Goal: Task Accomplishment & Management: Manage account settings

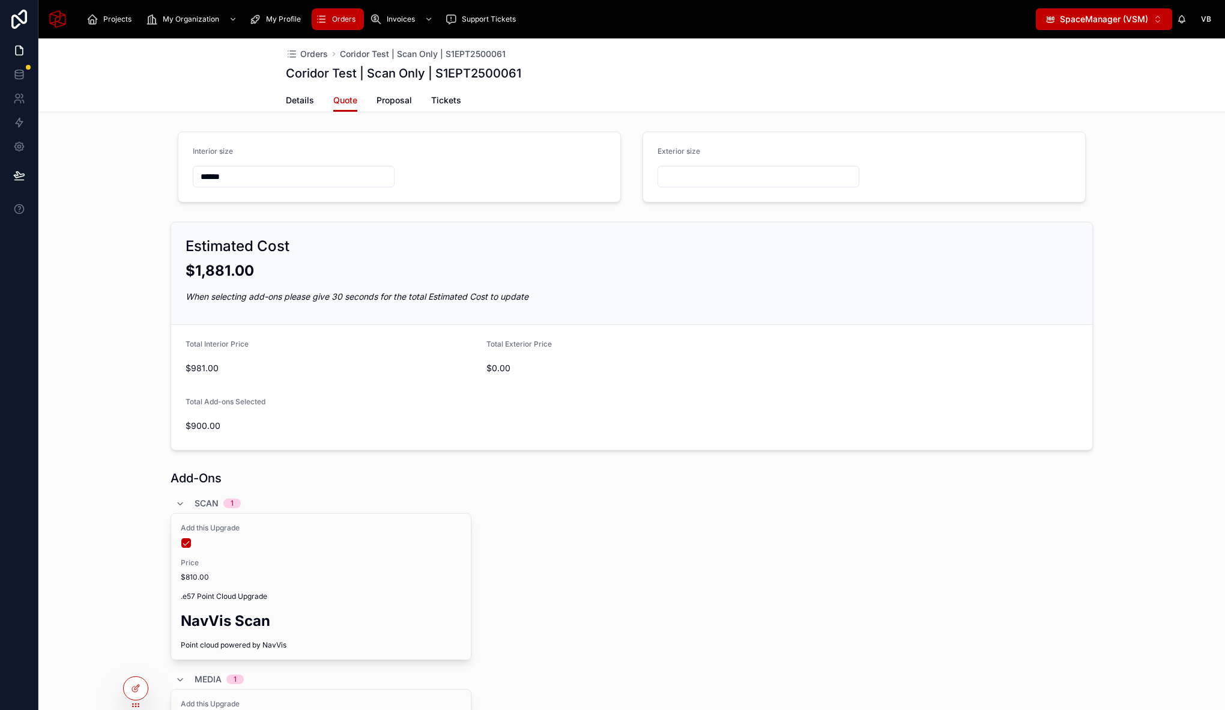
click at [1086, 16] on span "SpaceManager (VSM)" at bounding box center [1104, 19] width 88 height 12
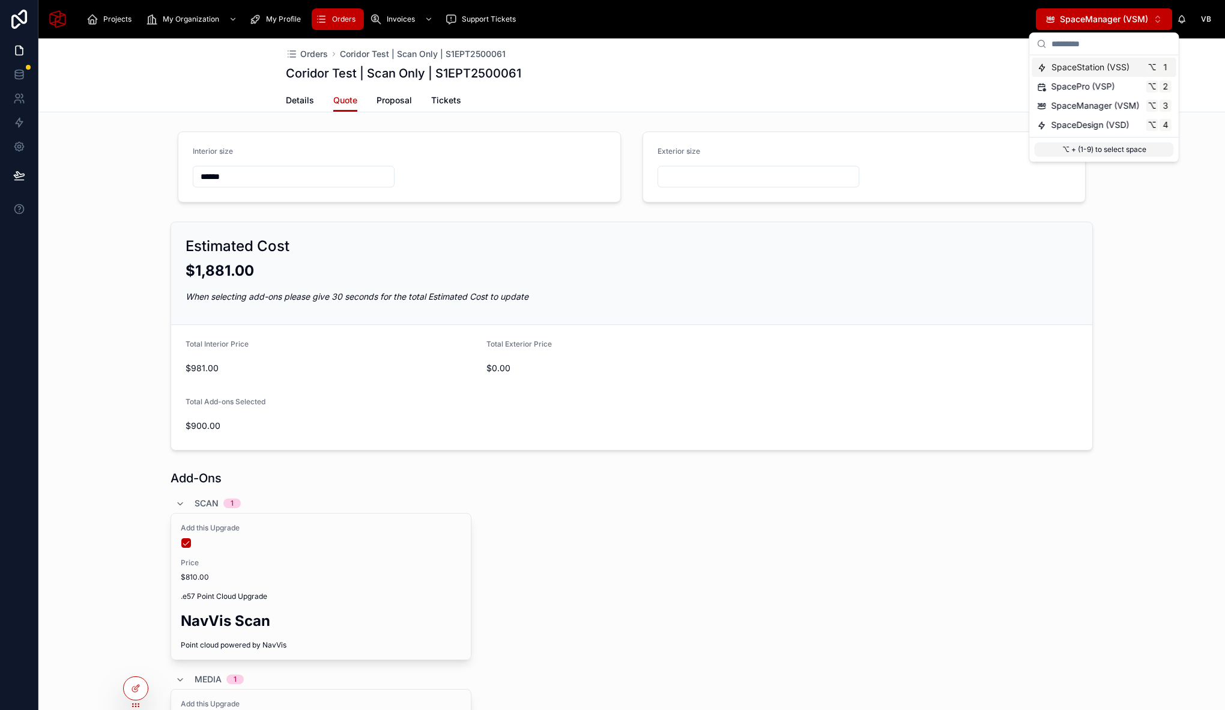
click at [1124, 65] on span "SpaceStation (VSS)" at bounding box center [1090, 67] width 78 height 12
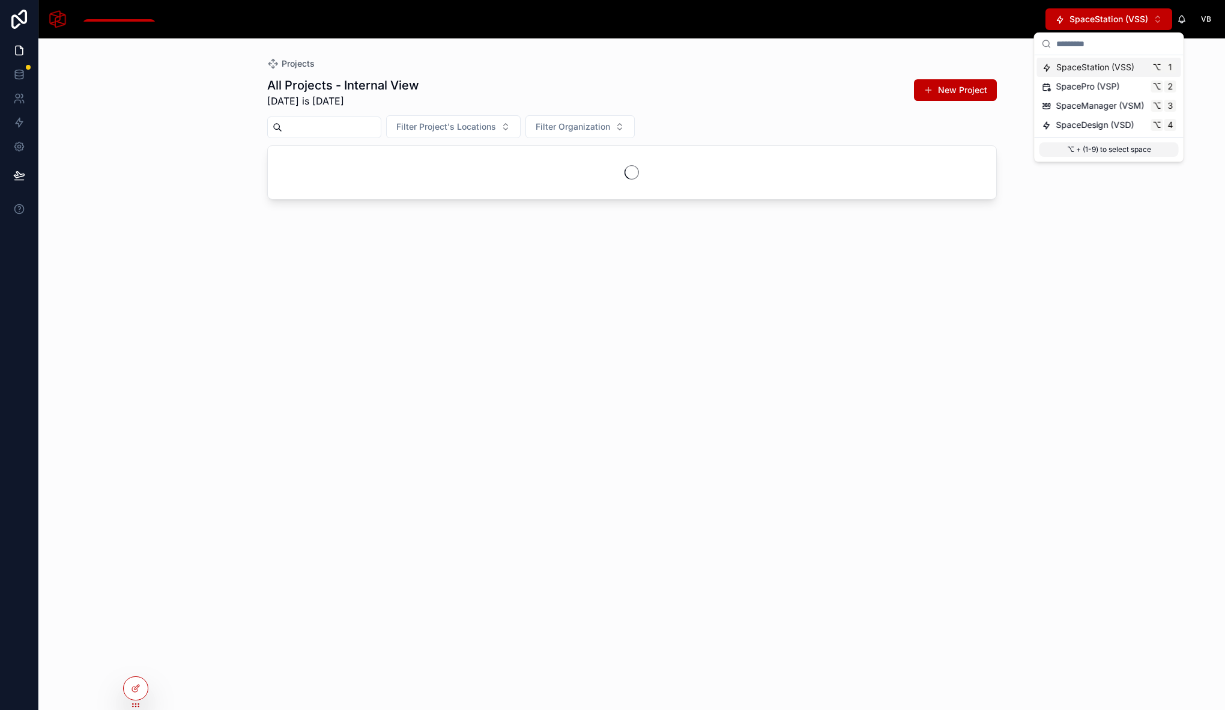
click at [1124, 65] on span "SpaceStation (VSS)" at bounding box center [1095, 67] width 78 height 12
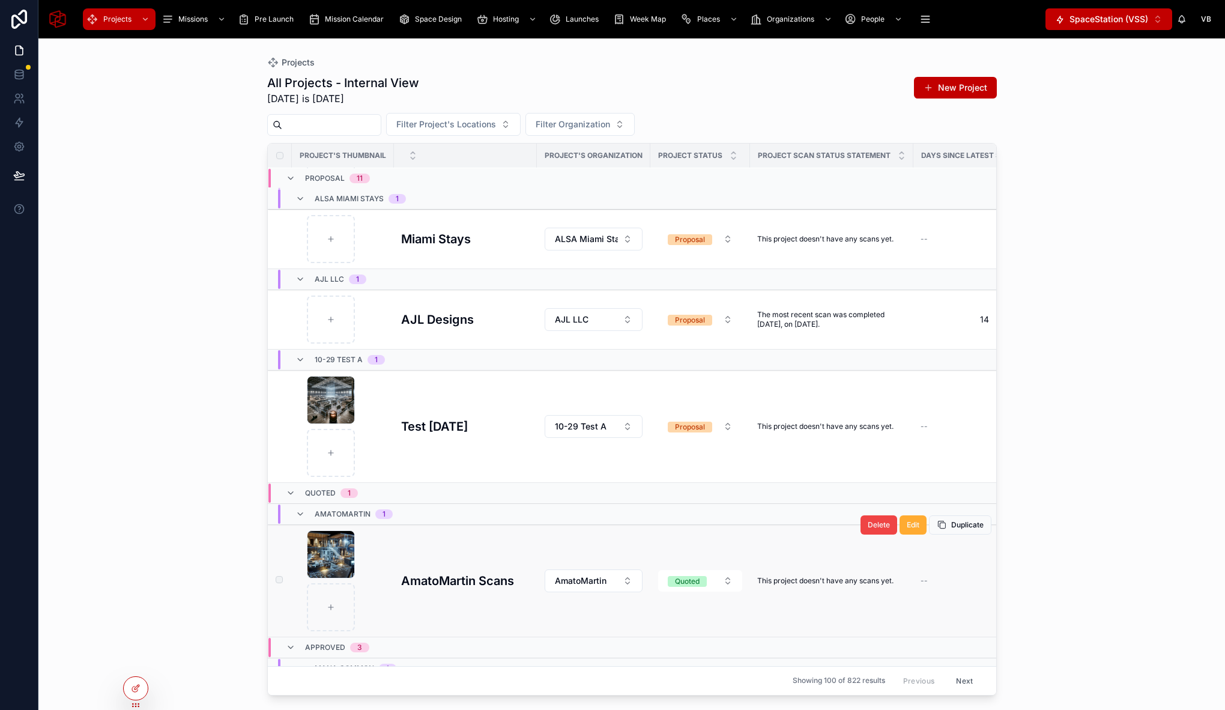
scroll to position [1274, 0]
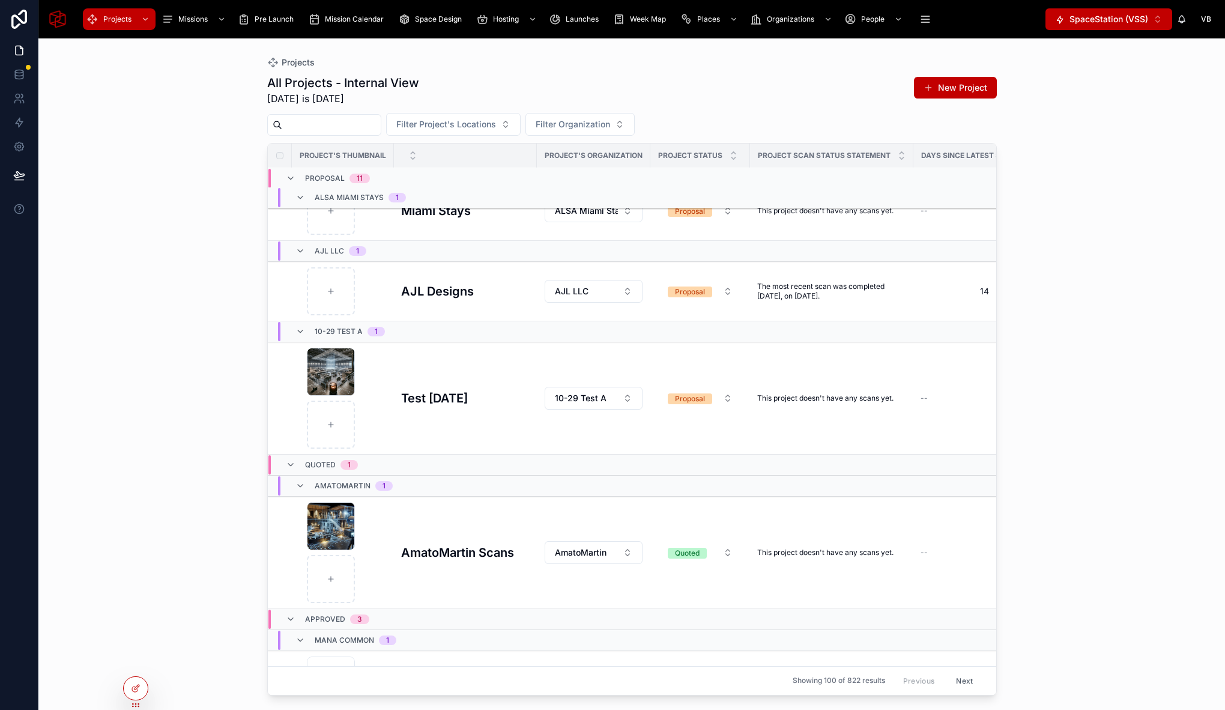
click at [359, 123] on input "text" at bounding box center [331, 124] width 98 height 17
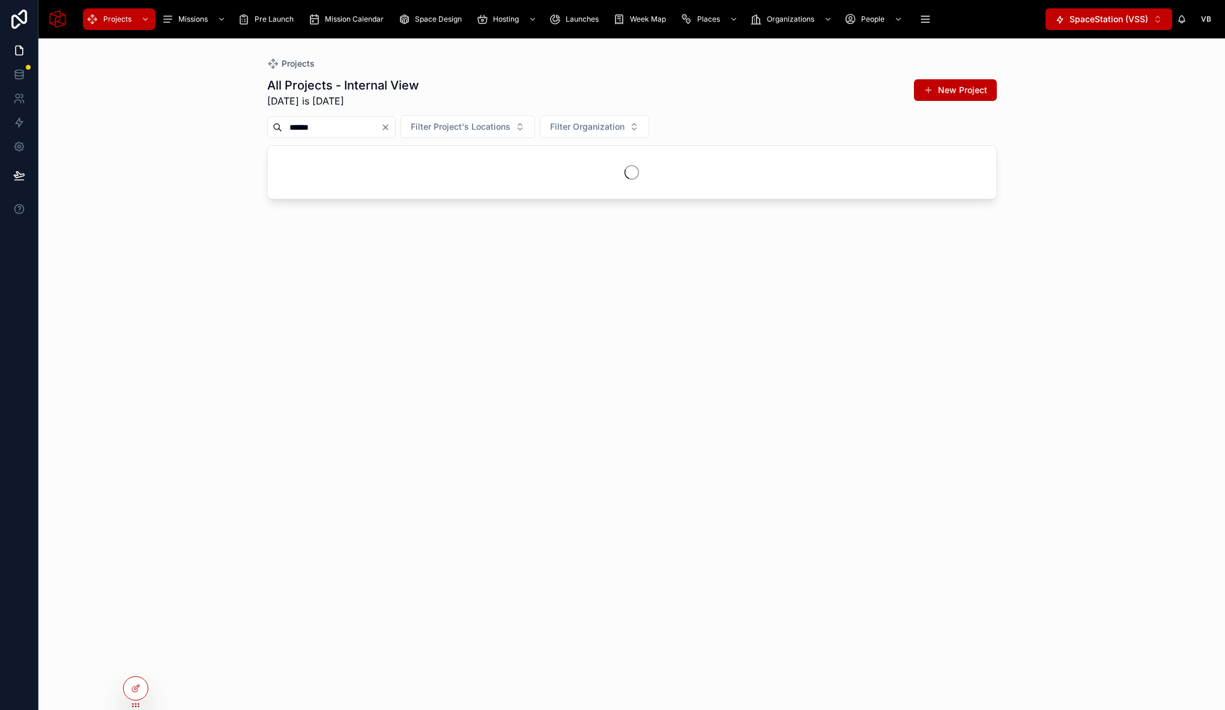
type input "******"
click at [208, 216] on div "Projects All Projects - Internal View Today is 10/09/2025 New Project ****** Fi…" at bounding box center [631, 373] width 1186 height 671
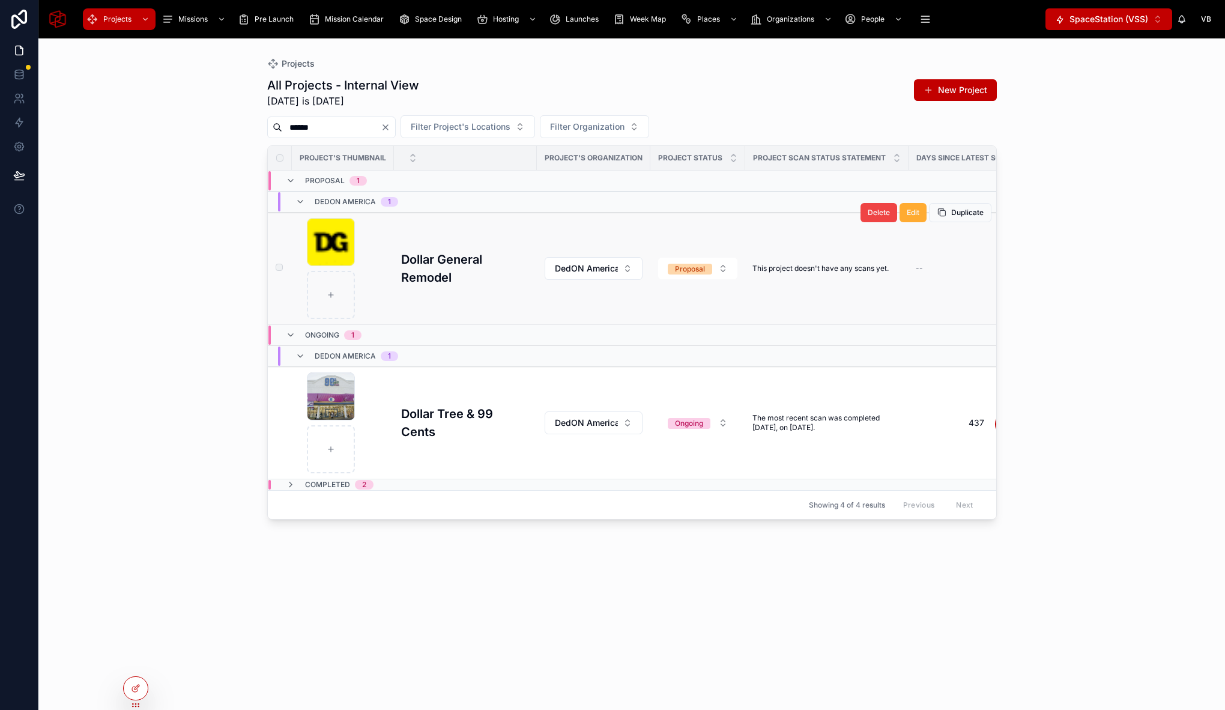
click at [451, 265] on h3 "Dollar General Remodel" at bounding box center [465, 268] width 128 height 36
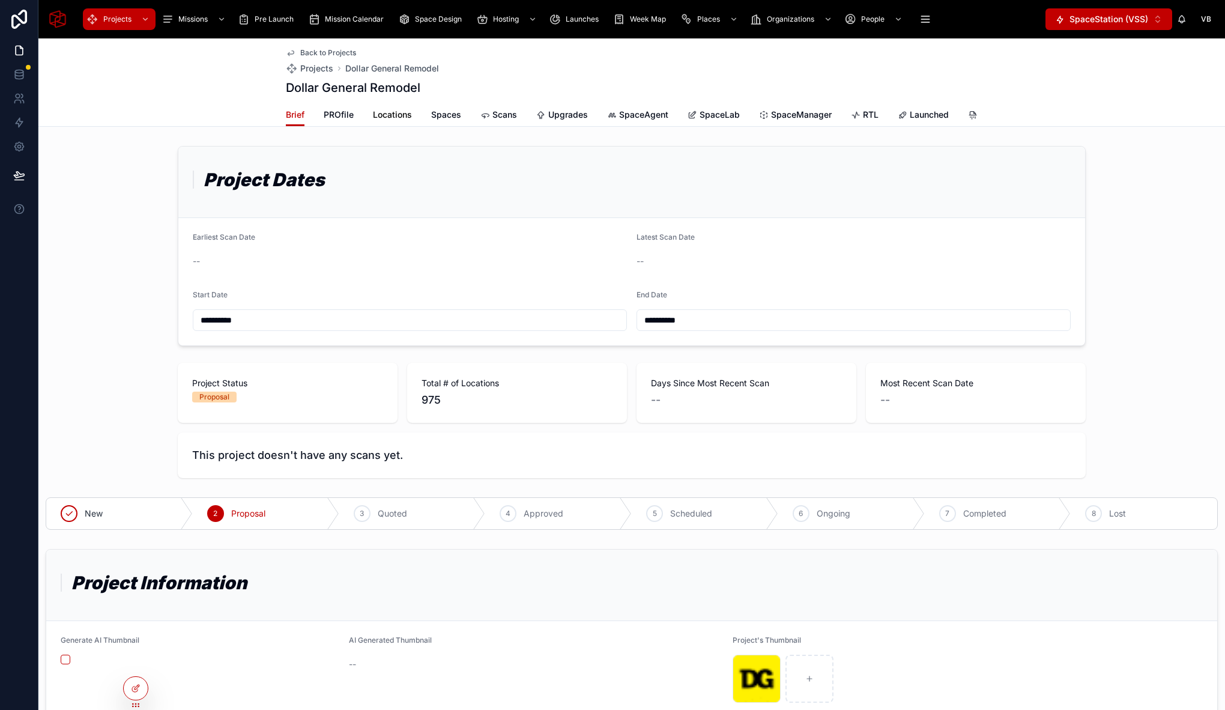
click at [399, 113] on span "Locations" at bounding box center [392, 115] width 39 height 12
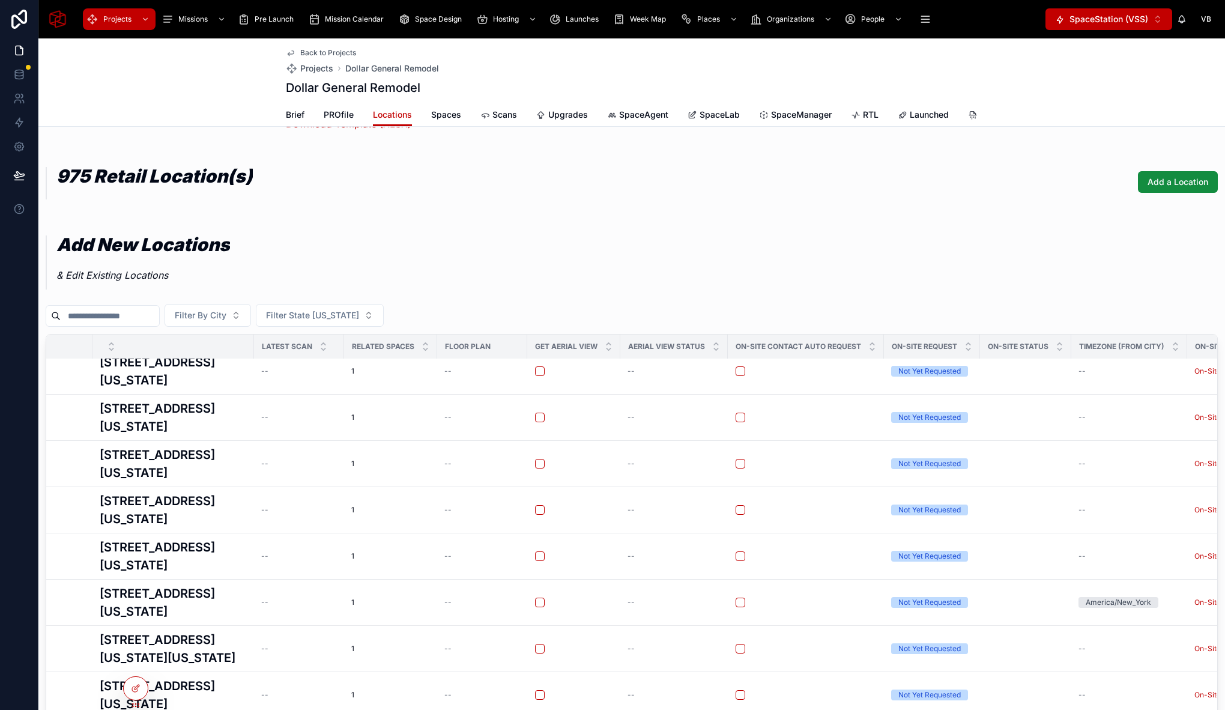
scroll to position [185, 0]
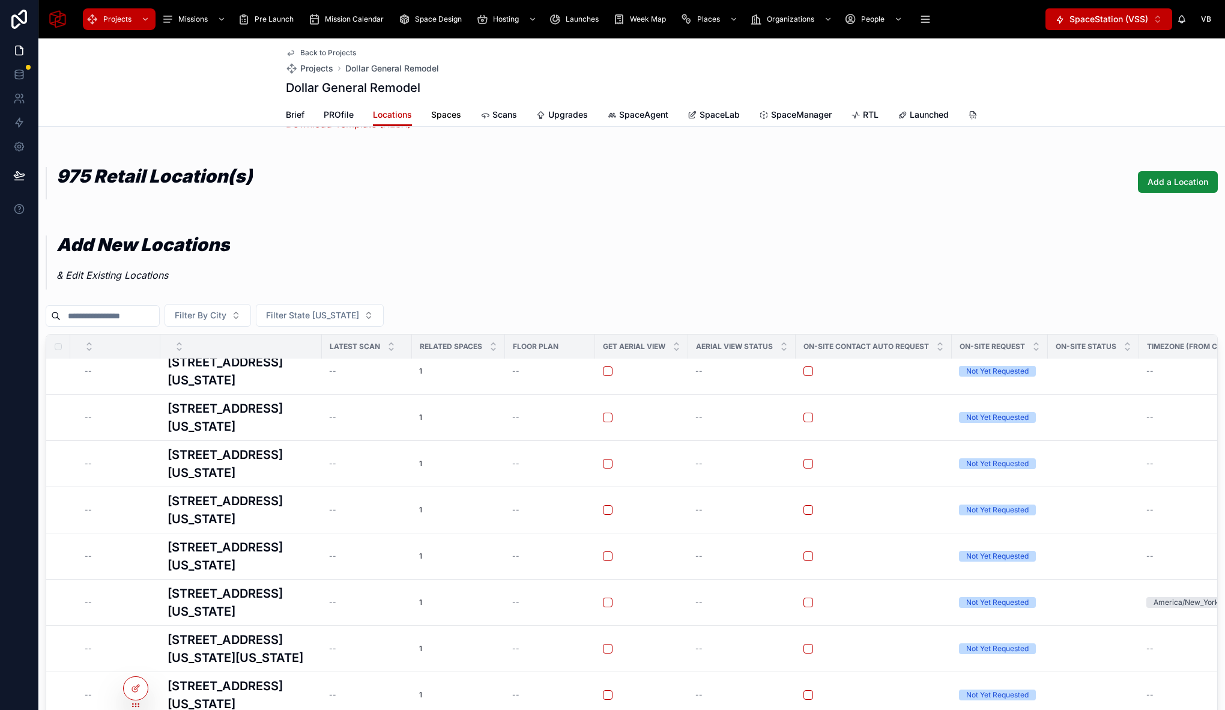
click at [442, 117] on span "Spaces" at bounding box center [446, 115] width 30 height 12
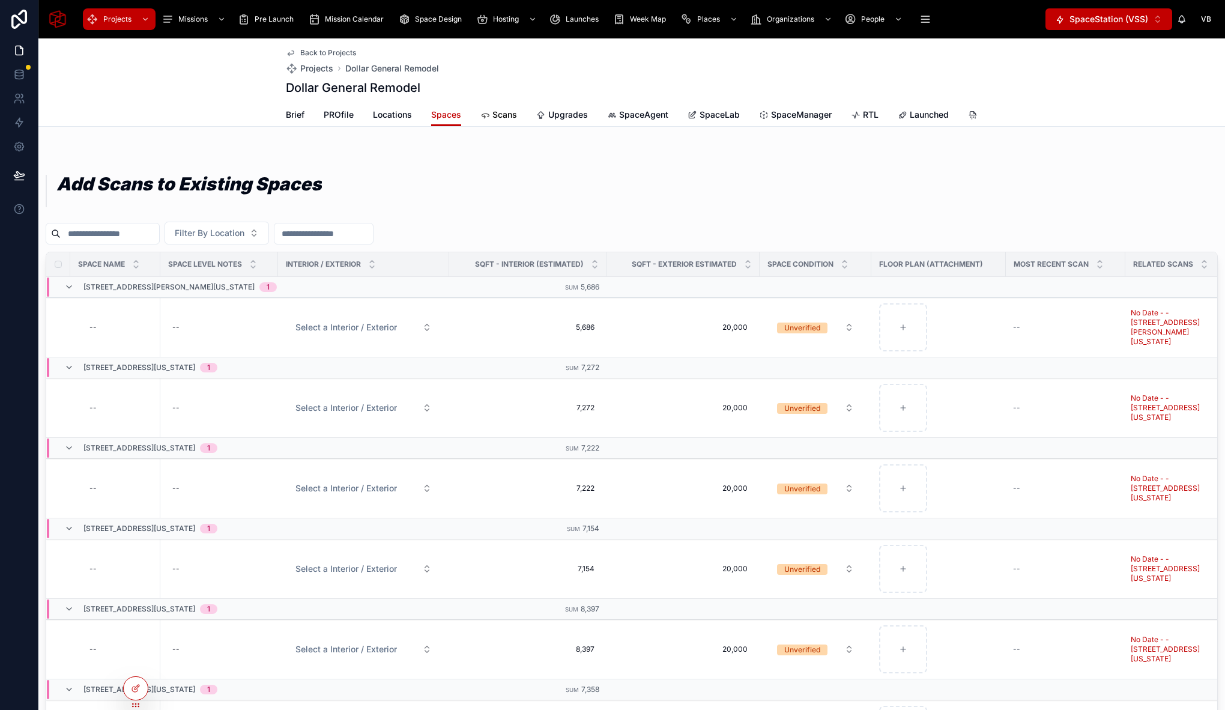
click at [492, 118] on span "Scans" at bounding box center [504, 115] width 25 height 12
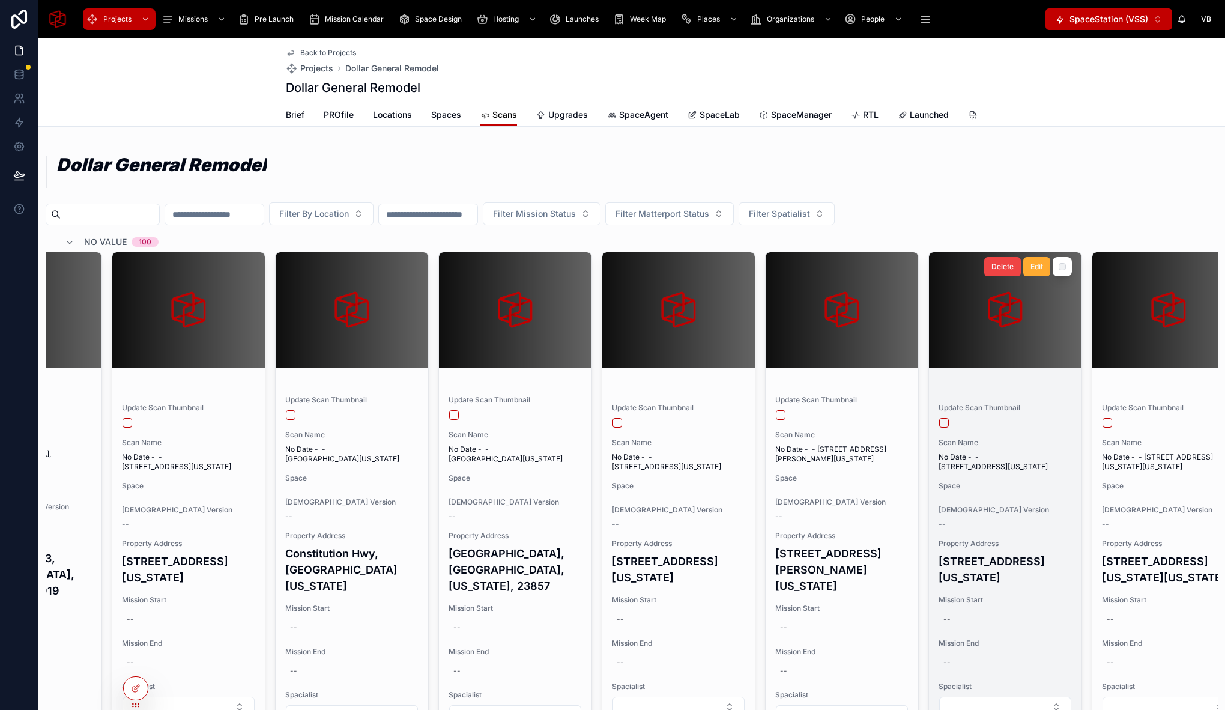
scroll to position [0, 3933]
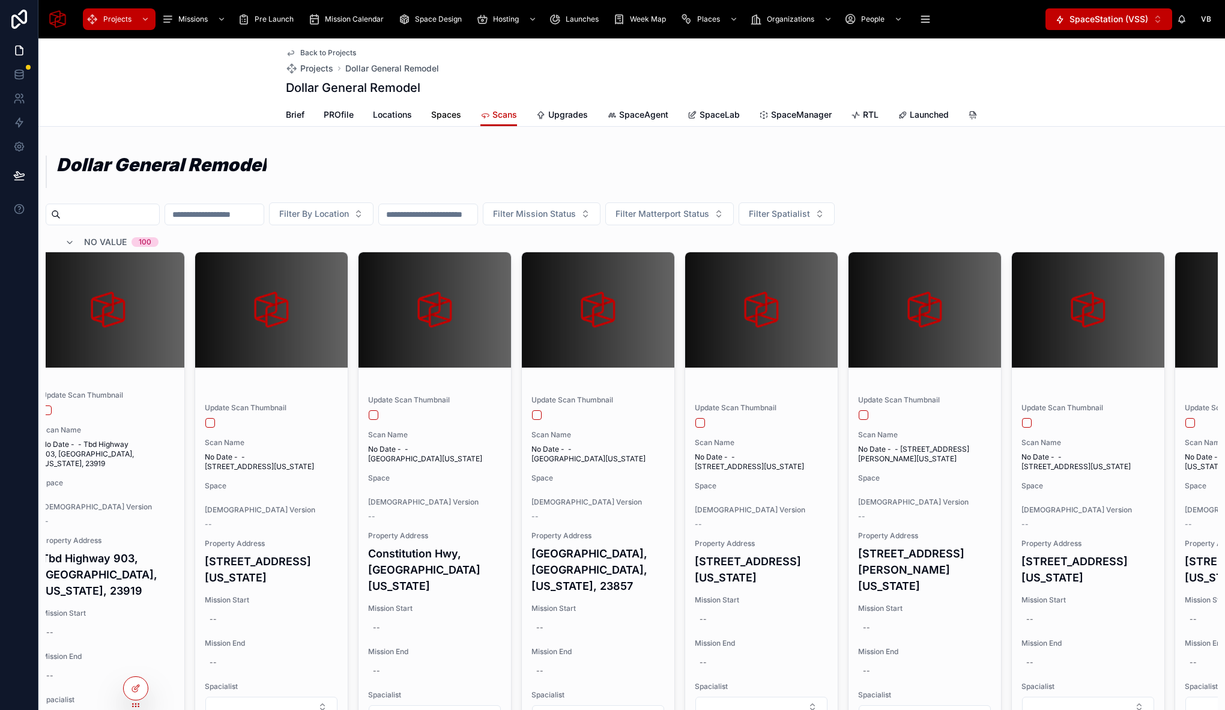
click at [444, 122] on link "Spaces" at bounding box center [446, 116] width 30 height 24
click at [397, 113] on span "Locations" at bounding box center [392, 115] width 39 height 12
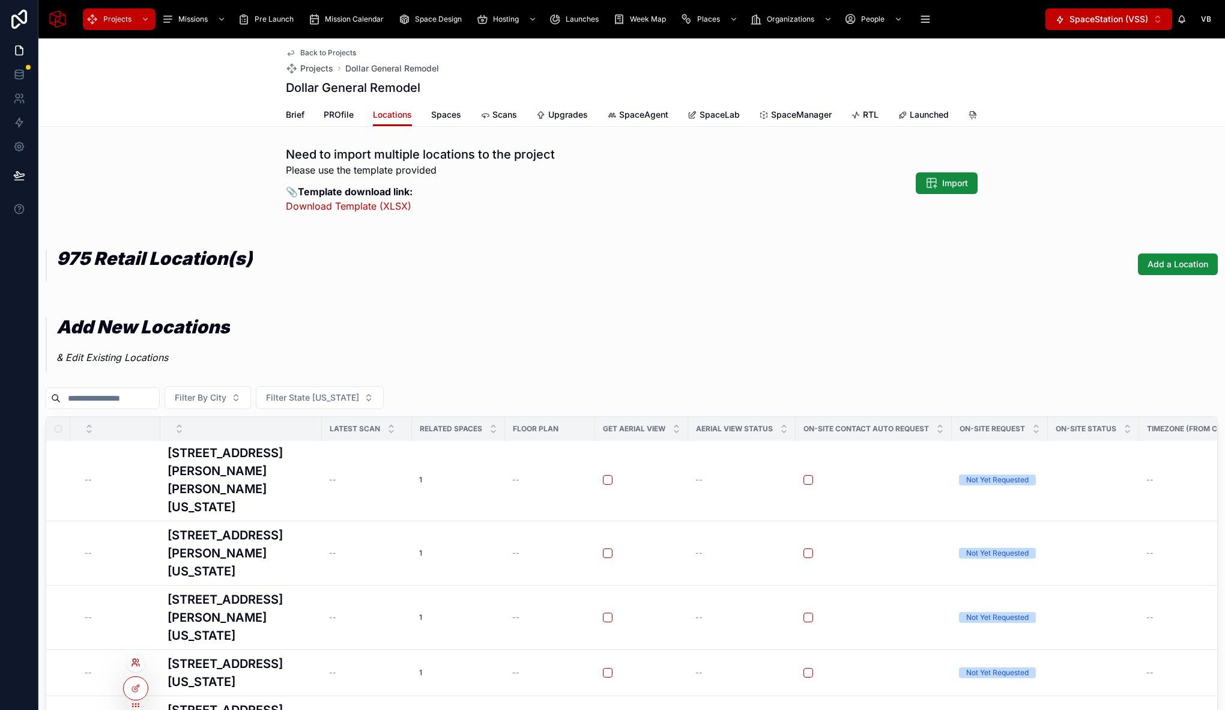
click at [135, 665] on icon at bounding box center [136, 662] width 10 height 10
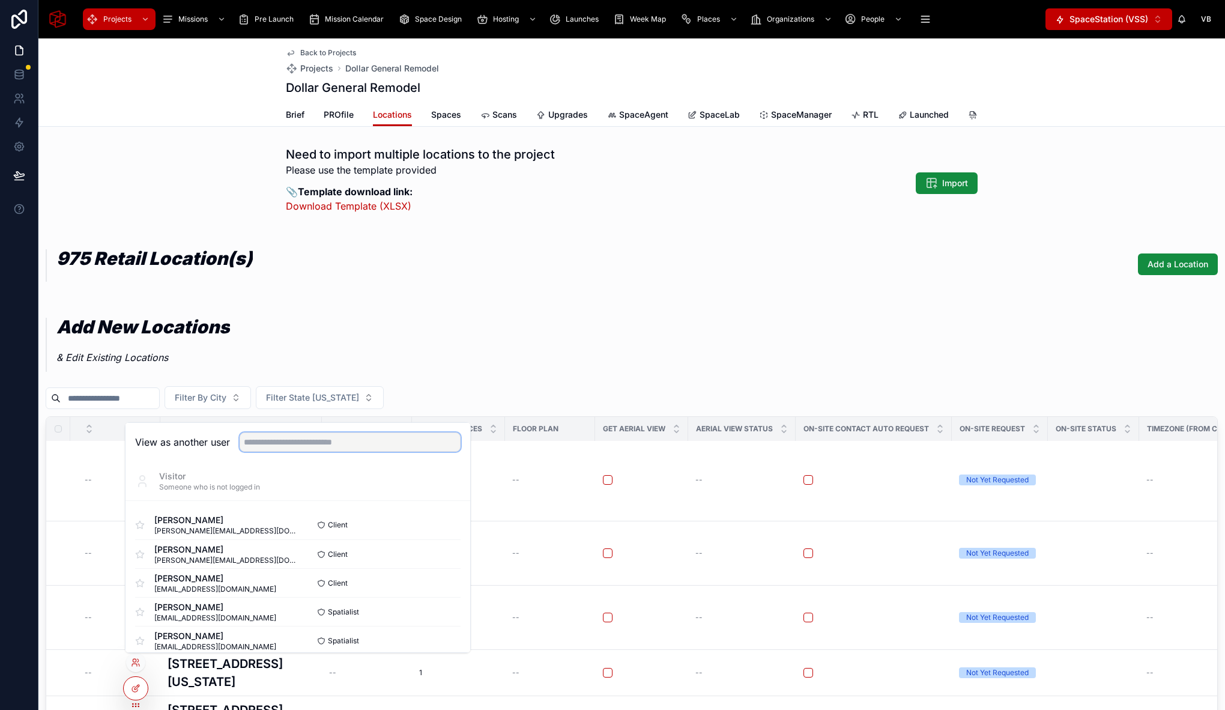
click at [336, 441] on input "text" at bounding box center [350, 441] width 221 height 19
click at [140, 662] on div at bounding box center [135, 662] width 19 height 19
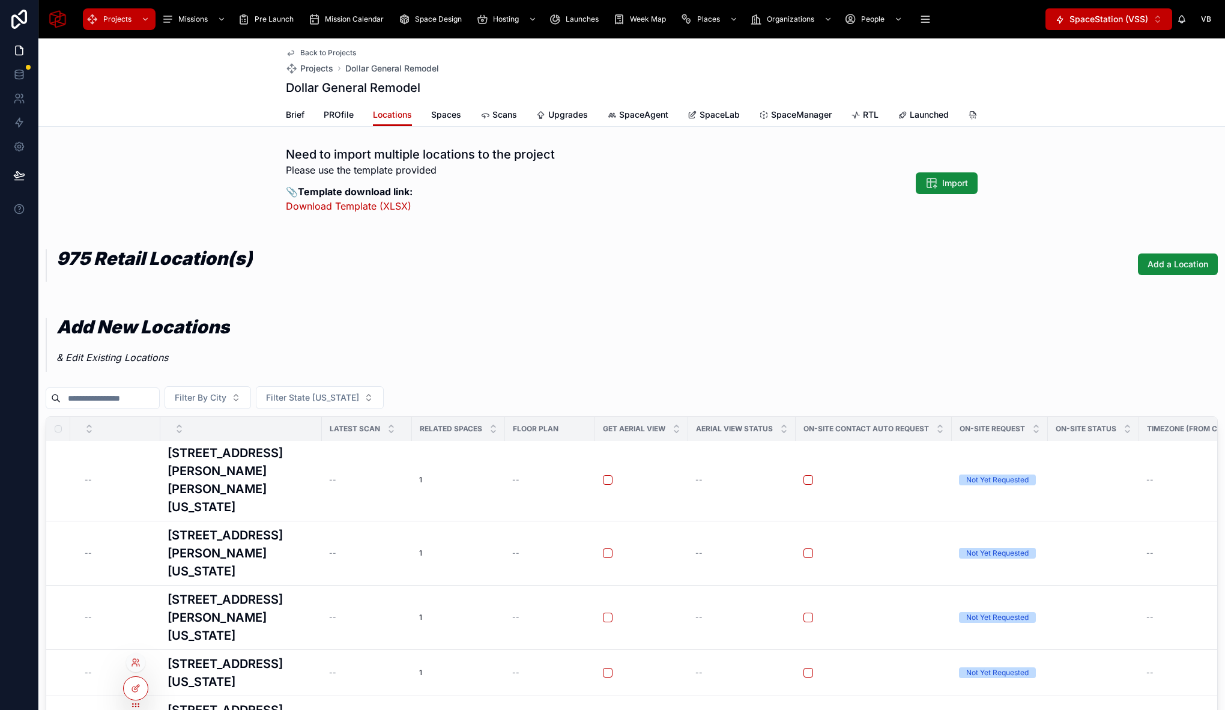
click at [132, 668] on div at bounding box center [135, 662] width 19 height 19
click at [136, 663] on icon at bounding box center [136, 662] width 10 height 10
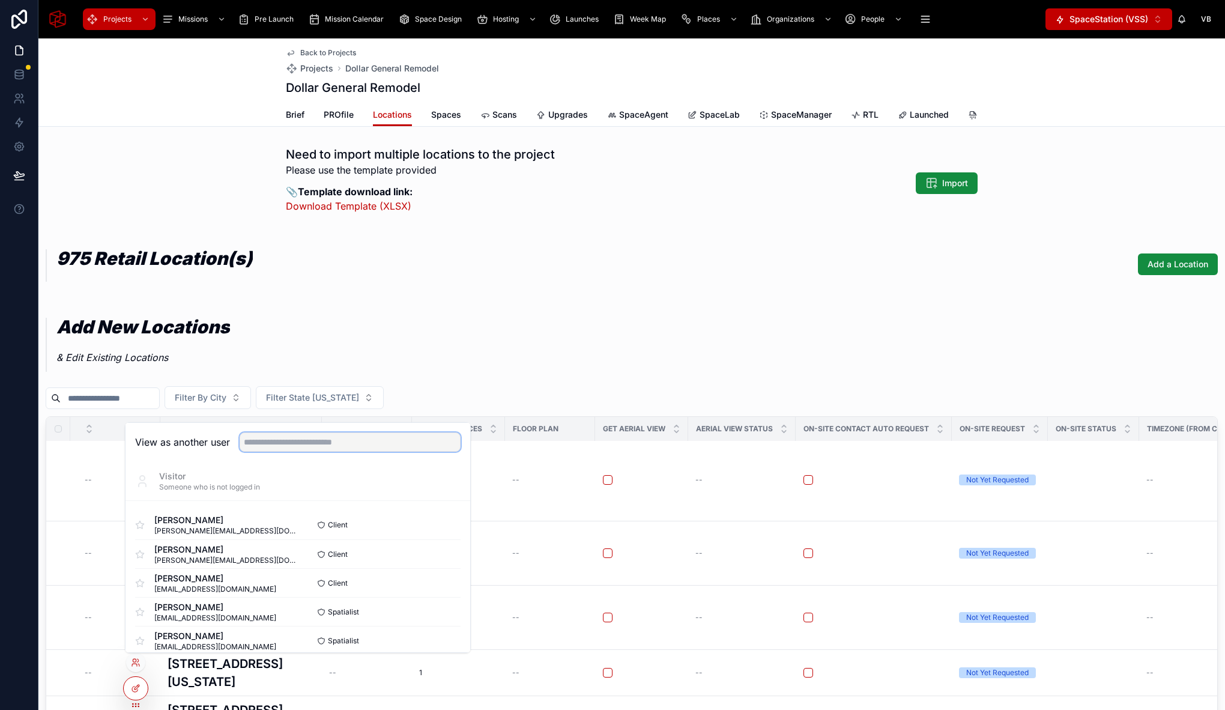
click at [300, 439] on input "text" at bounding box center [350, 441] width 221 height 19
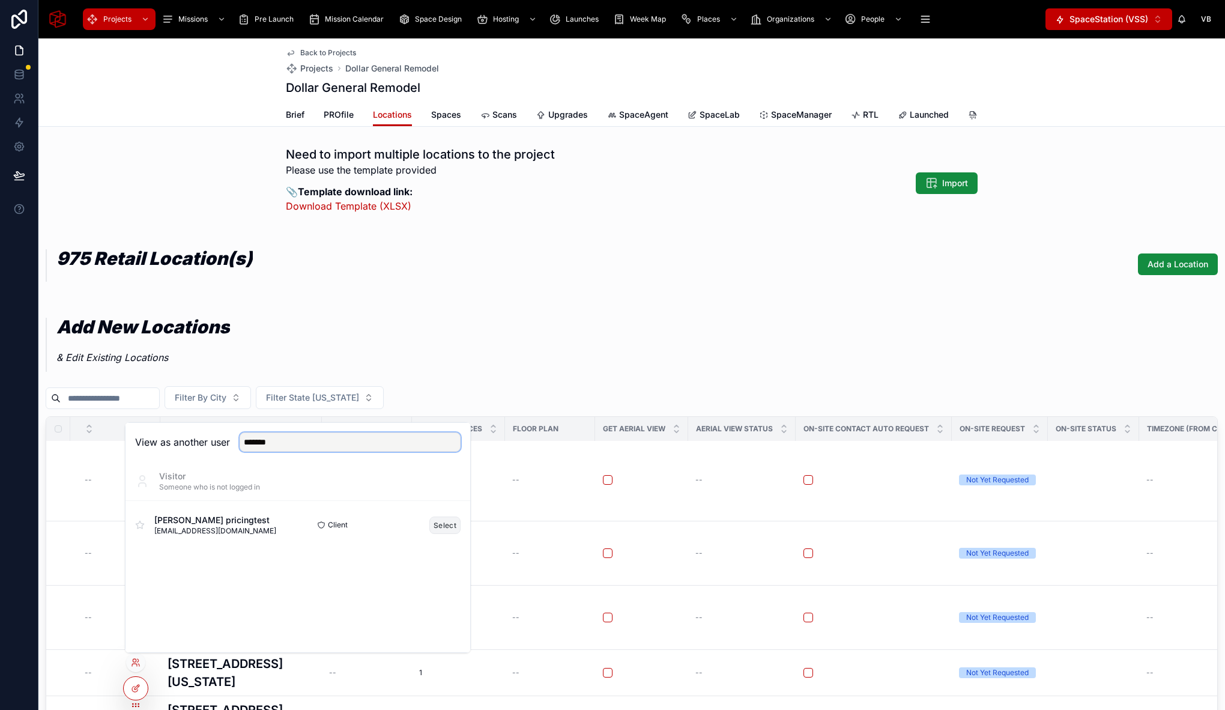
type input "*******"
click at [444, 526] on button "Select" at bounding box center [444, 524] width 31 height 17
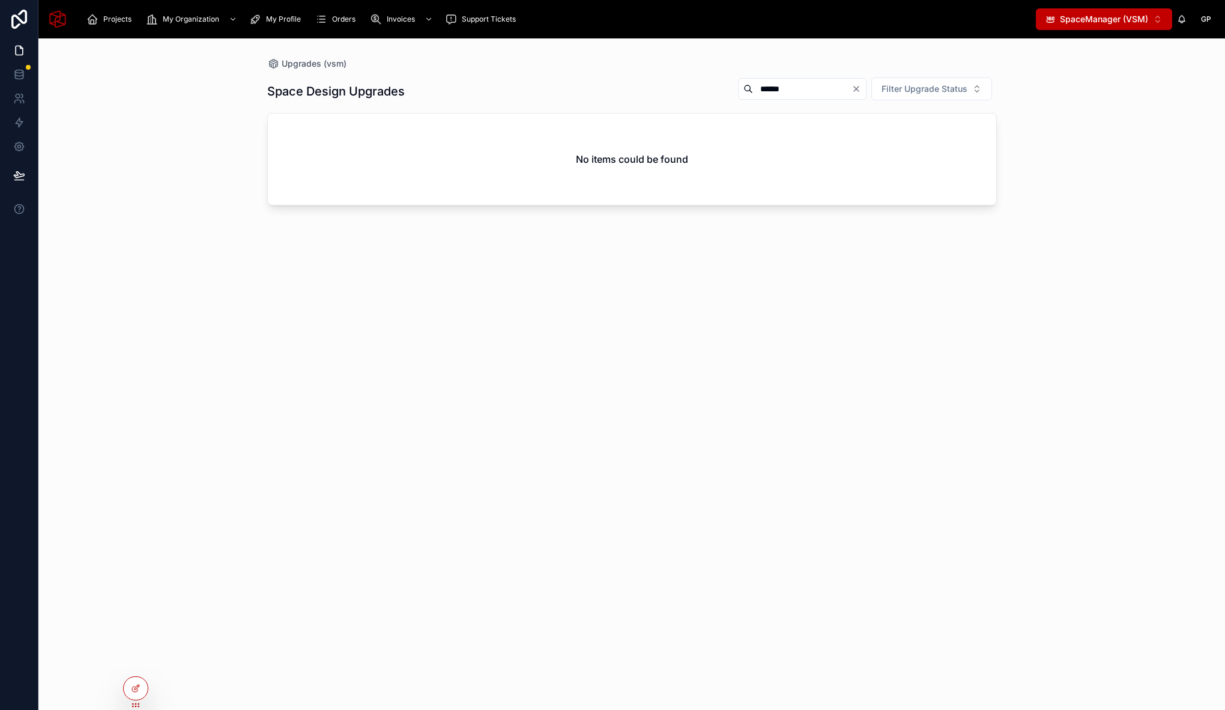
click at [204, 195] on div "Upgrades (vsm) Space Design Upgrades ****** Filter Upgrade Status No items coul…" at bounding box center [631, 373] width 1186 height 671
click at [336, 14] on span "Orders" at bounding box center [343, 19] width 23 height 10
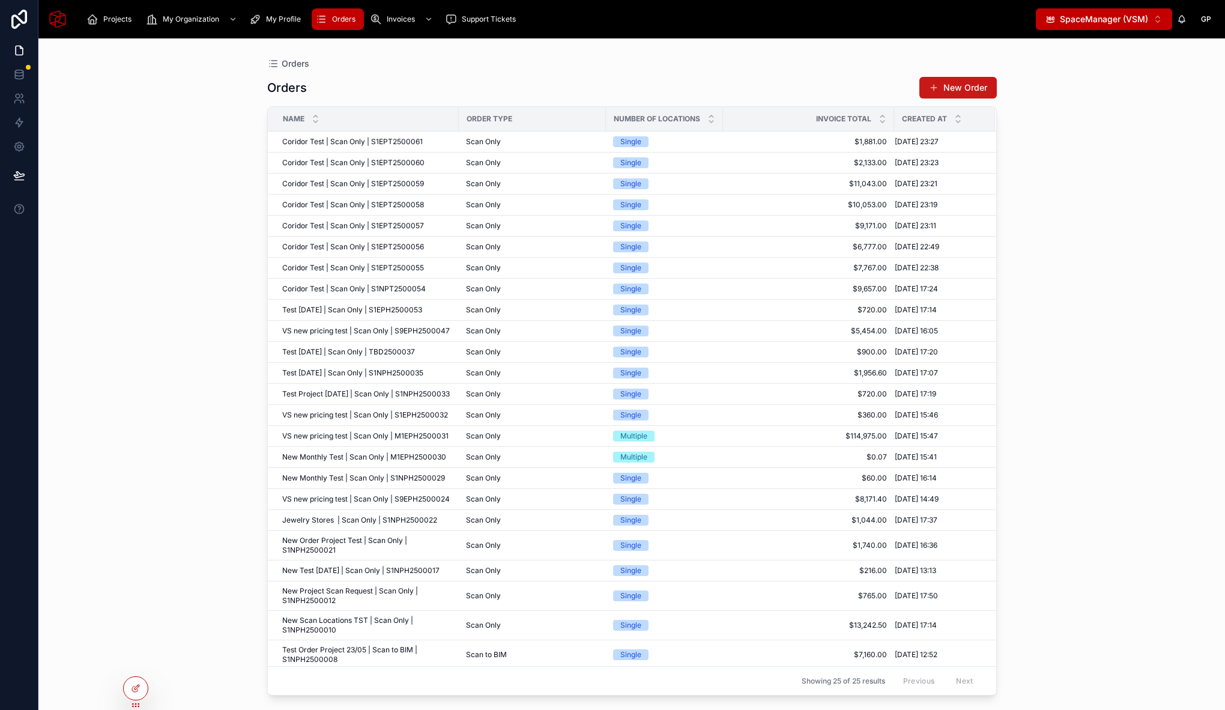
click at [965, 89] on button "New Order" at bounding box center [957, 88] width 77 height 22
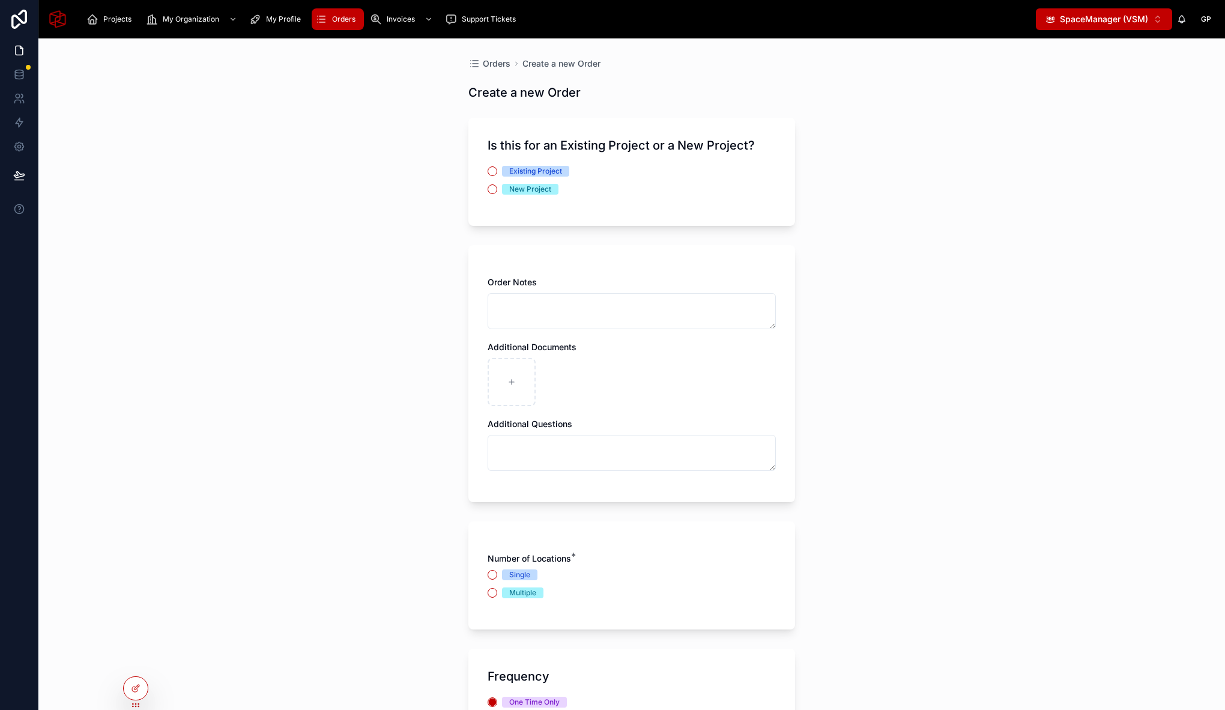
click at [491, 163] on div "Is this for an Existing Project or a New Project? Existing Project New Project" at bounding box center [631, 172] width 327 height 108
click at [487, 169] on button "Existing Project" at bounding box center [492, 171] width 10 height 10
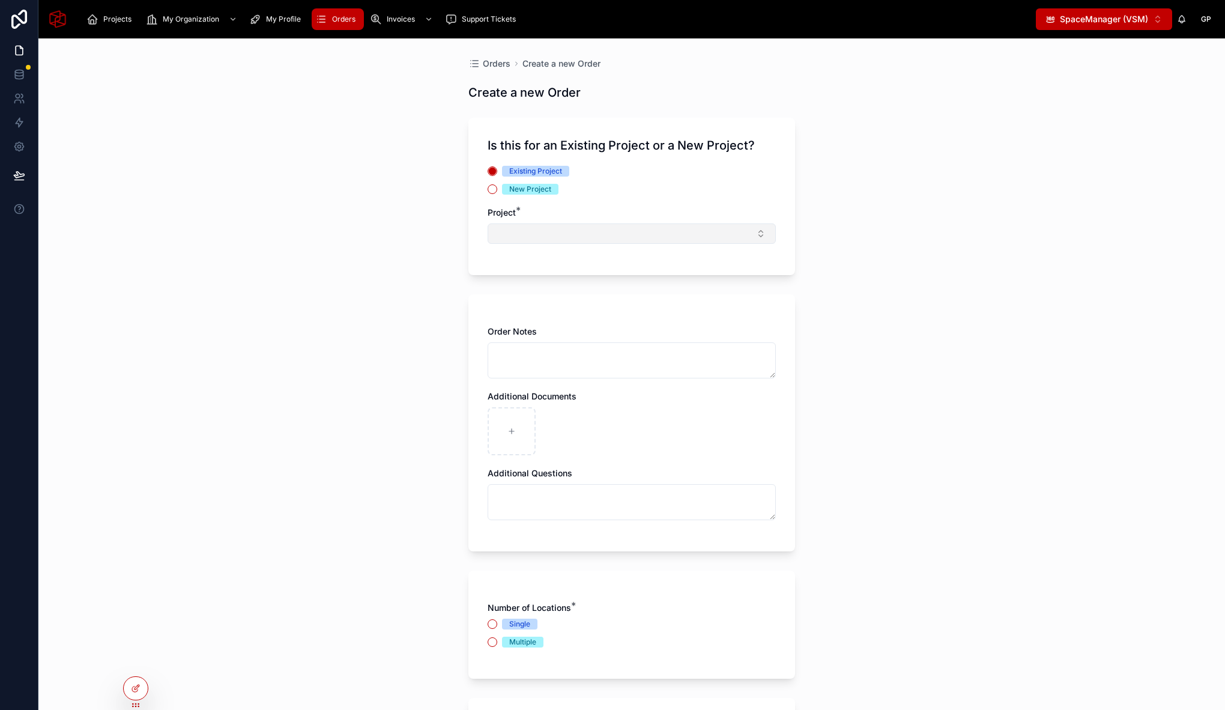
click at [546, 232] on button "Select Button" at bounding box center [631, 233] width 288 height 20
click at [559, 280] on div "Coridor Test" at bounding box center [627, 280] width 282 height 19
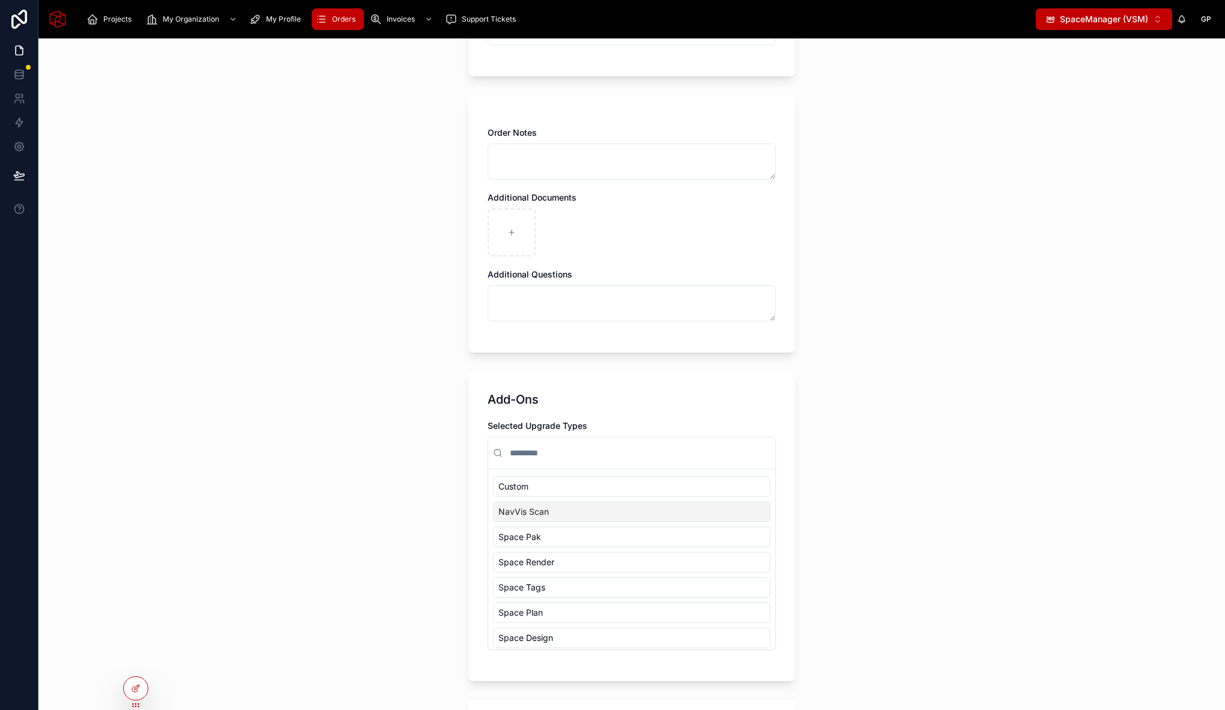
click at [541, 508] on span "NavVis Scan" at bounding box center [523, 511] width 50 height 12
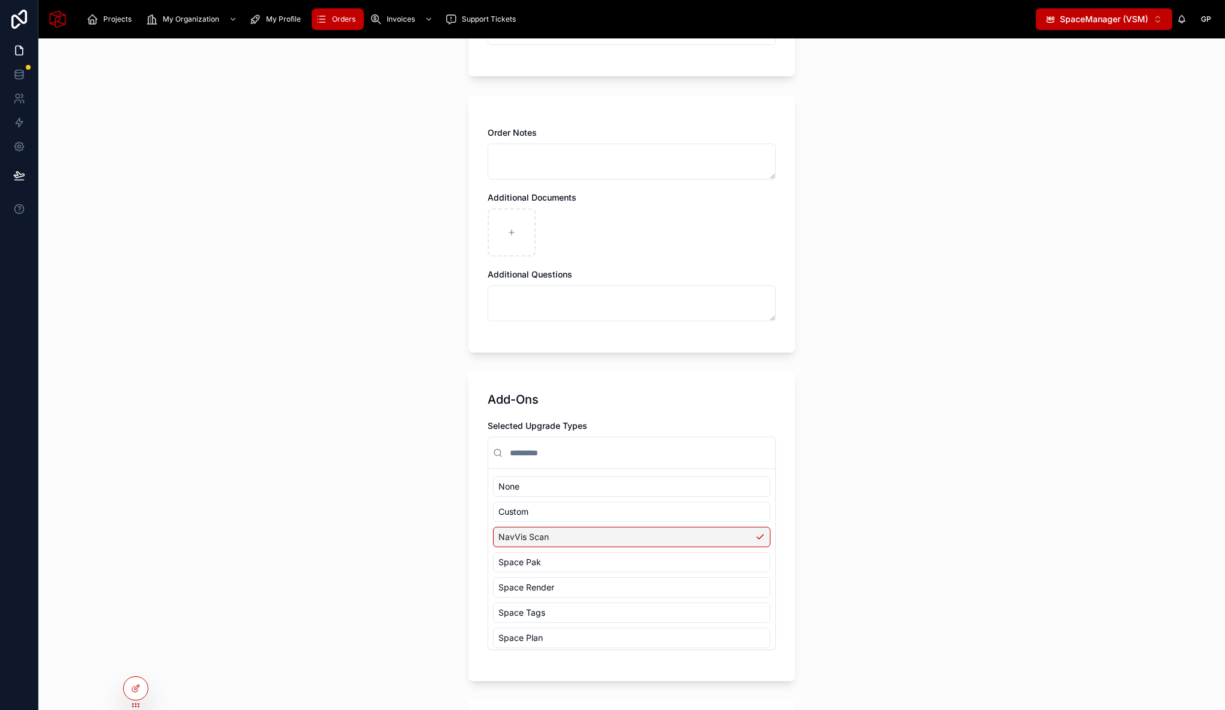
click at [538, 557] on div "Space Pak" at bounding box center [631, 562] width 277 height 20
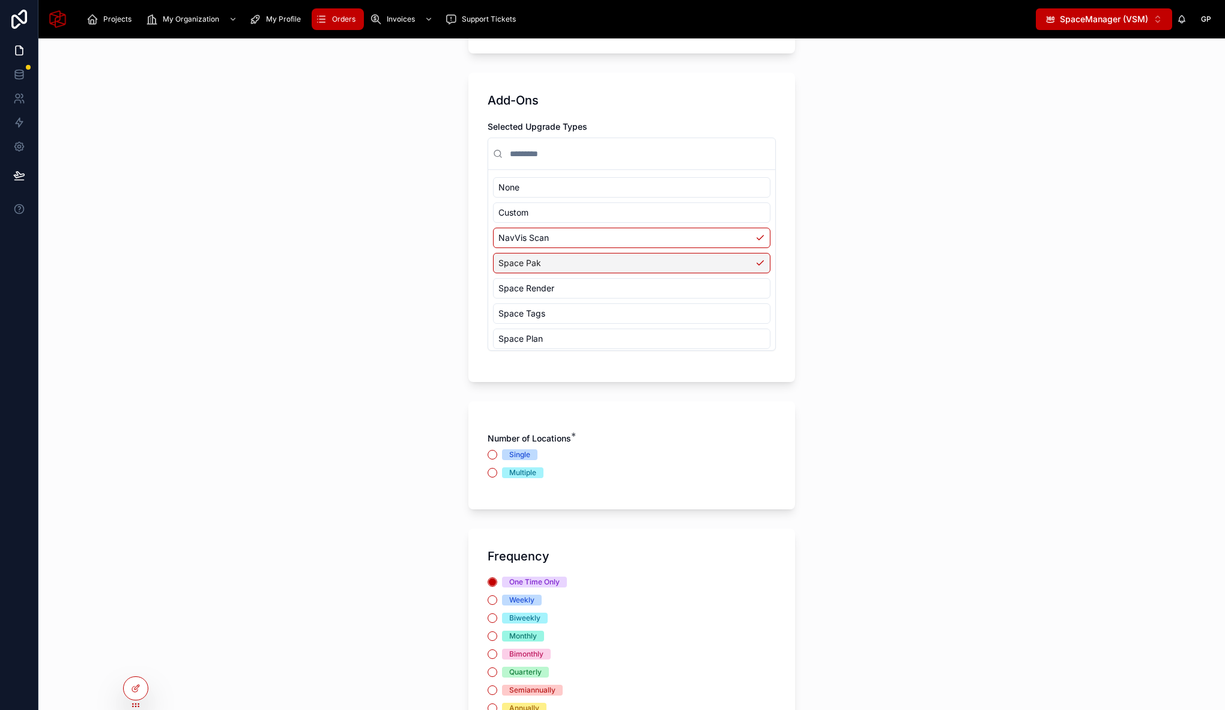
scroll to position [513, 0]
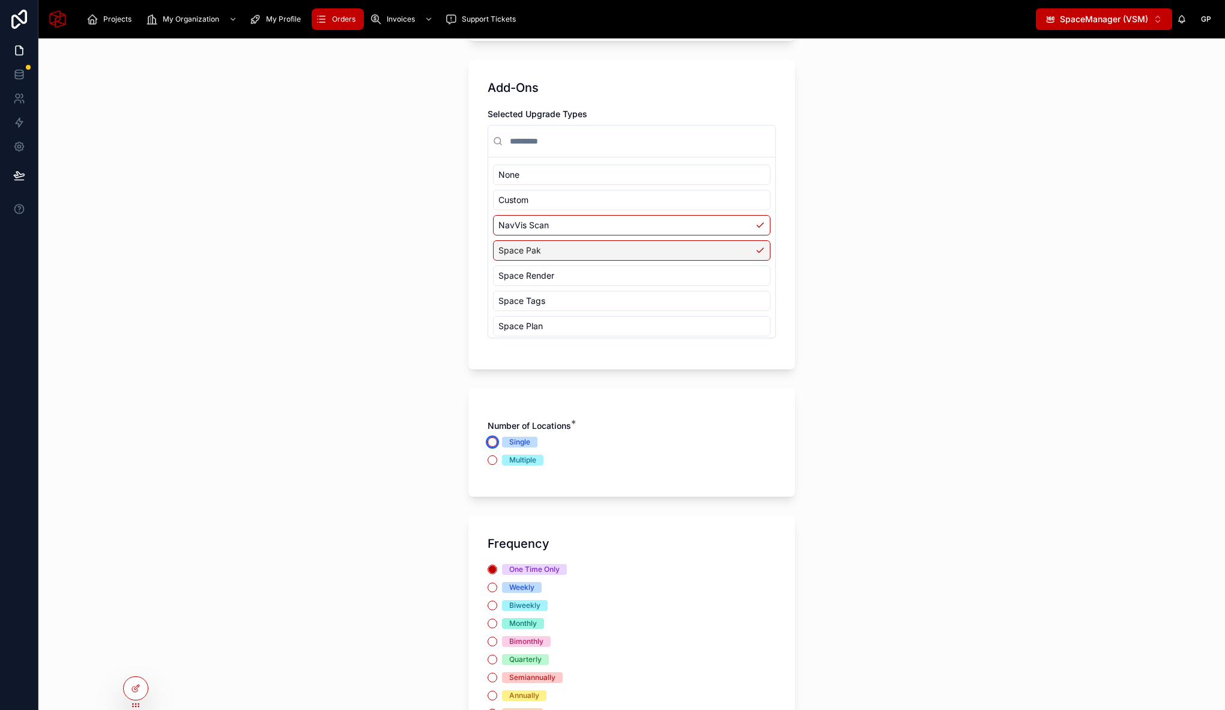
click at [490, 443] on button "Single" at bounding box center [492, 442] width 10 height 10
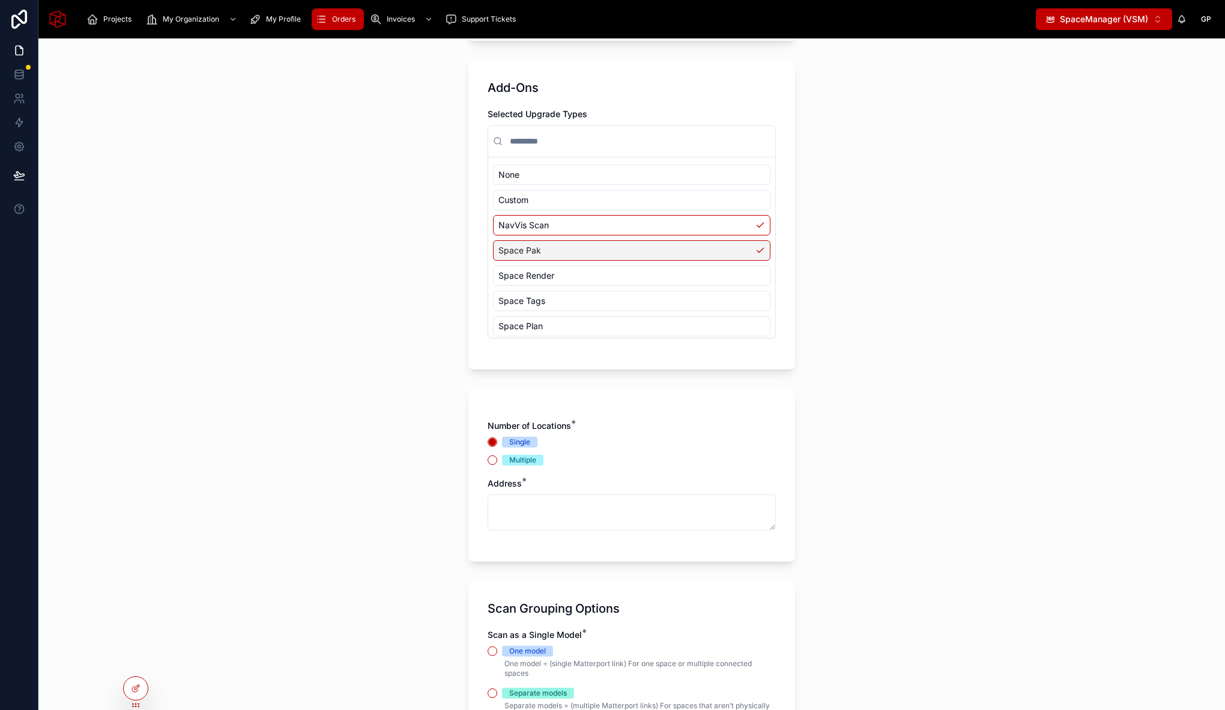
scroll to position [31, 0]
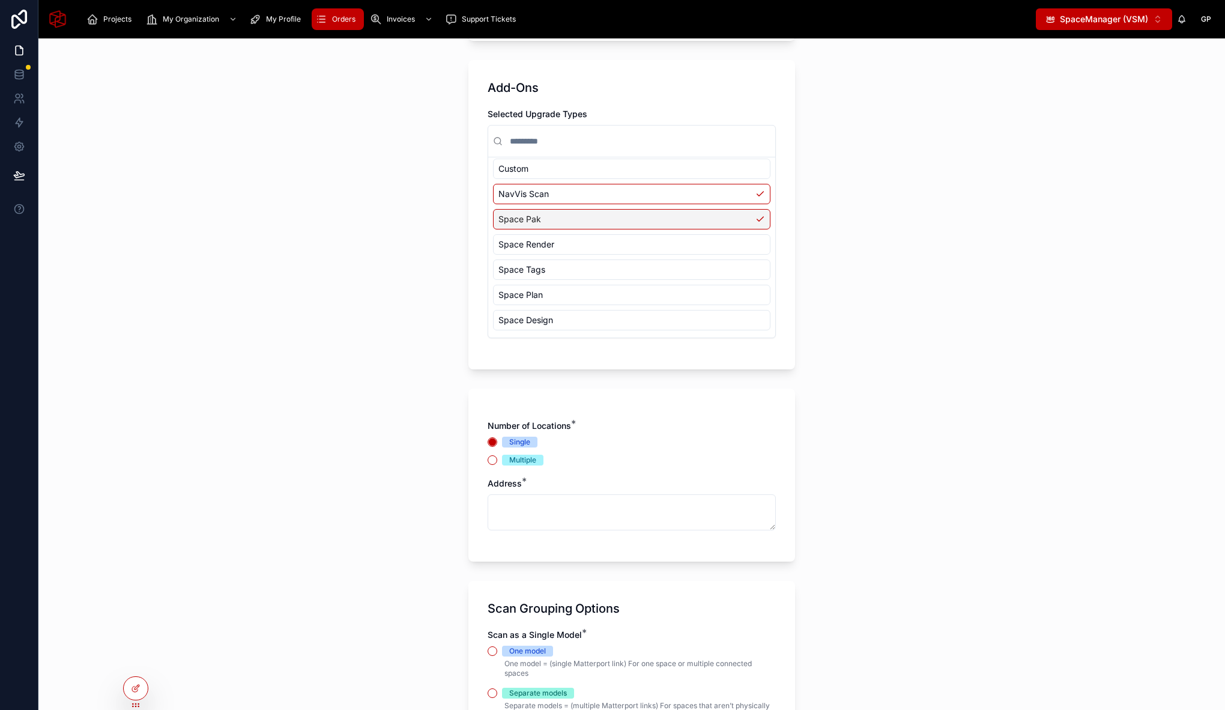
click at [525, 221] on span "Space Pak" at bounding box center [519, 219] width 43 height 12
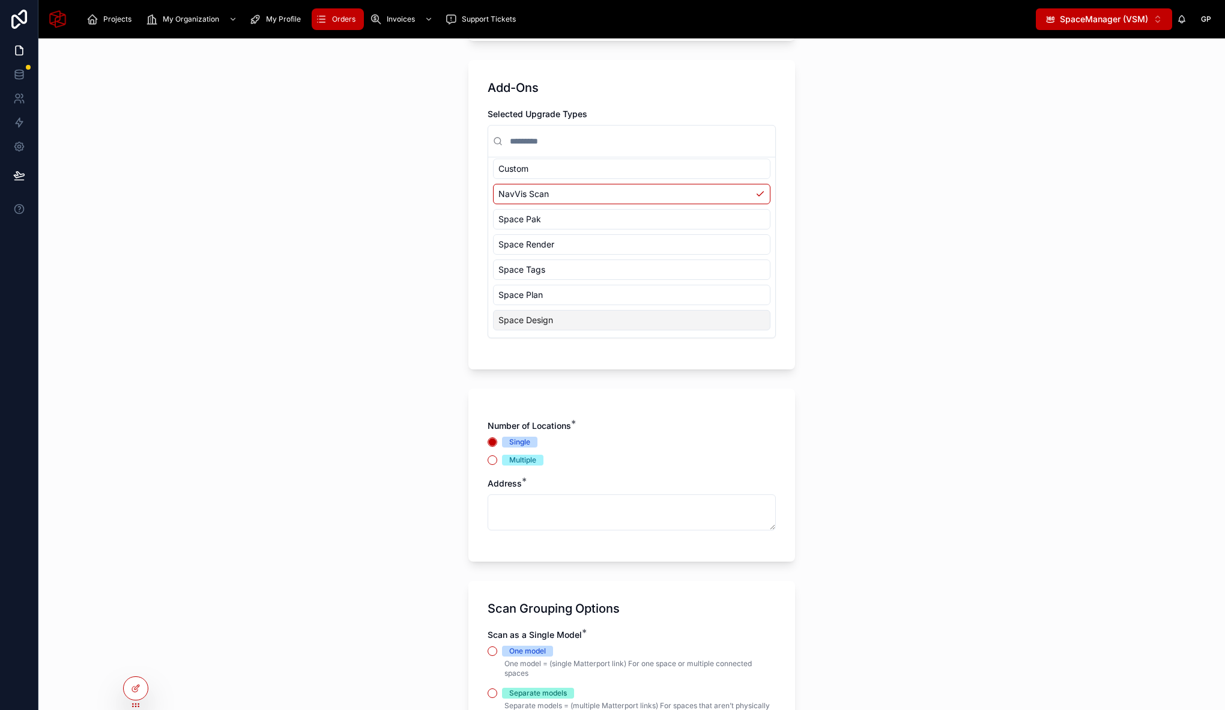
click at [534, 317] on span "Space Design" at bounding box center [525, 320] width 55 height 12
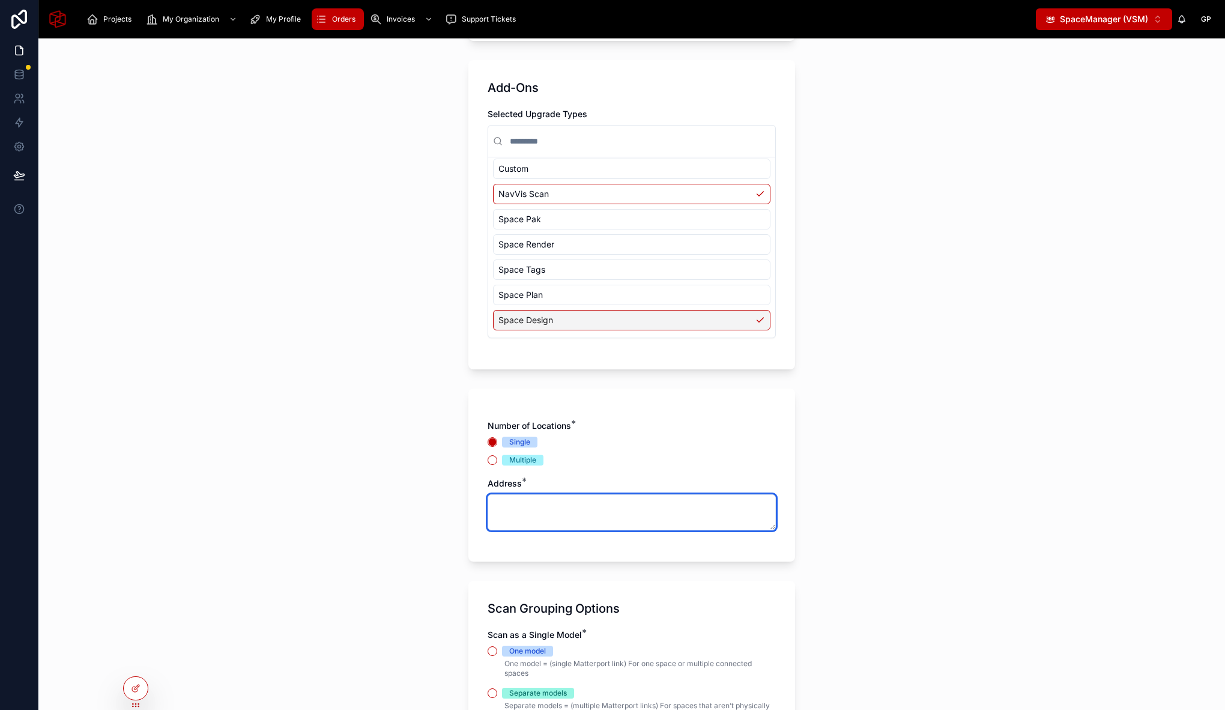
click at [590, 513] on textarea at bounding box center [631, 512] width 288 height 36
paste textarea "**********"
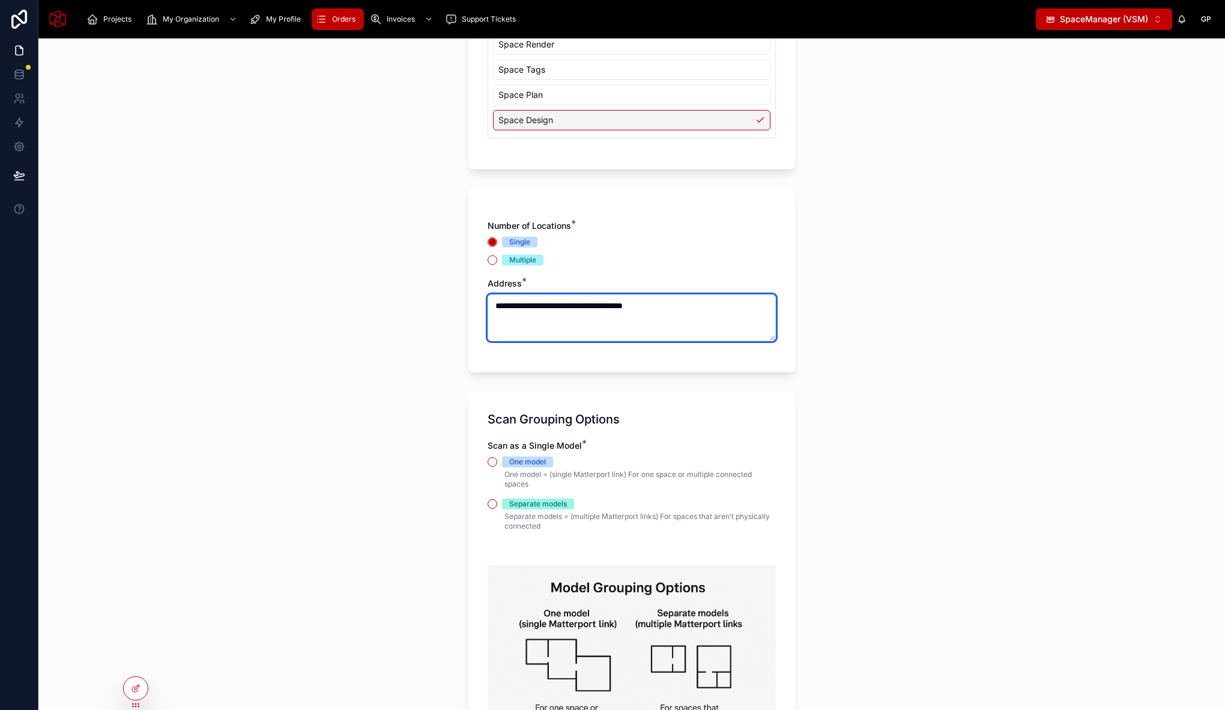
scroll to position [806, 0]
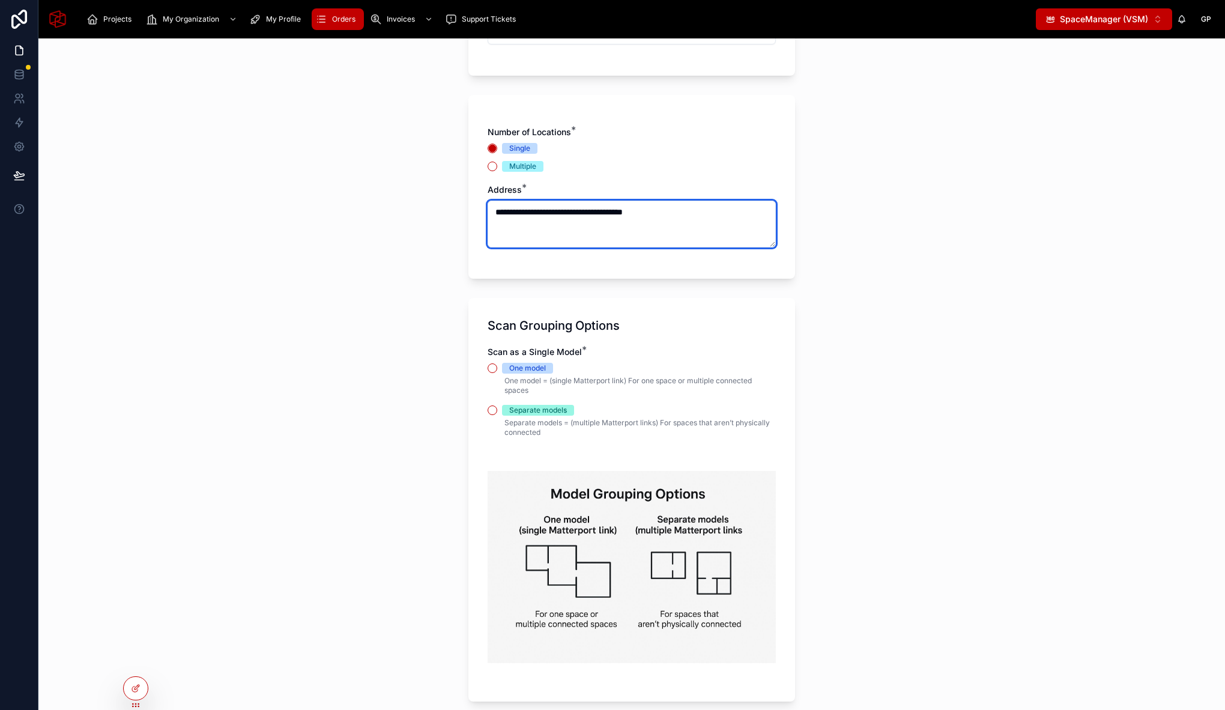
type textarea "**********"
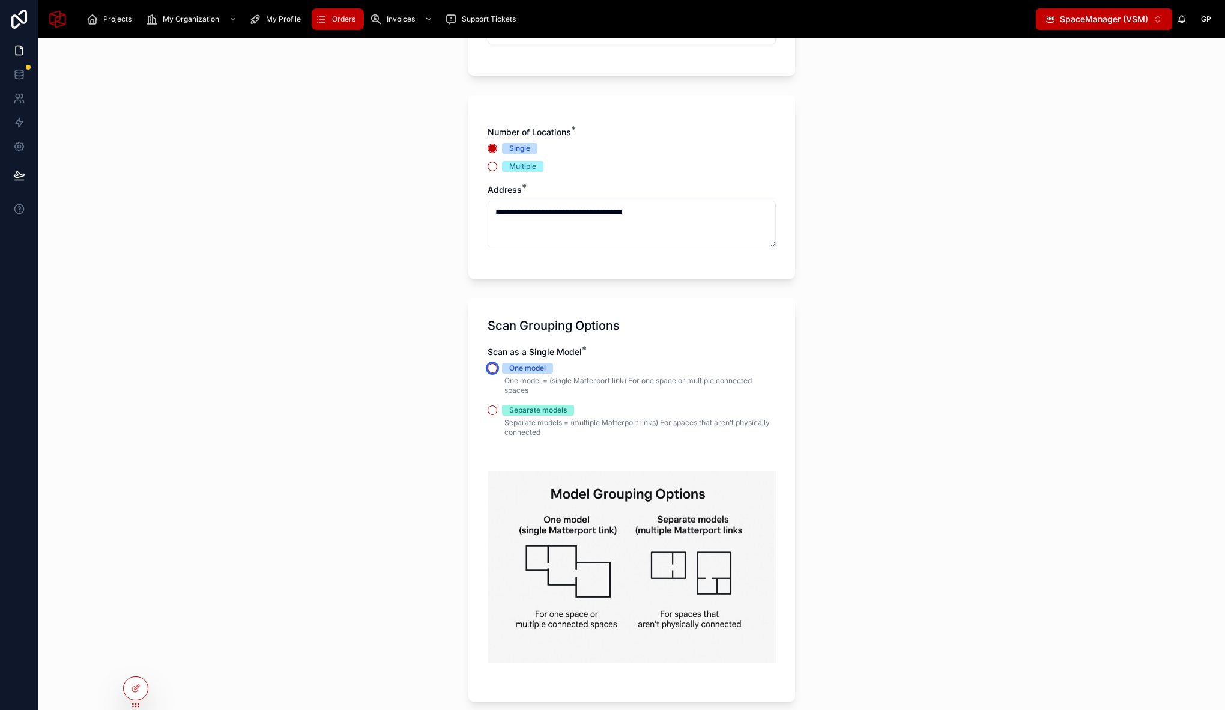
click at [487, 370] on button "One model" at bounding box center [492, 368] width 10 height 10
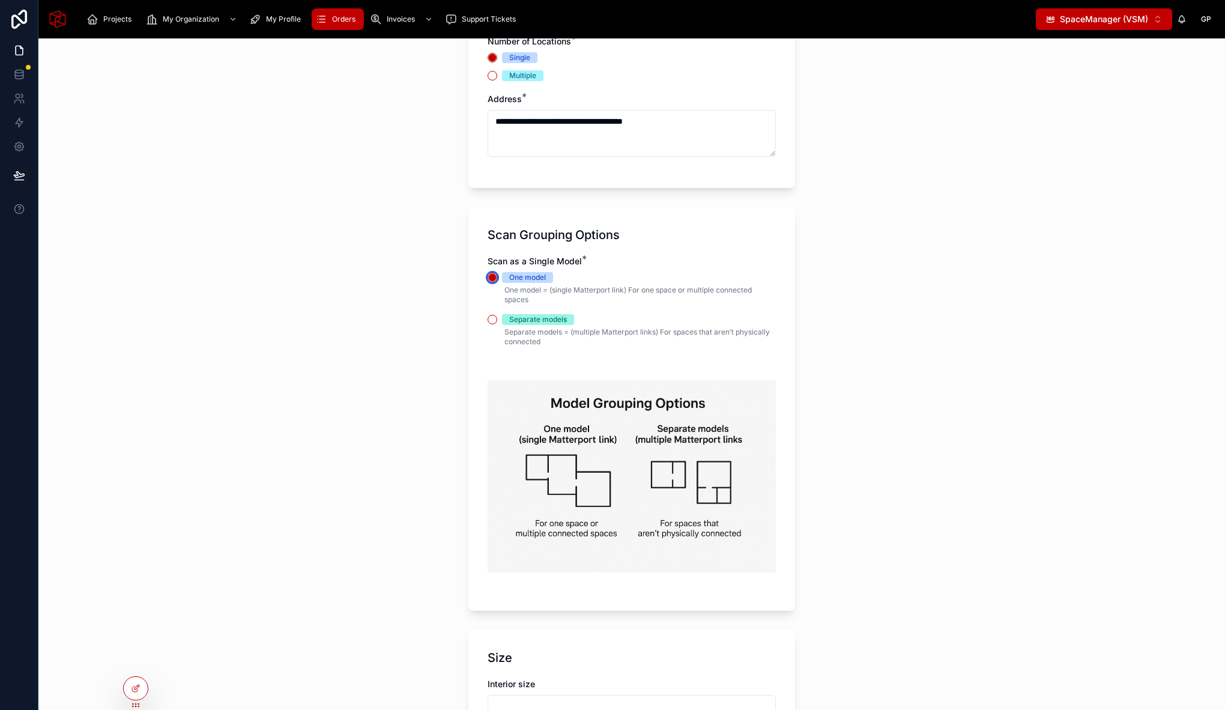
scroll to position [1108, 0]
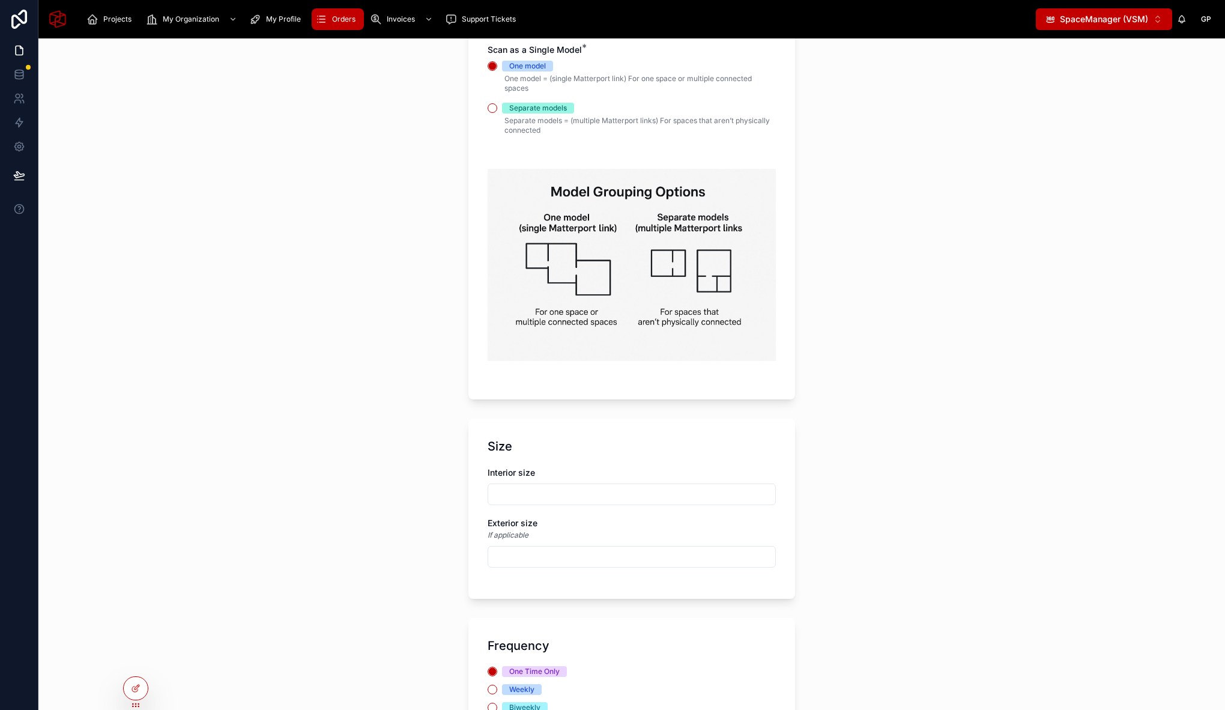
click at [523, 484] on div at bounding box center [631, 494] width 288 height 22
click at [523, 489] on input "text" at bounding box center [631, 494] width 287 height 17
type input "******"
click at [541, 554] on input "text" at bounding box center [631, 556] width 287 height 17
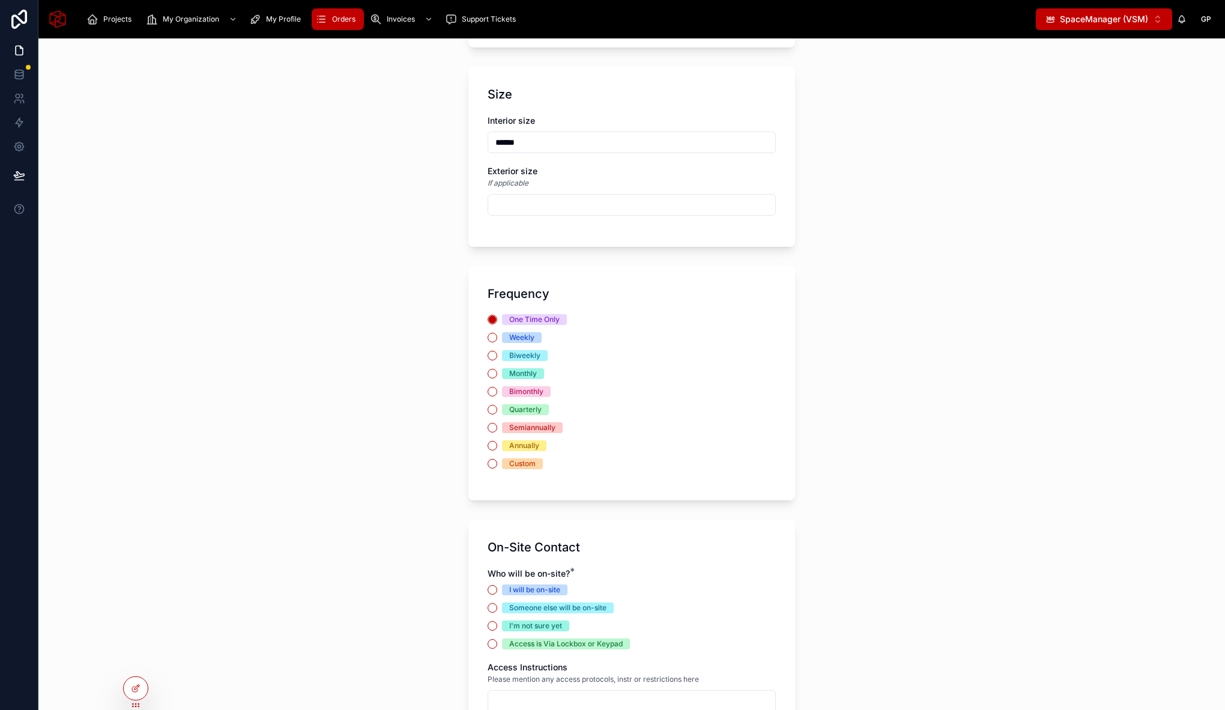
scroll to position [1509, 0]
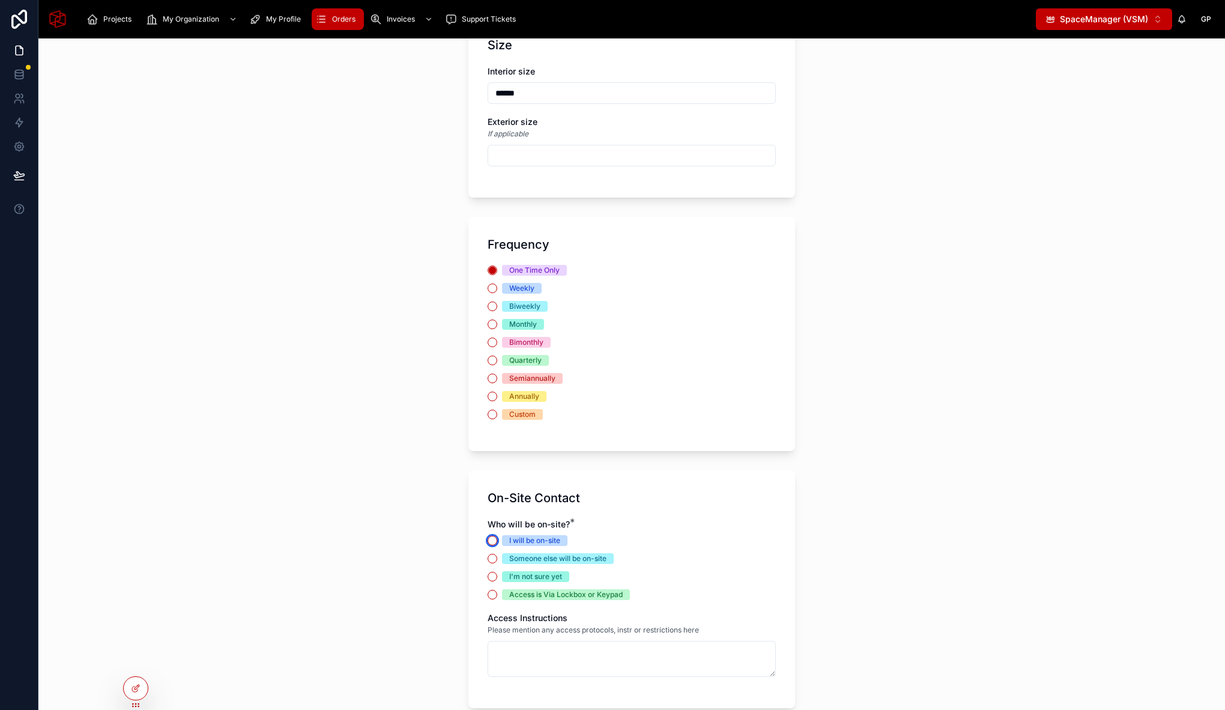
click at [488, 541] on button "I will be on-site" at bounding box center [492, 540] width 10 height 10
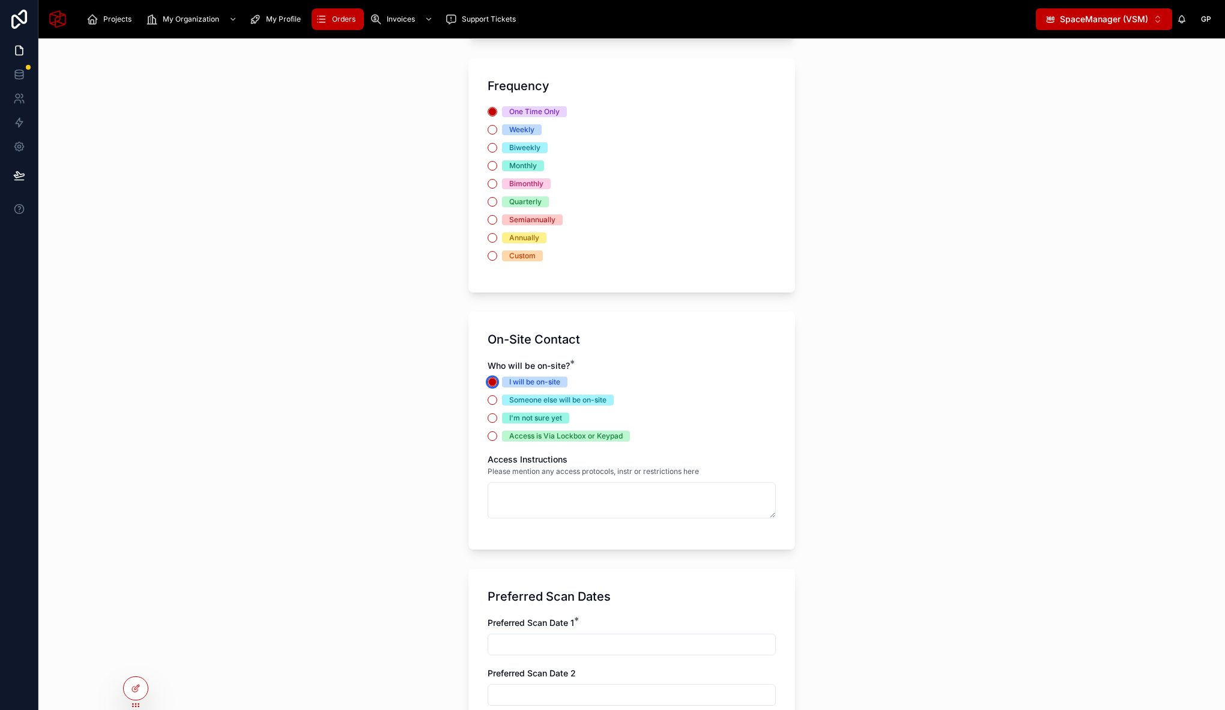
scroll to position [1812, 0]
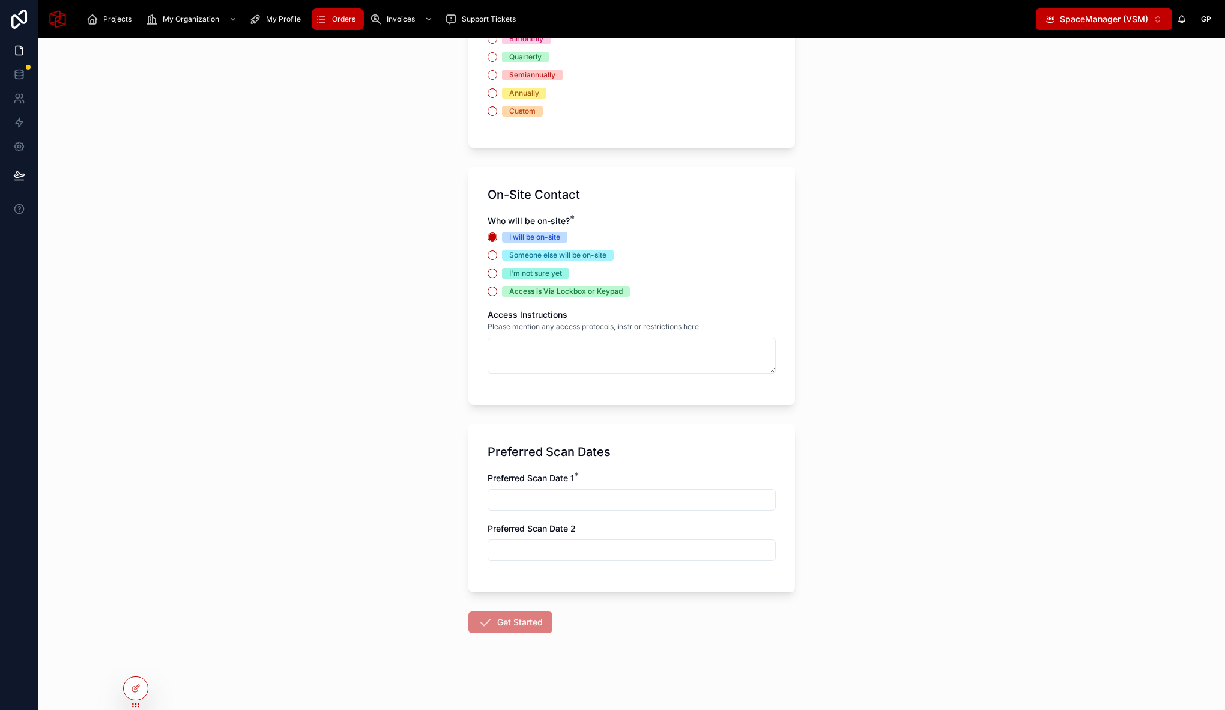
drag, startPoint x: 540, startPoint y: 499, endPoint x: 573, endPoint y: 505, distance: 33.7
click at [540, 499] on input "text" at bounding box center [631, 499] width 287 height 17
click at [695, 256] on button at bounding box center [692, 258] width 22 height 22
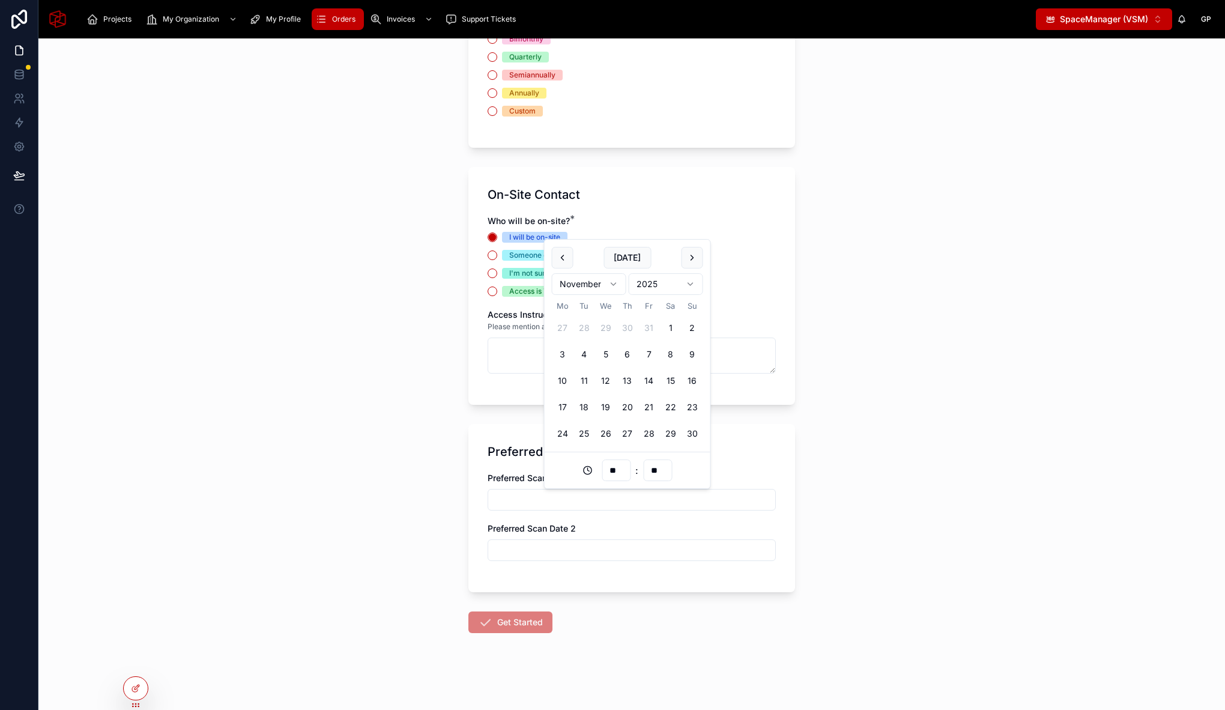
click at [695, 256] on button at bounding box center [692, 258] width 22 height 22
click at [608, 433] on button "31" at bounding box center [606, 434] width 22 height 22
type input "**********"
click at [842, 462] on div "**********" at bounding box center [631, 373] width 1186 height 671
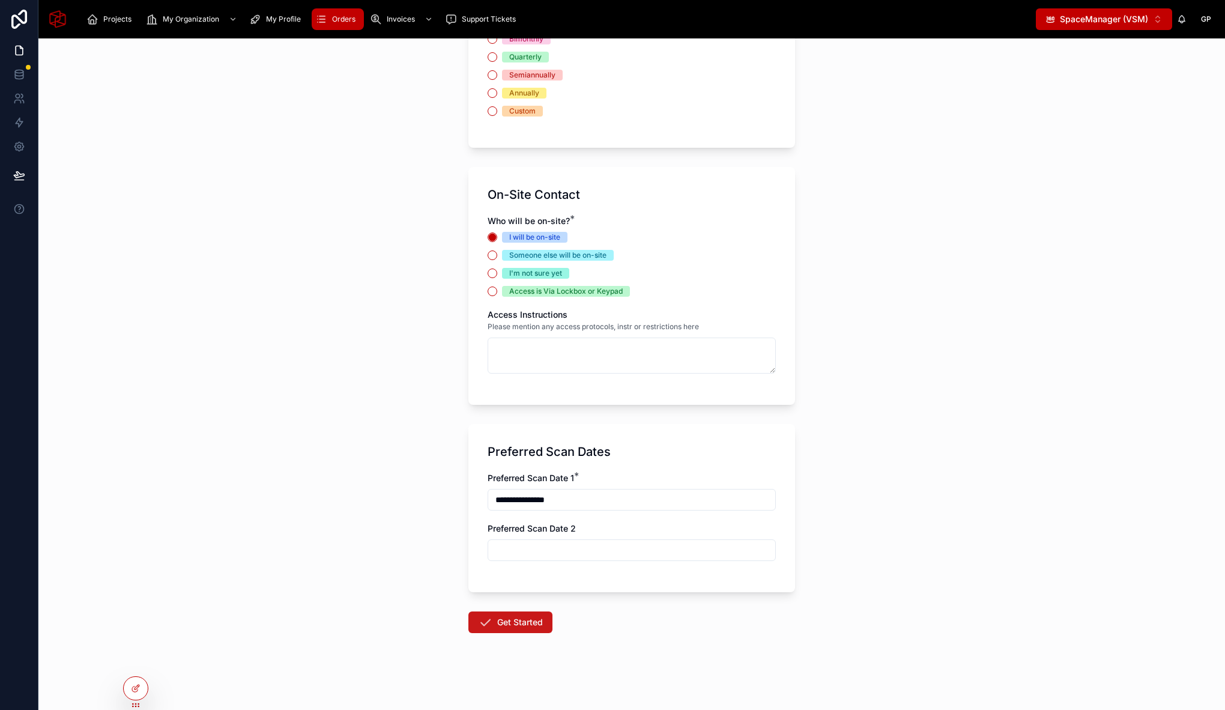
click at [502, 622] on button "Get Started" at bounding box center [510, 622] width 84 height 22
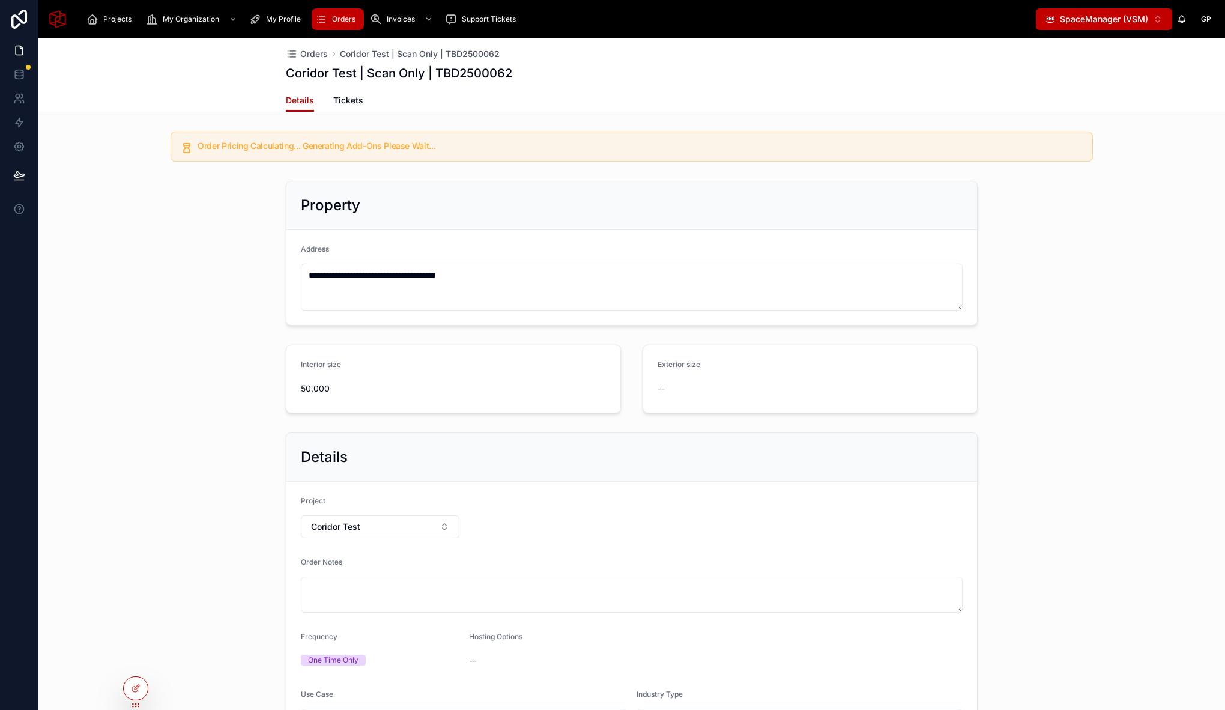
click at [216, 276] on div "**********" at bounding box center [631, 253] width 1186 height 154
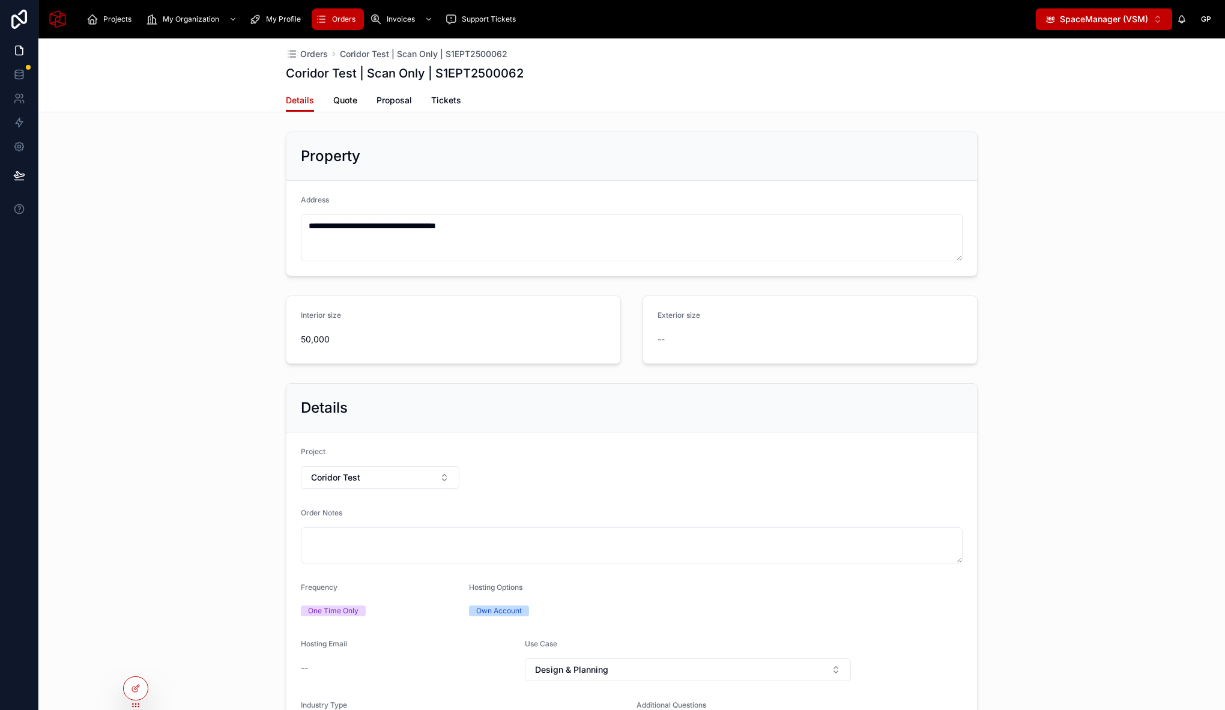
click at [333, 97] on span "Quote" at bounding box center [345, 100] width 24 height 12
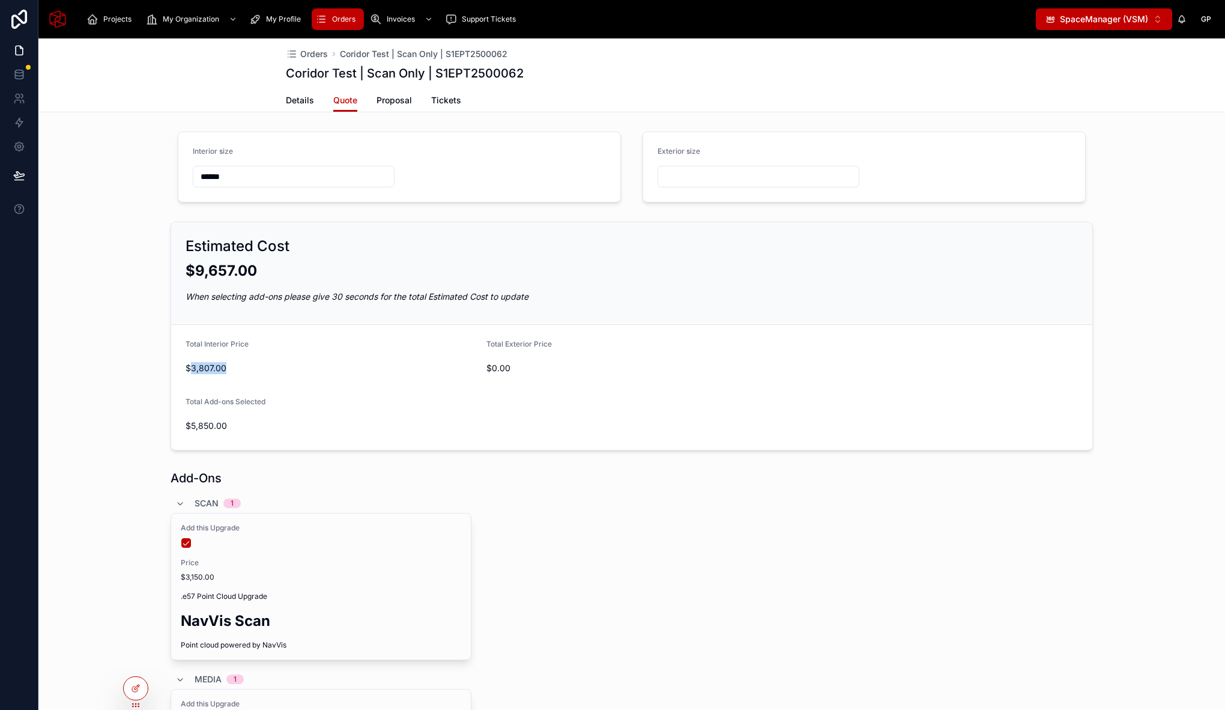
drag, startPoint x: 187, startPoint y: 369, endPoint x: 255, endPoint y: 375, distance: 68.8
click at [255, 375] on div "$3,807.00" at bounding box center [330, 367] width 291 height 19
click at [256, 379] on form "Total Interior Price $3,807.00 Total Exterior Price $0.00 Total Add-ons Selecte…" at bounding box center [631, 387] width 921 height 125
drag, startPoint x: 184, startPoint y: 368, endPoint x: 244, endPoint y: 370, distance: 60.7
click at [244, 370] on span "$3,807.00" at bounding box center [330, 368] width 291 height 12
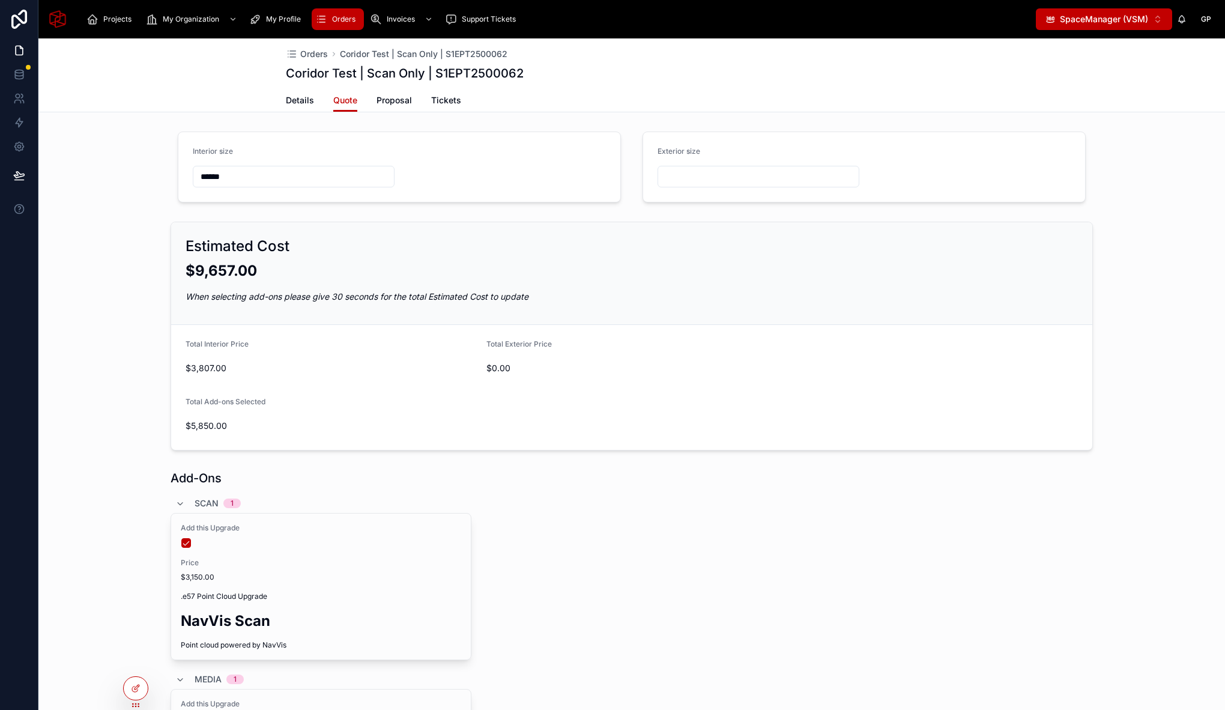
click at [126, 441] on div "Estimated Cost $9,657.00 When selecting add-ons please give 30 seconds for the …" at bounding box center [631, 336] width 1186 height 238
drag, startPoint x: 186, startPoint y: 369, endPoint x: 228, endPoint y: 372, distance: 42.2
click at [228, 372] on span "$3,807.00" at bounding box center [330, 368] width 291 height 12
click at [190, 367] on span "$3,807.00" at bounding box center [330, 368] width 291 height 12
click at [141, 399] on div "Estimated Cost $9,657.00 When selecting add-ons please give 30 seconds for the …" at bounding box center [631, 336] width 1186 height 238
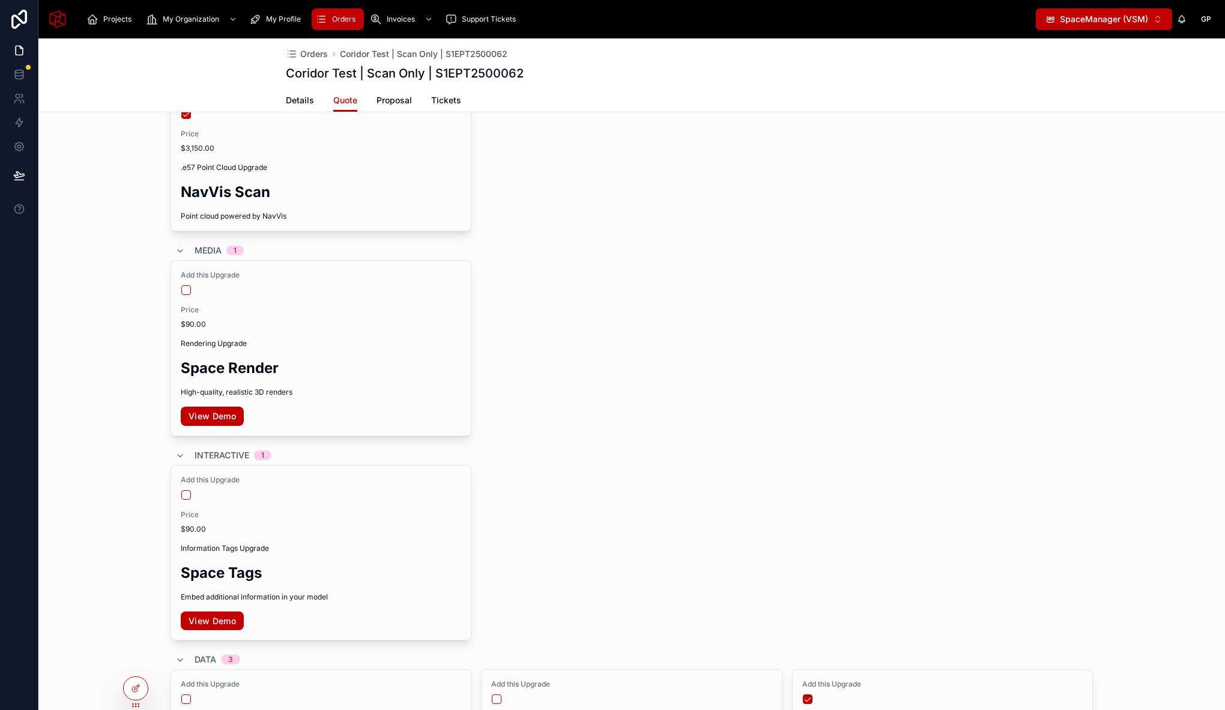
scroll to position [577, 0]
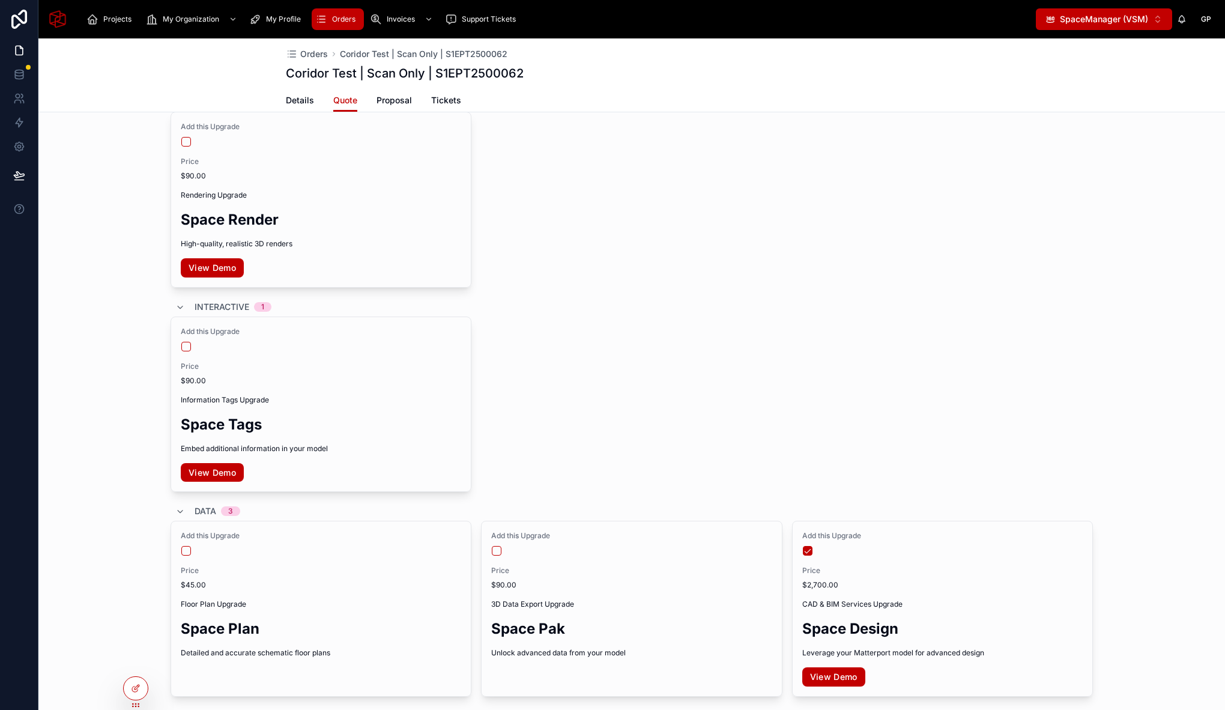
drag, startPoint x: 912, startPoint y: 465, endPoint x: 875, endPoint y: 481, distance: 40.8
click at [894, 456] on div "Add this Upgrade Price $90.00 Information Tags Upgrade Space Tags Embed additio…" at bounding box center [631, 404] width 922 height 176
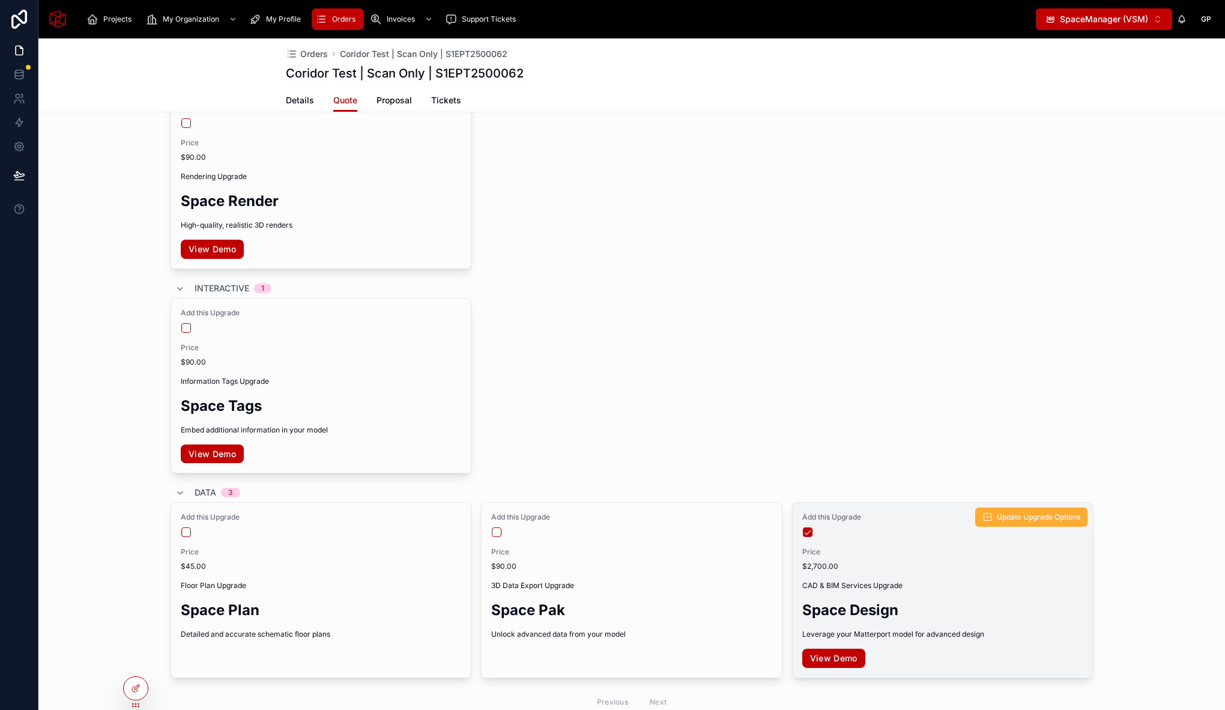
scroll to position [587, 0]
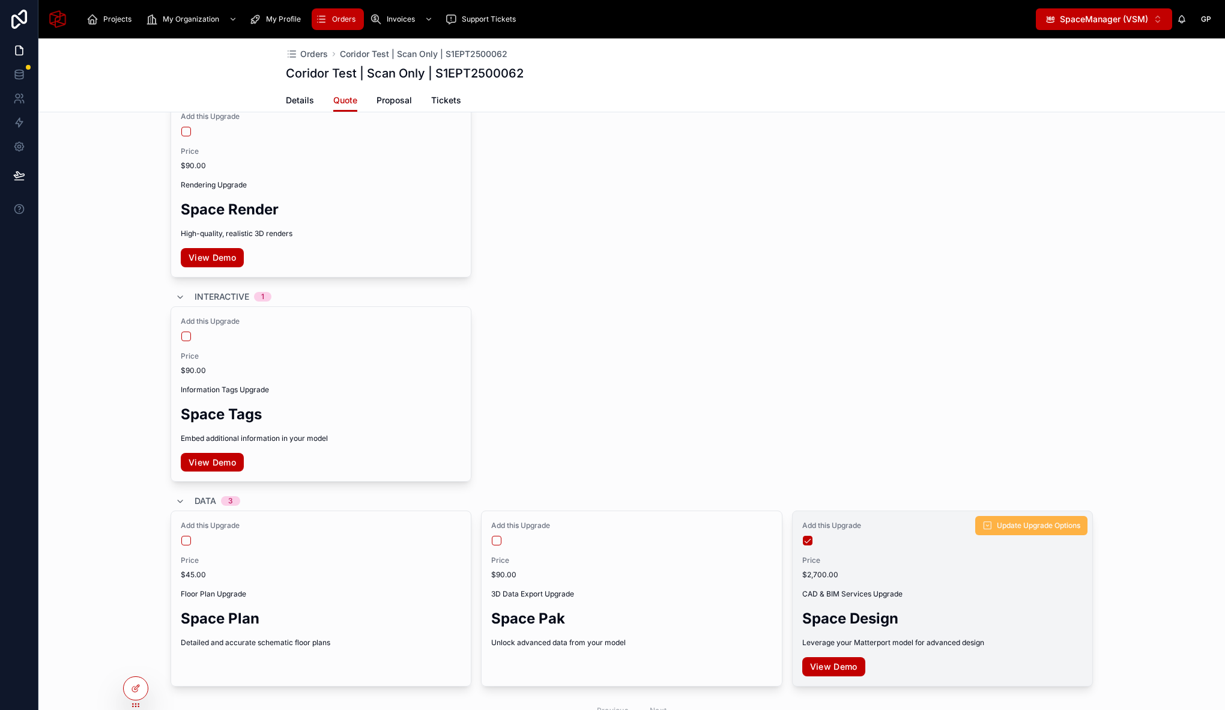
click at [1003, 527] on span "Update Upgrade Options" at bounding box center [1038, 525] width 83 height 10
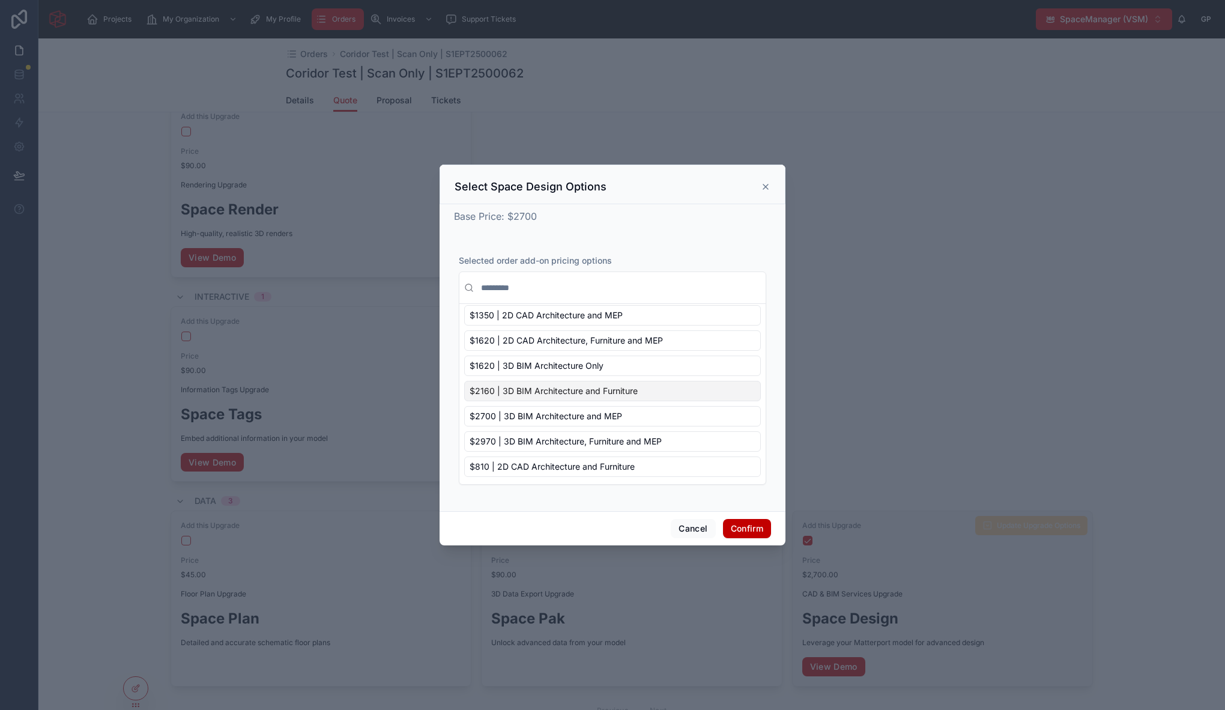
scroll to position [0, 0]
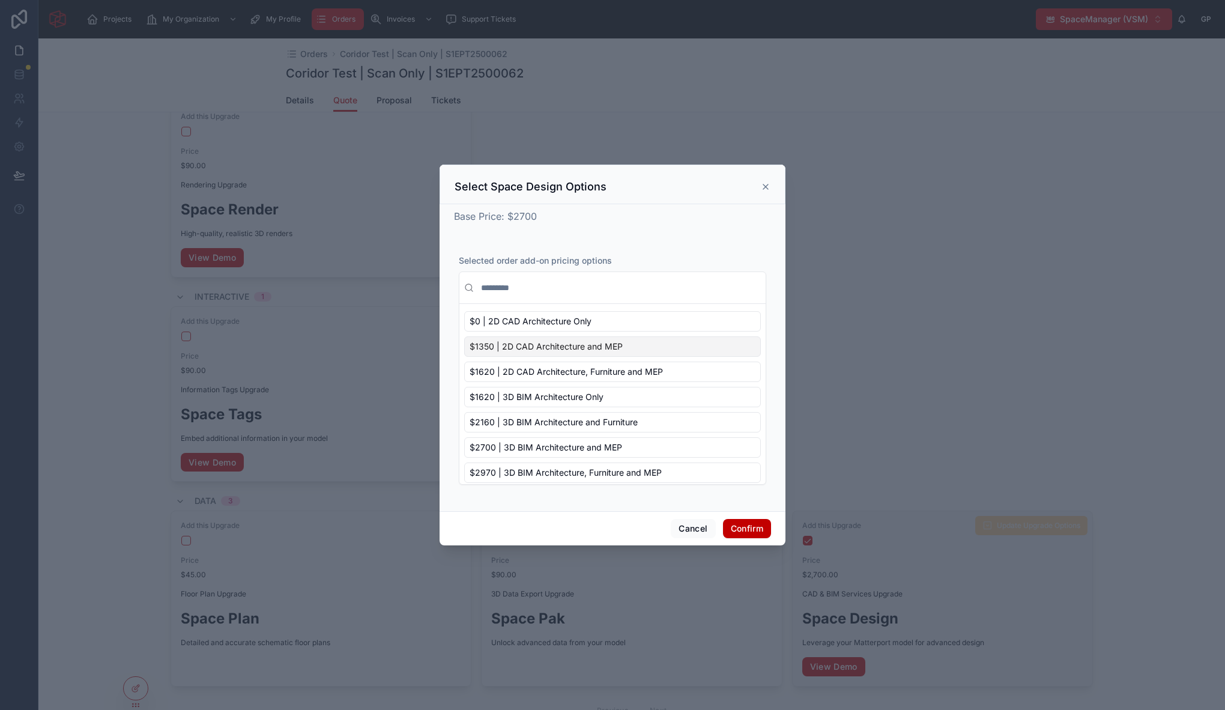
click at [547, 345] on span "$1350 | 2D CAD Architecture and MEP" at bounding box center [545, 346] width 153 height 12
click at [755, 529] on button "Confirm" at bounding box center [747, 528] width 48 height 19
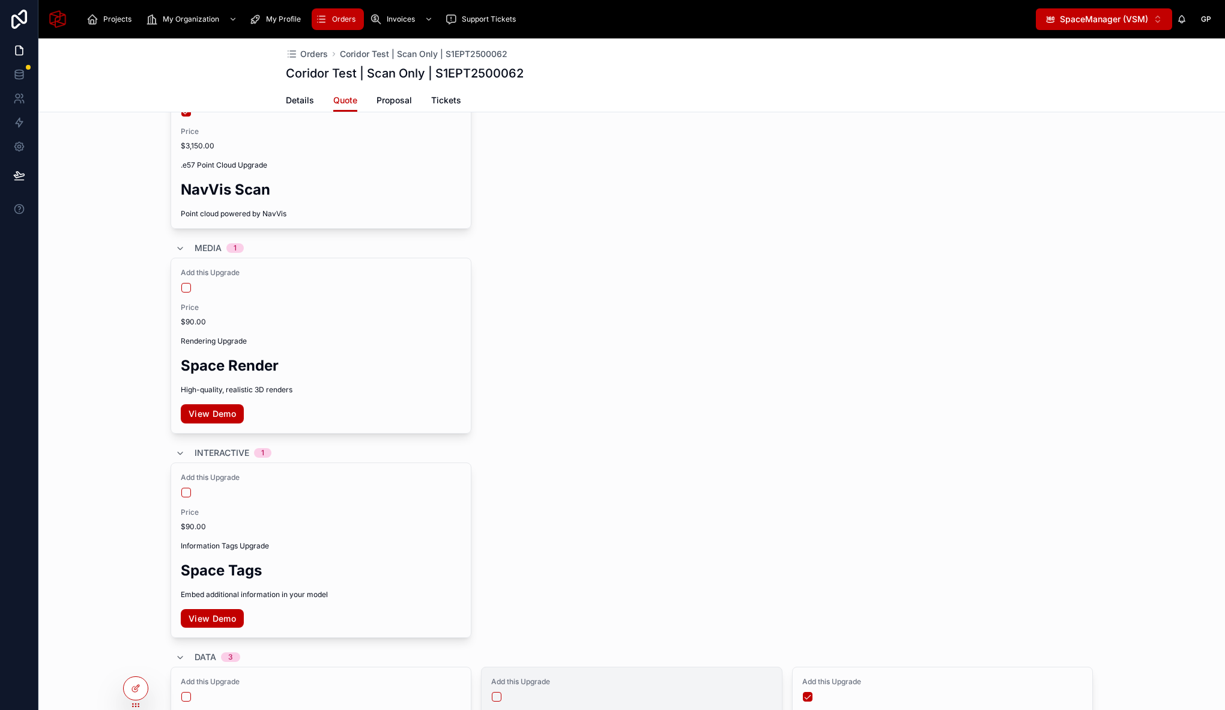
scroll to position [716, 0]
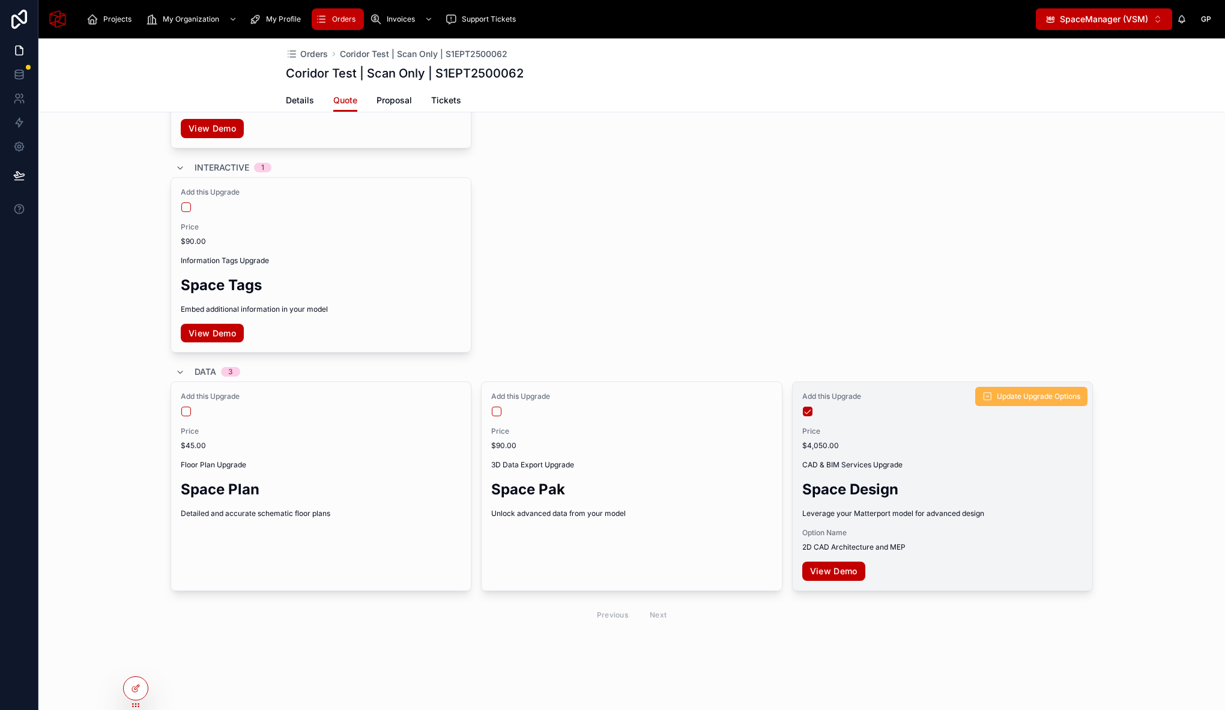
click at [1027, 400] on span "Update Upgrade Options" at bounding box center [1038, 396] width 83 height 10
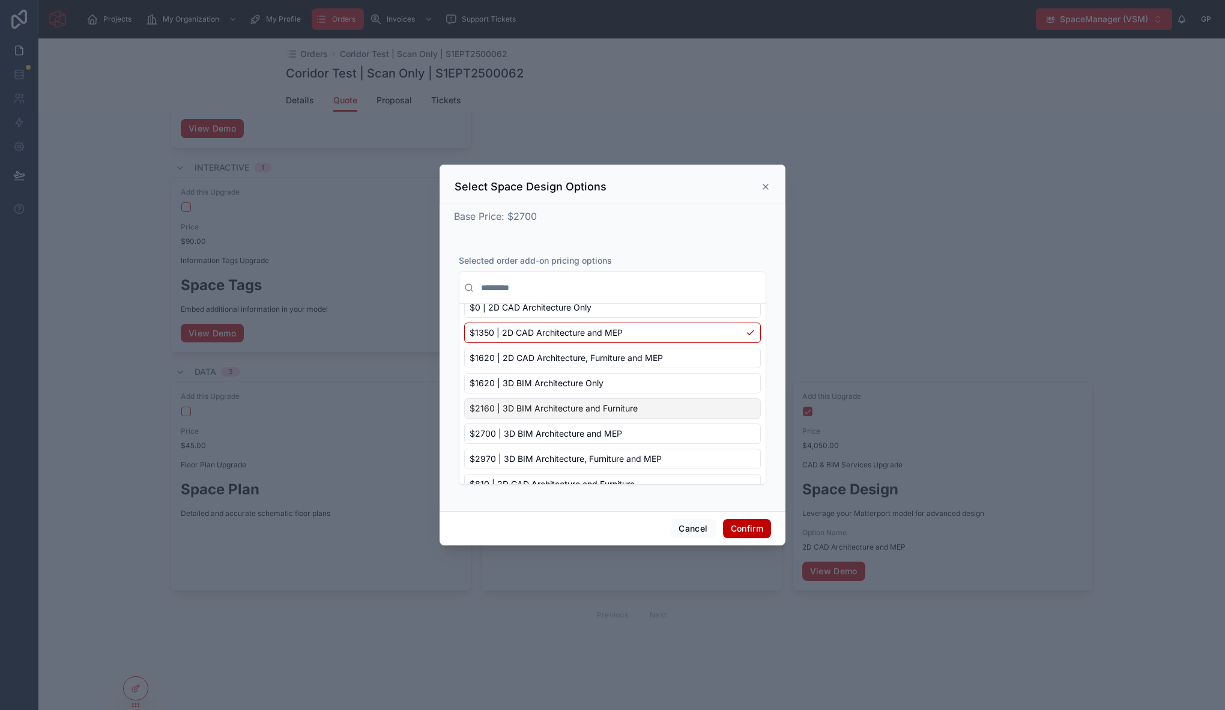
scroll to position [38, 0]
click at [570, 412] on span "$2160 | 3D BIM Architecture and Furniture" at bounding box center [553, 409] width 168 height 12
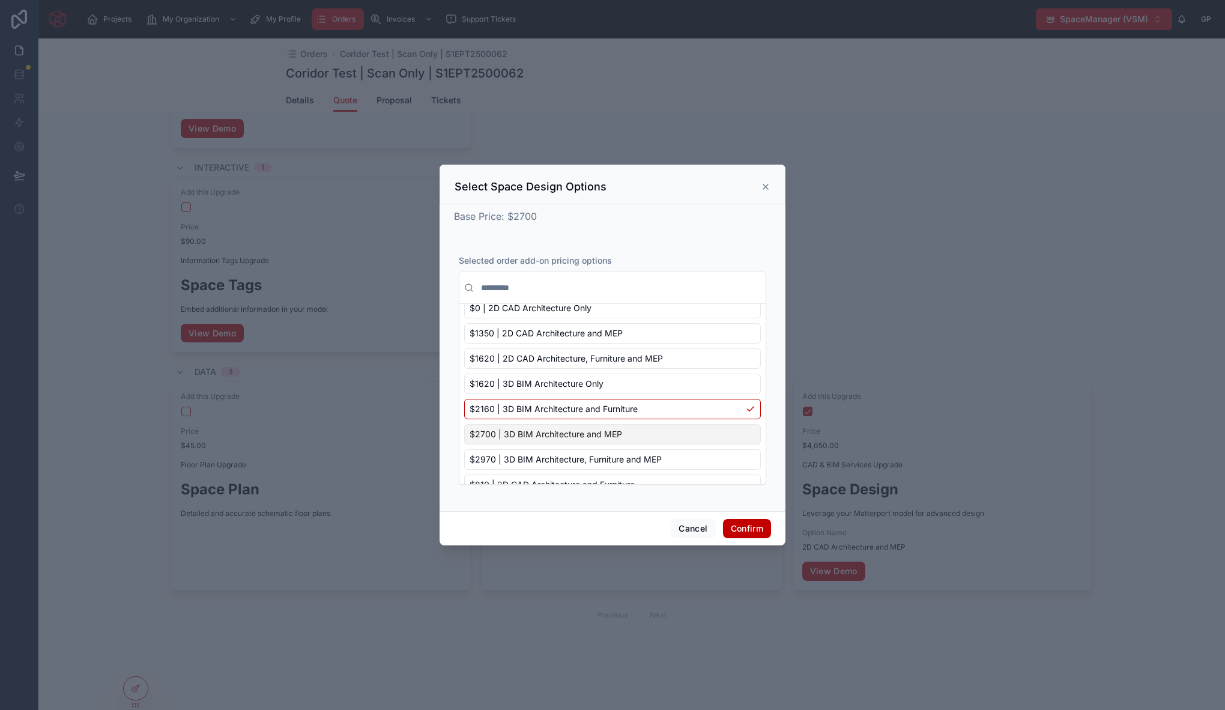
click at [571, 432] on span "$2700 | 3D BIM Architecture and MEP" at bounding box center [545, 434] width 152 height 12
click at [740, 526] on button "Confirm" at bounding box center [747, 528] width 48 height 19
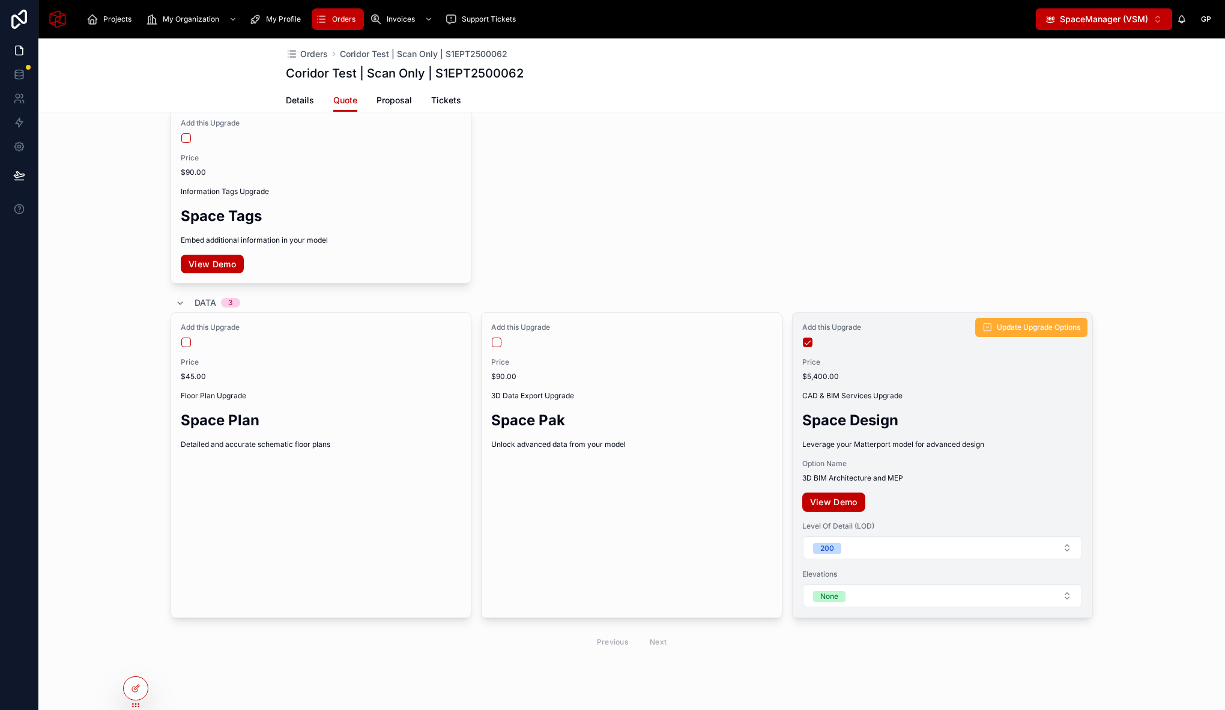
scroll to position [812, 0]
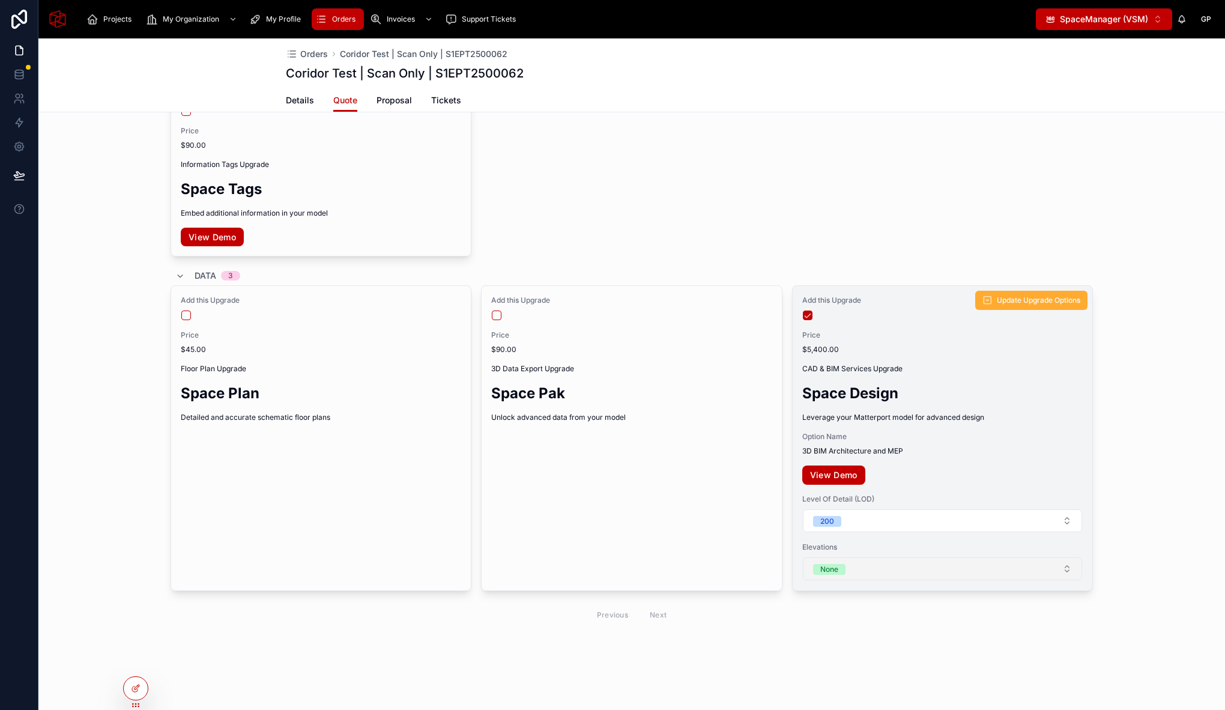
click at [866, 571] on button "None" at bounding box center [942, 568] width 279 height 23
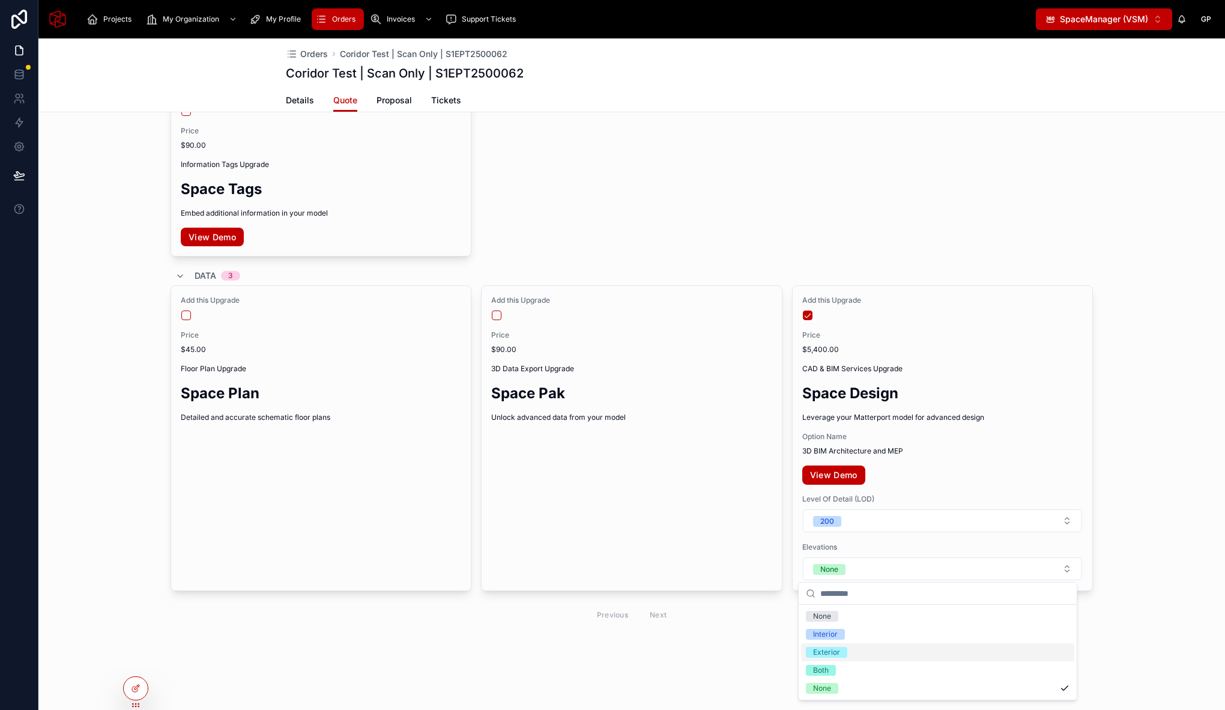
click at [845, 650] on span "Exterior" at bounding box center [826, 652] width 41 height 11
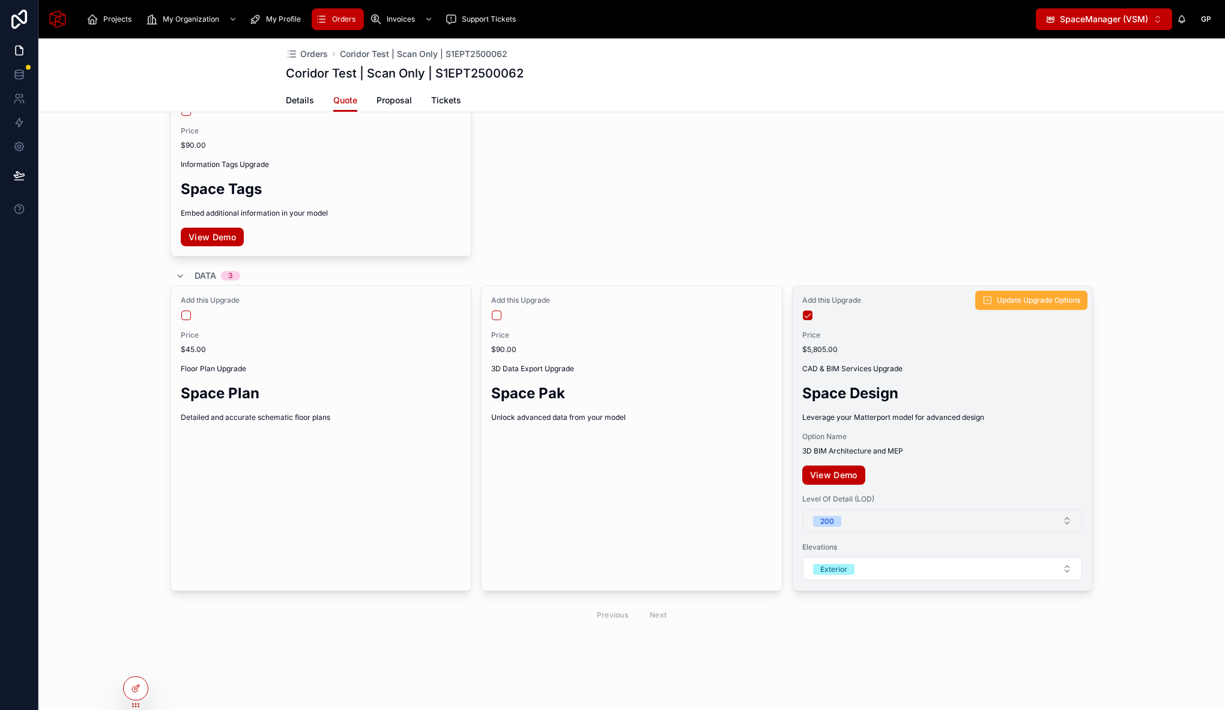
click at [858, 519] on button "200" at bounding box center [942, 520] width 279 height 23
click at [852, 518] on button "200" at bounding box center [942, 520] width 279 height 23
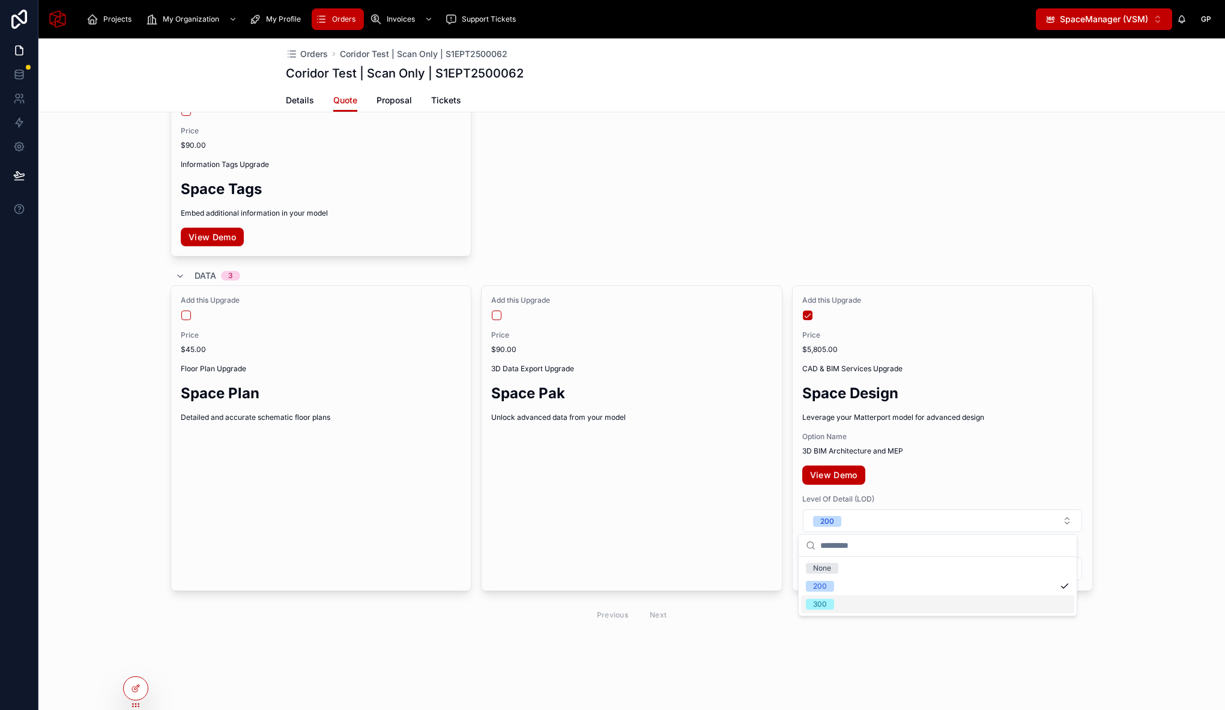
click at [831, 599] on span "300" at bounding box center [820, 604] width 28 height 11
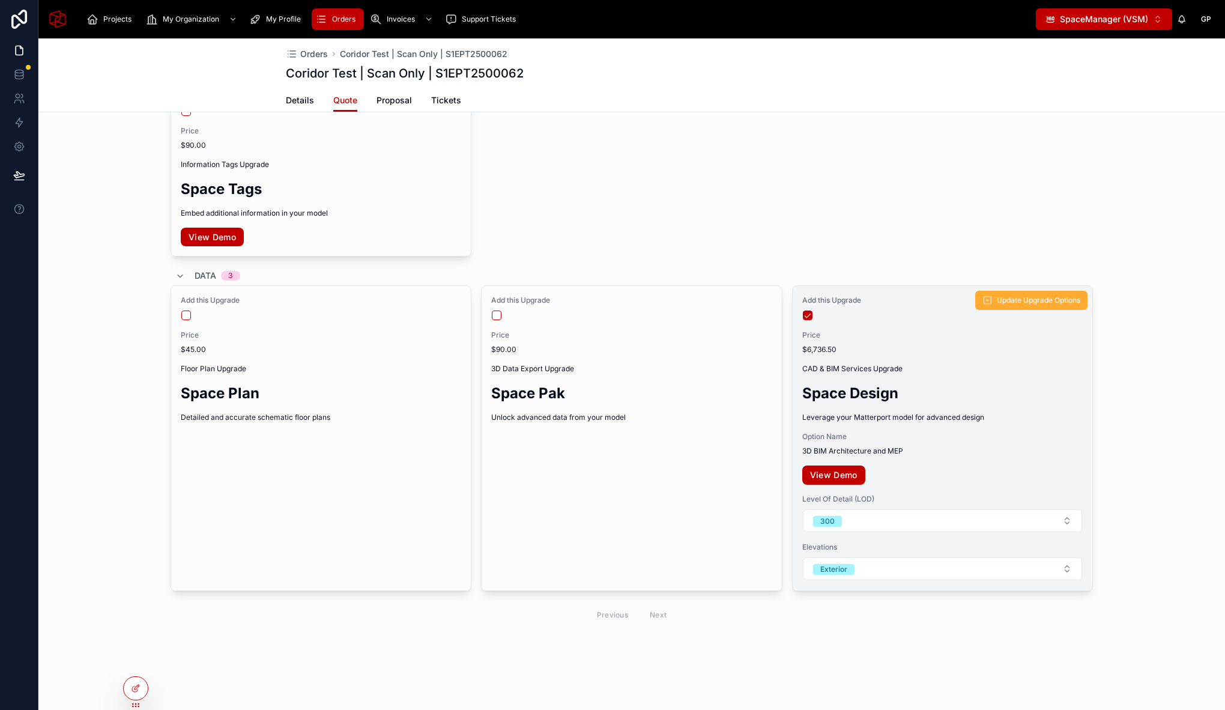
scroll to position [804, 0]
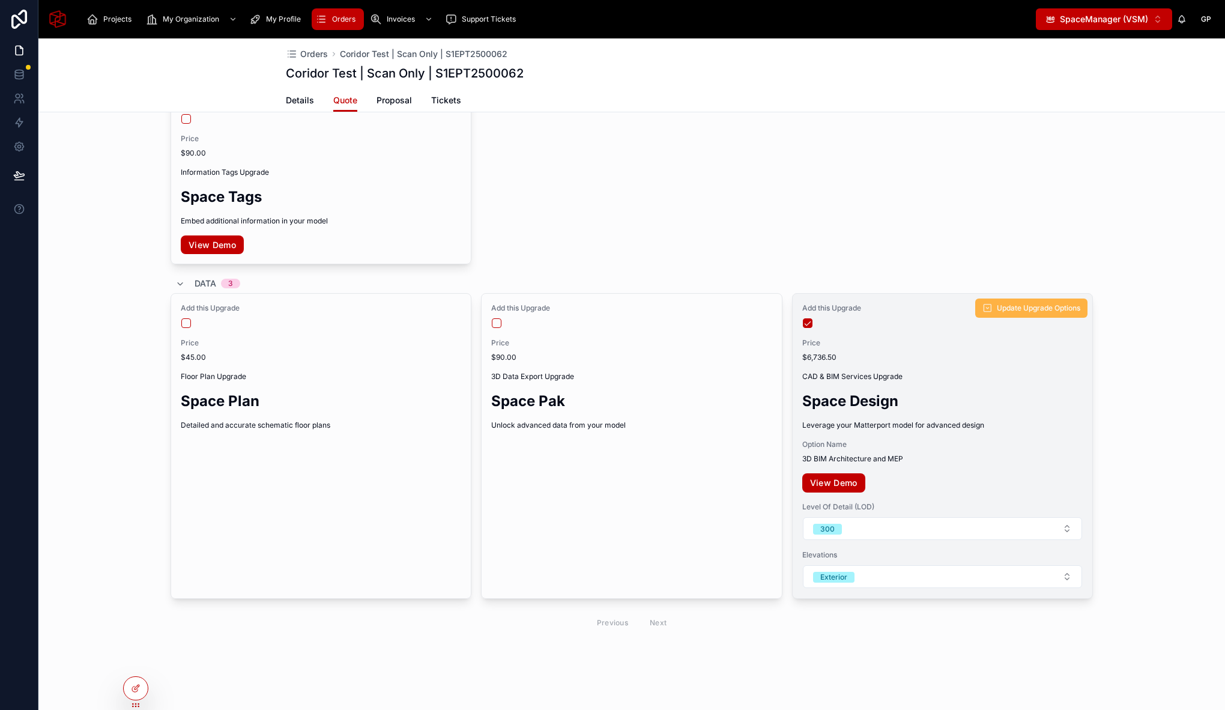
click at [1021, 306] on span "Update Upgrade Options" at bounding box center [1038, 308] width 83 height 10
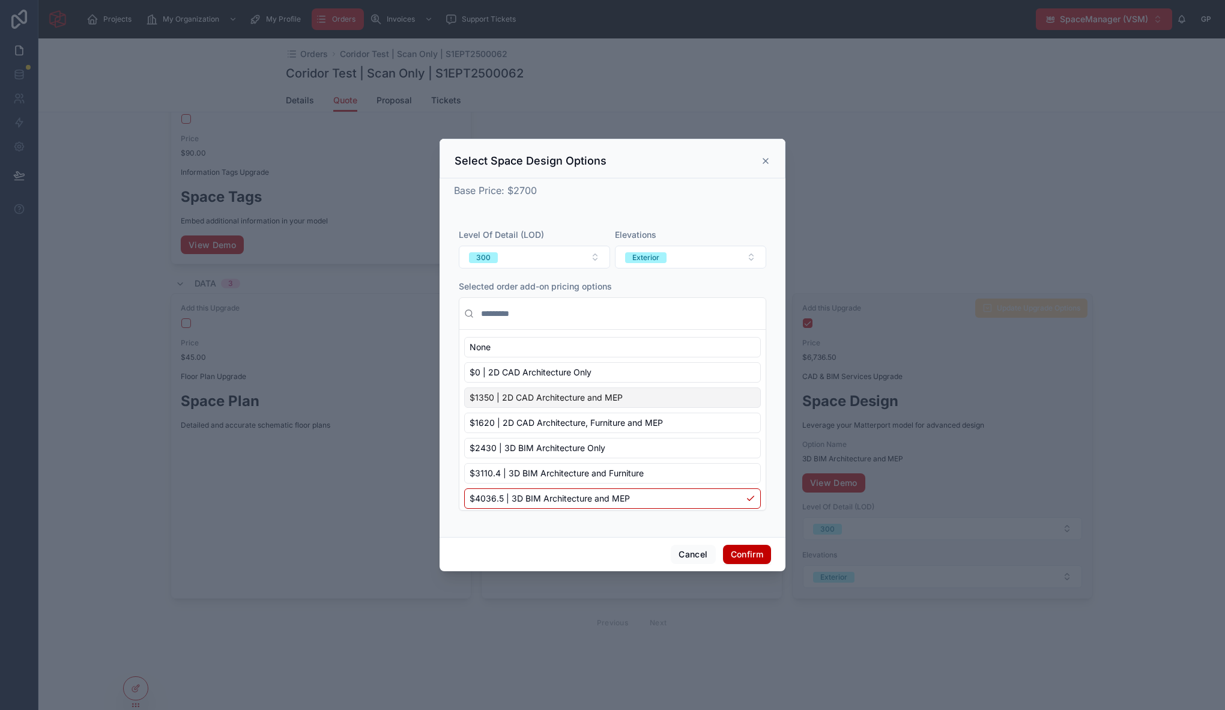
click at [544, 398] on span "$1350 | 2D CAD Architecture and MEP" at bounding box center [545, 397] width 153 height 12
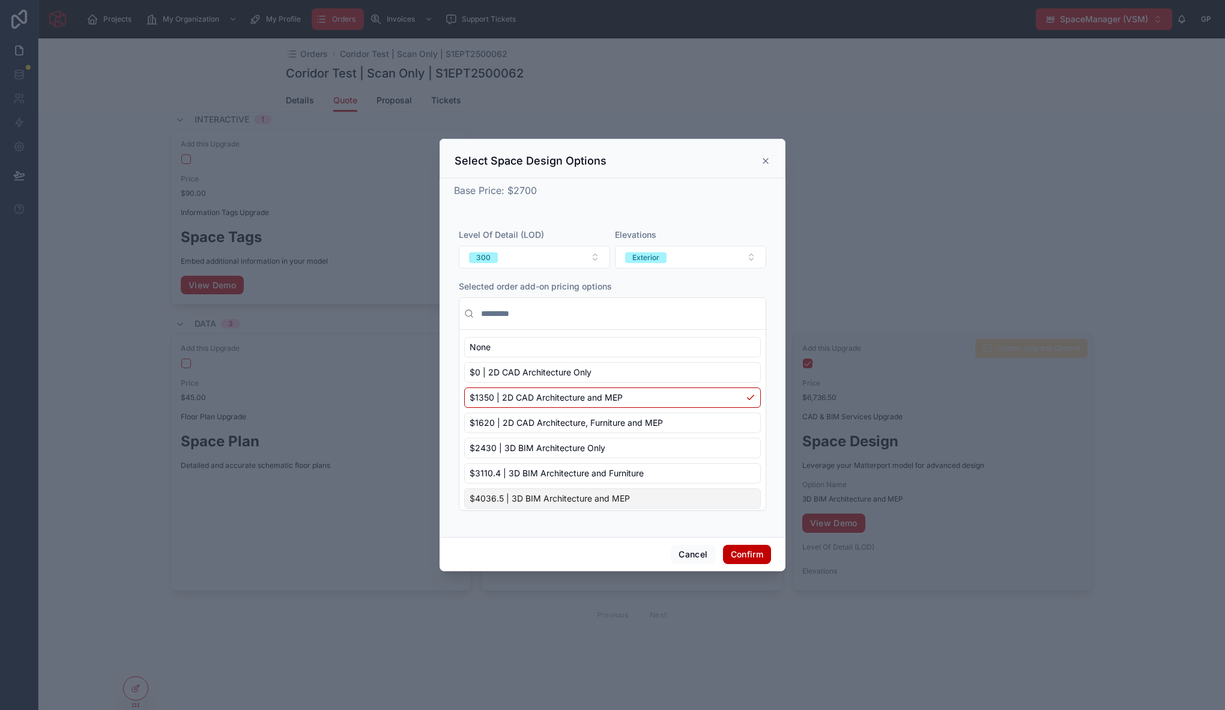
click at [746, 553] on button "Confirm" at bounding box center [747, 553] width 48 height 19
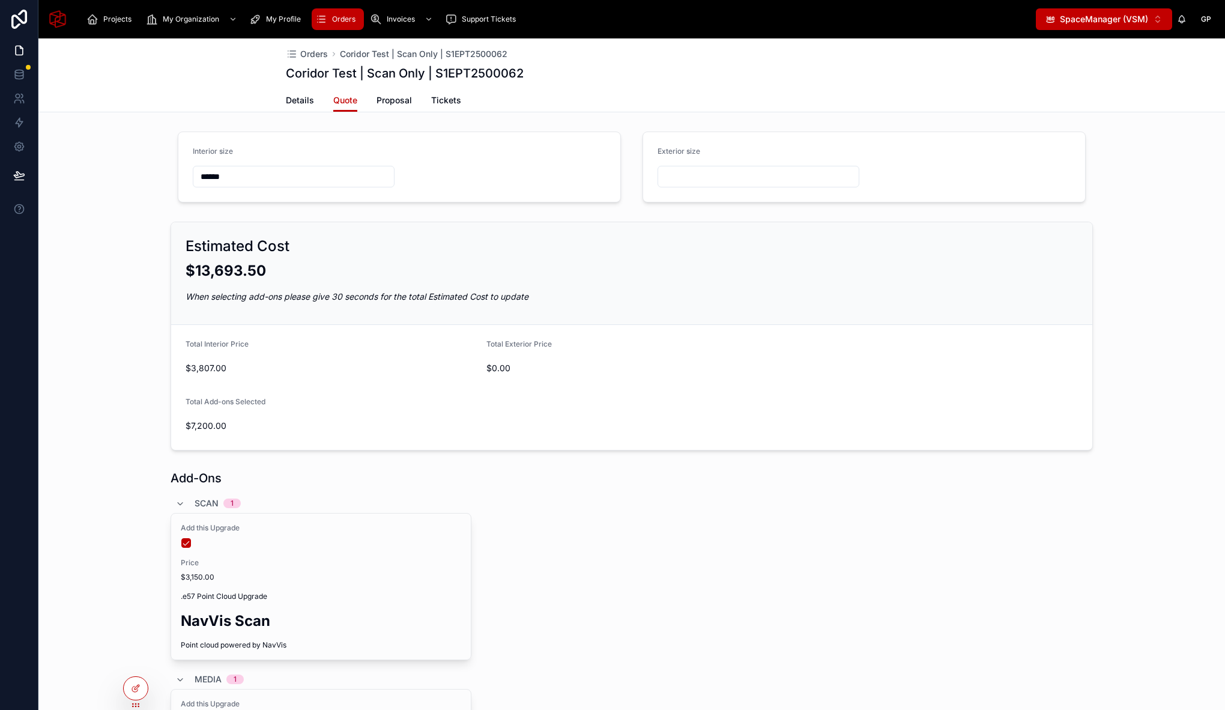
scroll to position [1, 0]
click at [677, 583] on div "Add this Upgrade Price $3,150.00 .e57 Point Cloud Upgrade NavVis Scan Point clo…" at bounding box center [631, 585] width 922 height 147
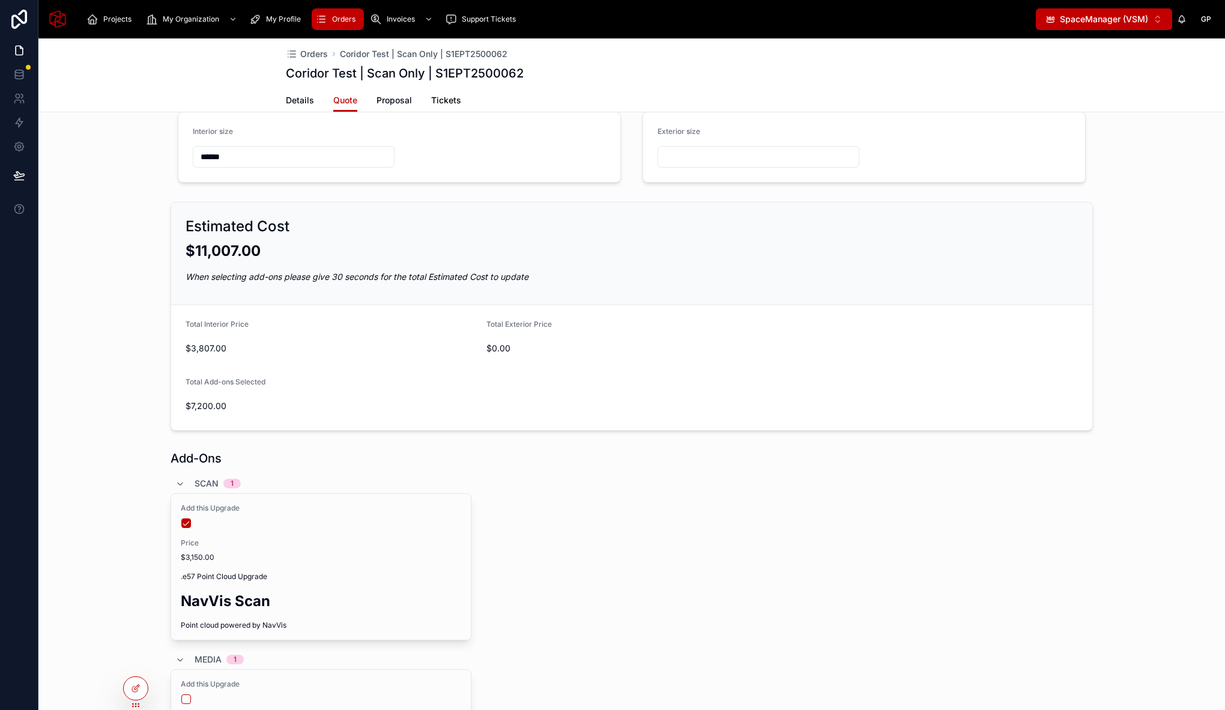
click at [438, 102] on span "Tickets" at bounding box center [446, 100] width 30 height 12
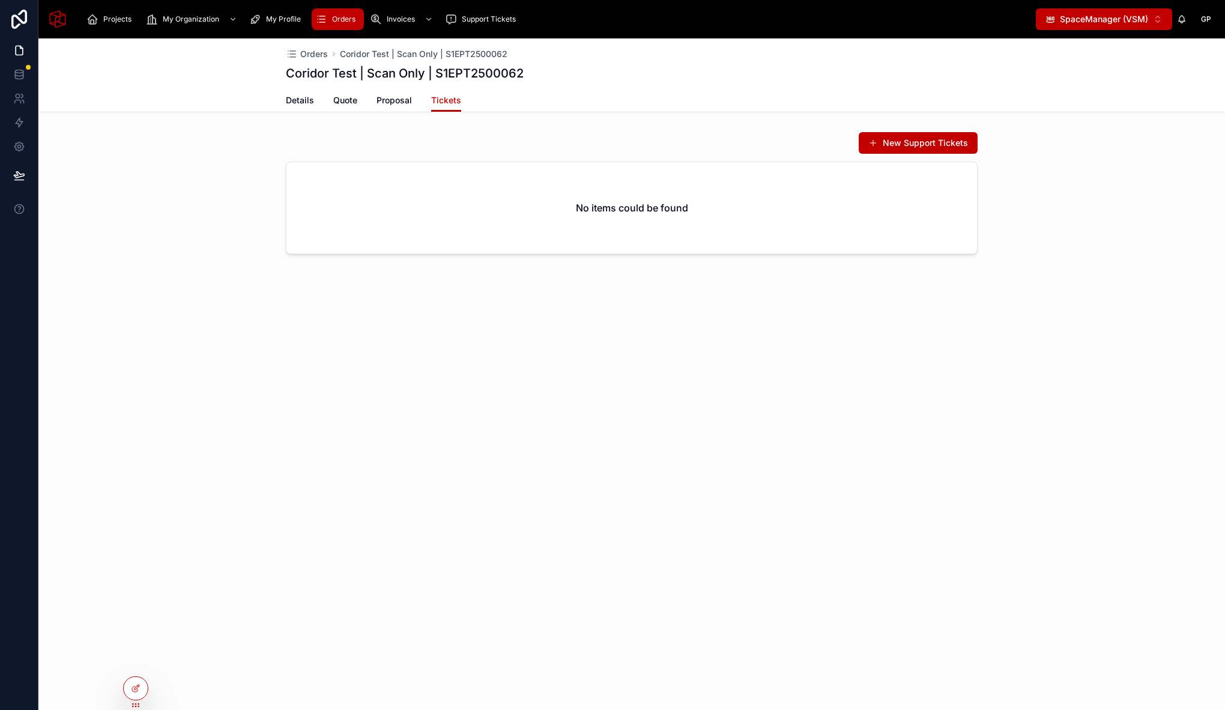
click at [1016, 360] on div "Orders Coridor Test | Scan Only | S1EPT2500062 Coridor Test | Scan Only | S1EPT…" at bounding box center [631, 373] width 1186 height 671
click at [506, 136] on div "New Support Tickets" at bounding box center [632, 142] width 692 height 23
click at [512, 130] on div "New Support Tickets No items could be found" at bounding box center [631, 193] width 922 height 132
click at [299, 100] on span "Details" at bounding box center [300, 100] width 28 height 12
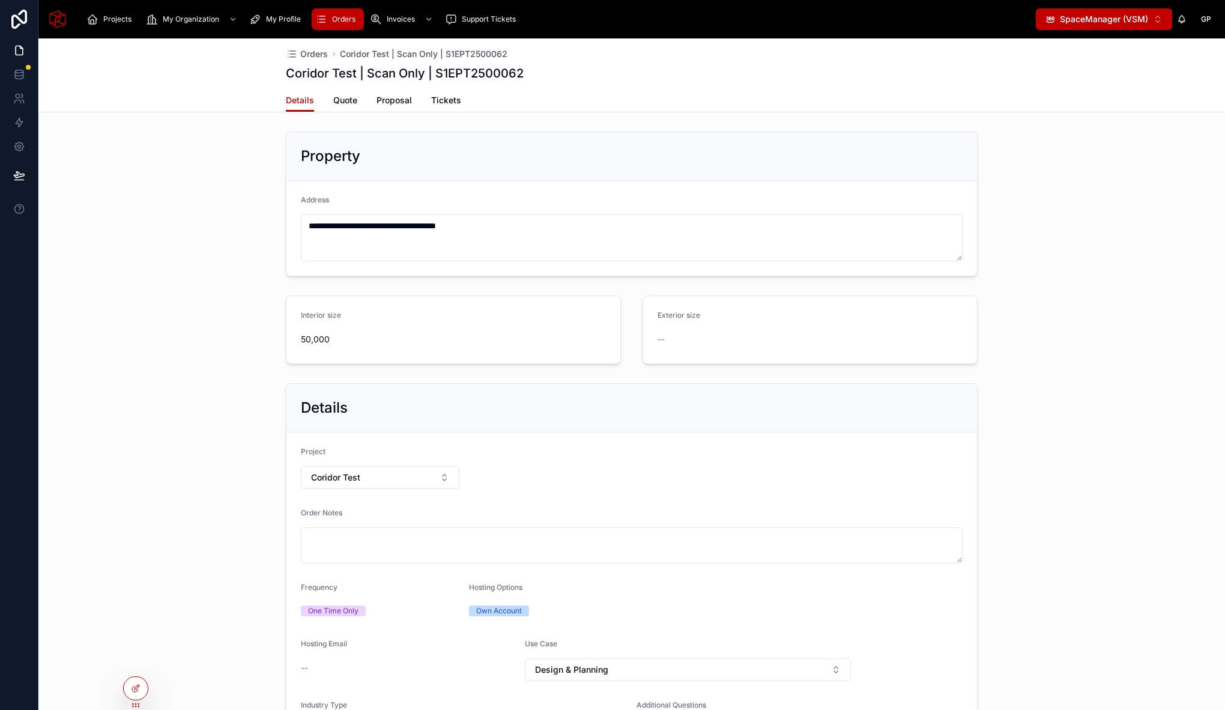
click at [439, 100] on span "Tickets" at bounding box center [446, 100] width 30 height 12
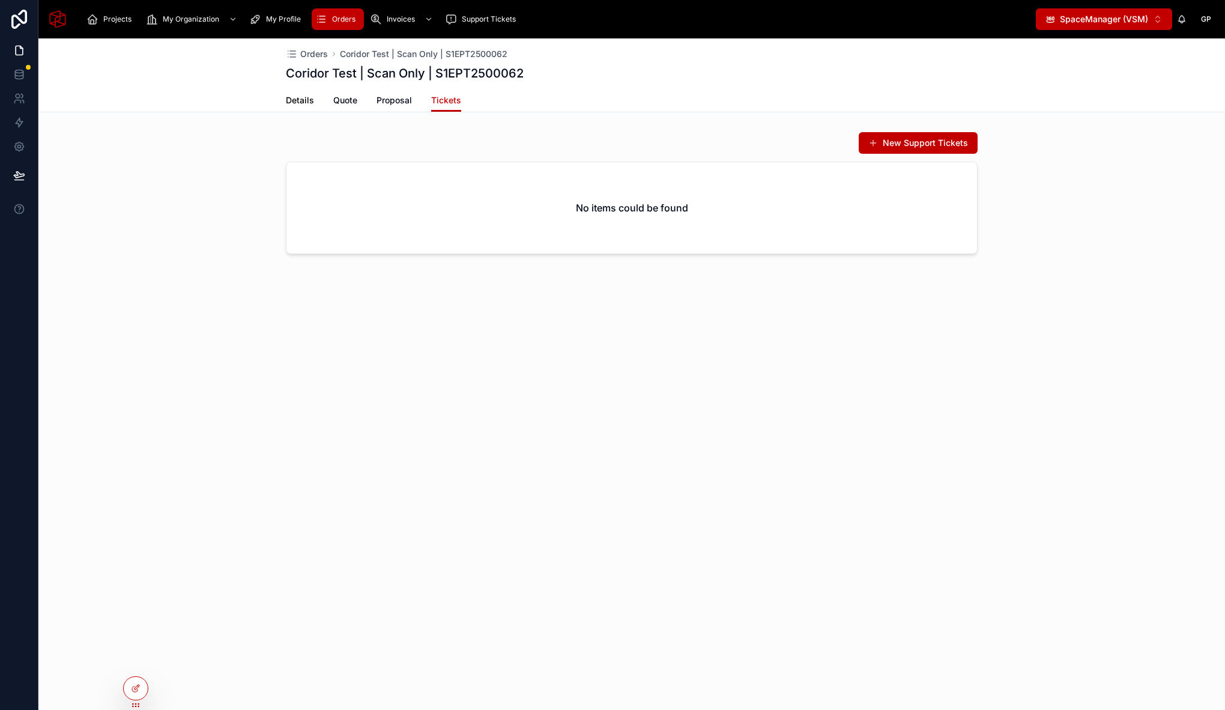
click at [301, 103] on span "Details" at bounding box center [300, 100] width 28 height 12
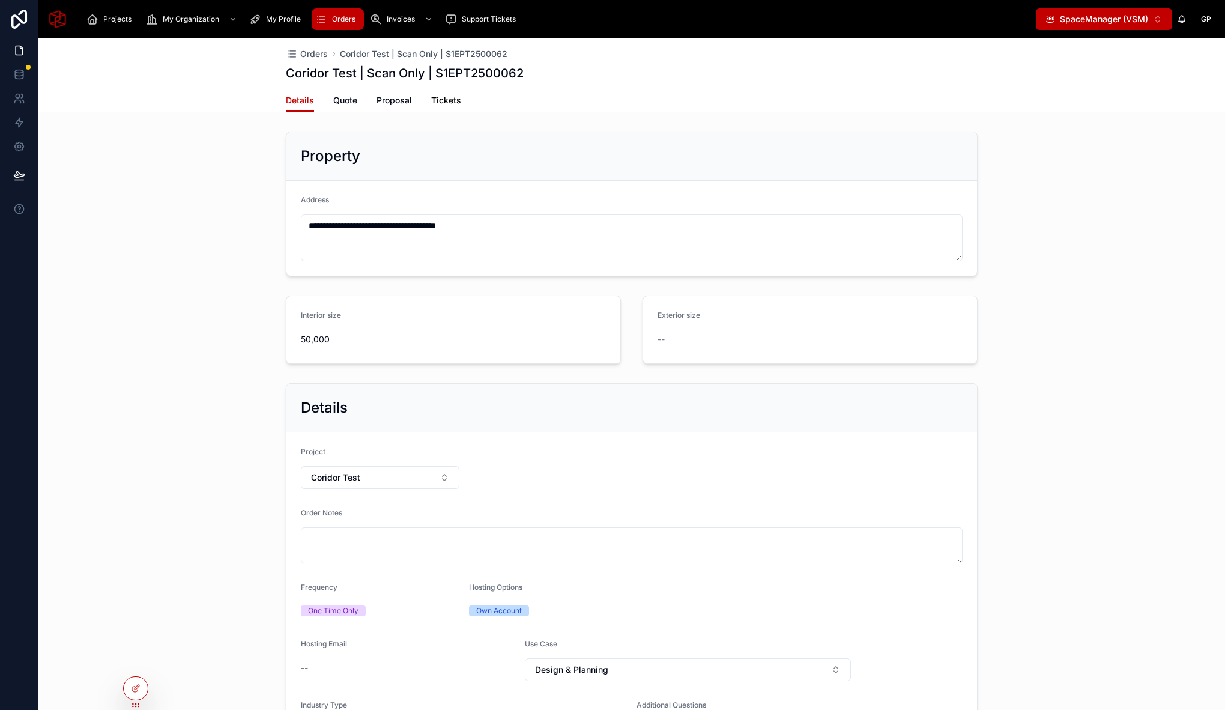
click at [437, 100] on span "Tickets" at bounding box center [446, 100] width 30 height 12
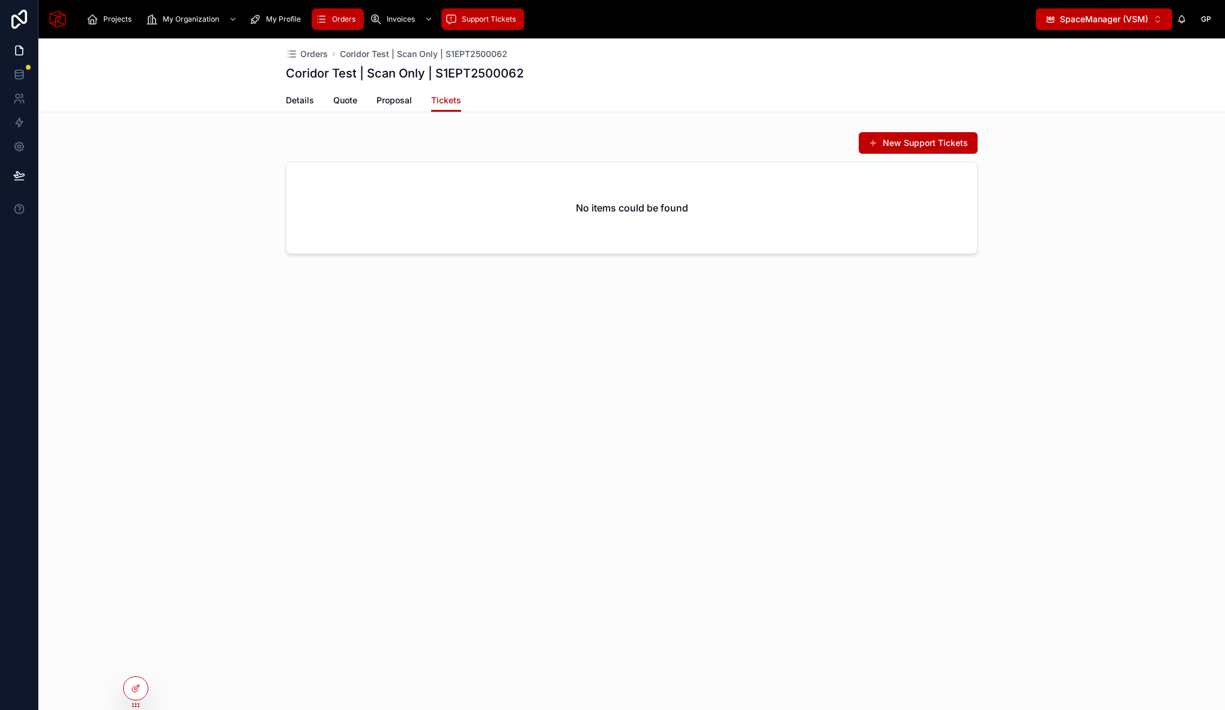
click at [496, 22] on span "Support Tickets" at bounding box center [489, 19] width 54 height 10
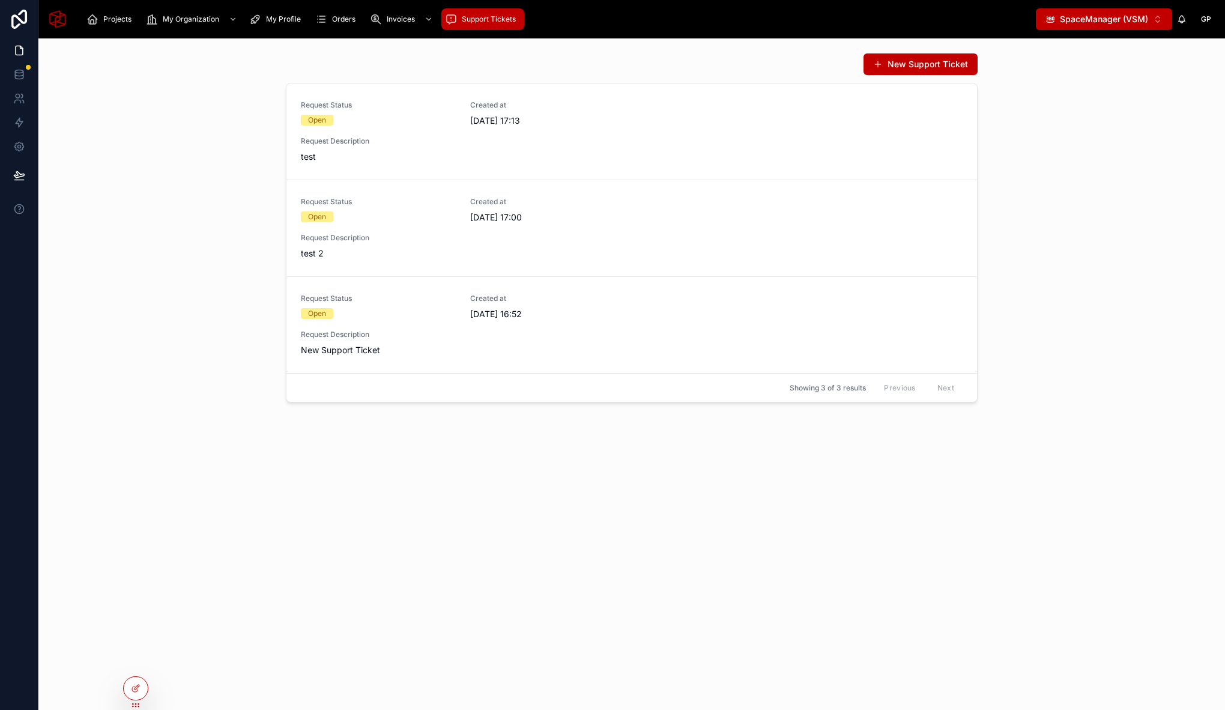
click at [495, 69] on div "New Support Ticket" at bounding box center [632, 64] width 692 height 23
click at [1129, 24] on span "SpaceManager (VSM)" at bounding box center [1104, 19] width 88 height 12
click at [1076, 171] on div "New Support Ticket Request Status Open Created at 25/06/2025 17:13 Request Desc…" at bounding box center [631, 227] width 1167 height 359
click at [914, 67] on button "New Support Ticket" at bounding box center [920, 64] width 114 height 22
click at [223, 176] on div "New Support Ticket Request Status Open Created at 25/06/2025 17:13 Request Desc…" at bounding box center [631, 227] width 1167 height 359
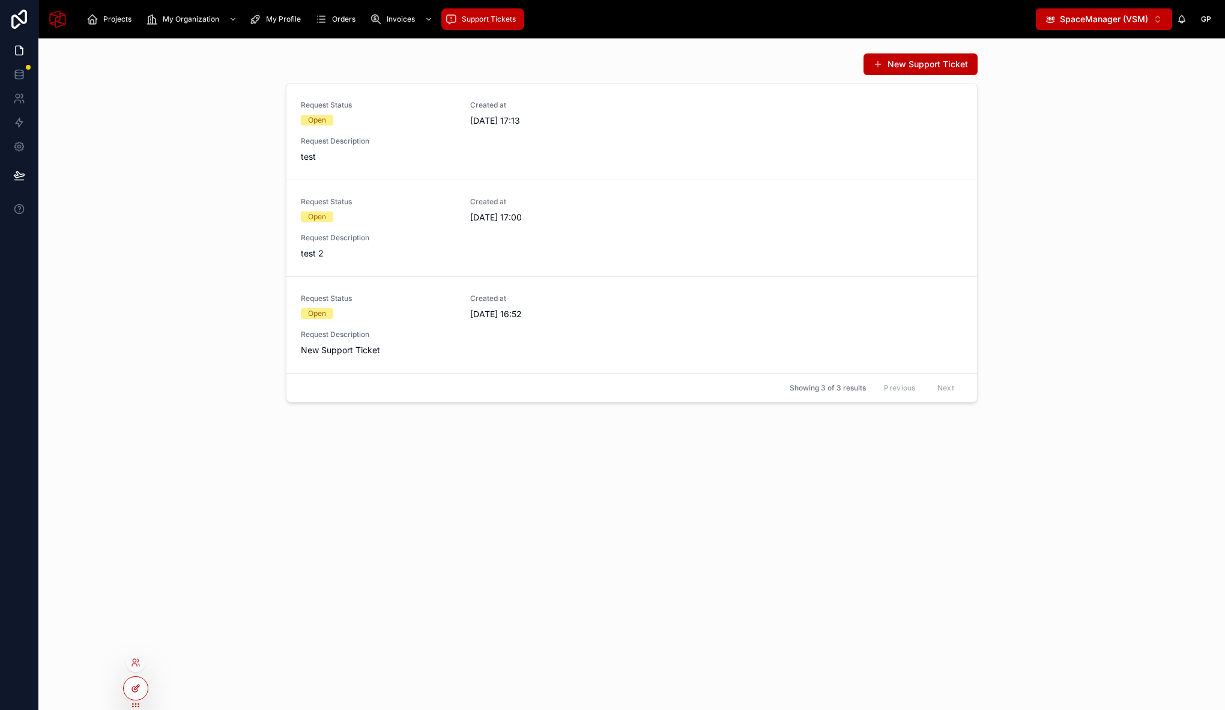
click at [143, 689] on div at bounding box center [136, 688] width 24 height 23
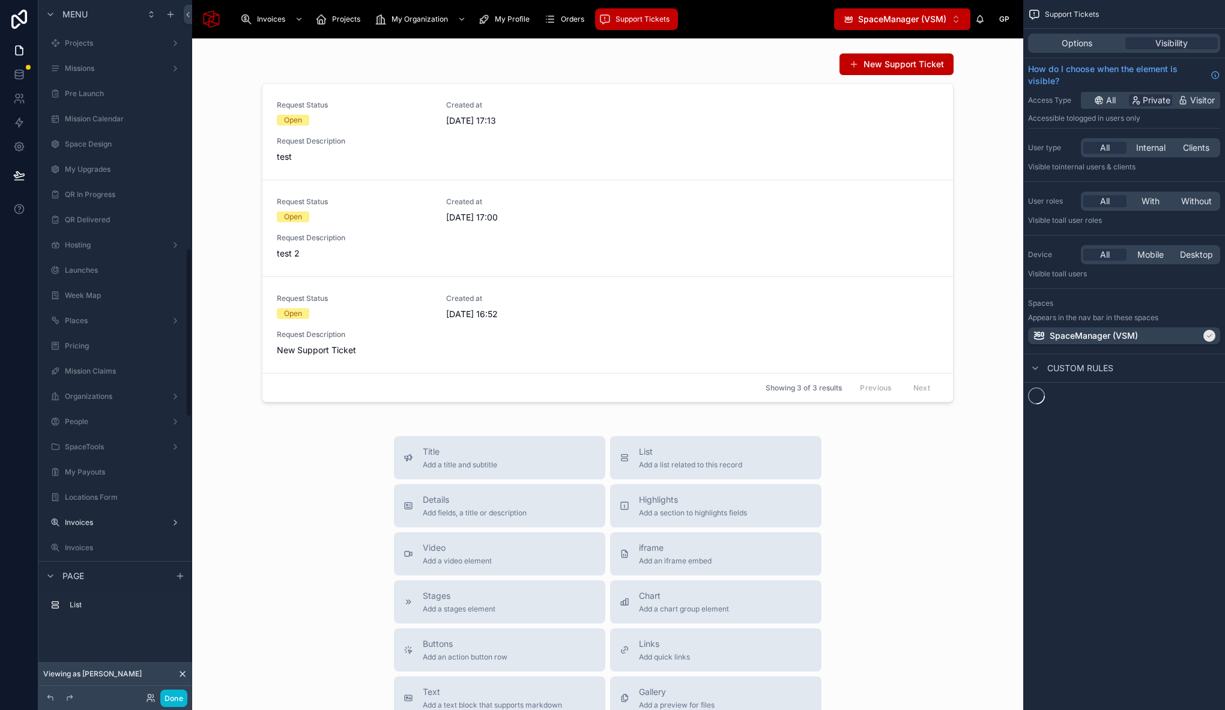
scroll to position [1019, 0]
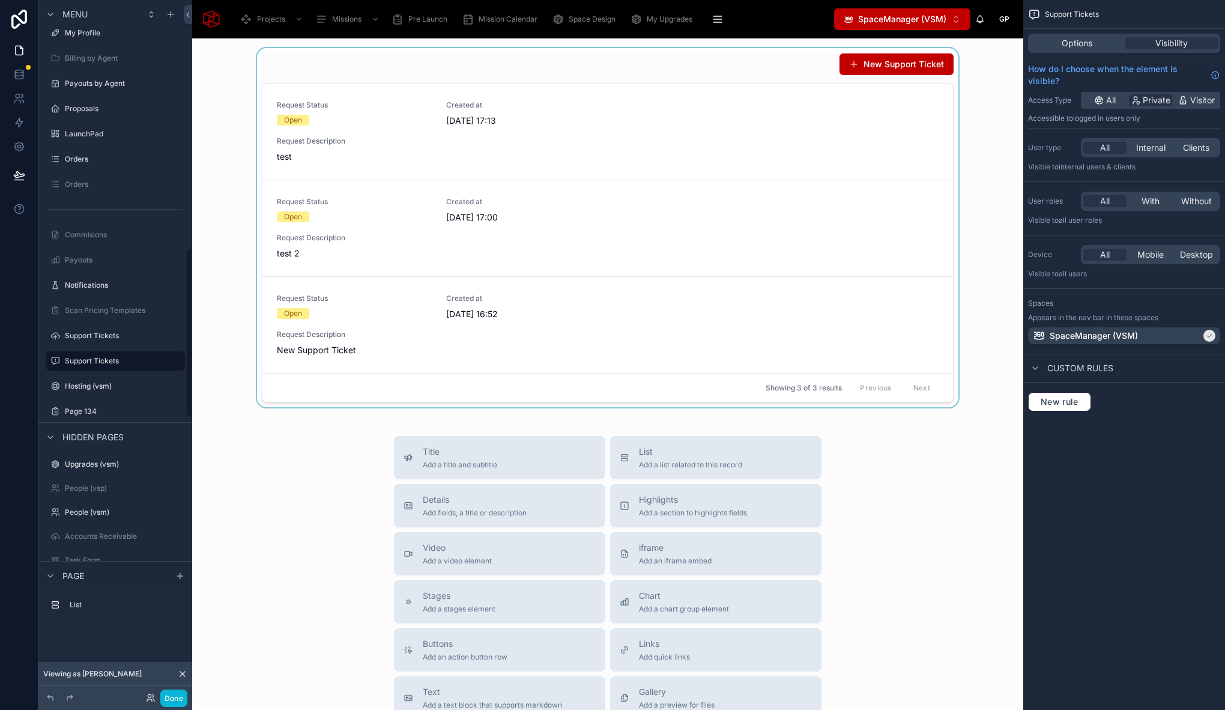
click at [553, 59] on div at bounding box center [608, 227] width 812 height 359
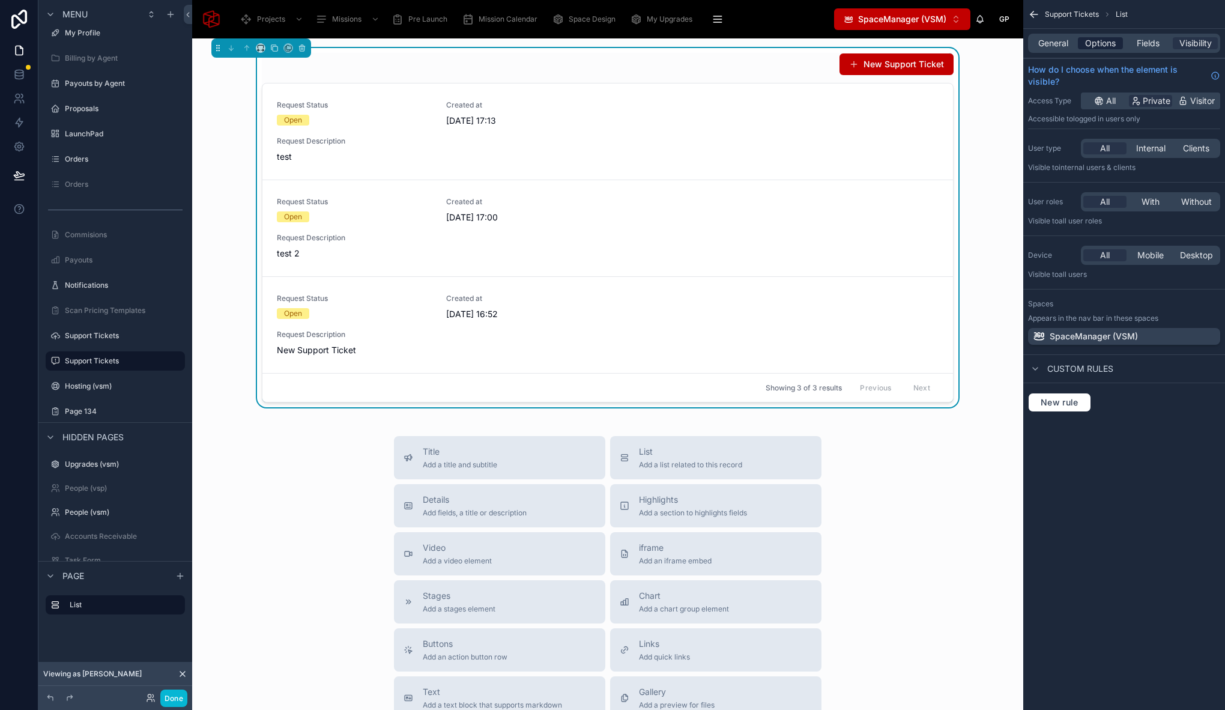
click at [1102, 40] on span "Options" at bounding box center [1100, 43] width 31 height 12
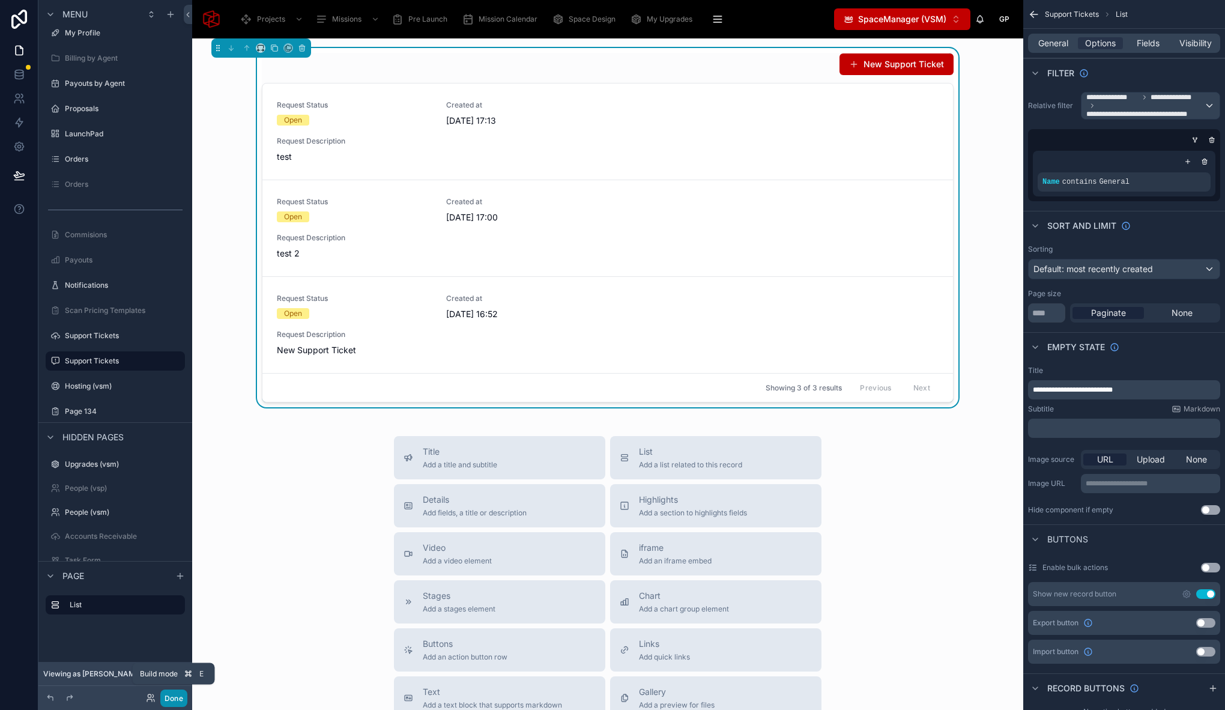
click at [177, 696] on button "Done" at bounding box center [173, 697] width 27 height 17
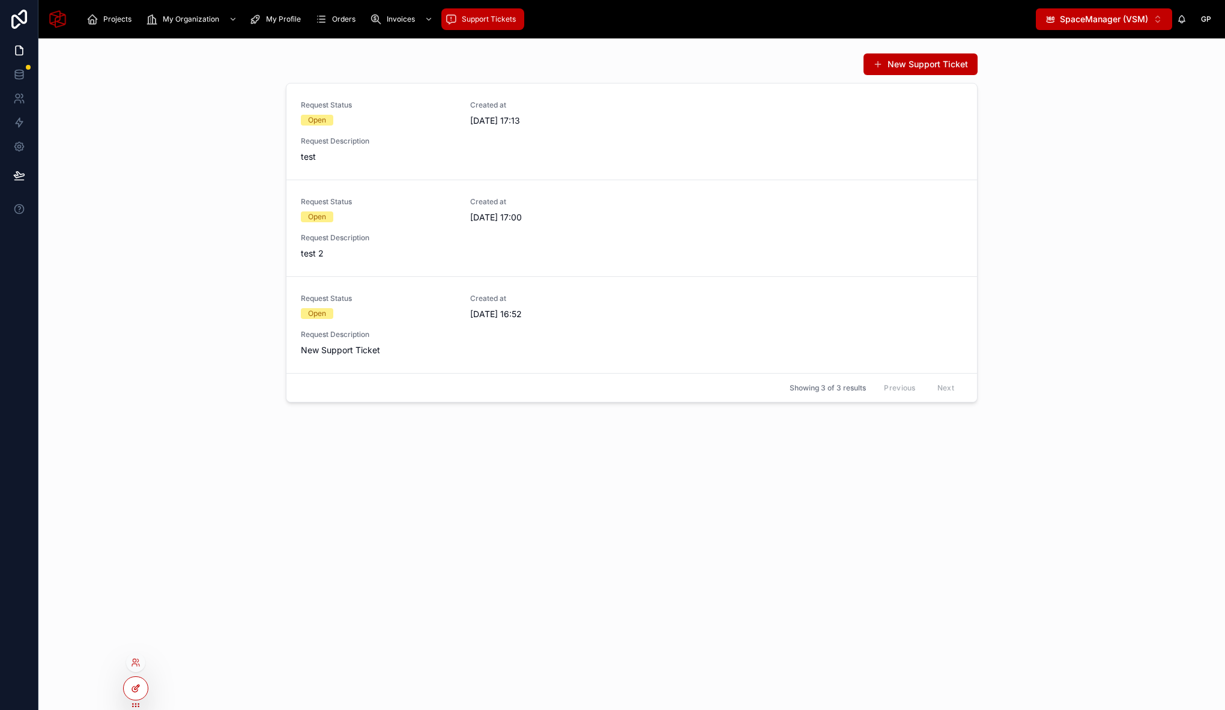
click at [139, 690] on icon at bounding box center [136, 688] width 10 height 10
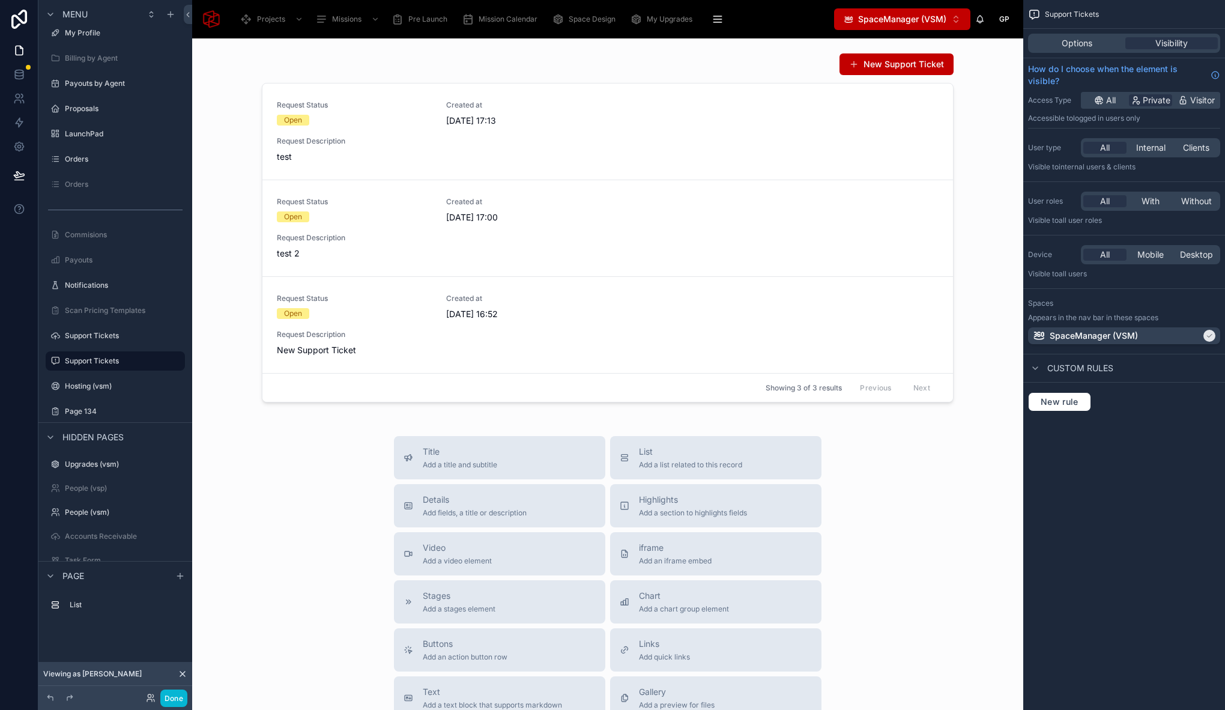
scroll to position [4, 0]
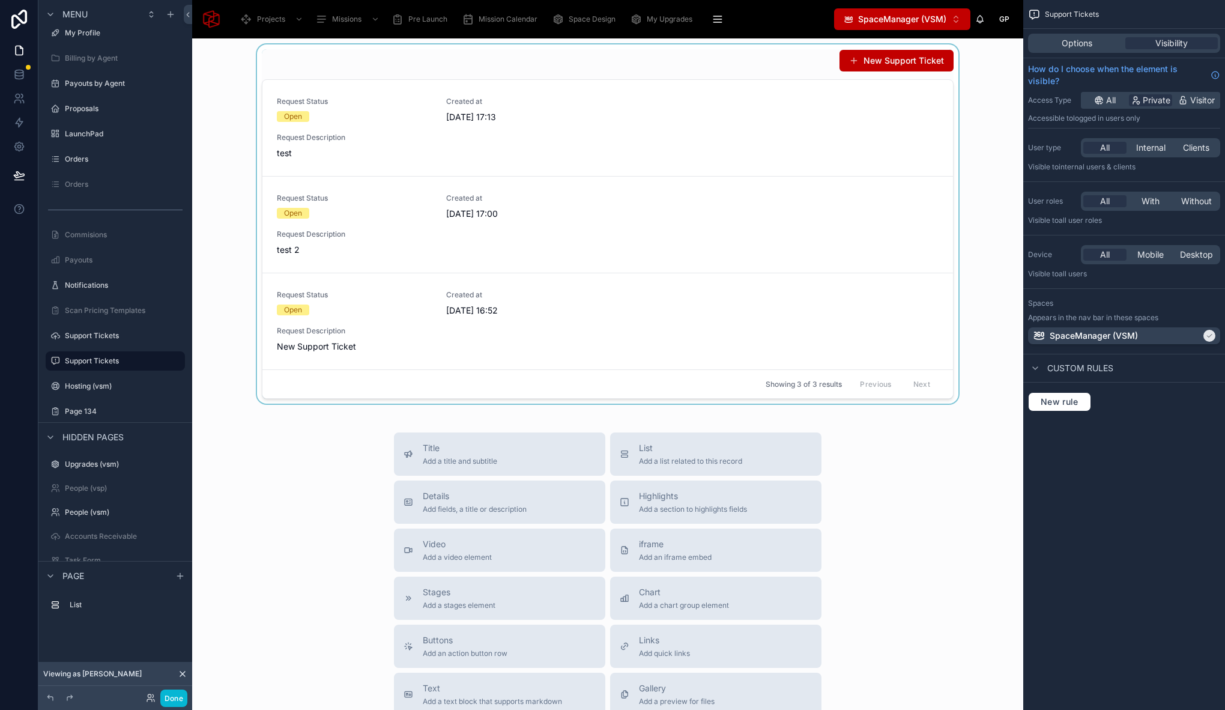
click at [380, 216] on div at bounding box center [608, 223] width 812 height 359
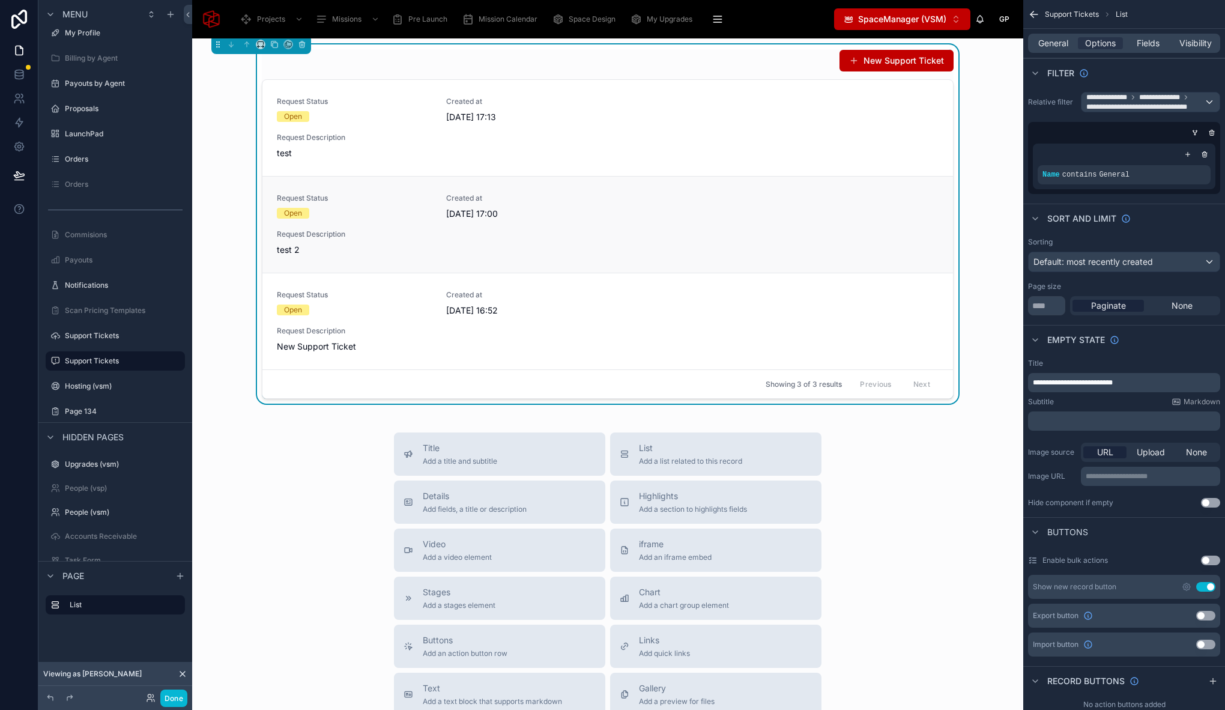
click at [379, 232] on span "Request Description" at bounding box center [608, 234] width 662 height 10
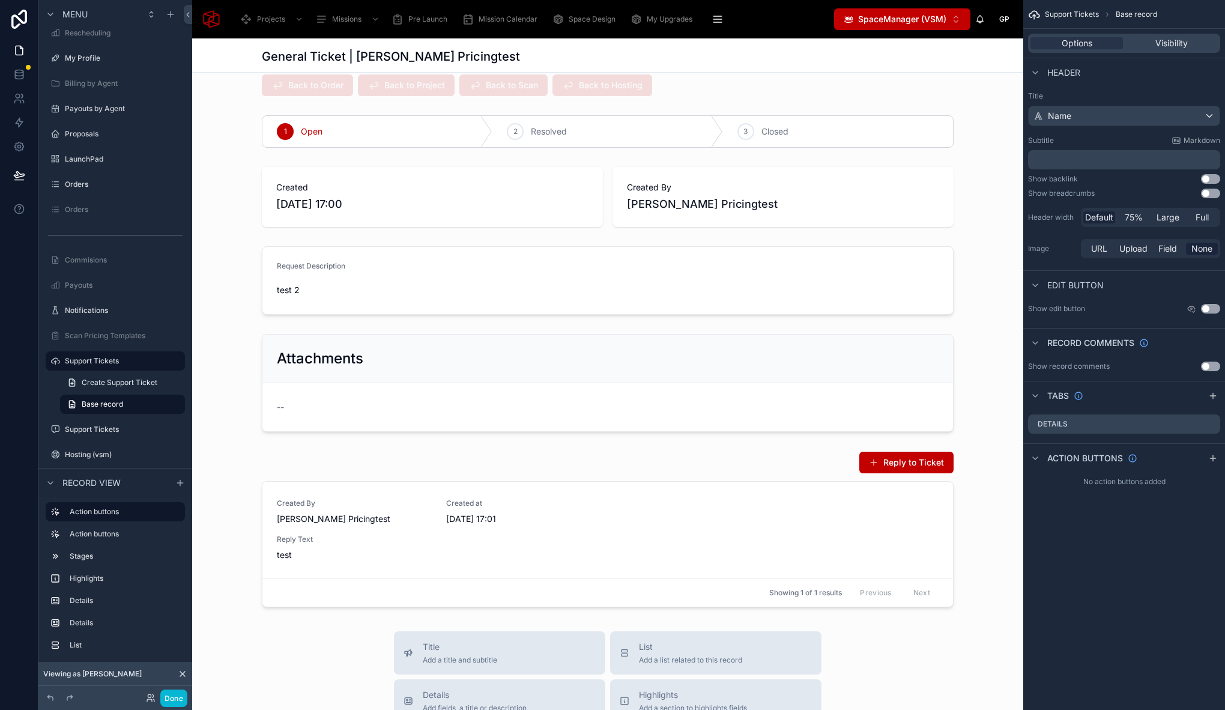
scroll to position [71, 0]
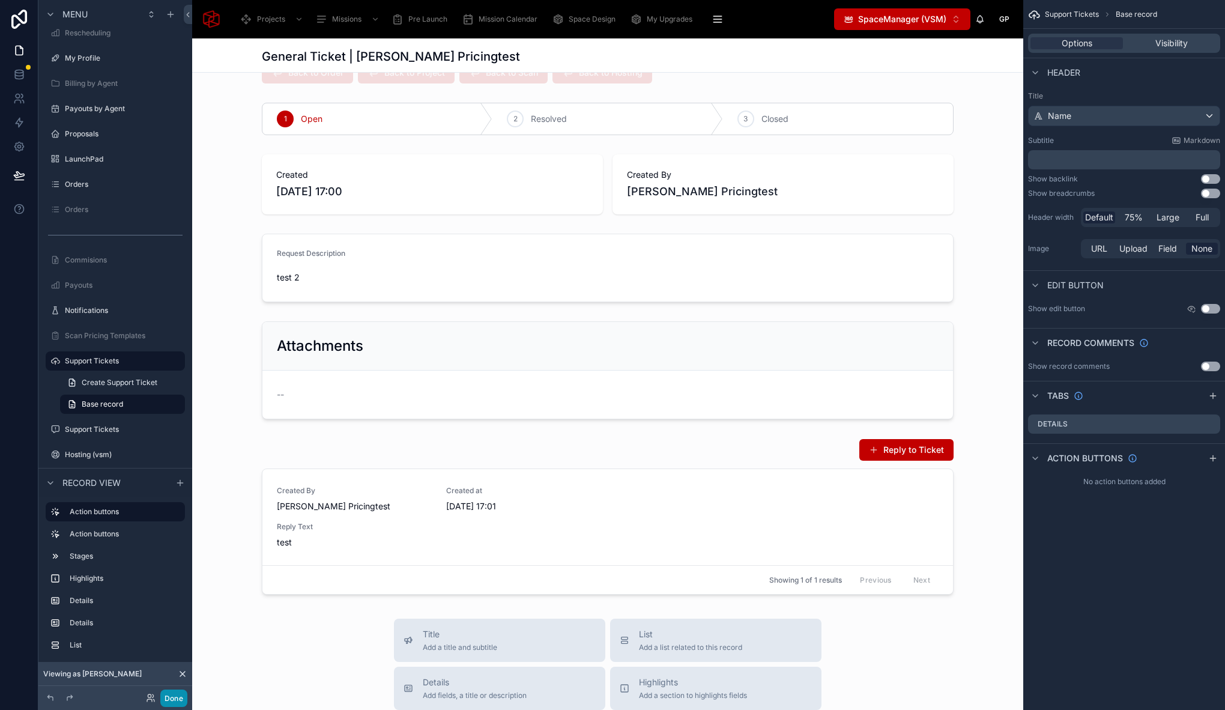
click at [181, 701] on button "Done" at bounding box center [173, 697] width 27 height 17
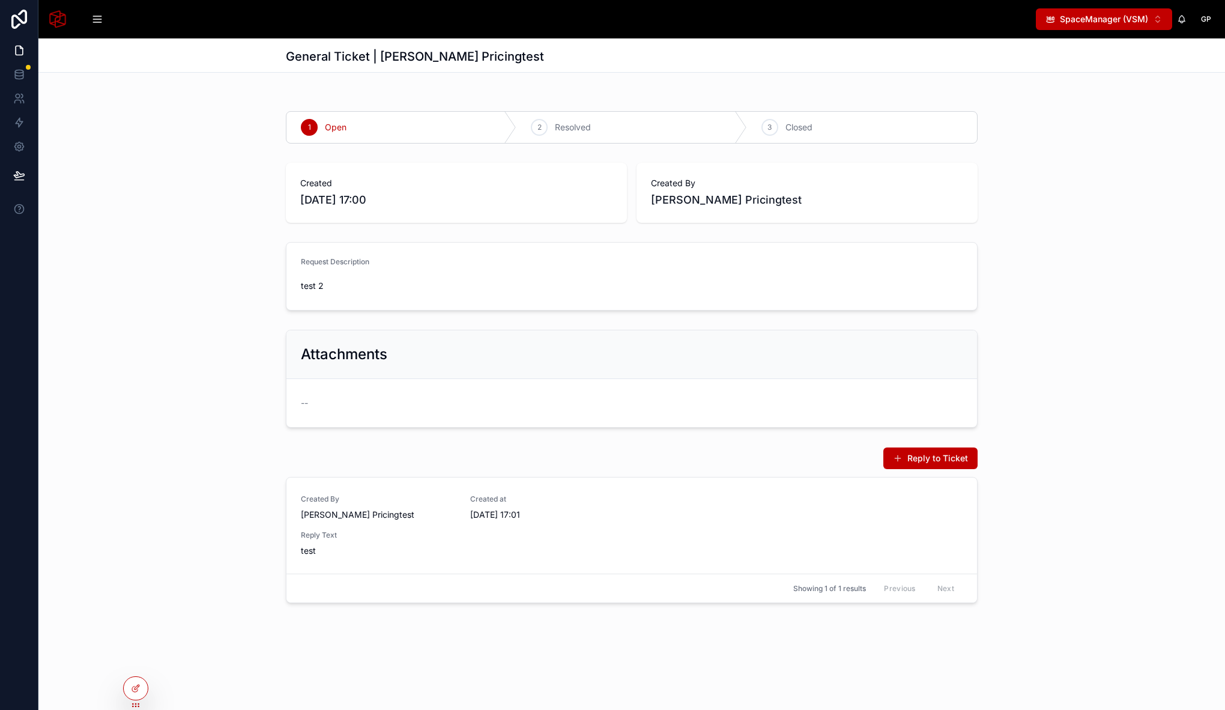
scroll to position [0, 0]
click at [496, 18] on span "Support Tickets" at bounding box center [489, 19] width 54 height 10
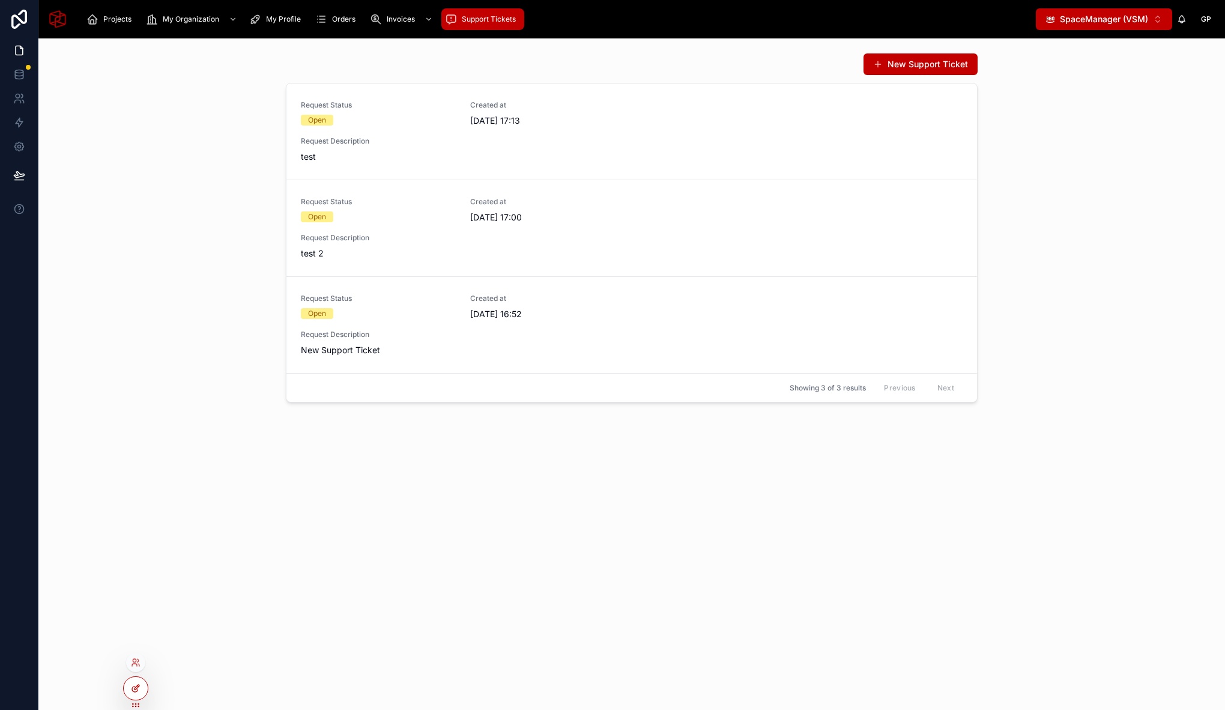
click at [137, 694] on div at bounding box center [136, 688] width 24 height 23
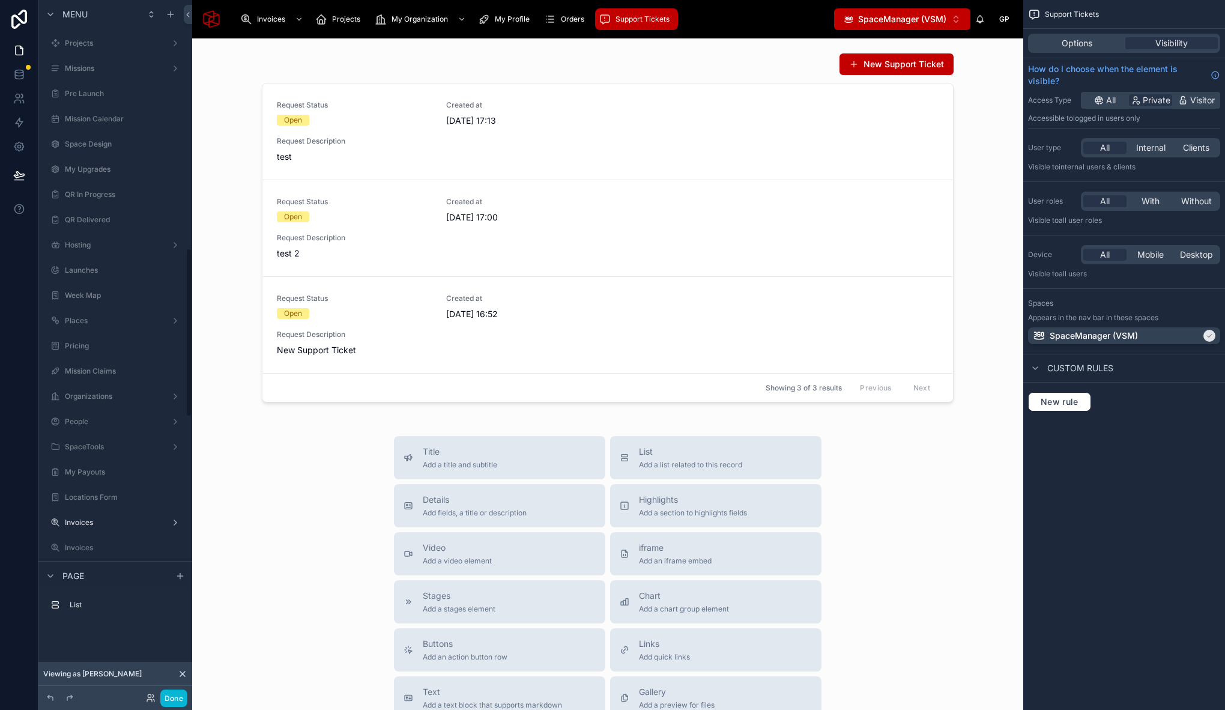
scroll to position [1019, 0]
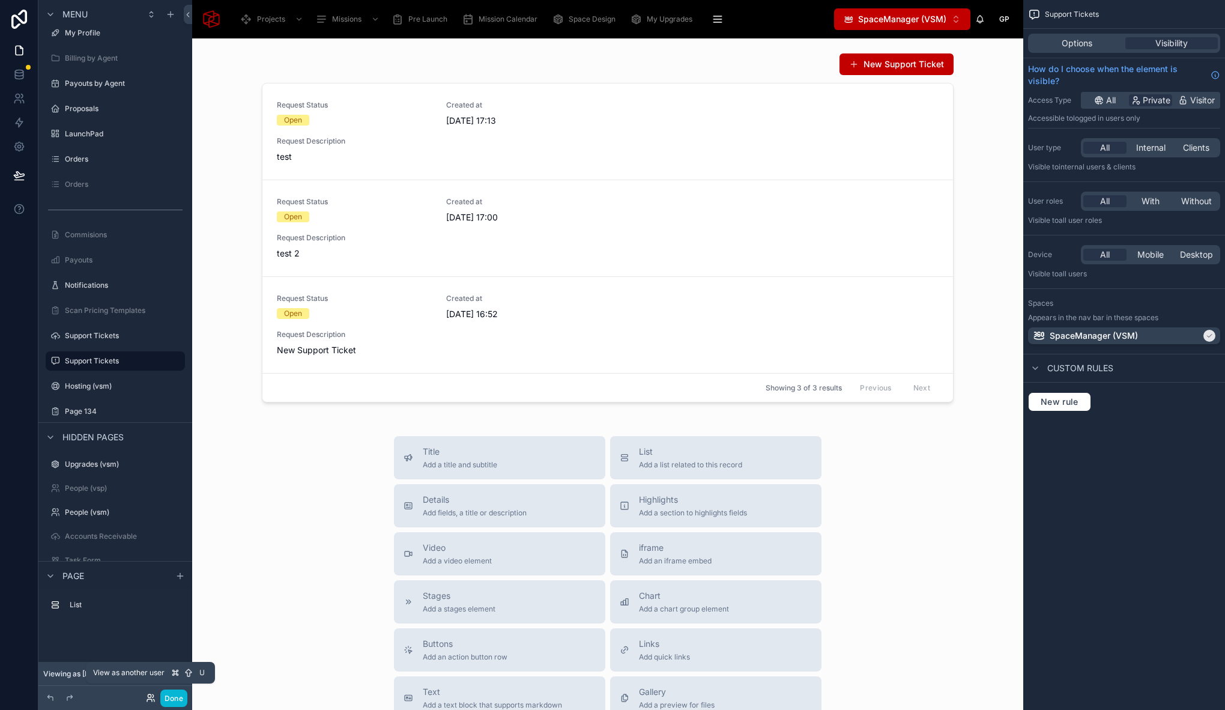
click at [148, 695] on icon at bounding box center [149, 695] width 3 height 3
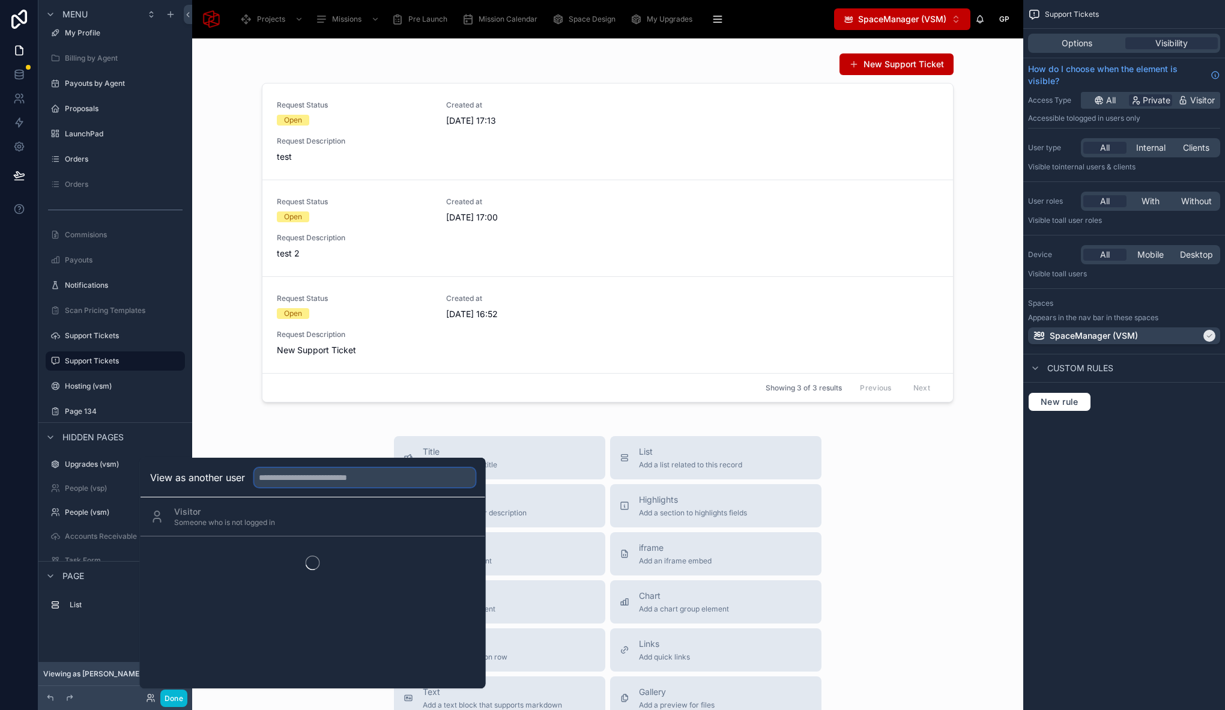
click at [321, 476] on input "text" at bounding box center [365, 477] width 221 height 19
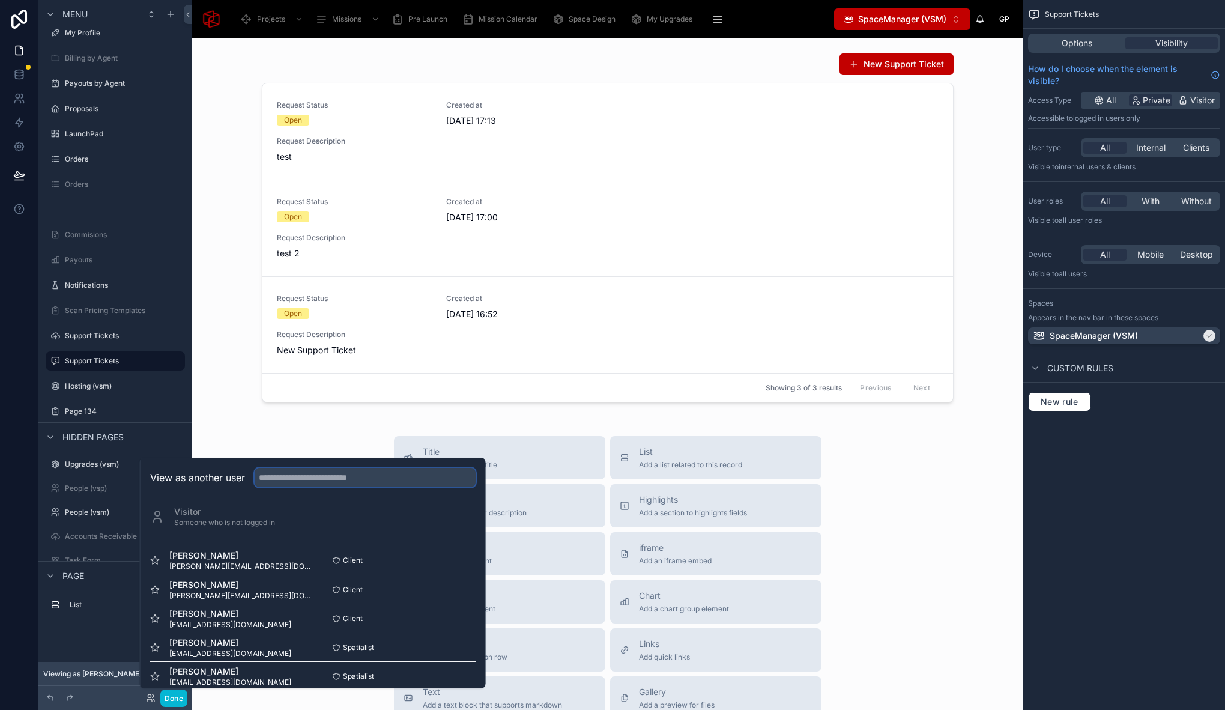
click at [364, 481] on input "text" at bounding box center [365, 477] width 221 height 19
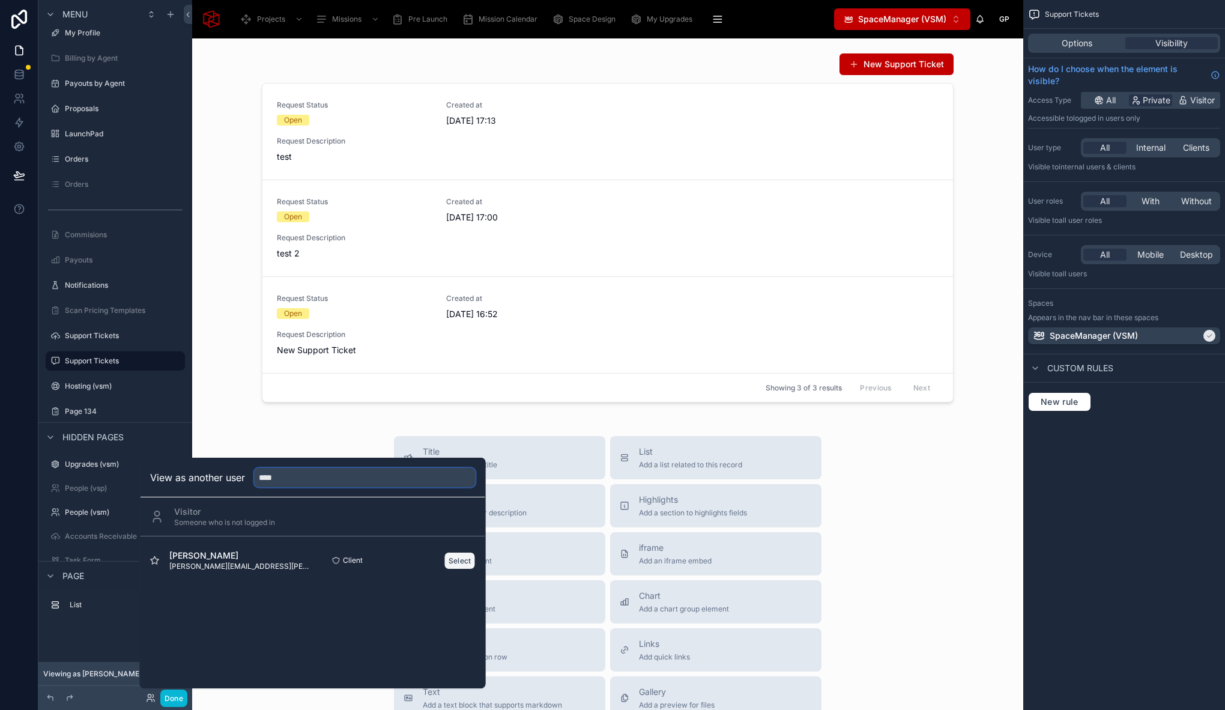
type input "****"
click at [454, 564] on button "Select" at bounding box center [459, 560] width 31 height 17
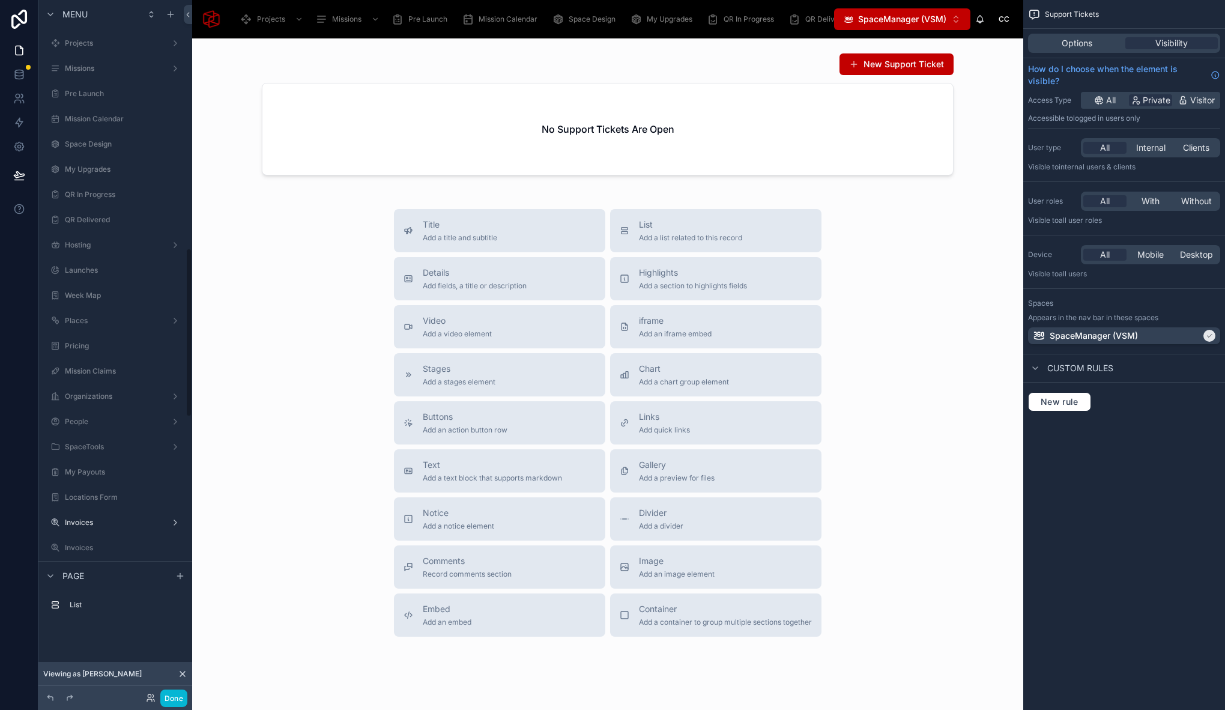
scroll to position [1019, 0]
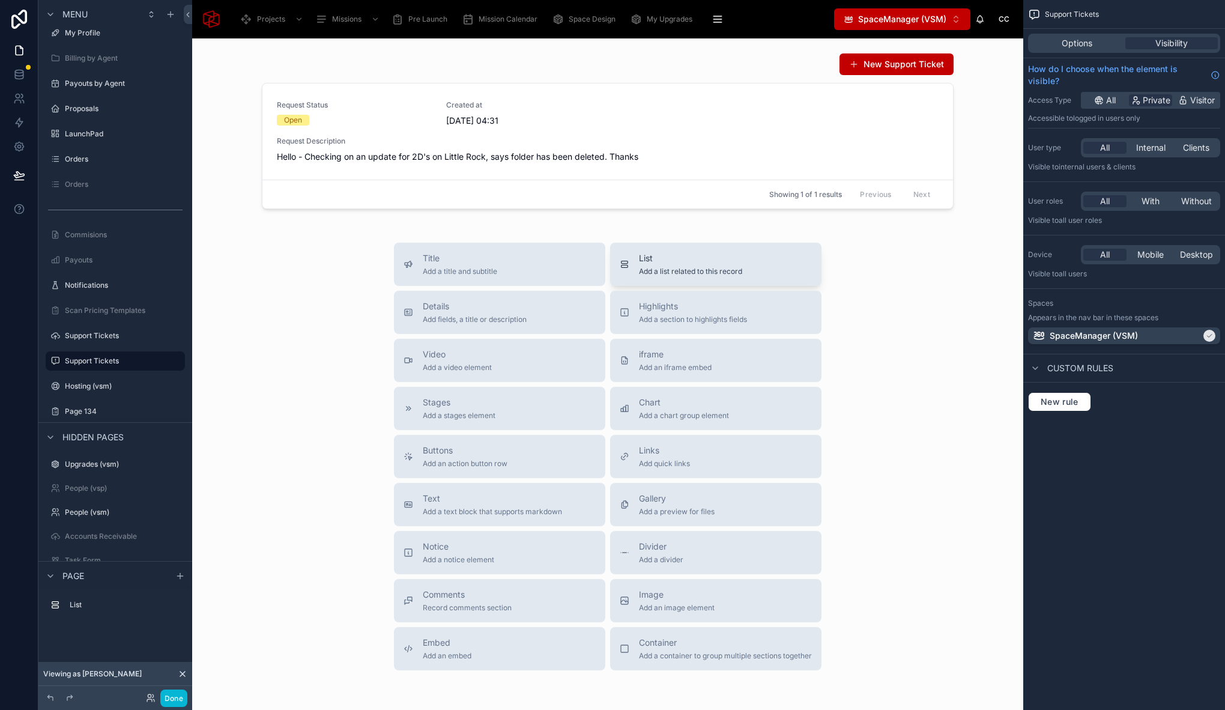
click at [652, 256] on span "List" at bounding box center [690, 258] width 103 height 12
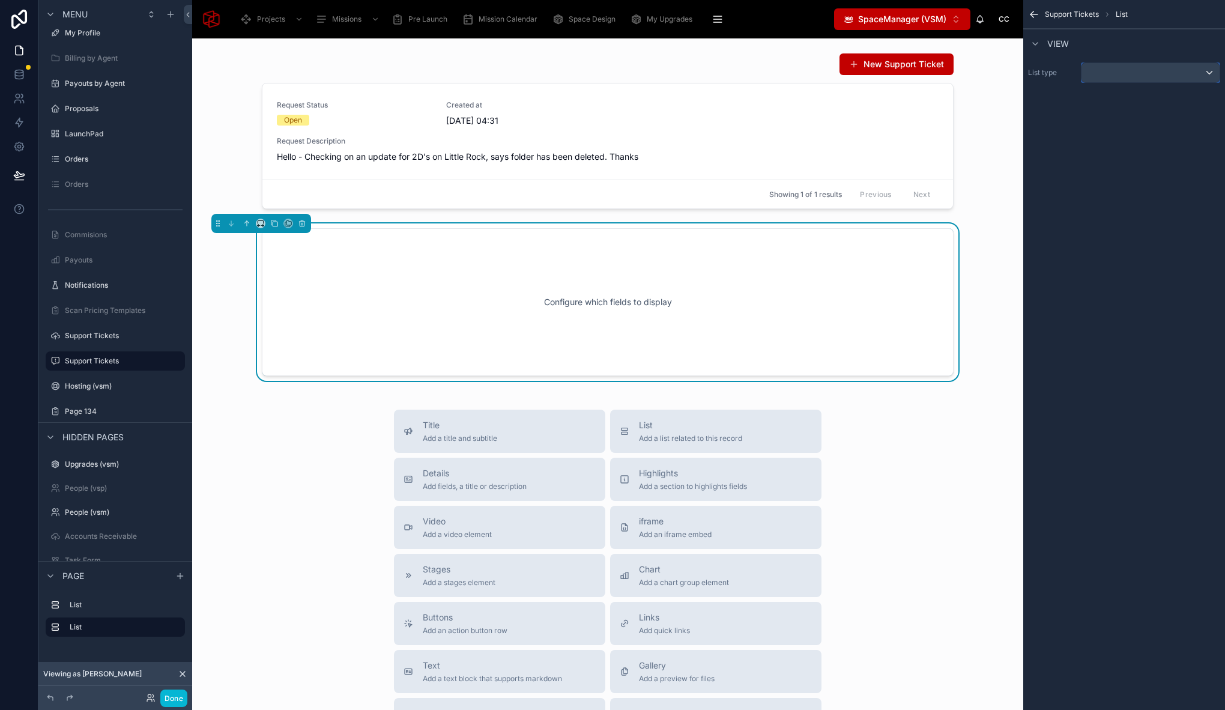
click at [1153, 67] on div "scrollable content" at bounding box center [1150, 72] width 138 height 19
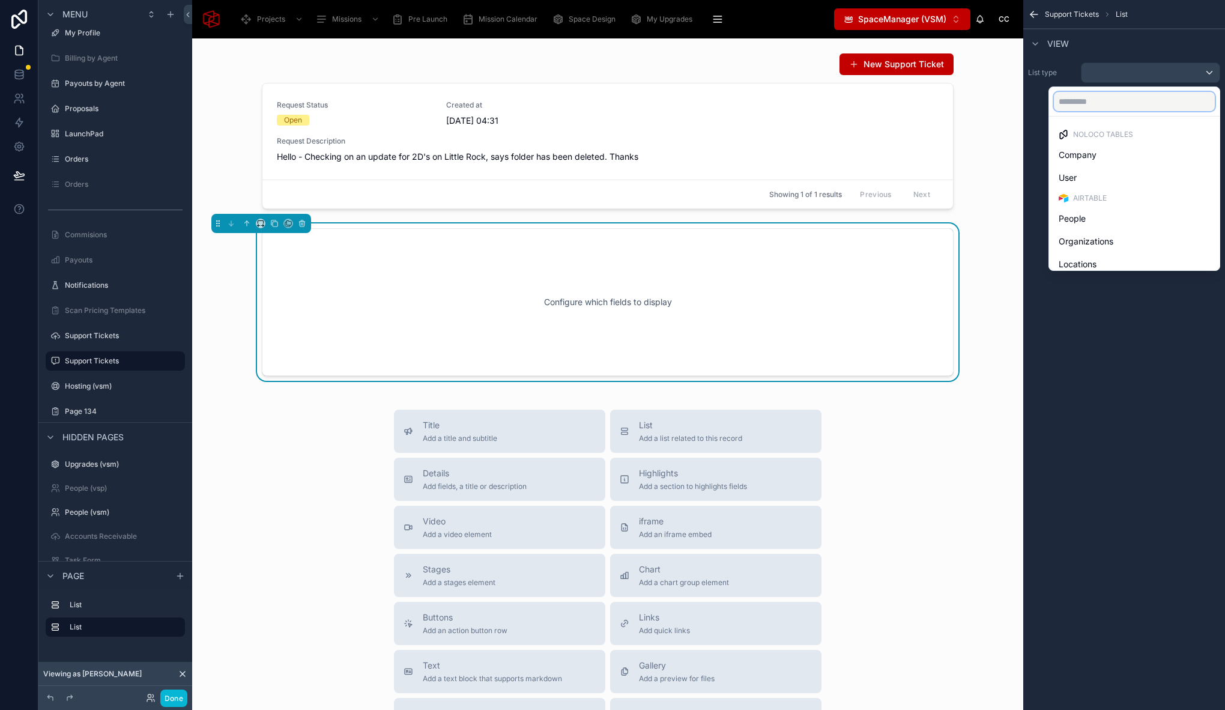
click at [1103, 98] on input "text" at bounding box center [1134, 101] width 161 height 19
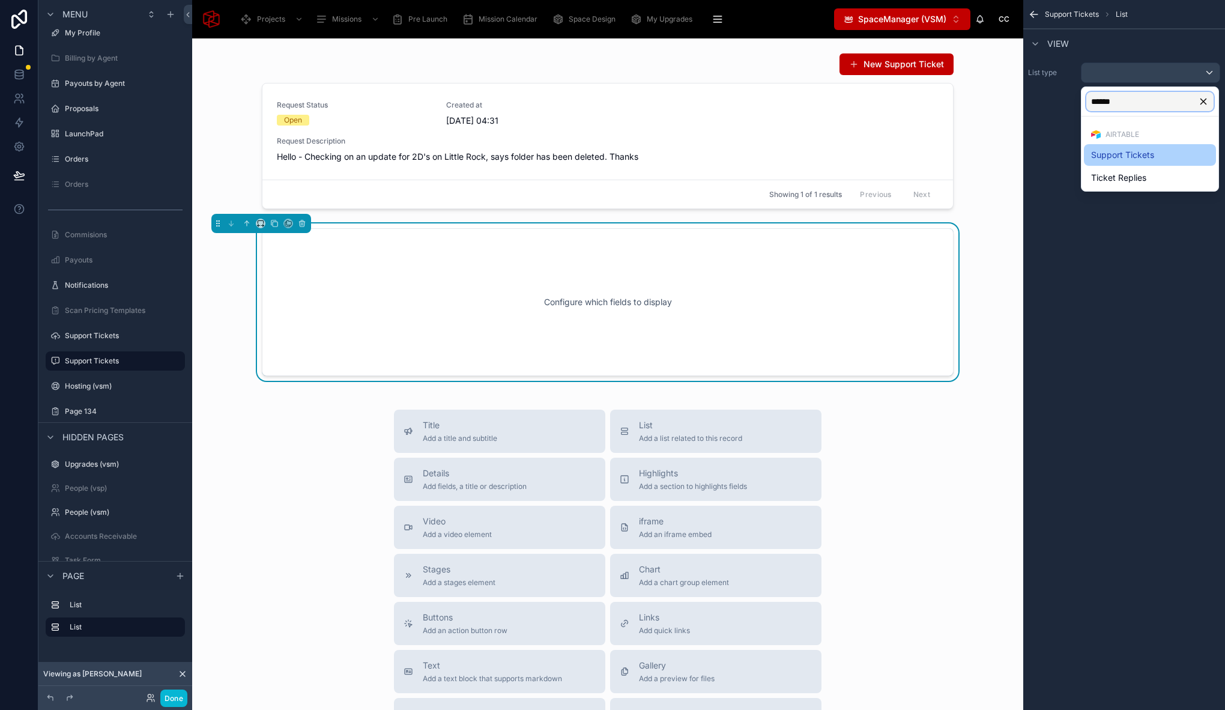
type input "******"
click at [1121, 155] on span "Support Tickets" at bounding box center [1122, 155] width 63 height 14
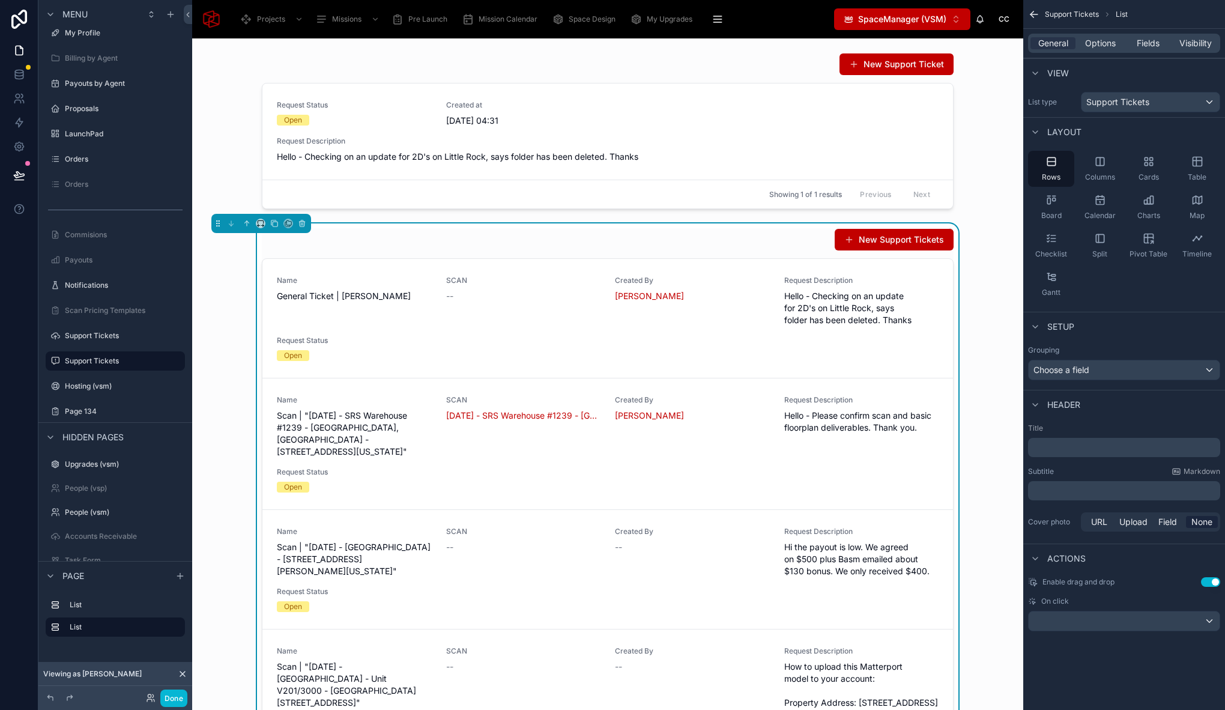
click at [1103, 52] on div "General Options Fields Visibility" at bounding box center [1124, 43] width 192 height 19
click at [1104, 47] on span "Options" at bounding box center [1100, 43] width 31 height 12
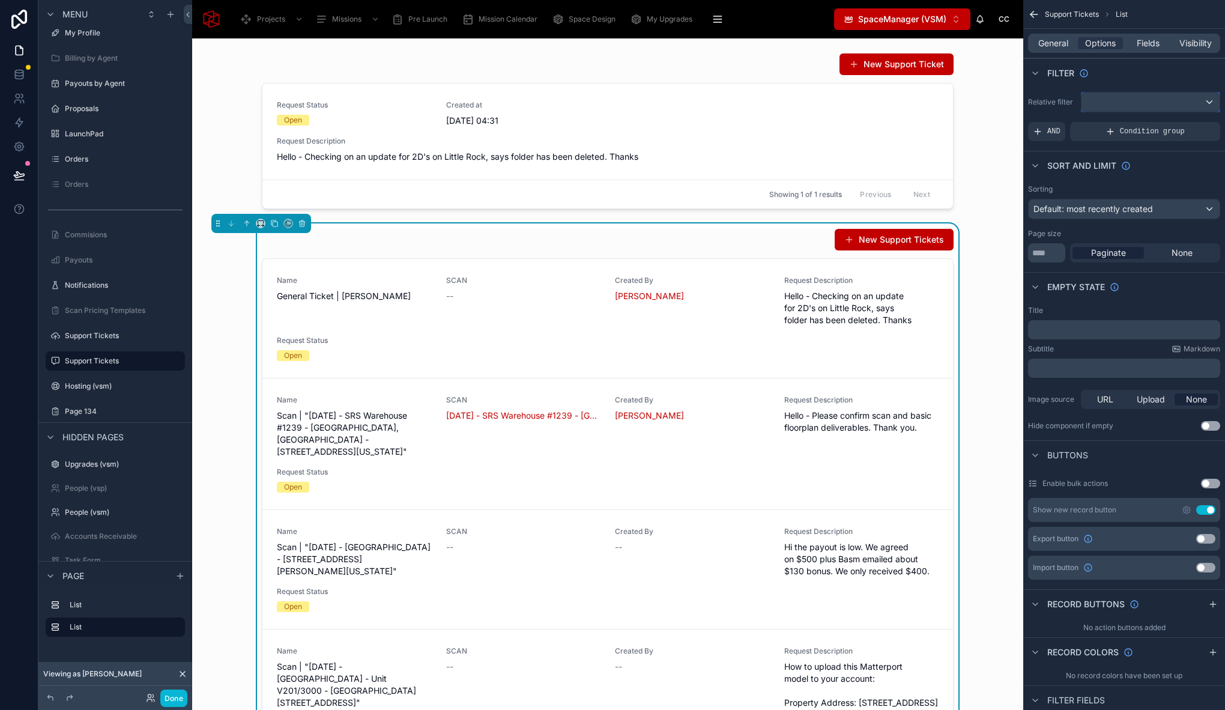
click at [1108, 101] on div "scrollable content" at bounding box center [1150, 101] width 138 height 19
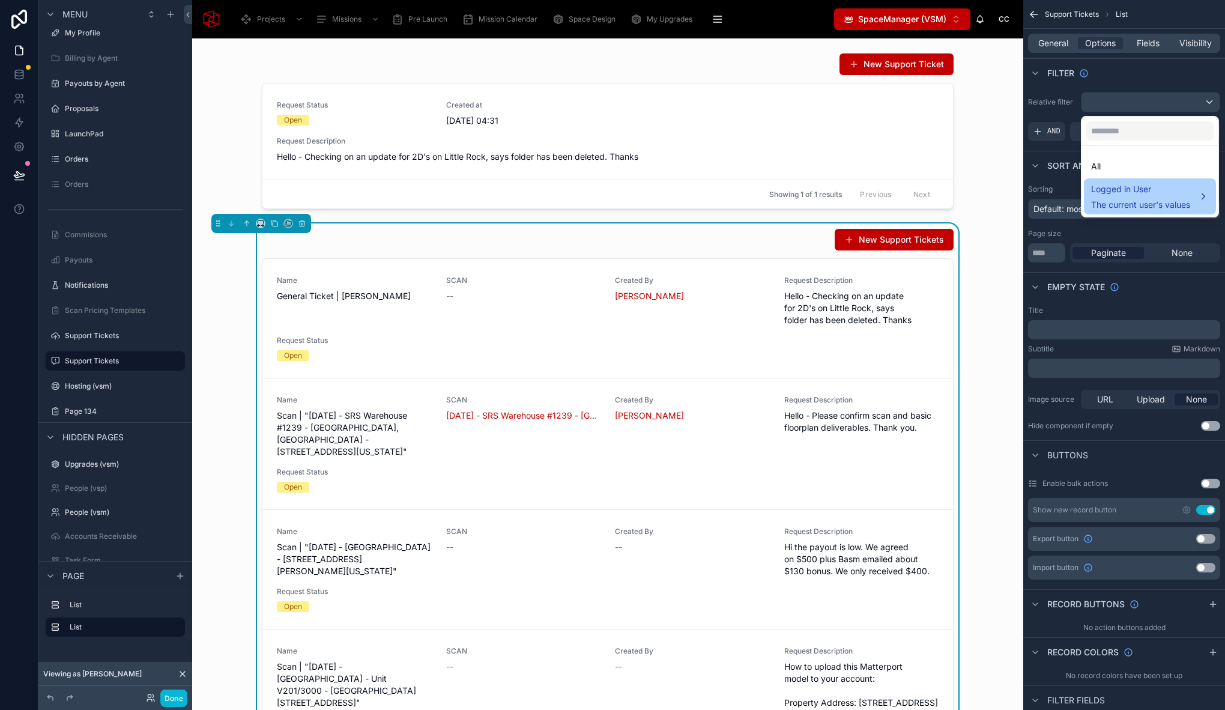
click at [1132, 199] on span "The current user's values" at bounding box center [1140, 205] width 99 height 12
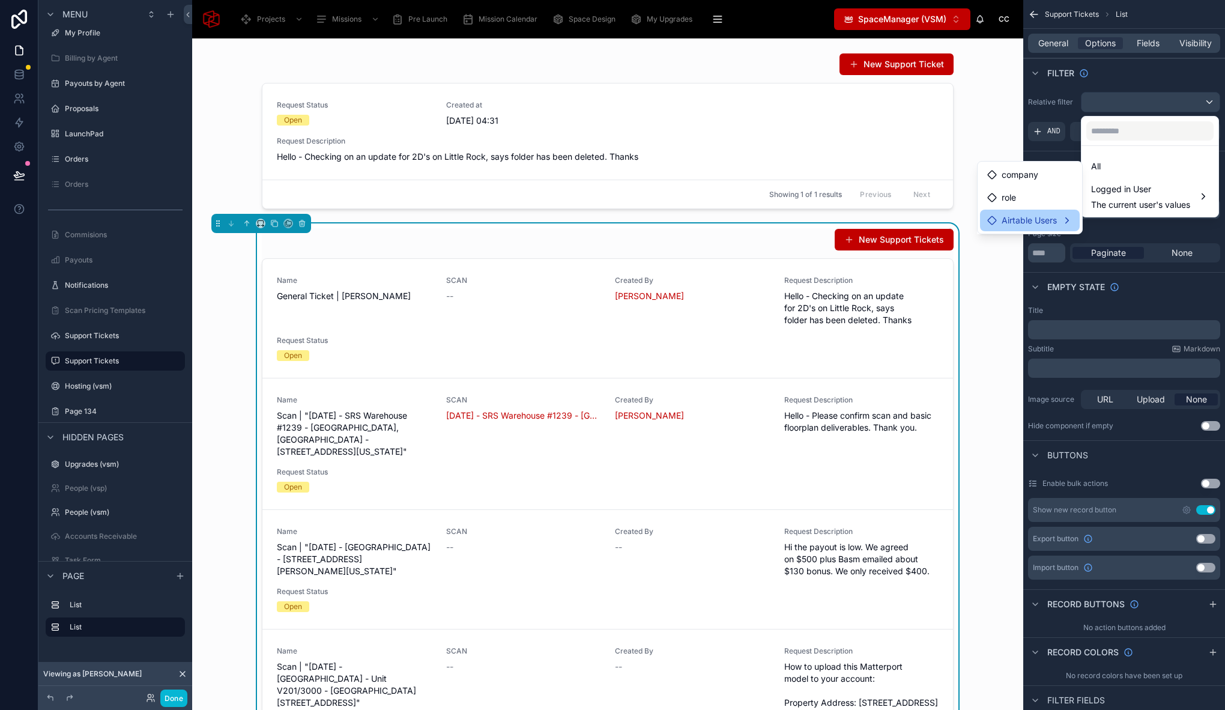
click at [1054, 222] on span "Airtable Users" at bounding box center [1028, 220] width 55 height 14
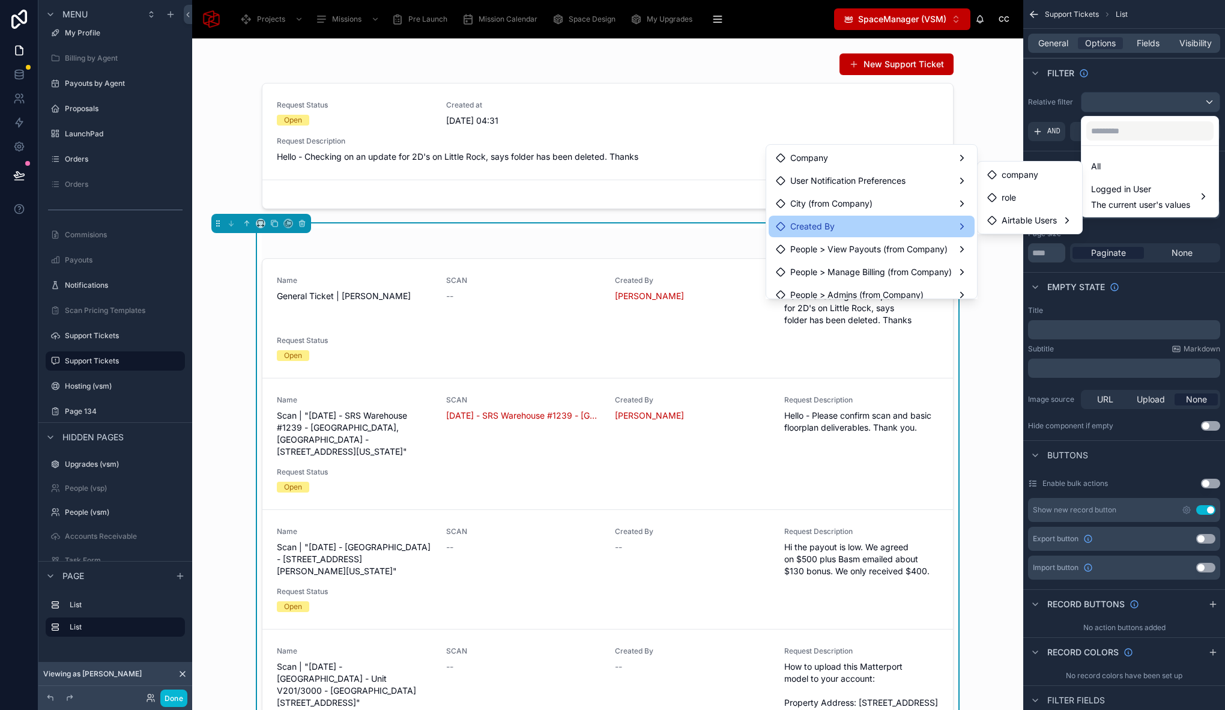
scroll to position [101, 0]
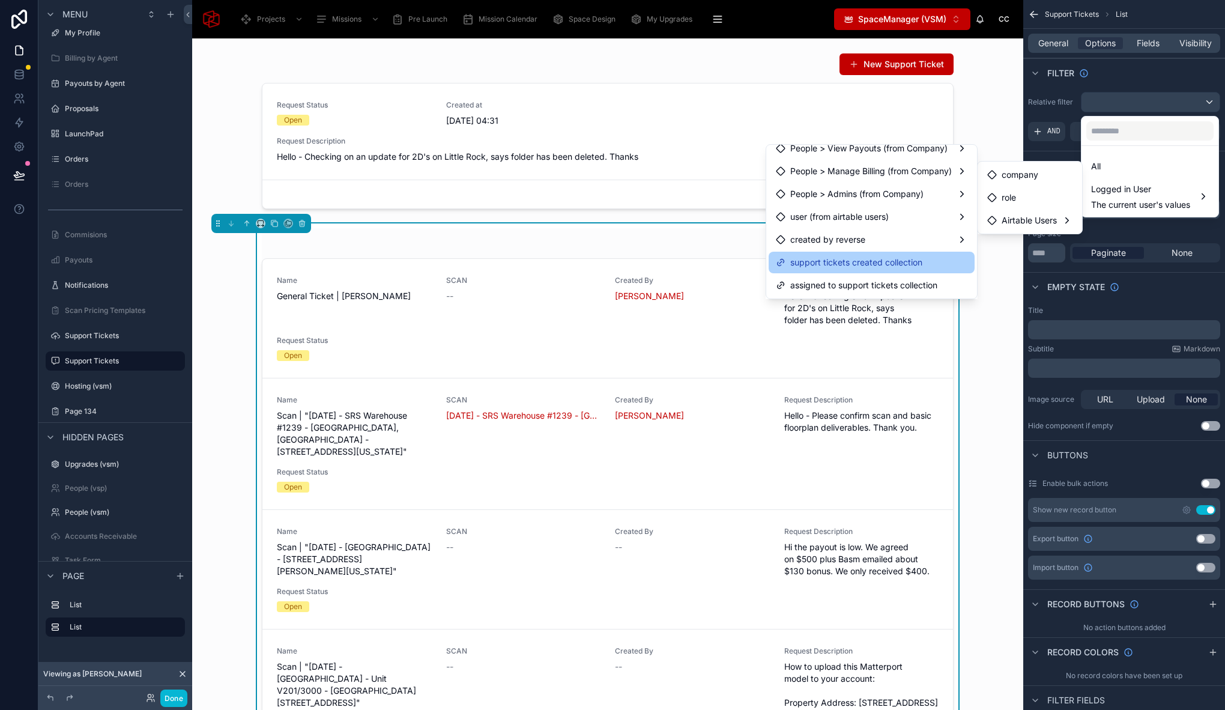
click at [890, 261] on span "support tickets created collection" at bounding box center [856, 262] width 132 height 14
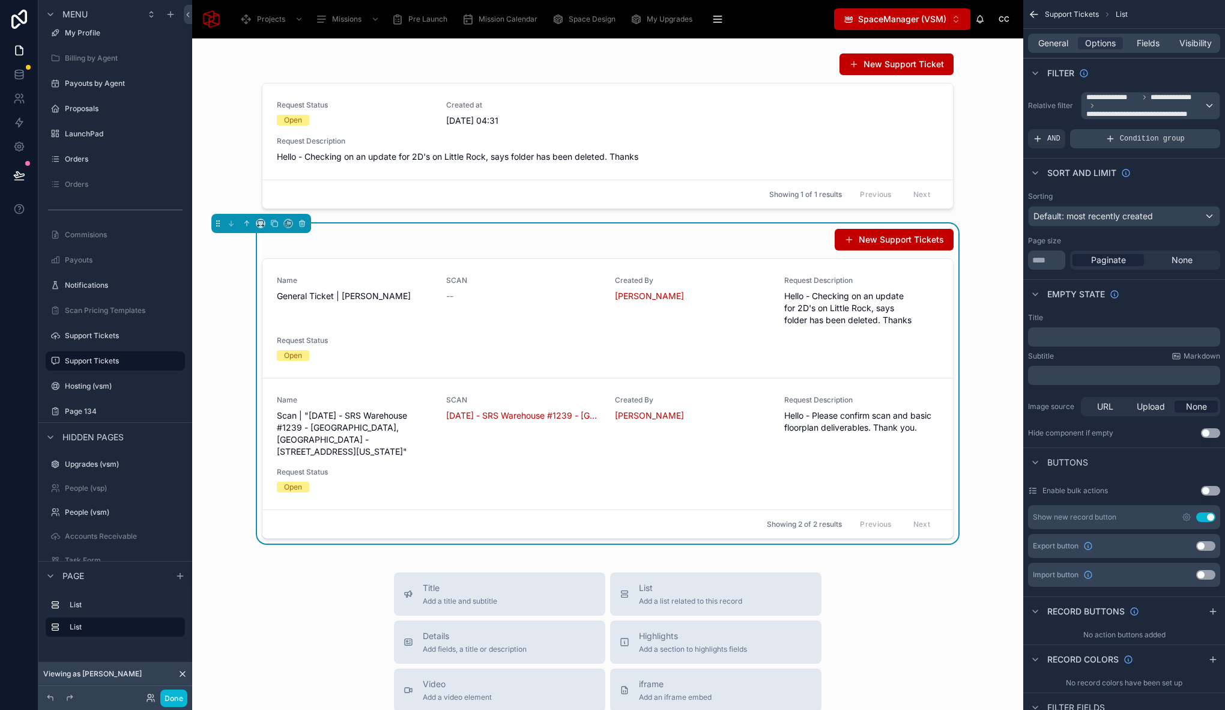
click at [1104, 136] on div "Condition group" at bounding box center [1145, 138] width 150 height 19
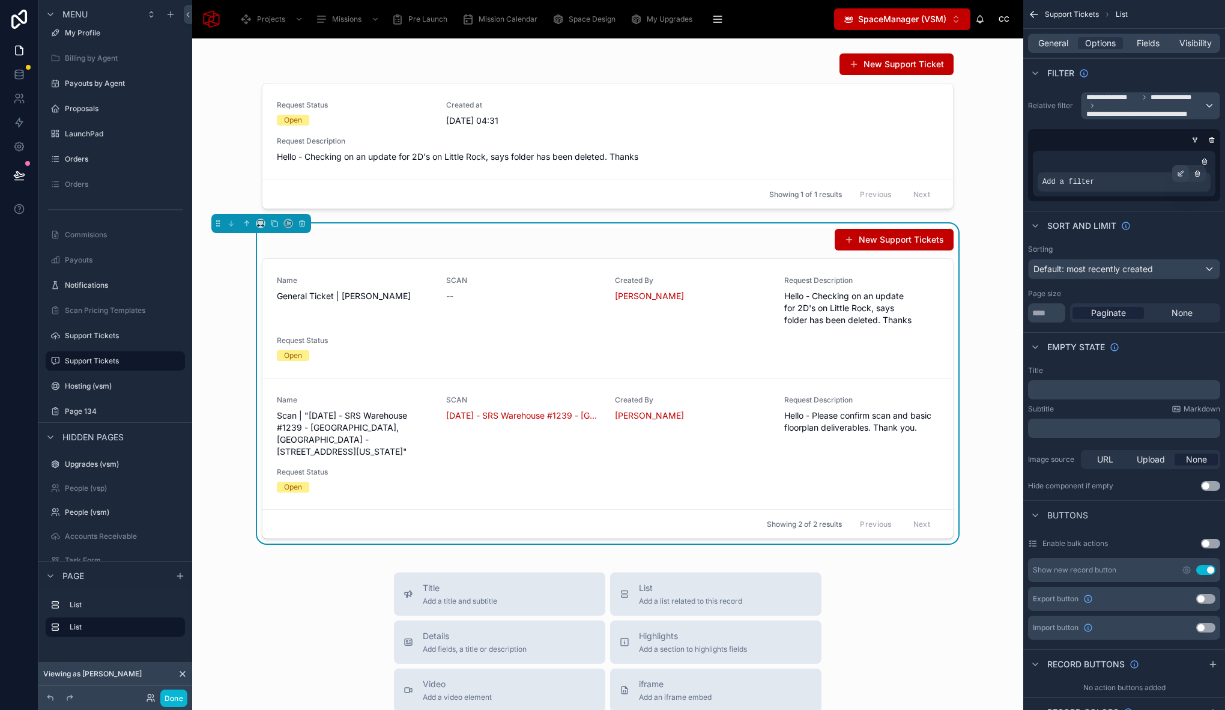
click at [1180, 175] on icon "scrollable content" at bounding box center [1180, 173] width 7 height 7
click at [935, 160] on span "Select a field" at bounding box center [915, 163] width 51 height 10
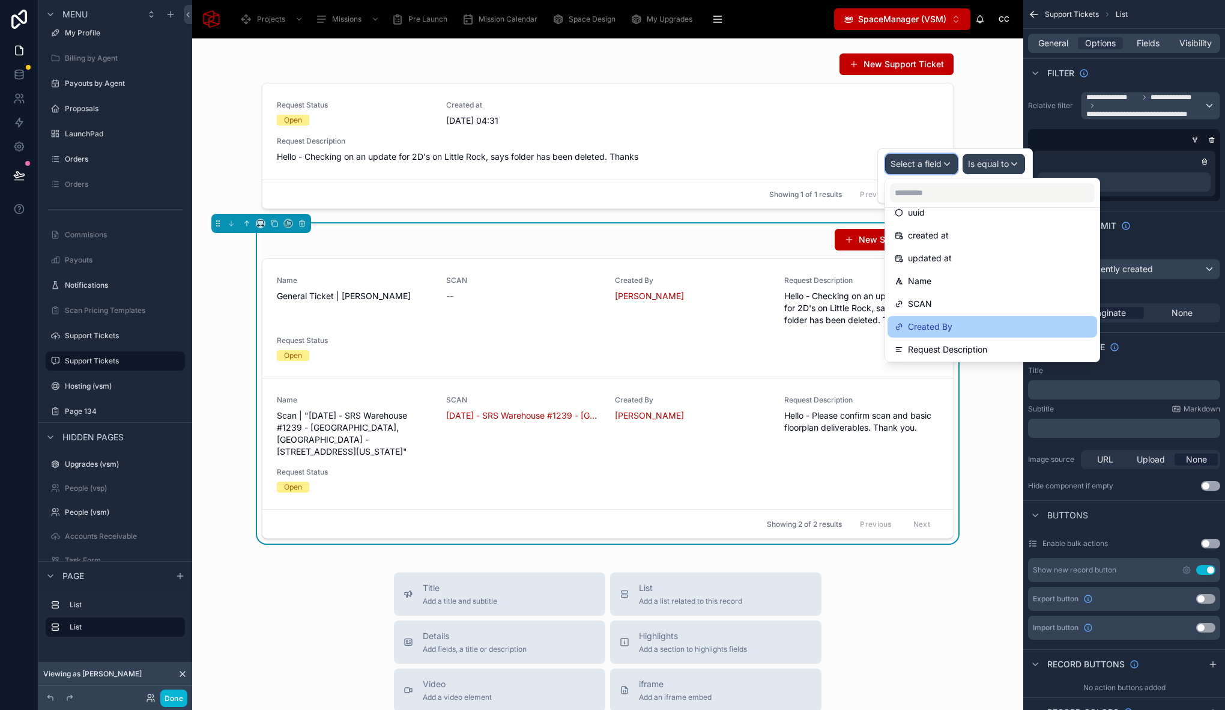
scroll to position [47, 0]
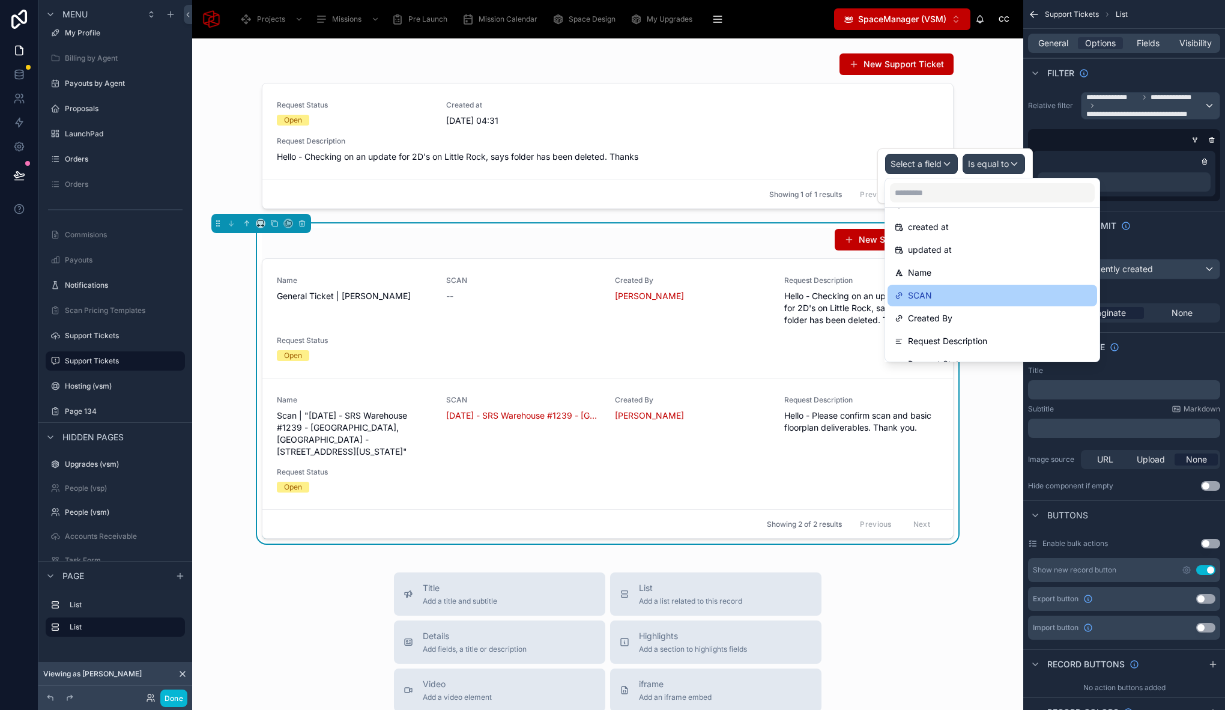
click at [954, 300] on div "SCAN" at bounding box center [991, 295] width 195 height 14
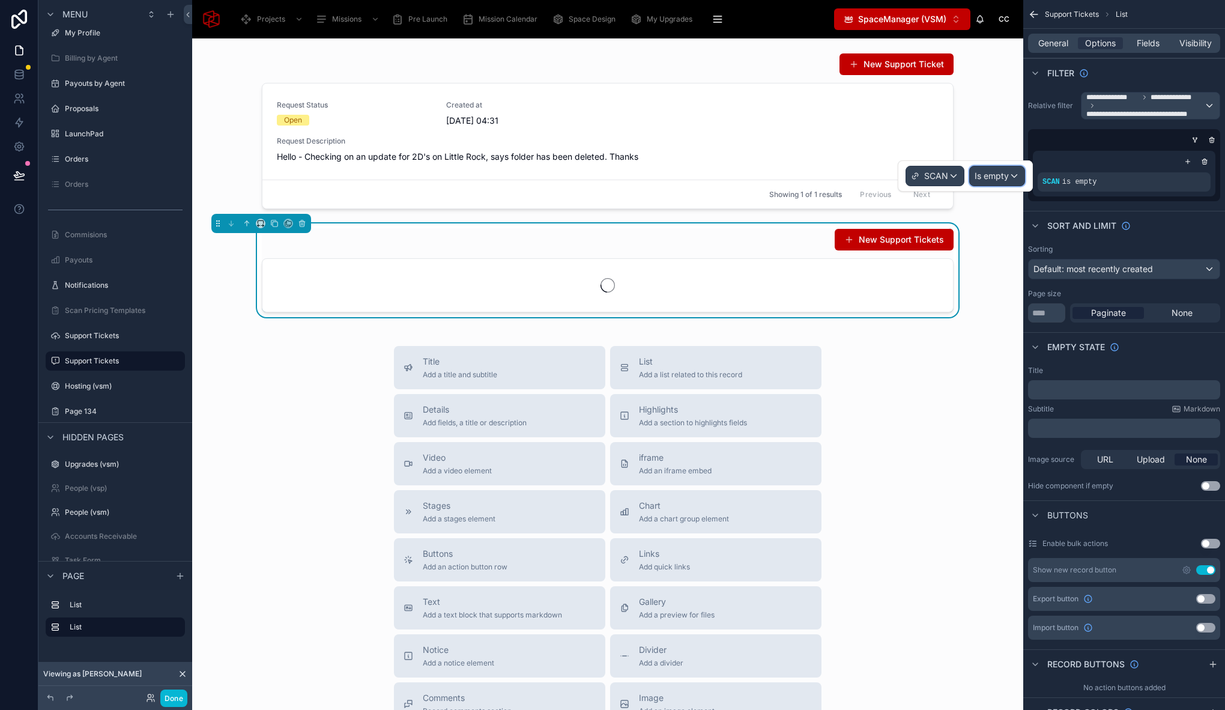
click at [993, 173] on span "Is empty" at bounding box center [991, 176] width 34 height 12
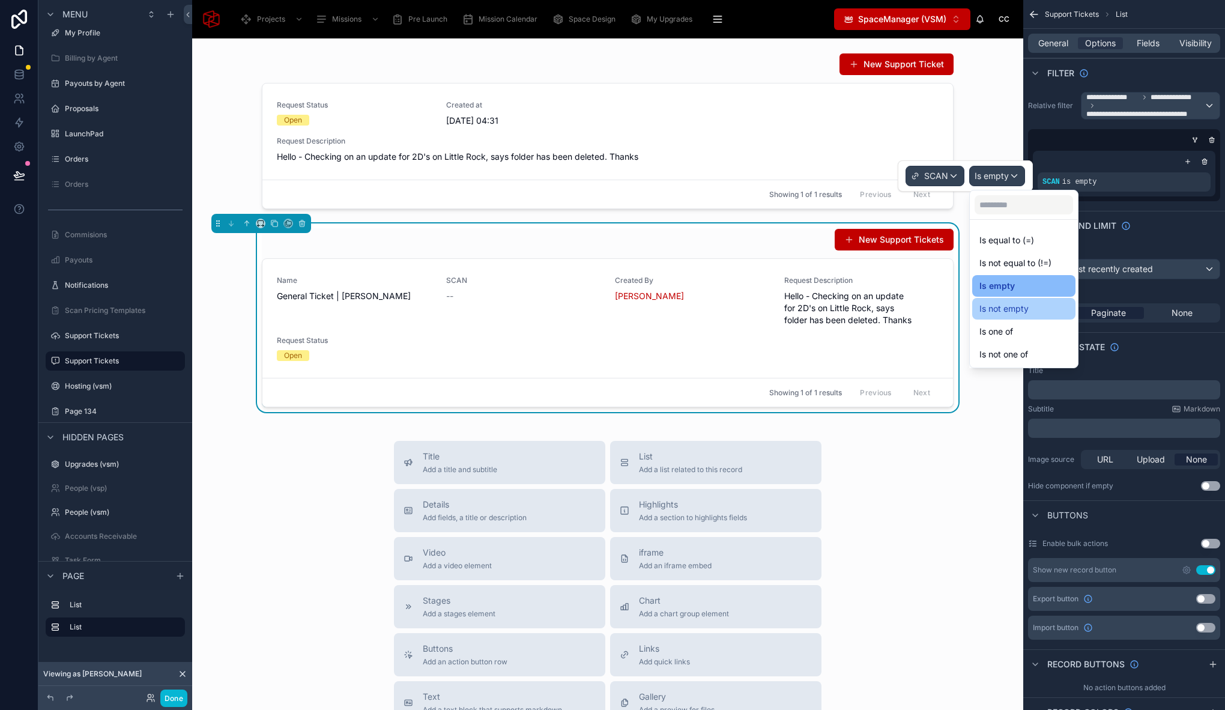
click at [1021, 307] on span "Is not empty" at bounding box center [1003, 308] width 49 height 14
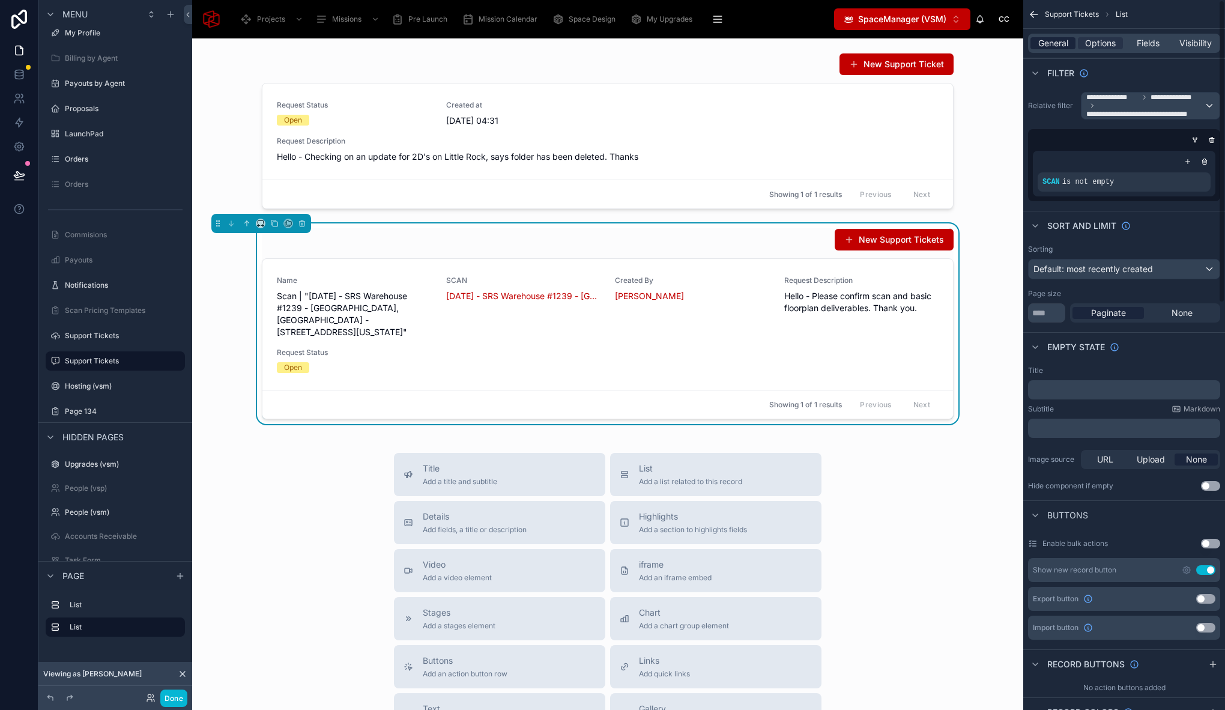
click at [1063, 44] on span "General" at bounding box center [1053, 43] width 30 height 12
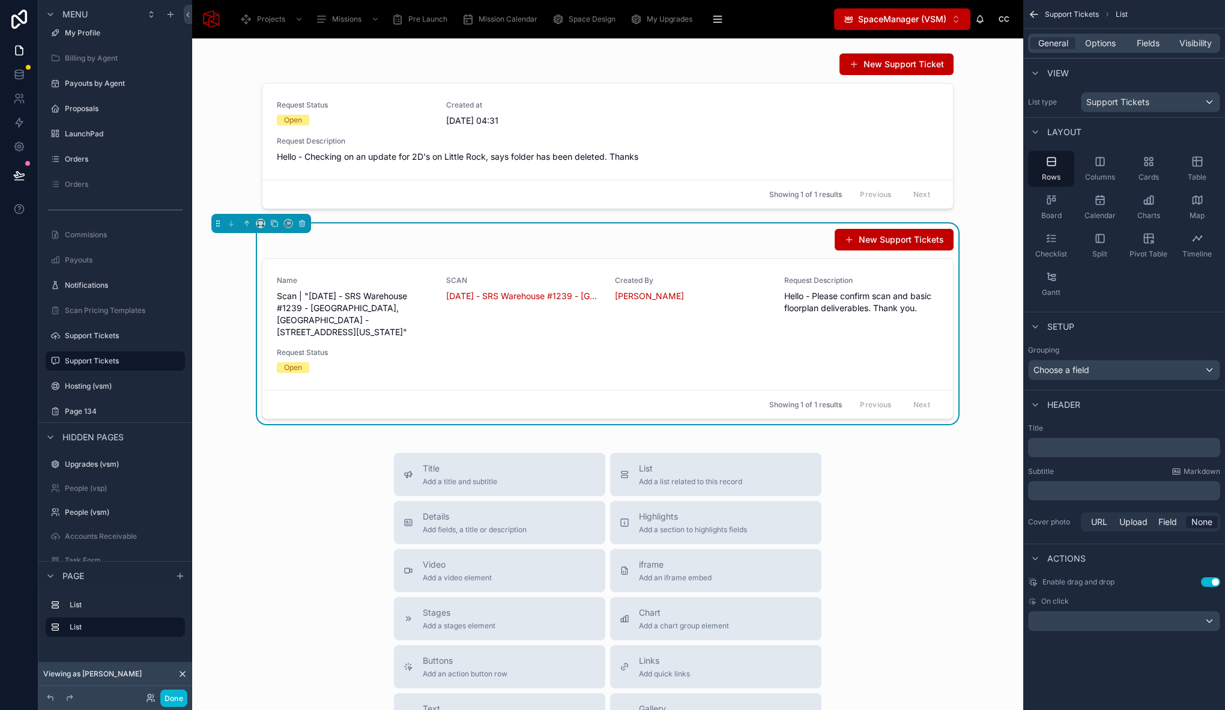
click at [1081, 439] on div "﻿" at bounding box center [1124, 447] width 192 height 19
click at [1076, 445] on p "﻿" at bounding box center [1125, 447] width 185 height 12
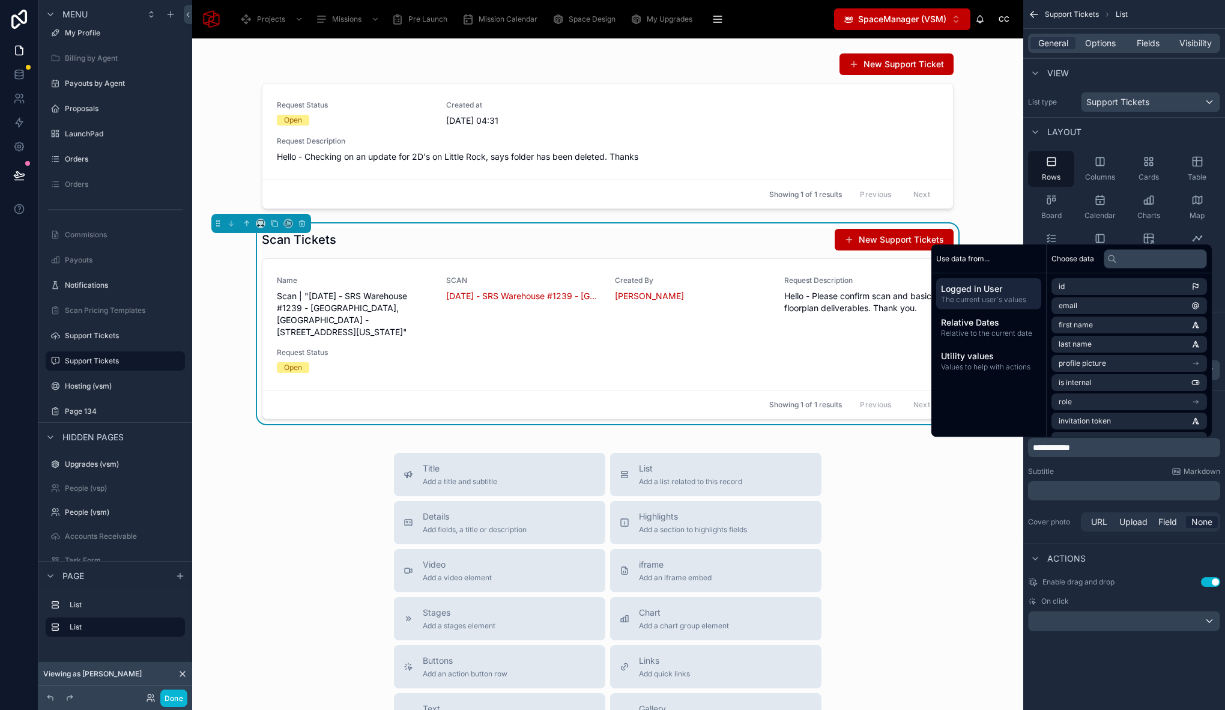
click at [966, 549] on div "Title Add a title and subtitle List Add a list related to this record Details A…" at bounding box center [608, 666] width 812 height 427
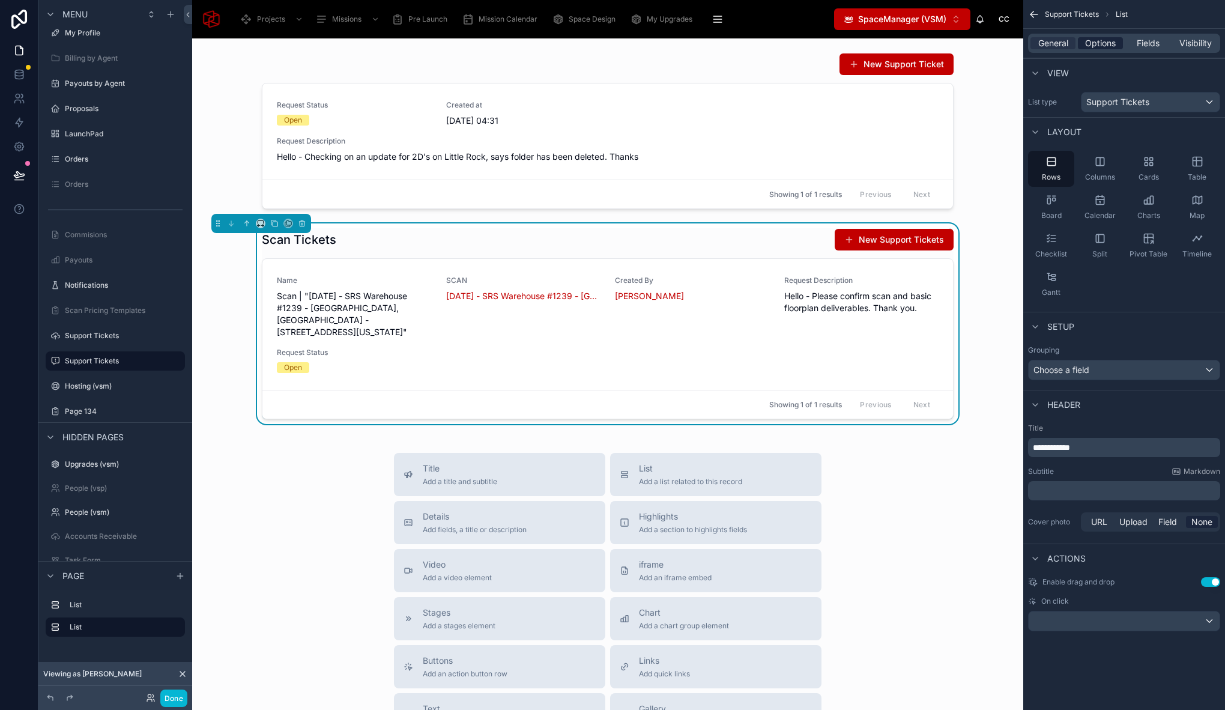
click at [1109, 42] on span "Options" at bounding box center [1100, 43] width 31 height 12
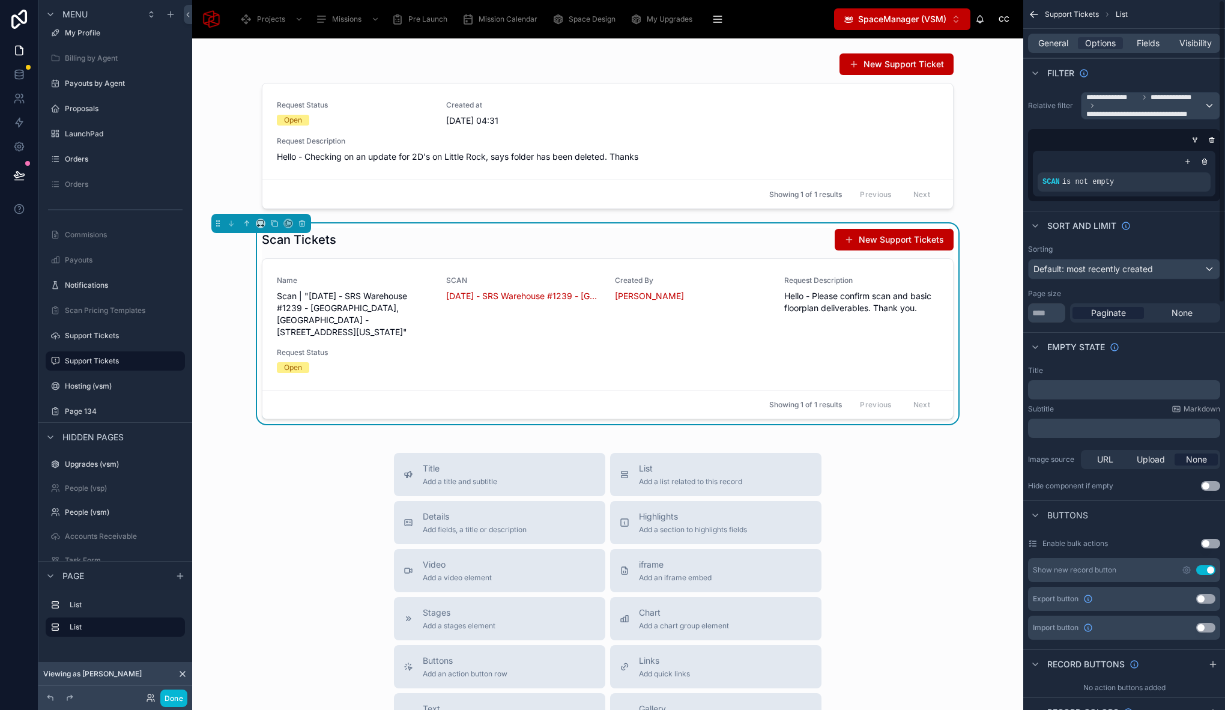
click at [1208, 570] on button "Use setting" at bounding box center [1205, 570] width 19 height 10
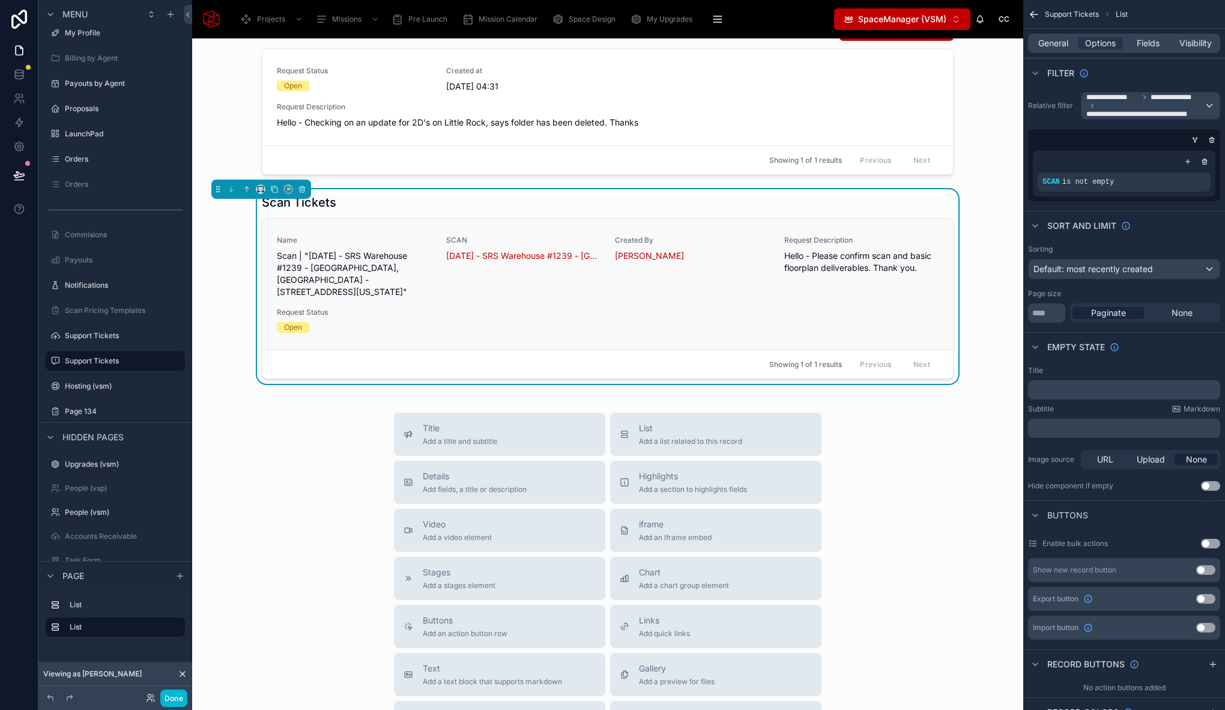
scroll to position [31, 0]
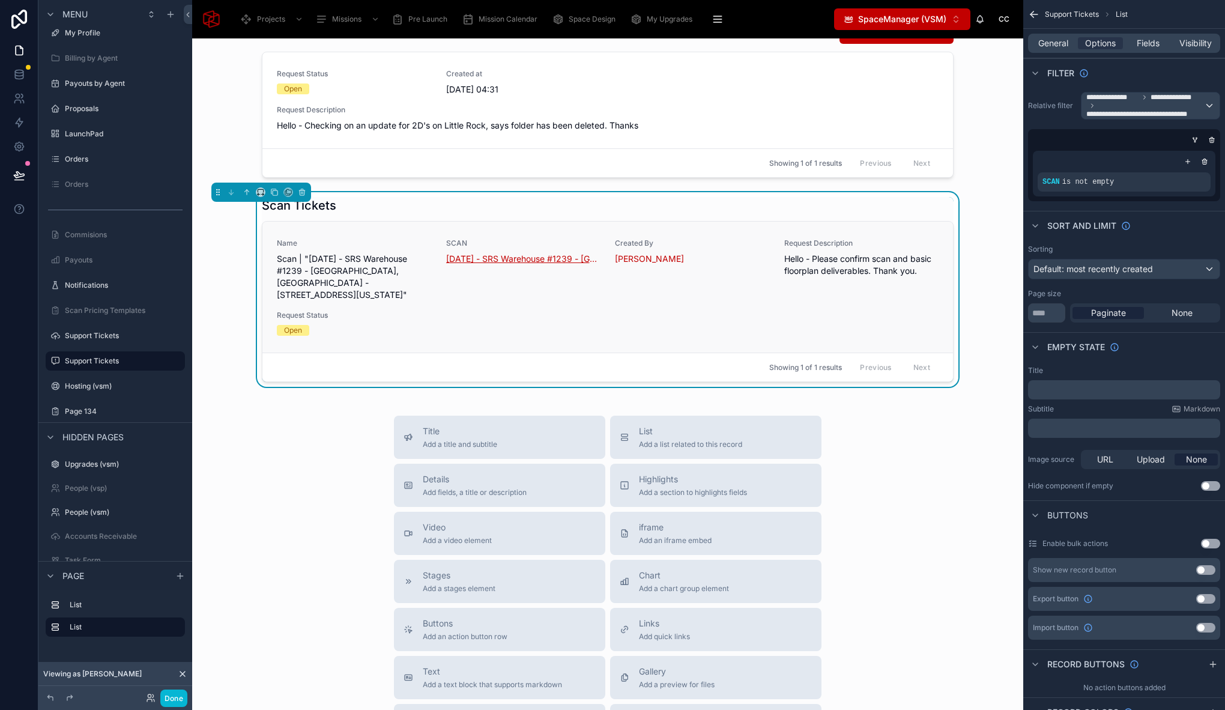
click at [514, 257] on span "[DATE] - SRS Warehouse #1239 - [GEOGRAPHIC_DATA], [GEOGRAPHIC_DATA] - [STREET_A…" at bounding box center [523, 259] width 155 height 12
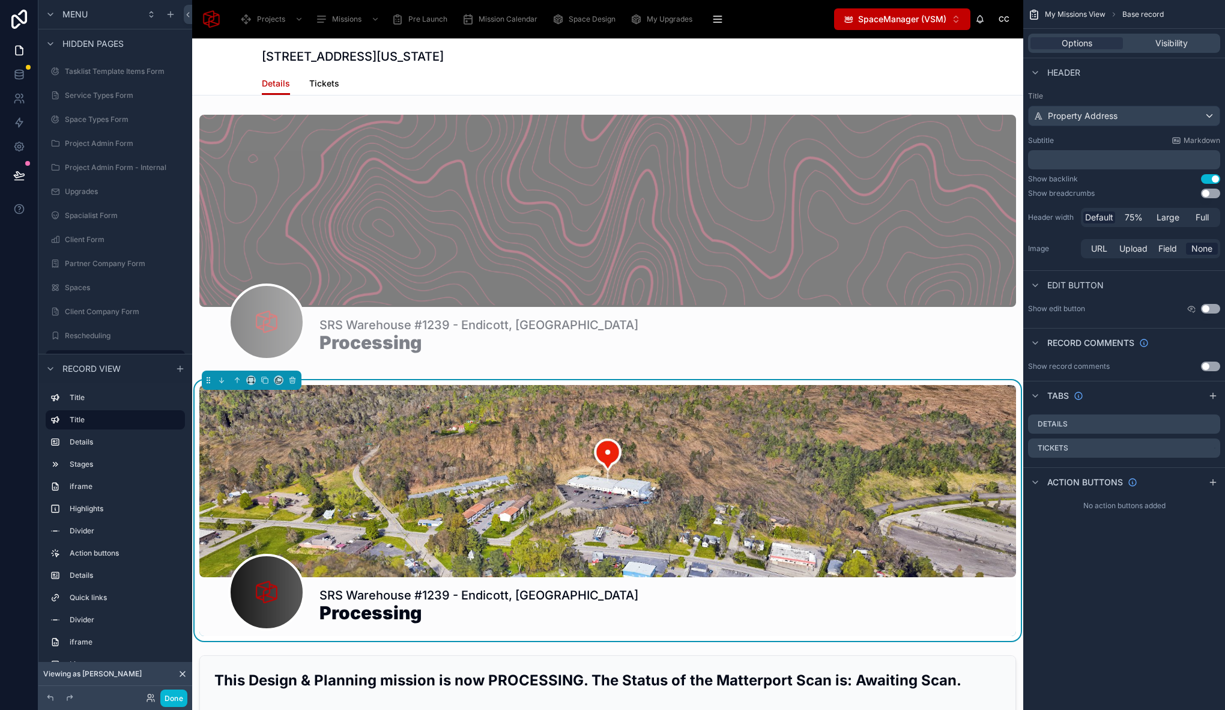
click at [322, 84] on span "Tickets" at bounding box center [324, 83] width 30 height 12
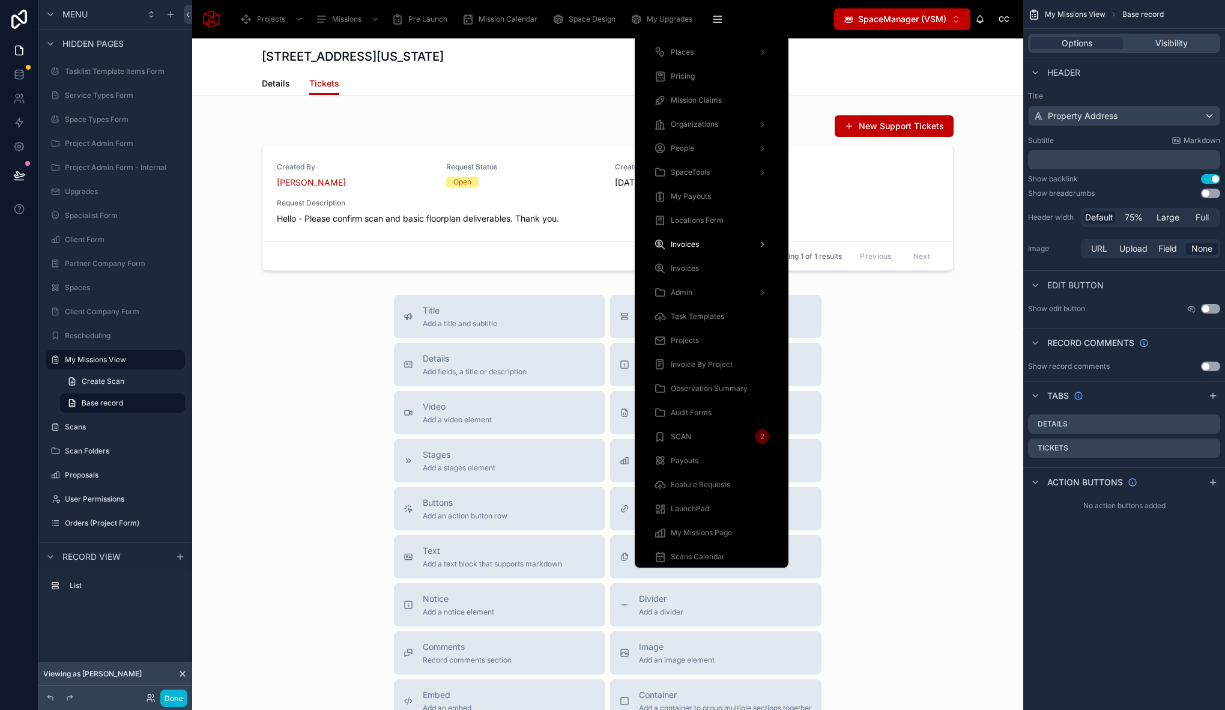
scroll to position [671, 0]
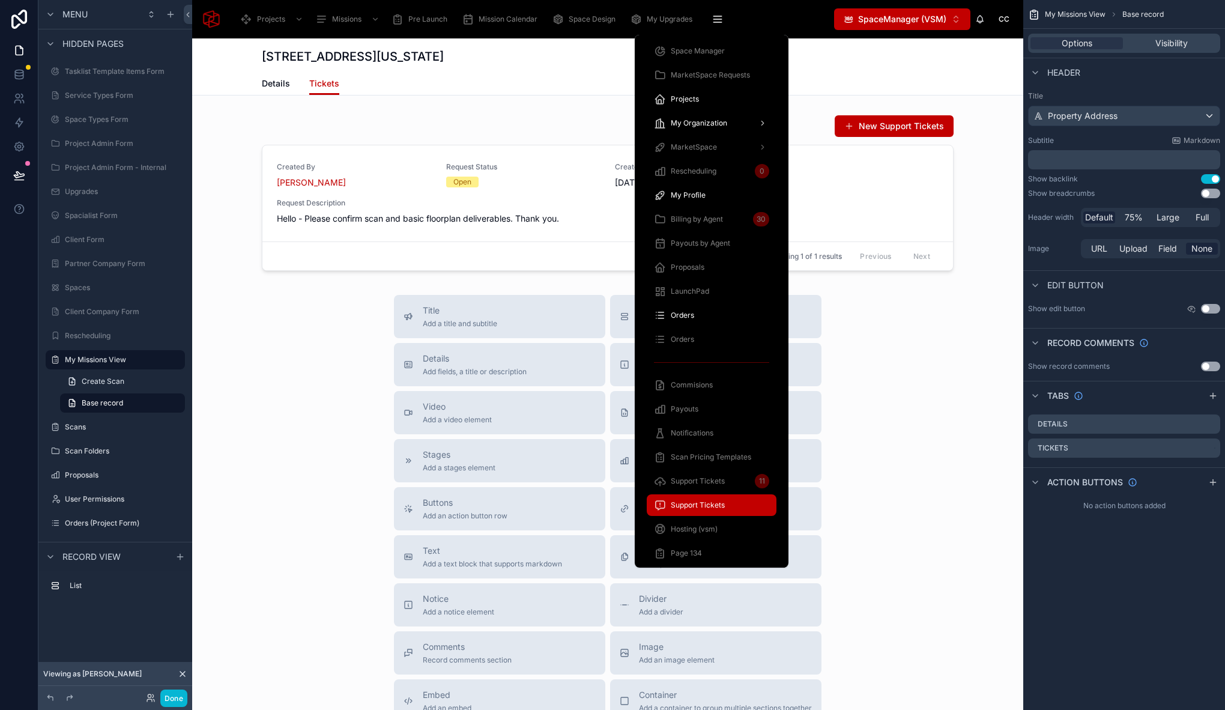
click at [708, 507] on span "Support Tickets" at bounding box center [698, 505] width 54 height 10
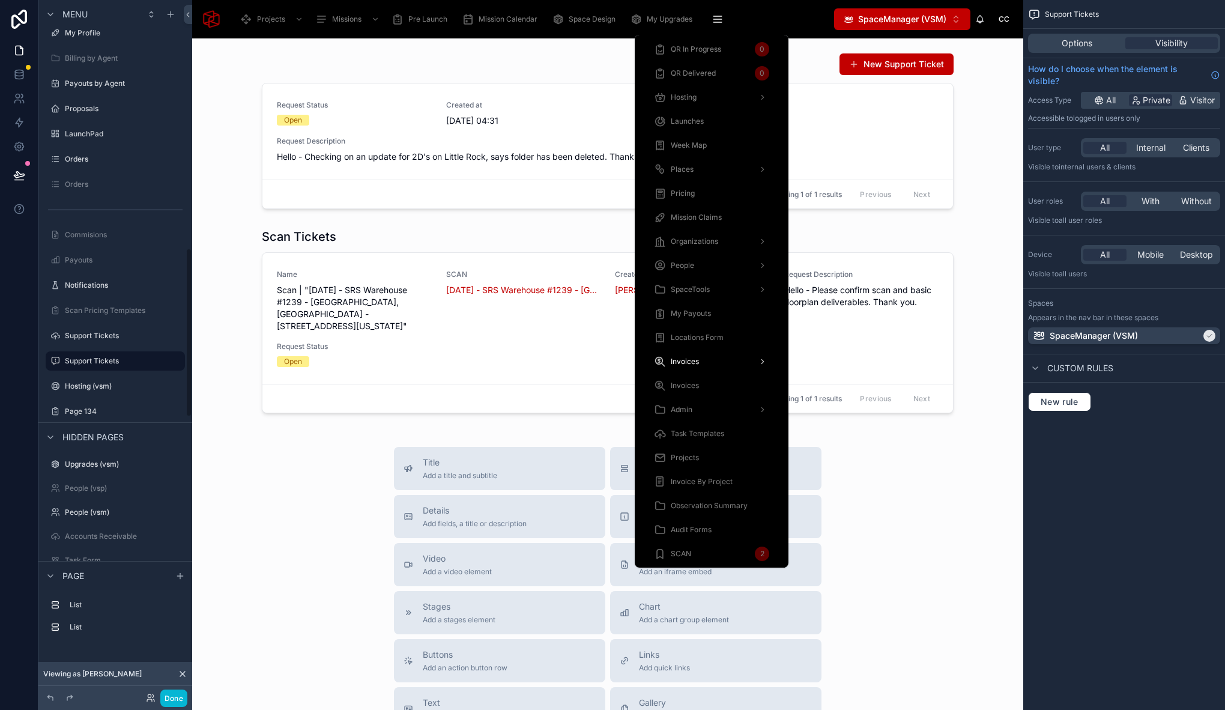
drag, startPoint x: 331, startPoint y: 465, endPoint x: 326, endPoint y: 445, distance: 21.1
click at [331, 465] on div "Title Add a title and subtitle List Add a list related to this record Details A…" at bounding box center [608, 660] width 812 height 427
click at [485, 238] on div at bounding box center [608, 320] width 812 height 194
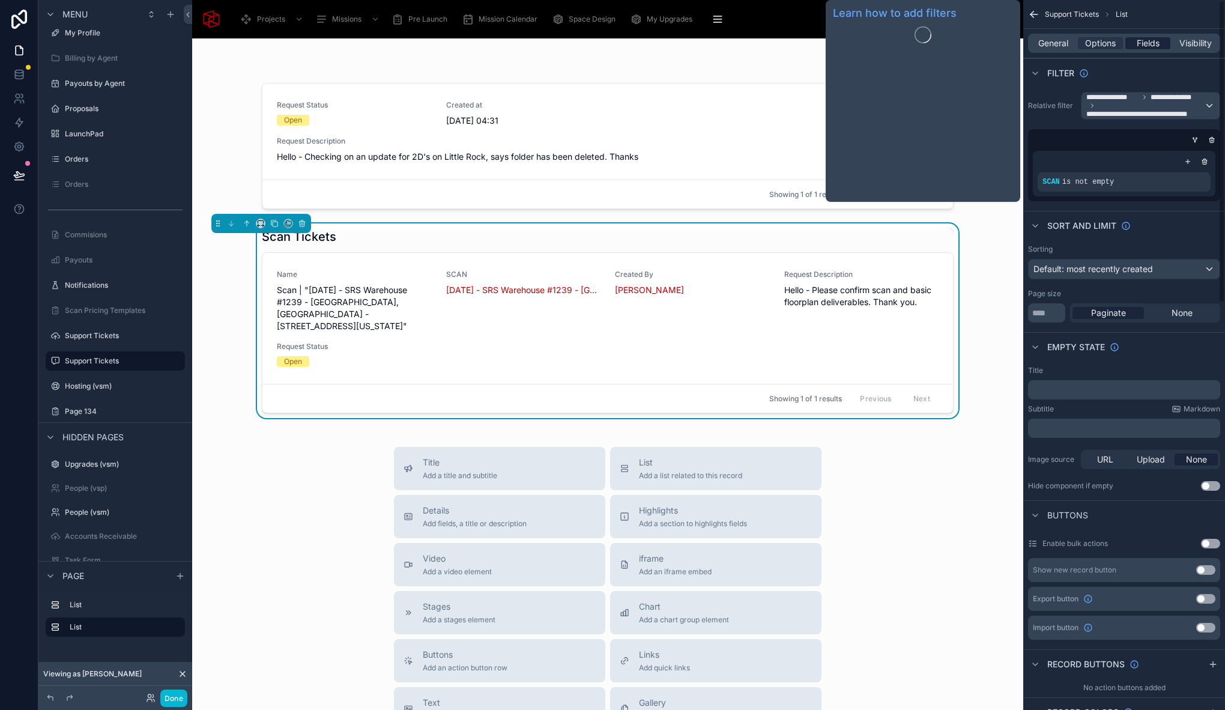
scroll to position [3, 0]
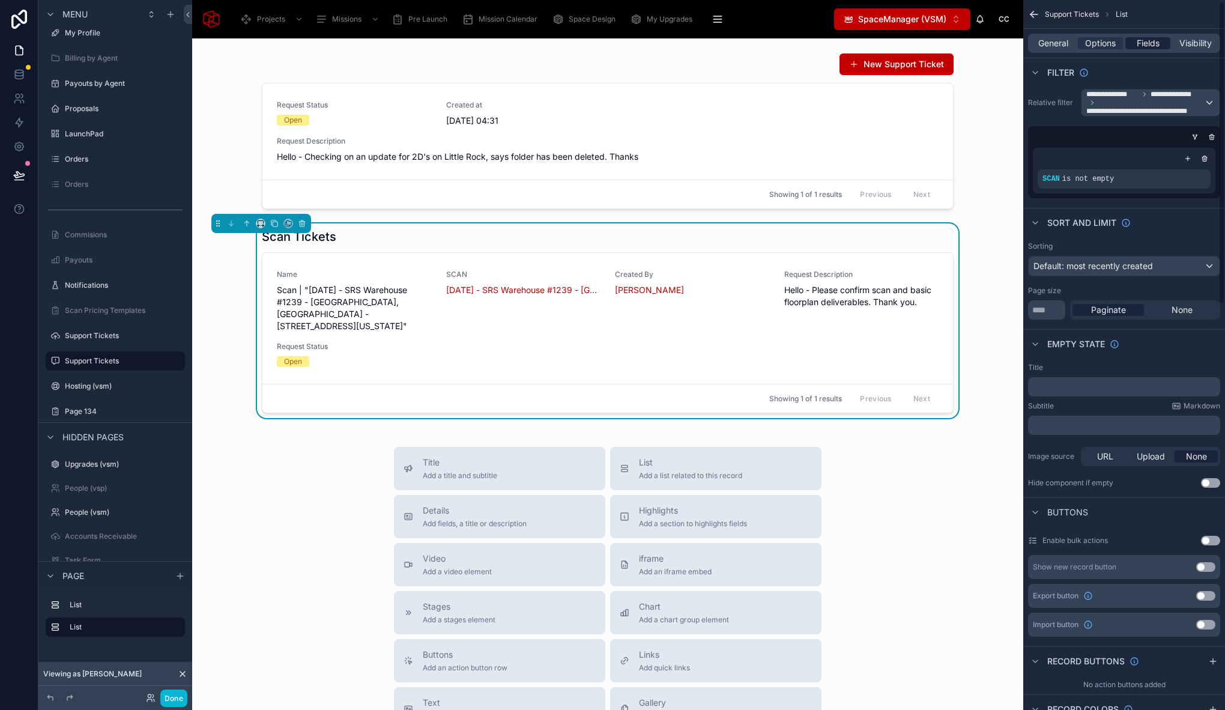
click at [1133, 43] on div "Fields" at bounding box center [1147, 43] width 45 height 12
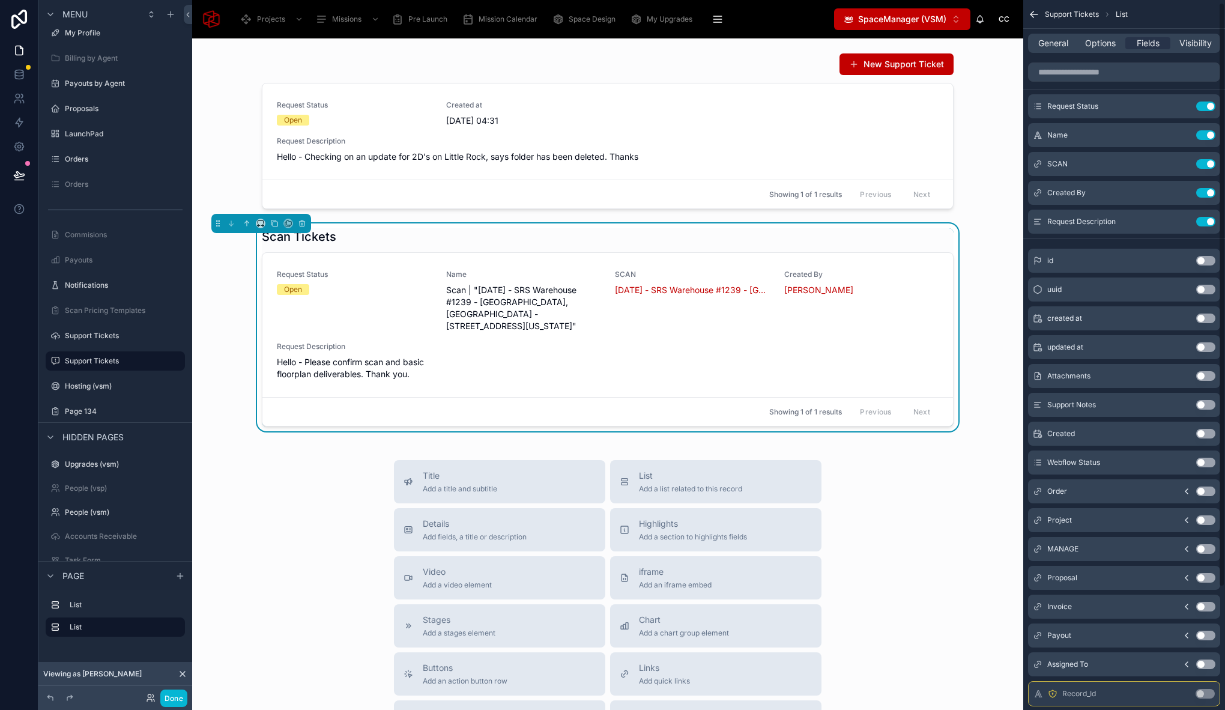
click at [1204, 433] on button "Use setting" at bounding box center [1205, 434] width 19 height 10
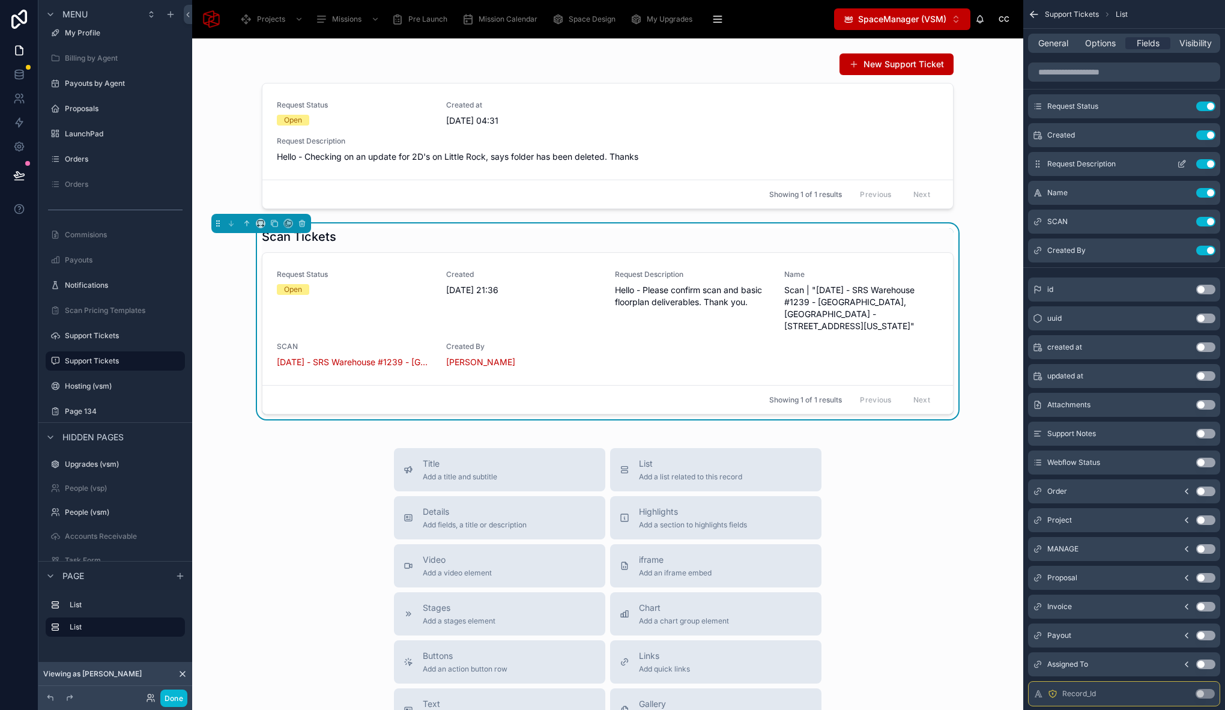
click at [1184, 166] on icon "scrollable content" at bounding box center [1182, 164] width 10 height 10
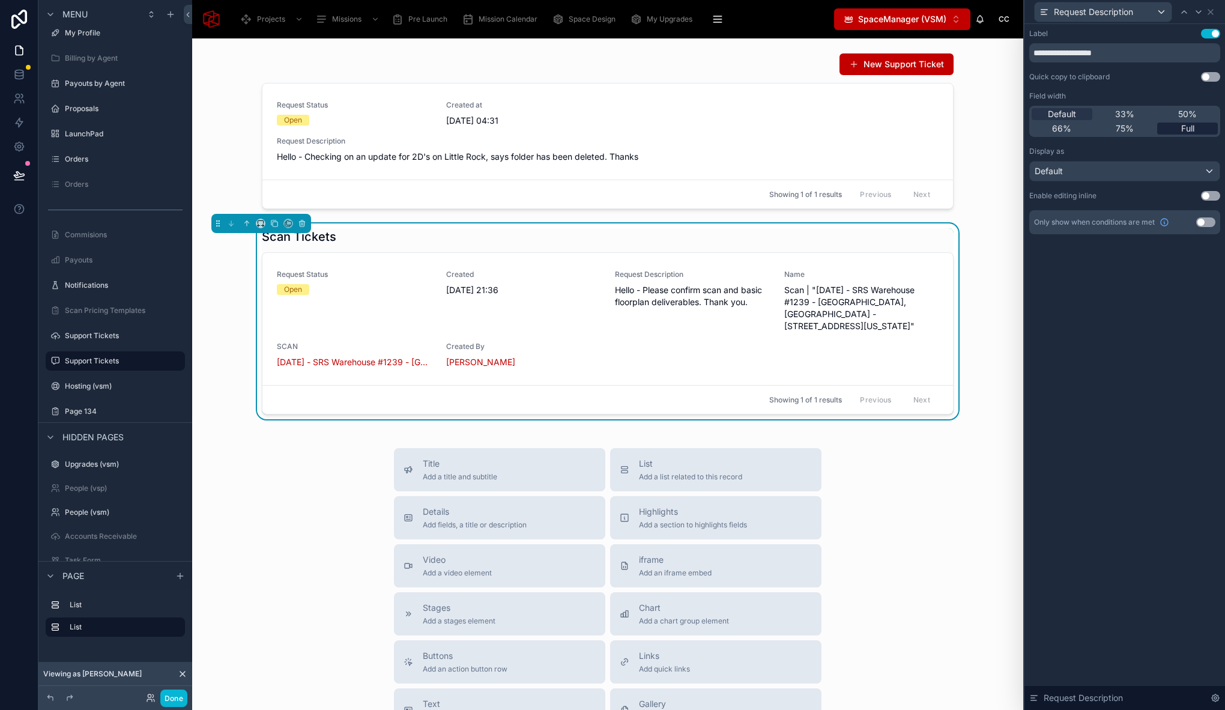
click at [1192, 127] on span "Full" at bounding box center [1187, 128] width 13 height 12
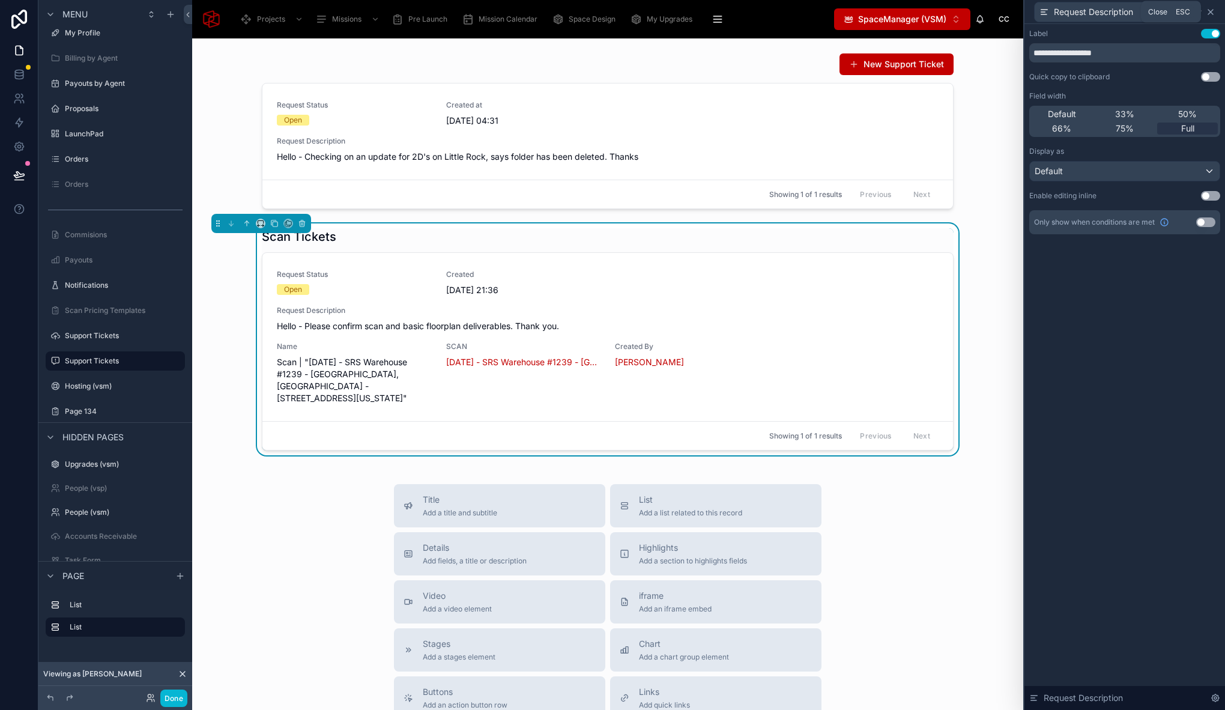
click at [1209, 10] on icon at bounding box center [1210, 12] width 10 height 10
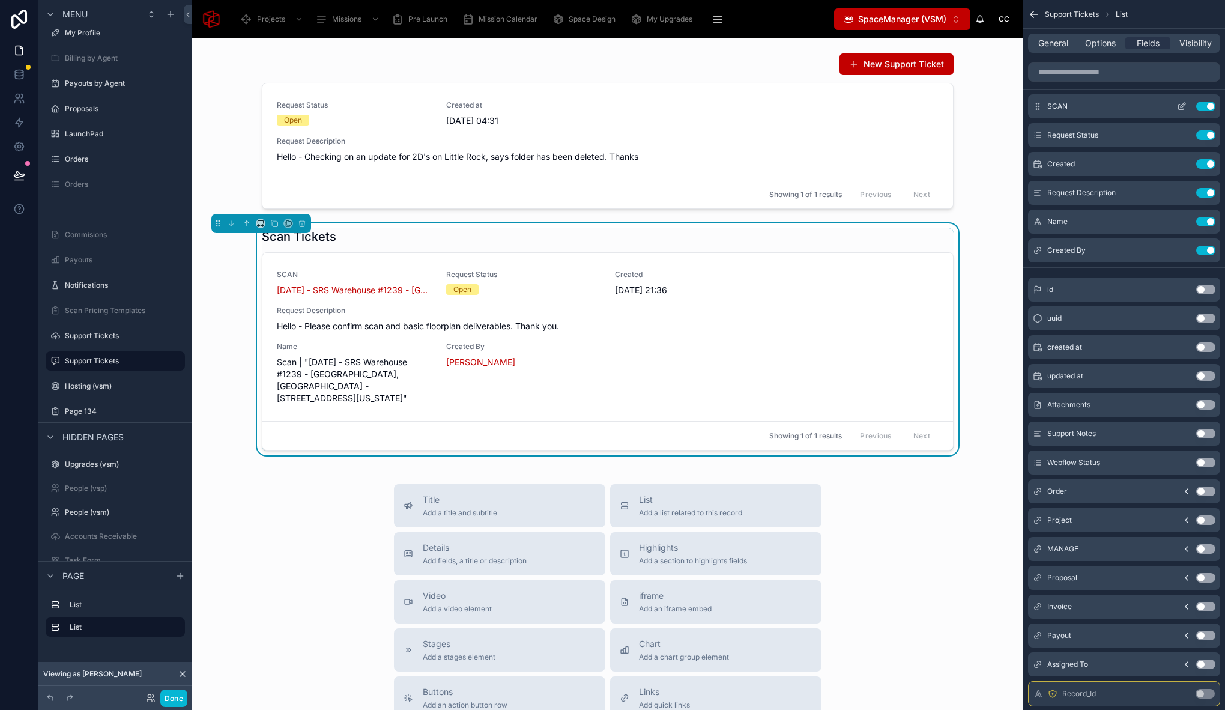
click at [1184, 106] on icon "scrollable content" at bounding box center [1182, 106] width 10 height 10
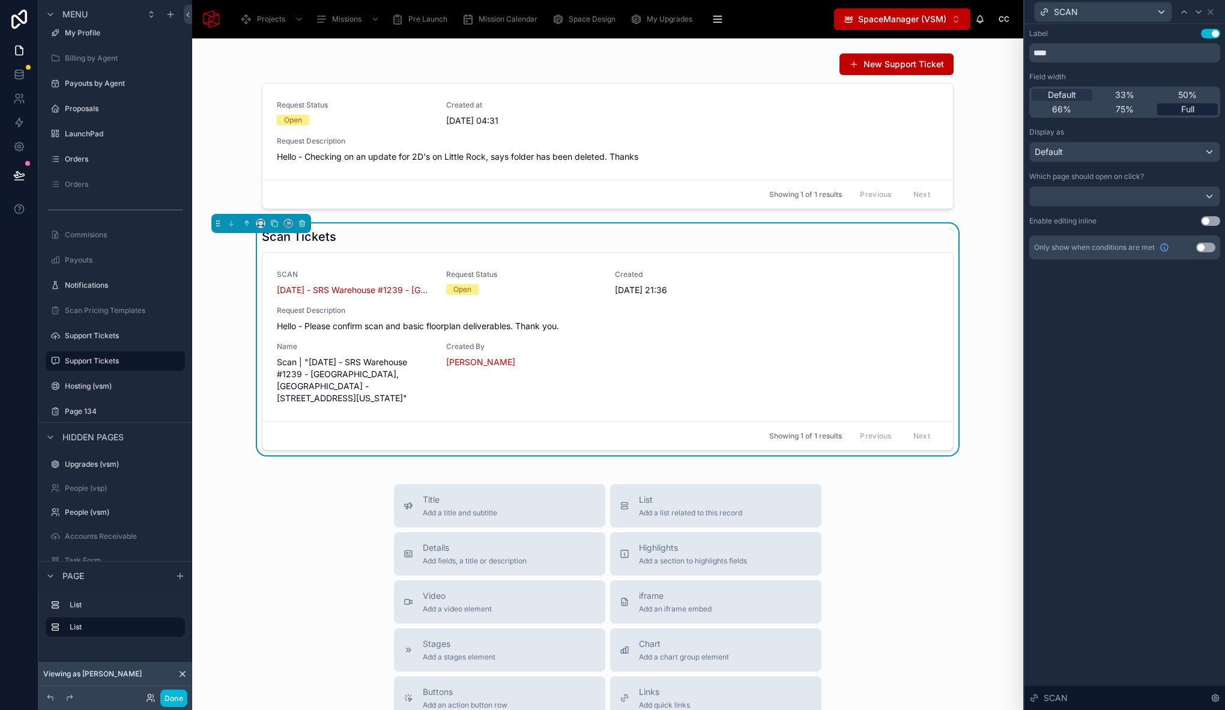
click at [1183, 106] on span "Full" at bounding box center [1187, 109] width 13 height 12
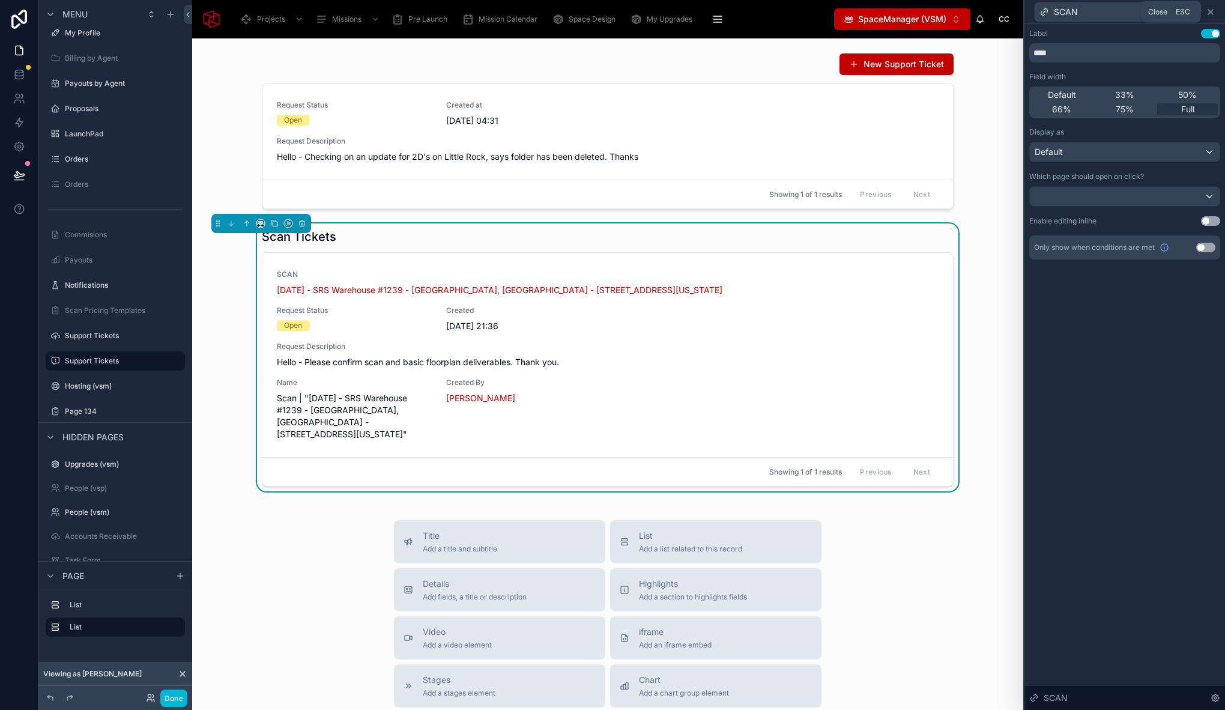
click at [1212, 13] on icon at bounding box center [1210, 12] width 10 height 10
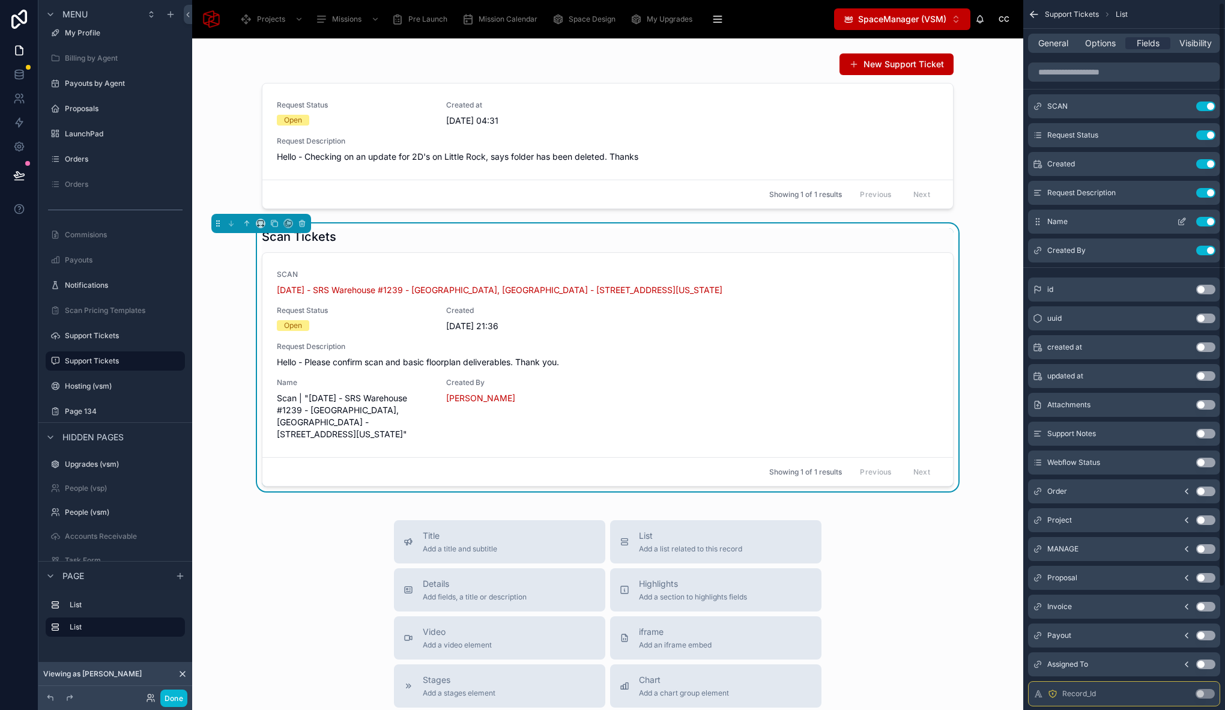
click at [1201, 222] on button "Use setting" at bounding box center [1205, 222] width 19 height 10
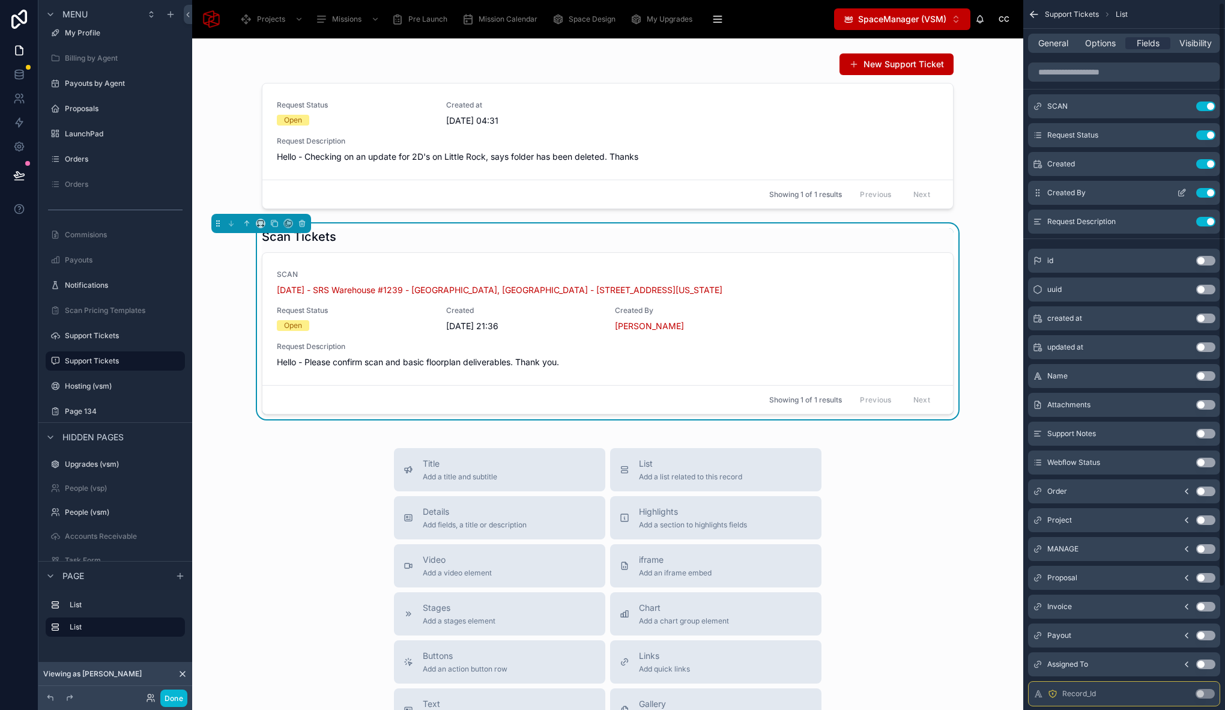
click at [1200, 190] on button "Use setting" at bounding box center [1205, 193] width 19 height 10
click at [267, 496] on div "Title Add a title and subtitle List Add a list related to this record Details A…" at bounding box center [608, 661] width 812 height 427
click at [166, 700] on button "Done" at bounding box center [173, 697] width 27 height 17
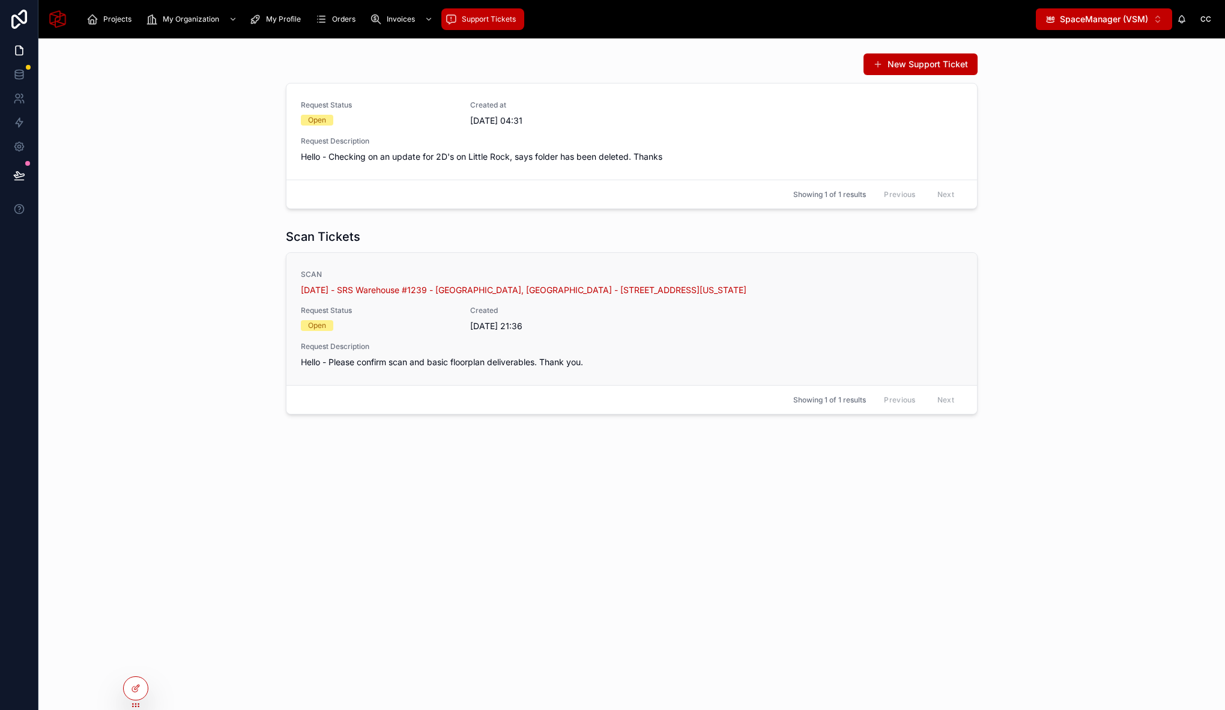
click at [680, 345] on span "Request Description" at bounding box center [632, 347] width 662 height 10
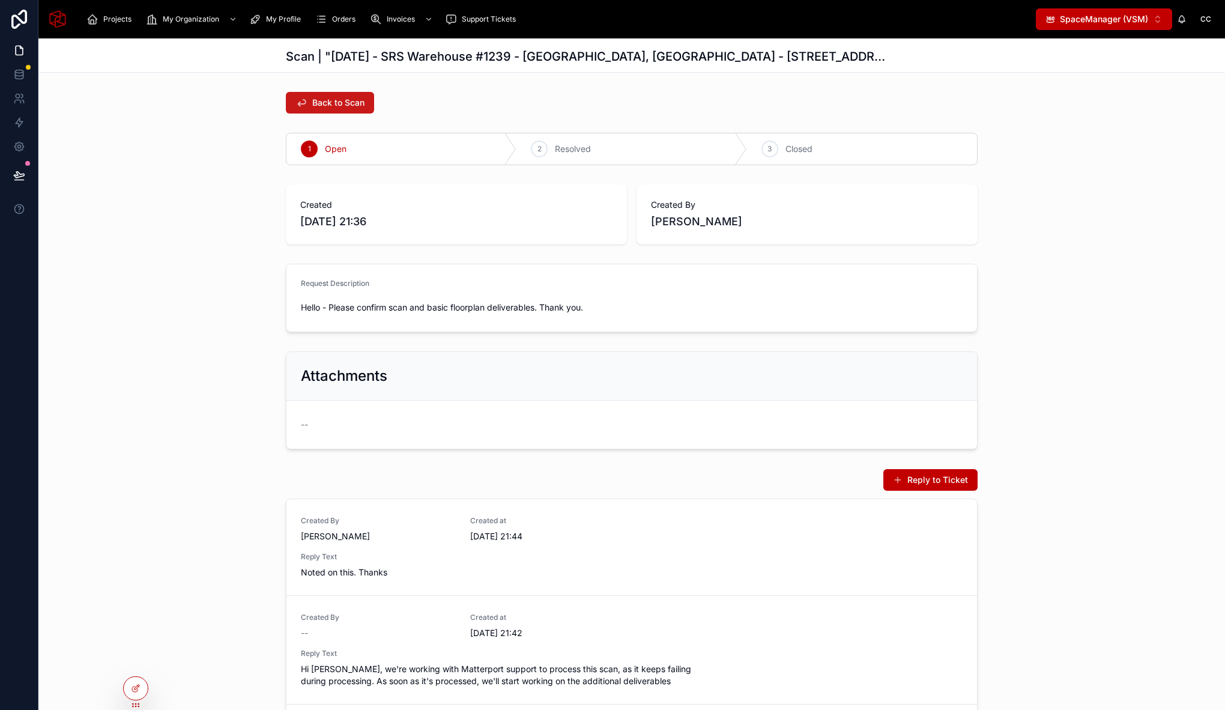
click at [325, 98] on span "Back to Scan" at bounding box center [338, 103] width 52 height 12
click at [140, 687] on icon at bounding box center [136, 688] width 10 height 10
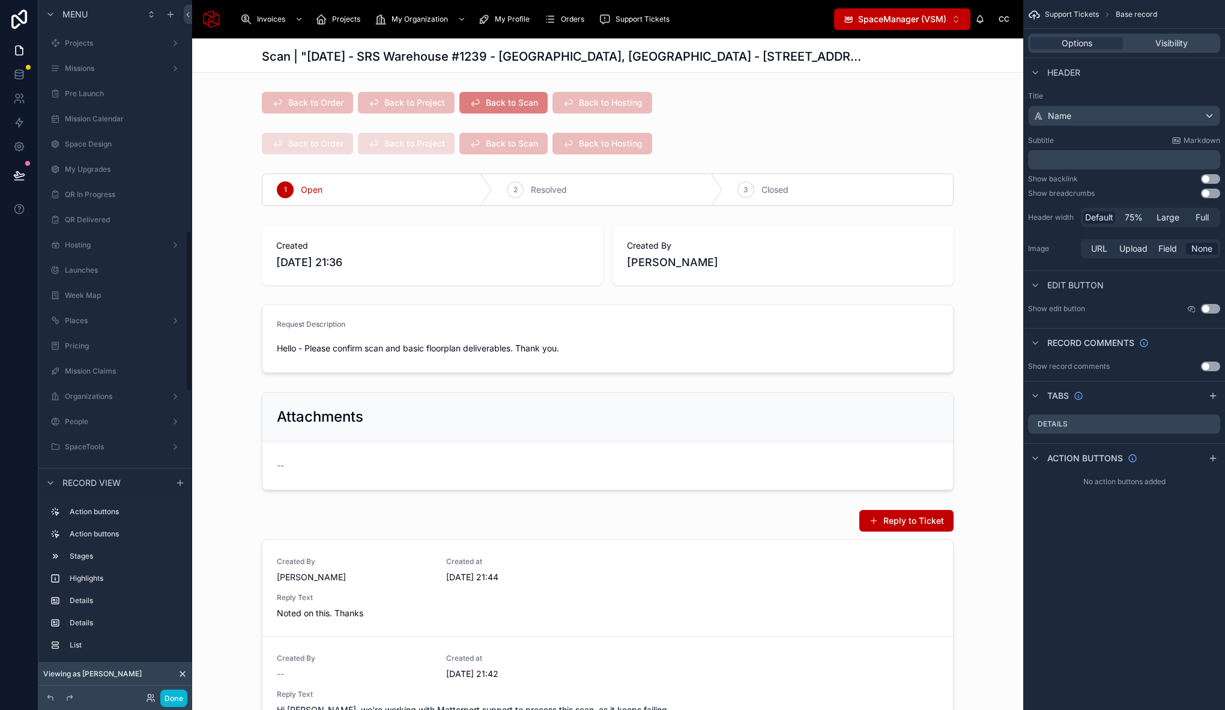
scroll to position [994, 0]
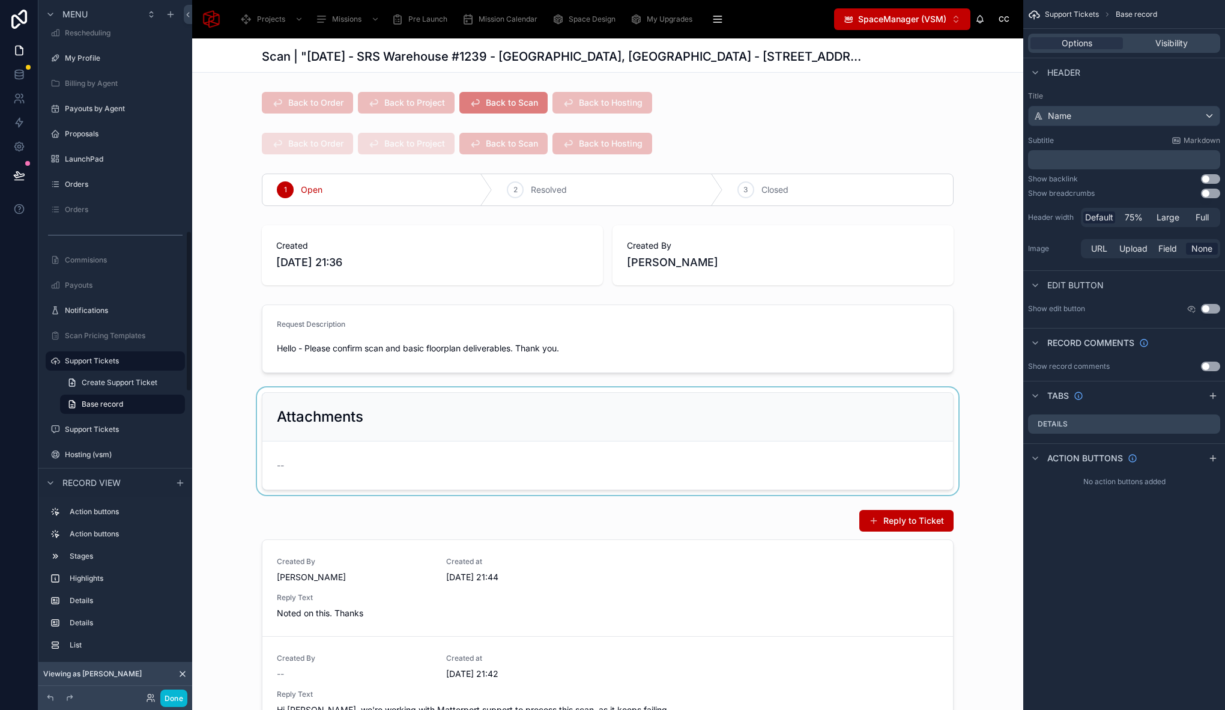
click at [386, 456] on div at bounding box center [607, 440] width 831 height 107
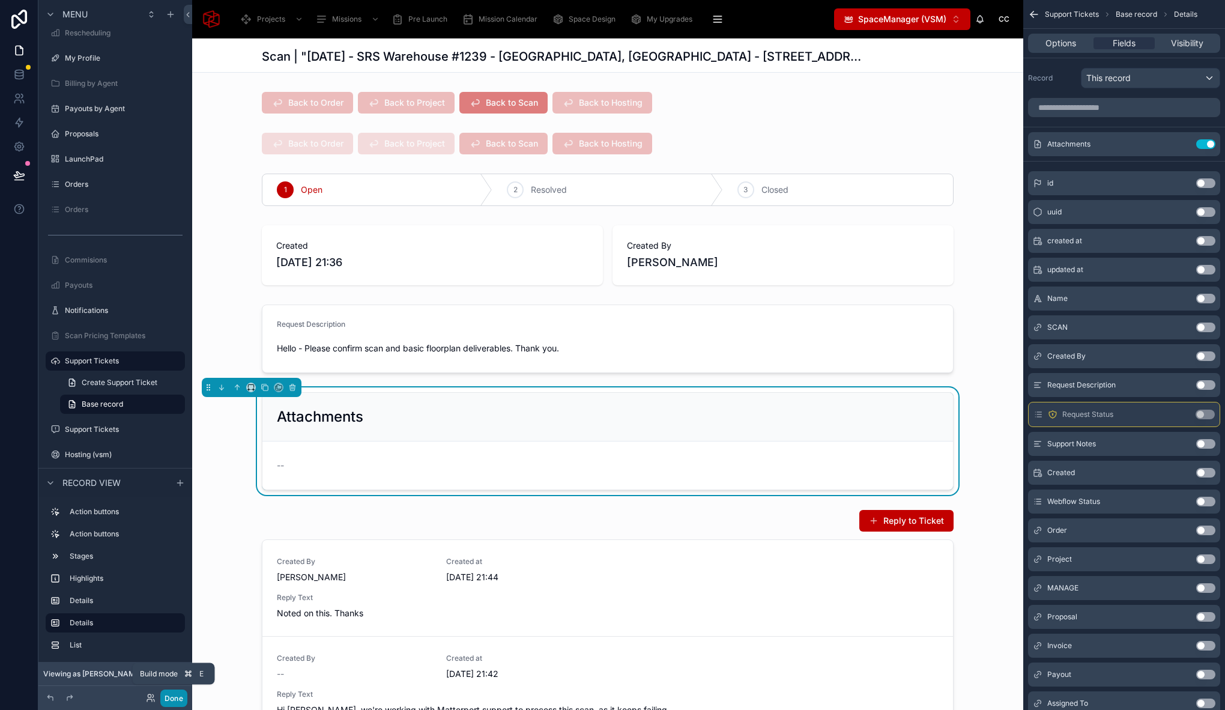
click at [179, 697] on button "Done" at bounding box center [173, 697] width 27 height 17
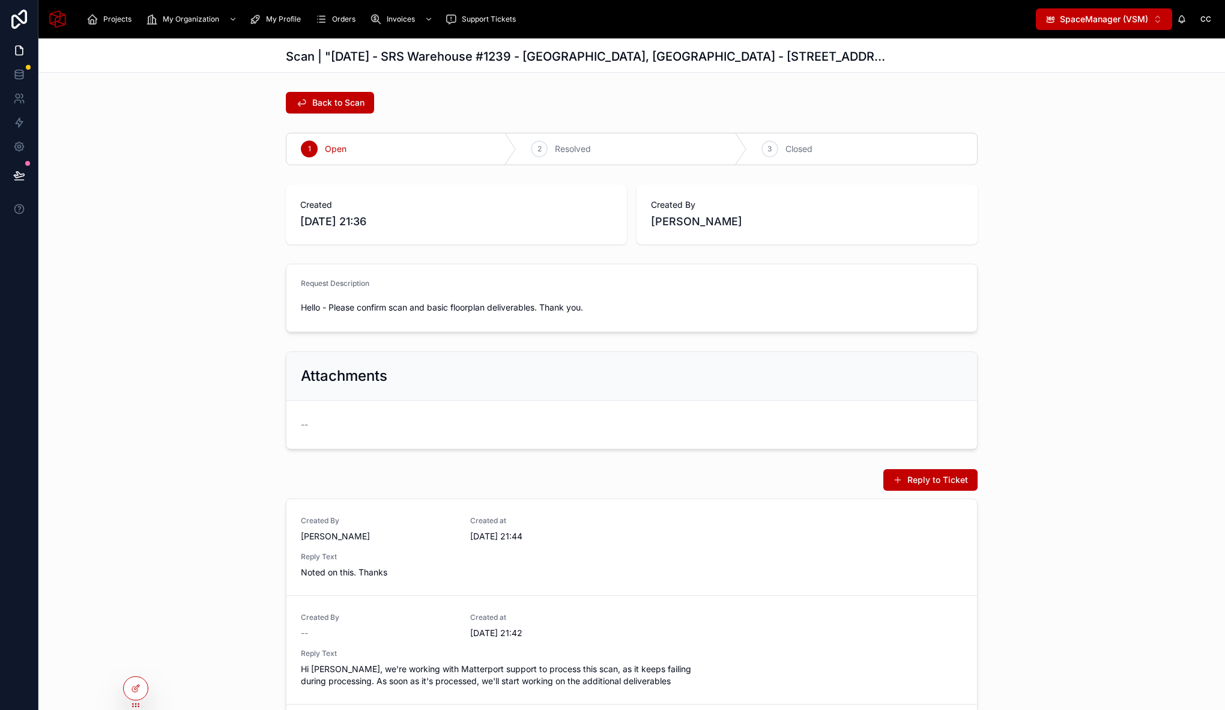
scroll to position [2, 0]
click at [133, 695] on div at bounding box center [136, 688] width 24 height 23
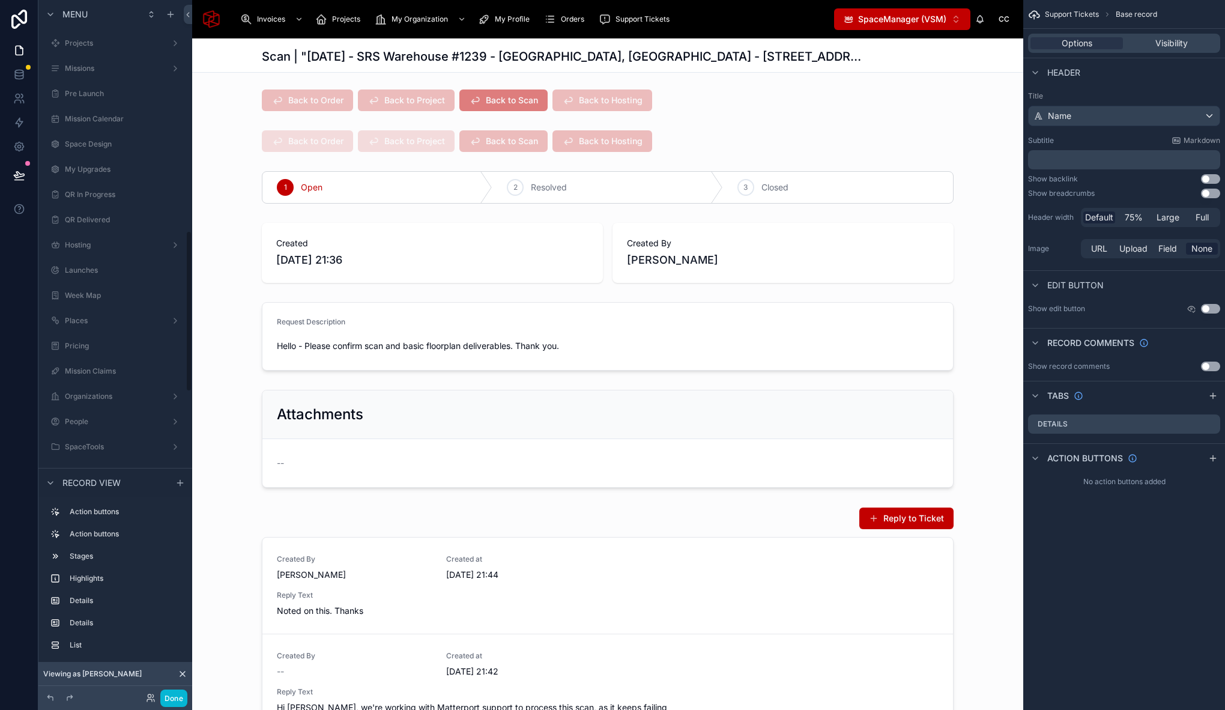
scroll to position [994, 0]
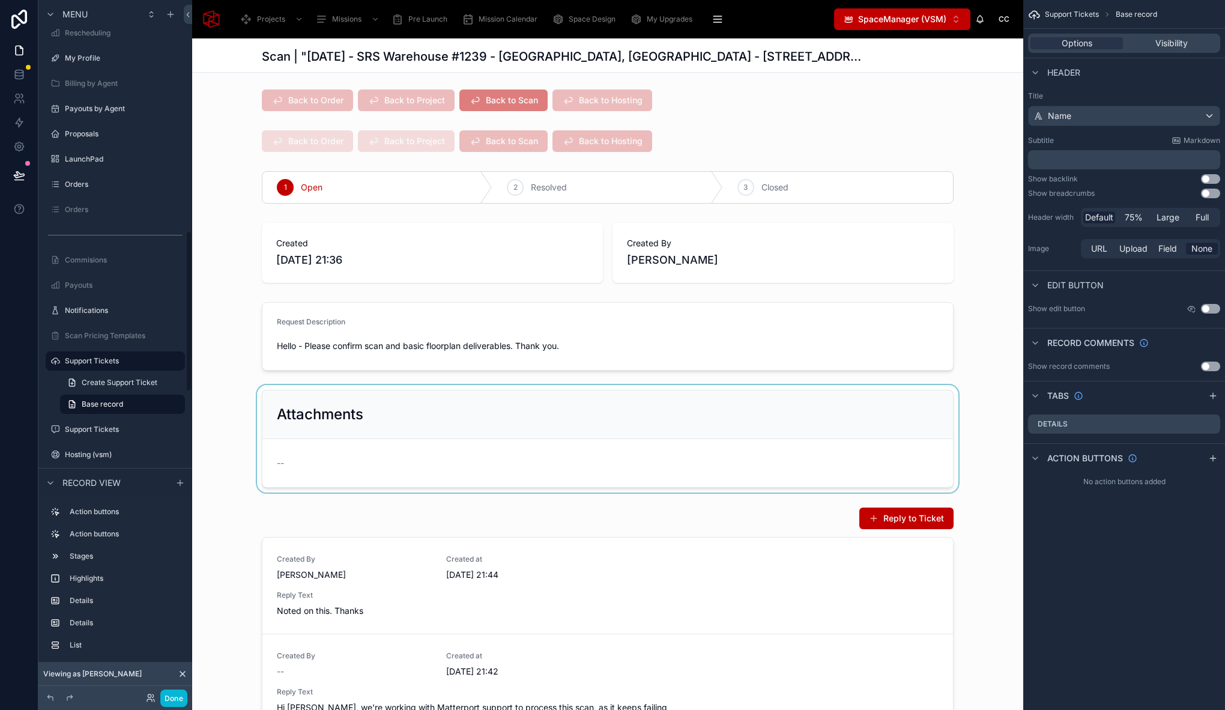
click at [345, 388] on div at bounding box center [607, 438] width 831 height 107
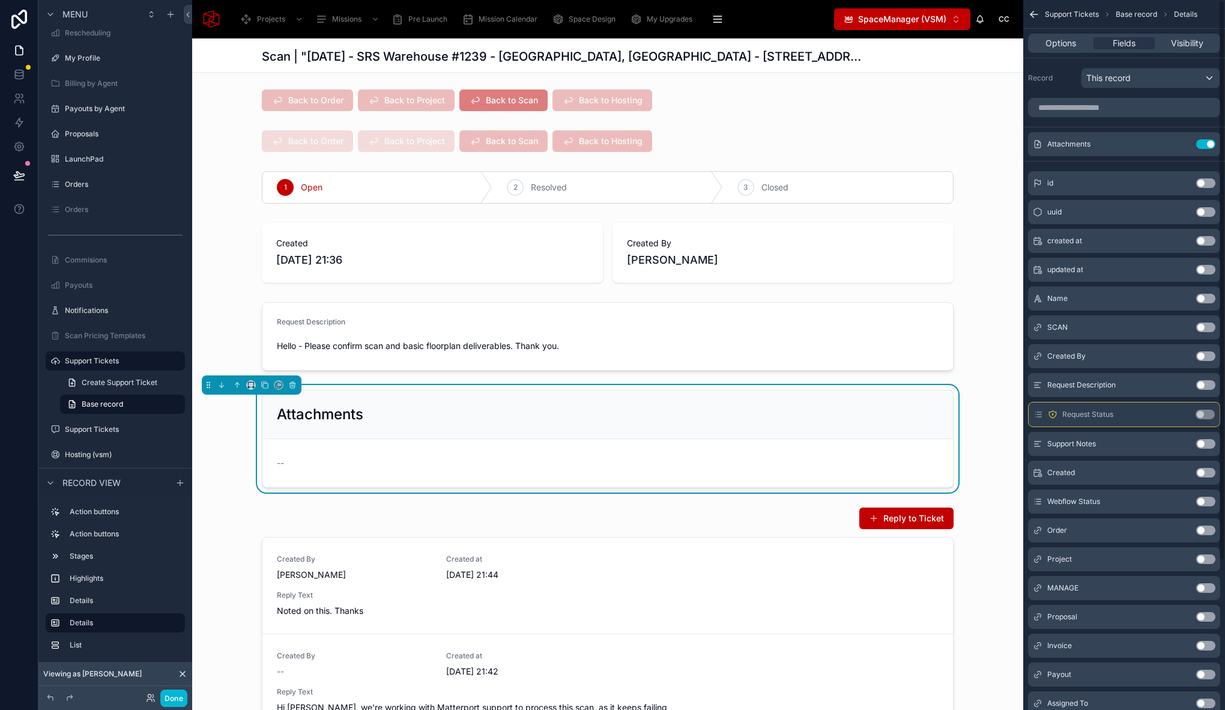
click at [1189, 50] on div "Options Fields Visibility" at bounding box center [1124, 43] width 192 height 19
click at [1189, 47] on span "Visibility" at bounding box center [1187, 43] width 32 height 12
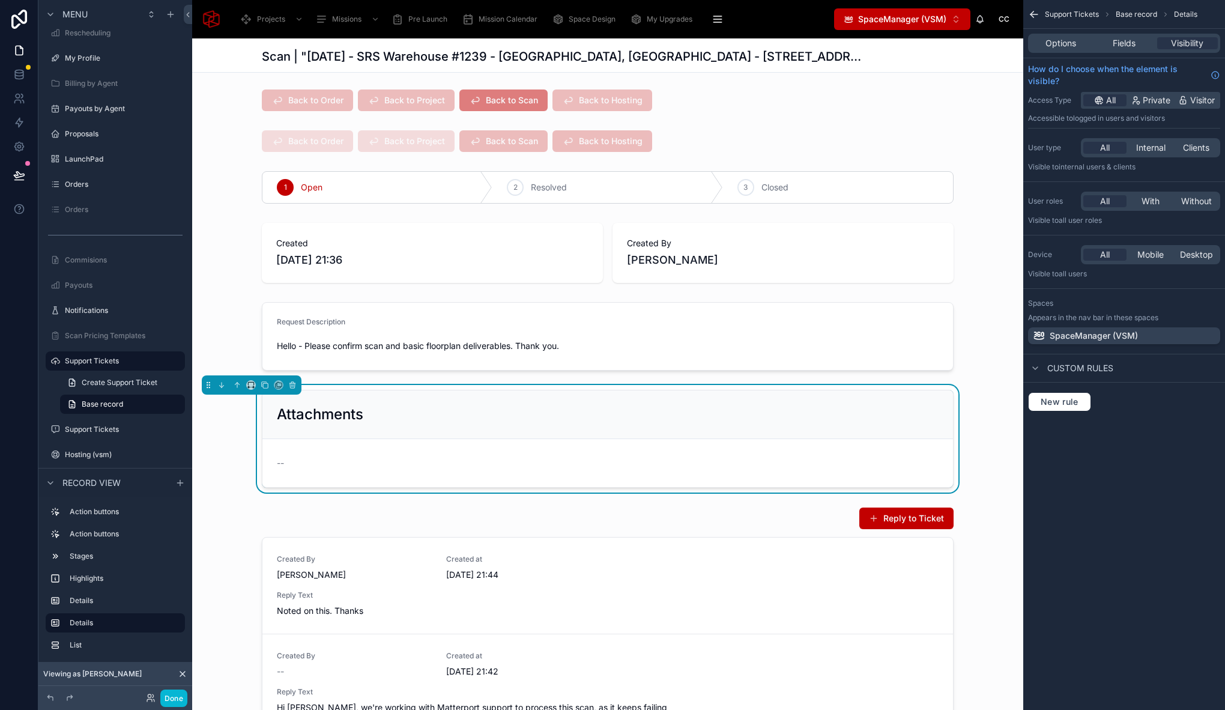
click at [1059, 391] on div "New rule" at bounding box center [1124, 401] width 202 height 38
click at [1059, 403] on span "New rule" at bounding box center [1059, 401] width 47 height 11
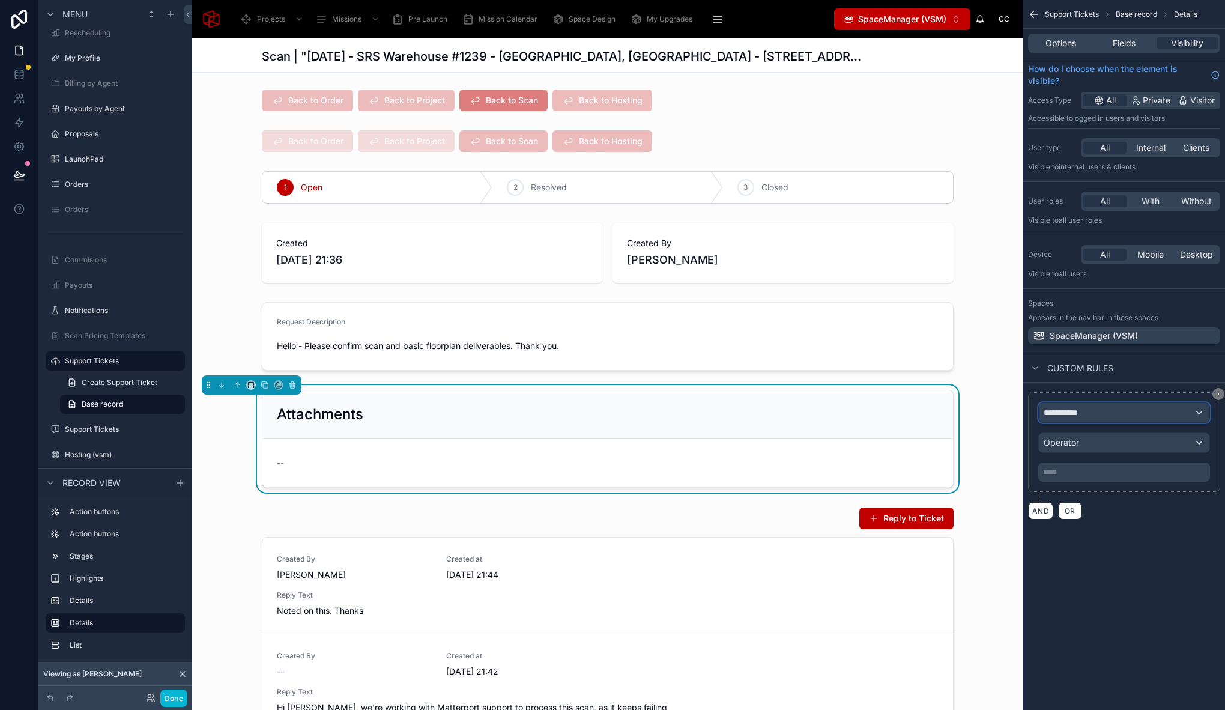
click at [1061, 411] on span "**********" at bounding box center [1065, 412] width 44 height 12
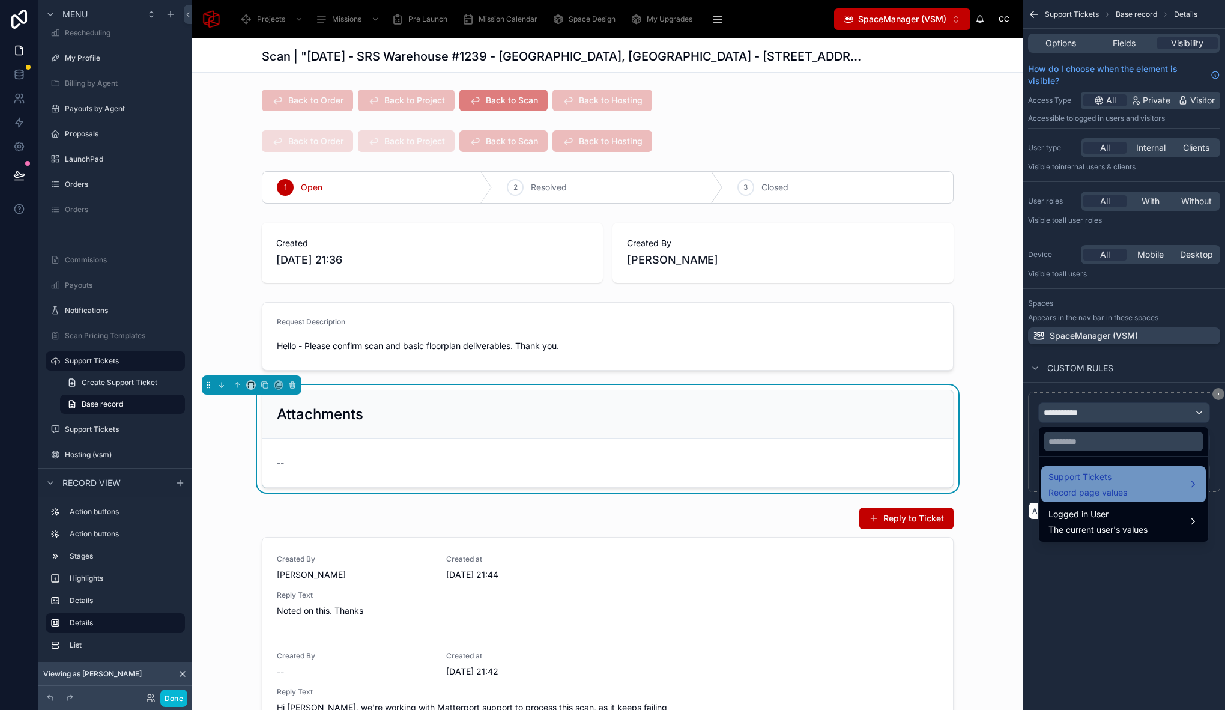
click at [1105, 482] on span "Support Tickets" at bounding box center [1087, 476] width 79 height 14
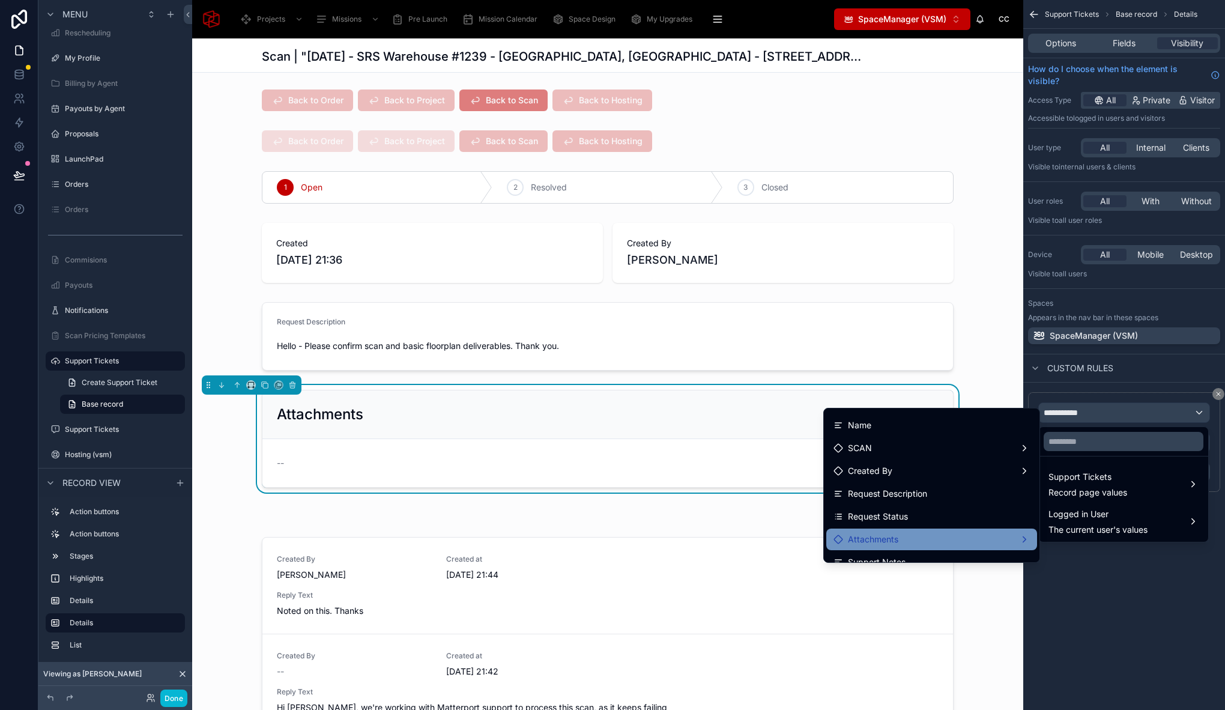
scroll to position [20, 0]
click at [930, 541] on div "Attachments" at bounding box center [931, 538] width 196 height 14
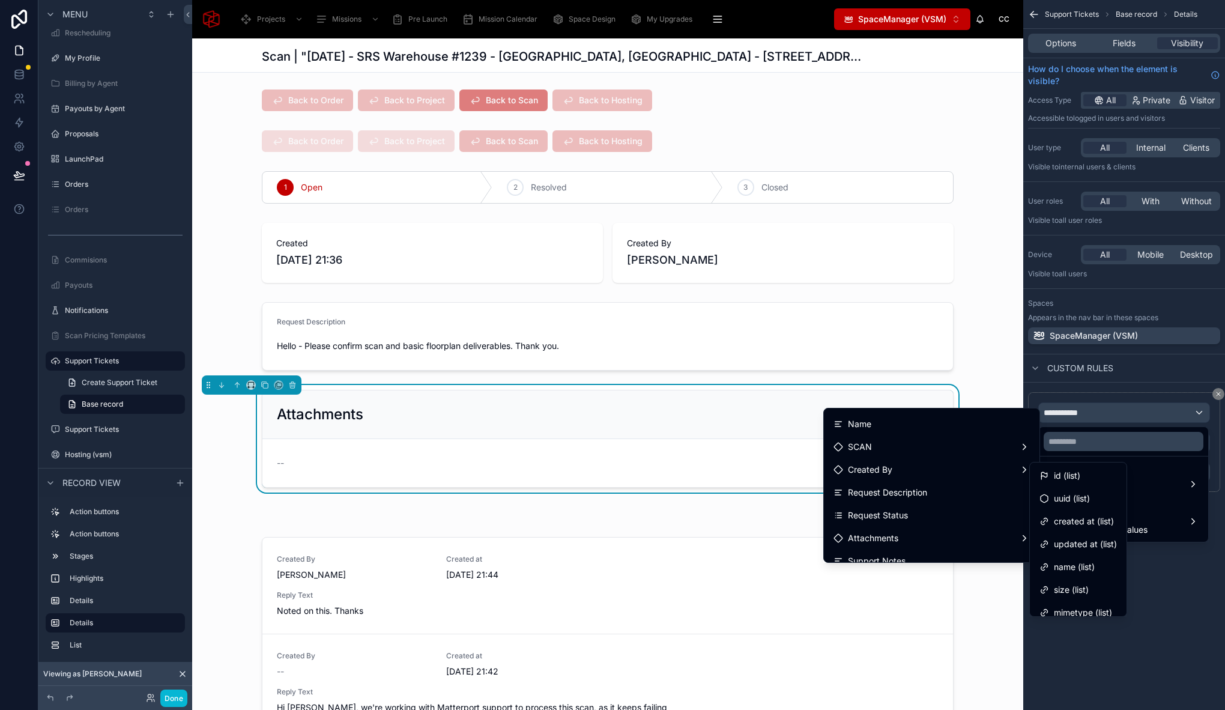
scroll to position [78, 0]
drag, startPoint x: 1081, startPoint y: 595, endPoint x: 1123, endPoint y: 501, distance: 102.9
click at [1081, 596] on span "Total count" at bounding box center [1076, 603] width 44 height 14
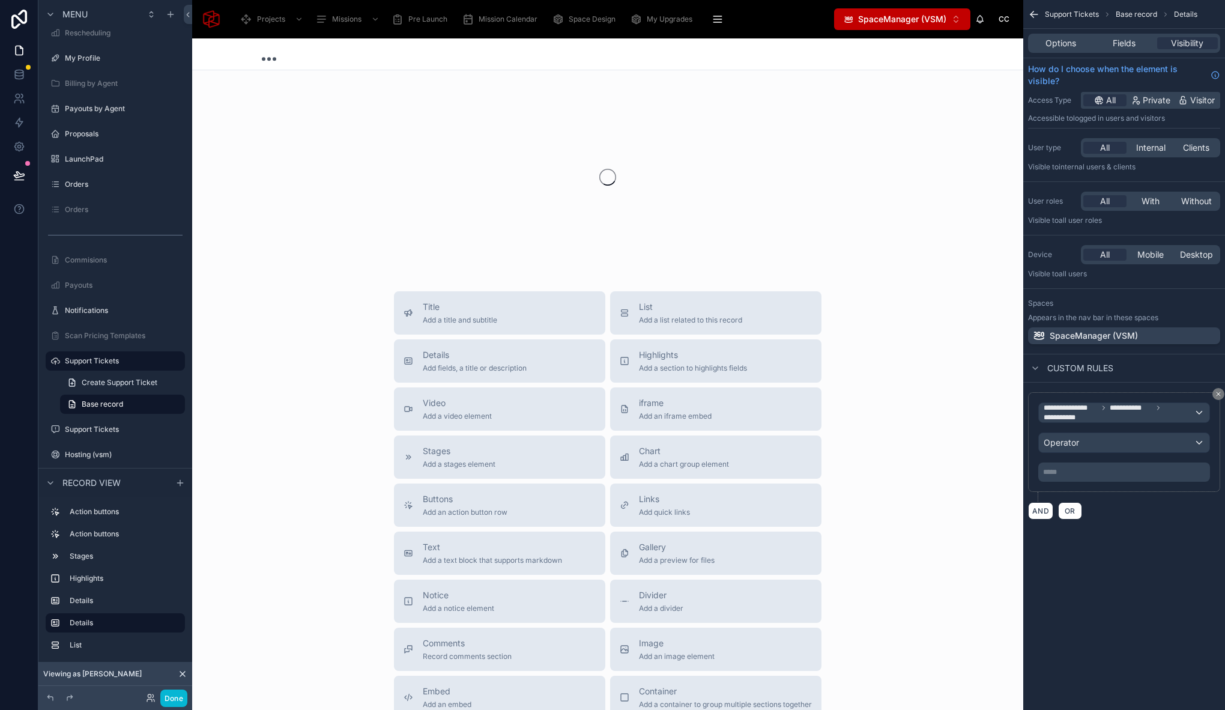
scroll to position [5, 0]
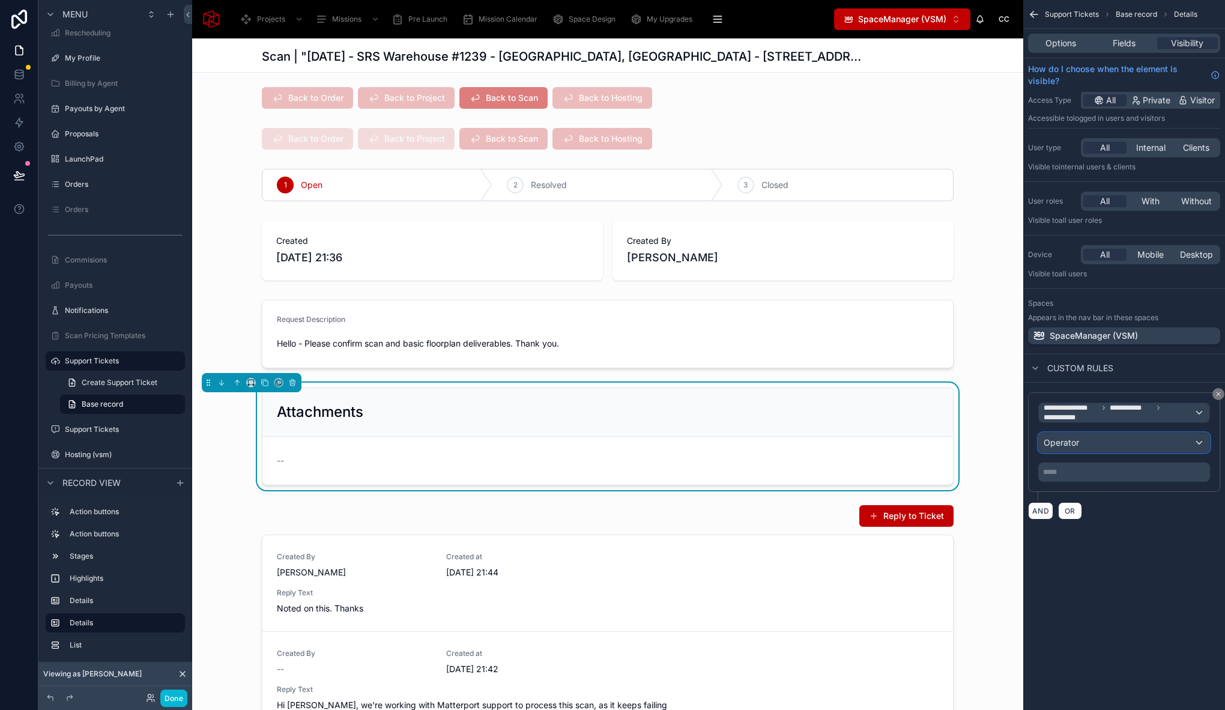
click at [1086, 442] on div "Operator" at bounding box center [1124, 442] width 170 height 19
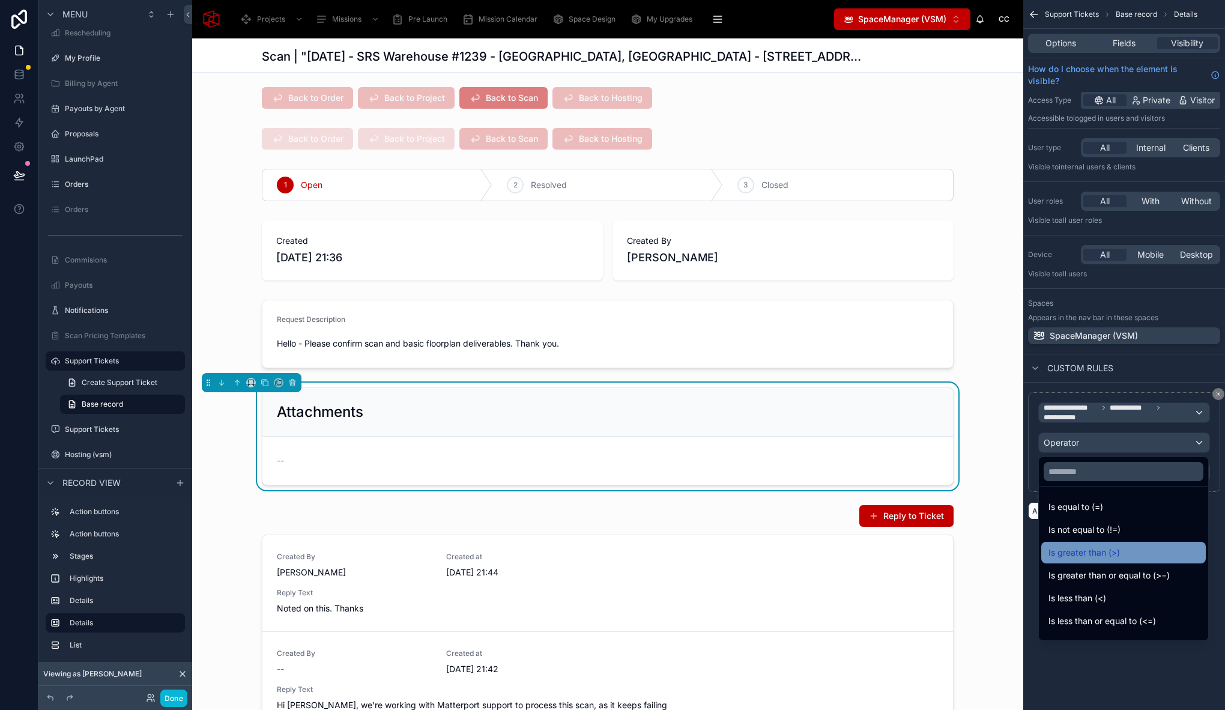
click at [1115, 555] on span "Is greater than (>)" at bounding box center [1083, 552] width 71 height 14
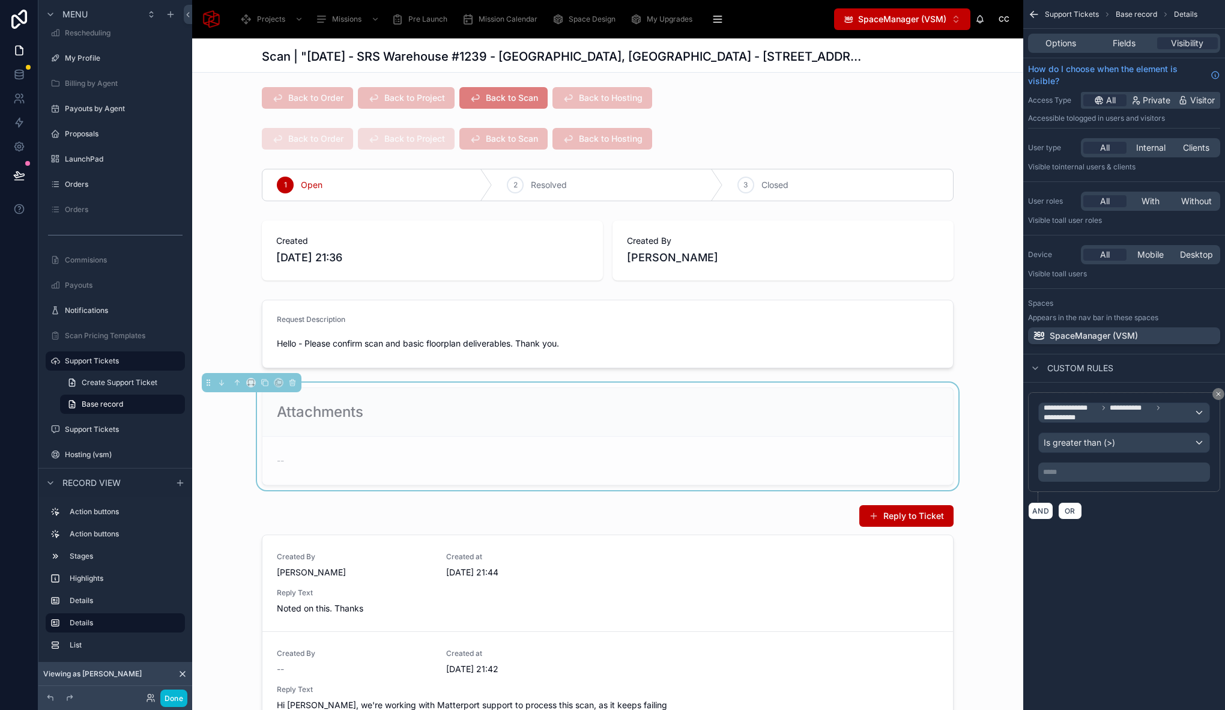
click at [1076, 475] on p "***** ﻿" at bounding box center [1125, 472] width 164 height 10
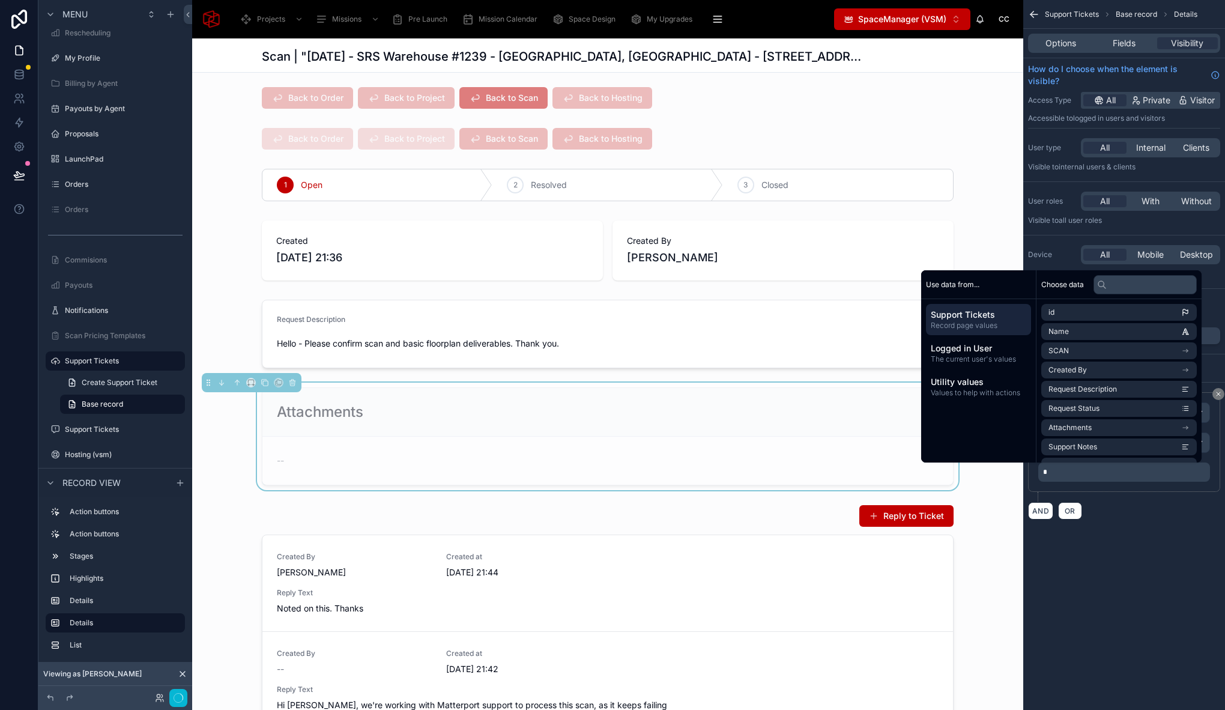
click at [1110, 609] on div "**********" at bounding box center [1124, 355] width 202 height 710
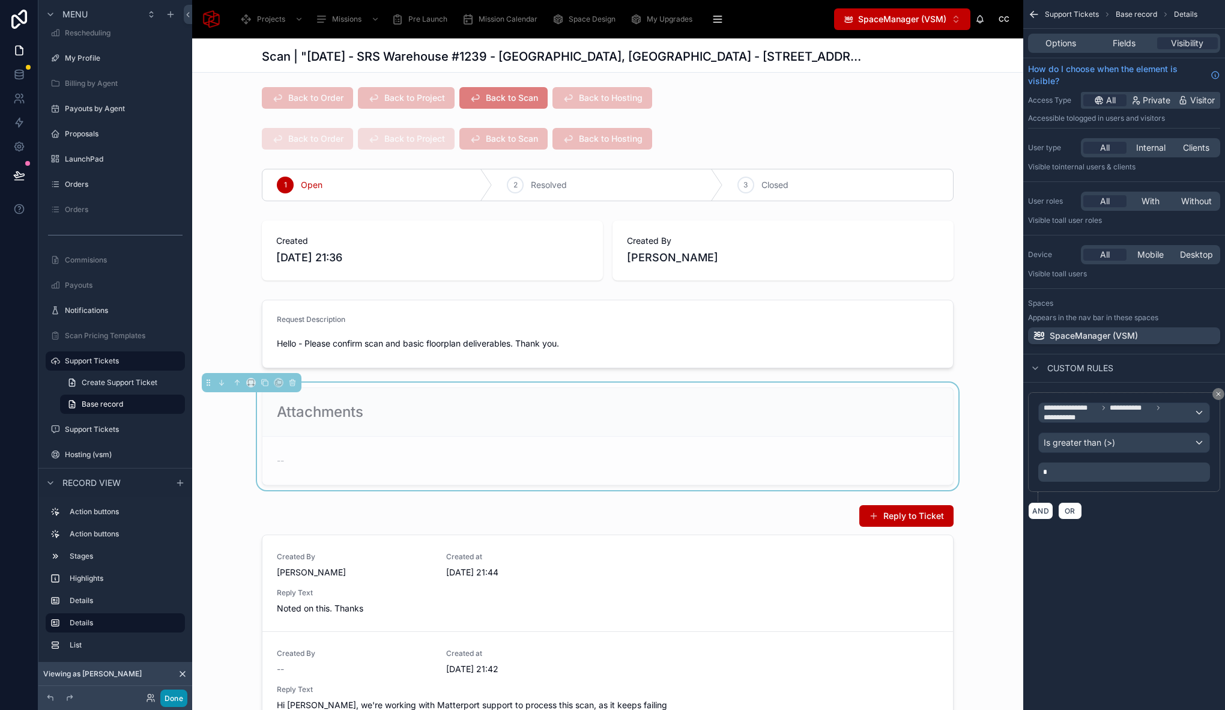
click at [176, 700] on button "Done" at bounding box center [173, 697] width 27 height 17
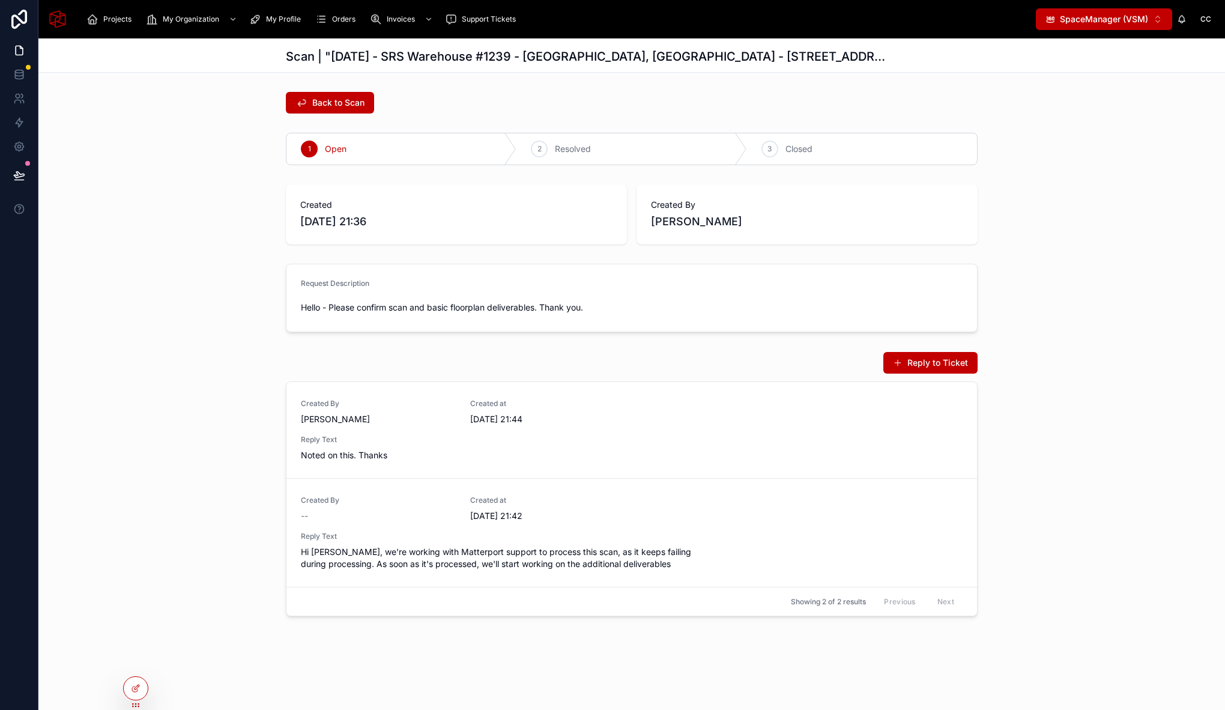
scroll to position [0, 0]
click at [576, 443] on span "Reply Text" at bounding box center [632, 440] width 662 height 10
click at [139, 692] on icon at bounding box center [136, 688] width 10 height 10
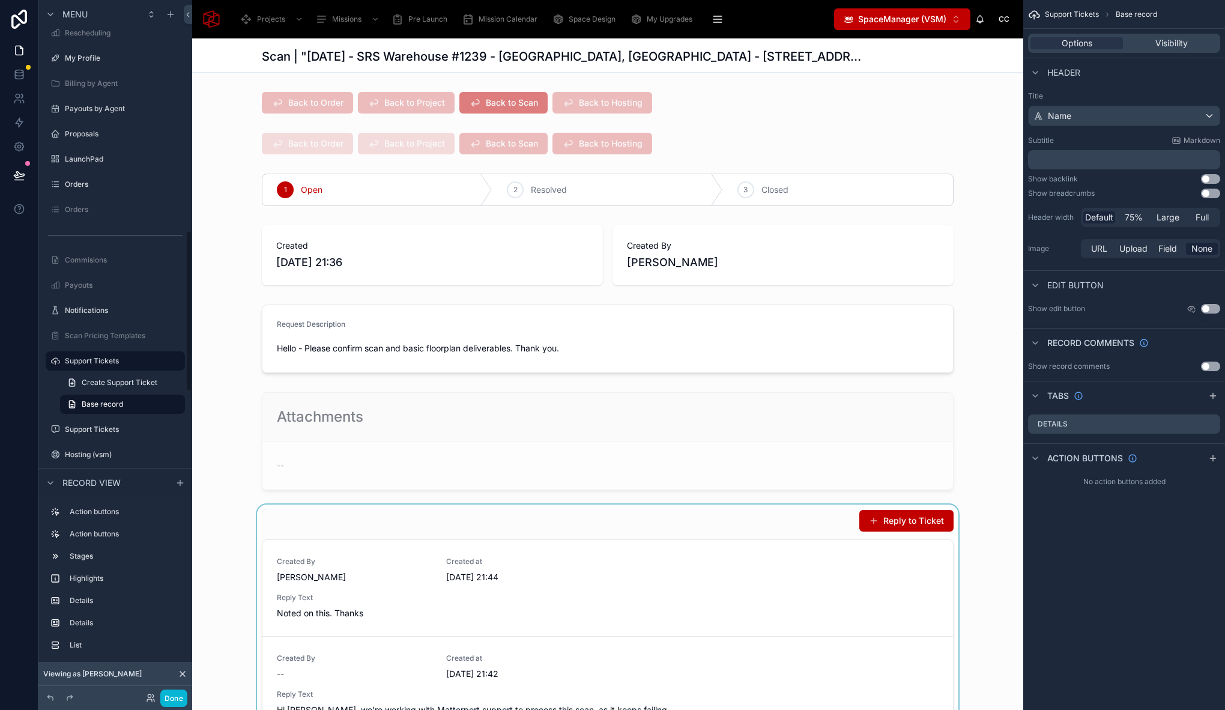
scroll to position [157, 0]
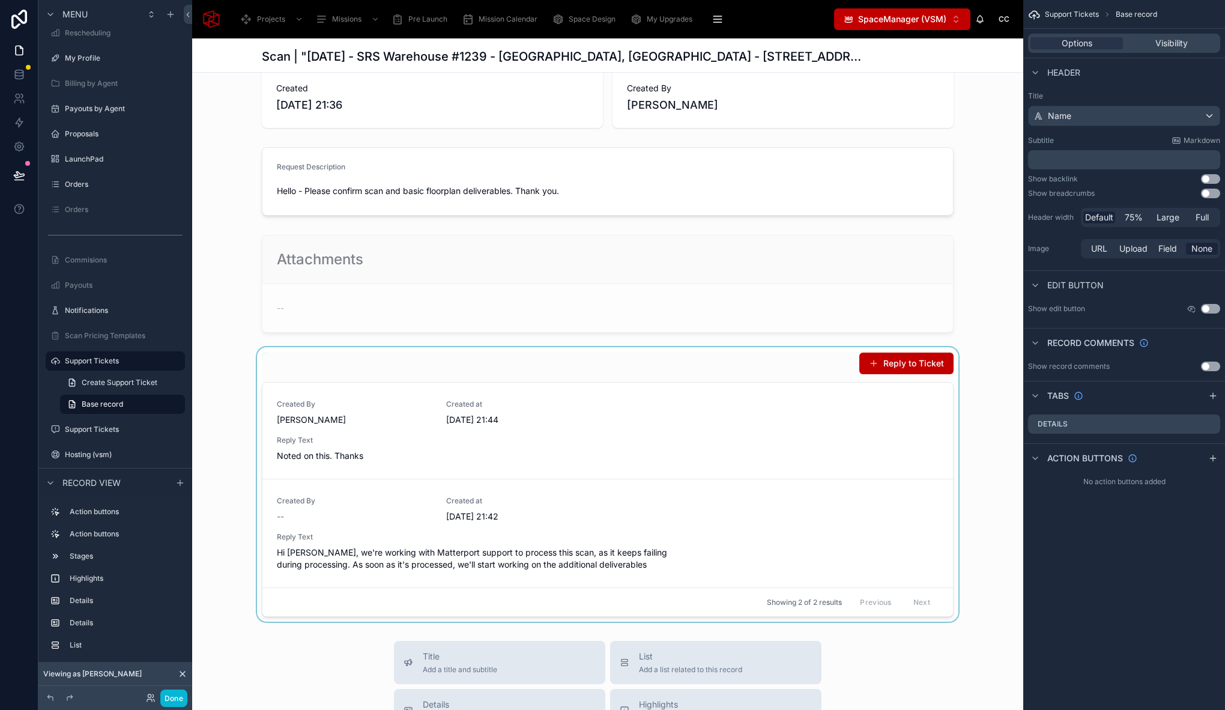
click at [516, 366] on div at bounding box center [607, 484] width 831 height 274
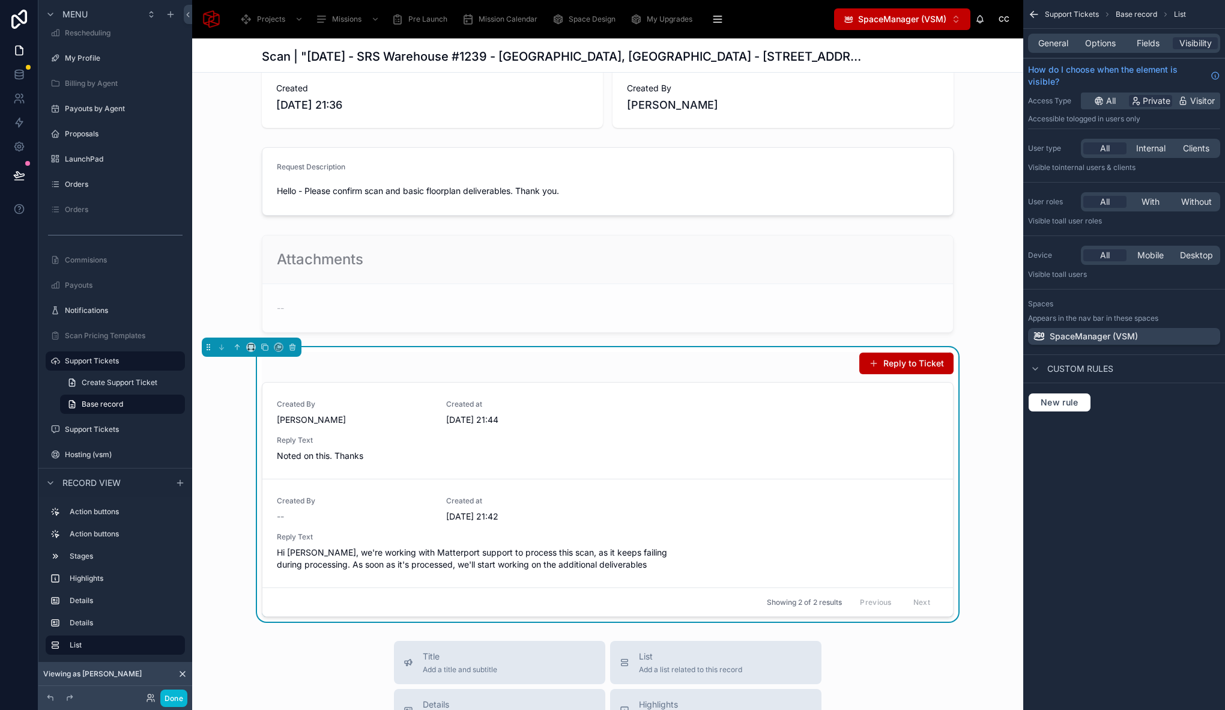
click at [1105, 49] on div "General Options Fields Visibility" at bounding box center [1124, 43] width 192 height 19
drag, startPoint x: 1099, startPoint y: 46, endPoint x: 1123, endPoint y: 41, distance: 23.9
click at [1099, 45] on span "Options" at bounding box center [1100, 43] width 31 height 12
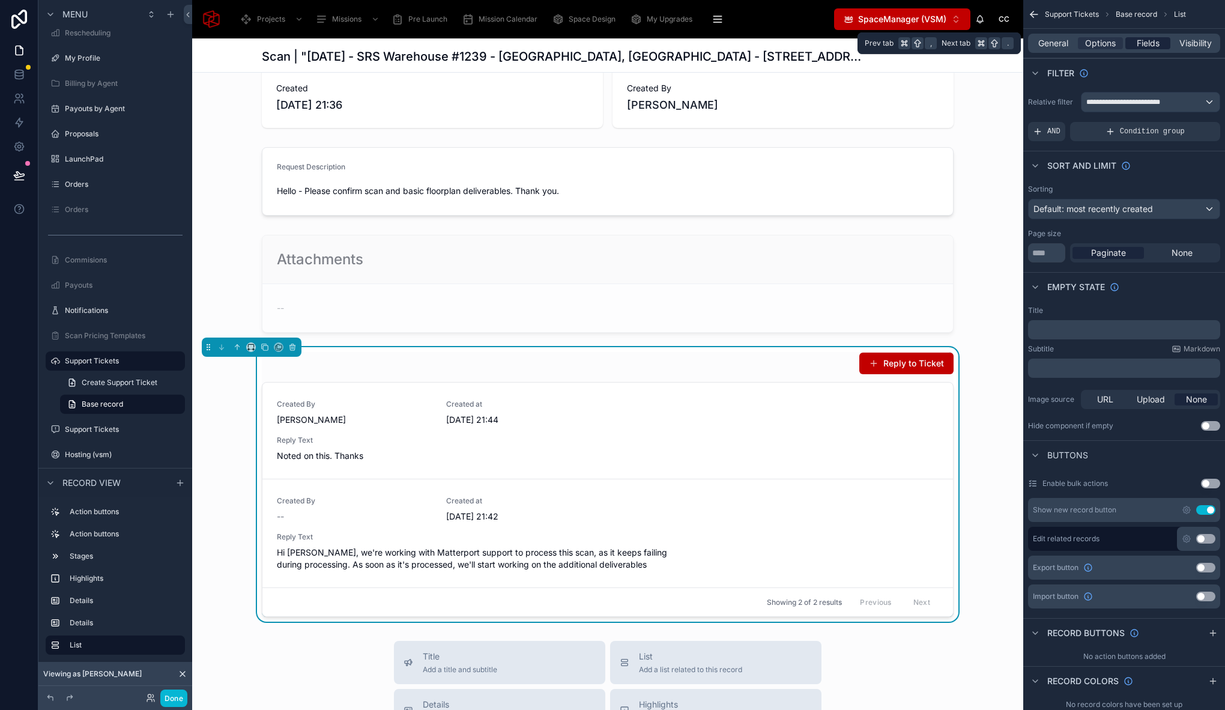
click at [1159, 40] on div "Fields" at bounding box center [1147, 43] width 45 height 12
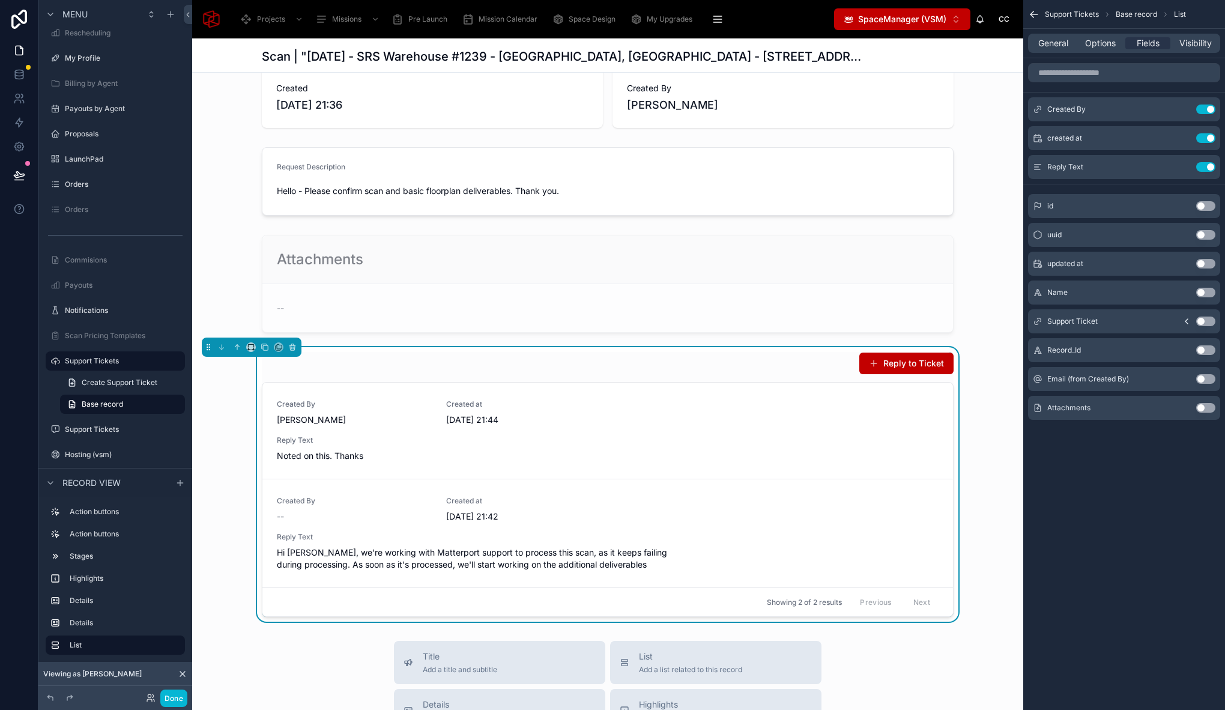
click at [1208, 405] on button "Use setting" at bounding box center [1205, 408] width 19 height 10
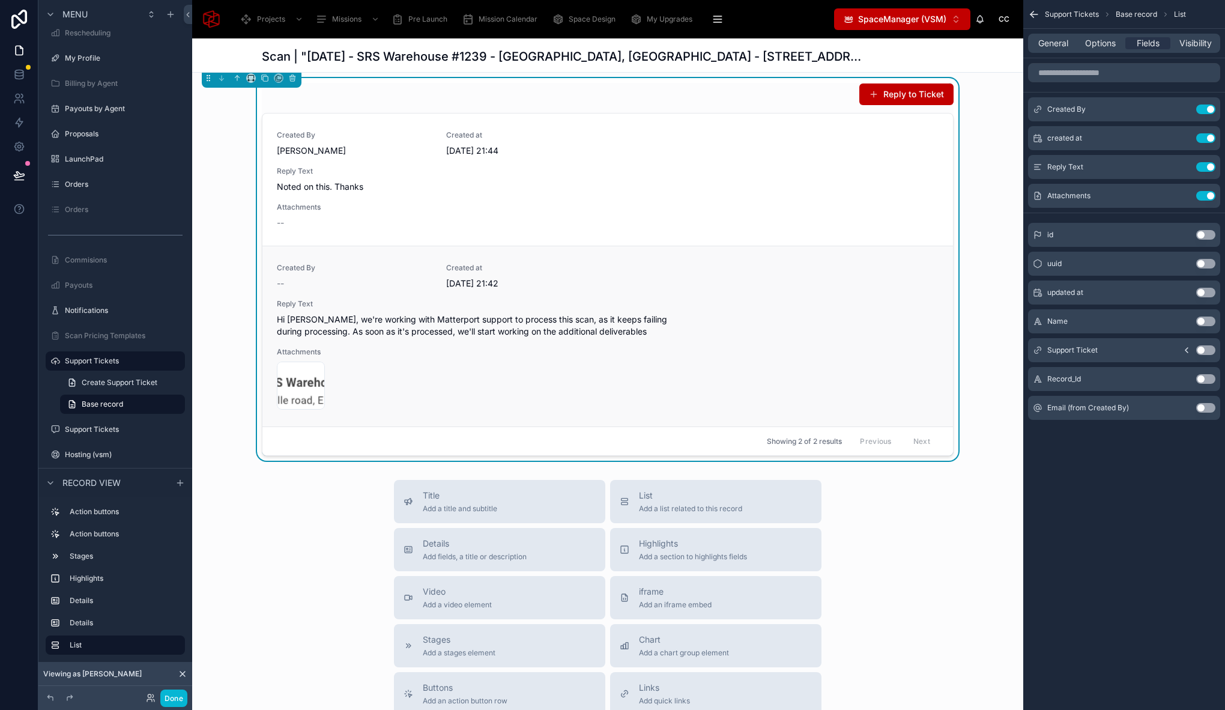
scroll to position [283, 0]
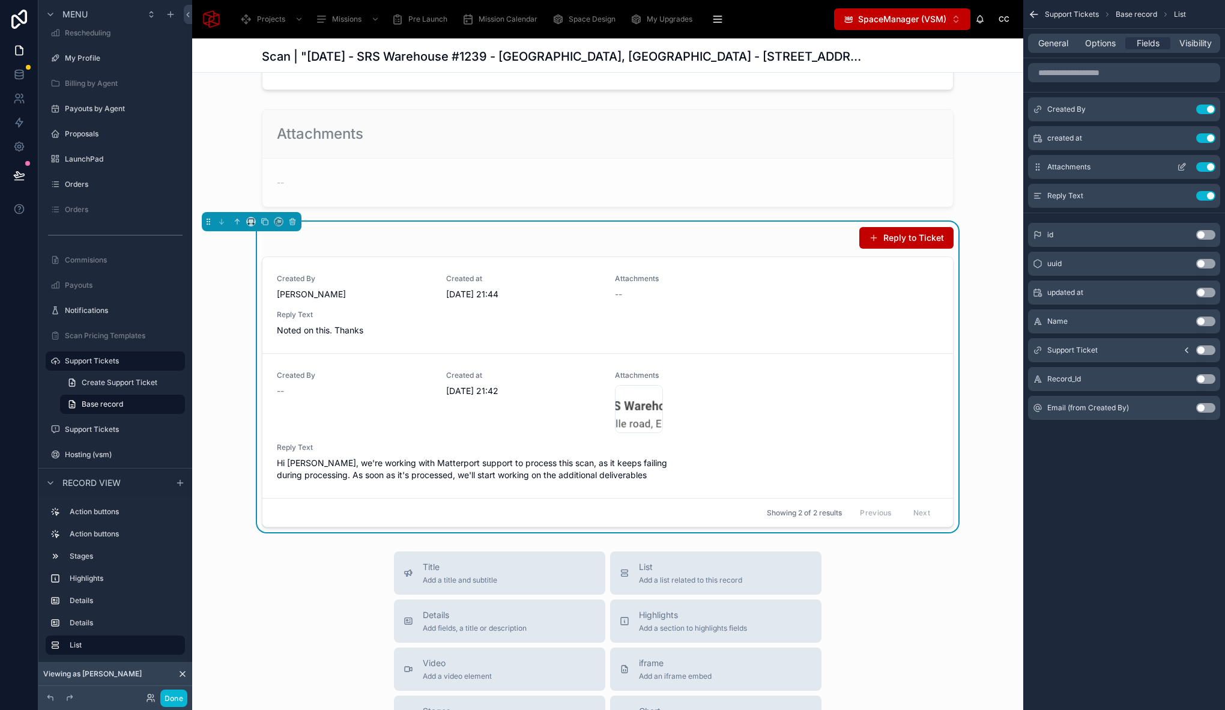
click at [1180, 166] on icon "scrollable content" at bounding box center [1182, 165] width 5 height 5
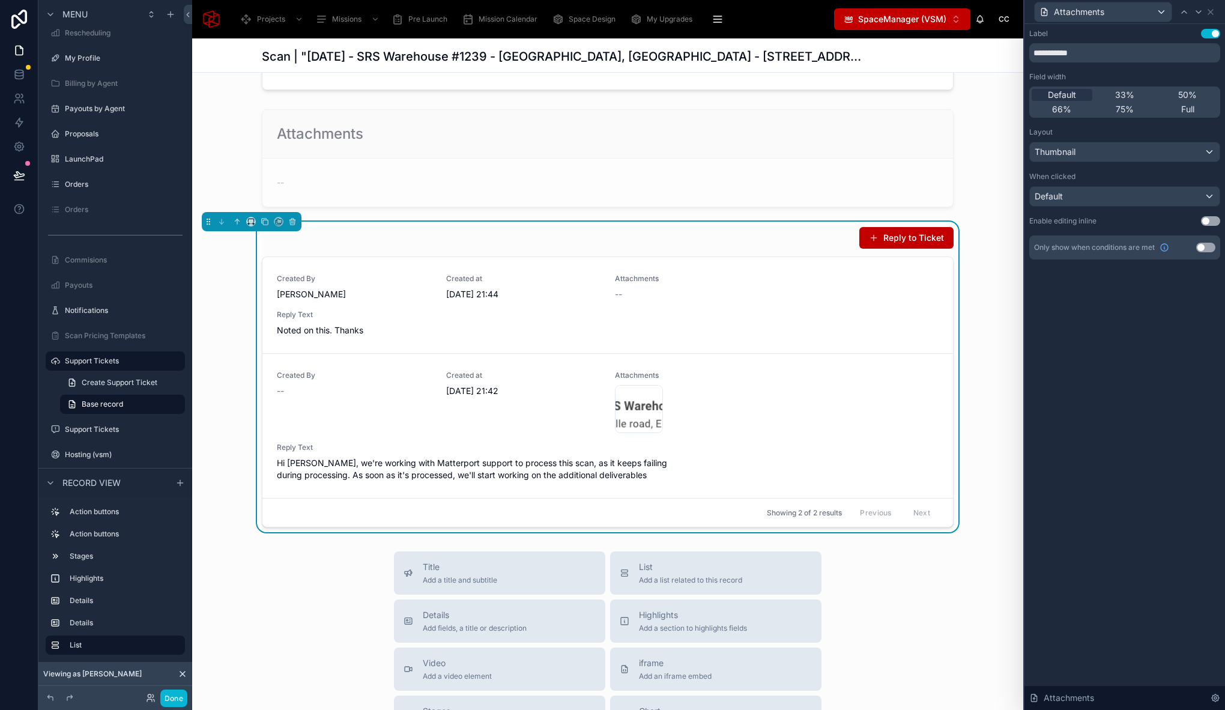
click at [1208, 249] on button "Use setting" at bounding box center [1205, 248] width 19 height 10
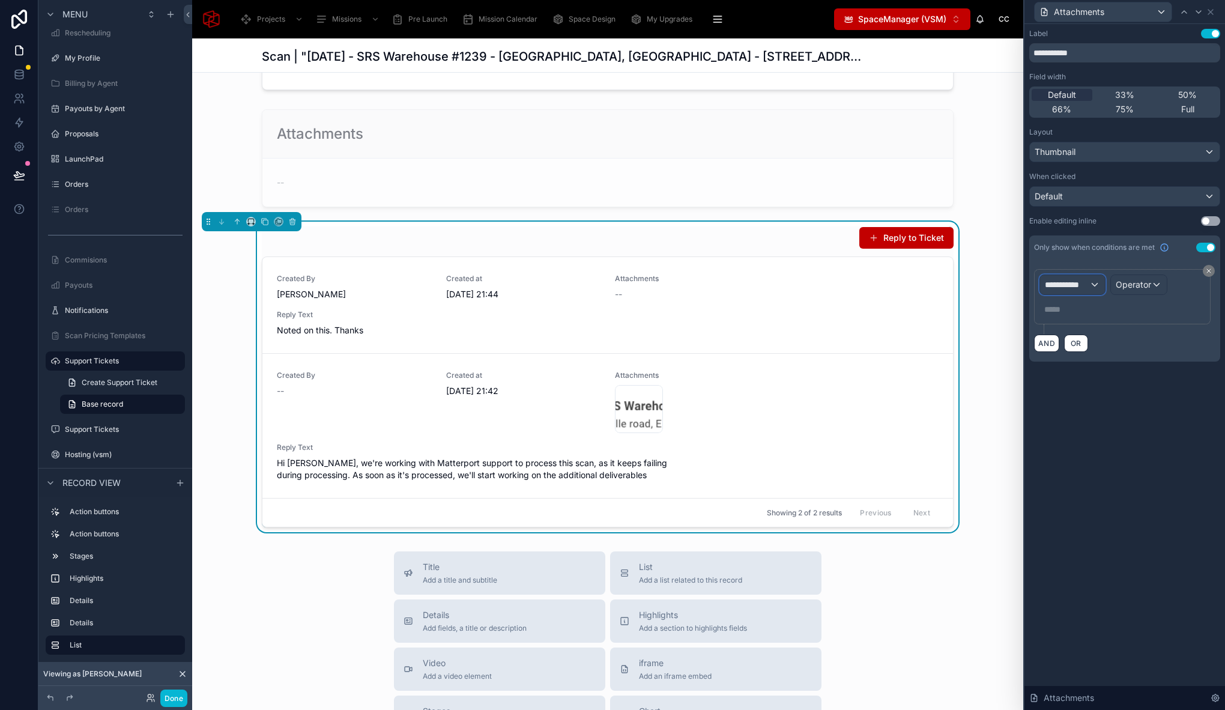
click at [1082, 285] on span "**********" at bounding box center [1067, 285] width 44 height 12
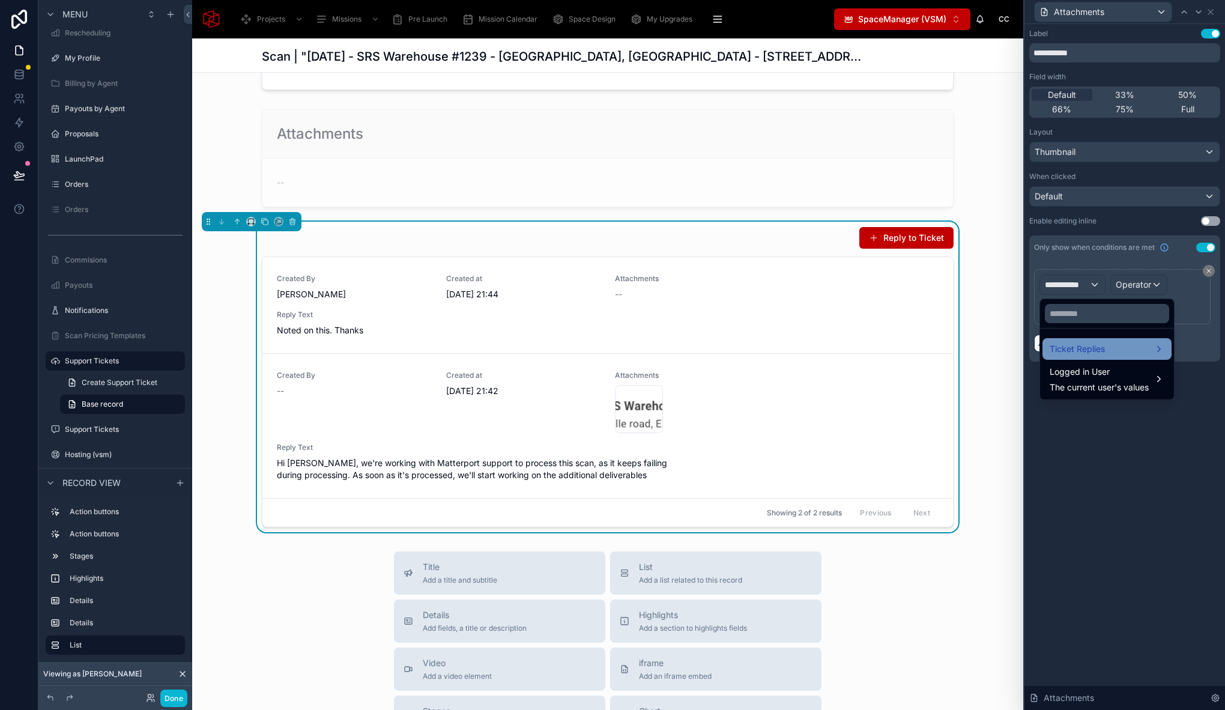
click at [1092, 346] on span "Ticket Replies" at bounding box center [1076, 349] width 55 height 14
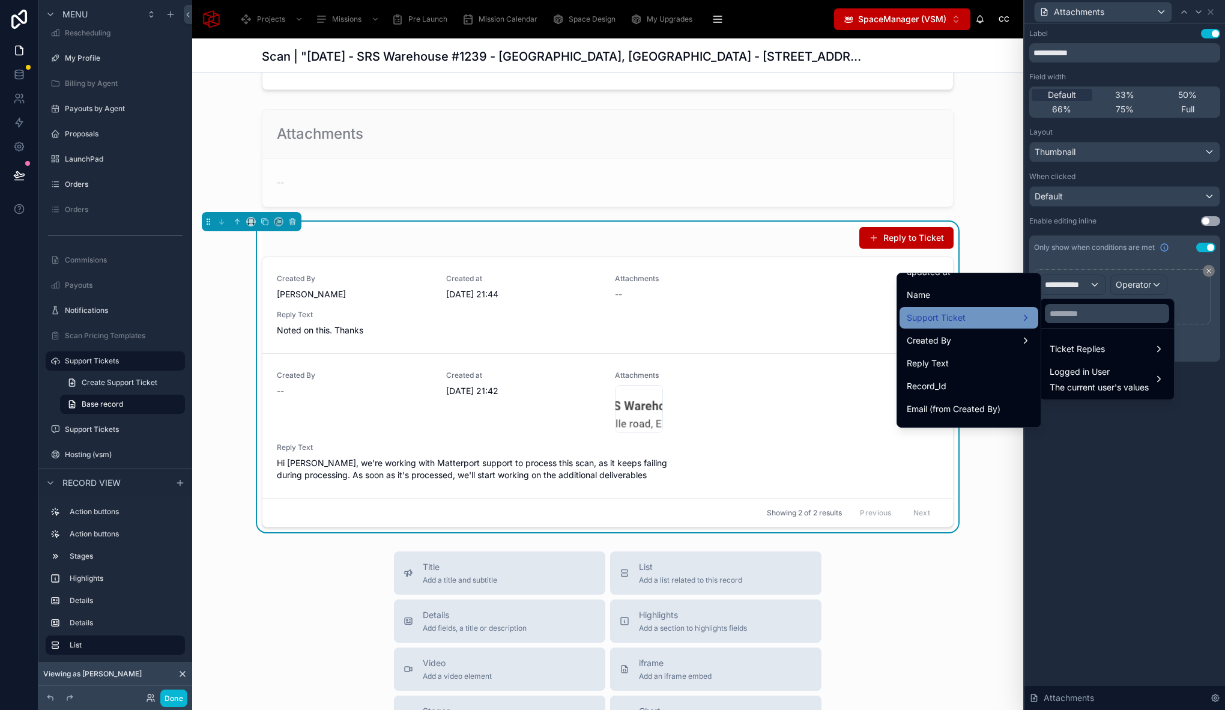
scroll to position [124, 0]
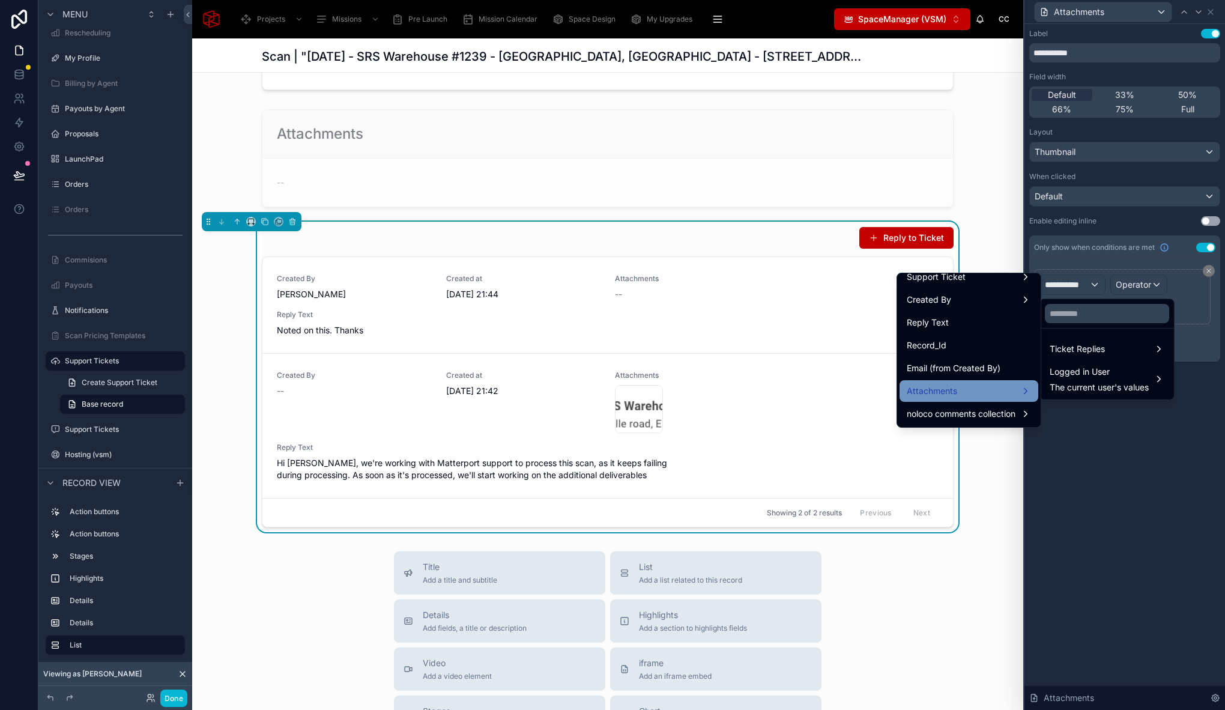
click at [958, 396] on div "Attachments" at bounding box center [968, 391] width 124 height 14
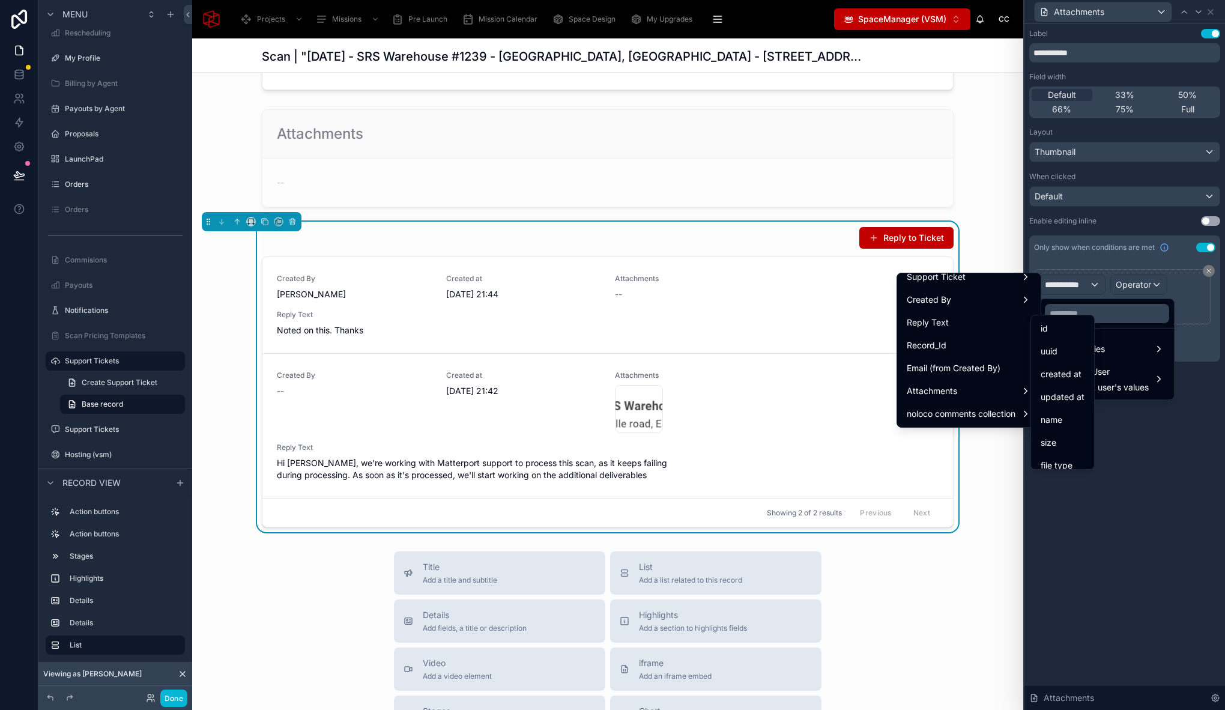
scroll to position [4, 0]
click at [1057, 324] on div "id" at bounding box center [1062, 325] width 44 height 14
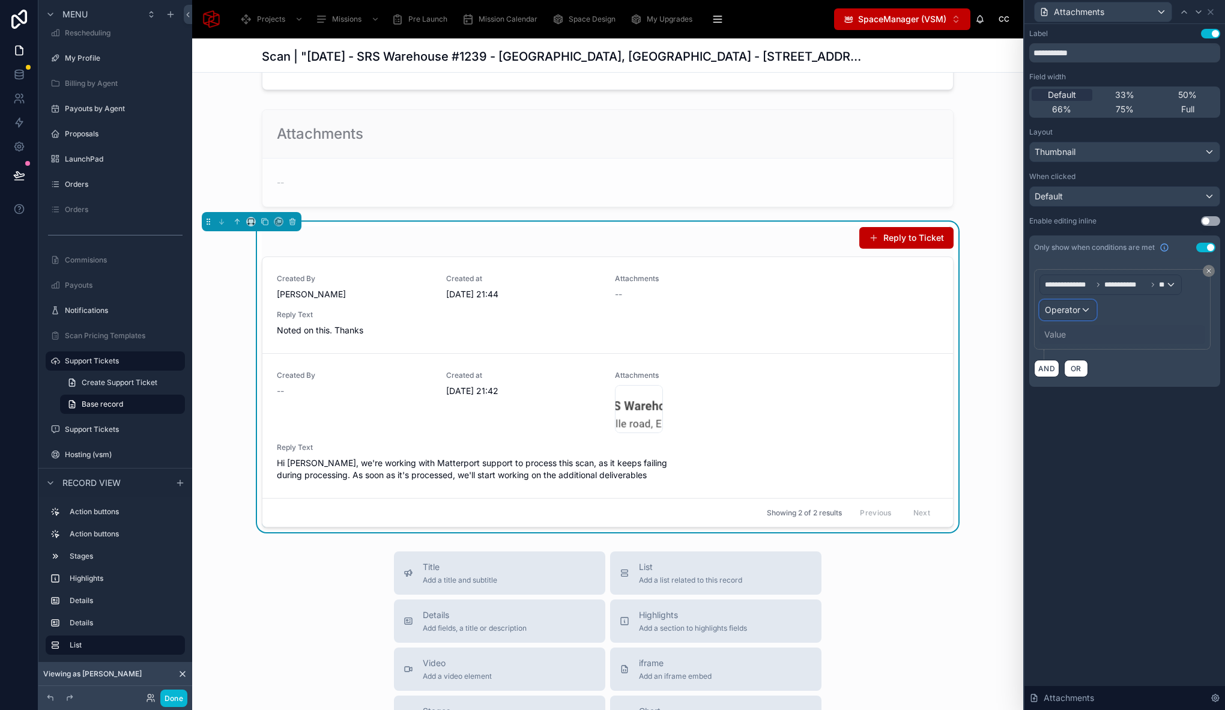
click at [1077, 313] on span "Operator" at bounding box center [1062, 309] width 35 height 10
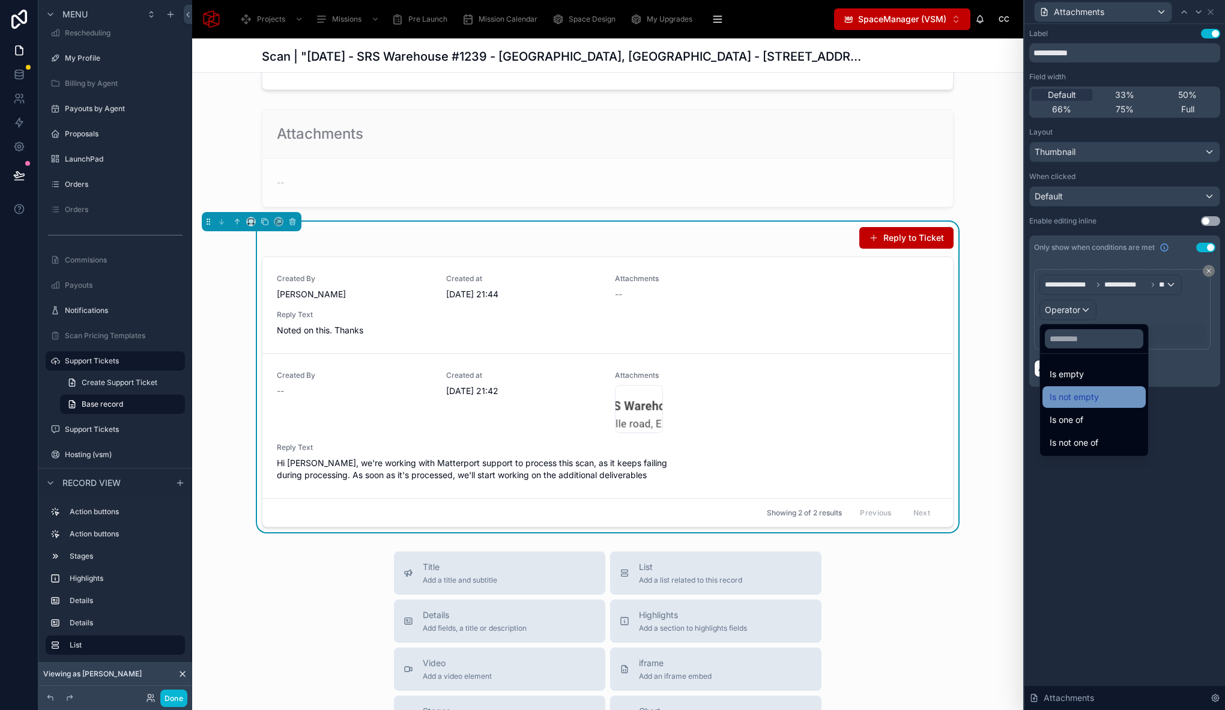
click at [1090, 404] on div "Is not empty" at bounding box center [1093, 397] width 103 height 22
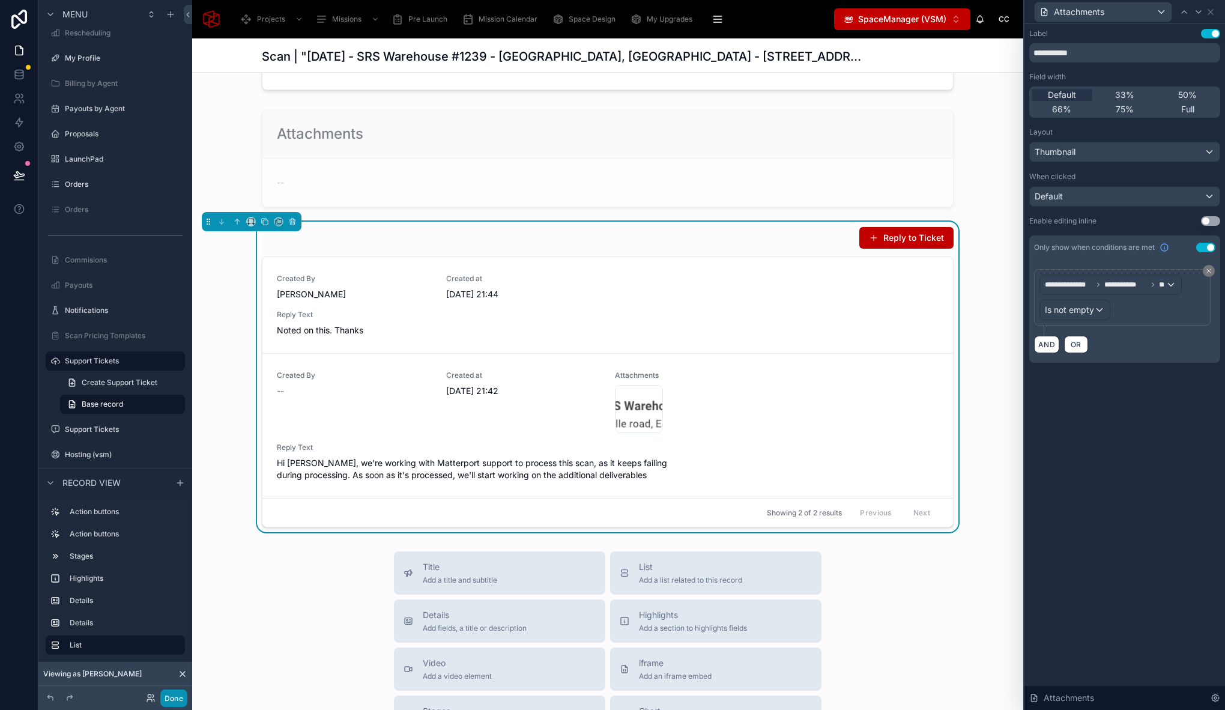
click at [175, 701] on button "Done" at bounding box center [173, 697] width 27 height 17
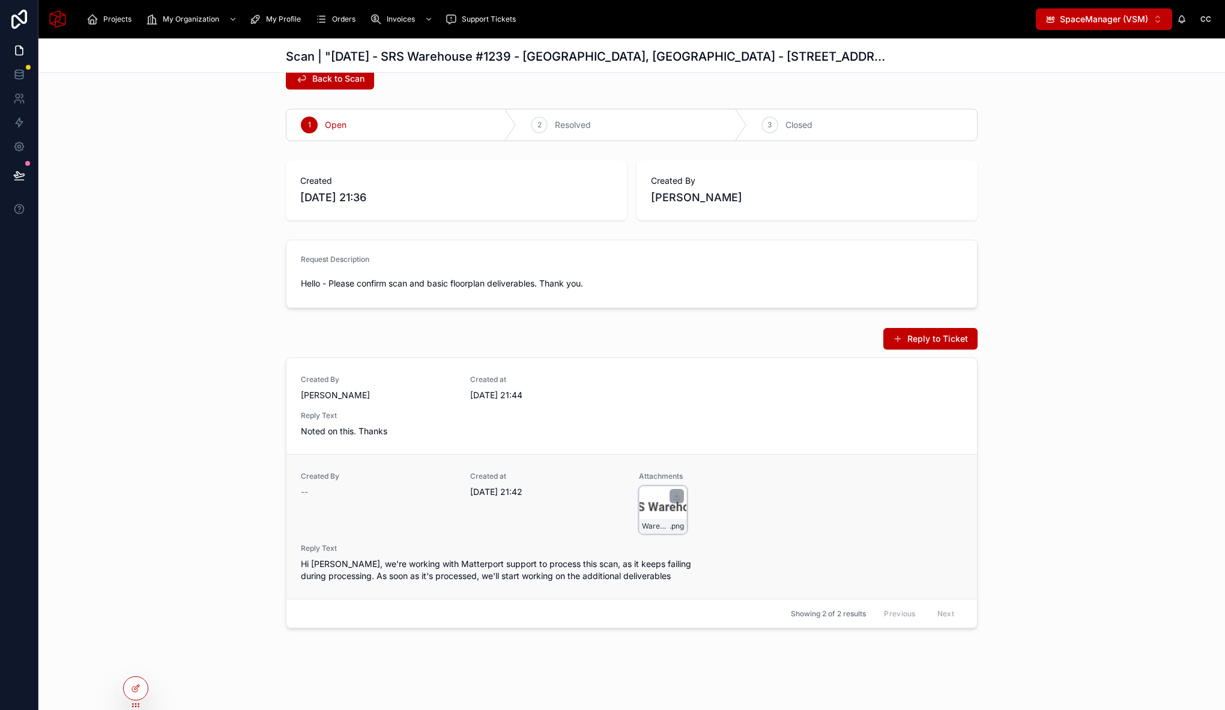
click at [645, 506] on div "Warehouse-Information-Card .png" at bounding box center [663, 510] width 48 height 48
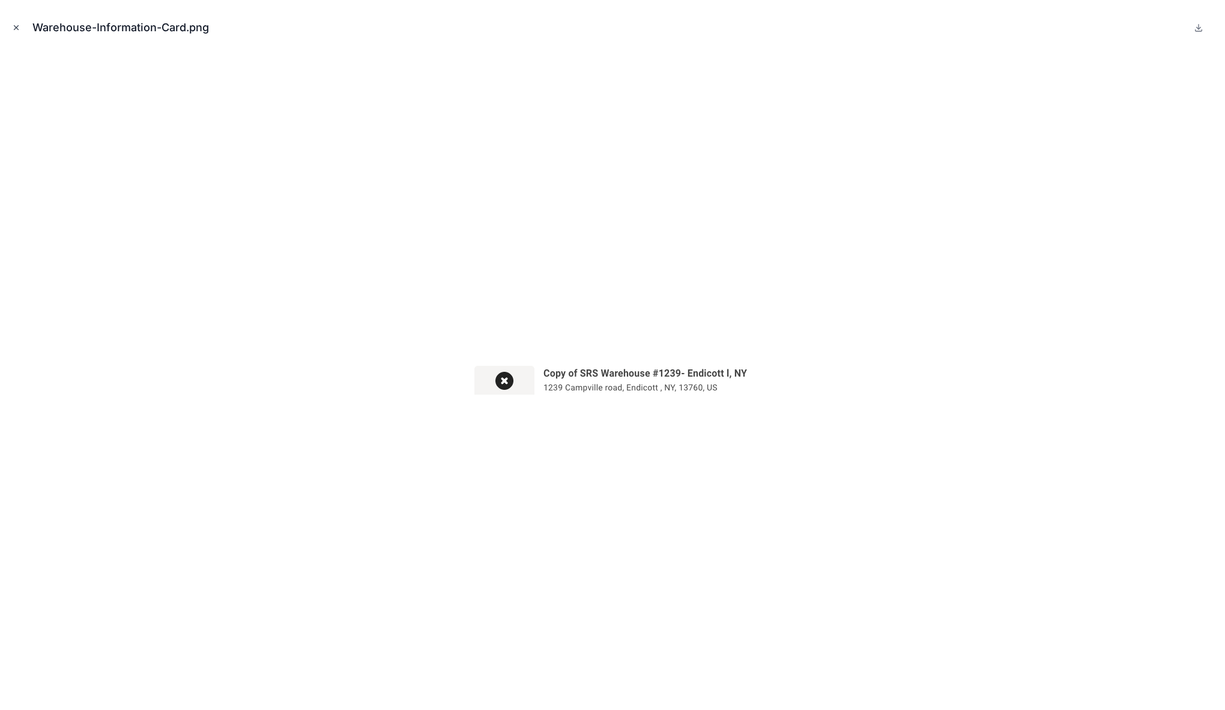
click at [14, 27] on icon "Close modal" at bounding box center [16, 27] width 8 height 8
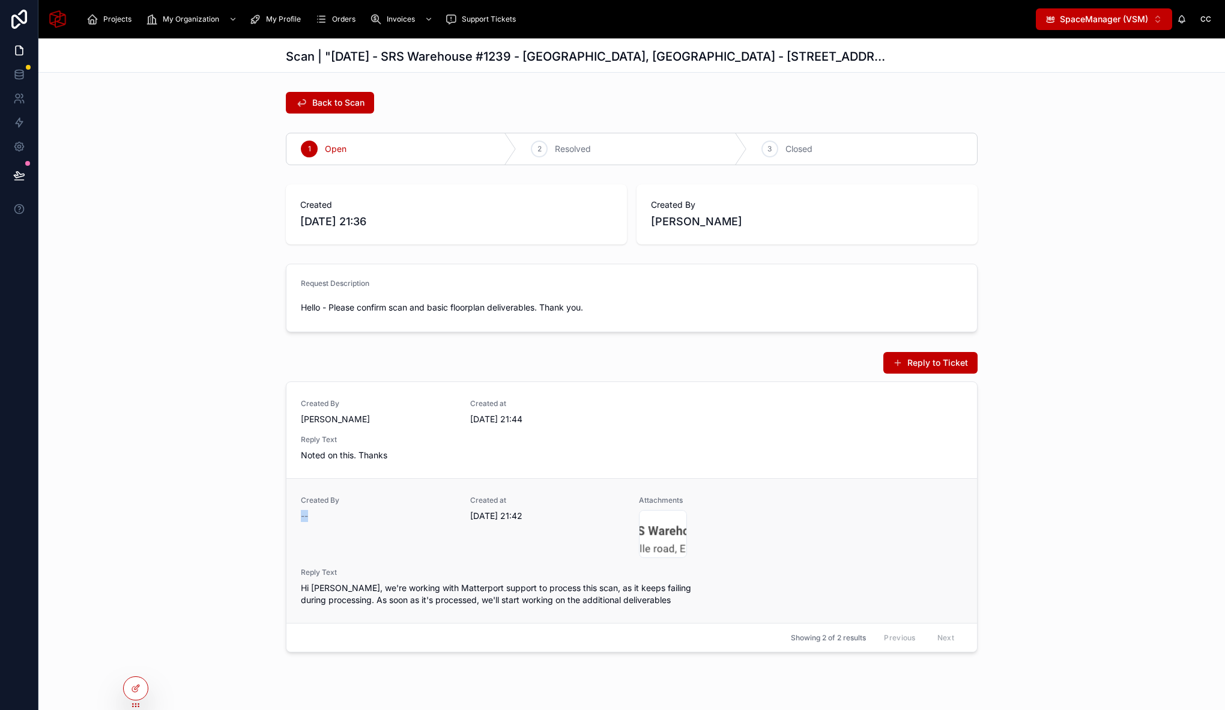
drag, startPoint x: 297, startPoint y: 513, endPoint x: 361, endPoint y: 517, distance: 64.4
click at [361, 517] on div "--" at bounding box center [378, 516] width 155 height 12
click at [205, 577] on div "Reply to Ticket Created By Chris Cruz Created at 08/09/2025 21:44 Reply Text No…" at bounding box center [631, 501] width 1186 height 310
click at [180, 519] on div "Reply to Ticket Created By Chris Cruz Created at 08/09/2025 21:44 Reply Text No…" at bounding box center [631, 501] width 1186 height 310
click at [243, 546] on div "Reply to Ticket Created By Chris Cruz Created at 08/09/2025 21:44 Reply Text No…" at bounding box center [631, 501] width 1186 height 310
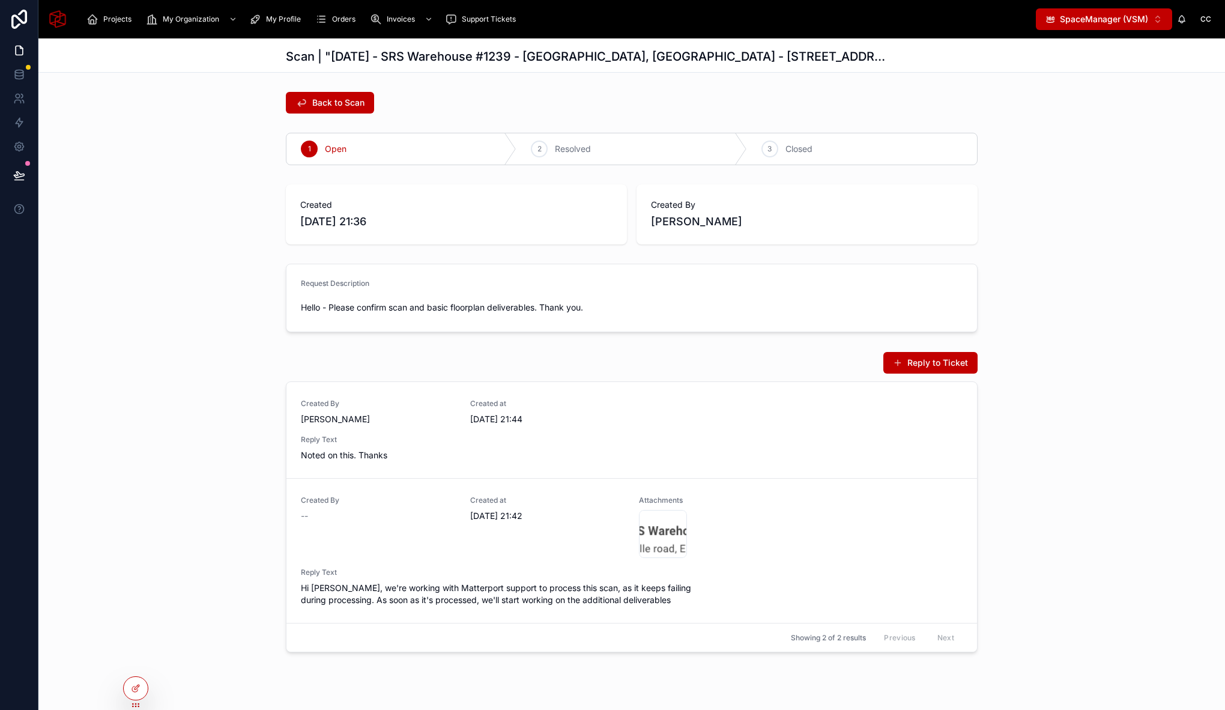
click at [235, 388] on div "Reply to Ticket Created By Chris Cruz Created at 08/09/2025 21:44 Reply Text No…" at bounding box center [631, 501] width 1186 height 310
click at [1048, 214] on div "Created 08/09/2025 21:36 Created By Chris Cruz" at bounding box center [631, 214] width 1186 height 70
click at [137, 684] on icon at bounding box center [136, 688] width 10 height 10
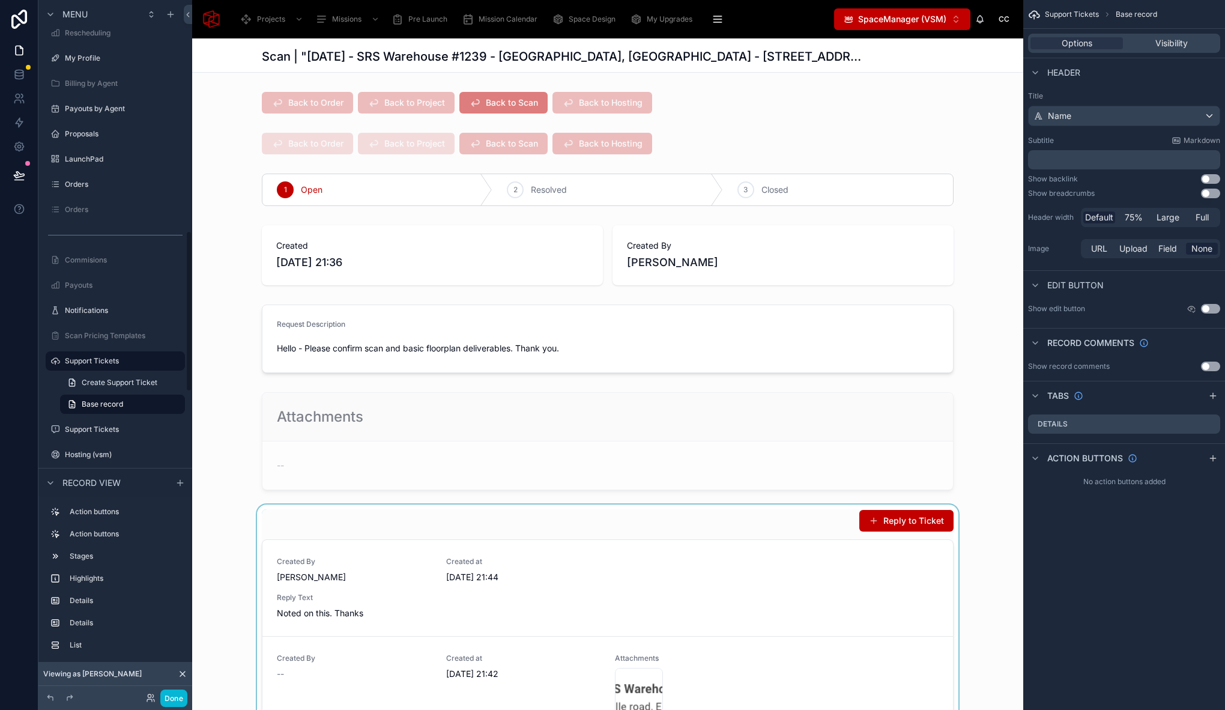
scroll to position [151, 0]
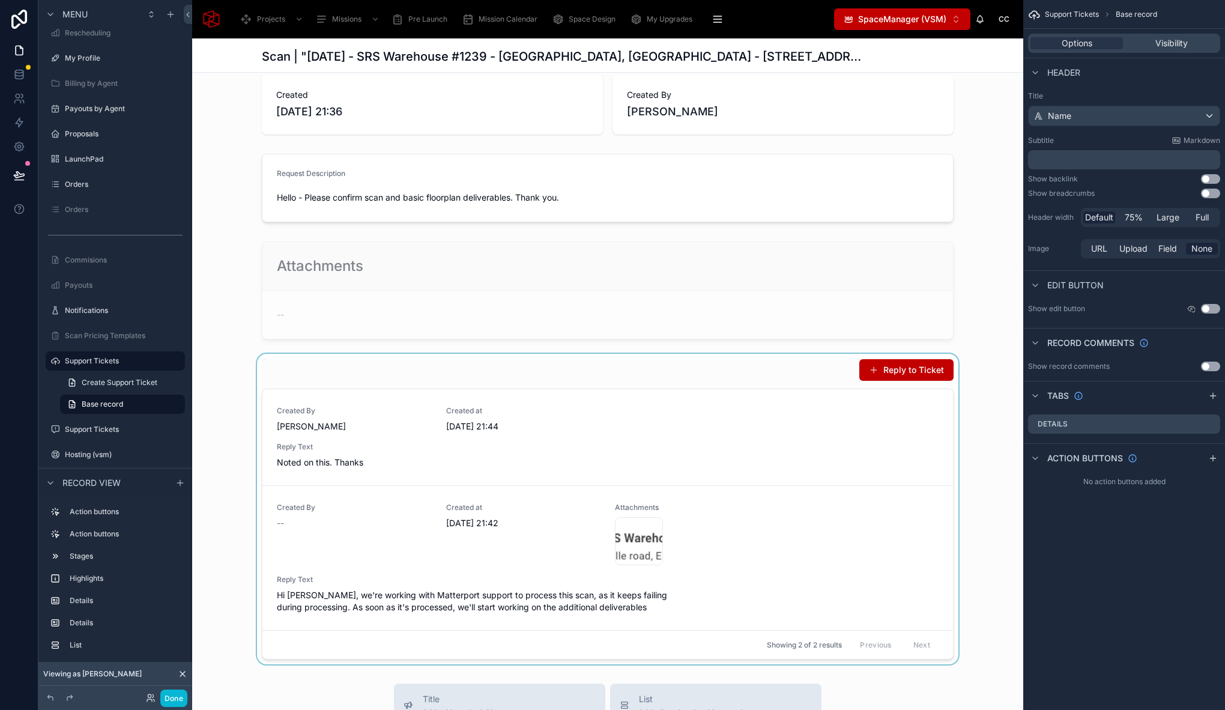
click at [382, 373] on div at bounding box center [607, 509] width 831 height 310
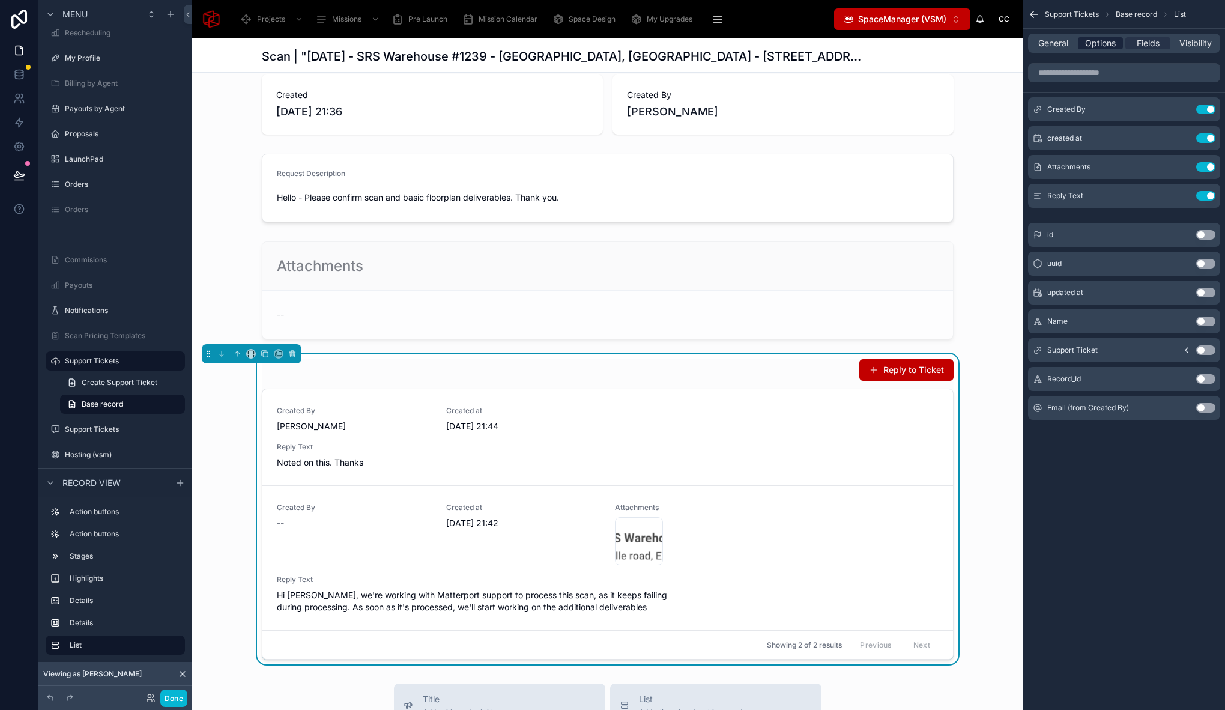
click at [1105, 39] on span "Options" at bounding box center [1100, 43] width 31 height 12
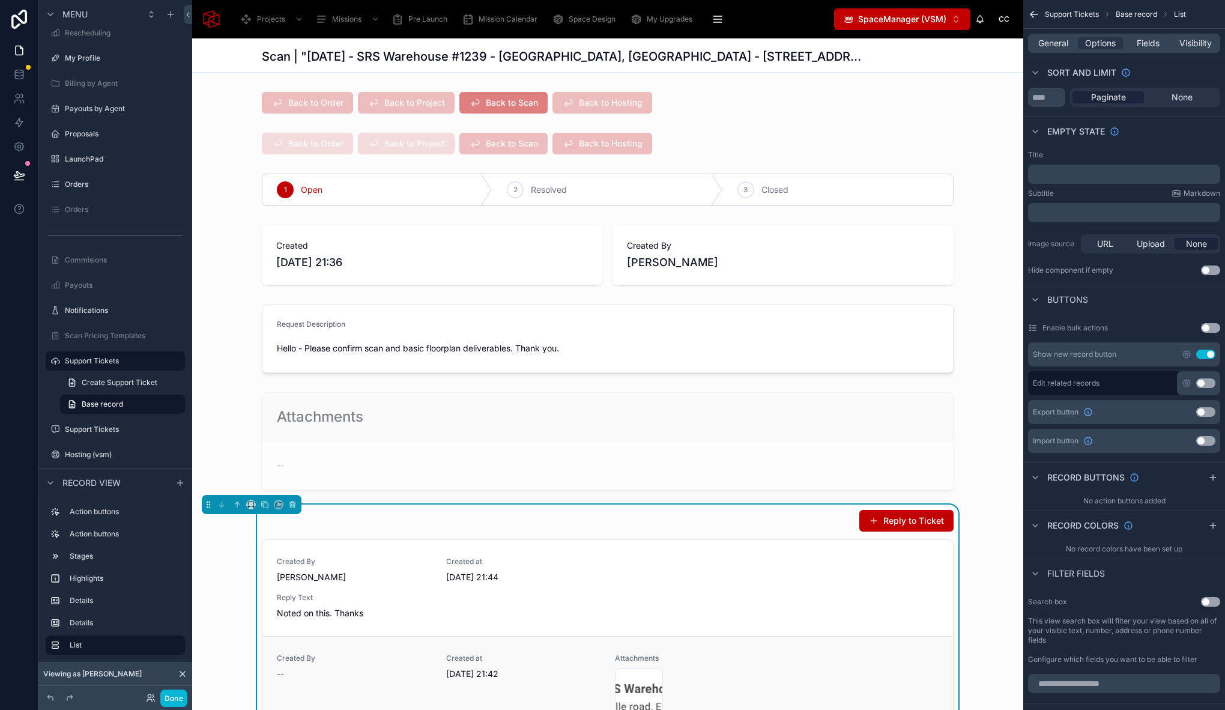
scroll to position [193, 0]
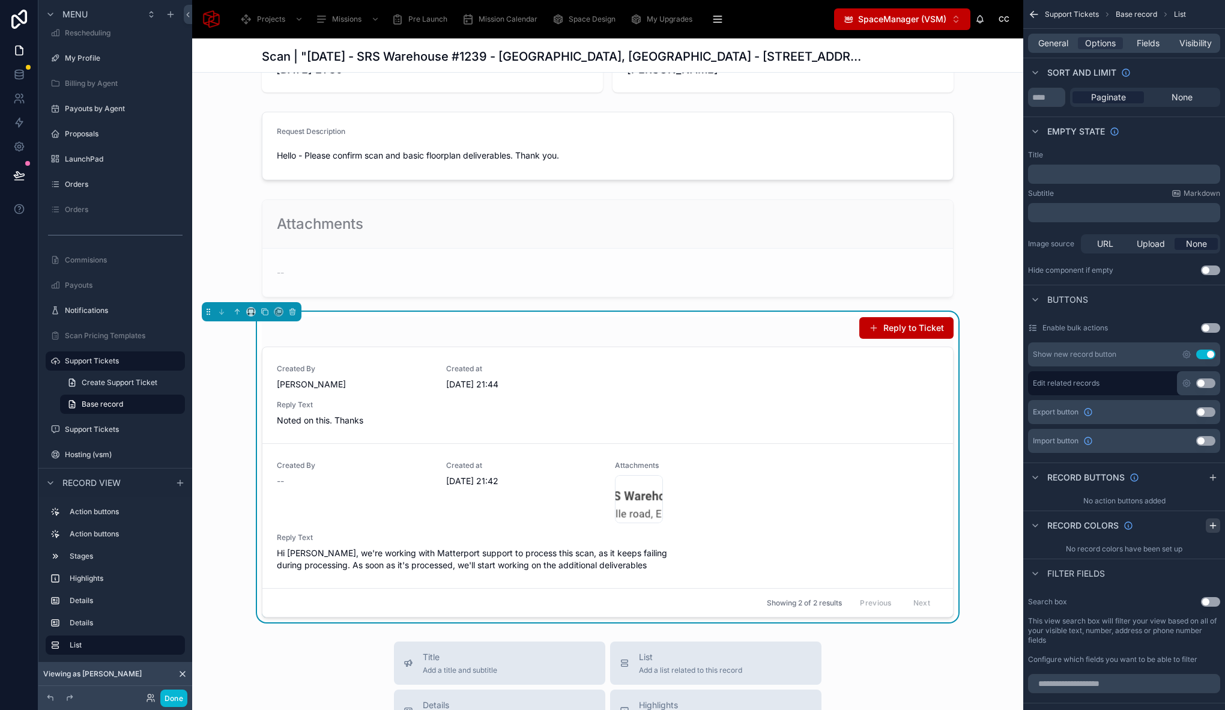
click at [1211, 525] on icon "scrollable content" at bounding box center [1213, 525] width 10 height 10
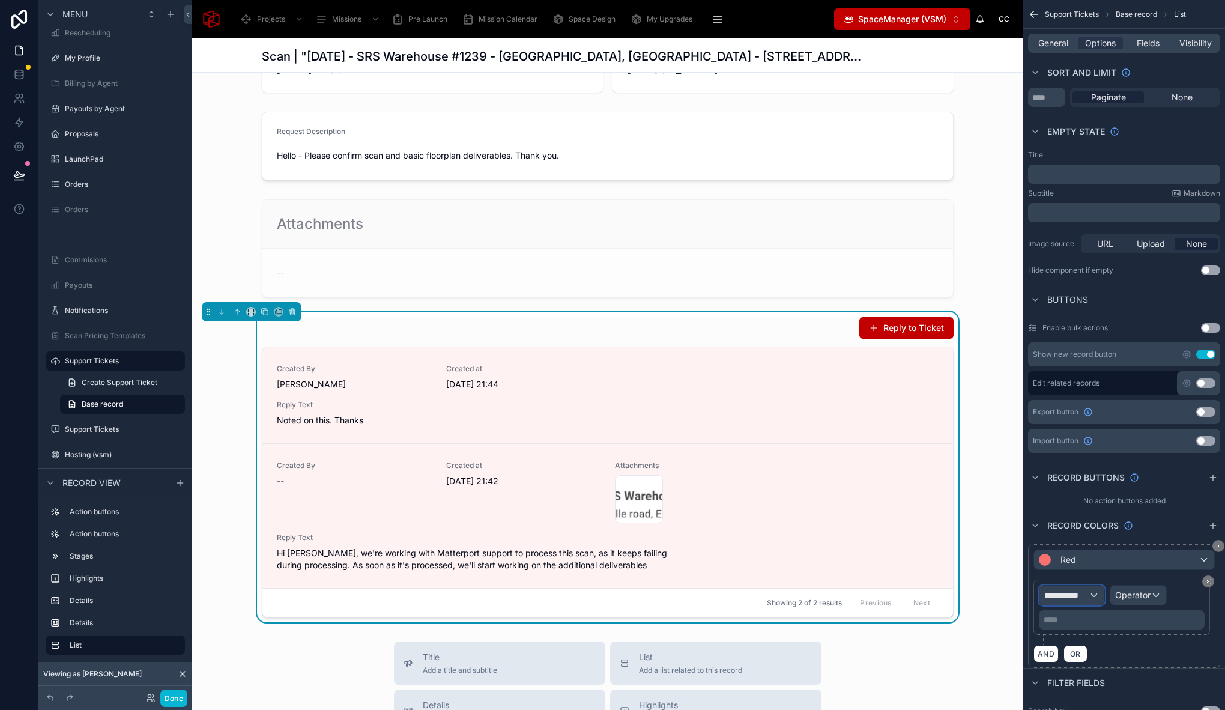
click at [1073, 599] on span "**********" at bounding box center [1066, 595] width 44 height 12
click at [1086, 663] on span "Row values" at bounding box center [1071, 659] width 44 height 14
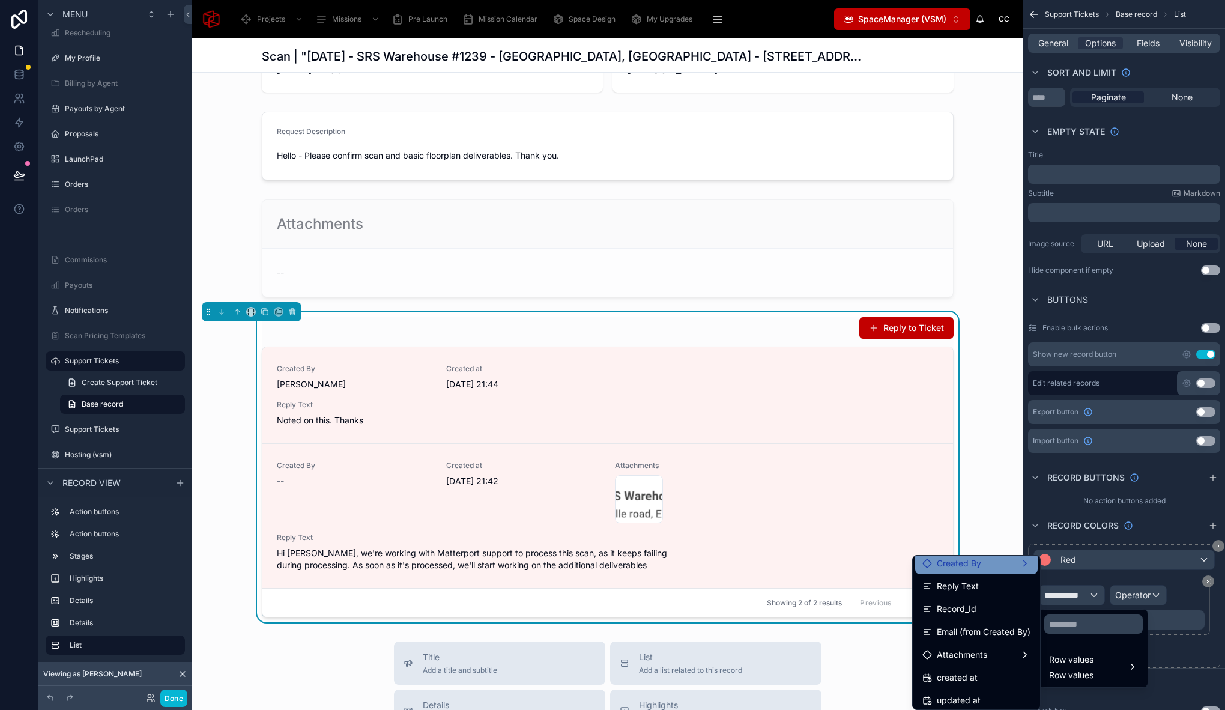
scroll to position [49, 0]
click at [983, 590] on div "Created By" at bounding box center [976, 587] width 108 height 14
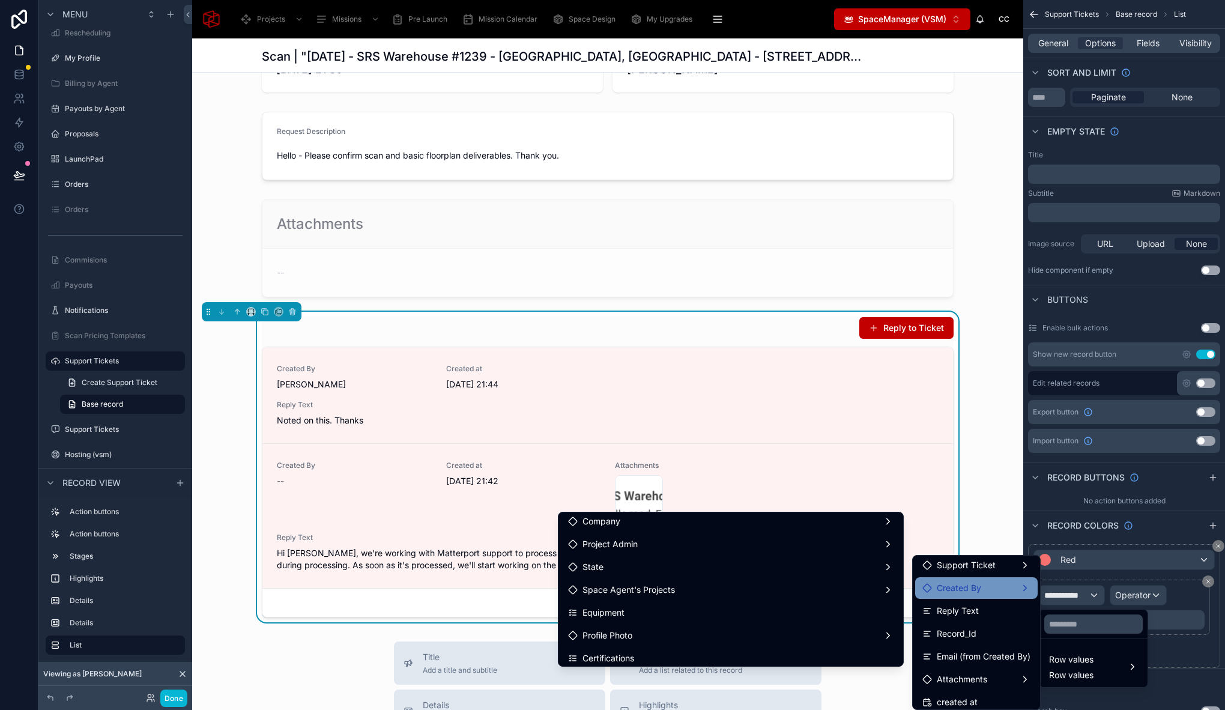
scroll to position [0, 0]
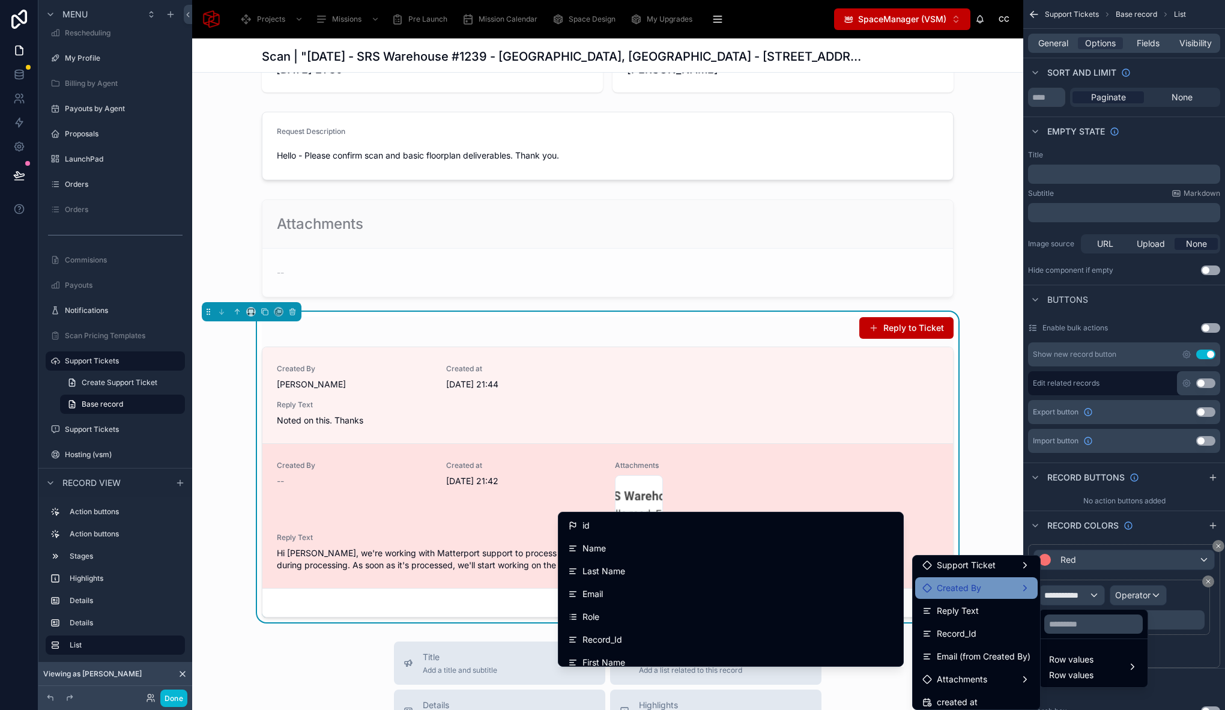
click at [335, 463] on span "Created By" at bounding box center [354, 465] width 155 height 10
click at [853, 468] on div "Created By -- Created at 08/09/2025 21:42 Attachments Warehouse-Information-Car…" at bounding box center [608, 515] width 662 height 110
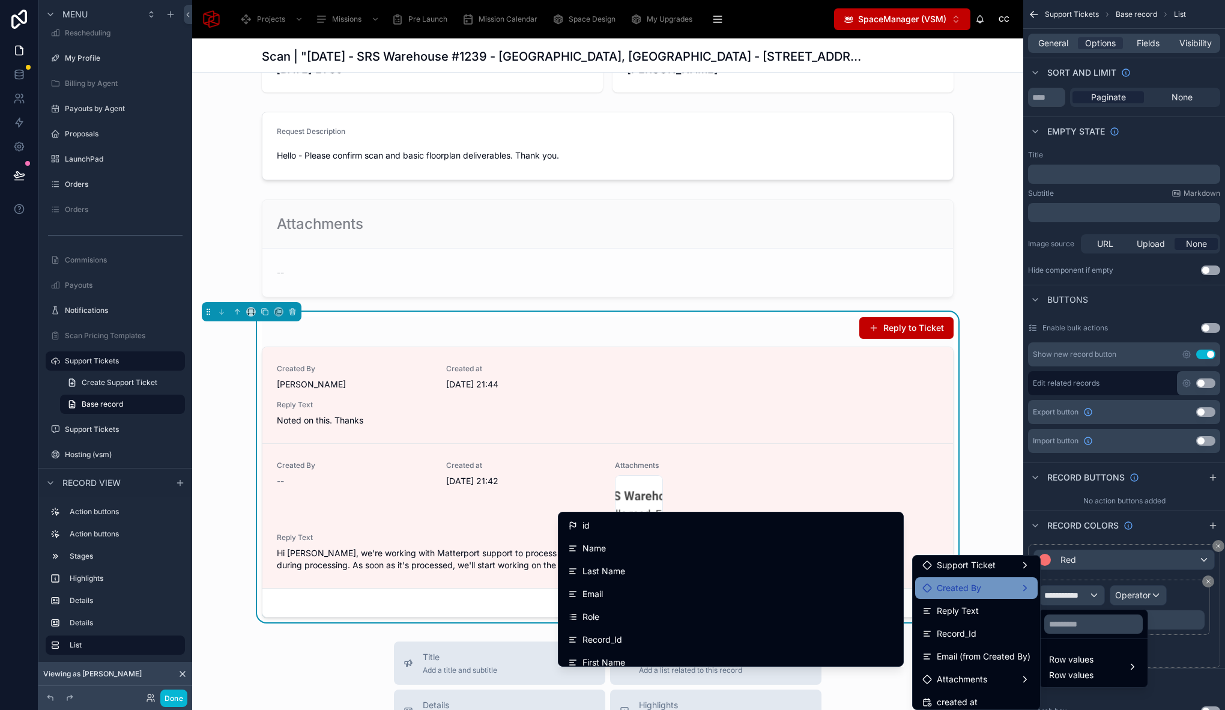
click at [995, 522] on div "Reply to Ticket Created By Chris Cruz Created at 08/09/2025 21:44 Reply Text No…" at bounding box center [607, 467] width 831 height 310
click at [1147, 41] on div "scrollable content" at bounding box center [612, 355] width 1225 height 710
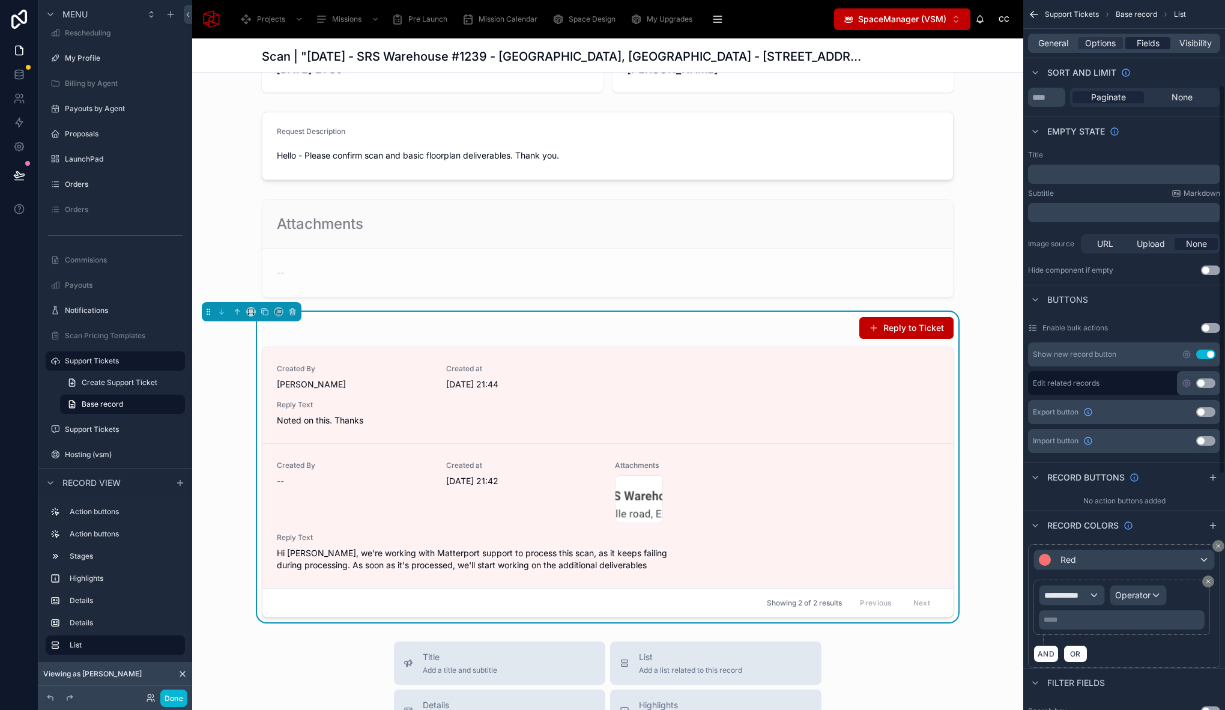
click at [1156, 44] on span "Fields" at bounding box center [1147, 43] width 23 height 12
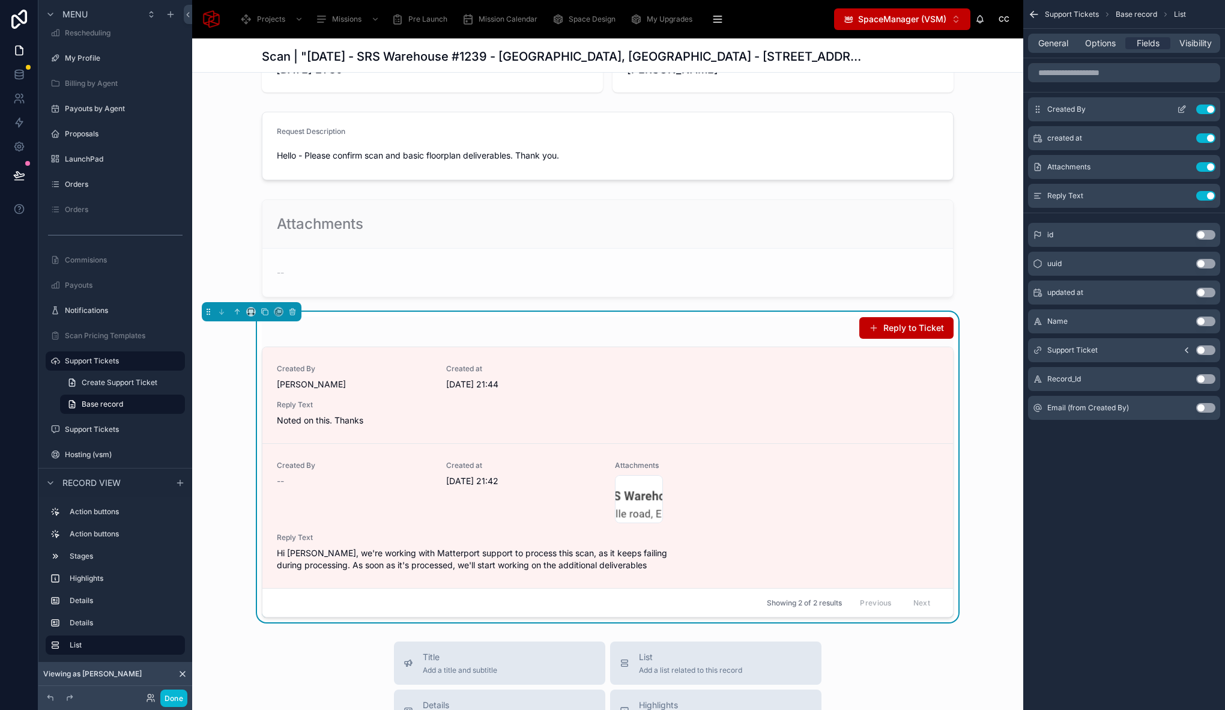
click at [1179, 109] on icon "scrollable content" at bounding box center [1182, 109] width 10 height 10
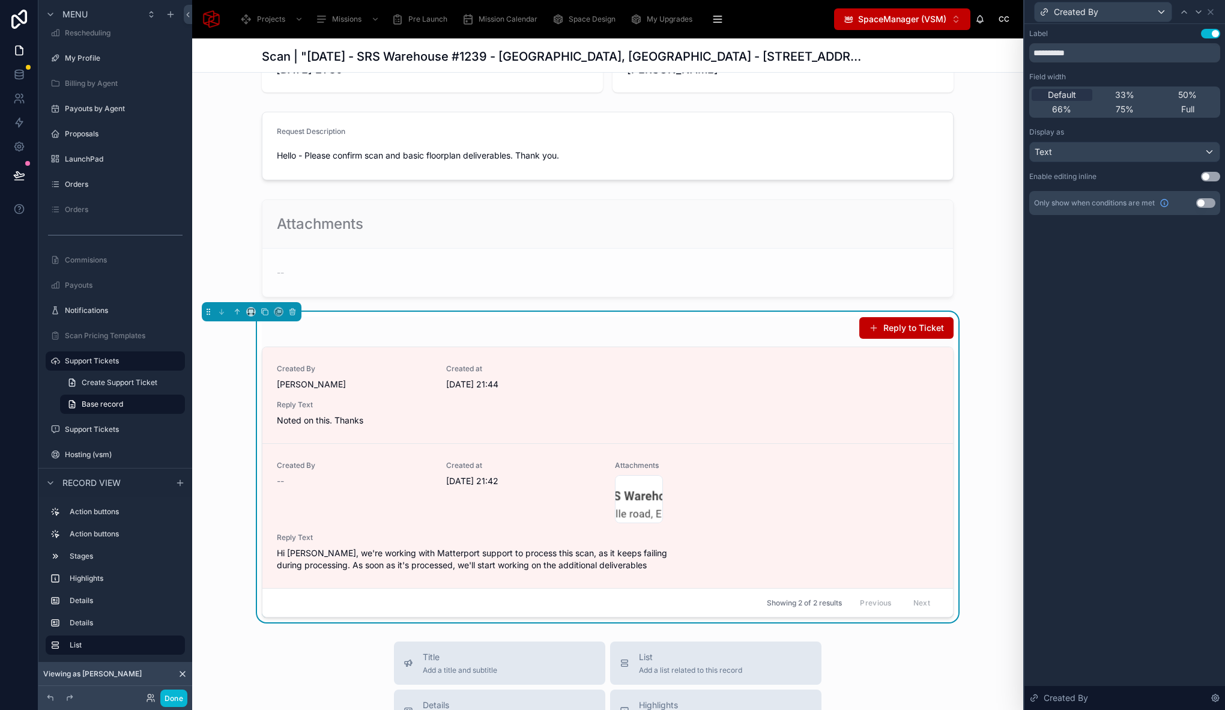
click at [1207, 201] on button "Use setting" at bounding box center [1205, 203] width 19 height 10
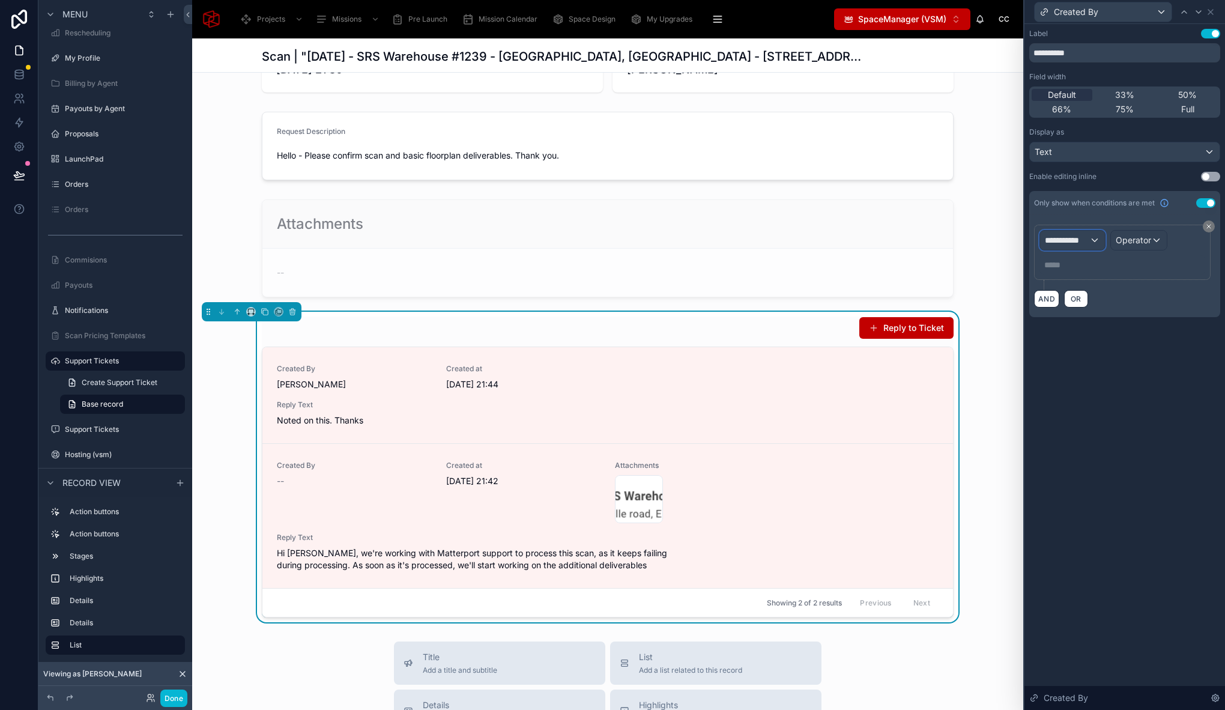
click at [1090, 235] on div "**********" at bounding box center [1072, 240] width 65 height 19
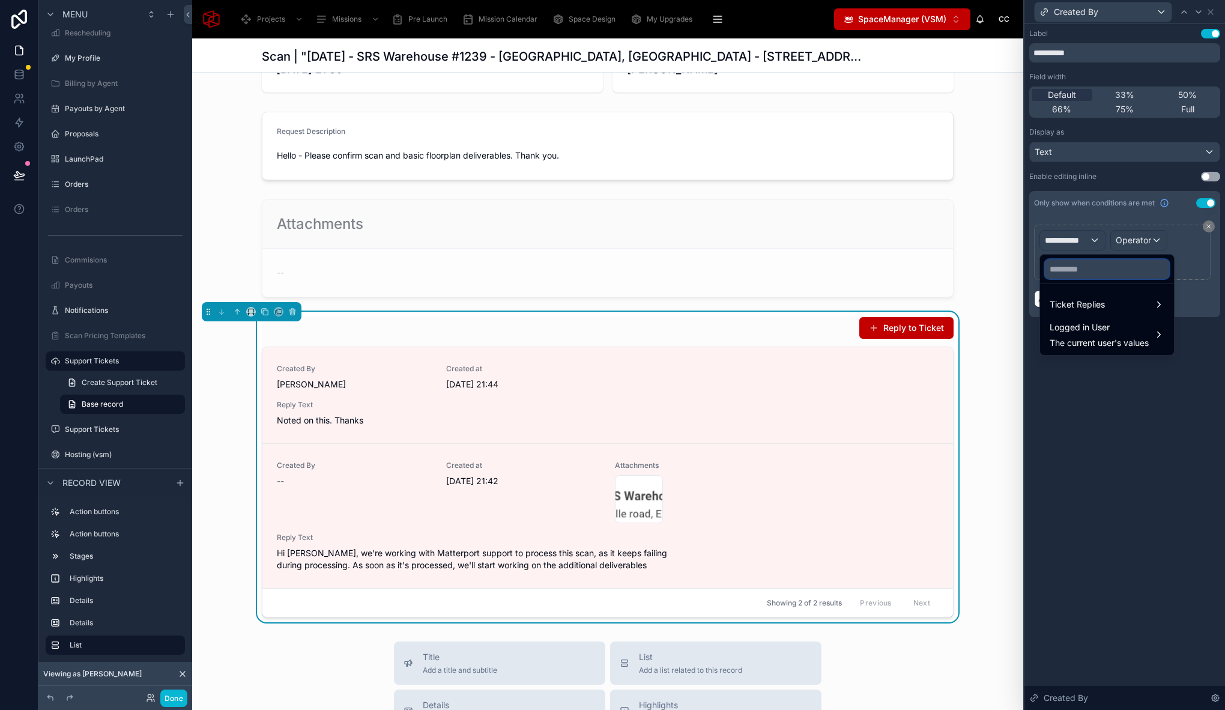
click at [1070, 273] on input "text" at bounding box center [1107, 268] width 124 height 19
click at [1099, 305] on span "Ticket Replies" at bounding box center [1076, 304] width 55 height 14
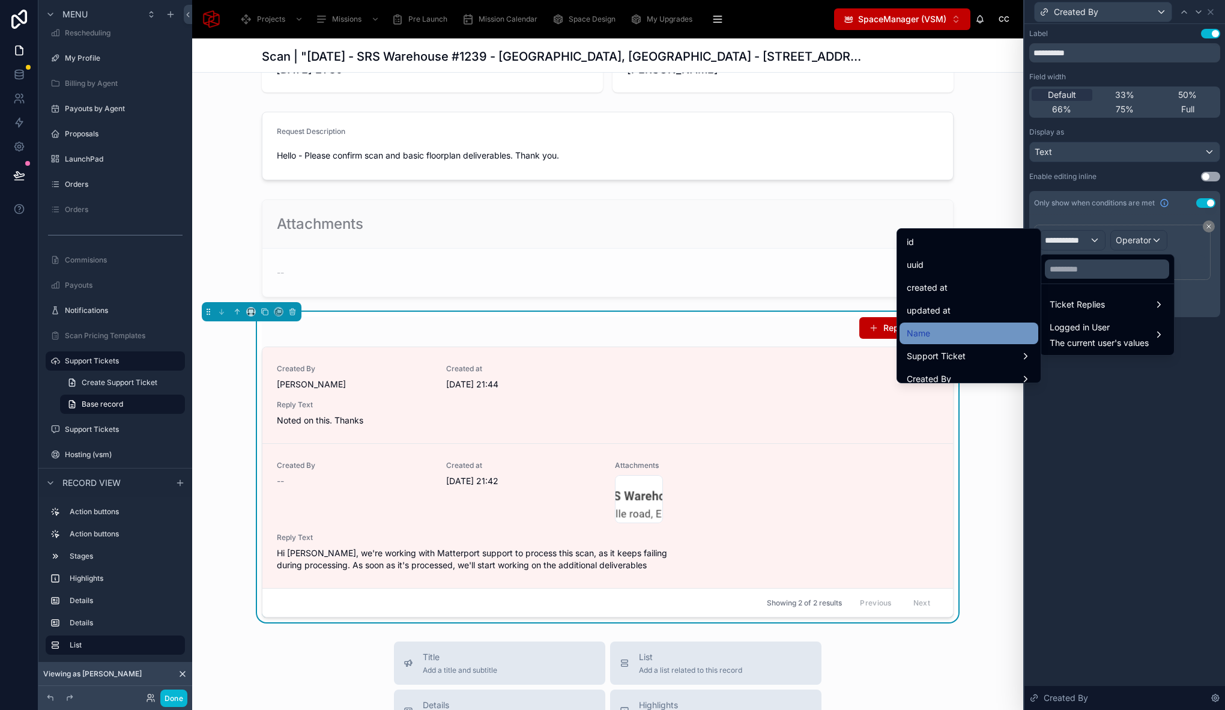
scroll to position [59, 0]
click at [977, 321] on div "Created By" at bounding box center [968, 320] width 124 height 14
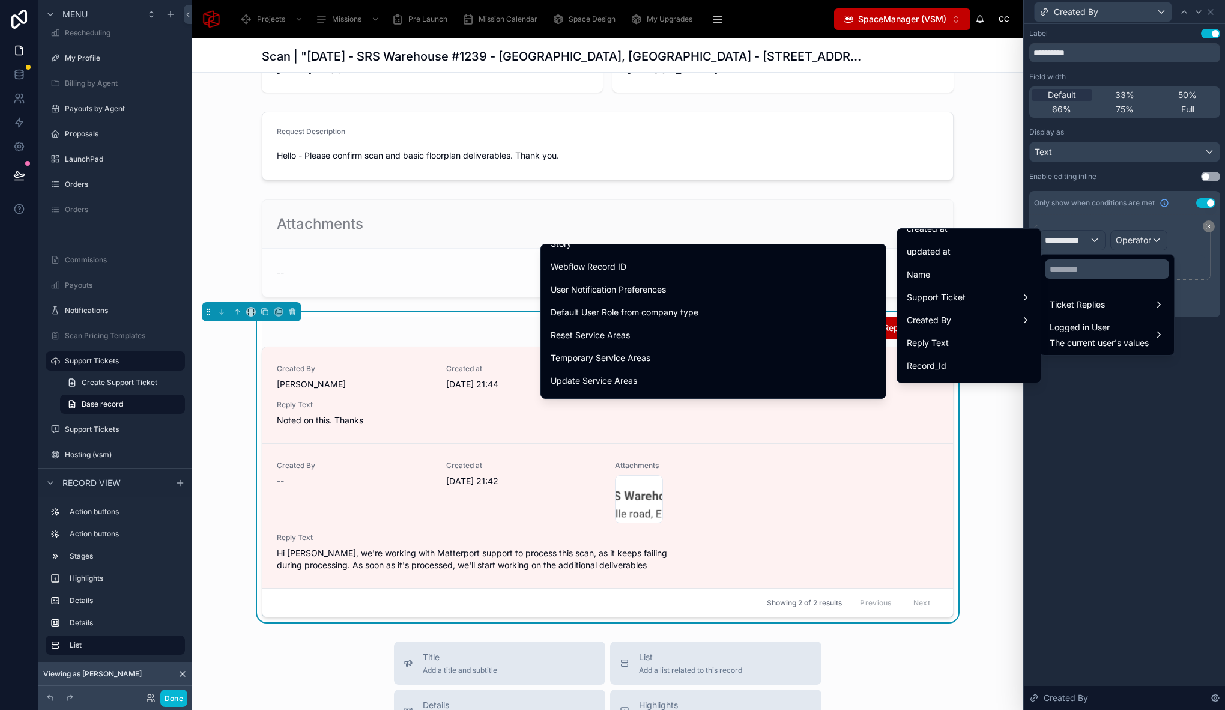
scroll to position [0, 0]
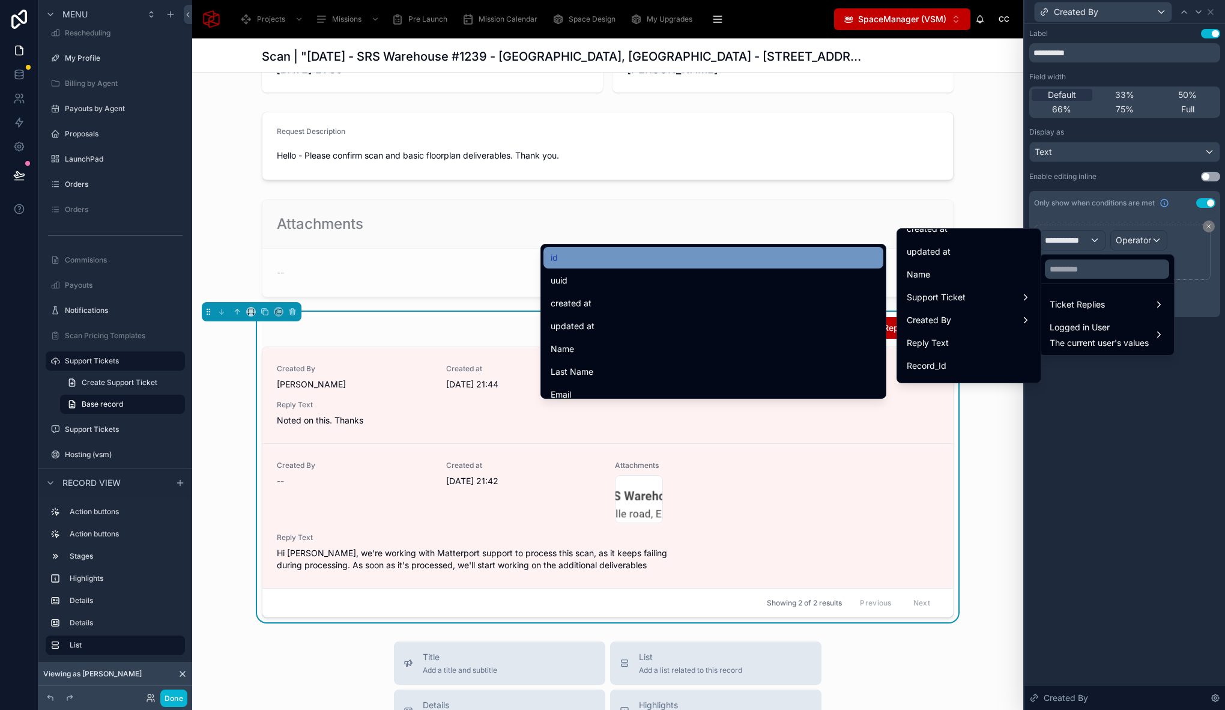
click at [587, 257] on div "id" at bounding box center [712, 257] width 325 height 14
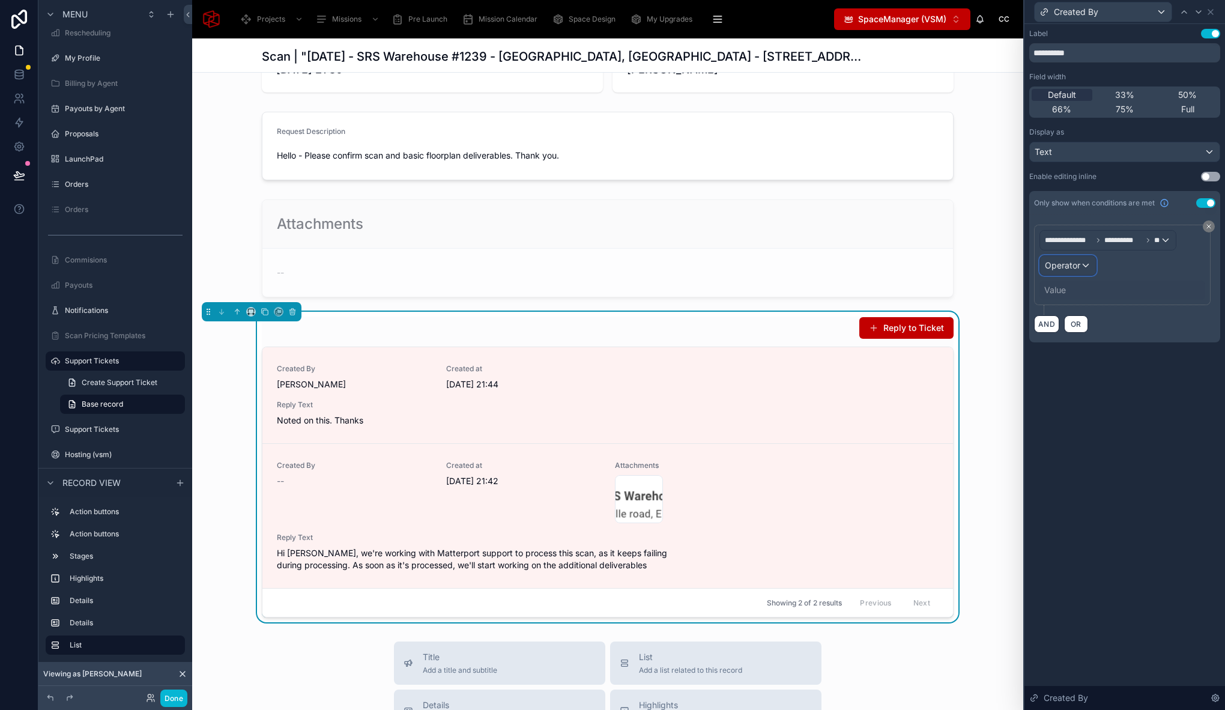
click at [1072, 267] on span "Operator" at bounding box center [1062, 265] width 35 height 10
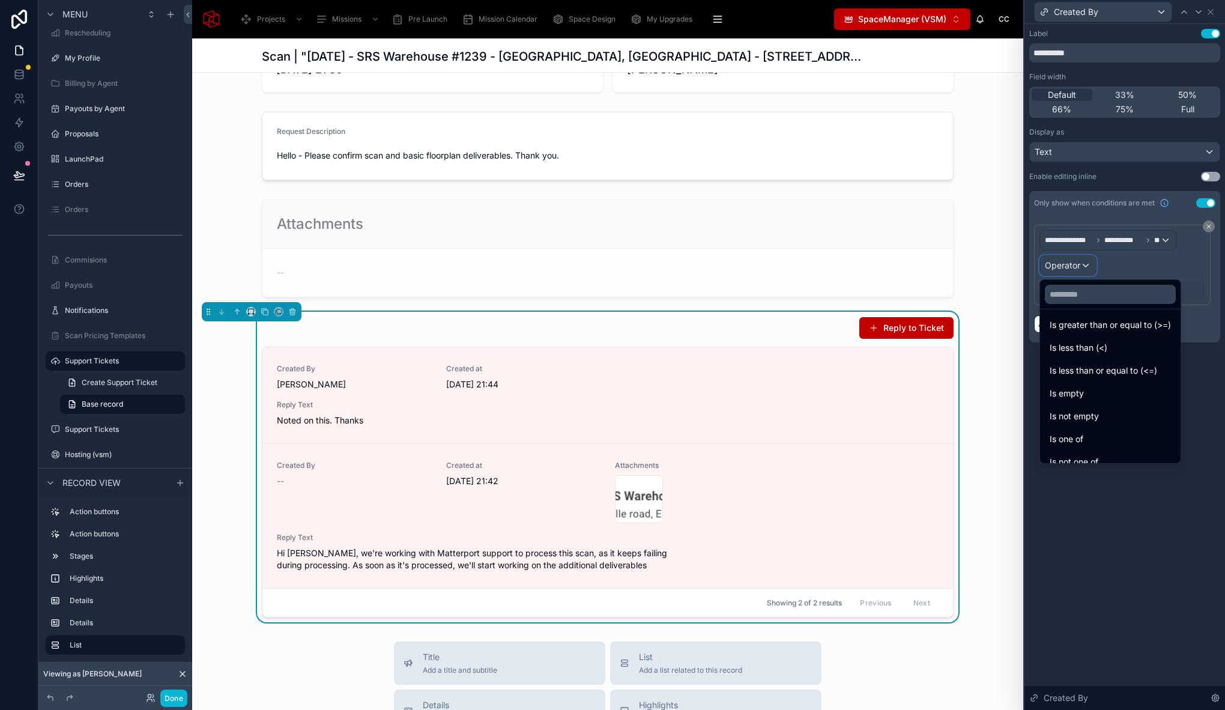
scroll to position [83, 0]
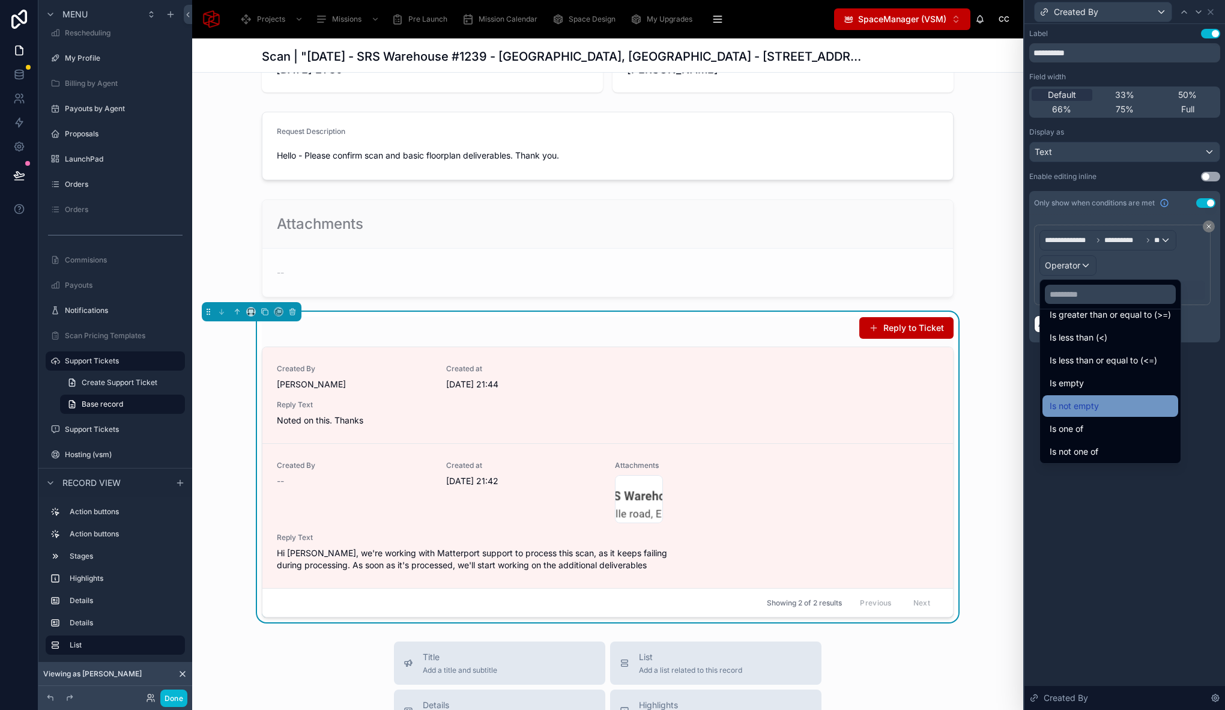
click at [1099, 405] on div "Is not empty" at bounding box center [1109, 406] width 121 height 14
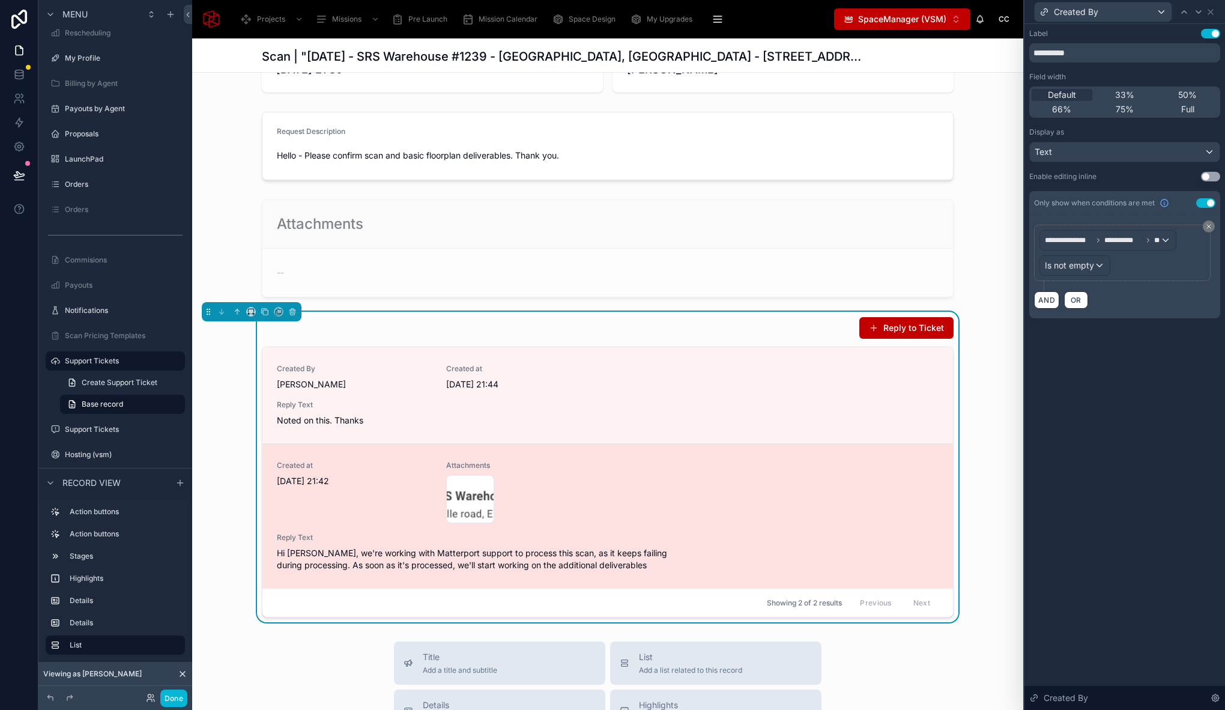
click at [590, 490] on div "Warehouse-Information-Card .png" at bounding box center [523, 499] width 155 height 48
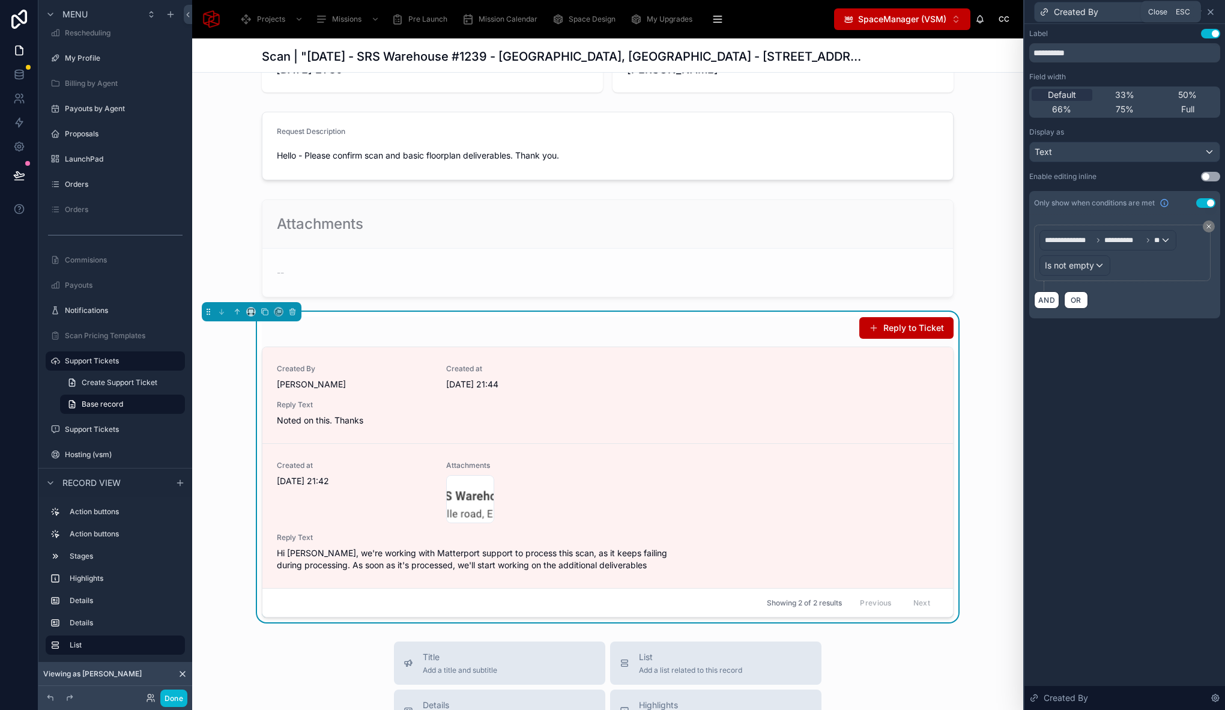
click at [1207, 14] on icon at bounding box center [1210, 12] width 10 height 10
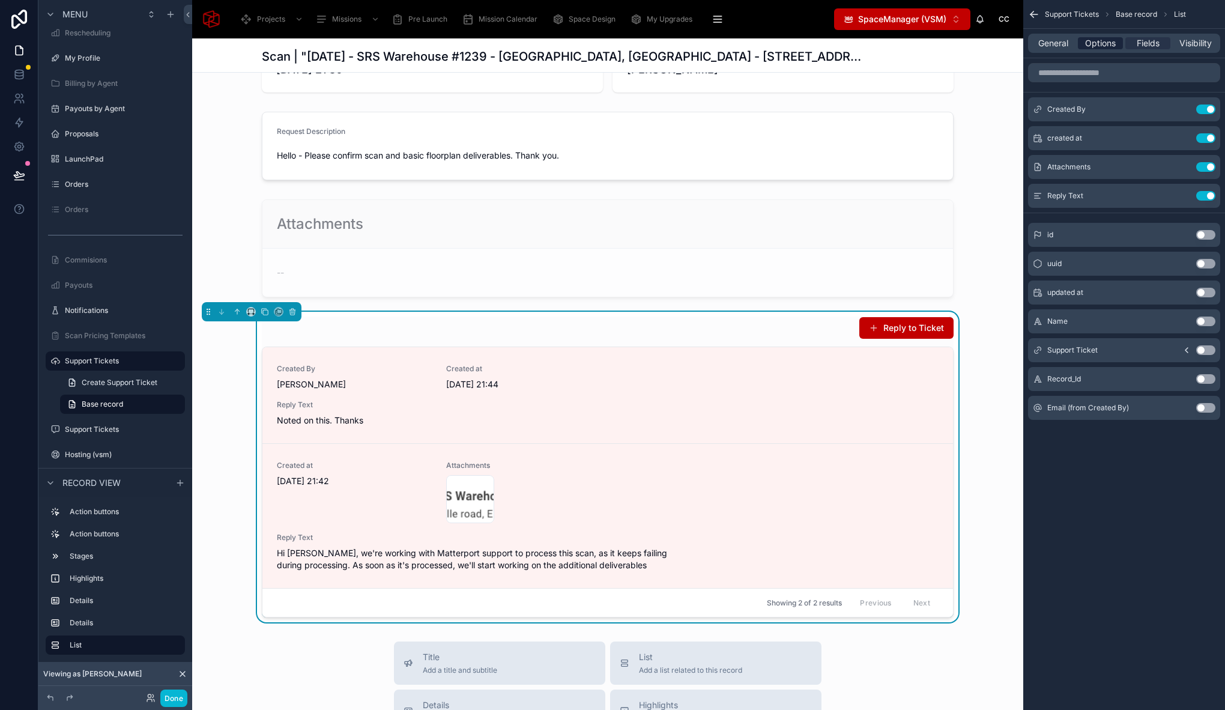
click at [1099, 35] on div "General Options Fields Visibility" at bounding box center [1124, 43] width 192 height 19
click at [1097, 38] on span "Options" at bounding box center [1100, 43] width 31 height 12
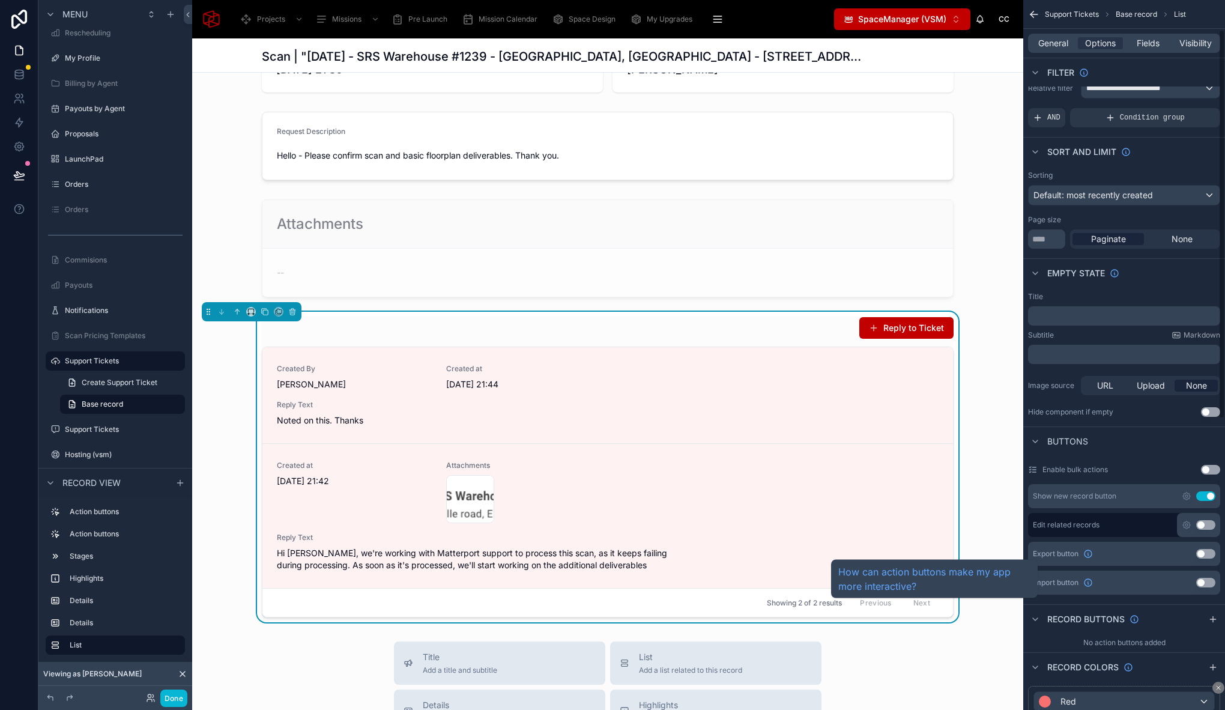
scroll to position [173, 0]
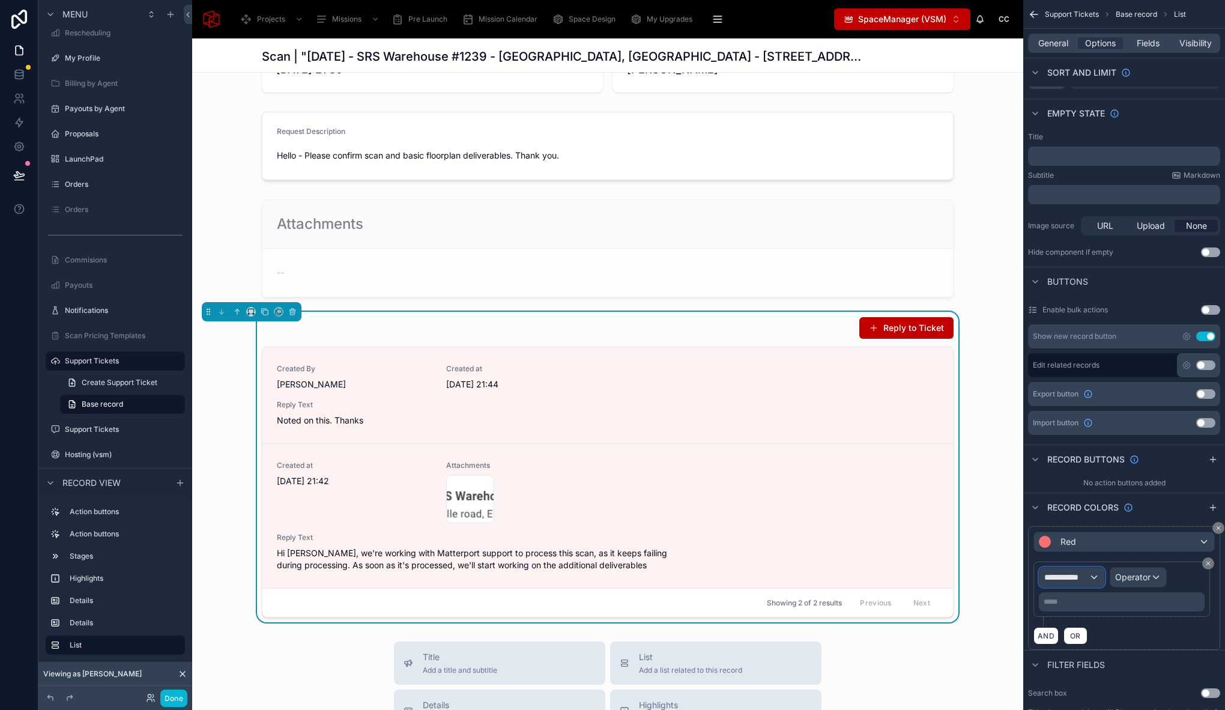
click at [1090, 575] on div "**********" at bounding box center [1071, 576] width 65 height 19
click at [1099, 646] on div "Row values Row values" at bounding box center [1093, 648] width 89 height 29
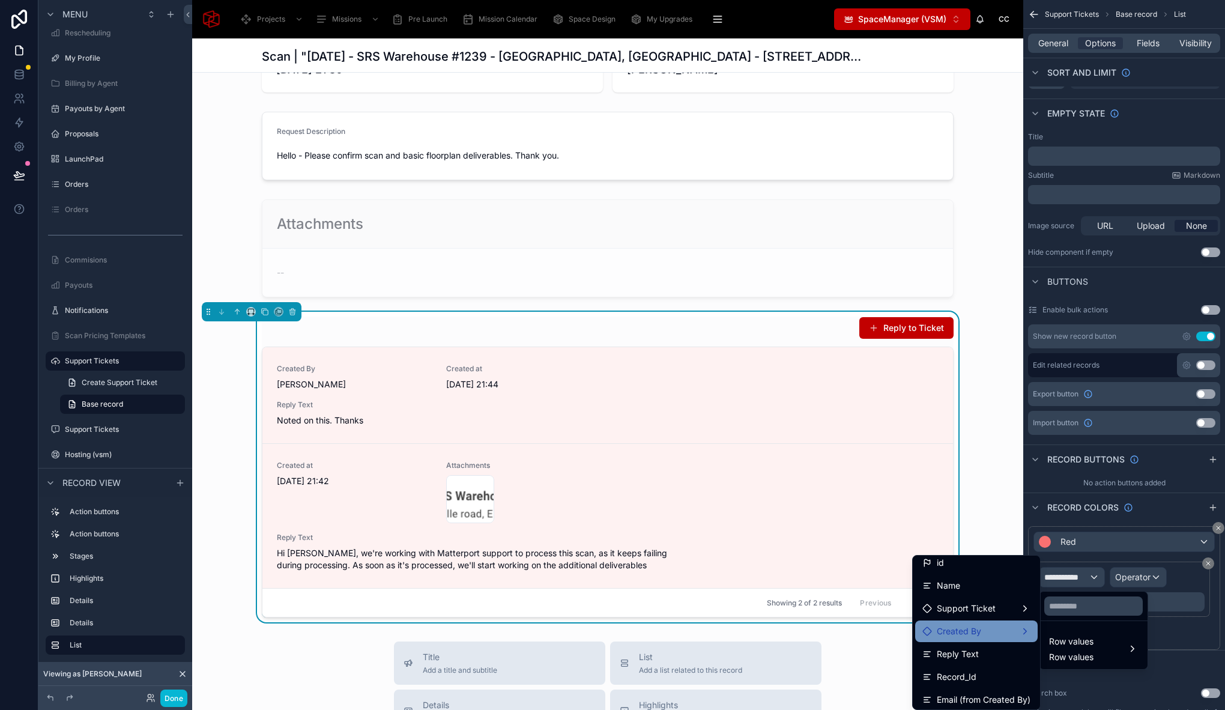
scroll to position [4, 0]
click at [985, 636] on div "Created By" at bounding box center [976, 633] width 108 height 14
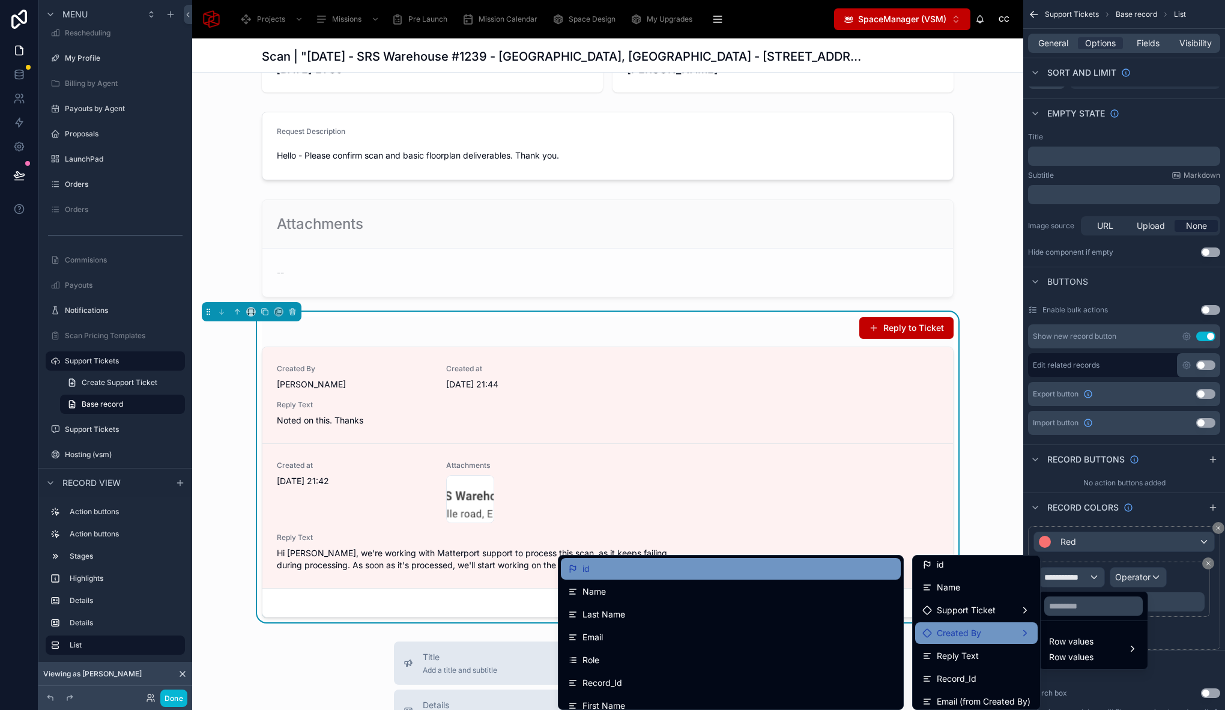
click at [651, 573] on div "id" at bounding box center [730, 568] width 325 height 14
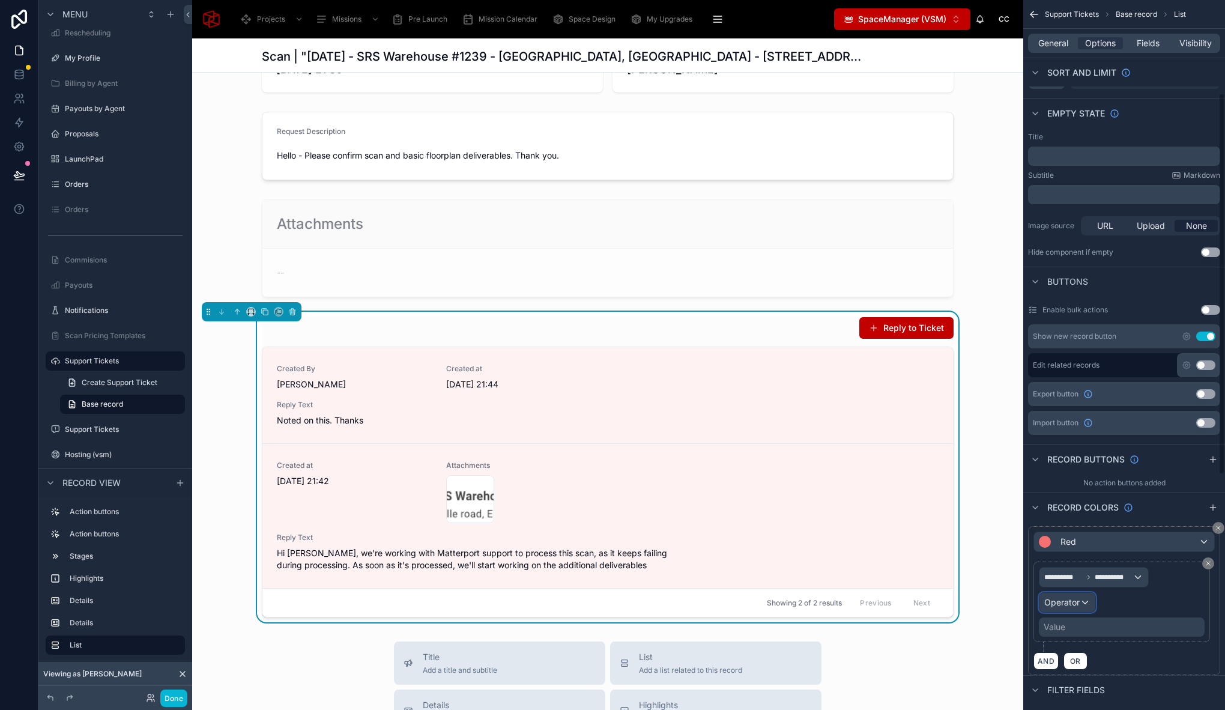
click at [1073, 605] on span "Operator" at bounding box center [1061, 602] width 35 height 10
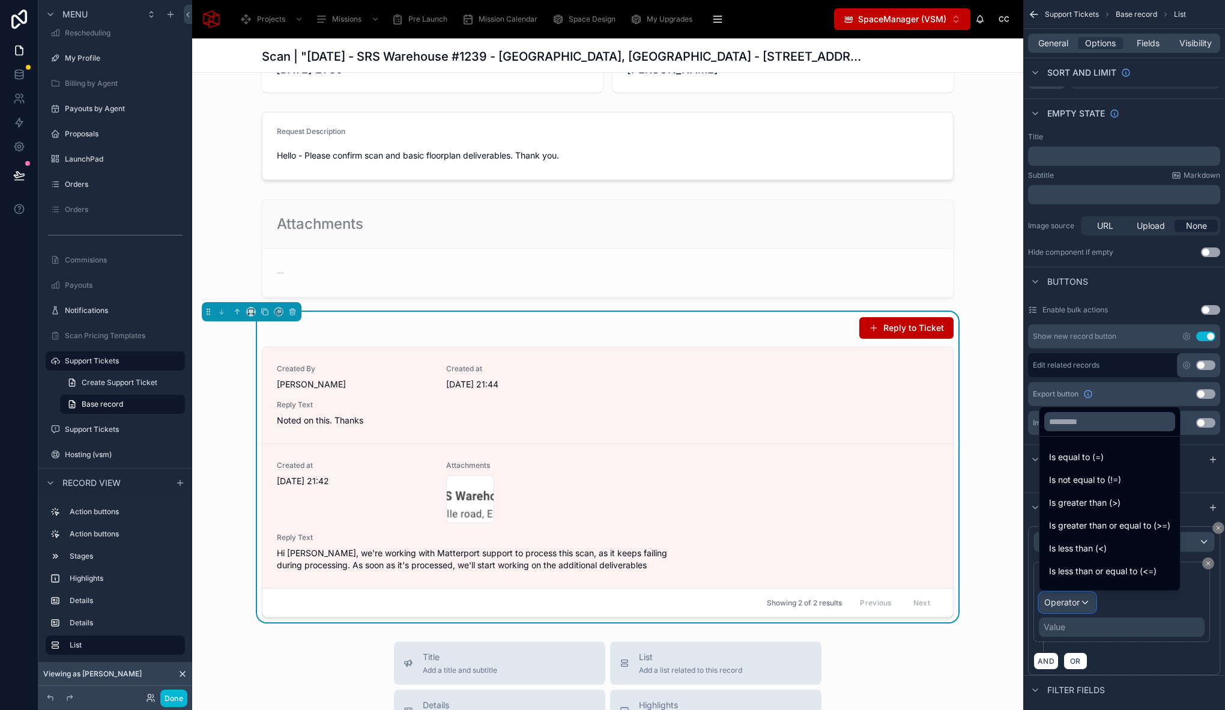
scroll to position [85, 0]
click at [1091, 504] on div "Is empty" at bounding box center [1109, 508] width 121 height 14
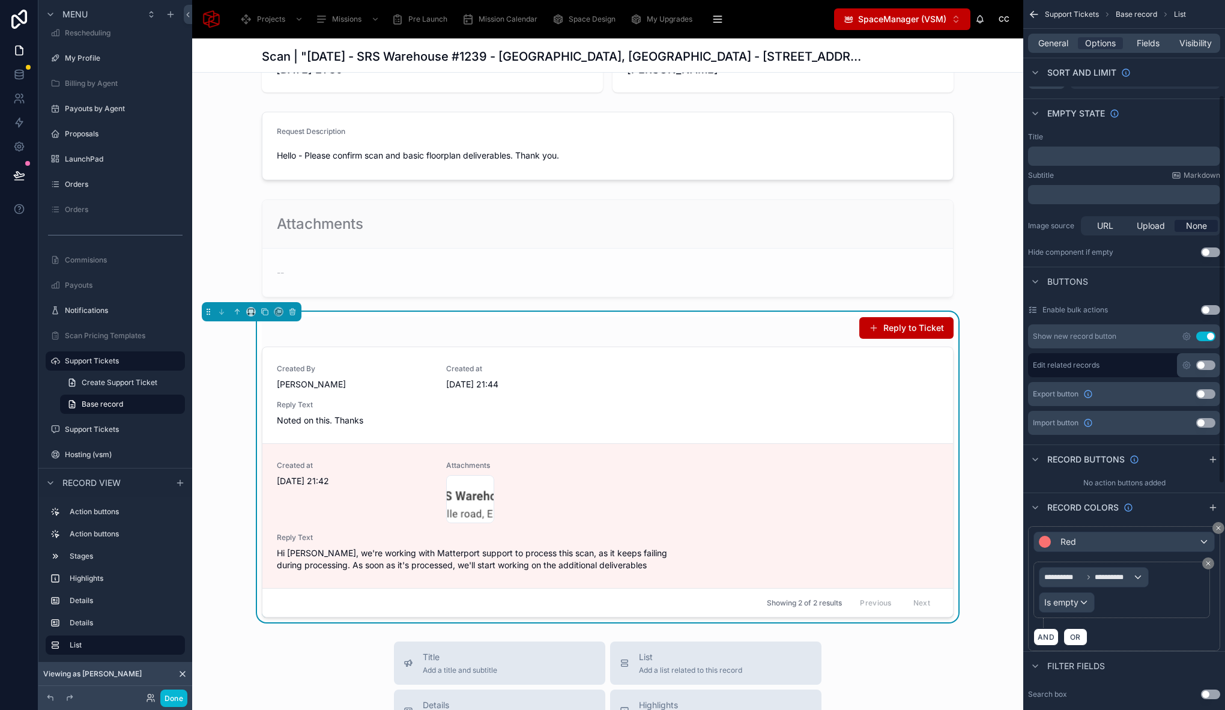
click at [1139, 630] on div "AND OR" at bounding box center [1123, 636] width 181 height 18
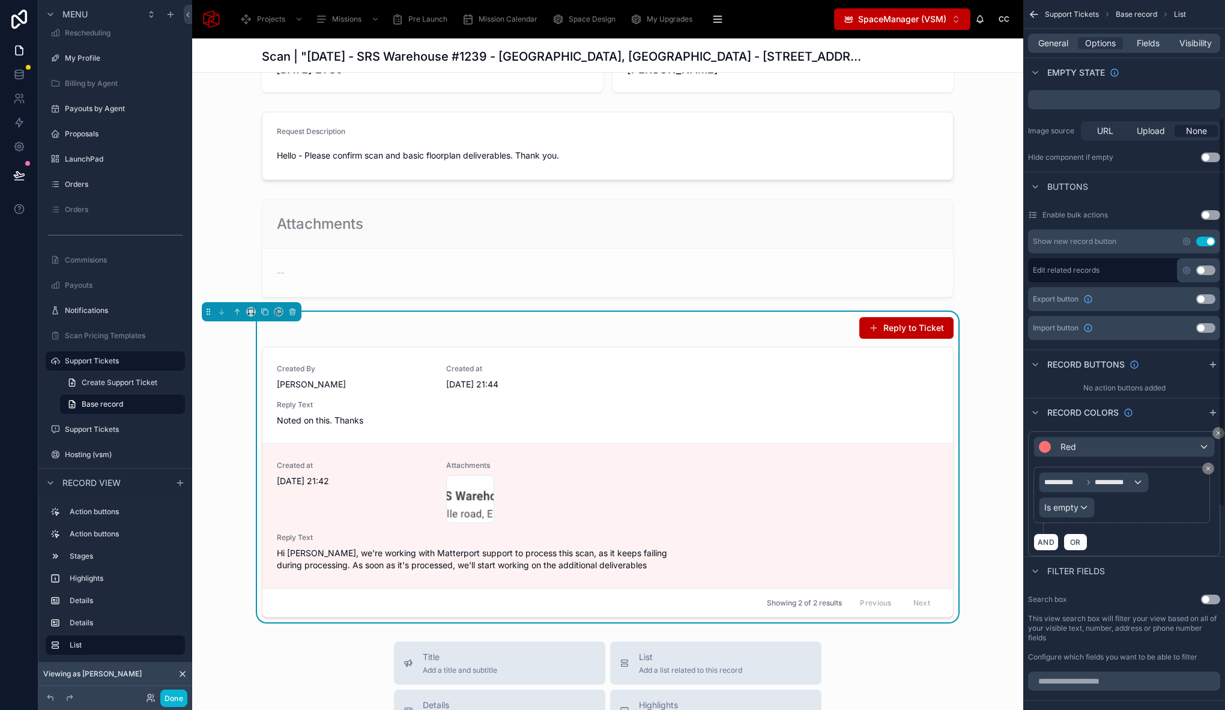
scroll to position [322, 0]
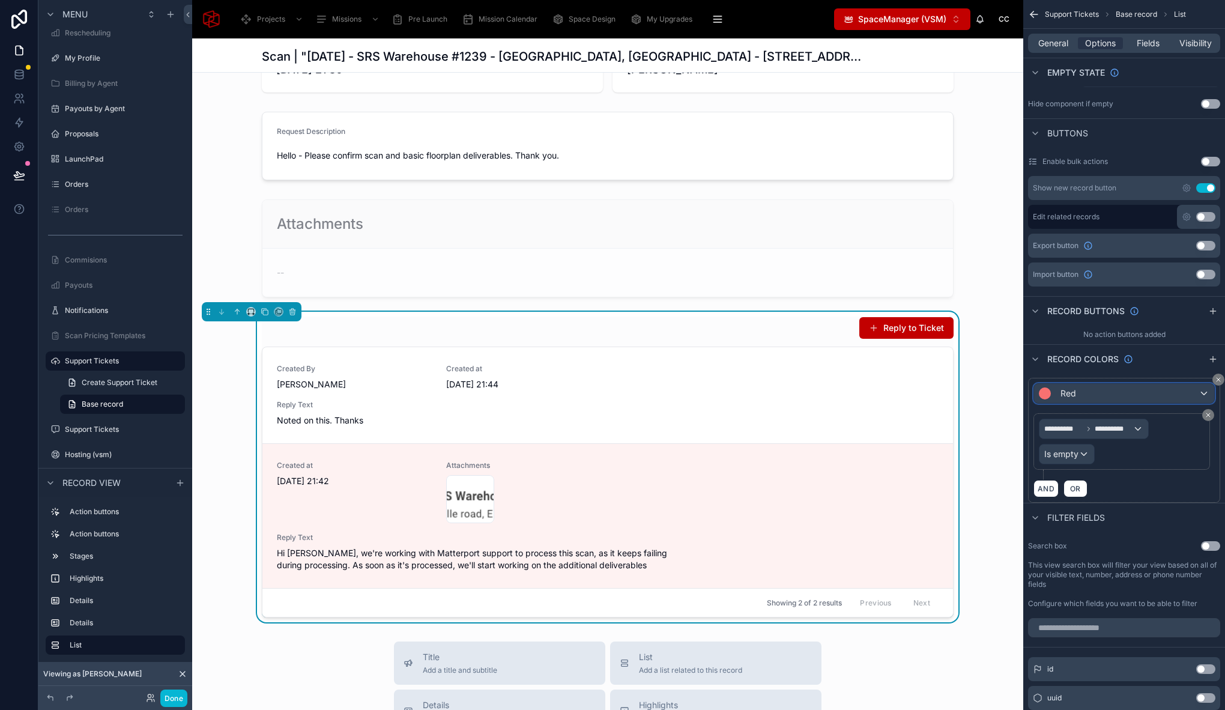
click at [1138, 394] on div "Red" at bounding box center [1124, 393] width 180 height 19
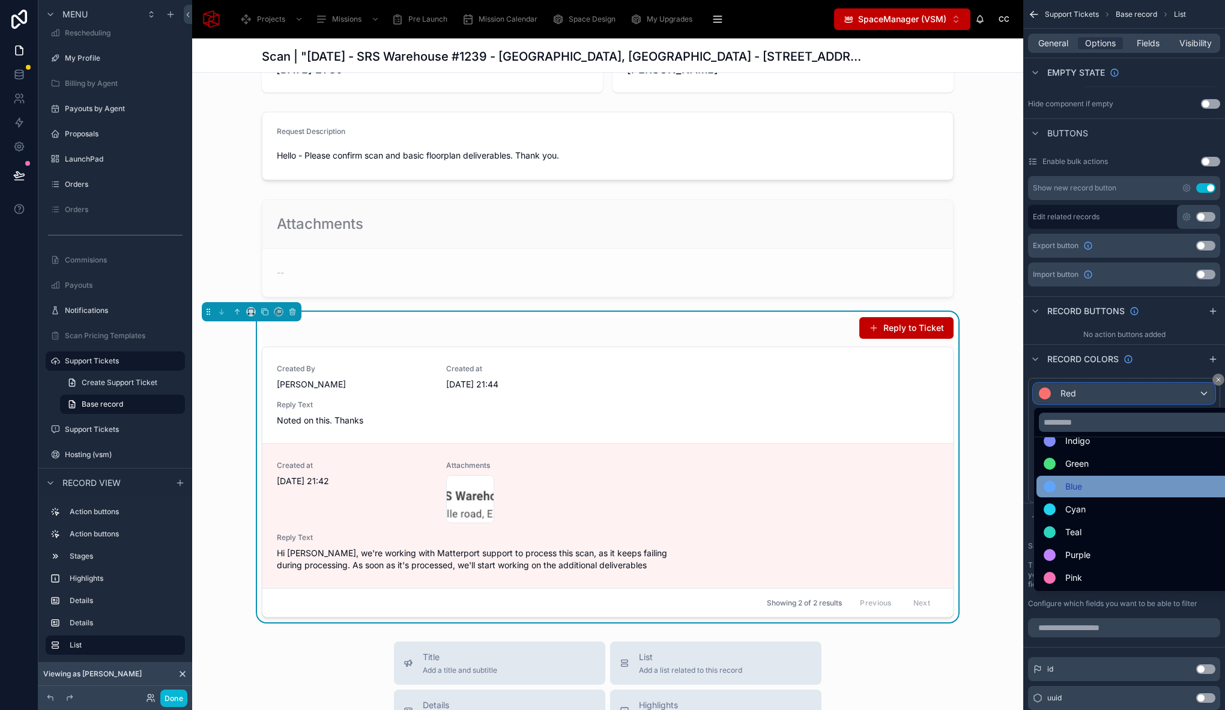
scroll to position [0, 0]
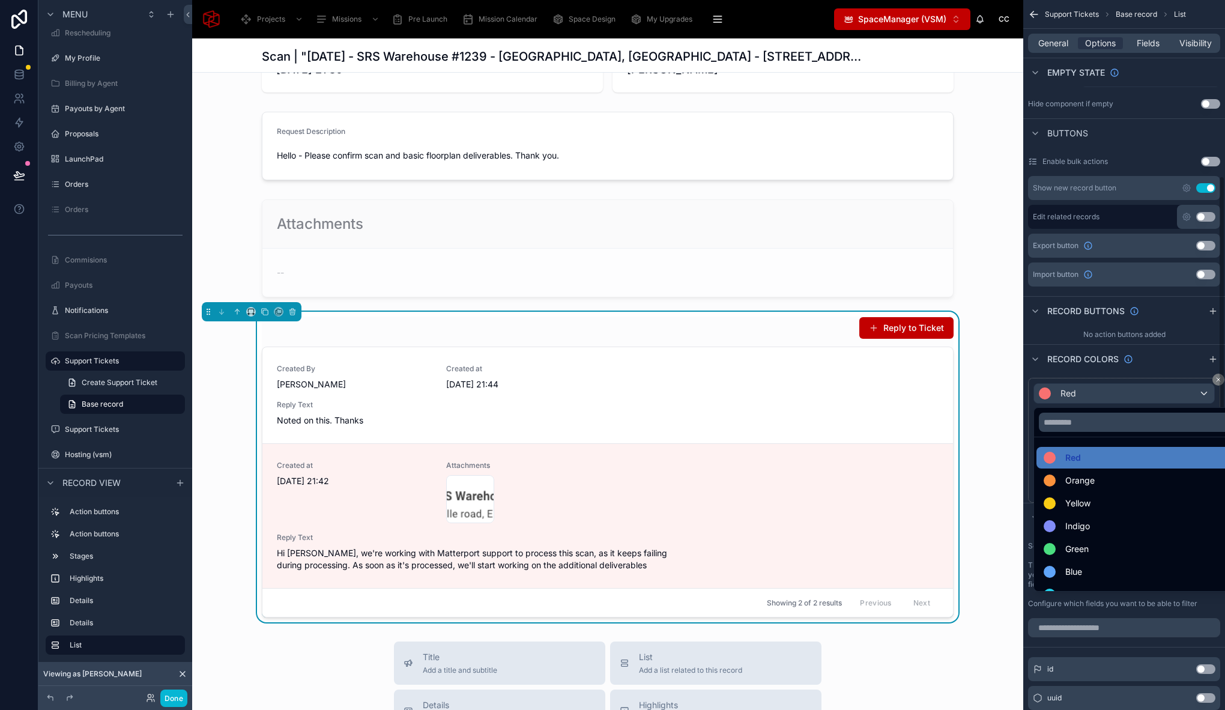
click at [1189, 341] on div "scrollable content" at bounding box center [612, 355] width 1225 height 710
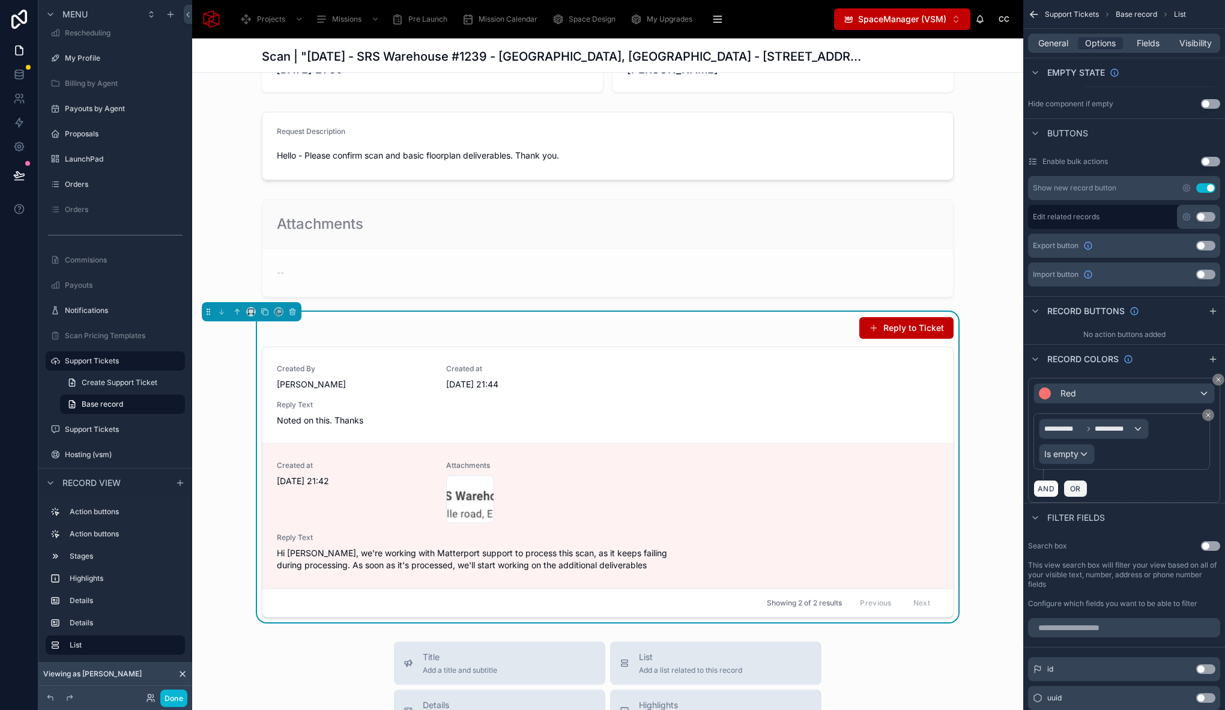
click at [1077, 486] on span "OR" at bounding box center [1075, 488] width 16 height 9
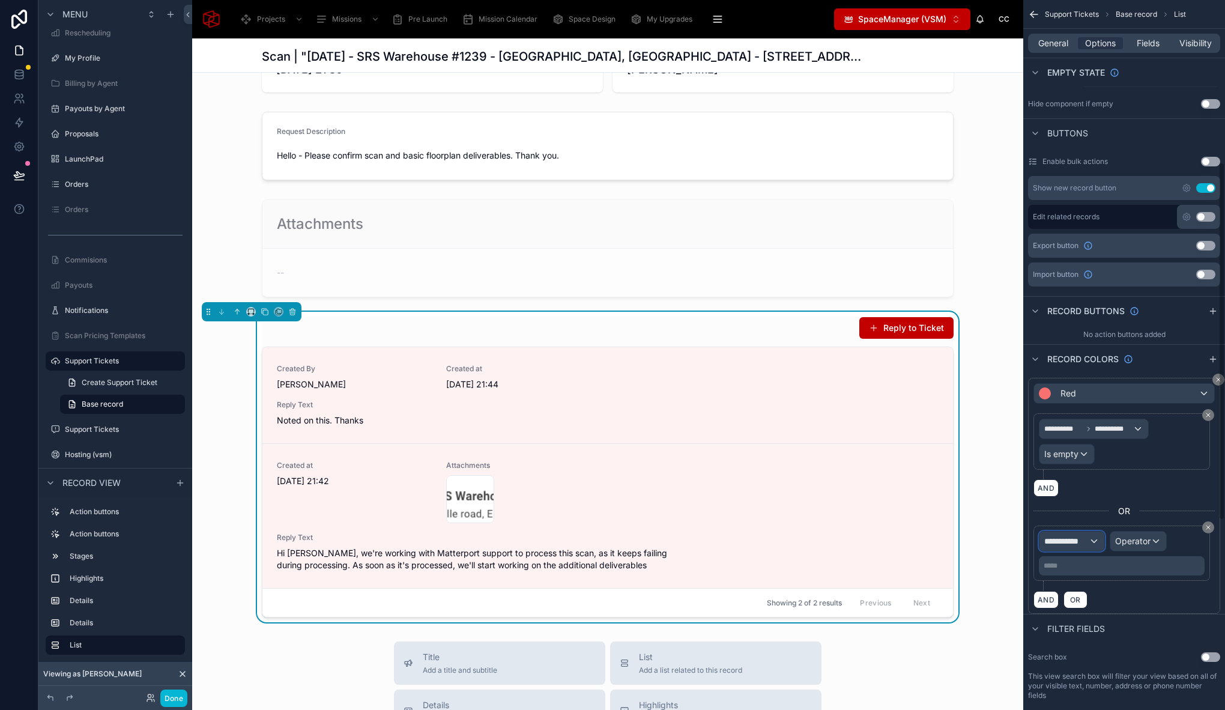
click at [1094, 537] on div "**********" at bounding box center [1071, 540] width 65 height 19
click at [1103, 615] on div "Row values Row values" at bounding box center [1093, 612] width 89 height 29
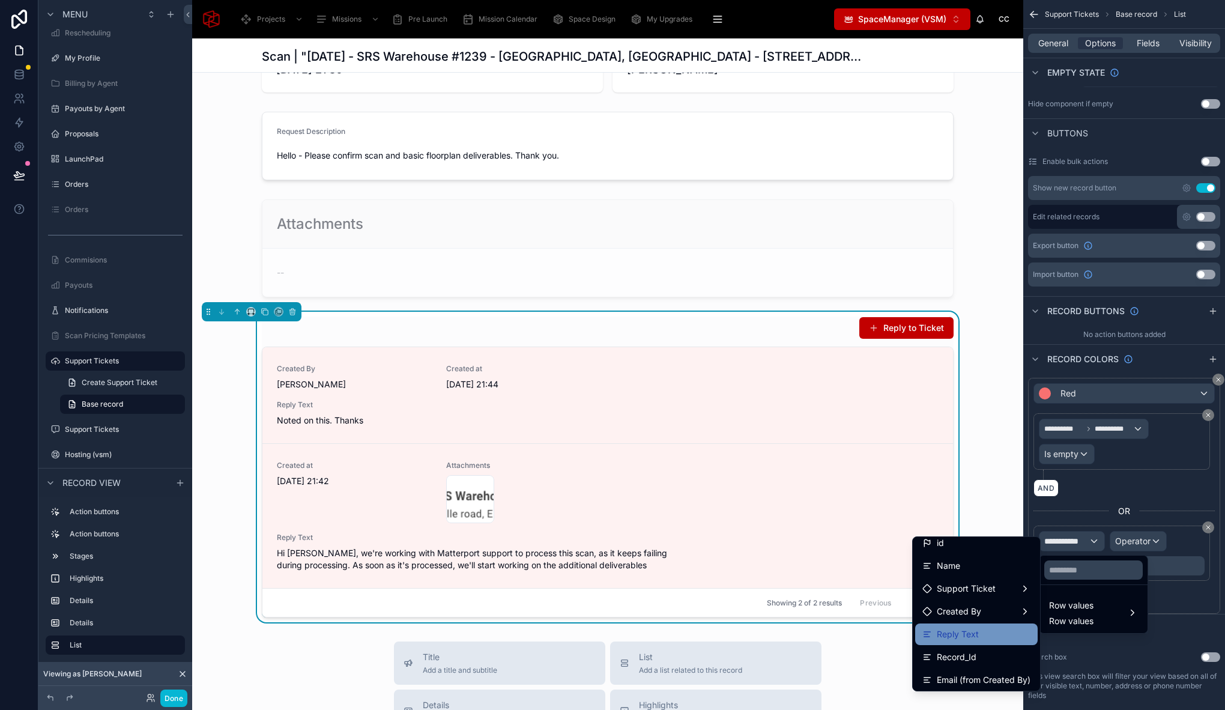
scroll to position [22, 0]
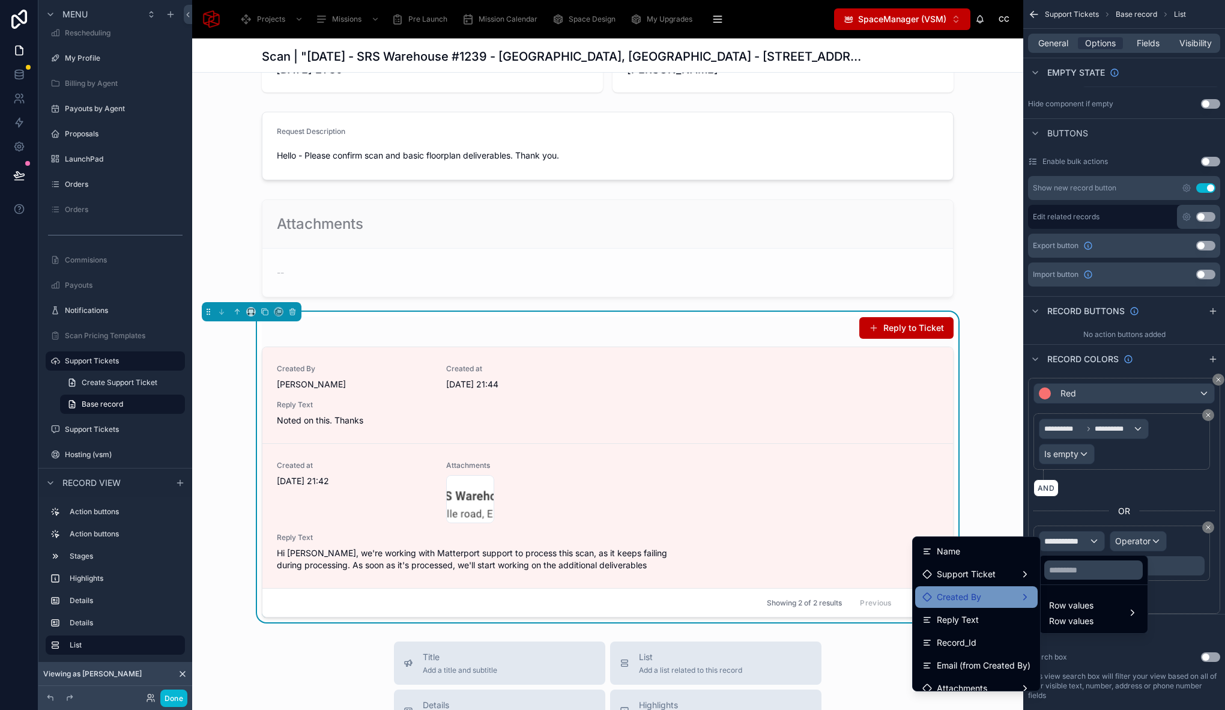
click at [986, 597] on div "Created By" at bounding box center [976, 597] width 108 height 14
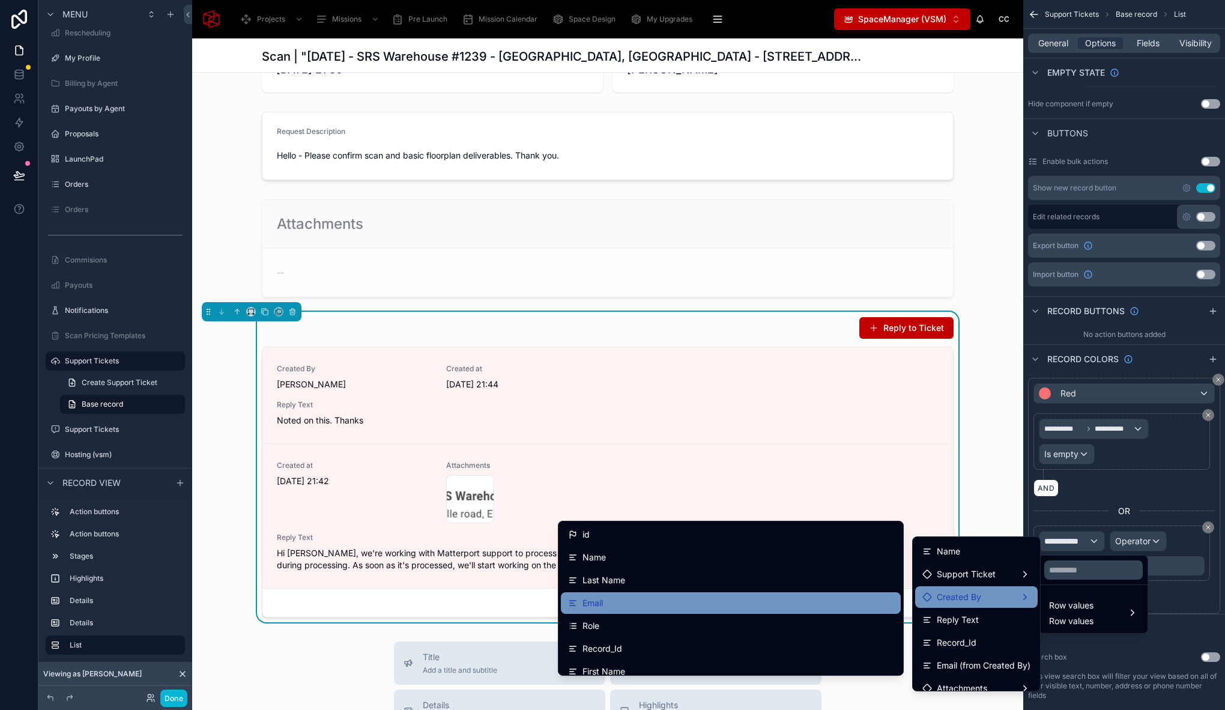
click at [708, 598] on div "Email" at bounding box center [730, 603] width 325 height 14
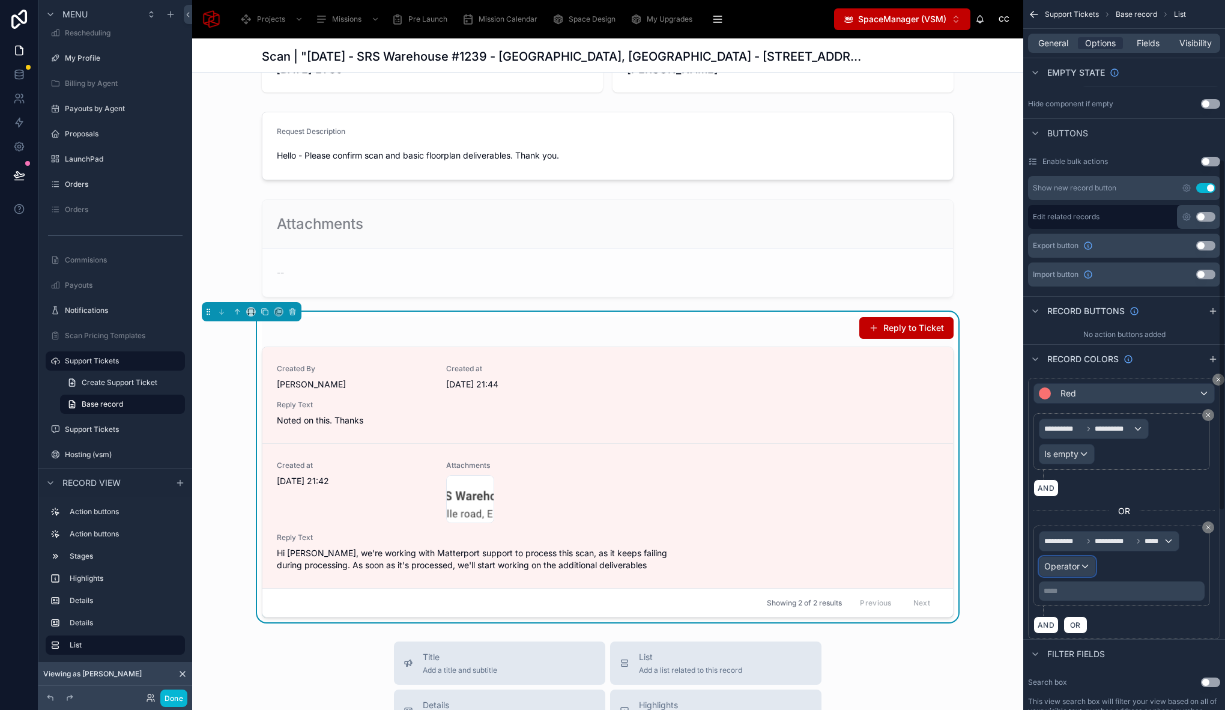
click at [1066, 567] on span "Operator" at bounding box center [1061, 566] width 35 height 10
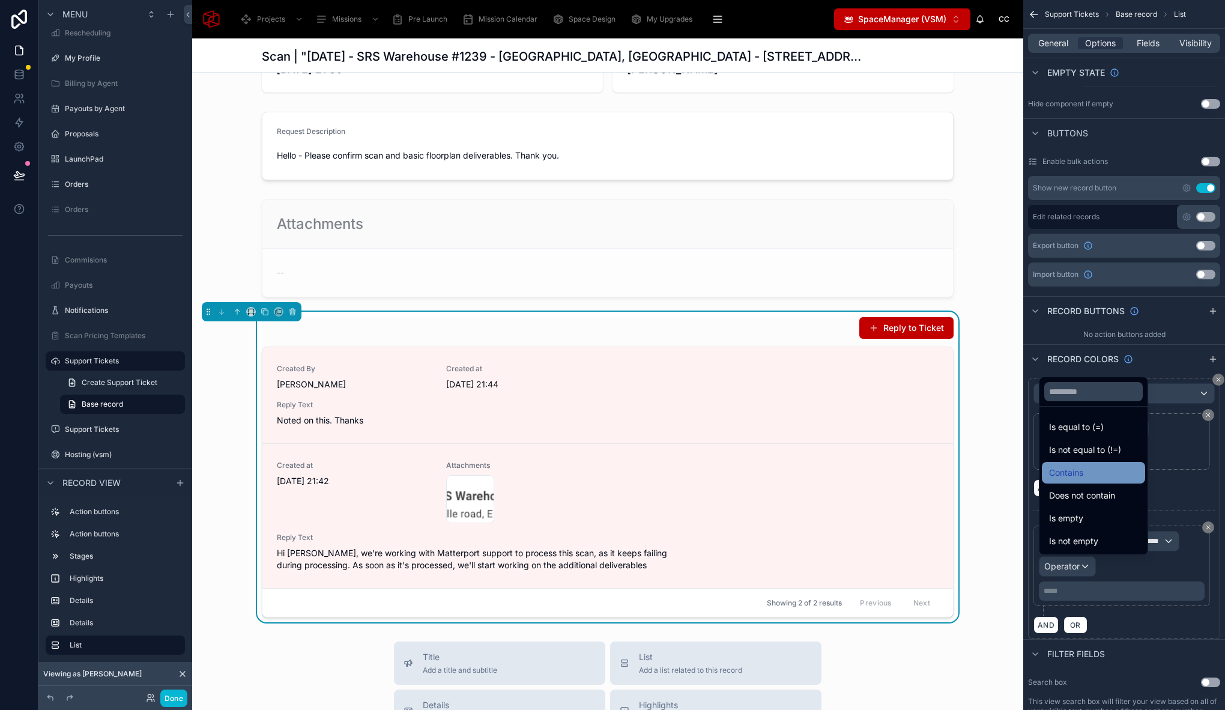
click at [1089, 470] on div "Contains" at bounding box center [1093, 472] width 89 height 14
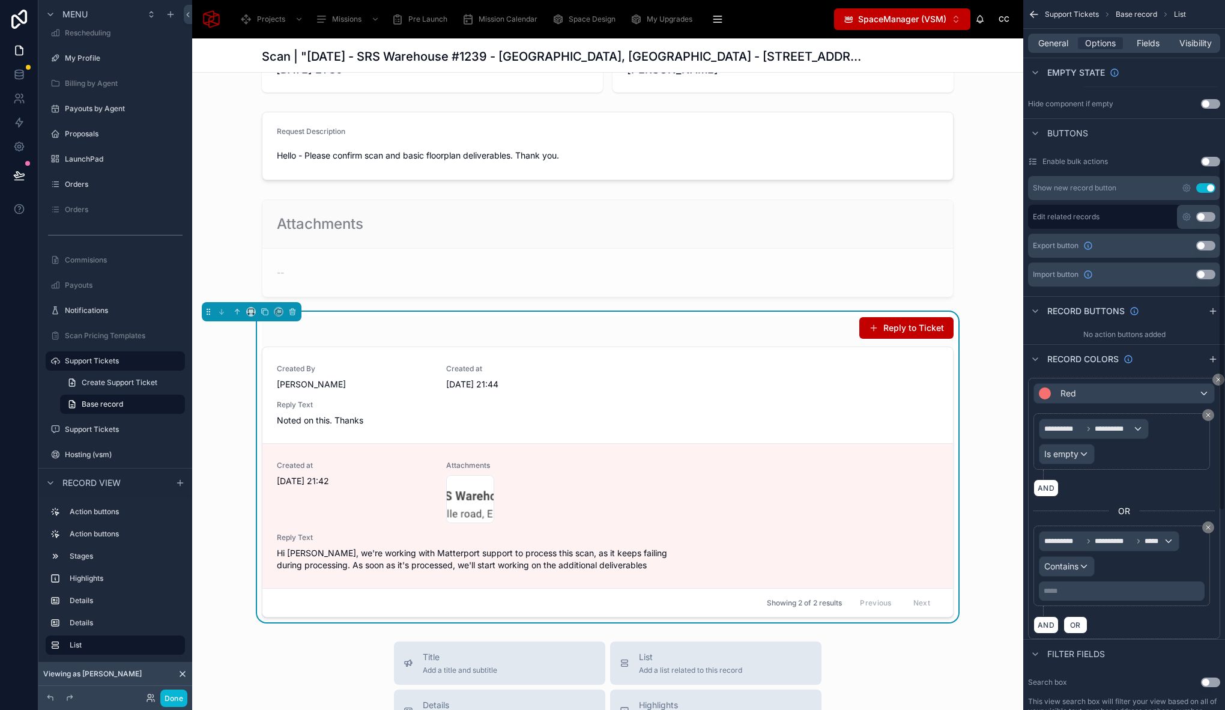
click at [1095, 589] on p "***** ﻿" at bounding box center [1122, 591] width 158 height 10
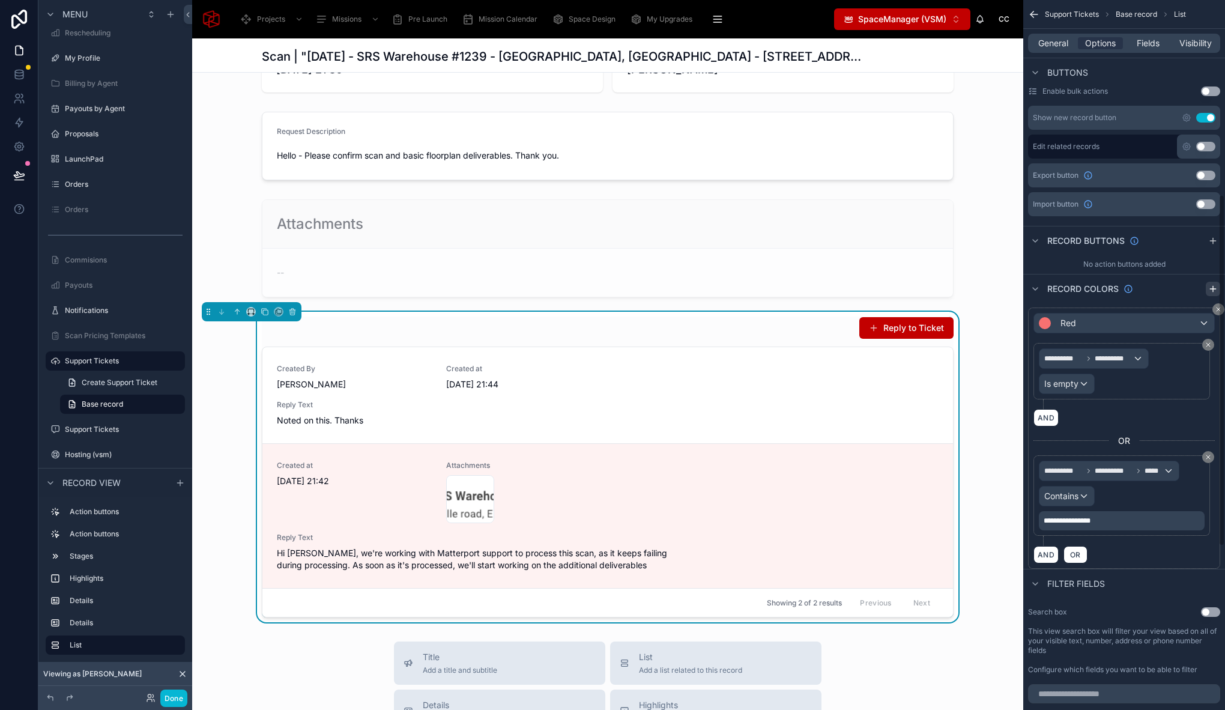
click at [1216, 286] on icon "scrollable content" at bounding box center [1213, 289] width 10 height 10
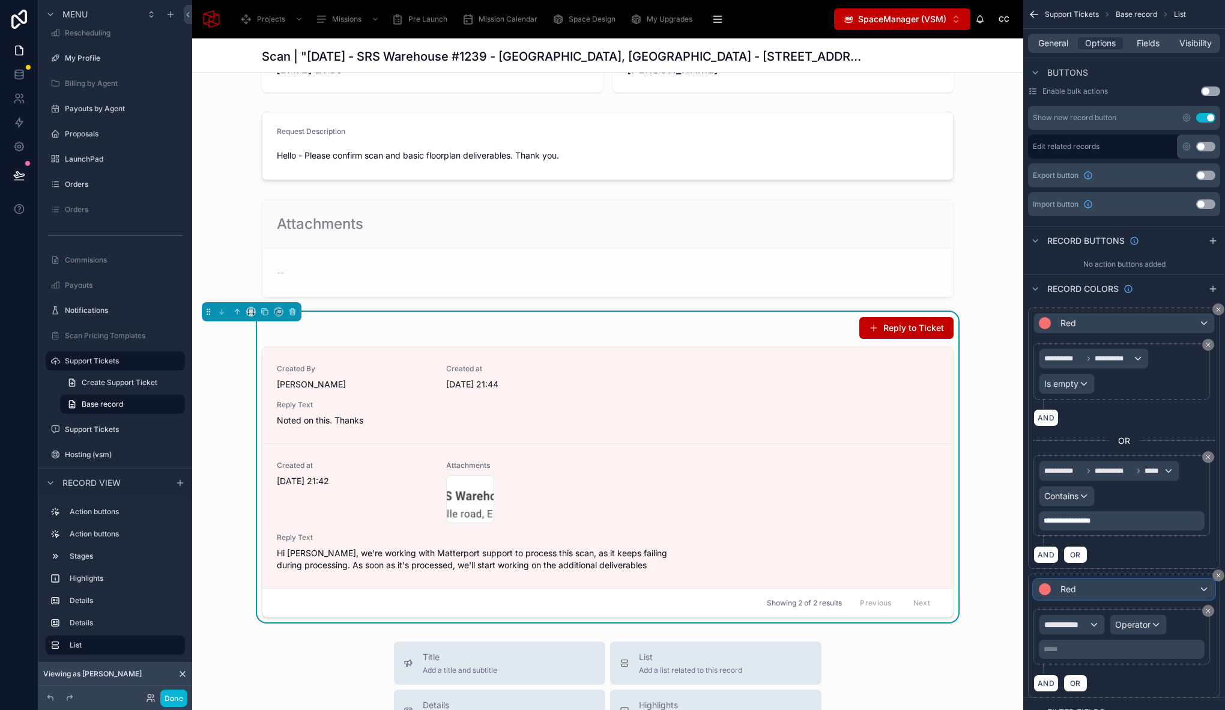
click at [1083, 588] on div "Red" at bounding box center [1124, 588] width 180 height 19
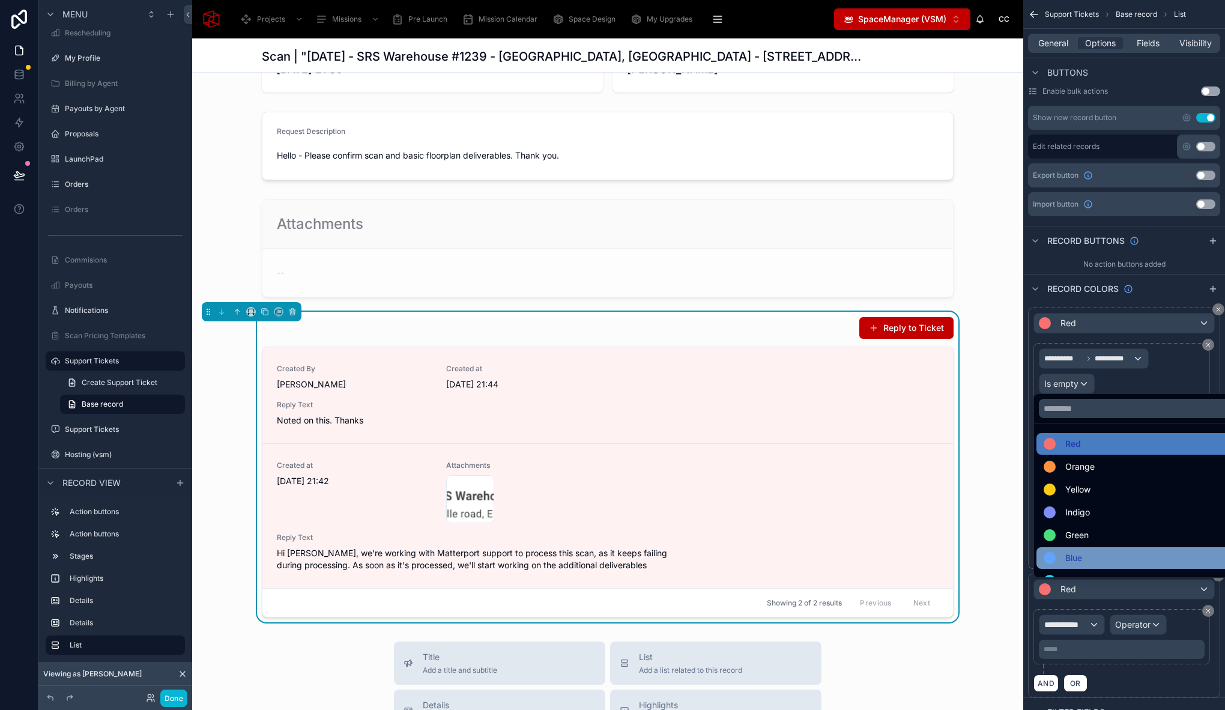
click at [1088, 552] on div "Blue" at bounding box center [1137, 557] width 188 height 14
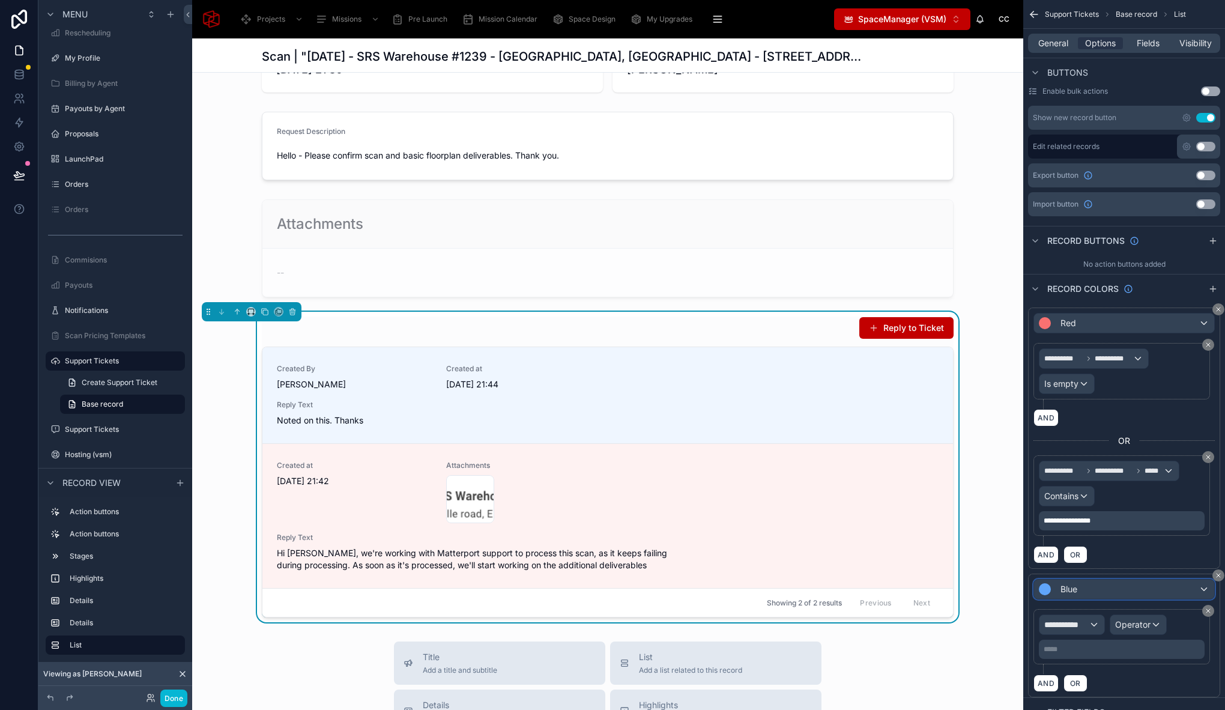
click at [1079, 590] on div "Blue" at bounding box center [1124, 588] width 180 height 19
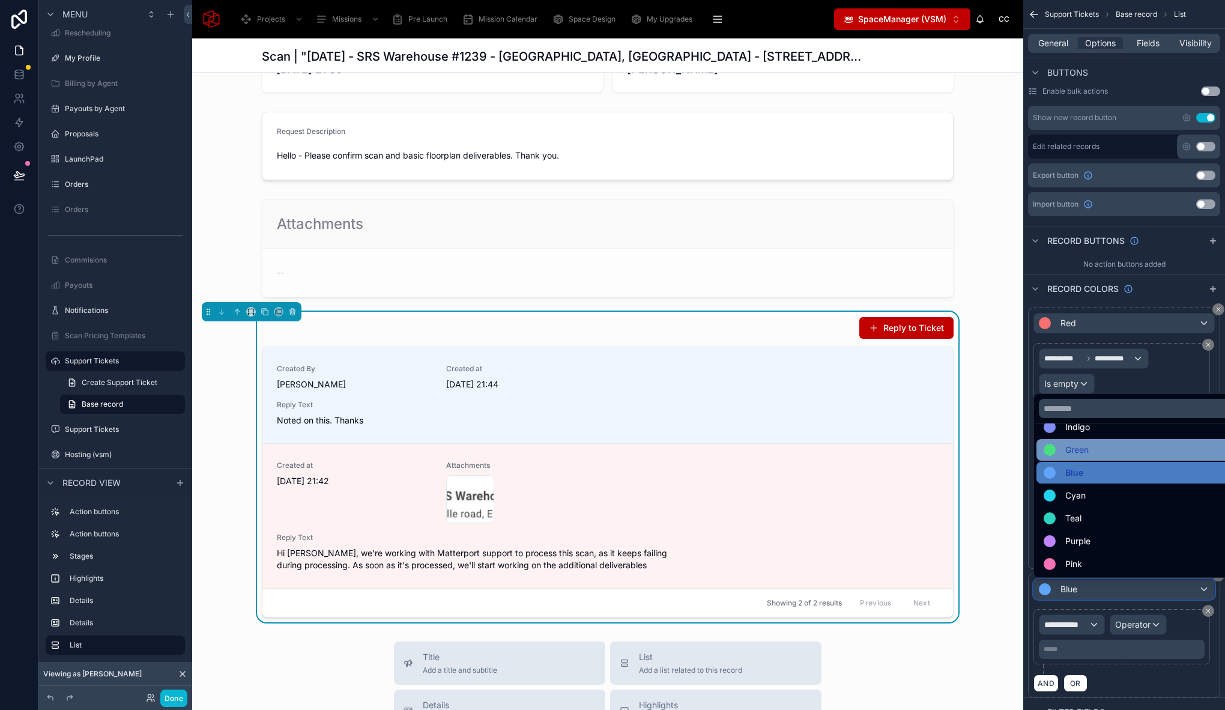
scroll to position [0, 0]
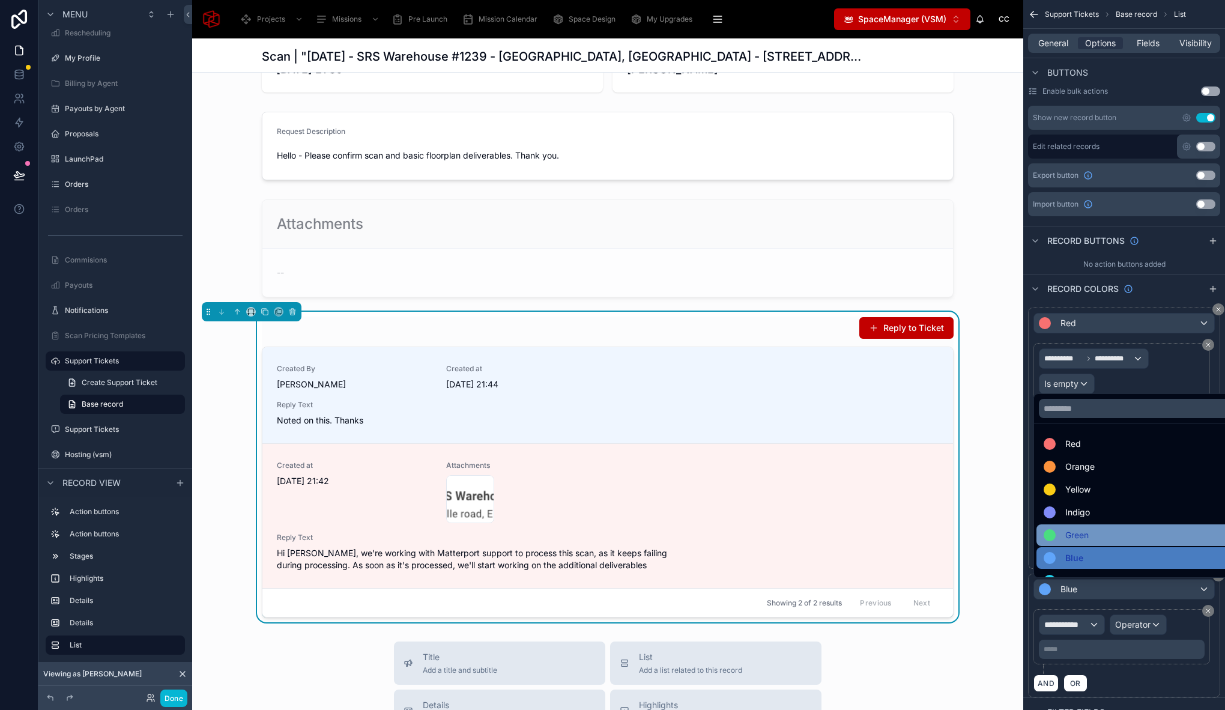
click at [1102, 533] on div "Green" at bounding box center [1137, 535] width 188 height 14
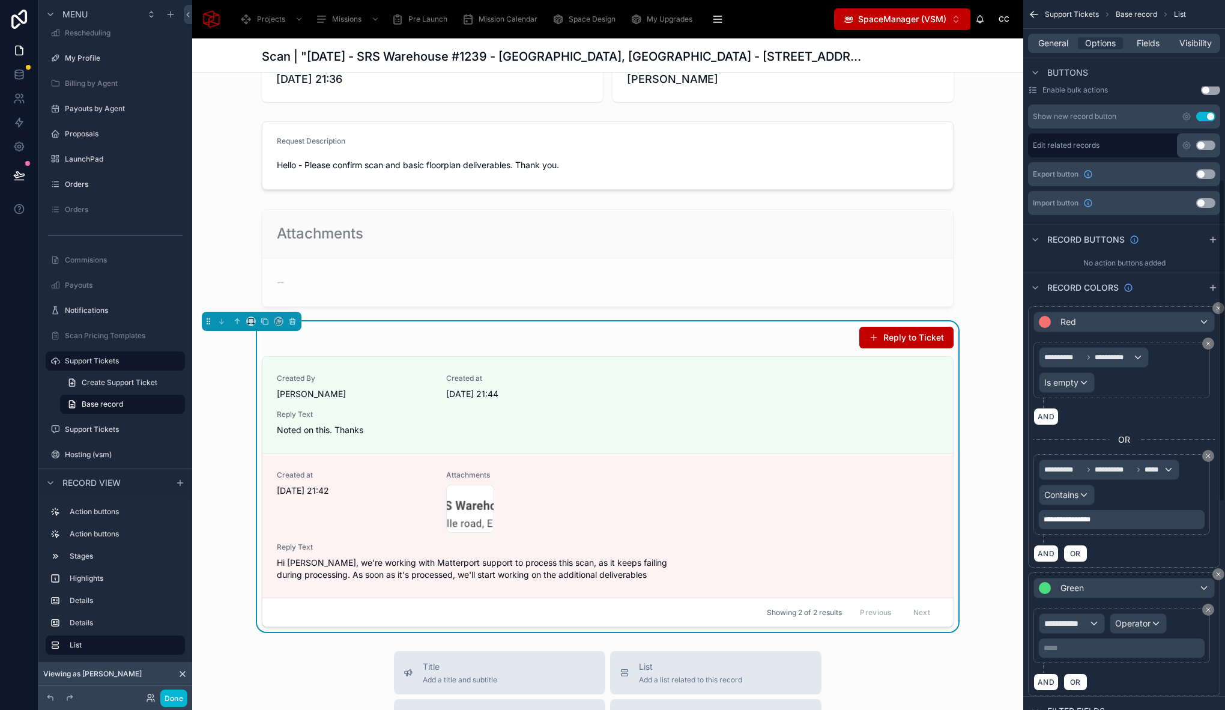
scroll to position [430, 0]
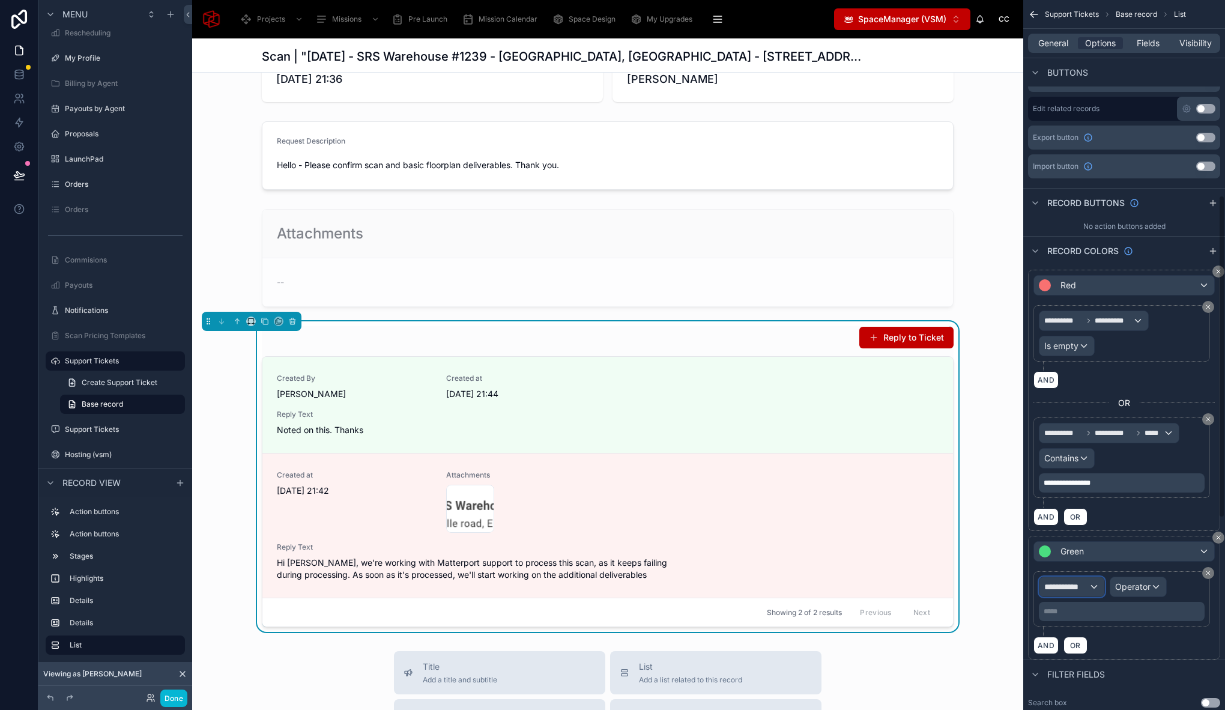
click at [1075, 585] on span "**********" at bounding box center [1066, 586] width 44 height 12
click at [1109, 657] on div "Row values Row values" at bounding box center [1093, 658] width 89 height 29
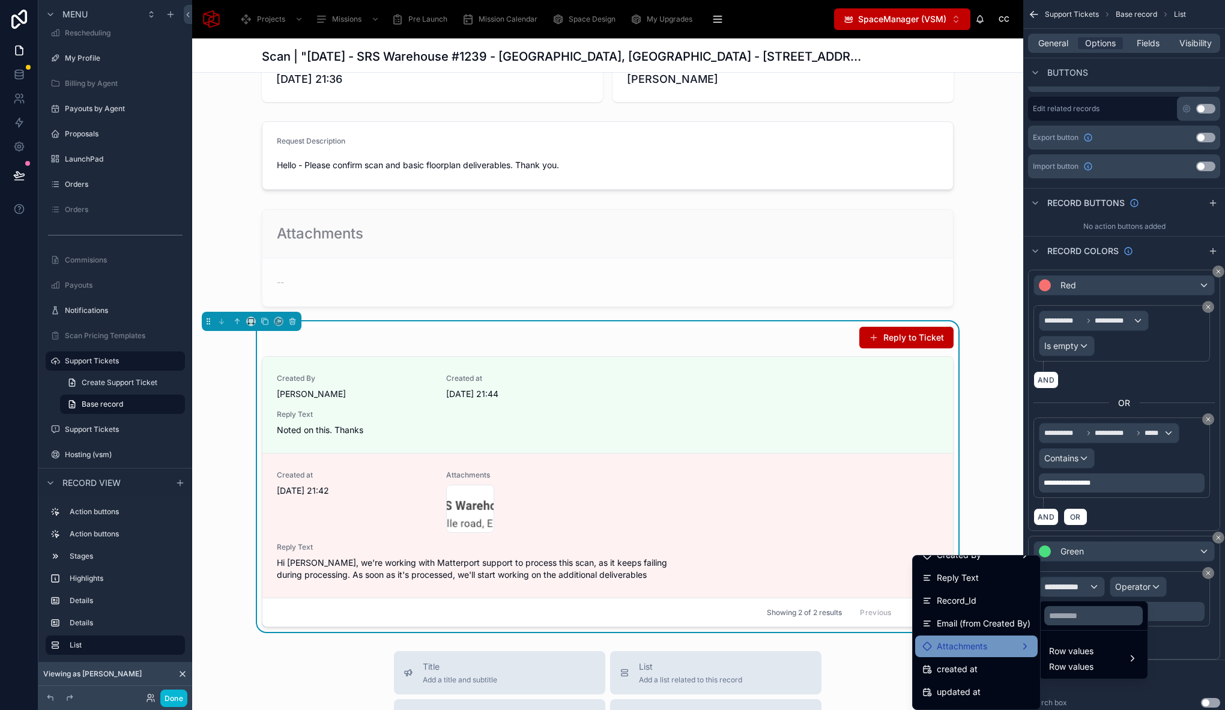
scroll to position [0, 0]
click at [987, 635] on div "Created By" at bounding box center [976, 637] width 108 height 14
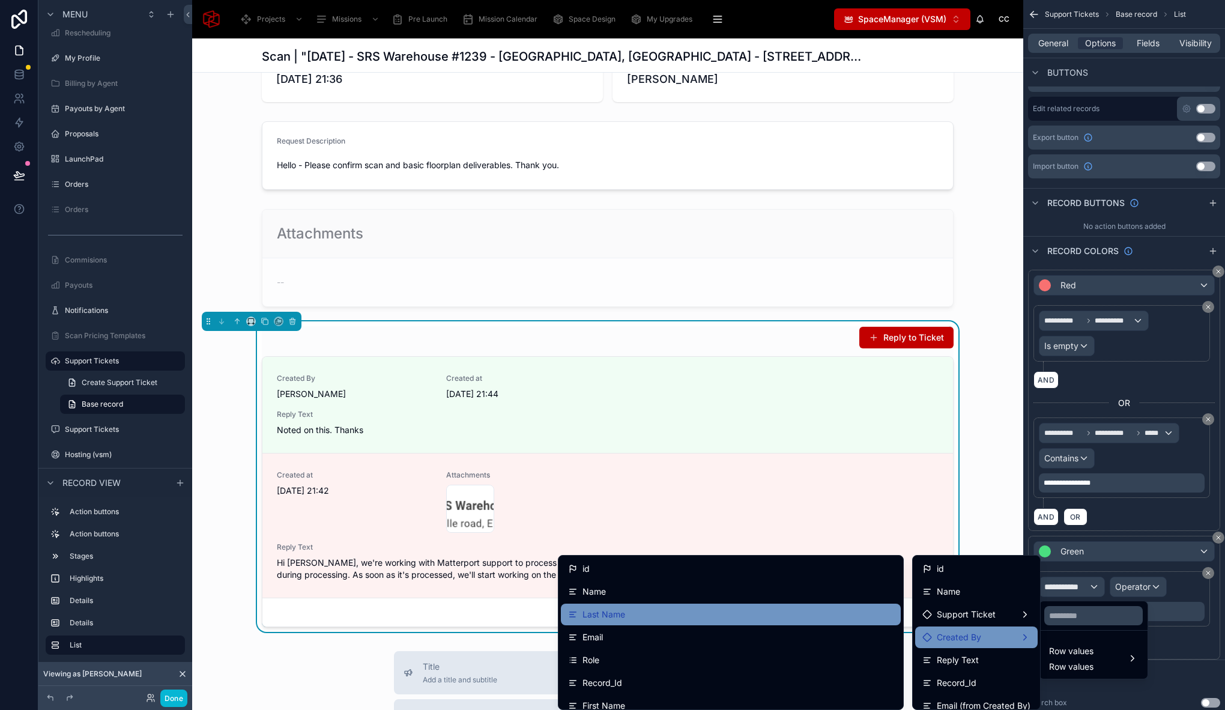
scroll to position [1, 0]
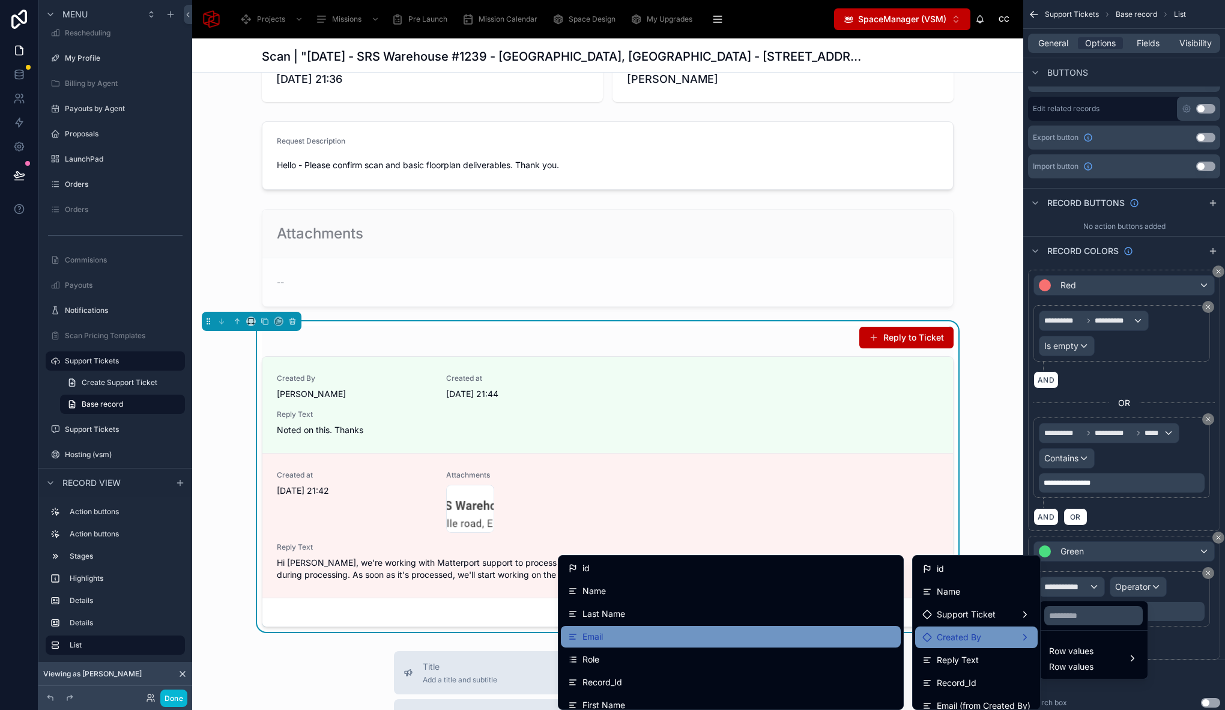
click at [718, 641] on div "Email" at bounding box center [730, 636] width 325 height 14
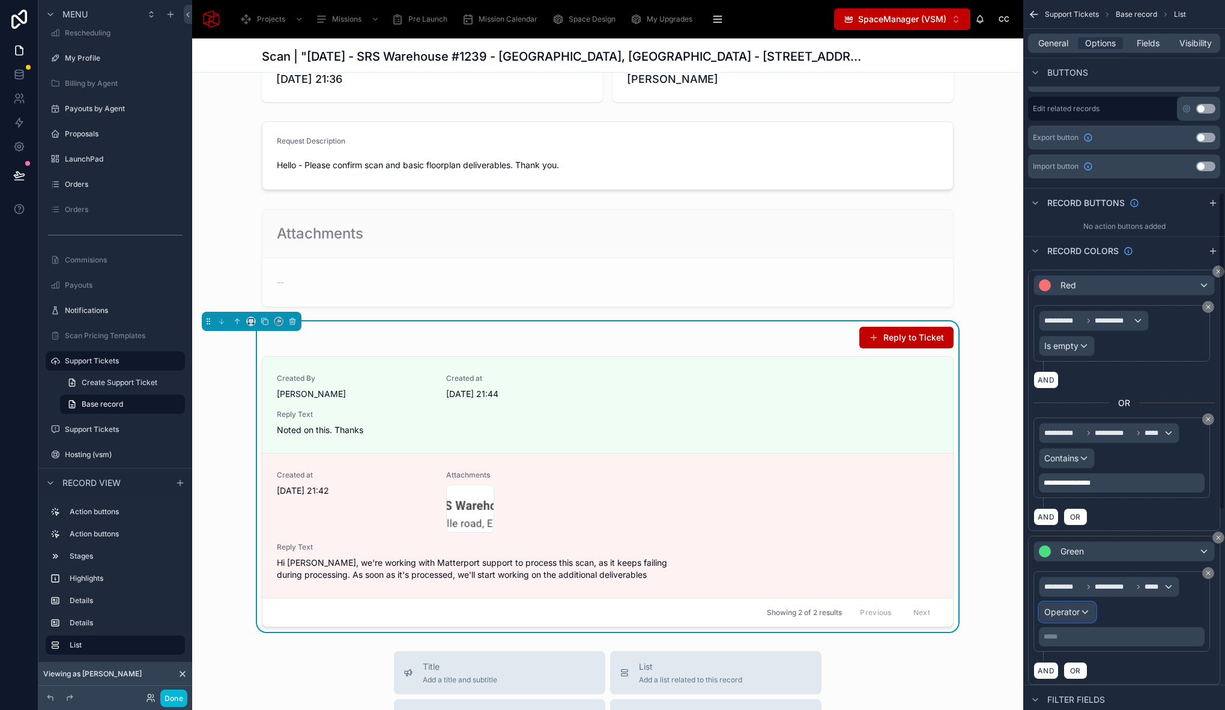
click at [1057, 611] on span "Operator" at bounding box center [1061, 611] width 35 height 10
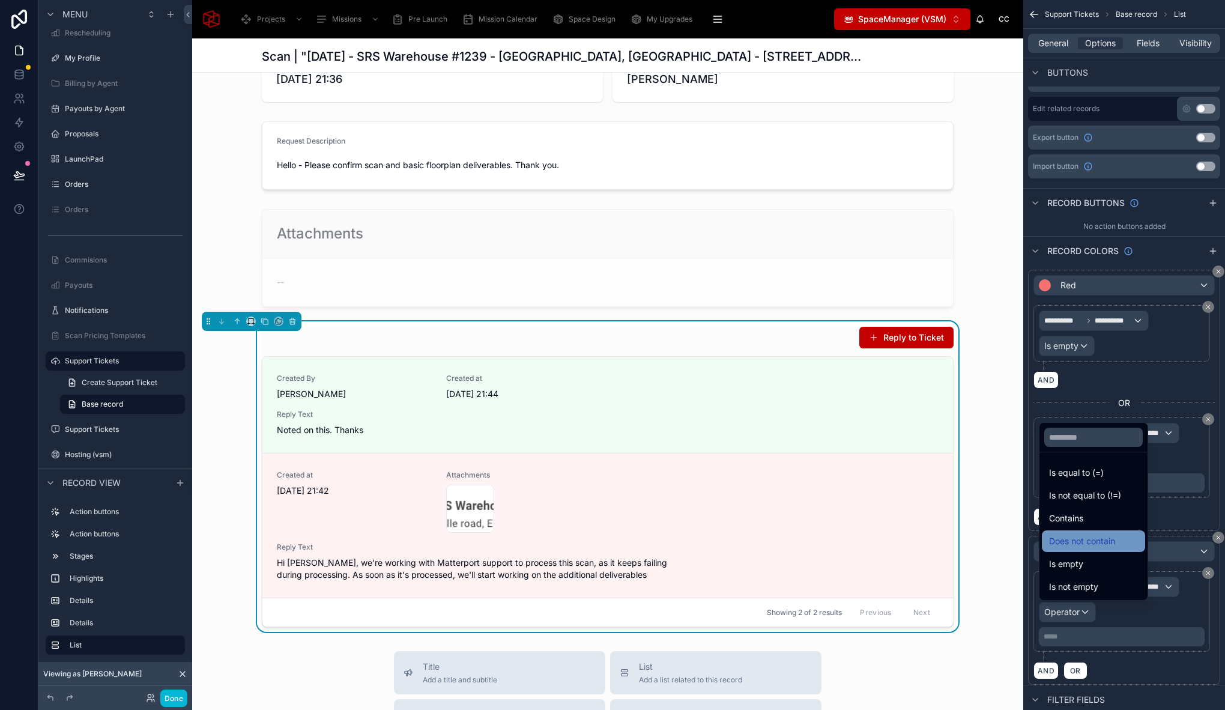
click at [1092, 537] on span "Does not contain" at bounding box center [1082, 541] width 66 height 14
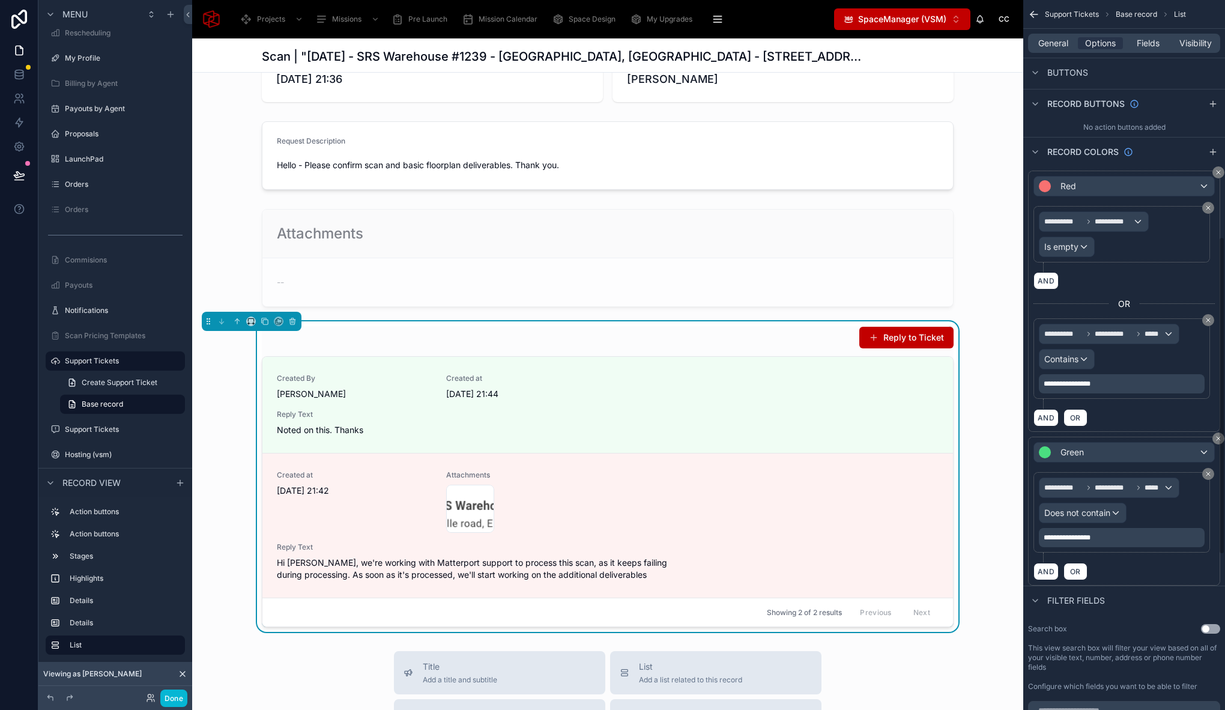
scroll to position [510, 0]
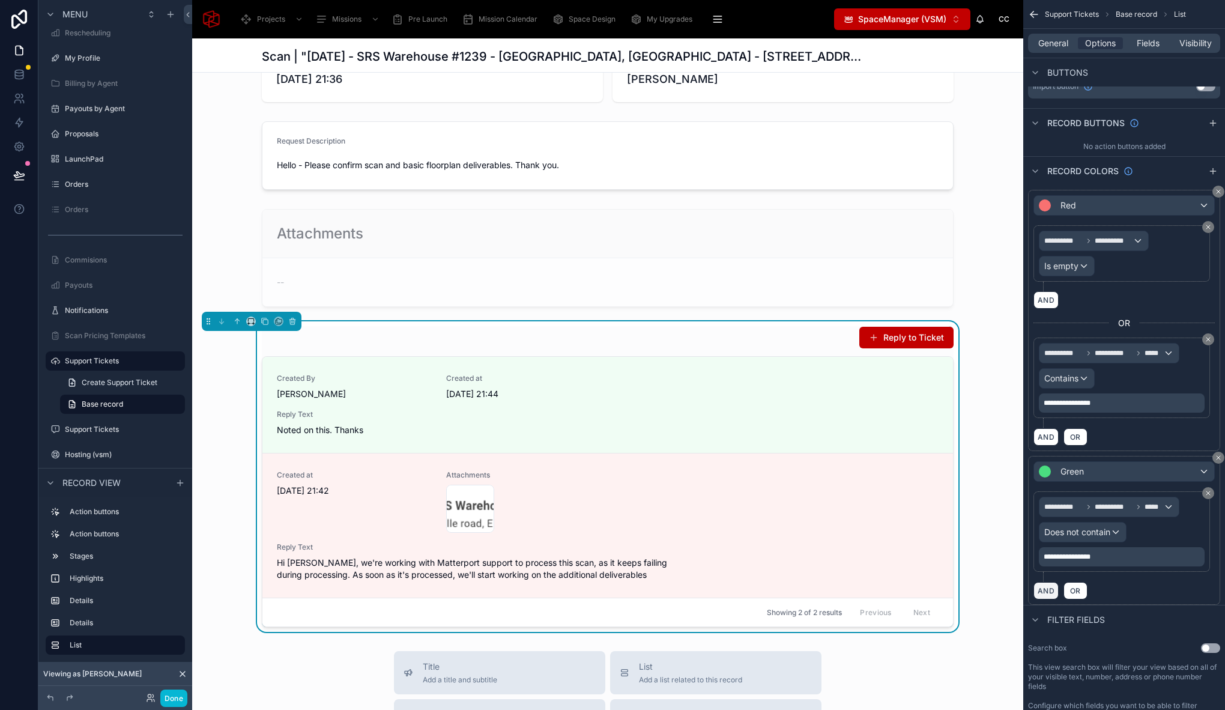
click at [1046, 594] on button "AND" at bounding box center [1045, 590] width 25 height 17
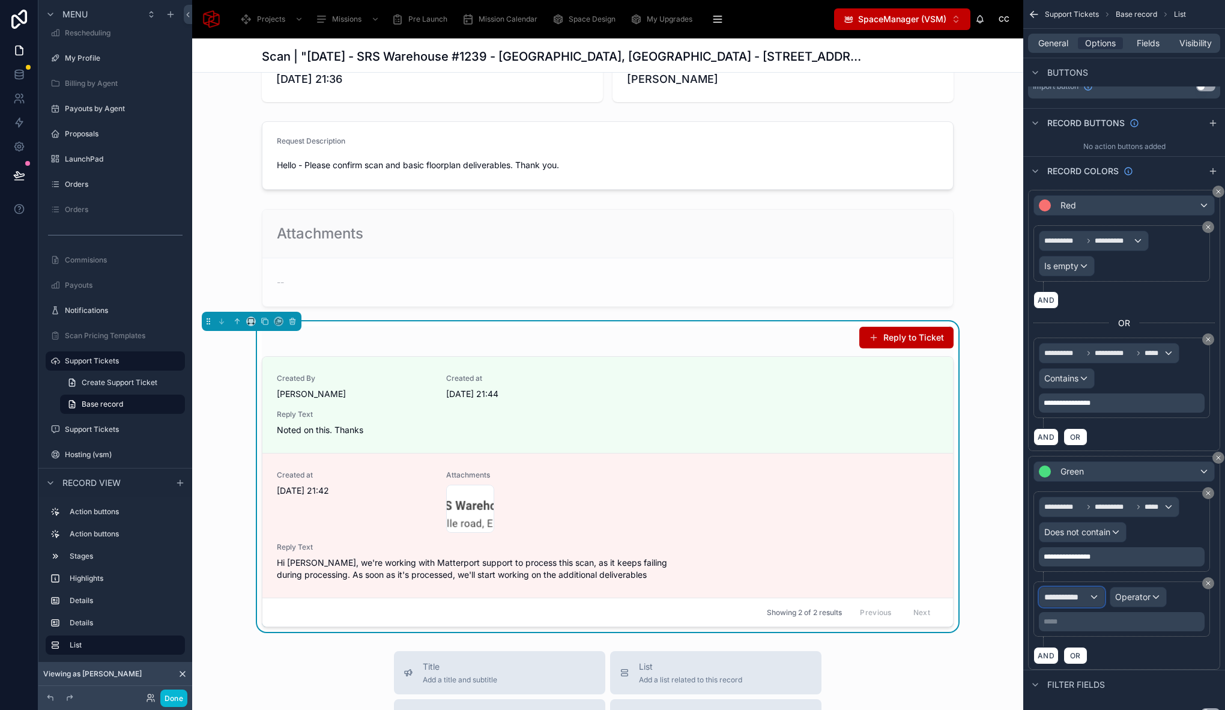
click at [1071, 594] on span "**********" at bounding box center [1066, 597] width 44 height 12
click at [1098, 662] on div "Row values Row values" at bounding box center [1093, 668] width 89 height 29
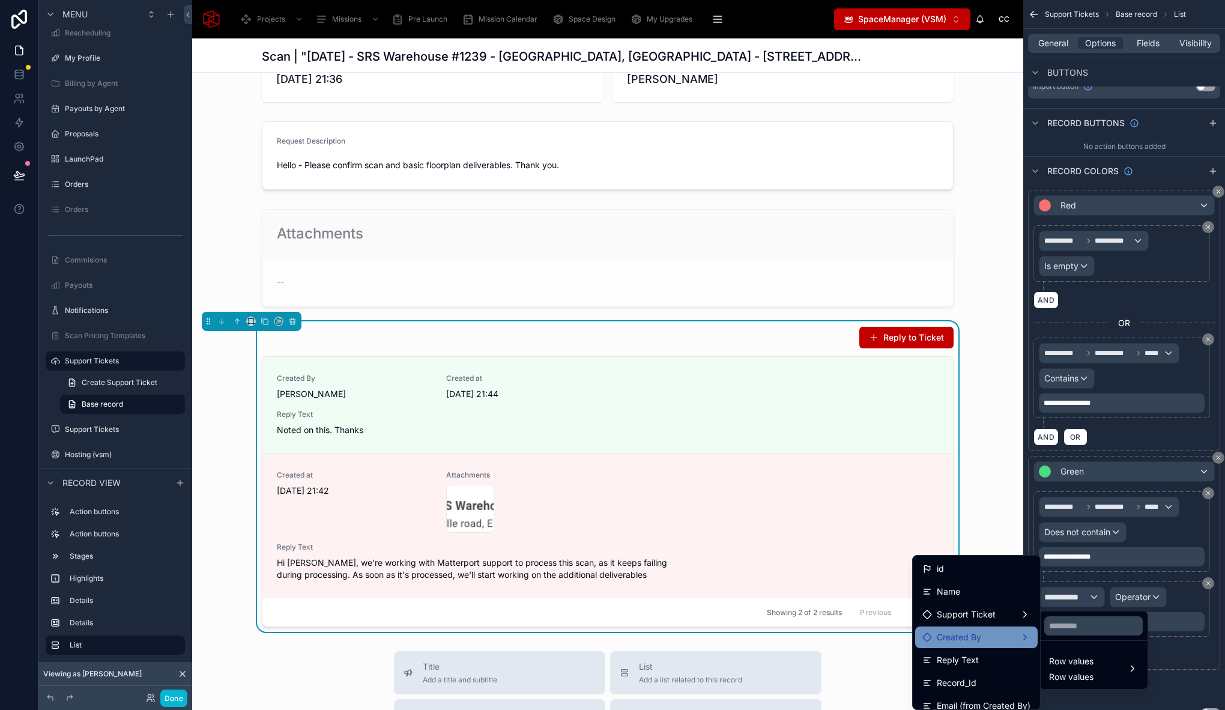
click at [984, 638] on div "Created By" at bounding box center [976, 637] width 108 height 14
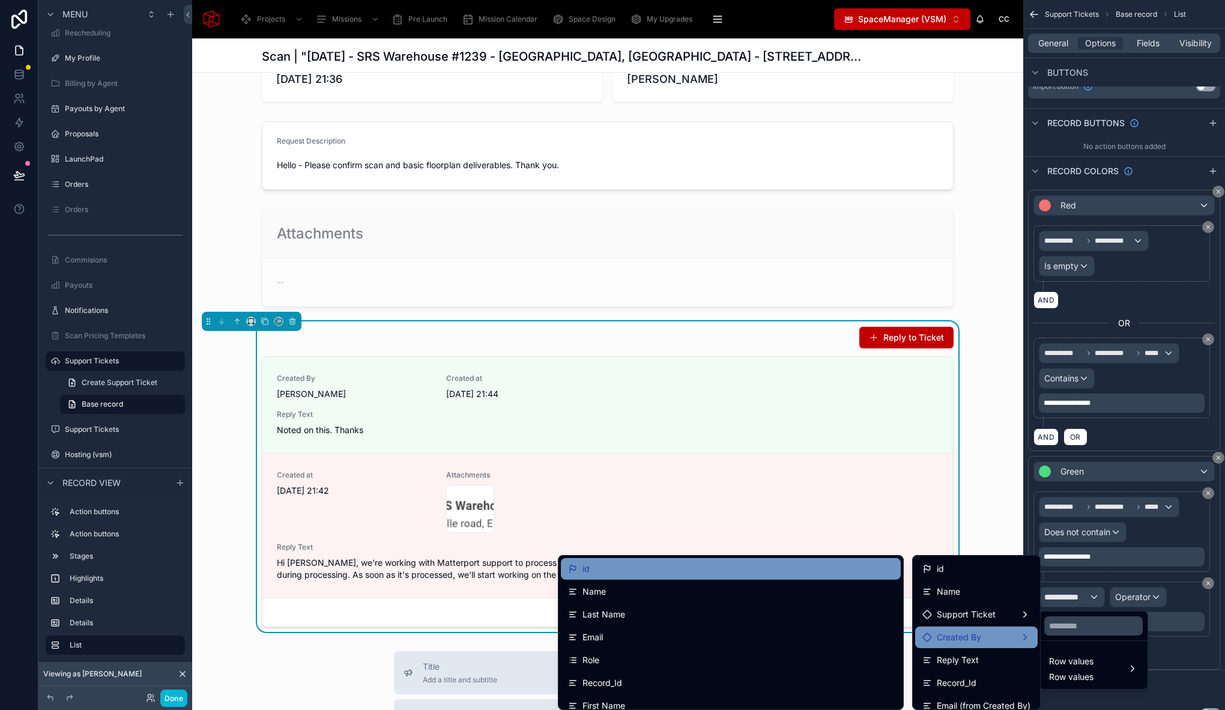
click at [643, 570] on div "id" at bounding box center [730, 568] width 325 height 14
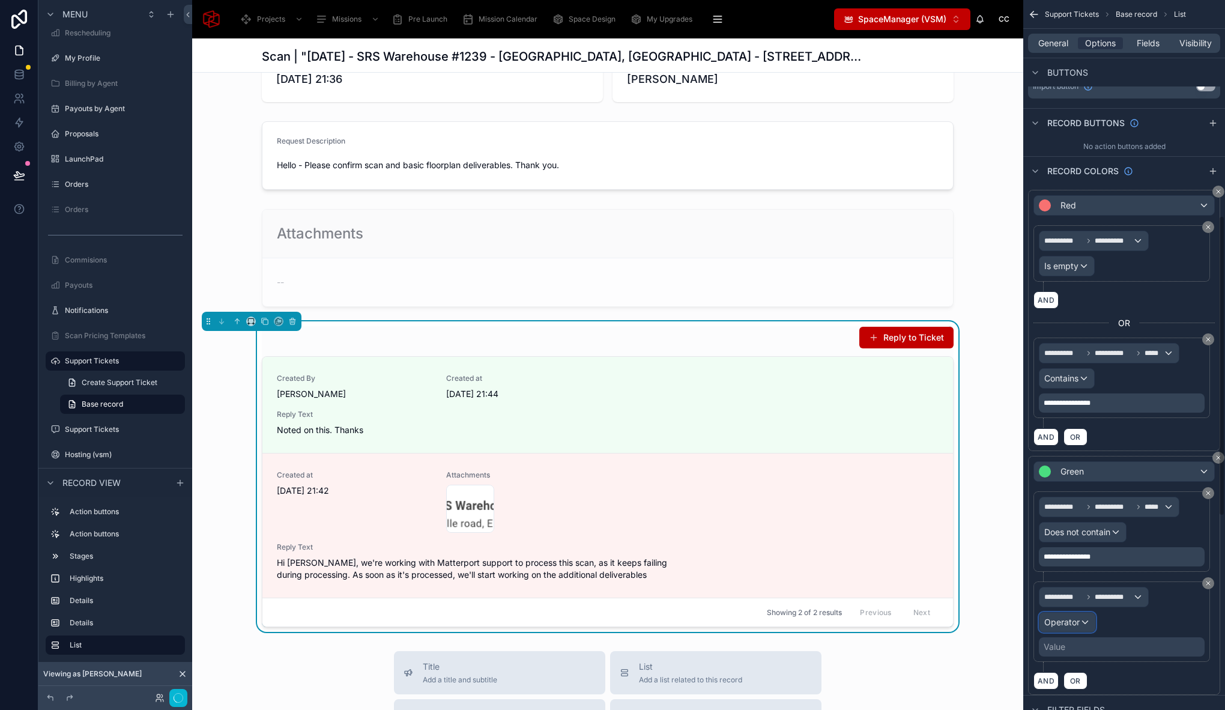
click at [1078, 623] on span "Operator" at bounding box center [1061, 622] width 35 height 10
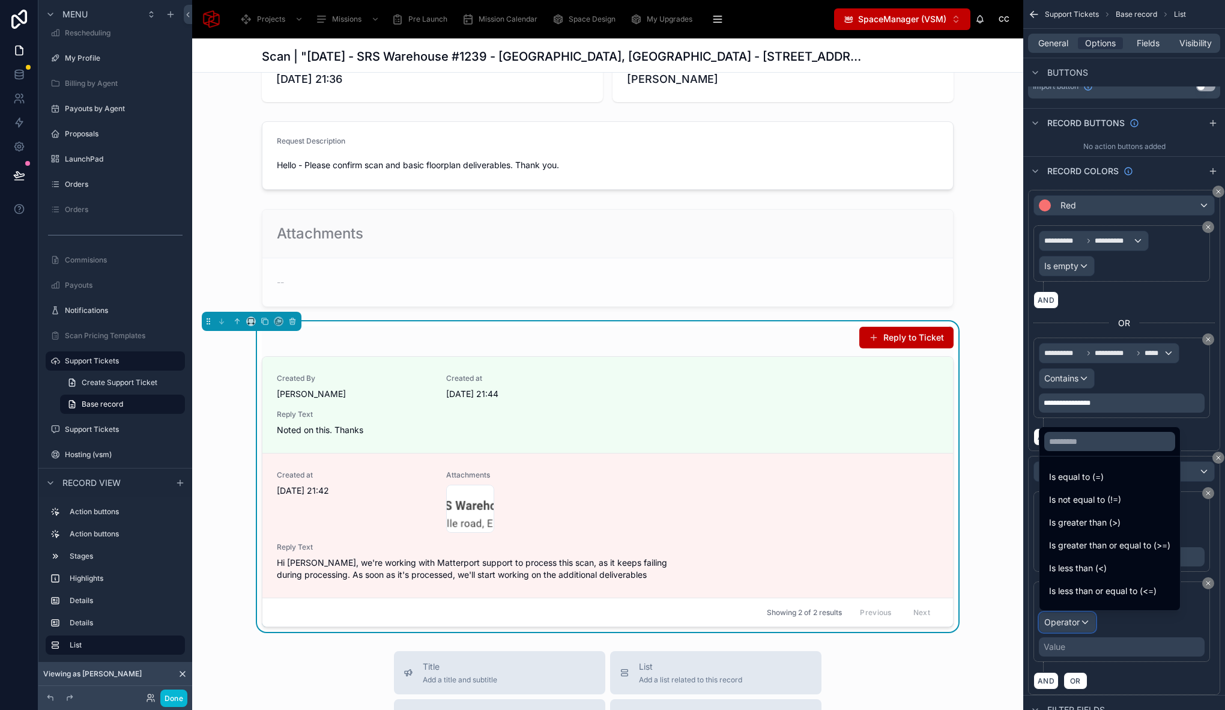
scroll to position [85, 0]
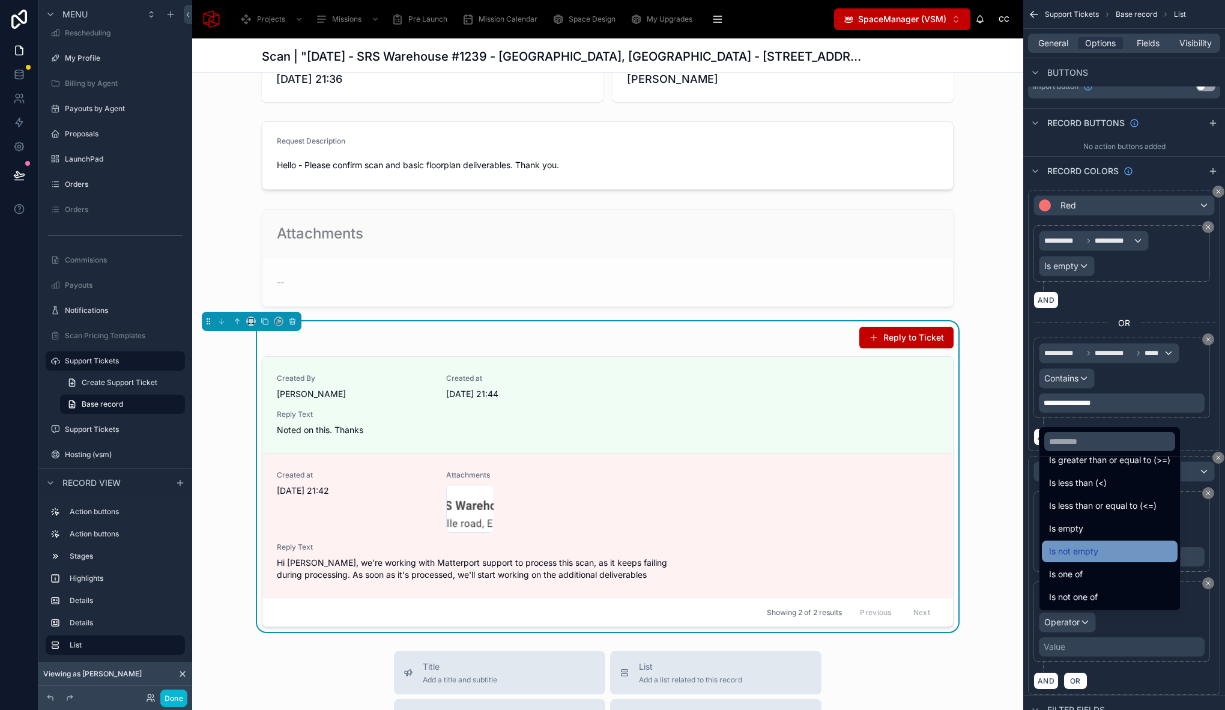
click at [1089, 546] on span "Is not empty" at bounding box center [1073, 551] width 49 height 14
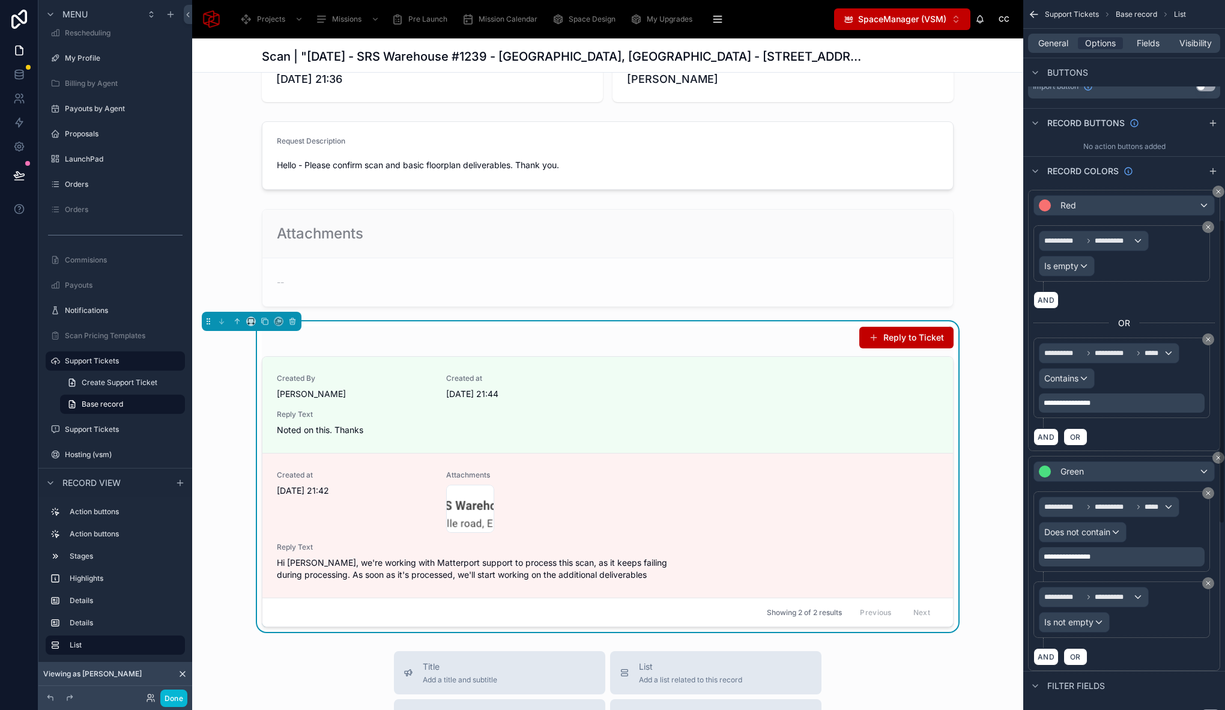
scroll to position [202, 0]
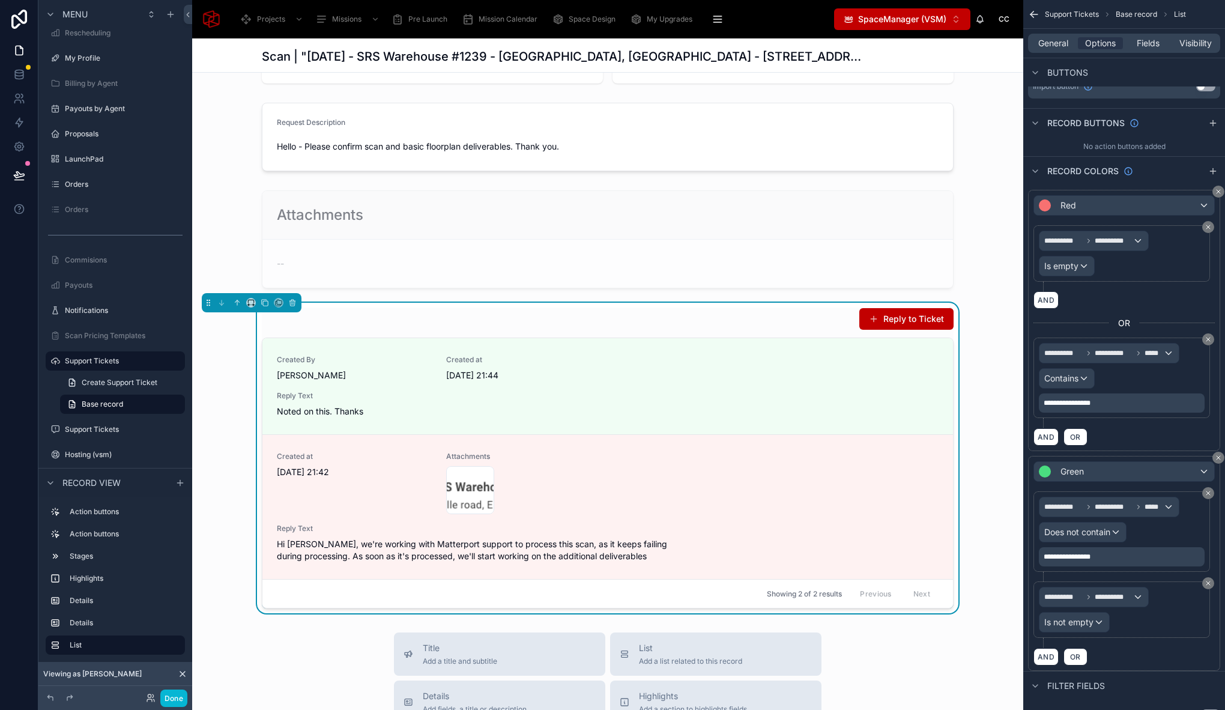
click at [995, 558] on div "Reply to Ticket Created By Chris Cruz Created at 08/09/2025 21:44 Reply Text No…" at bounding box center [607, 458] width 831 height 310
click at [170, 699] on button "Done" at bounding box center [173, 697] width 27 height 17
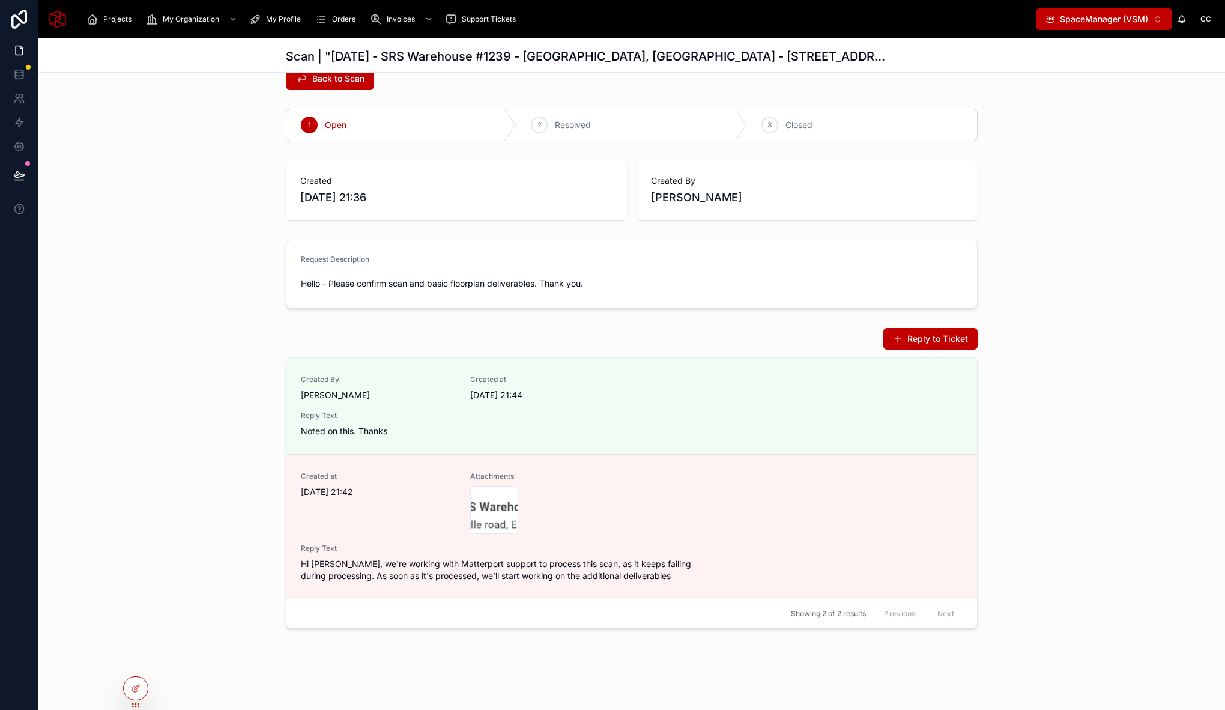
scroll to position [0, 0]
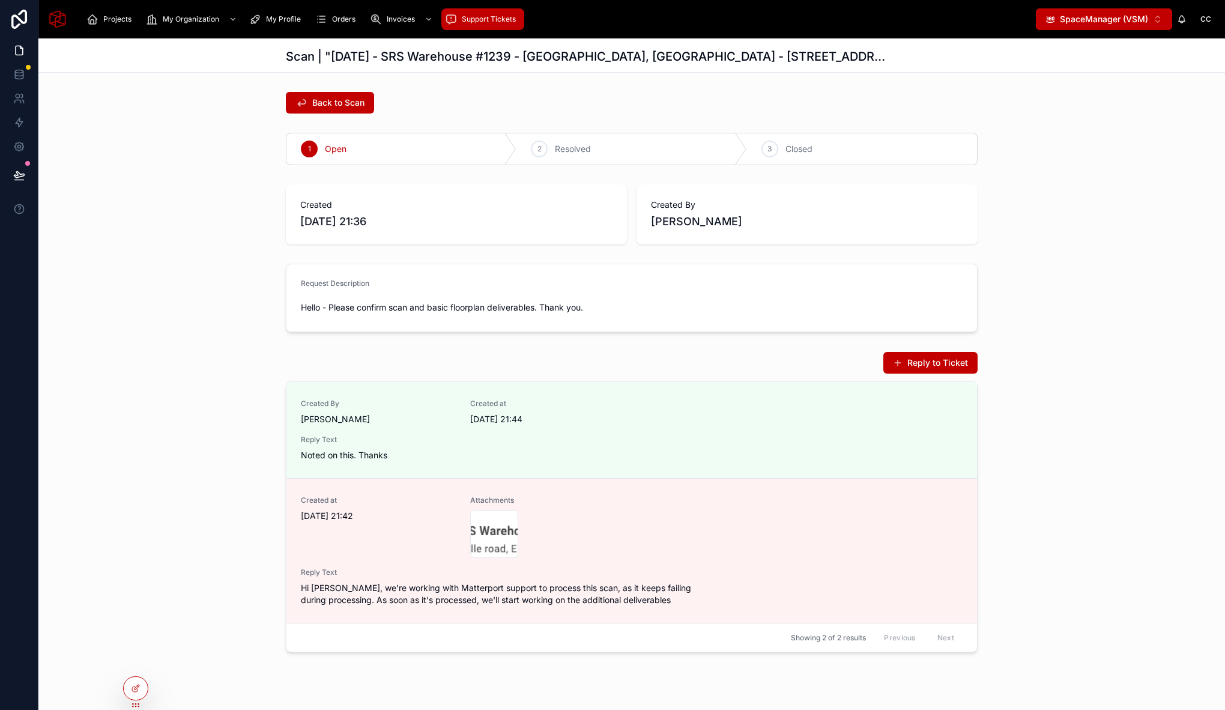
click at [488, 19] on span "Support Tickets" at bounding box center [489, 19] width 54 height 10
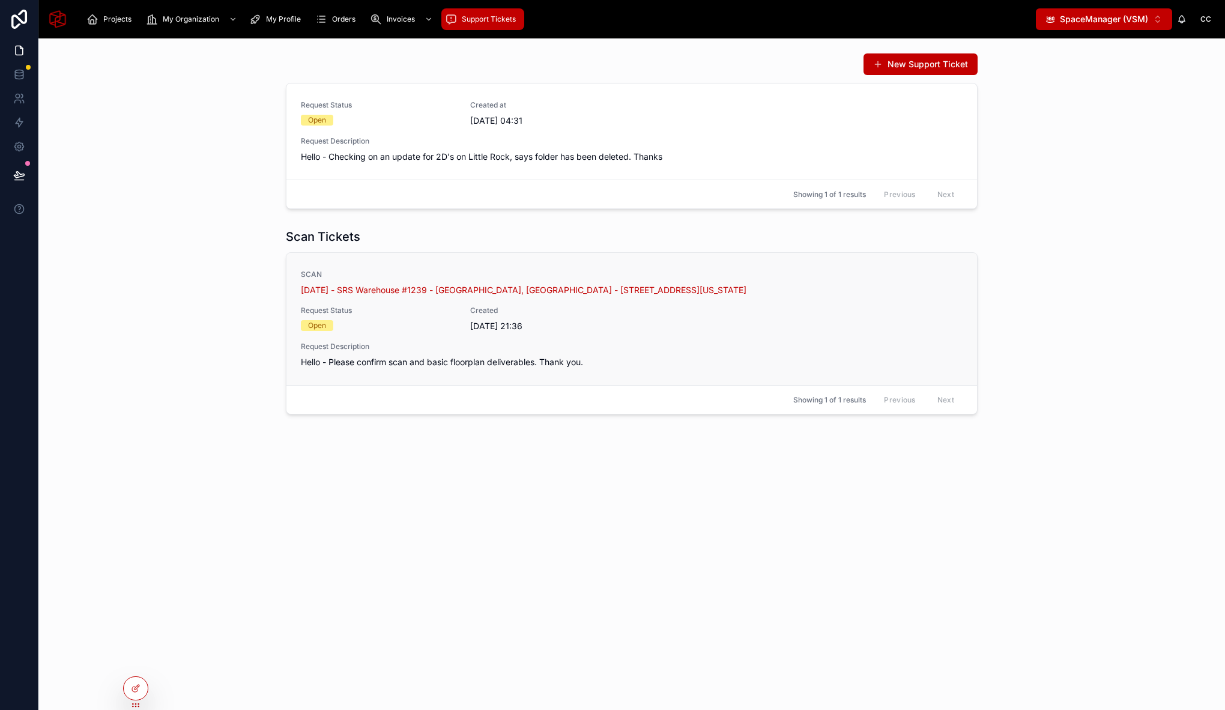
click at [650, 337] on div "SCAN September 2, 2025 - SRS Warehouse #1239 - Endicott, NY - 1239 Campville Ro…" at bounding box center [632, 319] width 662 height 98
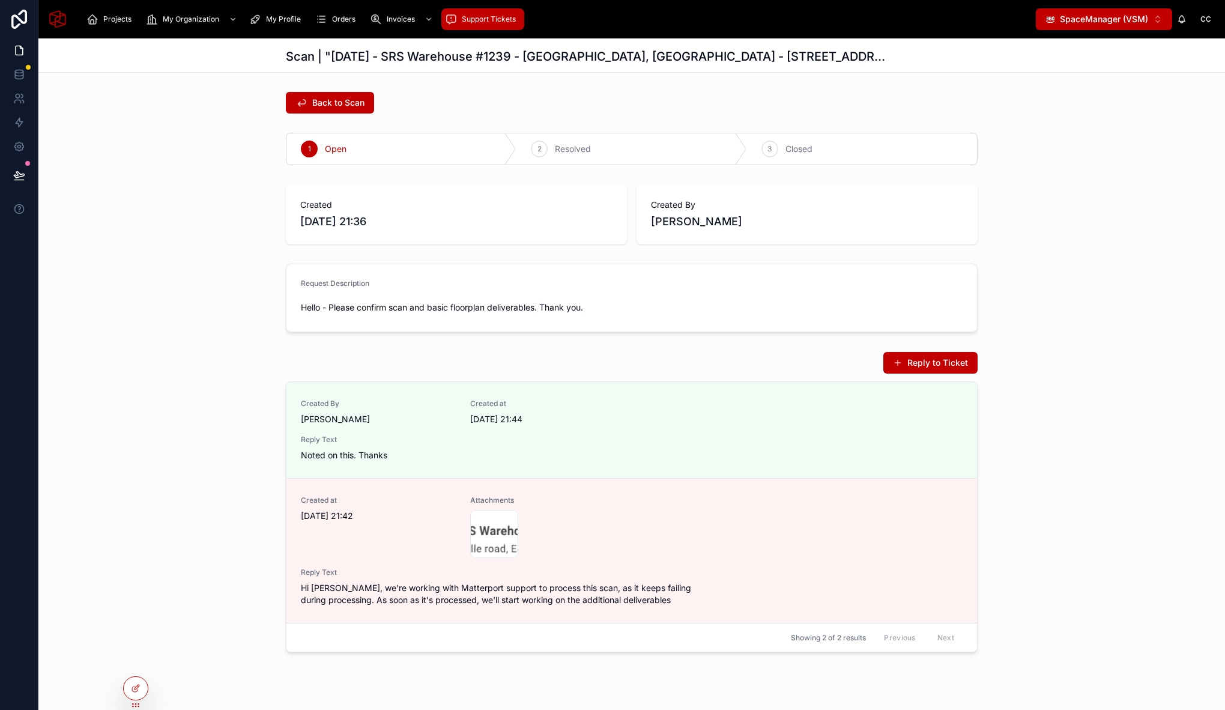
click at [493, 17] on span "Support Tickets" at bounding box center [489, 19] width 54 height 10
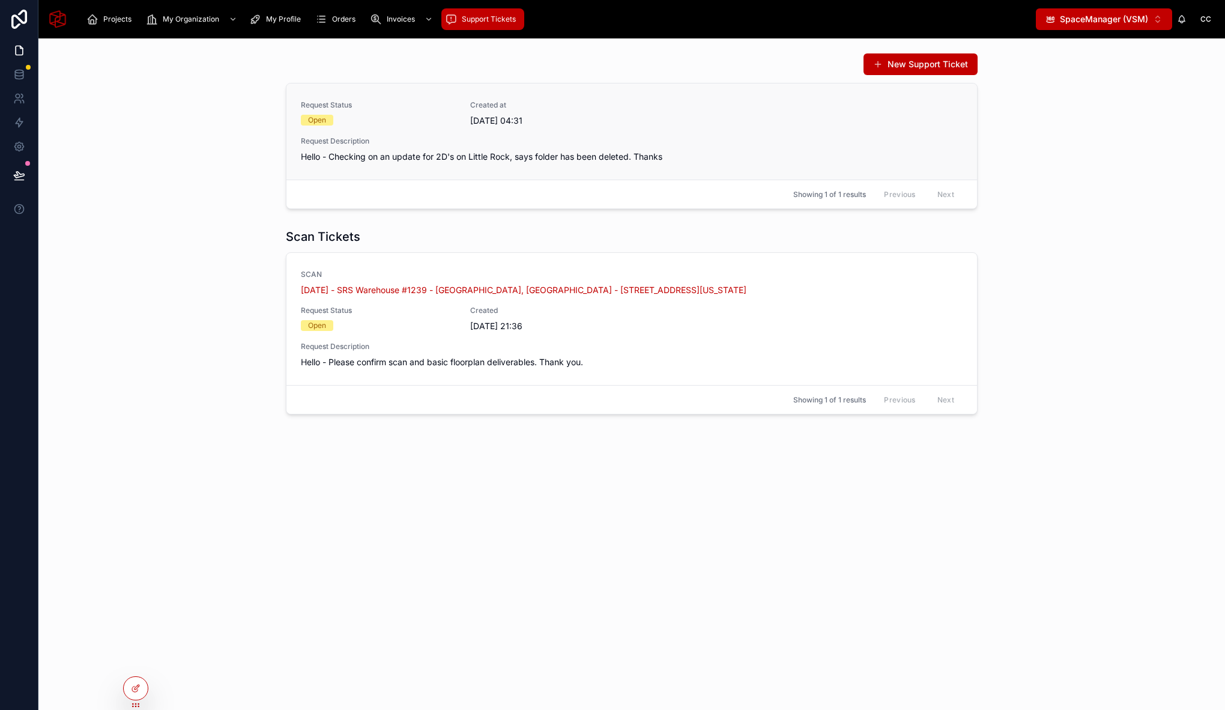
click at [548, 154] on span "Hello - Checking on an update for 2D's on Little Rock, says folder has been del…" at bounding box center [632, 157] width 662 height 12
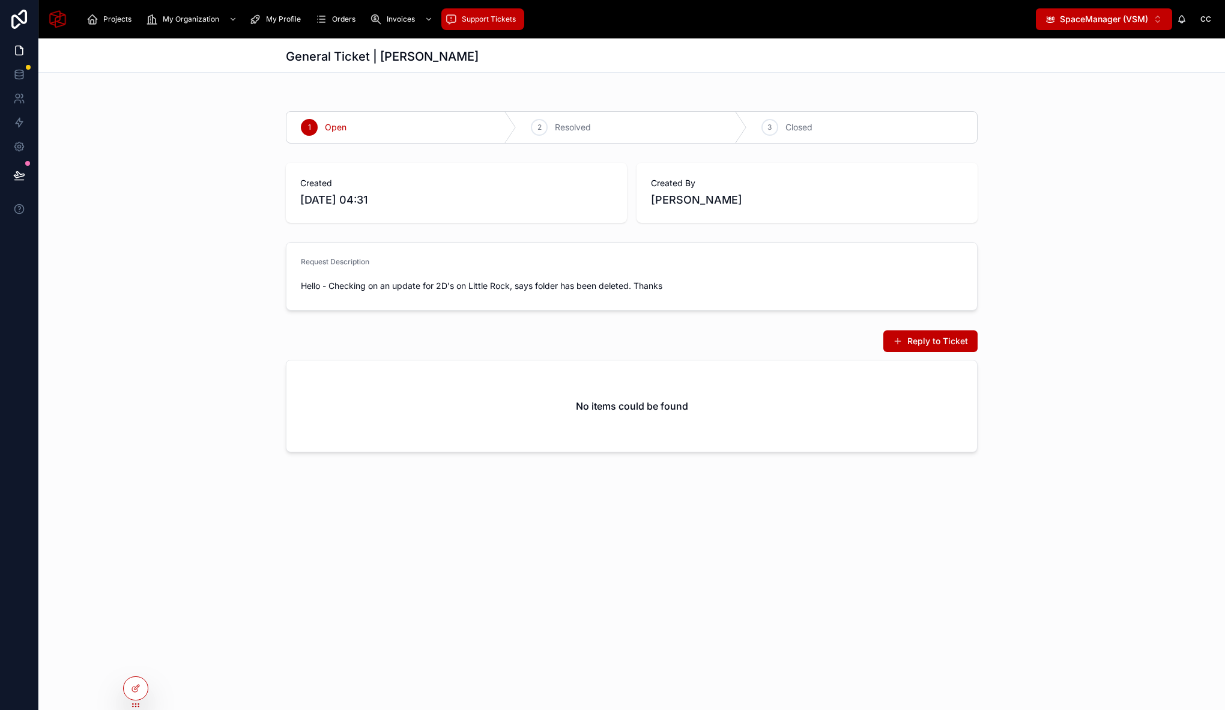
click at [480, 27] on div "Support Tickets" at bounding box center [483, 19] width 76 height 19
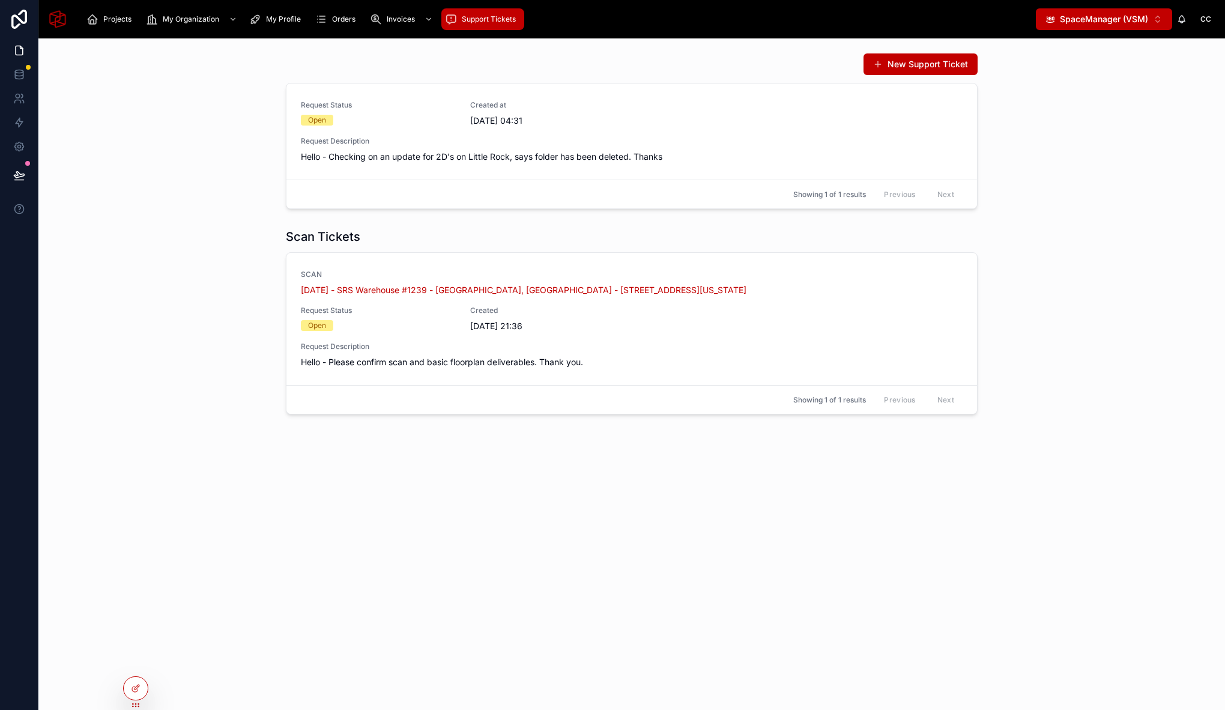
click at [215, 261] on div "Scan Tickets SCAN September 2, 2025 - SRS Warehouse #1239 - Endicott, NY - 1239…" at bounding box center [631, 321] width 1167 height 196
click at [131, 692] on icon at bounding box center [136, 688] width 10 height 10
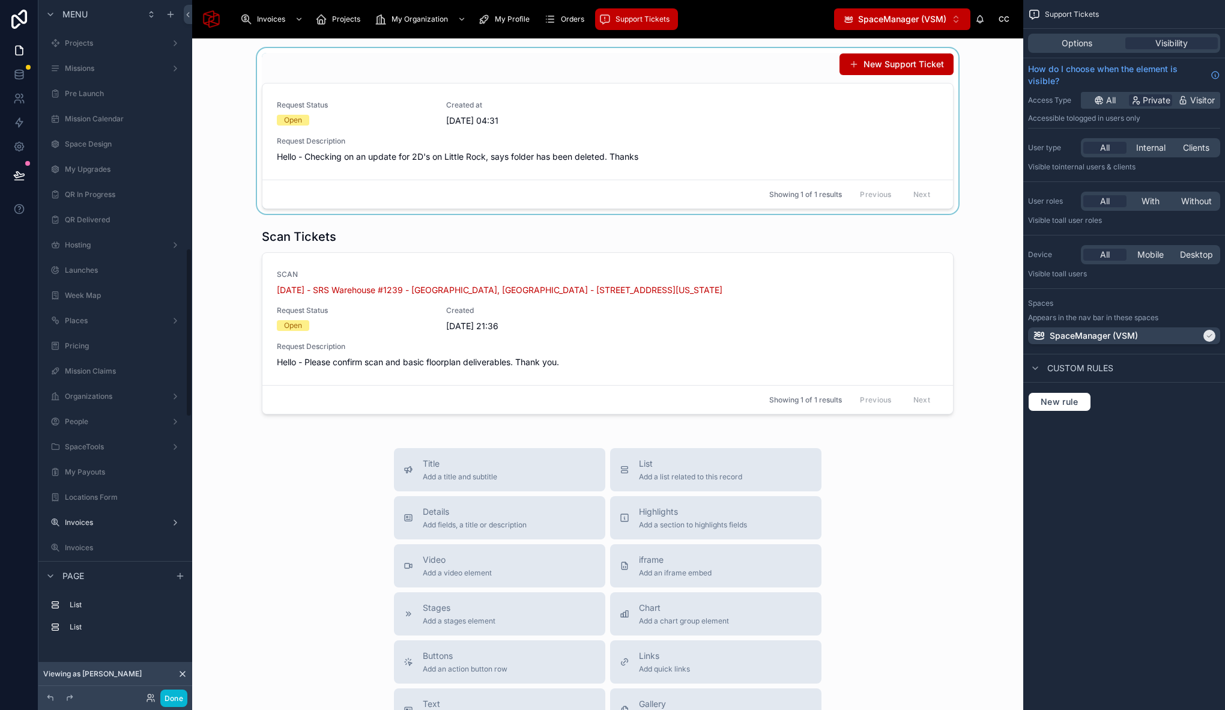
scroll to position [1019, 0]
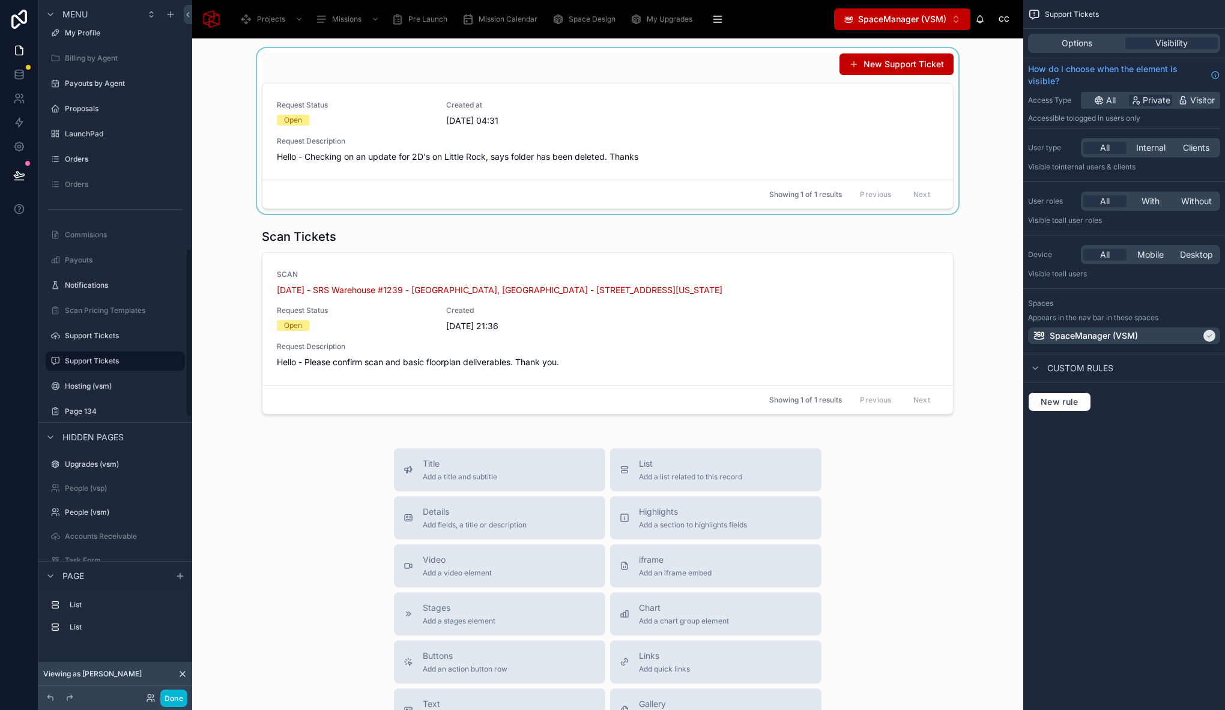
click at [349, 68] on div at bounding box center [608, 131] width 812 height 166
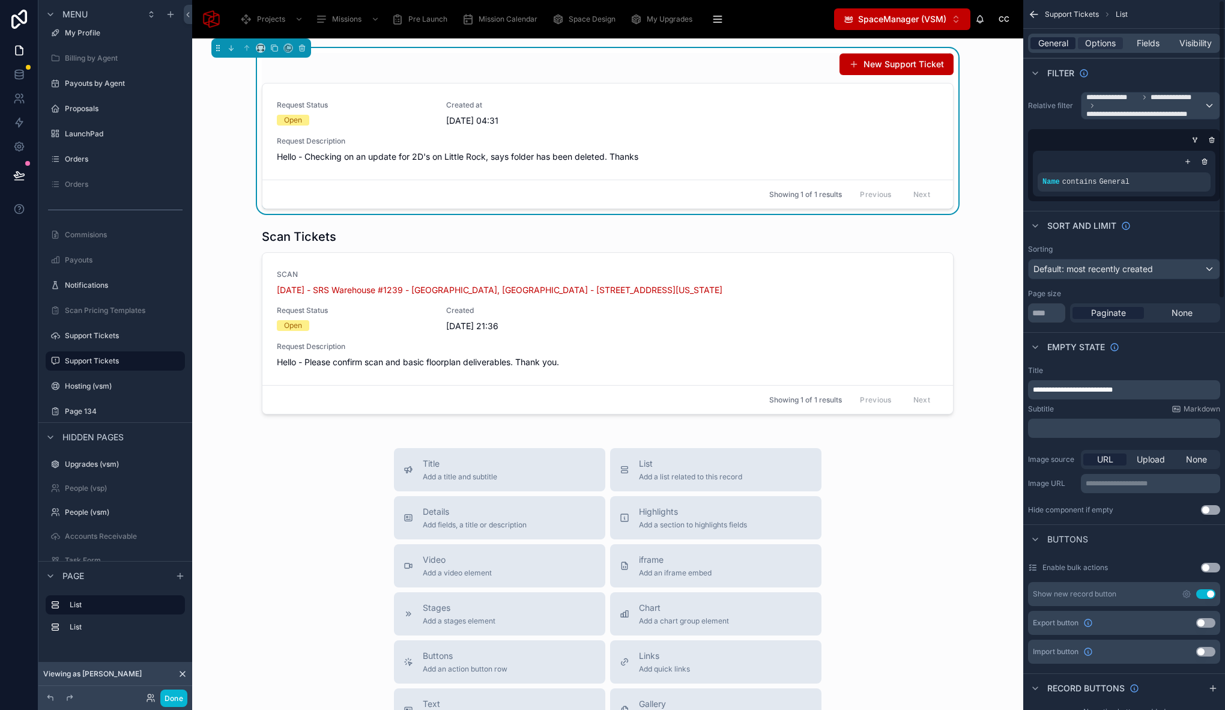
click at [1049, 47] on span "General" at bounding box center [1053, 43] width 30 height 12
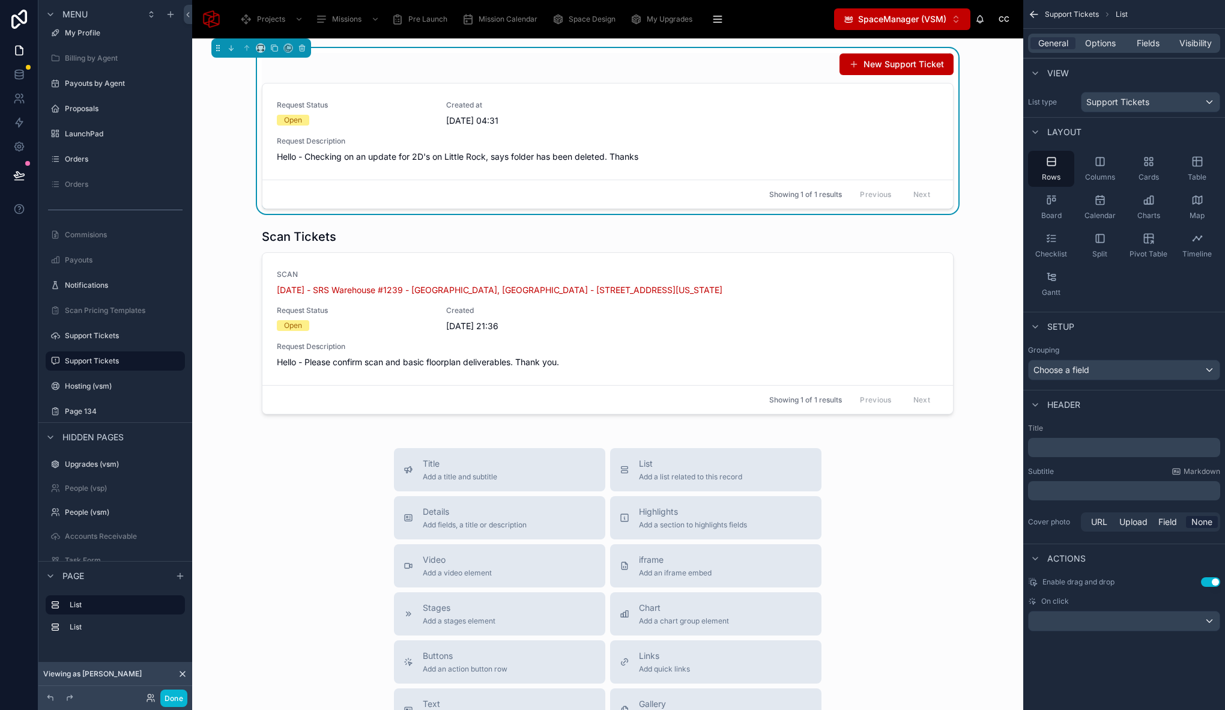
click at [1081, 446] on p "﻿" at bounding box center [1125, 447] width 185 height 12
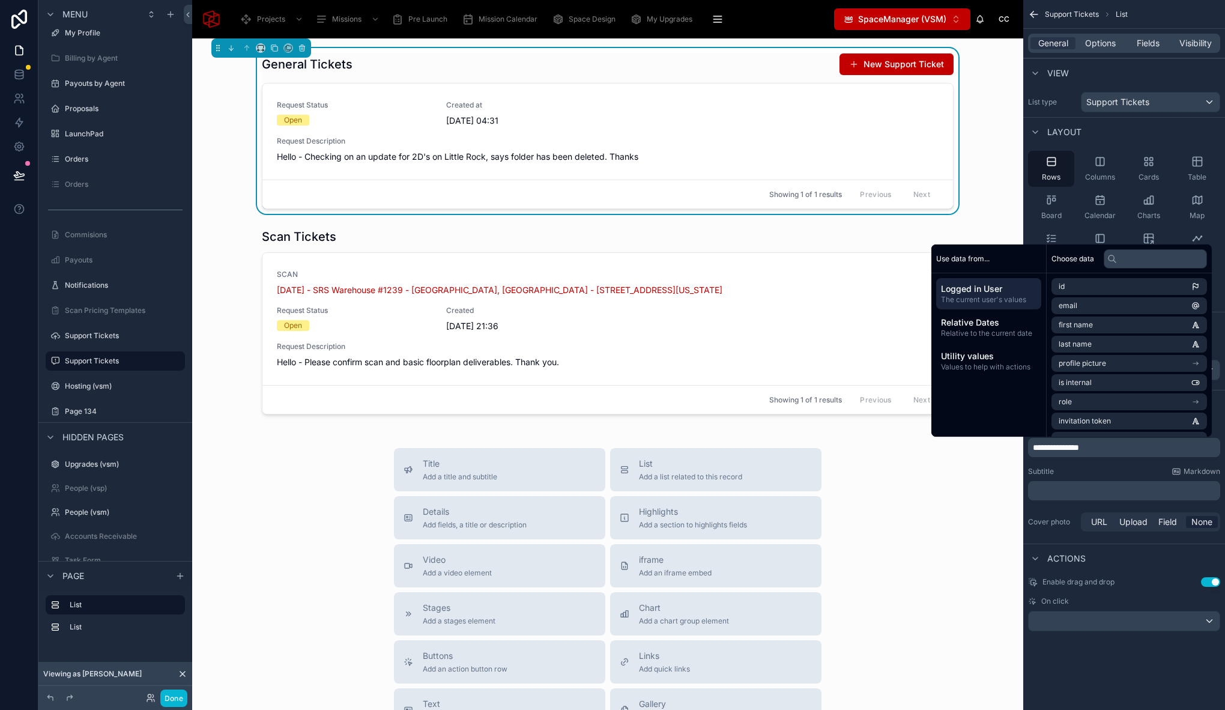
click at [1111, 447] on p "**********" at bounding box center [1125, 447] width 185 height 12
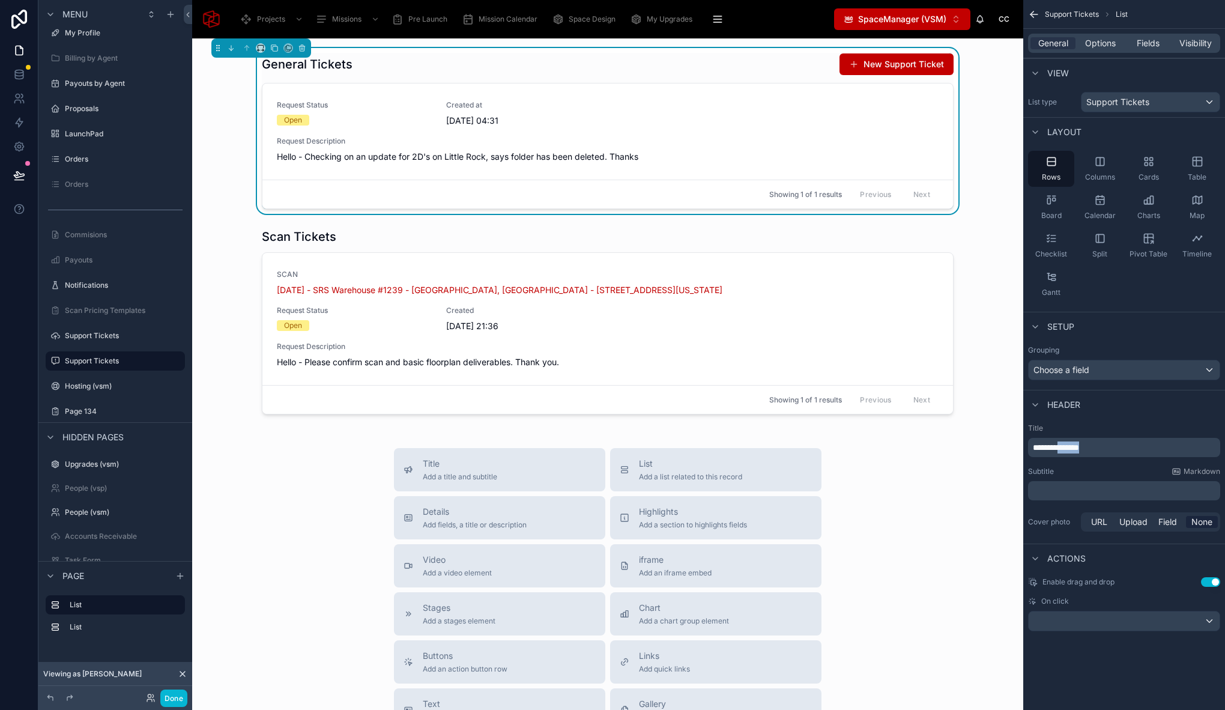
drag, startPoint x: 1111, startPoint y: 447, endPoint x: 1067, endPoint y: 446, distance: 43.8
click at [1067, 446] on p "**********" at bounding box center [1125, 447] width 185 height 12
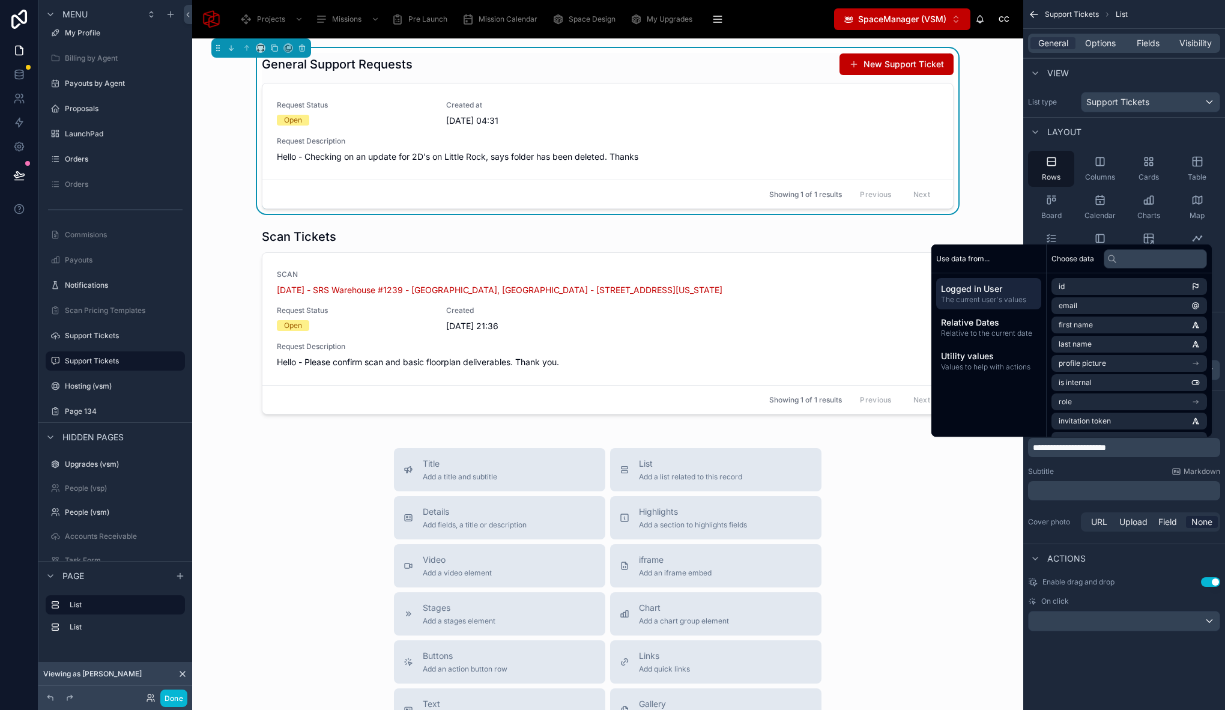
click at [987, 513] on div "Title Add a title and subtitle List Add a list related to this record Details A…" at bounding box center [608, 661] width 812 height 427
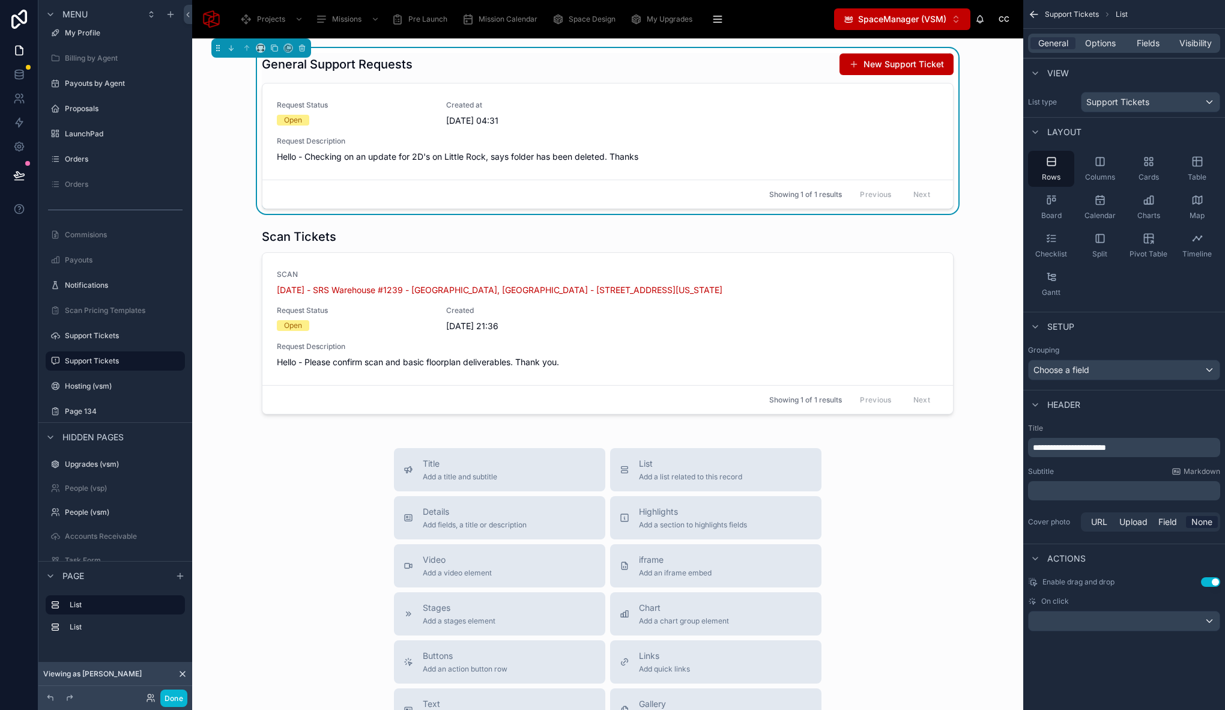
click at [904, 523] on div "Title Add a title and subtitle List Add a list related to this record Details A…" at bounding box center [608, 661] width 812 height 427
click at [343, 230] on div at bounding box center [608, 321] width 812 height 196
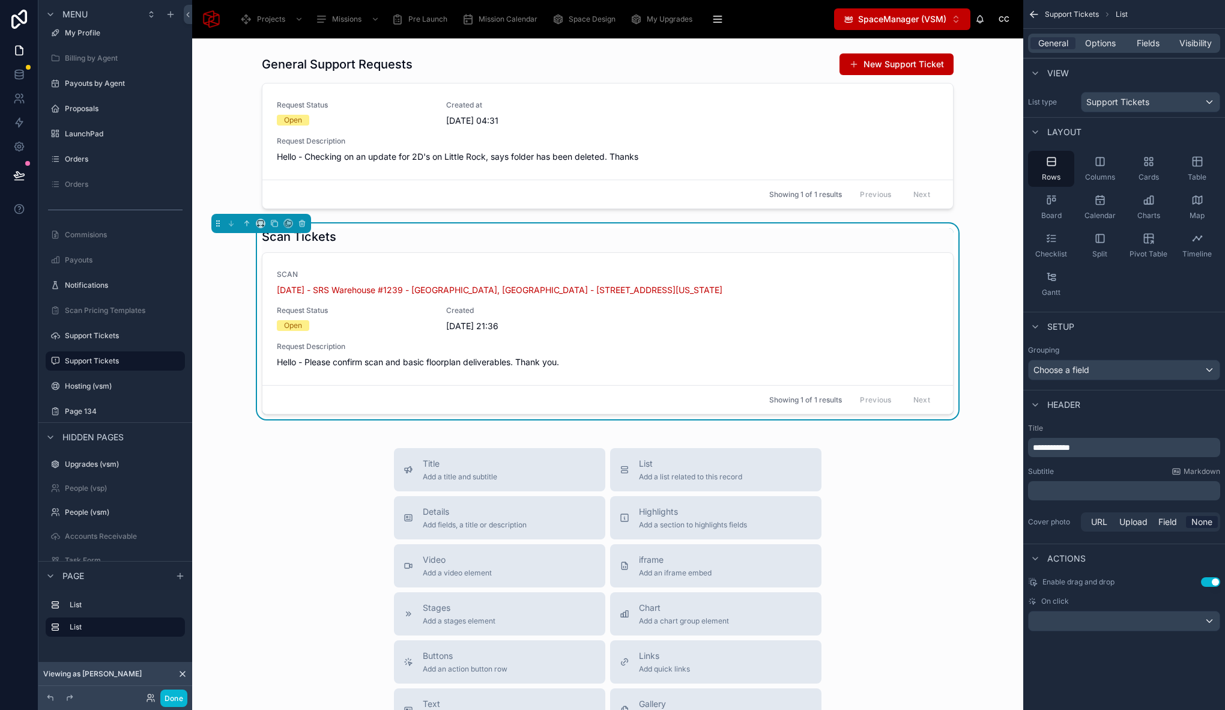
click at [349, 567] on div "Title Add a title and subtitle List Add a list related to this record Details A…" at bounding box center [608, 661] width 812 height 427
click at [172, 696] on button "Done" at bounding box center [173, 697] width 27 height 17
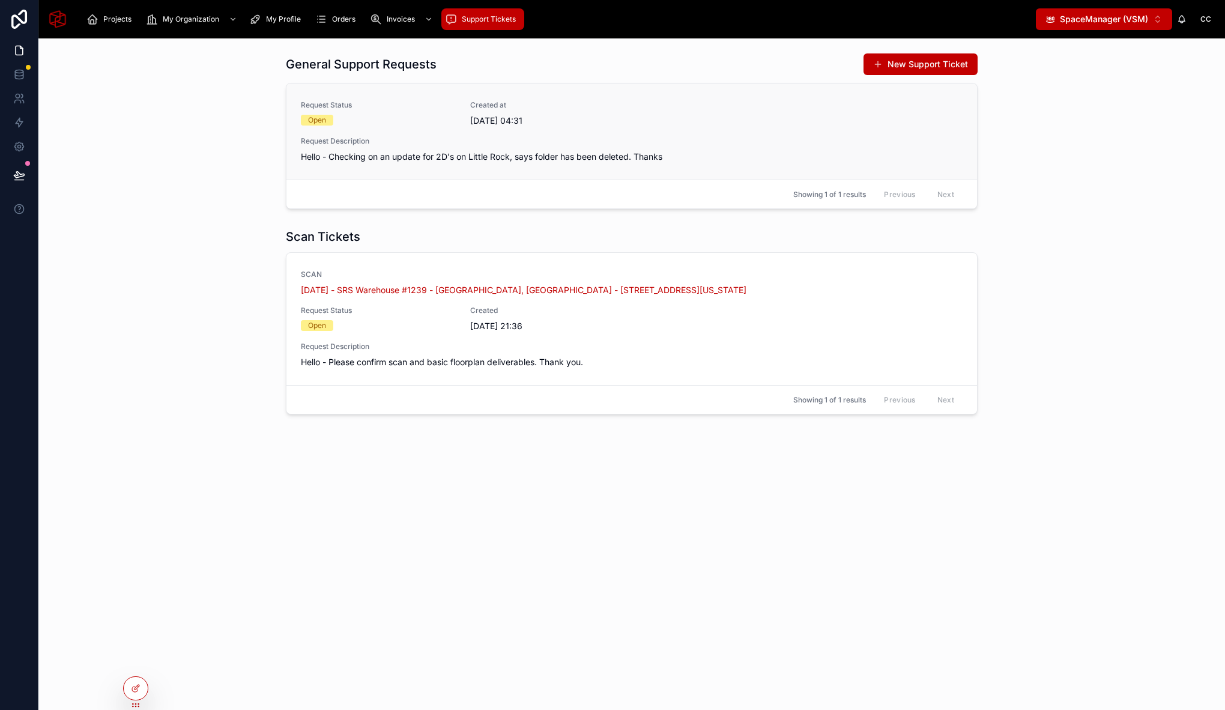
click at [567, 145] on span "Request Description" at bounding box center [632, 141] width 662 height 10
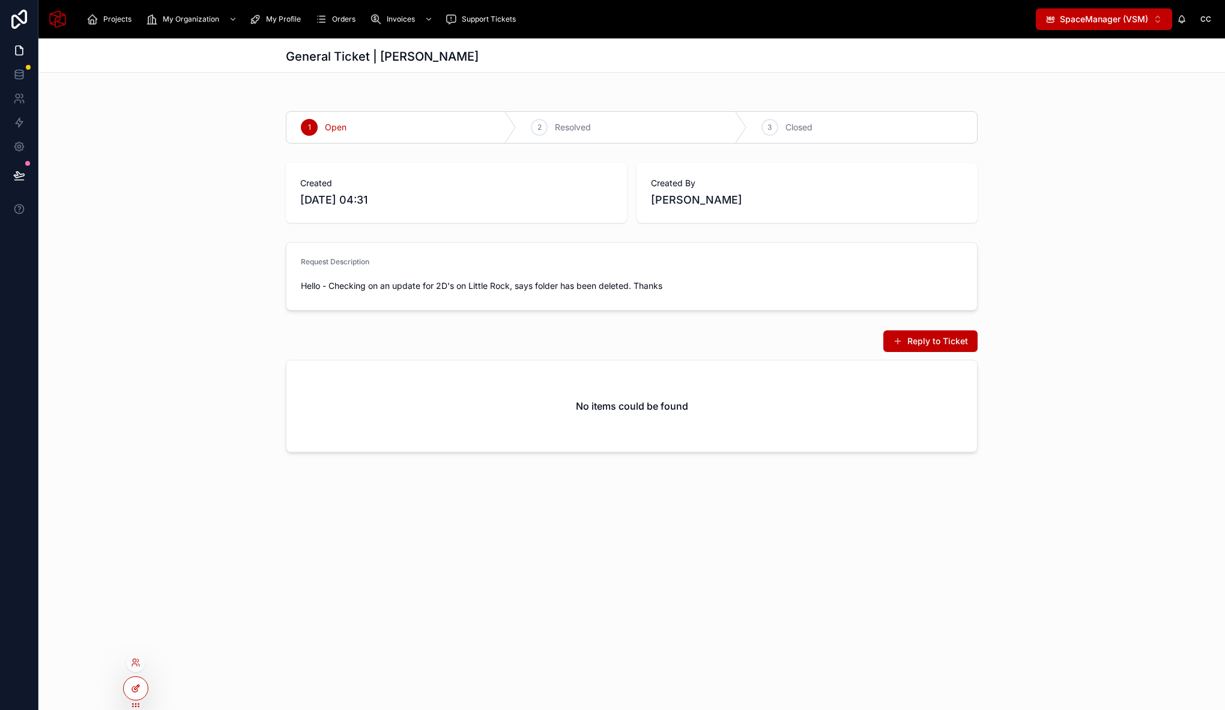
click at [142, 684] on div at bounding box center [136, 688] width 24 height 23
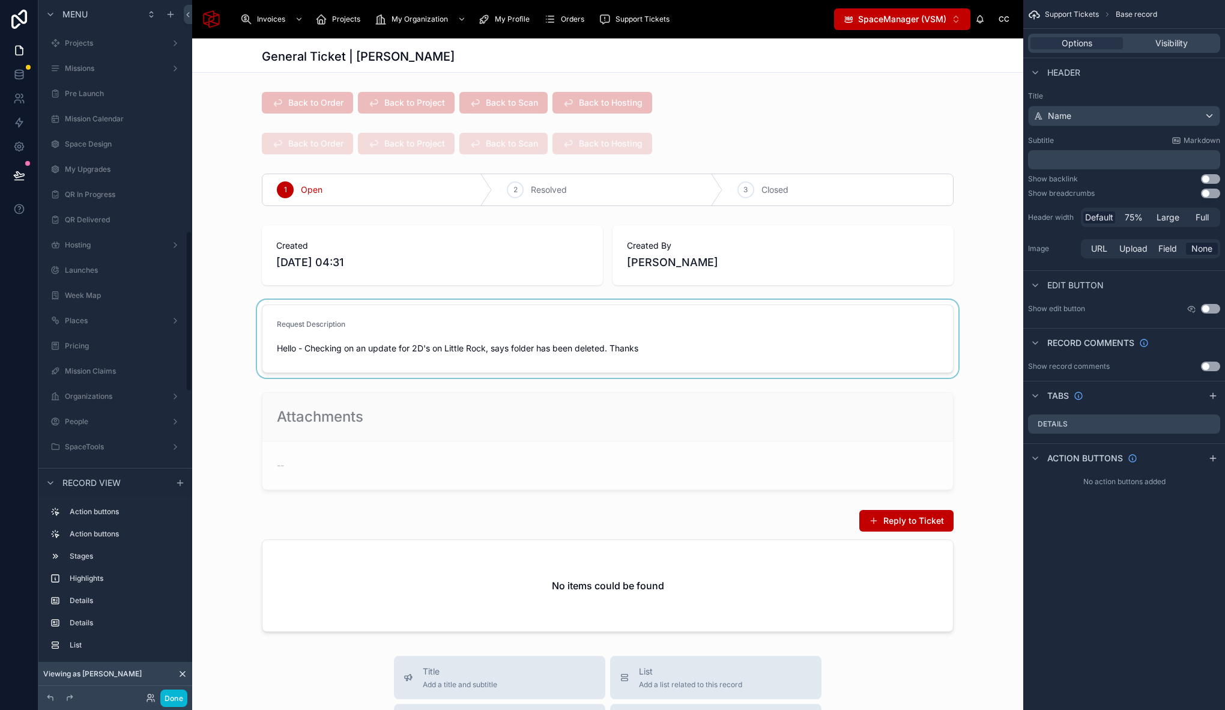
scroll to position [994, 0]
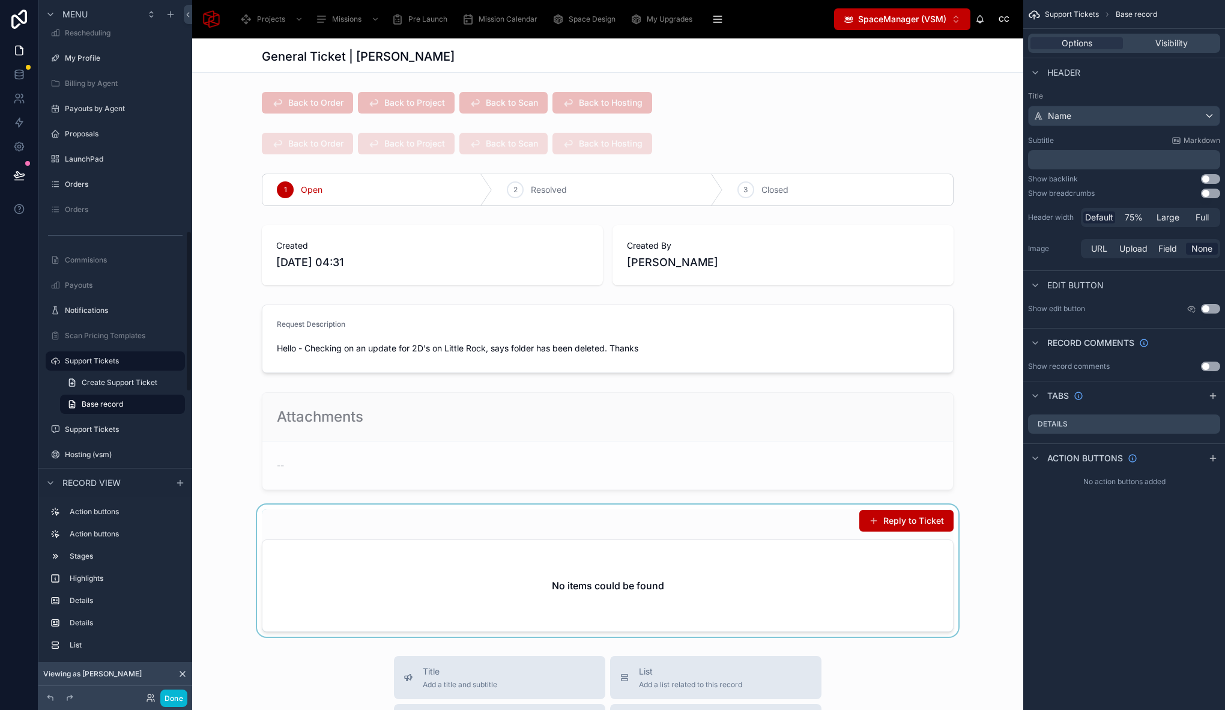
click at [573, 523] on div at bounding box center [607, 570] width 831 height 132
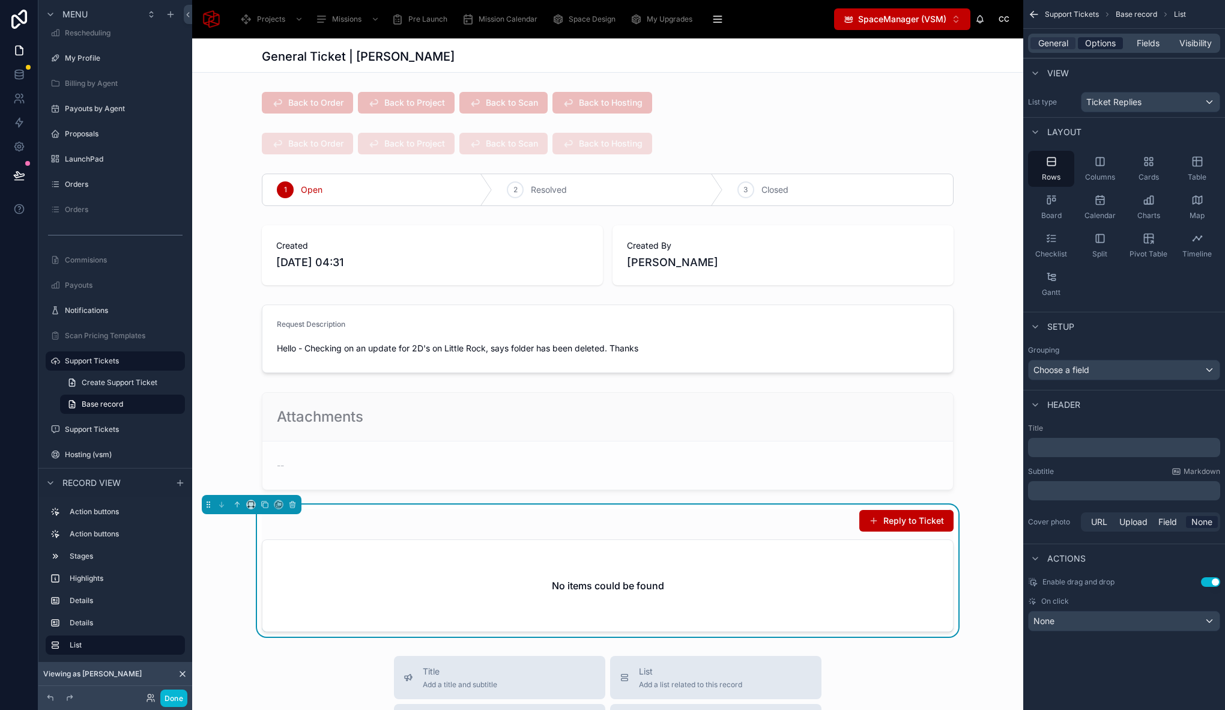
click at [1093, 49] on span "Options" at bounding box center [1100, 43] width 31 height 12
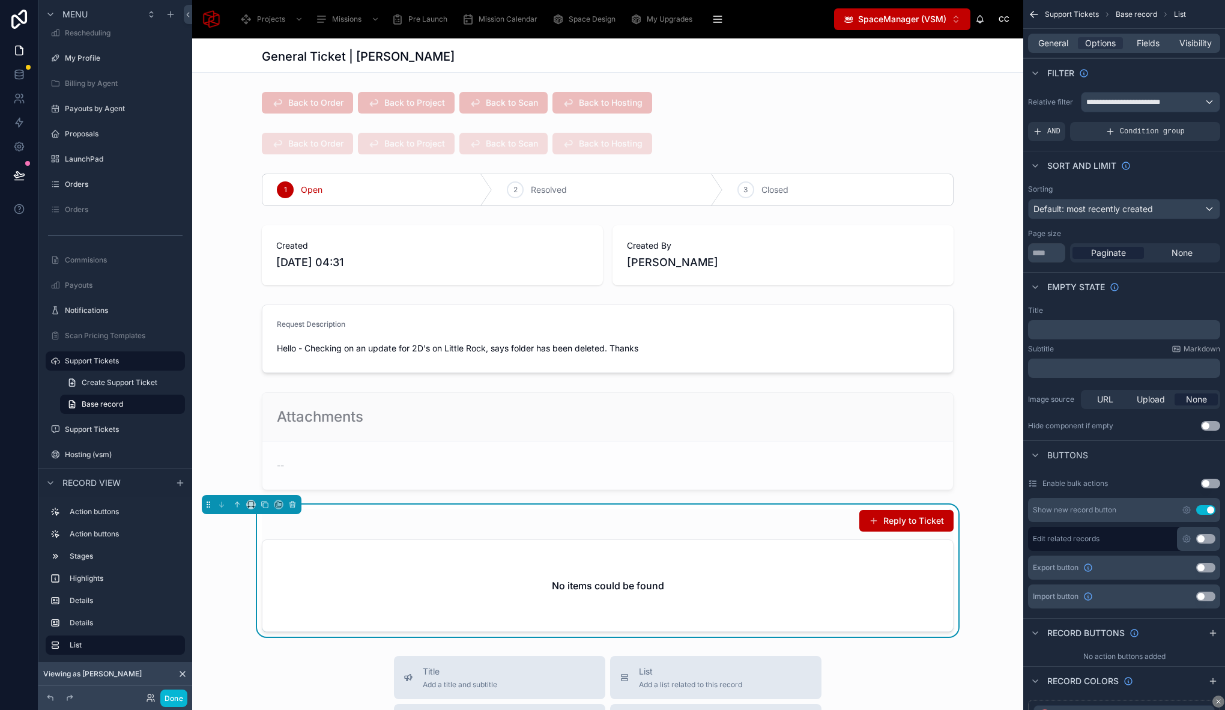
click at [1066, 328] on p "﻿" at bounding box center [1125, 330] width 185 height 10
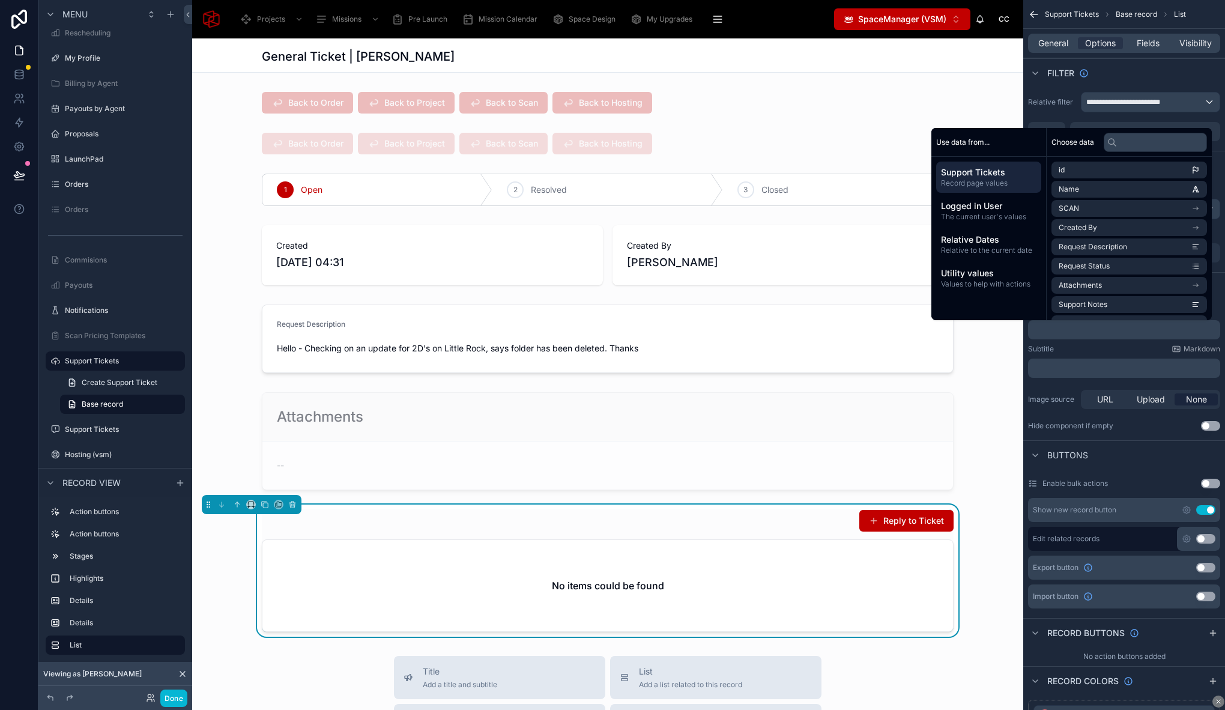
click at [1066, 328] on p "﻿" at bounding box center [1125, 330] width 185 height 10
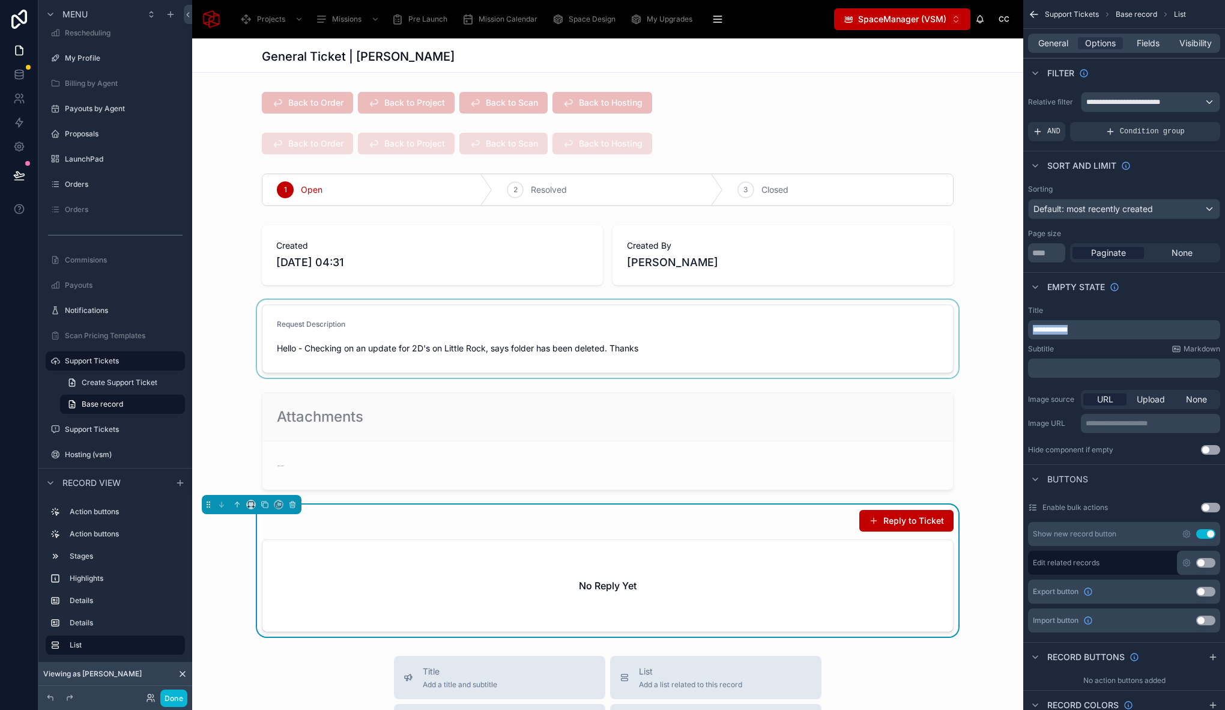
drag, startPoint x: 1096, startPoint y: 331, endPoint x: 1013, endPoint y: 331, distance: 83.4
click at [1013, 331] on div "Projects Missions Pre Launch Mission Calendar Space Design My Upgrades QR In Pr…" at bounding box center [708, 355] width 1033 height 710
click at [1099, 366] on p "﻿" at bounding box center [1125, 368] width 185 height 10
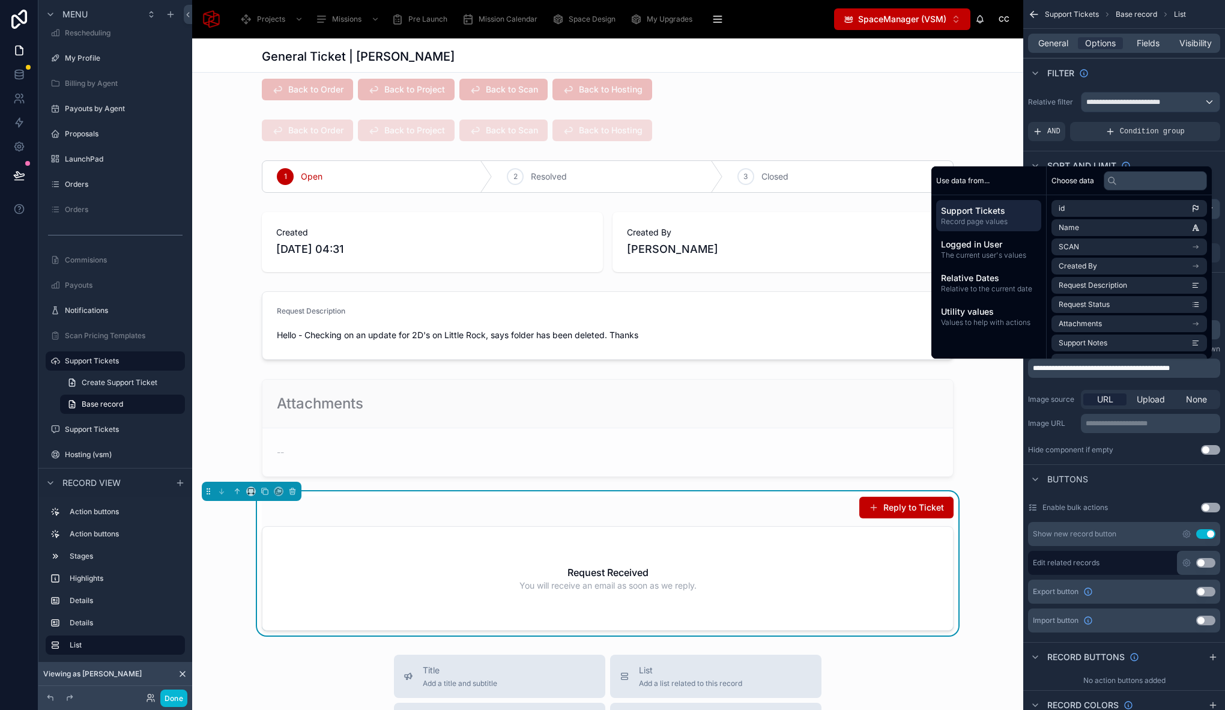
scroll to position [12, 0]
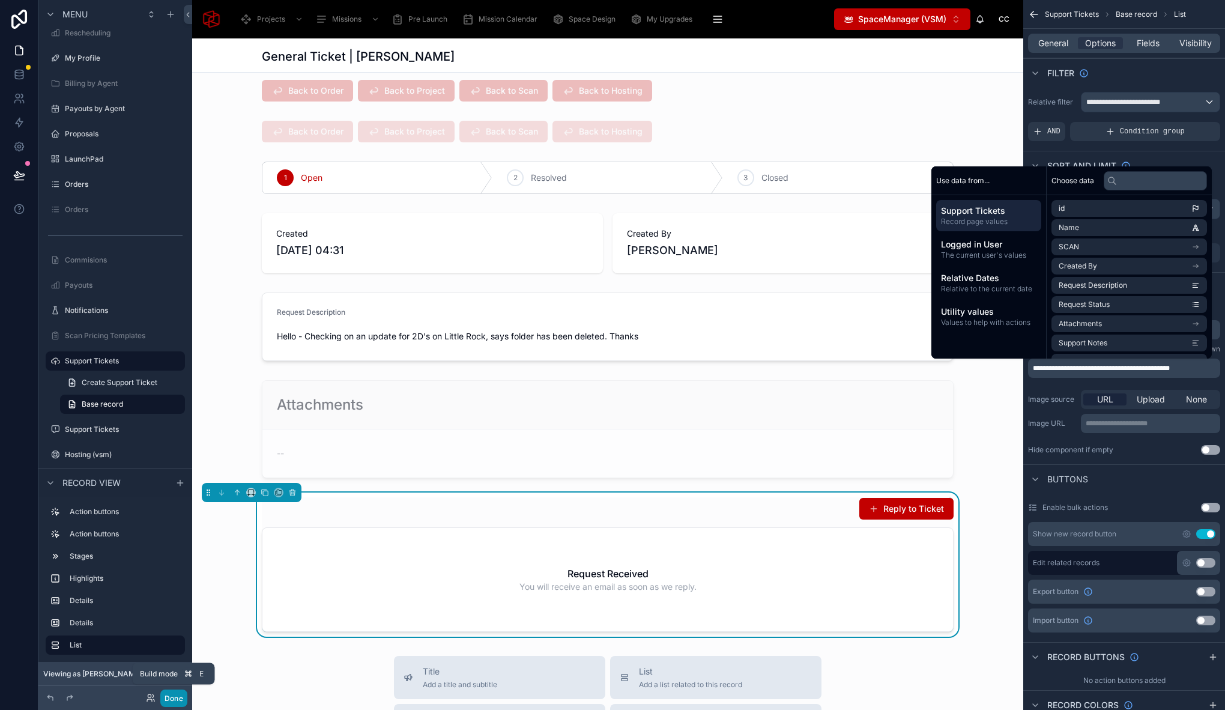
click at [181, 700] on button "Done" at bounding box center [173, 697] width 27 height 17
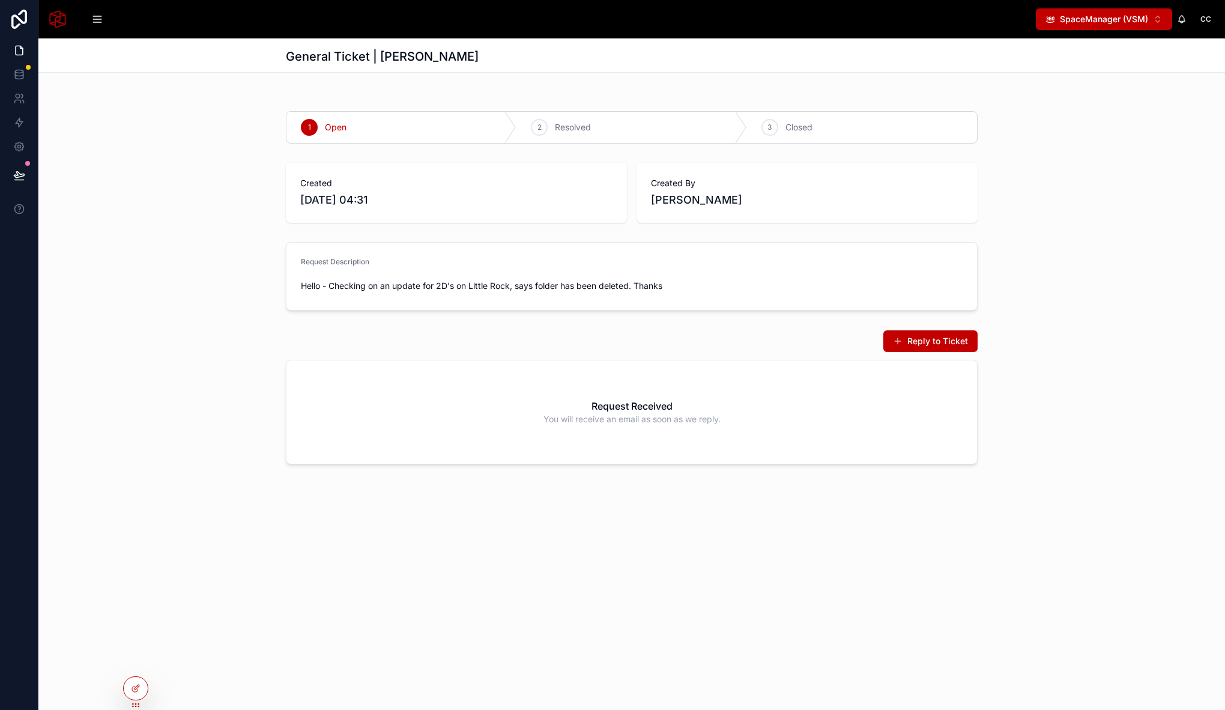
scroll to position [0, 0]
click at [214, 191] on div "Created 10/09/2025 04:31 Created By Chris Cruz" at bounding box center [631, 193] width 1186 height 70
click at [166, 208] on div "Created 10/09/2025 04:31 Created By Chris Cruz" at bounding box center [631, 193] width 1186 height 70
drag, startPoint x: 154, startPoint y: 267, endPoint x: 164, endPoint y: 248, distance: 21.2
click at [154, 267] on div "Request Description Hello - Checking on an update for 2D's on Little Rock, says…" at bounding box center [631, 276] width 1186 height 78
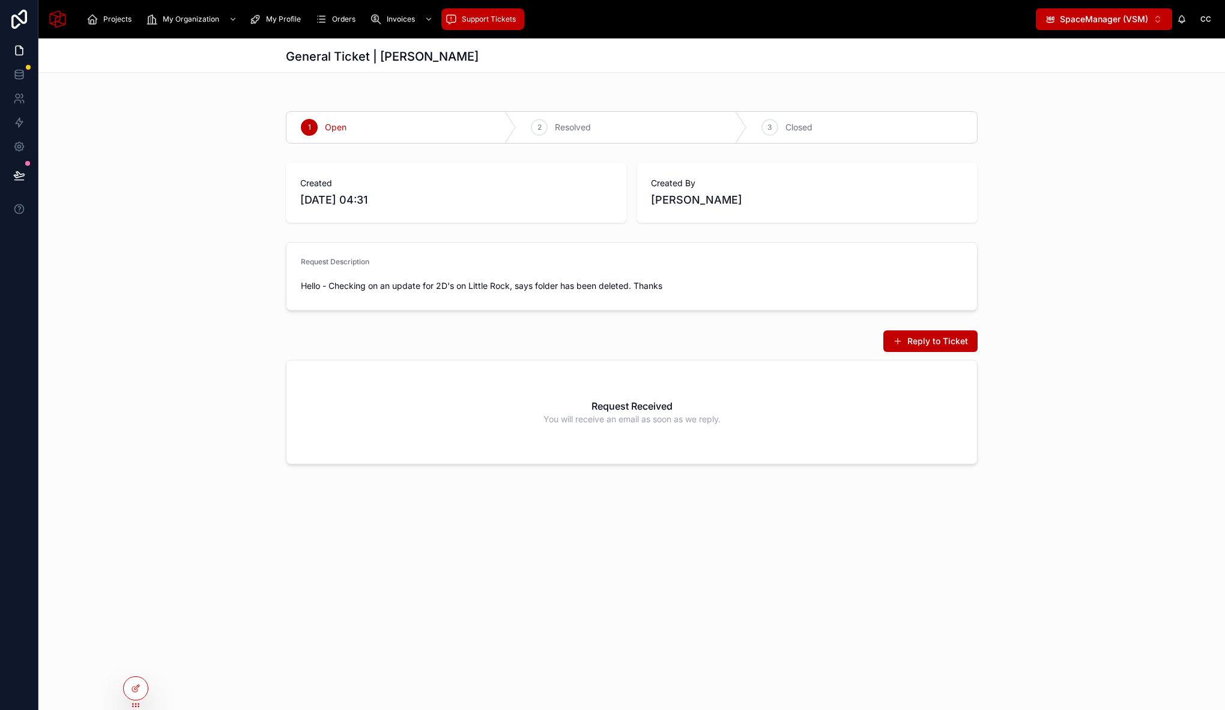
click at [465, 13] on div "Support Tickets" at bounding box center [483, 19] width 76 height 19
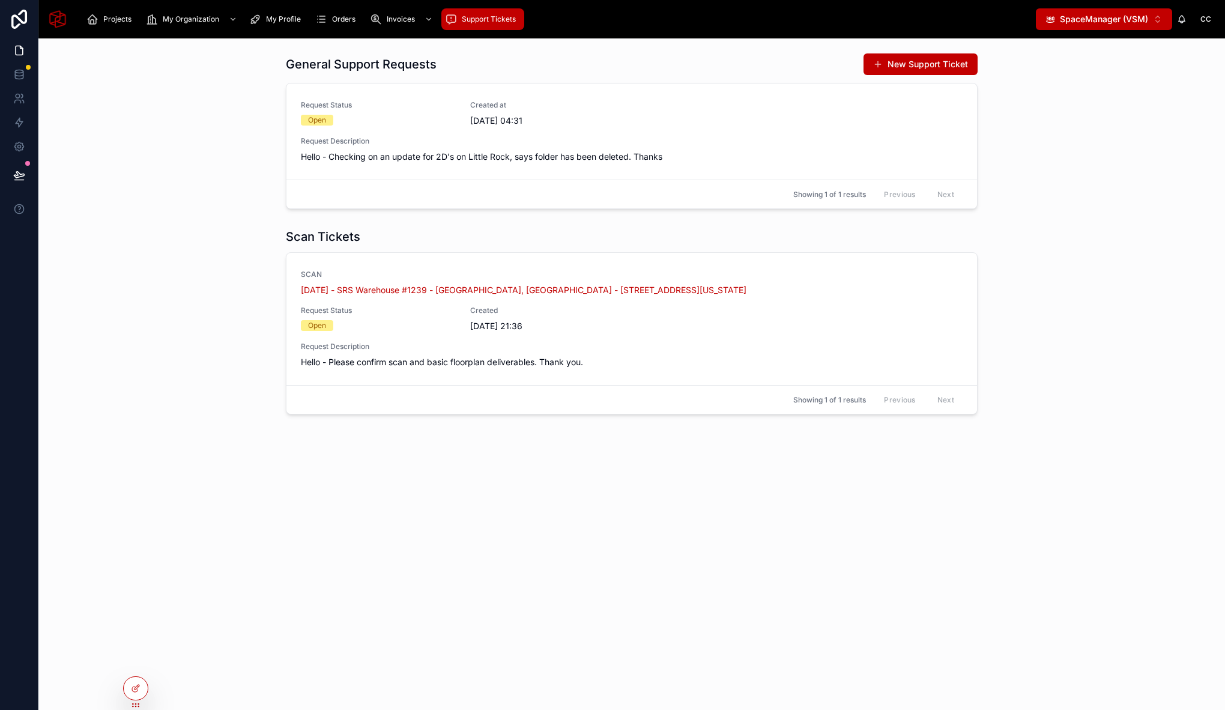
click at [246, 348] on div "Scan Tickets SCAN September 2, 2025 - SRS Warehouse #1239 - Endicott, NY - 1239…" at bounding box center [631, 321] width 1167 height 196
click at [441, 291] on span "[DATE] - SRS Warehouse #1239 - [GEOGRAPHIC_DATA], [GEOGRAPHIC_DATA] - [STREET_A…" at bounding box center [523, 290] width 445 height 12
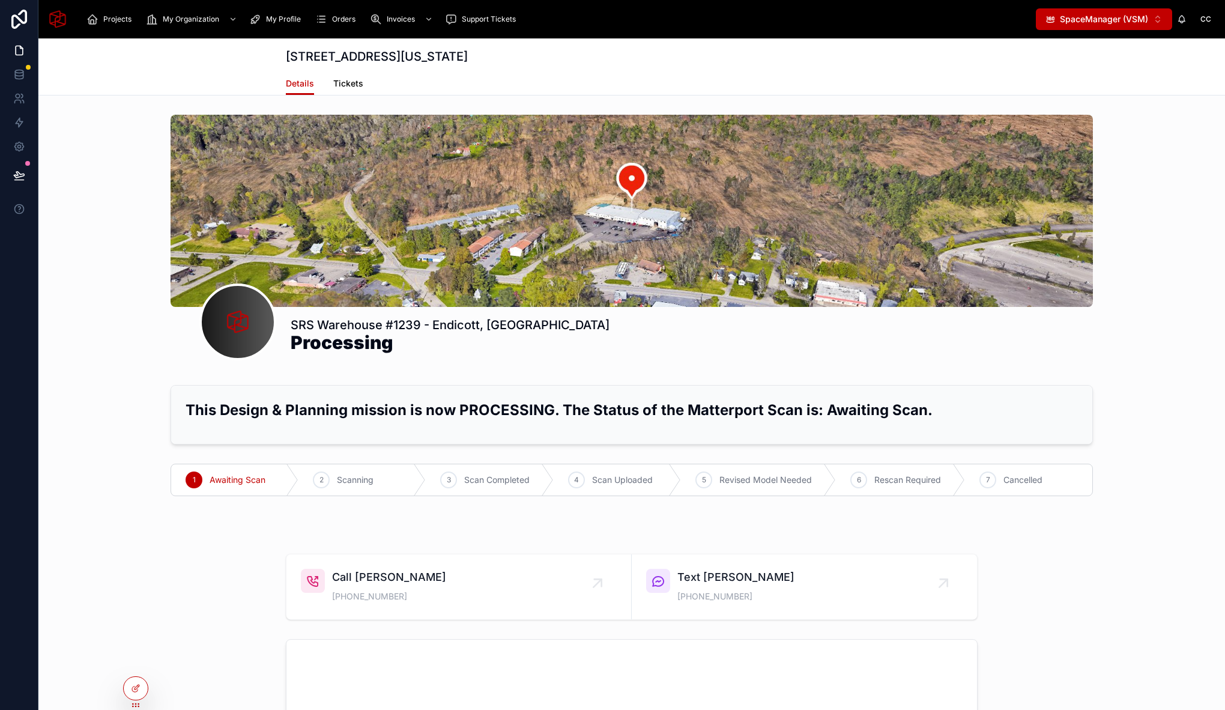
click at [340, 79] on span "Tickets" at bounding box center [348, 83] width 30 height 12
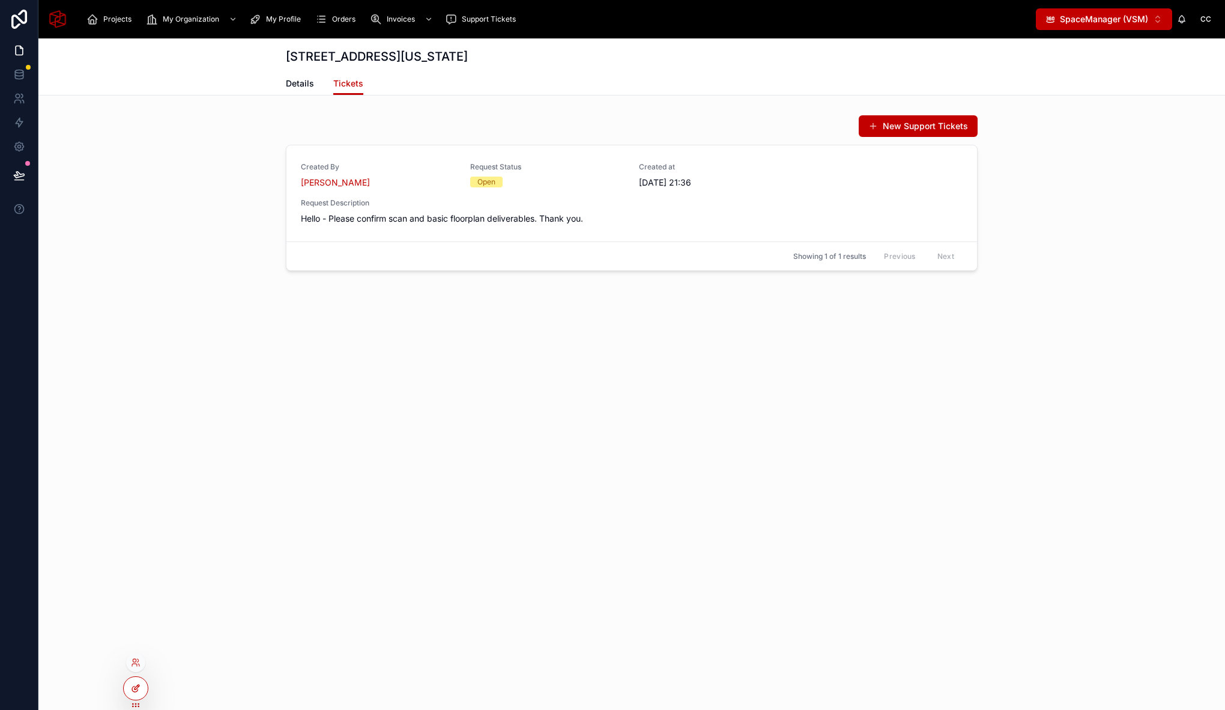
click at [142, 691] on div at bounding box center [136, 688] width 24 height 23
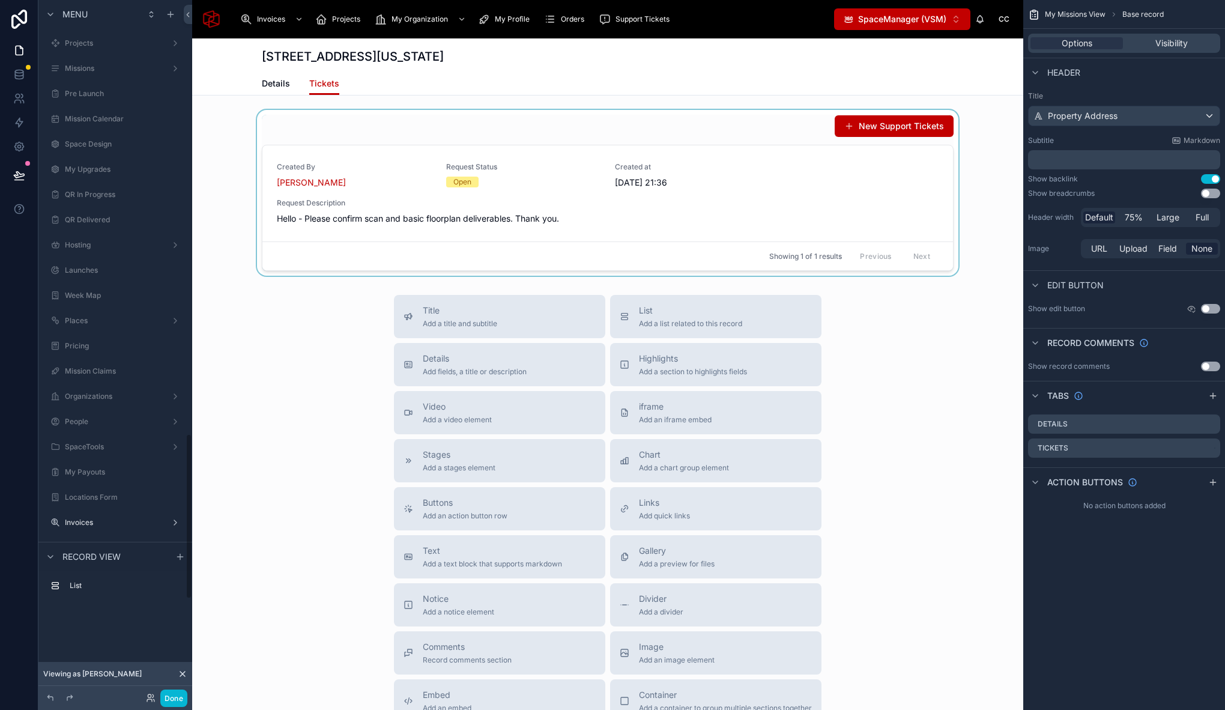
scroll to position [1820, 0]
click at [543, 134] on div at bounding box center [607, 193] width 831 height 166
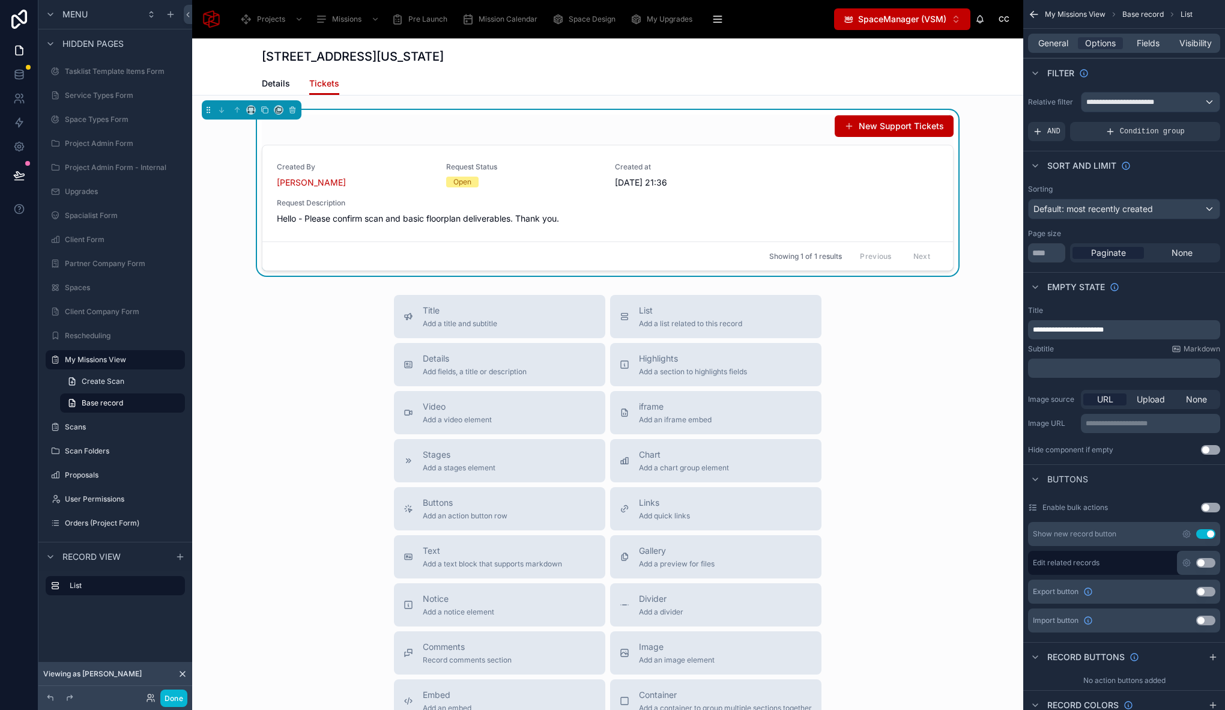
click at [268, 358] on div "Title Add a title and subtitle List Add a list related to this record Details A…" at bounding box center [607, 508] width 831 height 427
drag, startPoint x: 310, startPoint y: 346, endPoint x: 397, endPoint y: 171, distance: 195.4
click at [309, 346] on div "Title Add a title and subtitle List Add a list related to this record Details A…" at bounding box center [607, 508] width 831 height 427
click at [267, 336] on div "Title Add a title and subtitle List Add a list related to this record Details A…" at bounding box center [607, 508] width 831 height 427
click at [277, 361] on div "Title Add a title and subtitle List Add a list related to this record Details A…" at bounding box center [607, 508] width 831 height 427
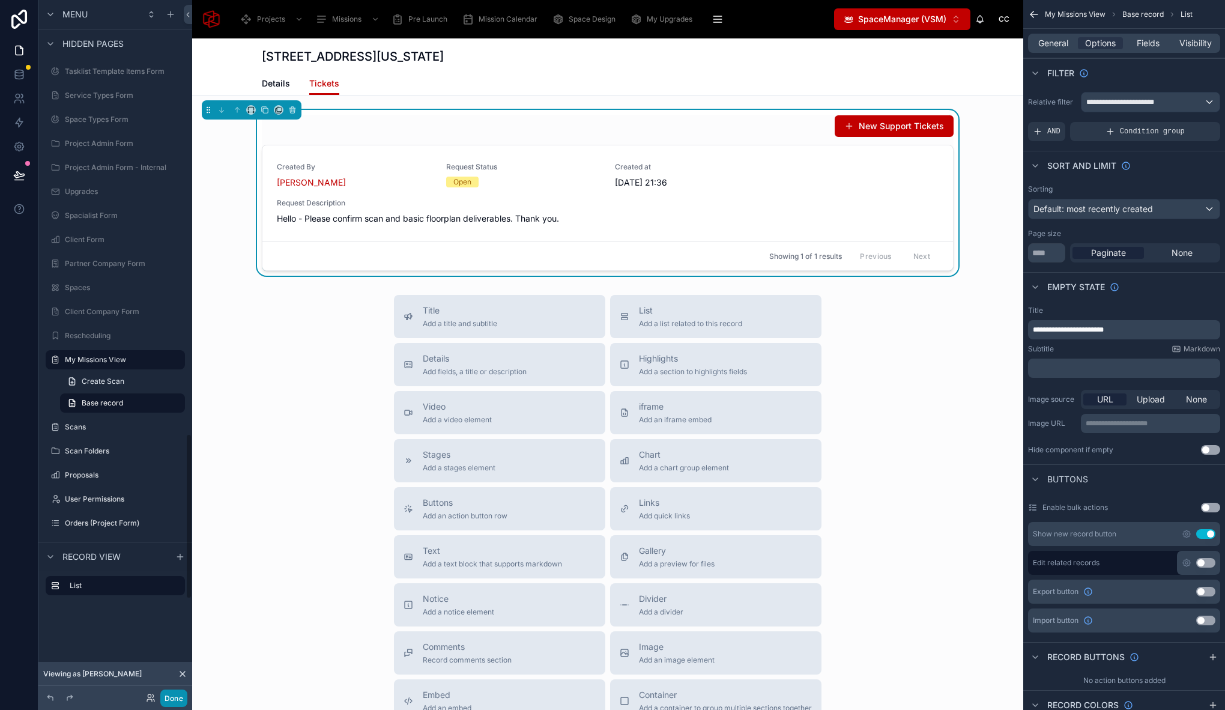
click at [170, 699] on button "Done" at bounding box center [173, 697] width 27 height 17
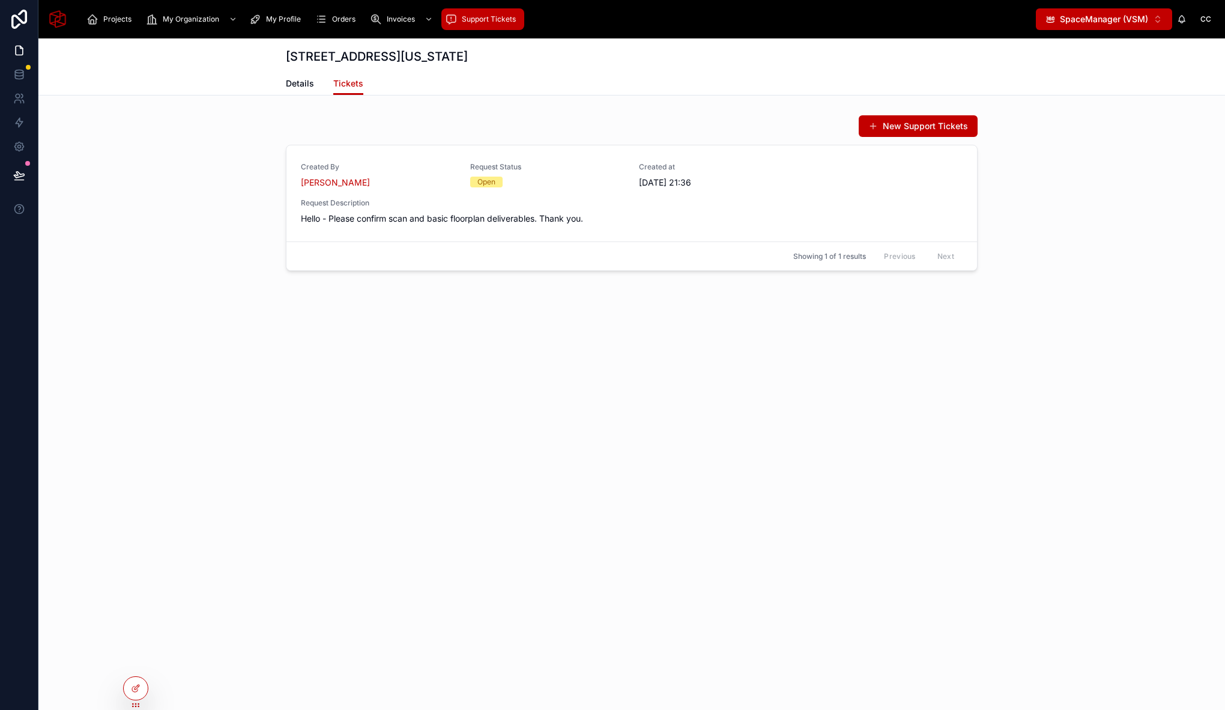
click at [468, 20] on span "Support Tickets" at bounding box center [489, 19] width 54 height 10
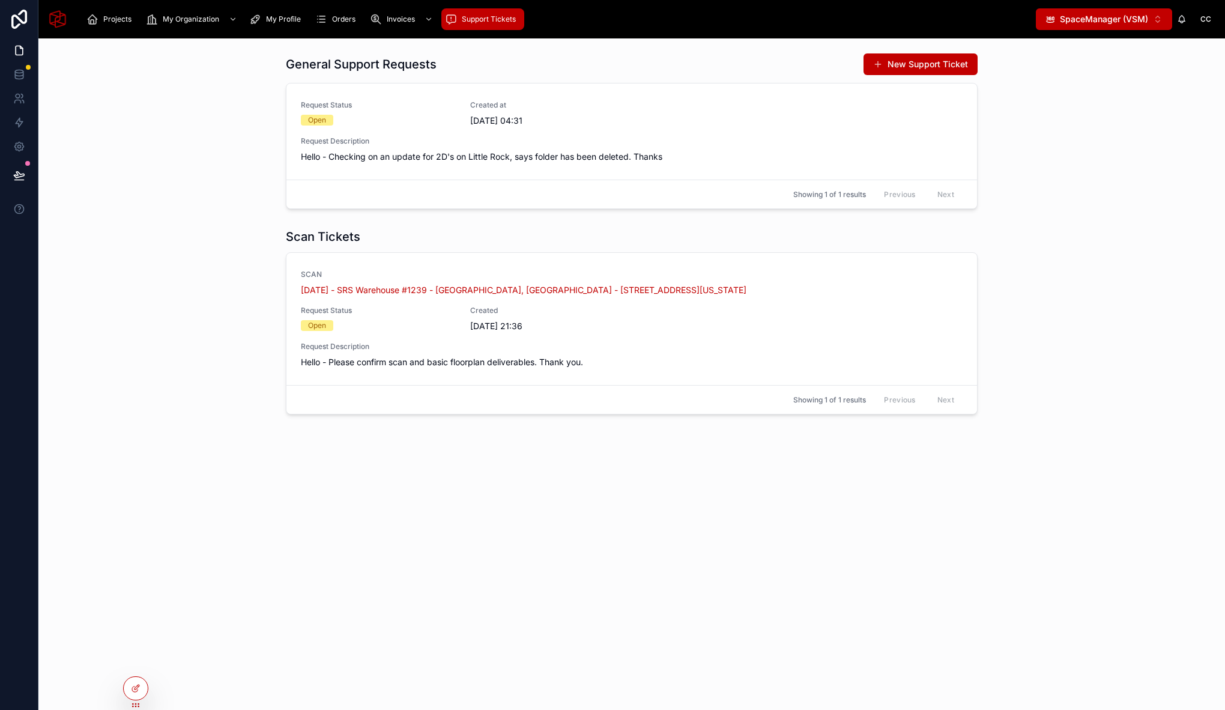
drag, startPoint x: 139, startPoint y: 689, endPoint x: 162, endPoint y: 669, distance: 29.8
click at [139, 689] on icon at bounding box center [136, 688] width 10 height 10
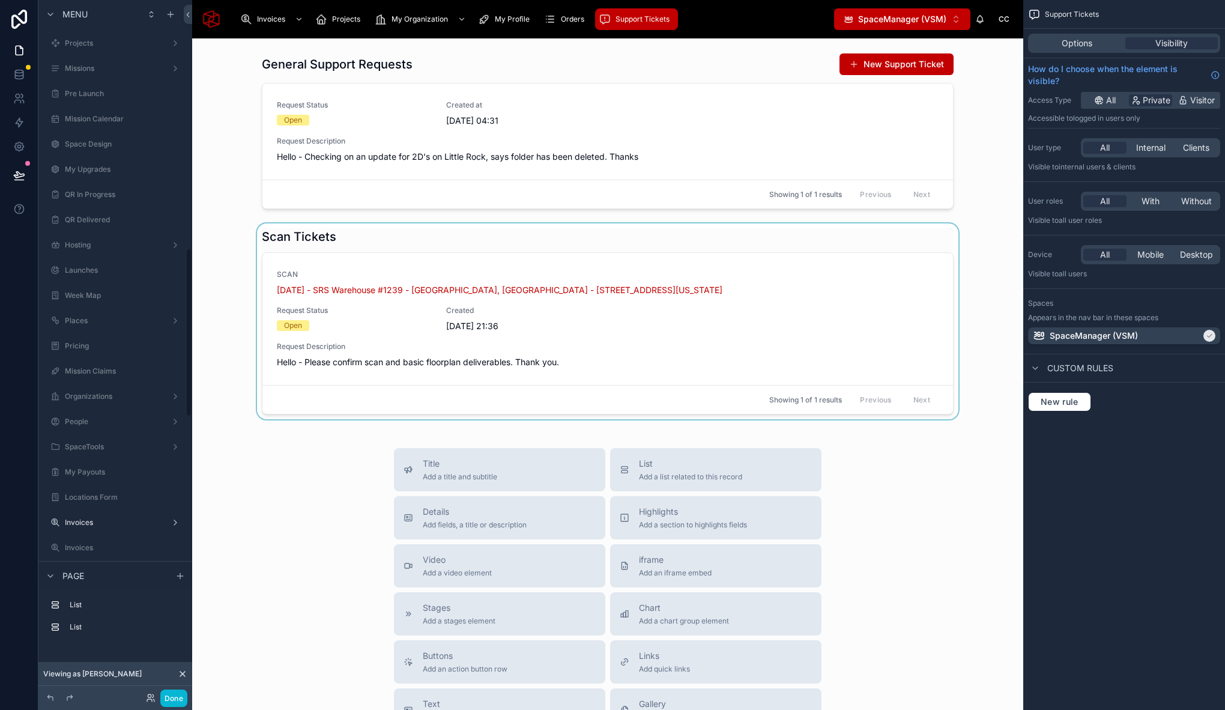
scroll to position [1019, 0]
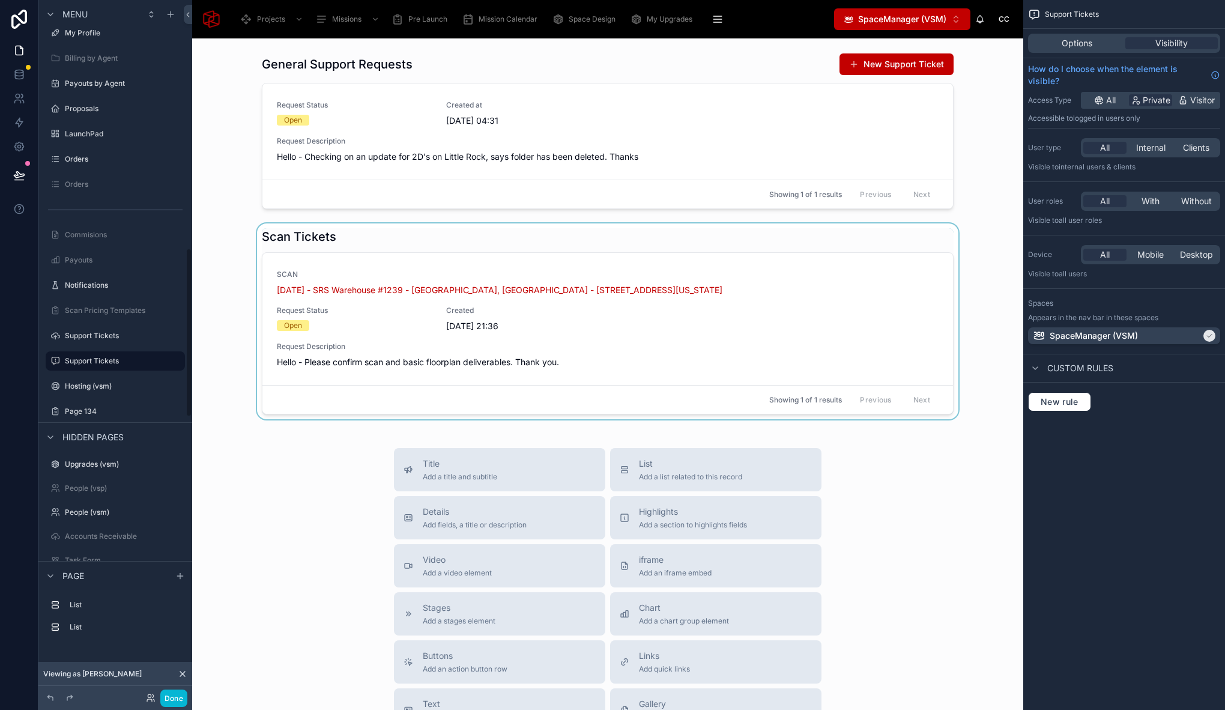
click at [477, 240] on div at bounding box center [608, 321] width 812 height 196
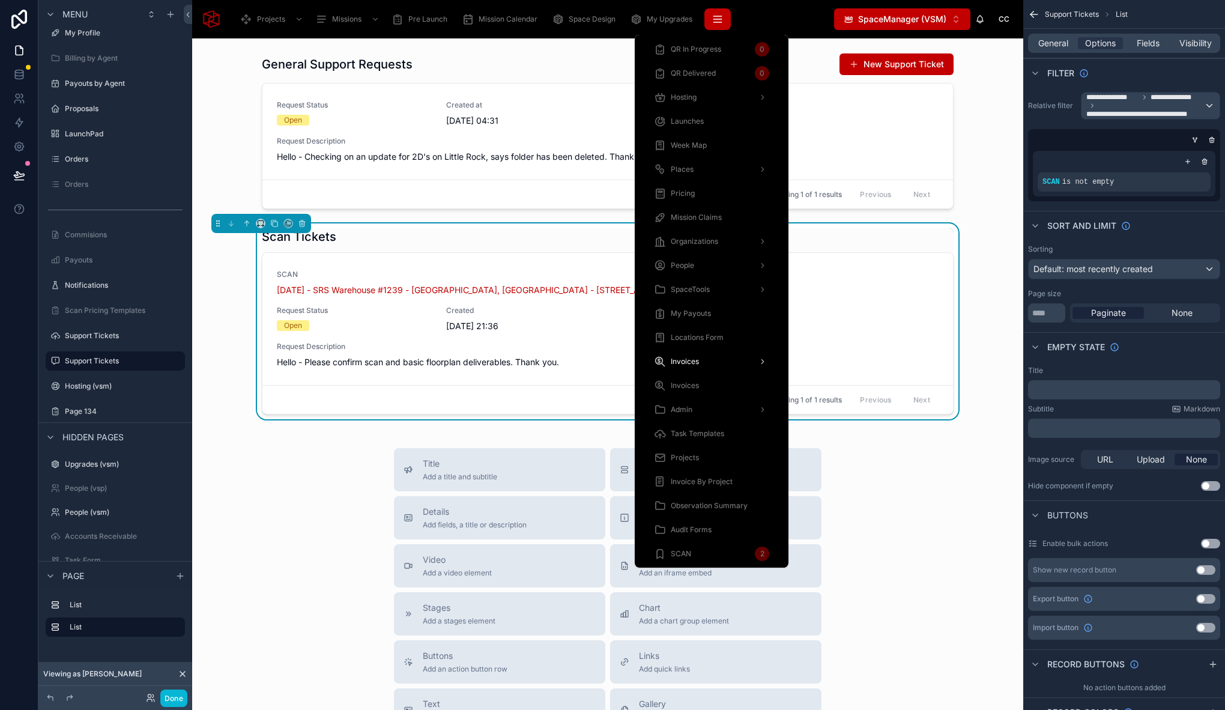
drag, startPoint x: 717, startPoint y: 16, endPoint x: 717, endPoint y: 26, distance: 10.2
click at [717, 16] on icon "scrollable content" at bounding box center [717, 16] width 8 height 0
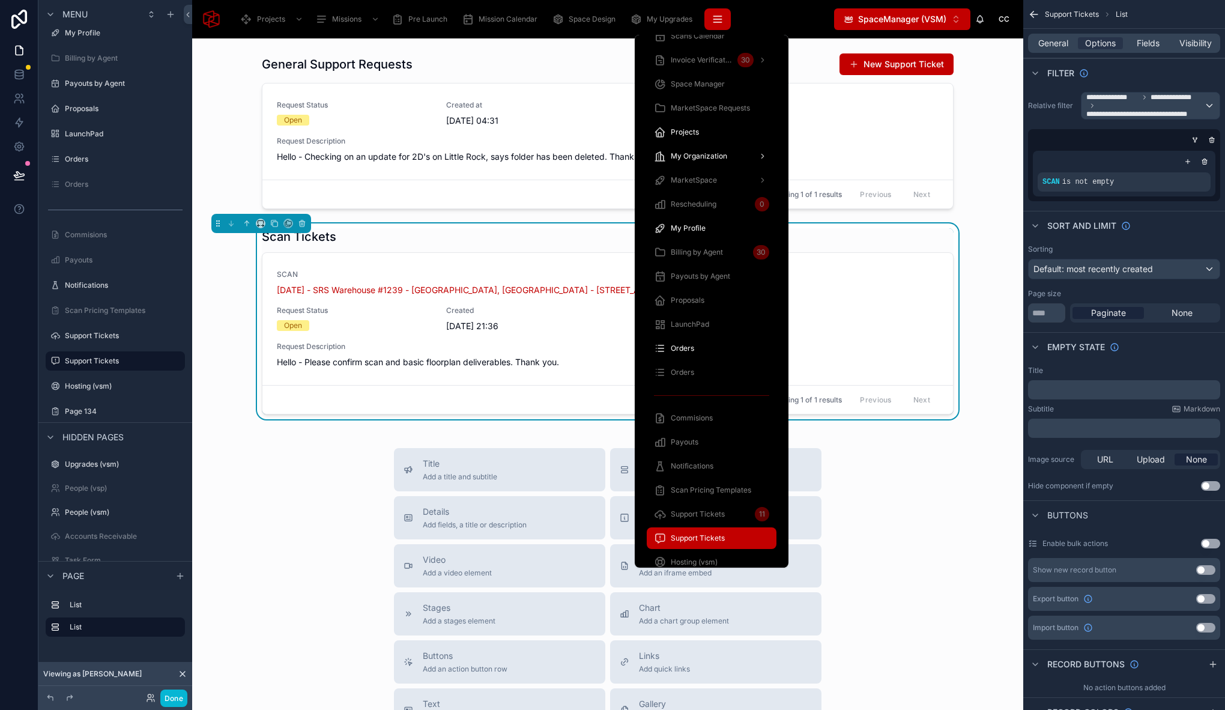
scroll to position [640, 0]
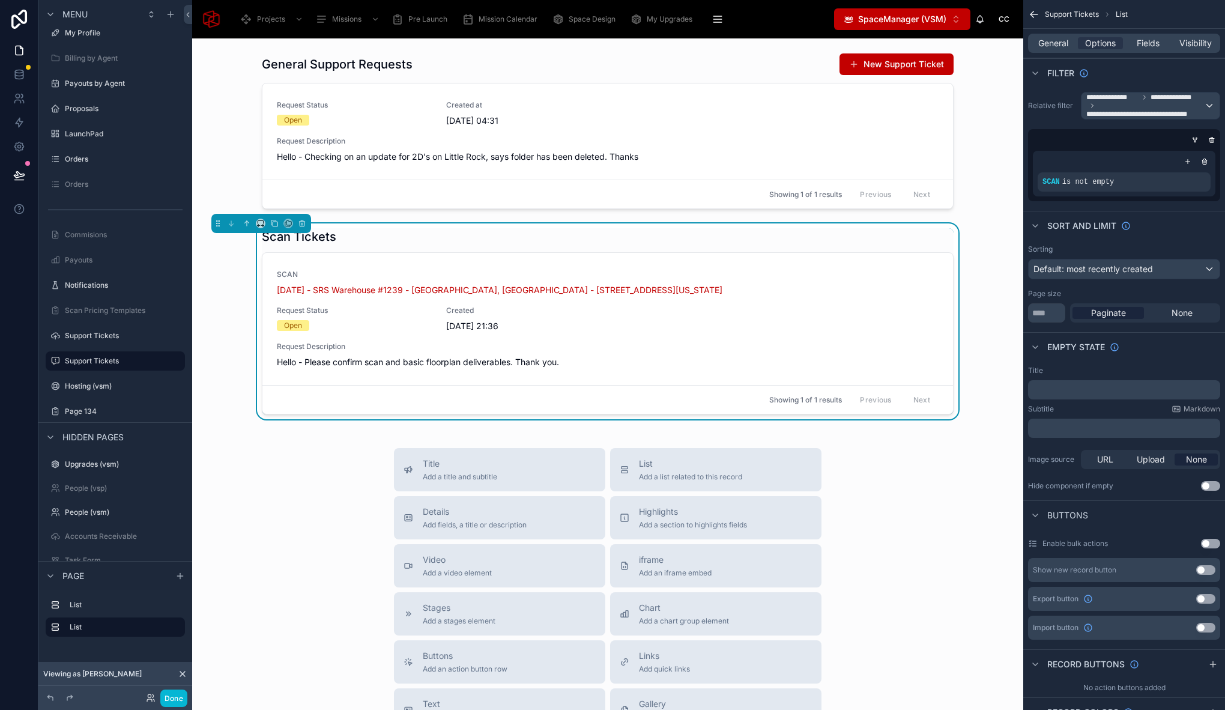
click at [232, 316] on div "Scan Tickets SCAN September 2, 2025 - SRS Warehouse #1239 - Endicott, NY - 1239…" at bounding box center [608, 321] width 812 height 196
click at [303, 478] on div "Title Add a title and subtitle List Add a list related to this record Details A…" at bounding box center [608, 661] width 812 height 427
click at [980, 260] on div "Scan Tickets SCAN September 2, 2025 - SRS Warehouse #1239 - Endicott, NY - 1239…" at bounding box center [608, 321] width 812 height 196
drag, startPoint x: 178, startPoint y: 696, endPoint x: 262, endPoint y: 538, distance: 178.9
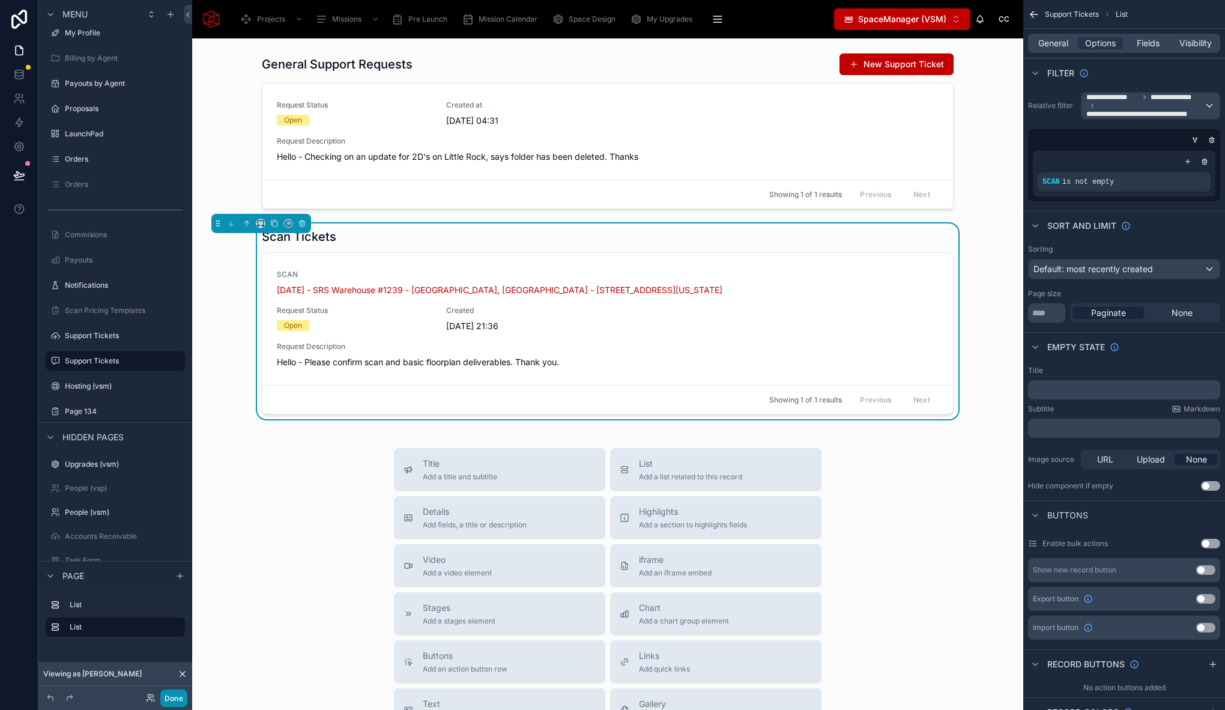
click at [178, 695] on button "Done" at bounding box center [173, 697] width 27 height 17
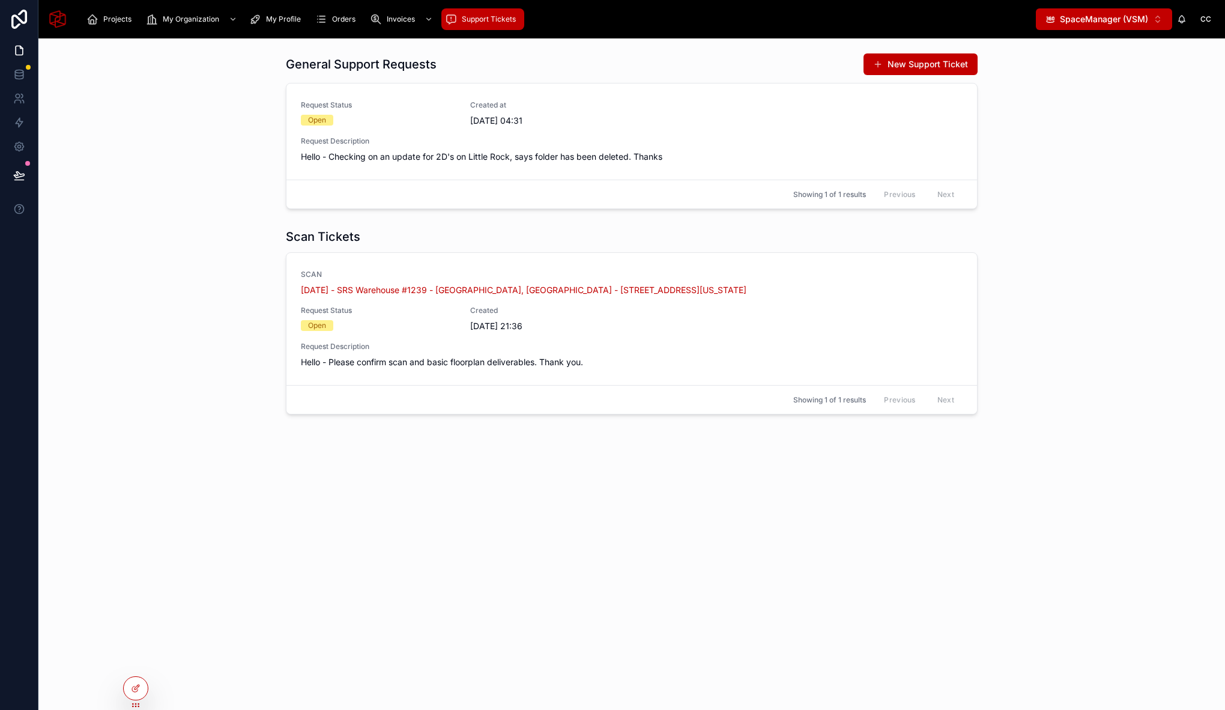
click at [224, 317] on div "Scan Tickets SCAN September 2, 2025 - SRS Warehouse #1239 - Endicott, NY - 1239…" at bounding box center [631, 321] width 1167 height 196
click at [220, 275] on div "Scan Tickets SCAN September 2, 2025 - SRS Warehouse #1239 - Endicott, NY - 1239…" at bounding box center [631, 321] width 1167 height 196
click at [258, 228] on div "Scan Tickets SCAN September 2, 2025 - SRS Warehouse #1239 - Endicott, NY - 1239…" at bounding box center [631, 321] width 1167 height 196
click at [576, 137] on span "Request Description" at bounding box center [632, 141] width 662 height 10
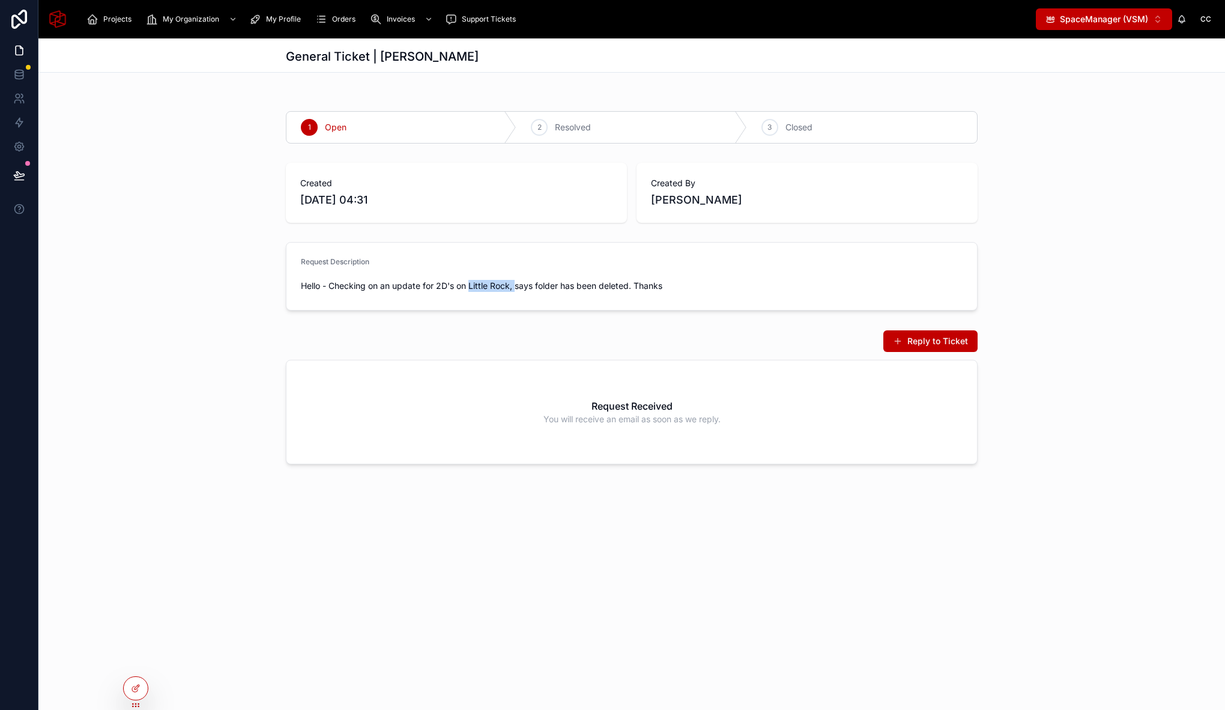
drag, startPoint x: 470, startPoint y: 286, endPoint x: 516, endPoint y: 282, distance: 45.8
click at [516, 282] on span "Hello - Checking on an update for 2D's on Little Rock, says folder has been del…" at bounding box center [632, 286] width 662 height 12
click at [15, 67] on link at bounding box center [19, 74] width 38 height 24
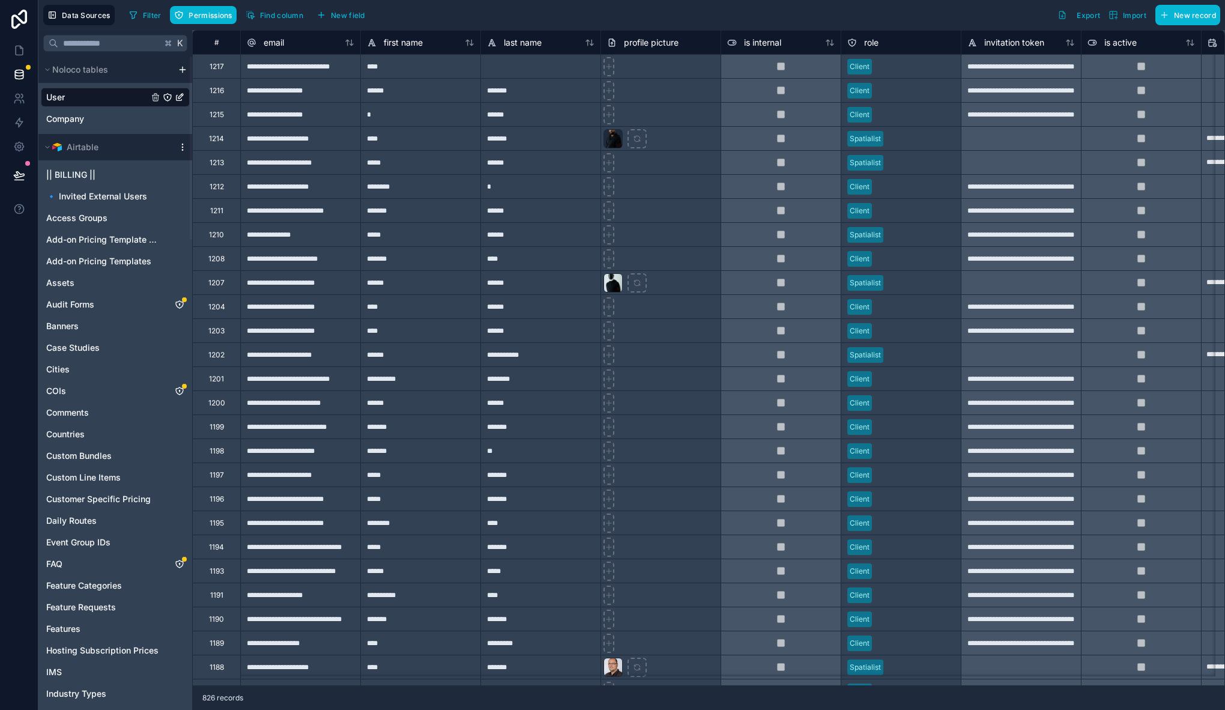
click at [183, 145] on icon at bounding box center [183, 147] width 10 height 10
click at [248, 194] on span "Queue data sync" at bounding box center [244, 192] width 86 height 10
click at [249, 213] on span "Queue schema sync" at bounding box center [244, 212] width 86 height 10
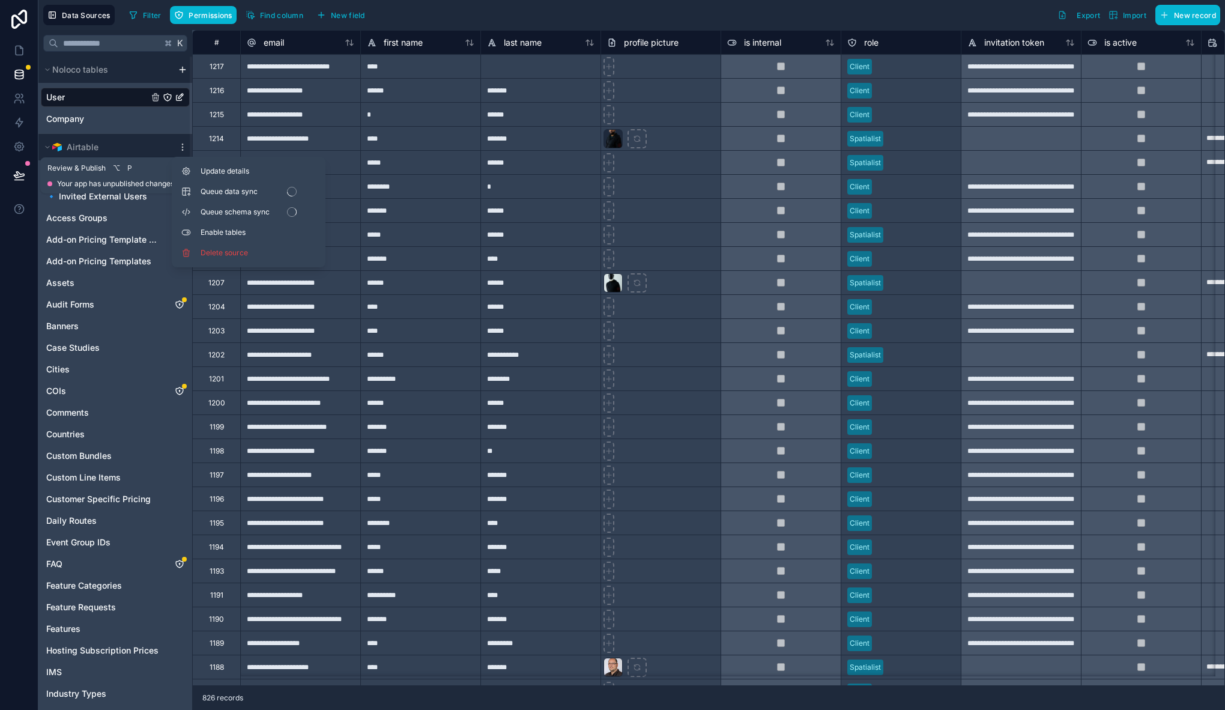
click at [19, 172] on icon at bounding box center [19, 175] width 12 height 12
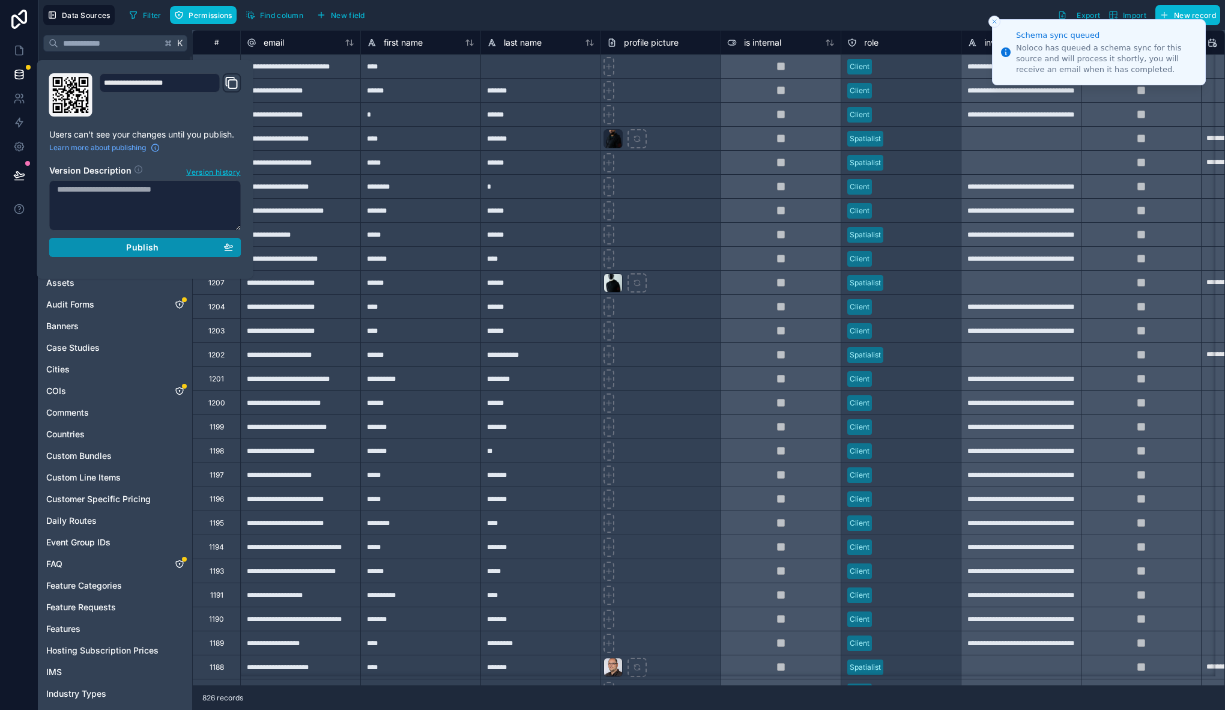
click at [238, 249] on button "Publish" at bounding box center [145, 247] width 192 height 19
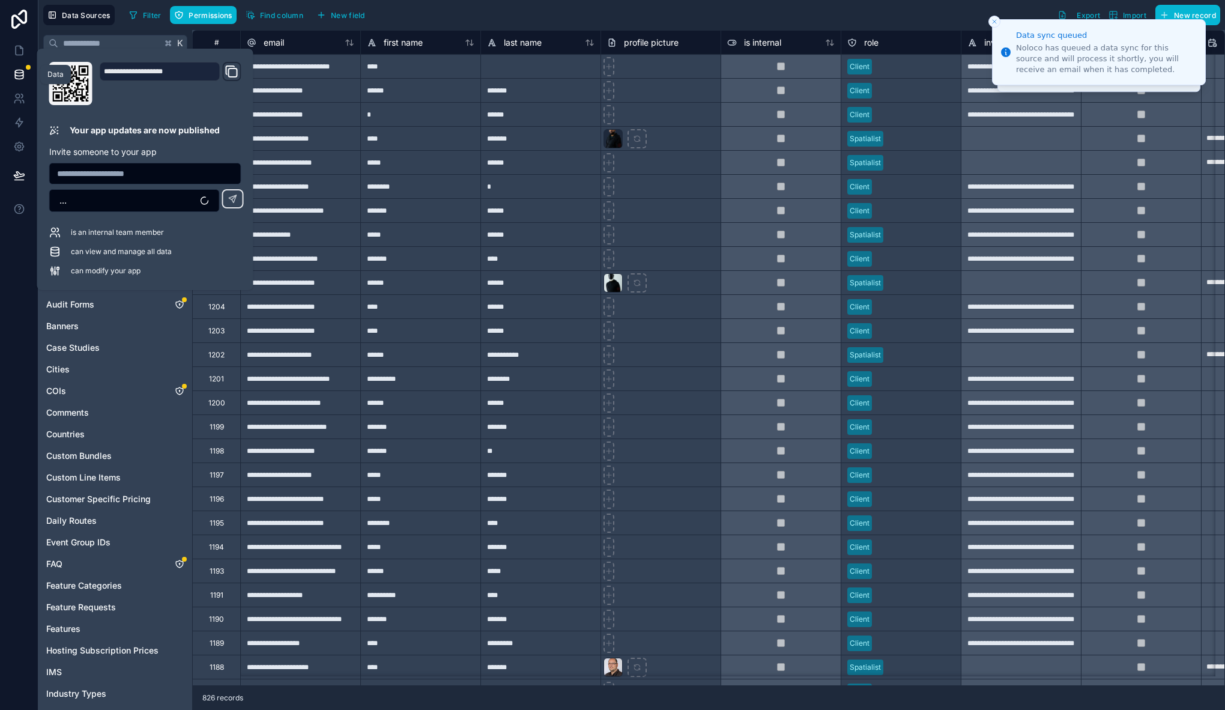
click at [22, 75] on icon at bounding box center [19, 76] width 8 height 5
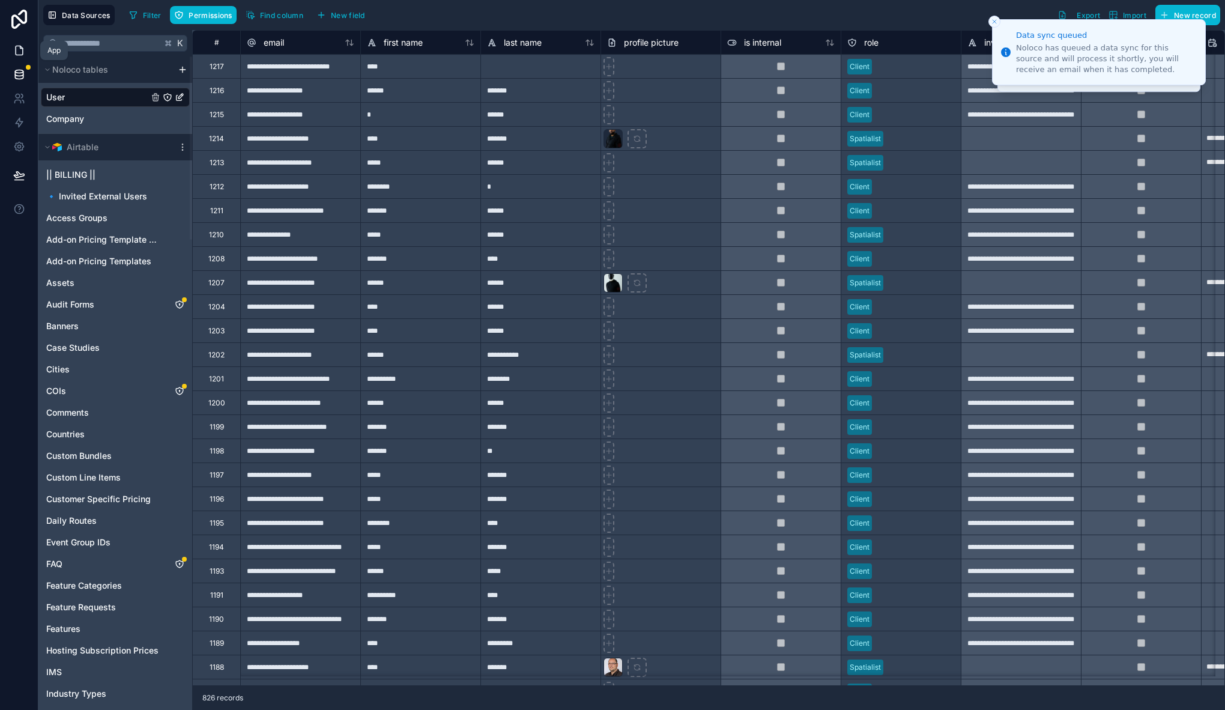
click at [20, 43] on link at bounding box center [19, 50] width 38 height 24
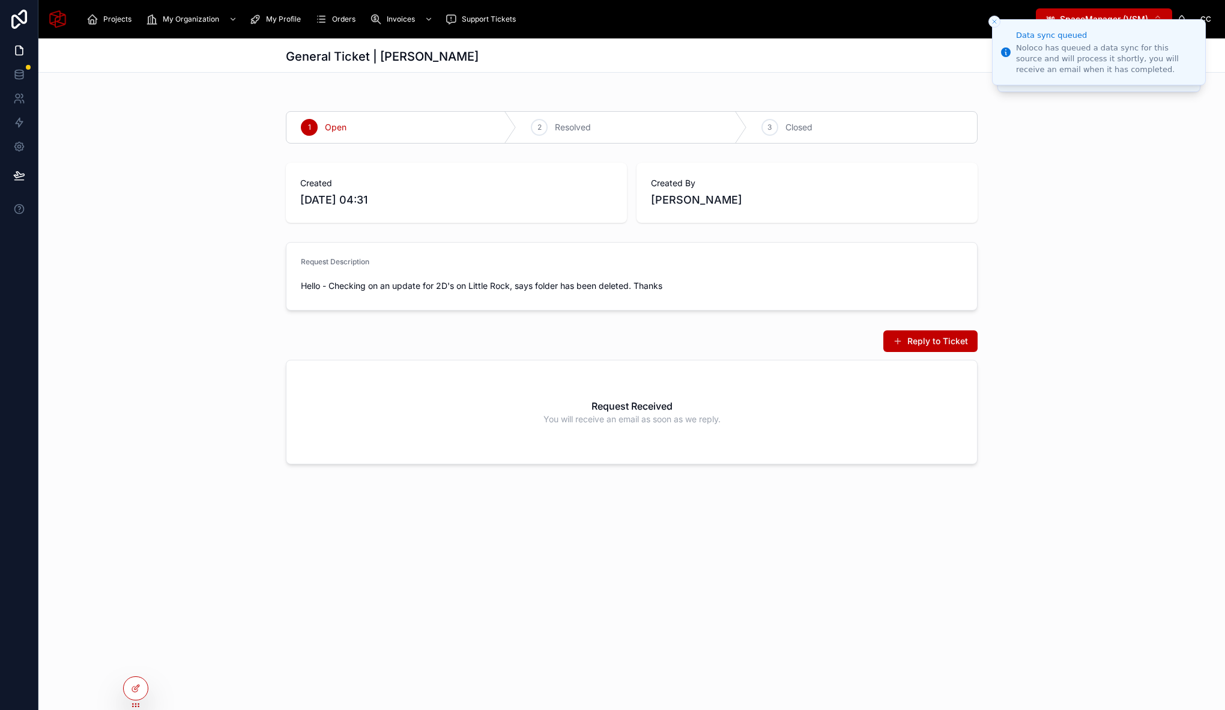
click at [274, 261] on div "Request Description Hello - Checking on an update for 2D's on Little Rock, says…" at bounding box center [631, 276] width 1186 height 78
click at [216, 287] on div "Request Description Hello - Checking on an update for 2D's on Little Rock, says…" at bounding box center [631, 276] width 1186 height 78
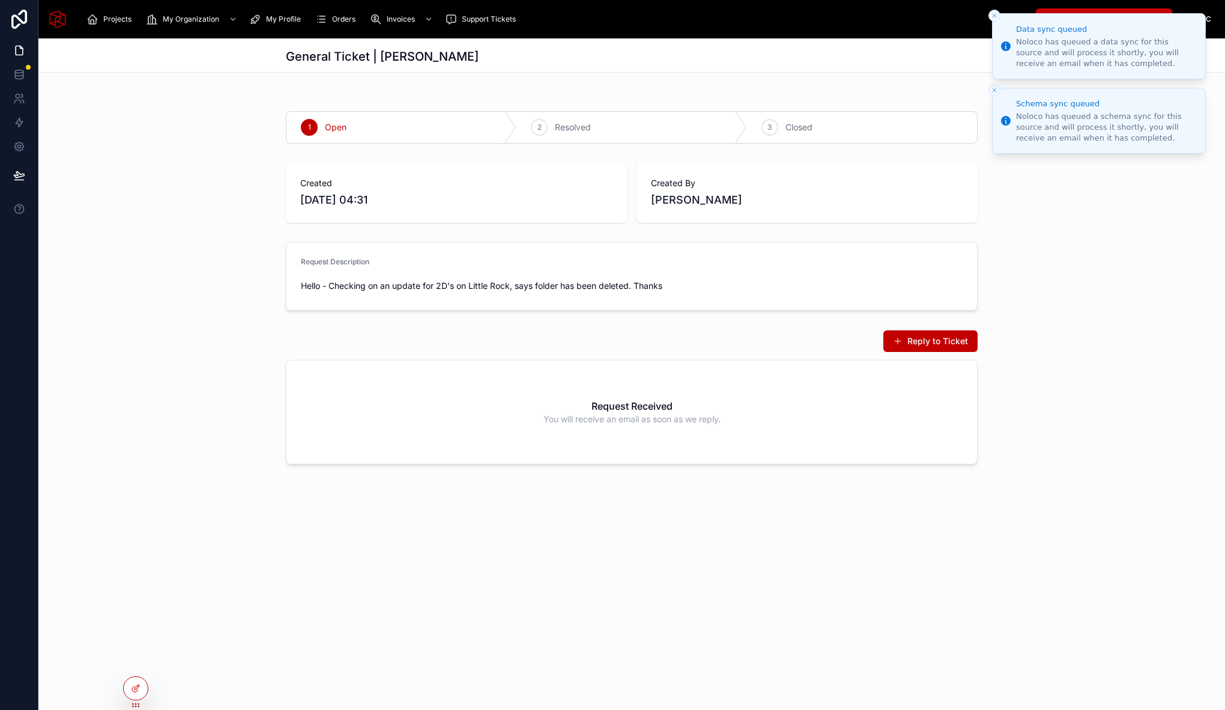
click at [992, 15] on icon "Close toast" at bounding box center [994, 15] width 7 height 7
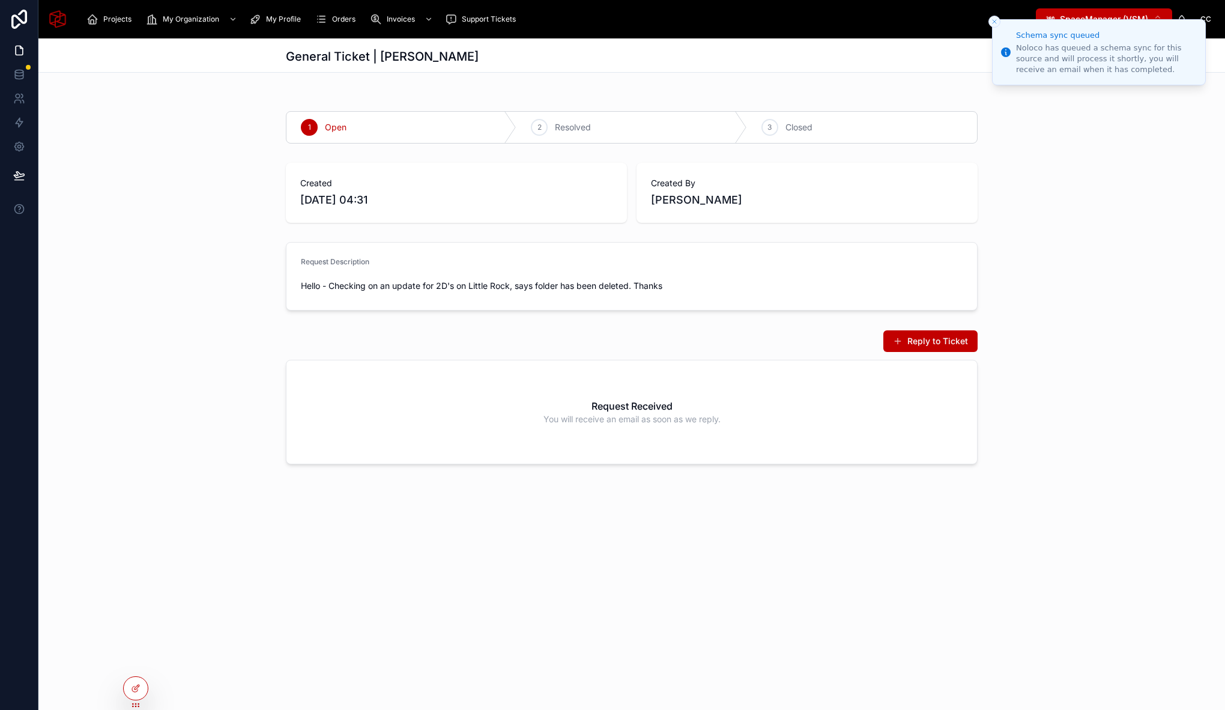
click at [993, 19] on icon "Close toast" at bounding box center [994, 21] width 7 height 7
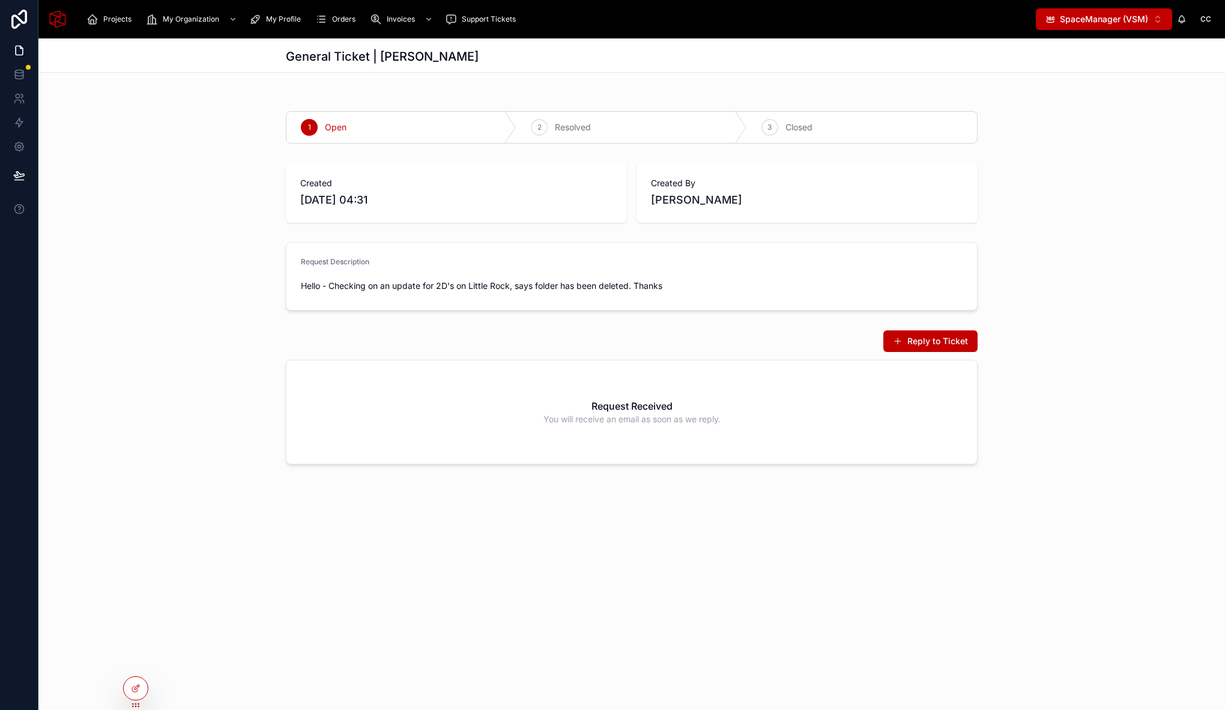
click at [198, 150] on div "1 Open 2 Resolved 3 Closed Created 10/09/2025 04:31 Created By Chris Cruz Reque…" at bounding box center [631, 278] width 1186 height 382
click at [134, 660] on div "General Ticket | Chris Cruz 1 Open 2 Resolved 3 Closed Created 10/09/2025 04:31…" at bounding box center [631, 373] width 1186 height 671
click at [137, 665] on icon at bounding box center [134, 664] width 5 height 2
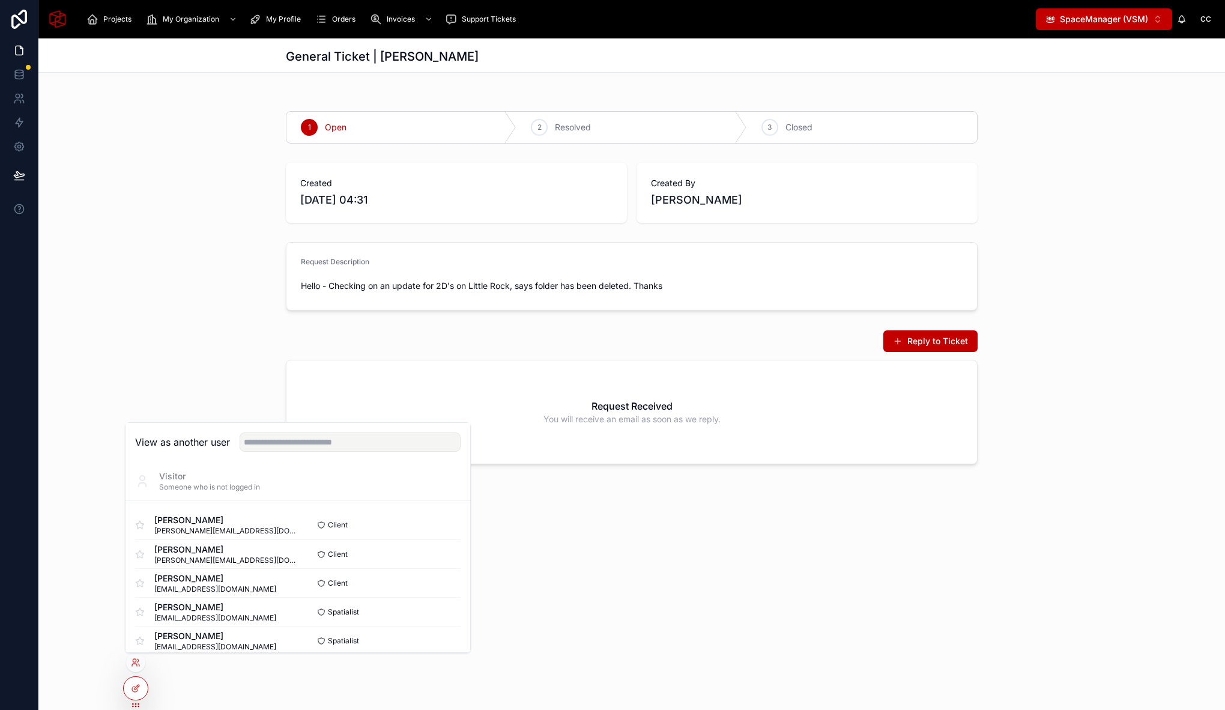
click at [316, 454] on div "View as another user" at bounding box center [297, 442] width 345 height 39
click at [317, 450] on input "text" at bounding box center [350, 441] width 221 height 19
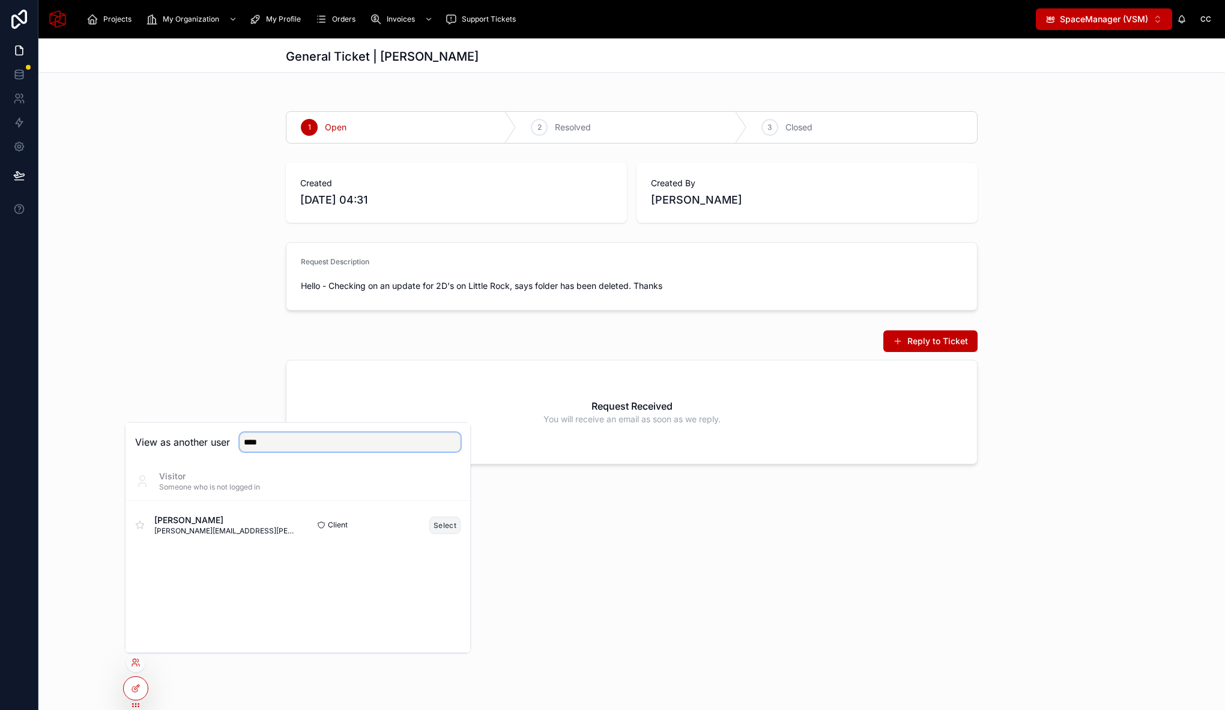
type input "****"
click at [441, 522] on button "Select" at bounding box center [444, 524] width 31 height 17
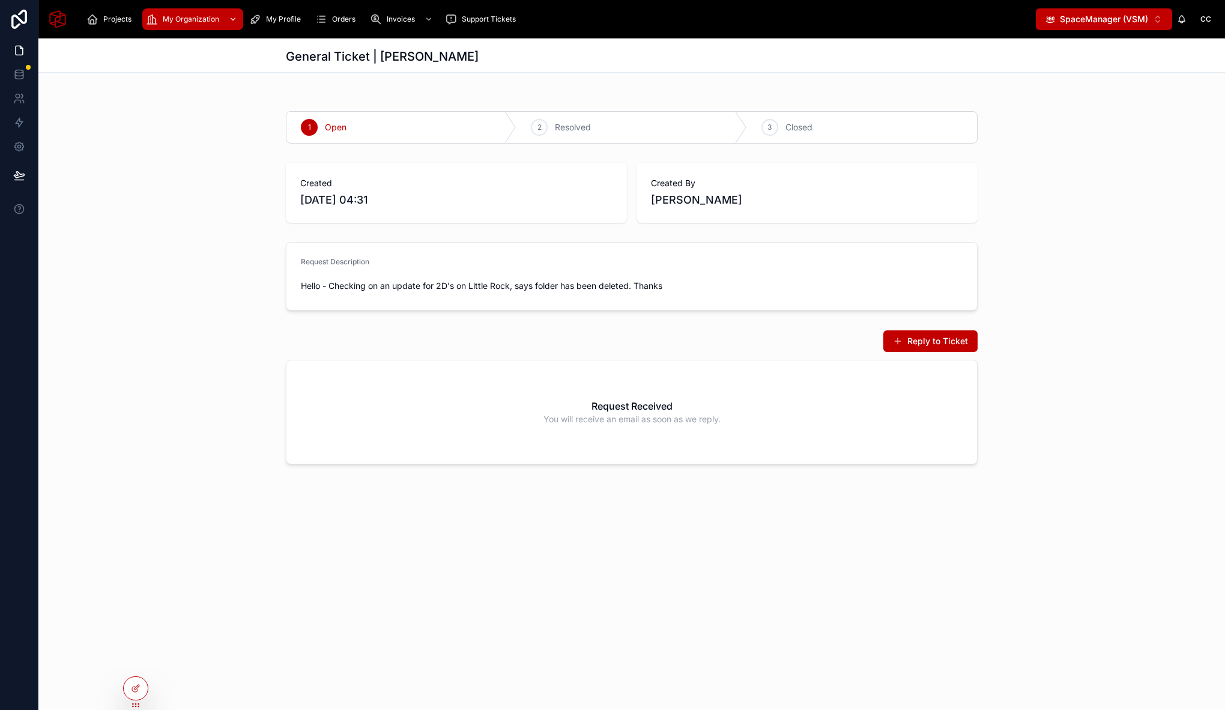
click at [185, 23] on span "My Organization" at bounding box center [191, 19] width 56 height 10
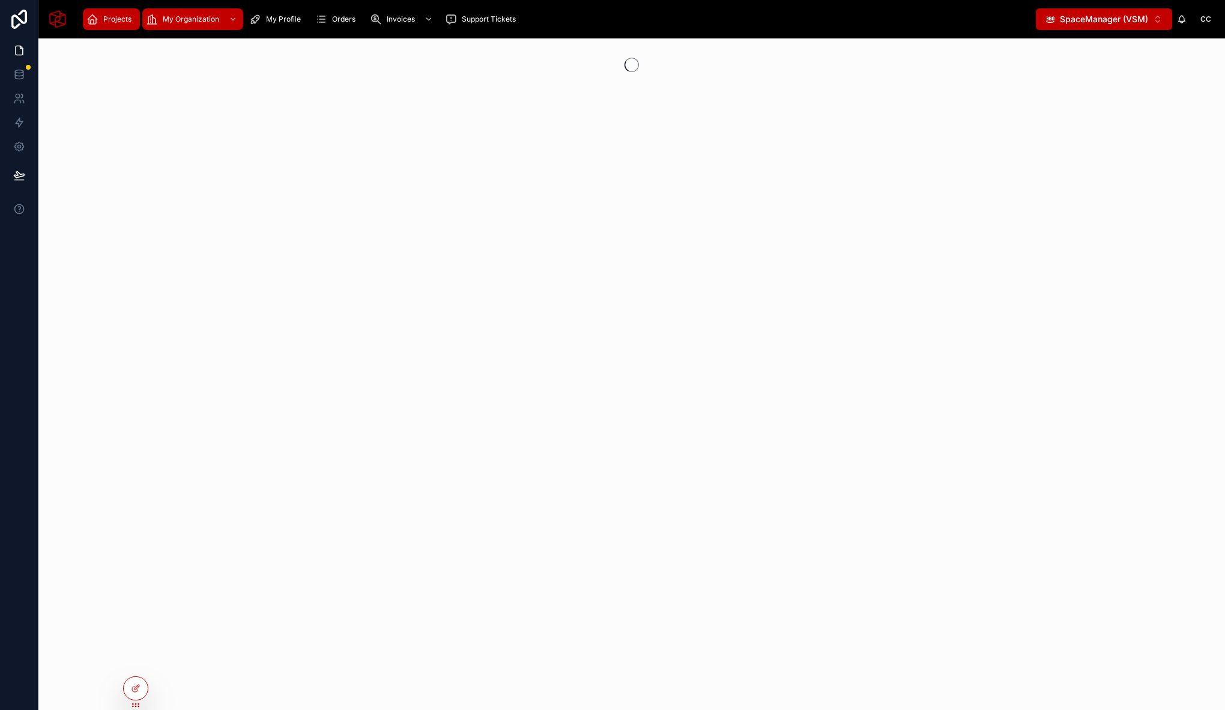
click at [113, 18] on span "Projects" at bounding box center [117, 19] width 28 height 10
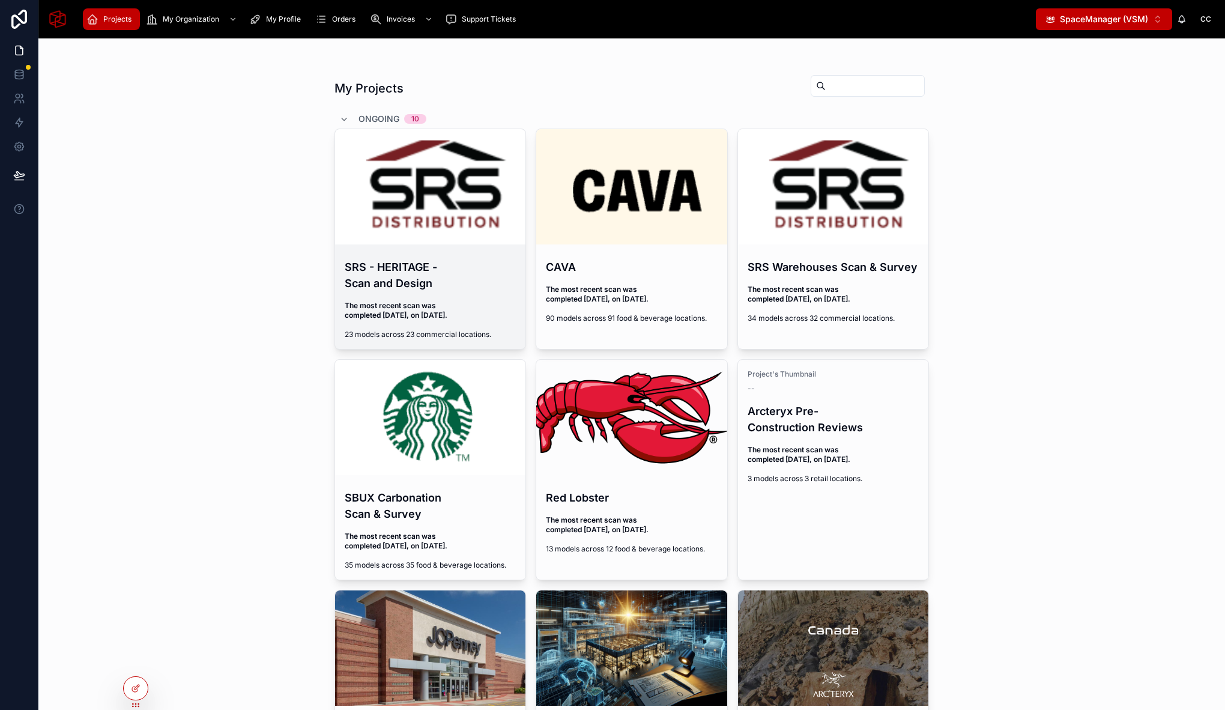
click at [390, 277] on h4 "SRS - HERITAGE - Scan and Design" at bounding box center [431, 275] width 172 height 32
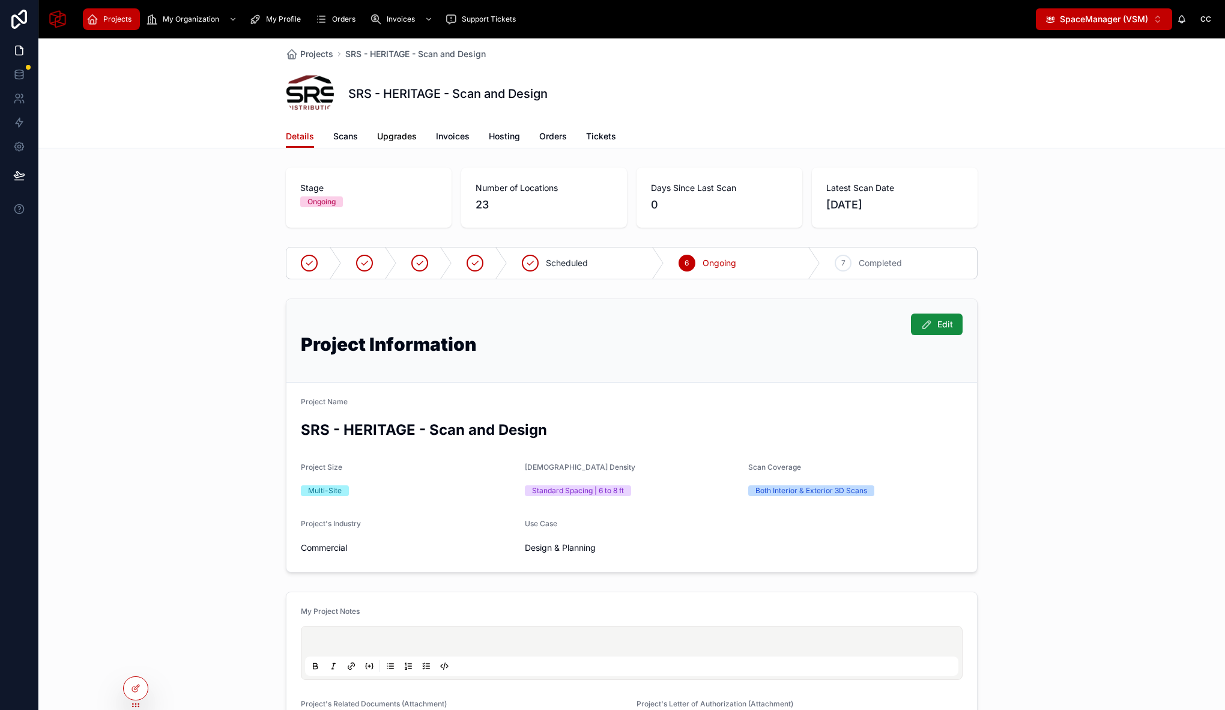
click at [394, 134] on span "Upgrades" at bounding box center [397, 136] width 40 height 12
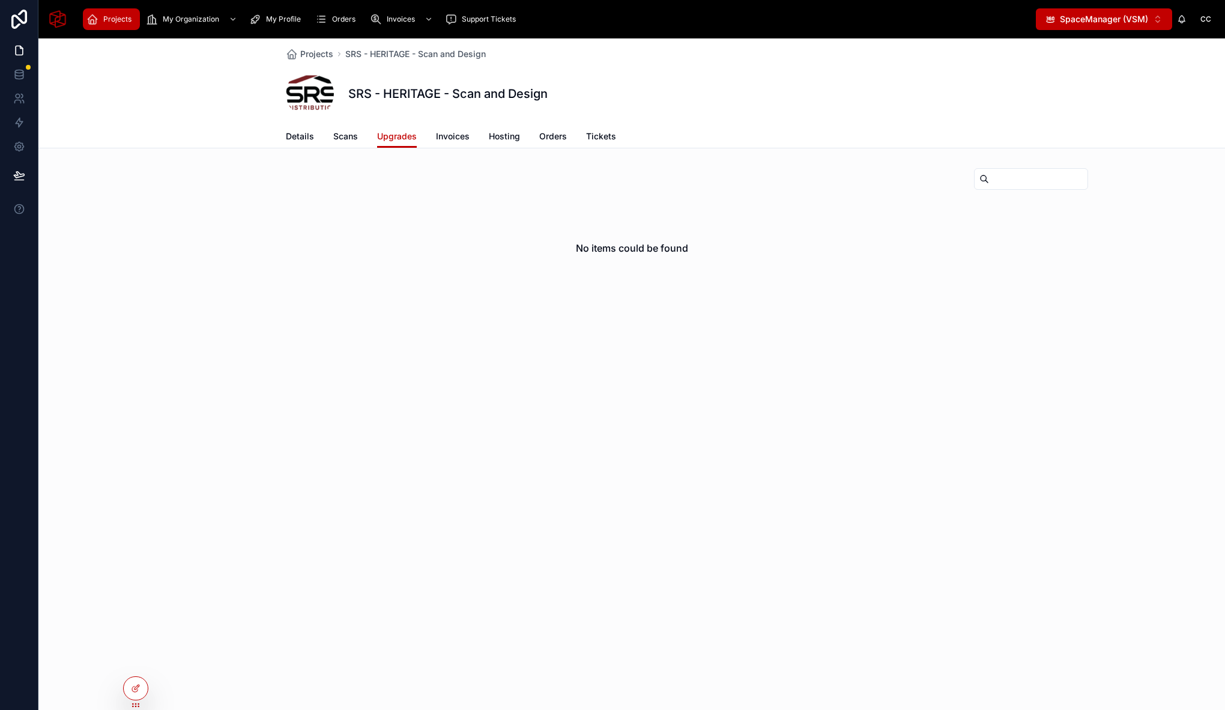
click at [115, 17] on span "Projects" at bounding box center [117, 19] width 28 height 10
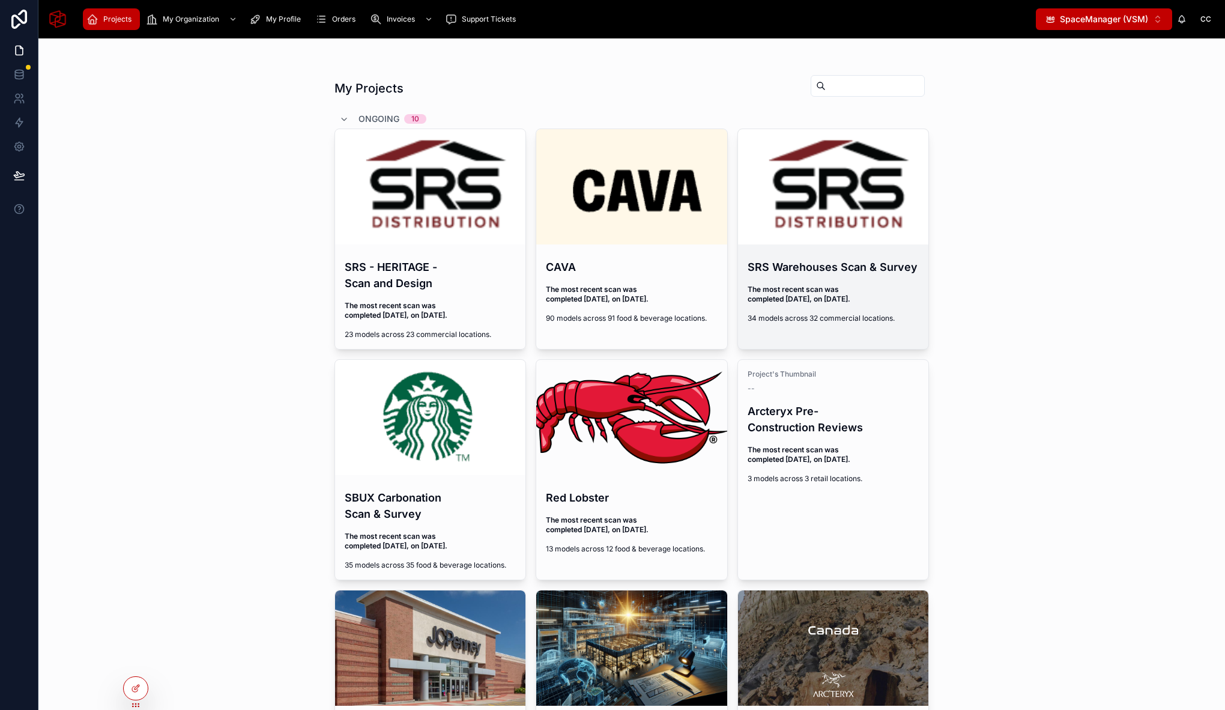
click at [818, 306] on div "SRS Warehouses Scan & Survey The most recent scan was completed 2 days ago, on …" at bounding box center [833, 290] width 191 height 83
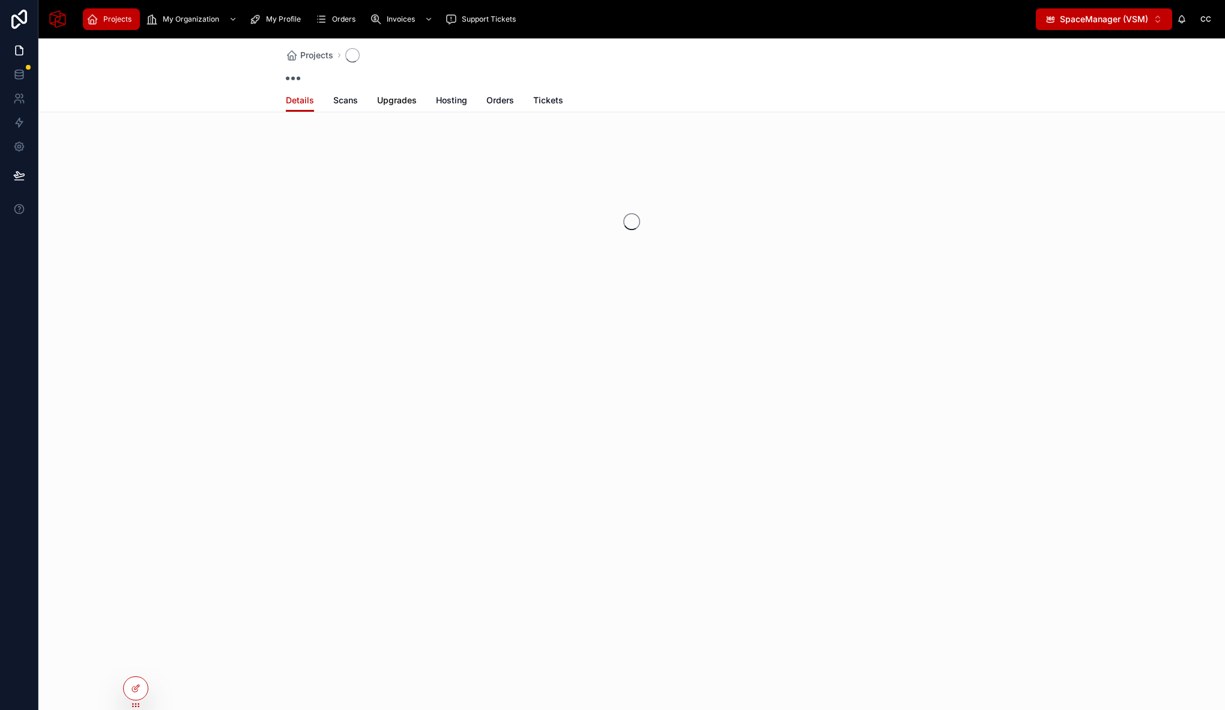
click at [394, 100] on span "Upgrades" at bounding box center [397, 100] width 40 height 12
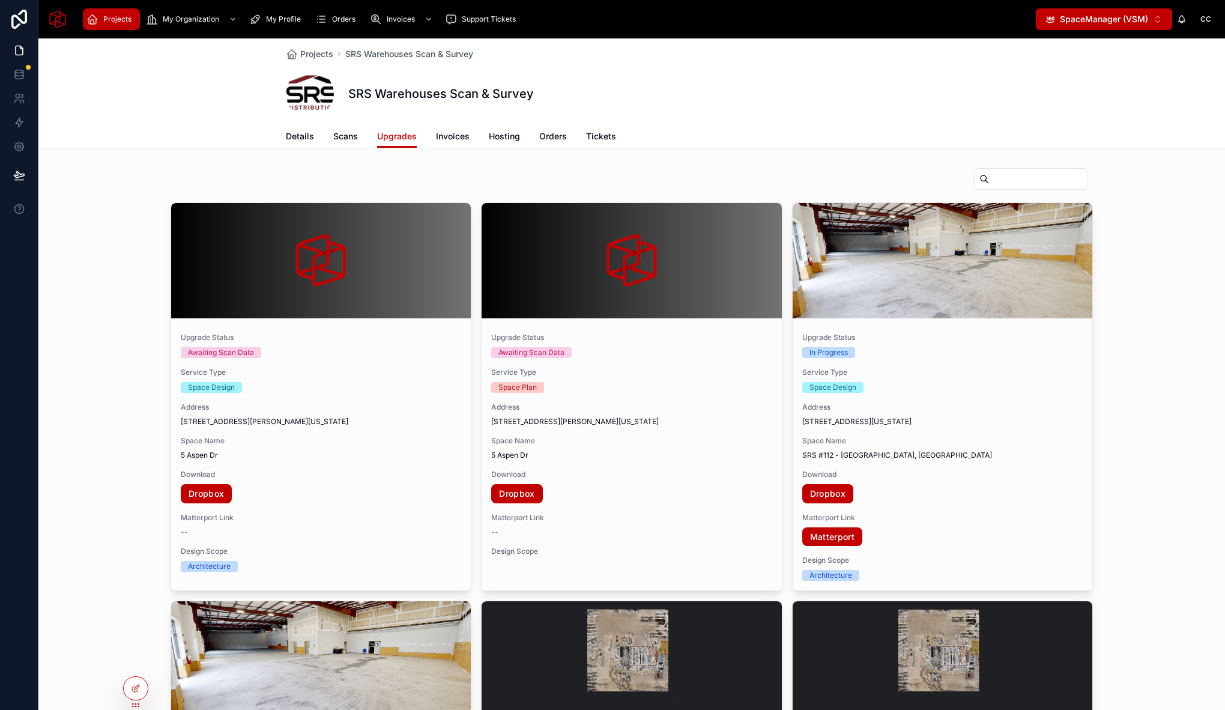
click at [348, 136] on span "Scans" at bounding box center [345, 136] width 25 height 12
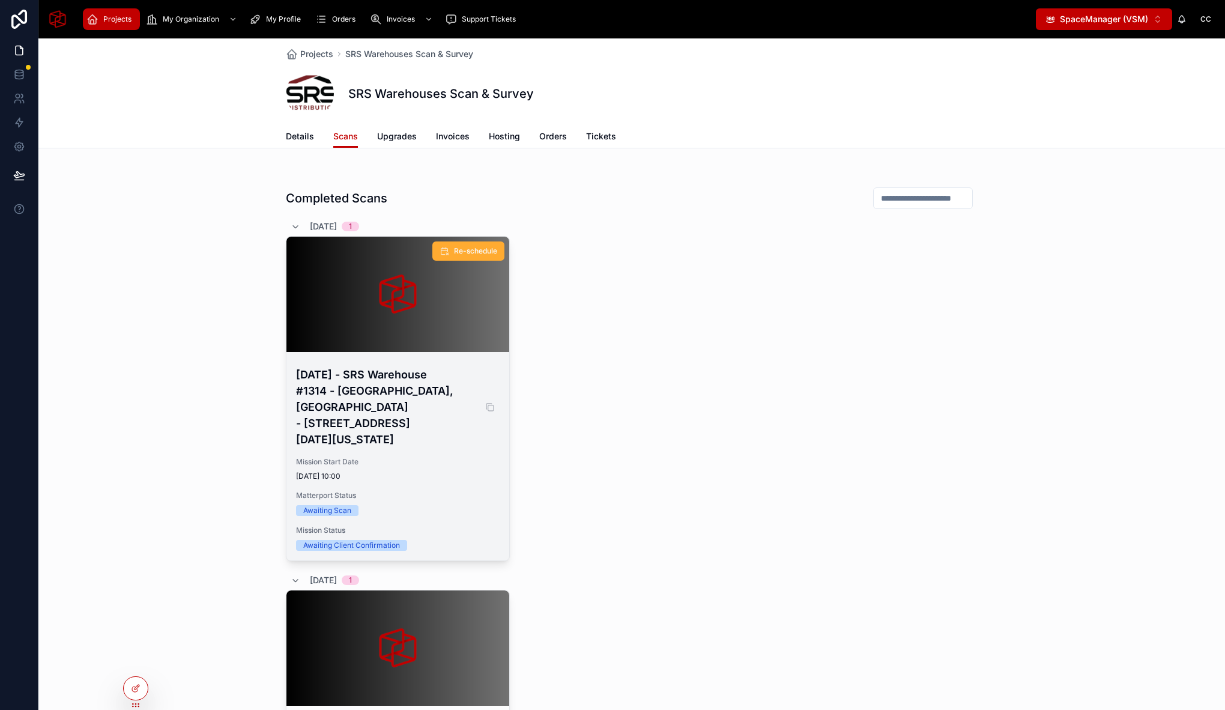
click at [421, 393] on h4 "[DATE] - SRS Warehouse #1314 - [GEOGRAPHIC_DATA], [GEOGRAPHIC_DATA] - [STREET_A…" at bounding box center [398, 406] width 204 height 81
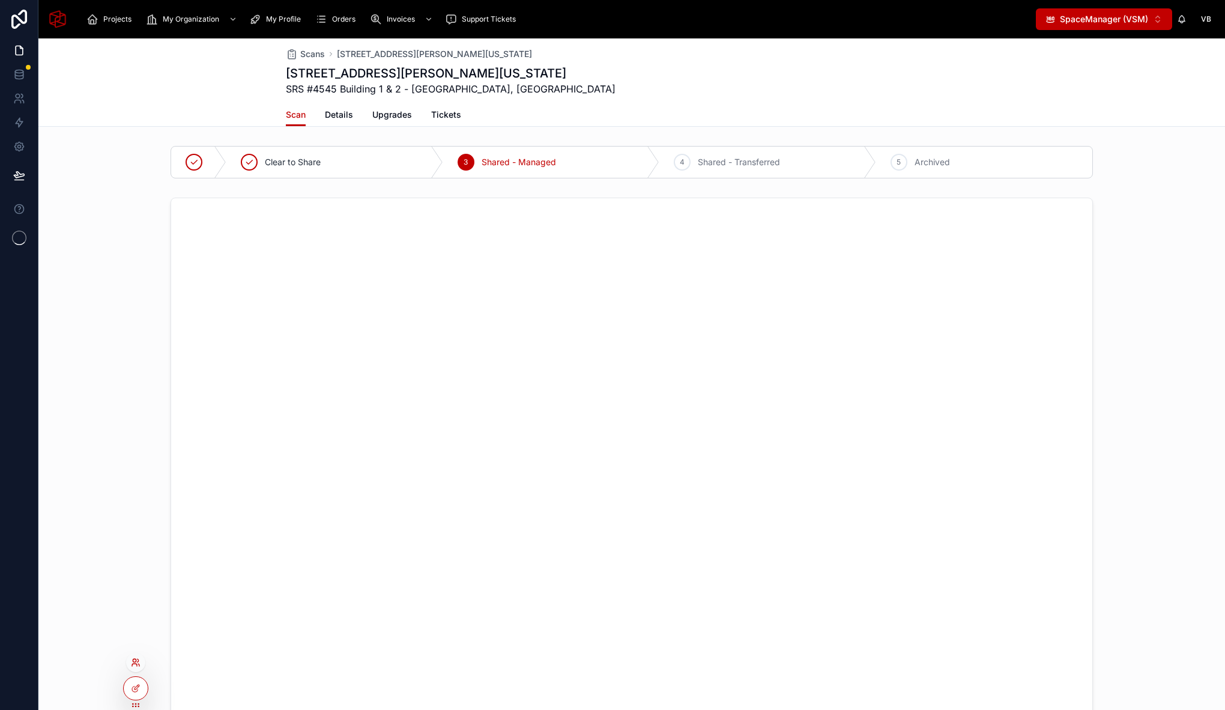
click at [135, 658] on icon at bounding box center [136, 662] width 10 height 10
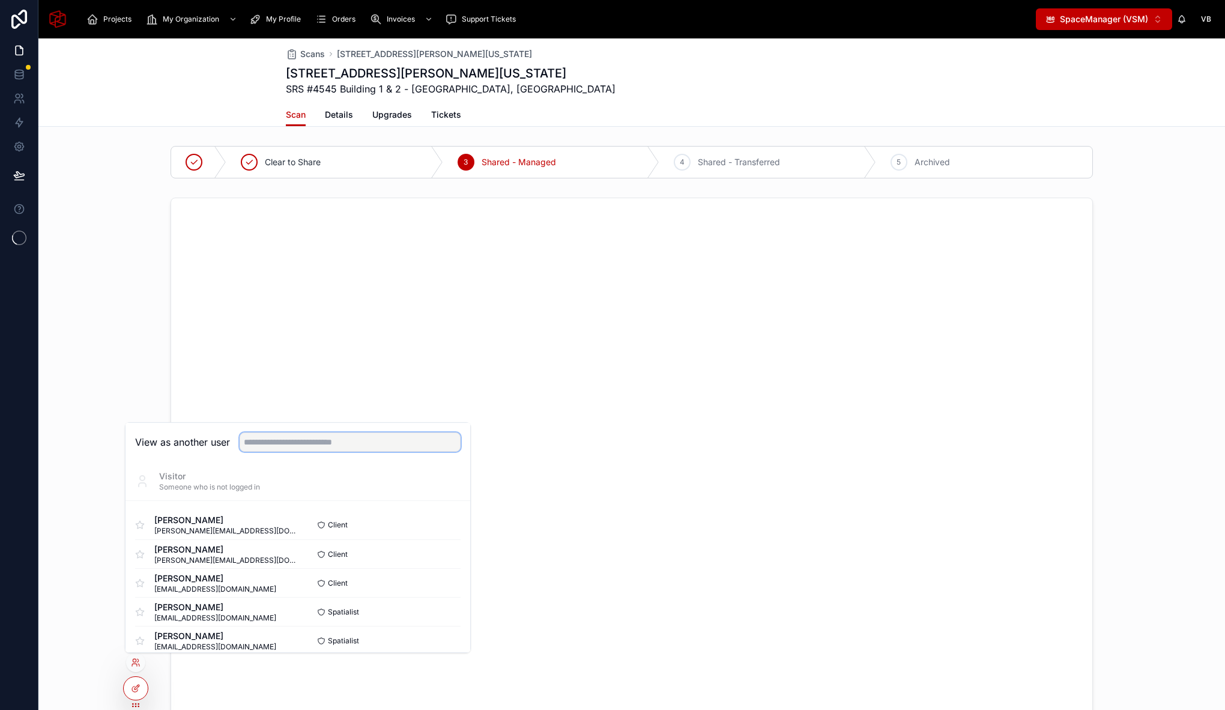
click at [306, 444] on input "text" at bounding box center [350, 441] width 221 height 19
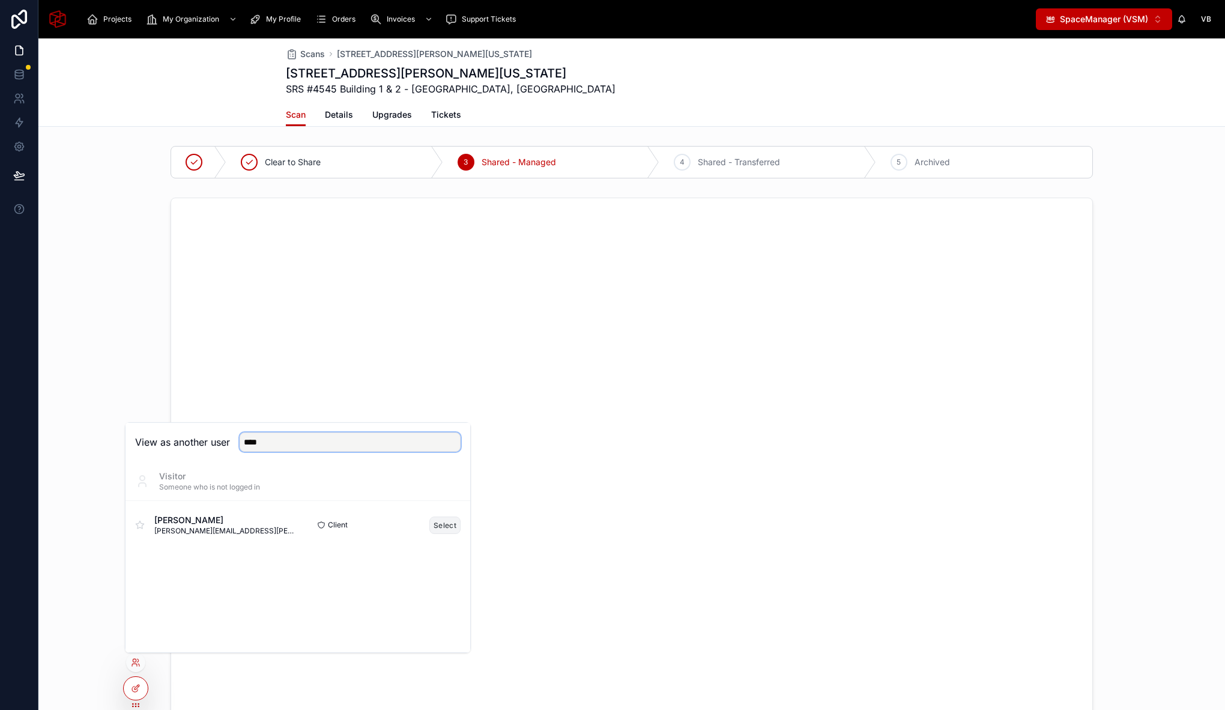
type input "****"
click at [442, 519] on button "Select" at bounding box center [444, 524] width 31 height 17
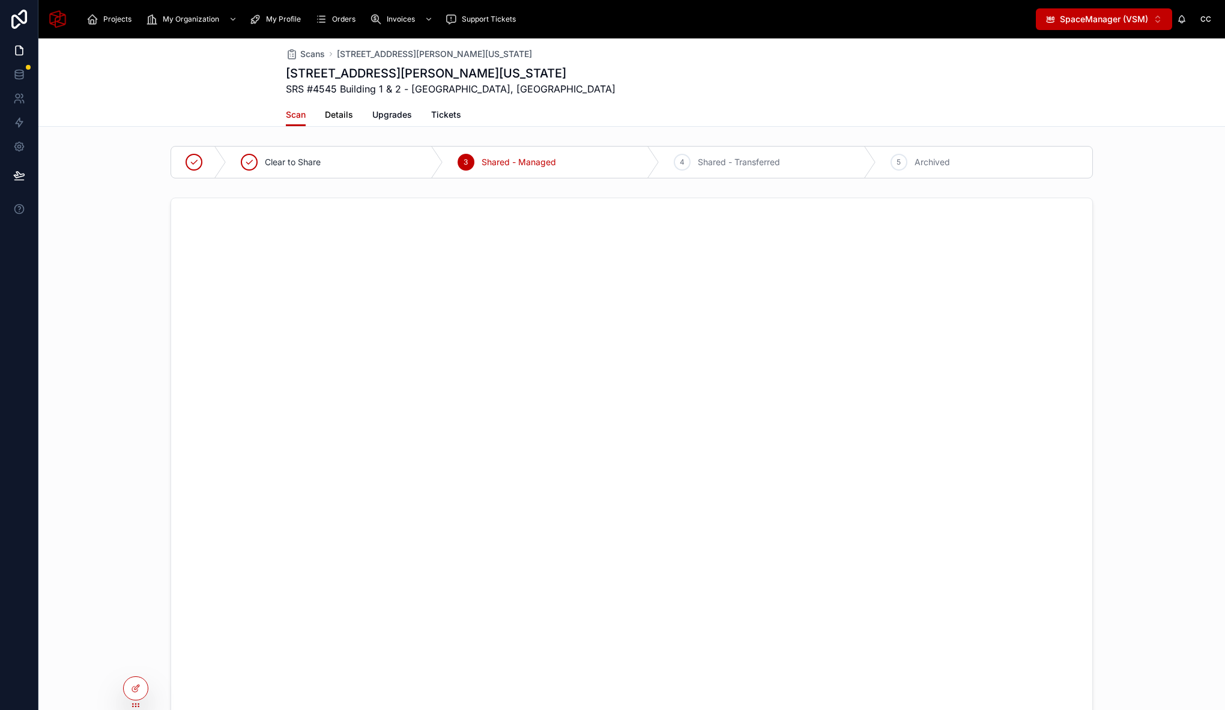
click at [333, 111] on span "Details" at bounding box center [339, 115] width 28 height 12
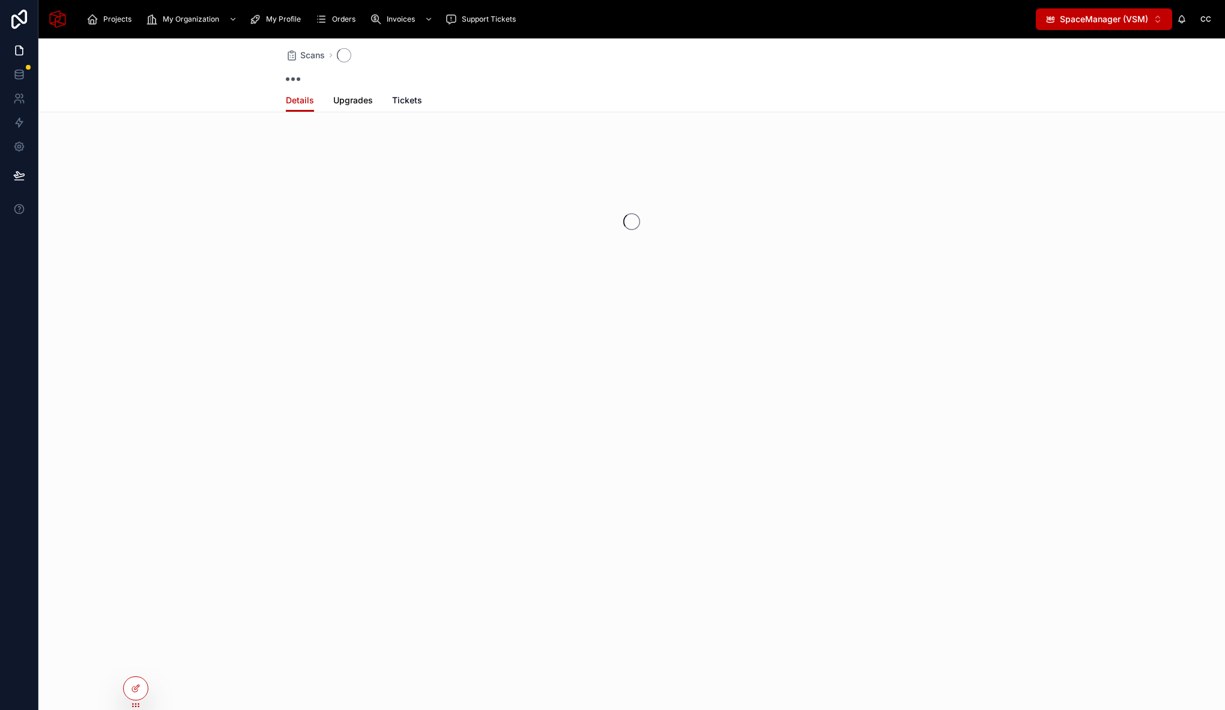
click at [343, 104] on span "Upgrades" at bounding box center [353, 100] width 40 height 12
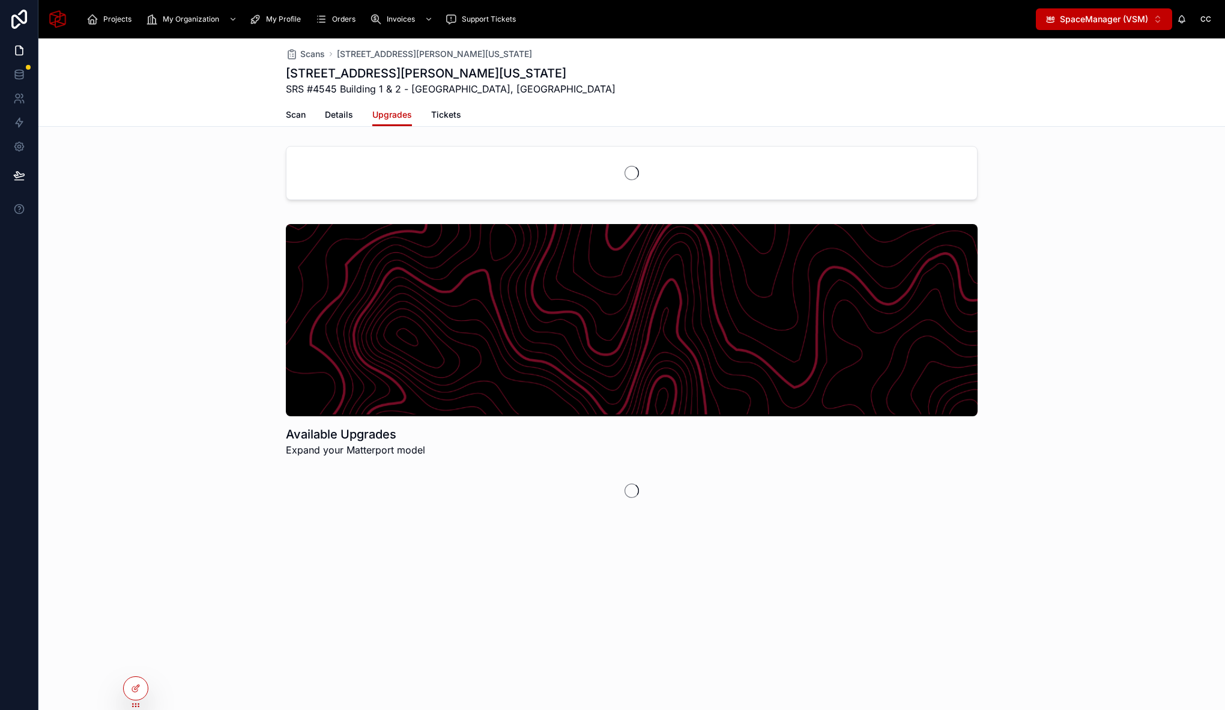
click at [191, 259] on div "Available Upgrades Expand your Matterport model" at bounding box center [631, 370] width 1186 height 303
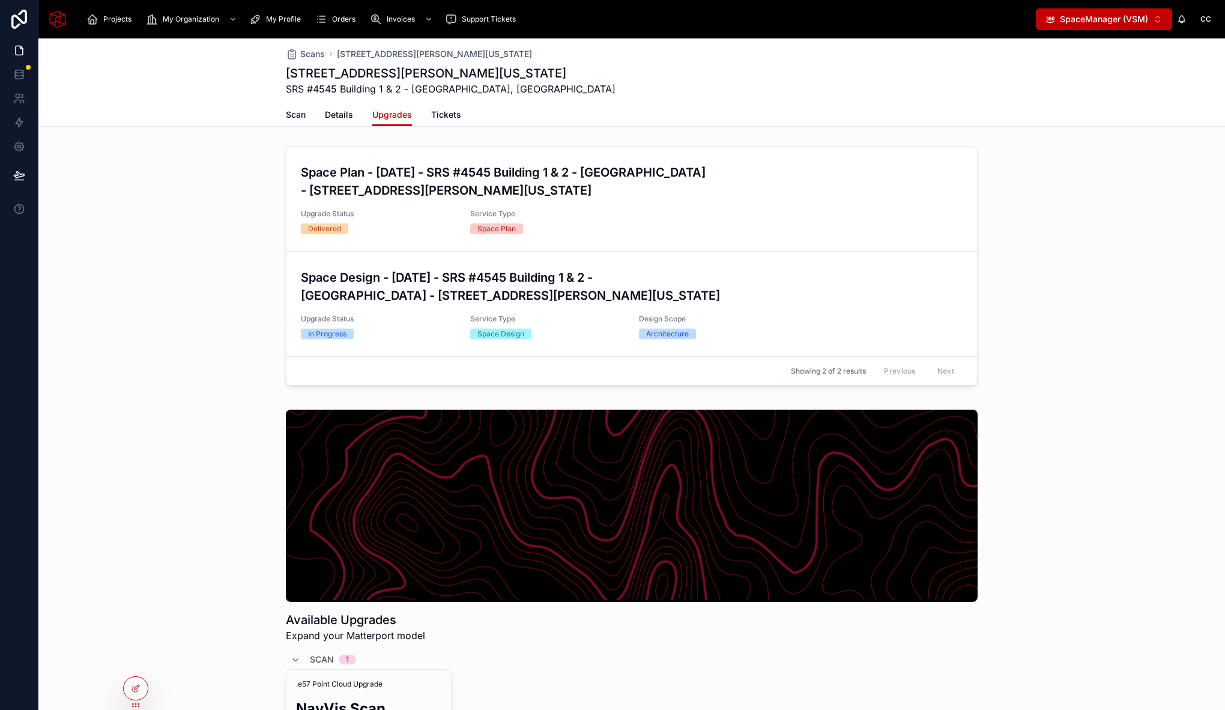
click at [326, 113] on span "Details" at bounding box center [339, 115] width 28 height 12
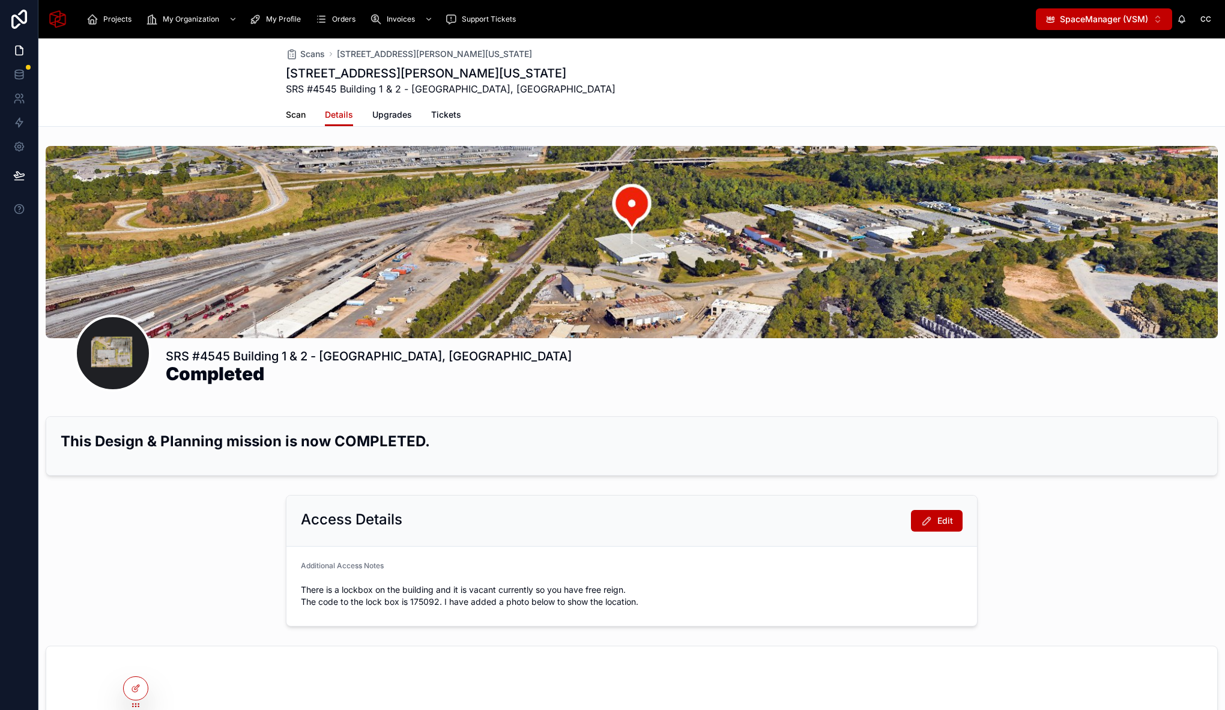
click at [294, 110] on span "Scan" at bounding box center [296, 115] width 20 height 12
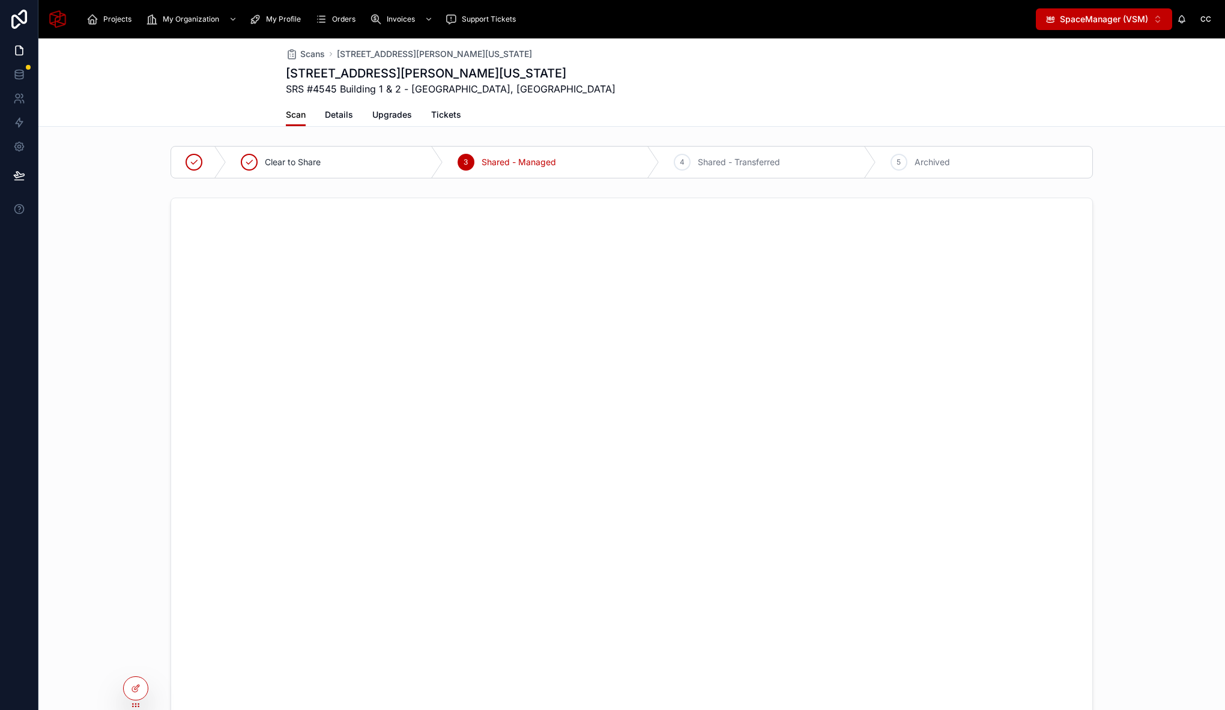
scroll to position [204, 0]
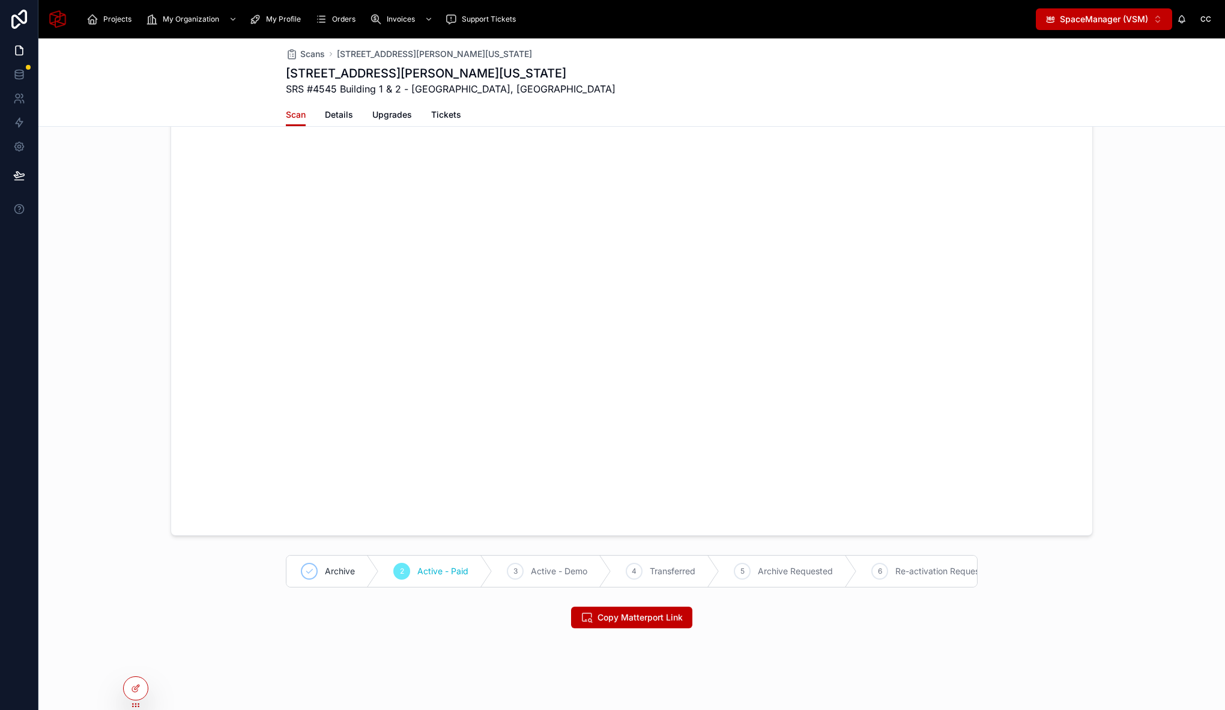
click at [160, 539] on div "Clear to Share 3 Shared - Managed 4 Shared - Transferred 5 Archived Archive 2 A…" at bounding box center [631, 288] width 1186 height 687
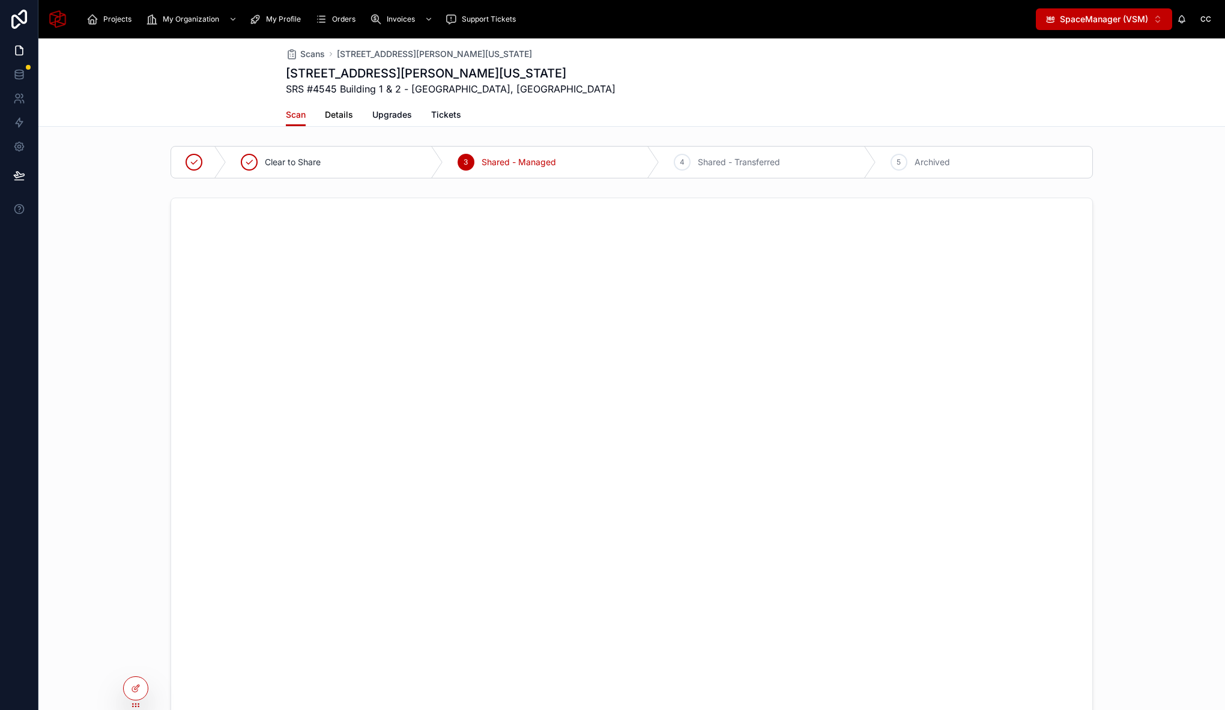
click at [339, 112] on span "Details" at bounding box center [339, 115] width 28 height 12
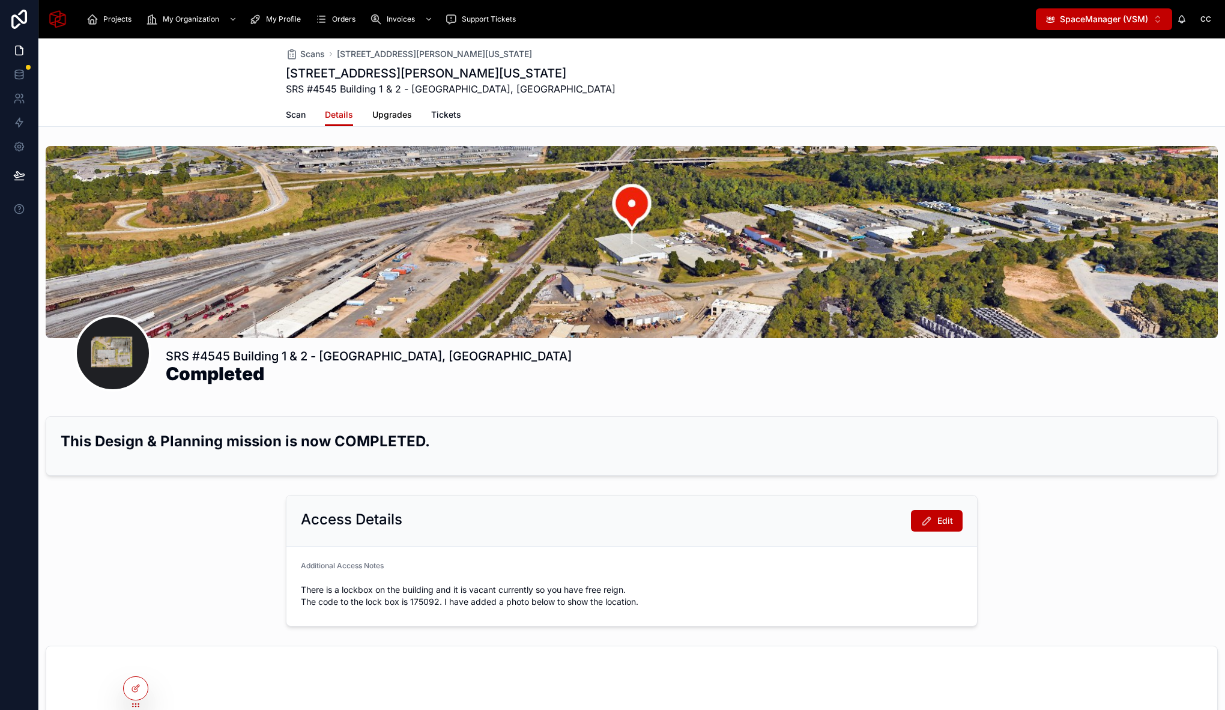
click at [390, 112] on span "Upgrades" at bounding box center [392, 115] width 40 height 12
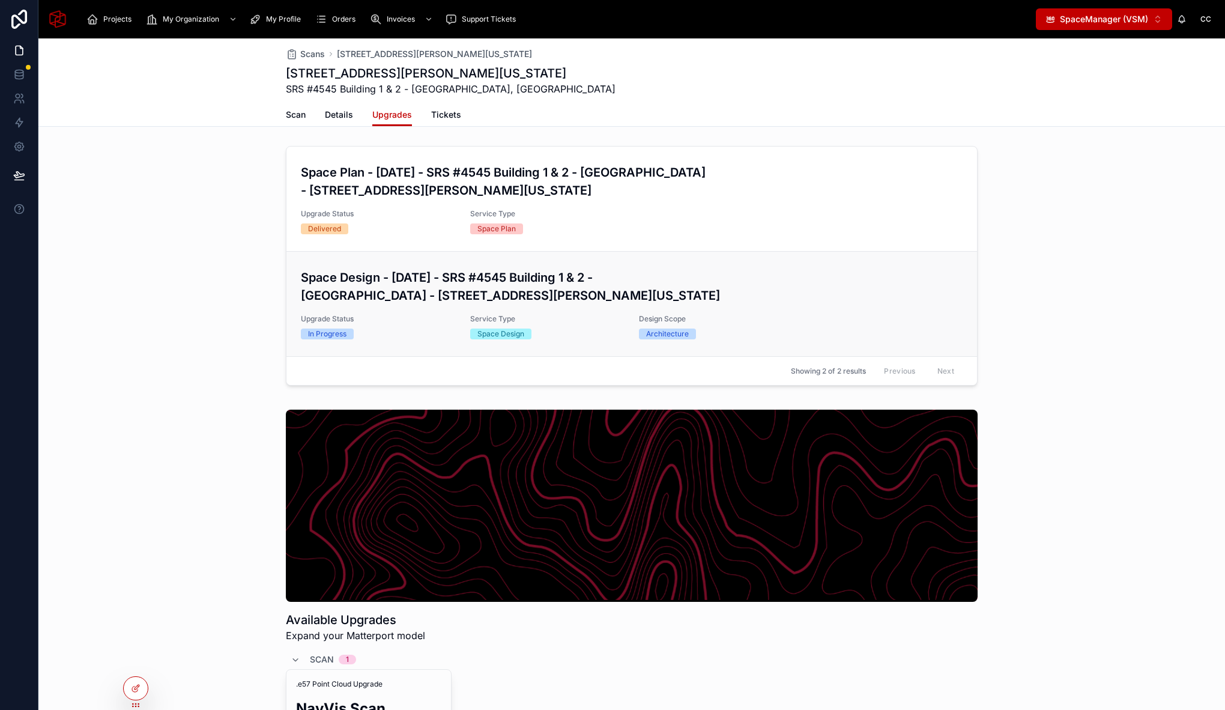
click at [396, 294] on h3 "Space Design - [DATE] - SRS #4545 Building 1 & 2 - [GEOGRAPHIC_DATA] - [STREET_…" at bounding box center [632, 286] width 662 height 36
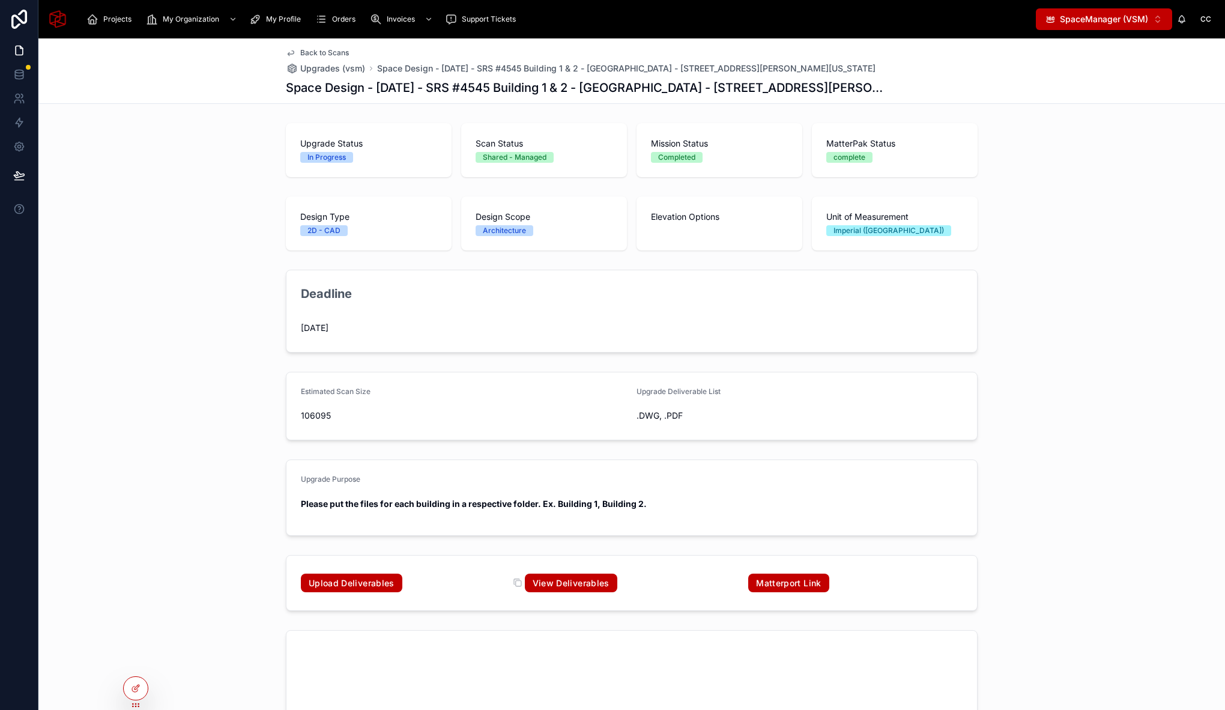
click at [568, 584] on link "View Deliverables" at bounding box center [571, 582] width 92 height 19
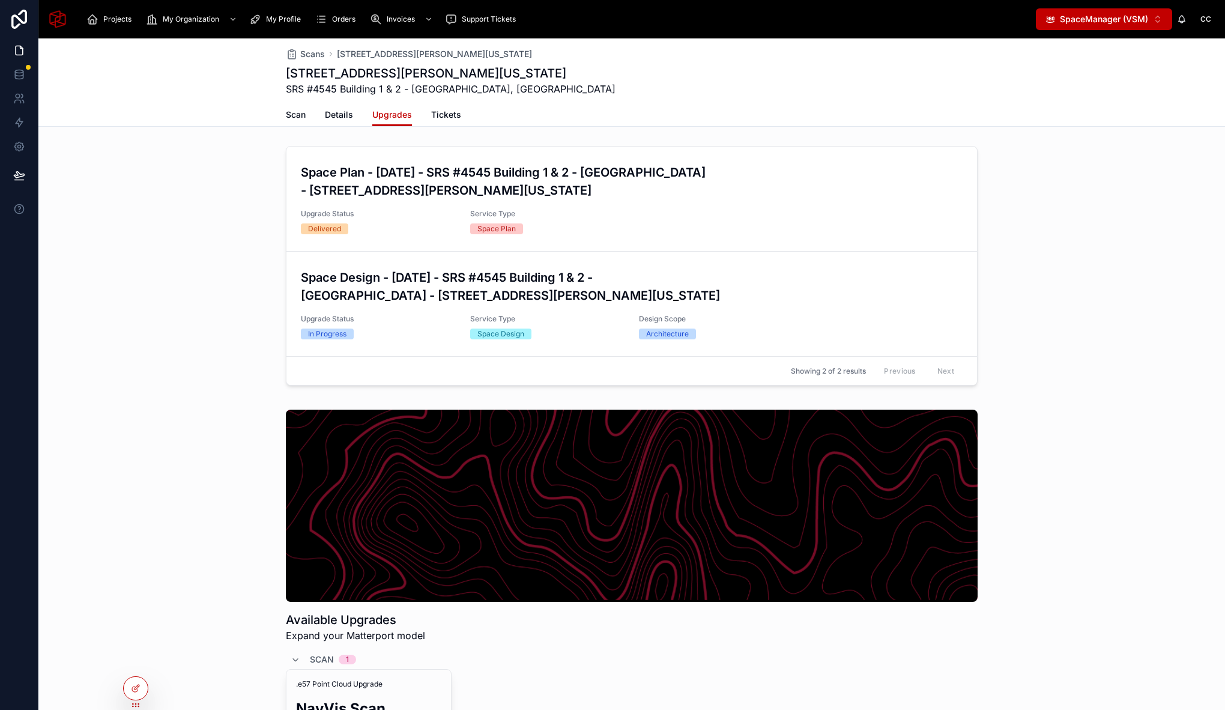
click at [412, 164] on h3 "Space Plan - [DATE] - SRS #4545 Building 1 & 2 - [GEOGRAPHIC_DATA] - [STREET_AD…" at bounding box center [632, 181] width 662 height 36
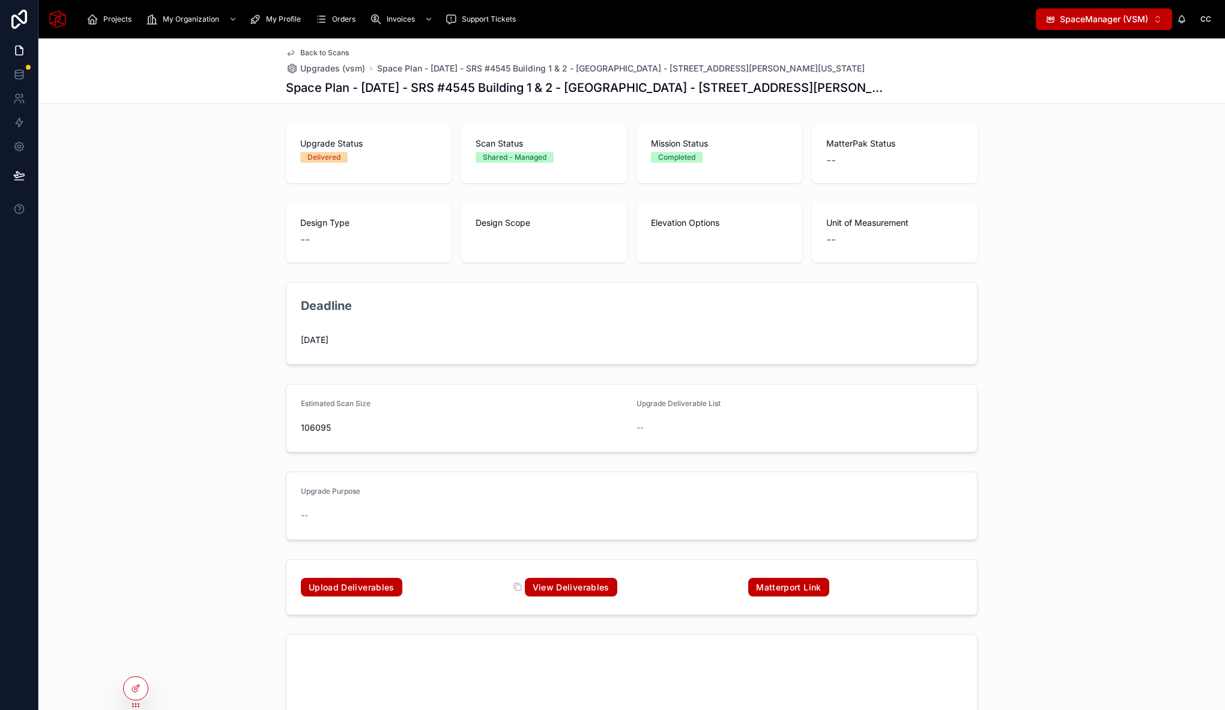
click at [583, 588] on link "View Deliverables" at bounding box center [571, 586] width 92 height 19
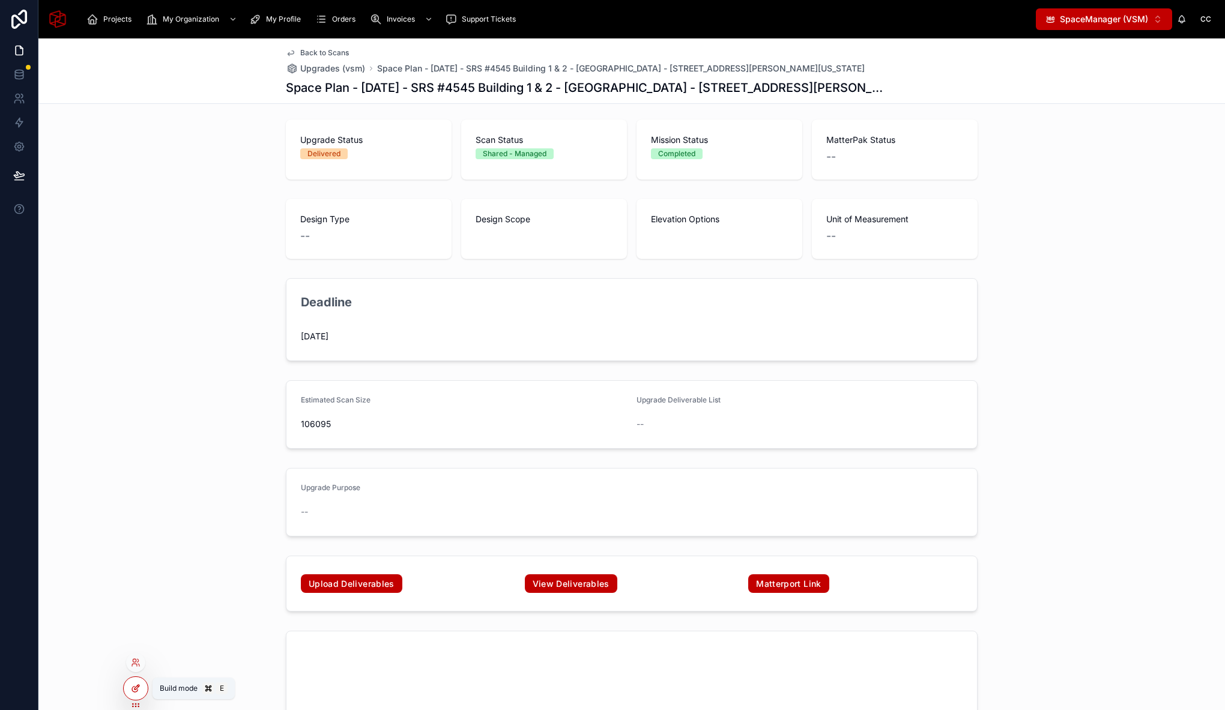
click at [131, 687] on icon at bounding box center [136, 688] width 10 height 10
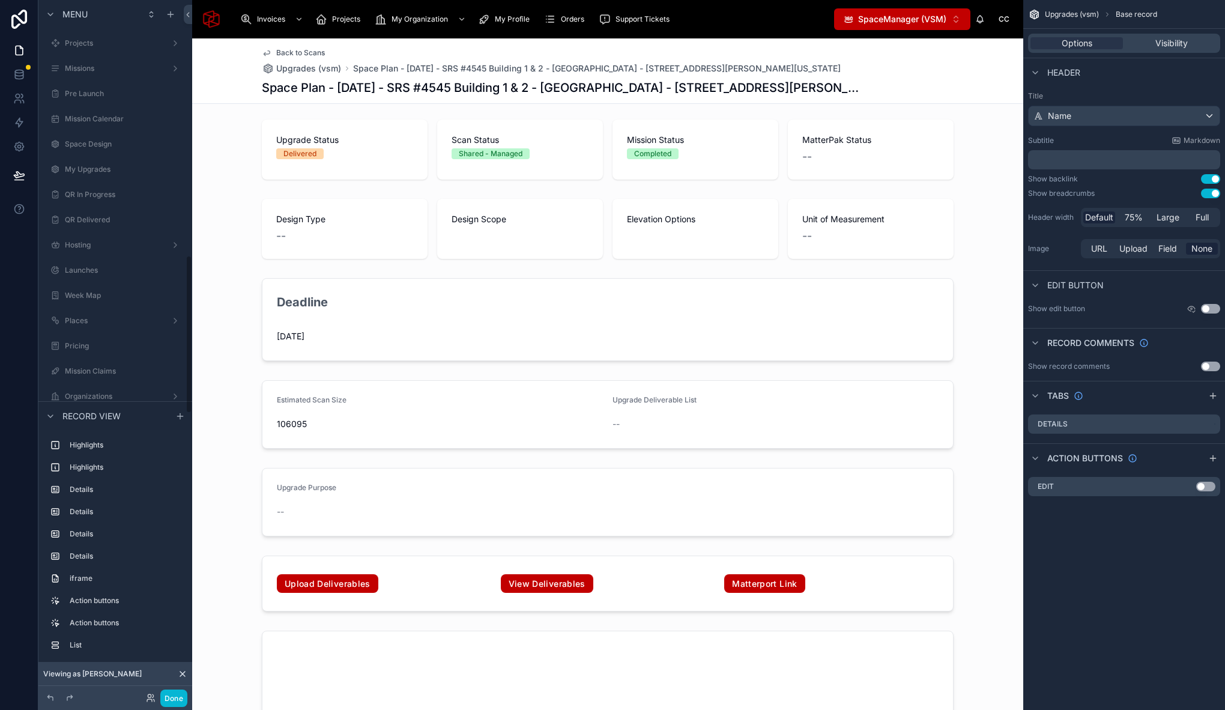
scroll to position [1123, 0]
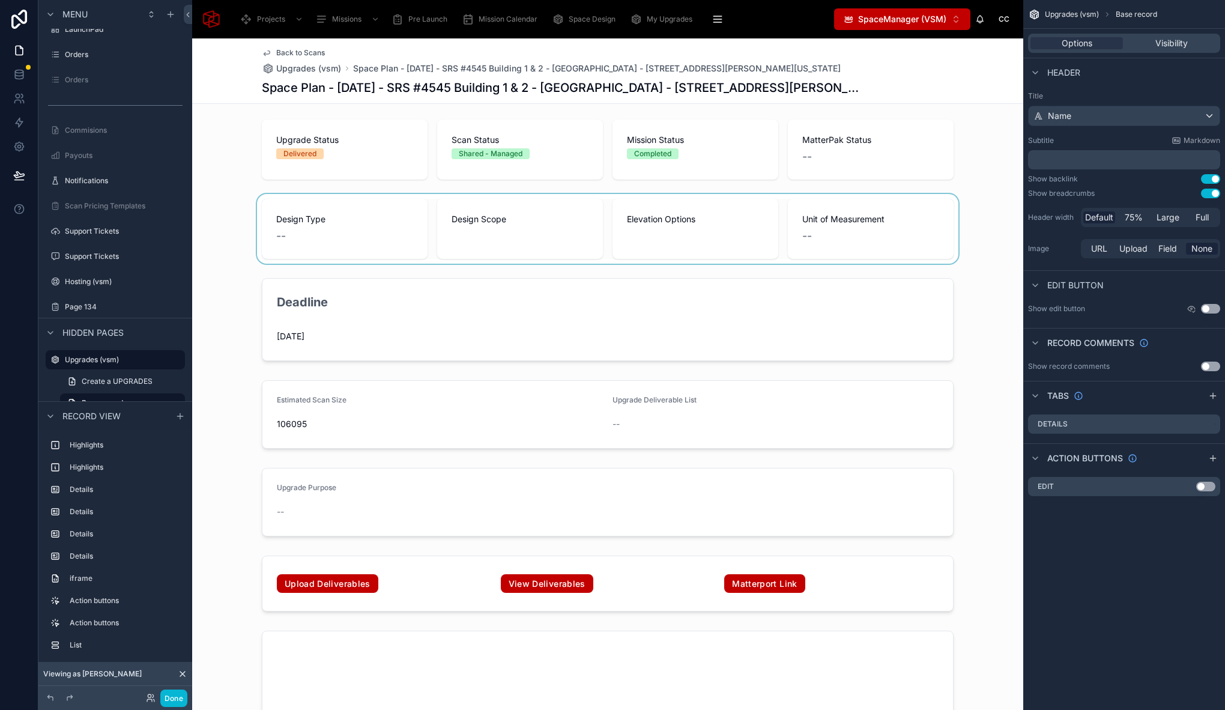
click at [252, 197] on div at bounding box center [607, 229] width 831 height 70
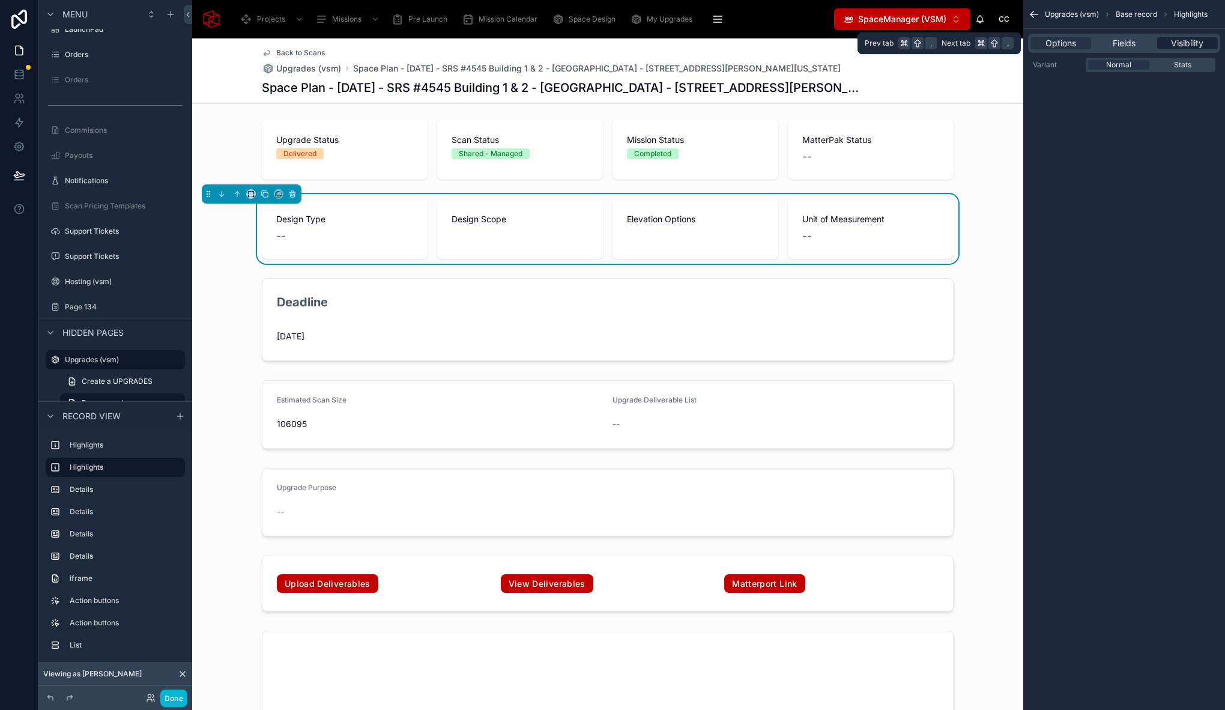
click at [1184, 44] on span "Visibility" at bounding box center [1187, 43] width 32 height 12
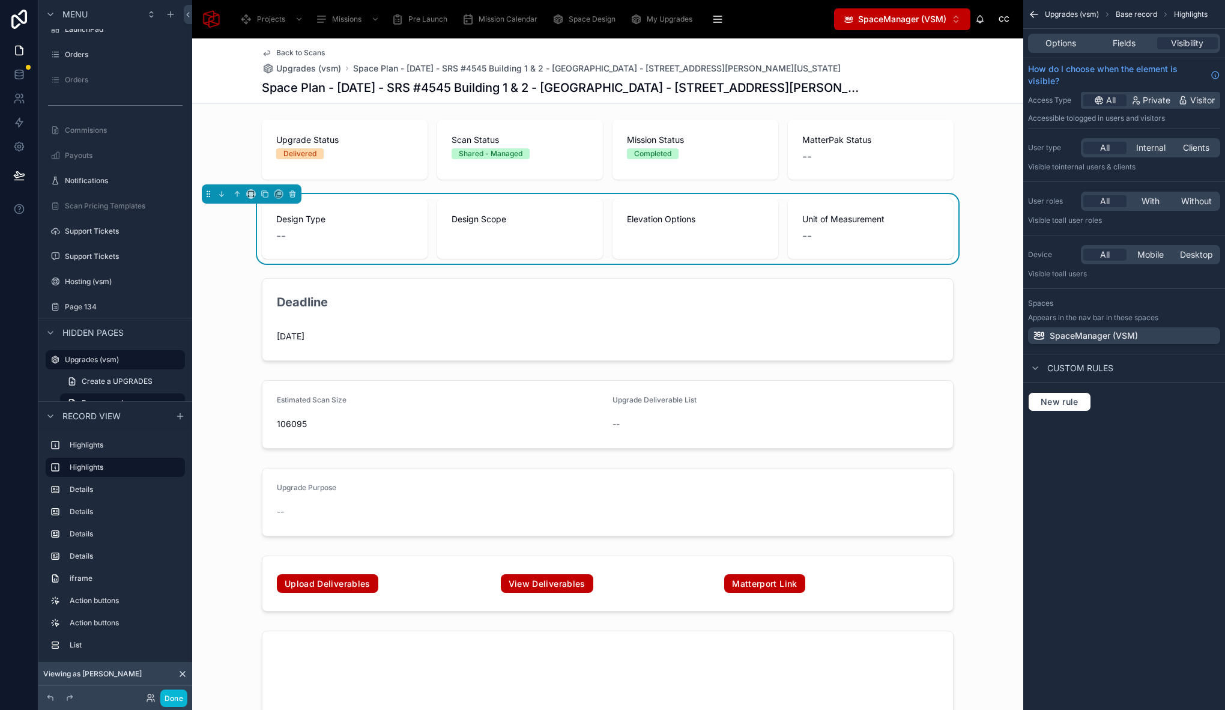
scroll to position [0, 0]
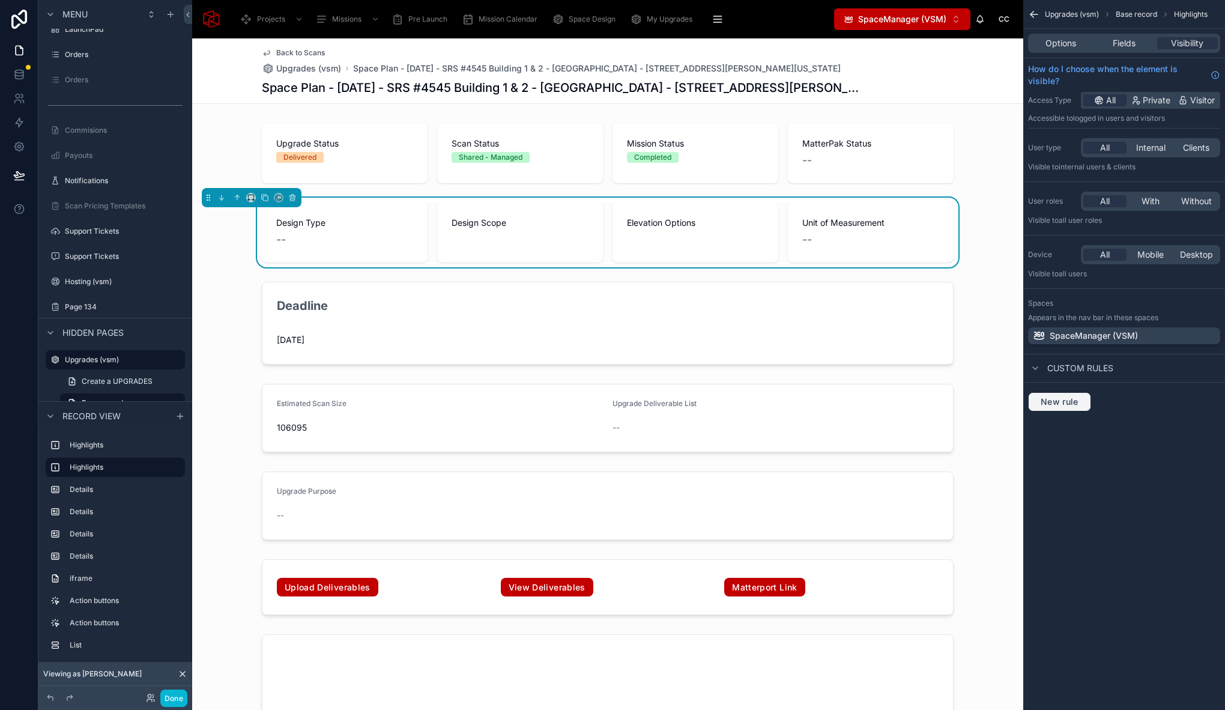
click at [1050, 400] on span "New rule" at bounding box center [1059, 401] width 47 height 11
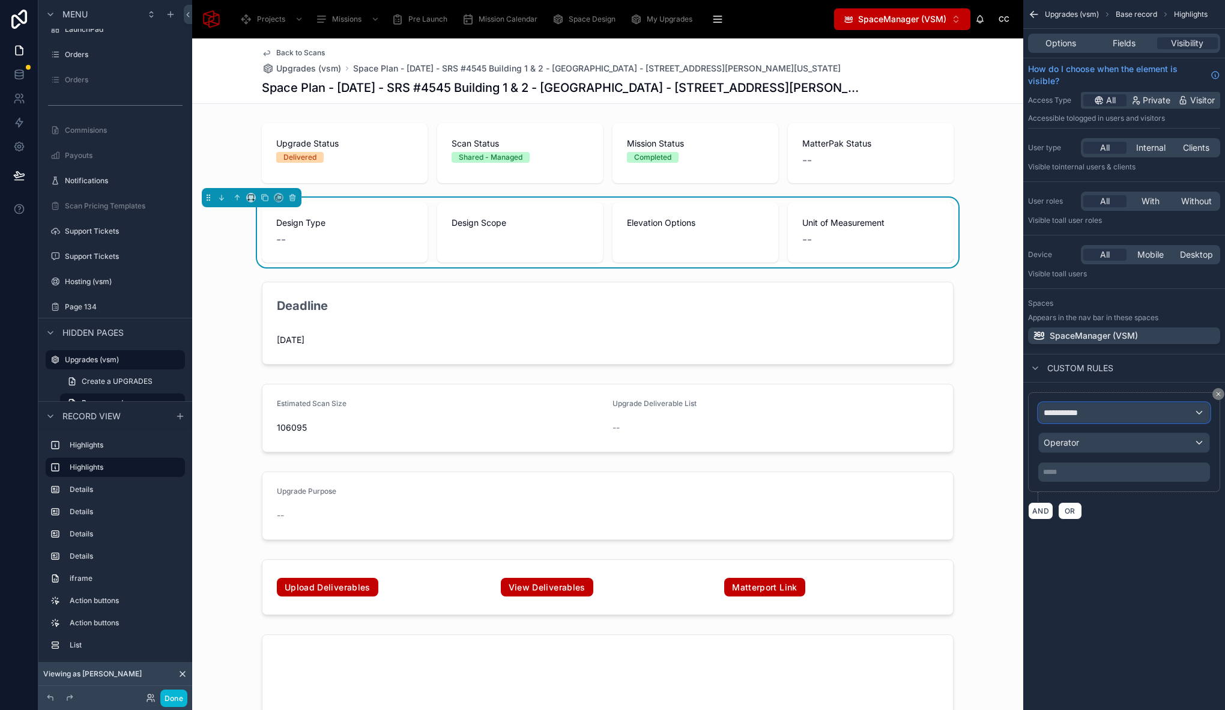
click at [1060, 411] on span "**********" at bounding box center [1065, 412] width 44 height 12
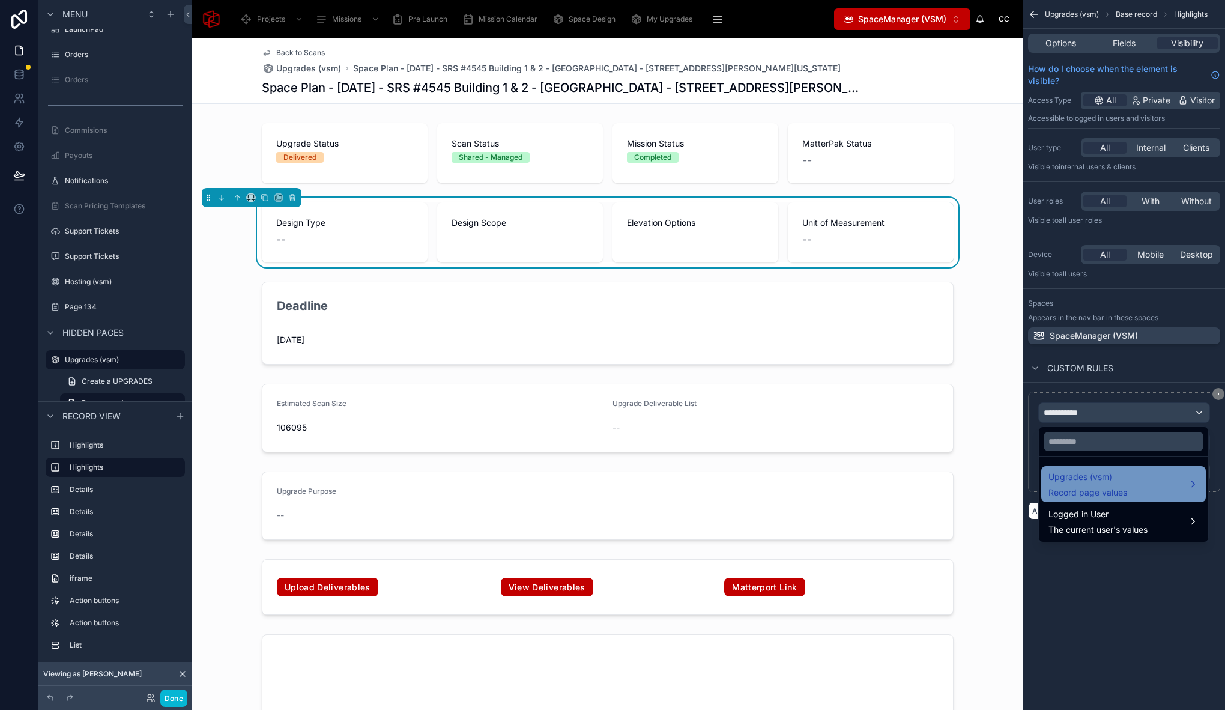
click at [1087, 477] on span "Upgrades (vsm)" at bounding box center [1087, 476] width 79 height 14
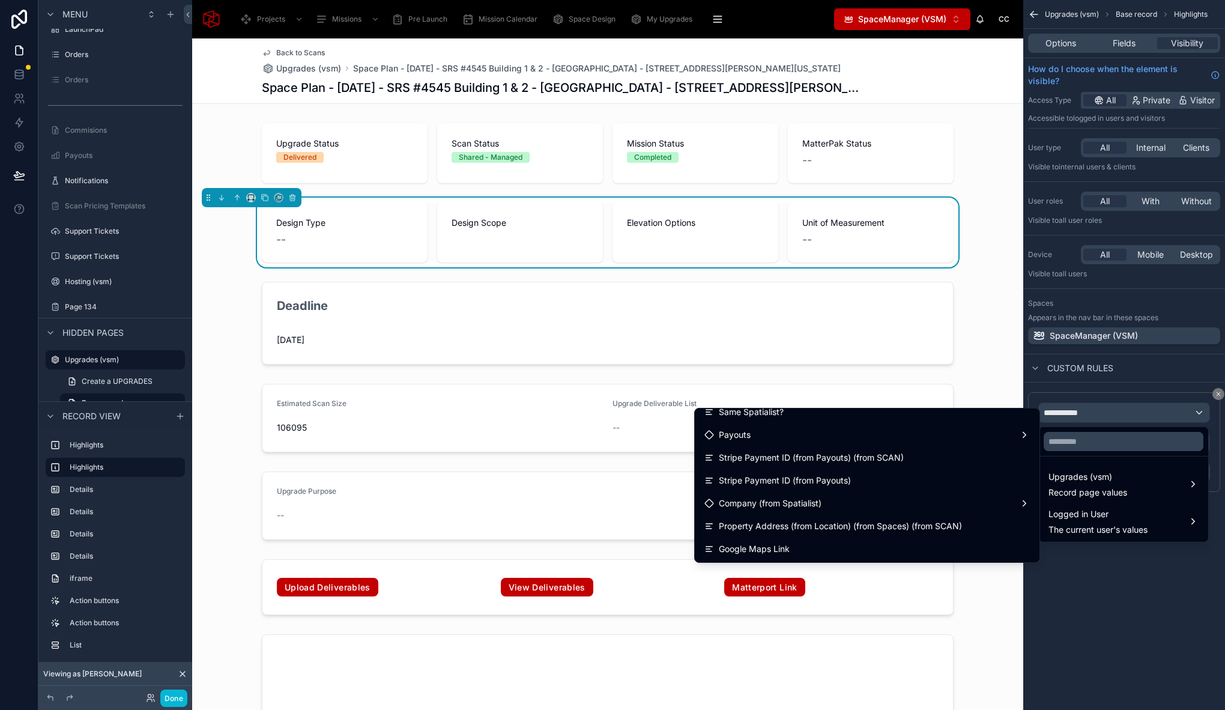
scroll to position [545, 0]
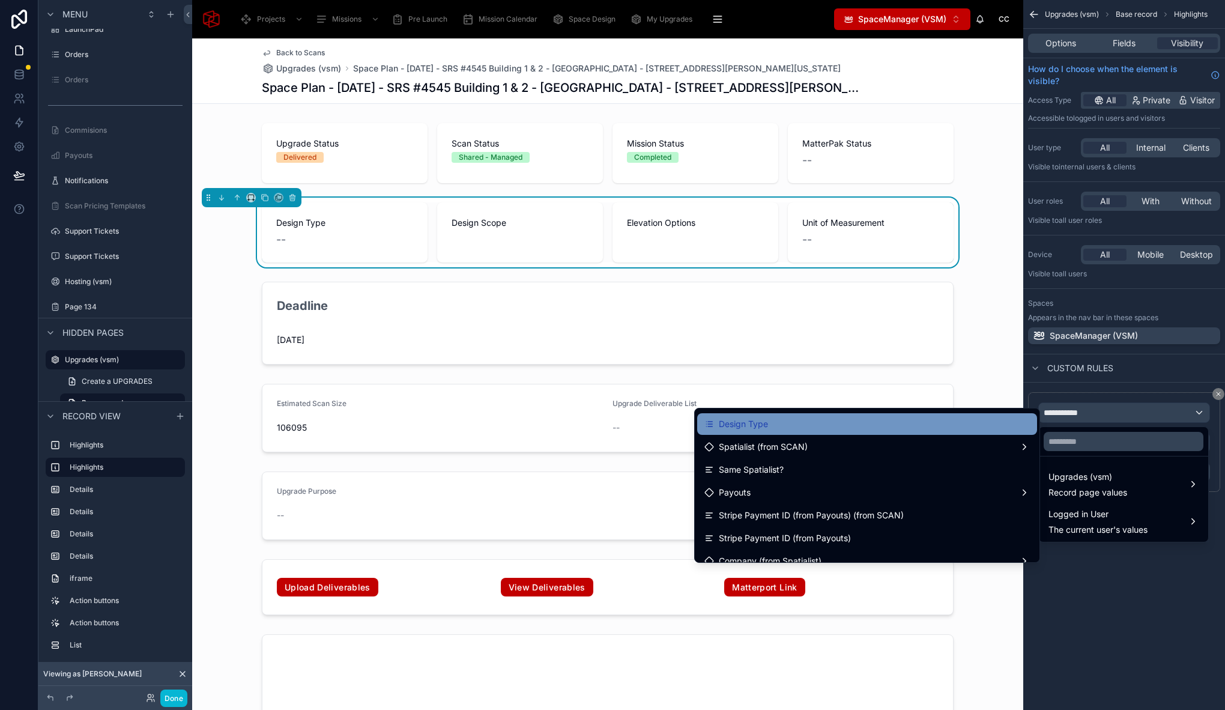
click at [813, 424] on div "Design Type" at bounding box center [866, 424] width 325 height 14
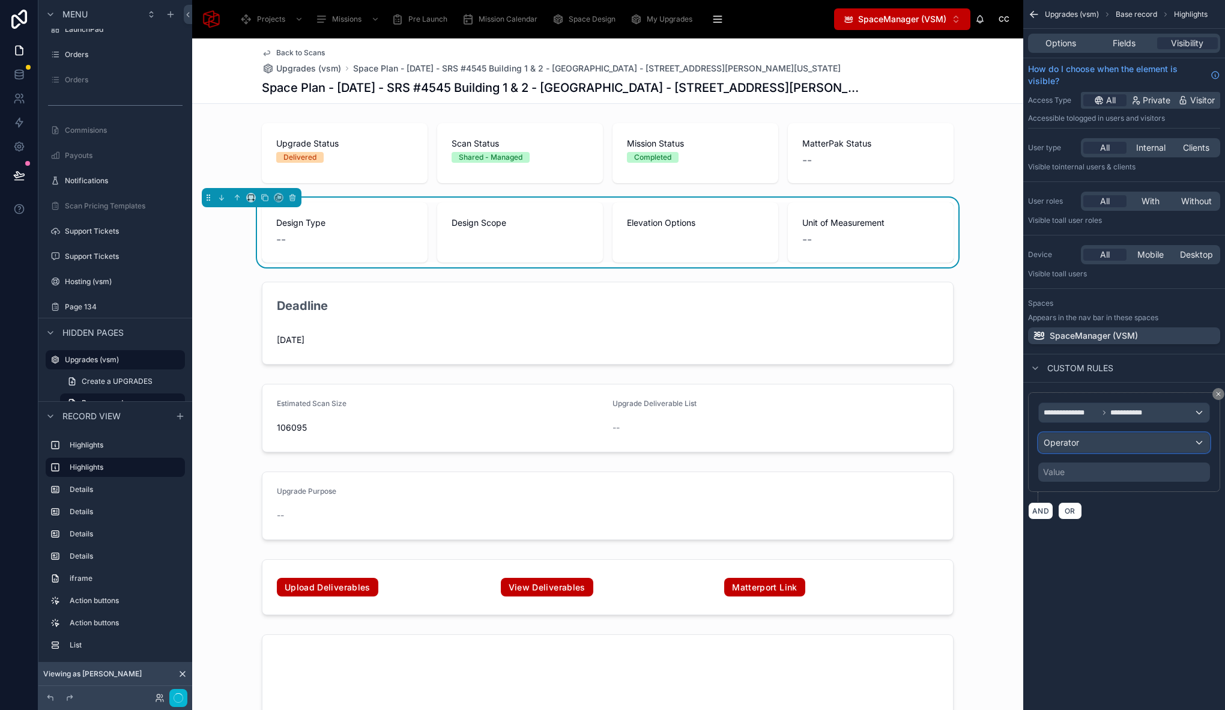
click at [1075, 440] on span "Operator" at bounding box center [1060, 442] width 35 height 10
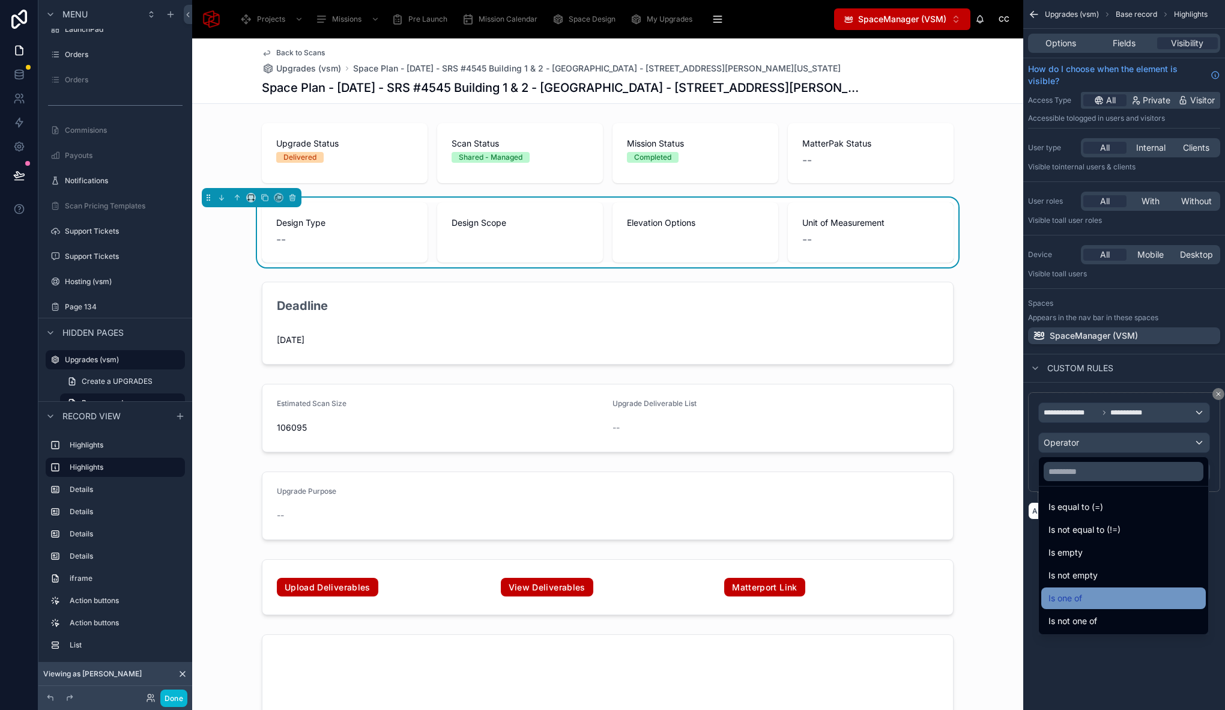
click at [1099, 602] on div "Is one of" at bounding box center [1123, 598] width 150 height 14
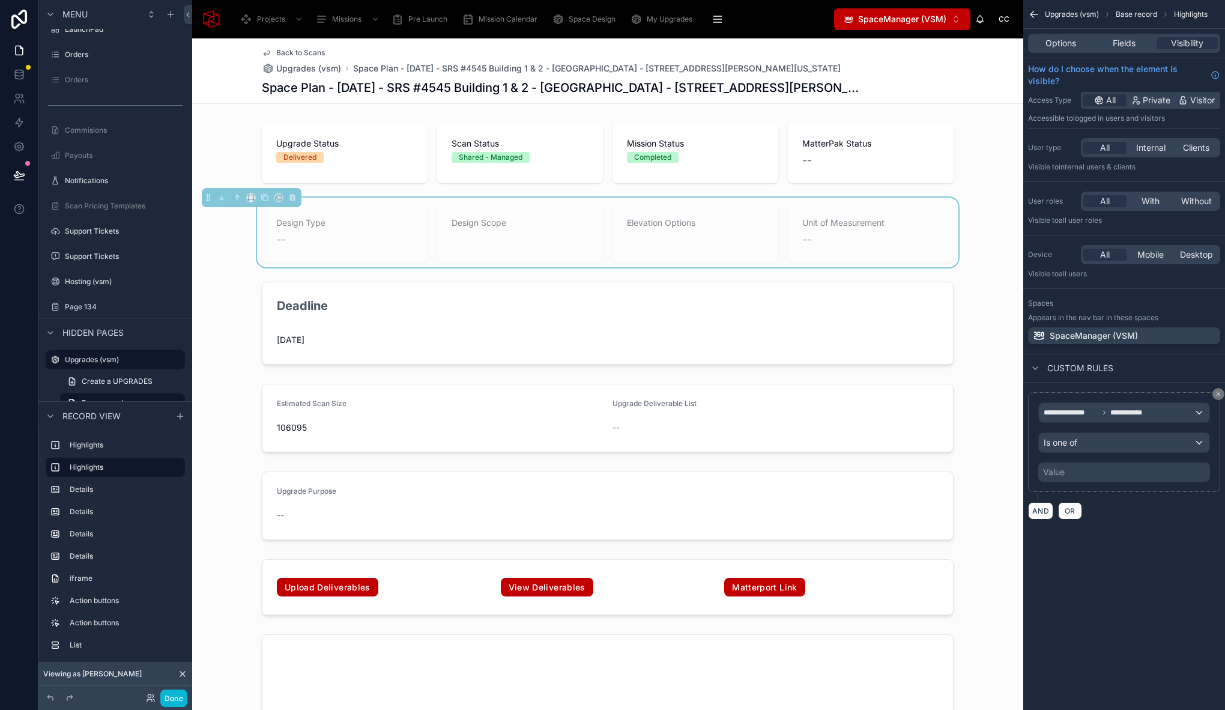
click at [1070, 474] on div "Value" at bounding box center [1124, 471] width 172 height 19
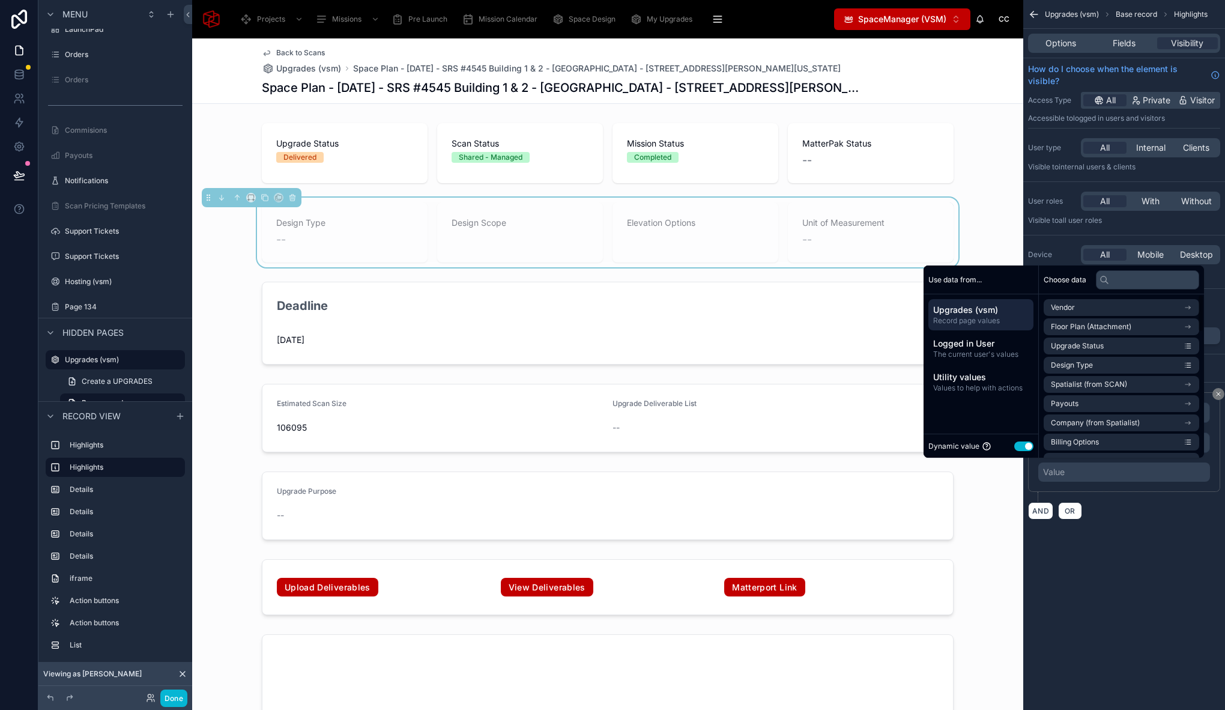
click at [1017, 445] on button "Use setting" at bounding box center [1023, 446] width 19 height 10
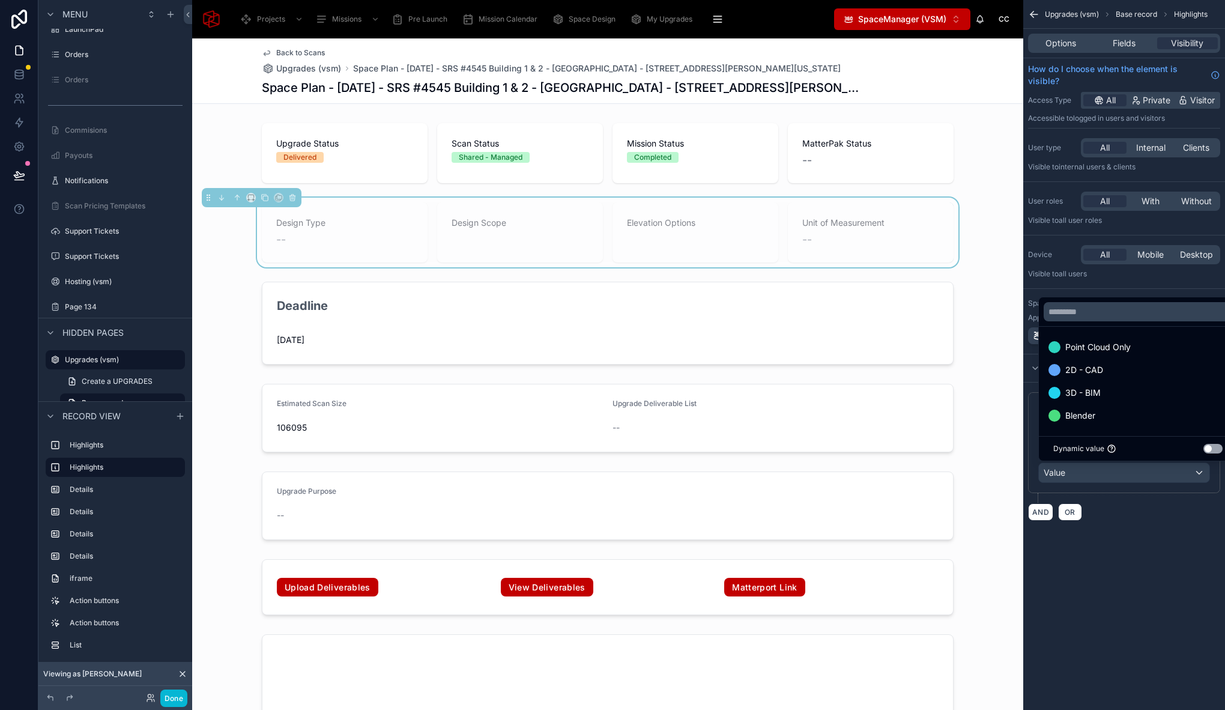
click at [1131, 527] on div "scrollable content" at bounding box center [612, 355] width 1225 height 710
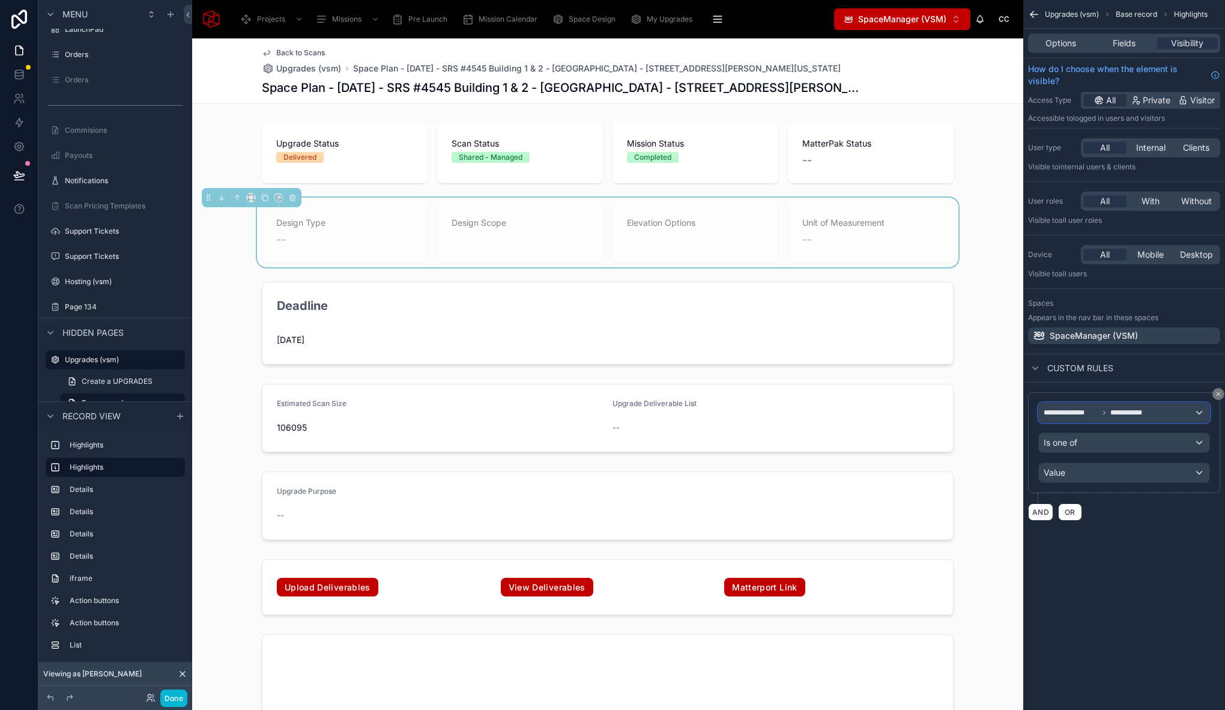
click at [1169, 411] on div "**********" at bounding box center [1124, 412] width 170 height 19
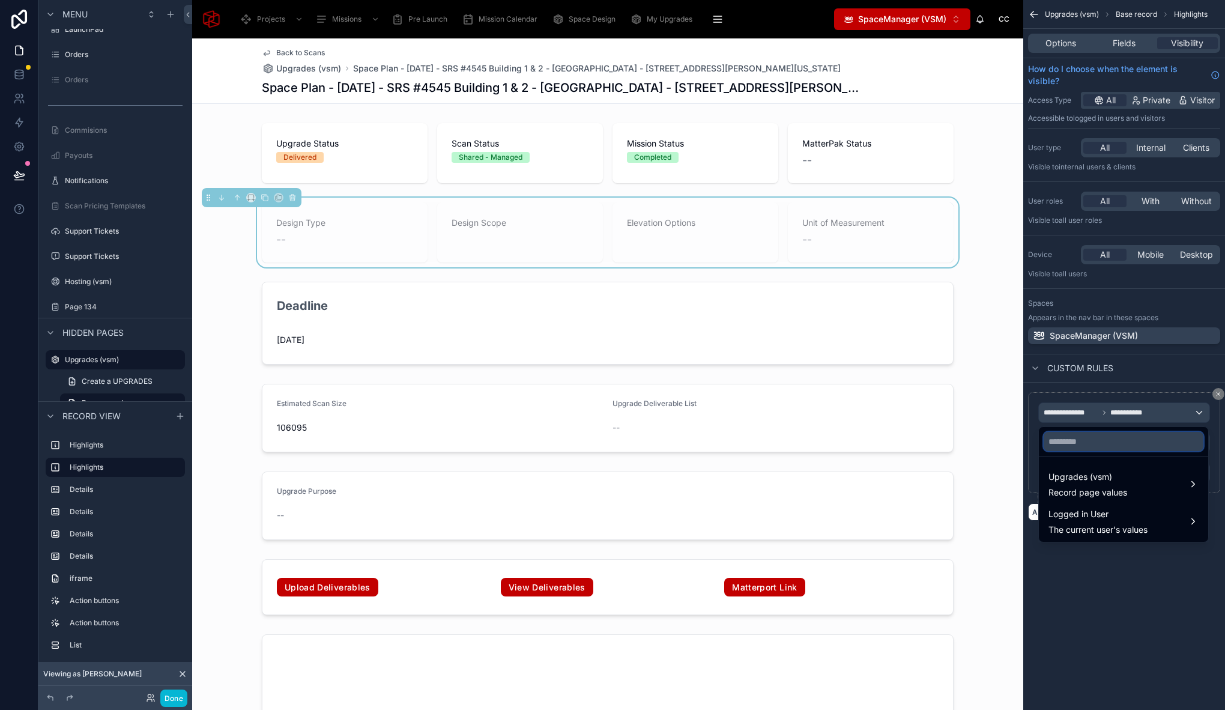
click at [1101, 443] on input "text" at bounding box center [1123, 441] width 160 height 19
click at [1103, 474] on span "Upgrades (vsm)" at bounding box center [1087, 476] width 79 height 14
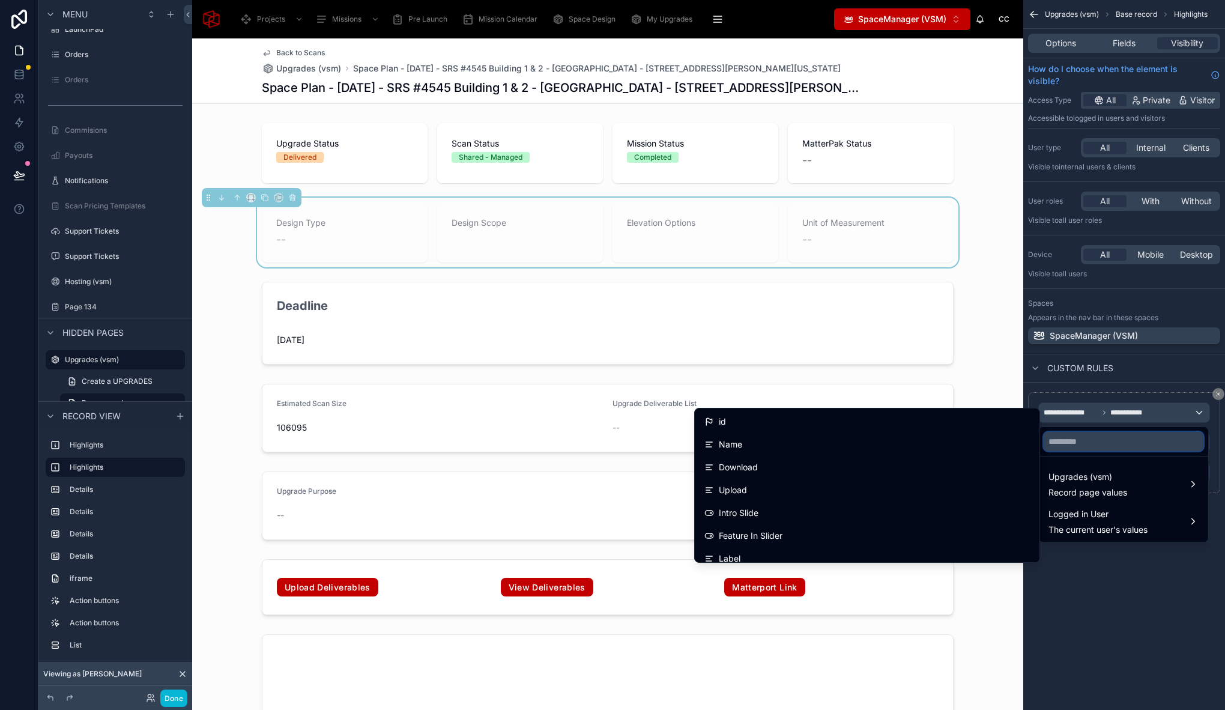
click at [1078, 441] on input "text" at bounding box center [1123, 441] width 160 height 19
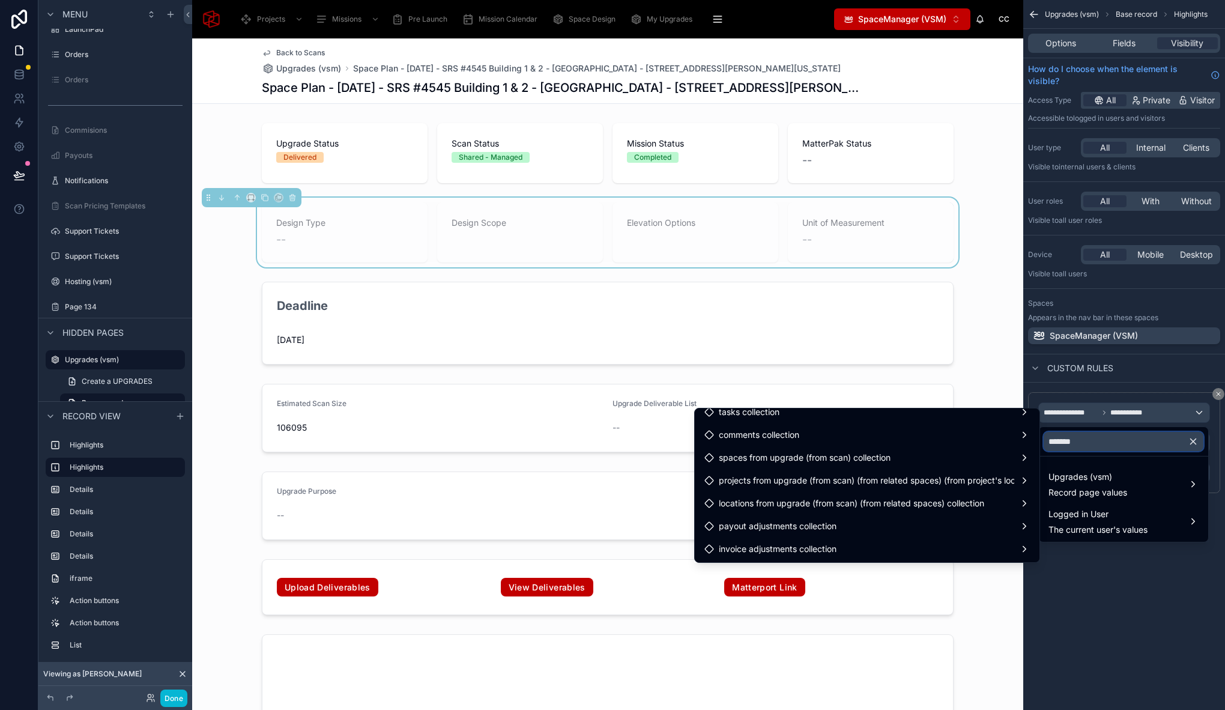
scroll to position [0, 0]
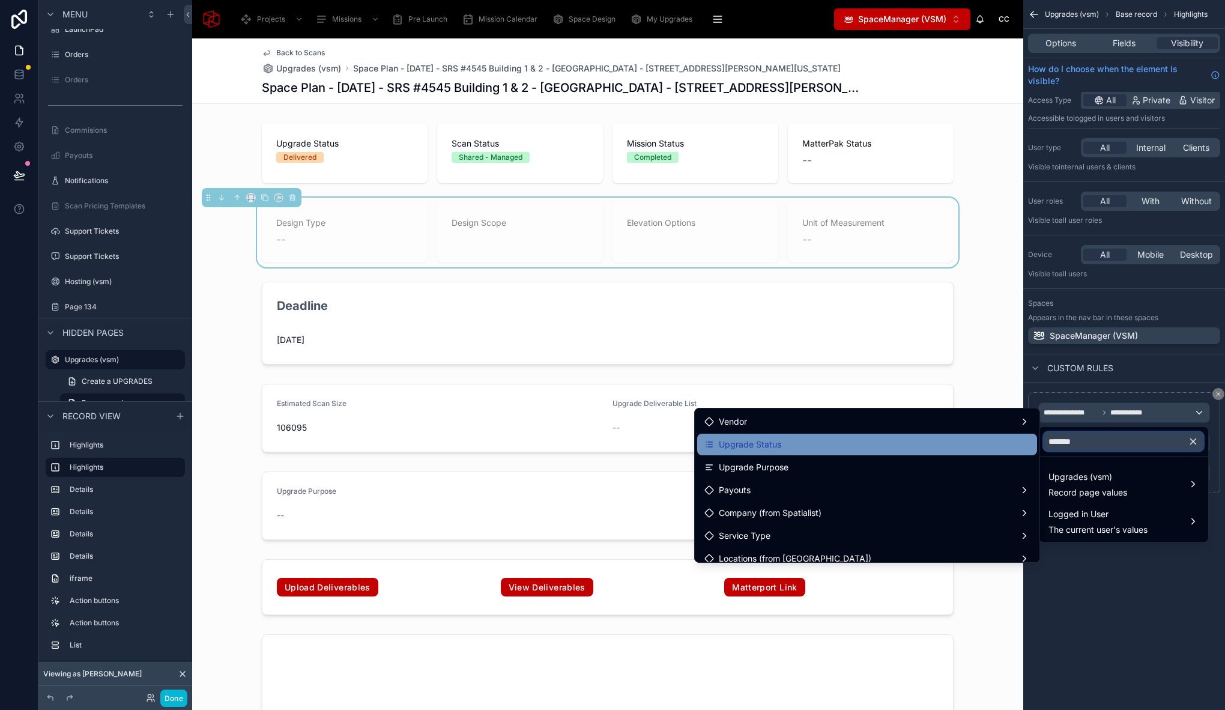
drag, startPoint x: 1033, startPoint y: 438, endPoint x: 993, endPoint y: 436, distance: 40.3
click at [993, 436] on div "******* Upgrades (vsm) Record page values Logged in User The current user's val…" at bounding box center [612, 355] width 1225 height 710
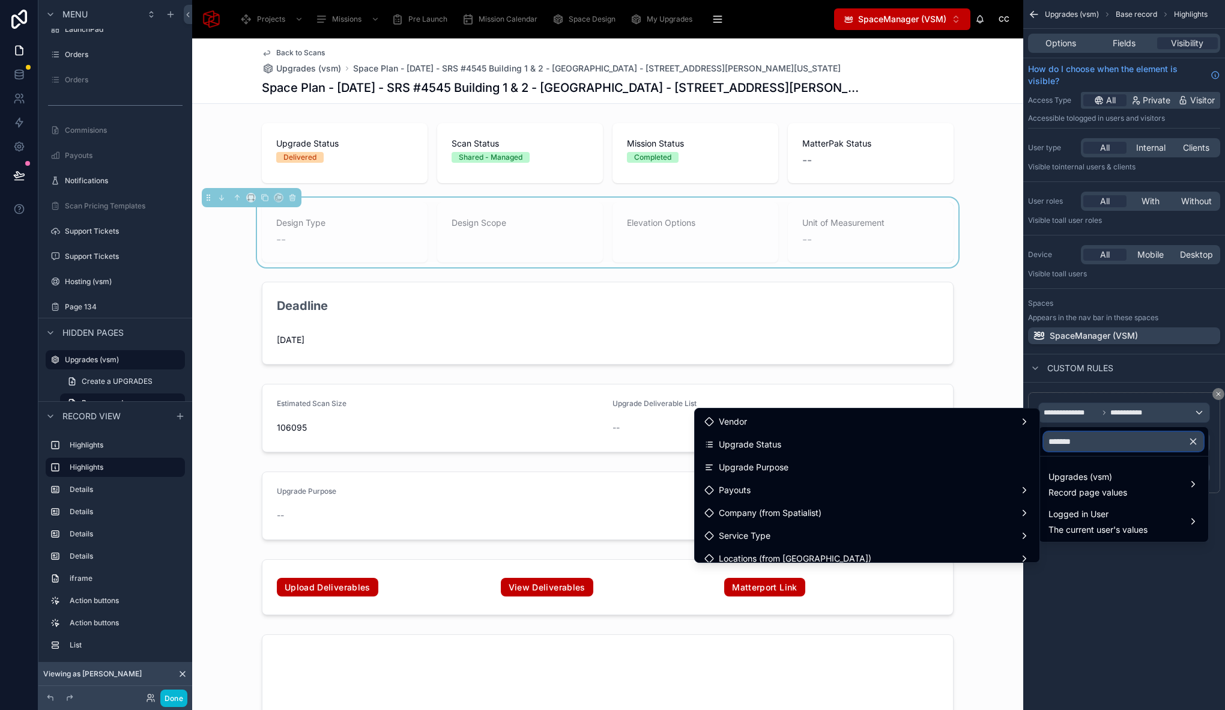
drag, startPoint x: 1099, startPoint y: 432, endPoint x: 1071, endPoint y: 438, distance: 28.3
click at [1071, 438] on input "*******" at bounding box center [1123, 441] width 160 height 19
drag, startPoint x: 1103, startPoint y: 441, endPoint x: 1044, endPoint y: 443, distance: 58.9
click at [1044, 443] on input "*******" at bounding box center [1123, 441] width 160 height 19
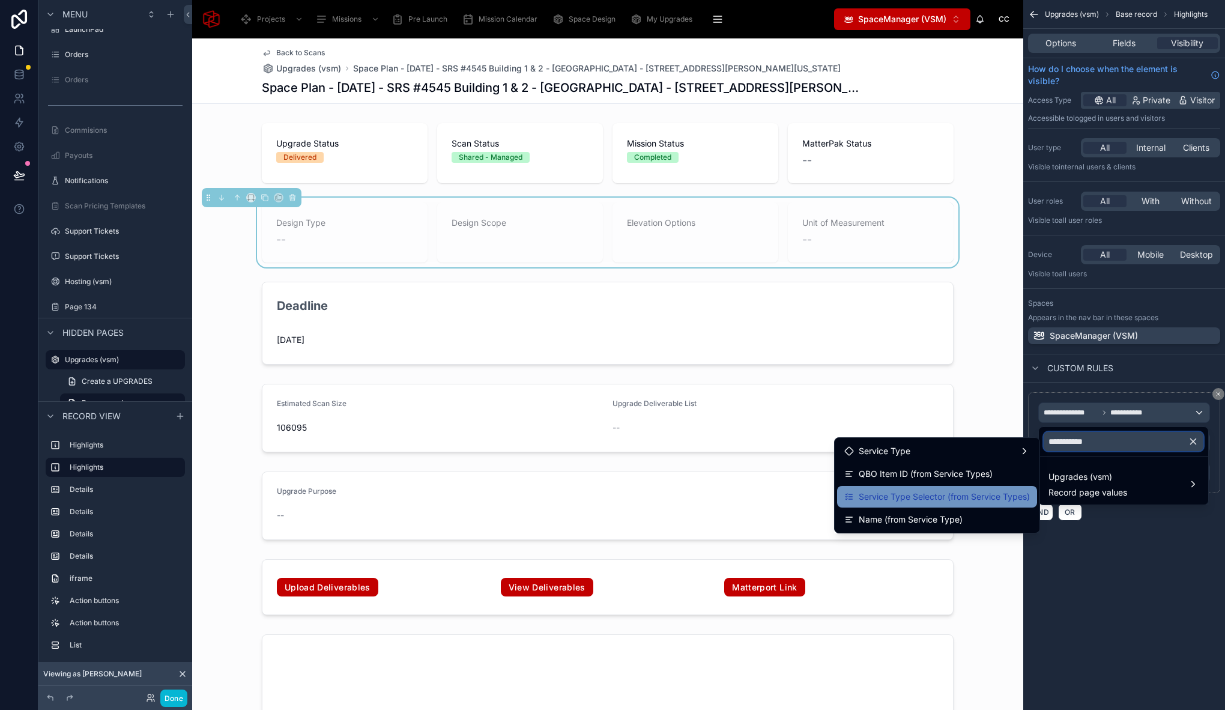
type input "**********"
click at [952, 490] on span "Service Type Selector (from Service Types)" at bounding box center [943, 496] width 171 height 14
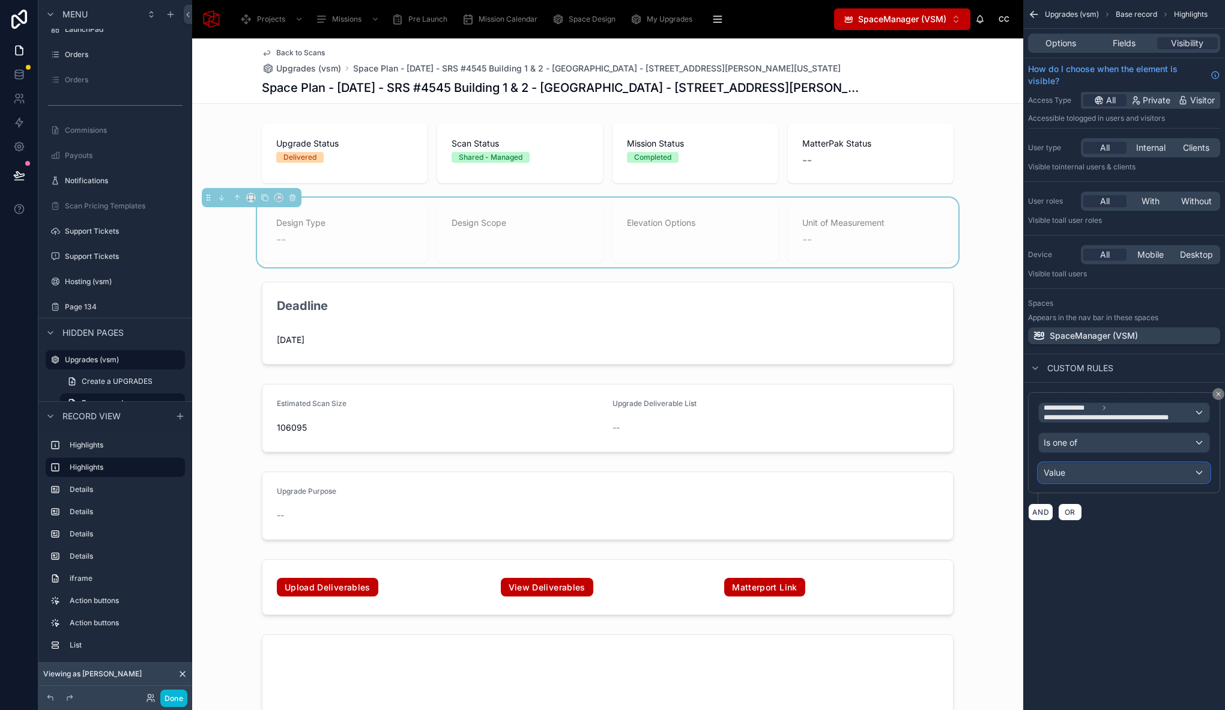
click at [1073, 480] on div "Value" at bounding box center [1124, 472] width 170 height 19
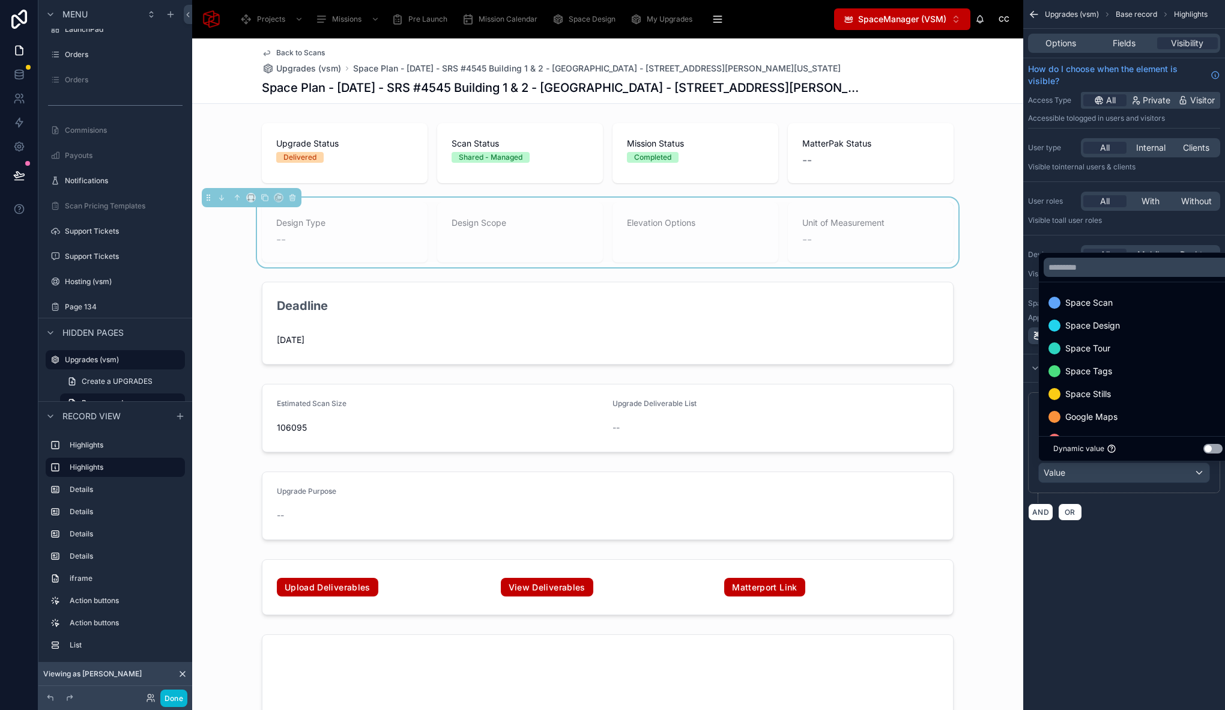
click at [1055, 242] on div "scrollable content" at bounding box center [612, 355] width 1225 height 710
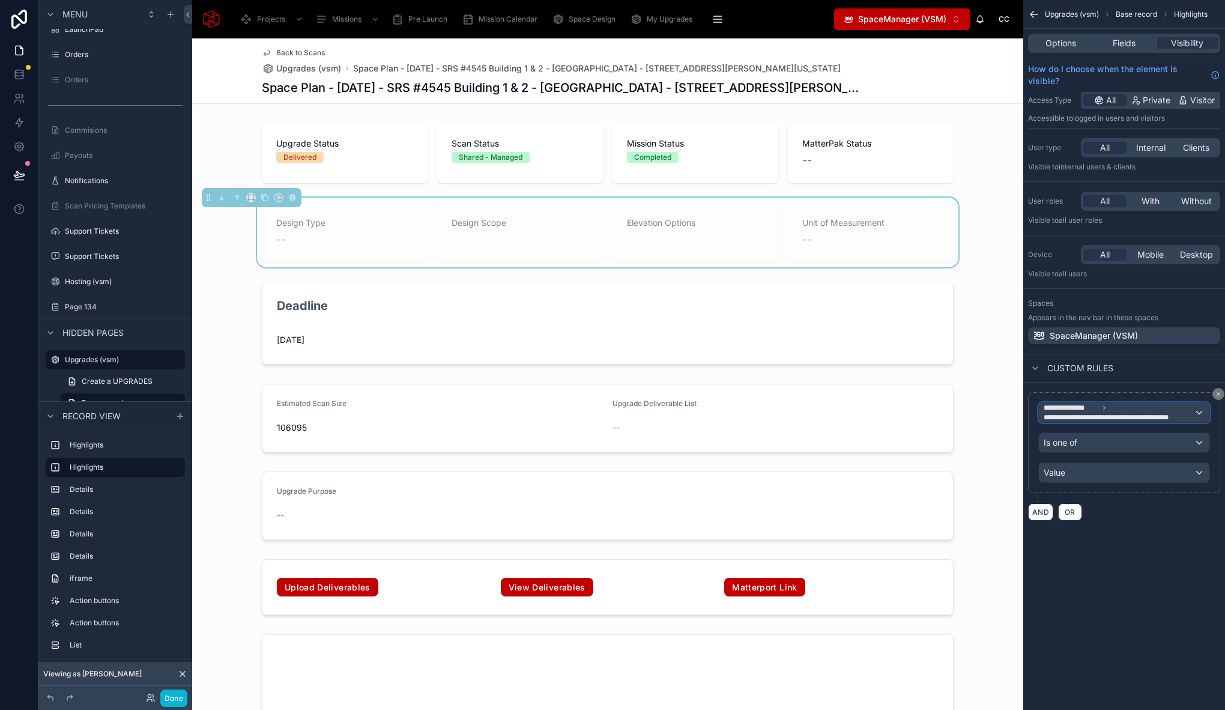
click at [1146, 409] on span "**********" at bounding box center [1118, 412] width 150 height 19
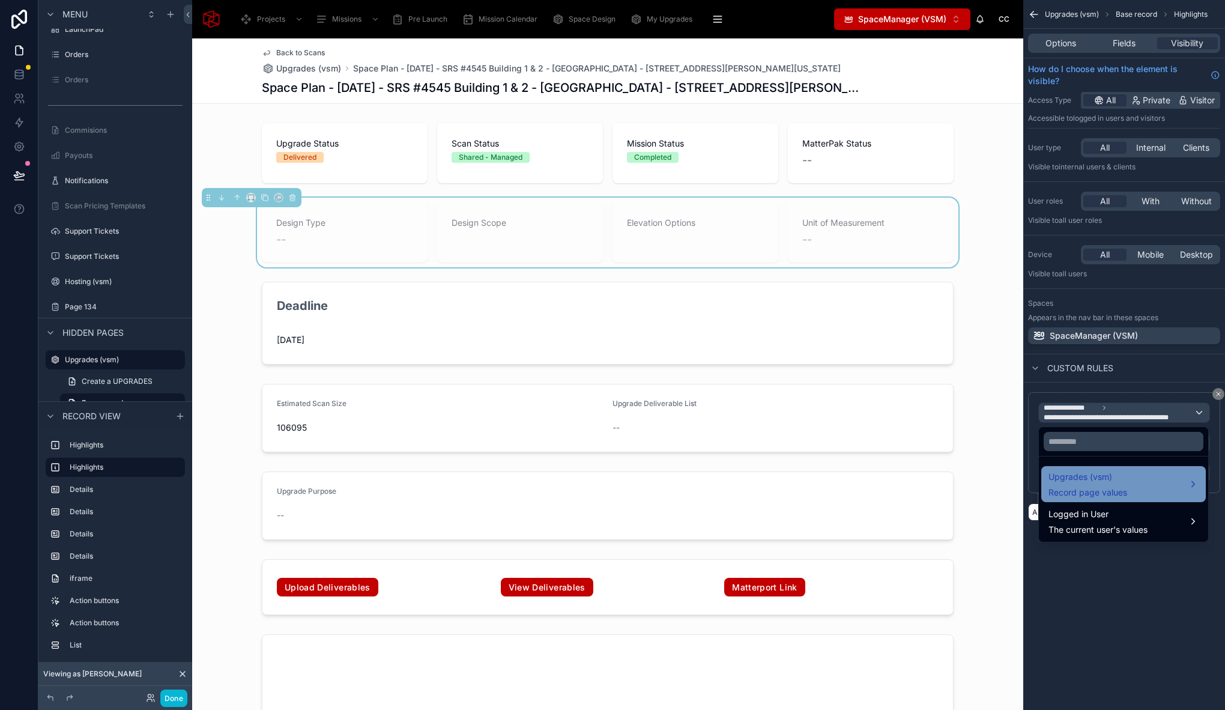
click at [1107, 484] on div "Upgrades (vsm) Record page values" at bounding box center [1087, 483] width 79 height 29
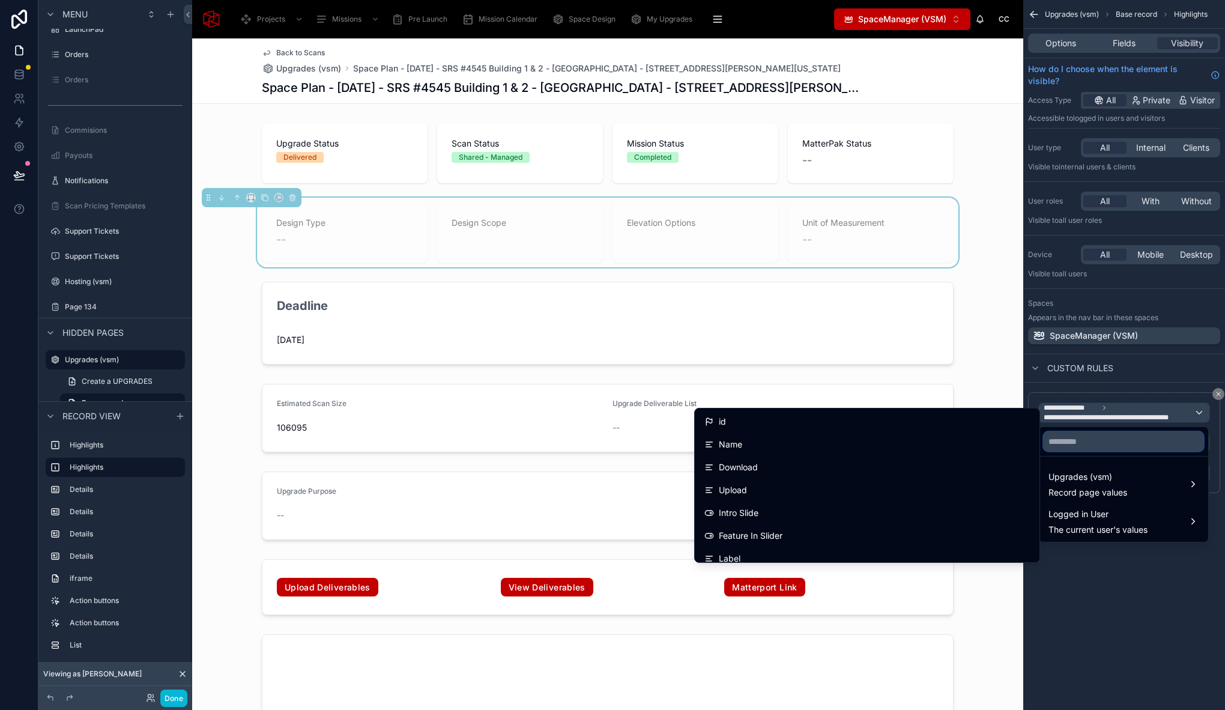
click at [1104, 441] on input "text" at bounding box center [1123, 441] width 160 height 19
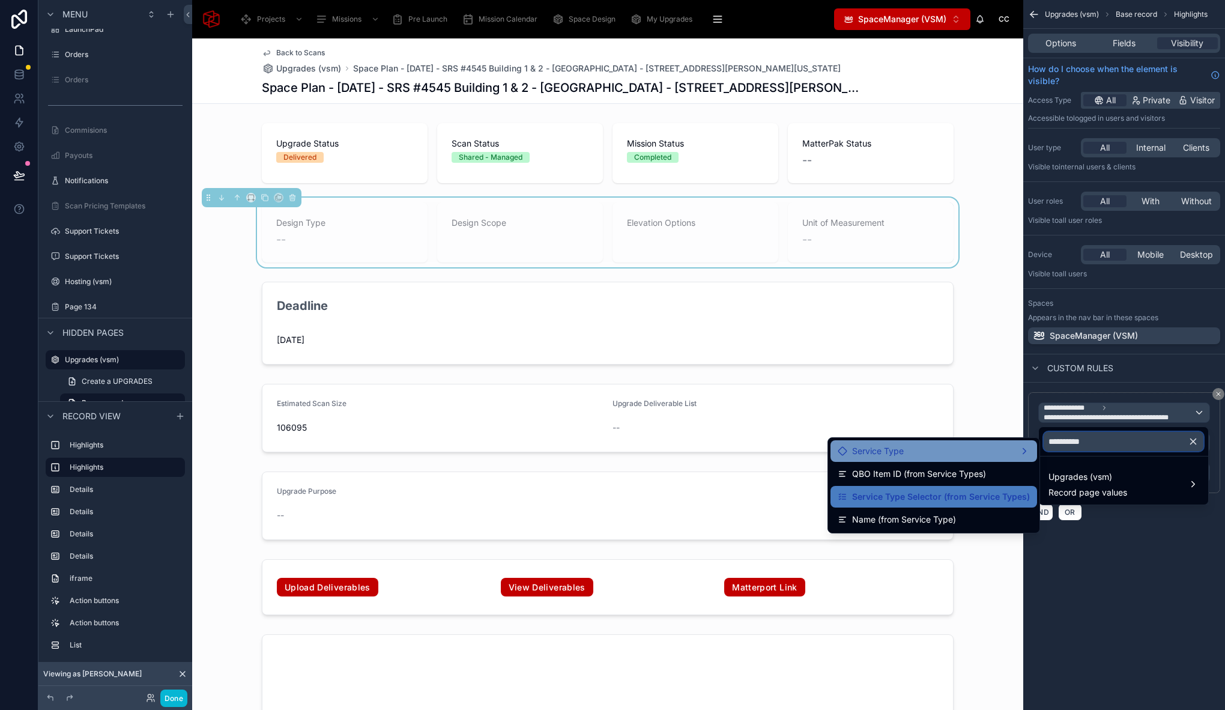
type input "**********"
click at [996, 445] on div "Service Type" at bounding box center [933, 451] width 192 height 14
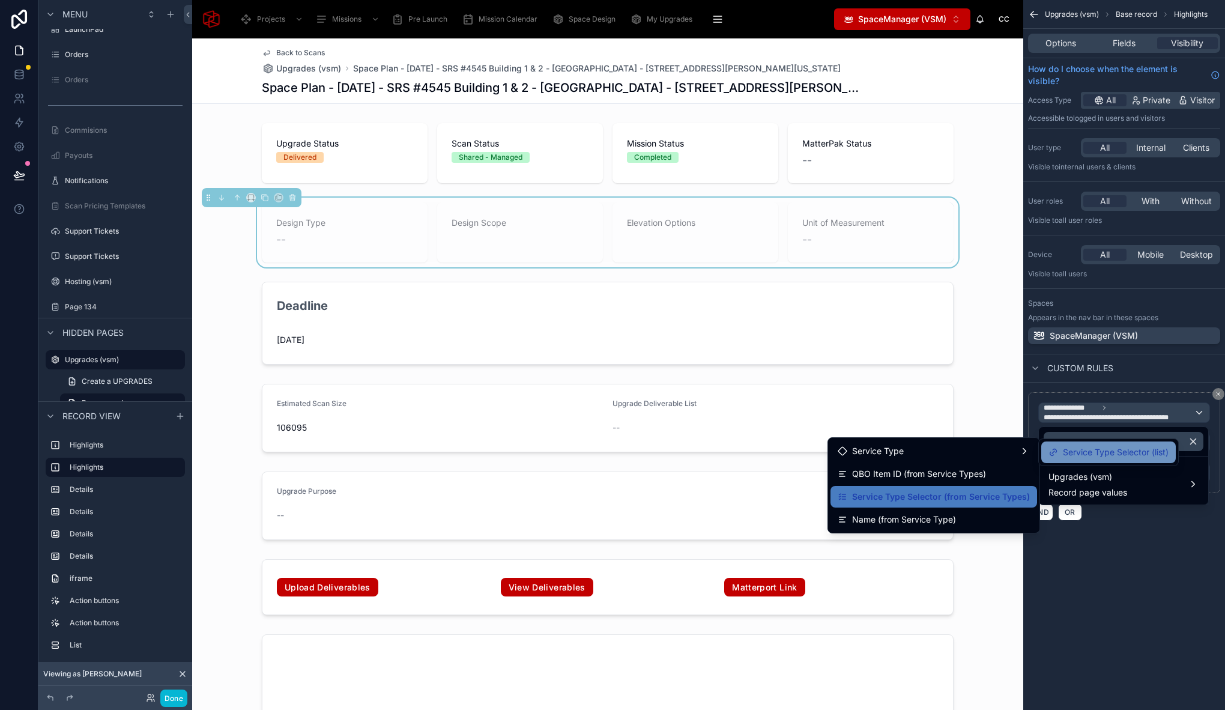
click at [1067, 450] on span "Service Type Selector (list)" at bounding box center [1116, 452] width 106 height 14
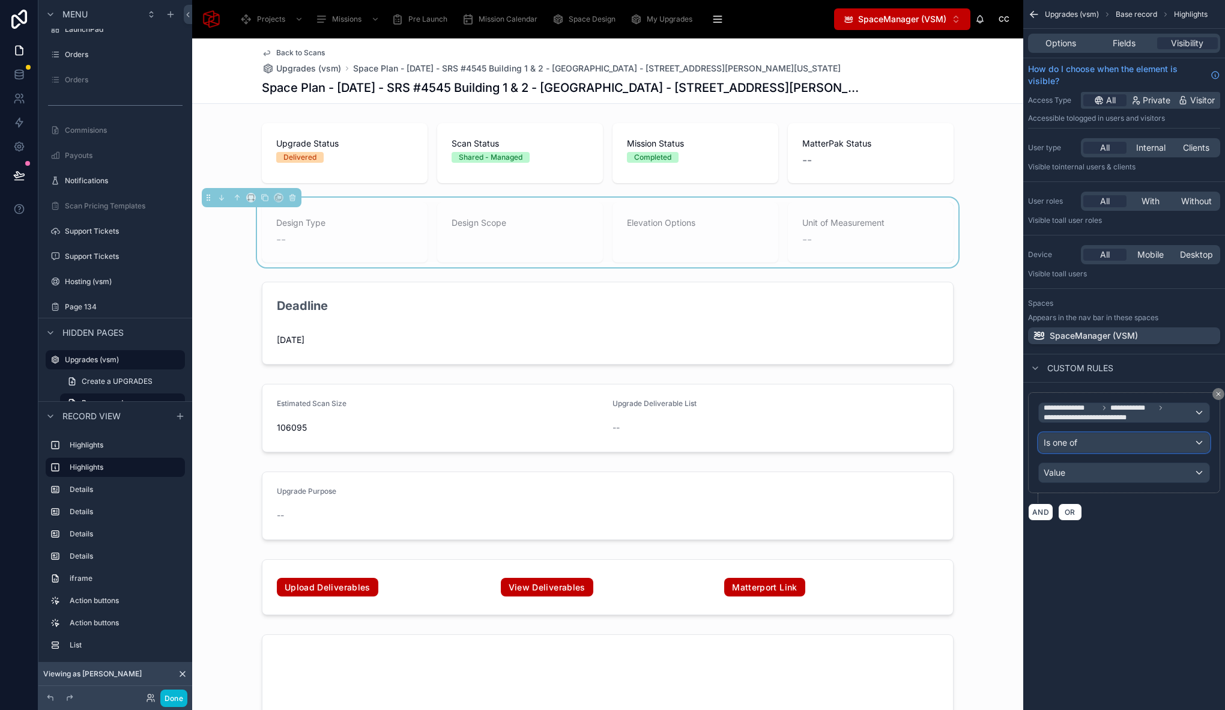
click at [1069, 448] on span "Is one of" at bounding box center [1060, 442] width 34 height 12
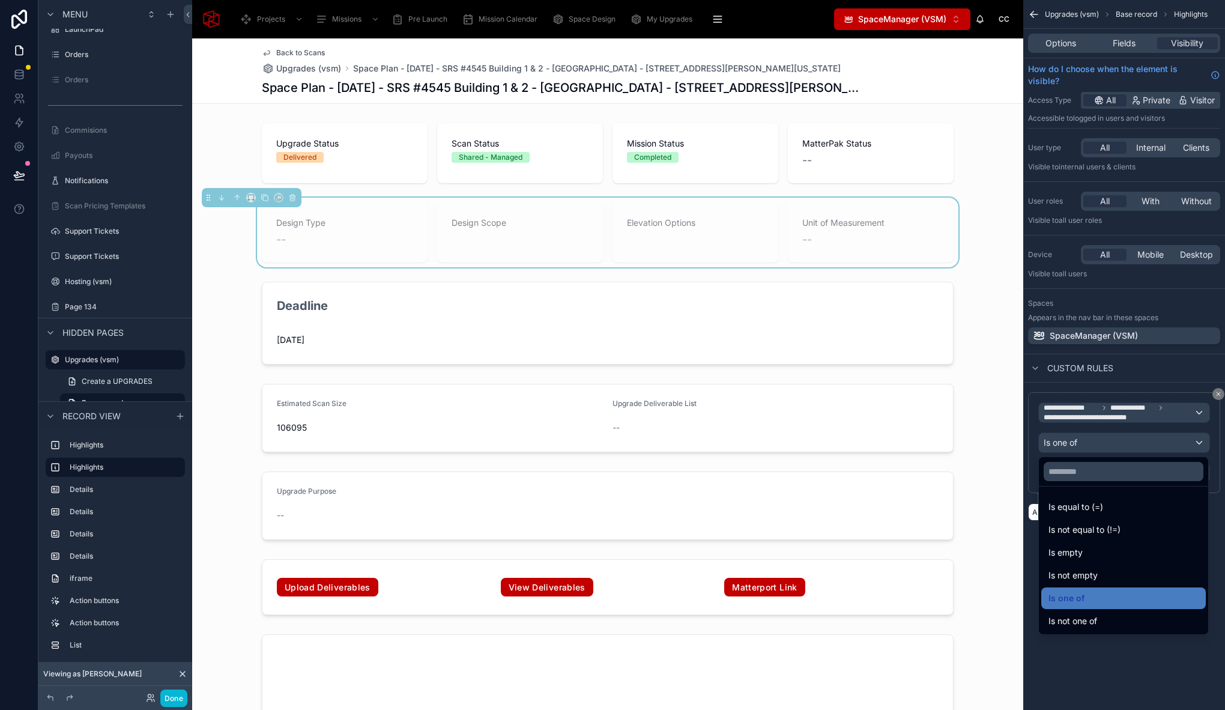
click at [1027, 456] on div "scrollable content" at bounding box center [612, 355] width 1225 height 710
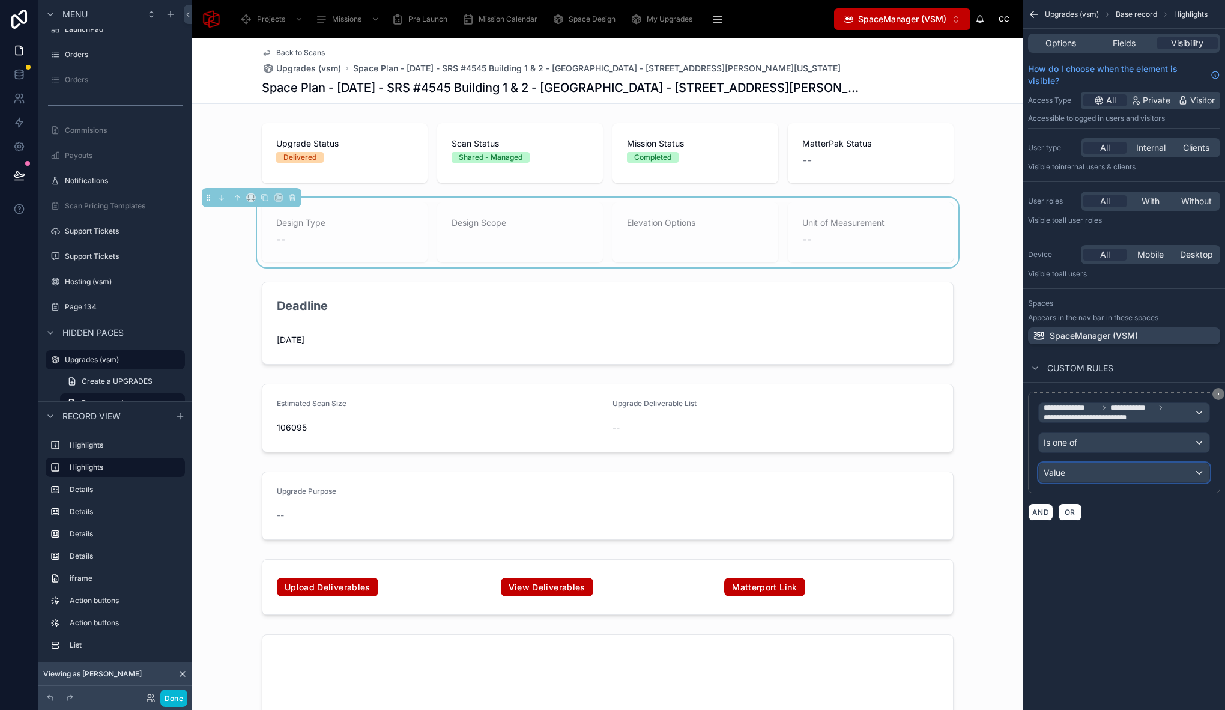
click at [1076, 480] on div "Value" at bounding box center [1124, 472] width 170 height 19
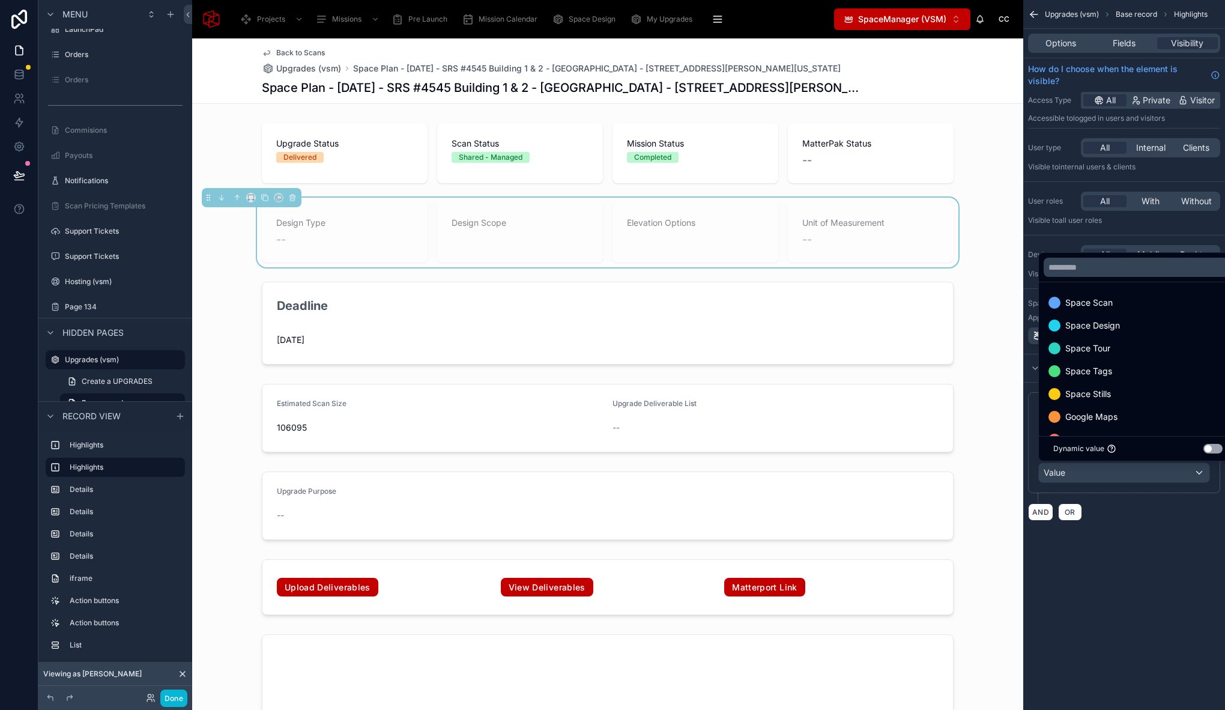
click at [1216, 449] on button "Use setting" at bounding box center [1212, 449] width 19 height 10
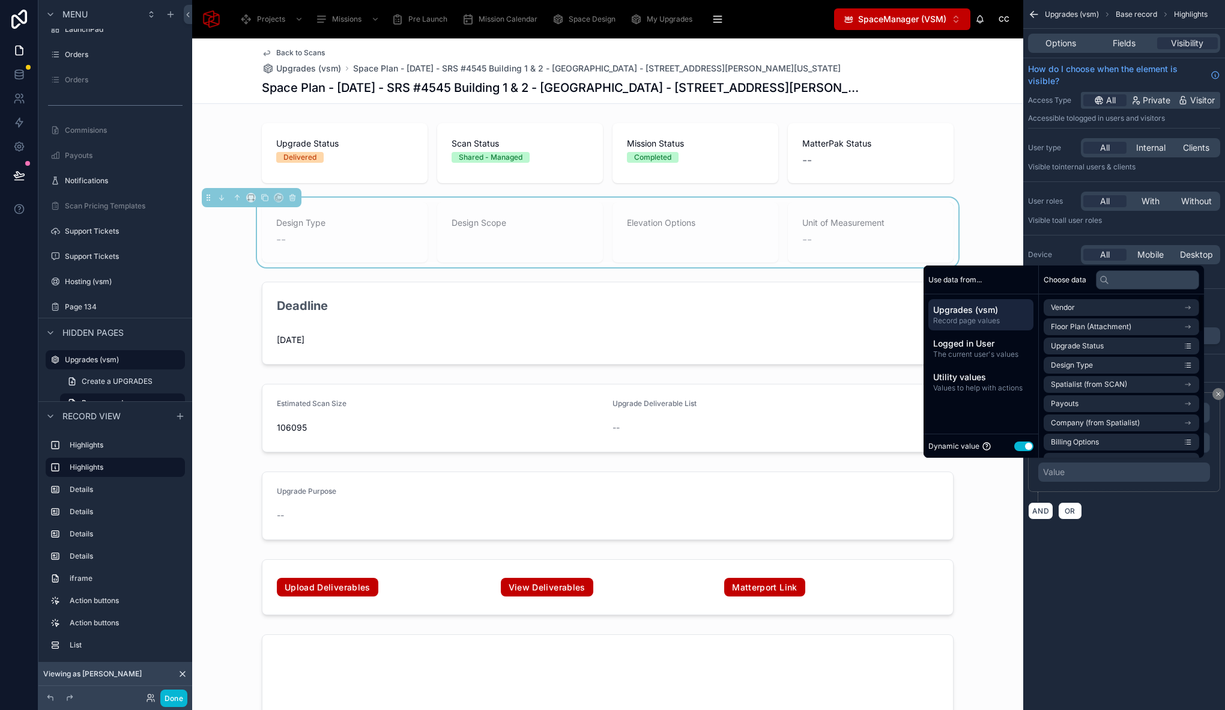
click at [1015, 447] on button "Use setting" at bounding box center [1023, 446] width 19 height 10
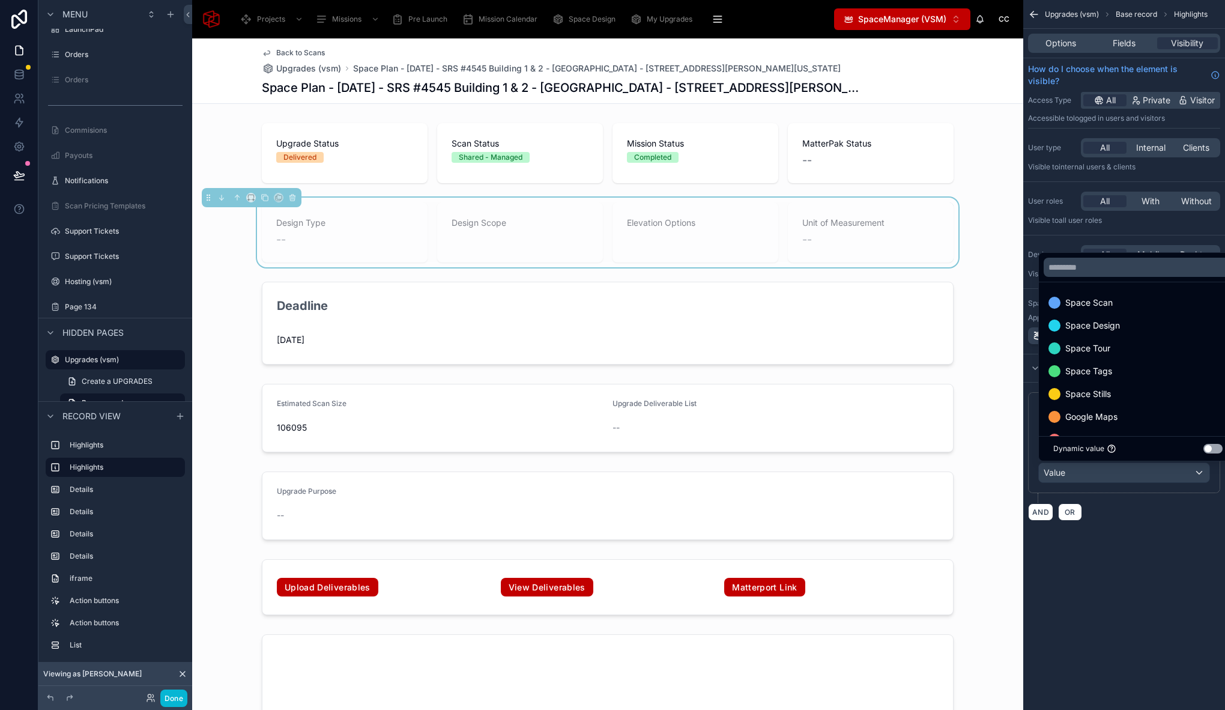
drag, startPoint x: 1151, startPoint y: 564, endPoint x: 1144, endPoint y: 475, distance: 89.2
click at [1151, 564] on div "scrollable content" at bounding box center [612, 355] width 1225 height 710
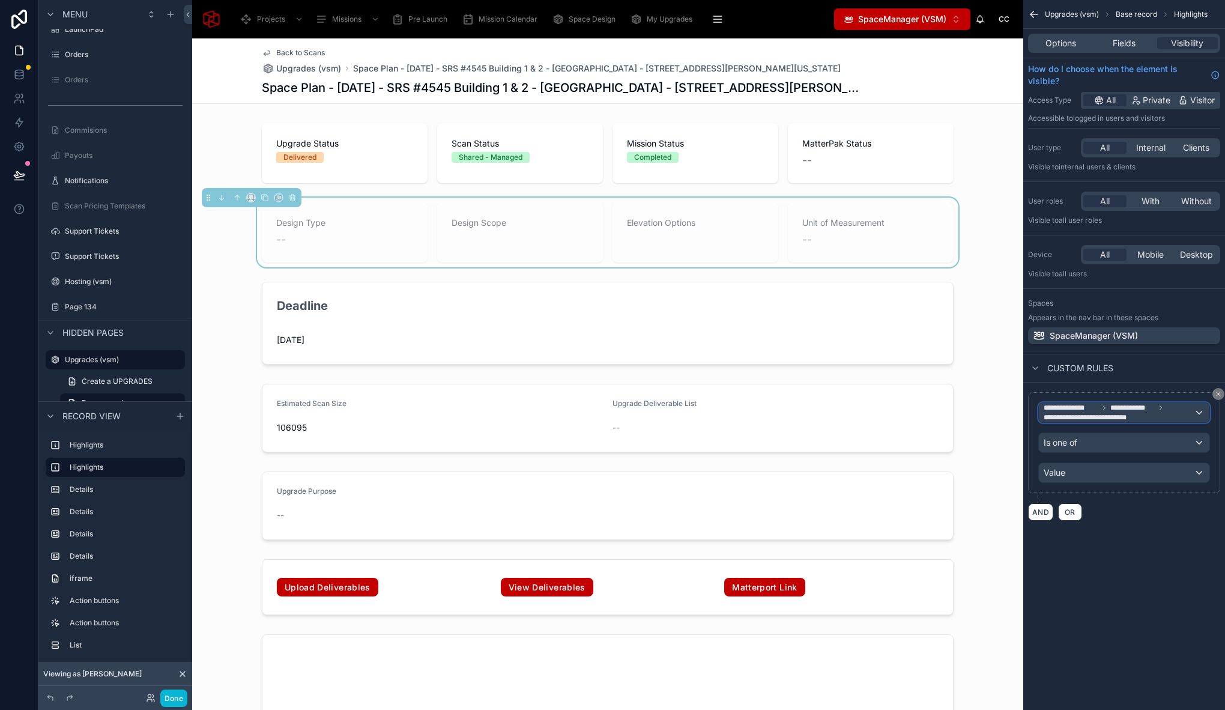
click at [1146, 414] on span "**********" at bounding box center [1118, 412] width 150 height 19
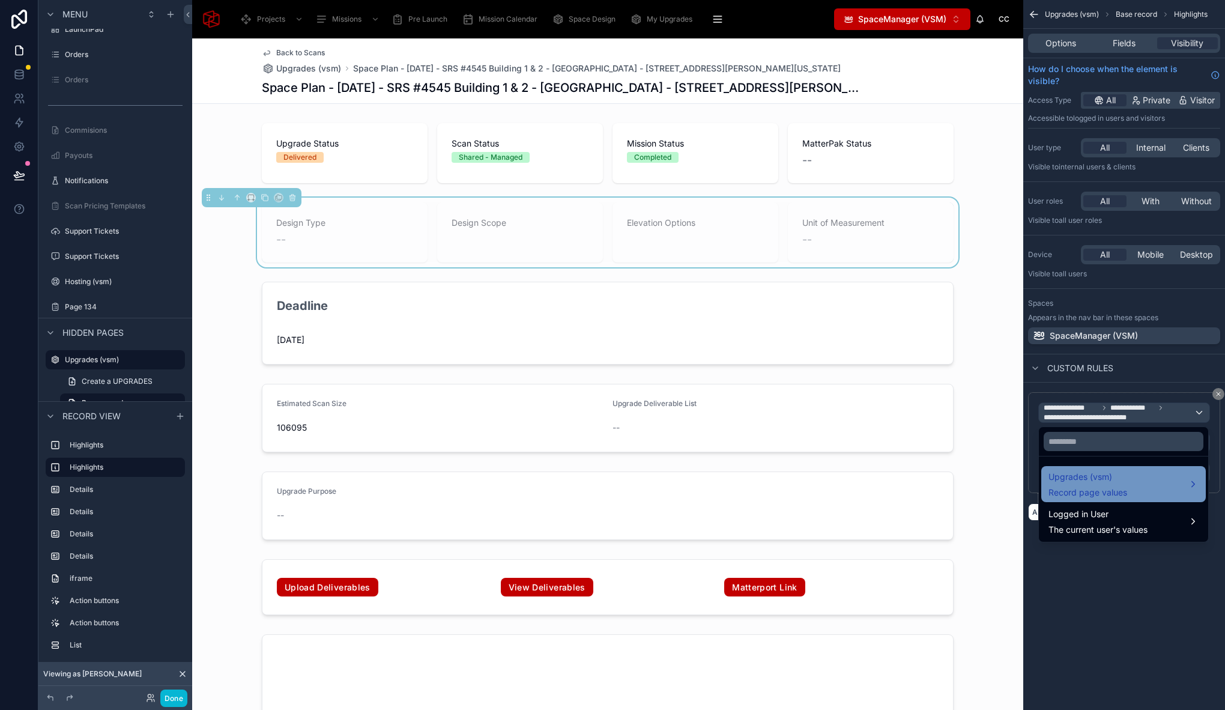
click at [1129, 479] on div "Upgrades (vsm) Record page values" at bounding box center [1123, 483] width 150 height 29
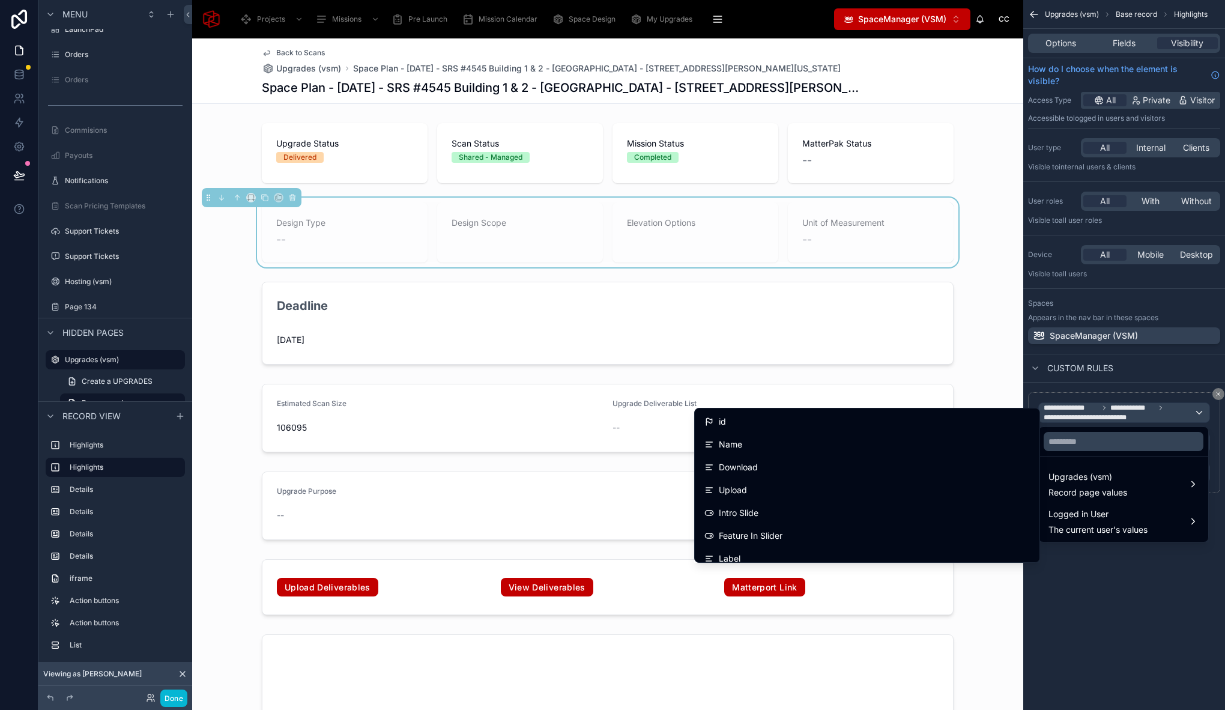
click at [1146, 416] on div "scrollable content" at bounding box center [612, 355] width 1225 height 710
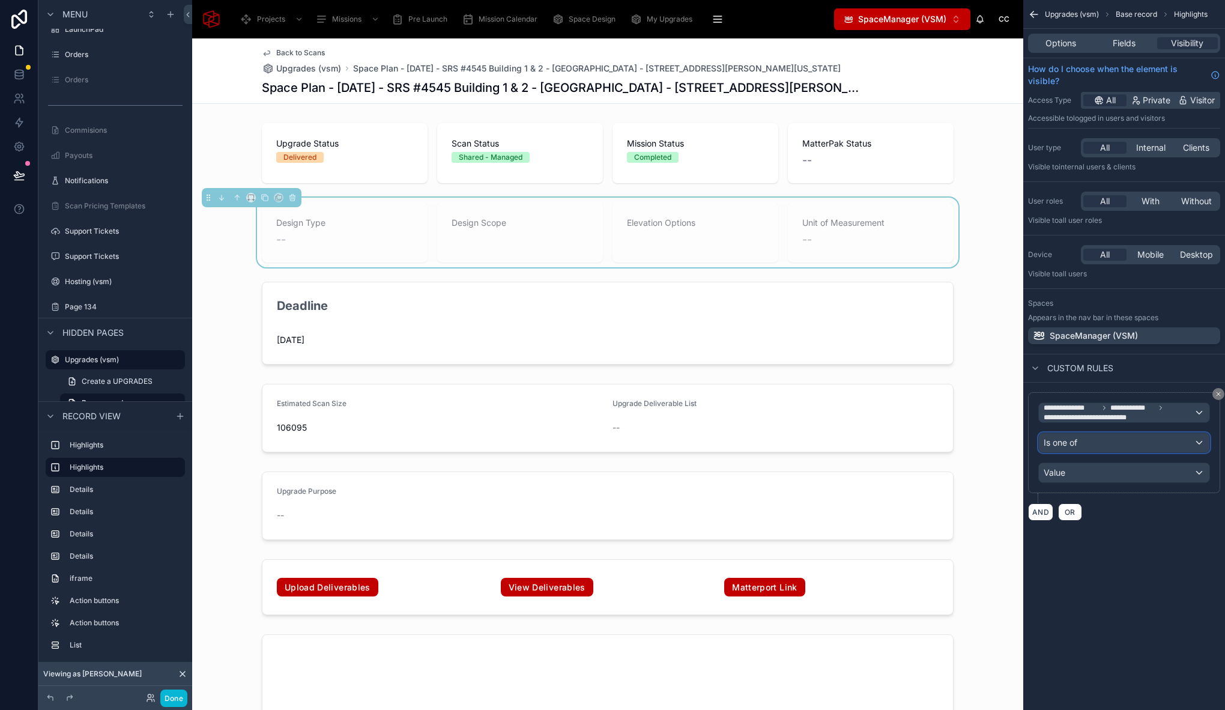
click at [1135, 439] on div "Is one of" at bounding box center [1124, 442] width 170 height 19
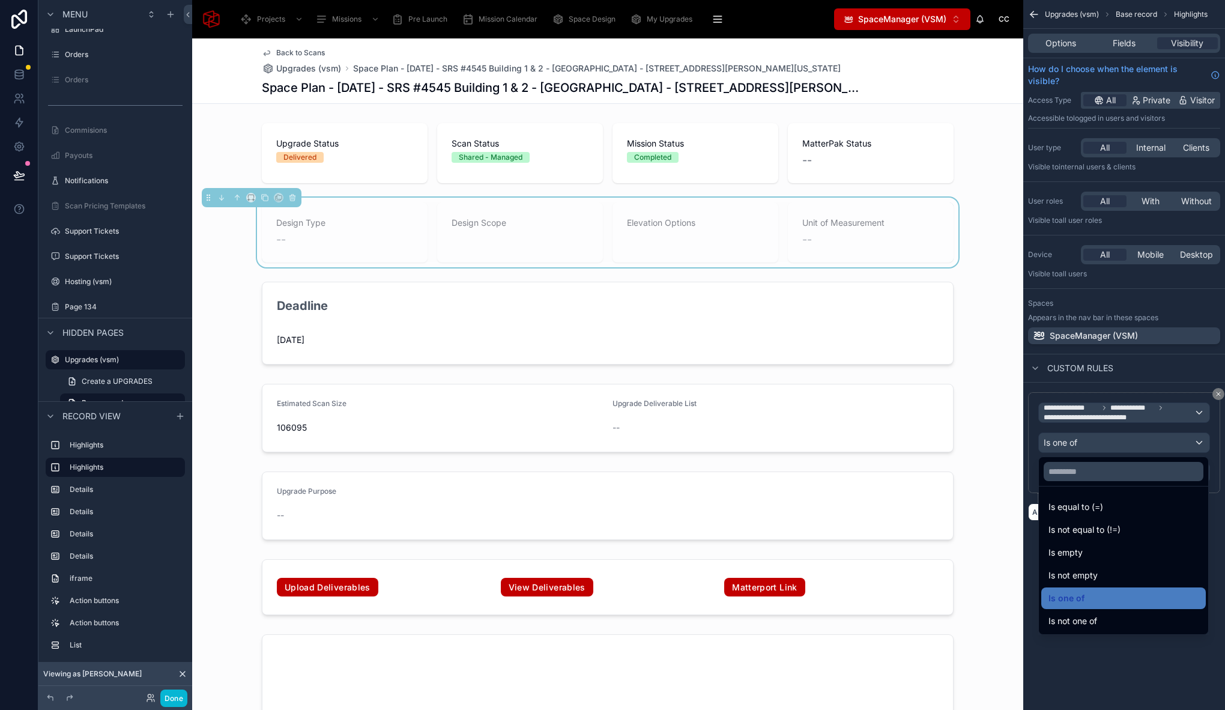
click at [1141, 416] on div "scrollable content" at bounding box center [612, 355] width 1225 height 710
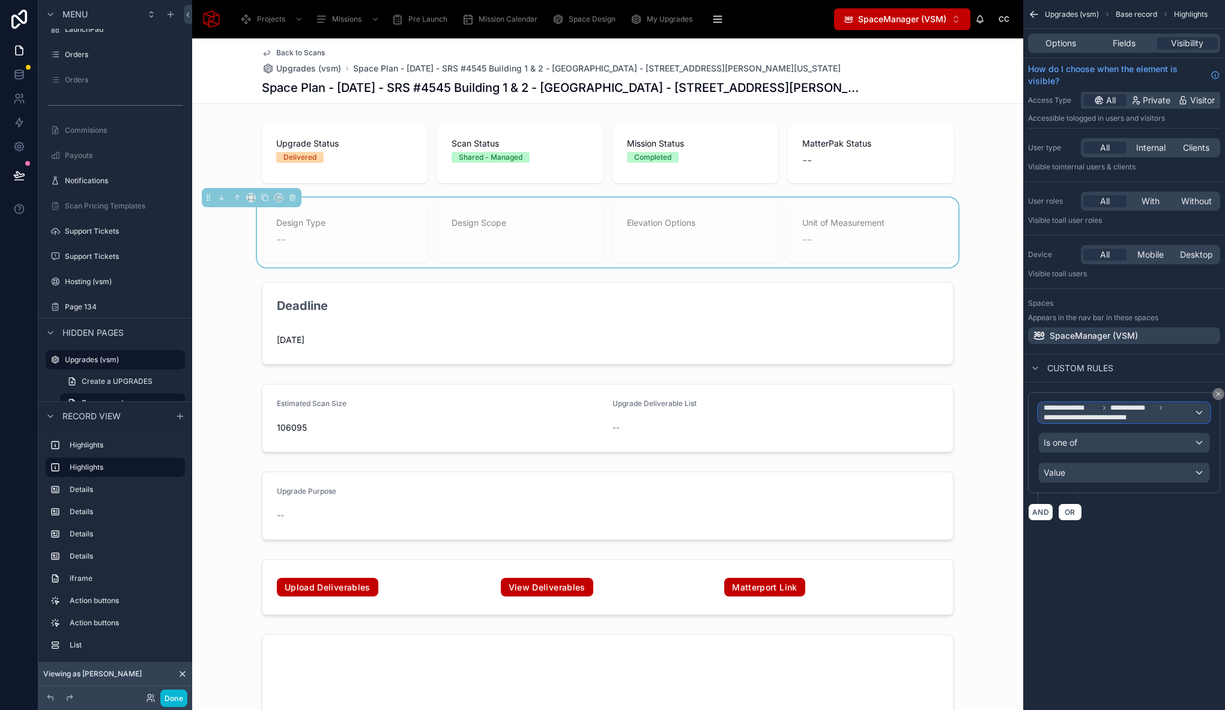
click at [1141, 416] on span "**********" at bounding box center [1118, 412] width 150 height 19
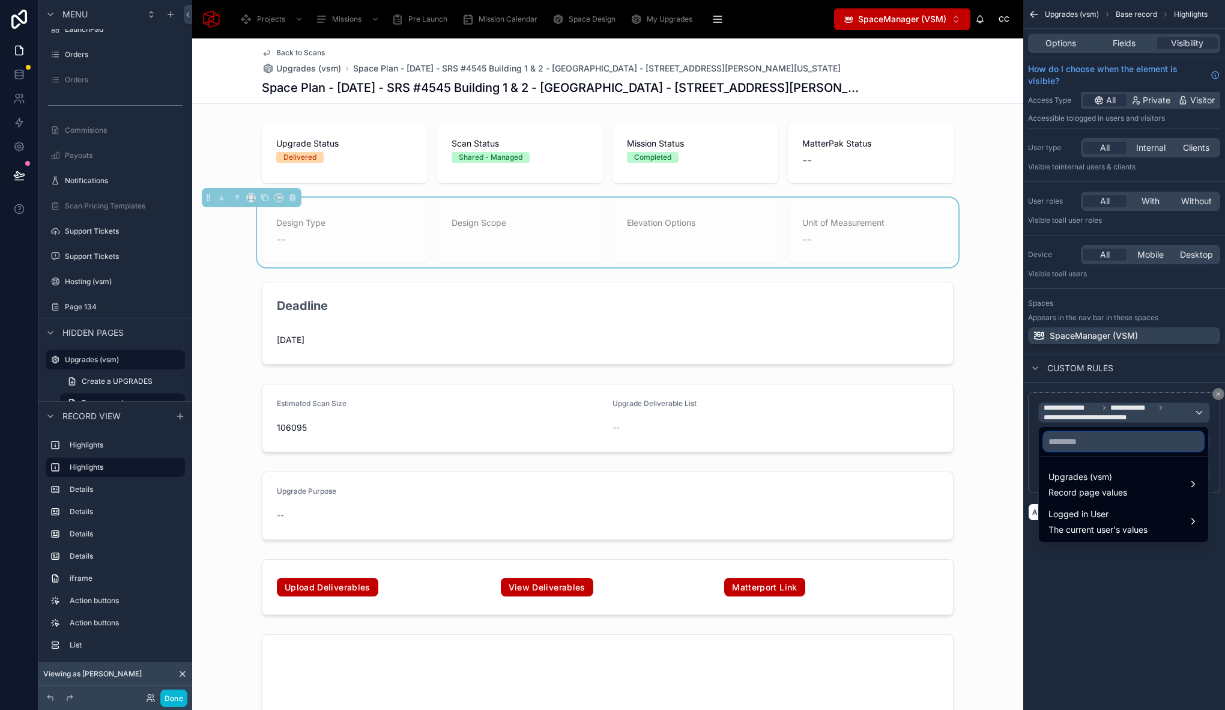
click at [1138, 442] on input "text" at bounding box center [1123, 441] width 160 height 19
click at [1123, 483] on span "Upgrades (vsm)" at bounding box center [1087, 476] width 79 height 14
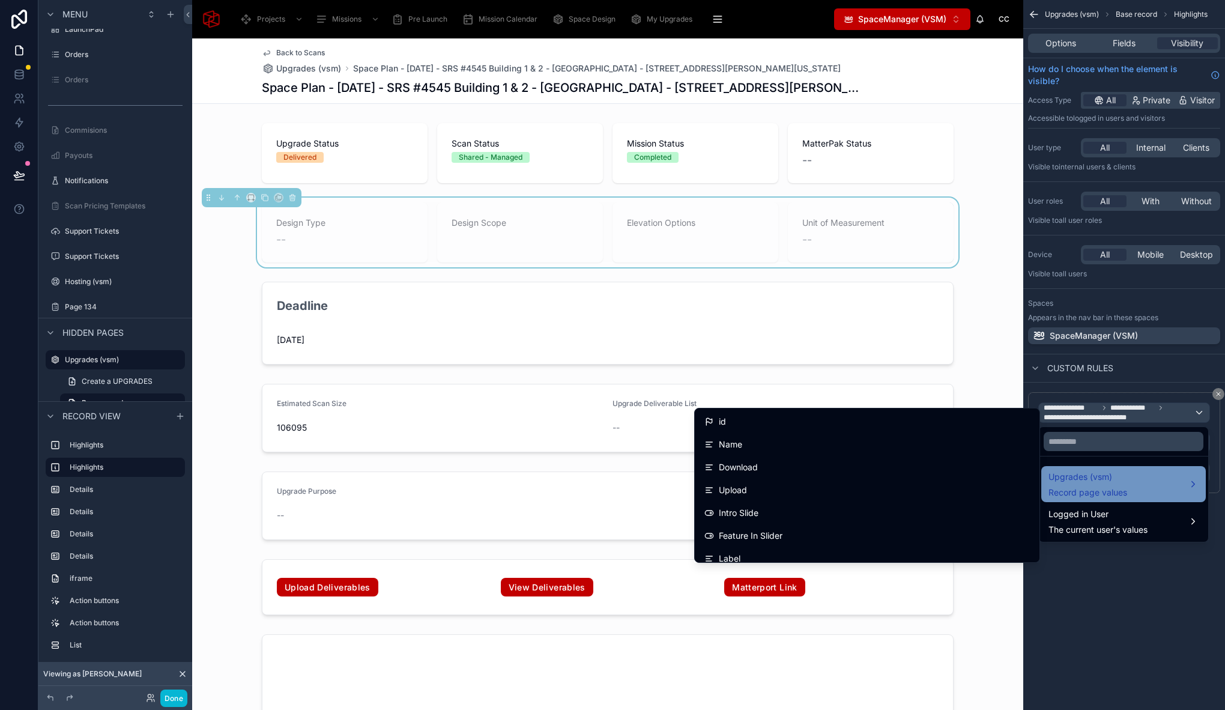
scroll to position [712, 0]
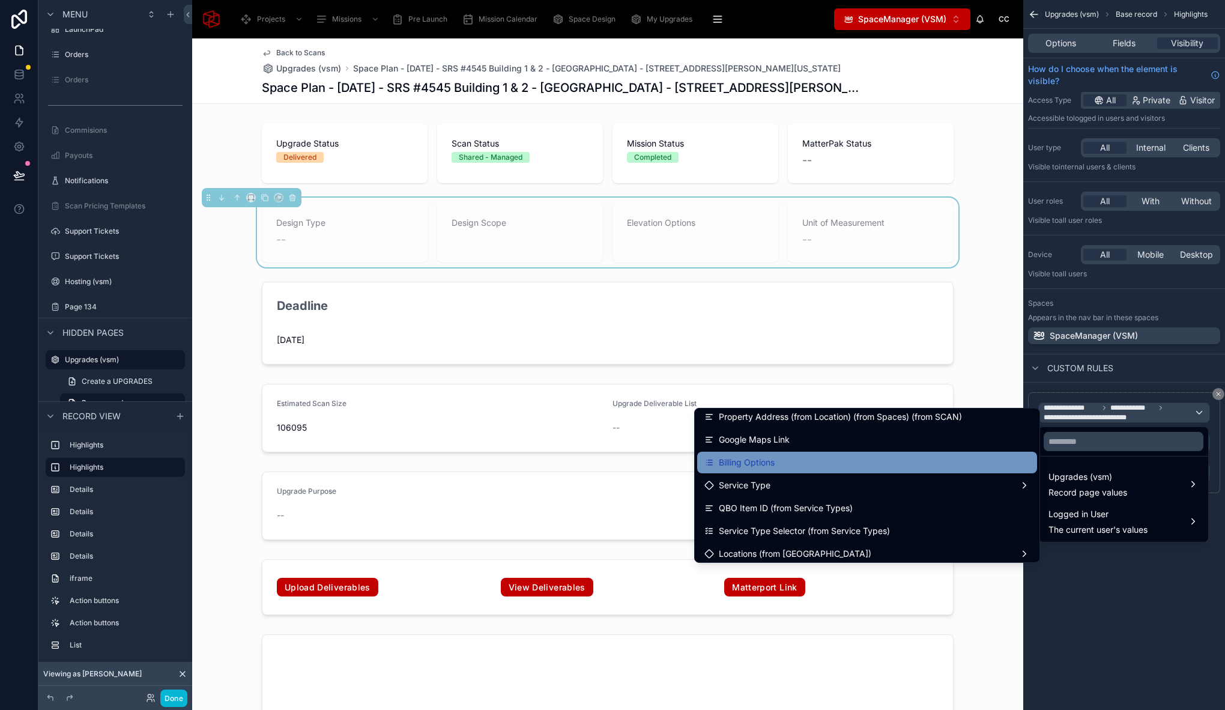
click at [948, 469] on div "Billing Options" at bounding box center [866, 462] width 325 height 14
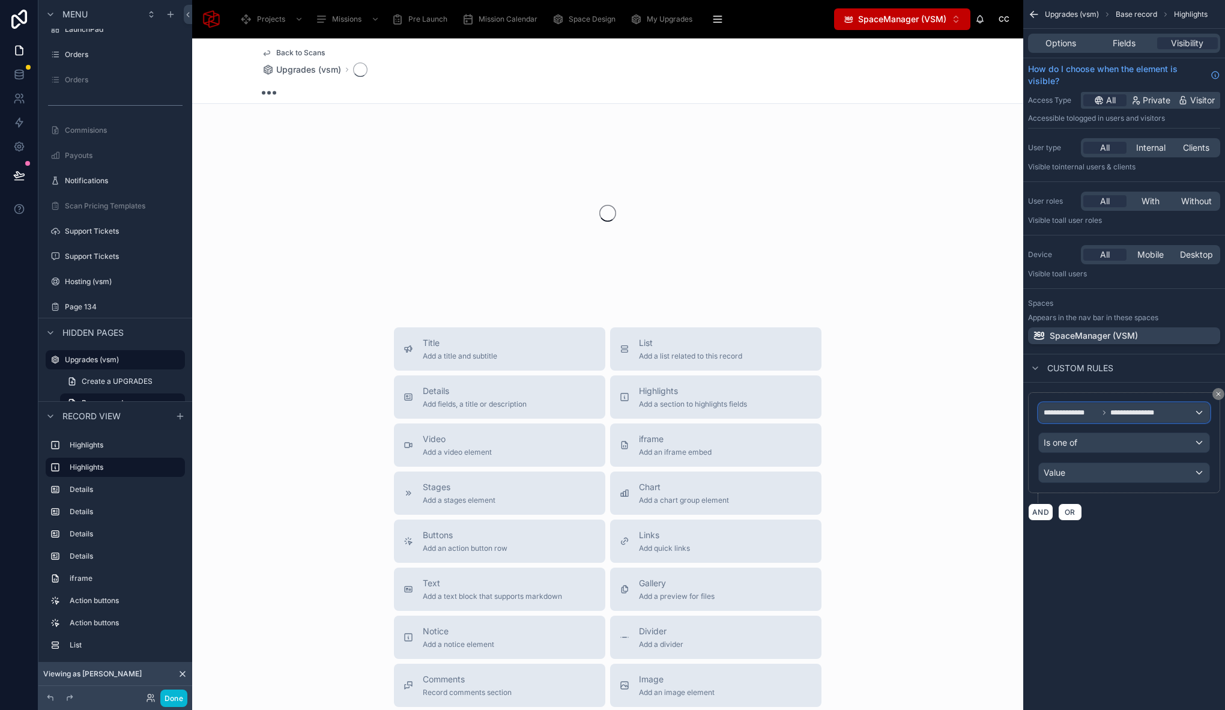
click at [1124, 414] on span "**********" at bounding box center [1134, 413] width 49 height 10
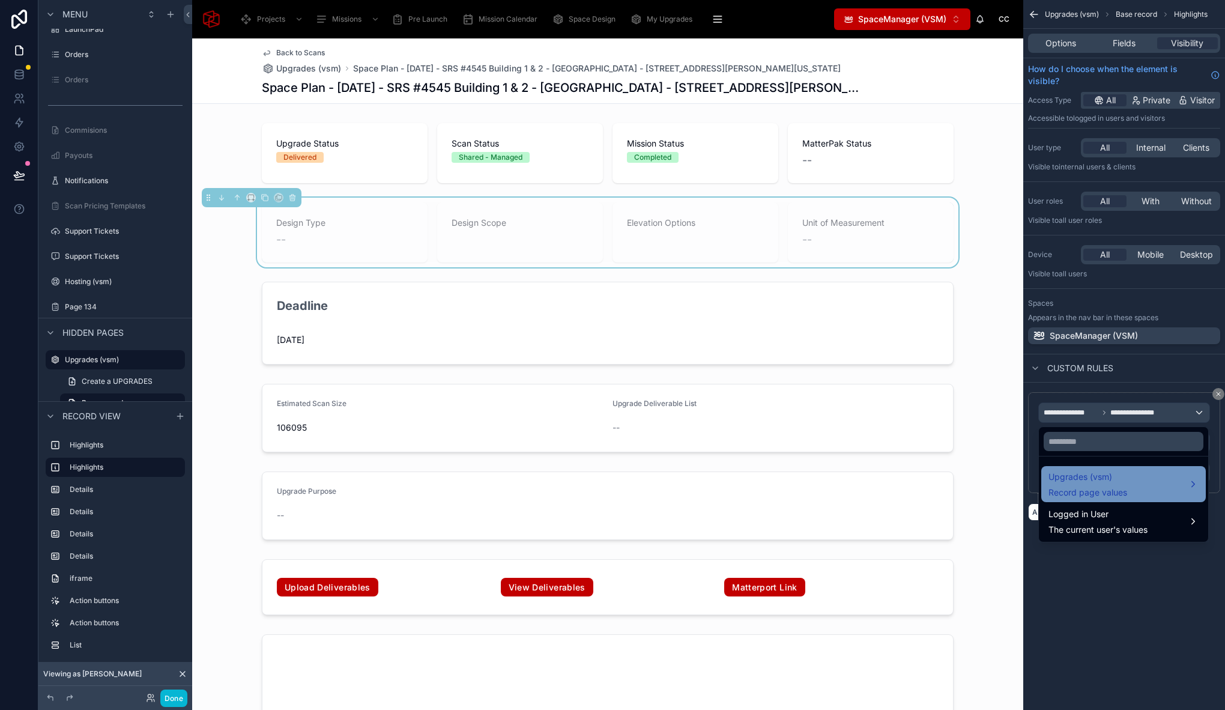
click at [1091, 481] on span "Upgrades (vsm)" at bounding box center [1087, 476] width 79 height 14
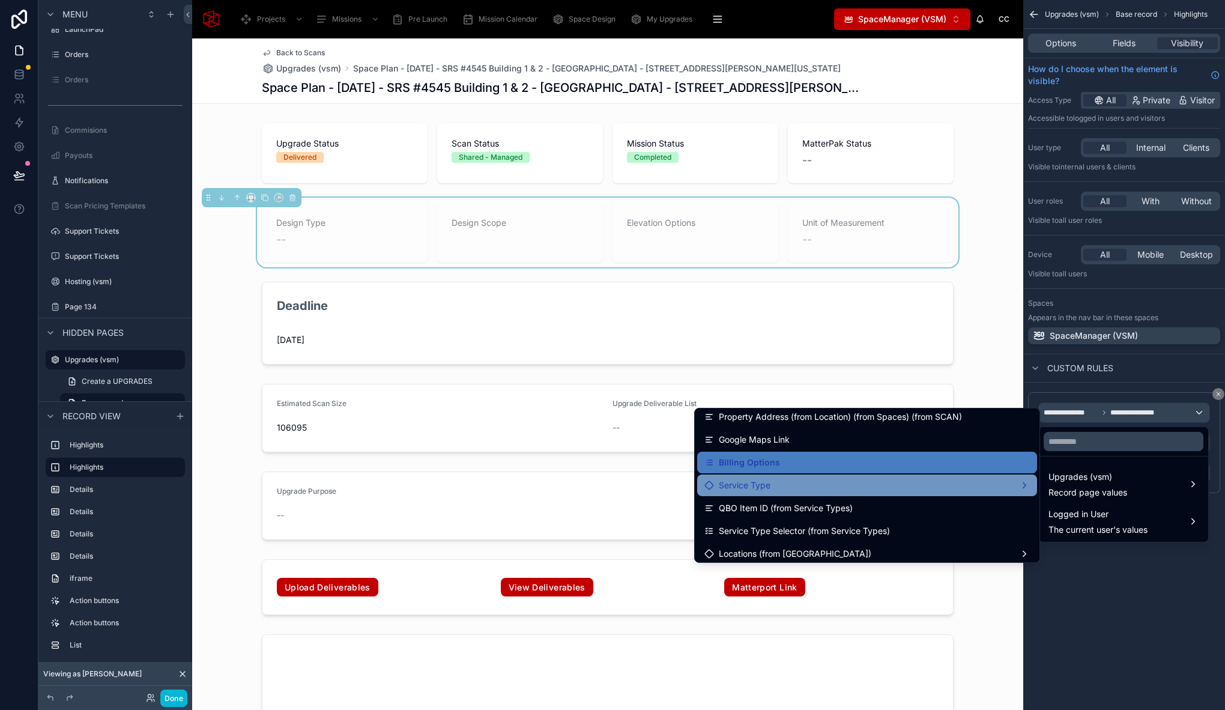
click at [983, 487] on div "Service Type" at bounding box center [866, 485] width 325 height 14
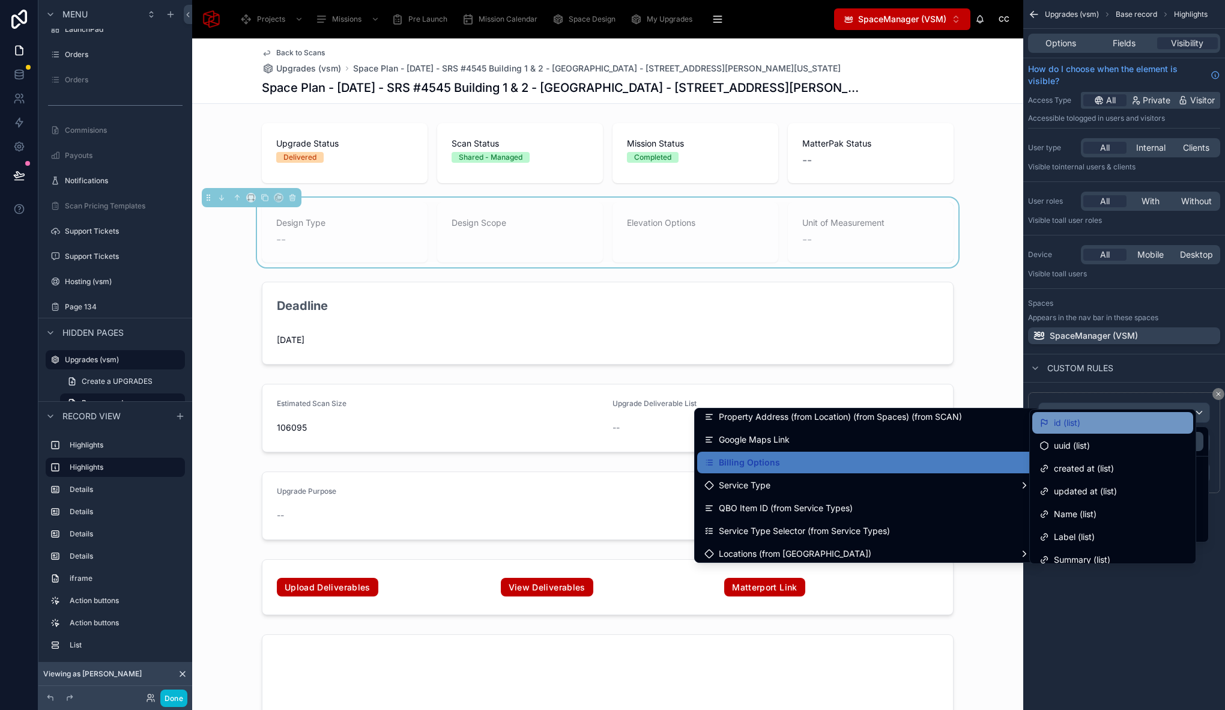
click at [1064, 426] on span "id (list)" at bounding box center [1067, 422] width 26 height 14
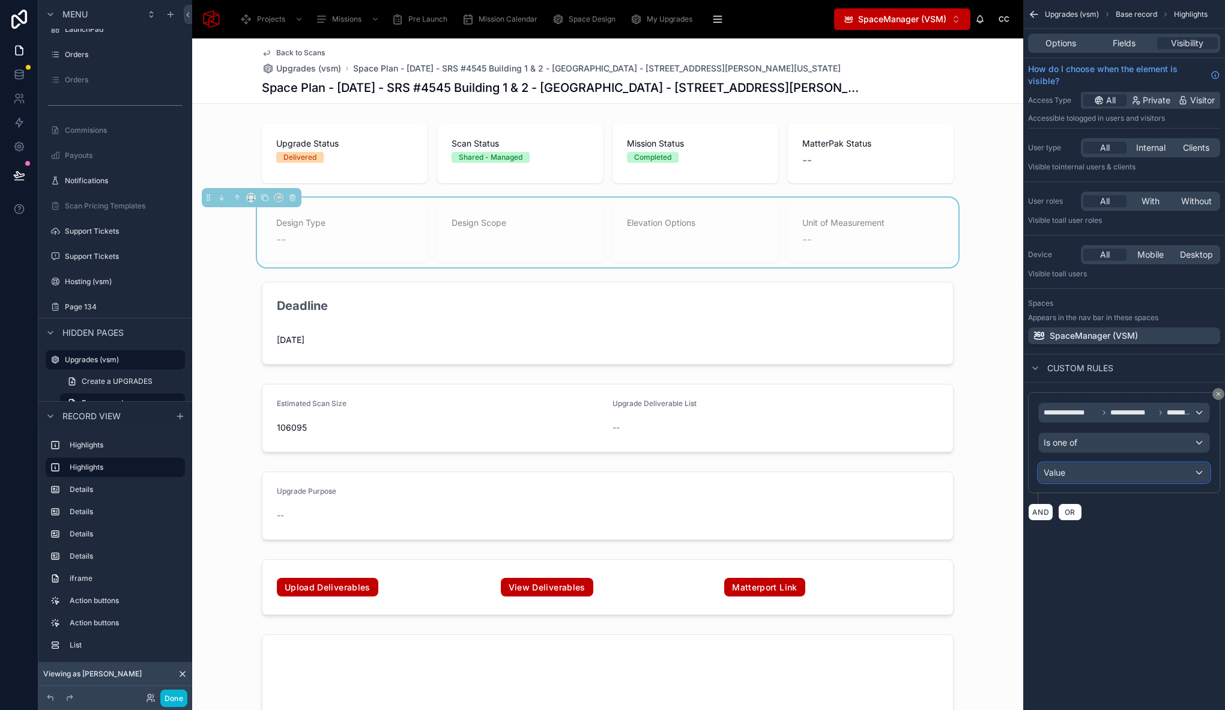
click at [1073, 474] on div "Value" at bounding box center [1124, 472] width 170 height 19
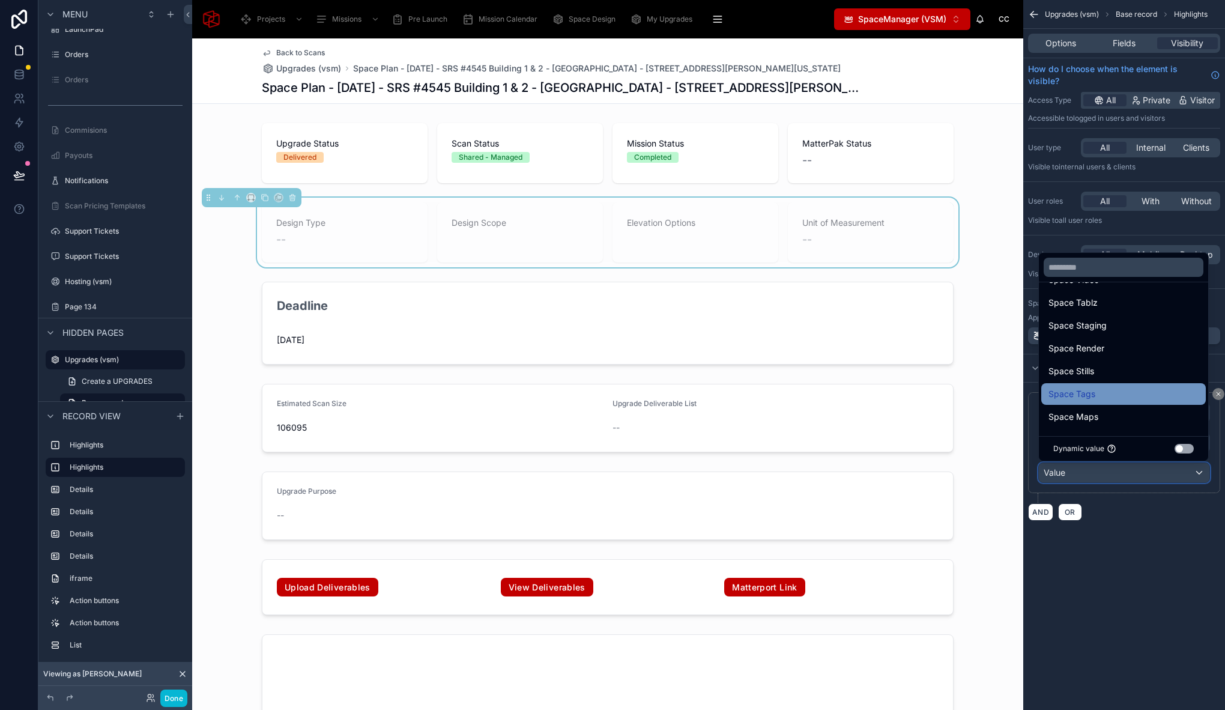
scroll to position [412, 0]
click at [1124, 415] on div "Space Design" at bounding box center [1123, 415] width 150 height 14
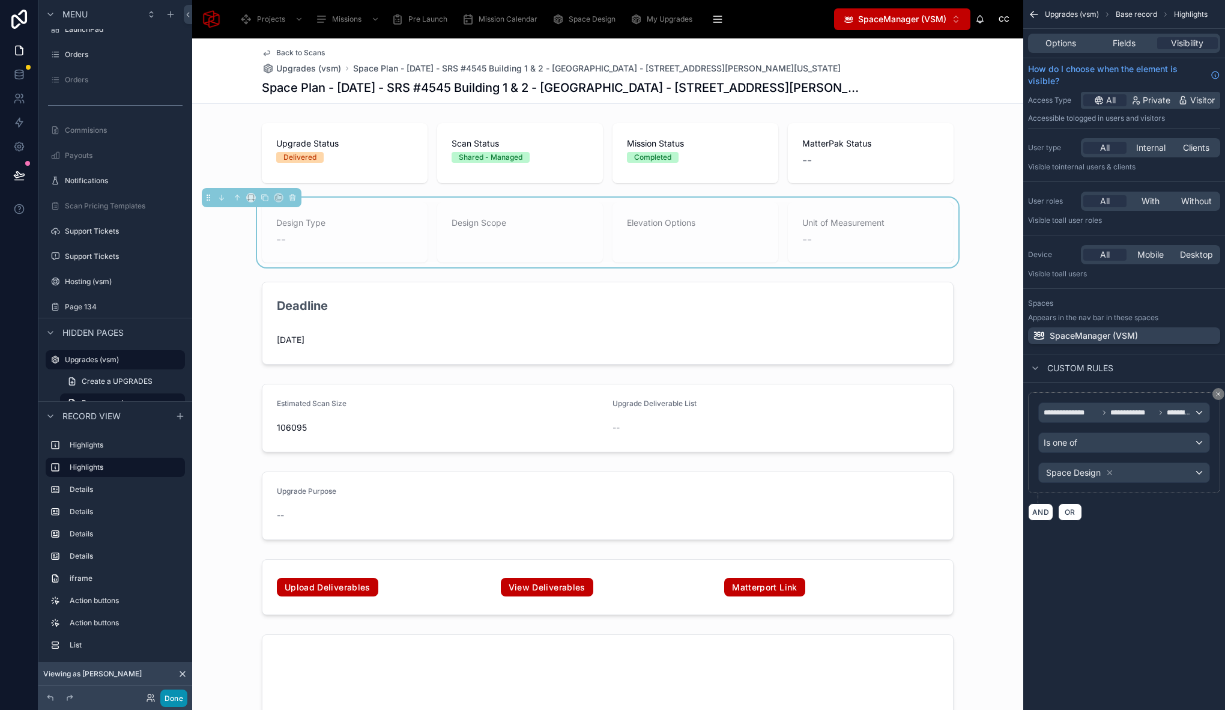
click at [181, 701] on button "Done" at bounding box center [173, 697] width 27 height 17
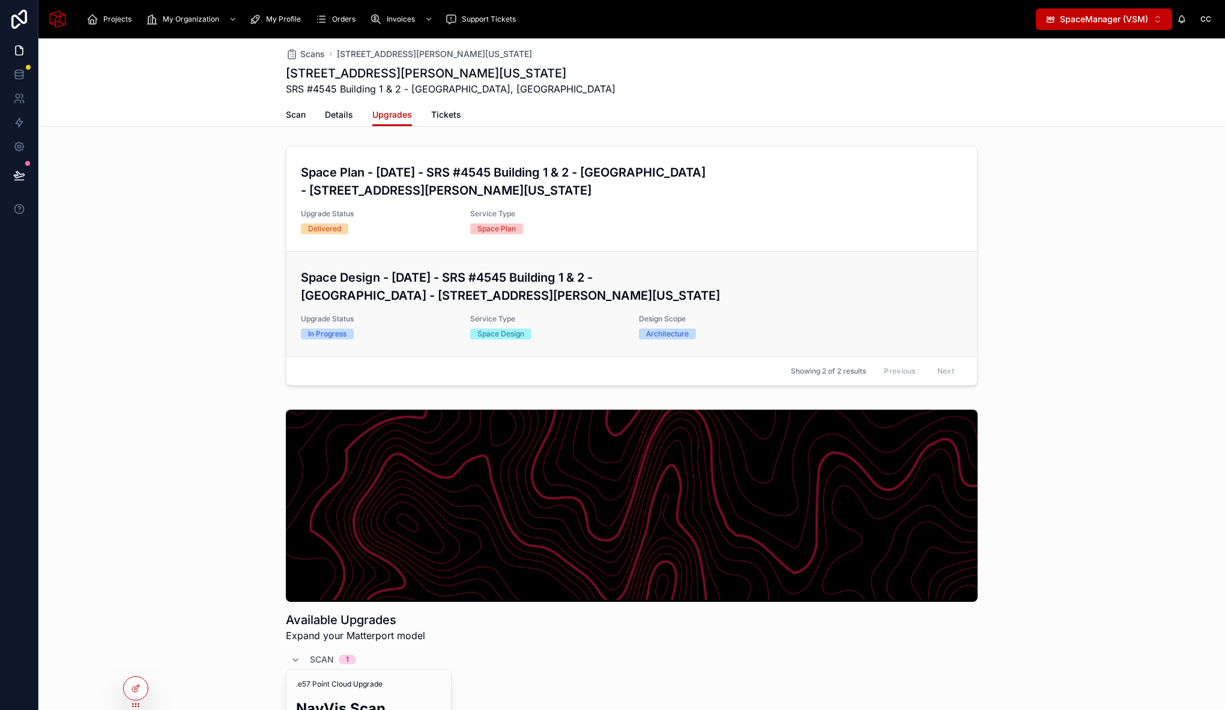
click at [372, 293] on h3 "Space Design - August 29, 2025 - SRS #4545 Building 1 & 2 - Little Rock, AR - 4…" at bounding box center [632, 286] width 662 height 36
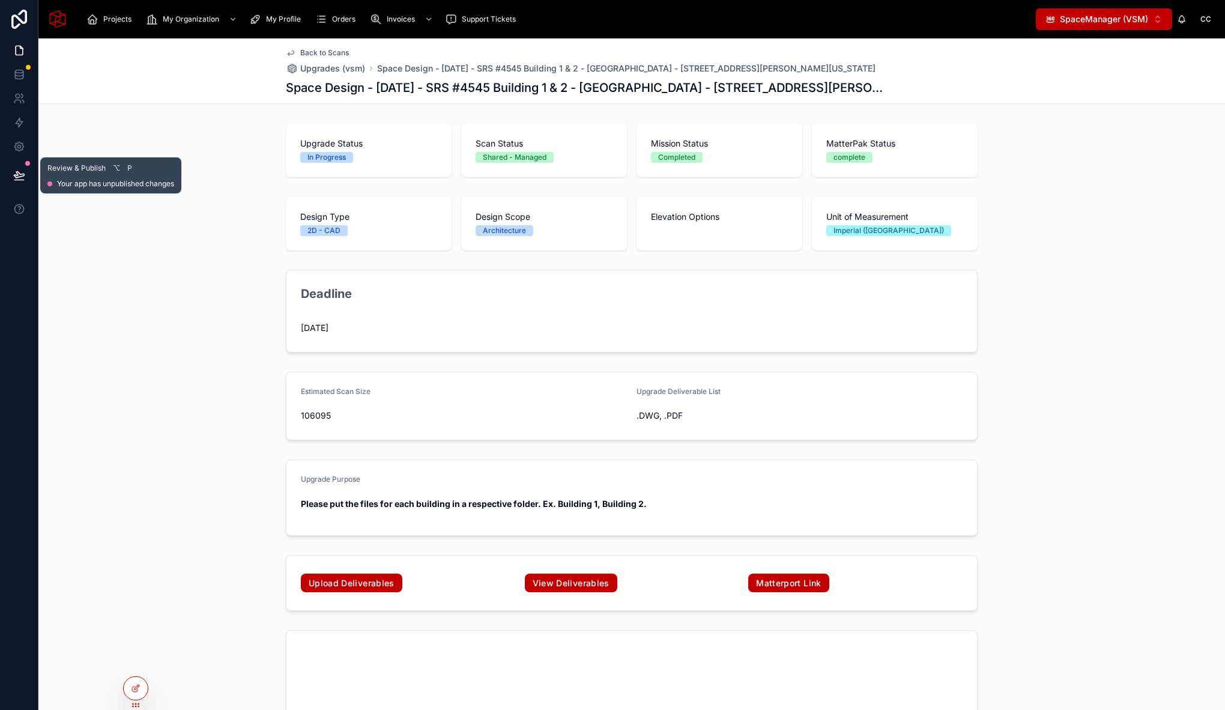
click at [20, 171] on icon at bounding box center [19, 175] width 12 height 12
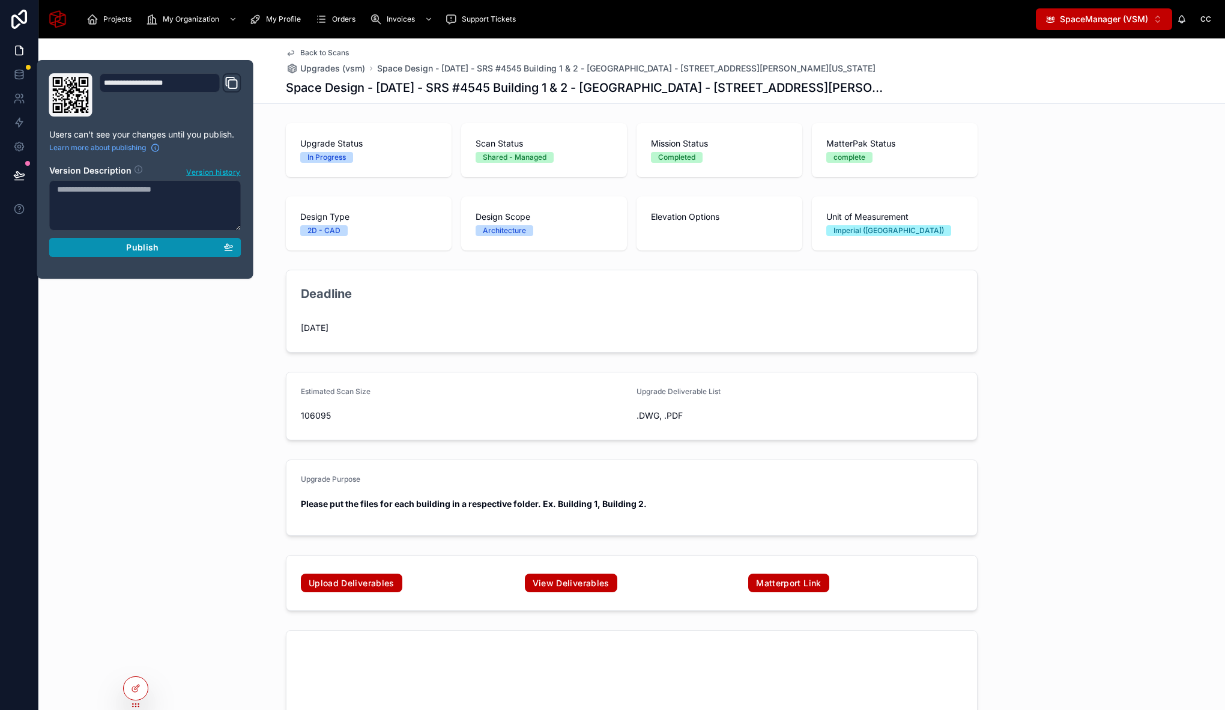
click at [140, 254] on button "Publish" at bounding box center [145, 247] width 192 height 19
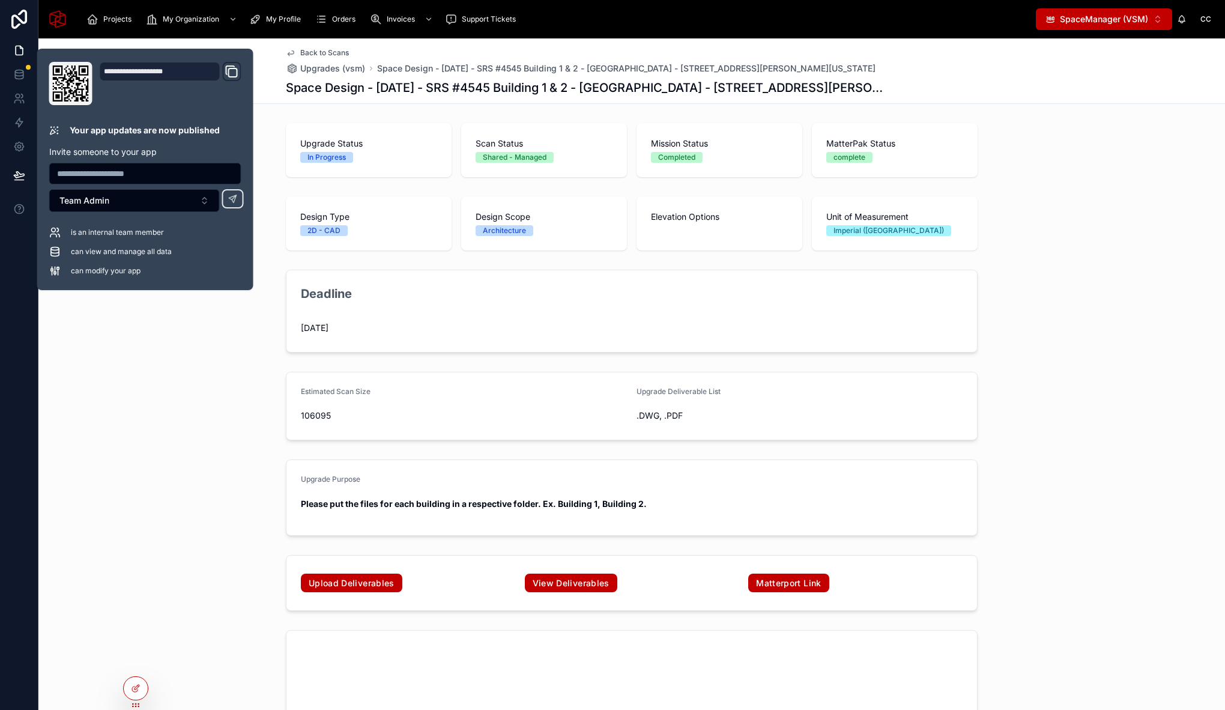
click at [166, 334] on div "Deadline 08/09/2025" at bounding box center [631, 311] width 1186 height 92
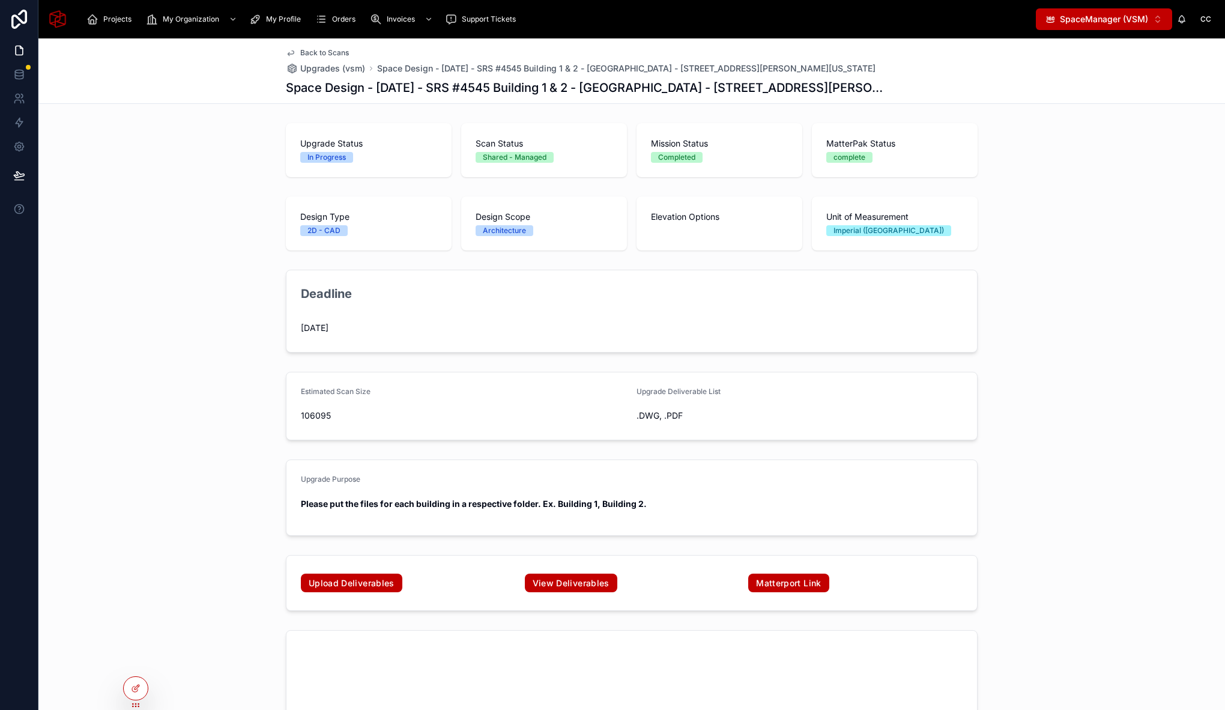
click at [200, 334] on div "Deadline 08/09/2025" at bounding box center [631, 311] width 1186 height 92
click at [482, 21] on span "Support Tickets" at bounding box center [489, 19] width 54 height 10
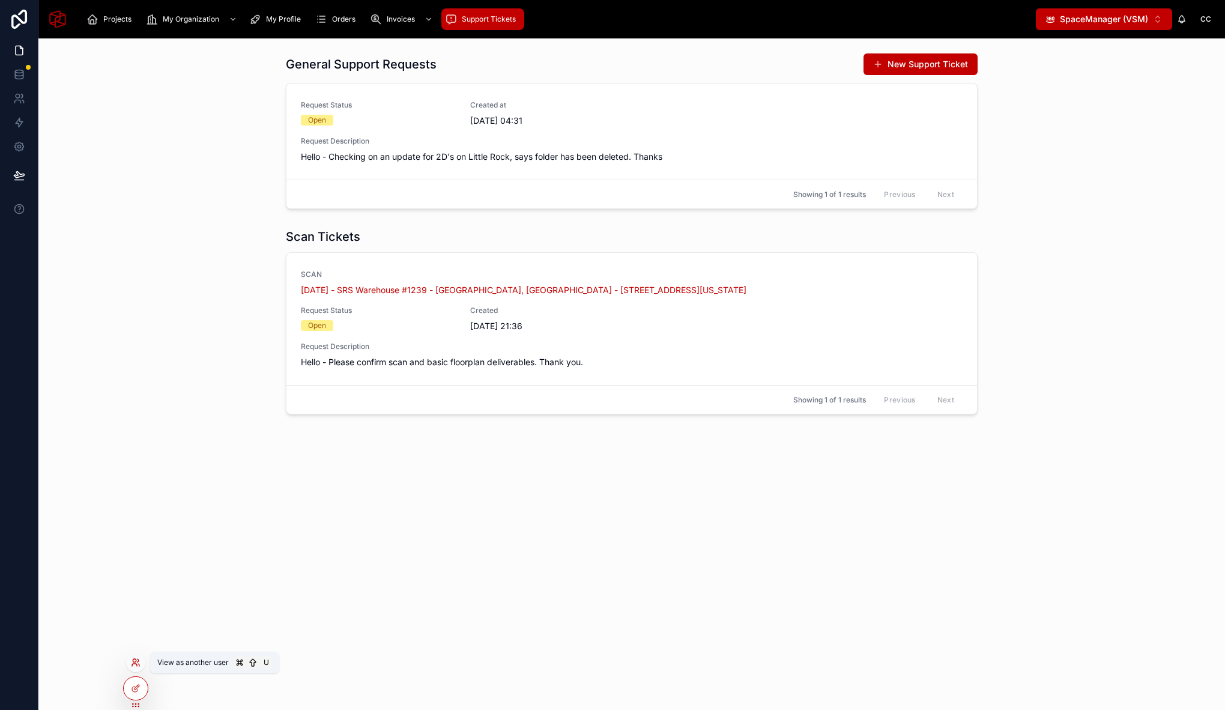
click at [138, 661] on icon at bounding box center [137, 660] width 1 height 3
click at [185, 378] on div "Scan Tickets SCAN September 2, 2025 - SRS Warehouse #1239 - Endicott, NY - 1239…" at bounding box center [631, 321] width 1167 height 196
click at [143, 684] on div at bounding box center [136, 688] width 24 height 23
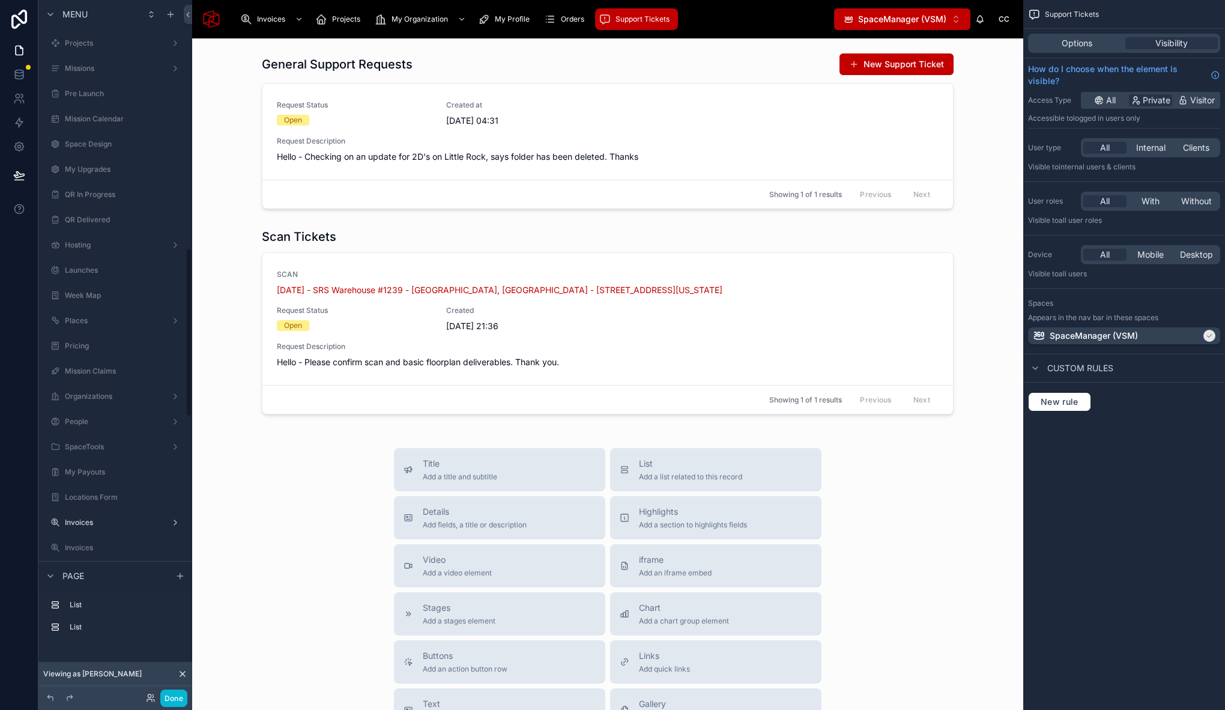
scroll to position [1019, 0]
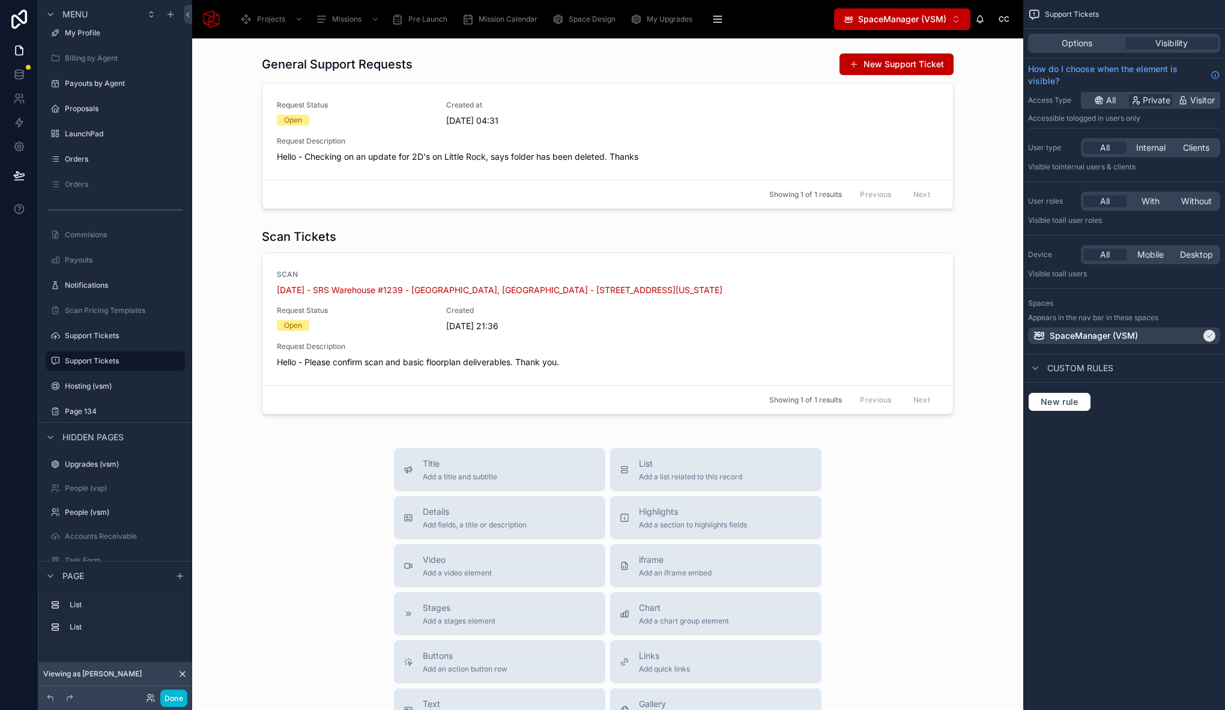
click at [267, 504] on div "Title Add a title and subtitle List Add a list related to this record Details A…" at bounding box center [608, 661] width 812 height 427
click at [390, 232] on div at bounding box center [608, 321] width 812 height 196
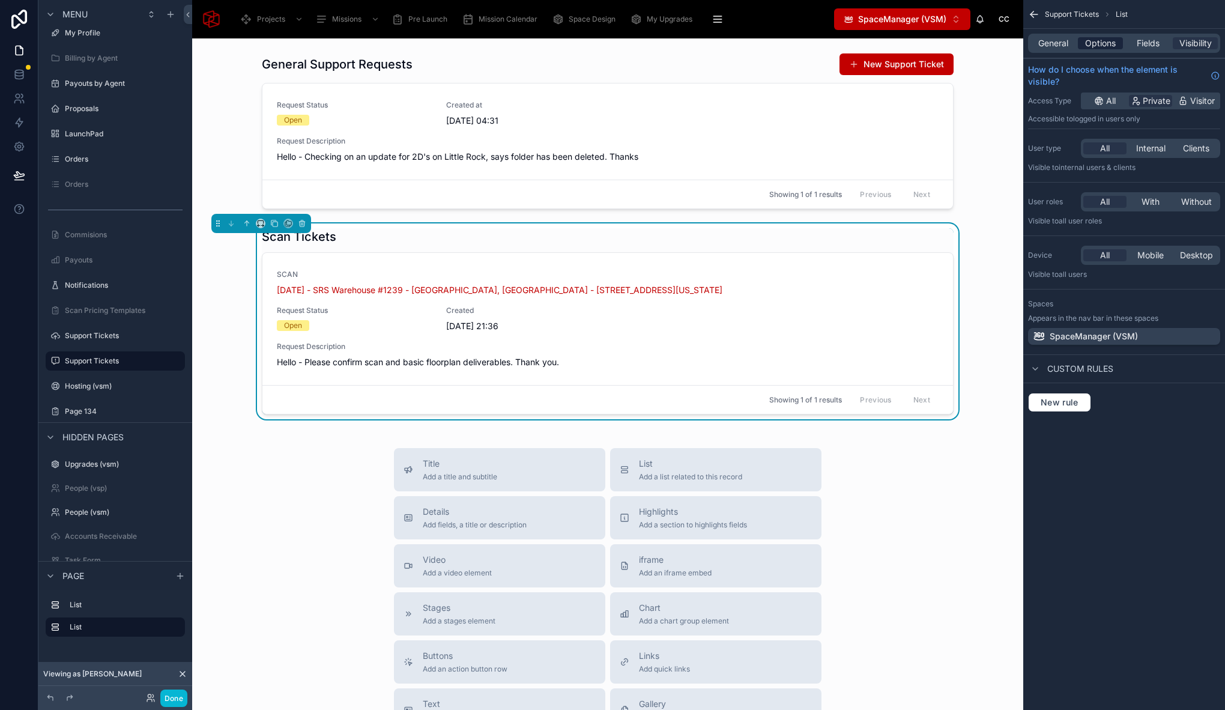
click at [1106, 46] on span "Options" at bounding box center [1100, 43] width 31 height 12
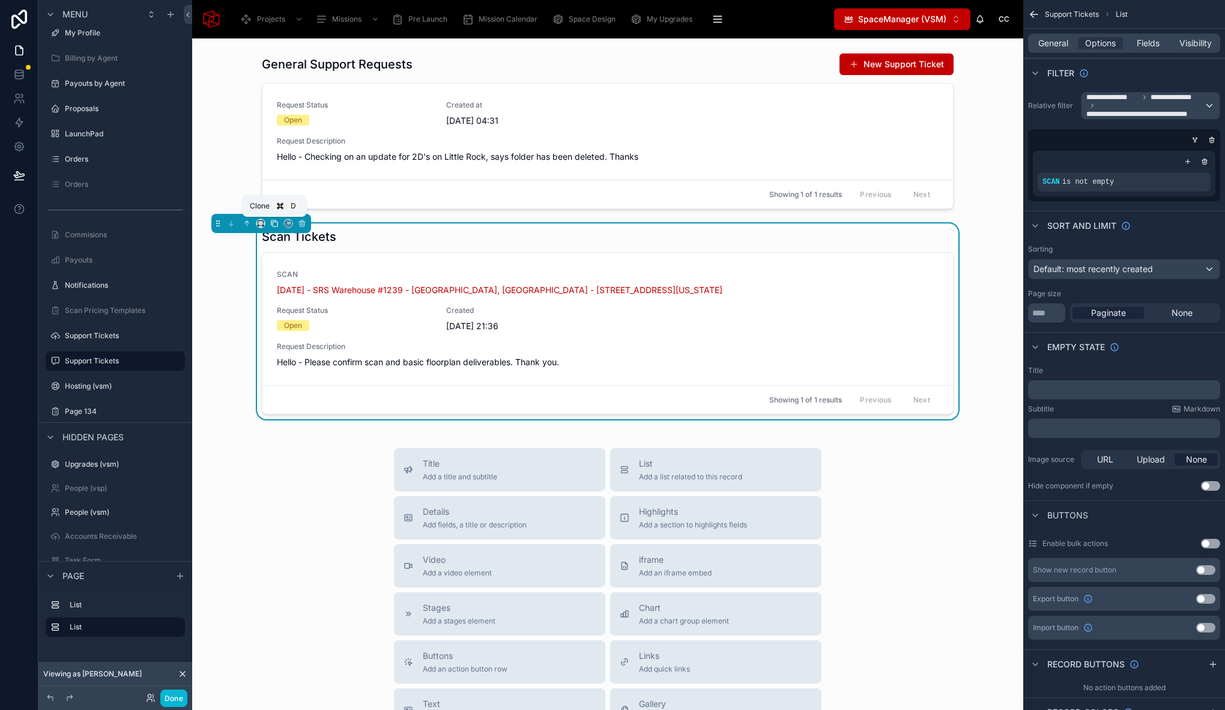
click at [274, 225] on icon at bounding box center [274, 223] width 8 height 8
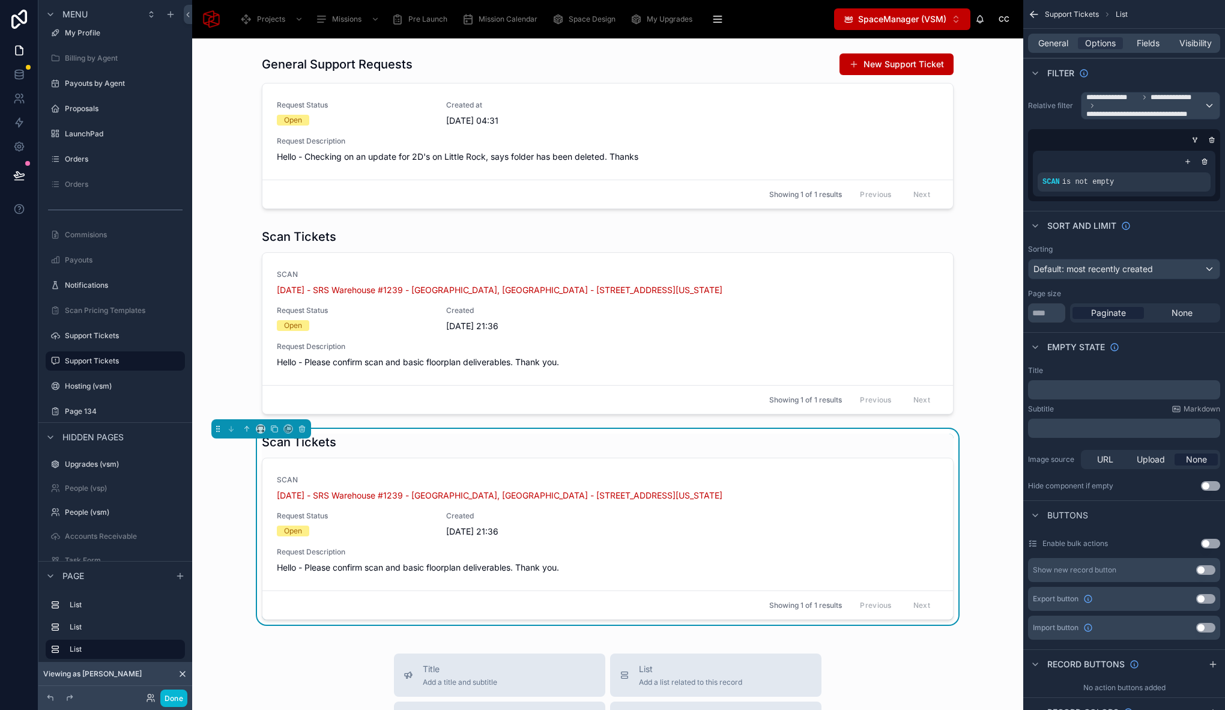
click at [380, 437] on div "Scan Tickets" at bounding box center [608, 441] width 692 height 17
click at [1182, 172] on icon "scrollable content" at bounding box center [1182, 172] width 4 height 4
click at [928, 178] on span "SCAN" at bounding box center [921, 176] width 24 height 12
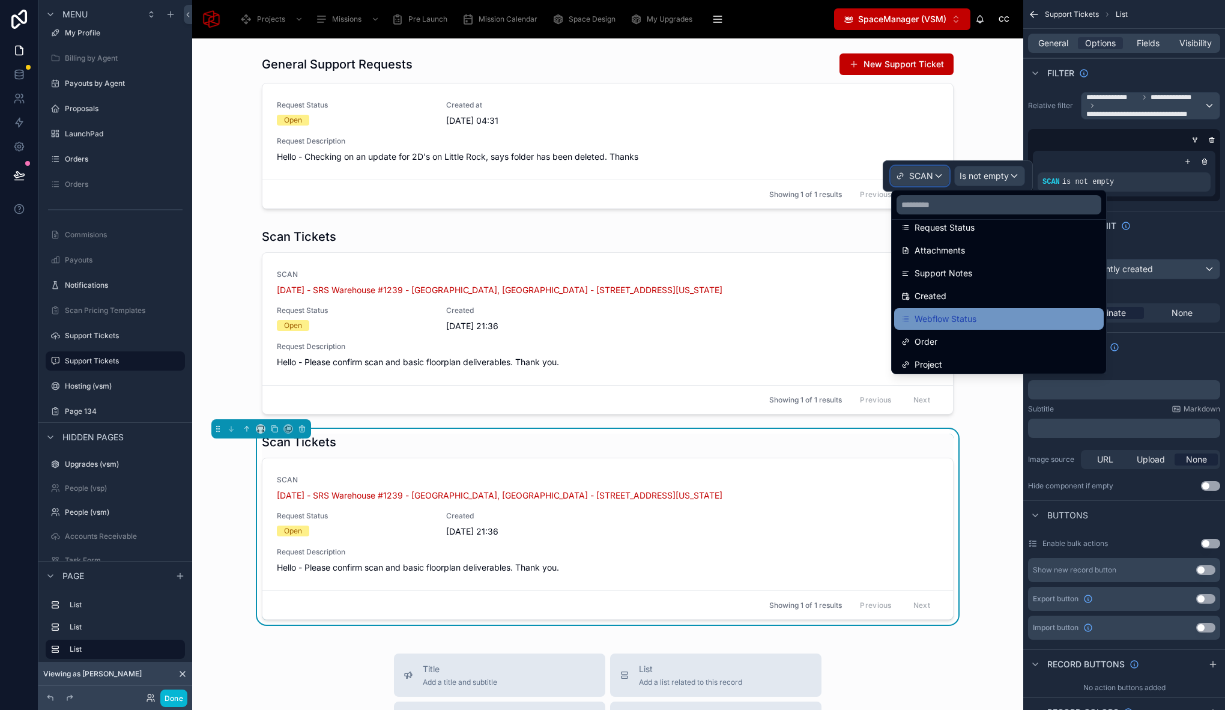
scroll to position [196, 0]
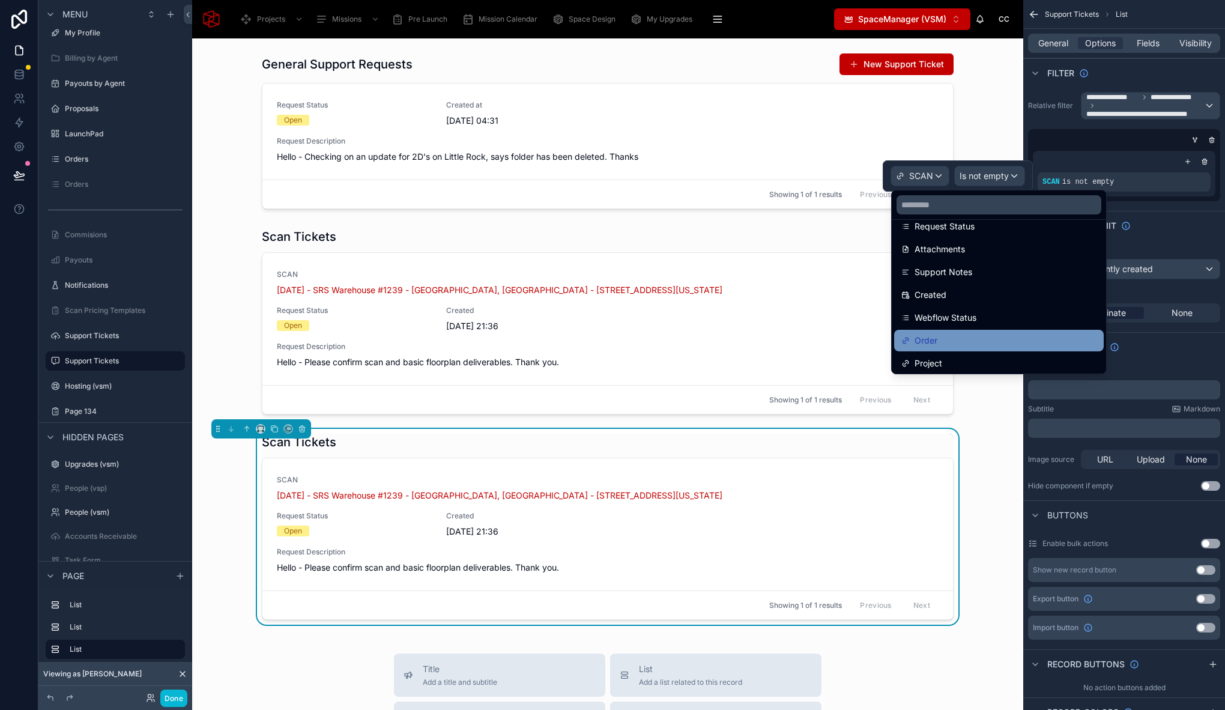
click at [991, 343] on div "Order" at bounding box center [998, 340] width 195 height 14
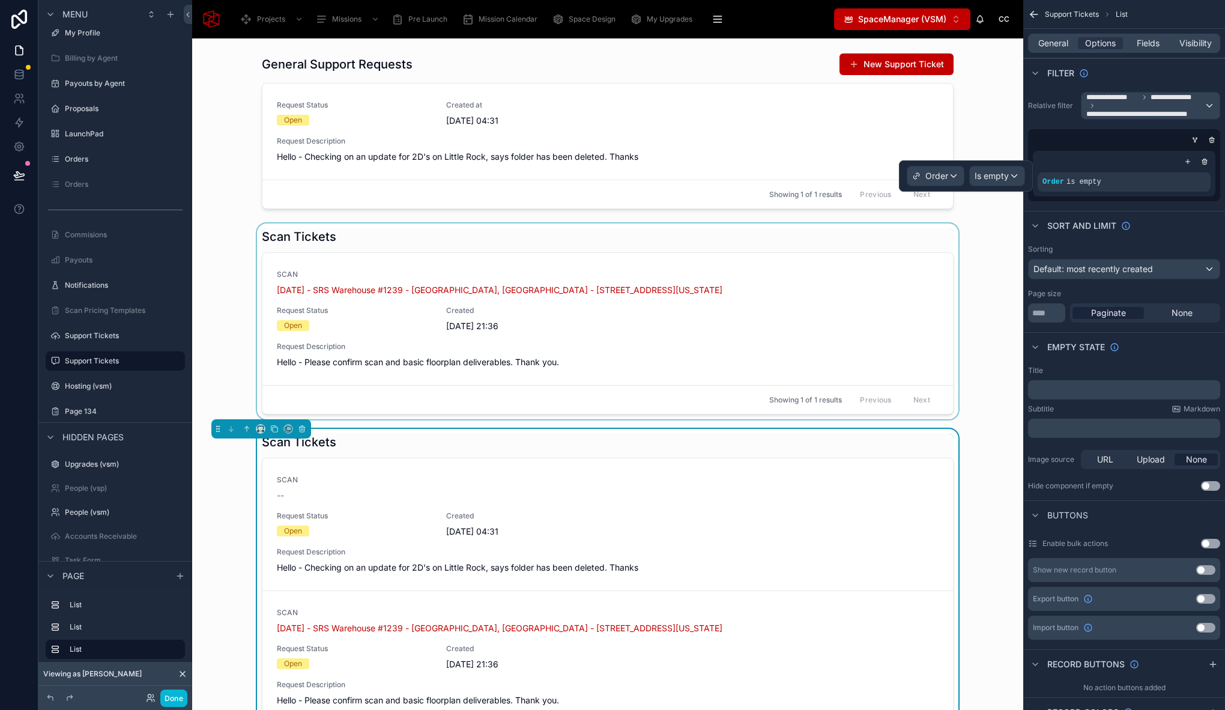
scroll to position [8, 0]
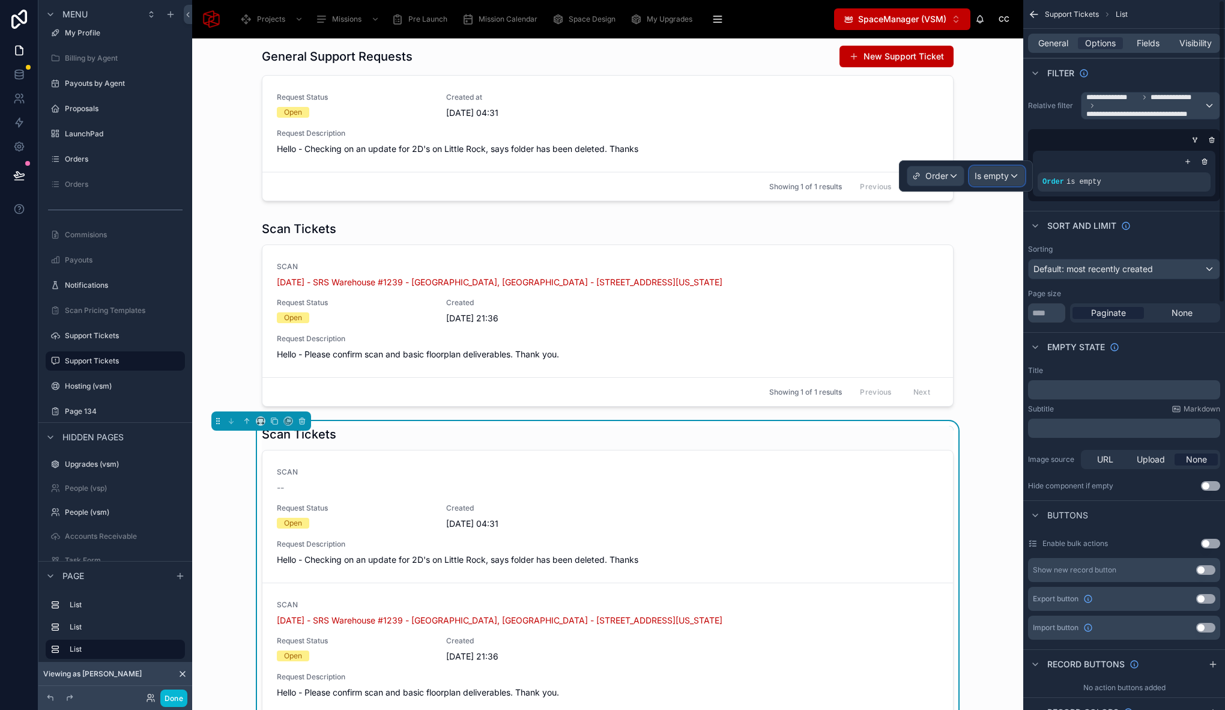
click at [998, 177] on span "Is empty" at bounding box center [991, 176] width 34 height 12
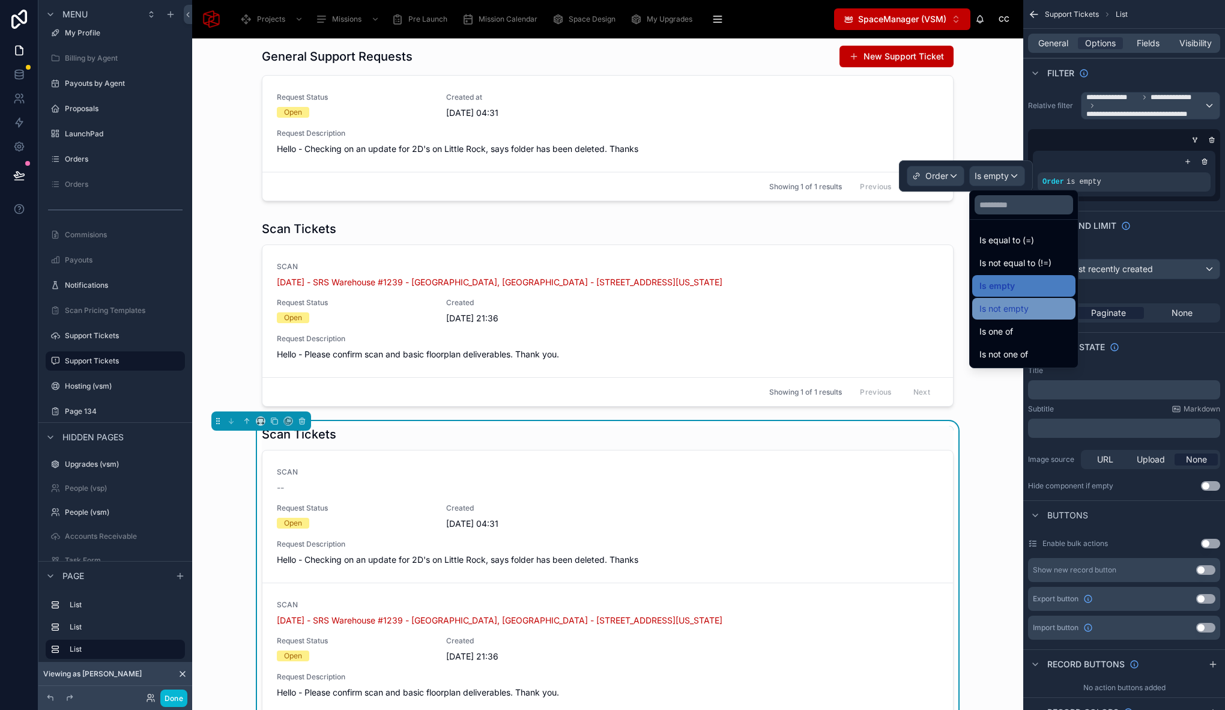
click at [1028, 312] on div "Is not empty" at bounding box center [1023, 308] width 89 height 14
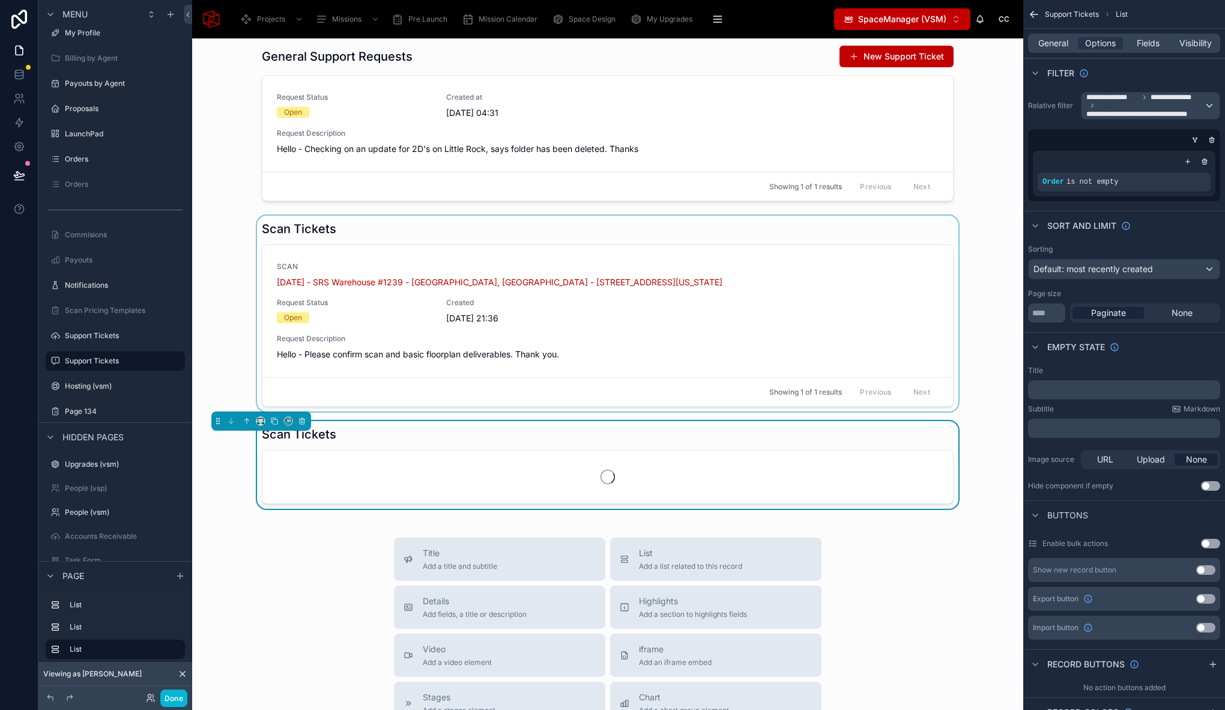
click at [516, 270] on div at bounding box center [608, 314] width 812 height 196
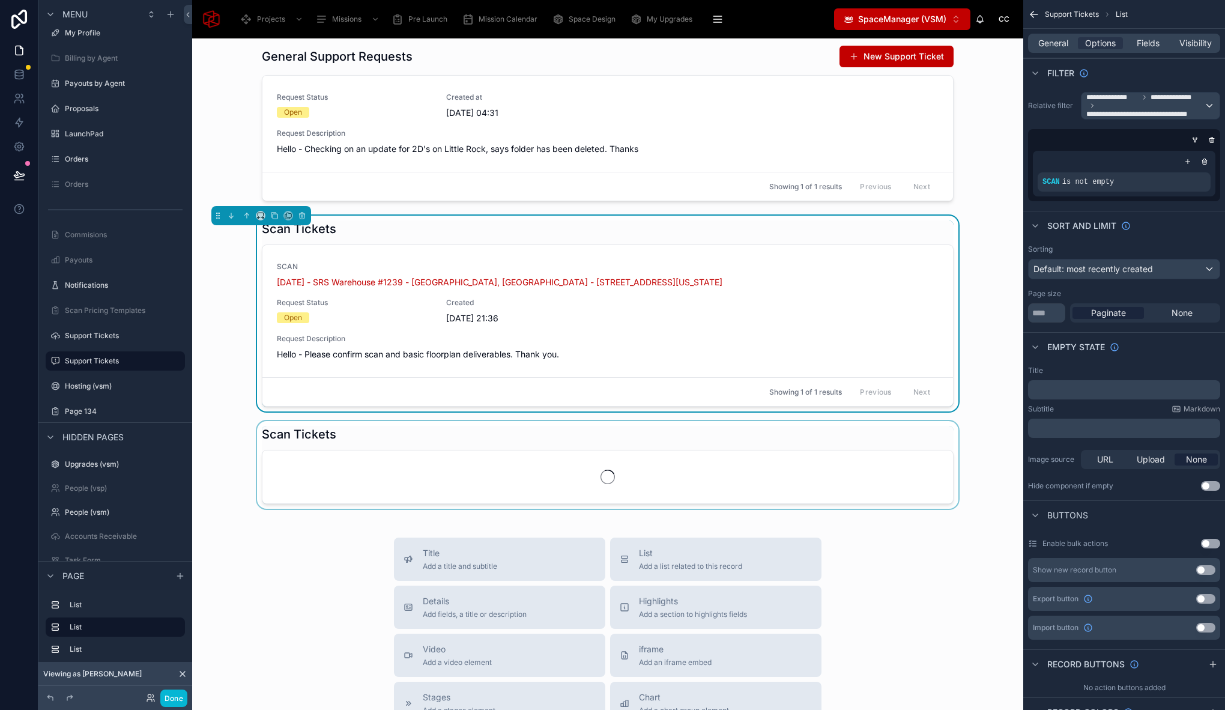
click at [470, 431] on div at bounding box center [608, 465] width 812 height 88
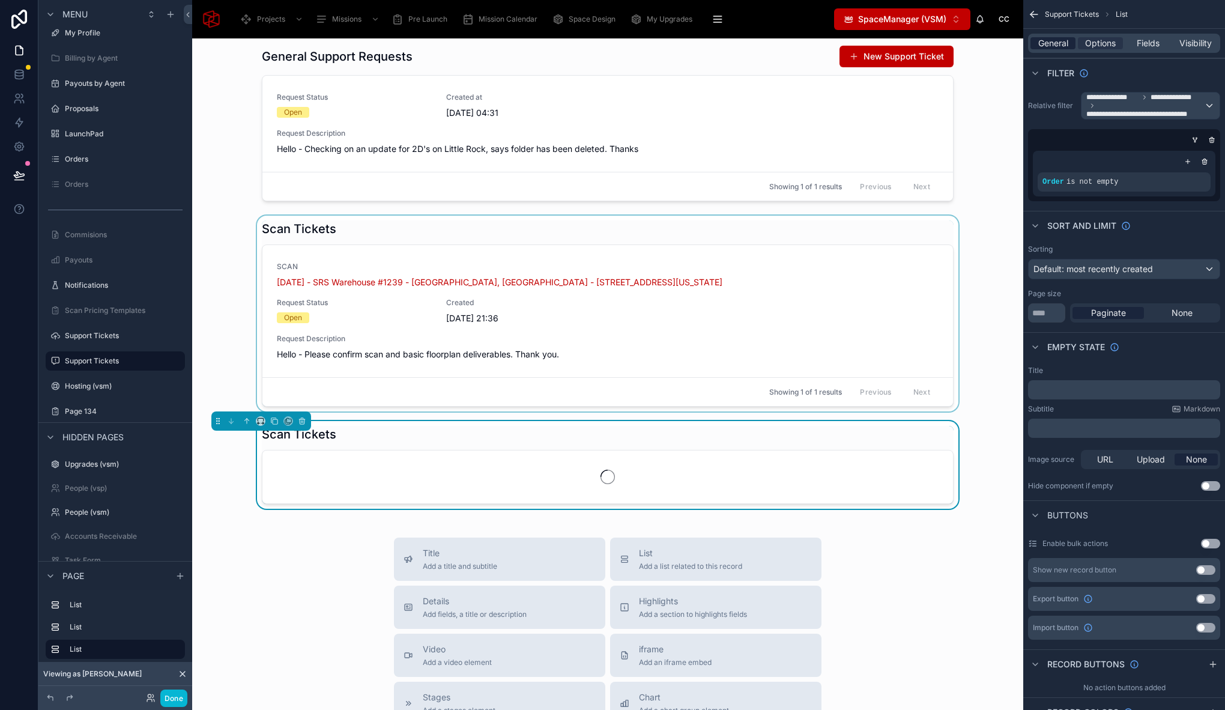
click at [1052, 44] on span "General" at bounding box center [1053, 43] width 30 height 12
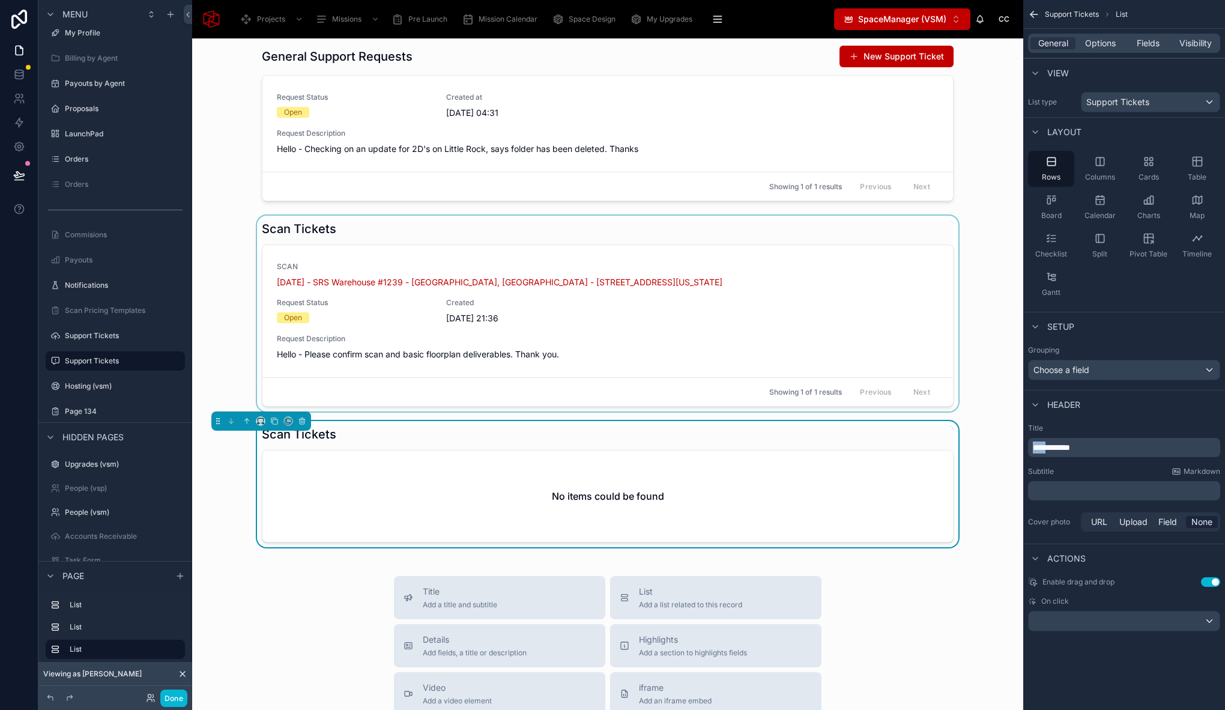
drag, startPoint x: 1052, startPoint y: 445, endPoint x: 1019, endPoint y: 445, distance: 32.4
click at [1019, 445] on div "Projects Missions Pre Launch Mission Calendar Space Design My Upgrades QR In Pr…" at bounding box center [708, 355] width 1033 height 710
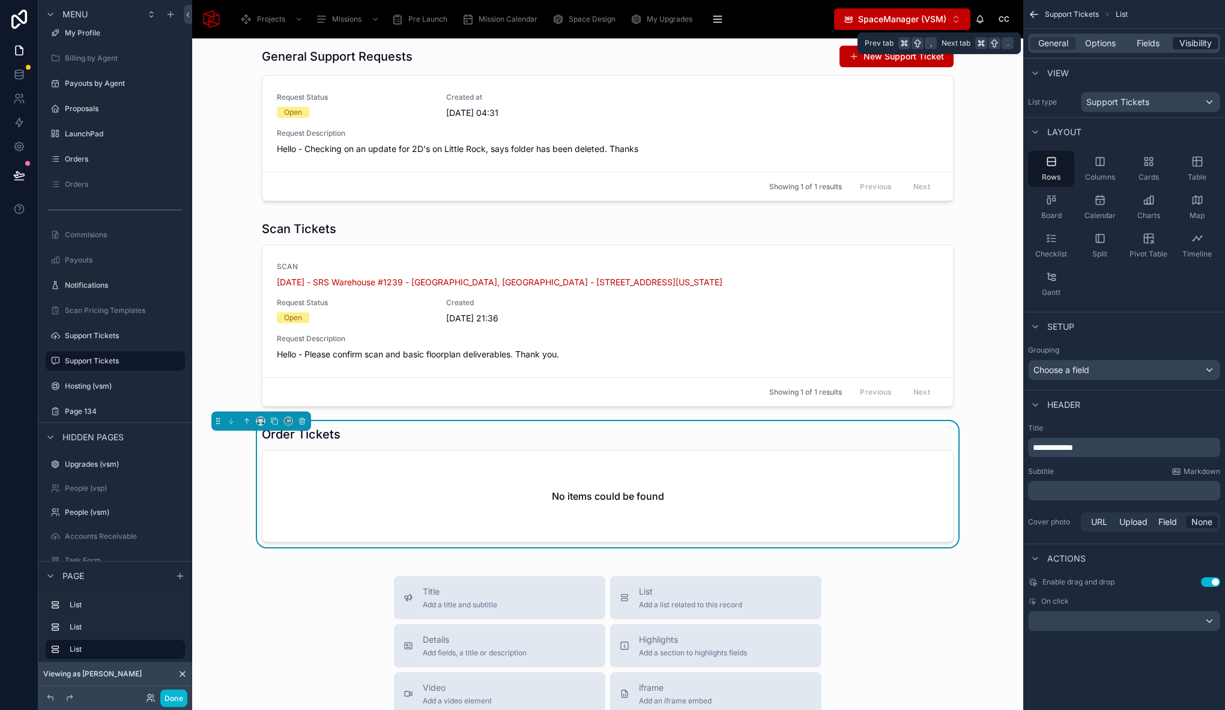
click at [1196, 44] on span "Visibility" at bounding box center [1195, 43] width 32 height 12
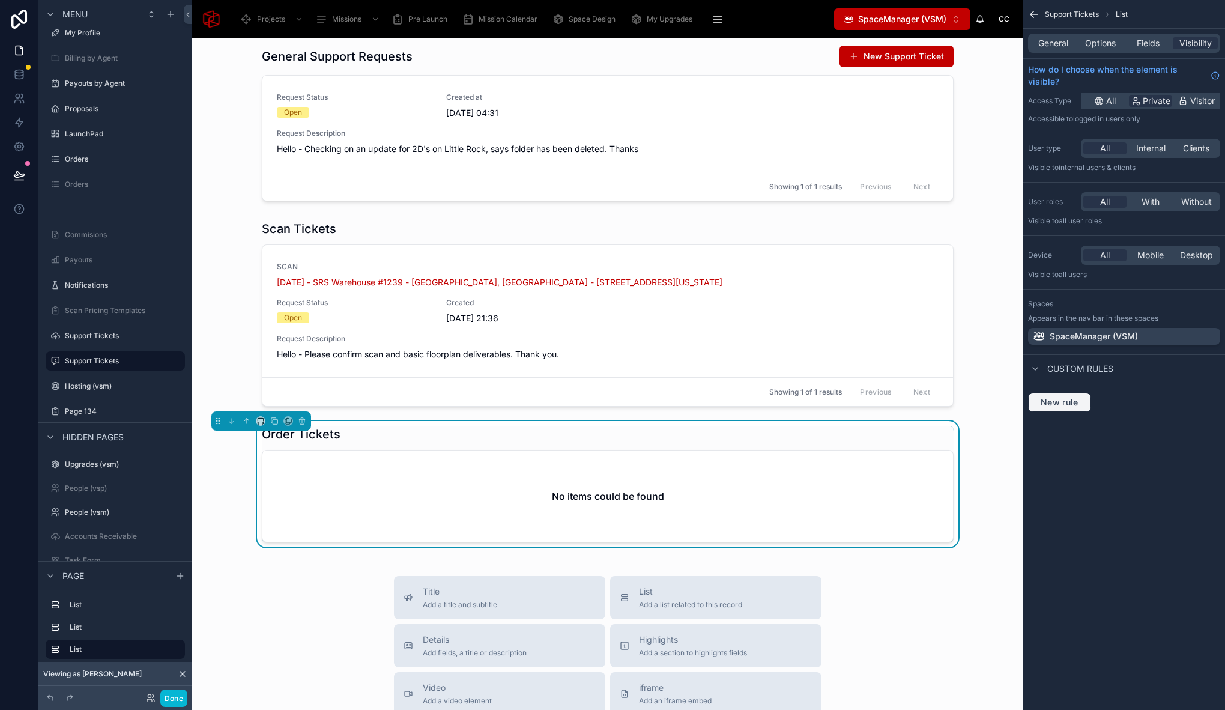
click at [1051, 405] on span "New rule" at bounding box center [1059, 402] width 47 height 11
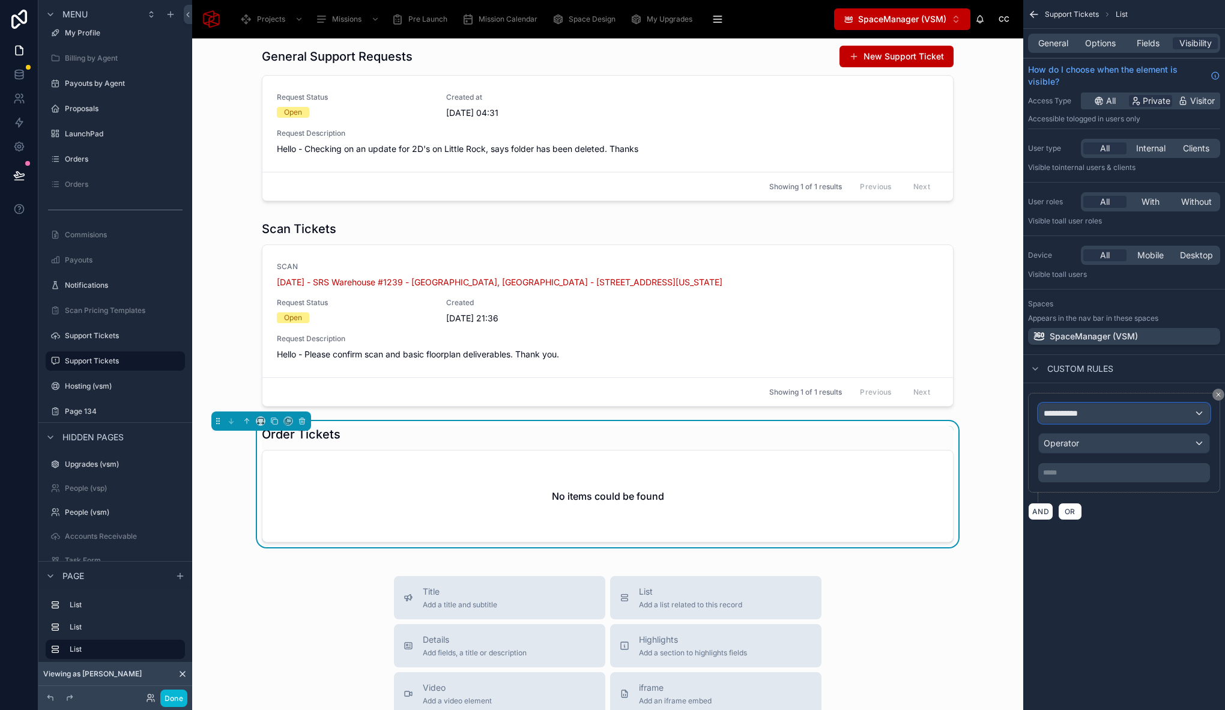
click at [1066, 416] on span "**********" at bounding box center [1065, 413] width 44 height 12
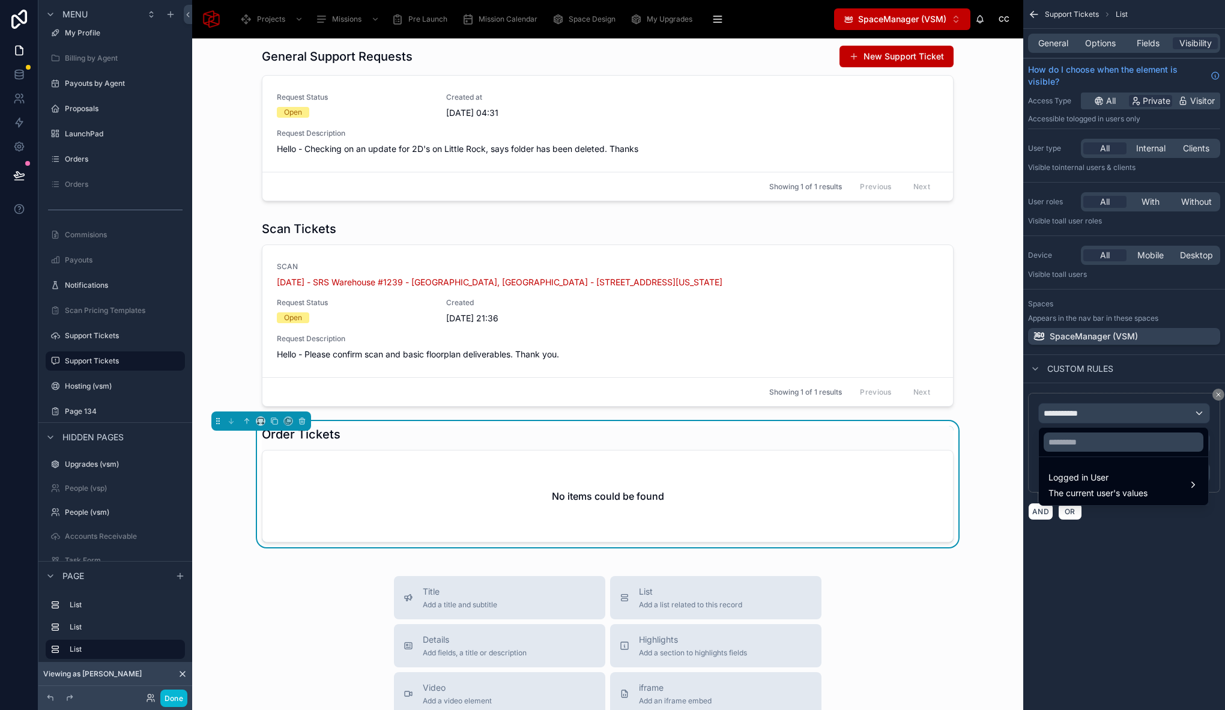
click at [1088, 538] on div "scrollable content" at bounding box center [612, 355] width 1225 height 710
click at [1082, 580] on div "**********" at bounding box center [1124, 355] width 202 height 710
click at [768, 444] on div "Order Tickets No items could be found" at bounding box center [608, 484] width 692 height 116
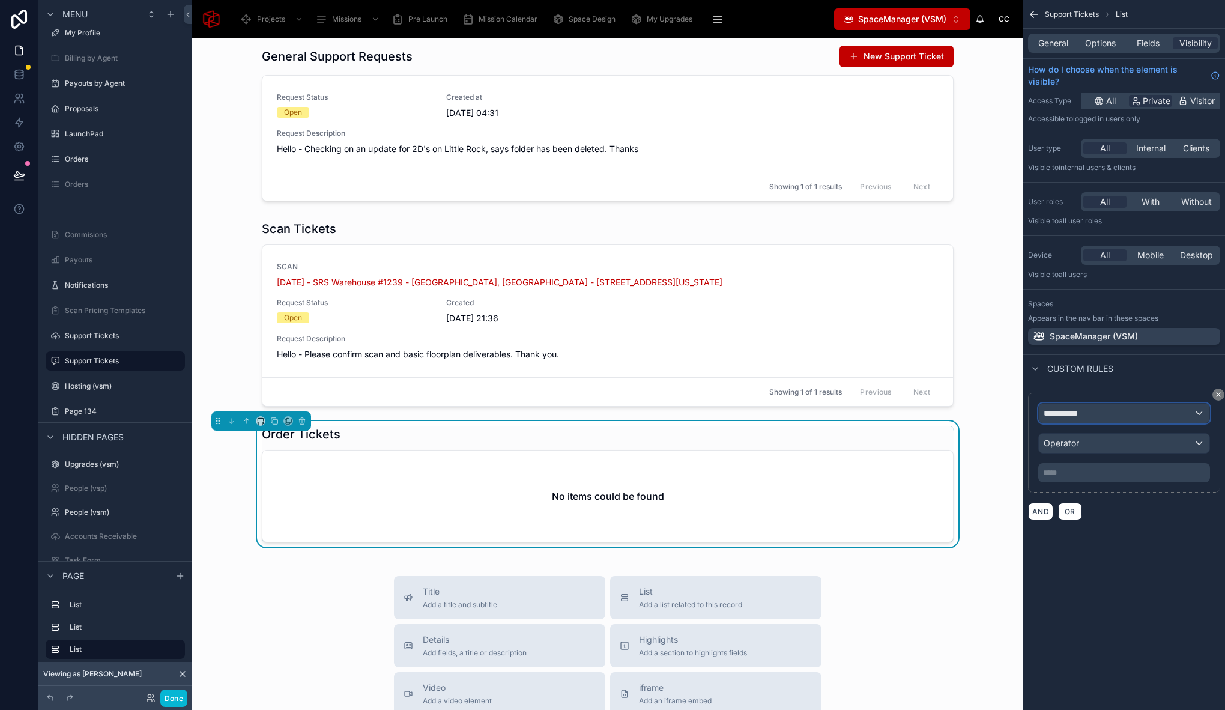
click at [1099, 410] on div "**********" at bounding box center [1124, 412] width 170 height 19
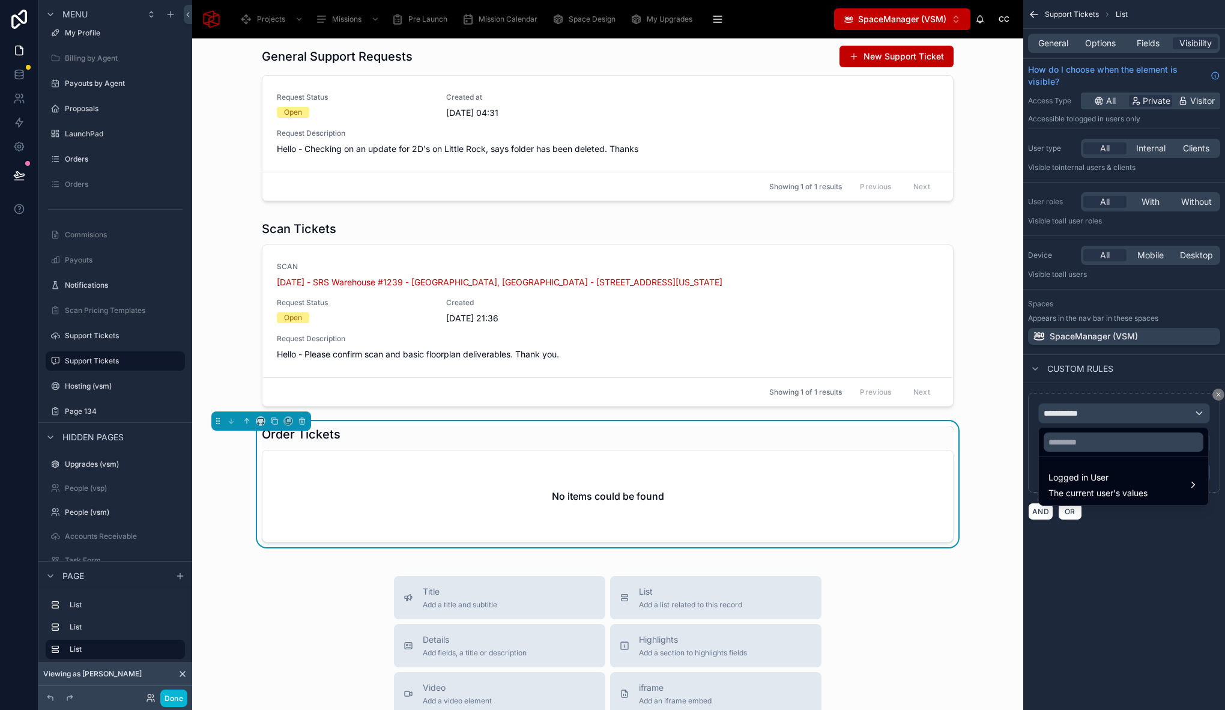
click at [1127, 603] on div "scrollable content" at bounding box center [612, 355] width 1225 height 710
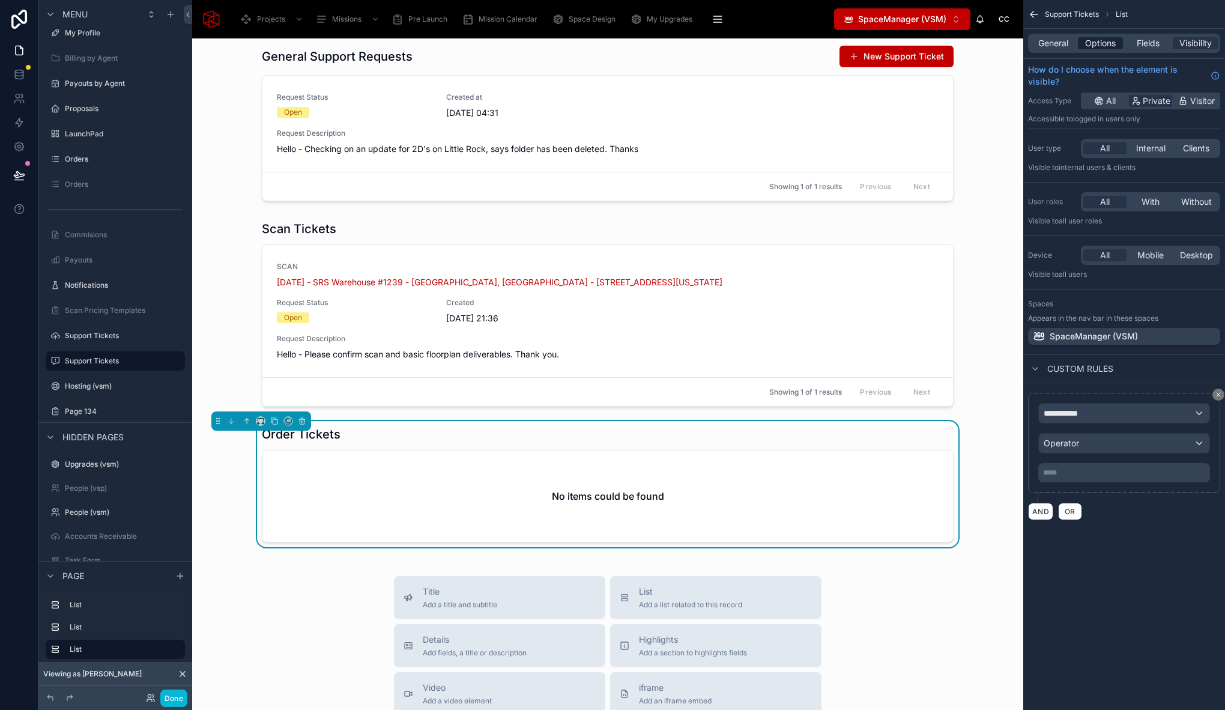
click at [1088, 38] on span "Options" at bounding box center [1100, 43] width 31 height 12
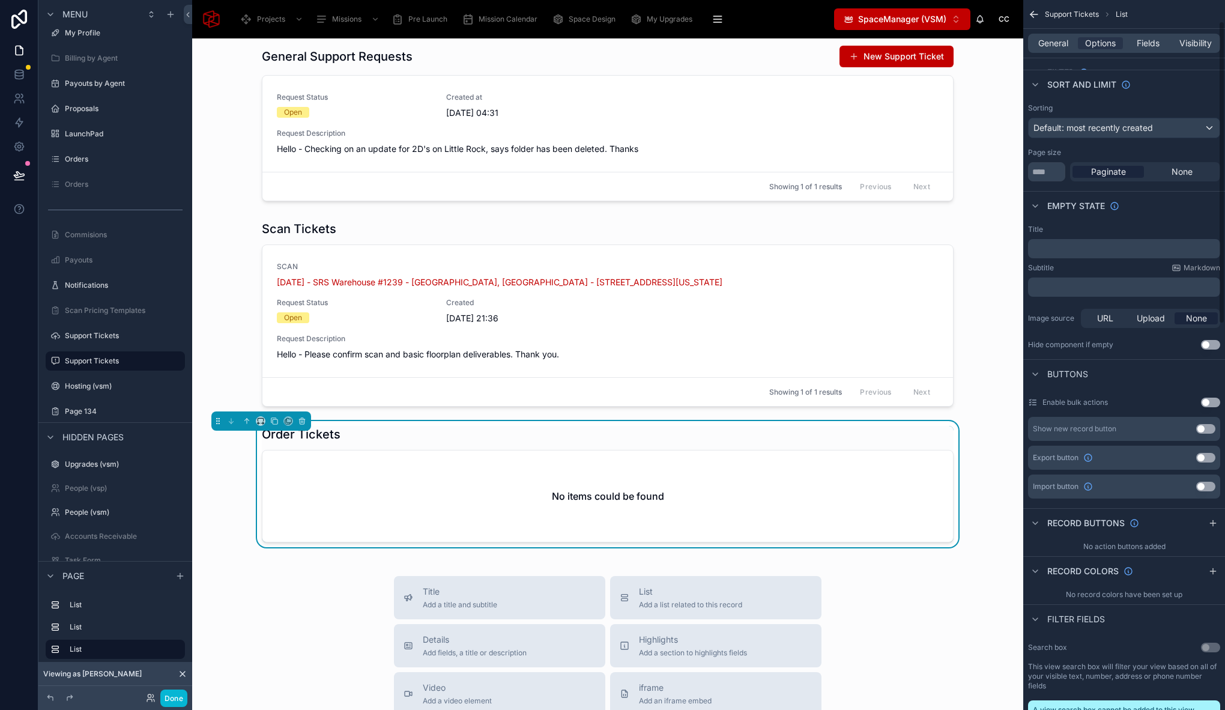
scroll to position [50, 0]
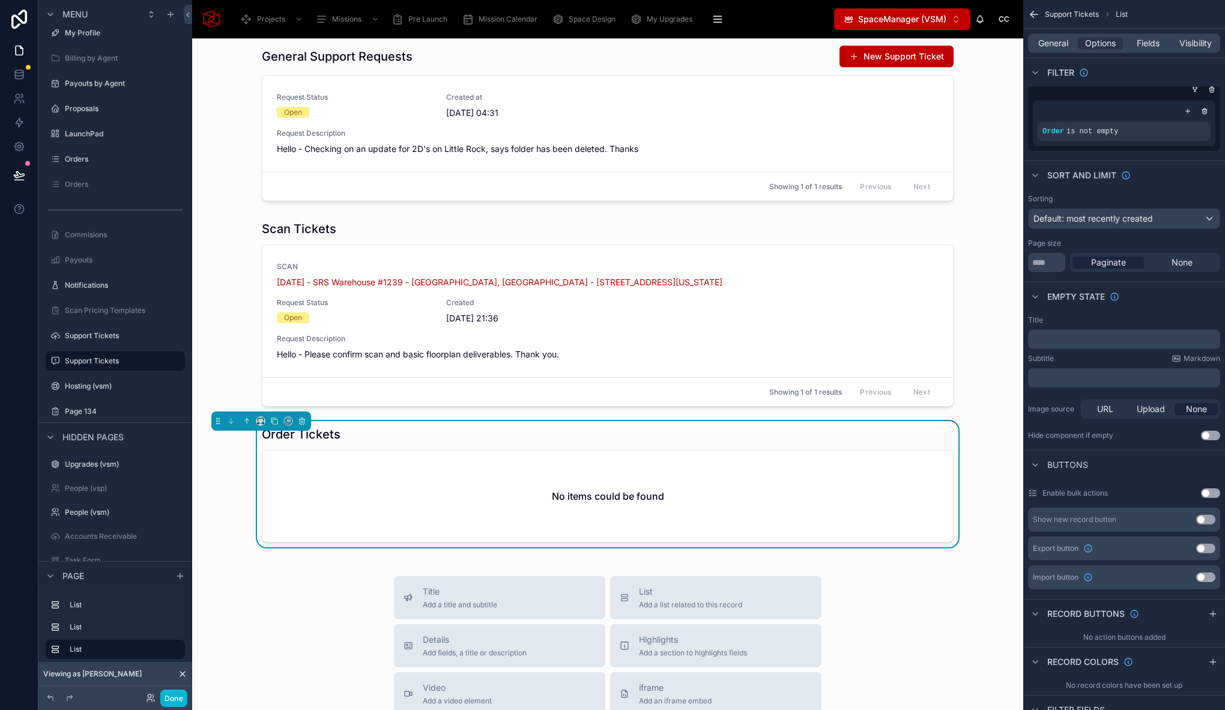
click at [1212, 435] on button "Use setting" at bounding box center [1210, 435] width 19 height 10
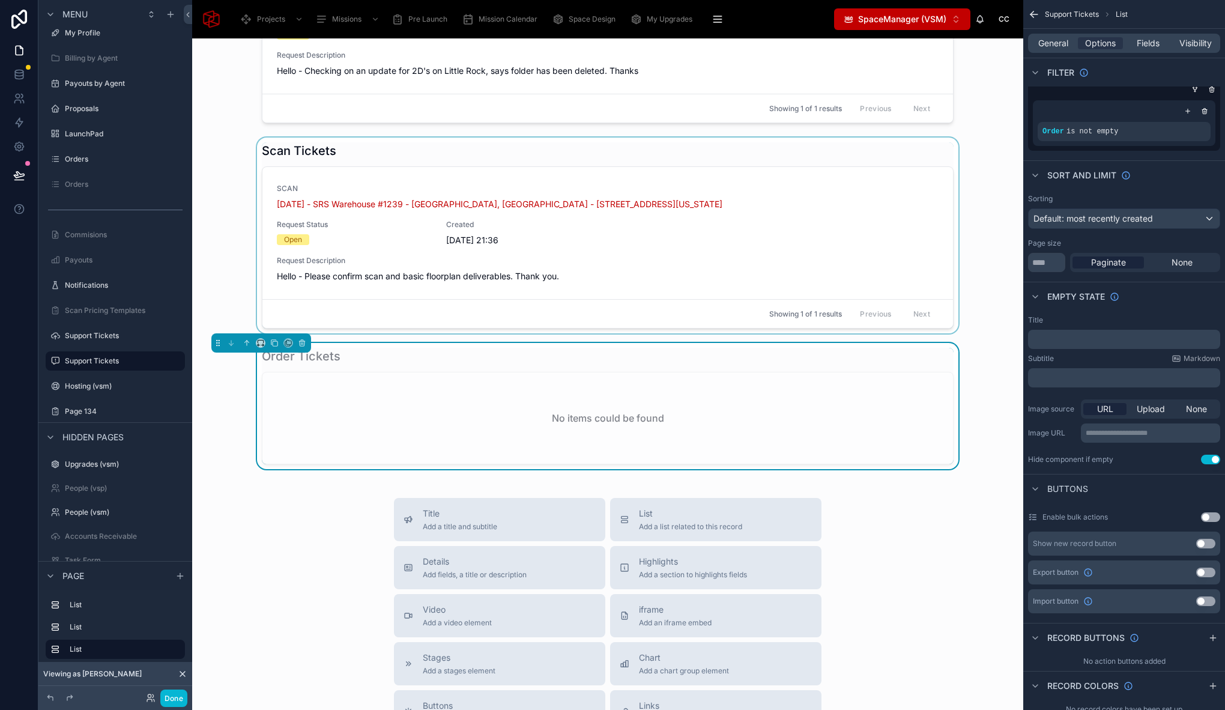
click at [383, 145] on div at bounding box center [608, 235] width 812 height 196
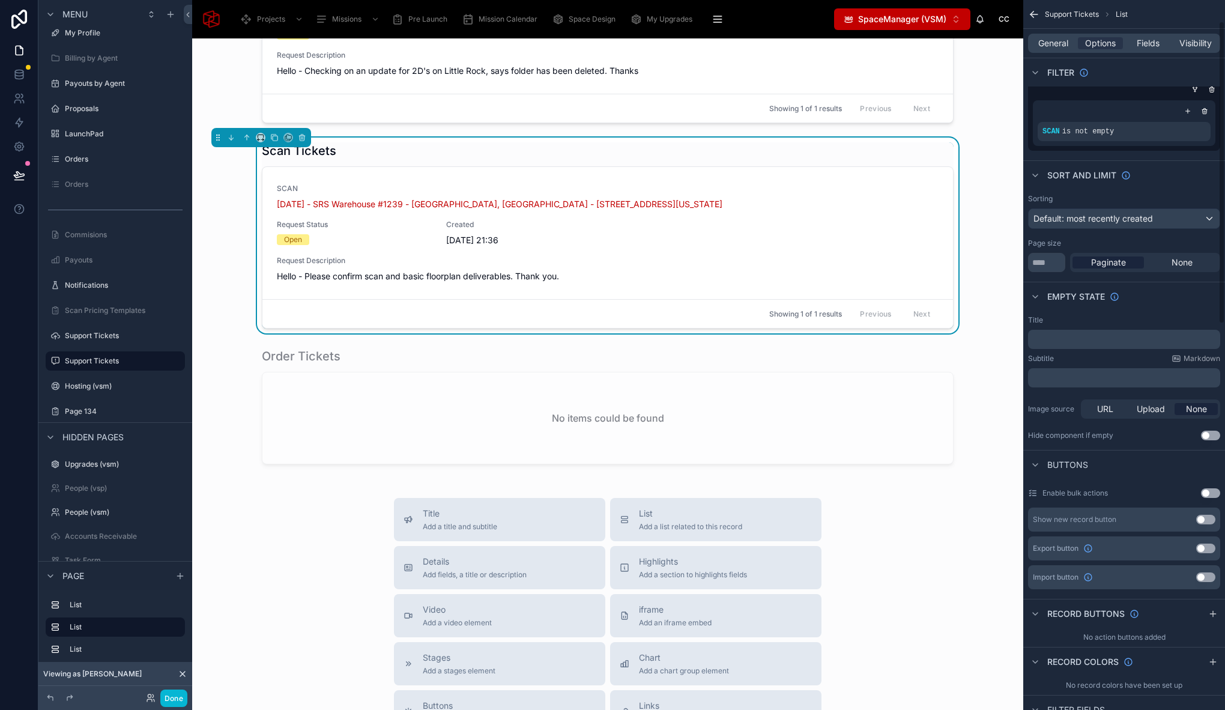
click at [1210, 431] on button "Use setting" at bounding box center [1210, 435] width 19 height 10
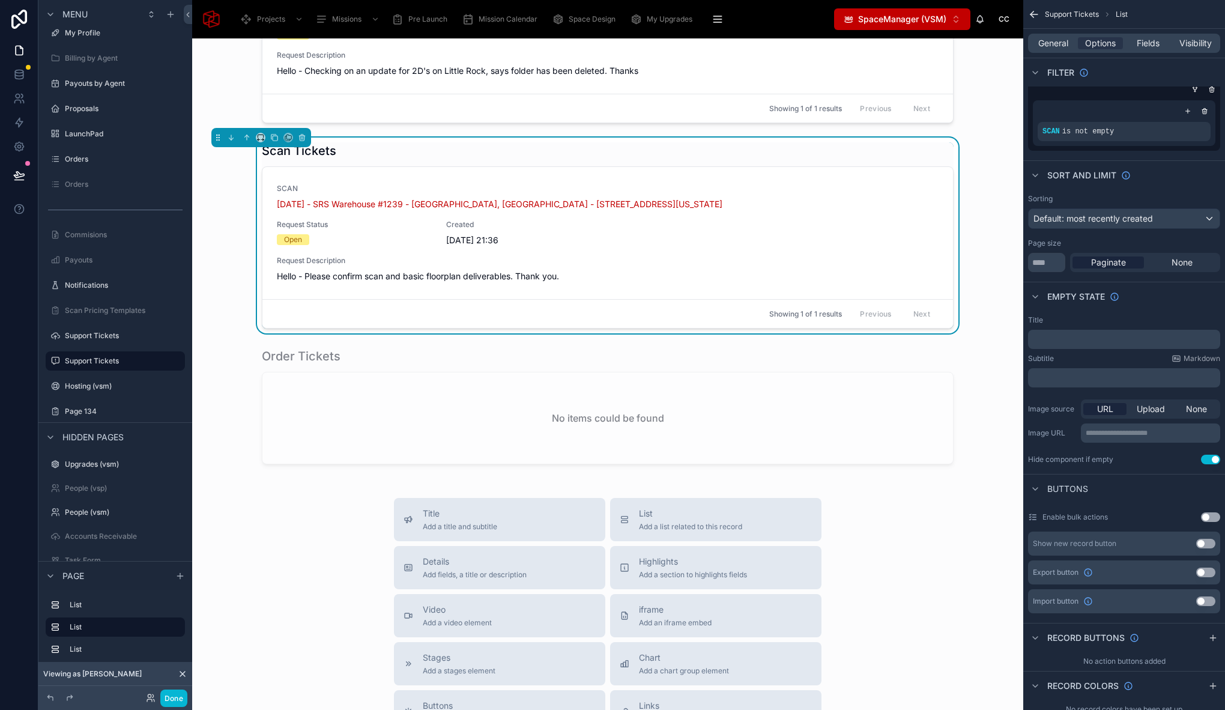
click at [304, 534] on div "Title Add a title and subtitle List Add a list related to this record Details A…" at bounding box center [608, 711] width 812 height 427
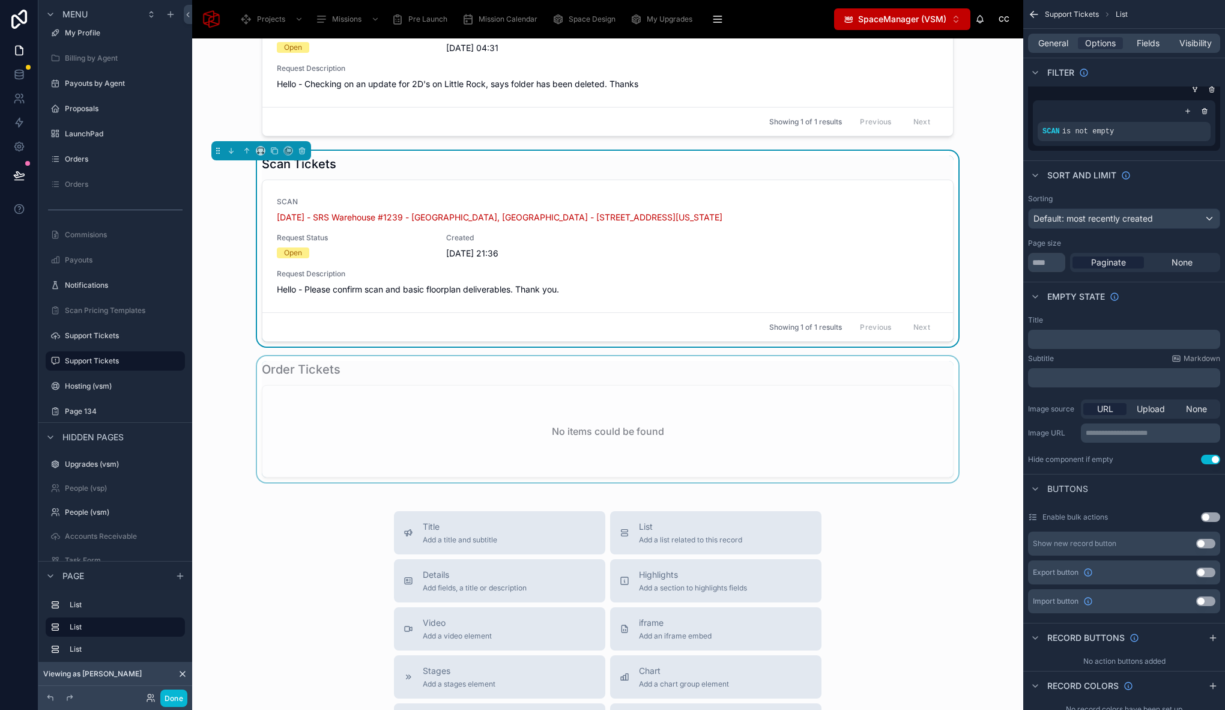
click at [337, 376] on div at bounding box center [608, 419] width 812 height 126
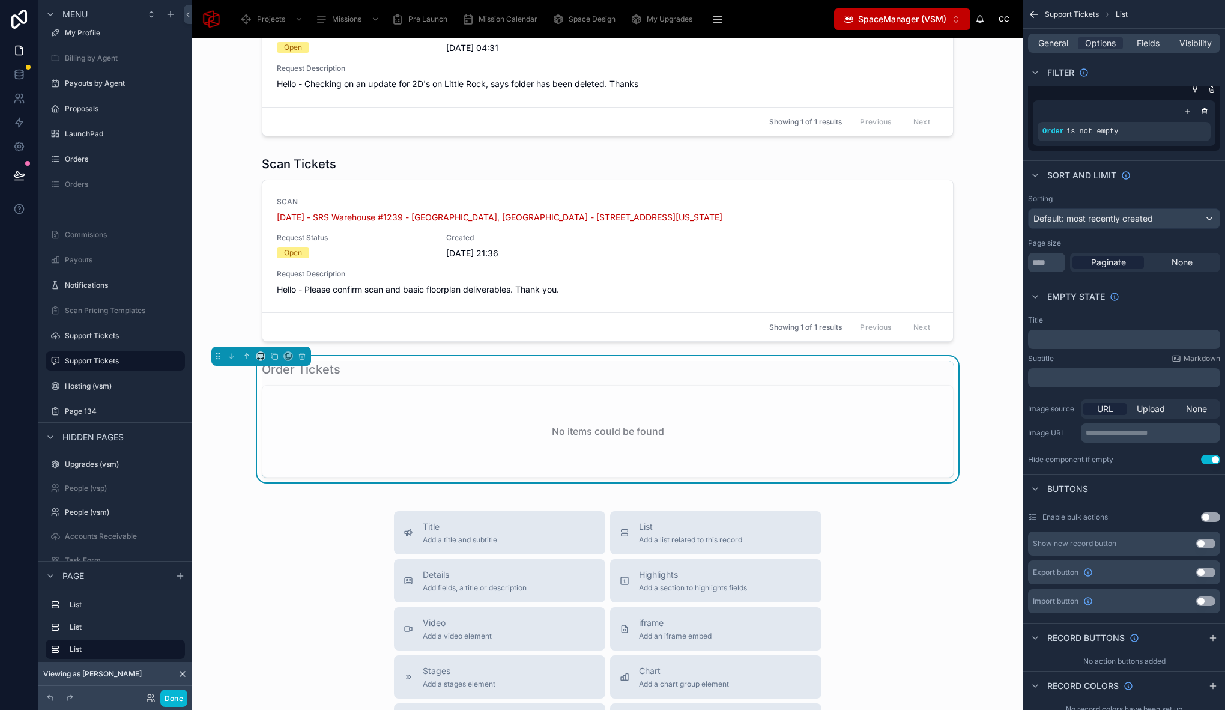
click at [172, 702] on button "Done" at bounding box center [173, 697] width 27 height 17
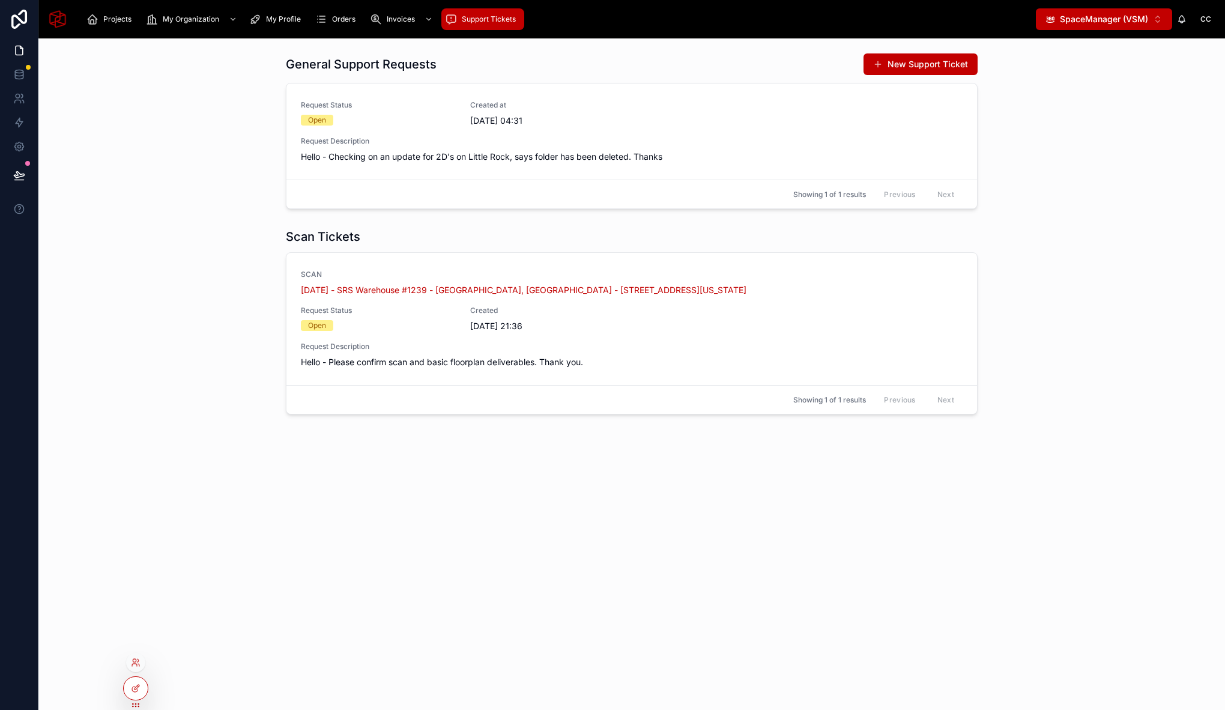
click at [139, 654] on div at bounding box center [135, 662] width 19 height 19
click at [139, 662] on icon at bounding box center [136, 662] width 10 height 10
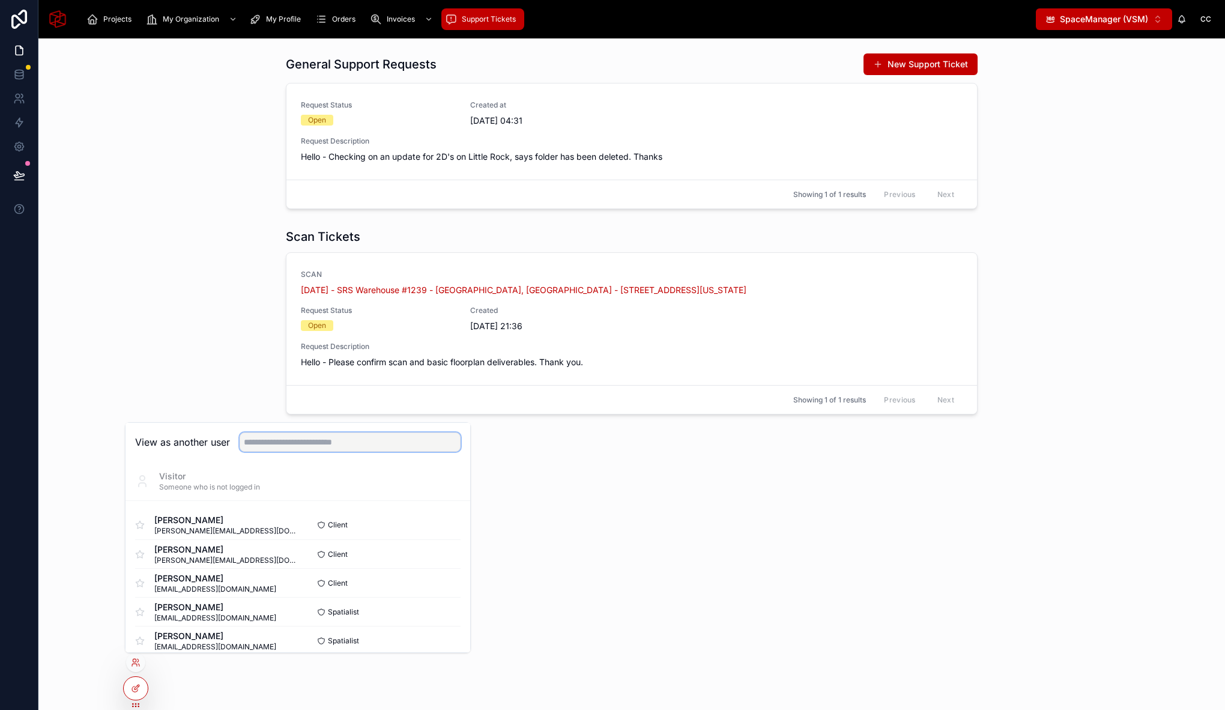
click at [403, 442] on input "text" at bounding box center [350, 441] width 221 height 19
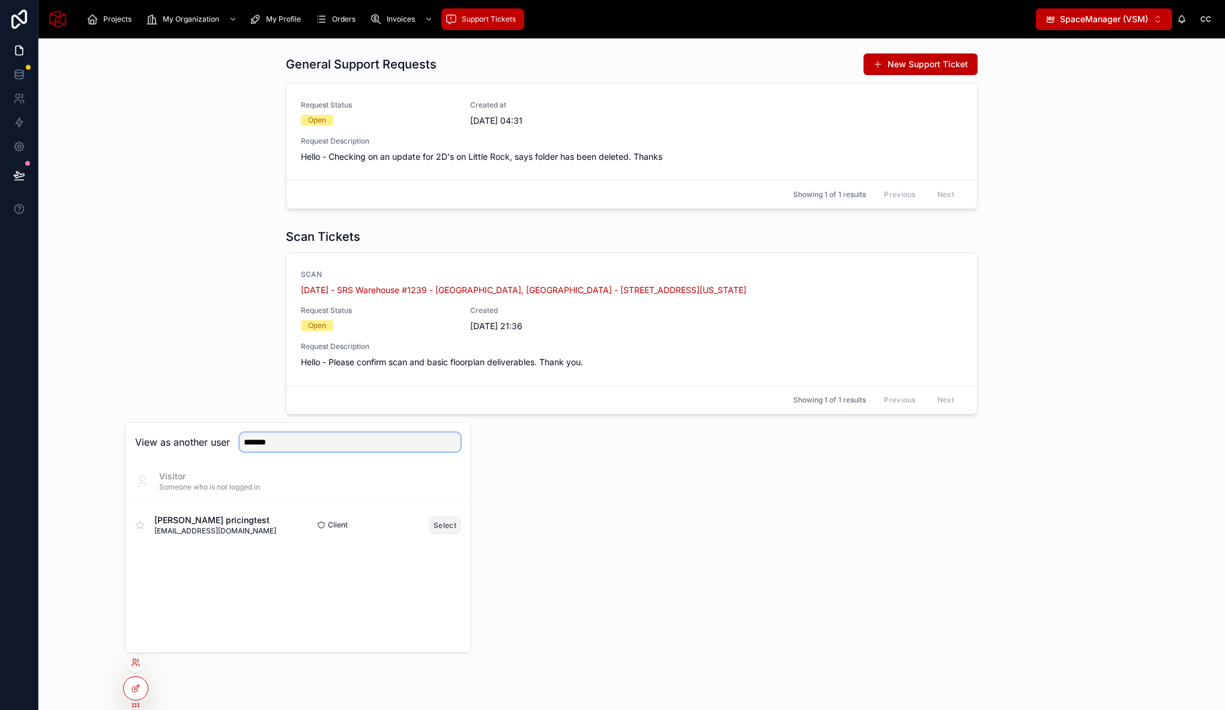
type input "*******"
click at [444, 522] on button "Select" at bounding box center [444, 524] width 31 height 17
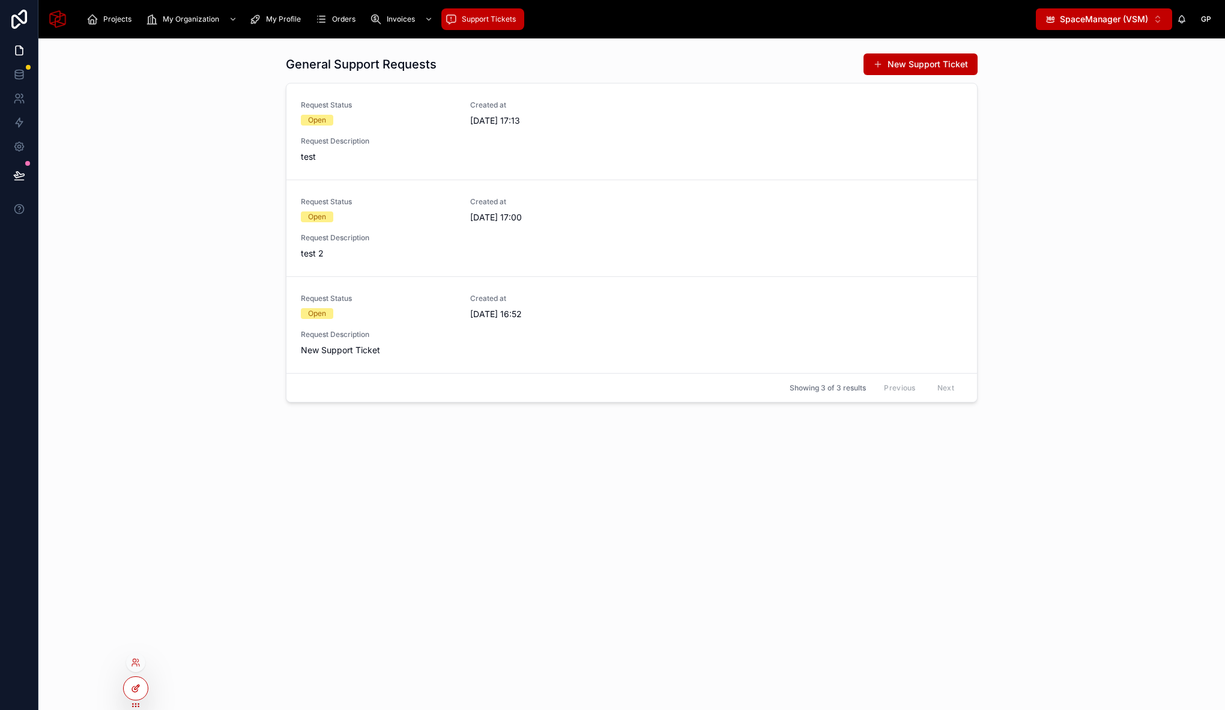
click at [137, 684] on icon at bounding box center [136, 686] width 5 height 5
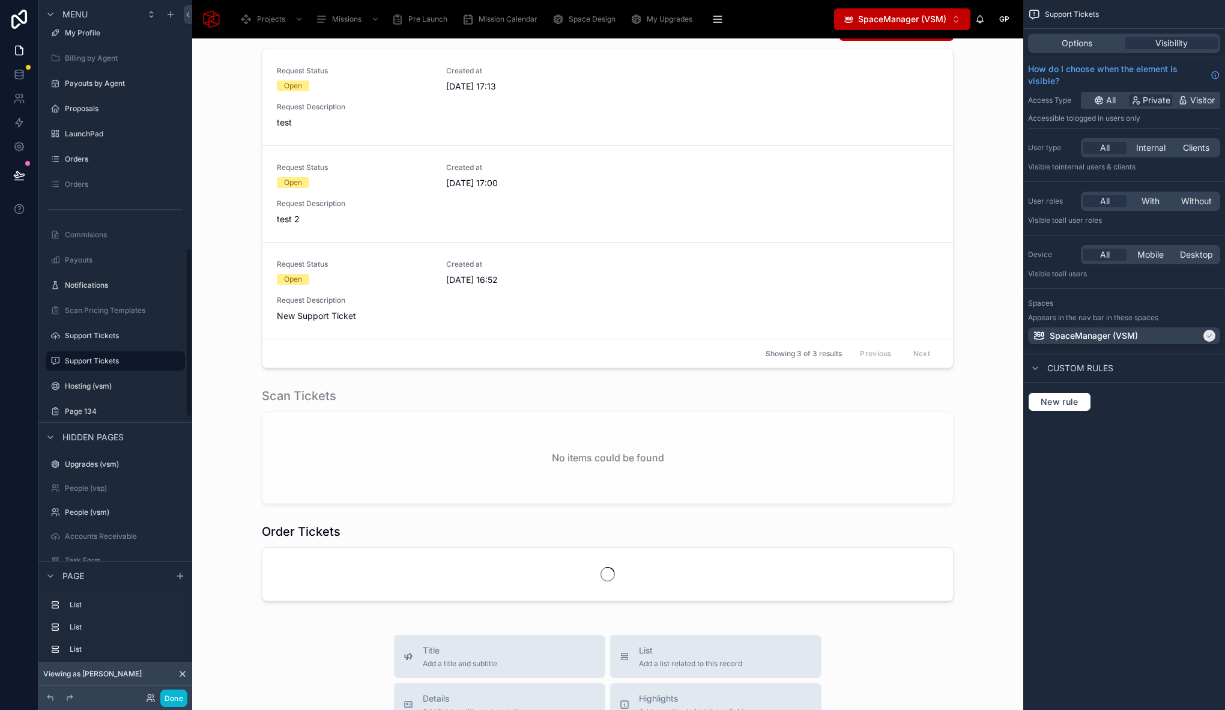
scroll to position [26, 0]
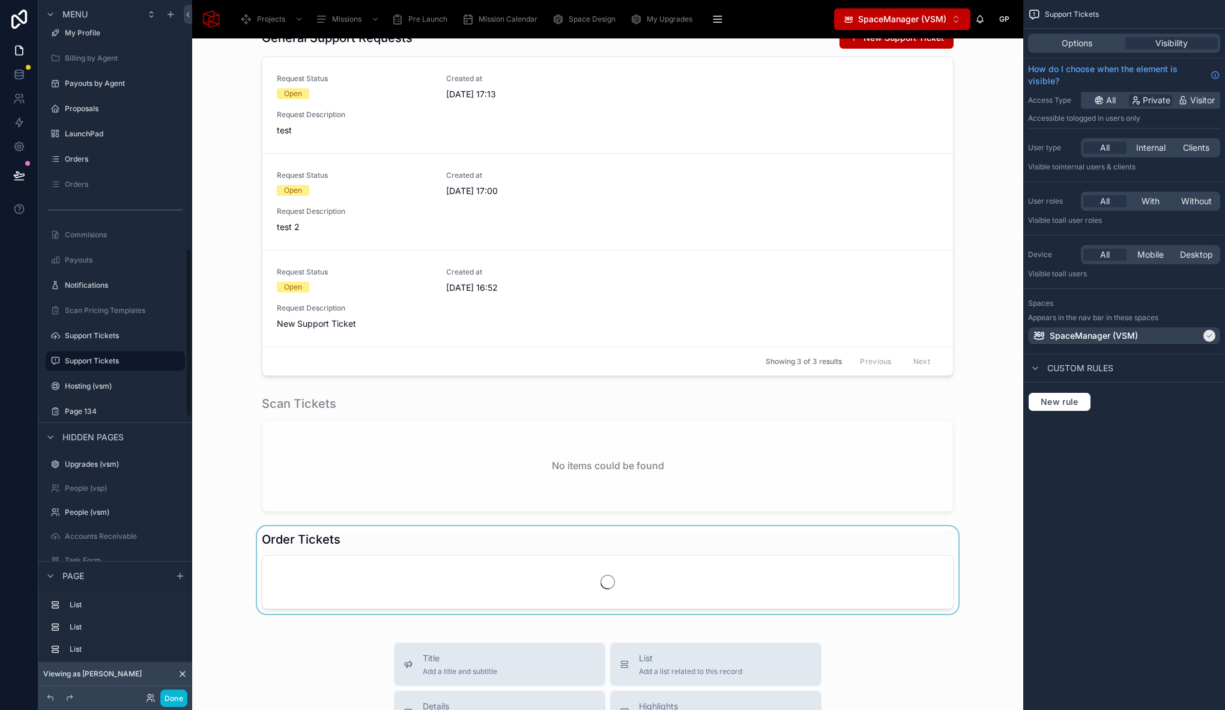
click at [343, 567] on div at bounding box center [608, 570] width 812 height 88
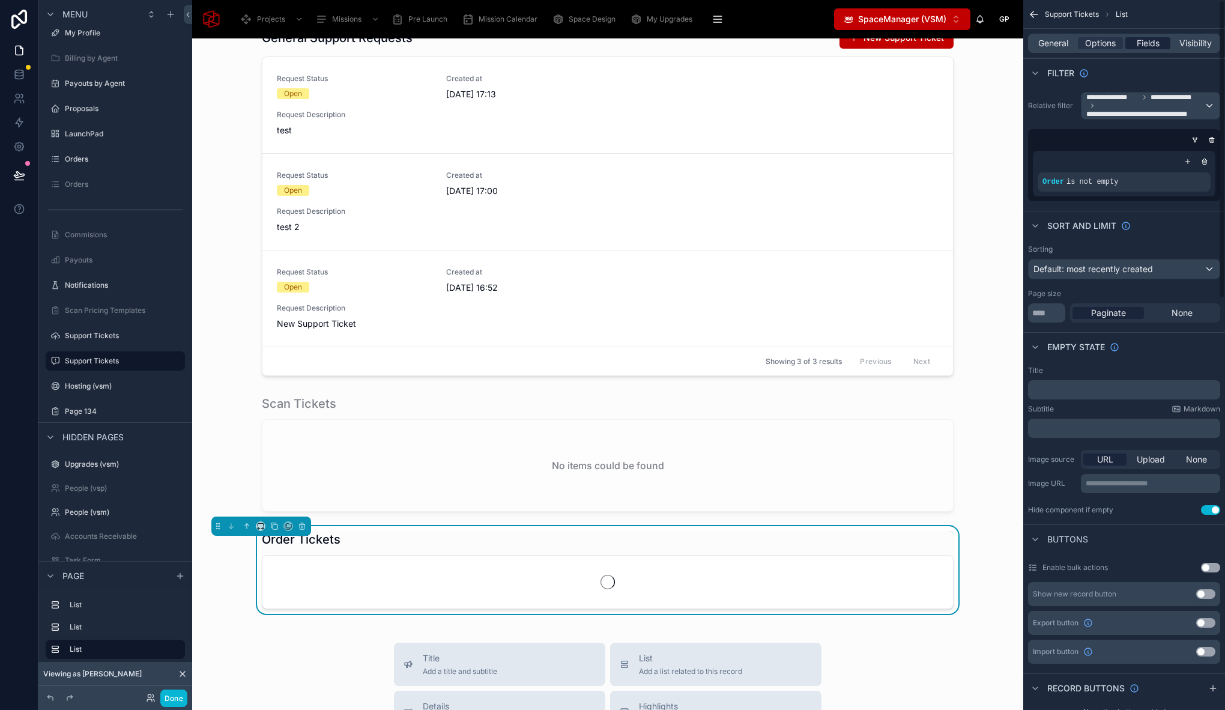
click at [1145, 44] on span "Fields" at bounding box center [1147, 43] width 23 height 12
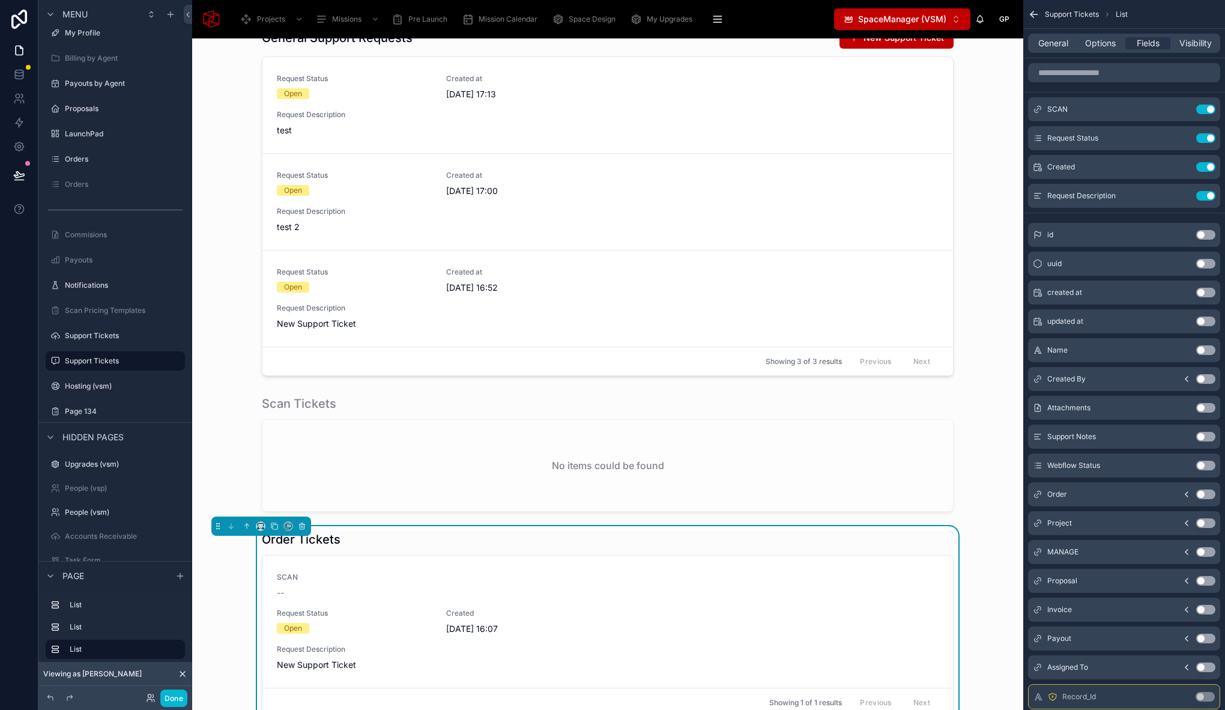
click at [1200, 493] on button "Use setting" at bounding box center [1205, 494] width 19 height 10
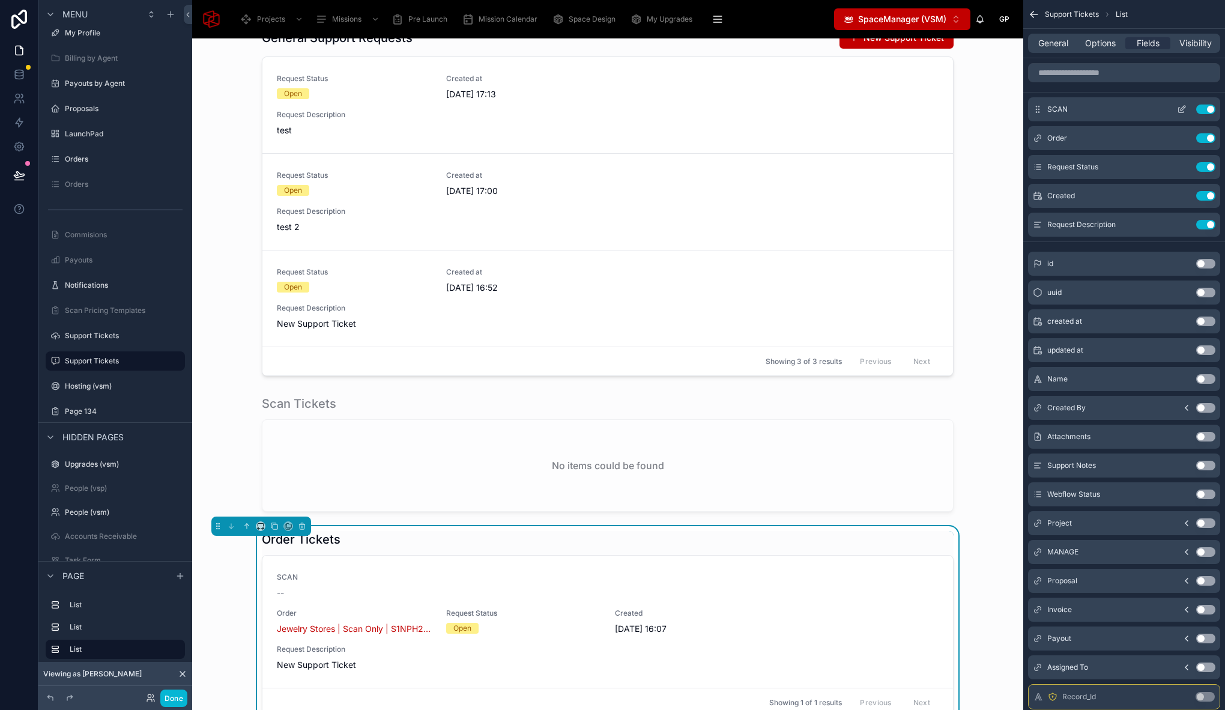
click at [1180, 110] on icon "scrollable content" at bounding box center [1182, 108] width 5 height 5
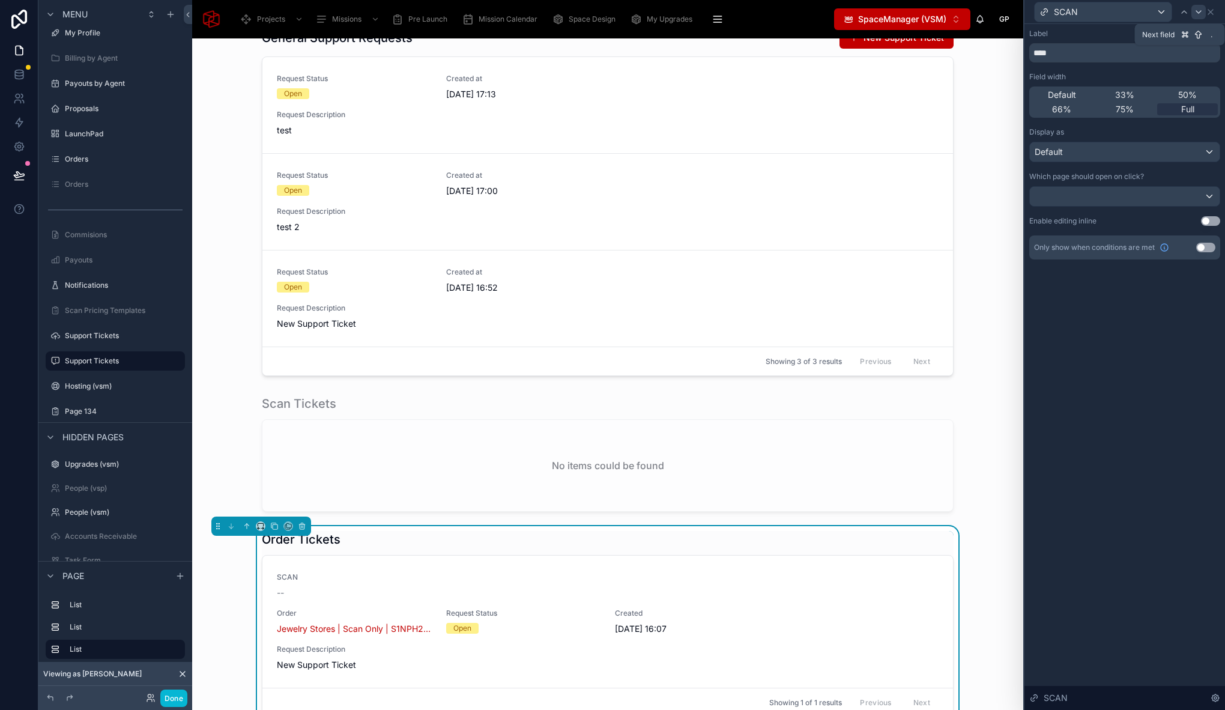
click at [1199, 11] on icon at bounding box center [1198, 12] width 5 height 2
click at [1189, 112] on span "Full" at bounding box center [1187, 109] width 13 height 12
click at [1186, 11] on icon at bounding box center [1184, 12] width 10 height 10
click at [1207, 11] on icon at bounding box center [1210, 12] width 10 height 10
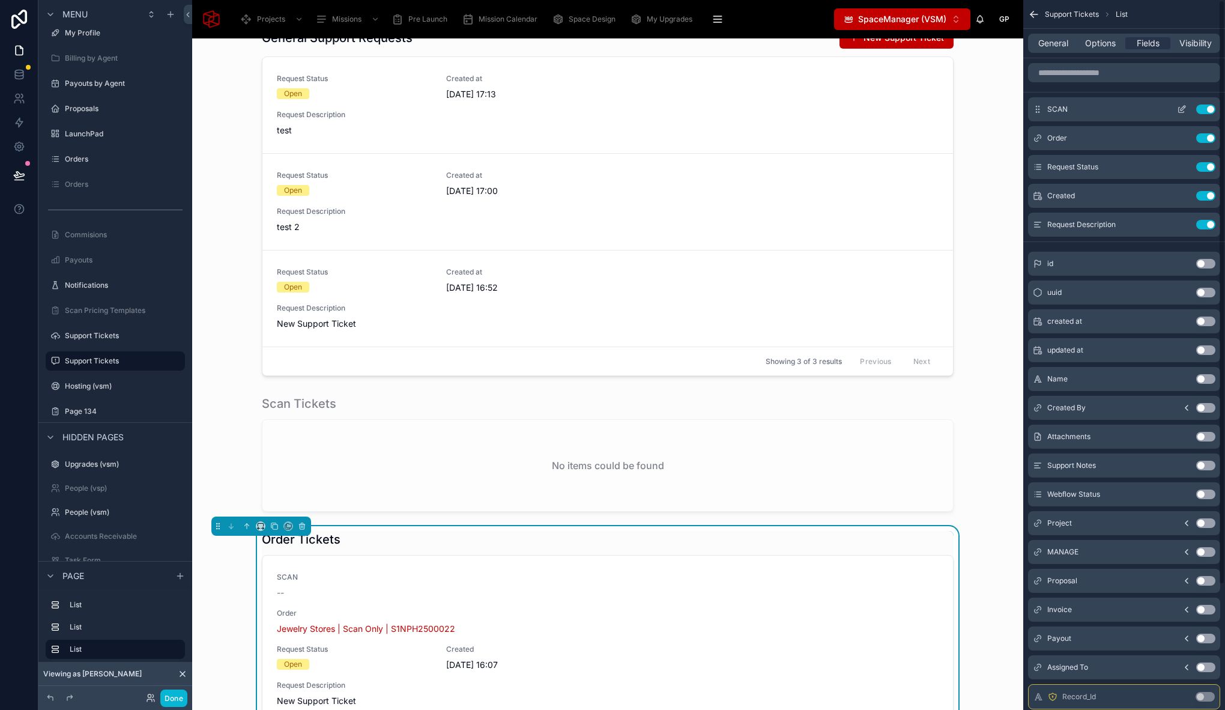
click at [1204, 107] on button "Use setting" at bounding box center [1205, 109] width 19 height 10
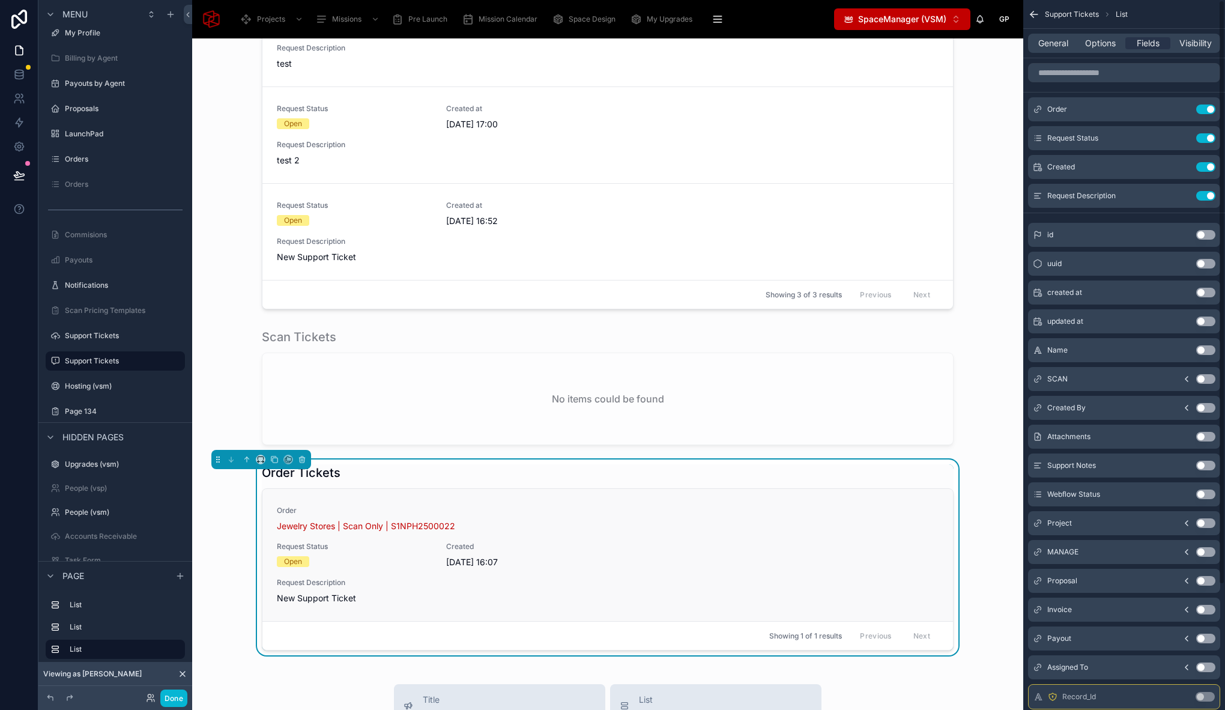
scroll to position [179, 0]
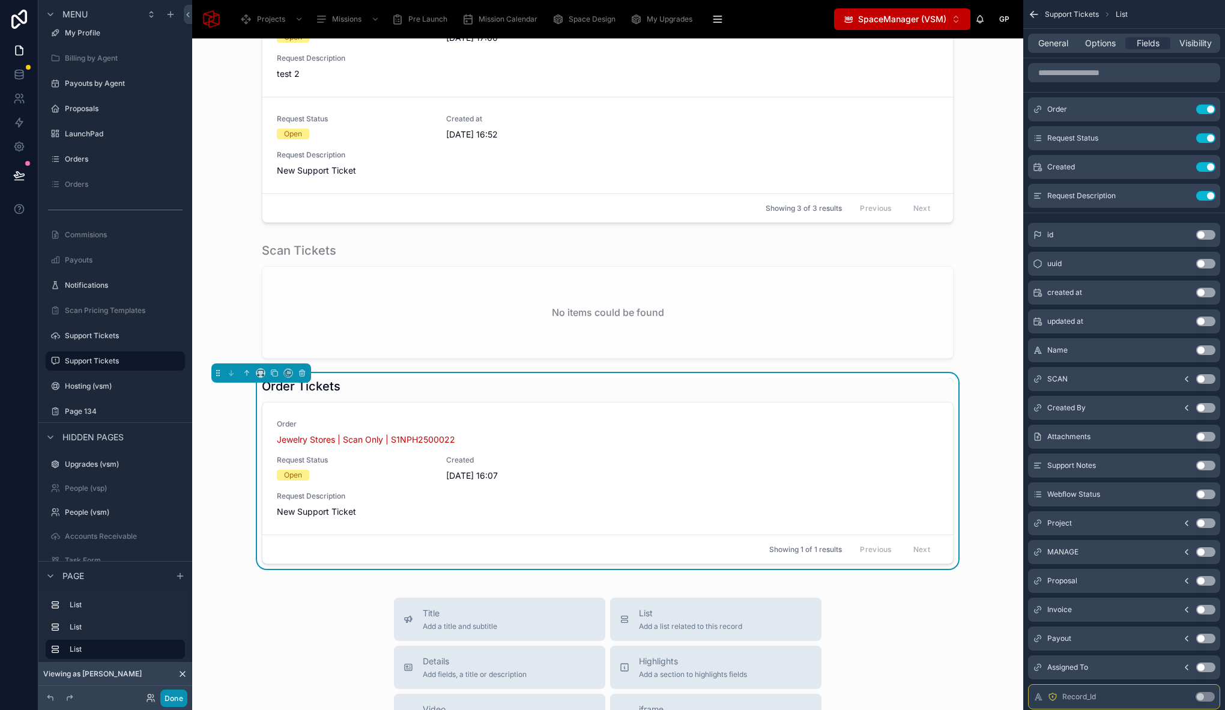
click at [179, 699] on button "Done" at bounding box center [173, 697] width 27 height 17
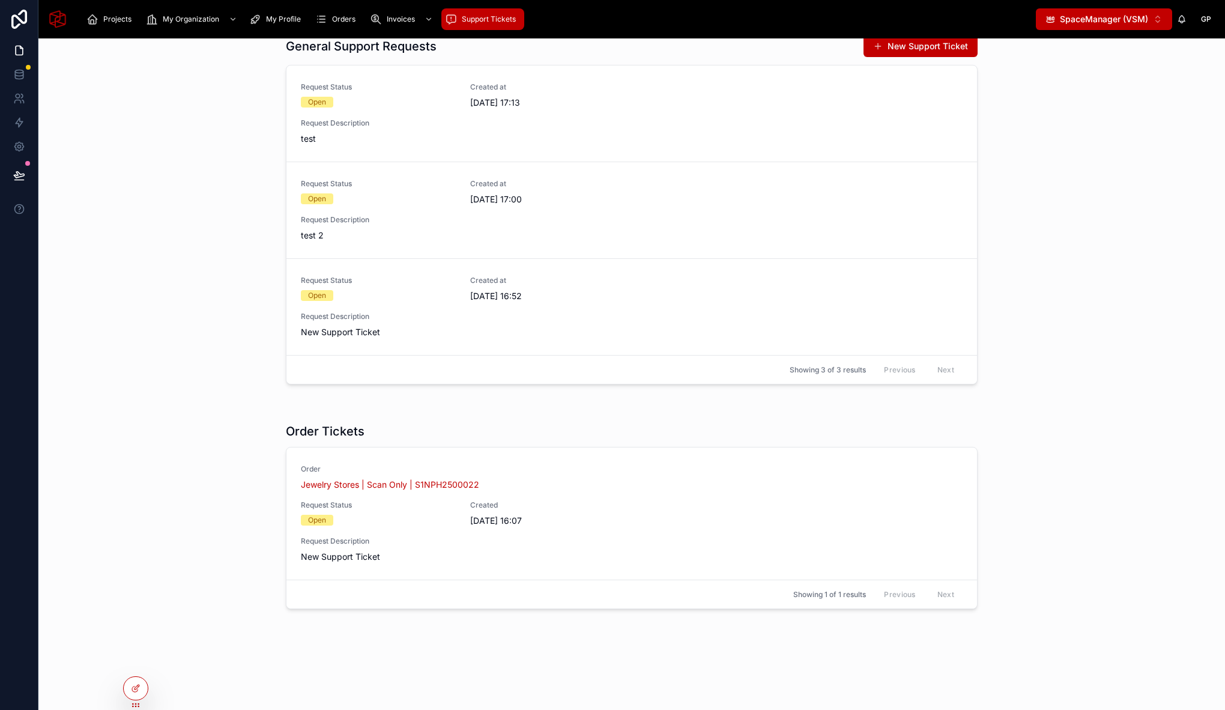
scroll to position [0, 0]
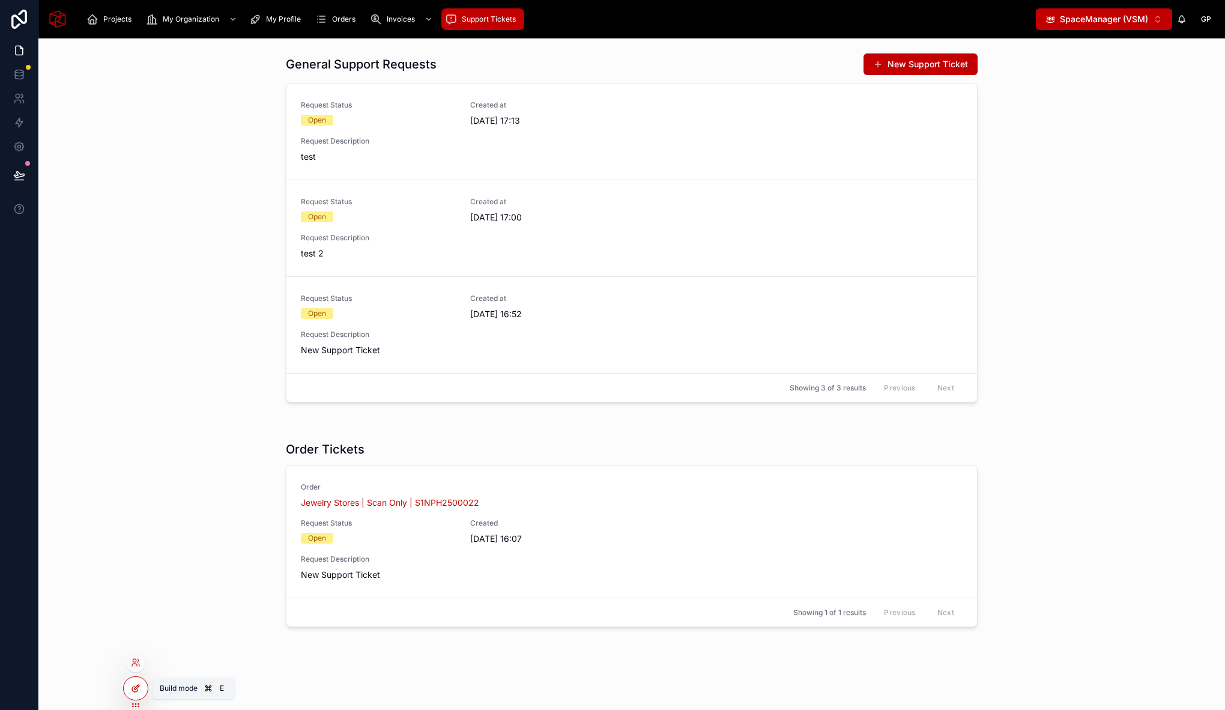
click at [133, 687] on icon at bounding box center [136, 688] width 10 height 10
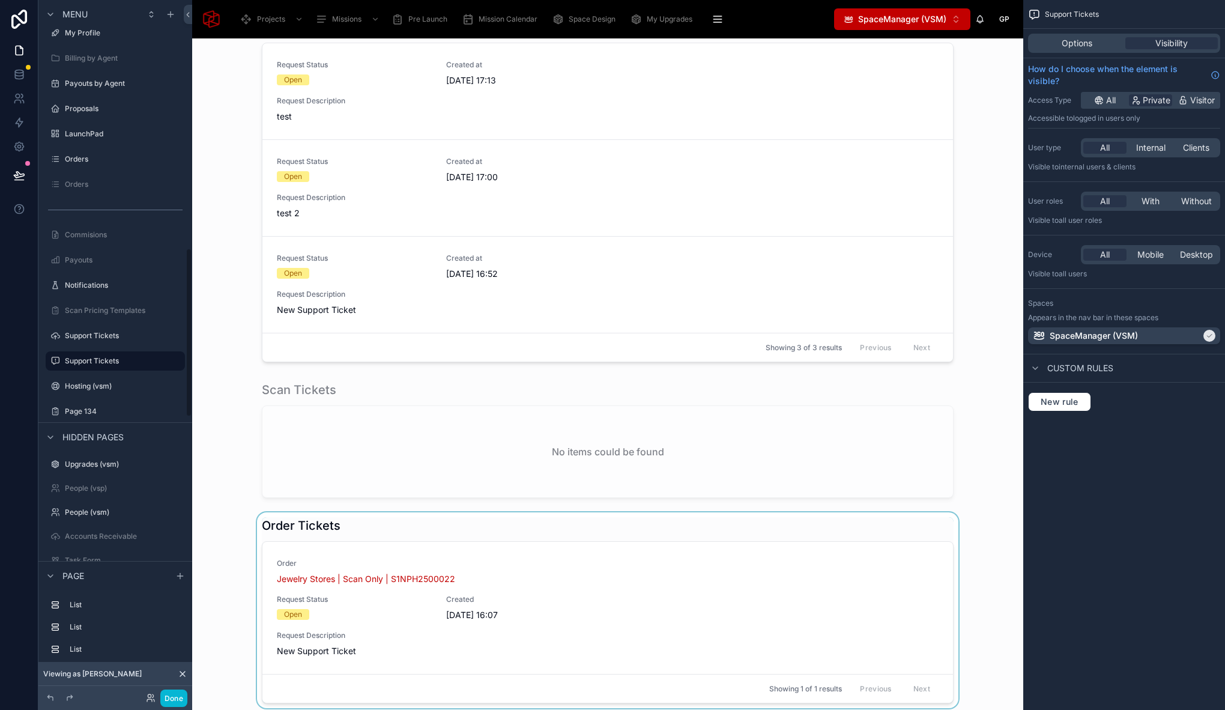
scroll to position [106, 0]
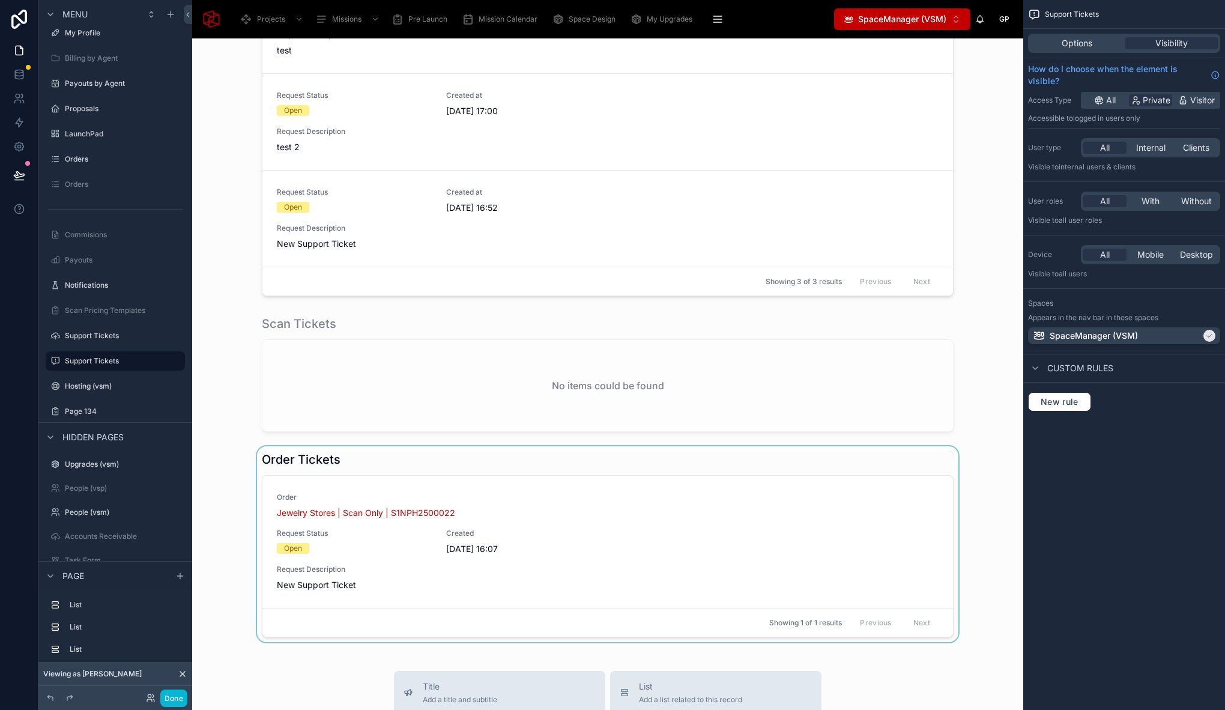
click at [334, 451] on div at bounding box center [608, 544] width 812 height 196
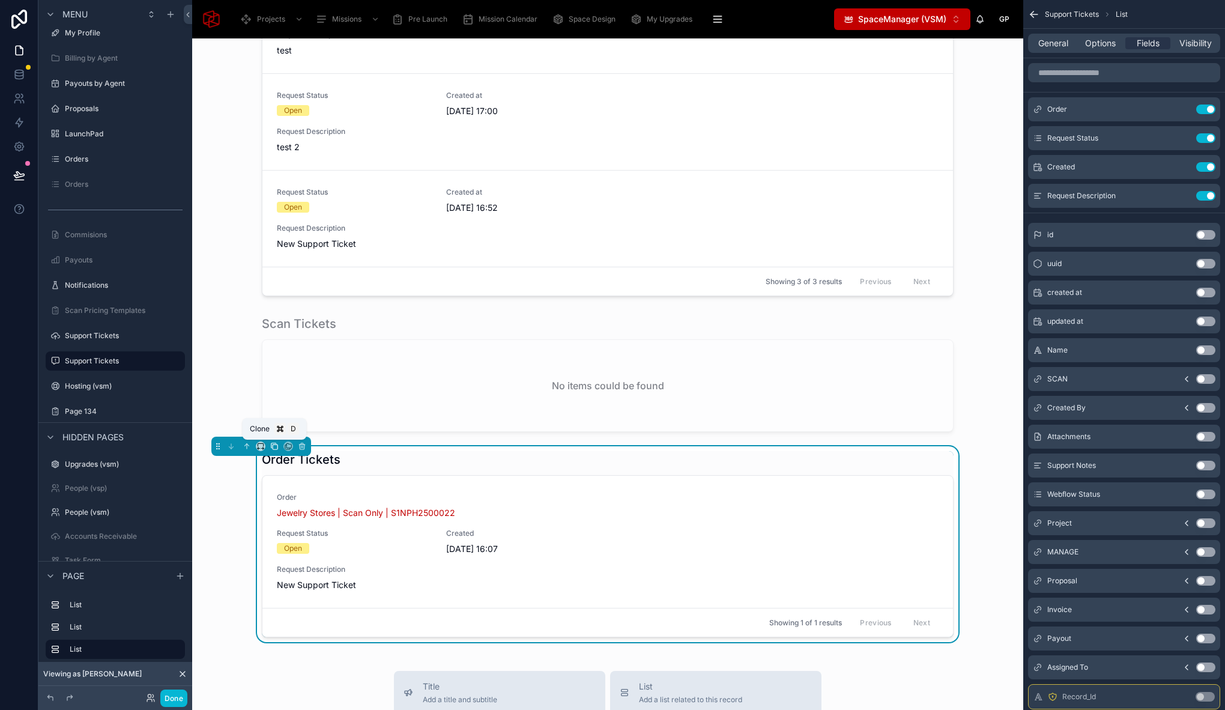
click at [275, 447] on icon at bounding box center [274, 446] width 8 height 8
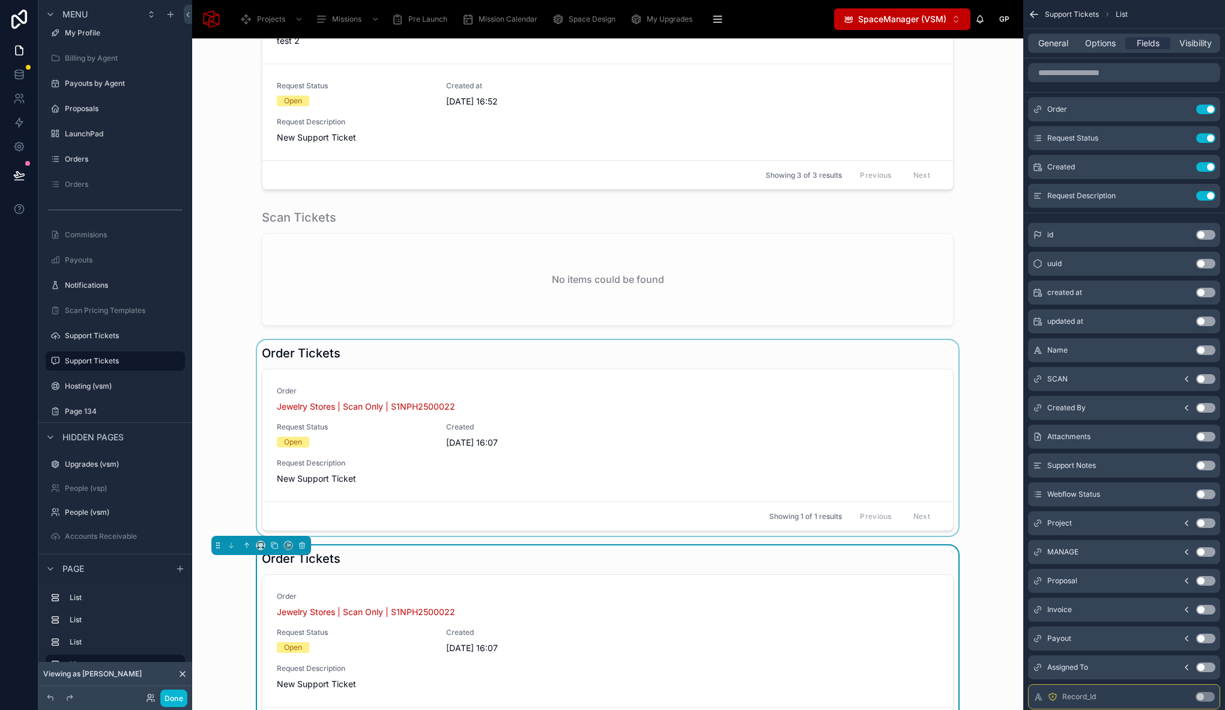
scroll to position [217, 0]
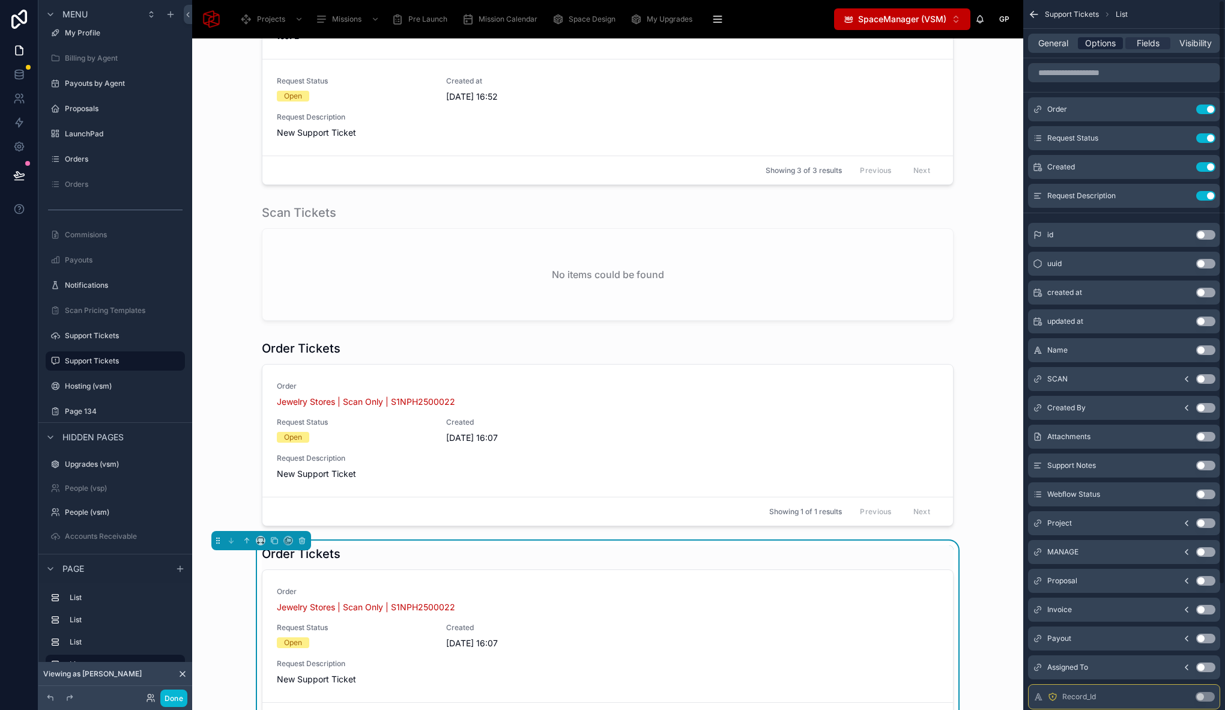
click at [1108, 46] on span "Options" at bounding box center [1100, 43] width 31 height 12
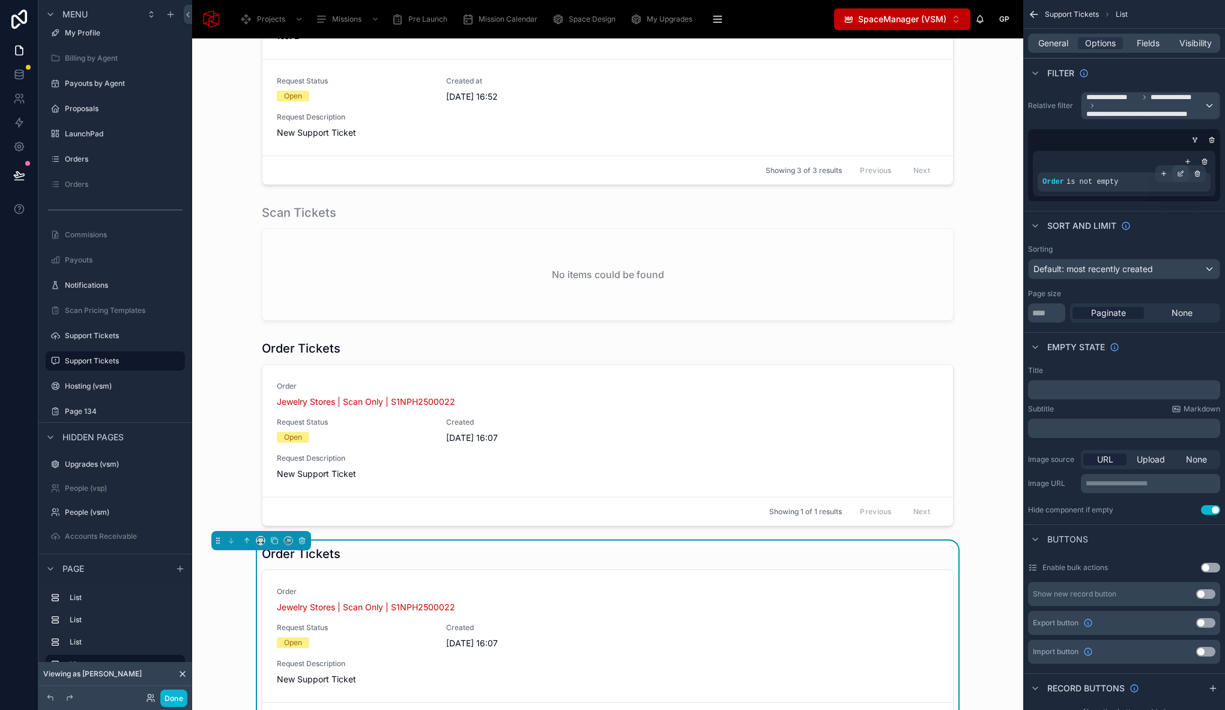
click at [1182, 173] on icon "scrollable content" at bounding box center [1180, 173] width 7 height 7
click at [933, 176] on div "Order" at bounding box center [920, 175] width 56 height 19
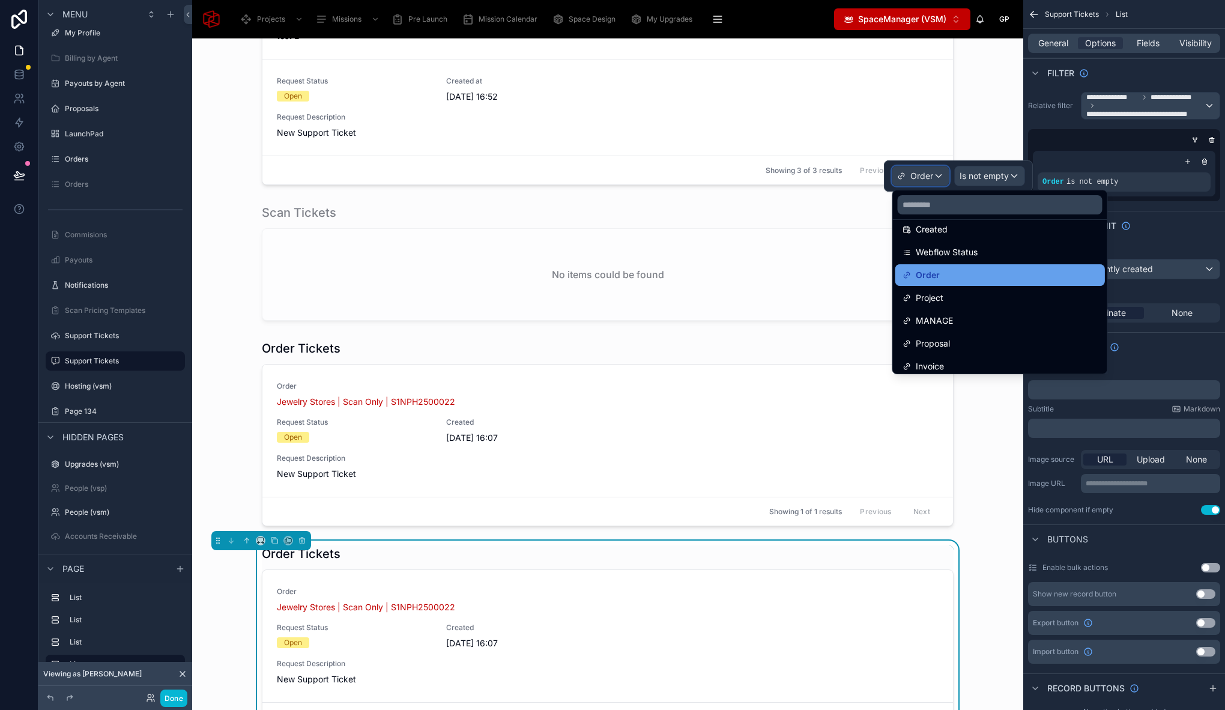
scroll to position [276, 0]
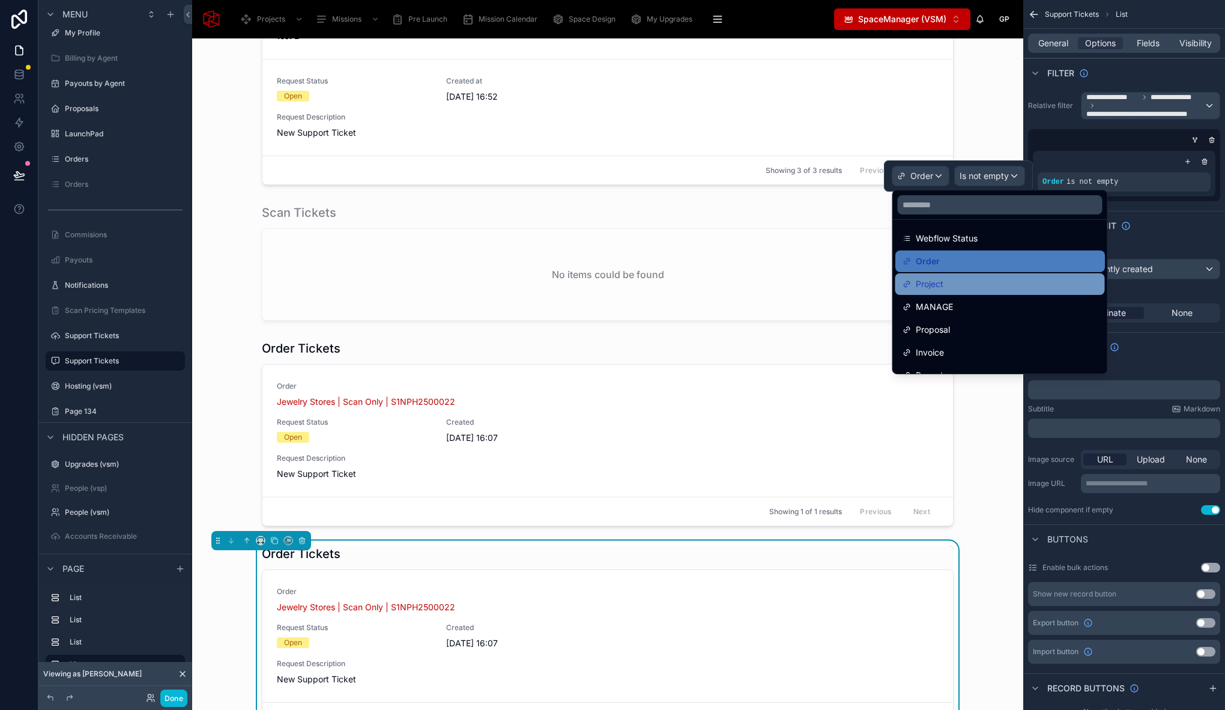
click at [1000, 289] on div "Project" at bounding box center [999, 284] width 195 height 14
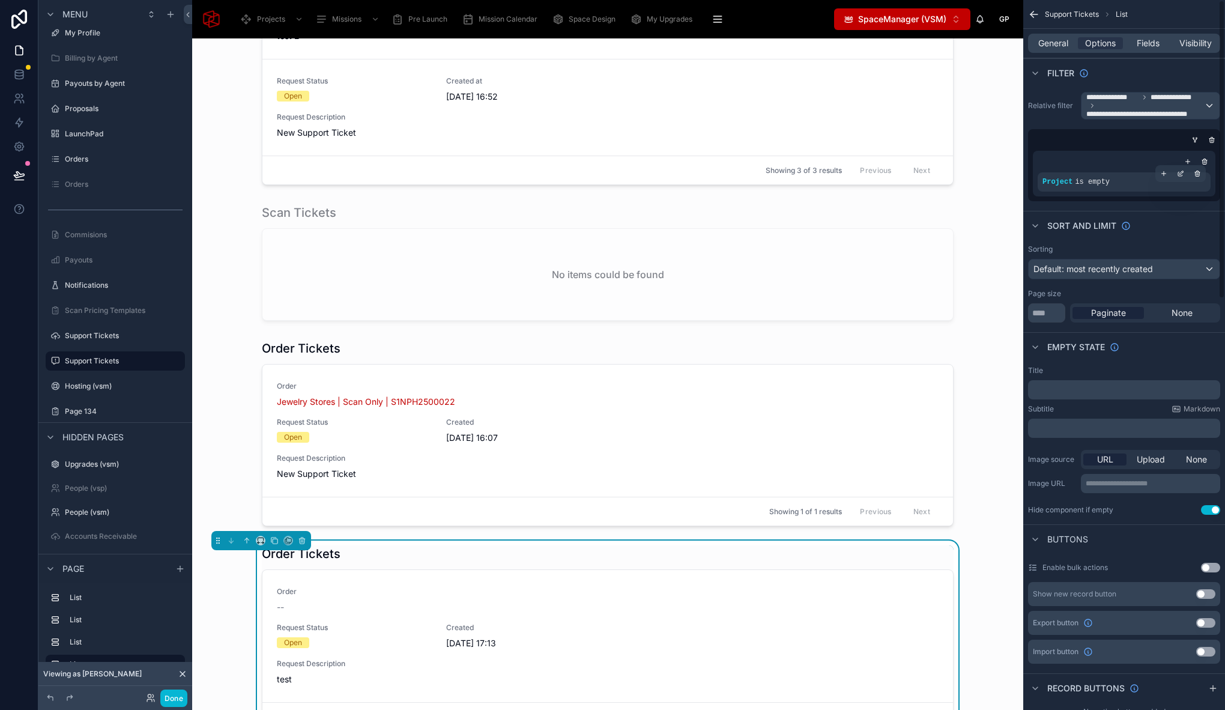
click at [1103, 185] on span "is empty" at bounding box center [1092, 182] width 35 height 8
click at [1091, 179] on span "is empty" at bounding box center [1092, 182] width 35 height 8
click at [1179, 176] on icon "scrollable content" at bounding box center [1180, 173] width 7 height 7
click at [985, 173] on span "Is empty" at bounding box center [991, 176] width 34 height 12
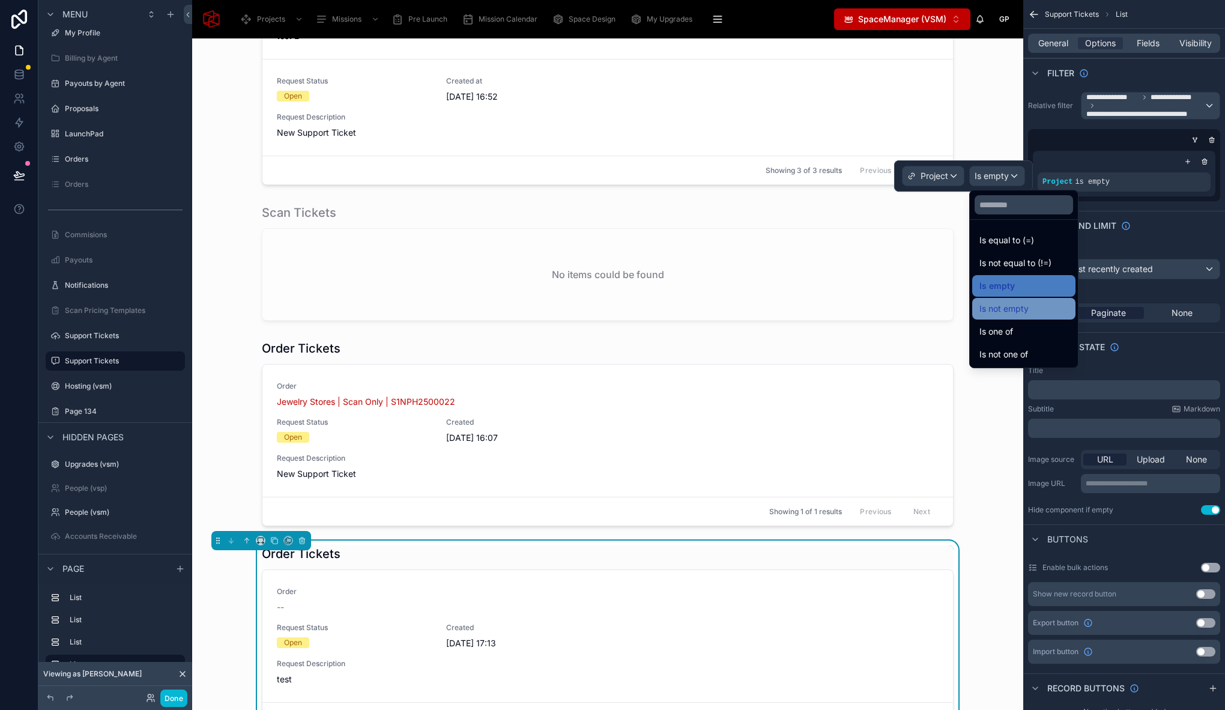
click at [1011, 310] on span "Is not empty" at bounding box center [1003, 308] width 49 height 14
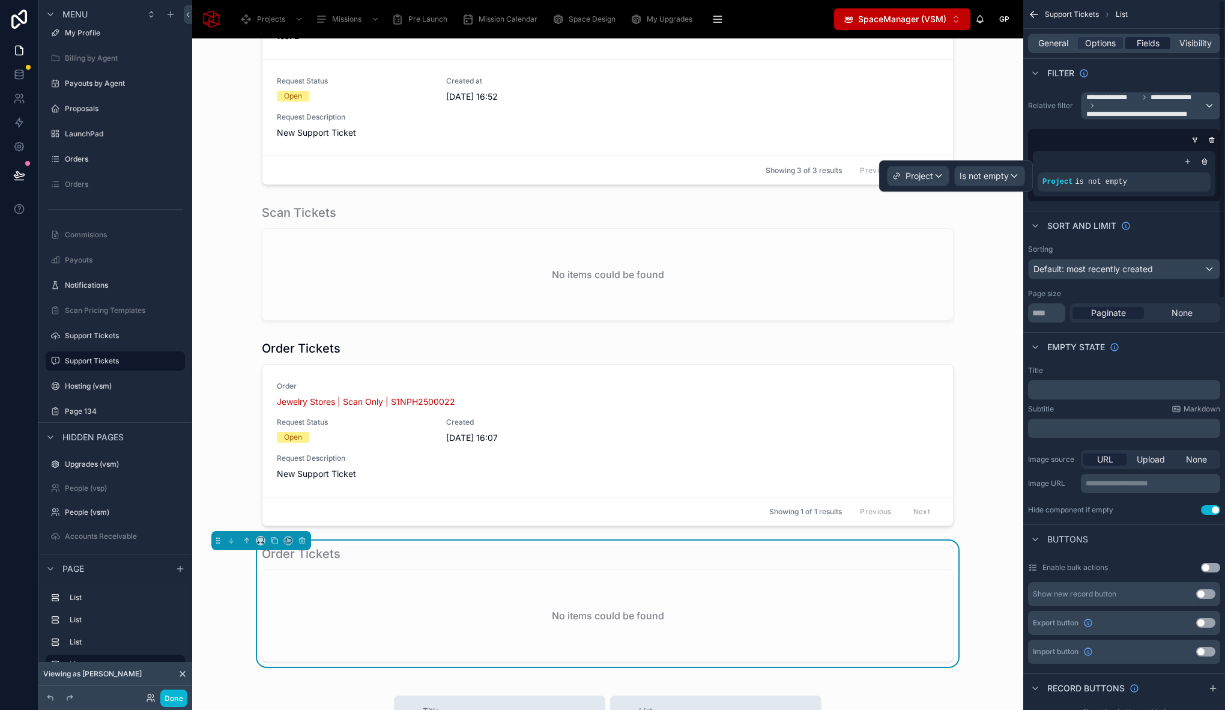
click at [1150, 47] on span "Fields" at bounding box center [1147, 43] width 23 height 12
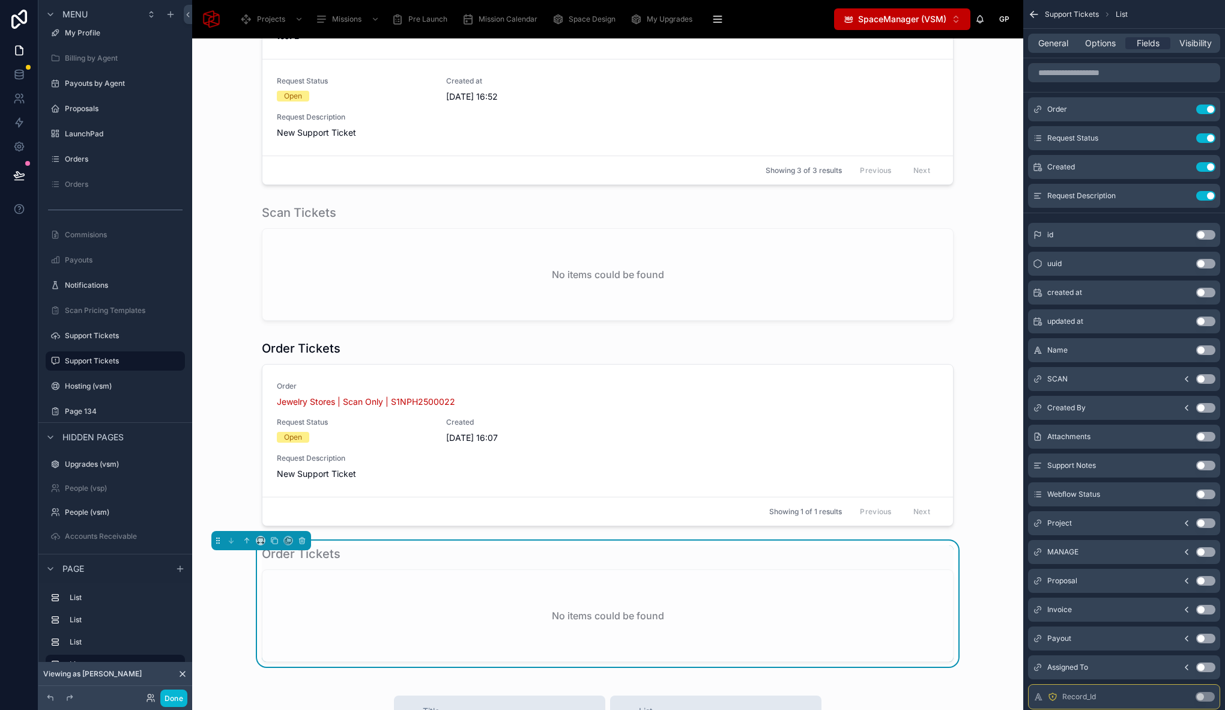
click at [1199, 523] on button "Use setting" at bounding box center [1205, 523] width 19 height 10
click at [1200, 109] on button "Use setting" at bounding box center [1205, 109] width 19 height 10
click at [1181, 109] on icon "scrollable content" at bounding box center [1182, 108] width 5 height 5
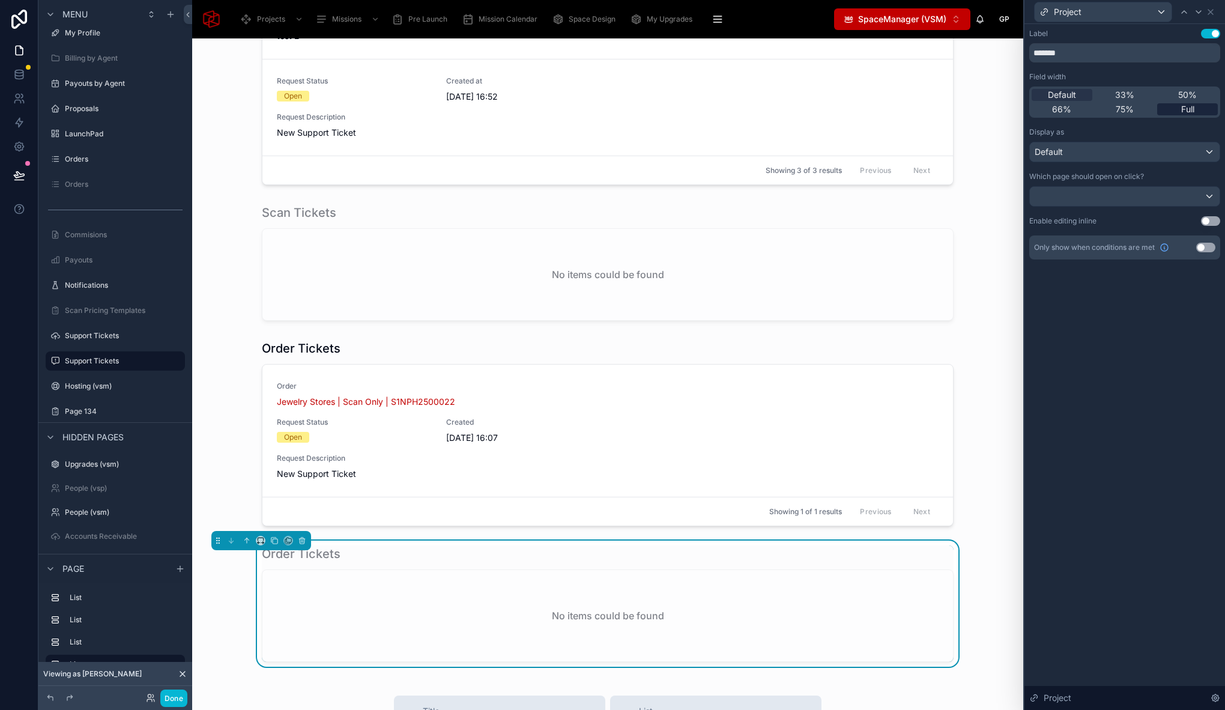
click at [1184, 107] on span "Full" at bounding box center [1187, 109] width 13 height 12
click at [1161, 375] on div "Label Use setting ******* Field width Default 33% 50% 66% 75% Full Display as D…" at bounding box center [1124, 367] width 201 height 686
click at [1213, 10] on icon at bounding box center [1210, 12] width 10 height 10
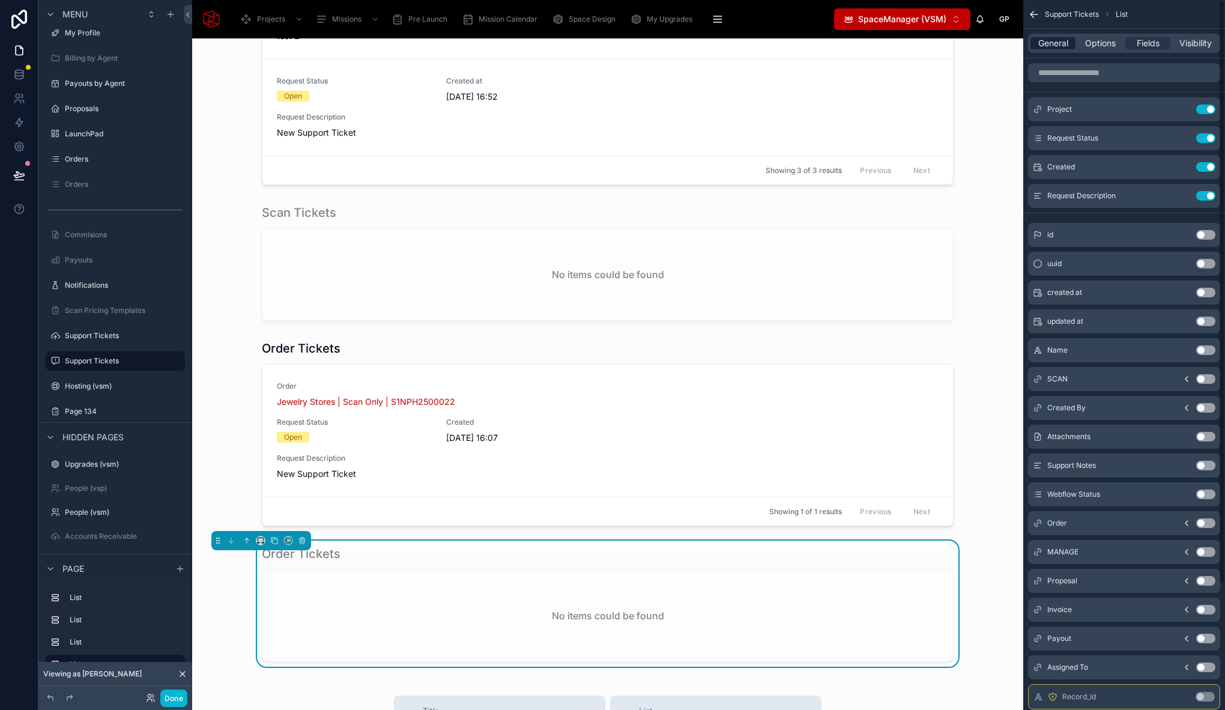
click at [1060, 44] on span "General" at bounding box center [1053, 43] width 30 height 12
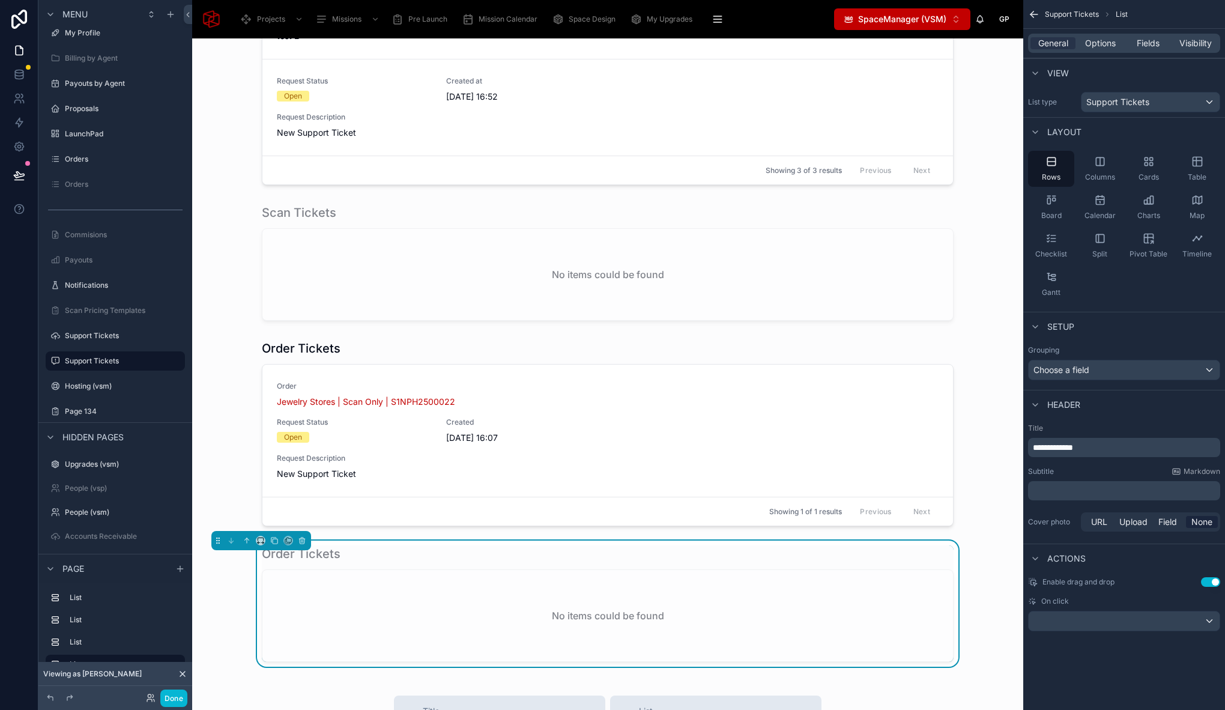
click at [1056, 444] on span "**********" at bounding box center [1053, 447] width 40 height 8
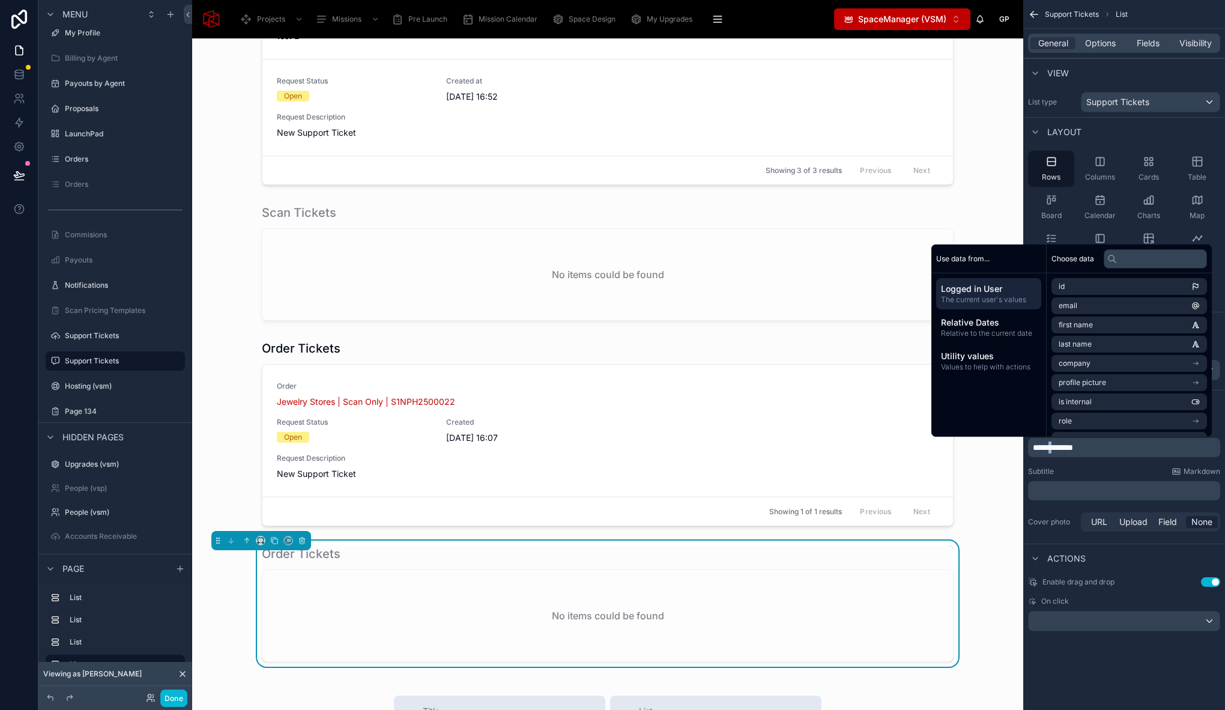
click at [1055, 445] on span "**********" at bounding box center [1053, 447] width 40 height 8
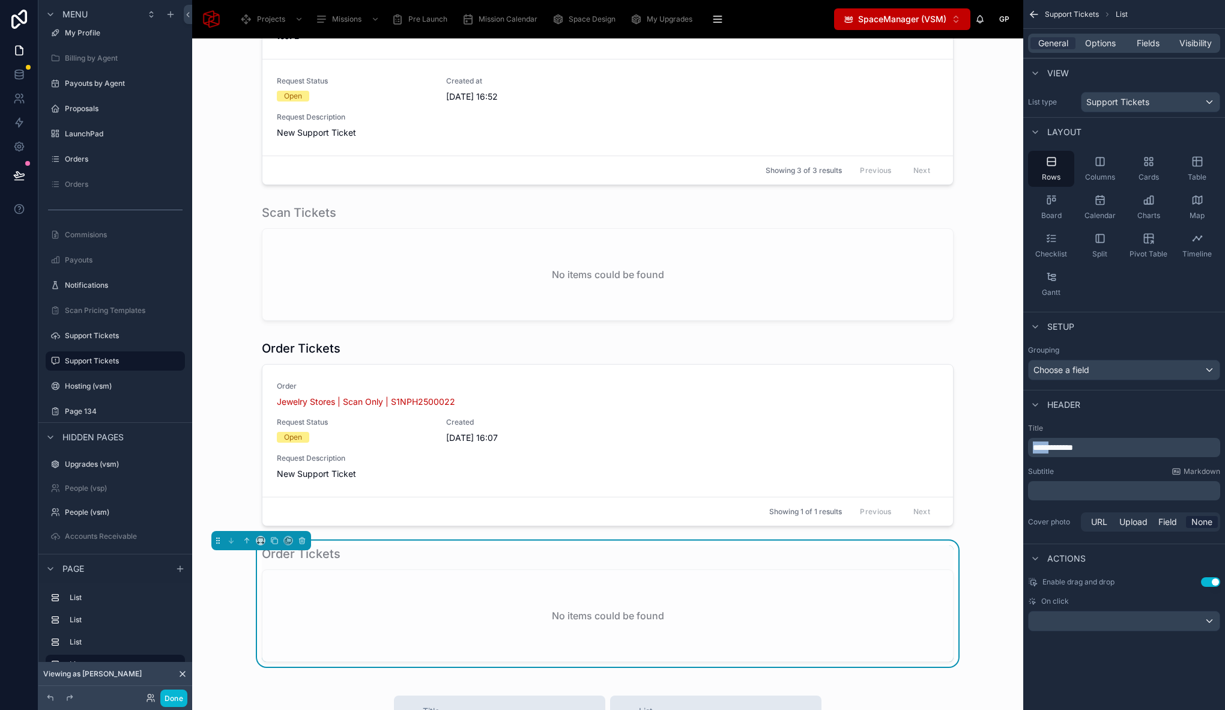
drag, startPoint x: 1055, startPoint y: 446, endPoint x: 1031, endPoint y: 448, distance: 24.7
click at [1031, 448] on div "**********" at bounding box center [1124, 447] width 192 height 19
click at [219, 576] on div "Project Tickets No items could be found" at bounding box center [608, 603] width 812 height 126
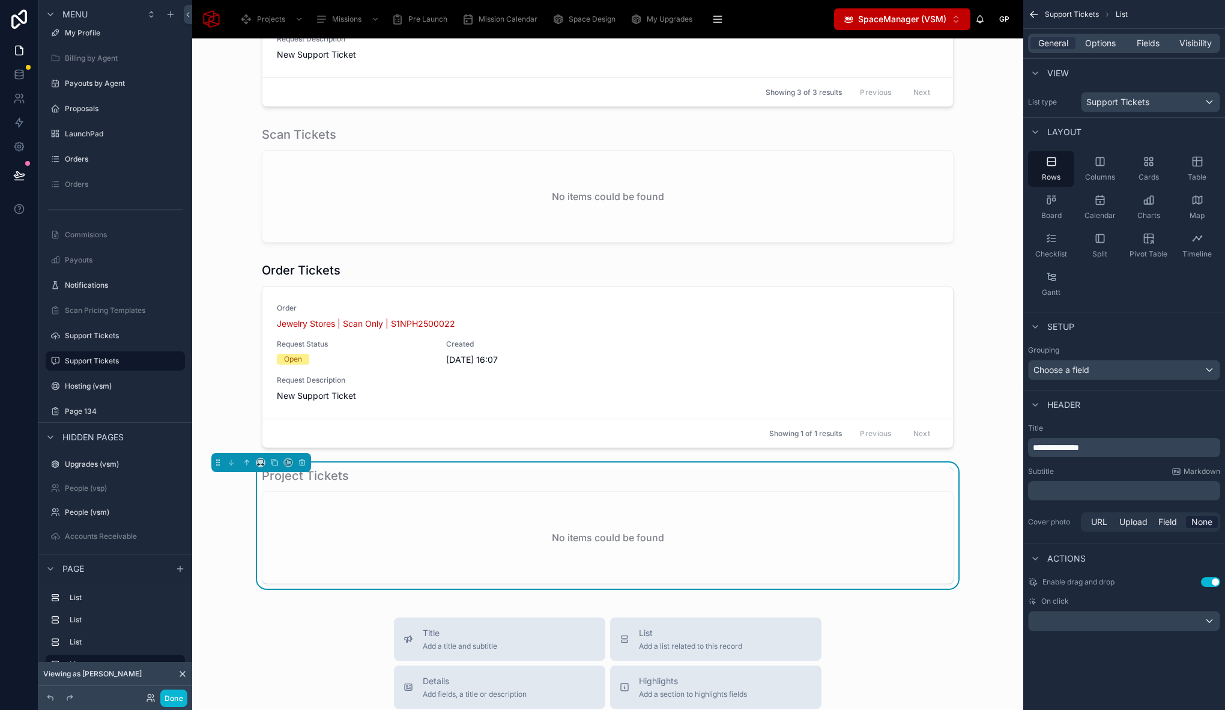
scroll to position [295, 0]
click at [1148, 46] on span "Fields" at bounding box center [1147, 43] width 23 height 12
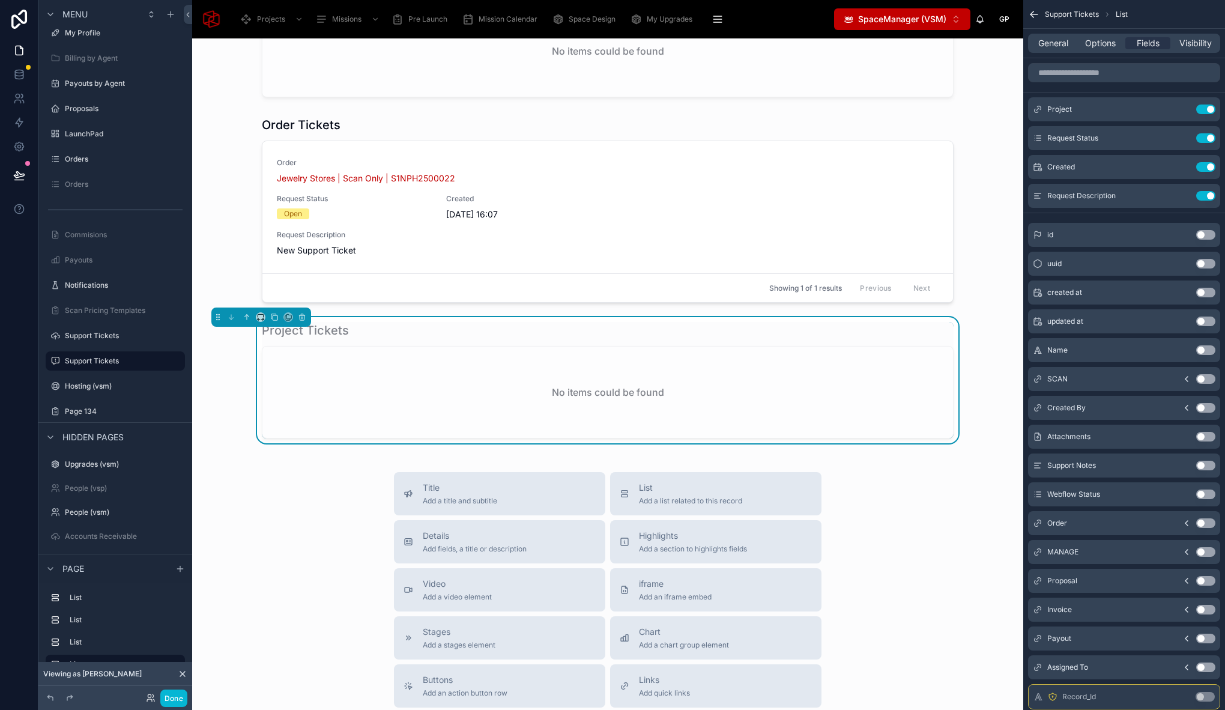
scroll to position [448, 0]
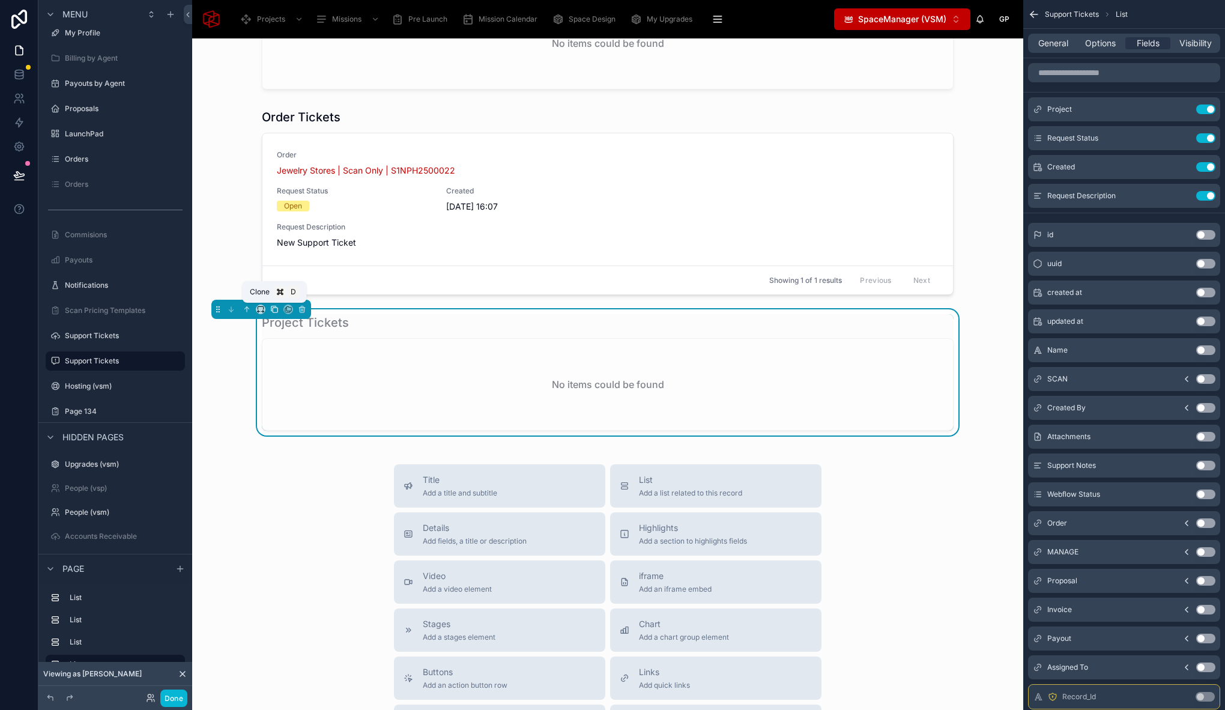
click at [274, 310] on icon at bounding box center [274, 309] width 8 height 8
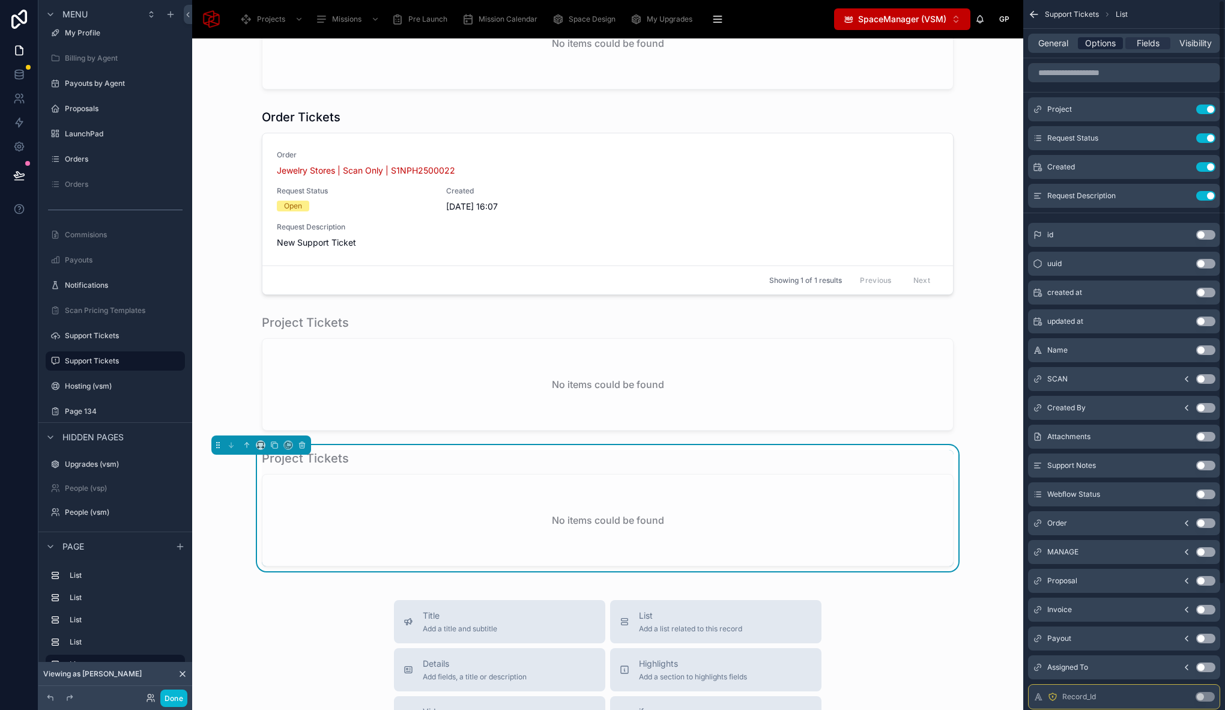
click at [1101, 45] on span "Options" at bounding box center [1100, 43] width 31 height 12
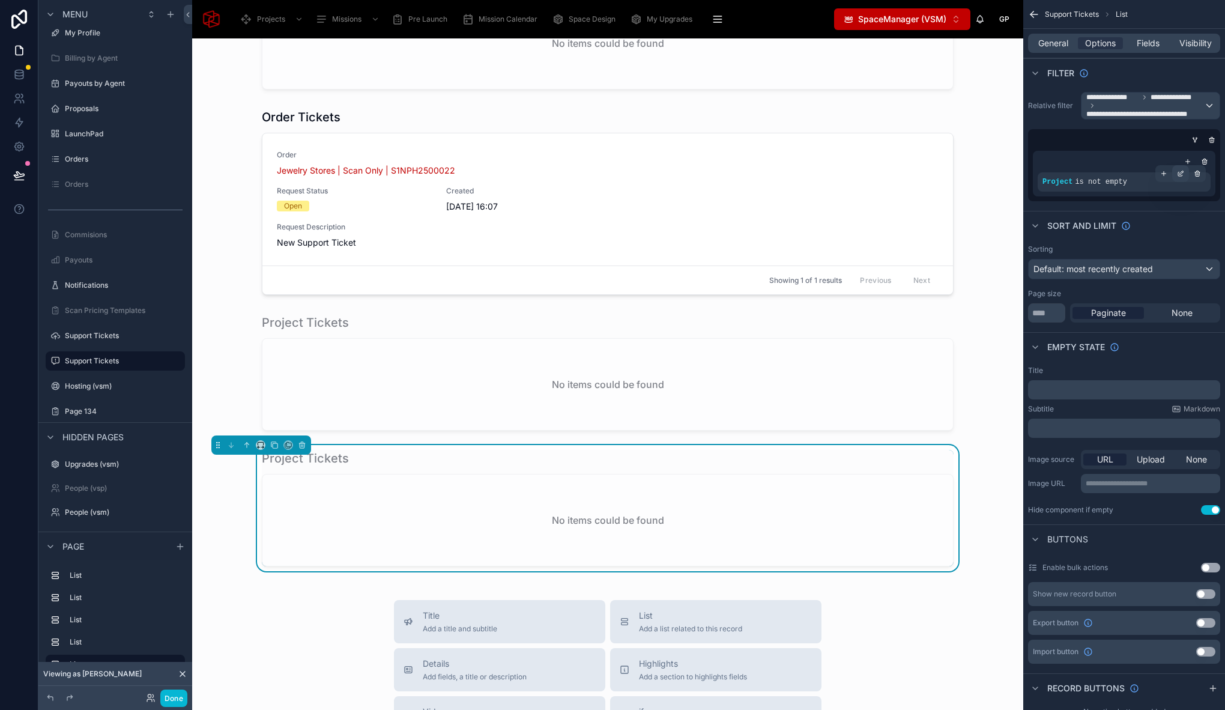
click at [1179, 175] on icon "scrollable content" at bounding box center [1180, 173] width 7 height 7
click at [918, 173] on span "Project" at bounding box center [919, 176] width 28 height 12
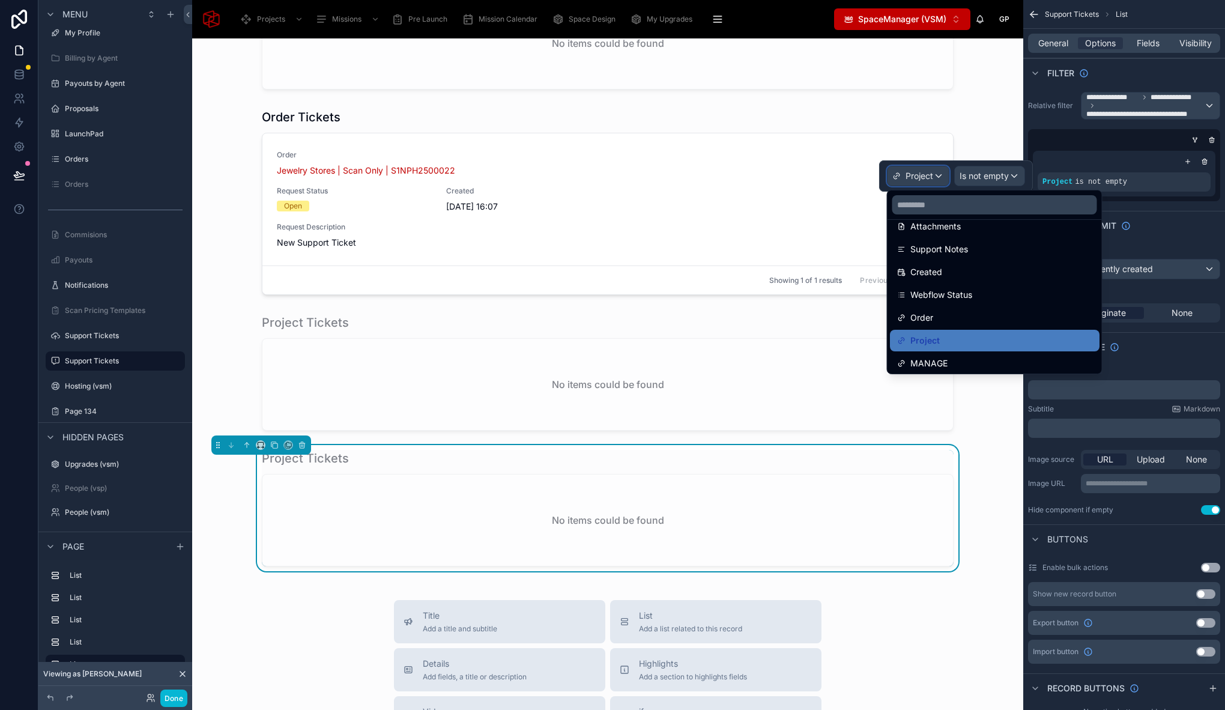
scroll to position [270, 0]
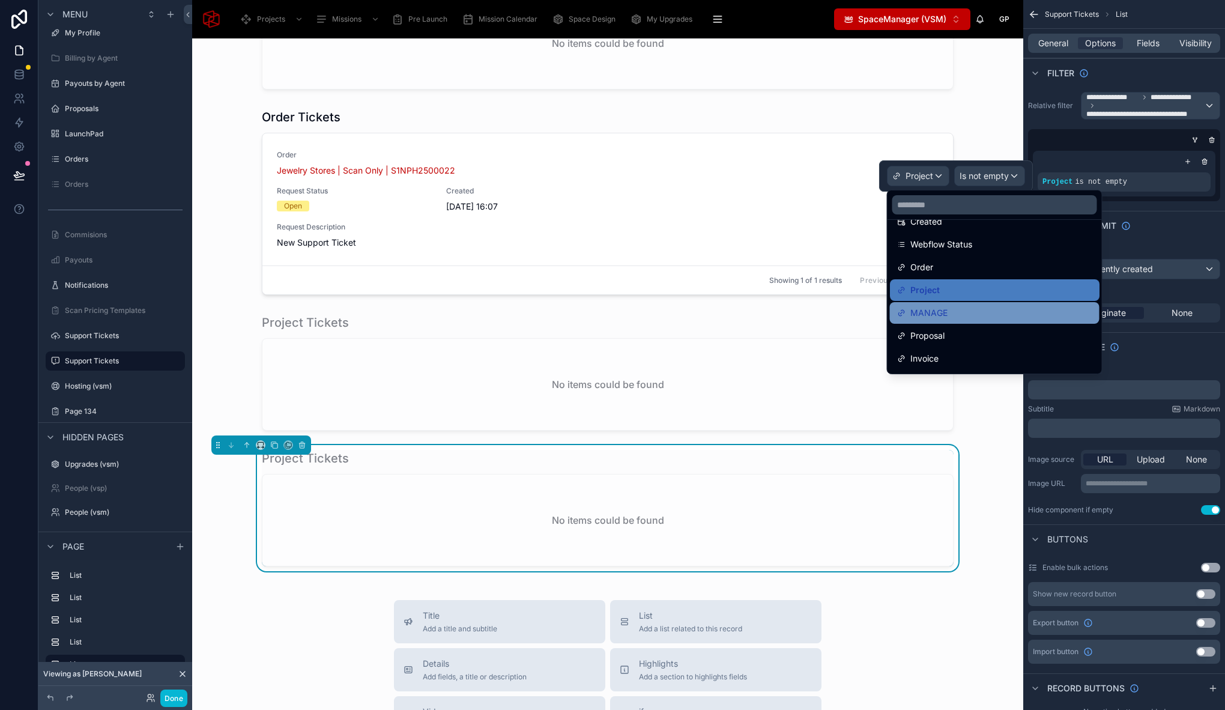
click at [963, 316] on div "MANAGE" at bounding box center [994, 313] width 195 height 14
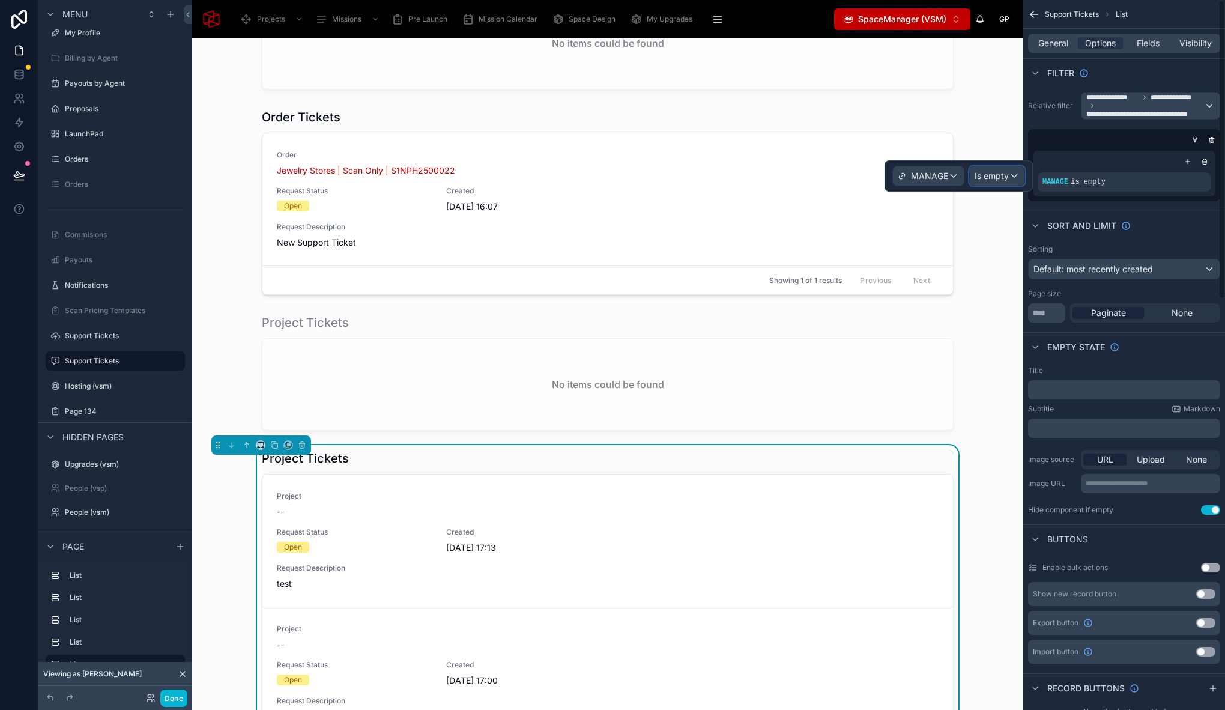
click at [1001, 174] on span "Is empty" at bounding box center [991, 176] width 34 height 12
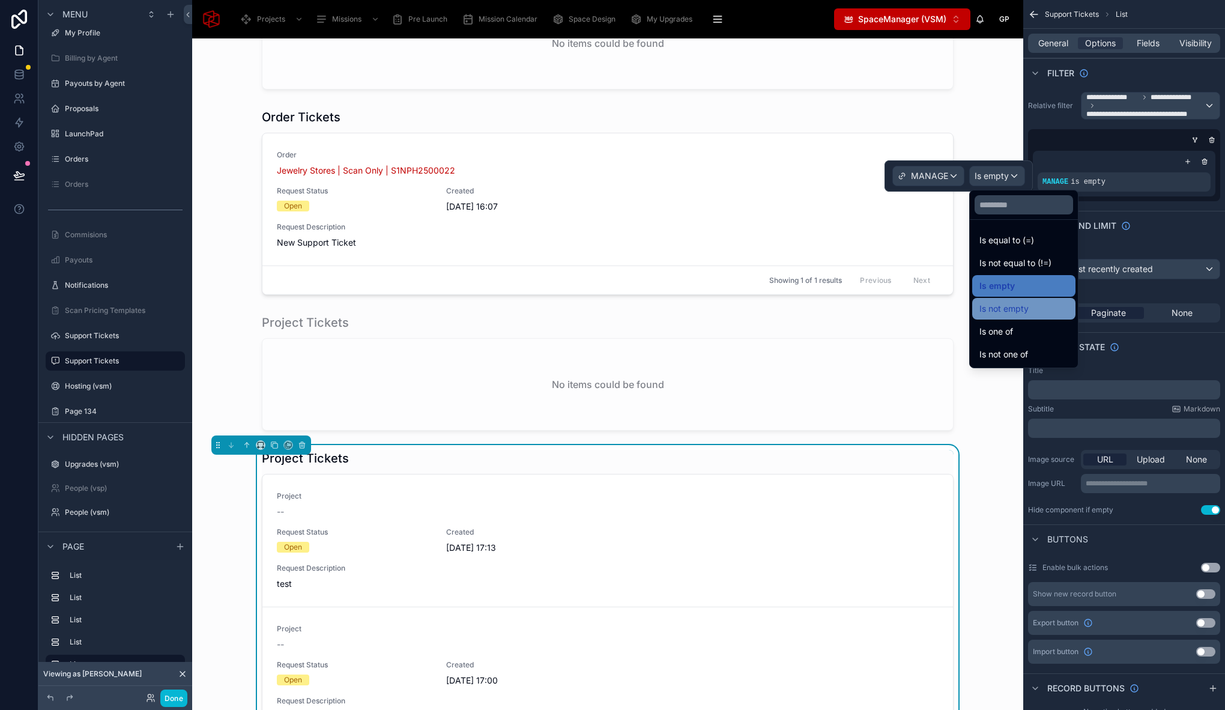
click at [1025, 307] on span "Is not empty" at bounding box center [1003, 308] width 49 height 14
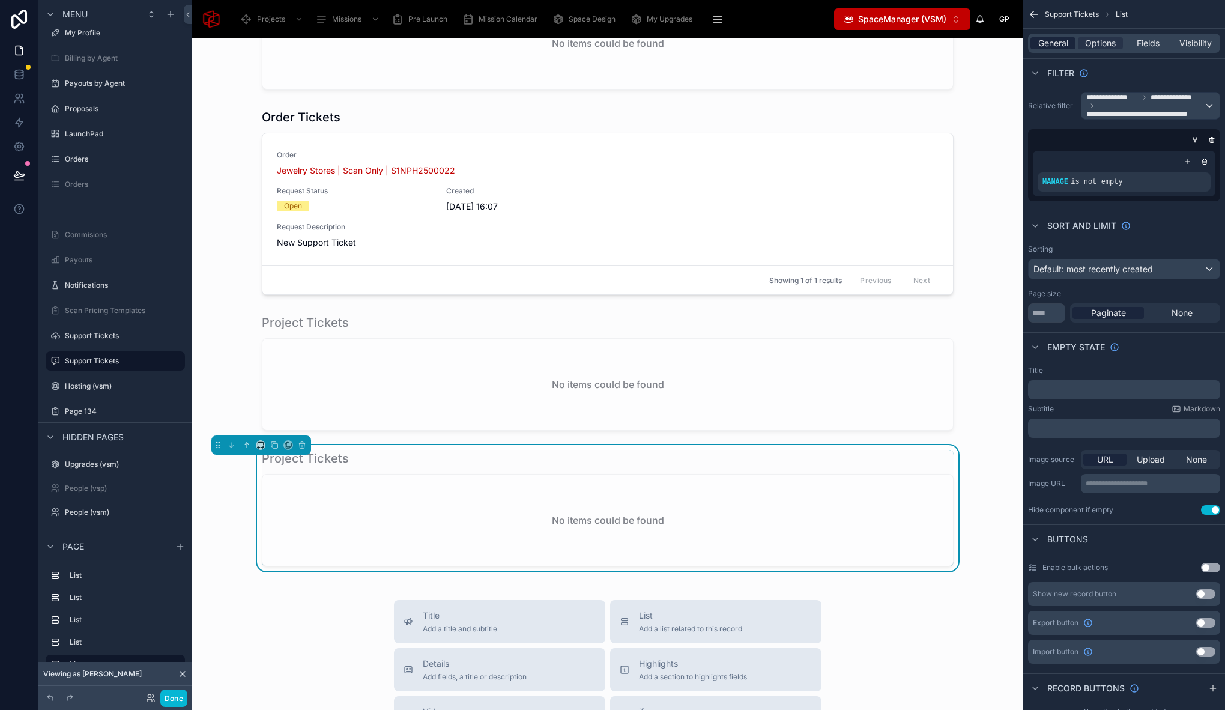
click at [1055, 45] on span "General" at bounding box center [1053, 43] width 30 height 12
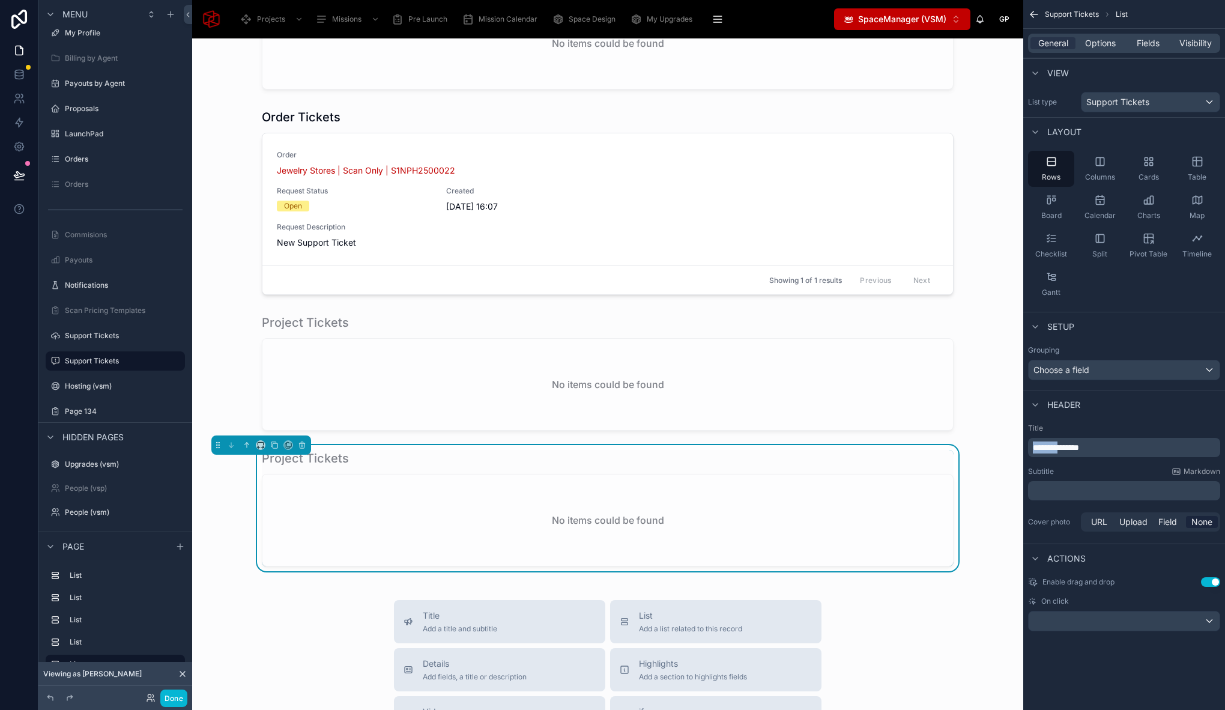
drag, startPoint x: 1061, startPoint y: 447, endPoint x: 1007, endPoint y: 445, distance: 54.7
click at [1007, 445] on div "Projects Missions Pre Launch Mission Calendar Space Design My Upgrades QR In Pr…" at bounding box center [708, 355] width 1033 height 710
click at [1152, 38] on span "Fields" at bounding box center [1147, 43] width 23 height 12
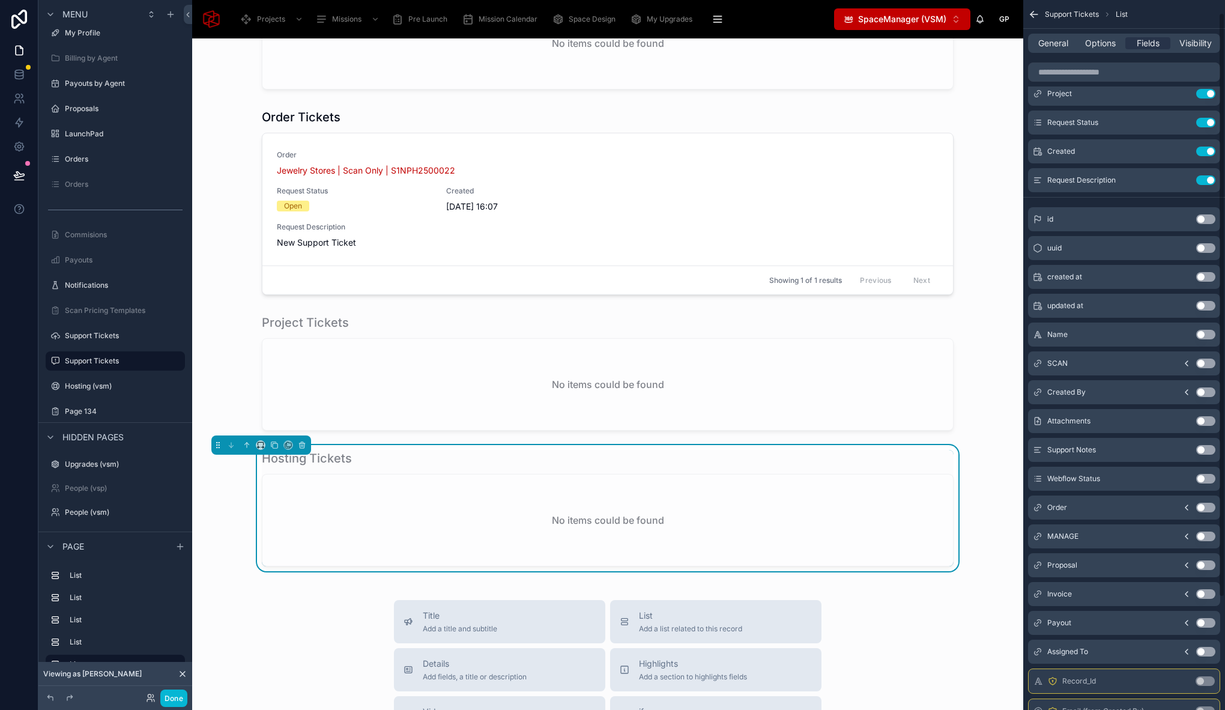
scroll to position [15, 0]
click at [1207, 535] on button "Use setting" at bounding box center [1205, 537] width 19 height 10
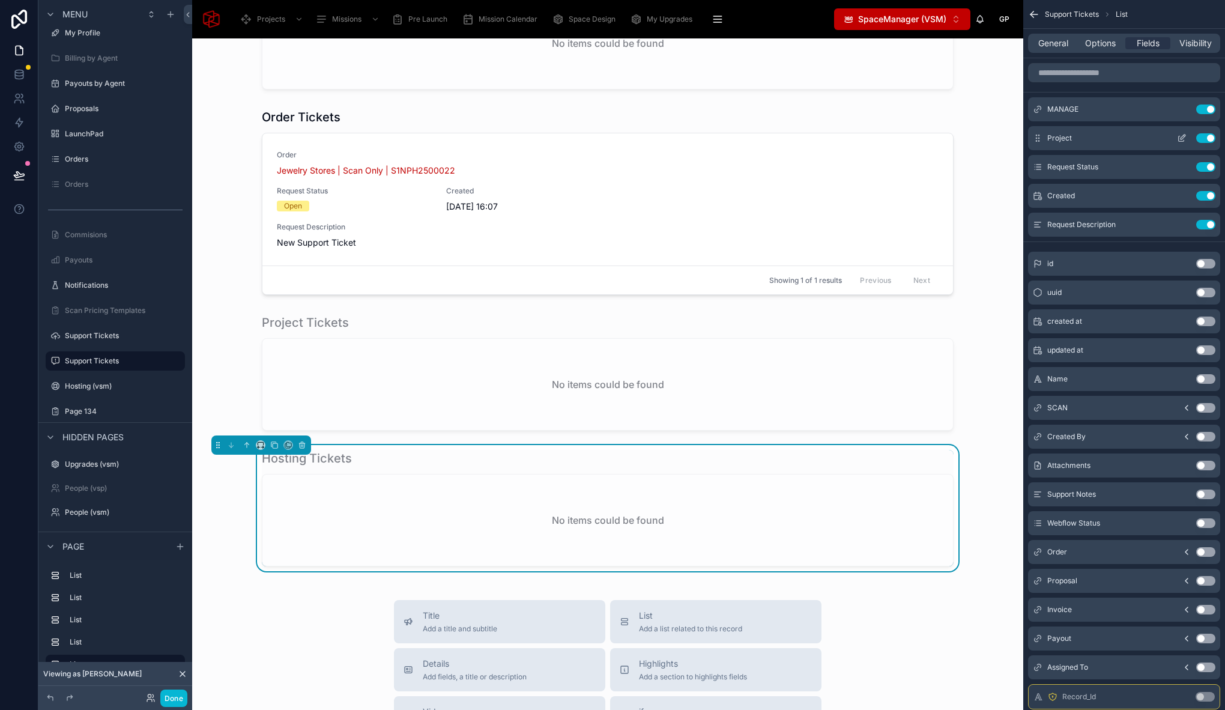
click at [1181, 136] on icon "scrollable content" at bounding box center [1182, 136] width 5 height 5
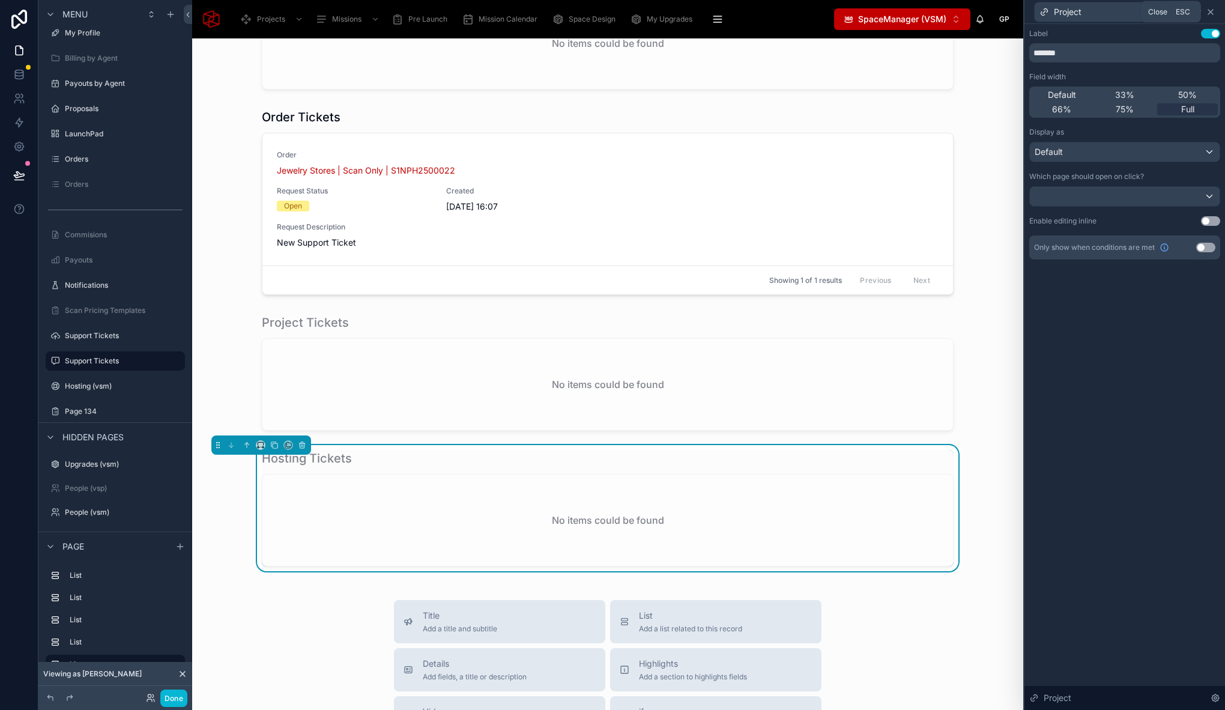
click at [1213, 10] on icon at bounding box center [1210, 12] width 10 height 10
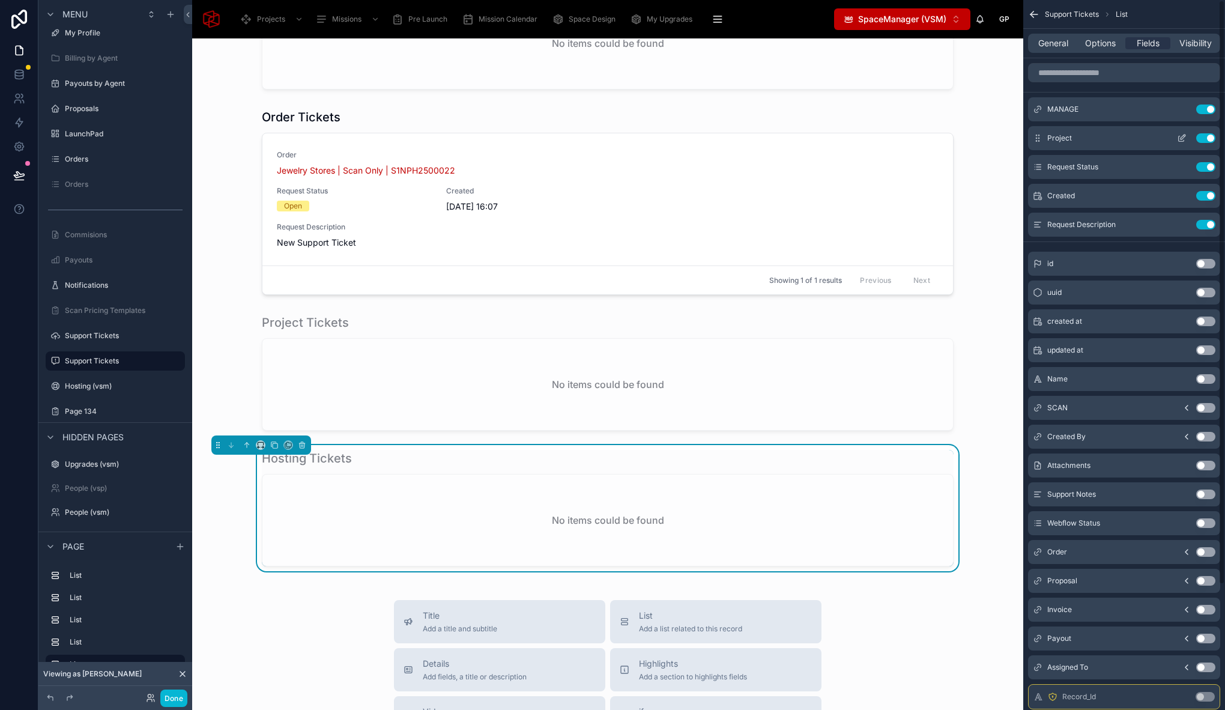
click at [1207, 136] on button "Use setting" at bounding box center [1205, 138] width 19 height 10
click at [1184, 104] on icon "scrollable content" at bounding box center [1182, 109] width 10 height 10
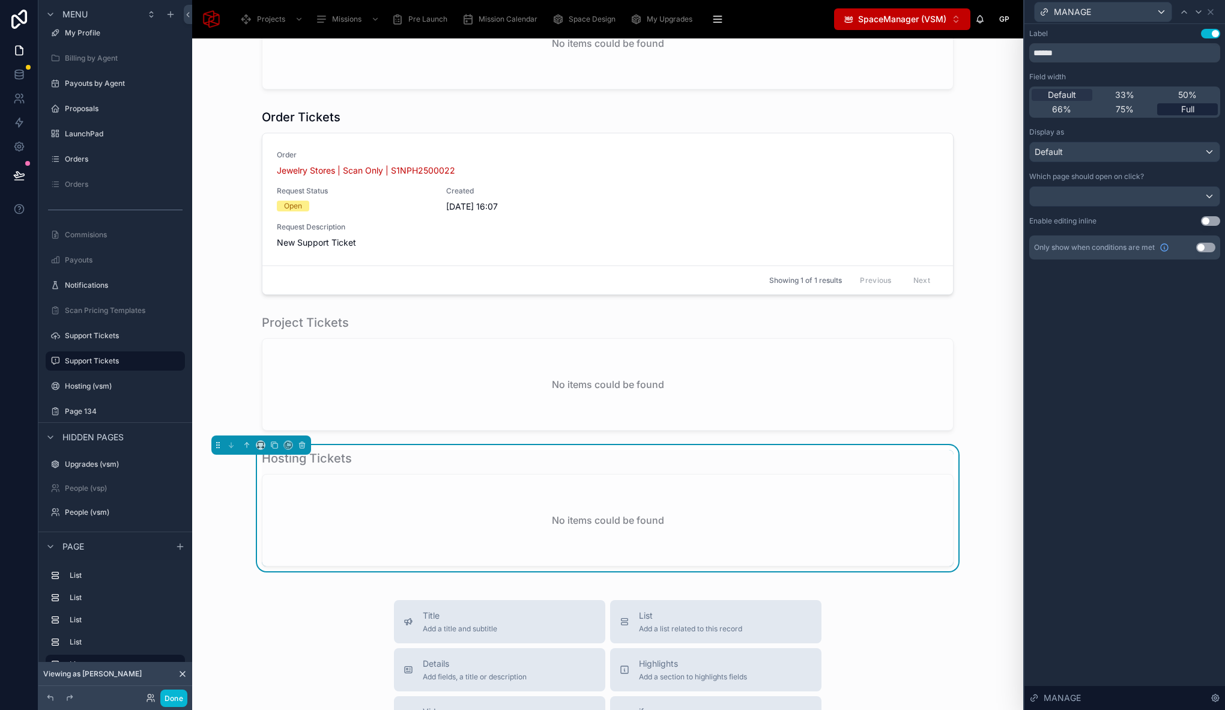
click at [1187, 104] on span "Full" at bounding box center [1187, 109] width 13 height 12
click at [1213, 33] on button "Use setting" at bounding box center [1210, 34] width 19 height 10
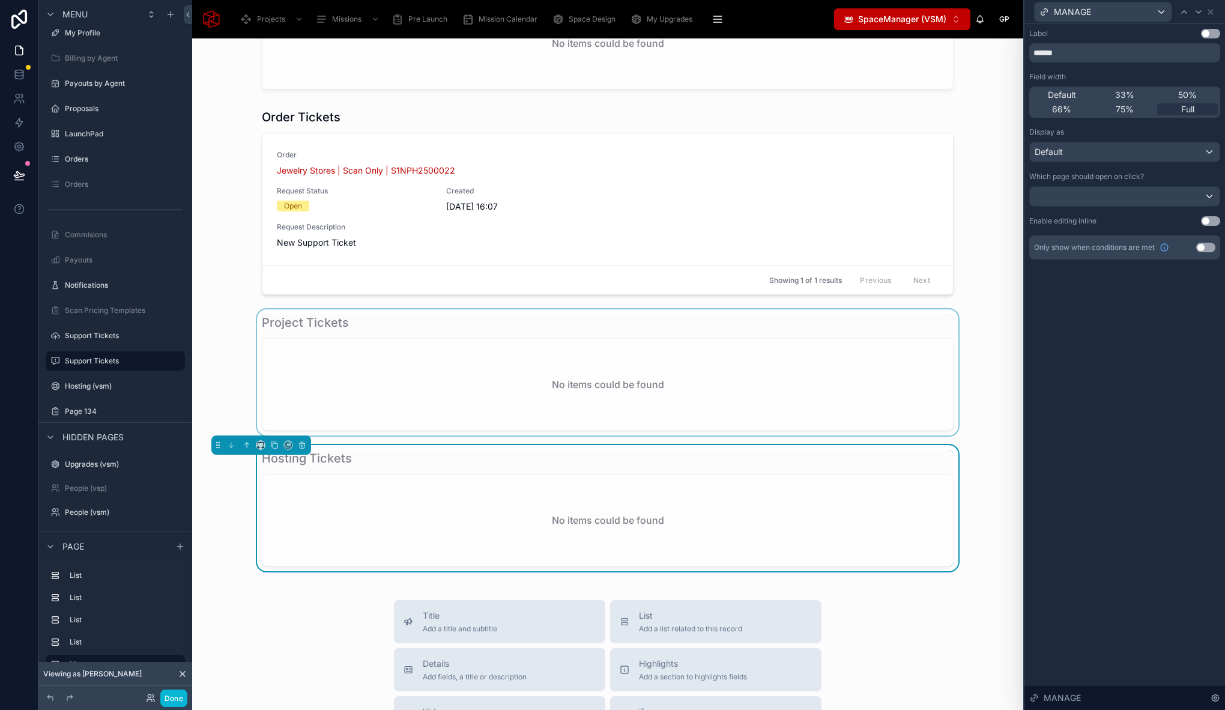
scroll to position [441, 0]
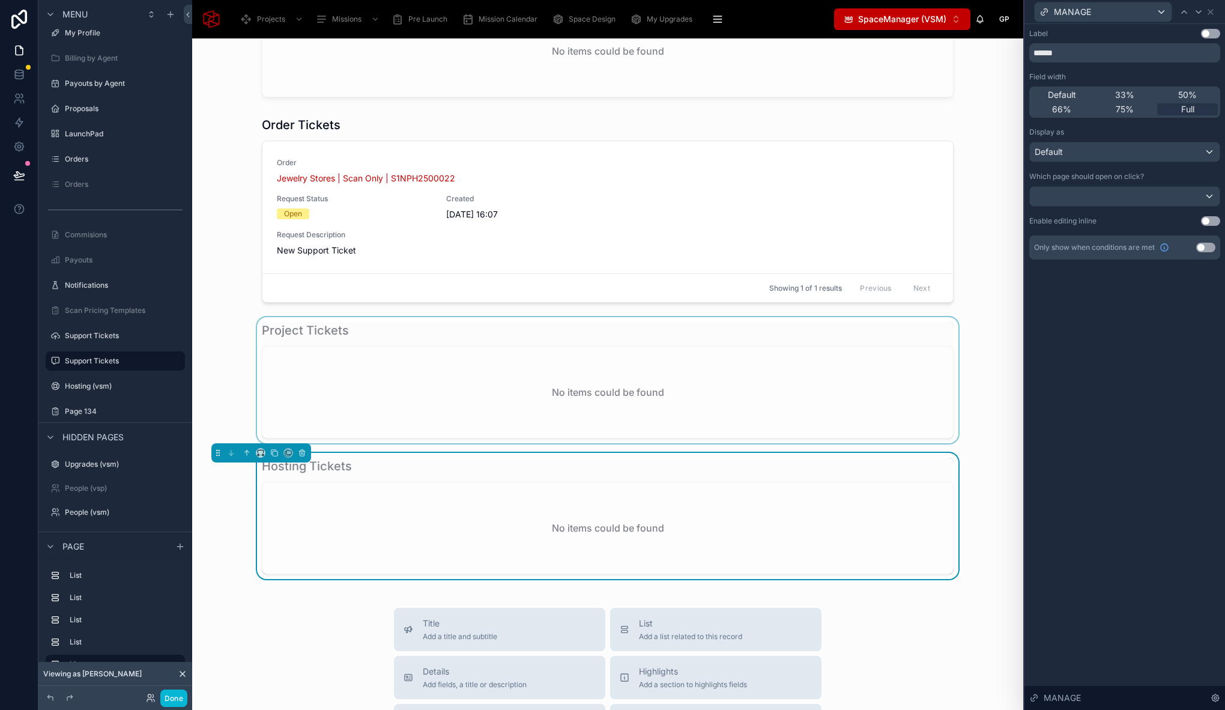
click at [615, 358] on div at bounding box center [608, 380] width 812 height 126
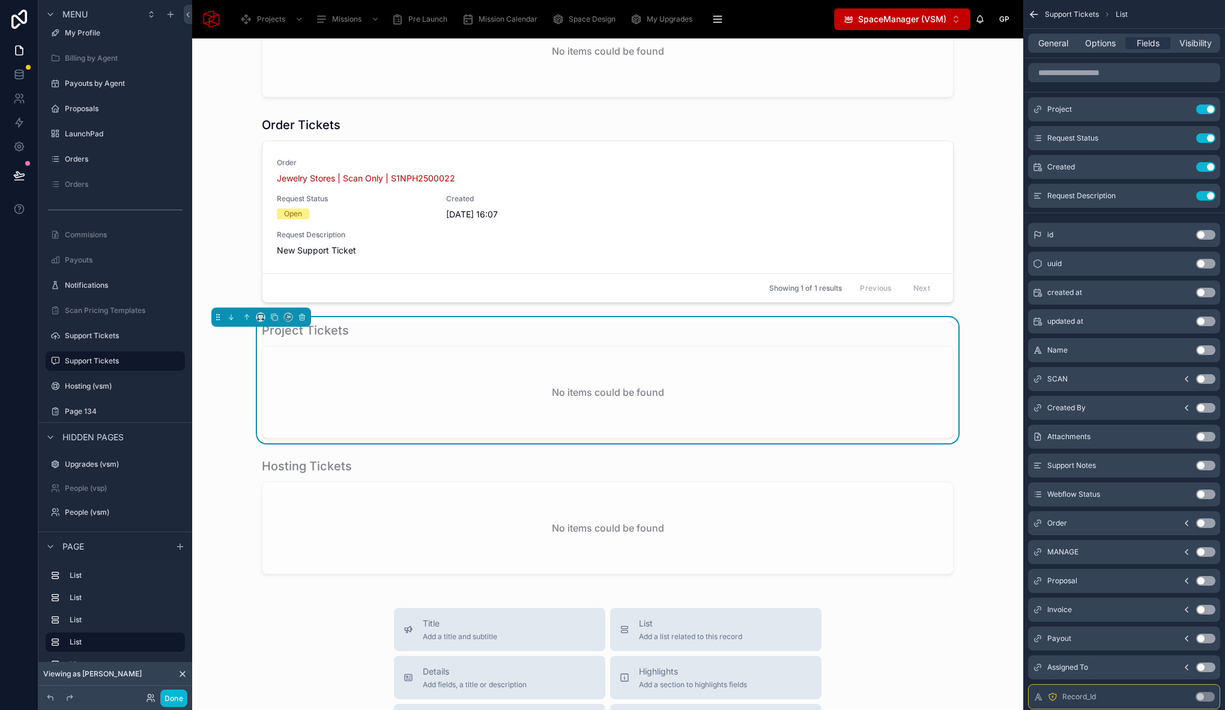
click at [621, 352] on div "No items could be found" at bounding box center [607, 391] width 690 height 91
click at [1180, 106] on icon "scrollable content" at bounding box center [1182, 109] width 10 height 10
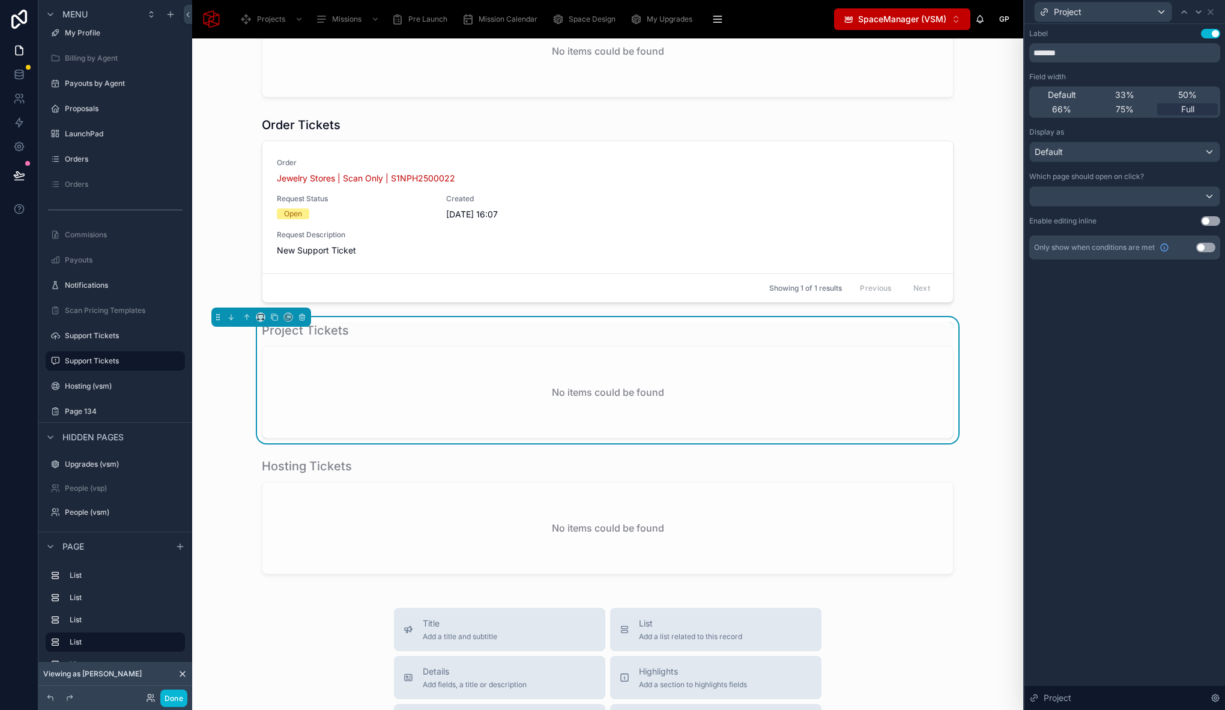
click at [1210, 34] on button "Use setting" at bounding box center [1210, 34] width 19 height 10
click at [591, 211] on div at bounding box center [608, 210] width 812 height 196
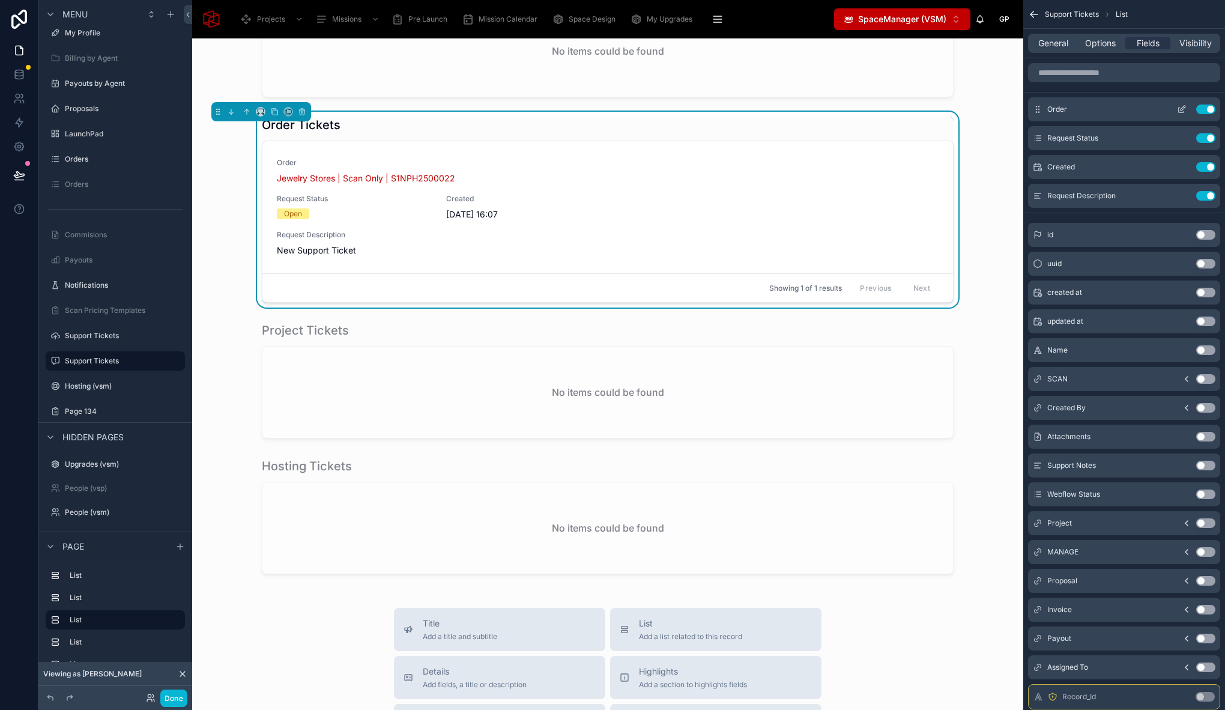
click at [1184, 110] on icon "scrollable content" at bounding box center [1182, 109] width 10 height 10
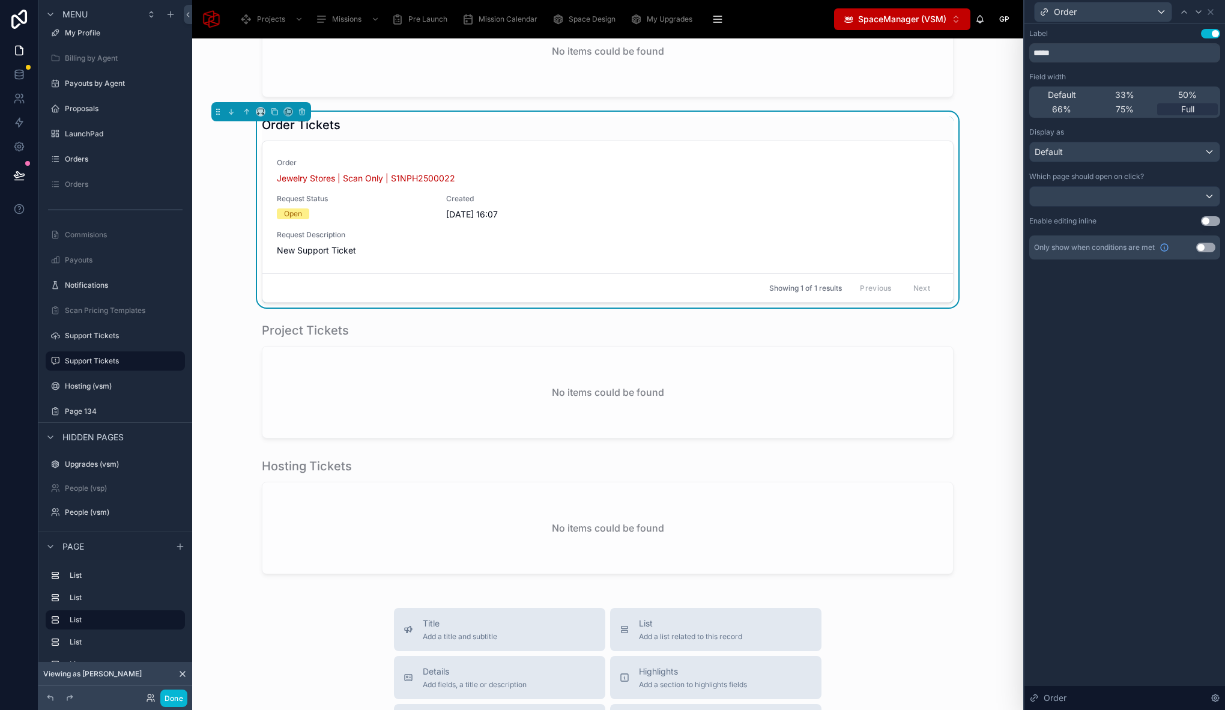
click at [1214, 34] on button "Use setting" at bounding box center [1210, 34] width 19 height 10
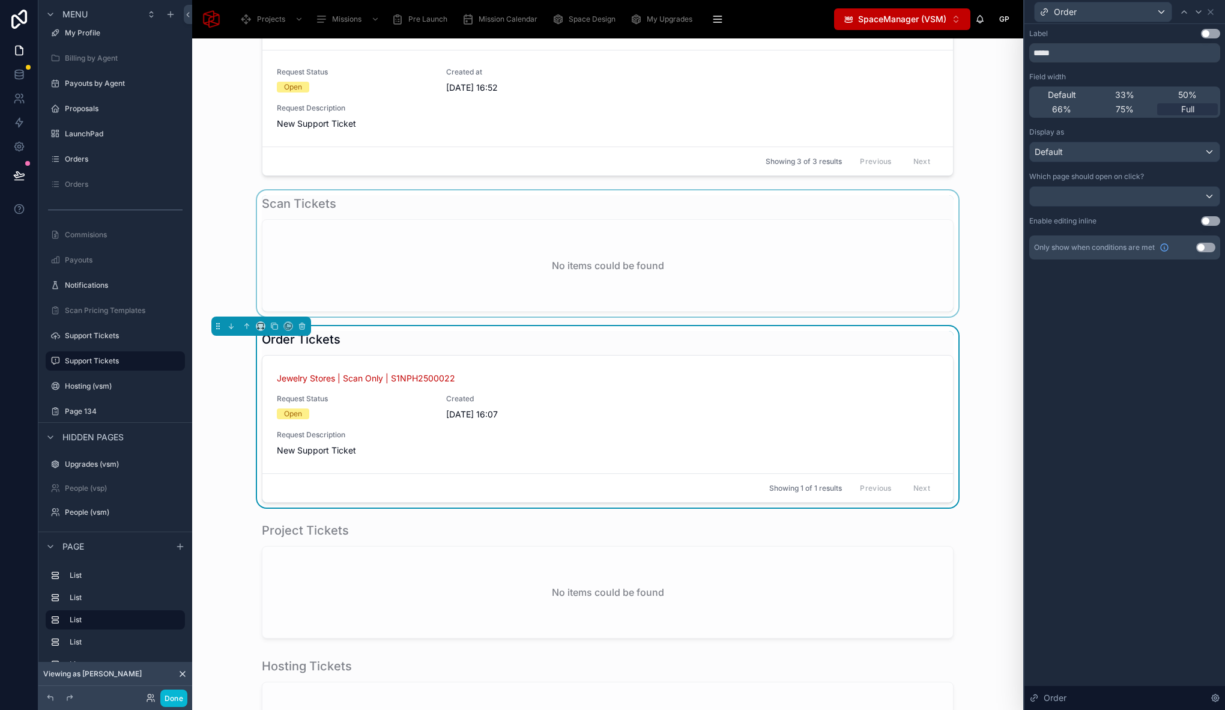
scroll to position [164, 0]
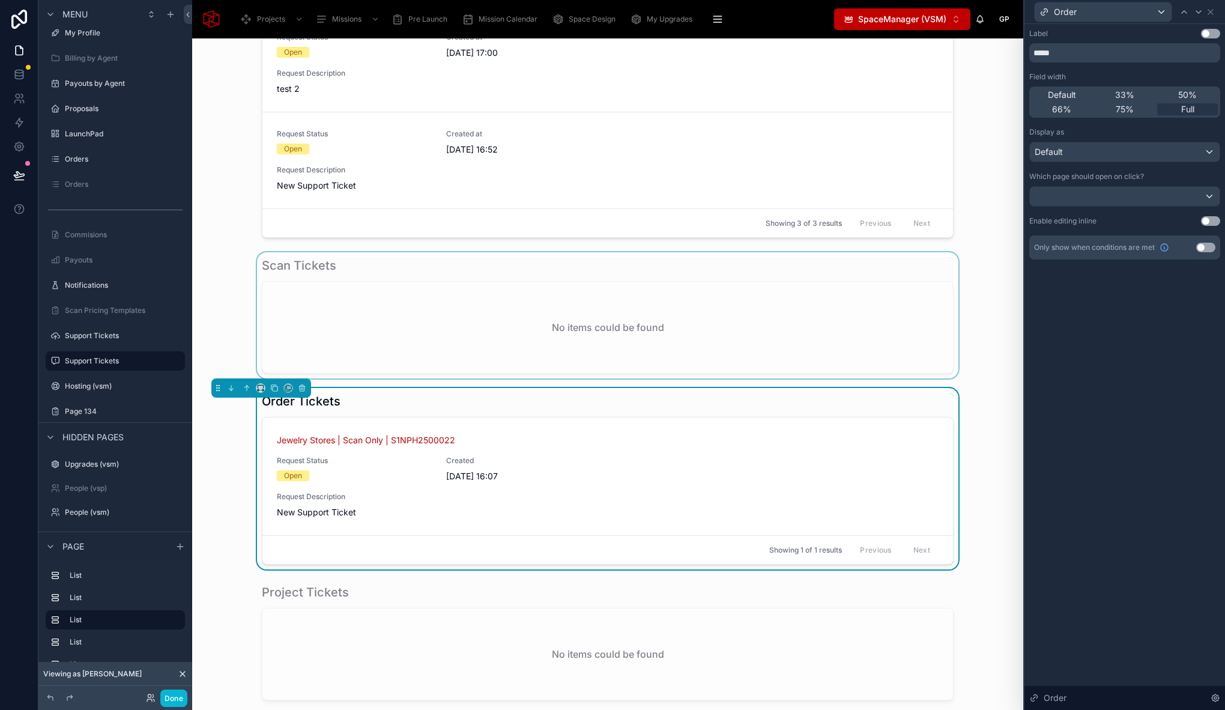
click at [493, 330] on div at bounding box center [608, 315] width 812 height 126
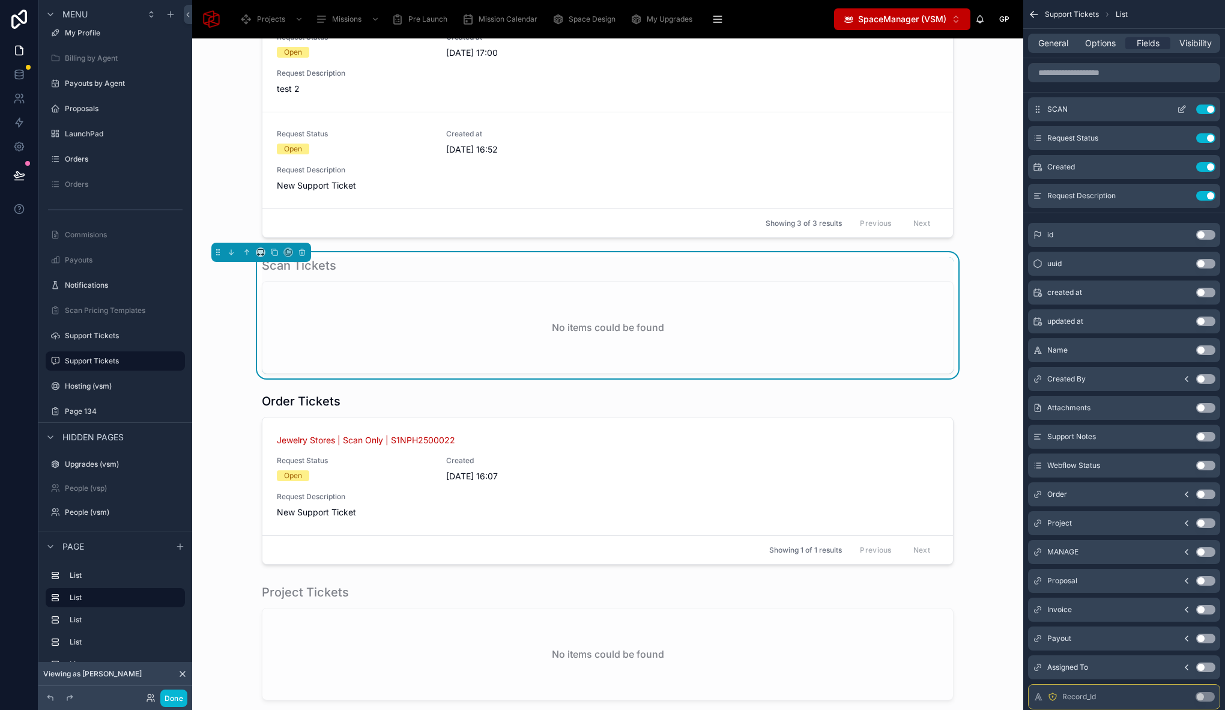
click at [1184, 107] on icon "scrollable content" at bounding box center [1183, 106] width 1 height 1
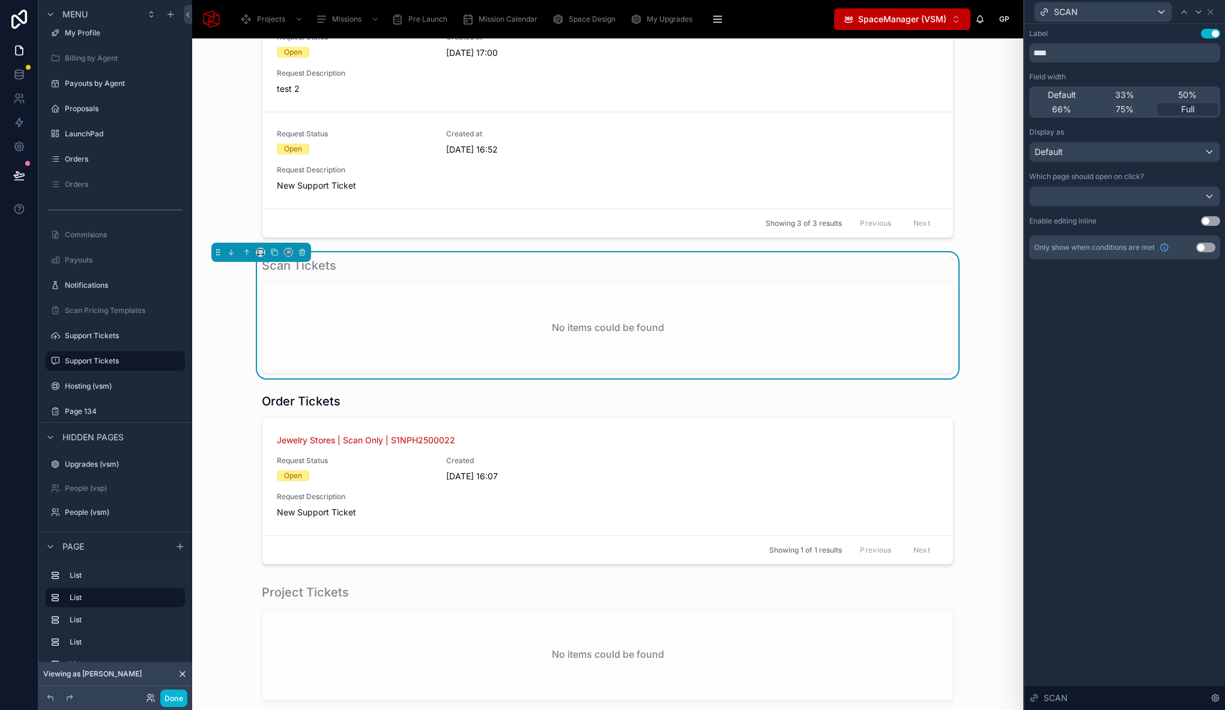
click at [1208, 33] on button "Use setting" at bounding box center [1210, 34] width 19 height 10
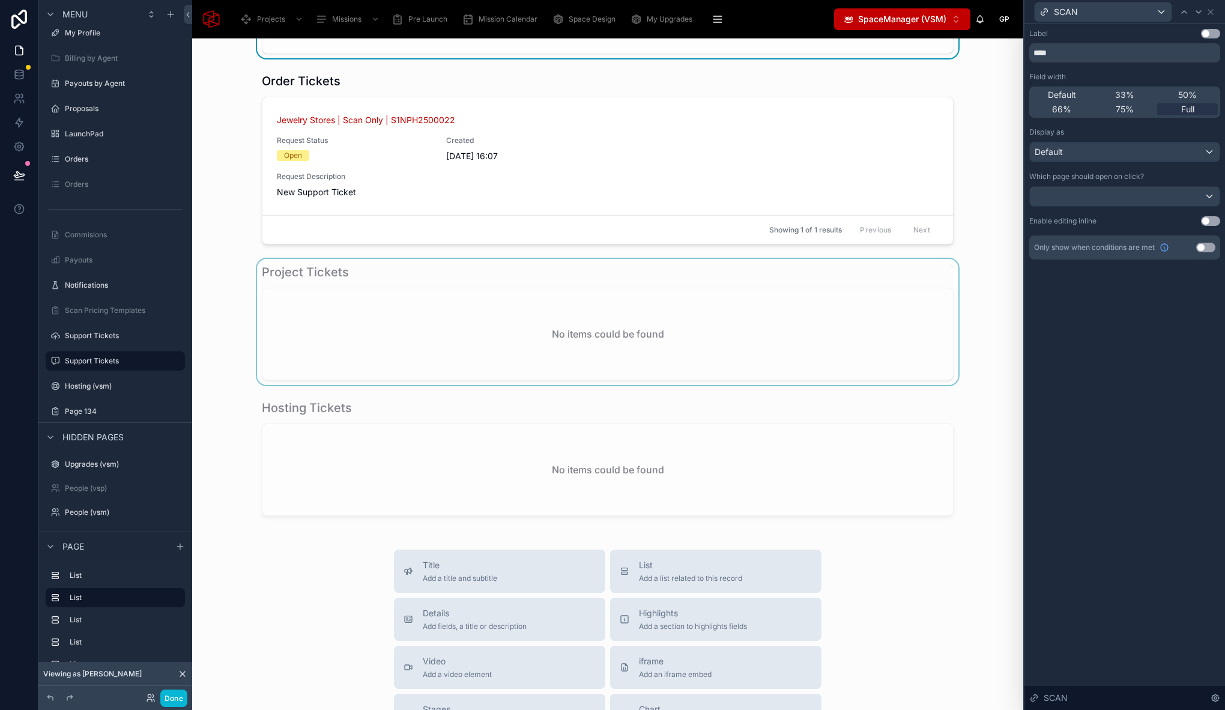
scroll to position [486, 0]
click at [423, 410] on div at bounding box center [608, 456] width 812 height 126
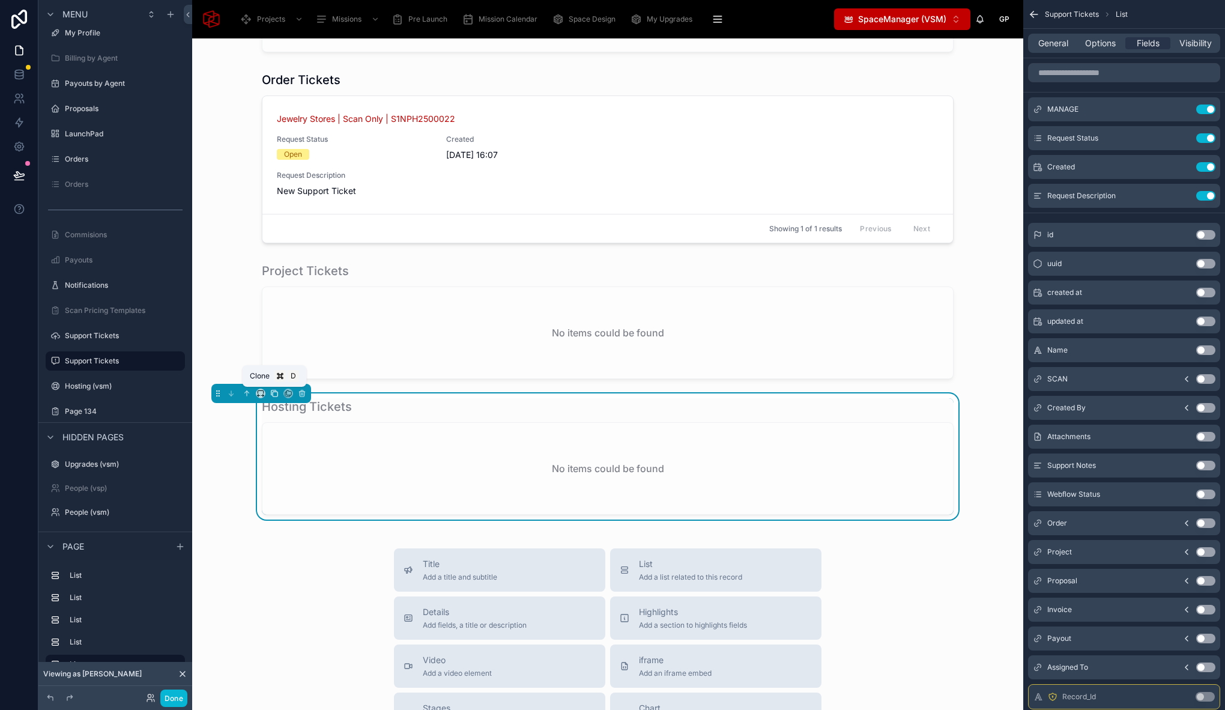
click at [274, 394] on icon at bounding box center [274, 393] width 8 height 8
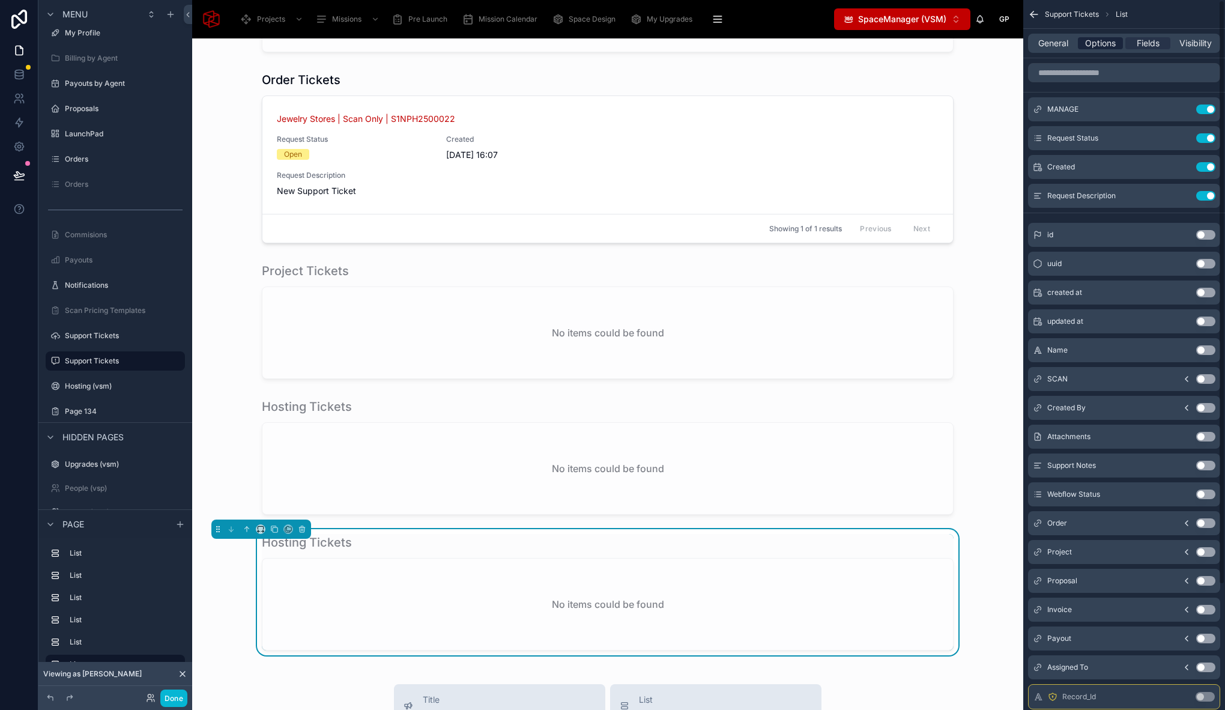
click at [1114, 44] on span "Options" at bounding box center [1100, 43] width 31 height 12
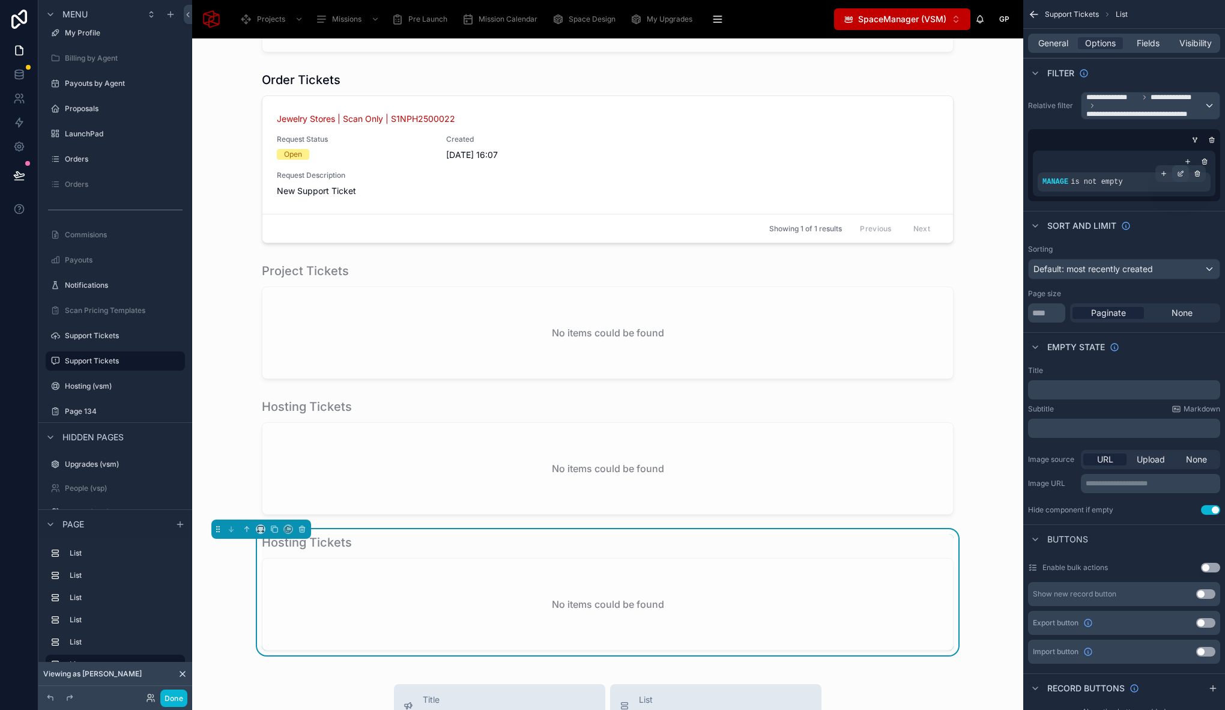
click at [1180, 172] on icon "scrollable content" at bounding box center [1182, 172] width 4 height 4
click at [927, 178] on span "MANAGE" at bounding box center [914, 176] width 37 height 12
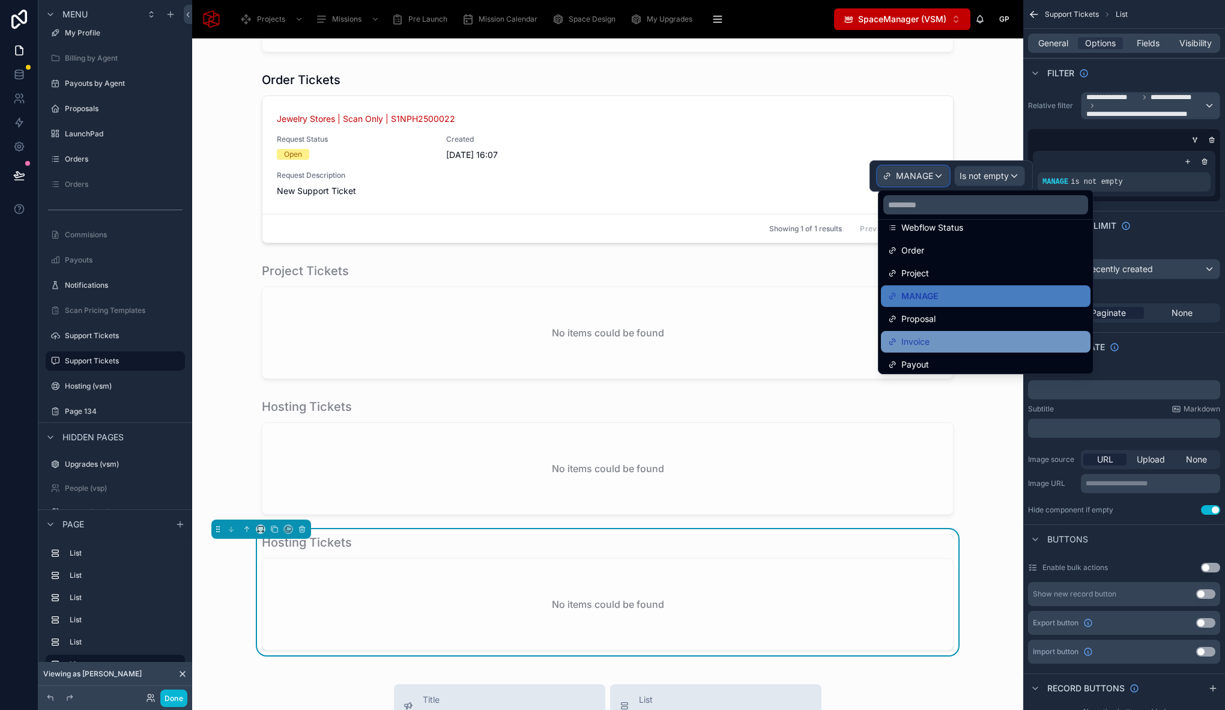
scroll to position [284, 0]
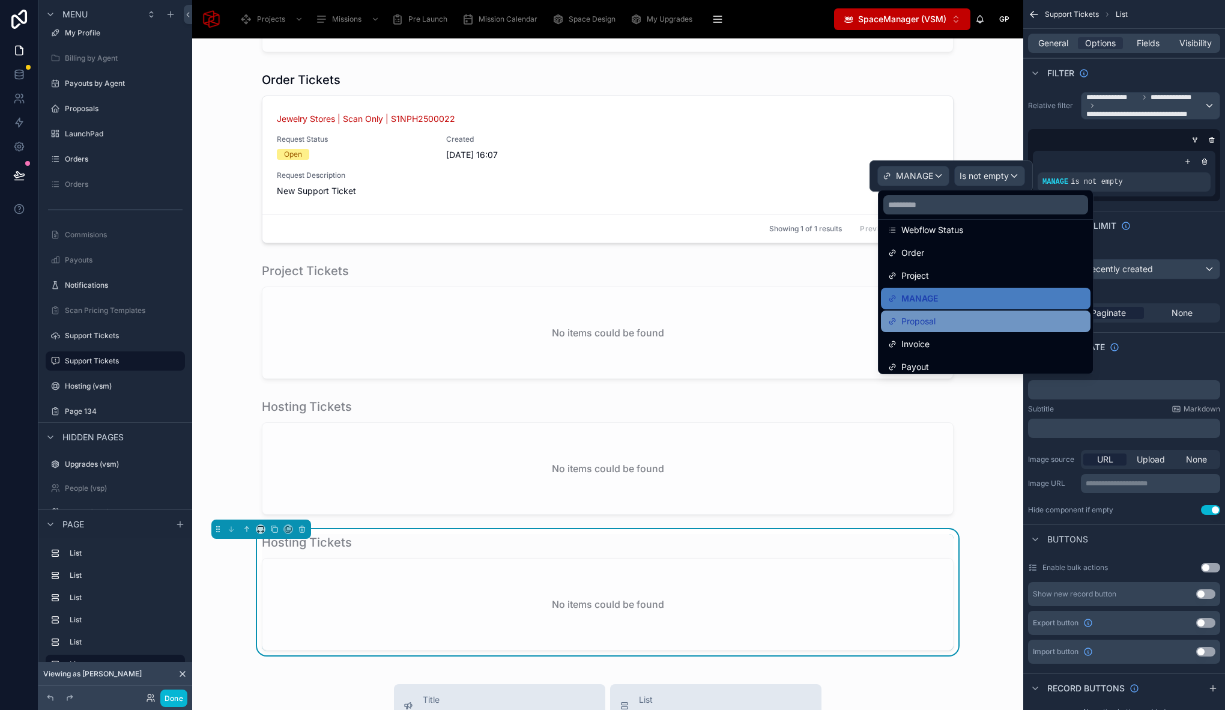
click at [976, 321] on div "Proposal" at bounding box center [985, 321] width 195 height 14
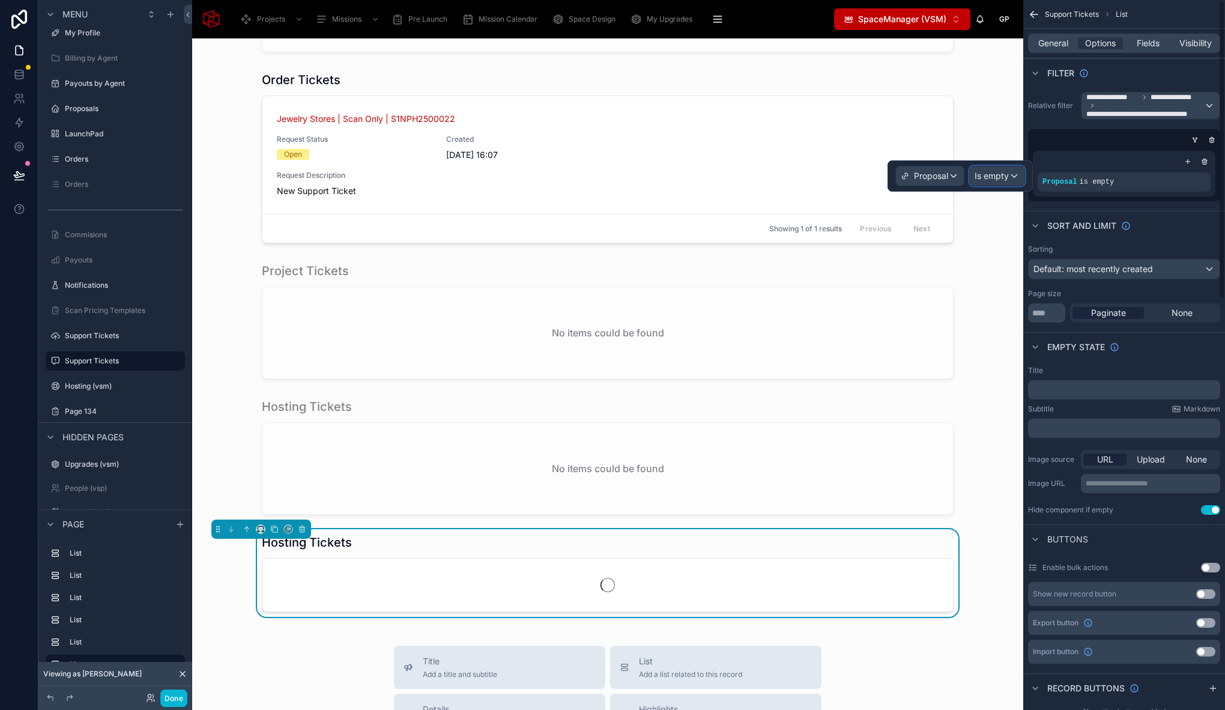
click at [1014, 179] on div "Is empty" at bounding box center [996, 175] width 55 height 19
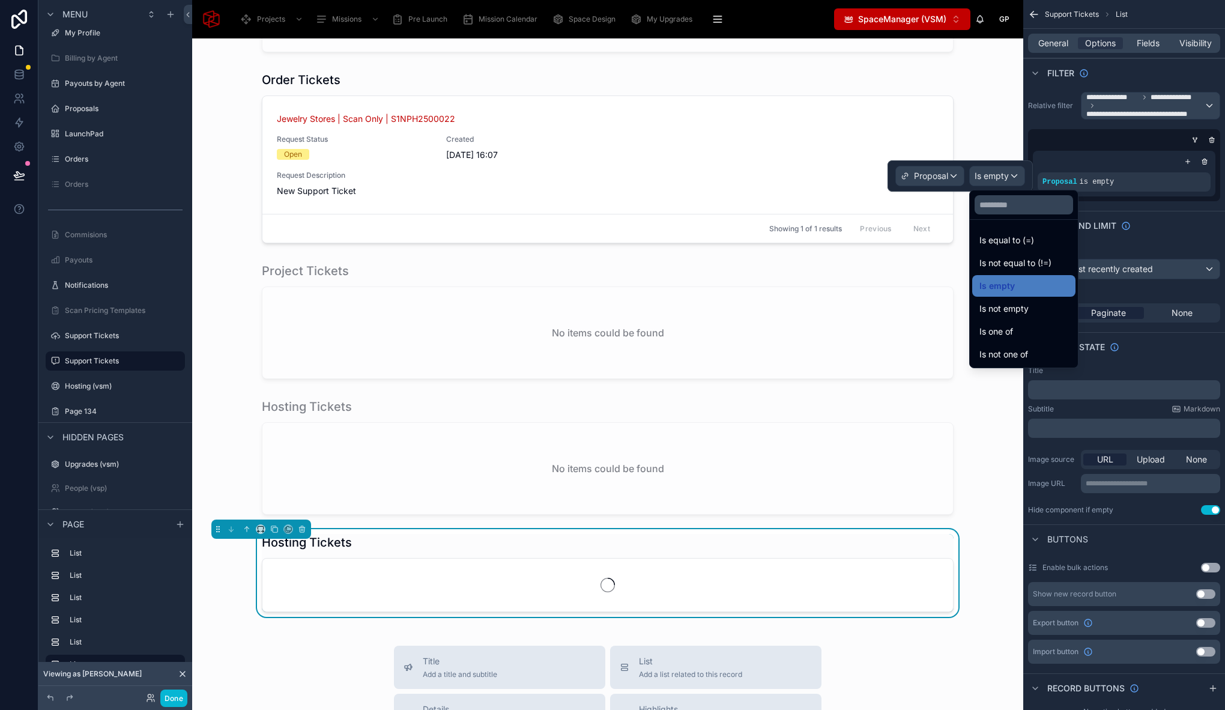
click at [1035, 312] on div "Is not empty" at bounding box center [1023, 308] width 89 height 14
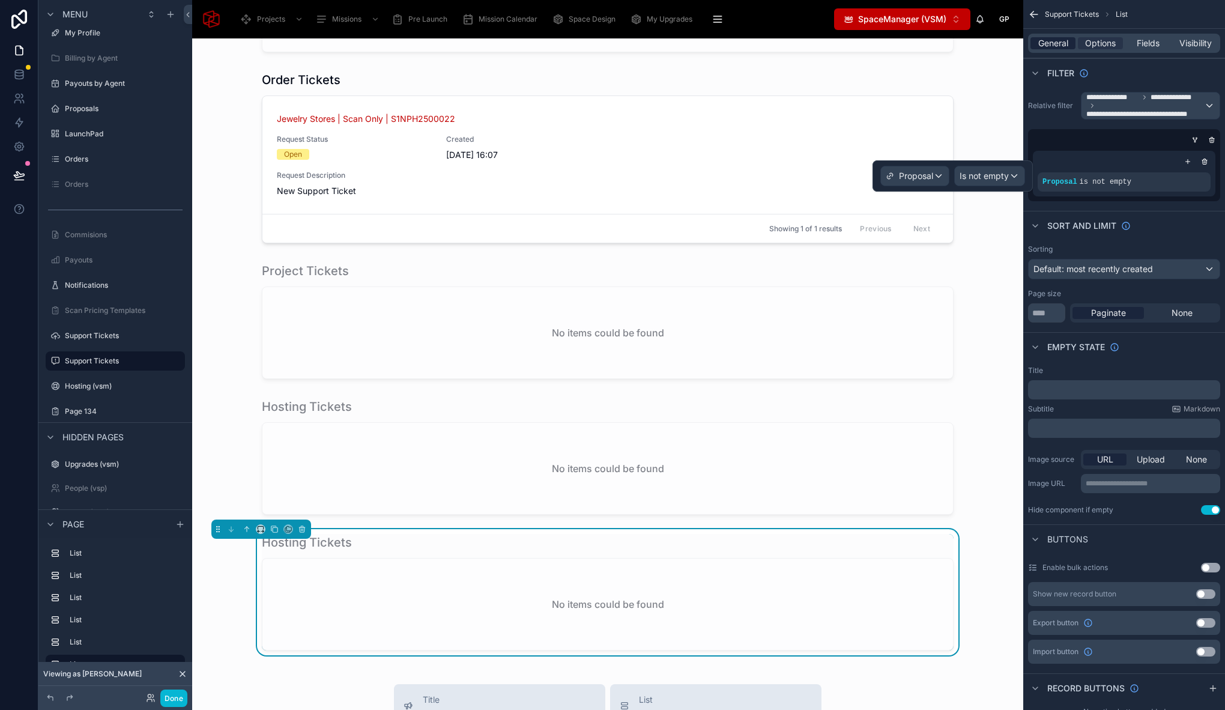
click at [1056, 46] on span "General" at bounding box center [1053, 43] width 30 height 12
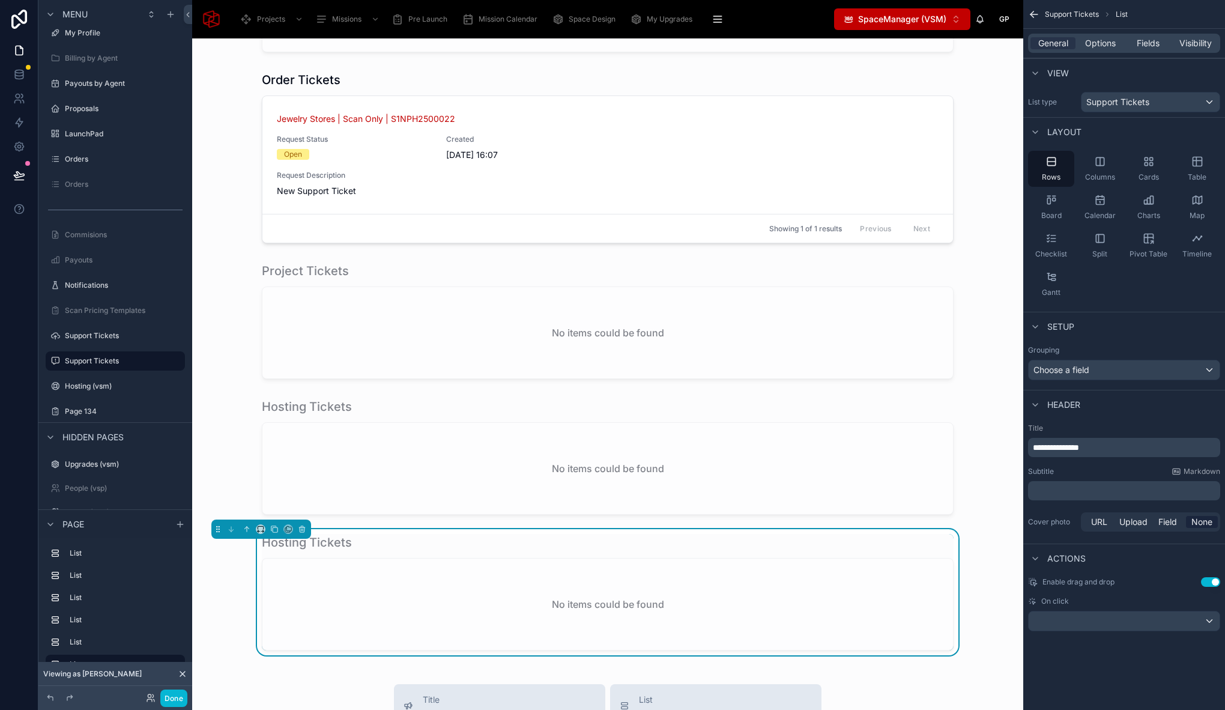
click at [1064, 451] on span "**********" at bounding box center [1056, 447] width 46 height 8
drag, startPoint x: 1063, startPoint y: 448, endPoint x: 996, endPoint y: 448, distance: 67.2
click at [1010, 446] on div "Projects Missions Pre Launch Mission Calendar Space Design My Upgrades QR In Pr…" at bounding box center [708, 355] width 1033 height 710
click at [1148, 43] on span "Fields" at bounding box center [1147, 43] width 23 height 12
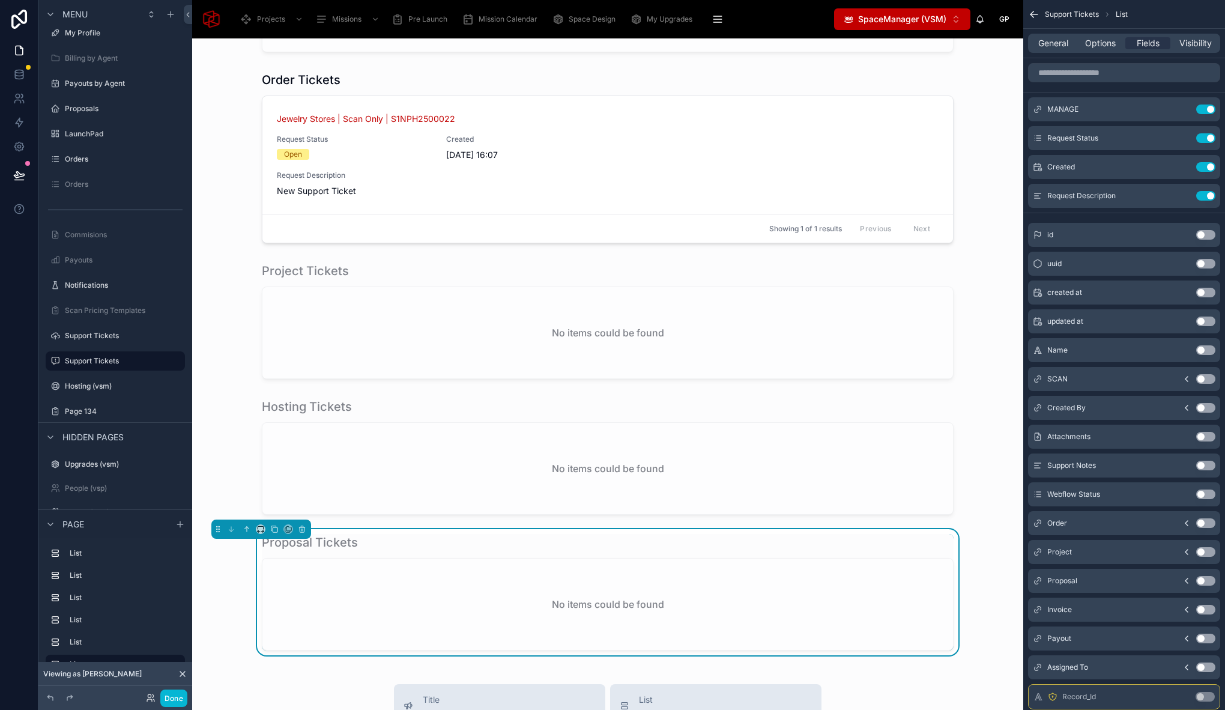
click at [1205, 579] on button "Use setting" at bounding box center [1205, 581] width 19 height 10
click at [1208, 136] on button "Use setting" at bounding box center [1205, 138] width 19 height 10
click at [0, 0] on icon "scrollable content" at bounding box center [0, 0] width 0 height 0
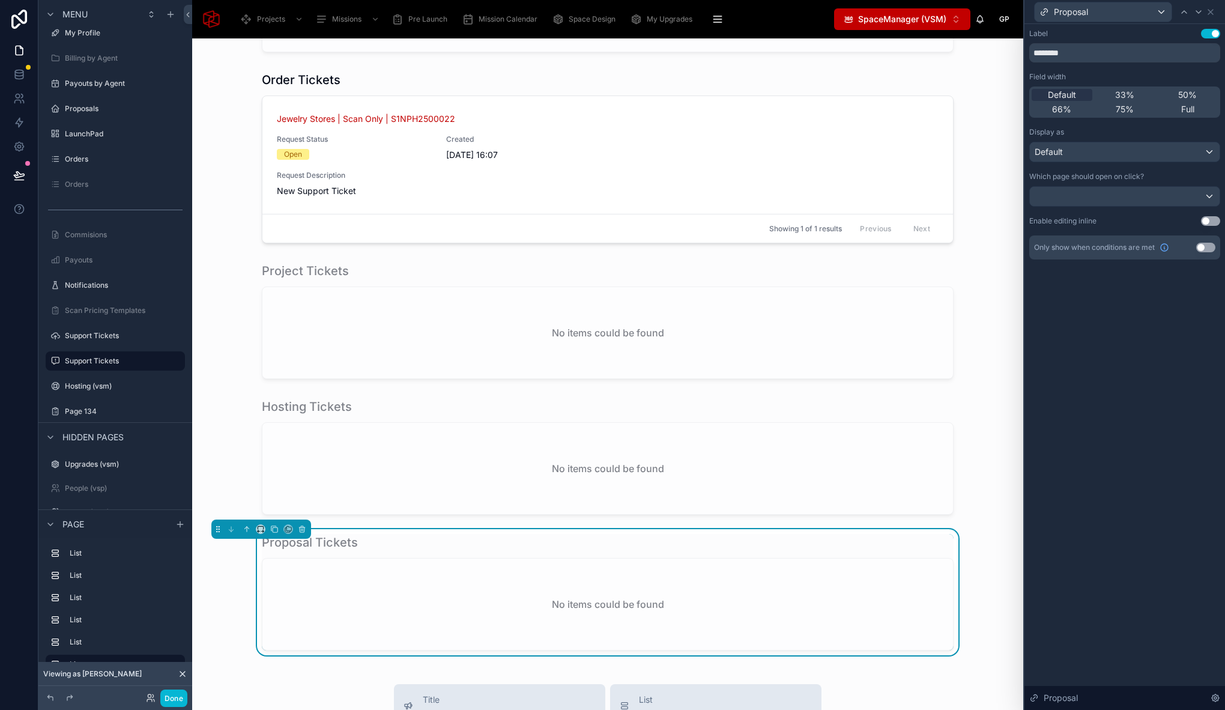
click at [1210, 34] on button "Use setting" at bounding box center [1210, 34] width 19 height 10
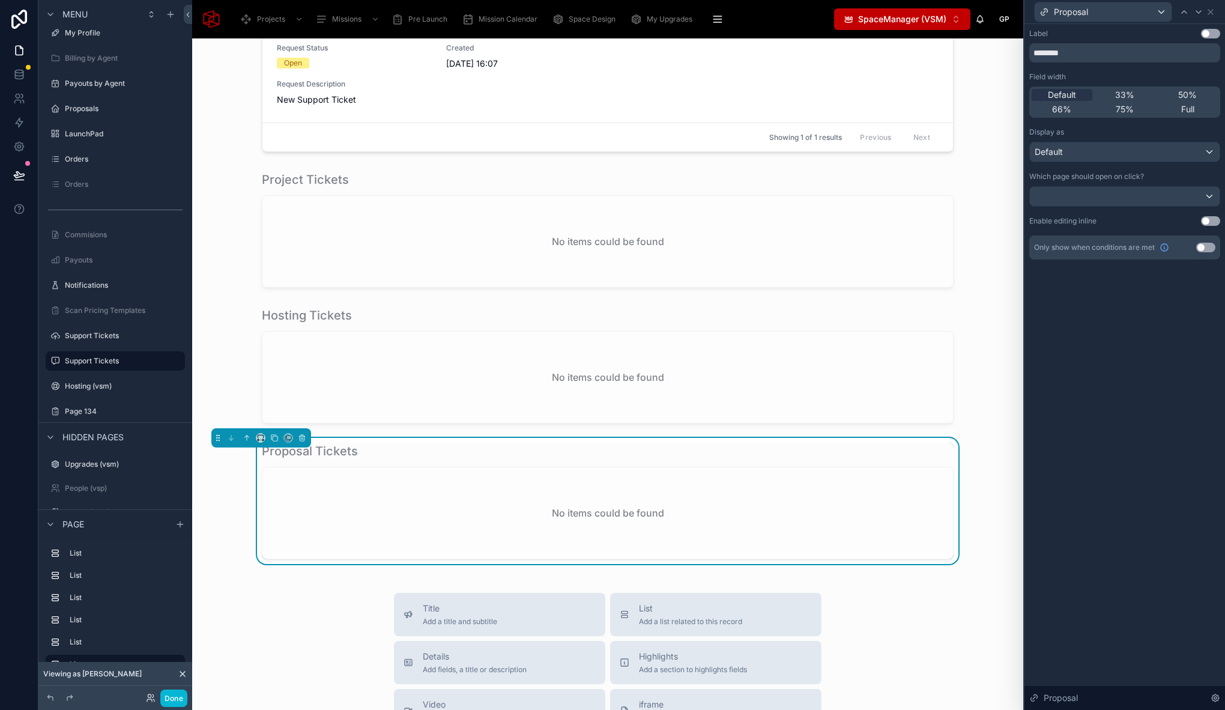
scroll to position [675, 0]
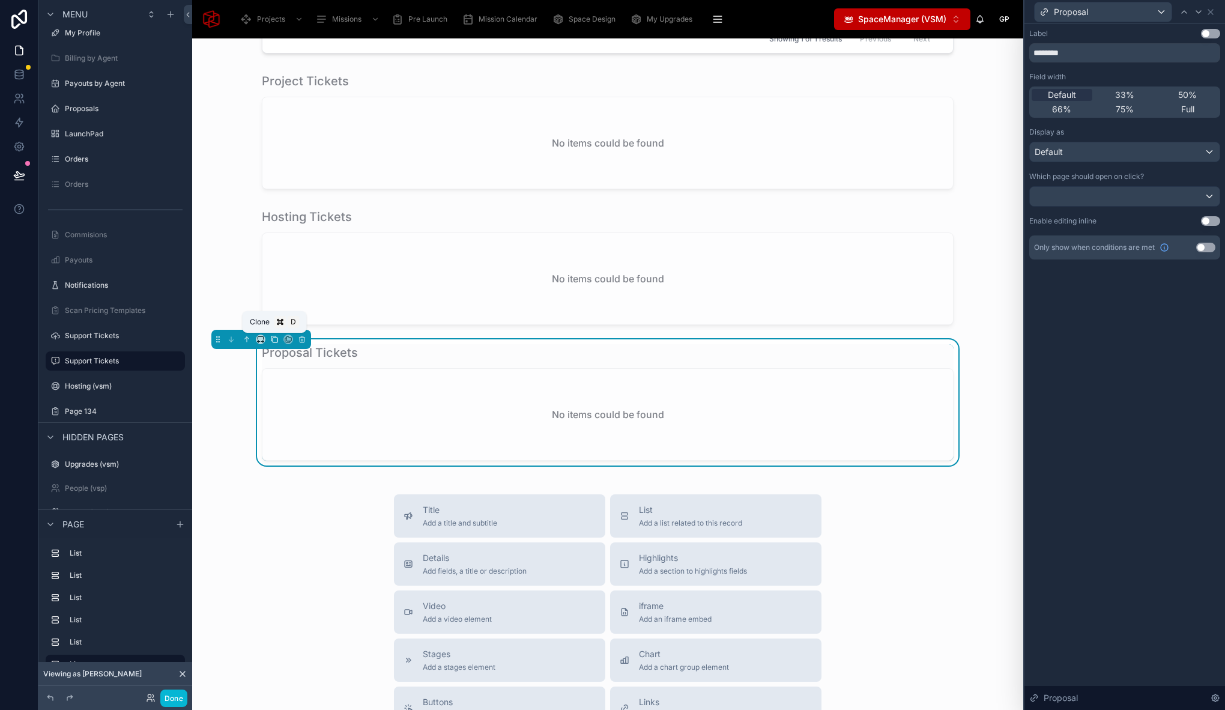
click at [273, 340] on icon at bounding box center [274, 339] width 8 height 8
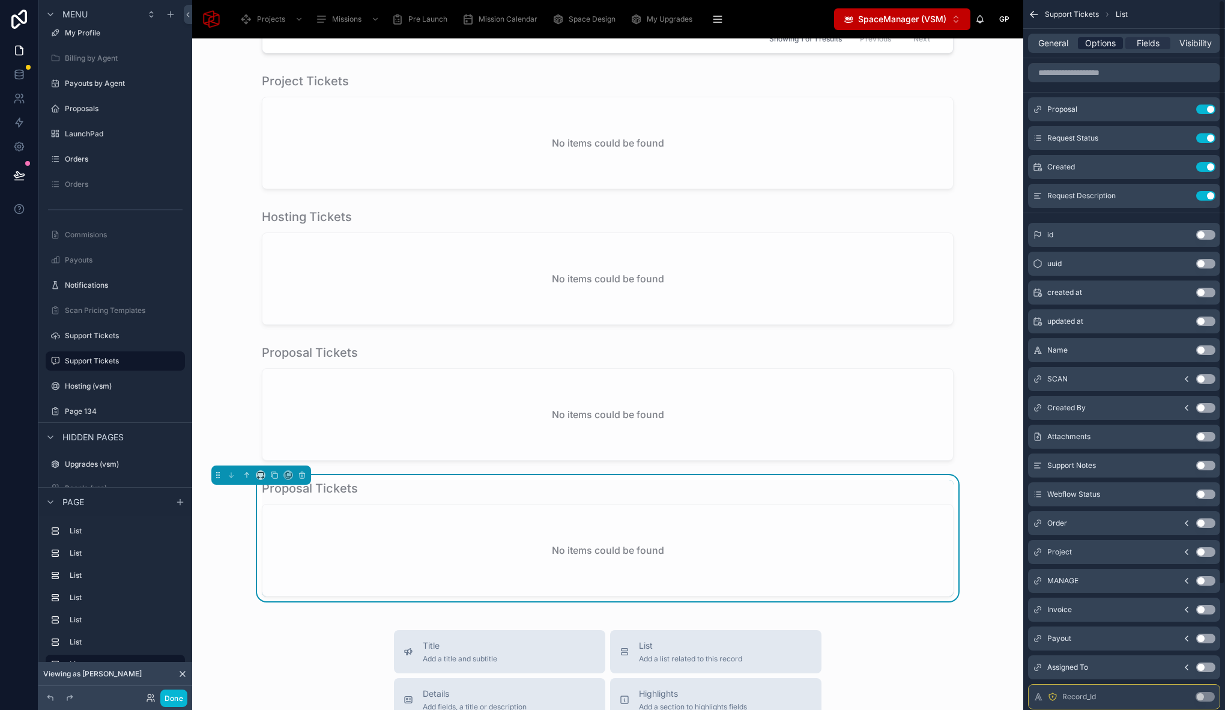
click at [1098, 44] on span "Options" at bounding box center [1100, 43] width 31 height 12
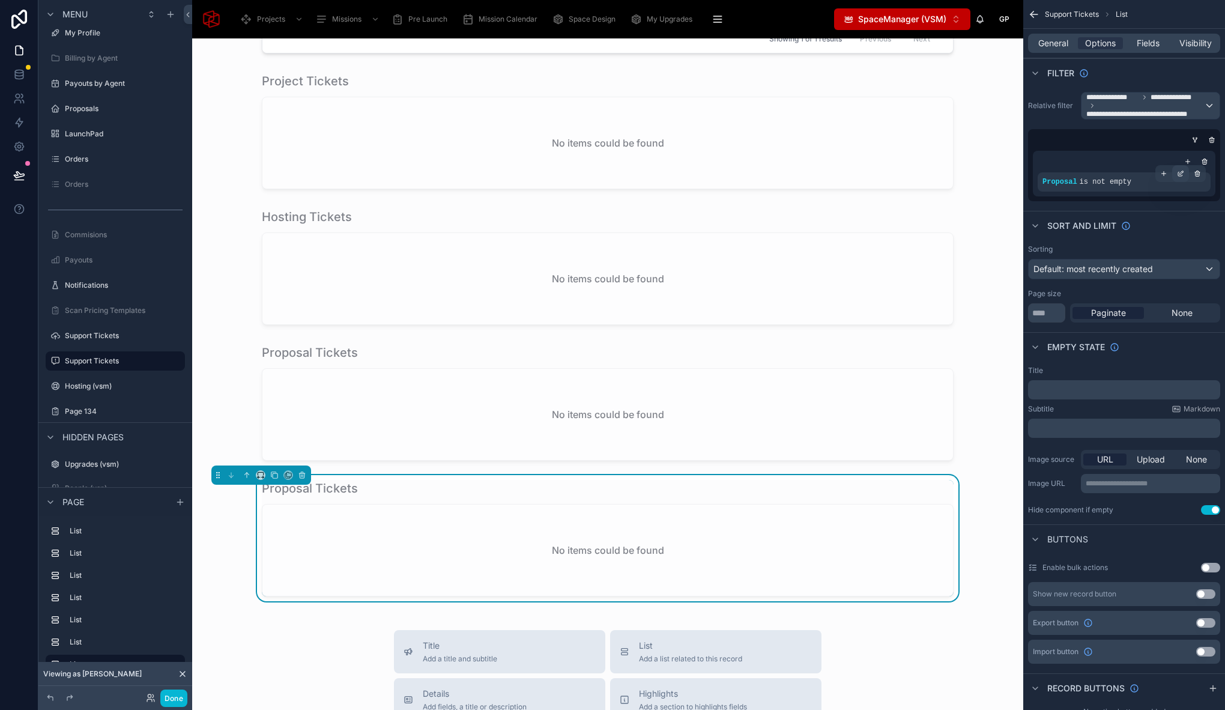
click at [1181, 175] on icon "scrollable content" at bounding box center [1180, 174] width 4 height 4
click at [930, 175] on span "Proposal" at bounding box center [916, 176] width 34 height 12
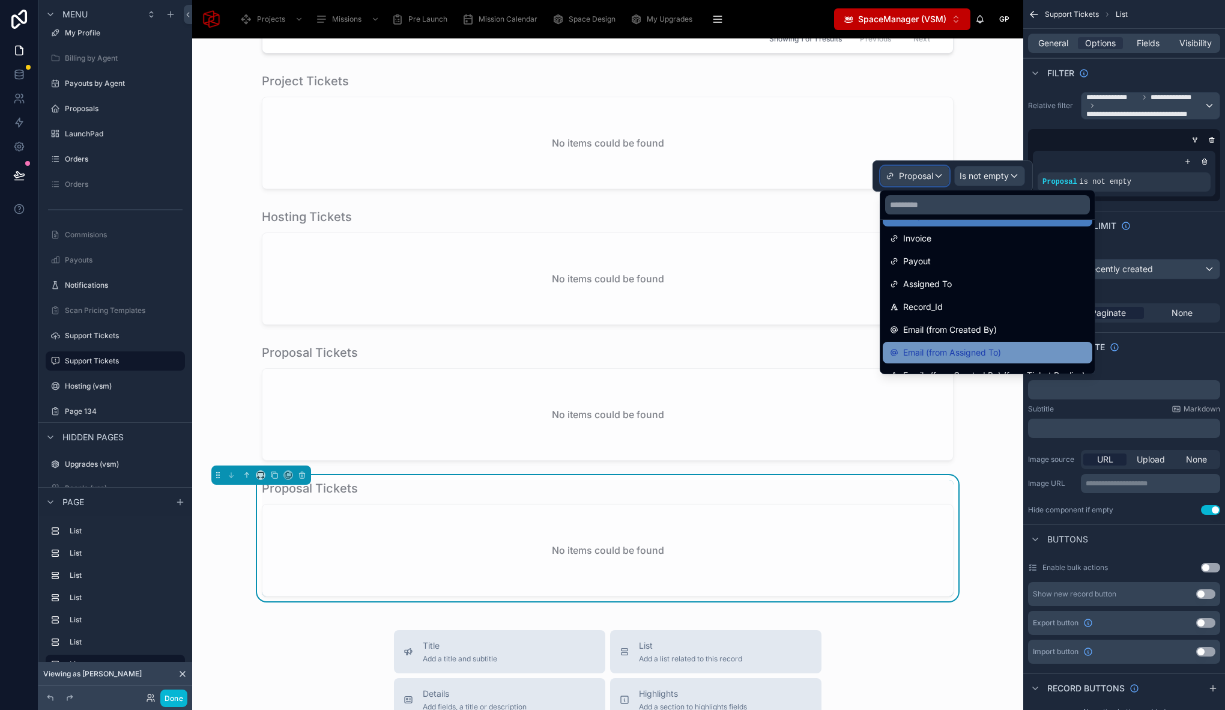
scroll to position [312, 0]
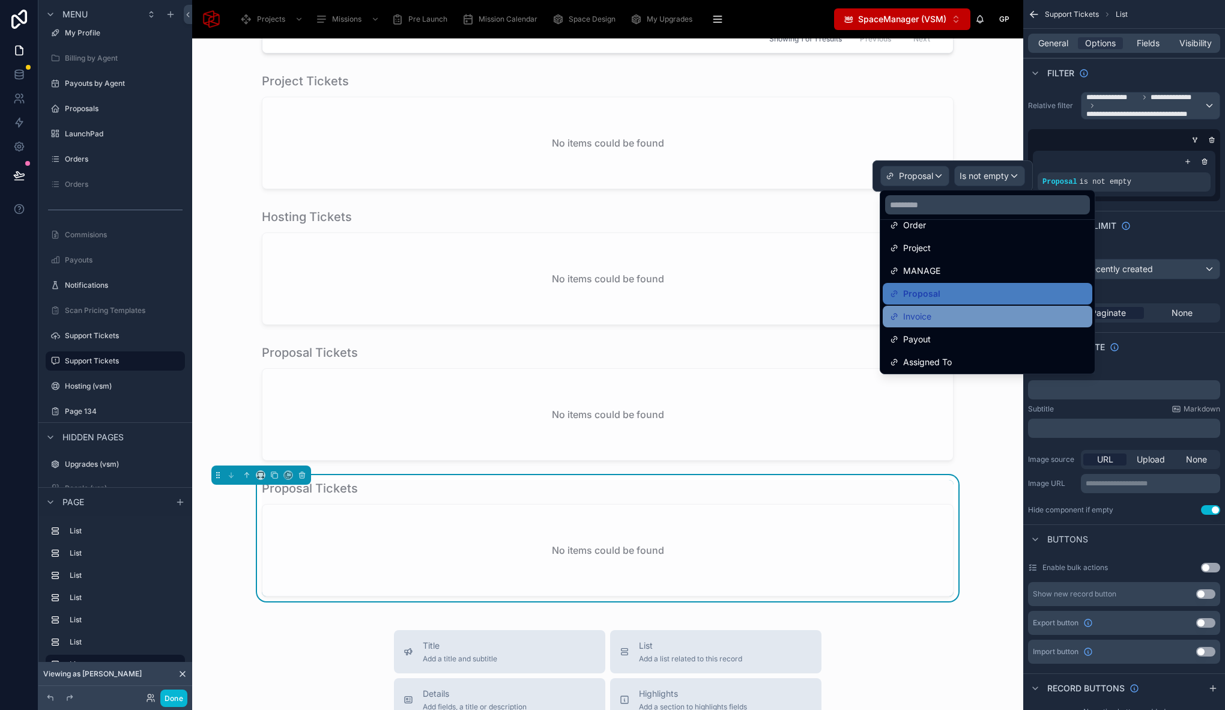
click at [990, 314] on div "Invoice" at bounding box center [987, 316] width 195 height 14
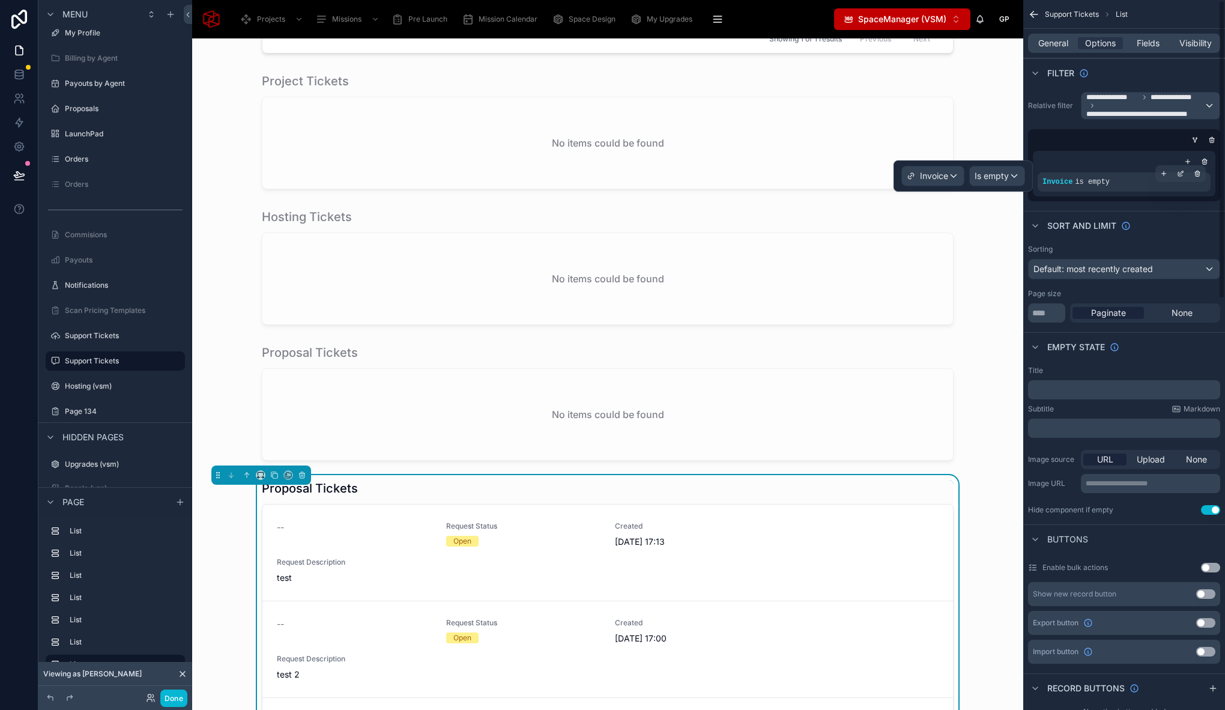
click at [1094, 182] on span "is empty" at bounding box center [1092, 182] width 35 height 8
click at [1083, 179] on span "is empty" at bounding box center [1092, 182] width 35 height 8
click at [1177, 174] on icon "scrollable content" at bounding box center [1180, 173] width 7 height 7
click at [996, 181] on span "Is empty" at bounding box center [991, 176] width 34 height 12
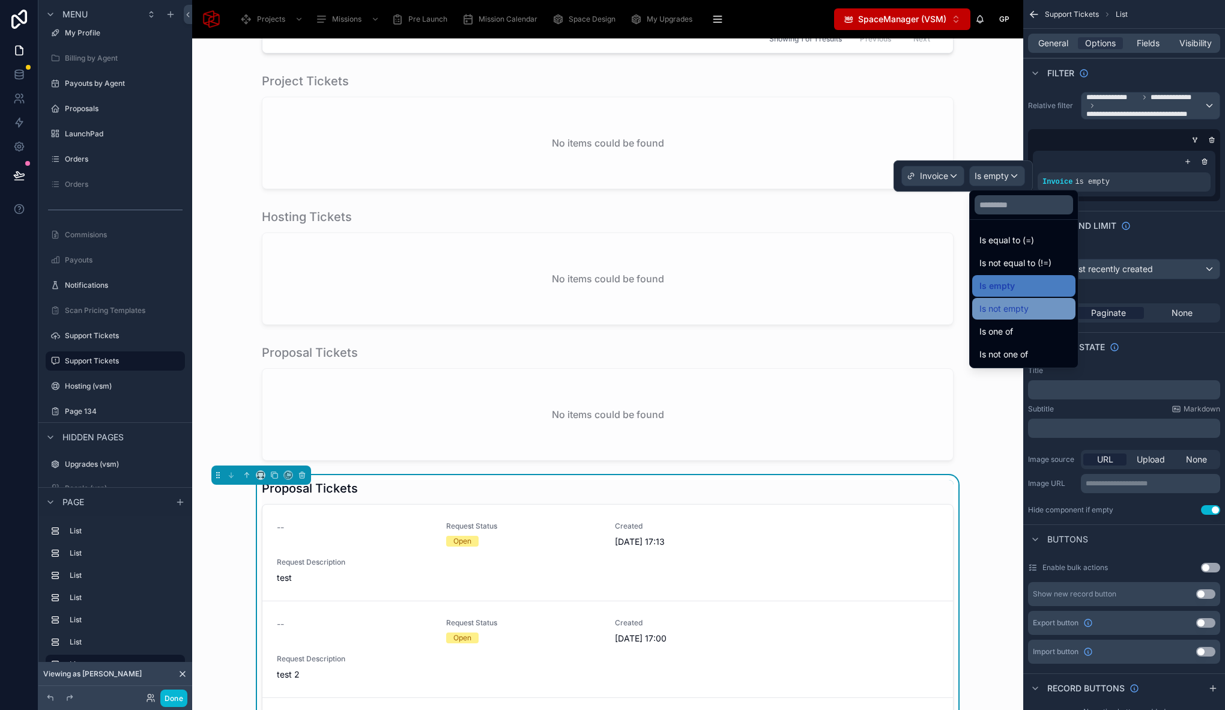
click at [1028, 313] on span "Is not empty" at bounding box center [1003, 308] width 49 height 14
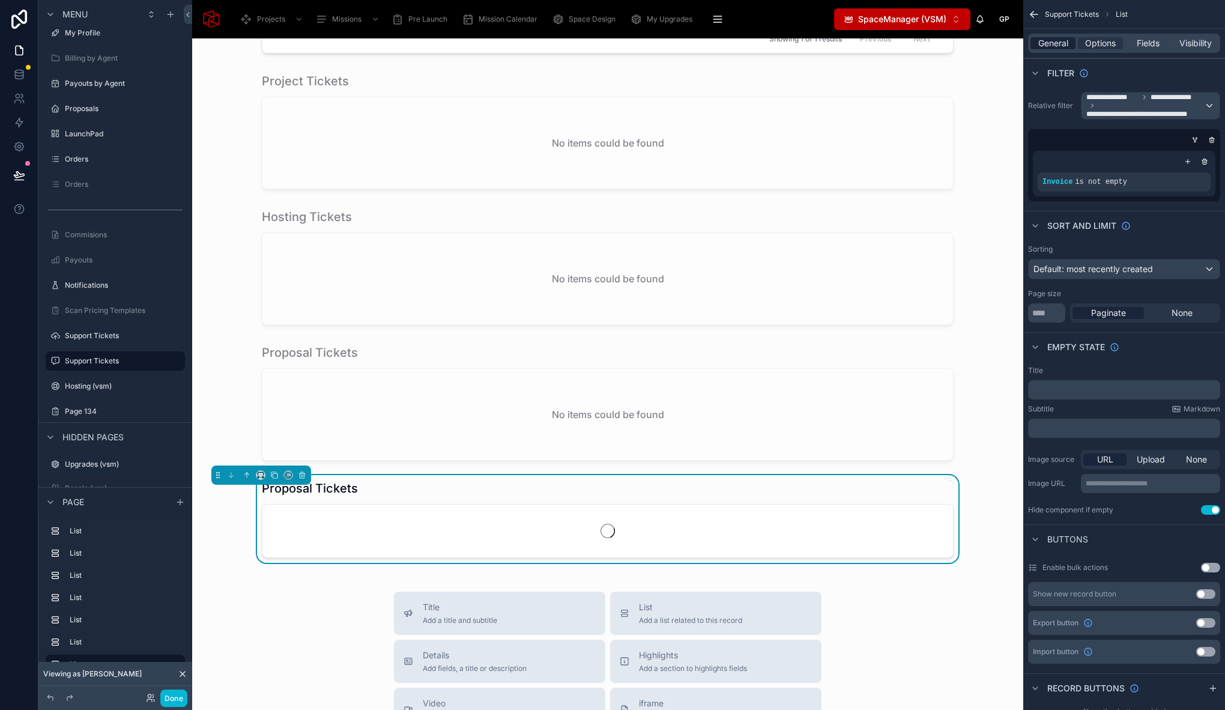
click at [1059, 43] on span "General" at bounding box center [1053, 43] width 30 height 12
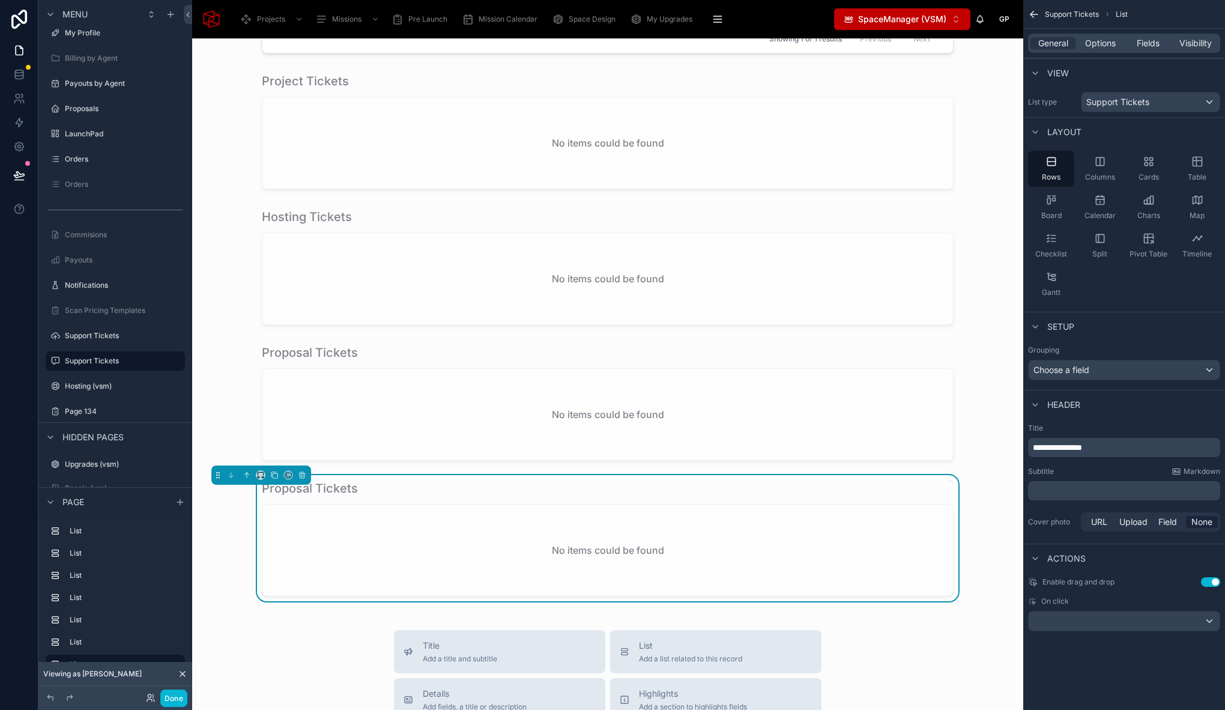
click at [1067, 446] on span "**********" at bounding box center [1057, 447] width 49 height 8
drag, startPoint x: 1042, startPoint y: 444, endPoint x: 1000, endPoint y: 445, distance: 42.6
click at [1000, 445] on div "Projects Missions Pre Launch Mission Calendar Space Design My Upgrades QR In Pr…" at bounding box center [708, 355] width 1033 height 710
click at [1138, 44] on span "Fields" at bounding box center [1147, 43] width 23 height 12
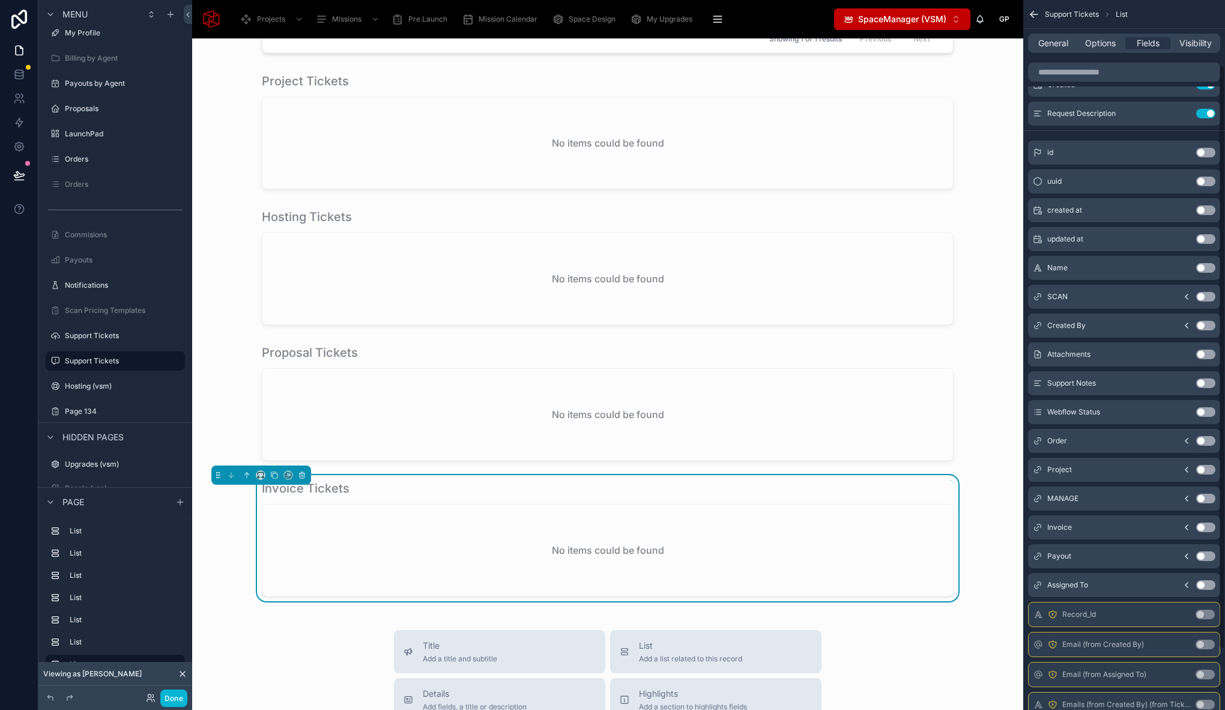
scroll to position [85, 0]
click at [1205, 525] on button "Use setting" at bounding box center [1205, 524] width 19 height 10
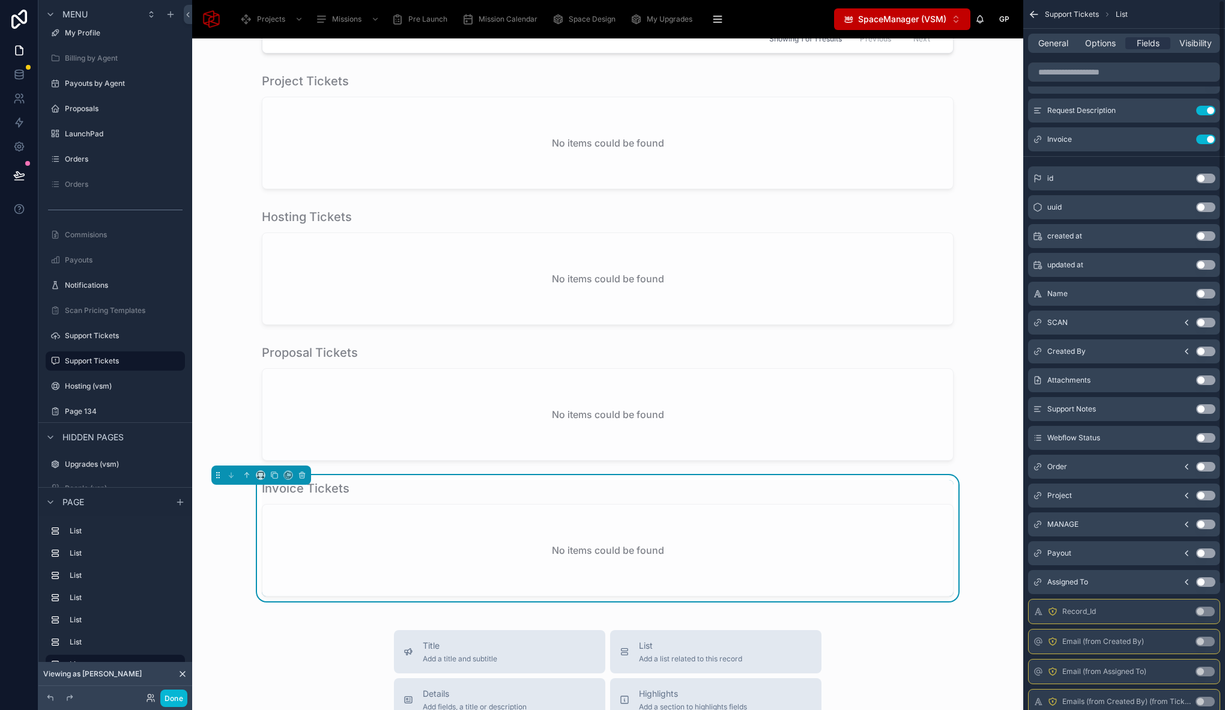
scroll to position [0, 0]
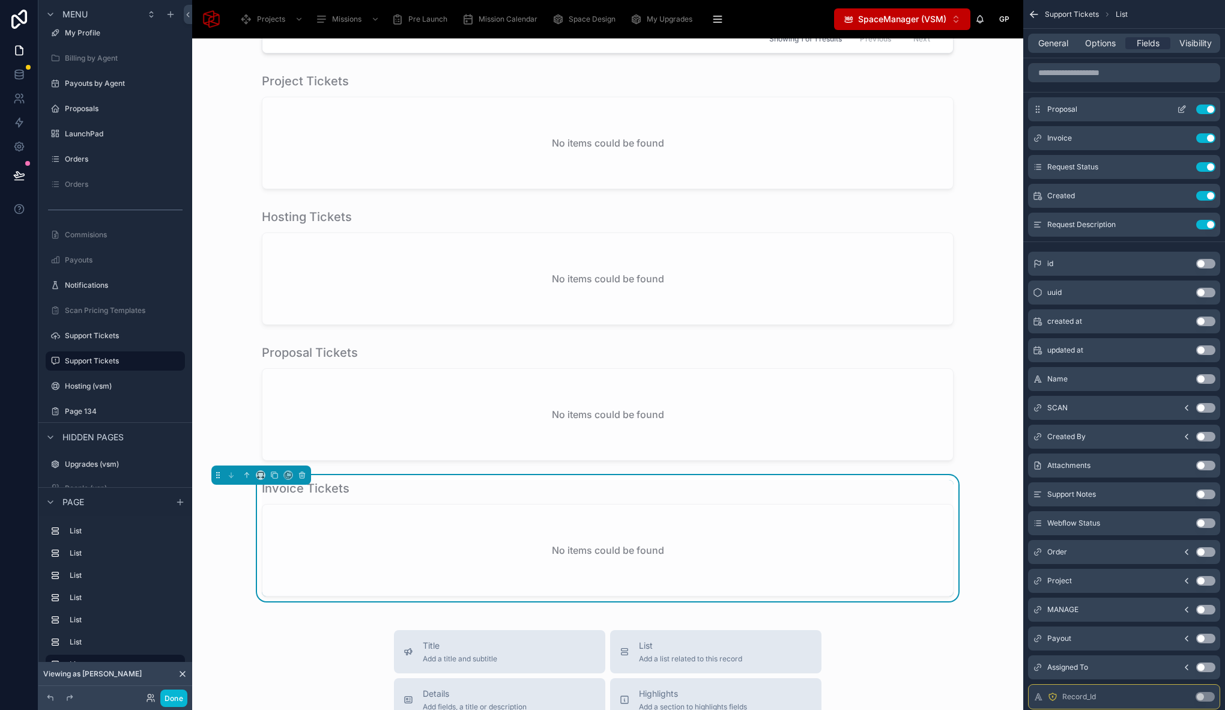
click at [1201, 107] on button "Use setting" at bounding box center [1205, 109] width 19 height 10
click at [1181, 106] on icon "scrollable content" at bounding box center [1182, 109] width 10 height 10
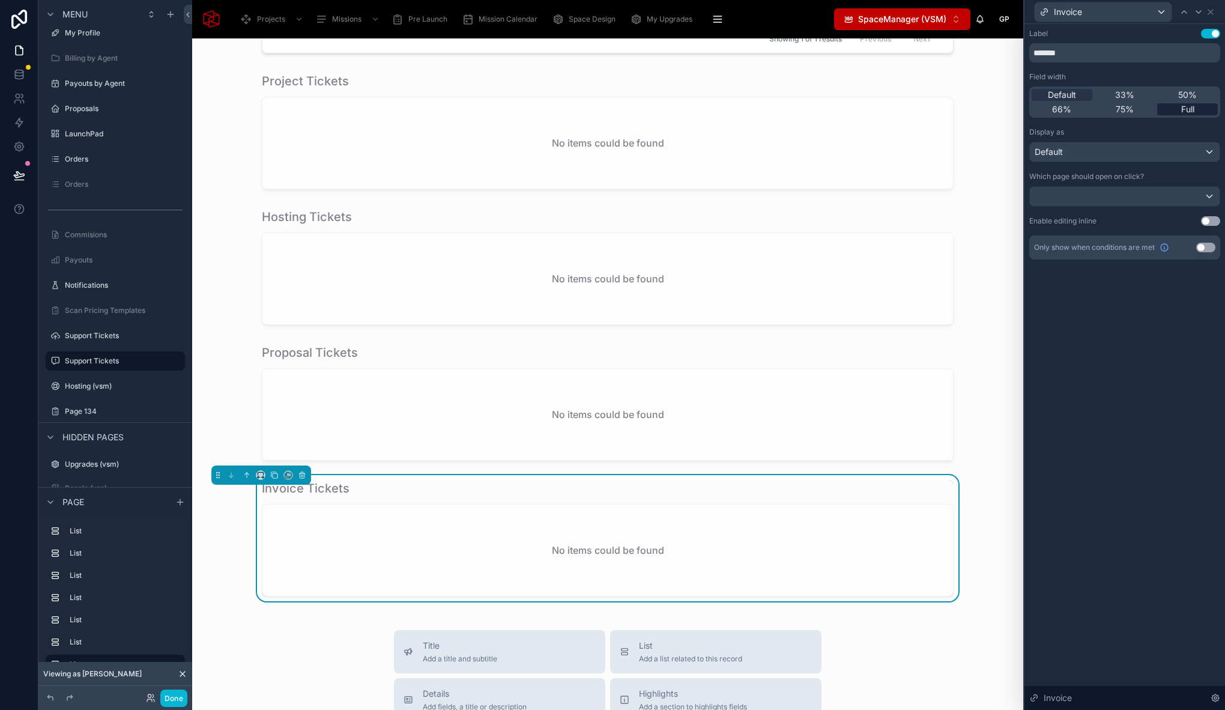
click at [1193, 110] on span "Full" at bounding box center [1187, 109] width 13 height 12
click at [1210, 34] on button "Use setting" at bounding box center [1210, 34] width 19 height 10
click at [1211, 14] on icon at bounding box center [1210, 12] width 10 height 10
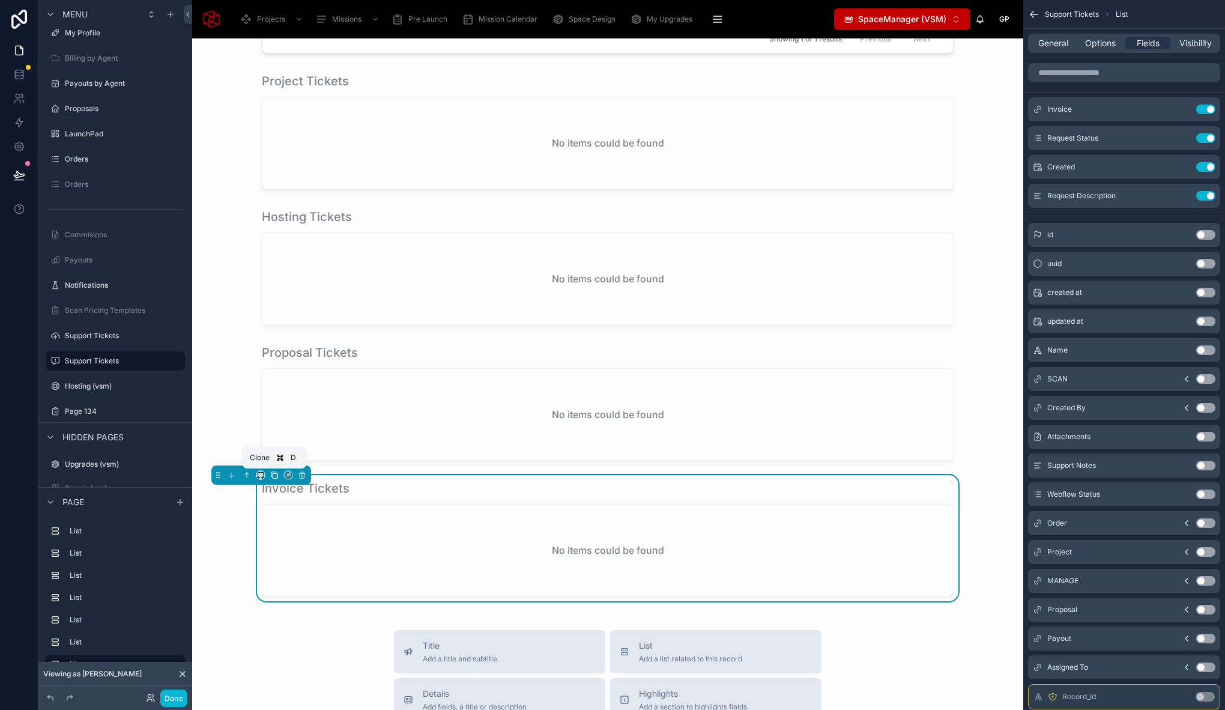
click at [276, 475] on icon at bounding box center [274, 475] width 8 height 8
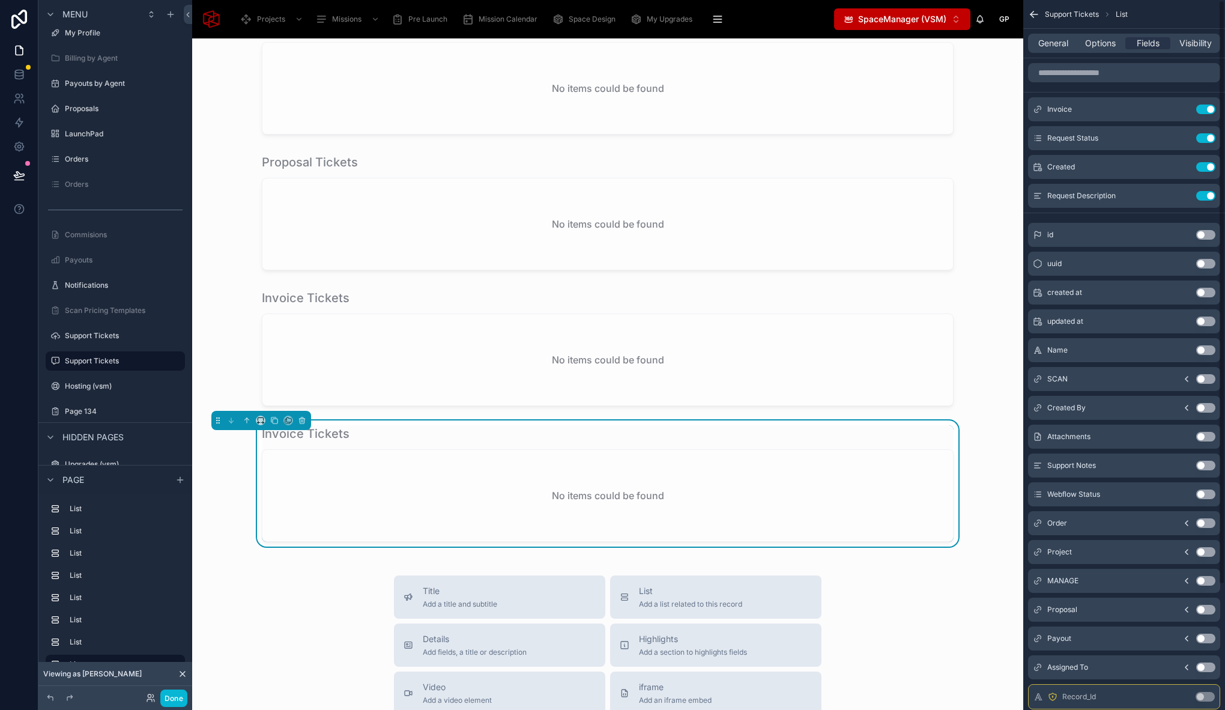
drag, startPoint x: 1099, startPoint y: 46, endPoint x: 1099, endPoint y: 55, distance: 9.0
click at [1099, 46] on span "Options" at bounding box center [1100, 43] width 31 height 12
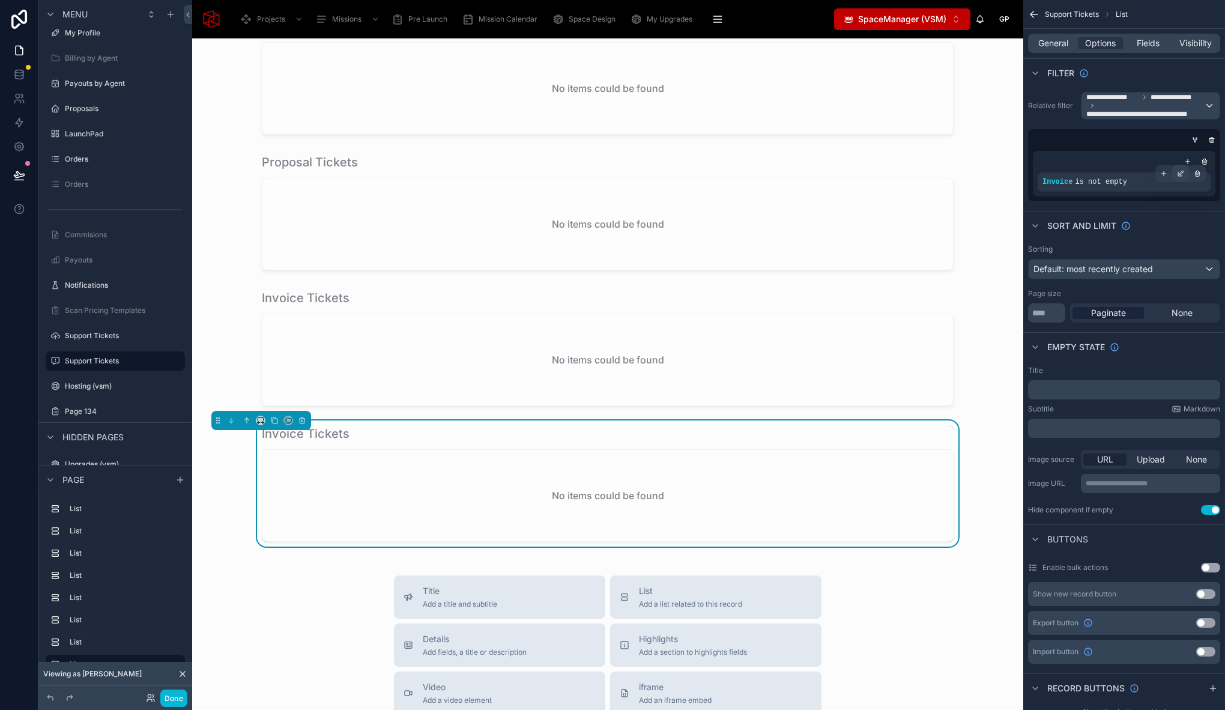
click at [1180, 175] on icon "scrollable content" at bounding box center [1180, 173] width 7 height 7
click at [933, 175] on div "Invoice" at bounding box center [918, 175] width 62 height 19
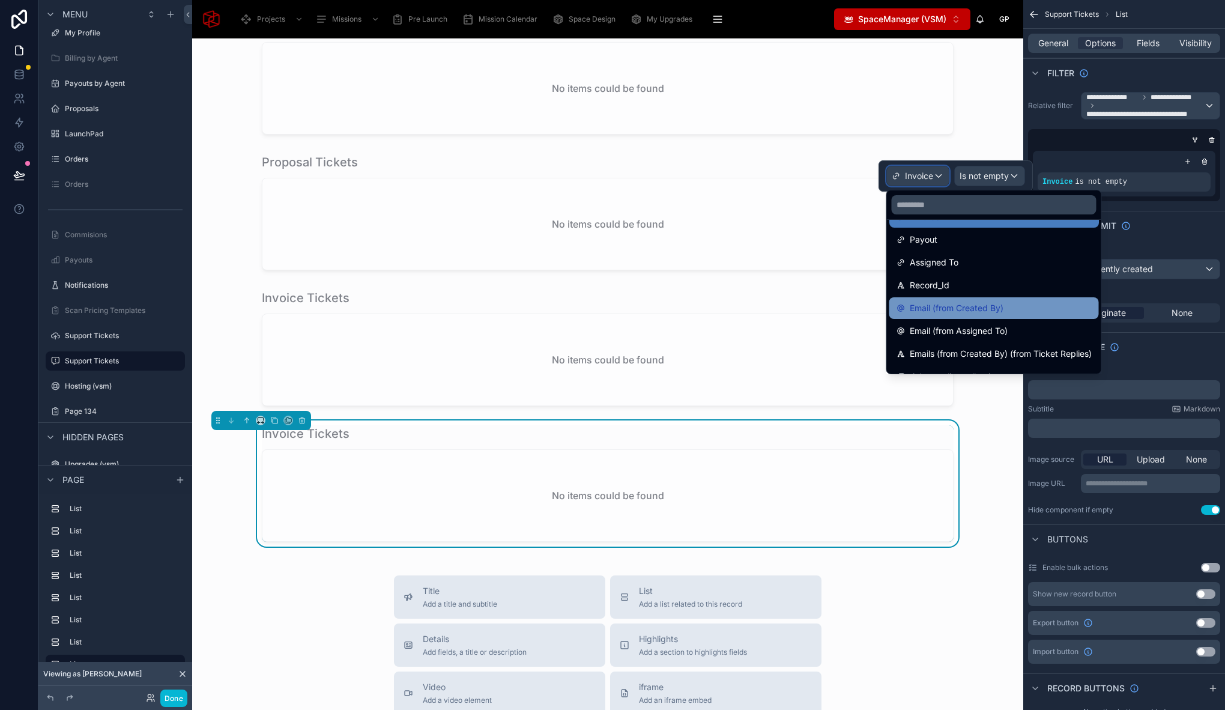
scroll to position [397, 0]
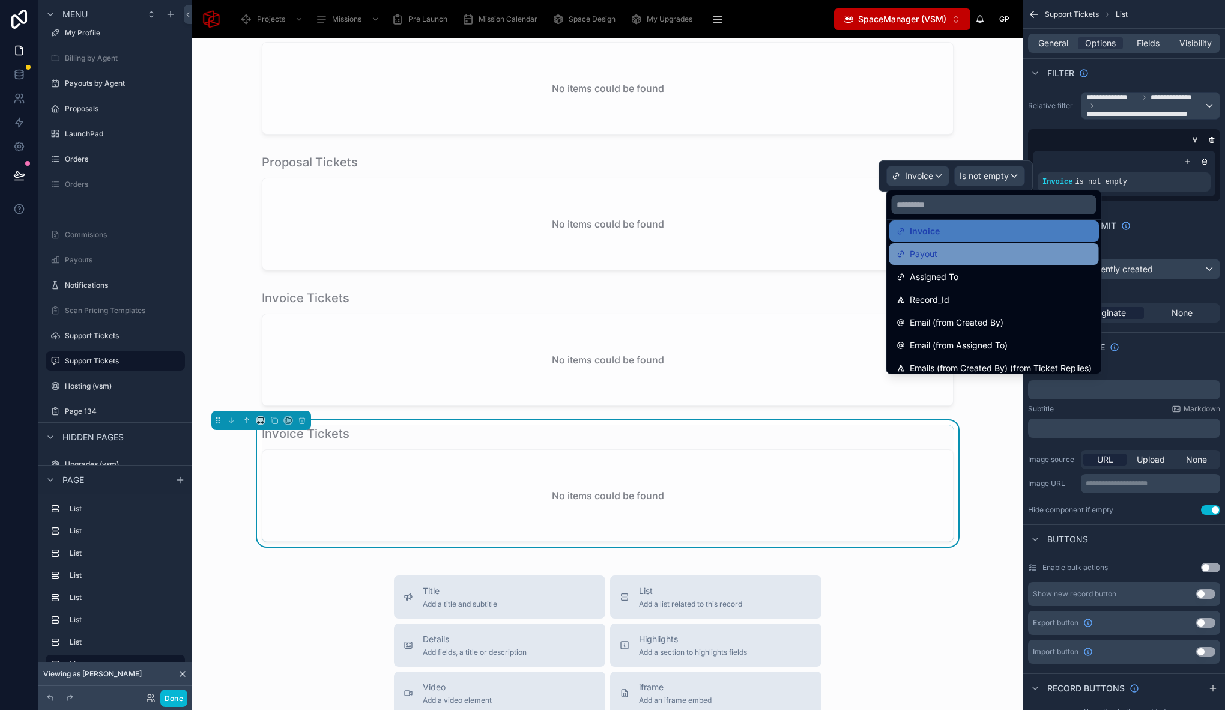
click at [973, 261] on div "Payout" at bounding box center [993, 254] width 195 height 14
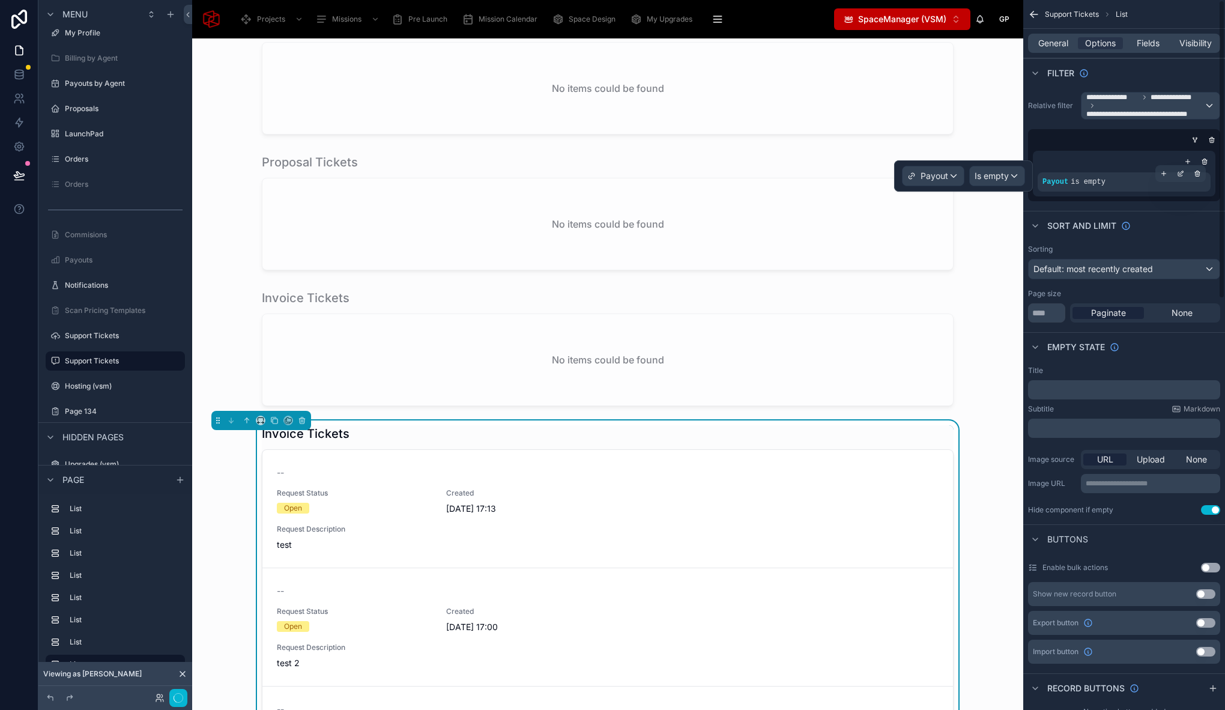
click at [1089, 185] on span "is empty" at bounding box center [1087, 182] width 35 height 8
click at [1181, 175] on icon "scrollable content" at bounding box center [1180, 174] width 4 height 4
click at [992, 166] on div "Is empty" at bounding box center [996, 175] width 55 height 19
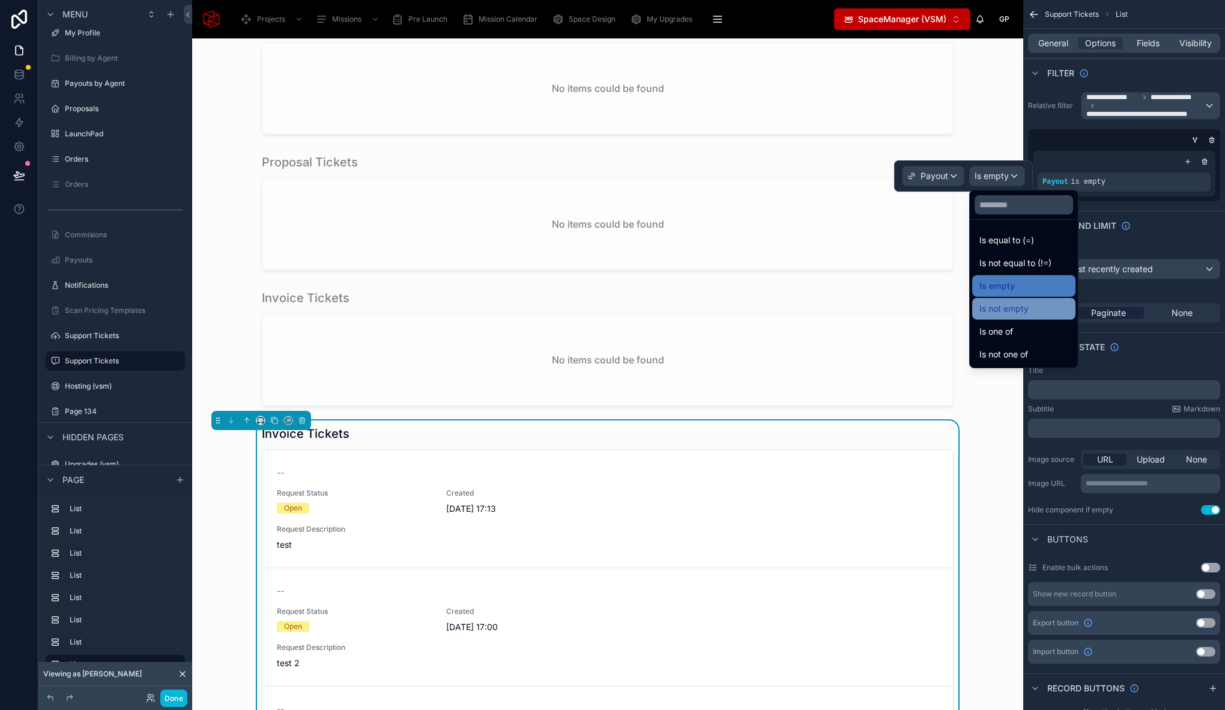
click at [1014, 304] on span "Is not empty" at bounding box center [1003, 308] width 49 height 14
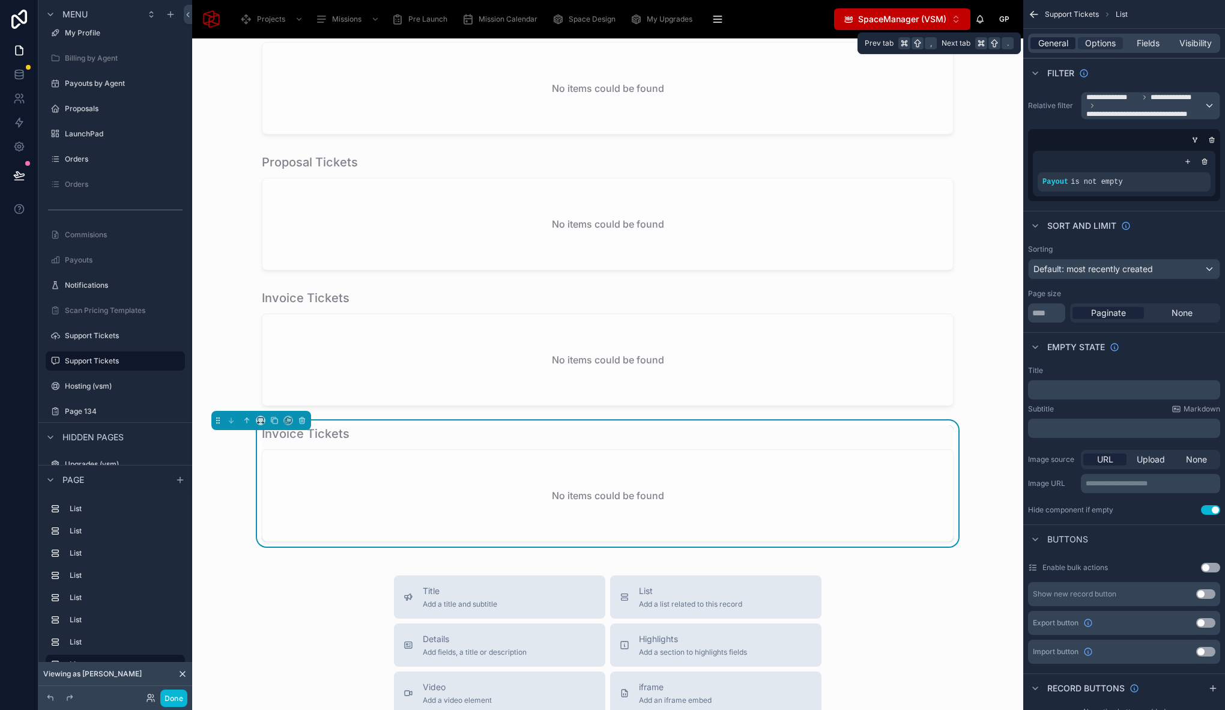
click at [1046, 47] on span "General" at bounding box center [1053, 43] width 30 height 12
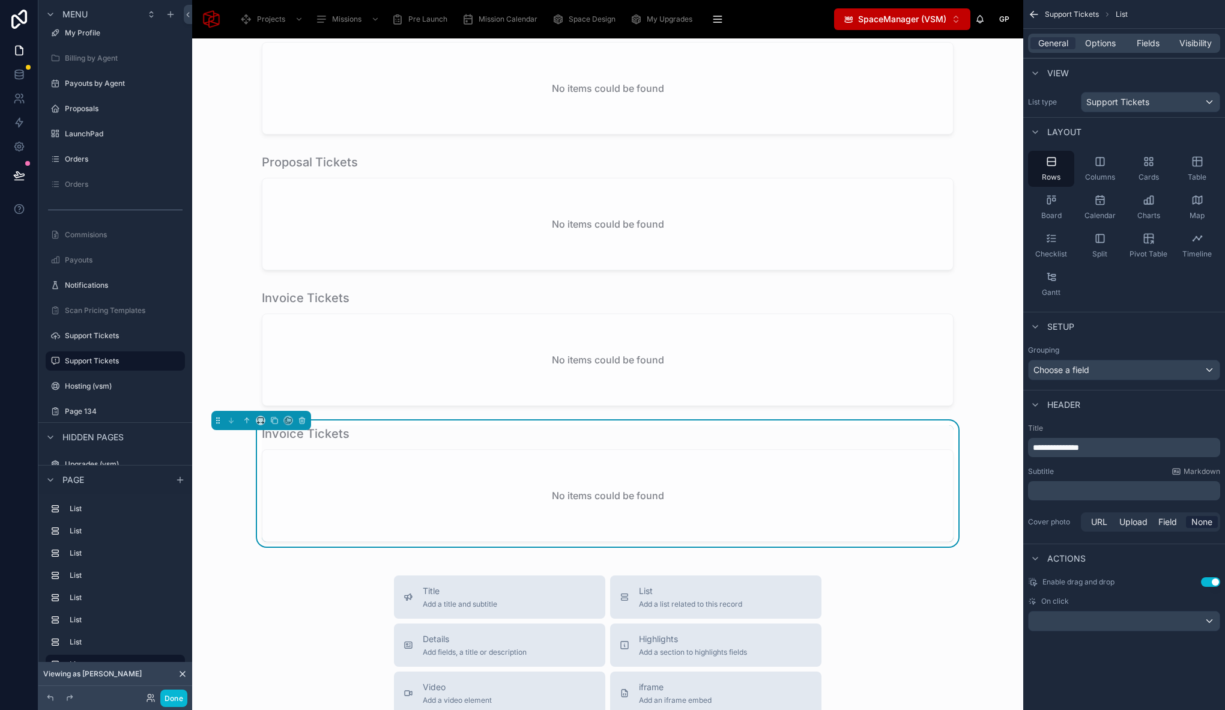
click at [1068, 390] on div "Header" at bounding box center [1124, 404] width 202 height 29
drag, startPoint x: 1063, startPoint y: 451, endPoint x: 988, endPoint y: 448, distance: 74.5
click at [988, 448] on div "Projects Missions Pre Launch Mission Calendar Space Design My Upgrades QR In Pr…" at bounding box center [708, 355] width 1033 height 710
click at [1152, 42] on span "Fields" at bounding box center [1147, 43] width 23 height 12
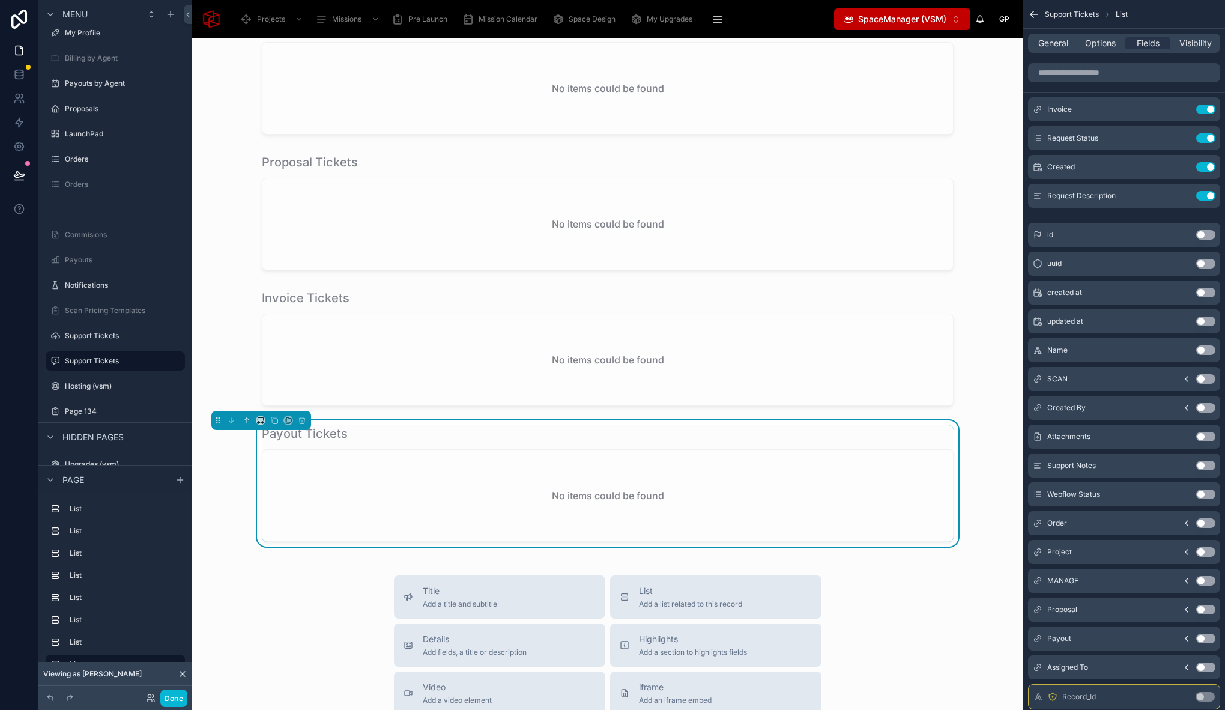
click at [1200, 639] on button "Use setting" at bounding box center [1205, 638] width 19 height 10
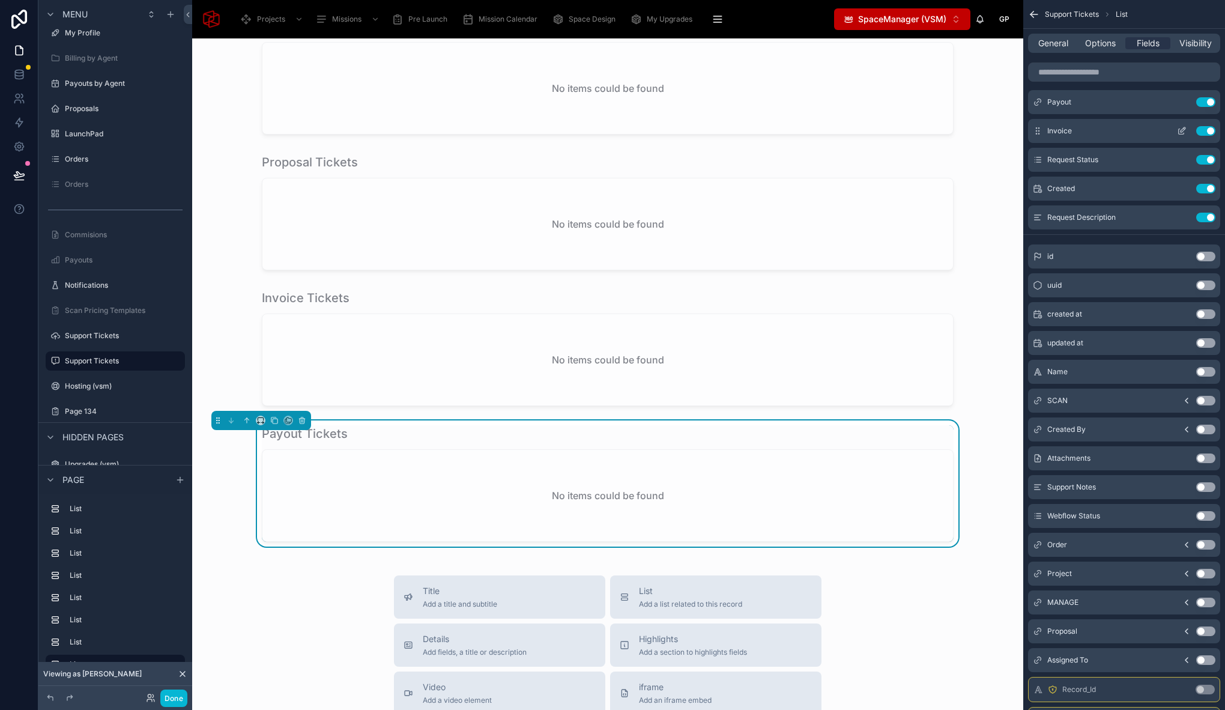
click at [1205, 130] on button "Use setting" at bounding box center [1205, 131] width 19 height 10
click at [1181, 102] on icon "scrollable content" at bounding box center [1182, 102] width 10 height 10
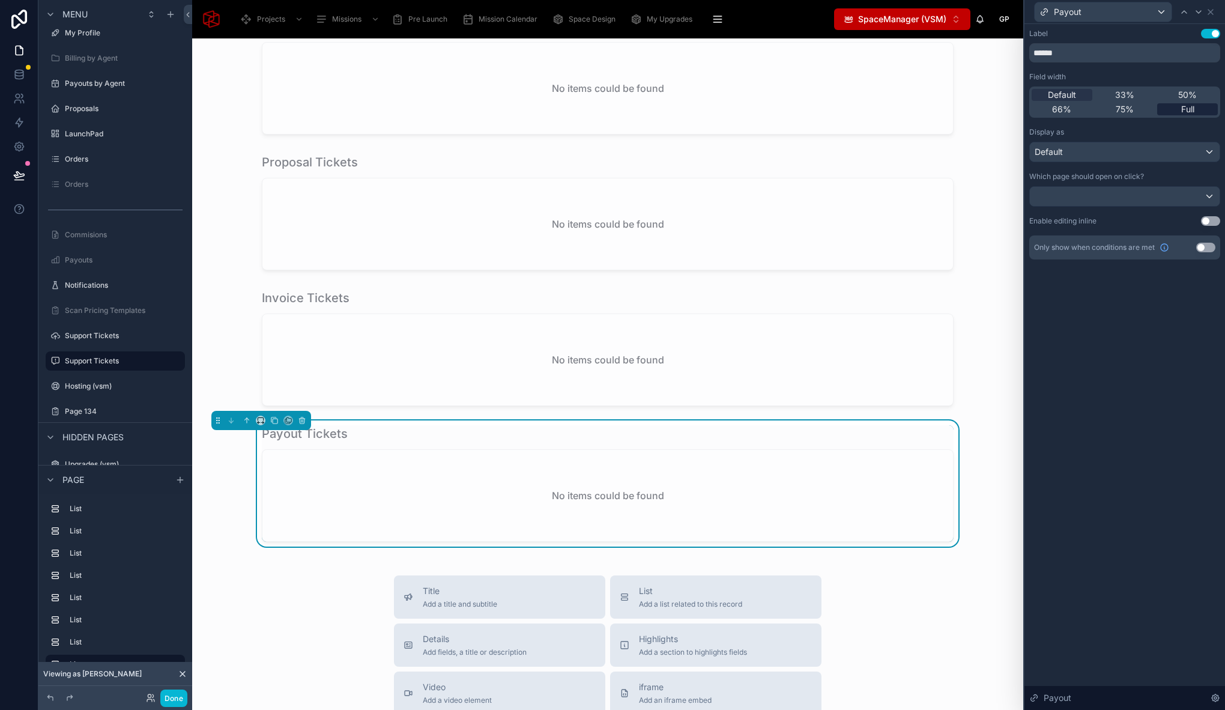
click at [1190, 110] on span "Full" at bounding box center [1187, 109] width 13 height 12
click at [1214, 34] on button "Use setting" at bounding box center [1210, 34] width 19 height 10
click at [178, 702] on button "Done" at bounding box center [173, 697] width 27 height 17
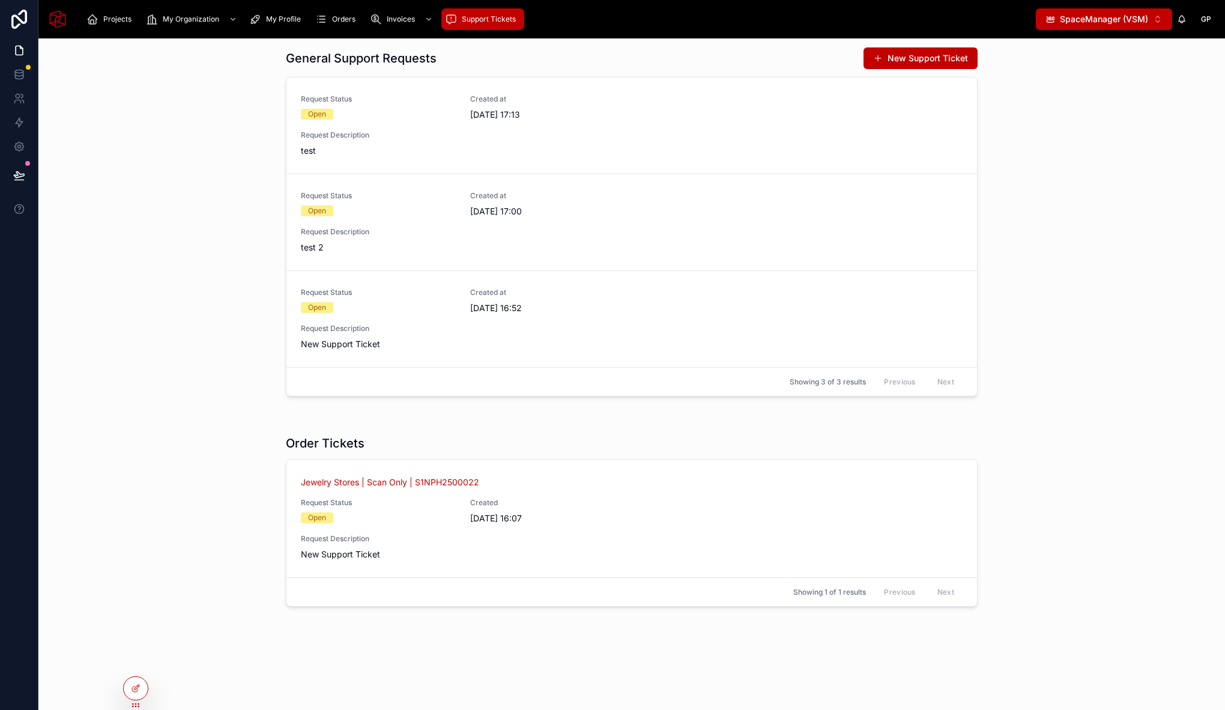
scroll to position [0, 0]
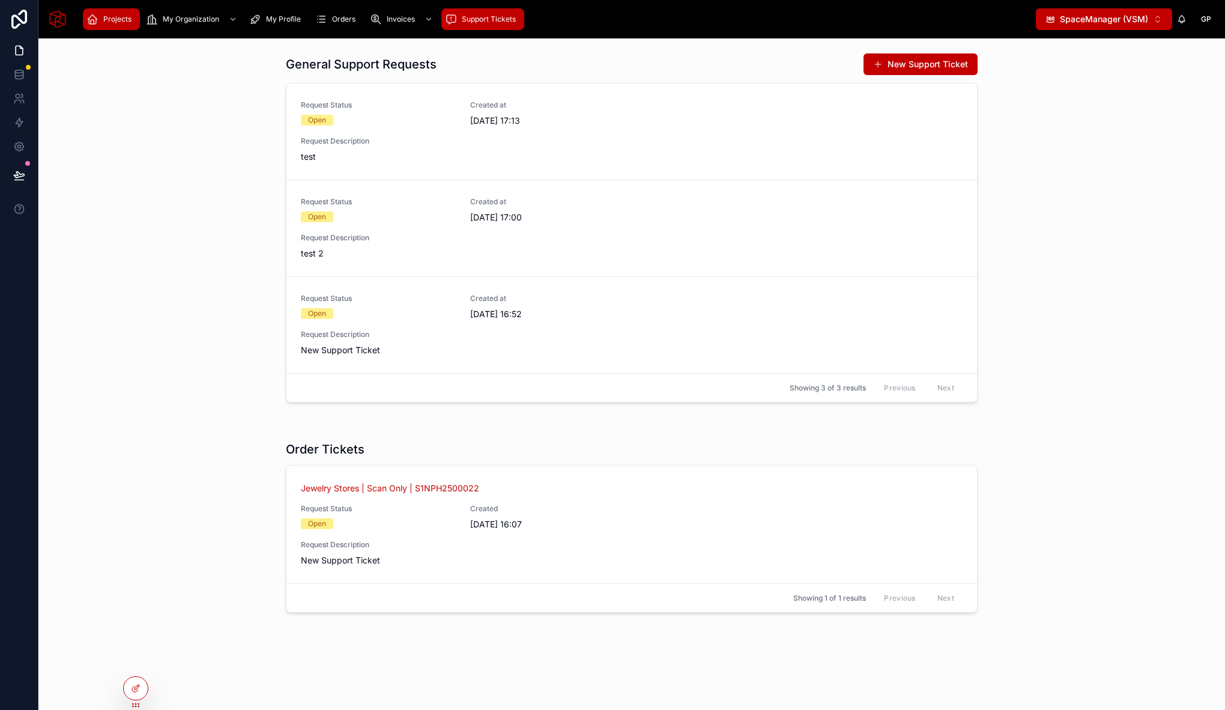
click at [116, 14] on span "Projects" at bounding box center [117, 19] width 28 height 10
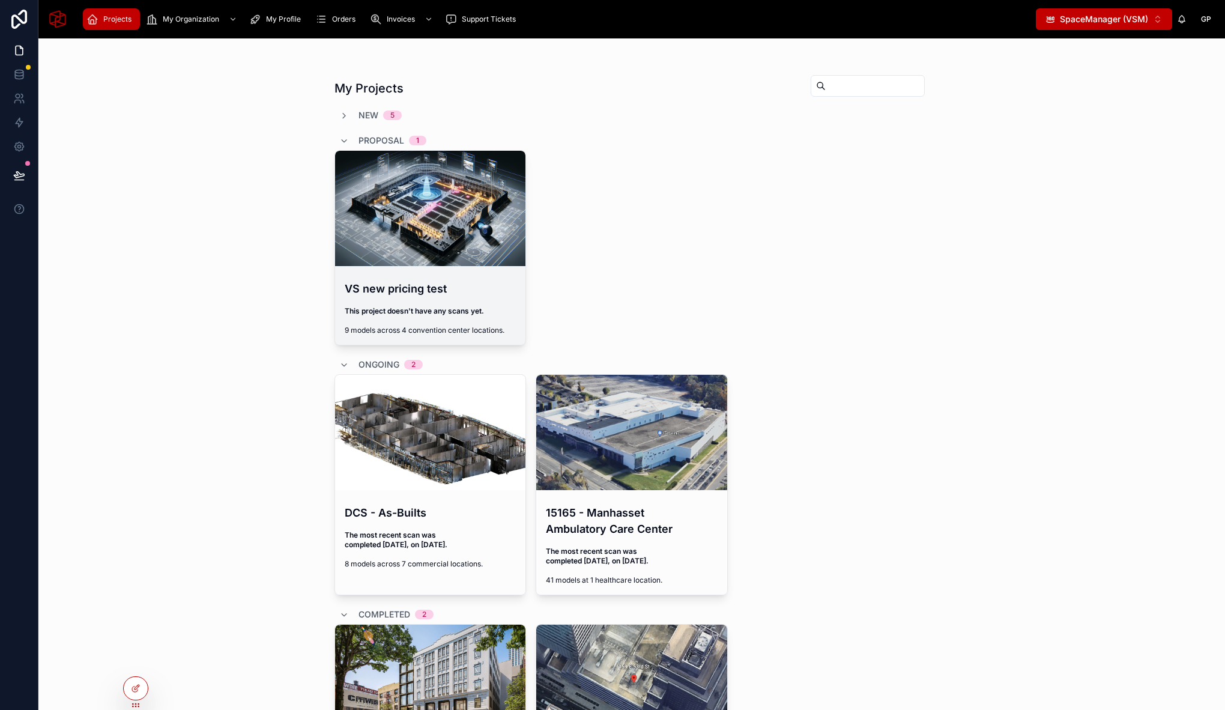
click at [455, 285] on h4 "VS new pricing test" at bounding box center [431, 288] width 172 height 16
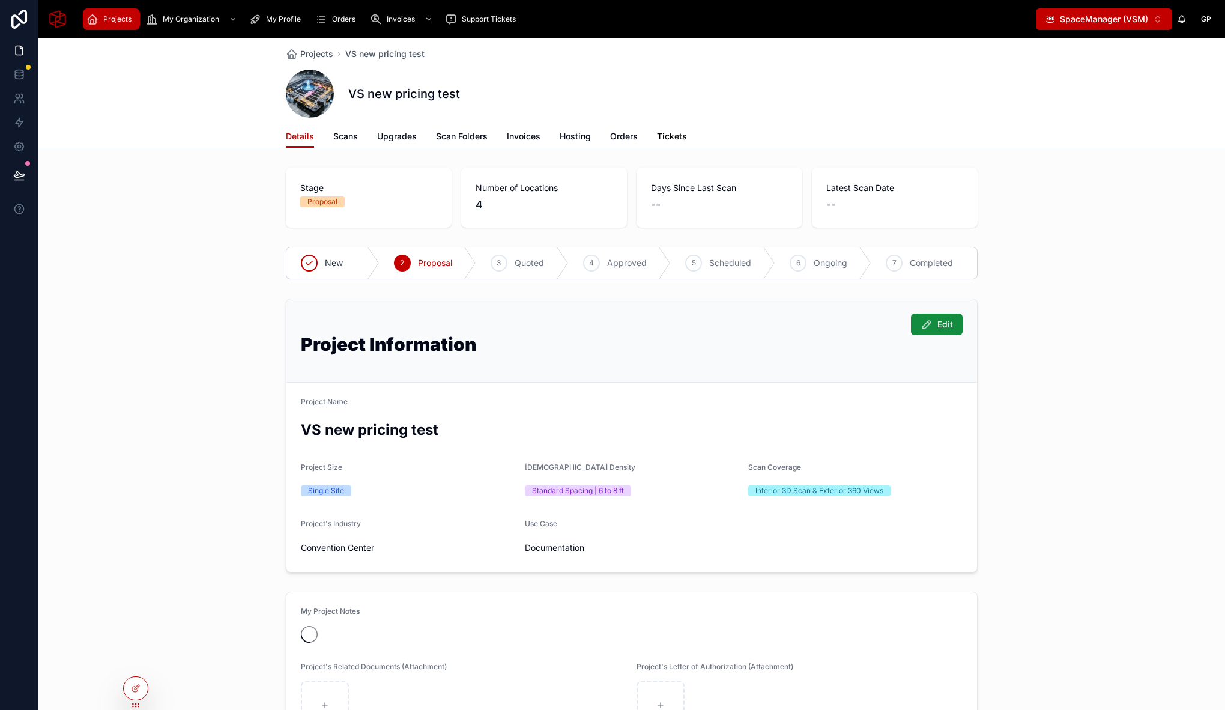
click at [663, 128] on link "Tickets" at bounding box center [672, 137] width 30 height 24
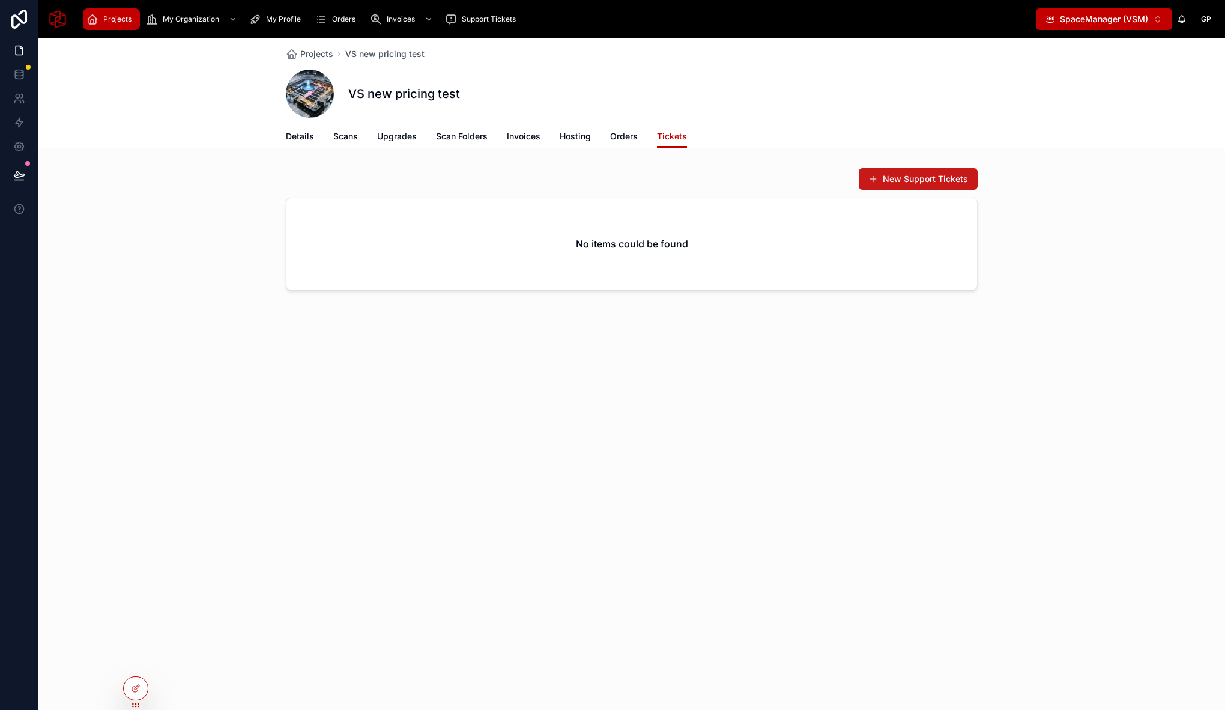
click at [923, 179] on button "New Support Tickets" at bounding box center [917, 179] width 119 height 22
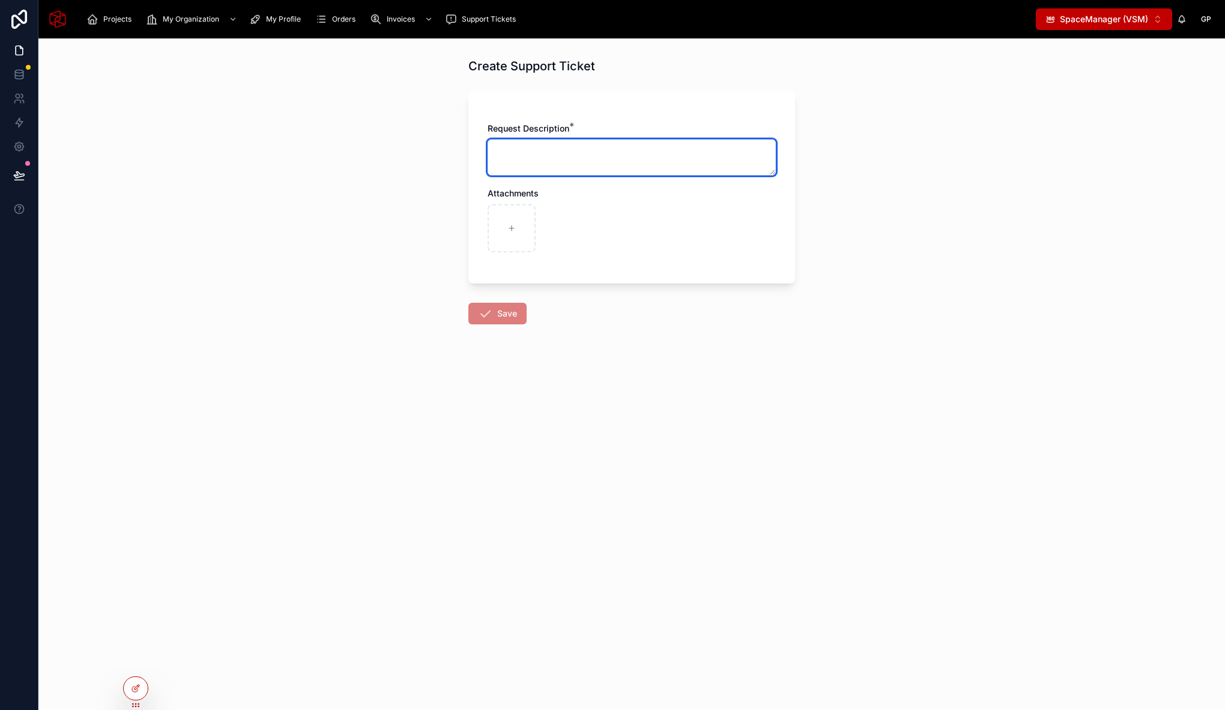
click at [531, 154] on textarea at bounding box center [631, 157] width 288 height 36
type textarea "**********"
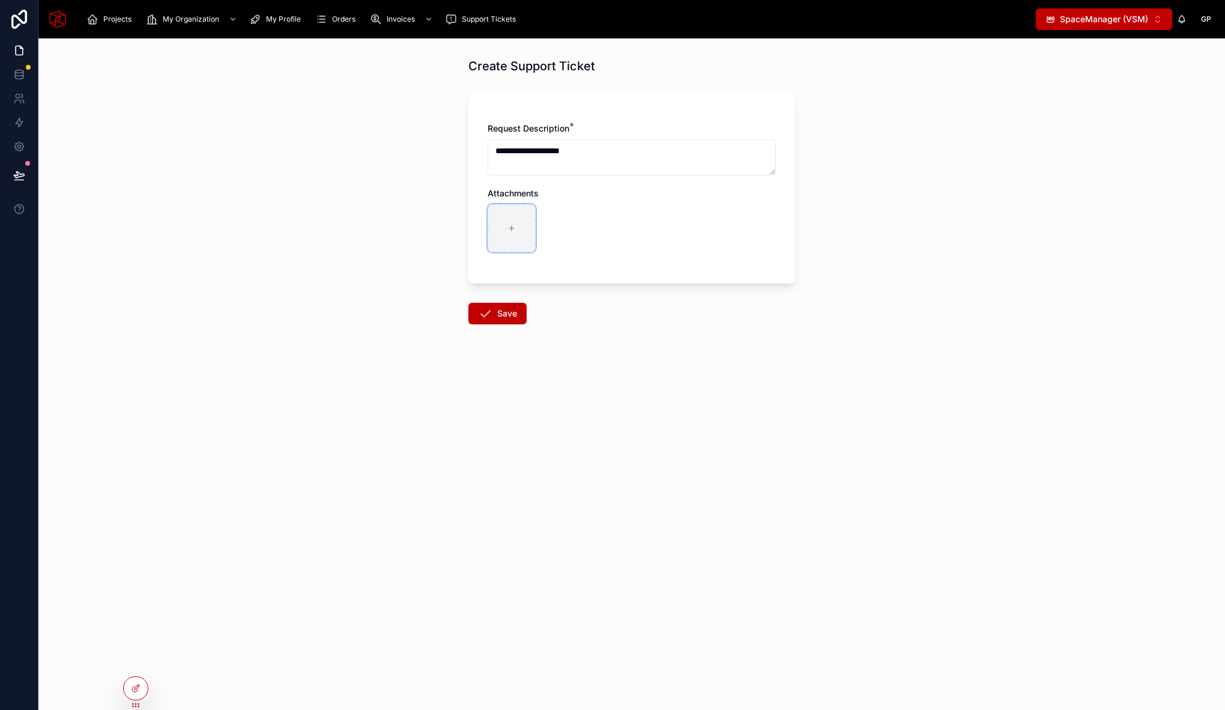
click at [517, 224] on div at bounding box center [511, 228] width 48 height 48
click at [511, 219] on div at bounding box center [511, 228] width 48 height 48
click at [513, 225] on icon at bounding box center [511, 228] width 8 height 8
click at [504, 309] on button "Save" at bounding box center [497, 314] width 58 height 22
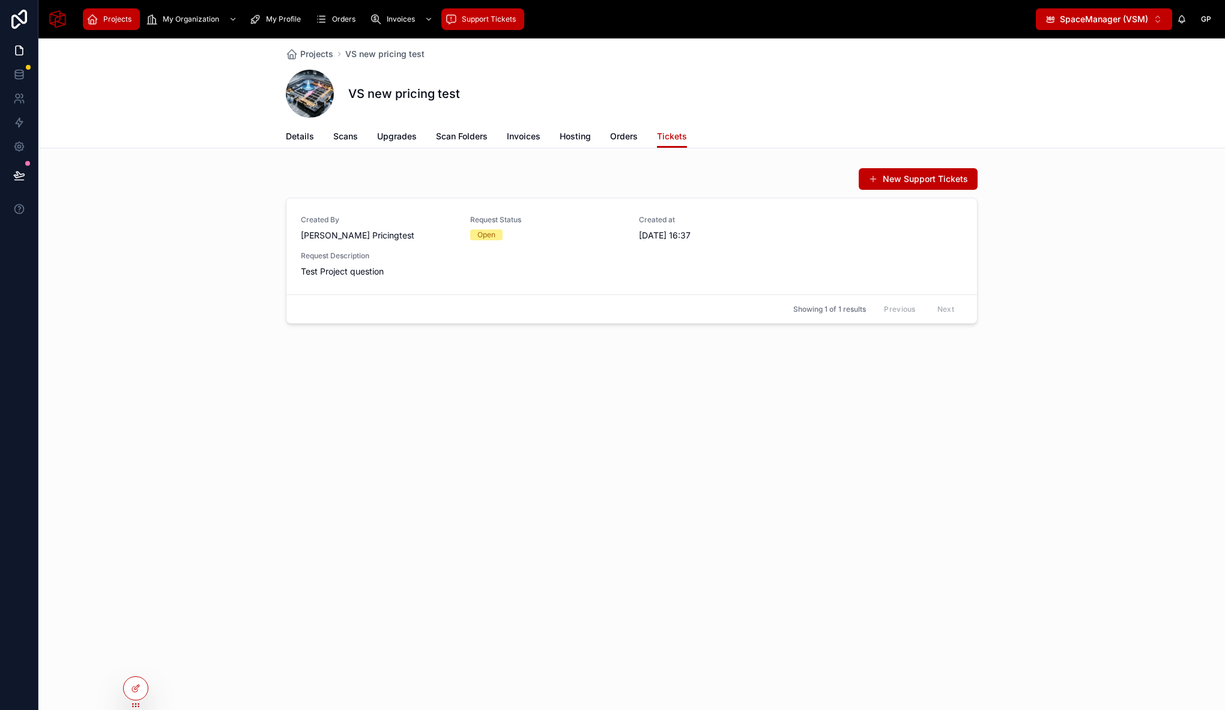
click at [481, 19] on span "Support Tickets" at bounding box center [489, 19] width 54 height 10
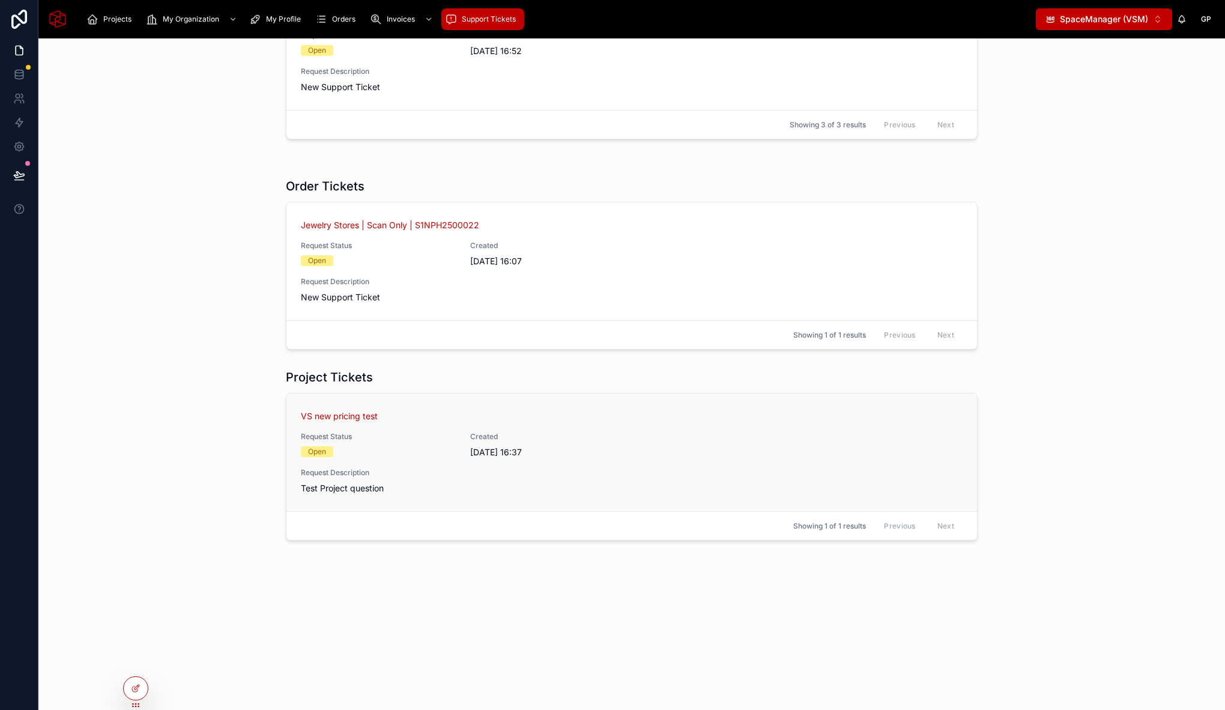
scroll to position [256, 0]
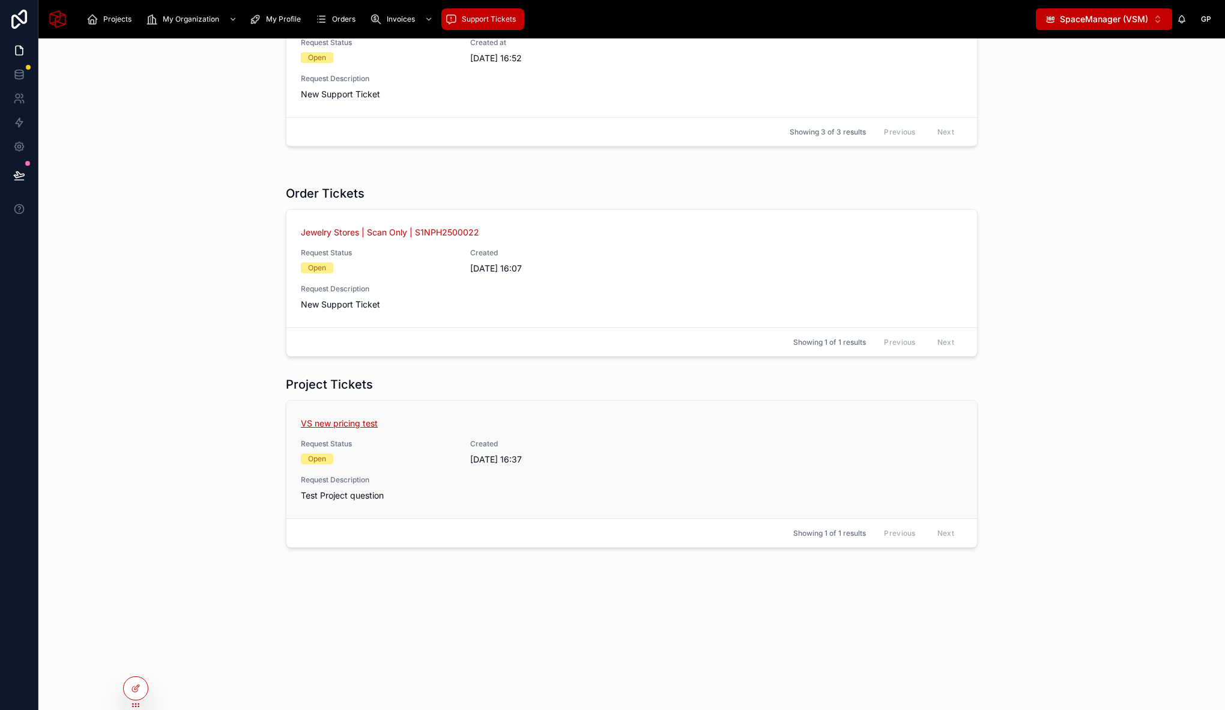
click at [351, 420] on span "VS new pricing test" at bounding box center [339, 423] width 77 height 12
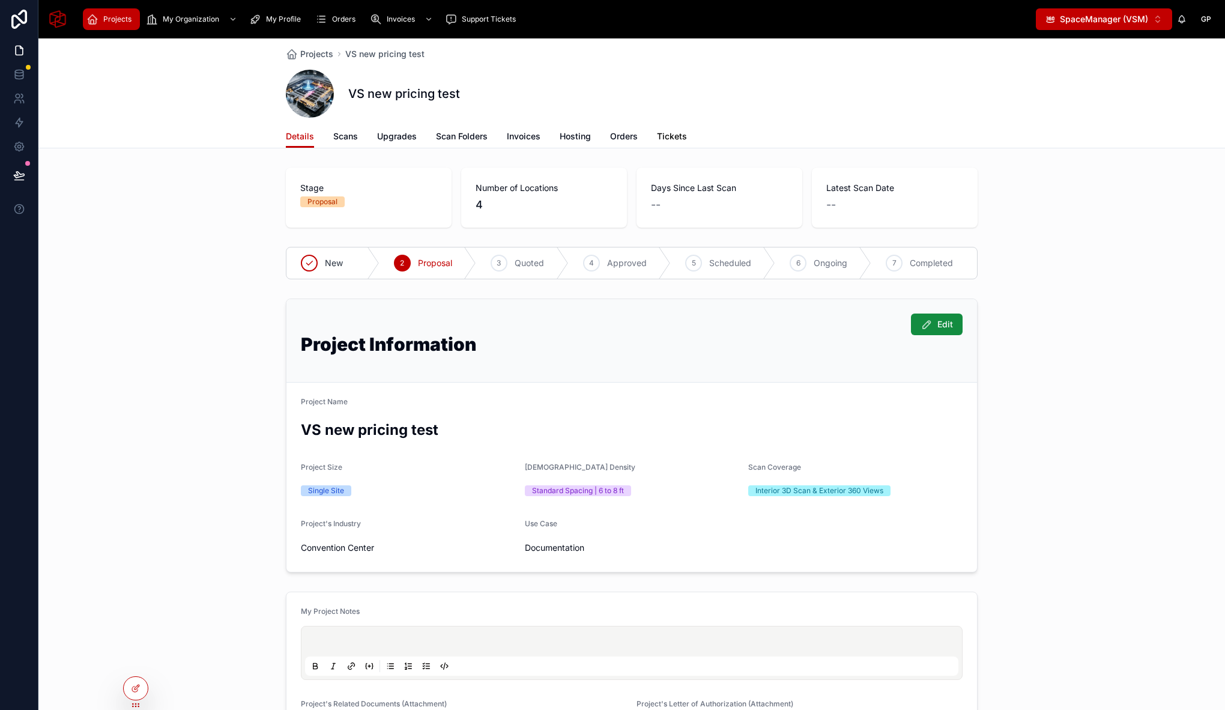
click at [663, 141] on span "Tickets" at bounding box center [672, 136] width 30 height 12
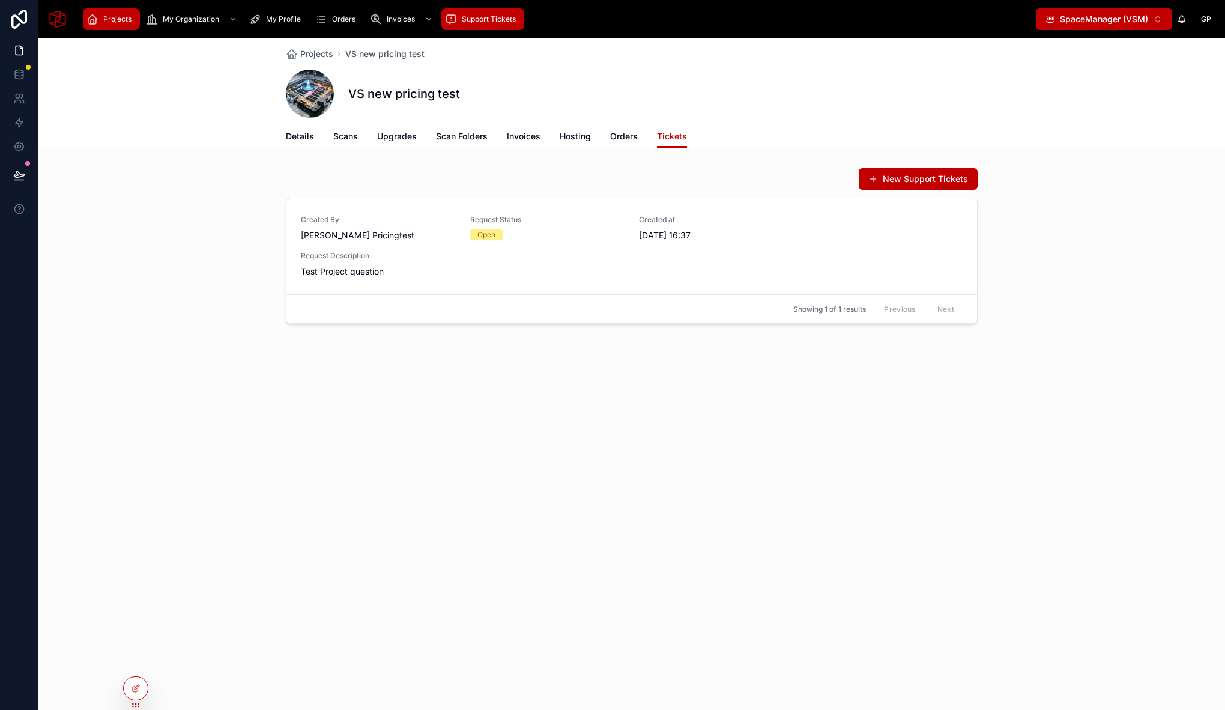
click at [489, 12] on div "Support Tickets" at bounding box center [483, 19] width 76 height 19
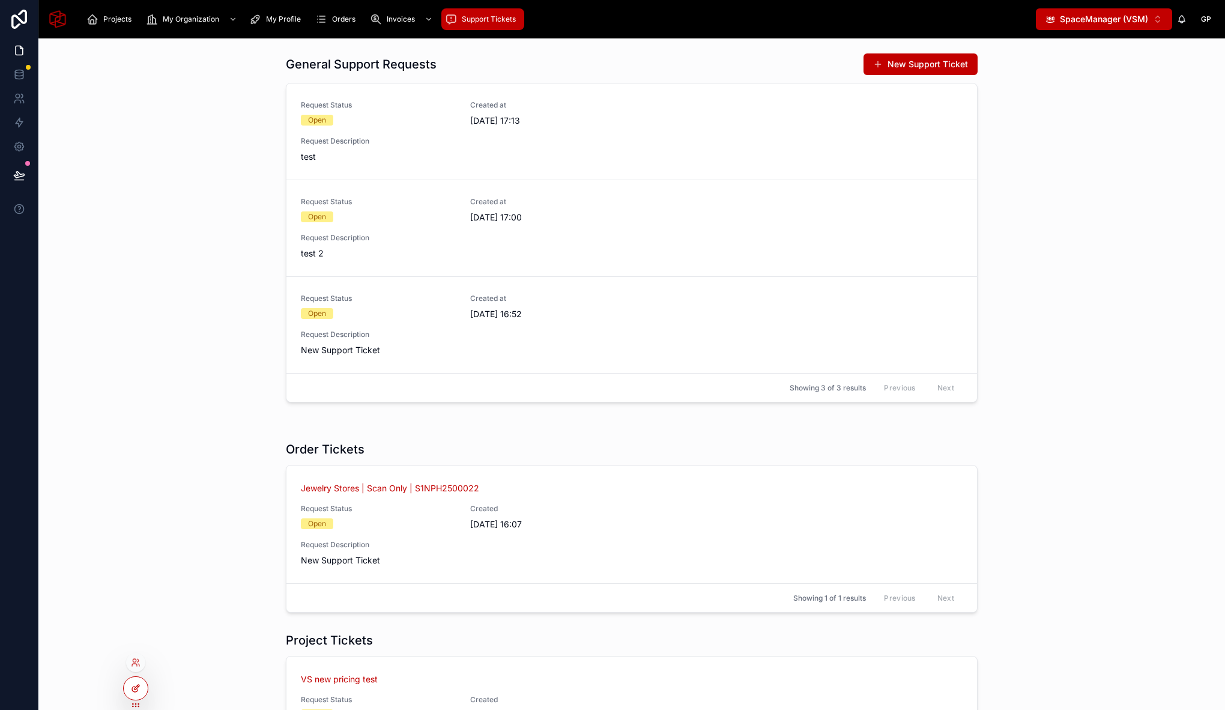
click at [146, 684] on div at bounding box center [136, 688] width 24 height 23
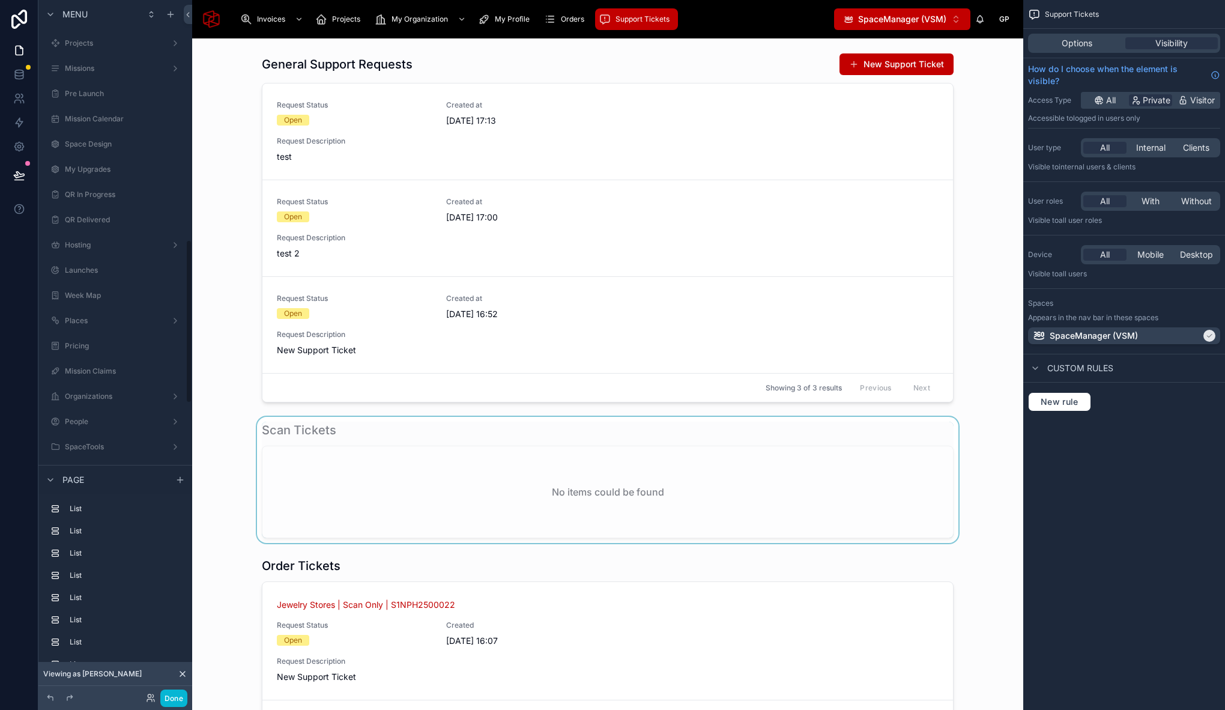
scroll to position [1019, 0]
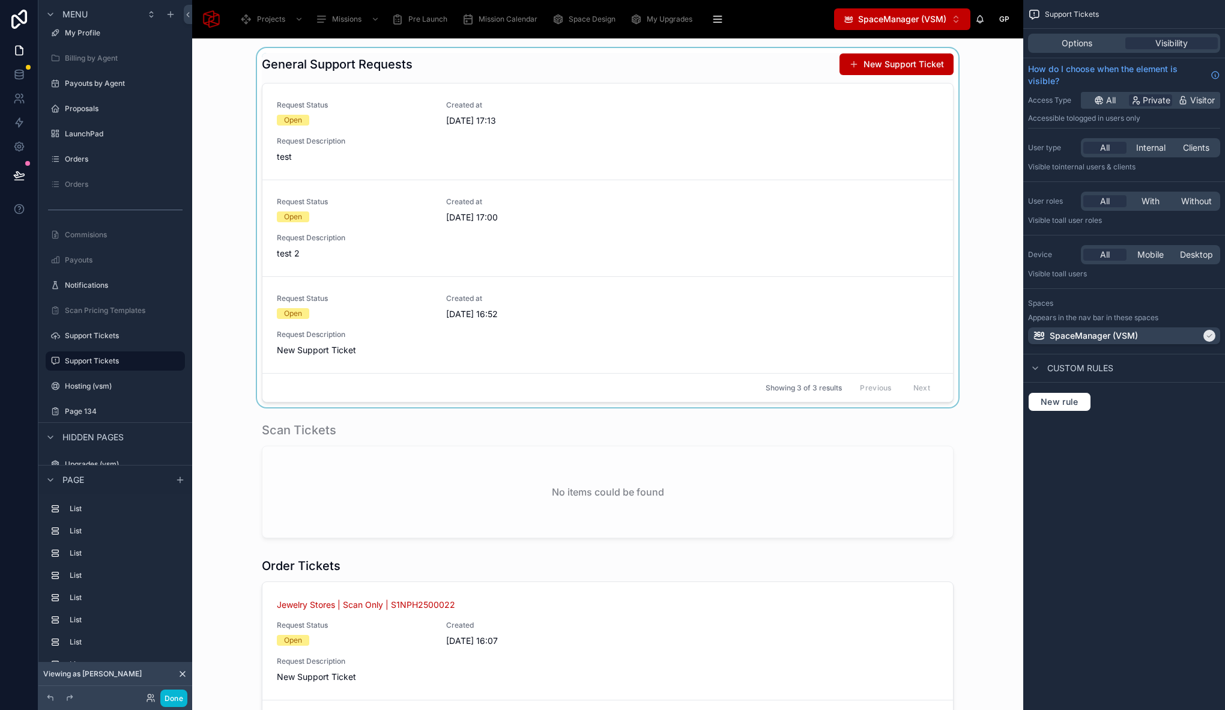
click at [475, 74] on div at bounding box center [608, 227] width 812 height 359
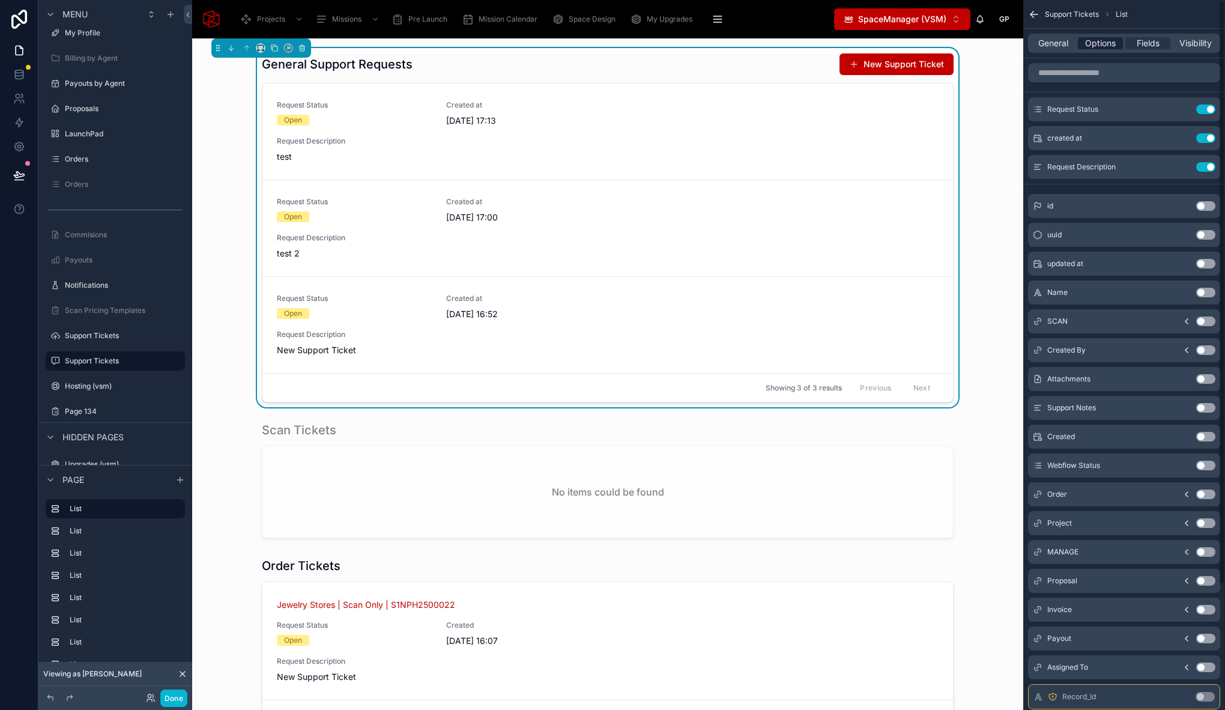
click at [1099, 44] on span "Options" at bounding box center [1100, 43] width 31 height 12
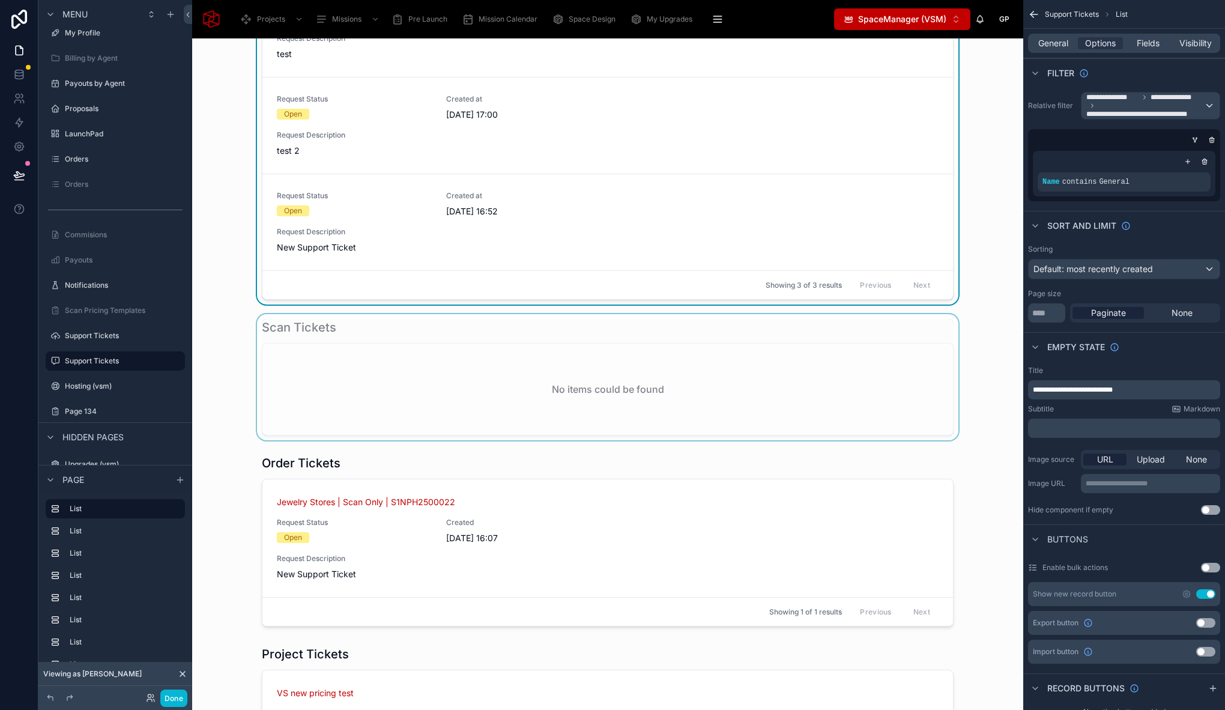
scroll to position [0, 0]
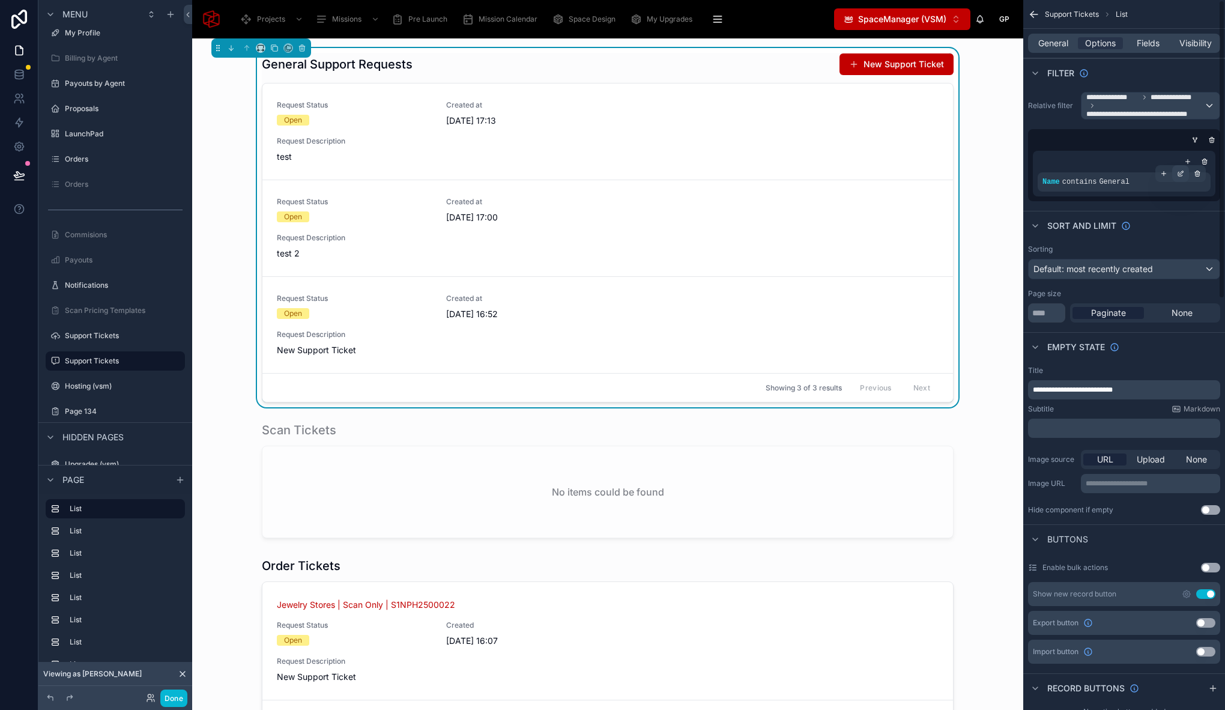
click at [1182, 176] on icon "scrollable content" at bounding box center [1180, 173] width 7 height 7
click at [1111, 156] on div "scrollable content" at bounding box center [1123, 161] width 173 height 12
click at [1191, 161] on div "scrollable content" at bounding box center [1187, 161] width 12 height 12
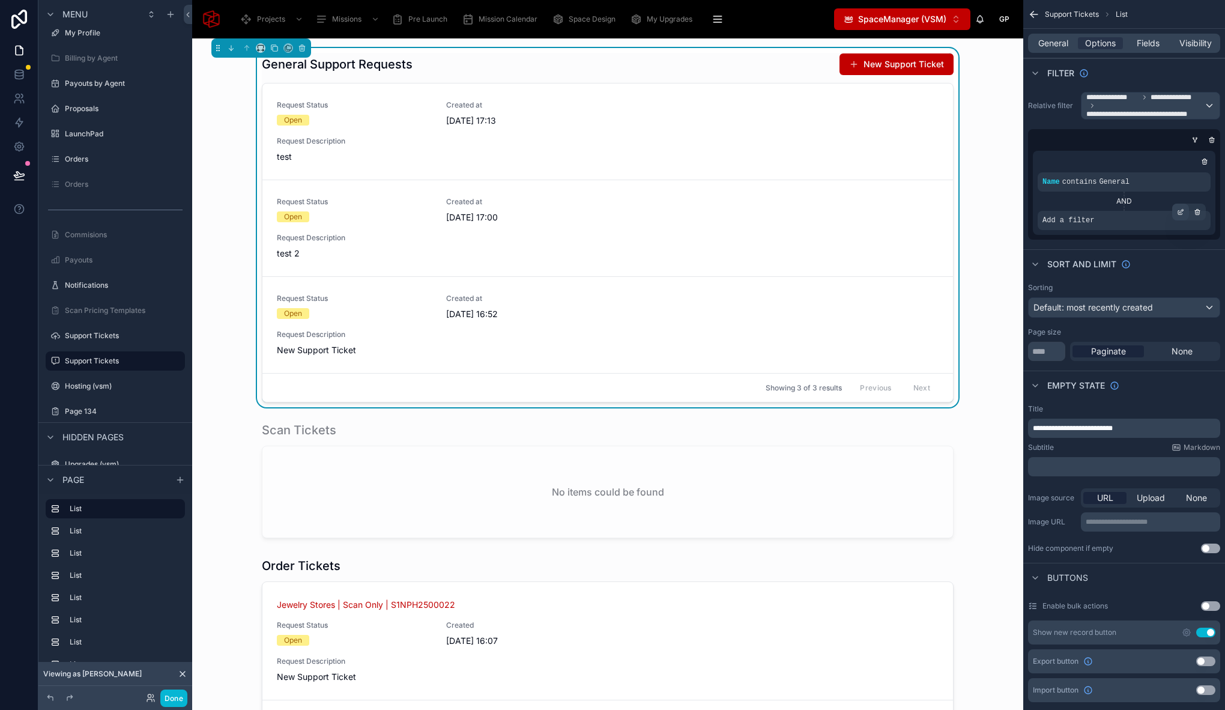
click at [1180, 212] on icon "scrollable content" at bounding box center [1180, 211] width 7 height 7
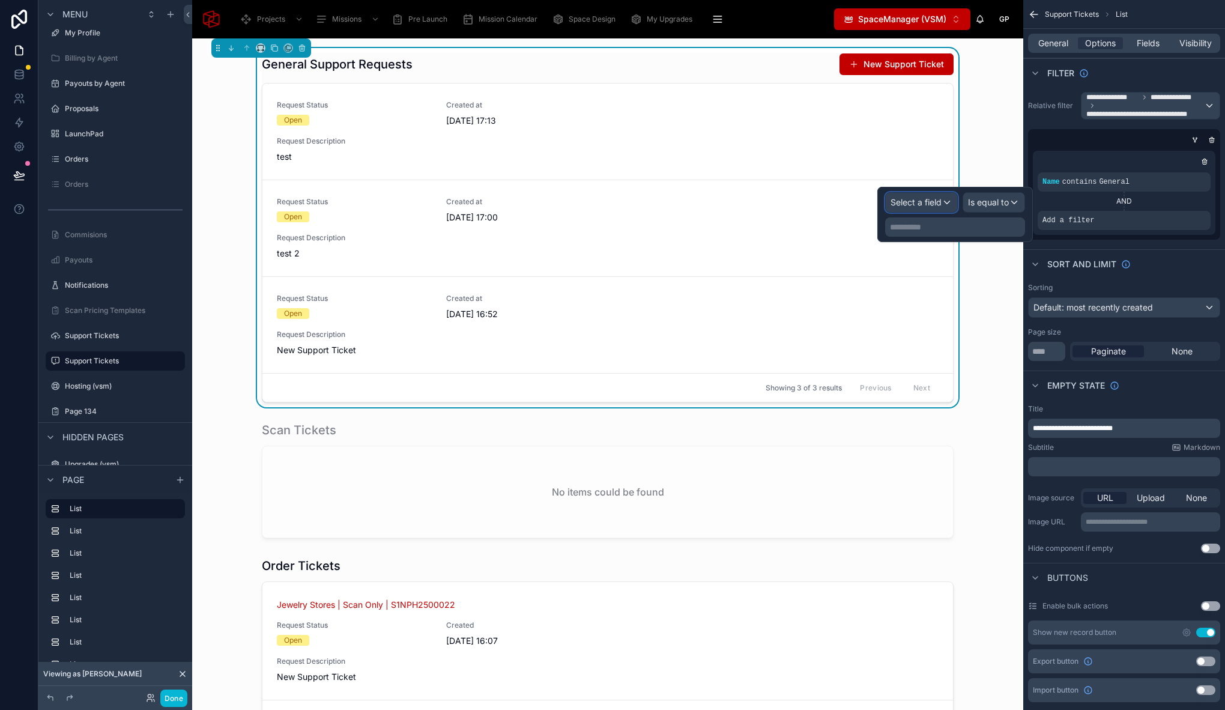
click at [945, 198] on div "Select a field" at bounding box center [920, 202] width 71 height 19
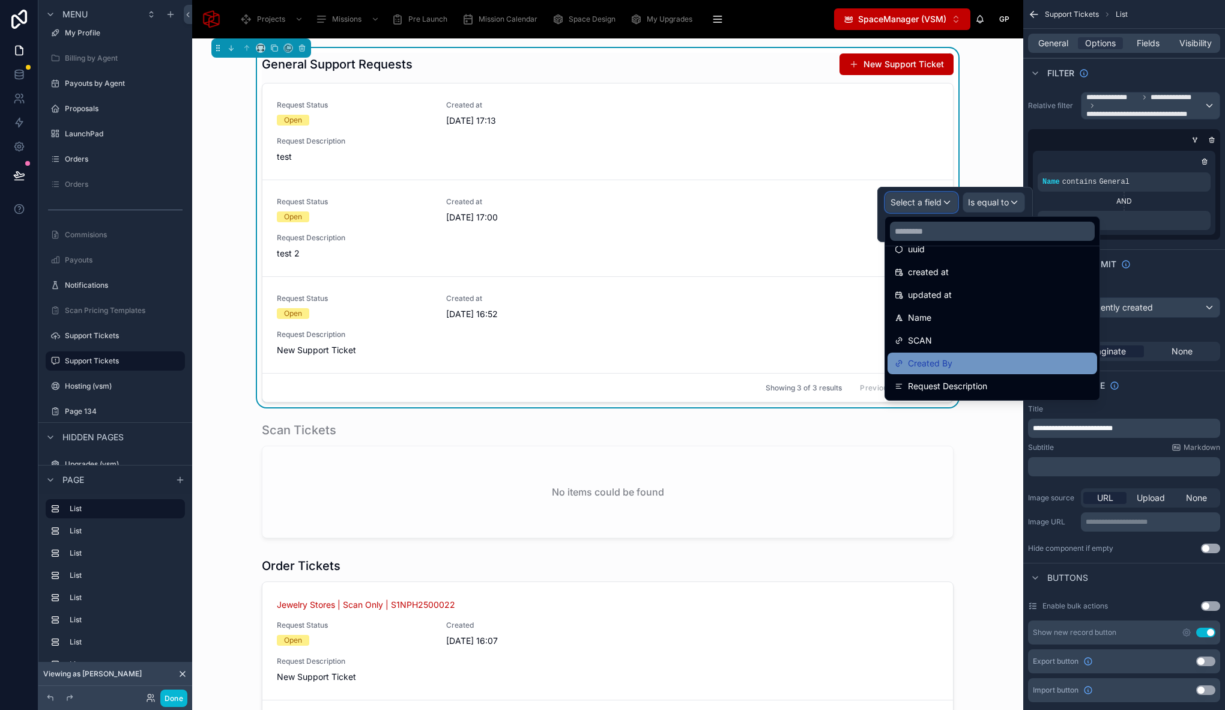
scroll to position [61, 0]
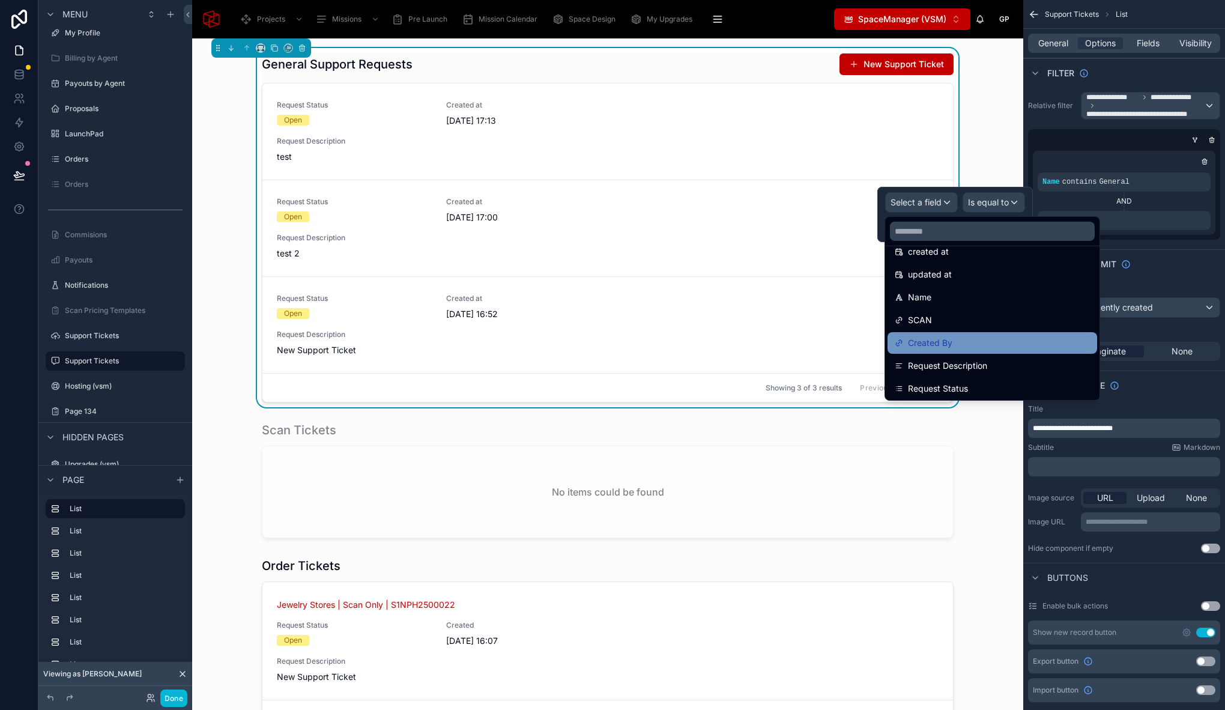
click at [920, 343] on span "Created By" at bounding box center [930, 343] width 44 height 14
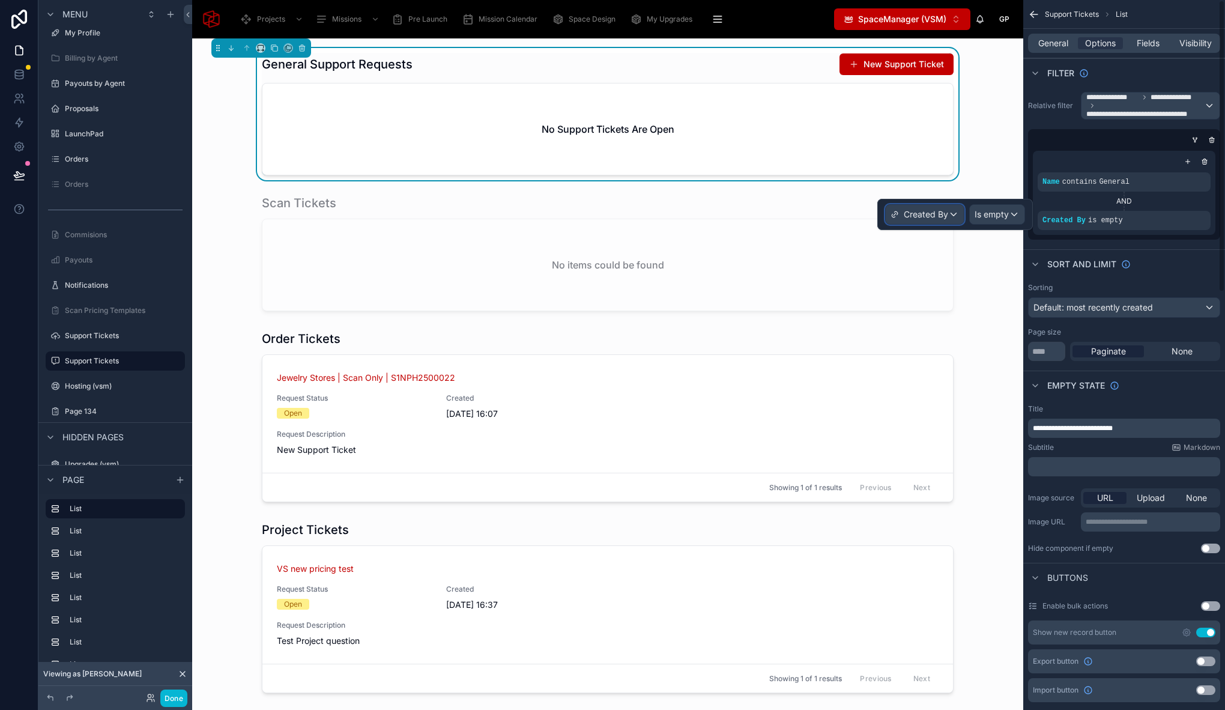
click at [949, 214] on div "Created By" at bounding box center [924, 214] width 78 height 19
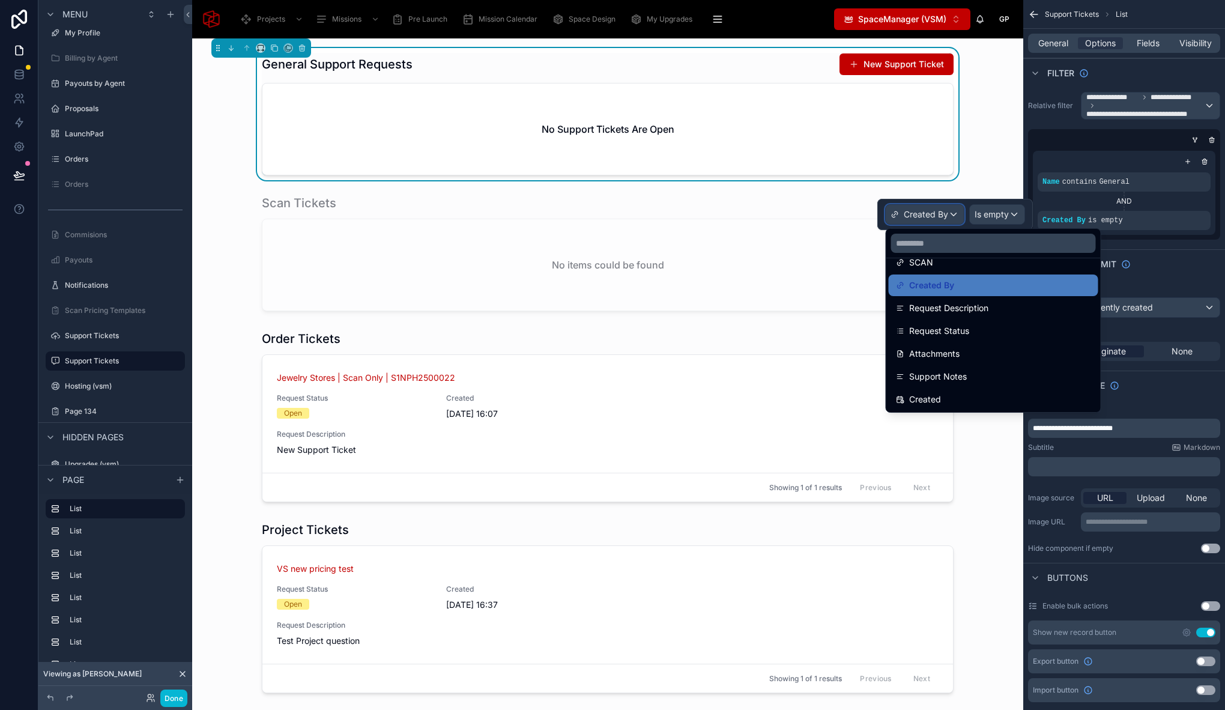
scroll to position [159, 0]
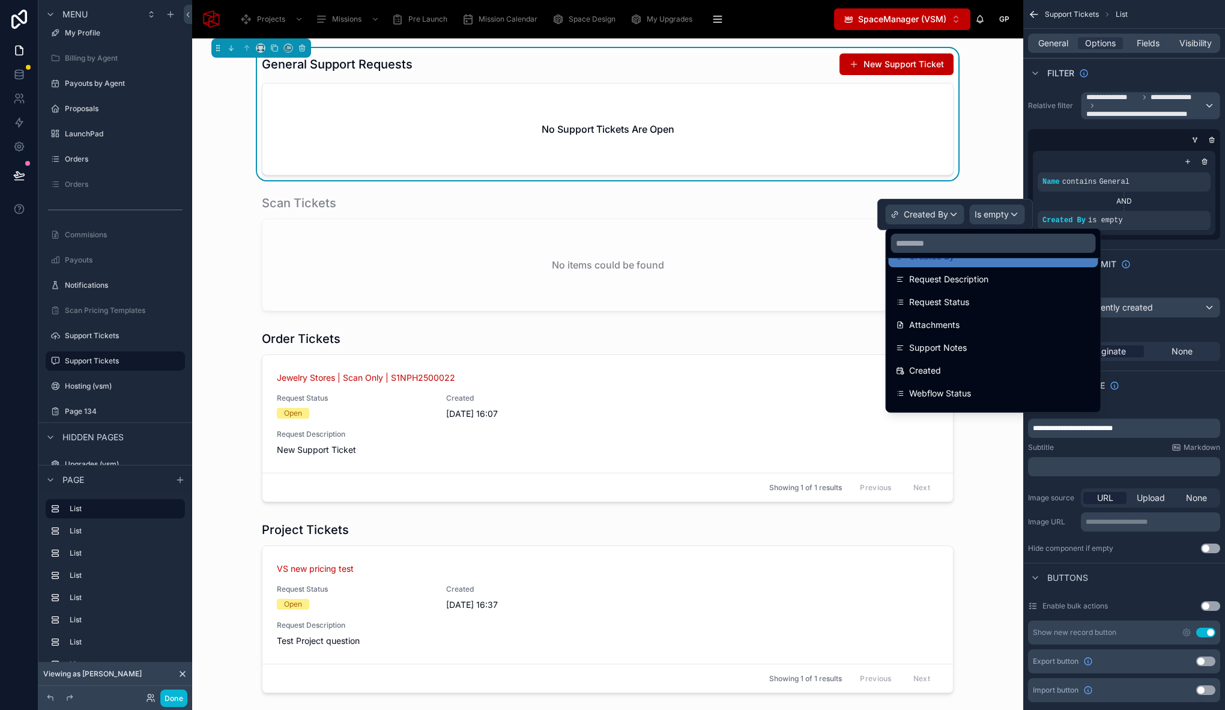
drag, startPoint x: 991, startPoint y: 187, endPoint x: 1025, endPoint y: 189, distance: 34.3
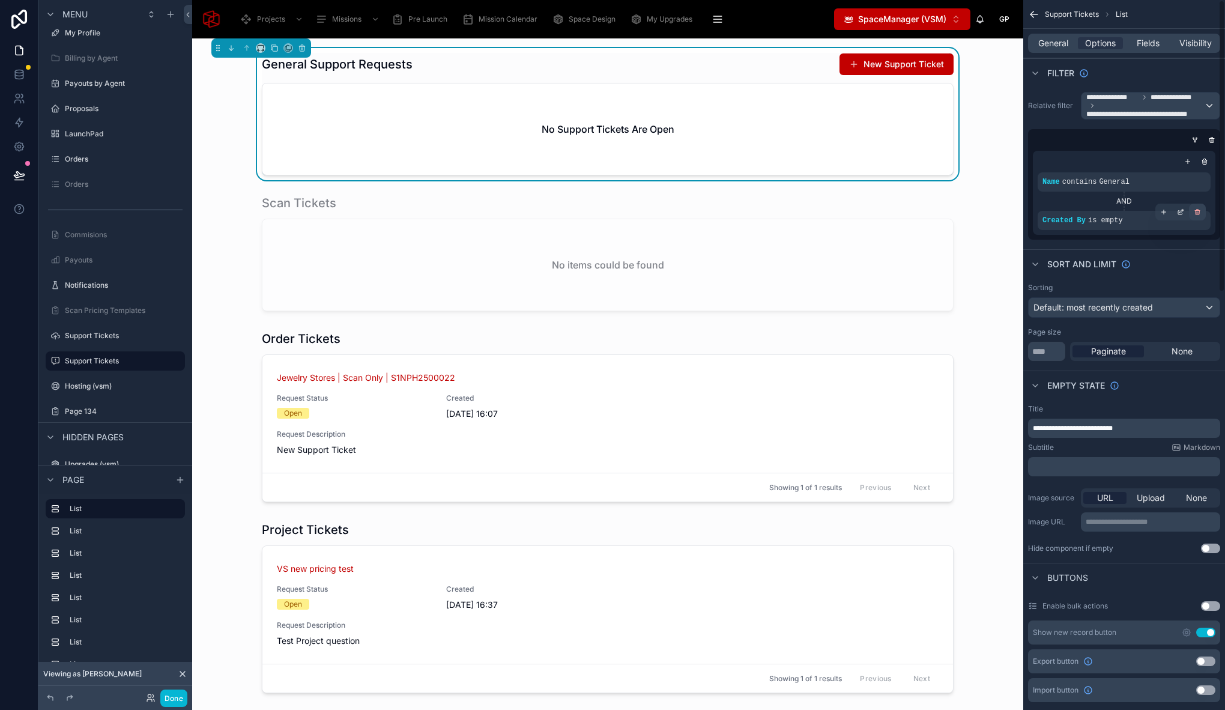
click at [1198, 210] on icon "scrollable content" at bounding box center [1196, 211] width 7 height 7
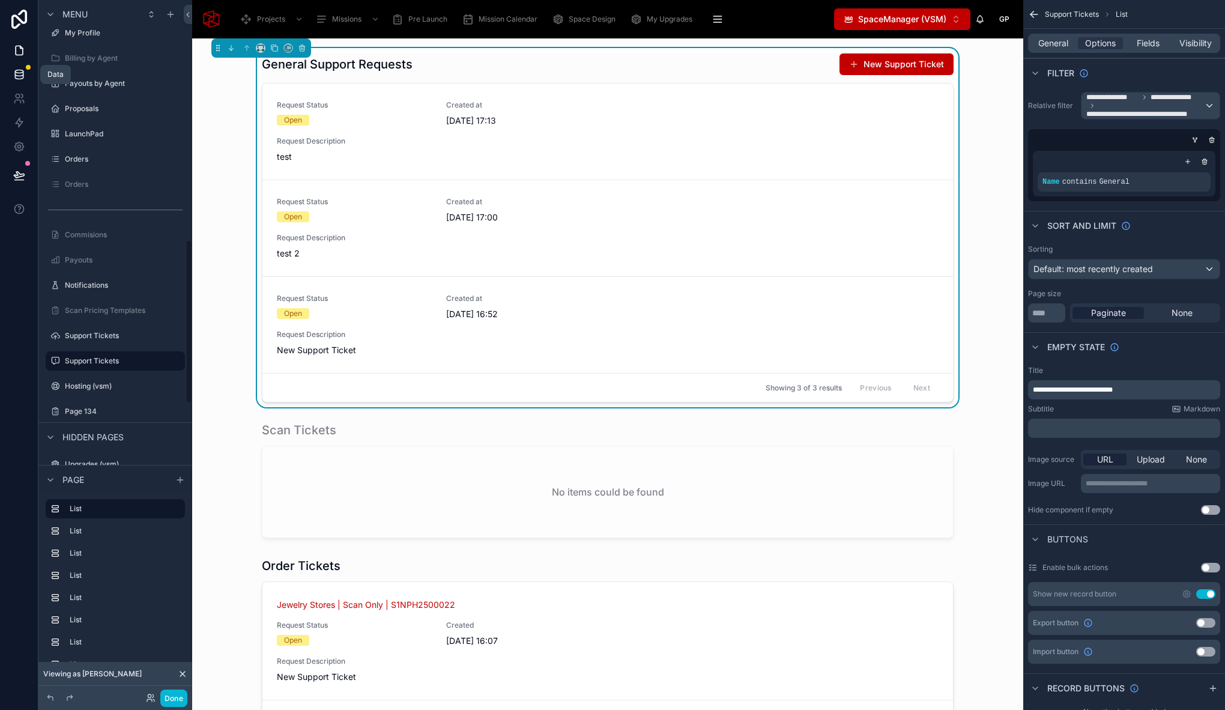
click at [22, 71] on icon at bounding box center [19, 73] width 8 height 5
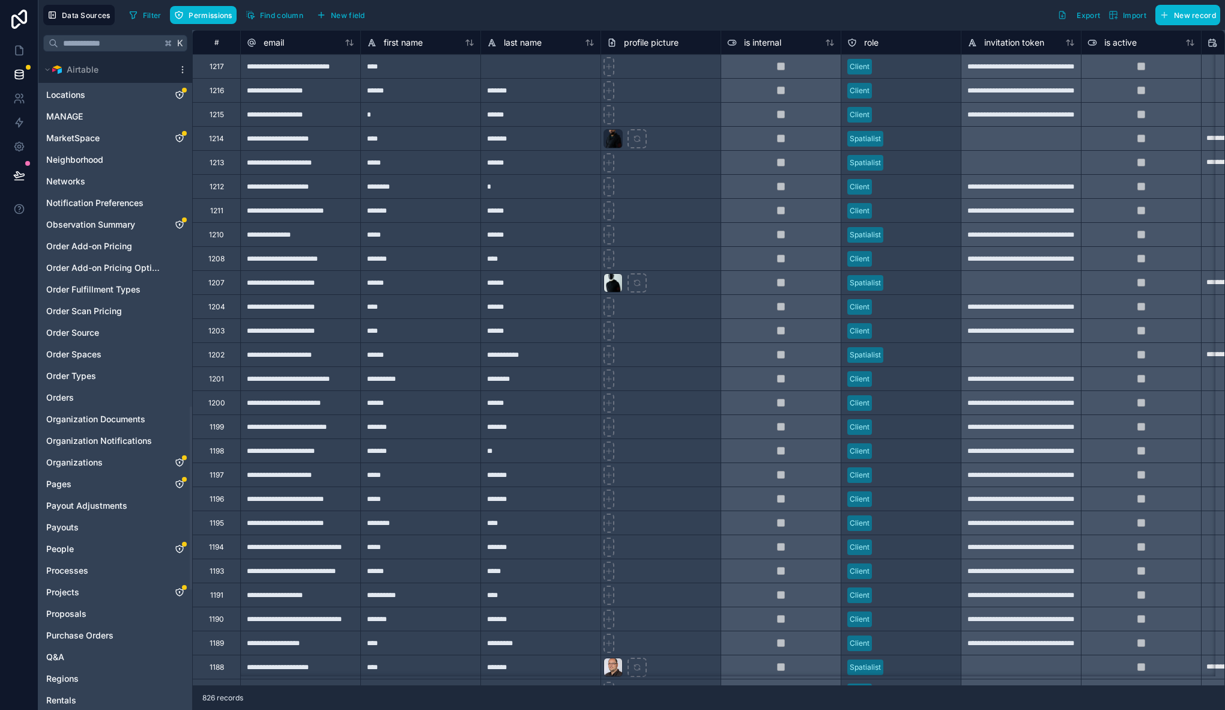
scroll to position [1675, 0]
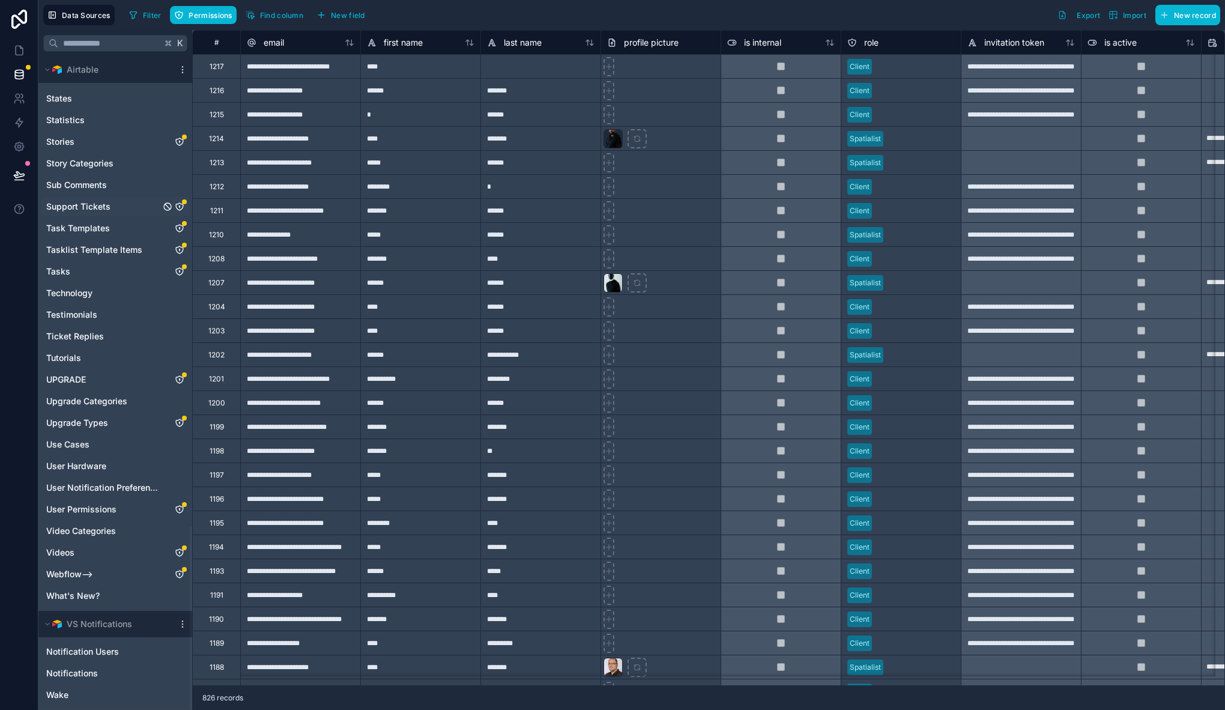
click at [134, 207] on link "Support Tickets" at bounding box center [103, 207] width 114 height 12
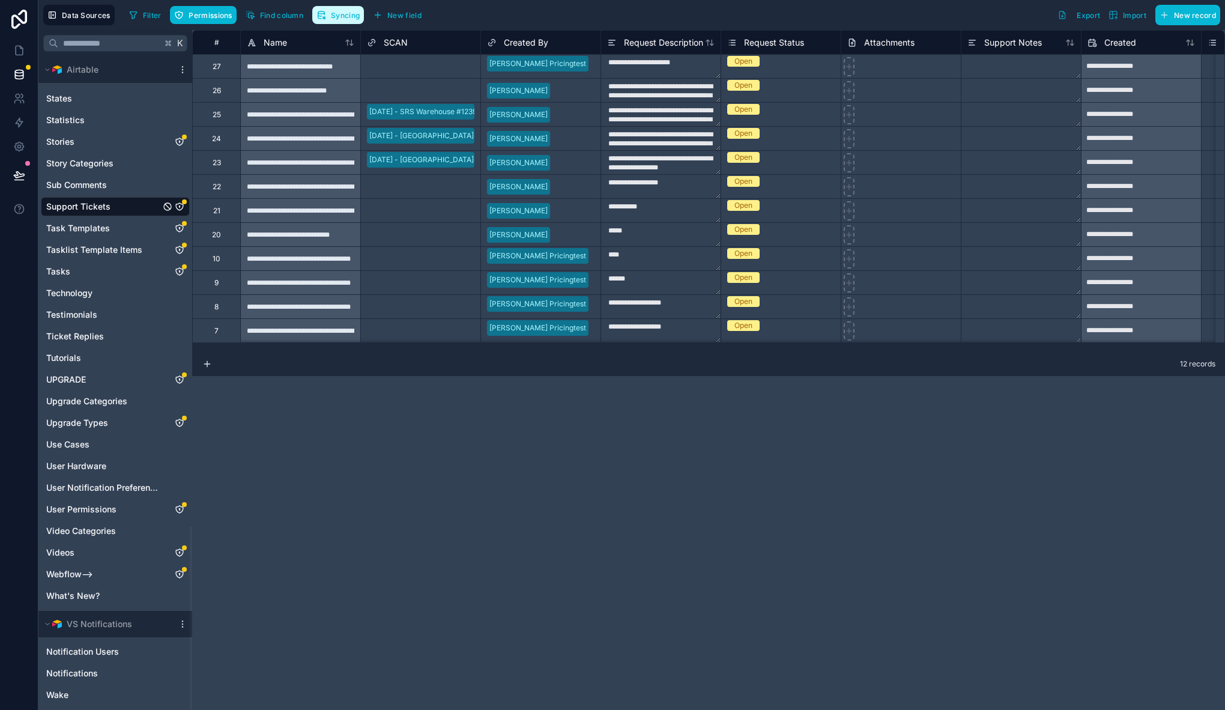
click at [349, 16] on span "Syncing" at bounding box center [345, 15] width 29 height 9
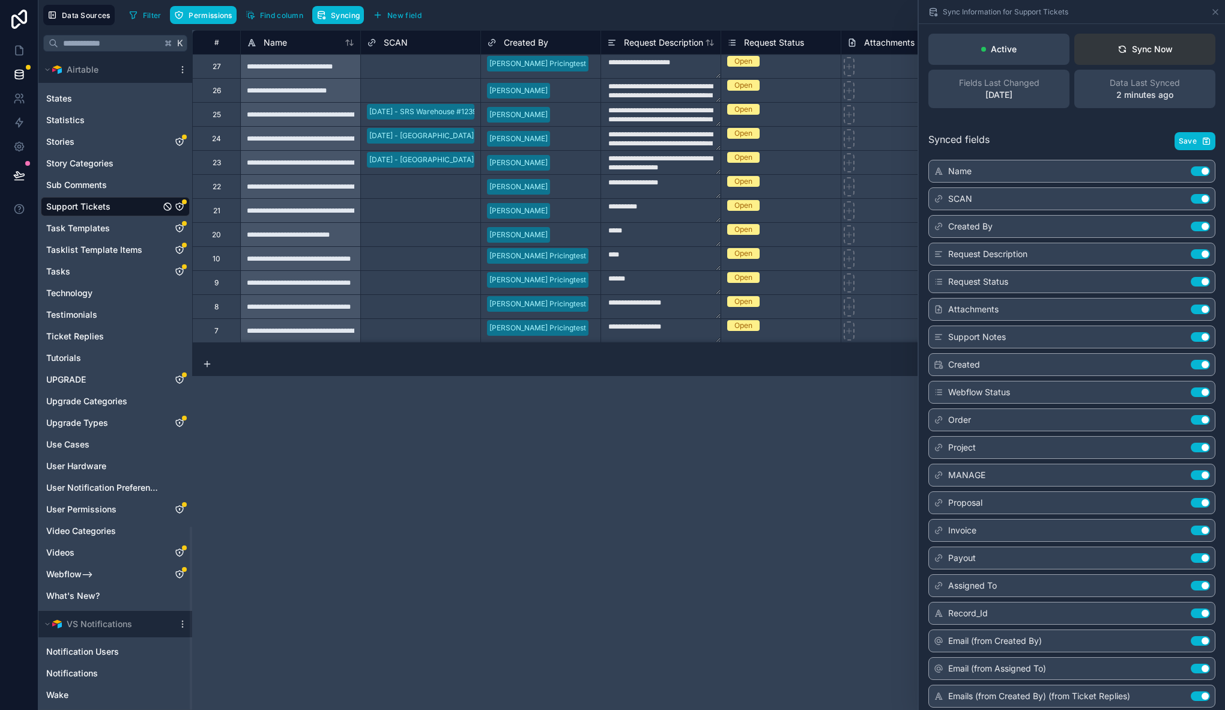
click at [1139, 54] on div "Sync Now" at bounding box center [1144, 49] width 55 height 12
click at [261, 11] on span "Find column" at bounding box center [281, 15] width 43 height 9
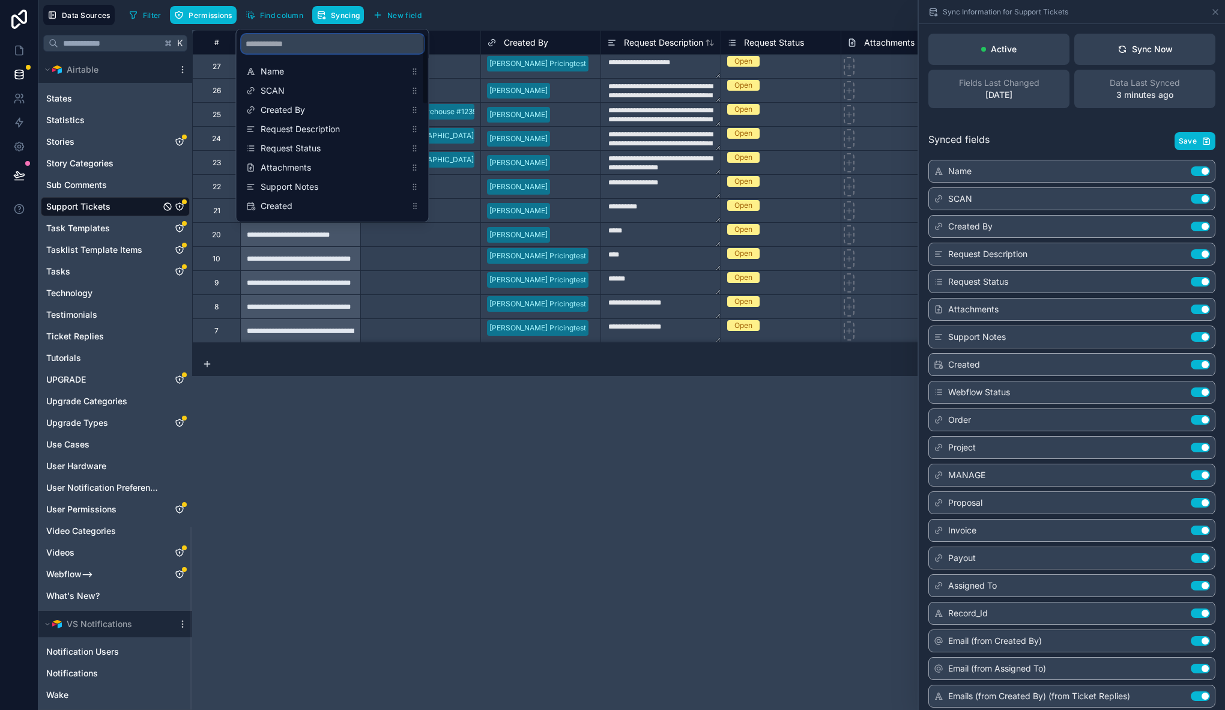
click at [318, 43] on input "scrollable content" at bounding box center [332, 43] width 182 height 19
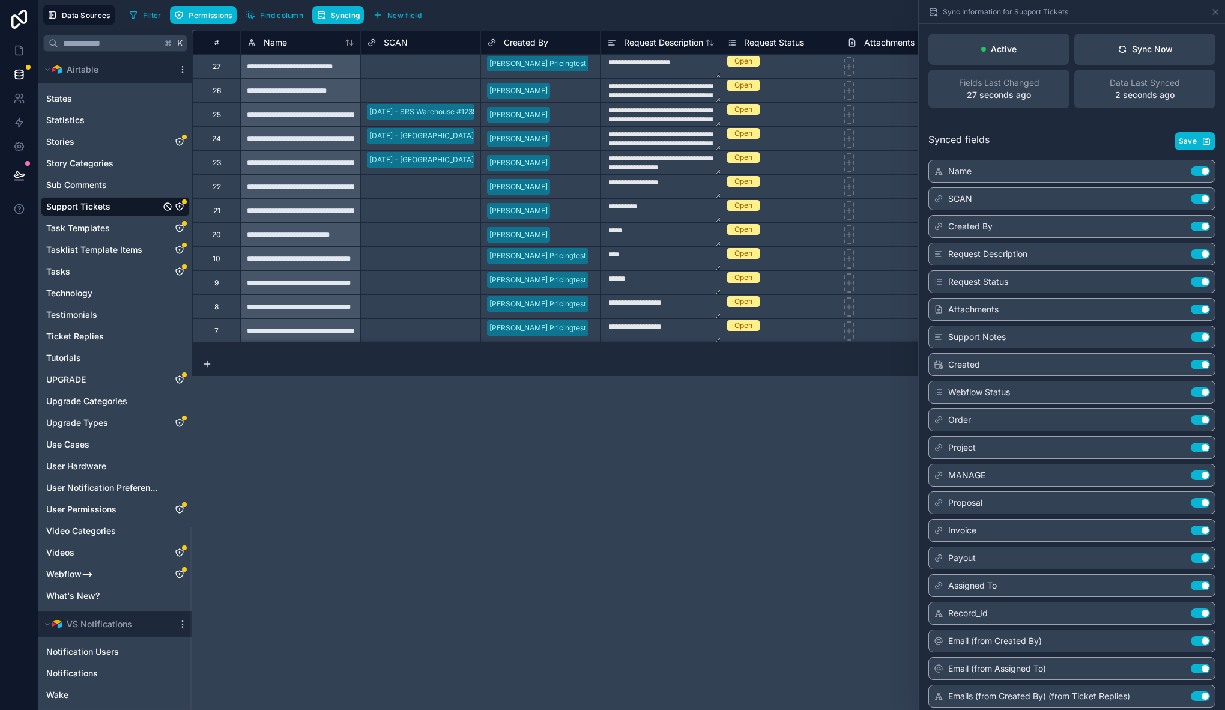
click at [340, 467] on div "**********" at bounding box center [708, 370] width 1033 height 680
click at [183, 70] on icon at bounding box center [183, 70] width 10 height 10
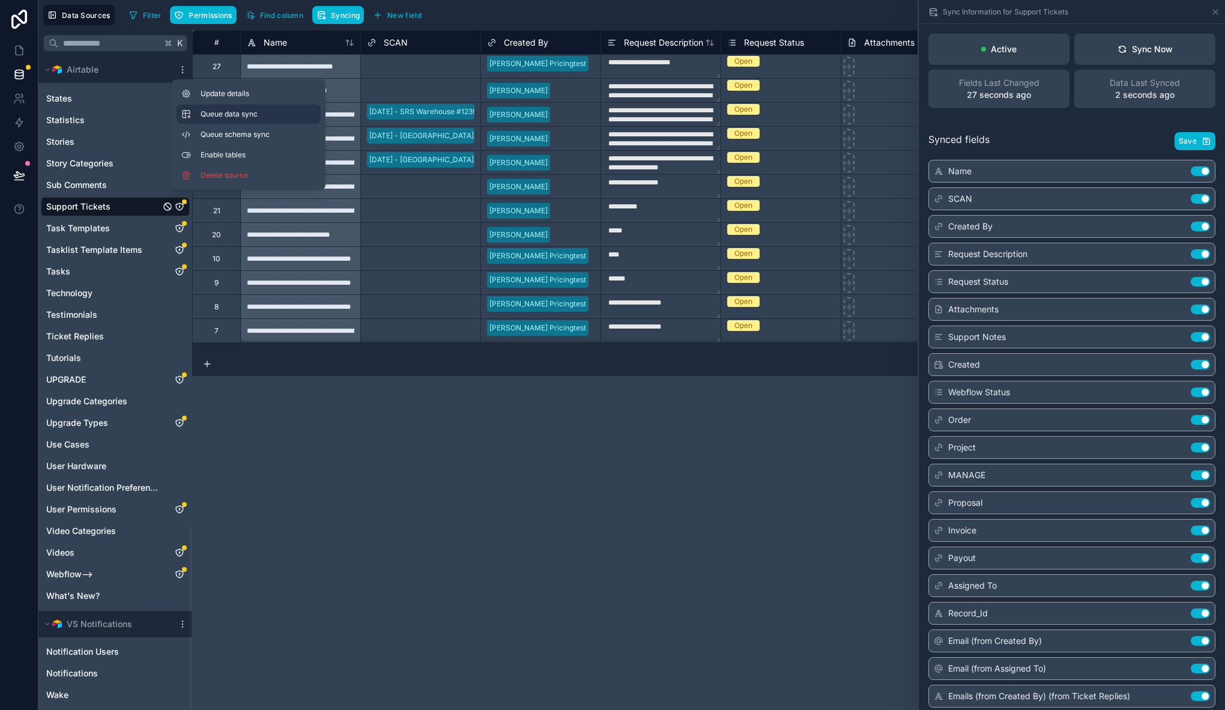
click at [236, 113] on span "Queue data sync" at bounding box center [244, 114] width 86 height 10
click at [235, 128] on button "Queue schema sync" at bounding box center [248, 134] width 144 height 19
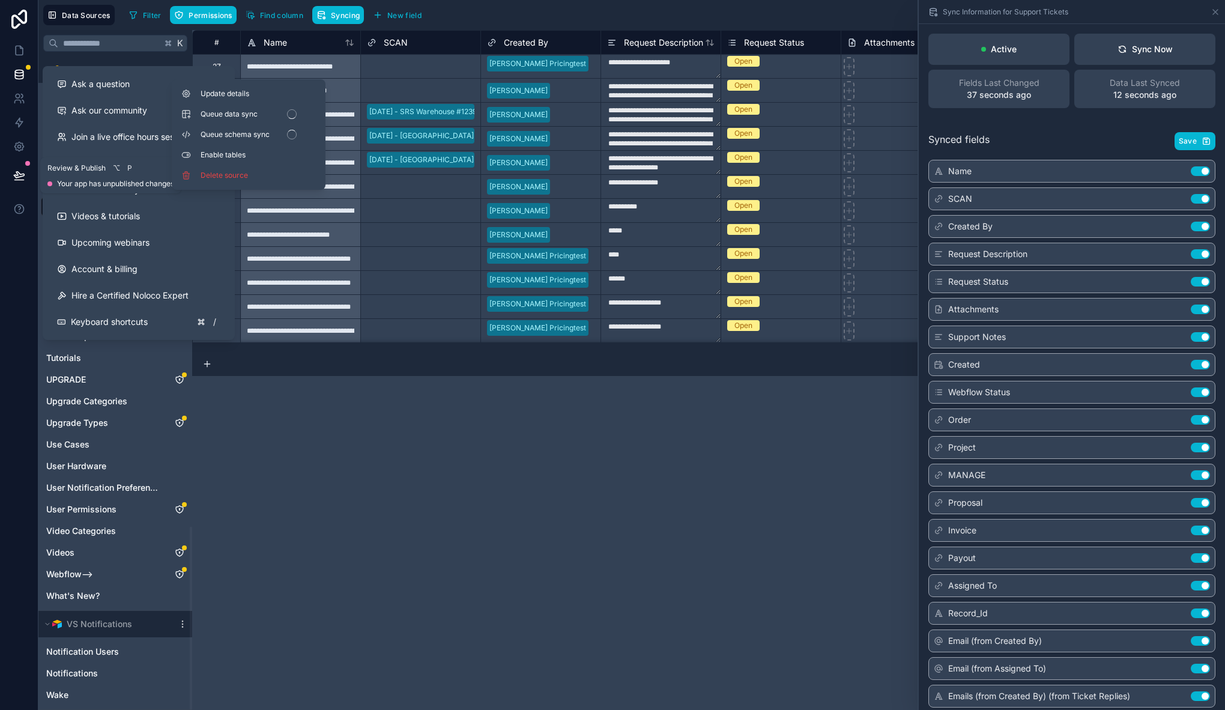
click at [17, 174] on icon at bounding box center [19, 175] width 10 height 6
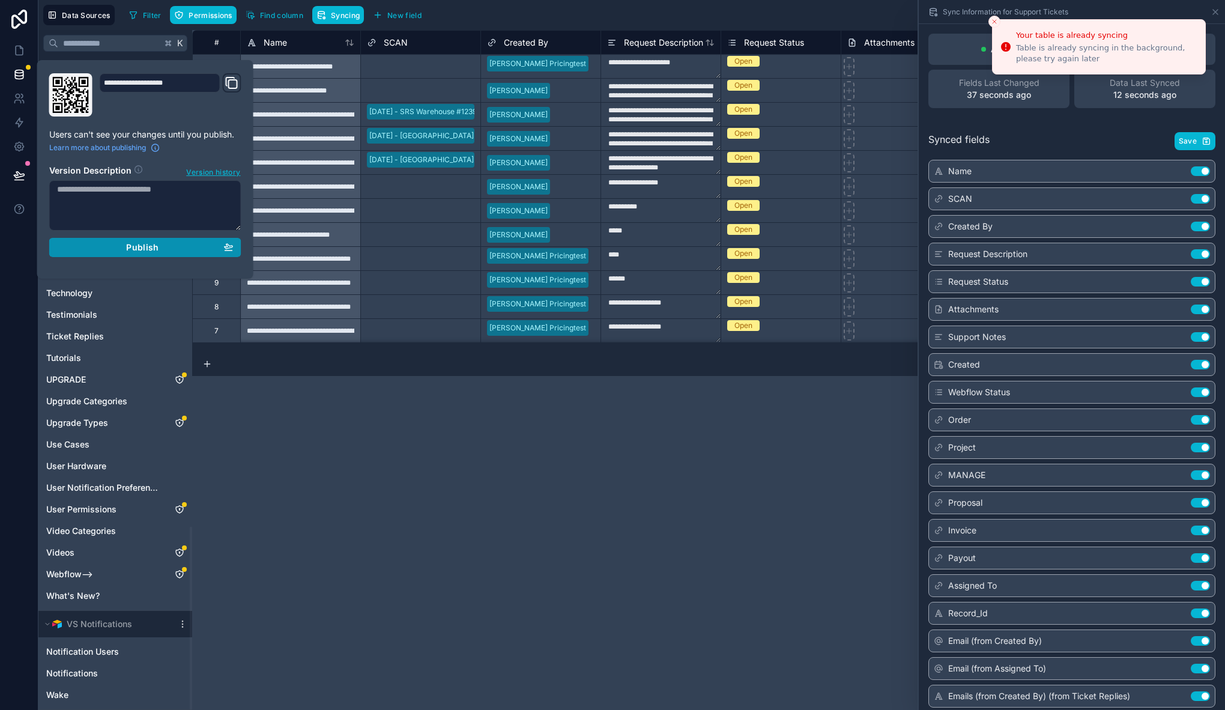
click at [151, 249] on span "Publish" at bounding box center [142, 247] width 32 height 11
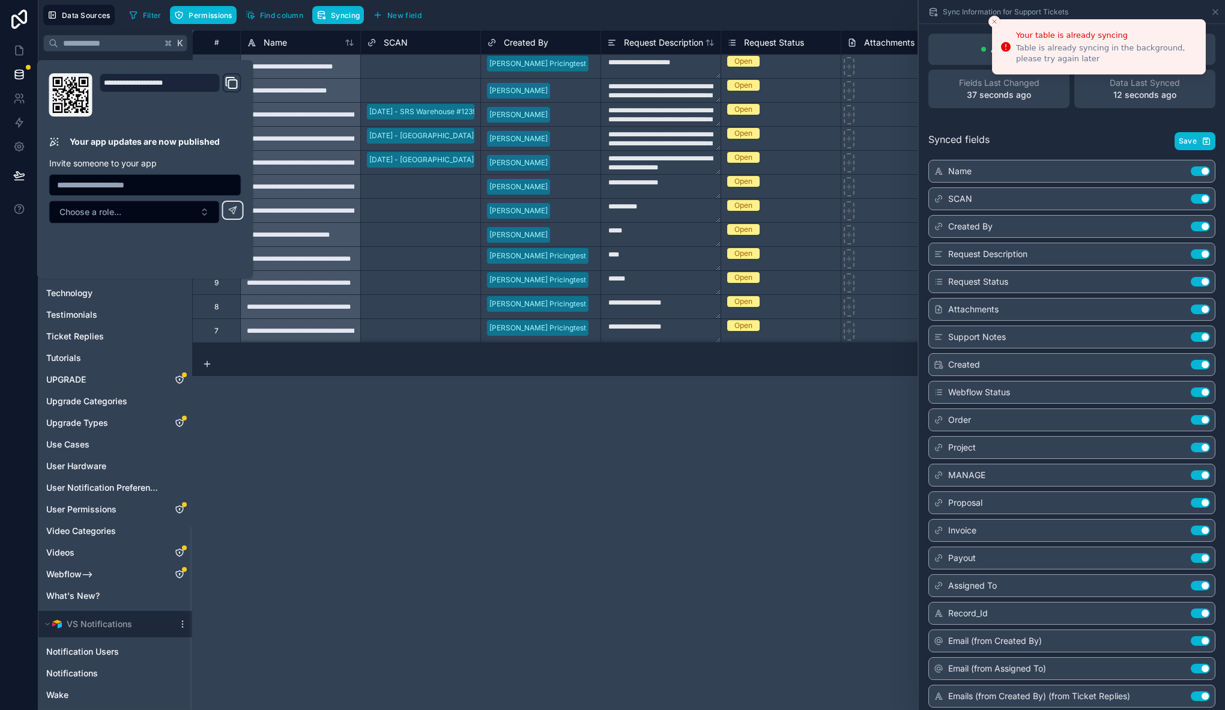
click at [471, 454] on div "**********" at bounding box center [708, 370] width 1033 height 680
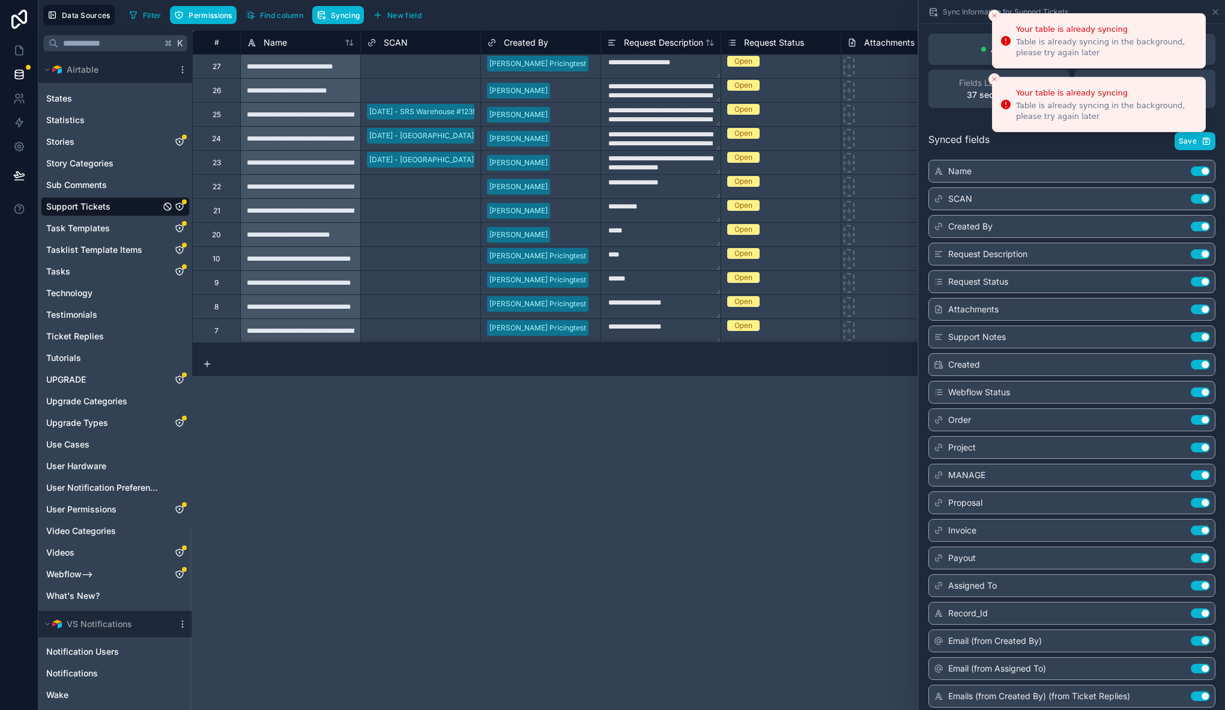
click at [995, 79] on icon "Close toast" at bounding box center [994, 79] width 7 height 7
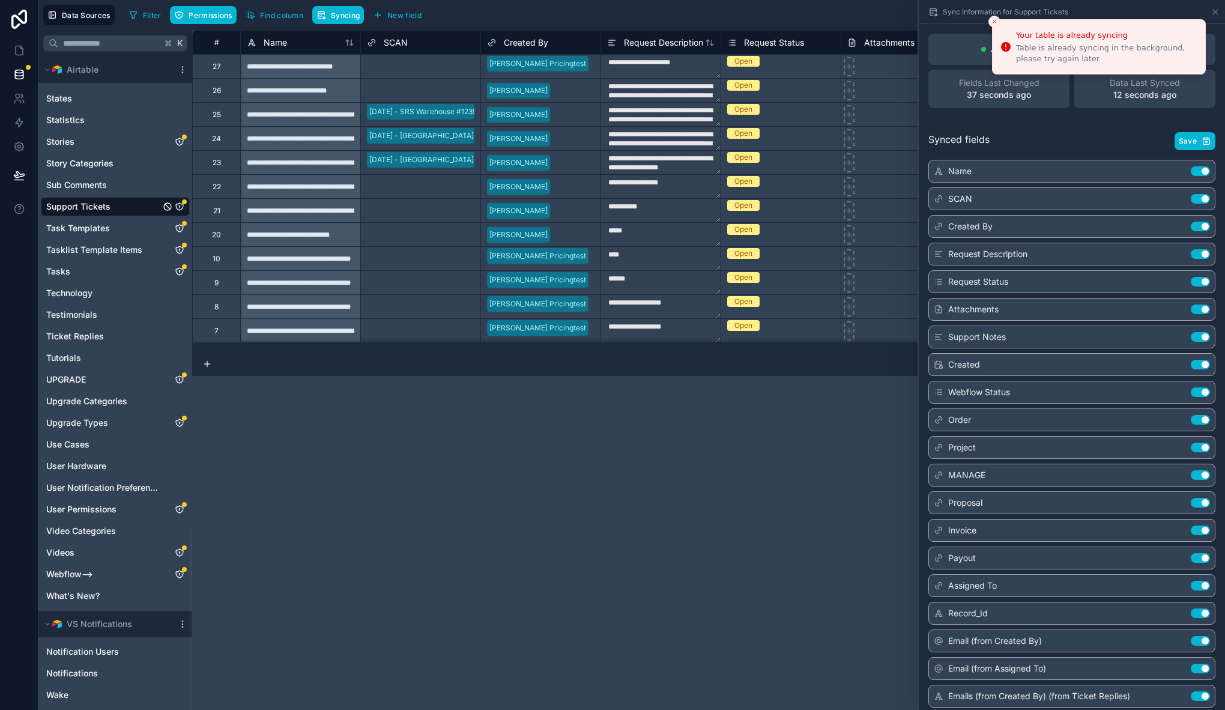
click at [998, 19] on li "Your table is already syncing Table is already syncing in the background, pleas…" at bounding box center [1099, 46] width 214 height 55
click at [997, 19] on icon "Close toast" at bounding box center [994, 21] width 7 height 7
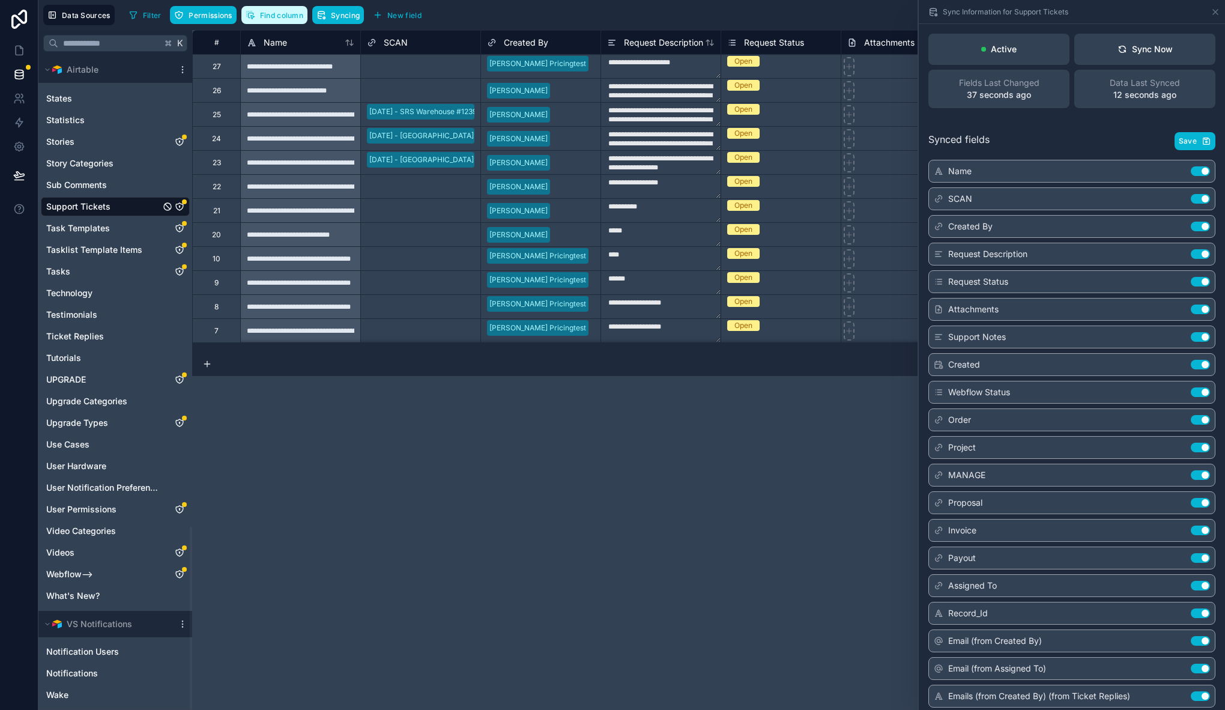
drag, startPoint x: 273, startPoint y: 20, endPoint x: 295, endPoint y: 62, distance: 46.7
click at [273, 20] on button "Find column" at bounding box center [274, 15] width 66 height 18
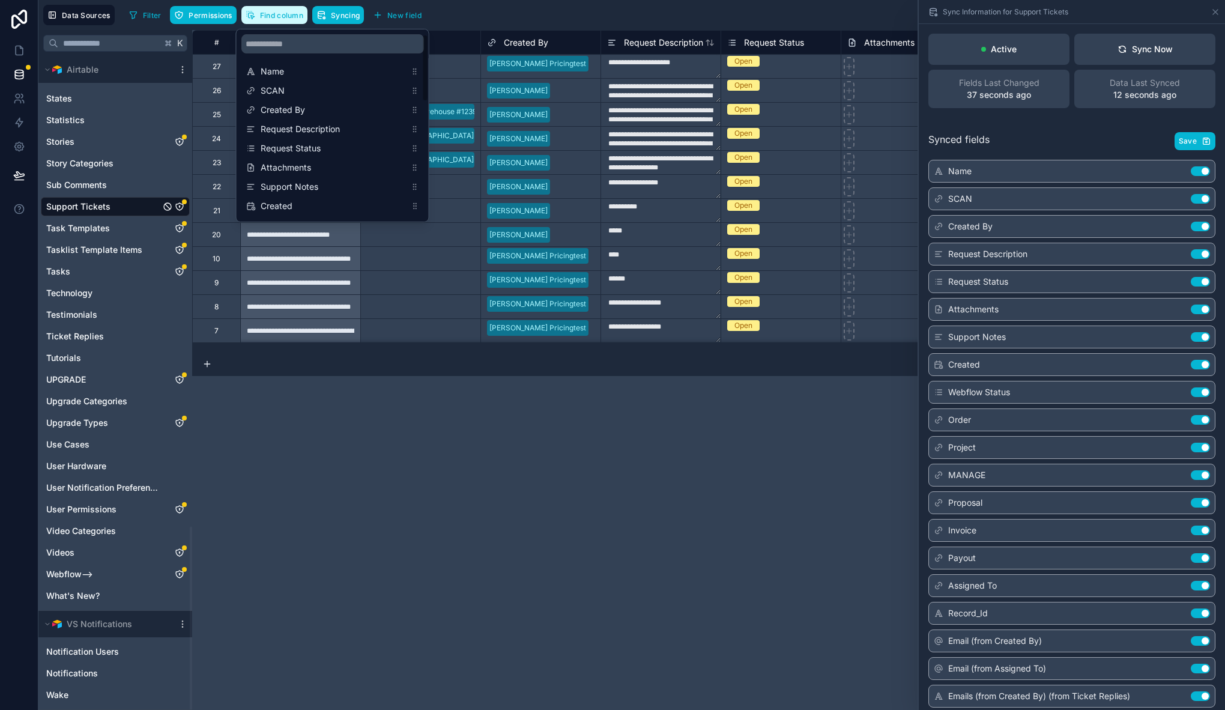
scroll to position [327, 0]
drag, startPoint x: 16, startPoint y: 47, endPoint x: 24, endPoint y: 55, distance: 11.5
click at [16, 47] on icon at bounding box center [19, 50] width 12 height 12
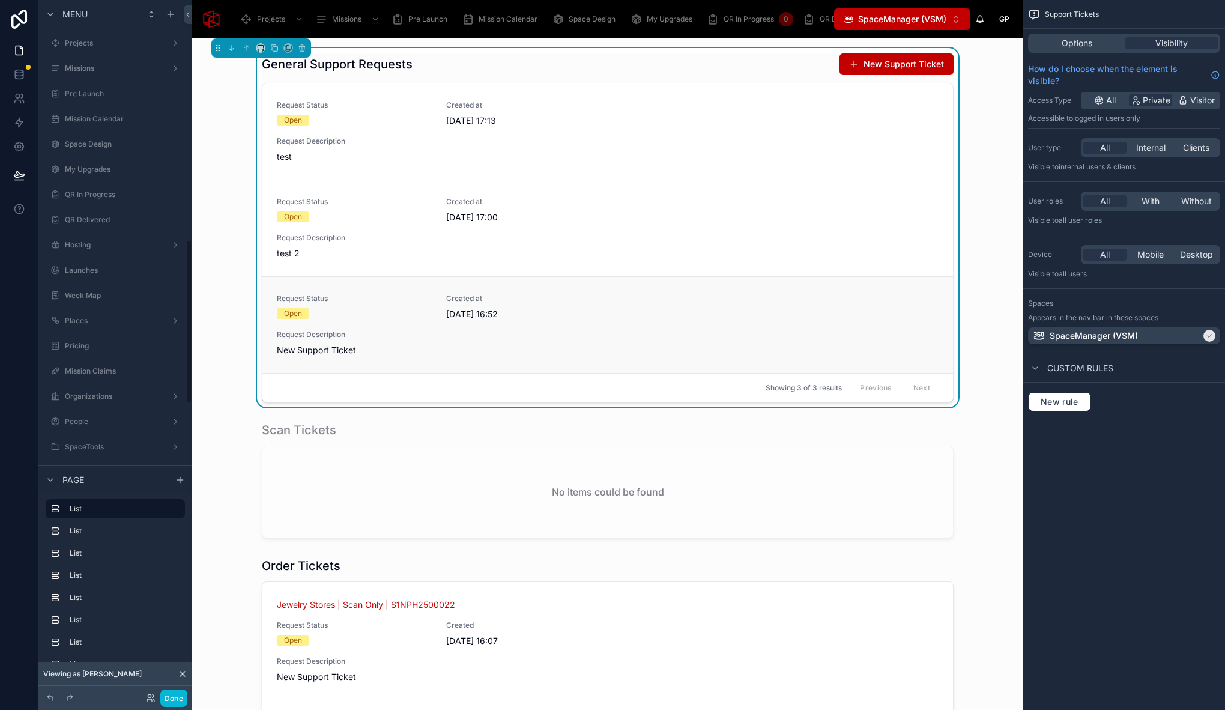
scroll to position [1019, 0]
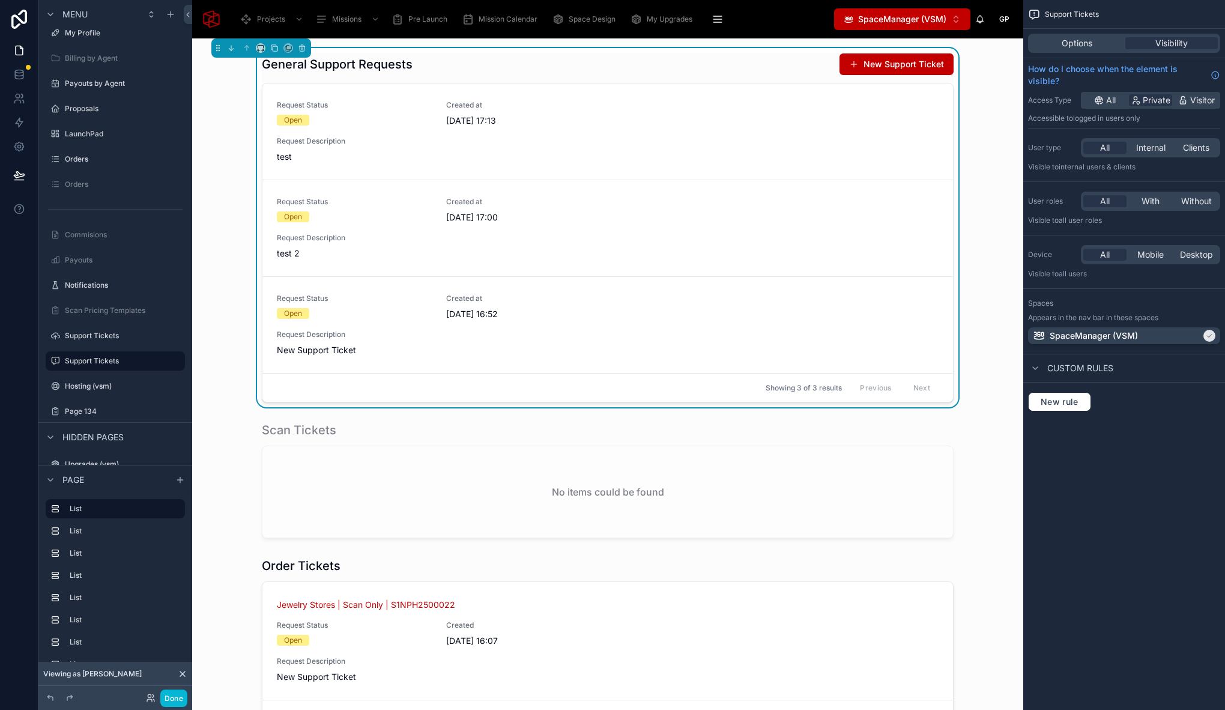
click at [678, 67] on div "General Support Requests New Support Ticket" at bounding box center [608, 64] width 692 height 23
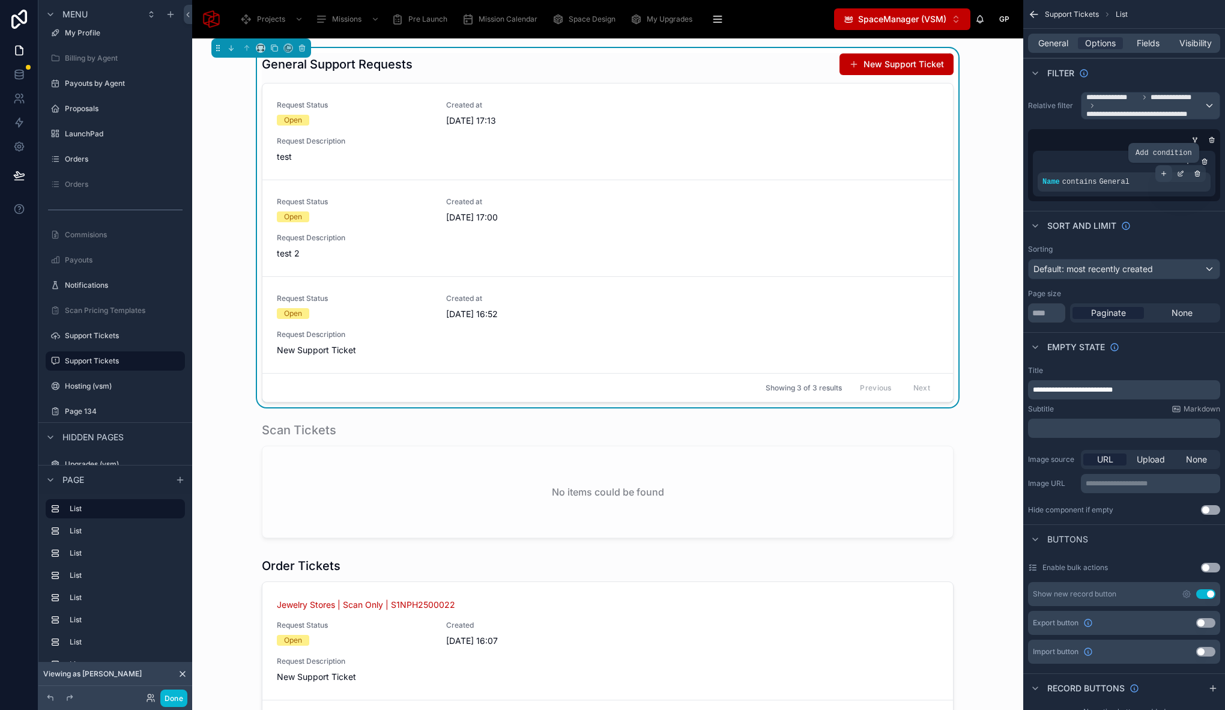
click at [1165, 175] on icon "scrollable content" at bounding box center [1163, 173] width 7 height 7
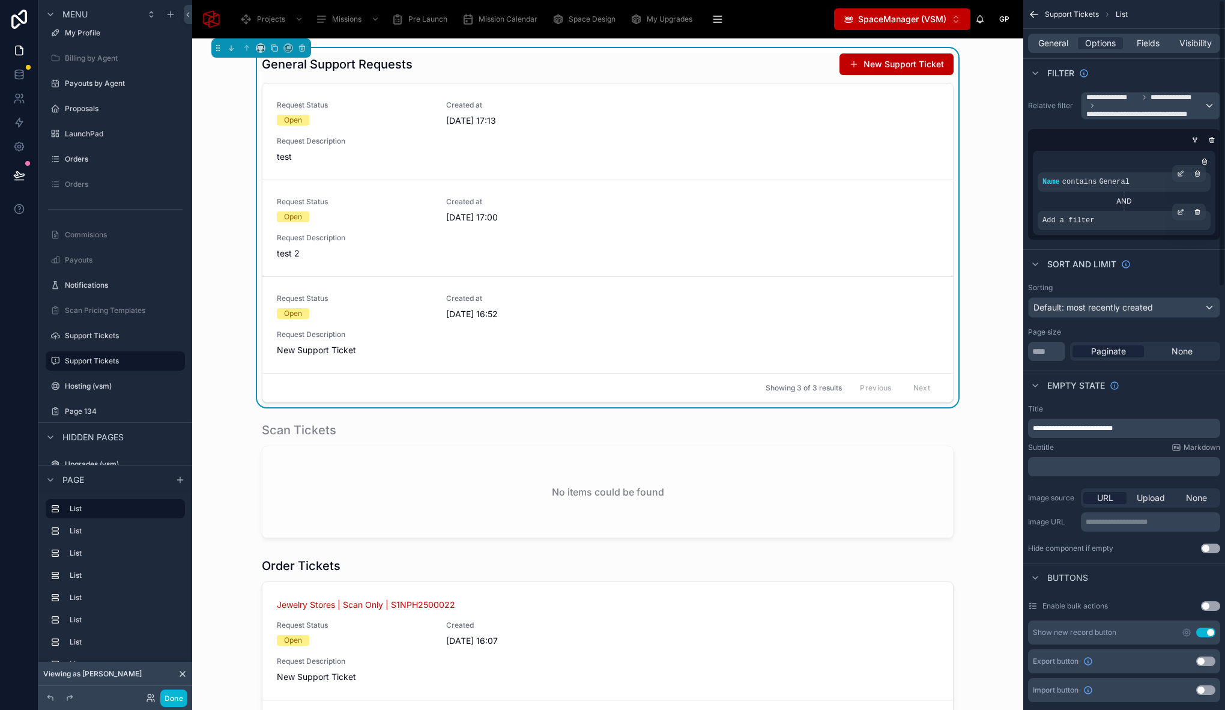
drag, startPoint x: 1102, startPoint y: 222, endPoint x: 1184, endPoint y: 226, distance: 82.3
click at [1103, 222] on div "Add a filter" at bounding box center [1123, 220] width 173 height 19
click at [1181, 215] on icon "scrollable content" at bounding box center [1180, 211] width 7 height 7
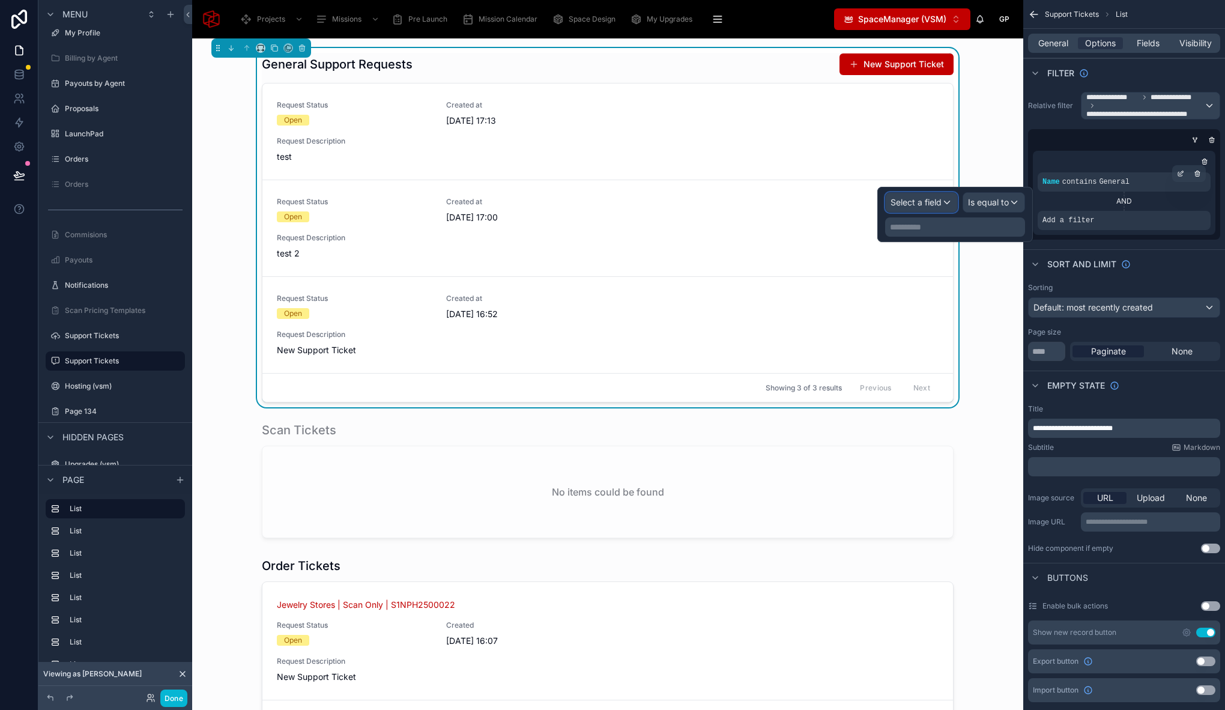
click at [911, 196] on span "Select a field" at bounding box center [915, 202] width 51 height 12
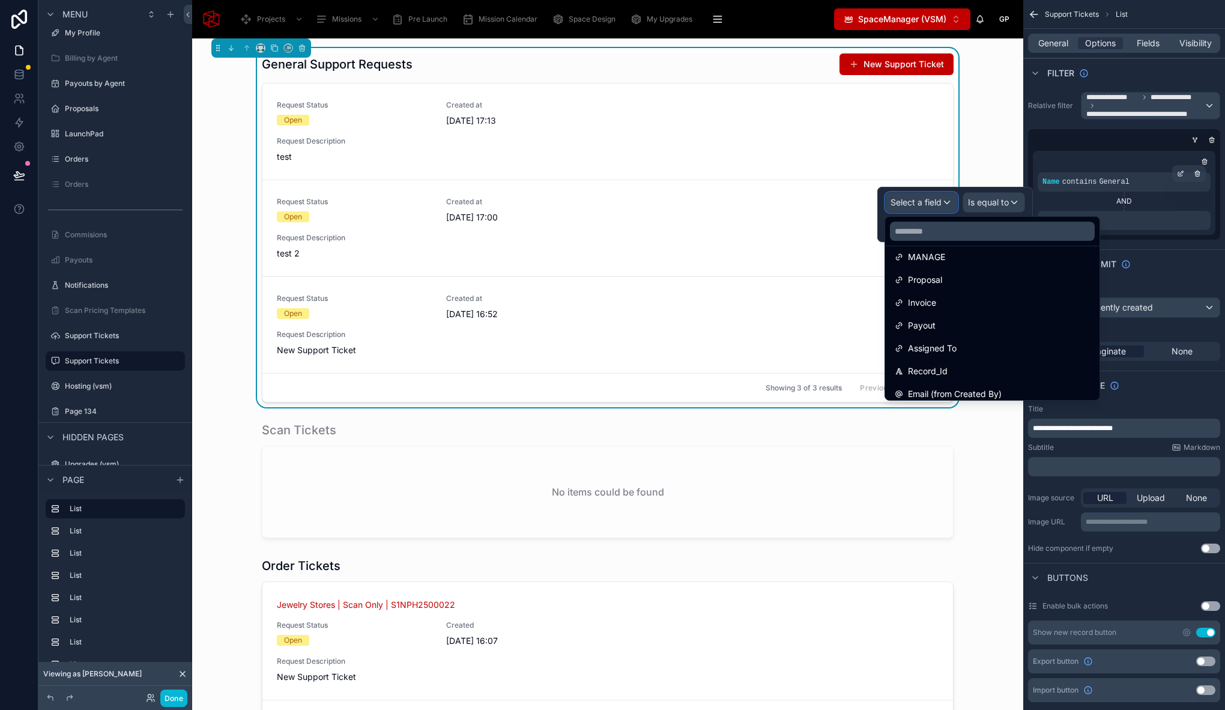
scroll to position [450, 0]
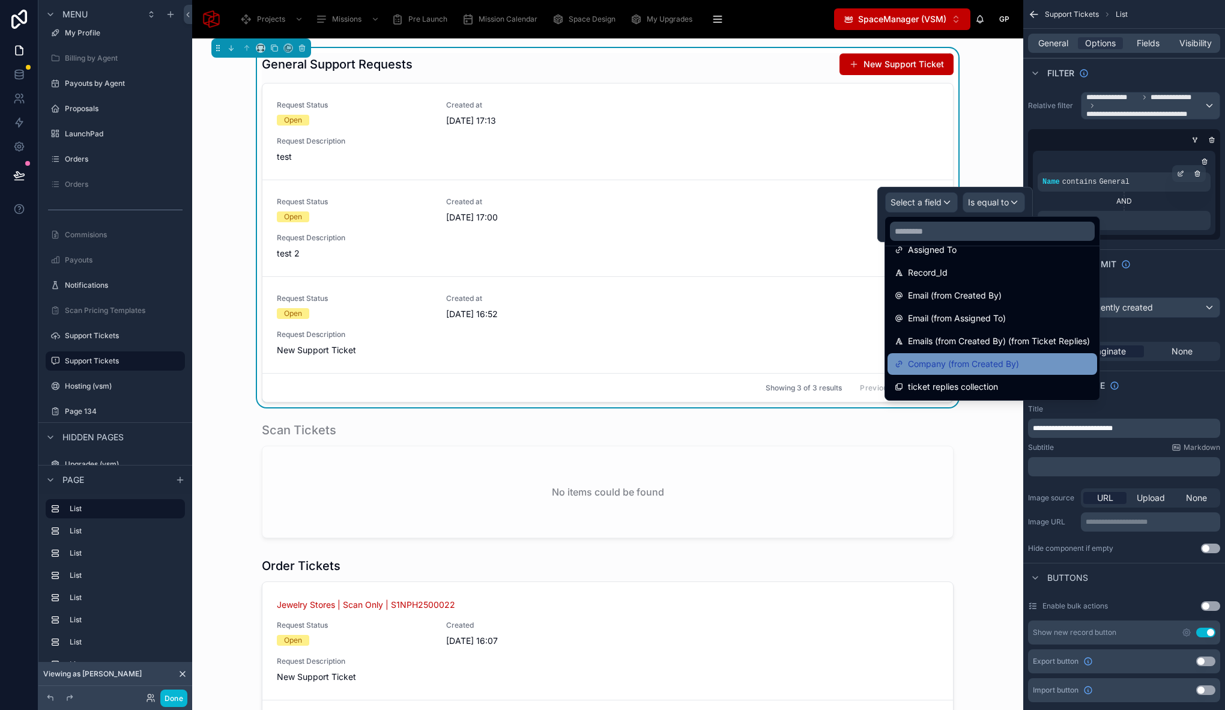
click at [1007, 372] on div "Company (from Created By)" at bounding box center [992, 364] width 210 height 22
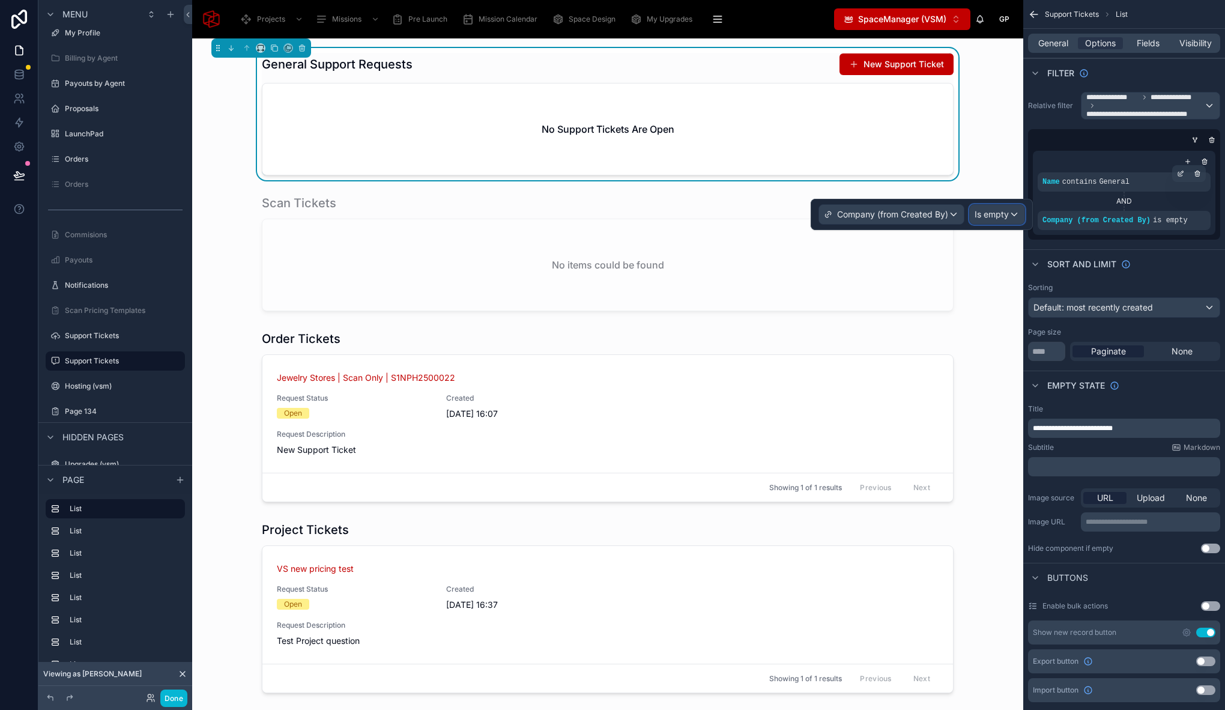
click at [1002, 218] on span "Is empty" at bounding box center [991, 214] width 34 height 12
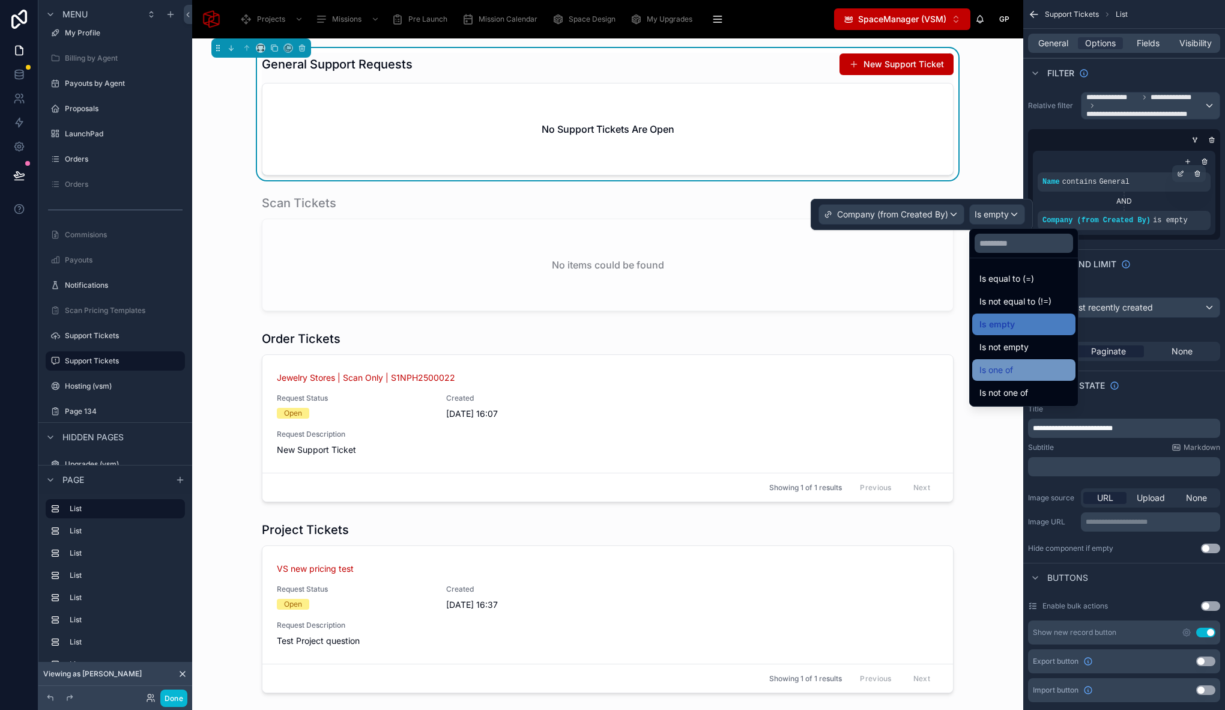
click at [1041, 372] on div "Is one of" at bounding box center [1023, 370] width 89 height 14
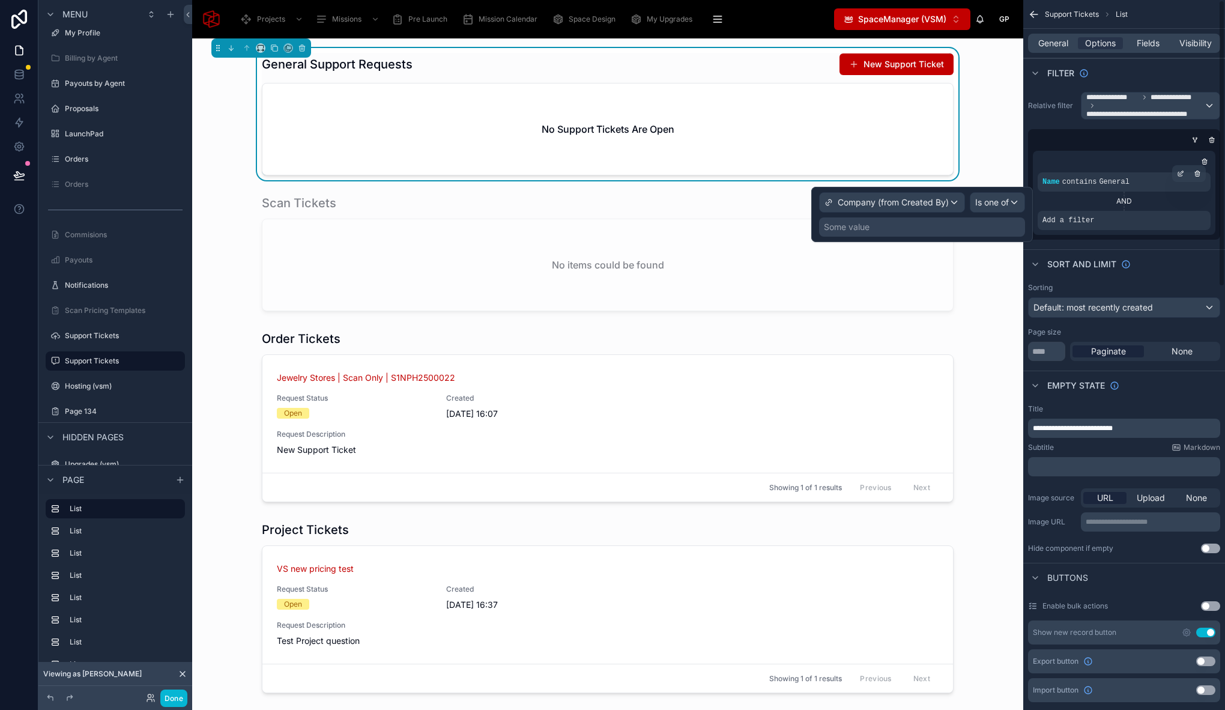
click at [926, 219] on div "Some value" at bounding box center [922, 226] width 206 height 19
click at [882, 229] on div "Some value" at bounding box center [922, 226] width 206 height 19
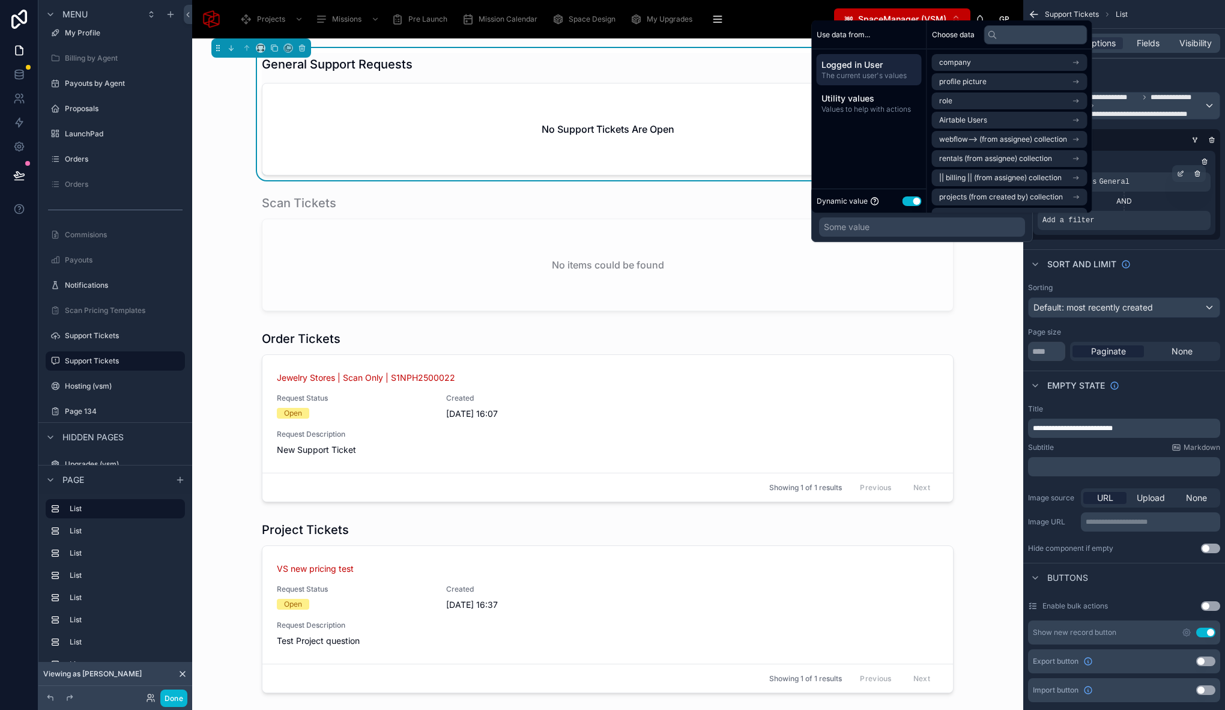
drag, startPoint x: 861, startPoint y: 68, endPoint x: 908, endPoint y: 72, distance: 47.6
click at [861, 68] on span "Logged in User" at bounding box center [868, 65] width 95 height 12
click at [979, 119] on span "Airtable Users" at bounding box center [963, 120] width 48 height 10
click at [975, 120] on li "Company" at bounding box center [1009, 122] width 155 height 17
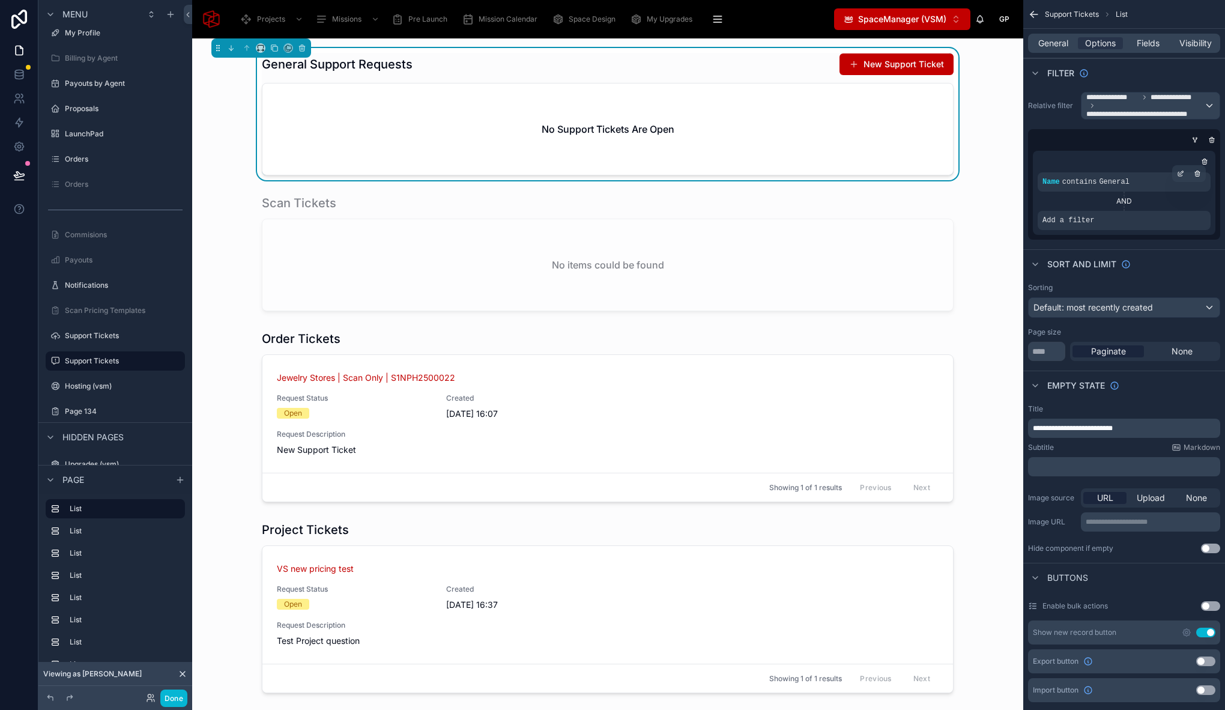
click at [1208, 107] on div "**********" at bounding box center [1150, 105] width 138 height 26
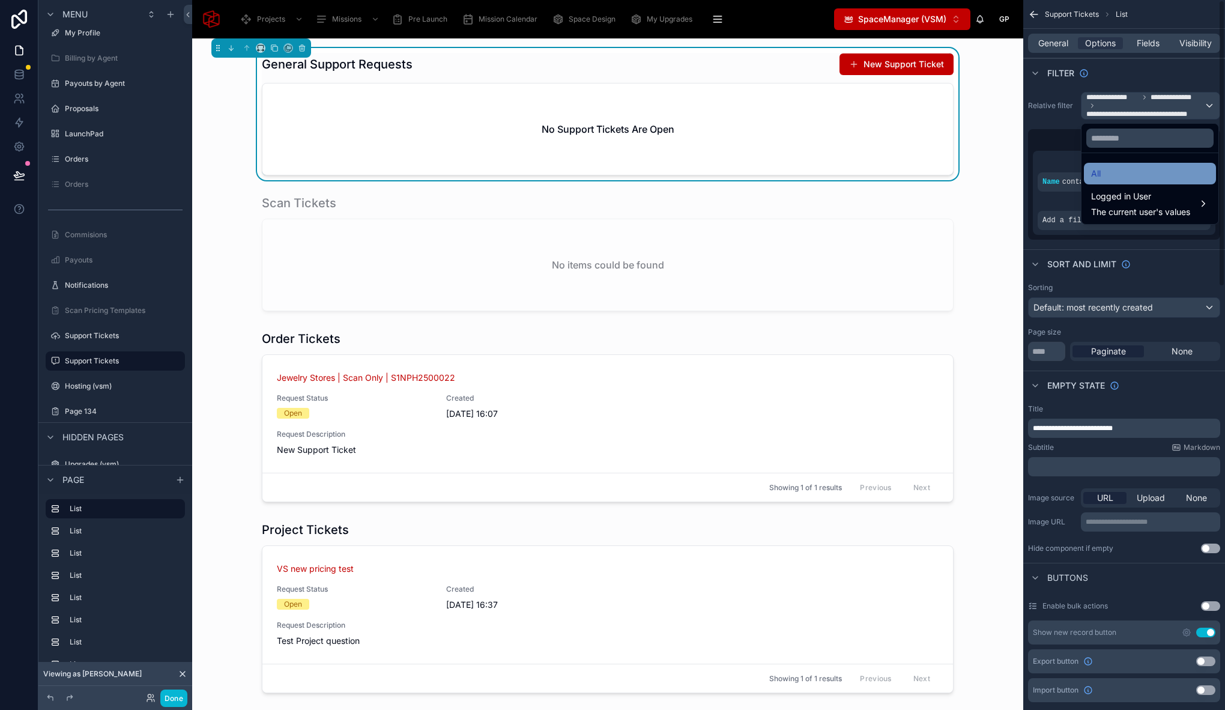
click at [1115, 172] on div "All" at bounding box center [1150, 173] width 118 height 14
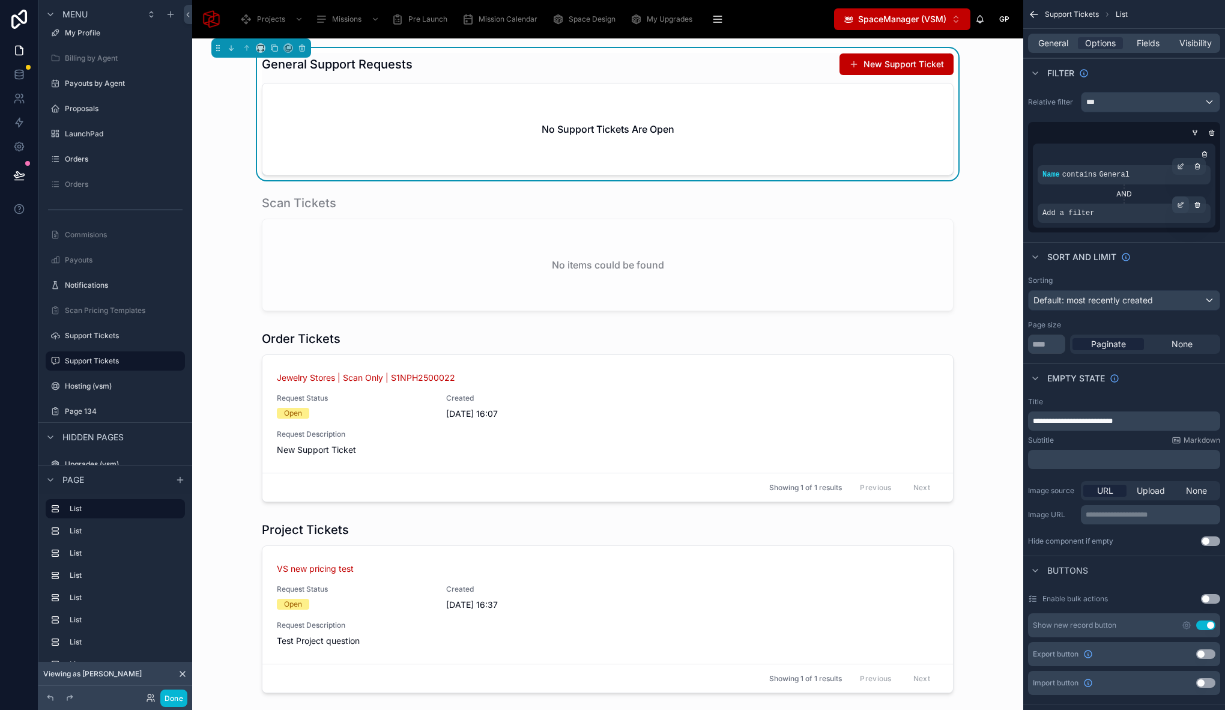
click at [1183, 205] on icon "scrollable content" at bounding box center [1180, 204] width 7 height 7
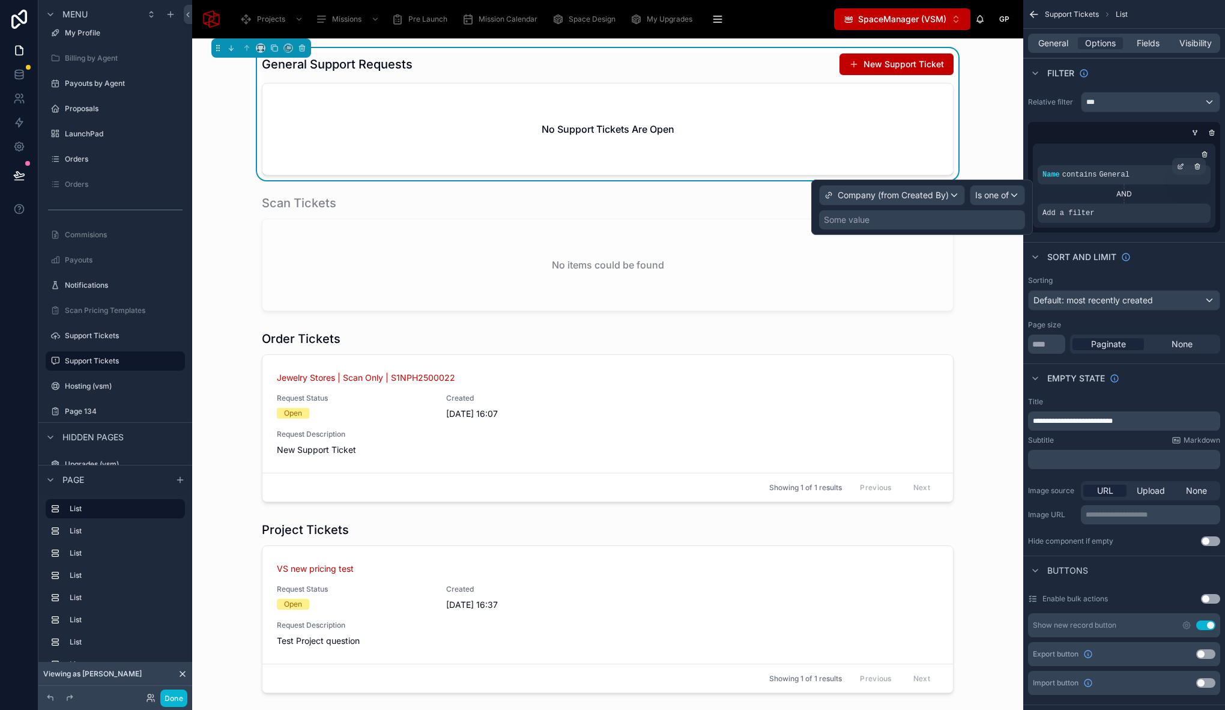
click at [959, 216] on div "Some value" at bounding box center [922, 219] width 206 height 19
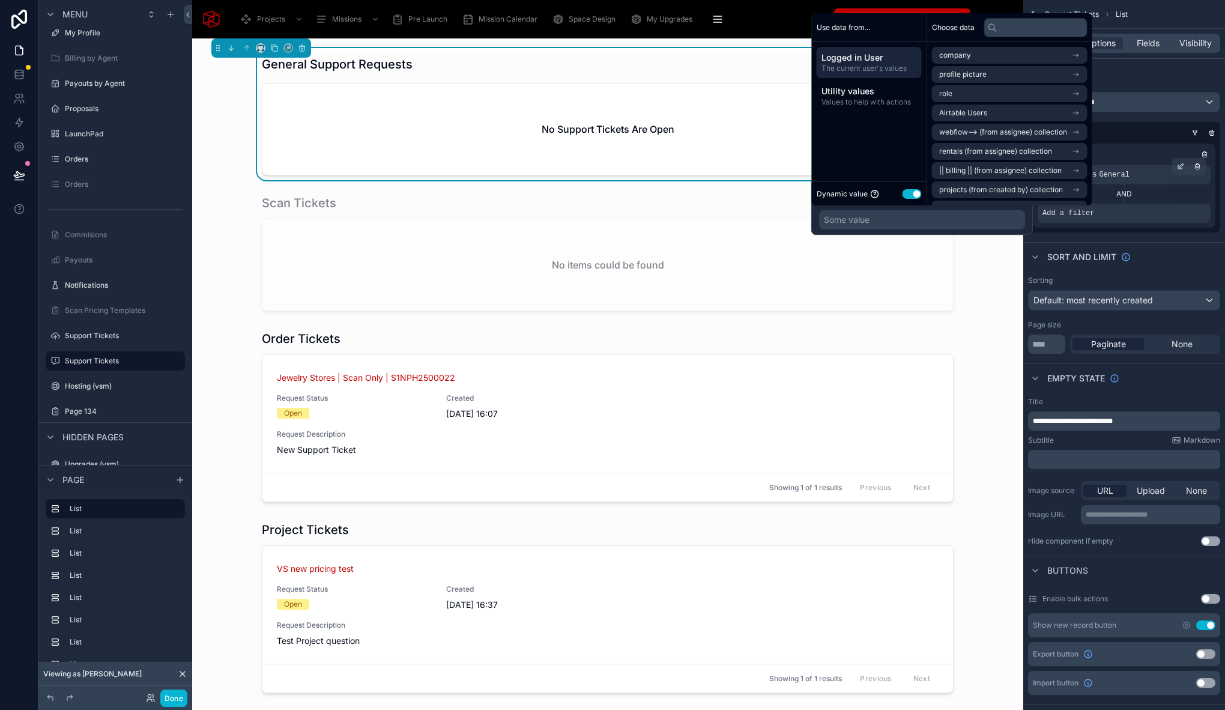
click at [870, 61] on span "Logged in User" at bounding box center [868, 58] width 95 height 12
click at [1004, 114] on li "Airtable Users" at bounding box center [1009, 112] width 155 height 17
click at [977, 115] on li "Company" at bounding box center [1009, 115] width 155 height 17
click at [1018, 92] on li "Company" at bounding box center [1009, 96] width 155 height 17
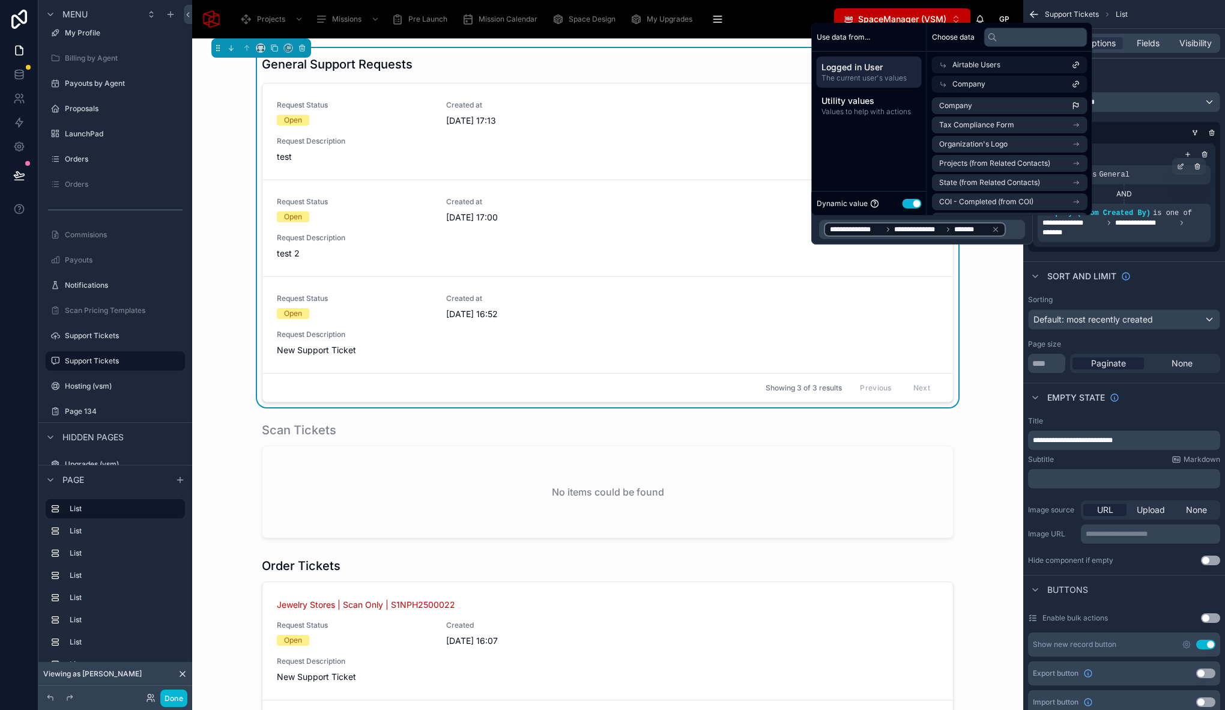
click at [214, 253] on div "General Support Requests New Support Ticket Request Status Open Created at 25/0…" at bounding box center [608, 227] width 812 height 359
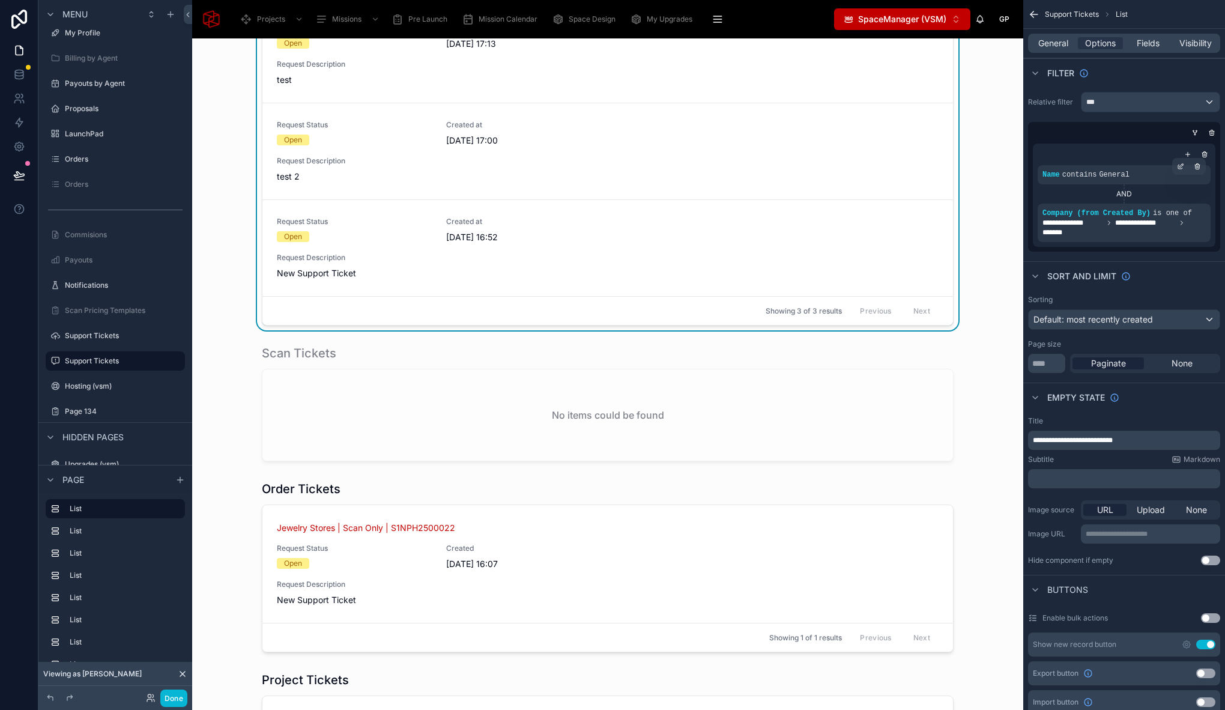
scroll to position [0, 0]
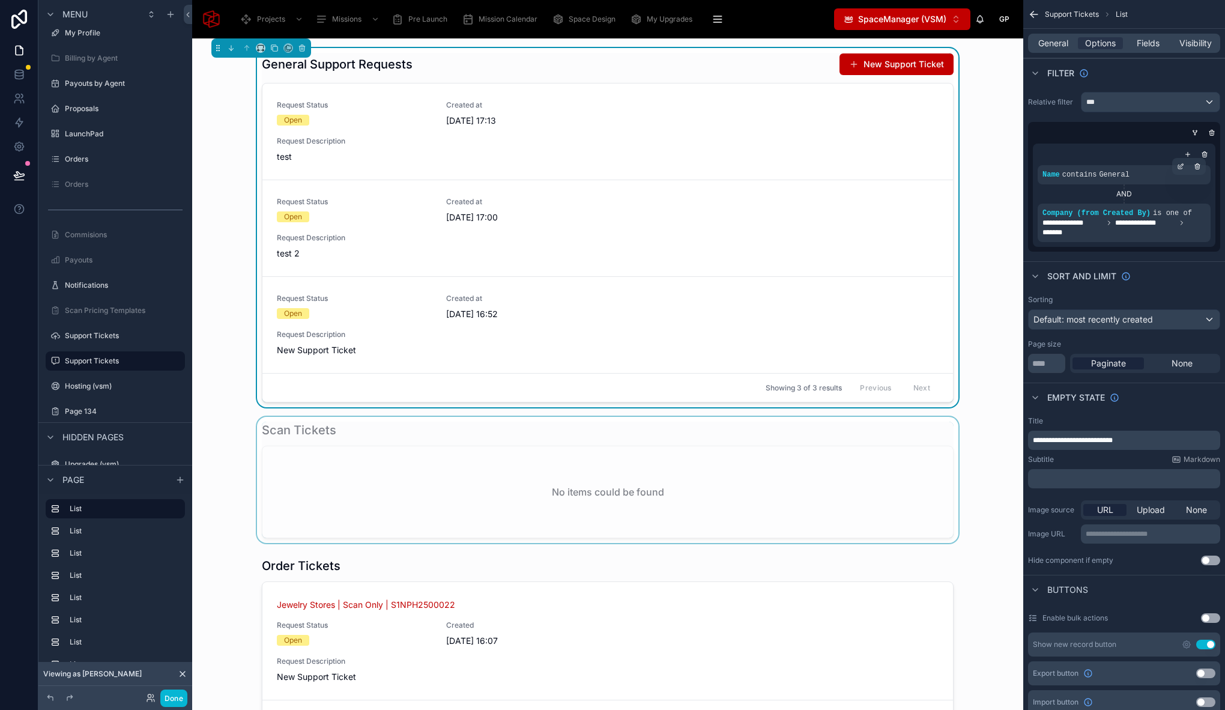
click at [412, 427] on div at bounding box center [608, 480] width 812 height 126
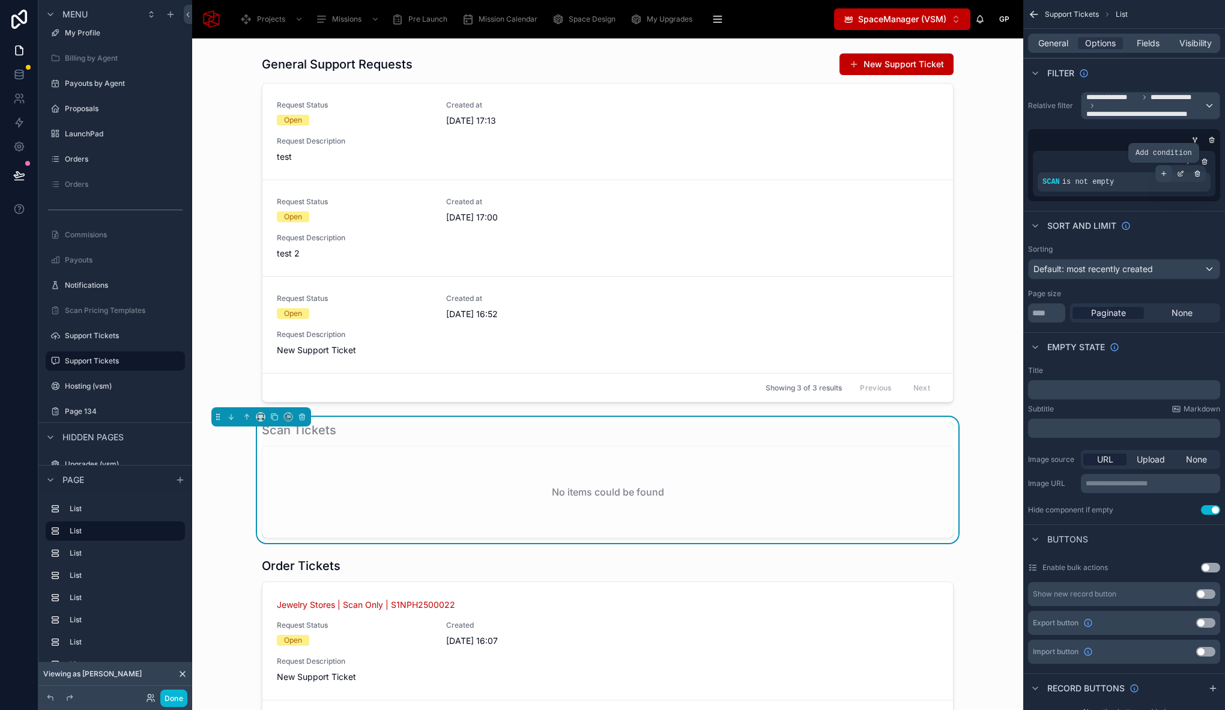
click at [1165, 175] on icon "scrollable content" at bounding box center [1163, 173] width 7 height 7
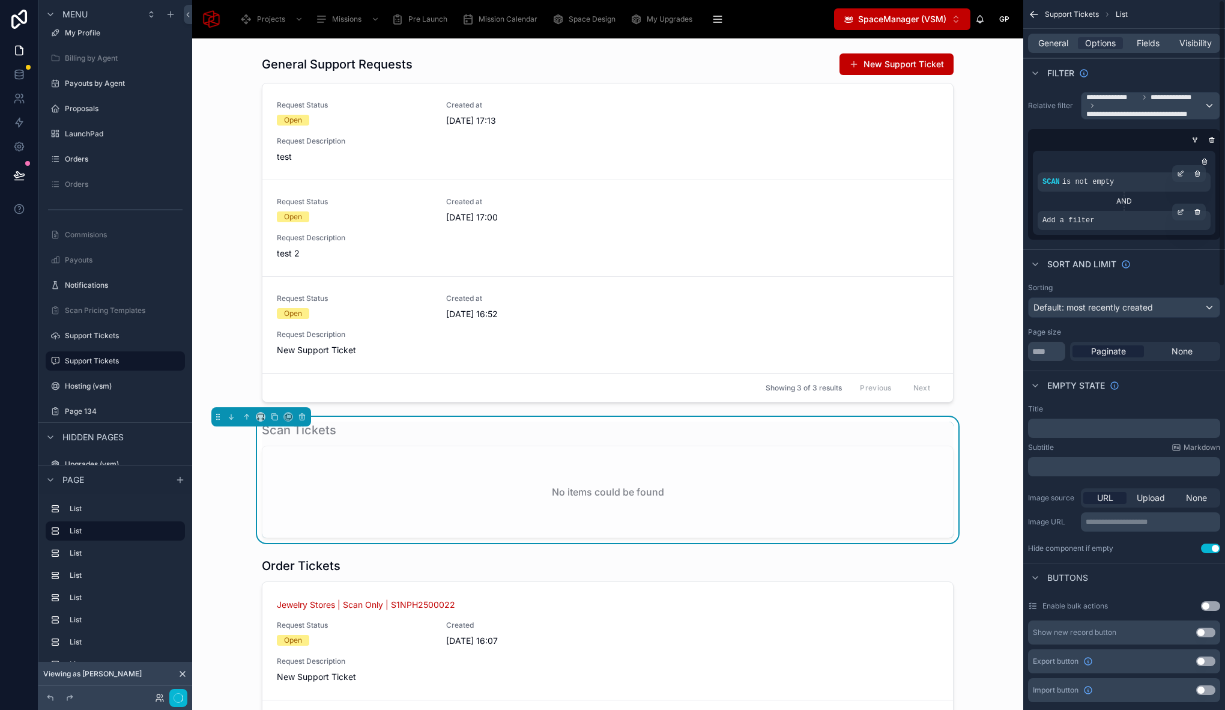
click at [1072, 219] on span "Add a filter" at bounding box center [1068, 221] width 52 height 10
click at [1181, 211] on icon "scrollable content" at bounding box center [1180, 211] width 7 height 7
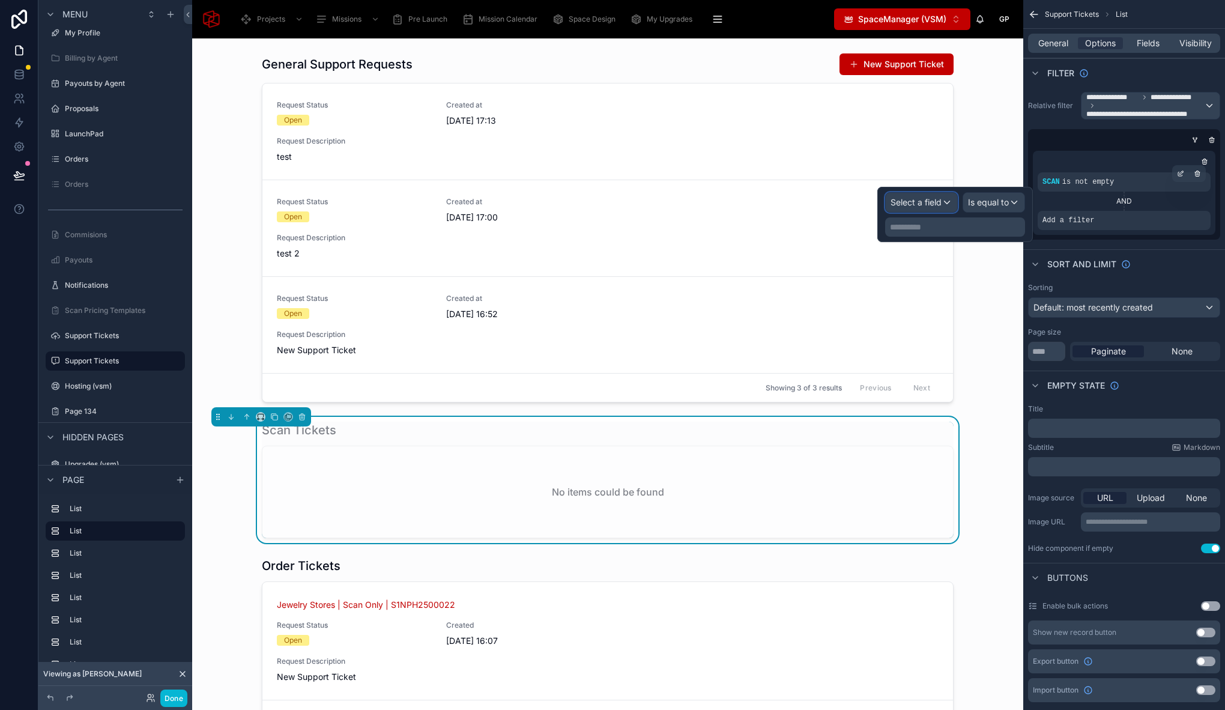
click at [921, 201] on span "Select a field" at bounding box center [915, 202] width 51 height 10
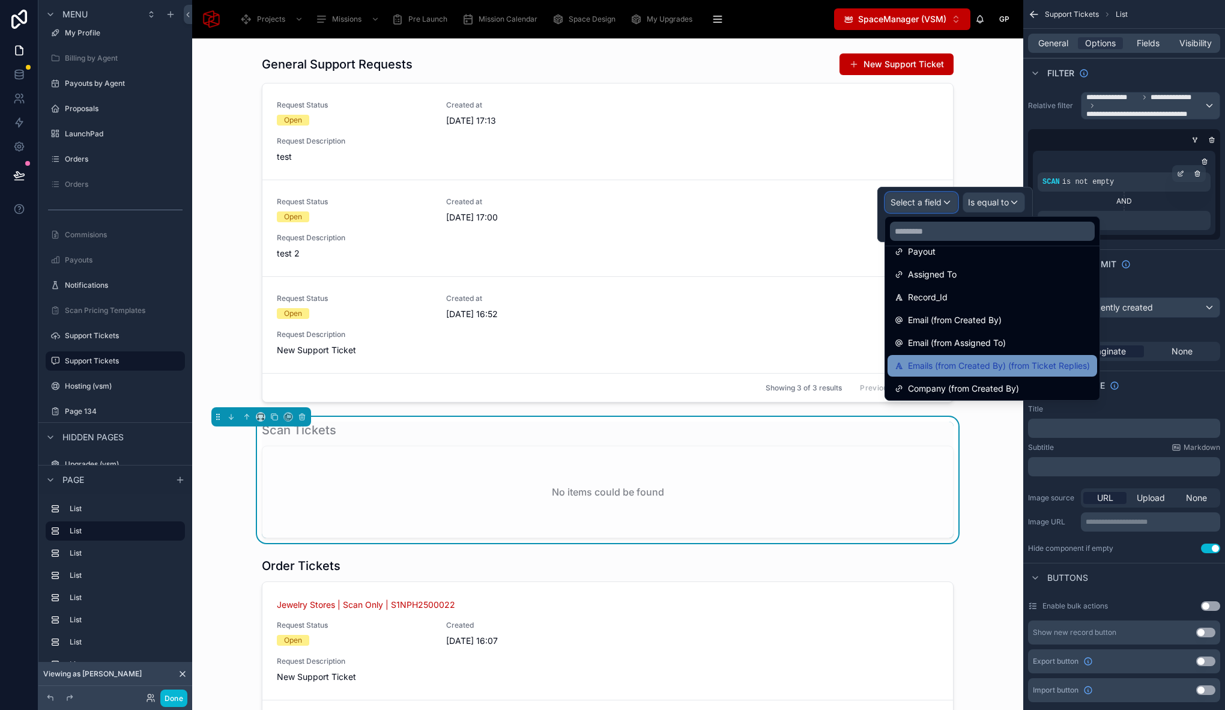
scroll to position [450, 0]
click at [991, 369] on span "Company (from Created By)" at bounding box center [963, 364] width 111 height 14
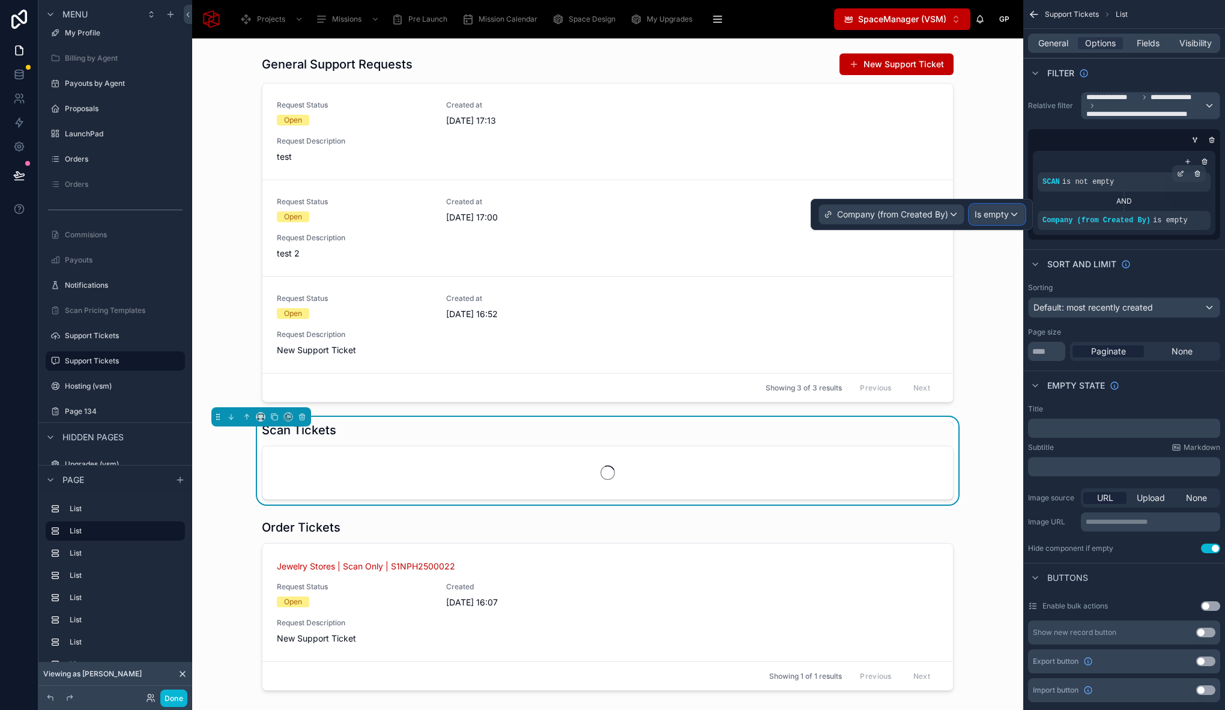
click at [998, 215] on span "Is empty" at bounding box center [991, 214] width 34 height 12
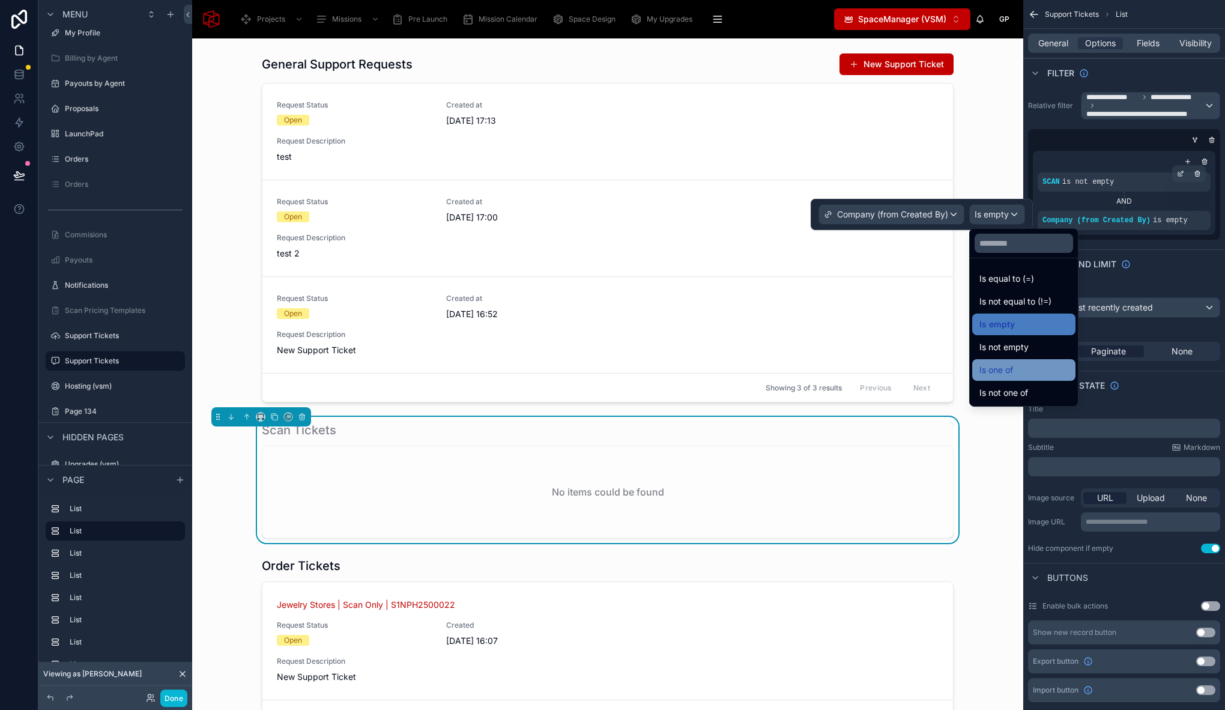
click at [1034, 363] on div "Is one of" at bounding box center [1023, 370] width 89 height 14
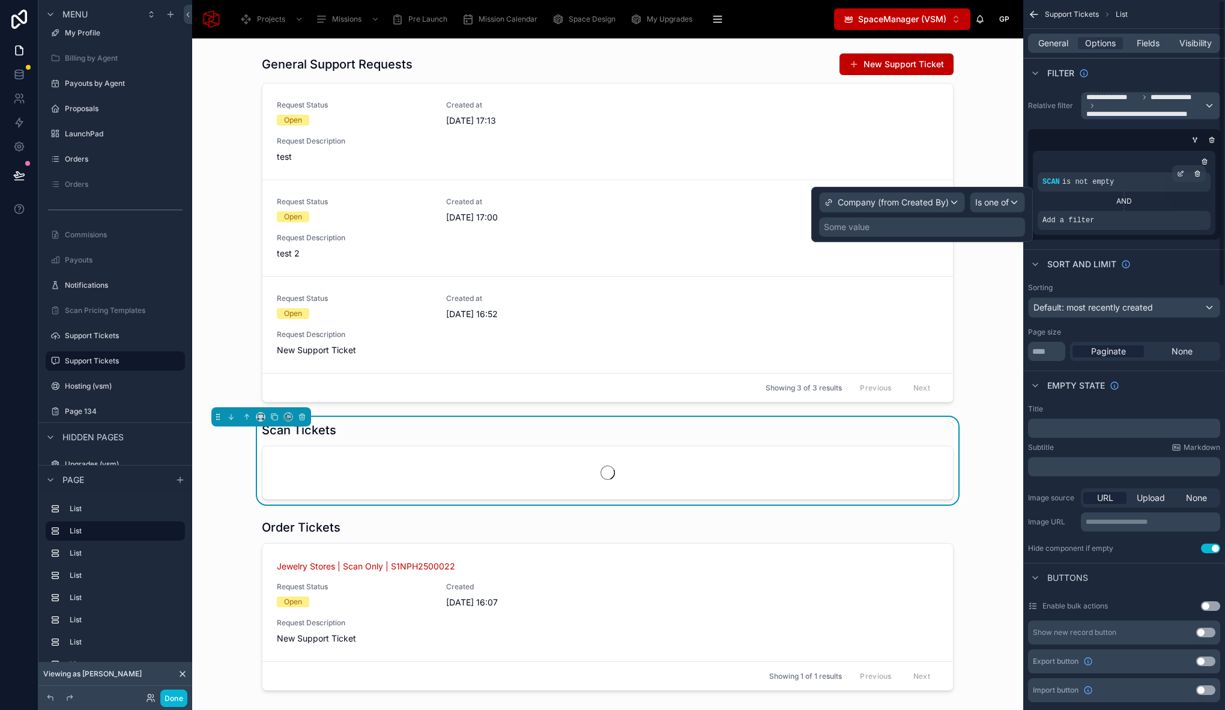
click at [957, 223] on div "Some value" at bounding box center [922, 226] width 206 height 19
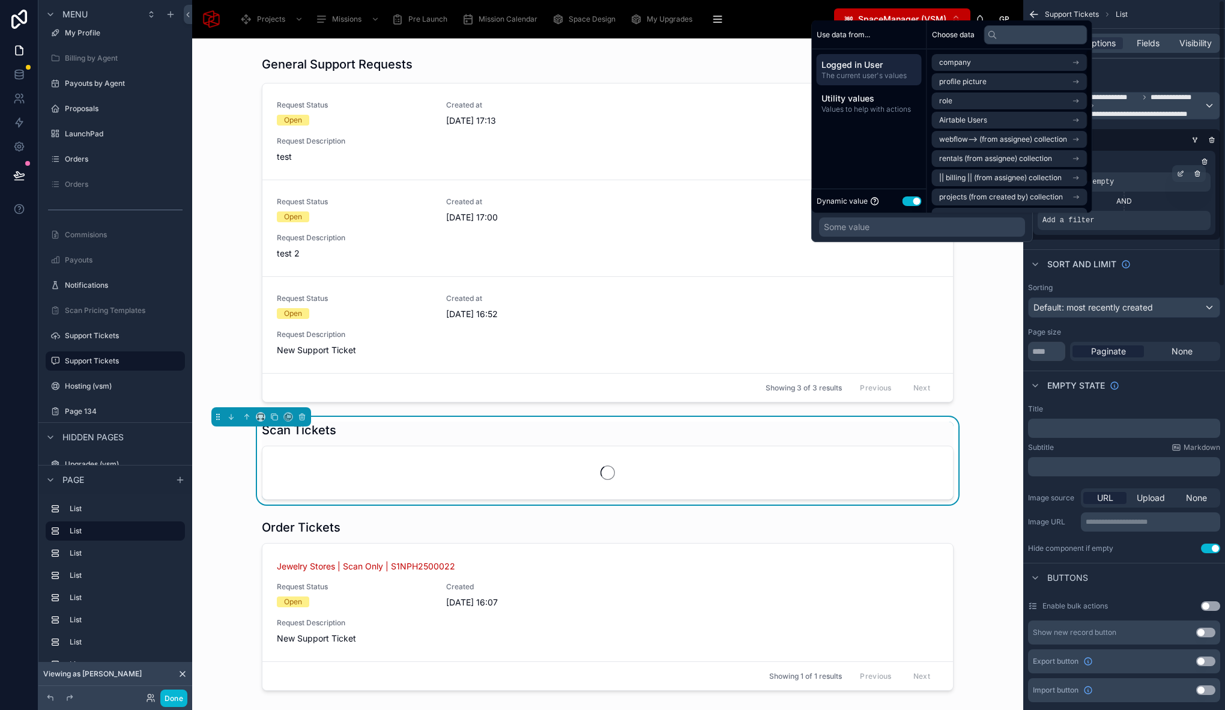
click at [867, 70] on span "Logged in User" at bounding box center [868, 65] width 95 height 12
click at [984, 114] on li "Airtable Users" at bounding box center [1009, 120] width 155 height 17
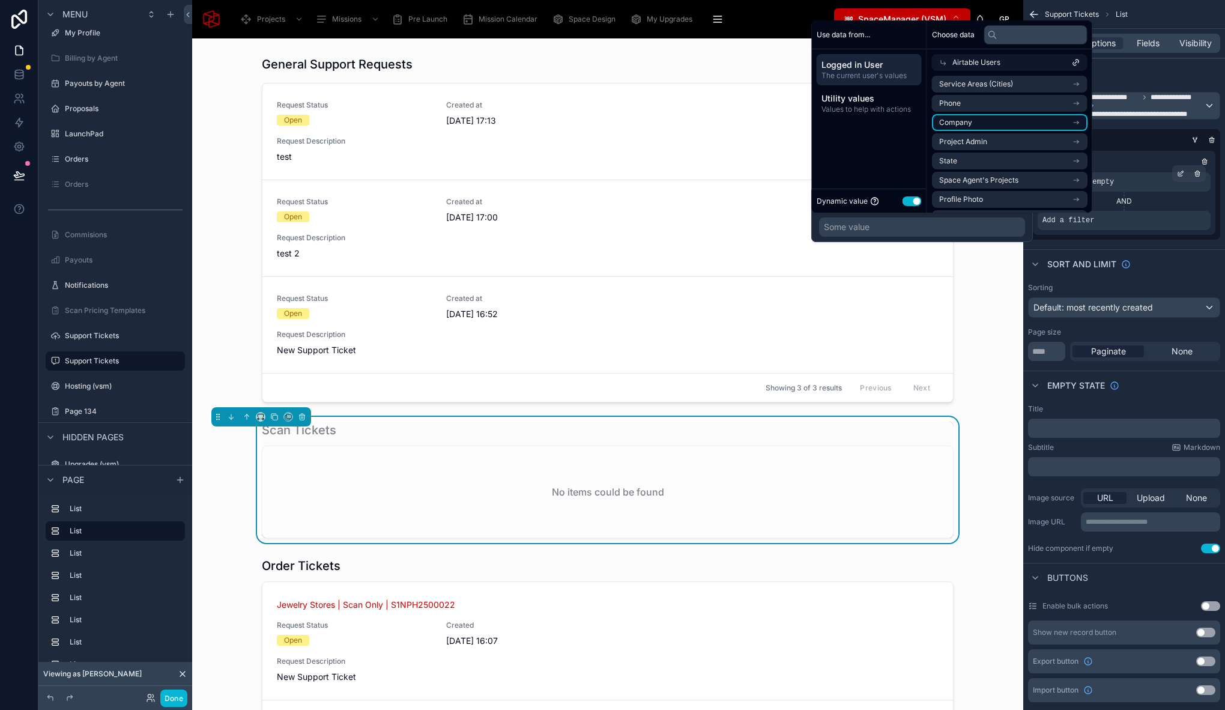
click at [994, 124] on li "Company" at bounding box center [1009, 122] width 155 height 17
click at [995, 107] on li "Company" at bounding box center [1009, 103] width 155 height 17
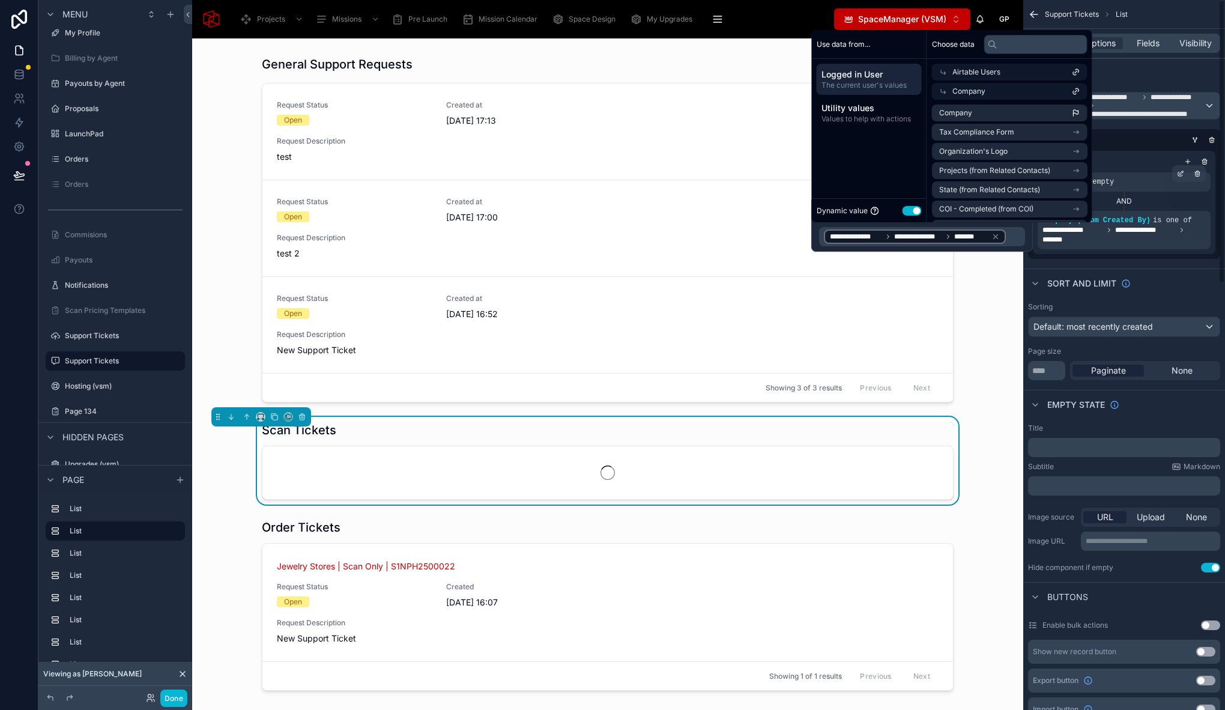
click at [1198, 81] on div "Filter" at bounding box center [1124, 72] width 202 height 29
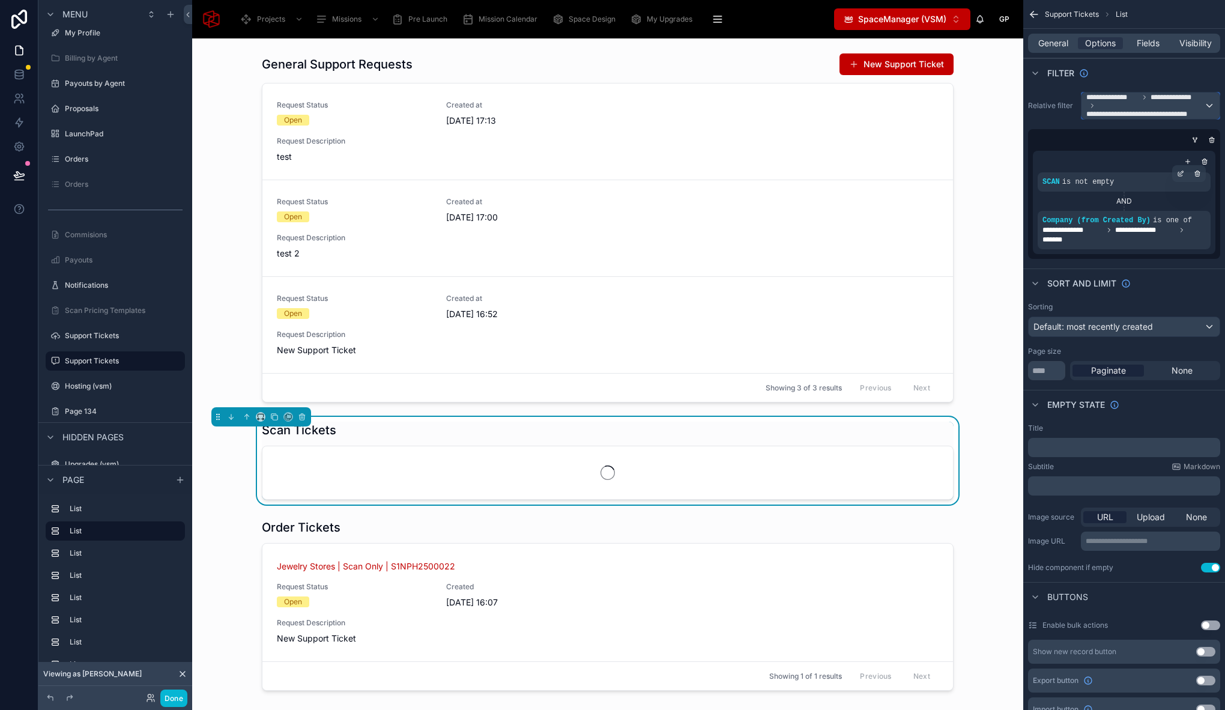
click at [1208, 101] on div "**********" at bounding box center [1150, 105] width 138 height 26
click at [1103, 169] on div "All" at bounding box center [1150, 173] width 118 height 14
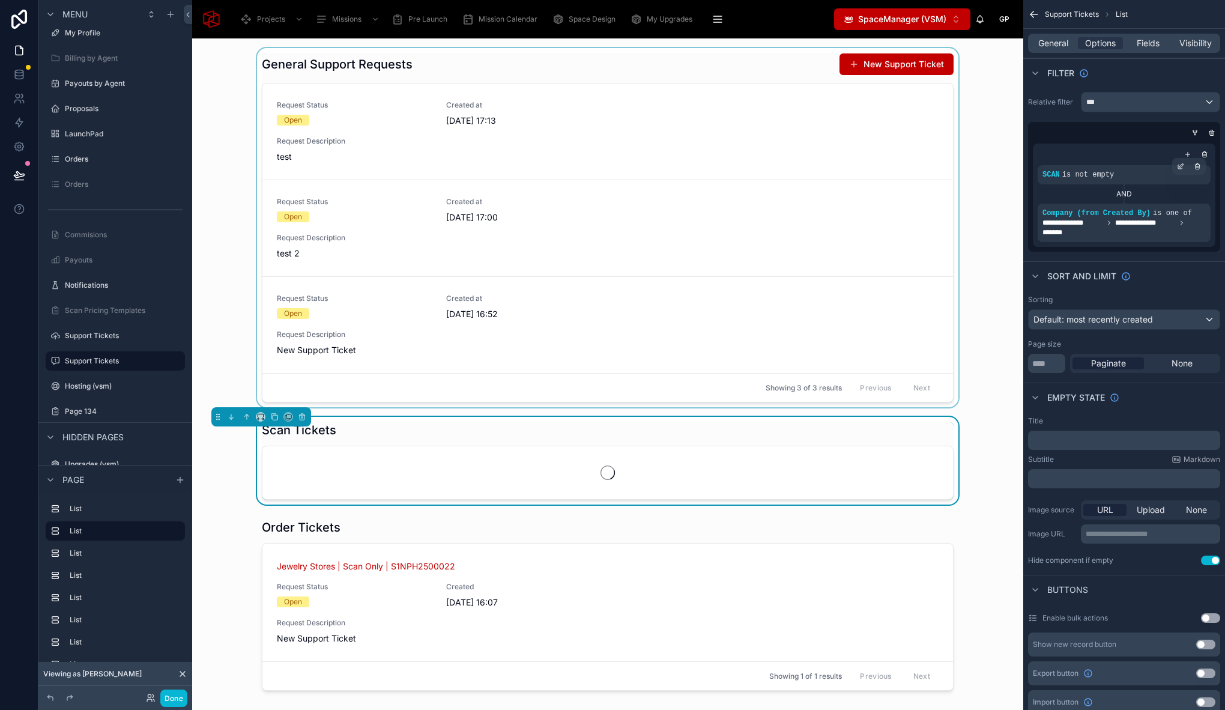
scroll to position [41, 0]
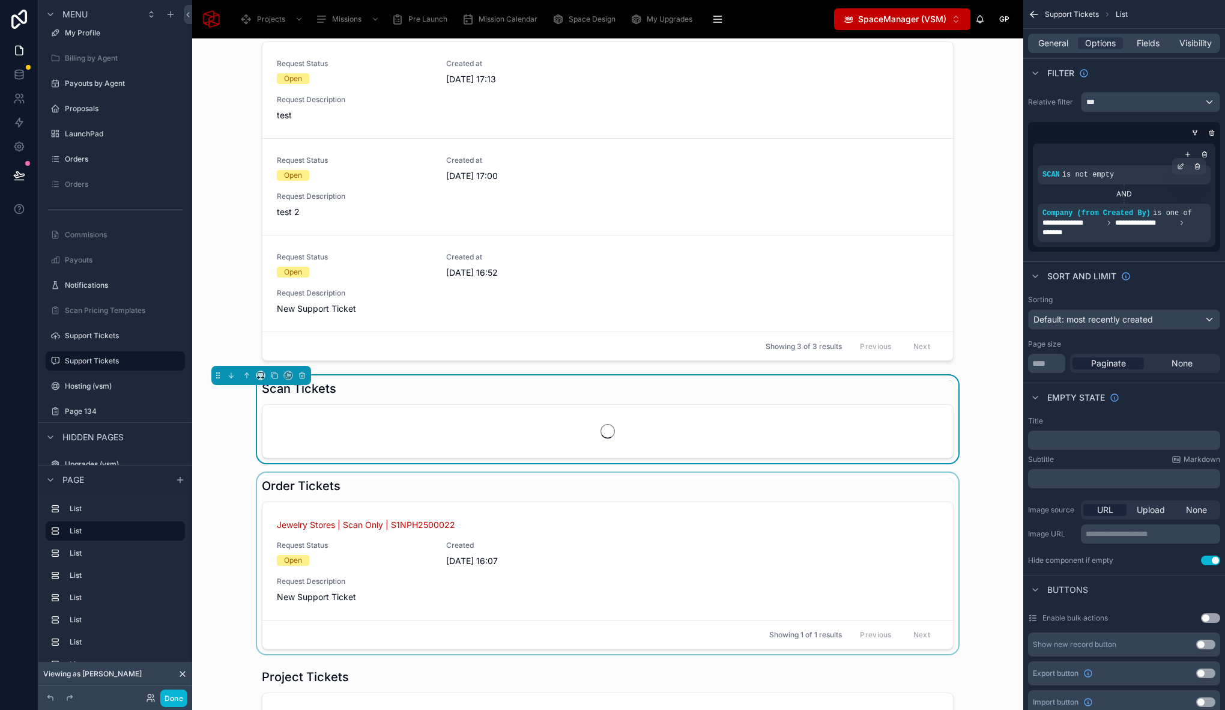
click at [508, 484] on div at bounding box center [608, 562] width 812 height 181
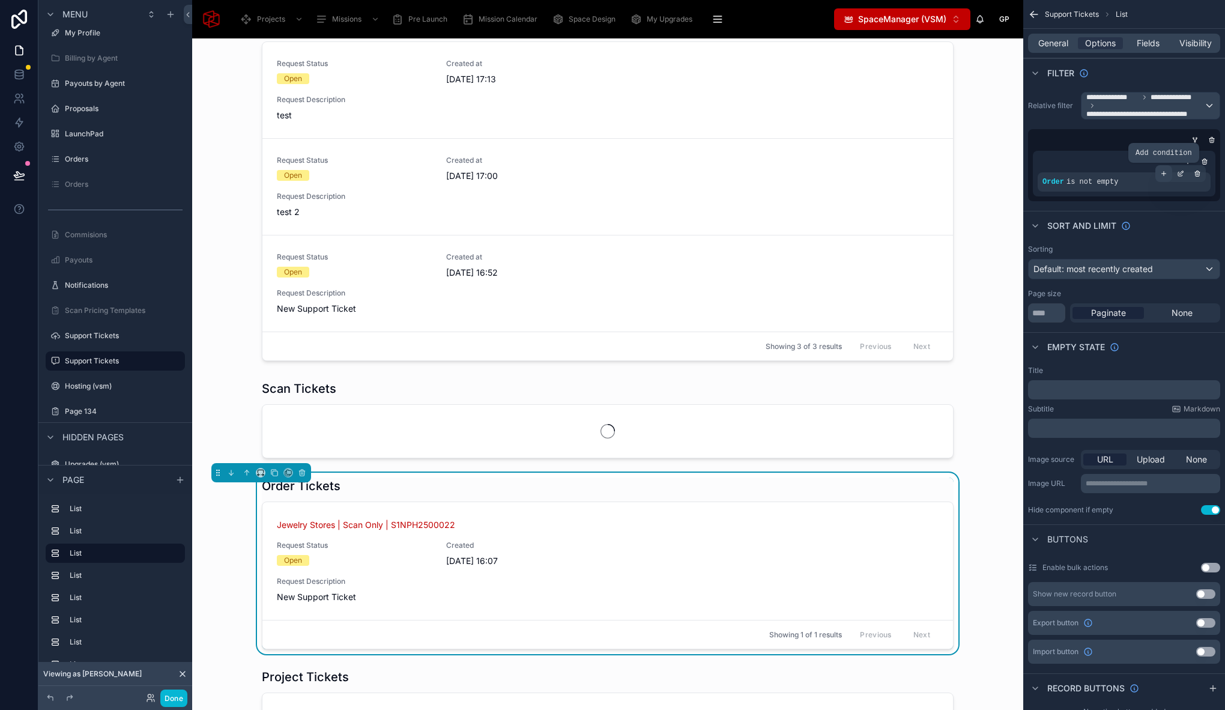
click at [1165, 172] on icon "scrollable content" at bounding box center [1163, 173] width 7 height 7
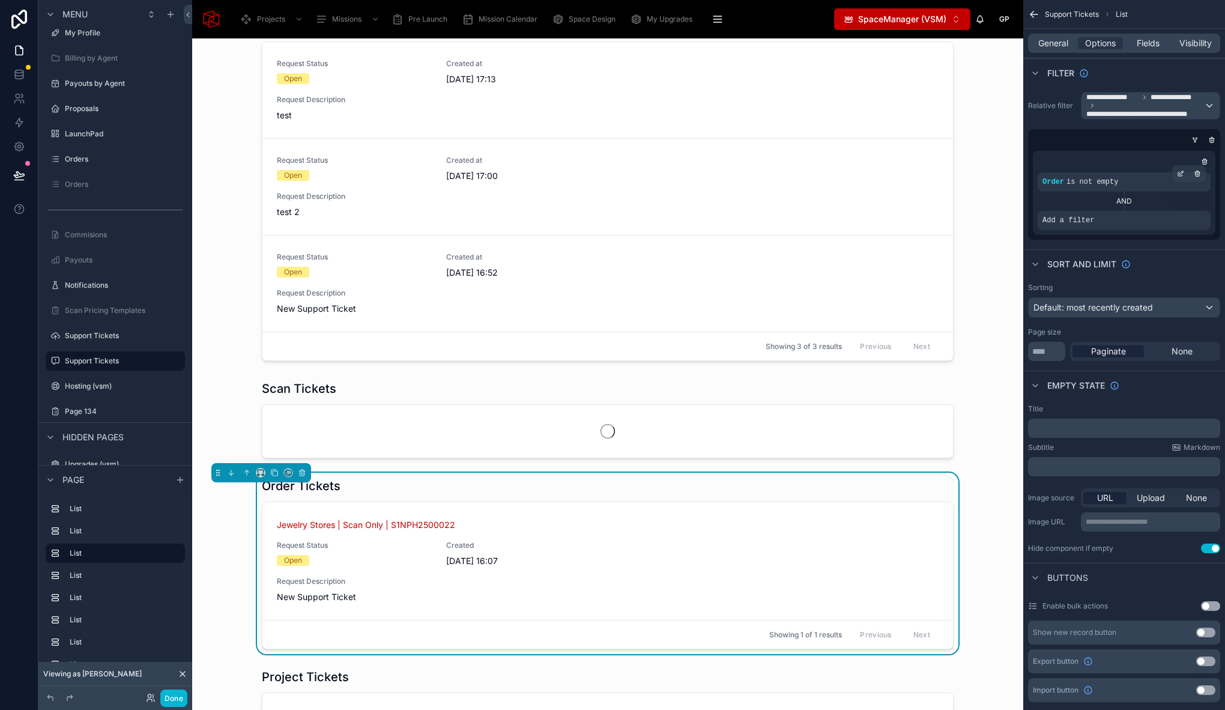
click at [1178, 210] on div "AND" at bounding box center [1123, 200] width 173 height 19
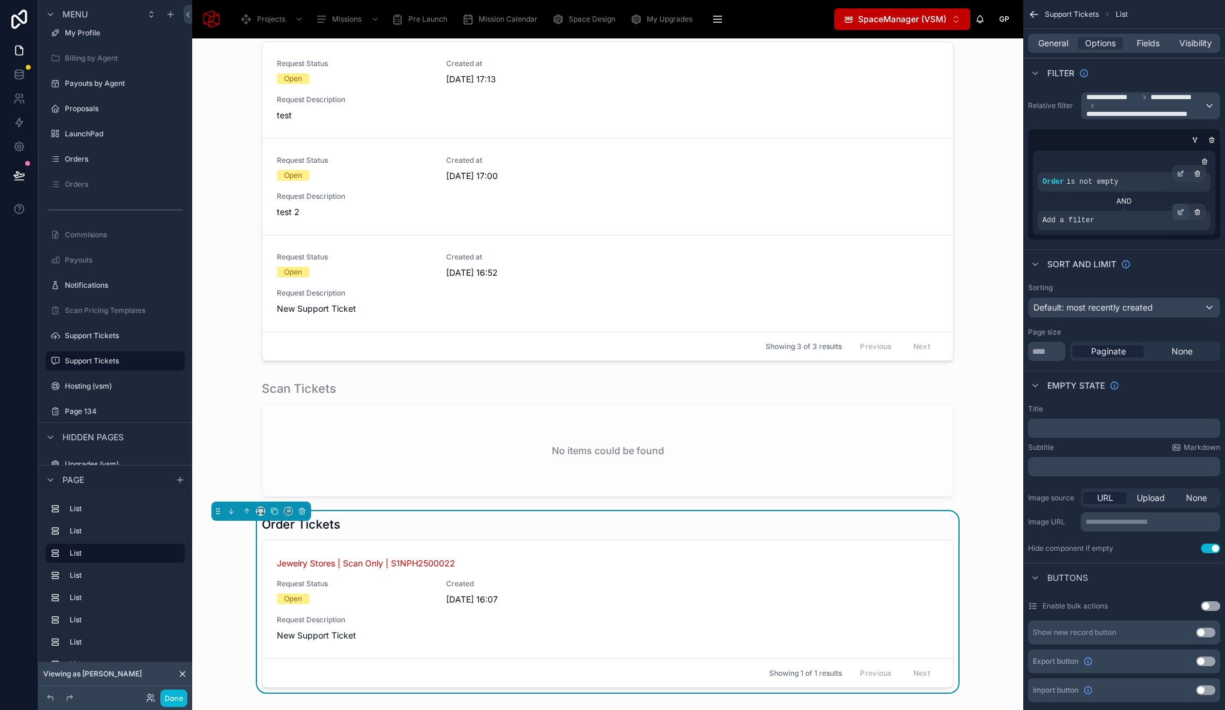
click at [1180, 213] on icon "scrollable content" at bounding box center [1180, 211] width 7 height 7
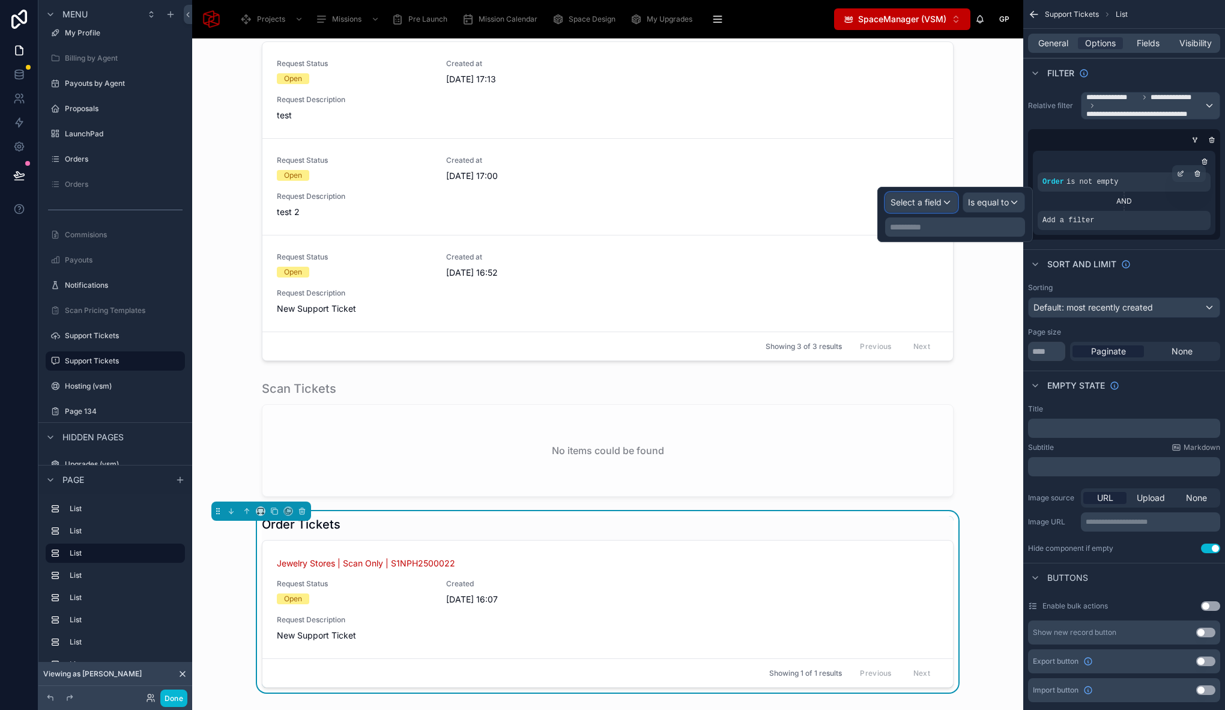
click at [936, 202] on span "Select a field" at bounding box center [915, 202] width 51 height 10
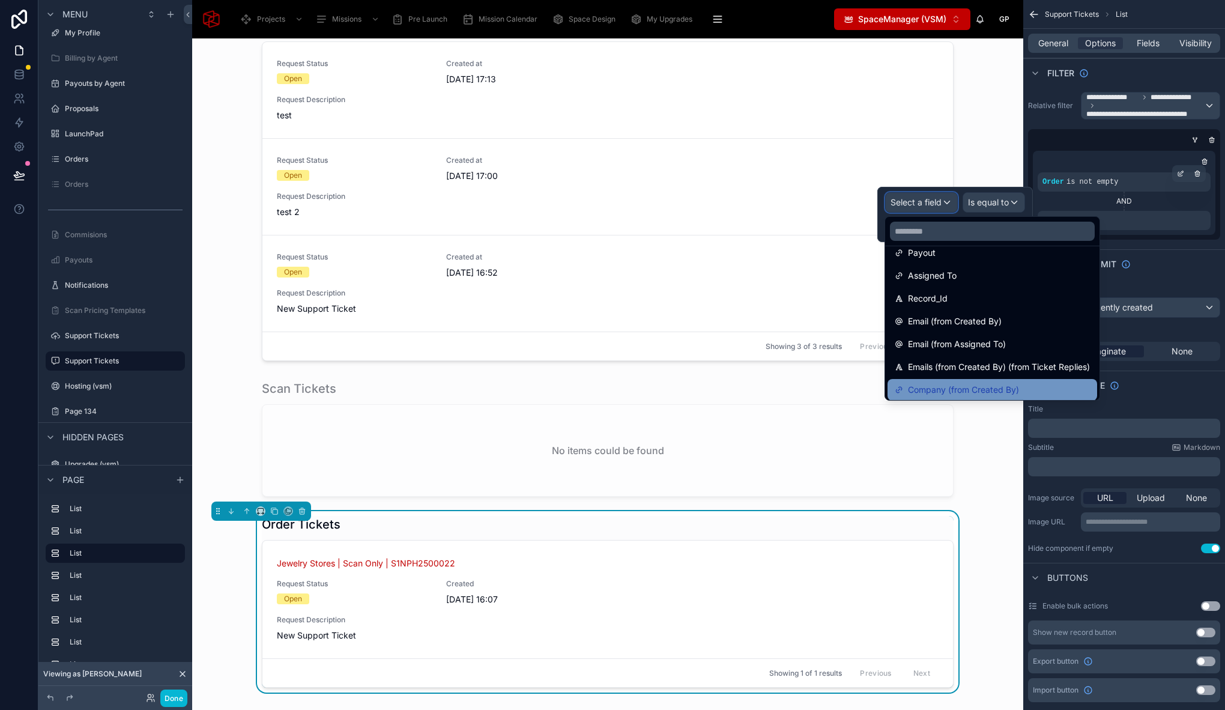
scroll to position [450, 0]
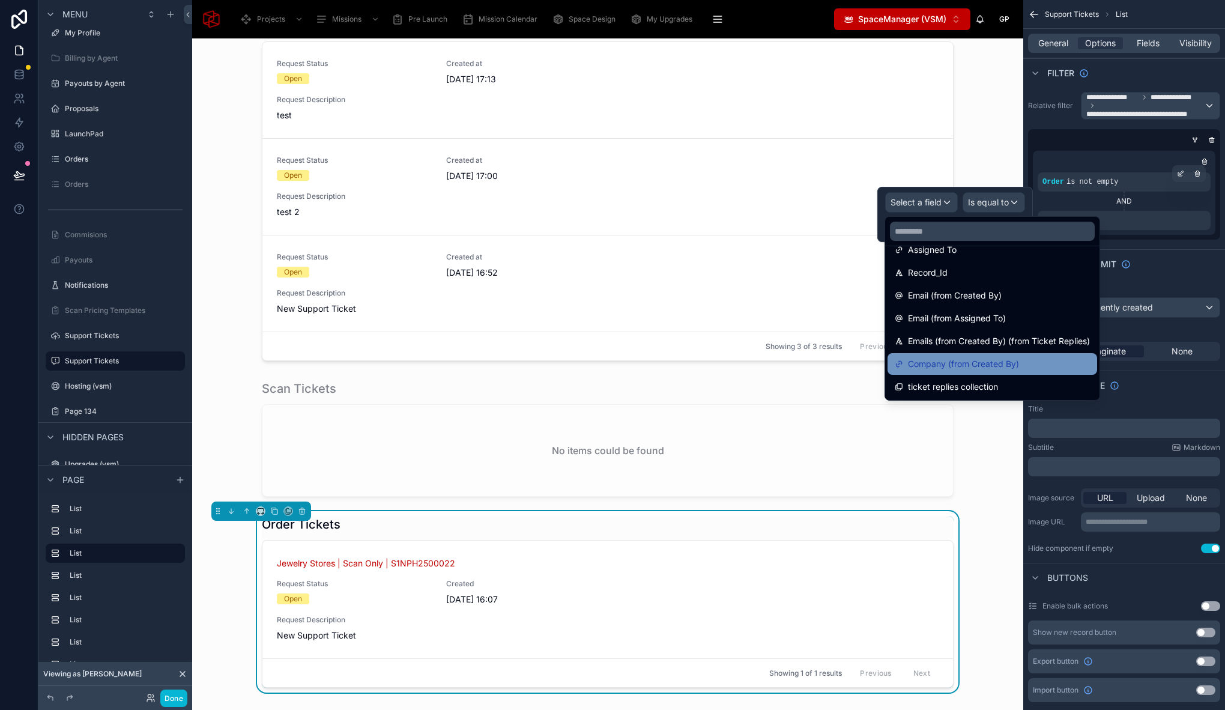
click at [969, 367] on span "Company (from Created By)" at bounding box center [963, 364] width 111 height 14
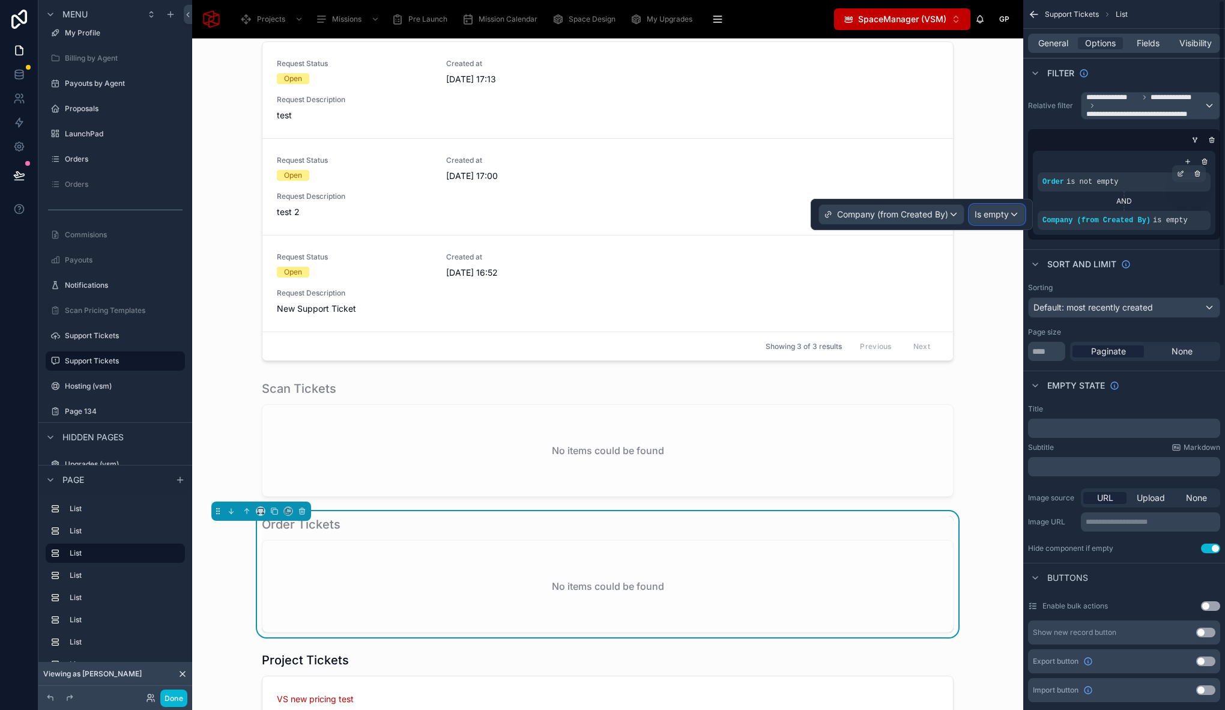
click at [1005, 215] on span "Is empty" at bounding box center [991, 214] width 34 height 12
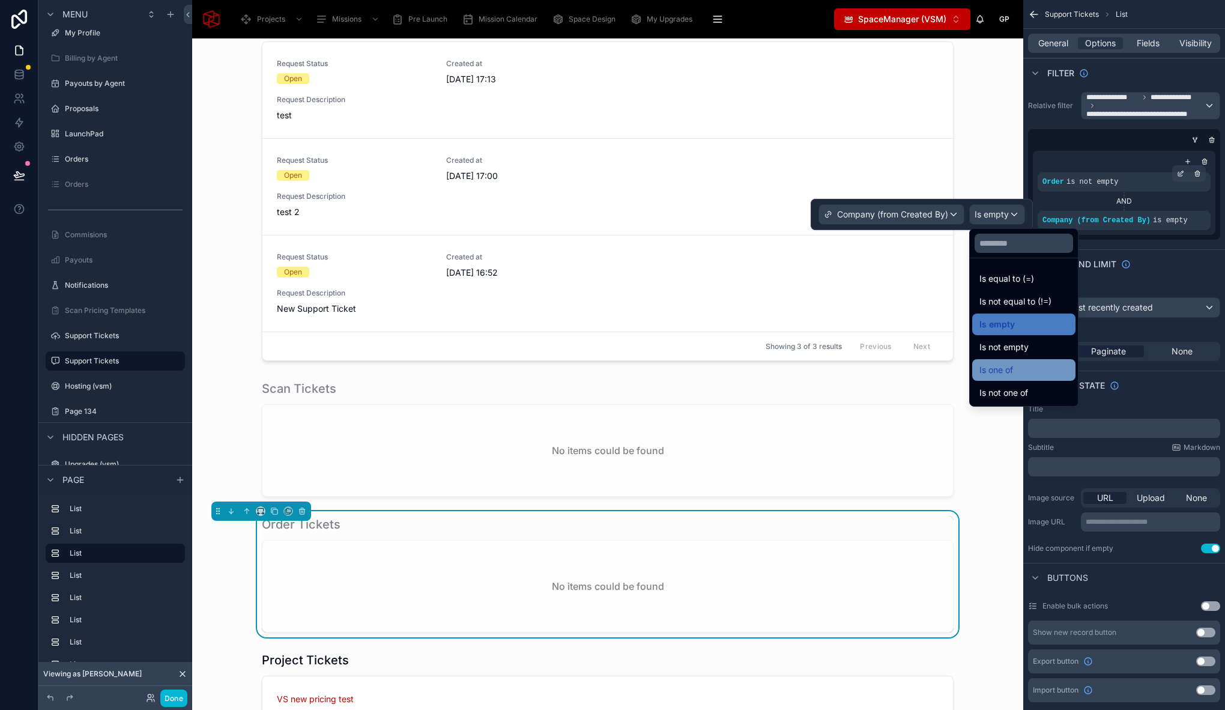
click at [1033, 364] on div "Is one of" at bounding box center [1023, 370] width 89 height 14
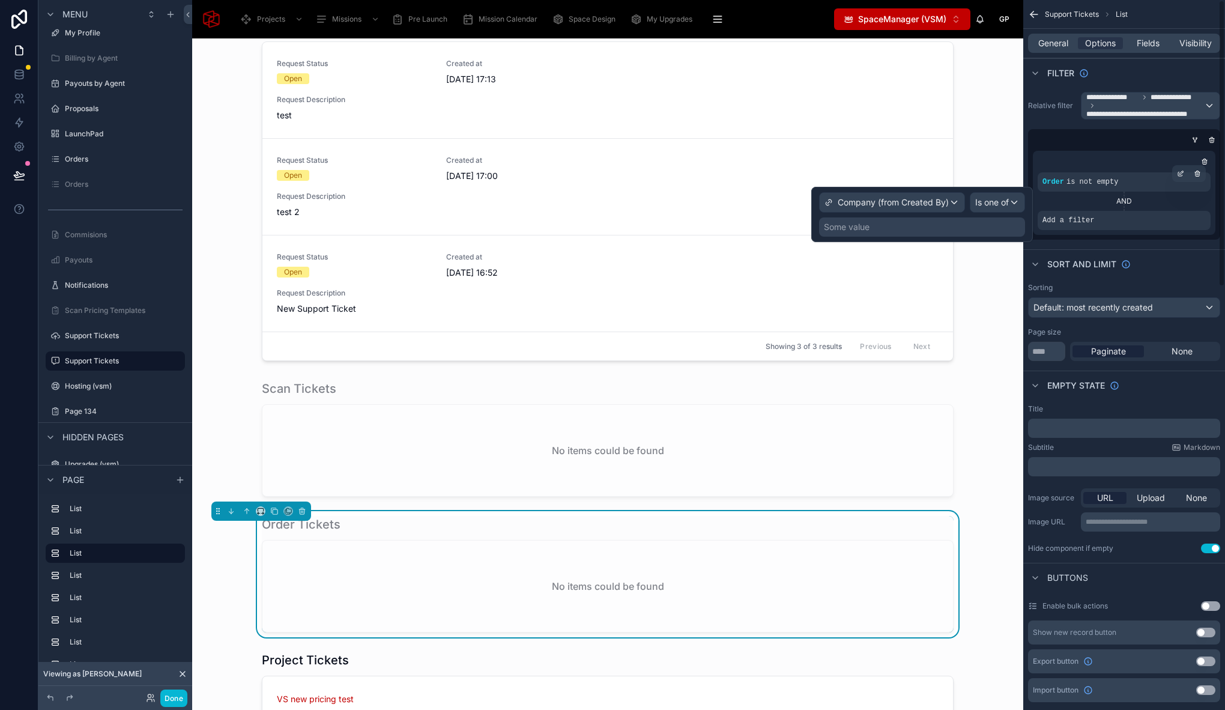
click at [989, 228] on div "Some value" at bounding box center [922, 226] width 206 height 19
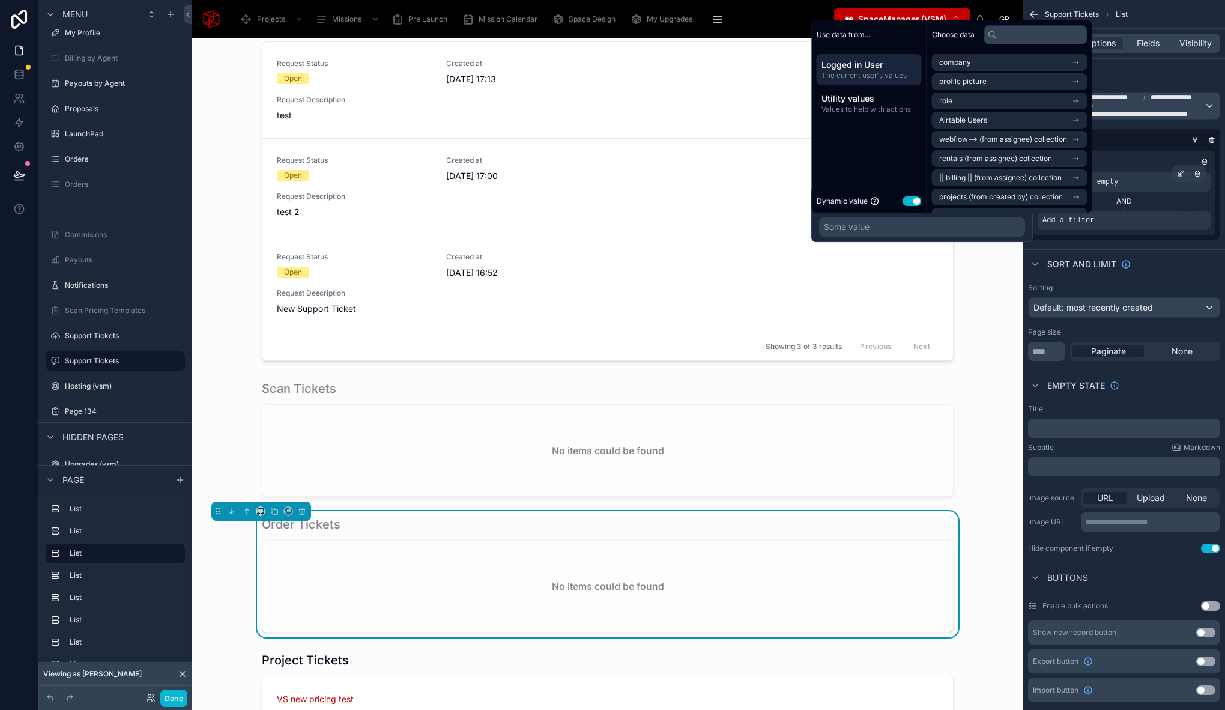
click at [878, 63] on span "Logged in User" at bounding box center [868, 65] width 95 height 12
click at [978, 120] on span "Airtable Users" at bounding box center [963, 120] width 48 height 10
click at [989, 116] on li "Company" at bounding box center [1009, 122] width 155 height 17
click at [977, 100] on li "Company" at bounding box center [1009, 103] width 155 height 17
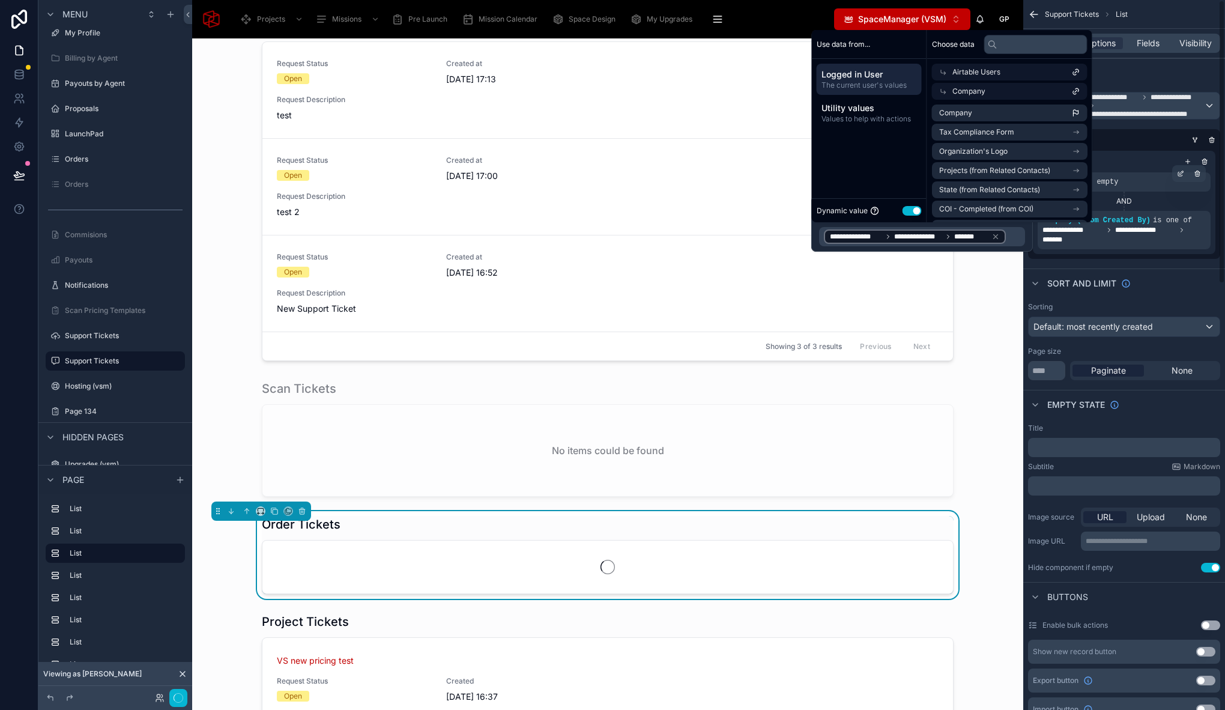
click at [1181, 280] on div "Sort And Limit" at bounding box center [1124, 282] width 202 height 29
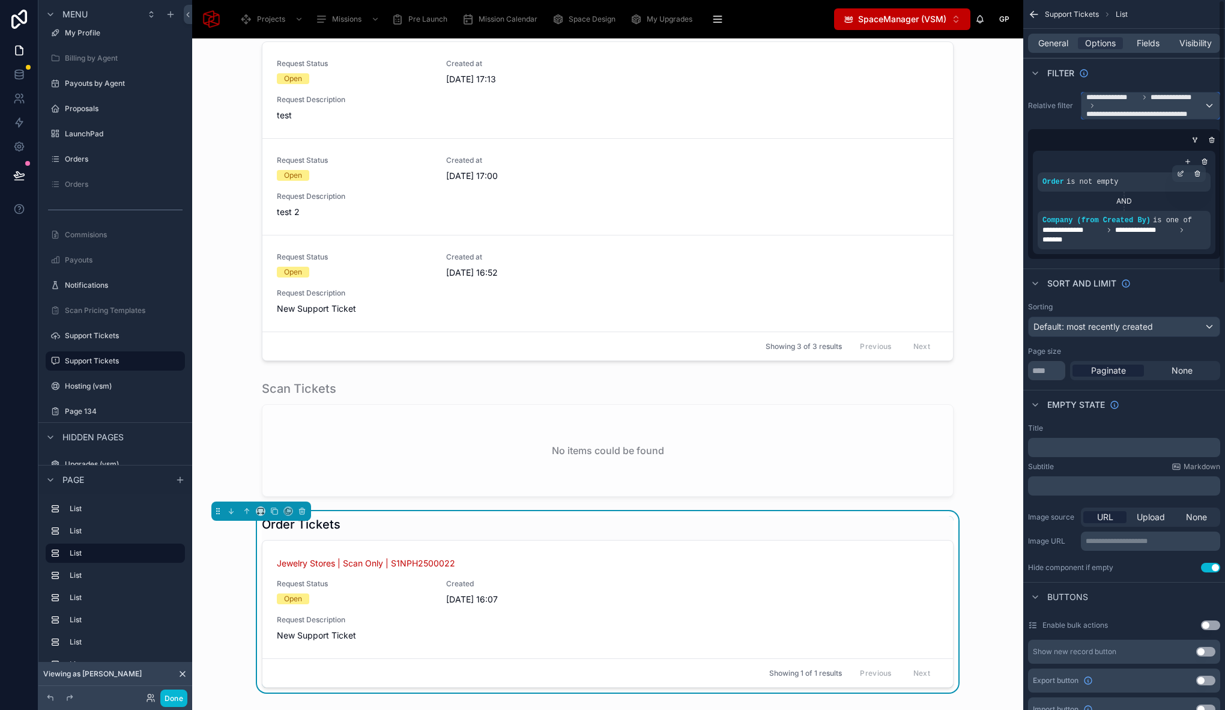
click at [1187, 94] on span "**********" at bounding box center [1174, 97] width 48 height 10
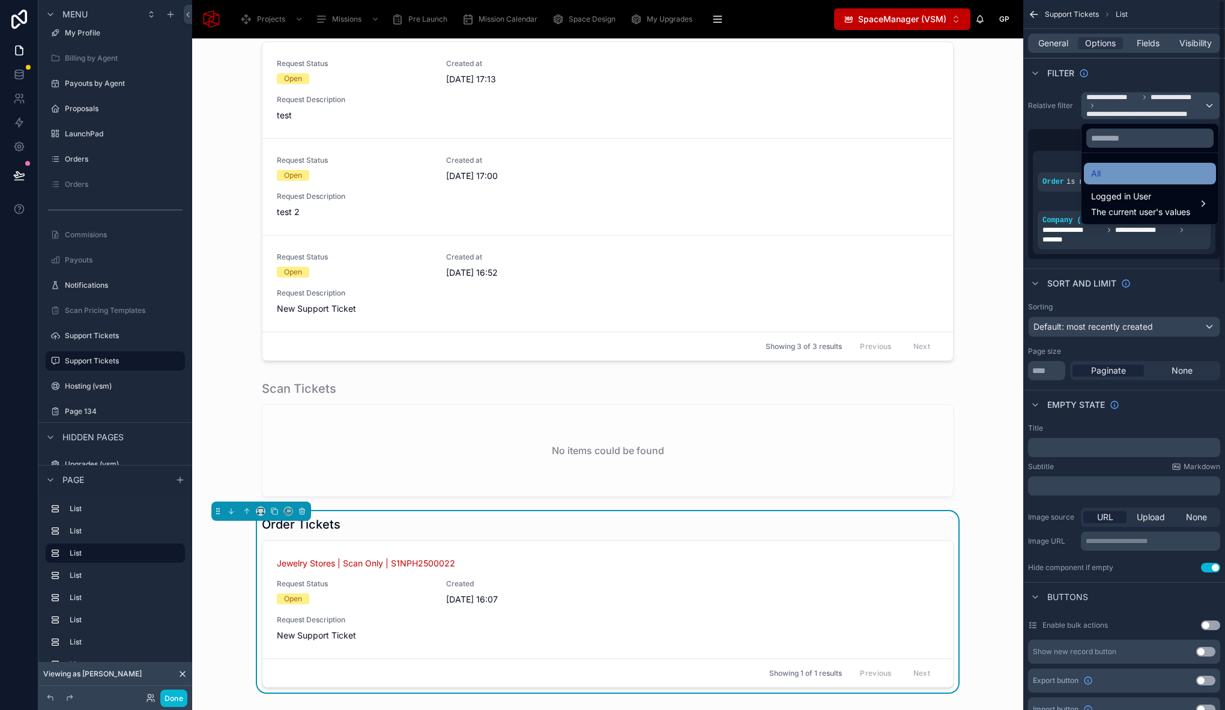
click at [1121, 170] on div "All" at bounding box center [1150, 173] width 118 height 14
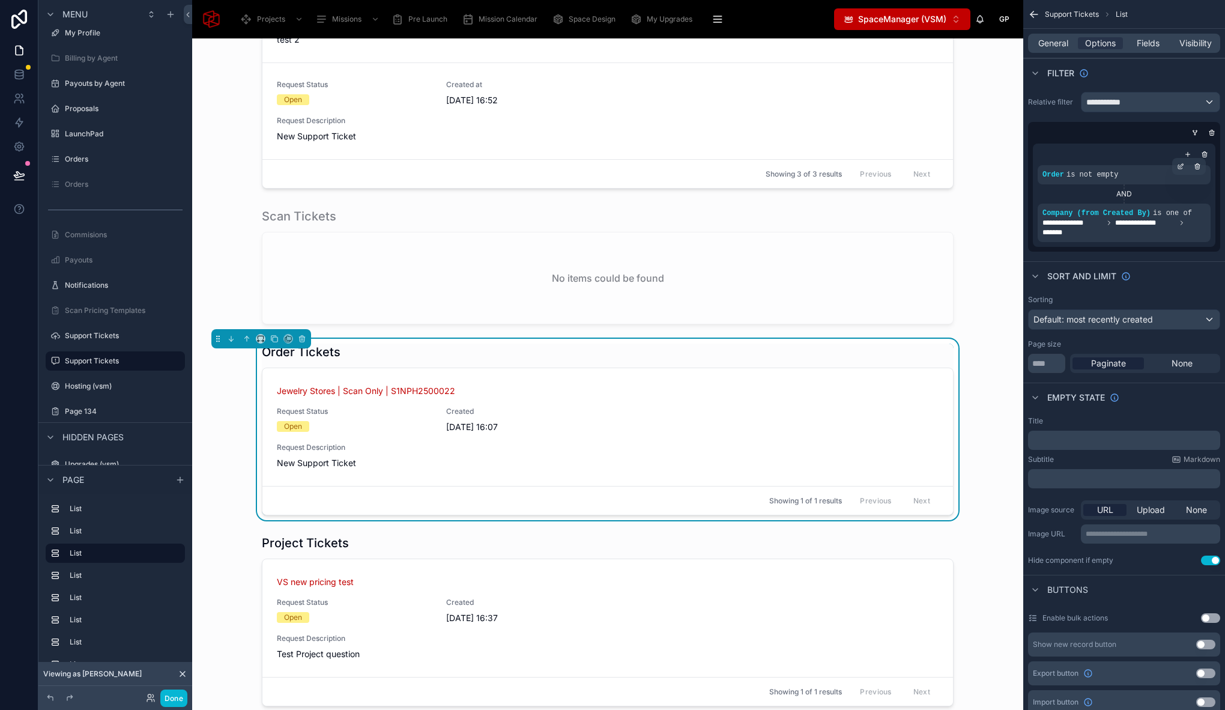
scroll to position [264, 0]
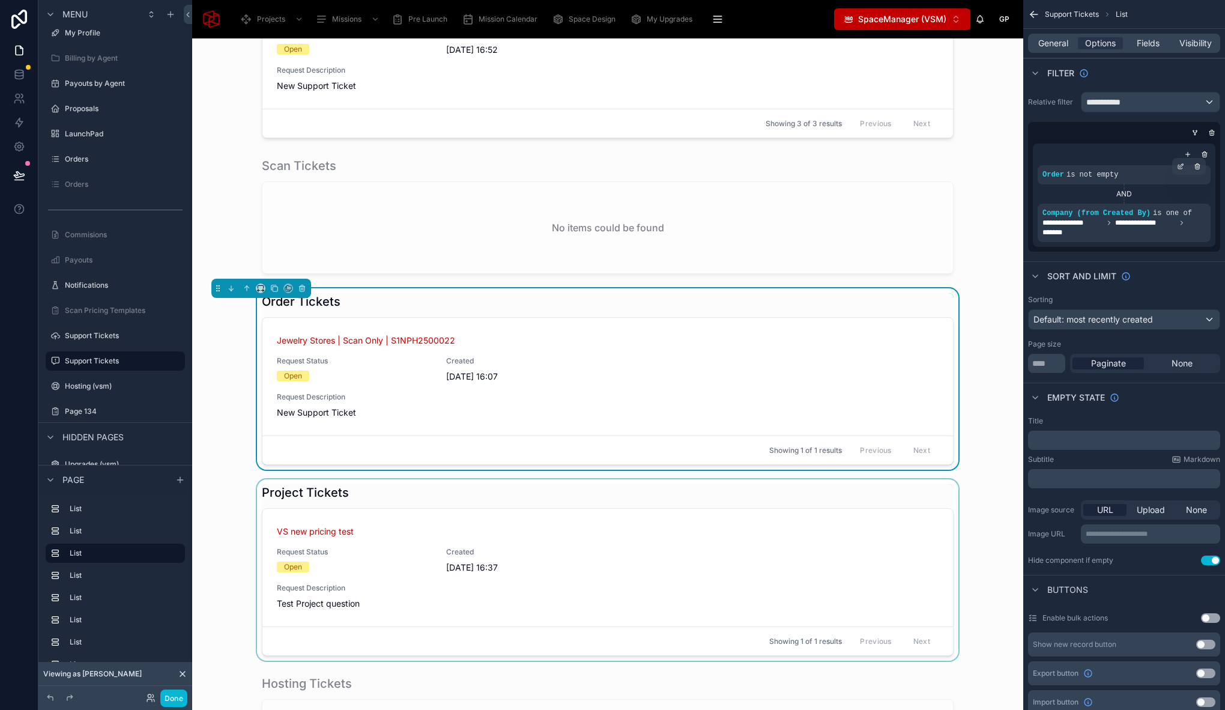
click at [411, 499] on div at bounding box center [608, 569] width 812 height 181
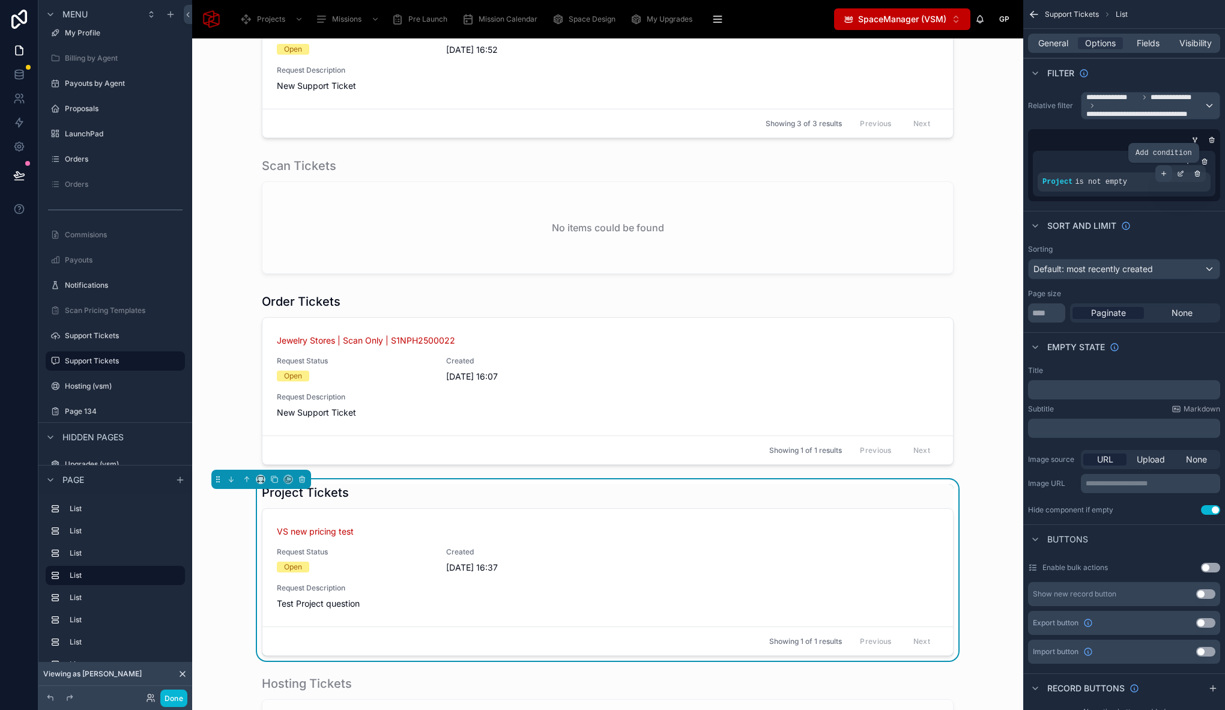
click at [1166, 175] on icon "scrollable content" at bounding box center [1163, 173] width 7 height 7
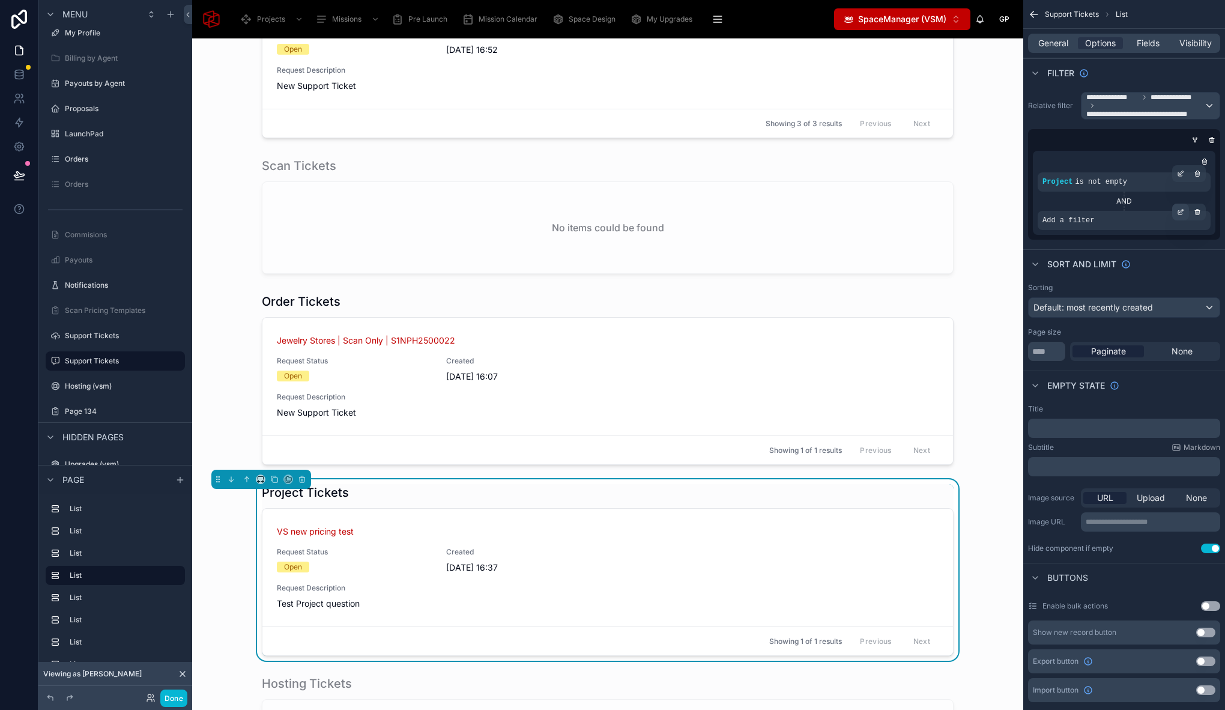
click at [1180, 211] on icon "scrollable content" at bounding box center [1182, 211] width 4 height 4
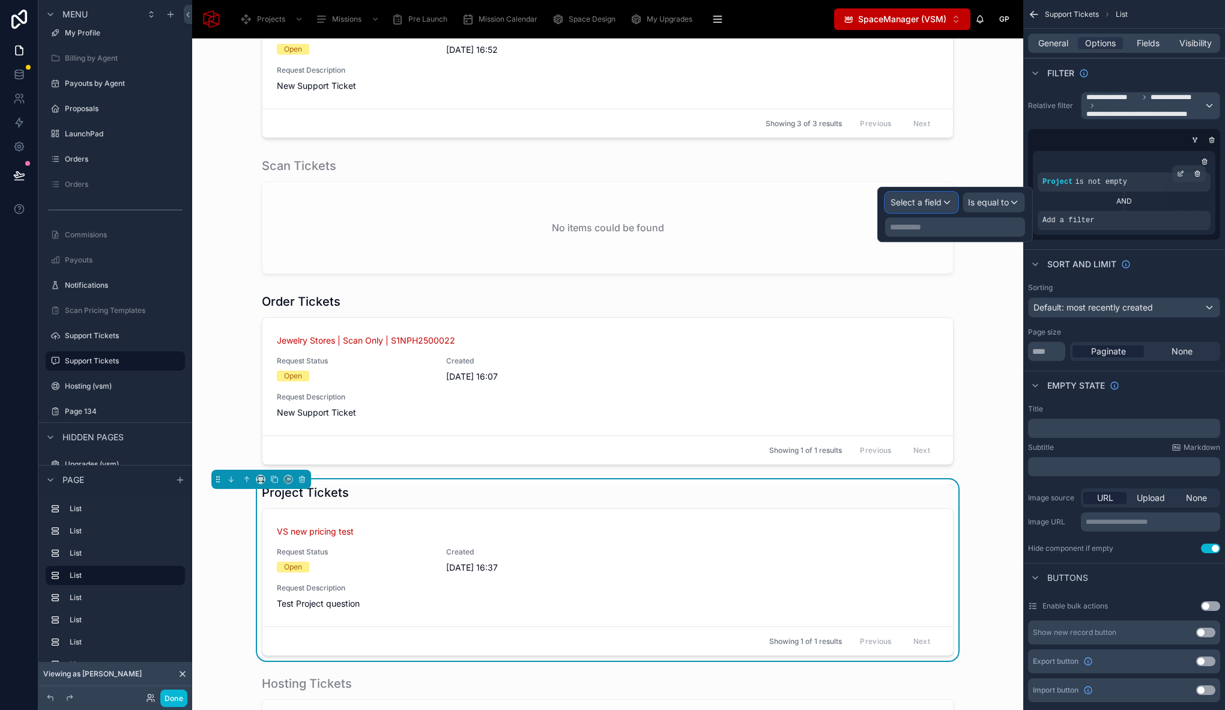
click at [908, 198] on span "Select a field" at bounding box center [915, 202] width 51 height 10
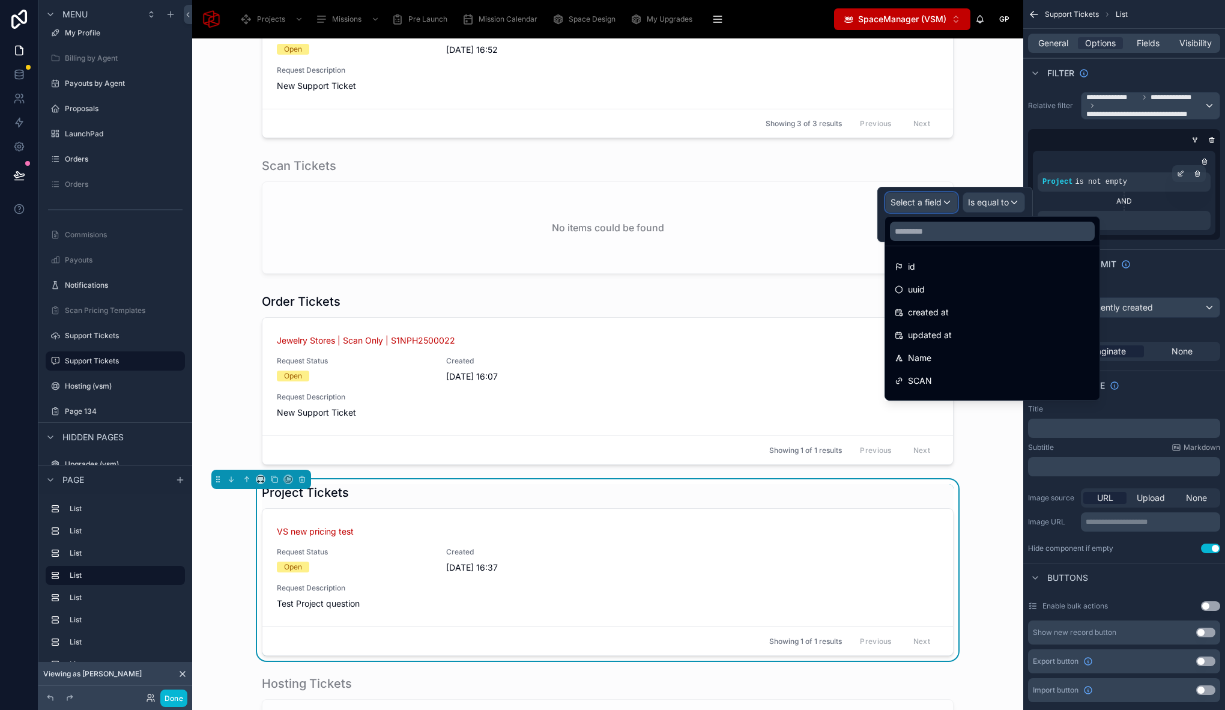
scroll to position [450, 0]
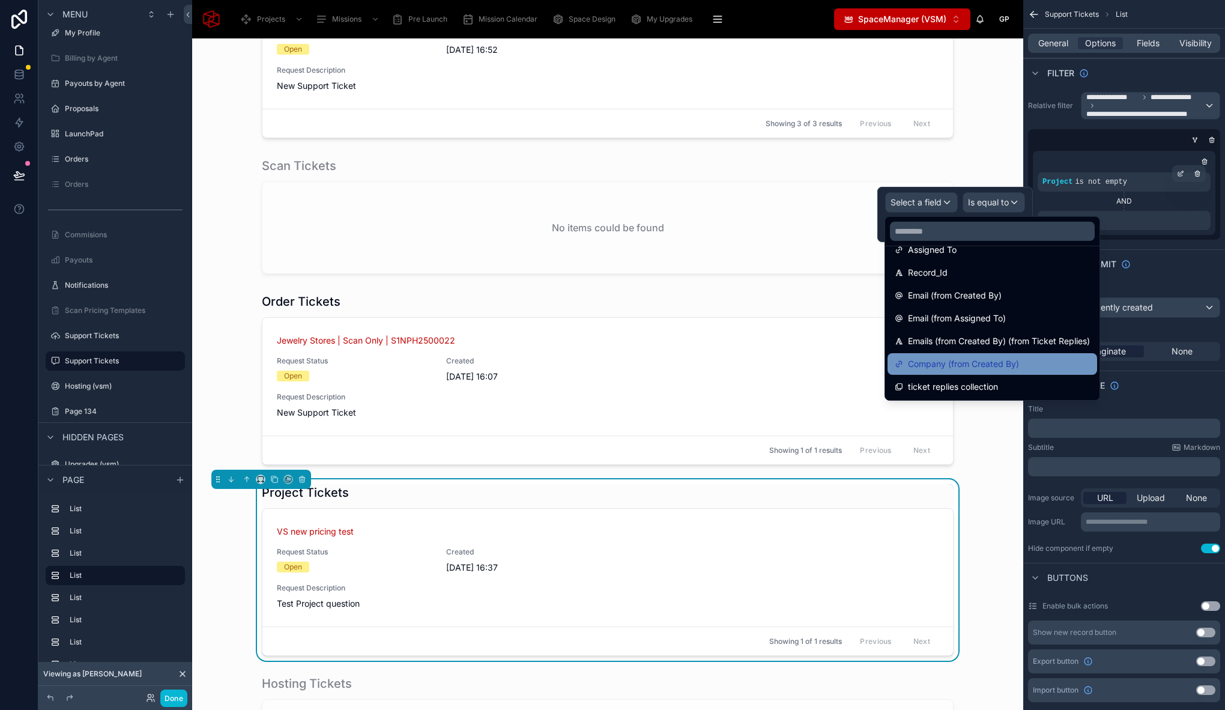
click at [986, 364] on span "Company (from Created By)" at bounding box center [963, 364] width 111 height 14
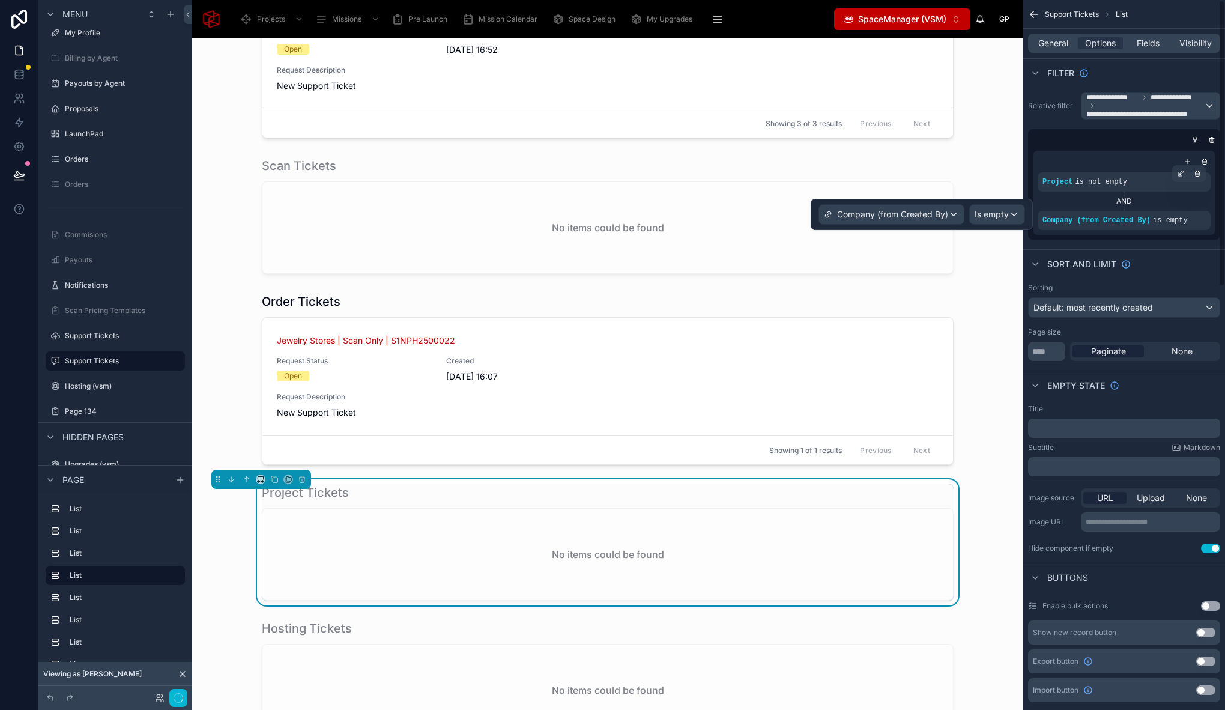
scroll to position [277, 0]
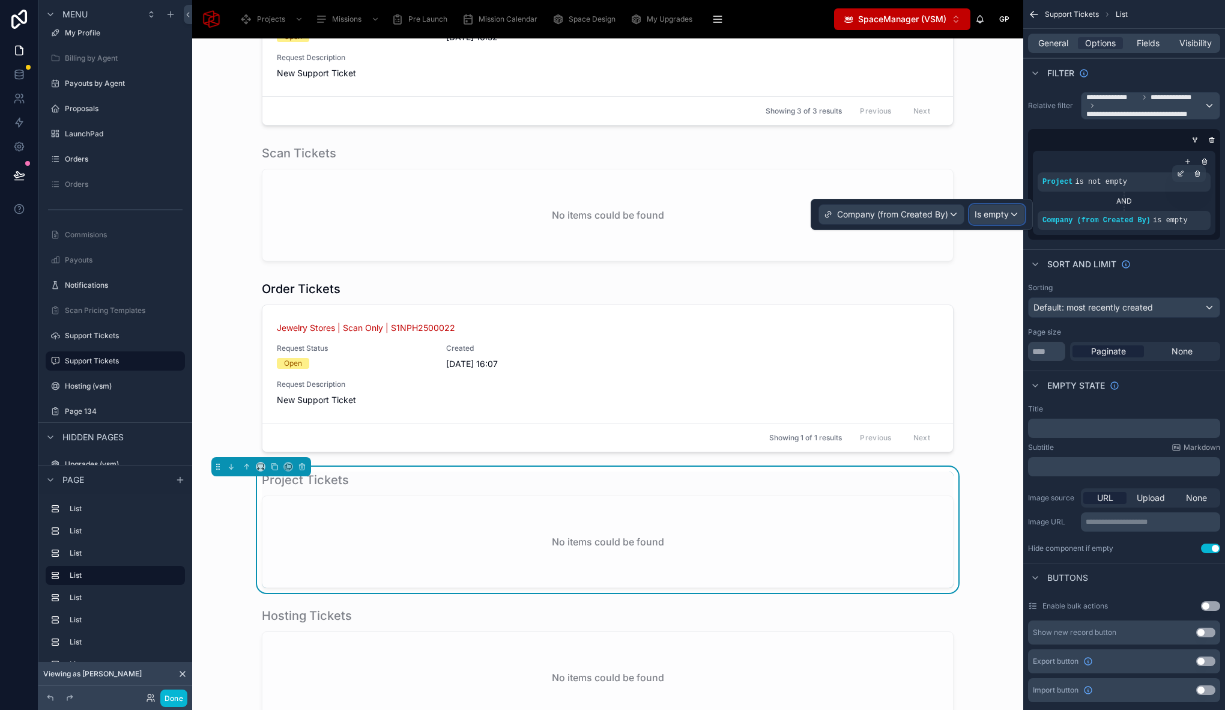
click at [1009, 218] on div "Is empty" at bounding box center [996, 214] width 55 height 19
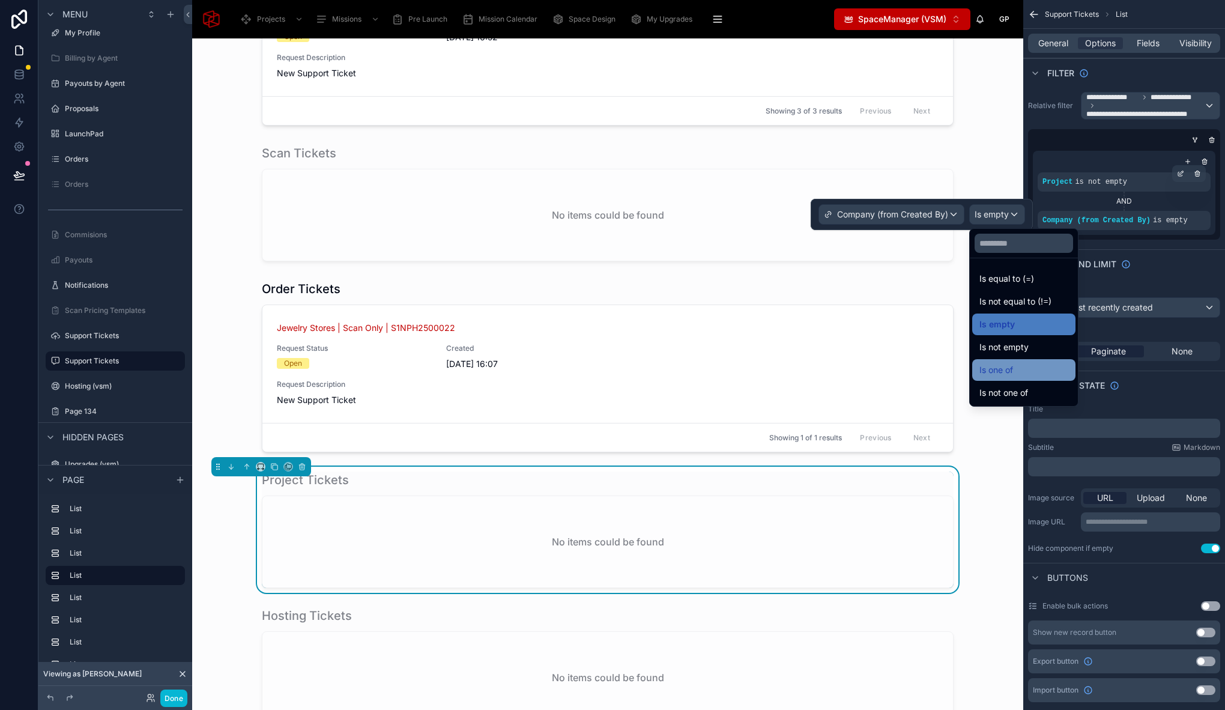
click at [1025, 370] on div "Is one of" at bounding box center [1023, 370] width 89 height 14
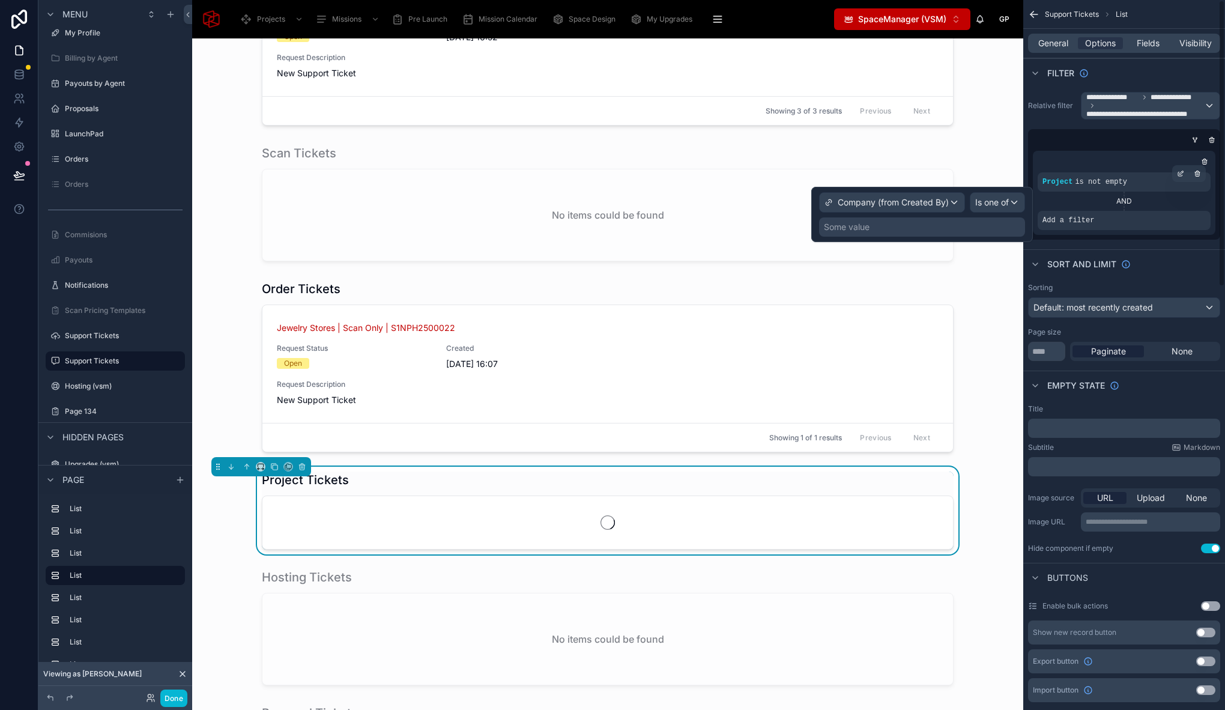
click at [908, 231] on div "Some value" at bounding box center [922, 226] width 206 height 19
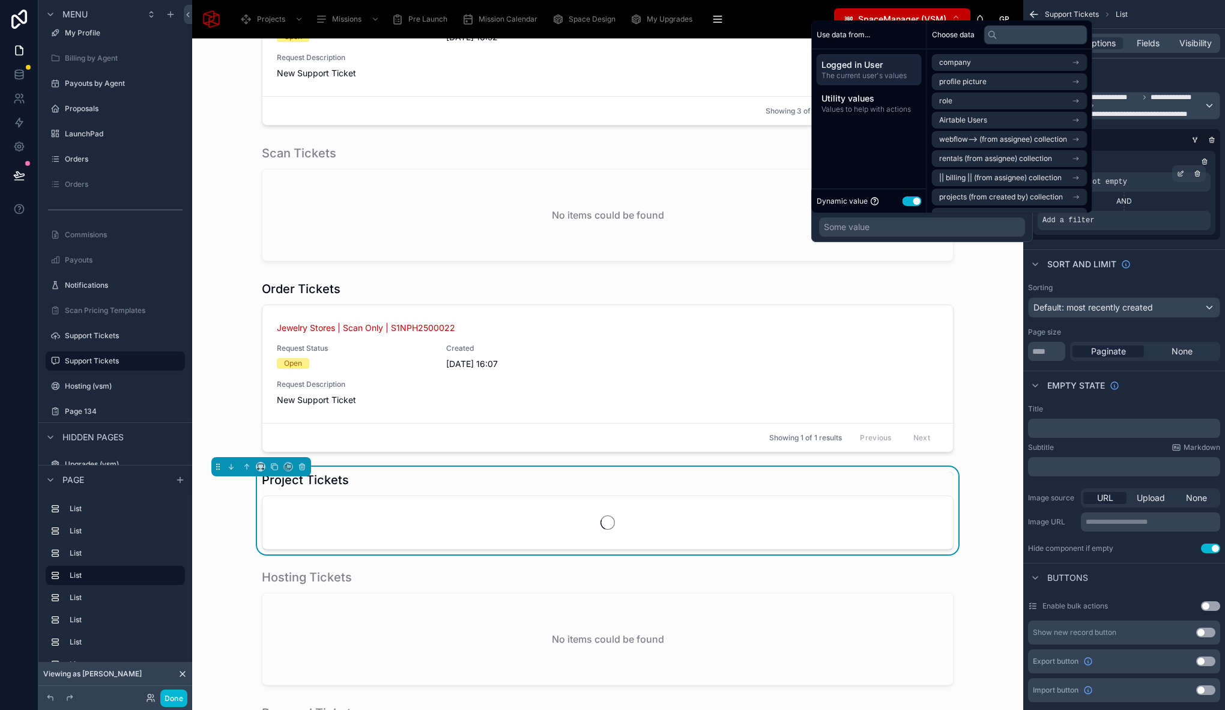
click at [873, 71] on span "The current user's values" at bounding box center [868, 76] width 95 height 10
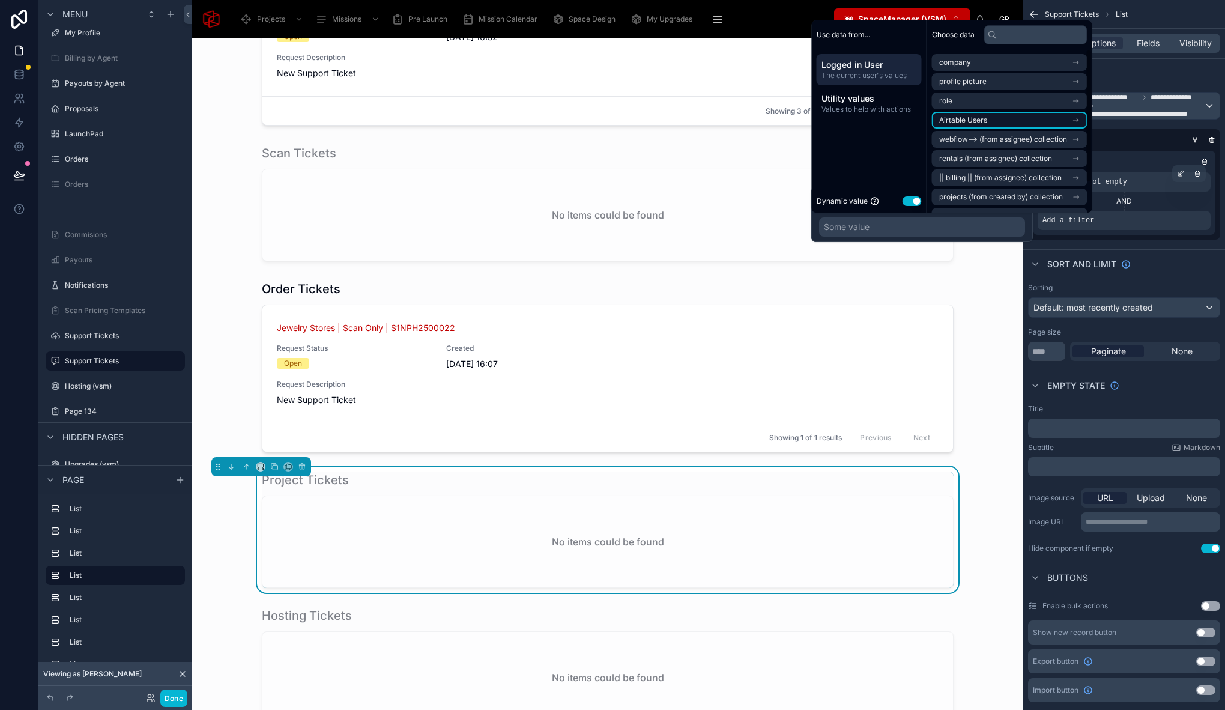
click at [968, 115] on span "Airtable Users" at bounding box center [963, 120] width 48 height 10
click at [991, 125] on li "Company" at bounding box center [1009, 122] width 155 height 17
click at [978, 109] on li "Company" at bounding box center [1009, 103] width 155 height 17
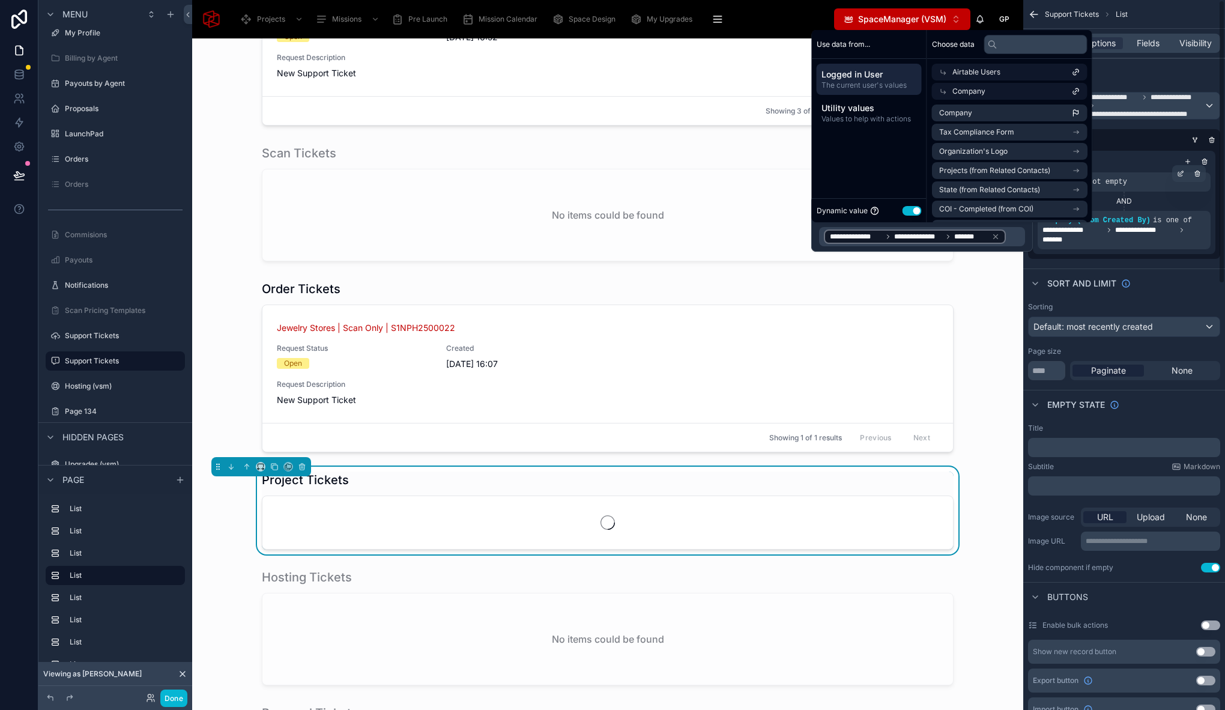
click at [1147, 284] on div "Sort And Limit" at bounding box center [1124, 282] width 202 height 29
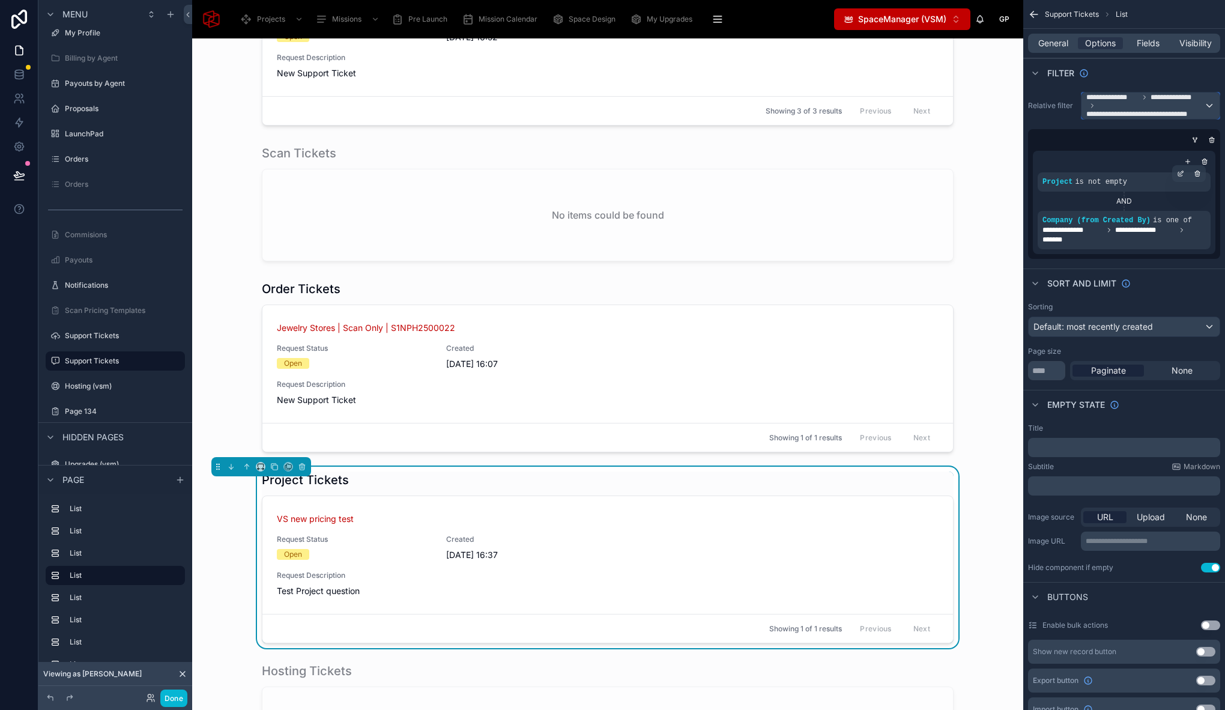
click at [1182, 106] on span "**********" at bounding box center [1145, 105] width 118 height 26
click at [1133, 179] on div "All" at bounding box center [1150, 173] width 118 height 14
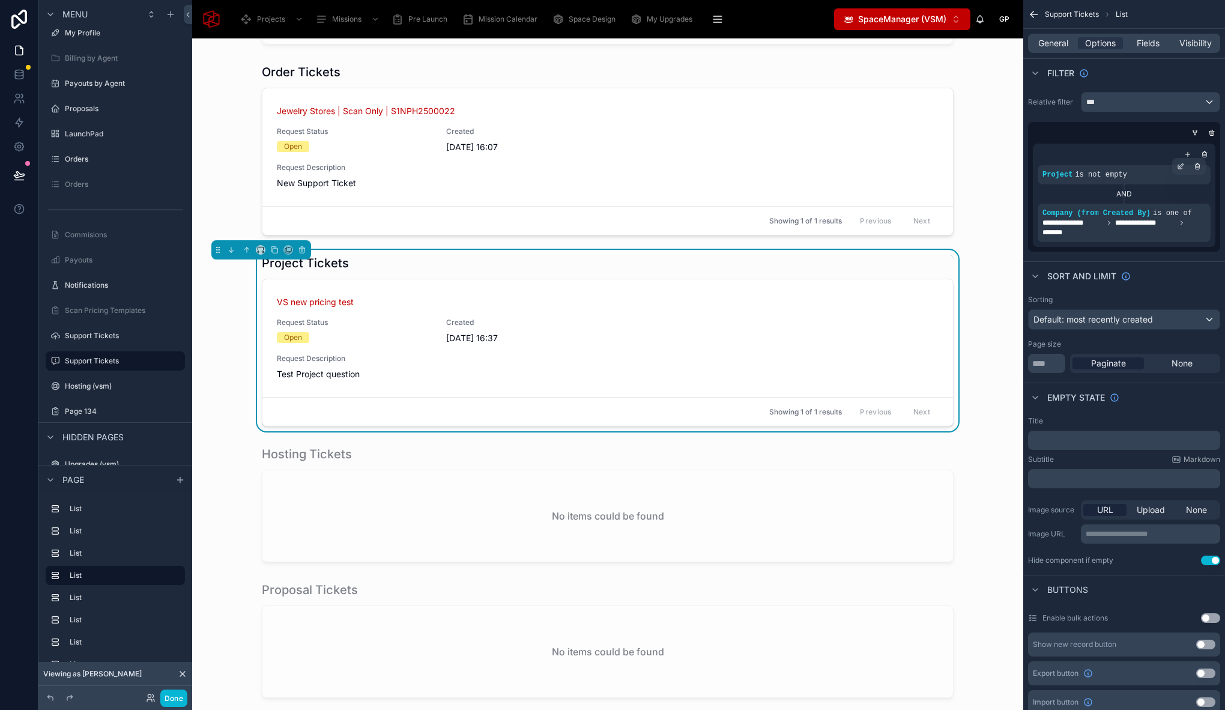
scroll to position [474, 0]
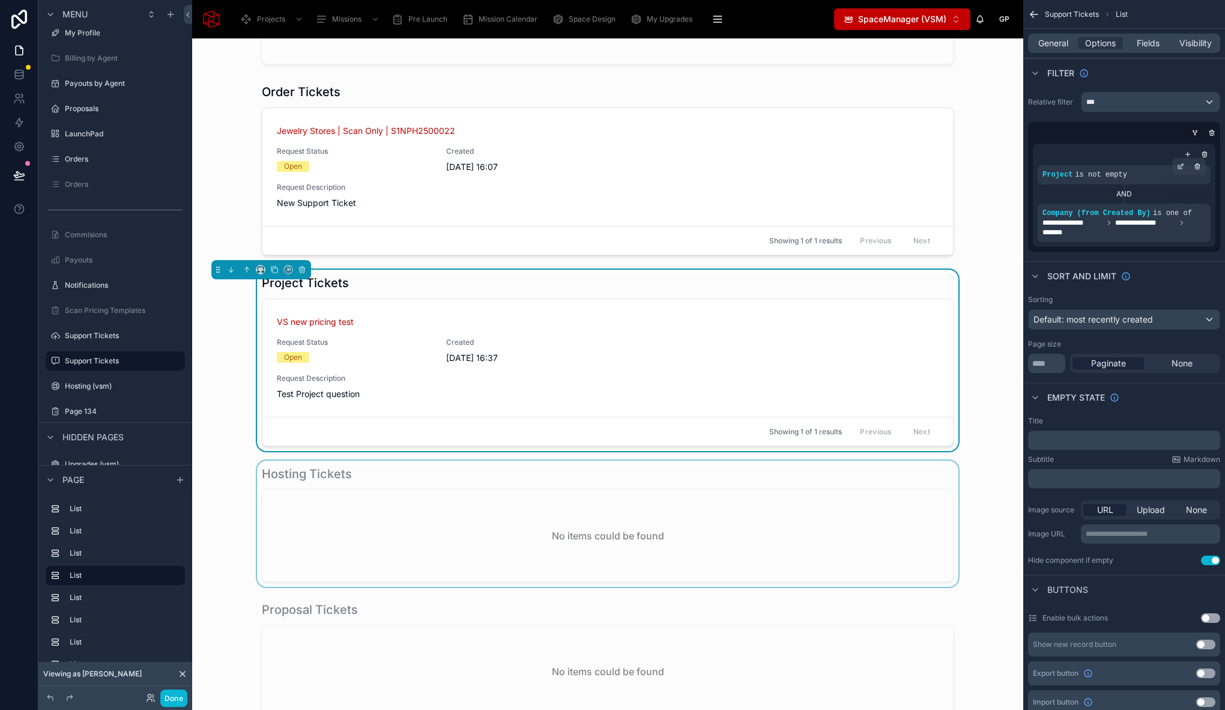
click at [329, 476] on div at bounding box center [608, 523] width 812 height 126
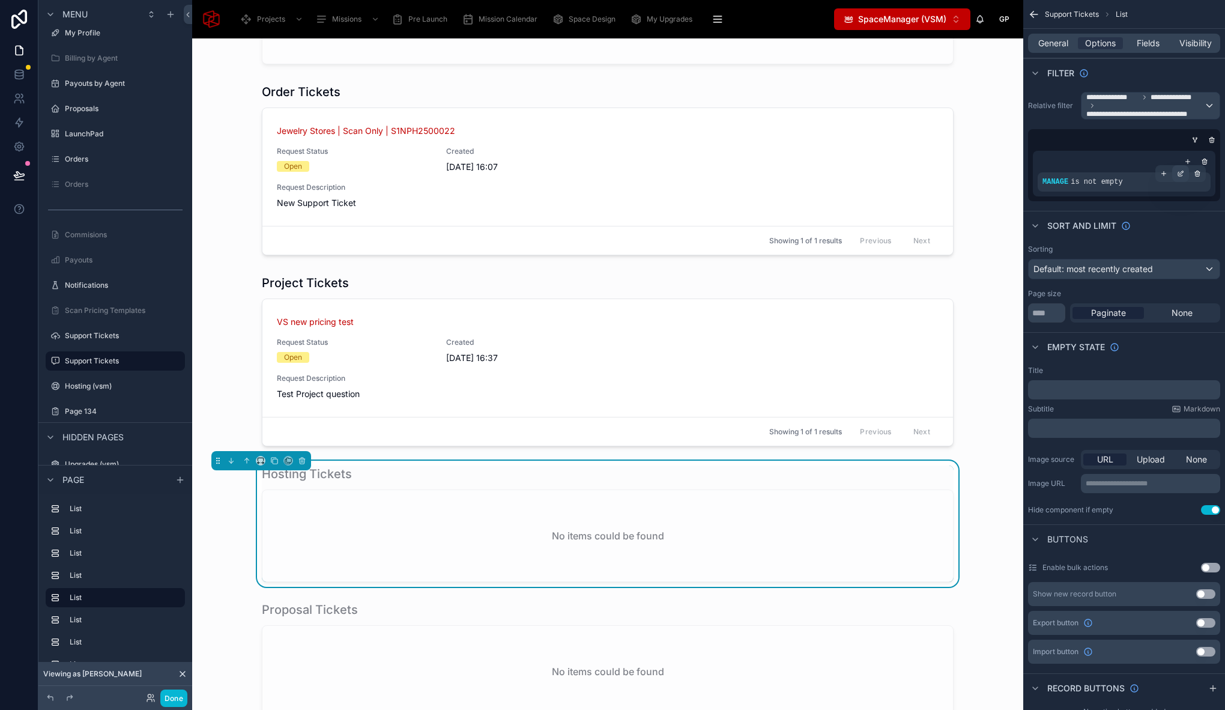
click at [1181, 173] on icon "scrollable content" at bounding box center [1180, 173] width 7 height 7
click at [1164, 172] on icon "scrollable content" at bounding box center [1163, 173] width 7 height 7
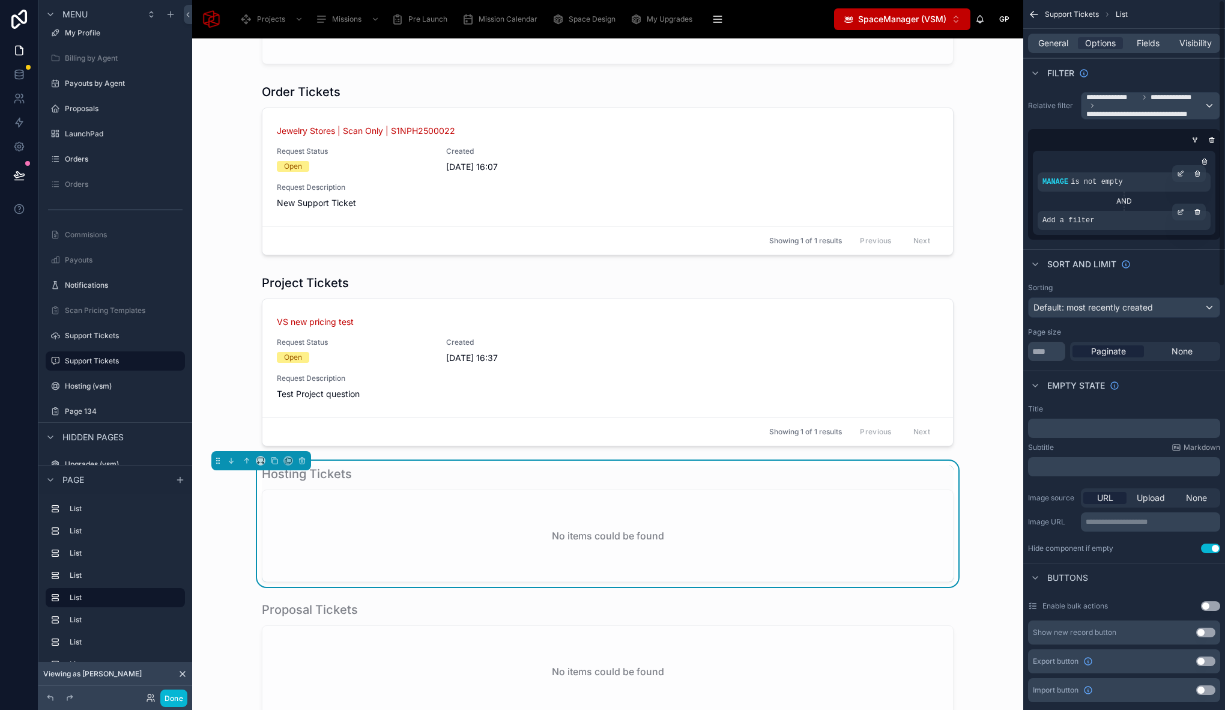
click at [1108, 223] on div "Add a filter" at bounding box center [1123, 220] width 173 height 19
click at [1181, 212] on icon "scrollable content" at bounding box center [1180, 211] width 7 height 7
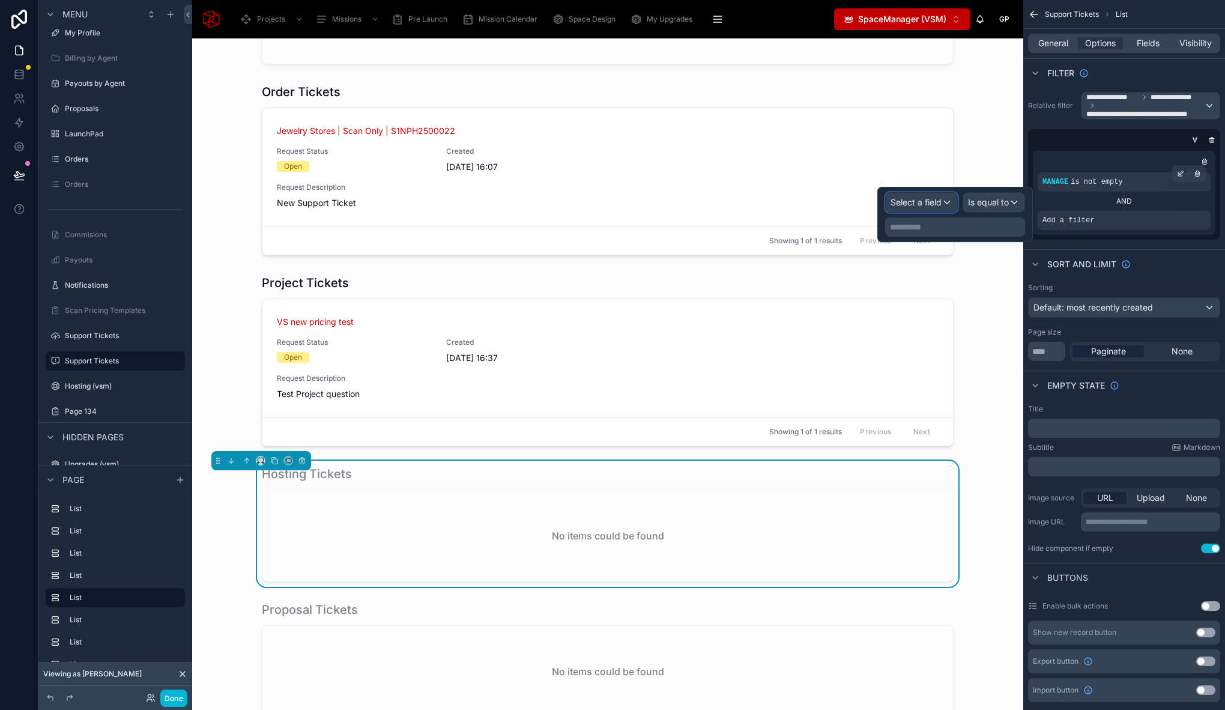
click at [936, 206] on span "Select a field" at bounding box center [915, 202] width 51 height 10
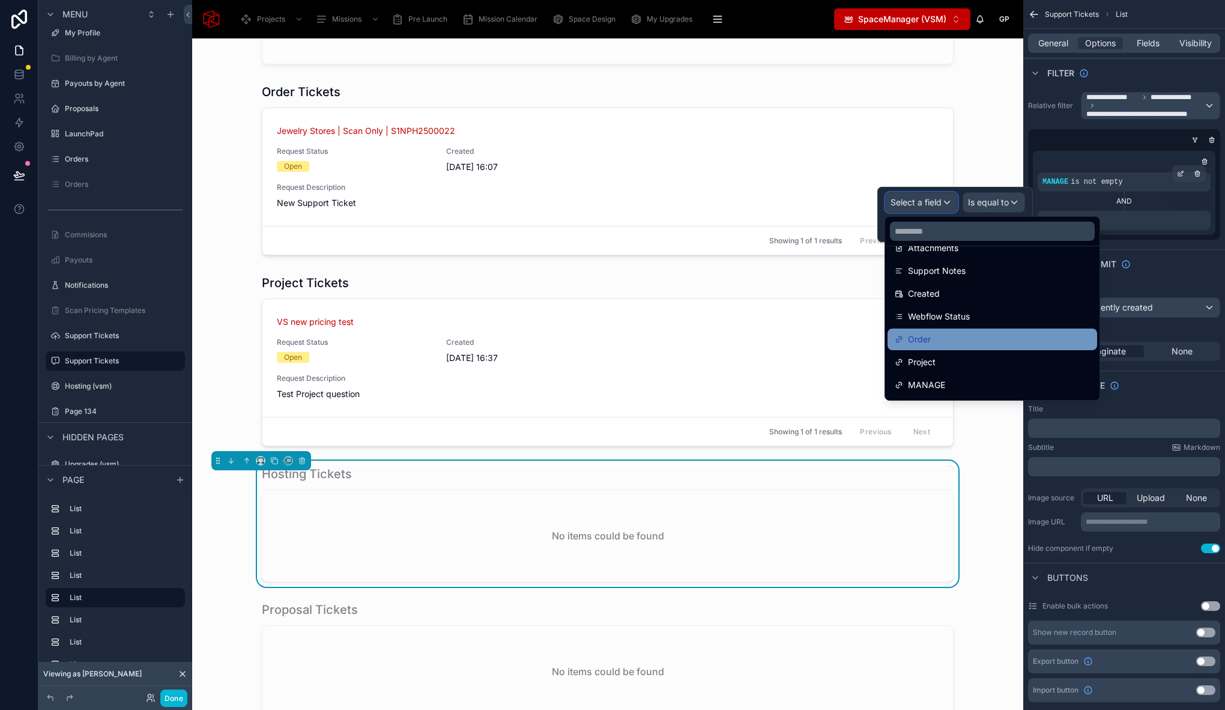
scroll to position [450, 0]
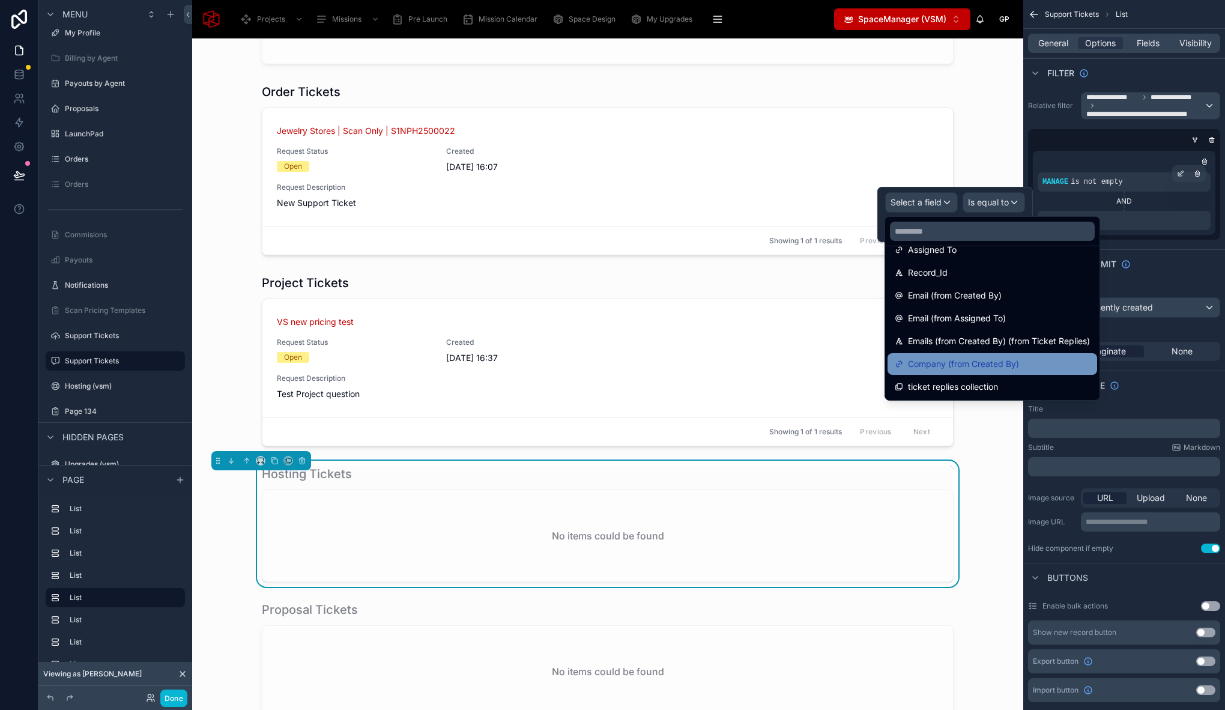
click at [972, 358] on span "Company (from Created By)" at bounding box center [963, 364] width 111 height 14
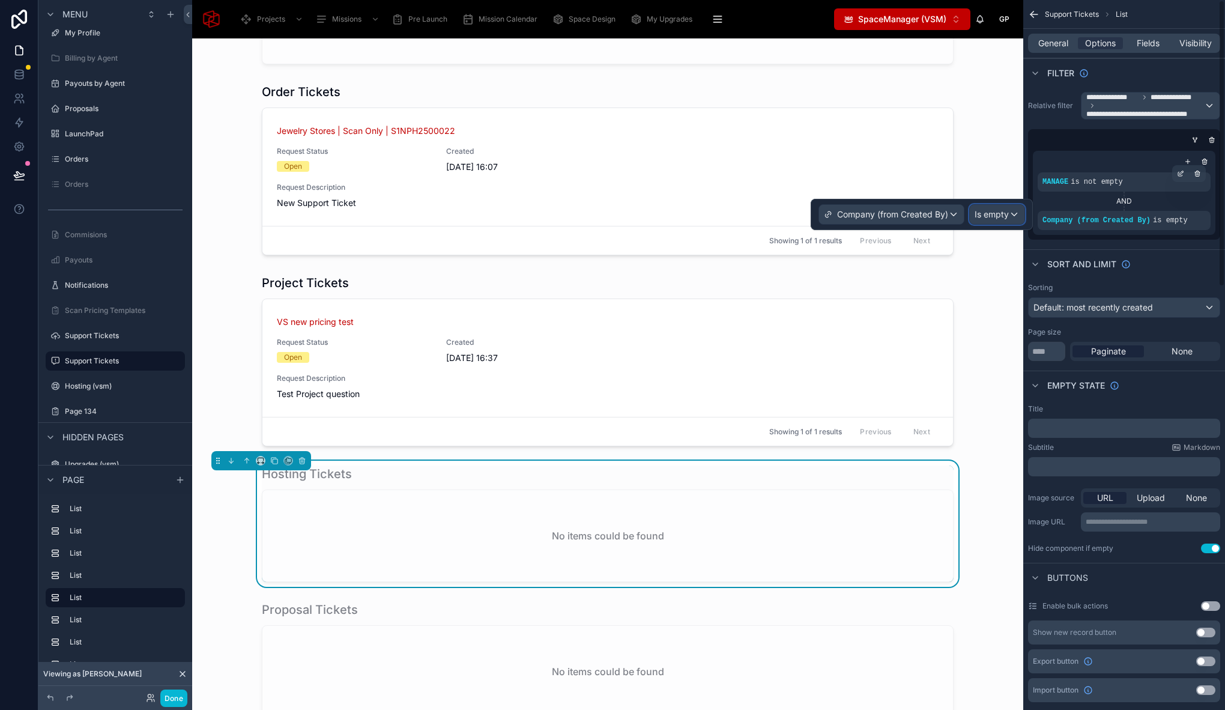
click at [992, 216] on span "Is empty" at bounding box center [991, 214] width 34 height 12
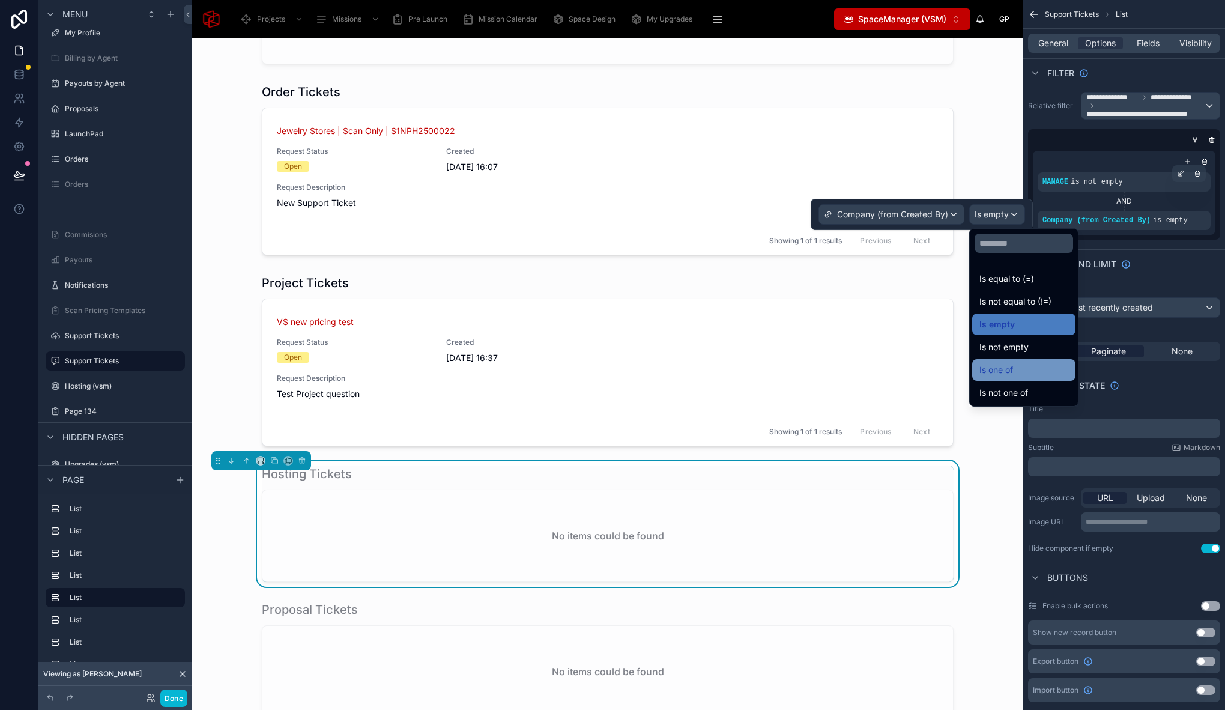
click at [1033, 371] on div "Is one of" at bounding box center [1023, 370] width 89 height 14
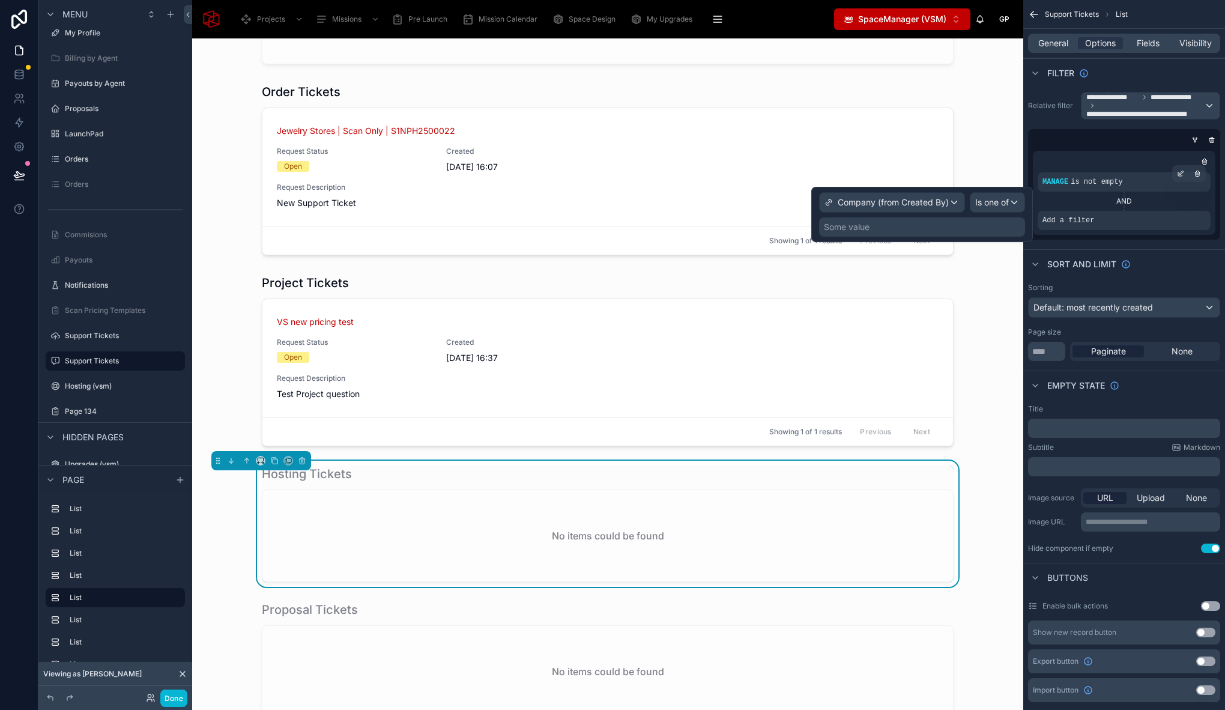
click at [914, 240] on div "Company (from Created By) Is one of Some value" at bounding box center [922, 214] width 222 height 55
click at [897, 229] on div "Some value" at bounding box center [922, 226] width 206 height 19
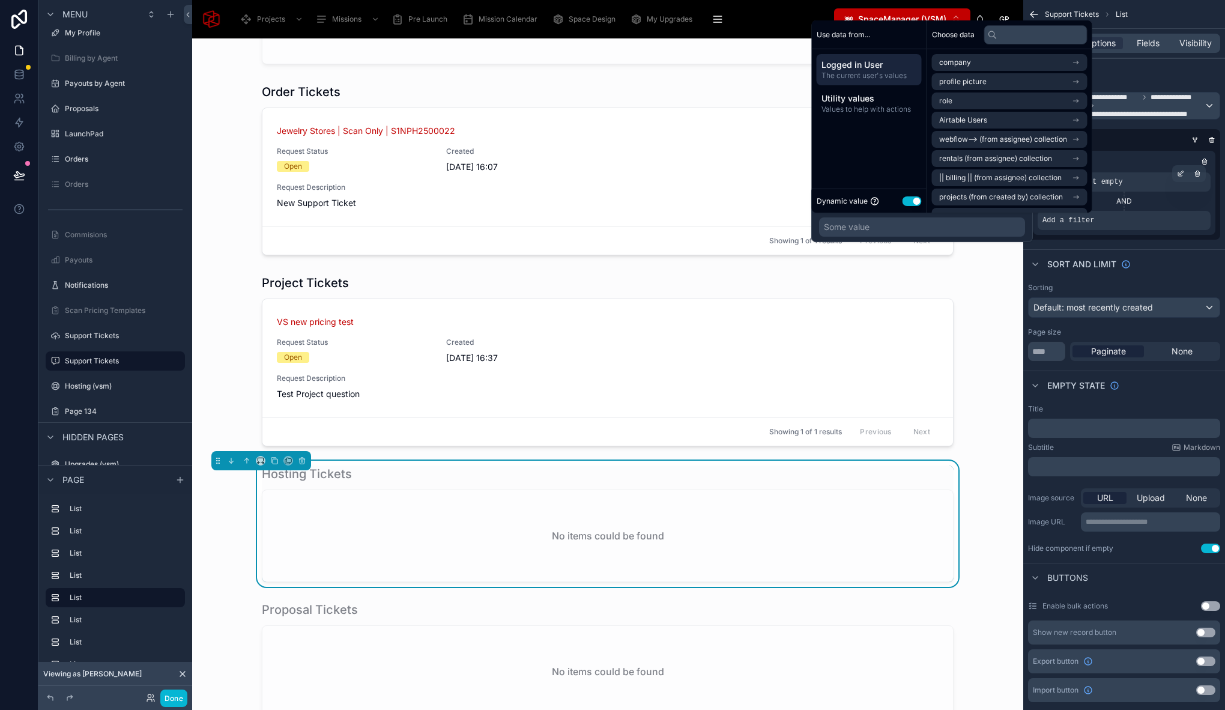
click at [861, 65] on span "Logged in User" at bounding box center [868, 65] width 95 height 12
click at [969, 124] on span "Airtable Users" at bounding box center [963, 120] width 48 height 10
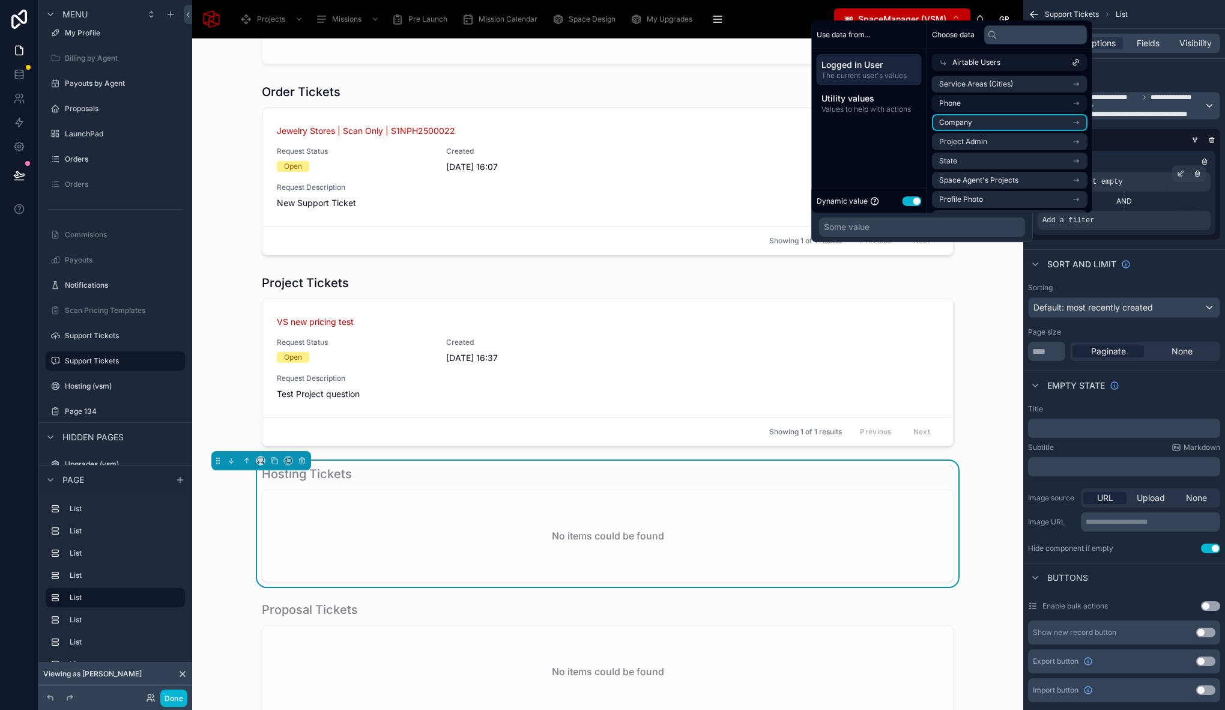
click at [976, 128] on li "Company" at bounding box center [1009, 122] width 155 height 17
click at [981, 100] on li "Company" at bounding box center [1009, 103] width 155 height 17
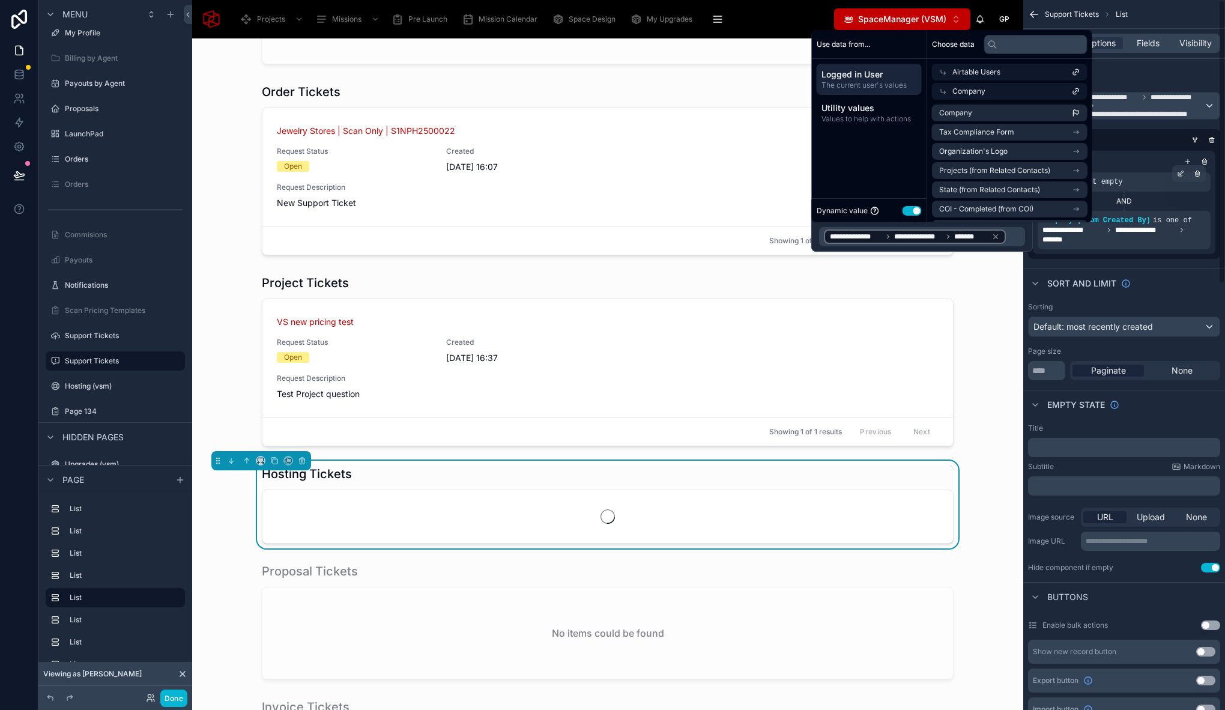
click at [1154, 273] on div "Sort And Limit" at bounding box center [1124, 282] width 202 height 29
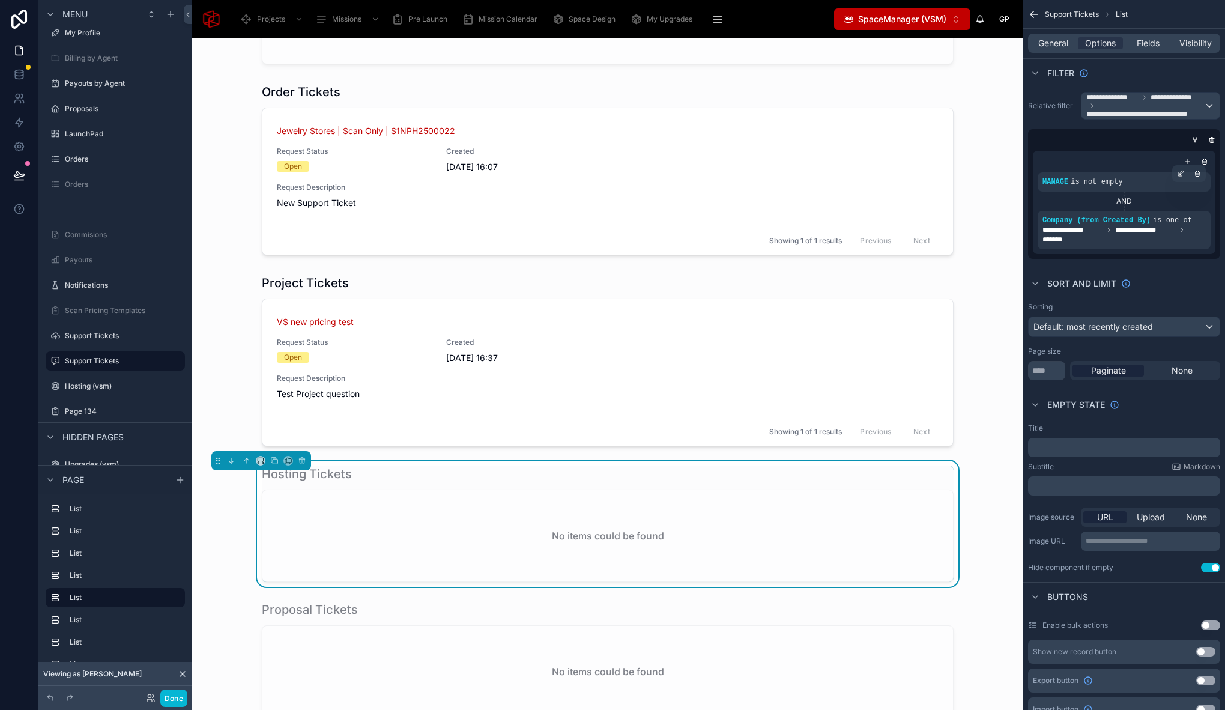
scroll to position [573, 0]
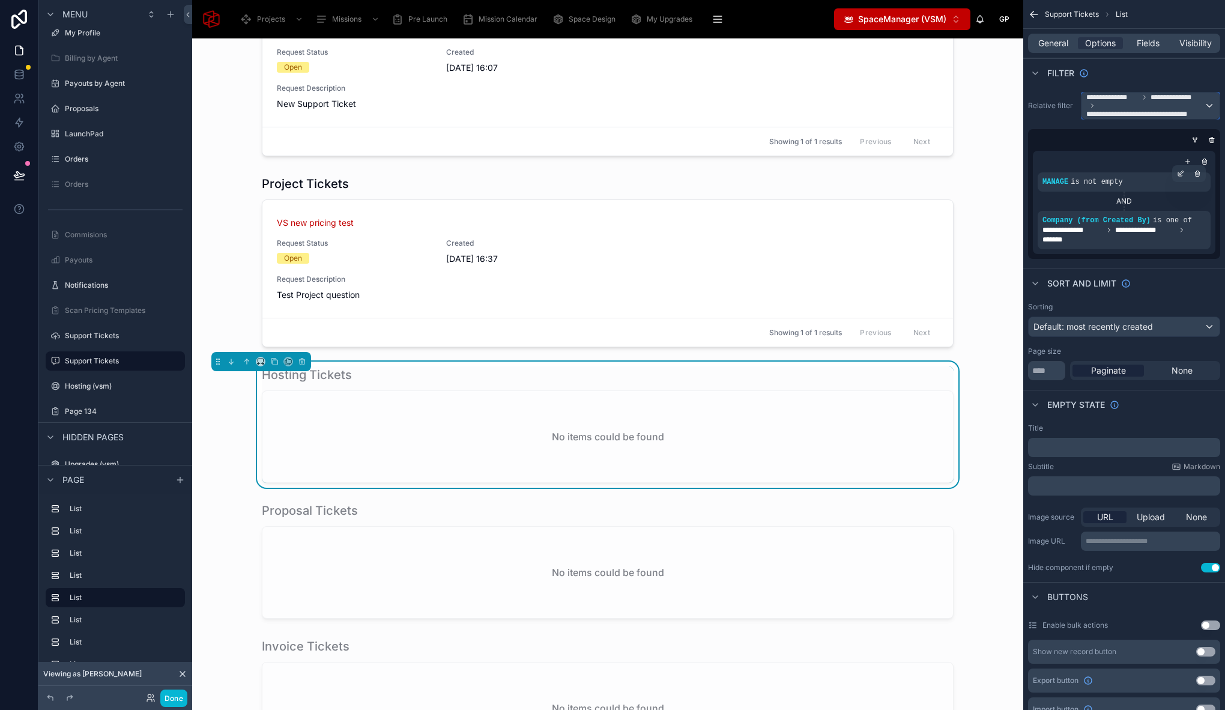
click at [1135, 104] on span "**********" at bounding box center [1145, 105] width 118 height 26
click at [1121, 169] on div "All" at bounding box center [1150, 173] width 118 height 14
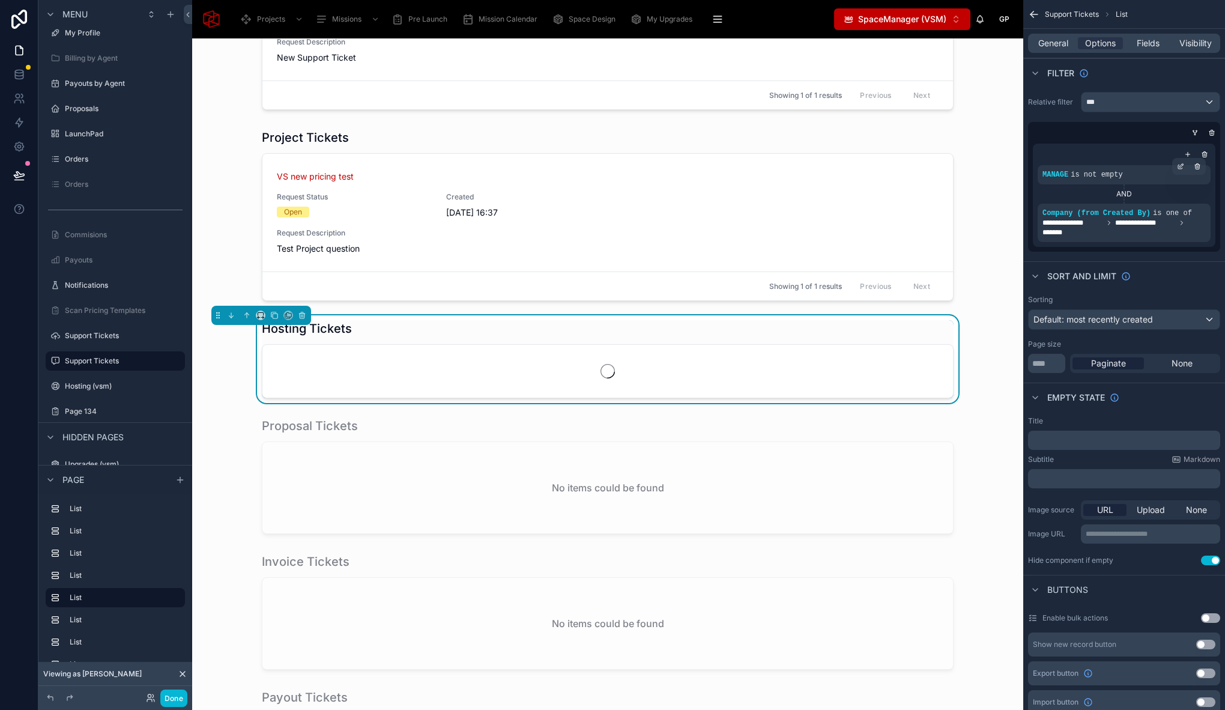
scroll to position [620, 0]
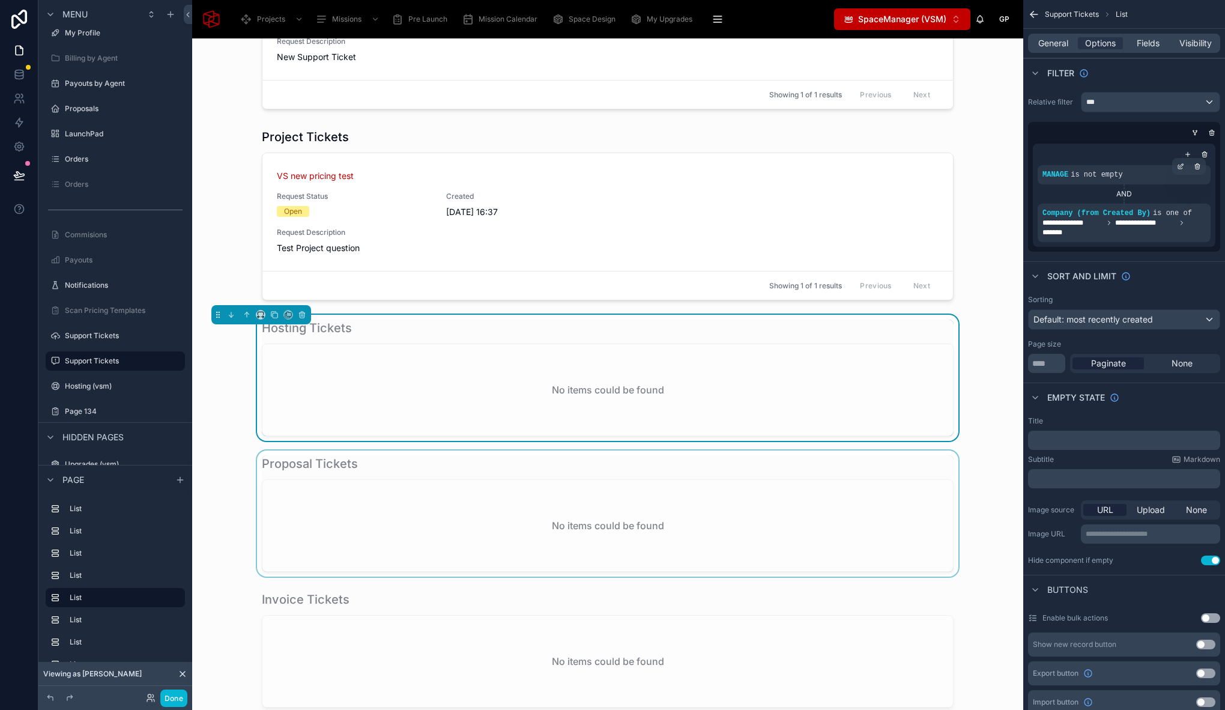
click at [349, 468] on div at bounding box center [608, 513] width 812 height 126
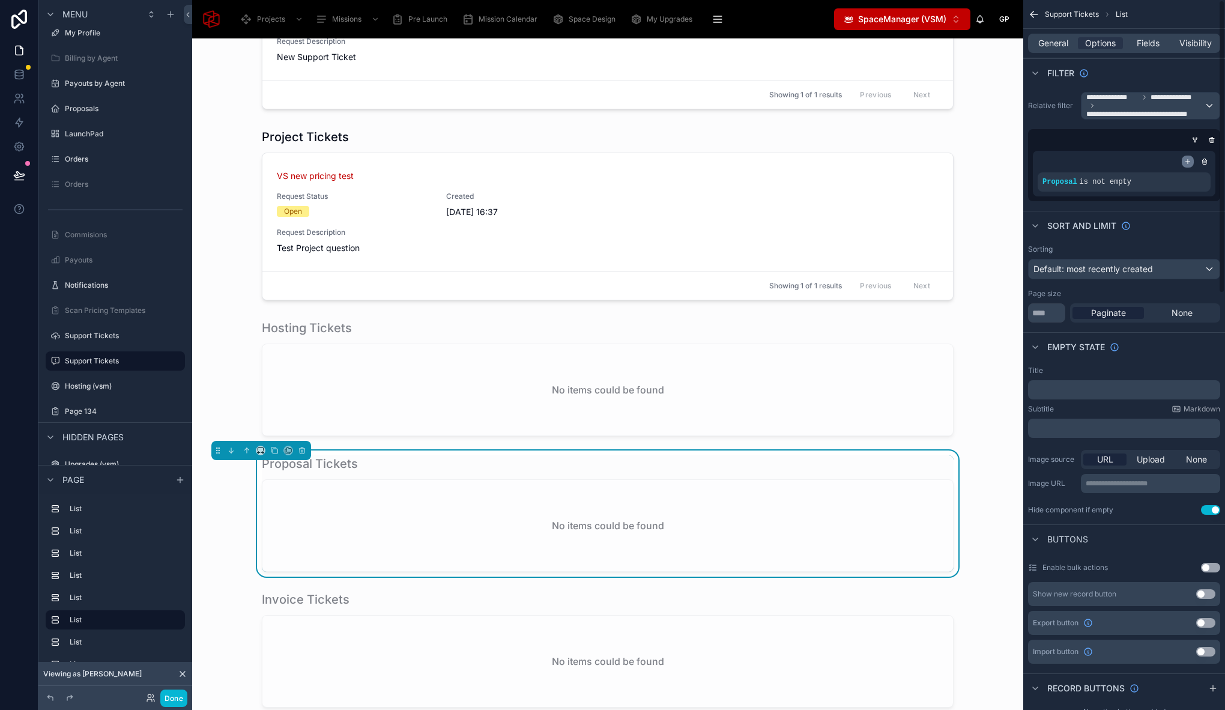
click at [1189, 162] on icon "scrollable content" at bounding box center [1187, 161] width 7 height 7
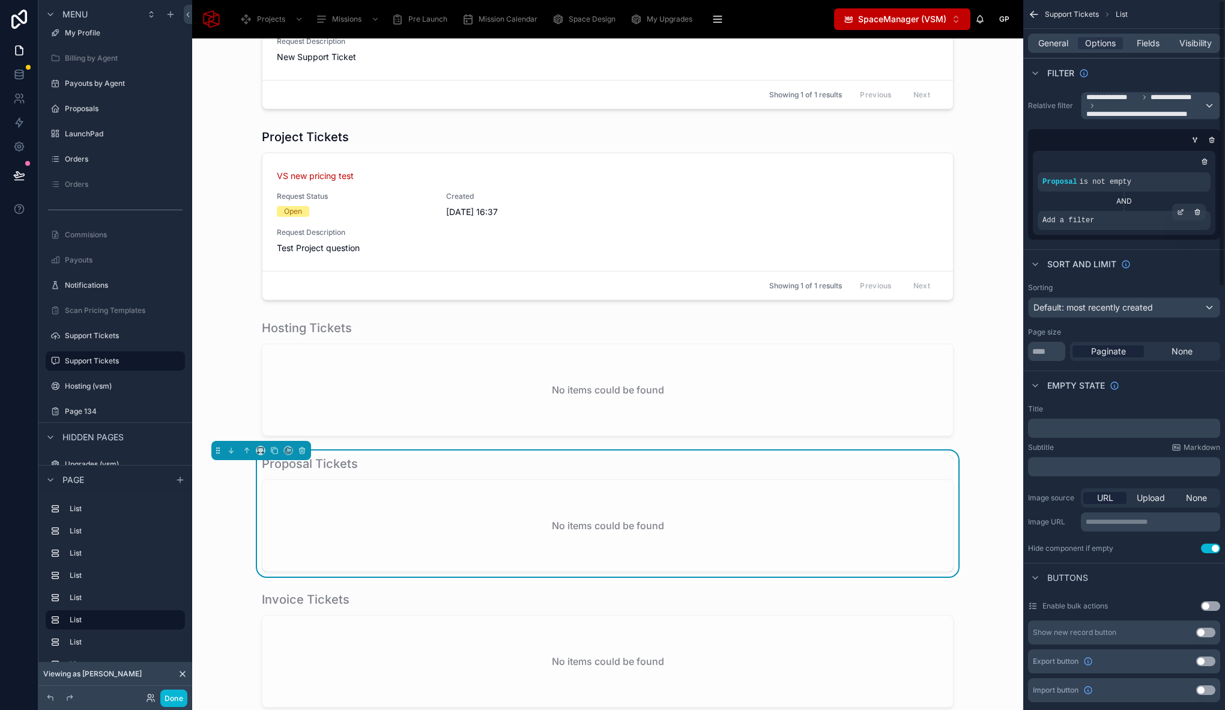
click at [1109, 215] on div "Add a filter" at bounding box center [1123, 220] width 173 height 19
click at [1183, 210] on icon "scrollable content" at bounding box center [1180, 211] width 7 height 7
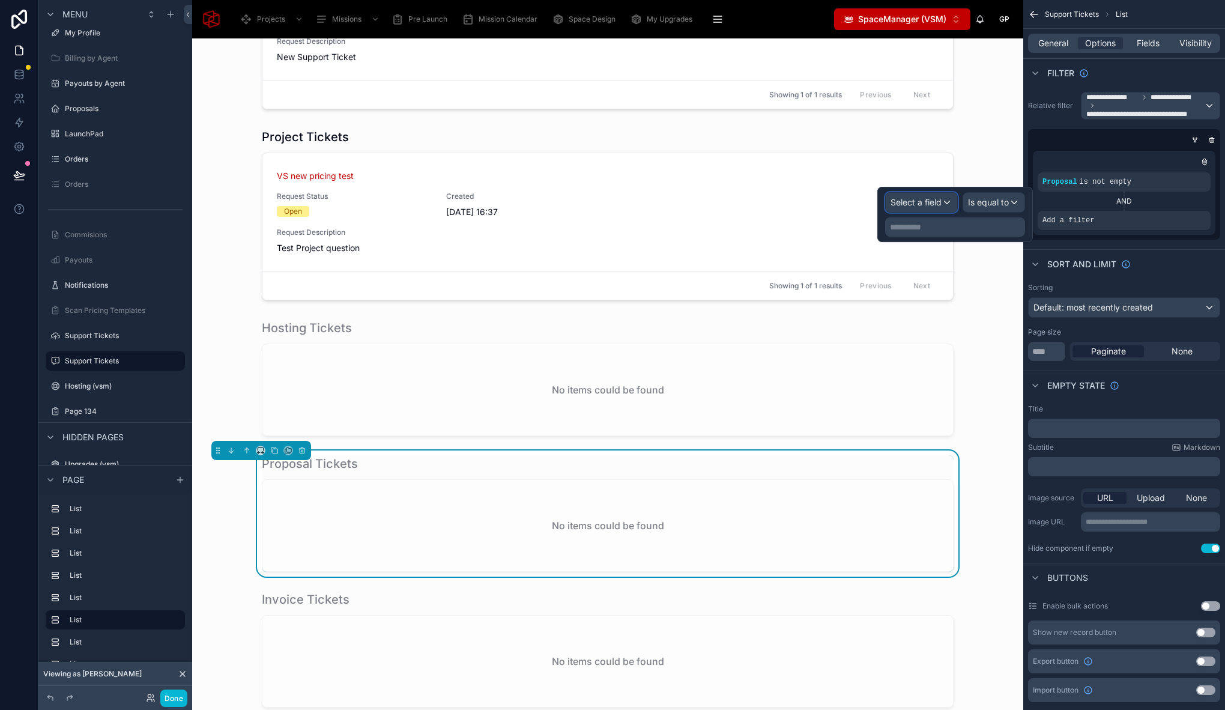
click at [930, 204] on span "Select a field" at bounding box center [915, 202] width 51 height 10
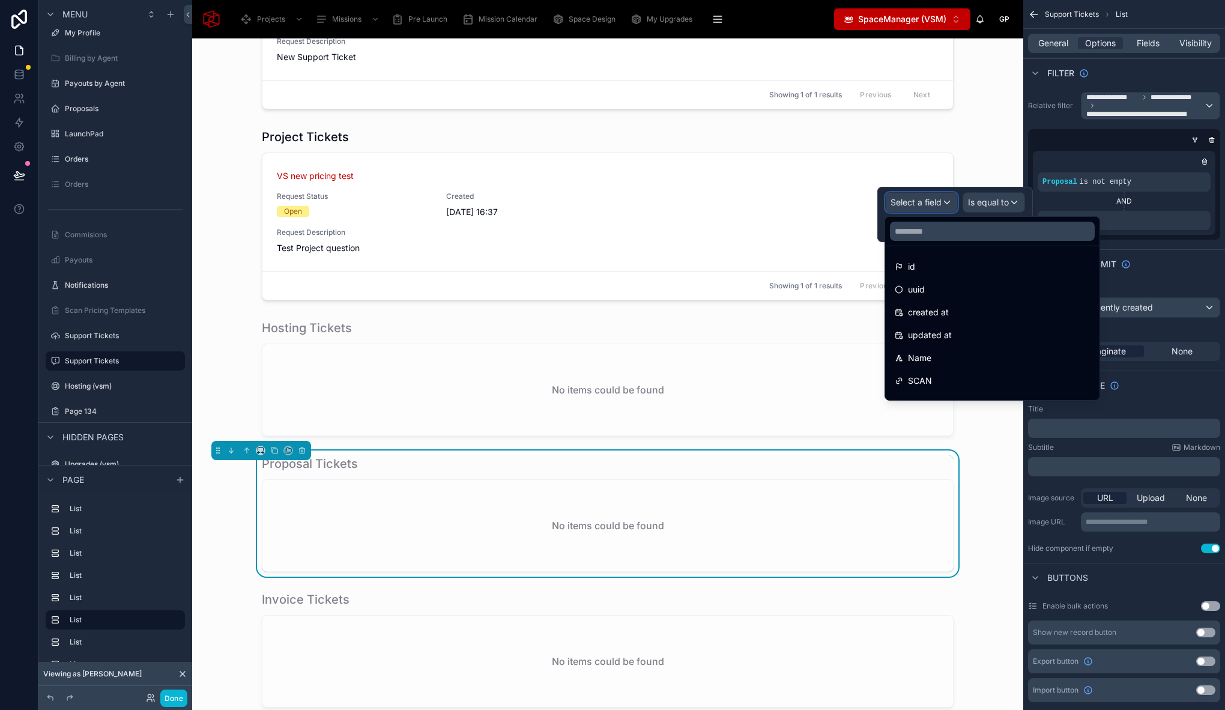
scroll to position [450, 0]
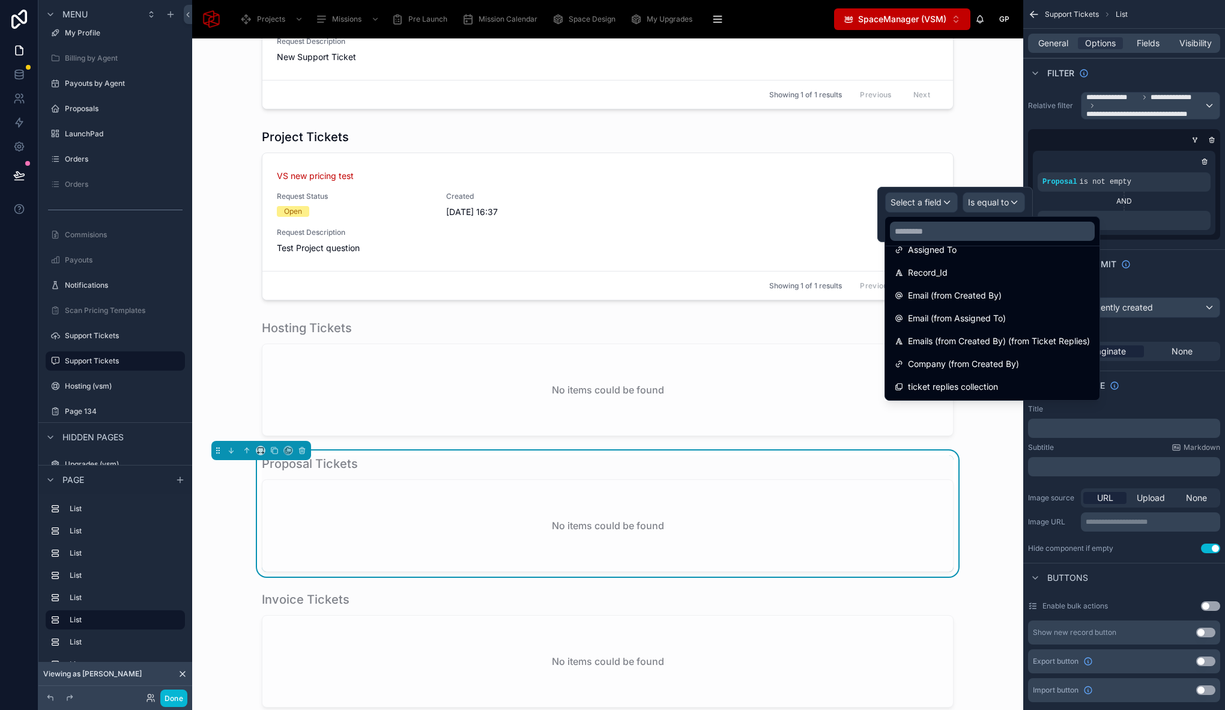
click at [976, 371] on div "Company (from Created By)" at bounding box center [992, 364] width 210 height 22
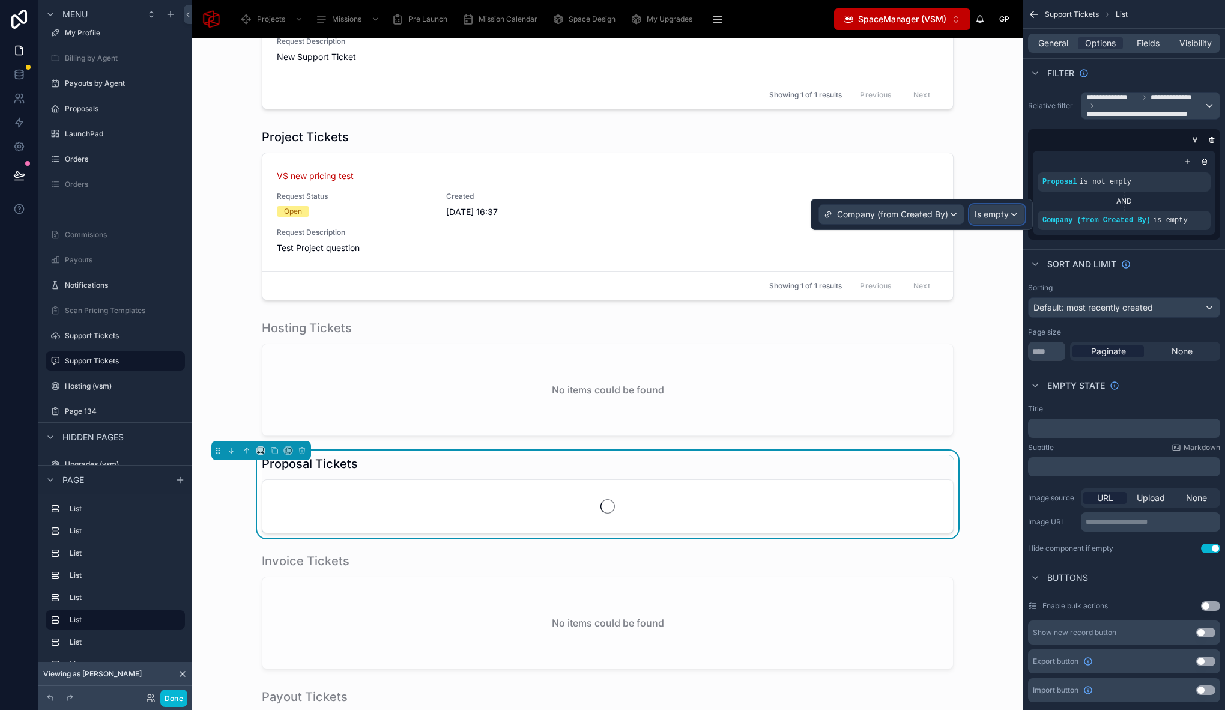
click at [999, 216] on span "Is empty" at bounding box center [991, 214] width 34 height 12
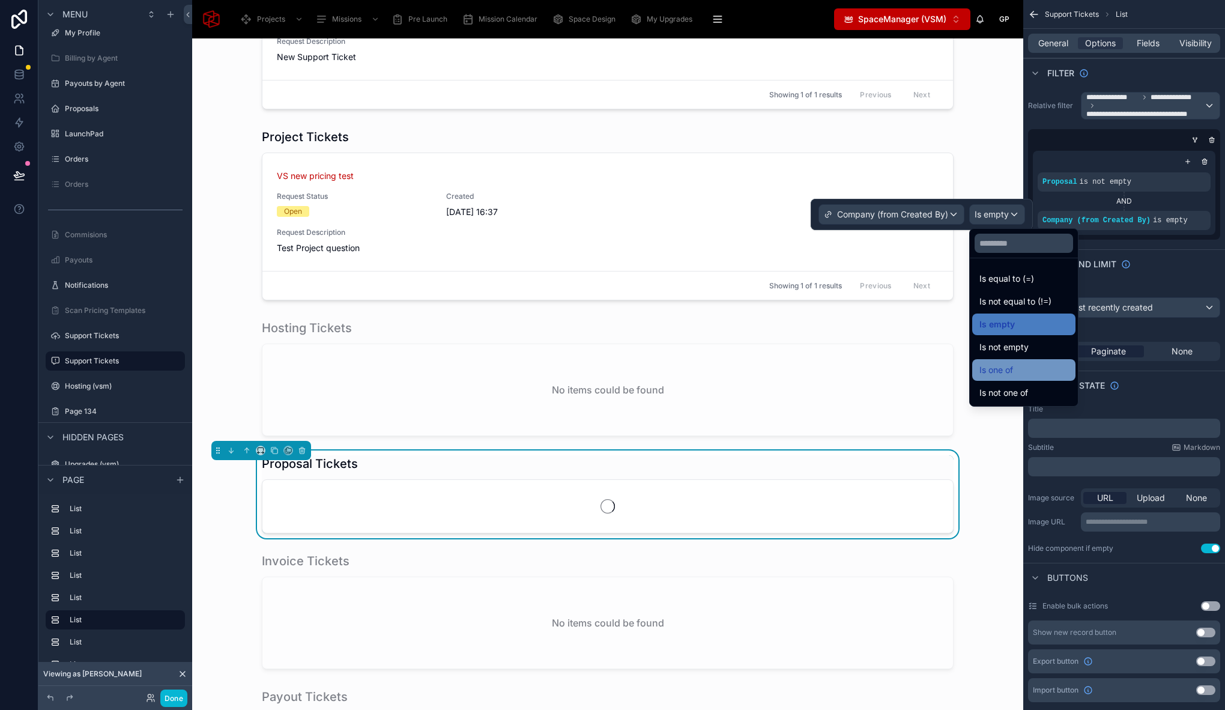
click at [1026, 372] on div "Is one of" at bounding box center [1023, 370] width 89 height 14
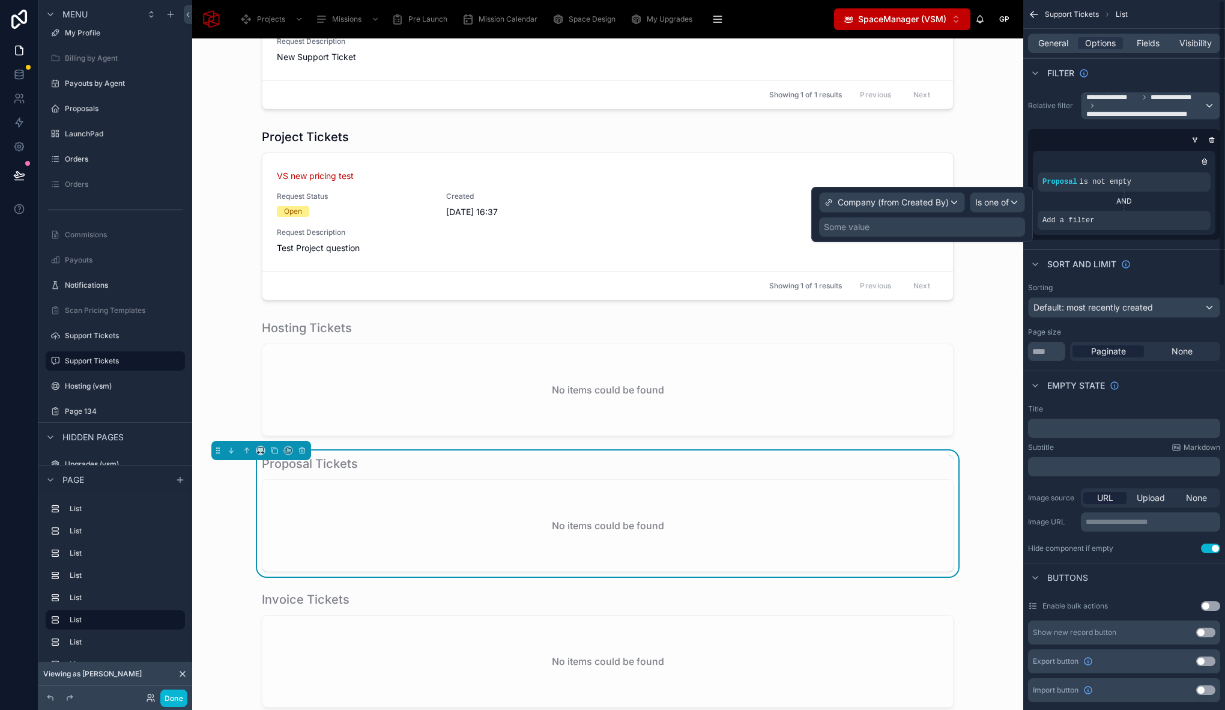
click at [979, 226] on div "Some value" at bounding box center [922, 226] width 206 height 19
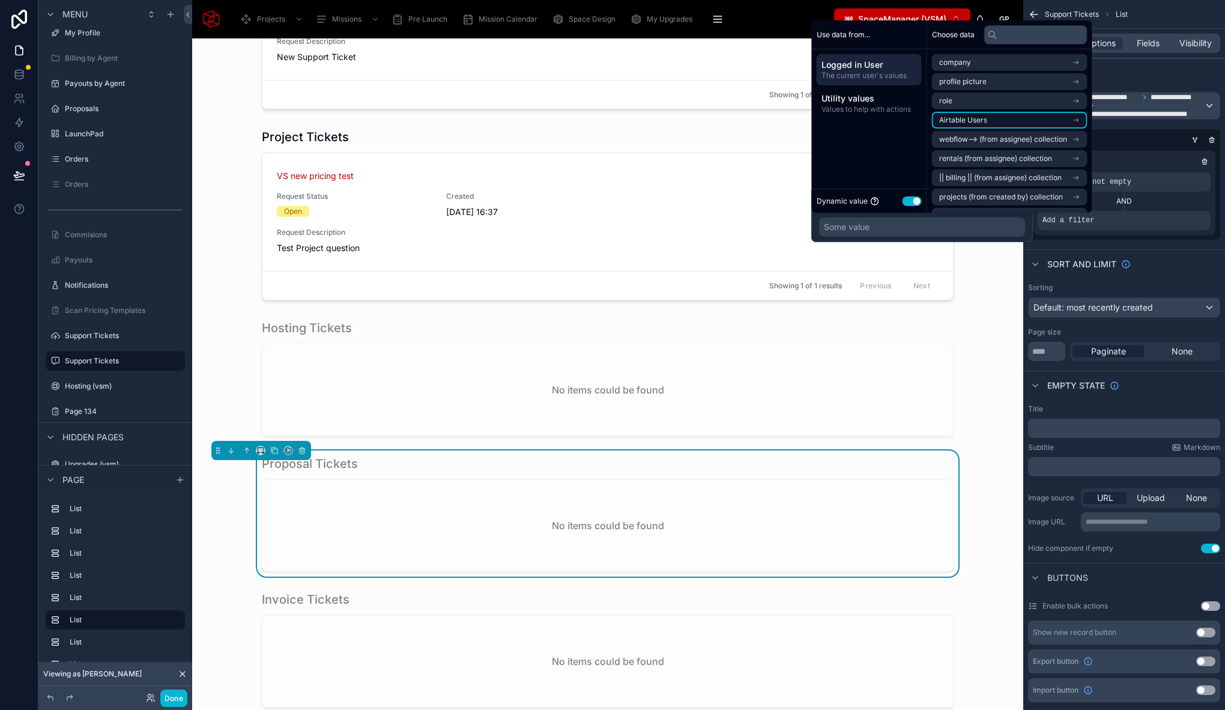
click at [989, 115] on li "Airtable Users" at bounding box center [1009, 120] width 155 height 17
click at [1019, 121] on li "Company" at bounding box center [1009, 122] width 155 height 17
click at [989, 103] on li "Company" at bounding box center [1009, 103] width 155 height 17
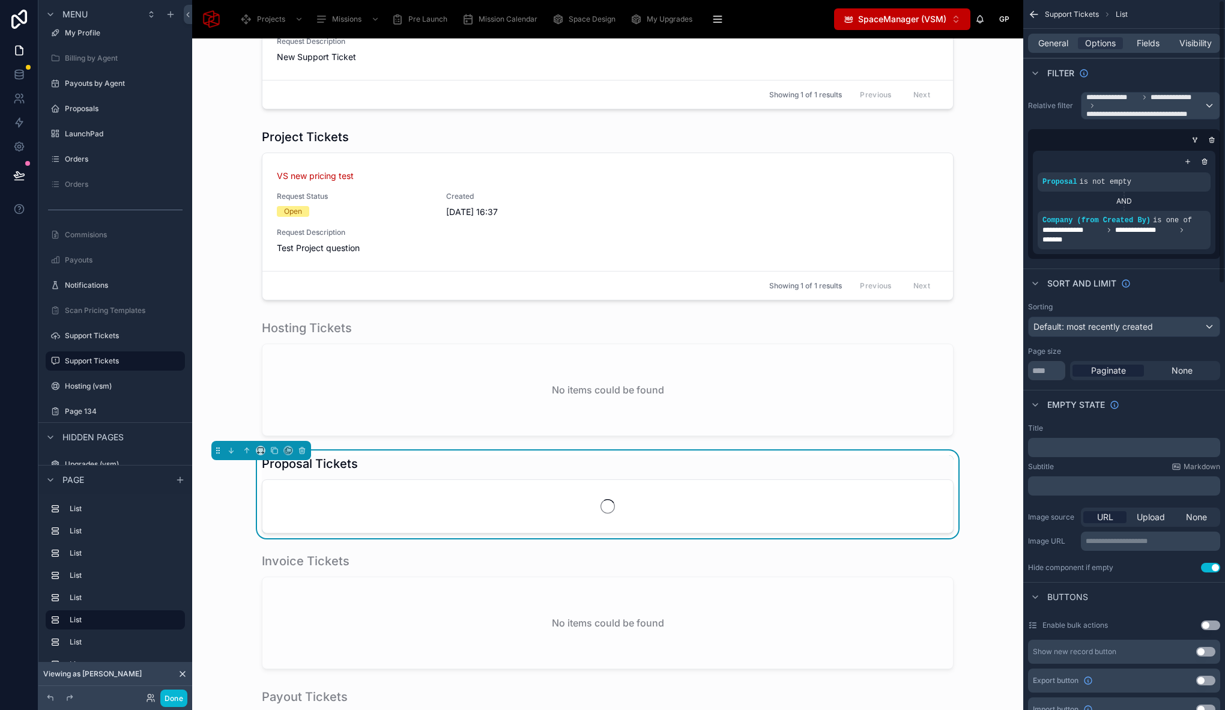
click at [1166, 268] on div "Sort And Limit" at bounding box center [1124, 282] width 202 height 29
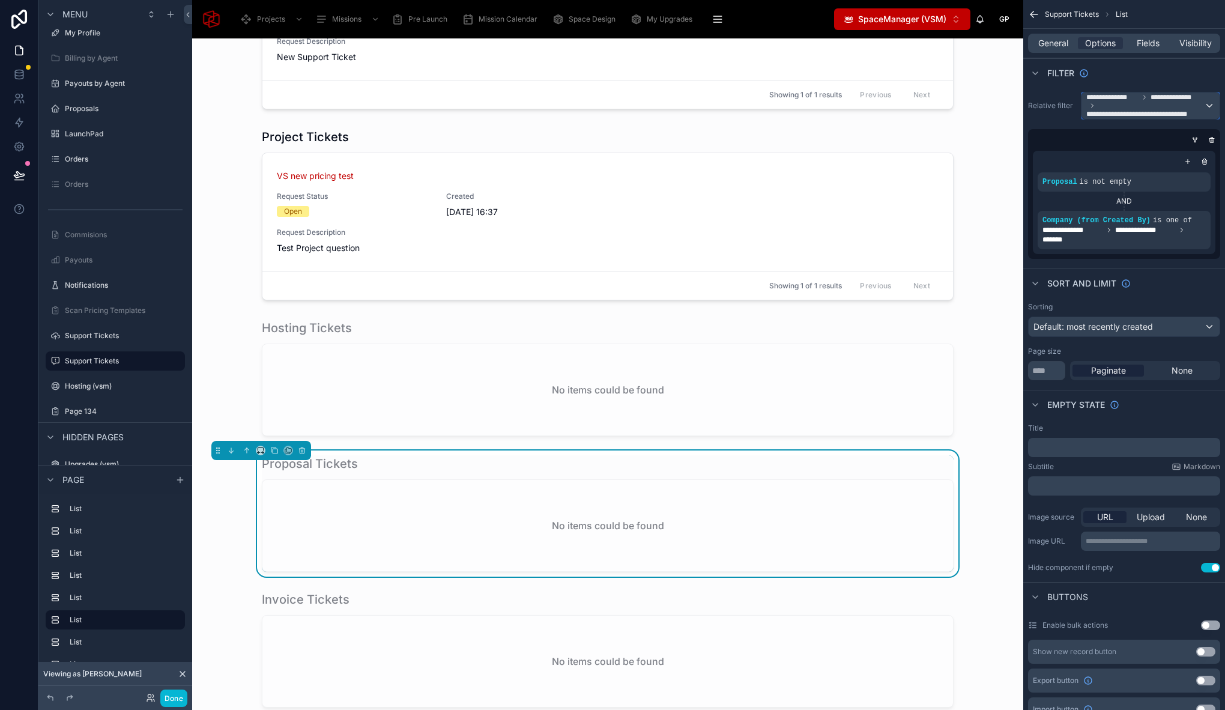
click at [1203, 104] on span "**********" at bounding box center [1145, 105] width 118 height 26
click at [1112, 176] on div "All" at bounding box center [1150, 173] width 118 height 14
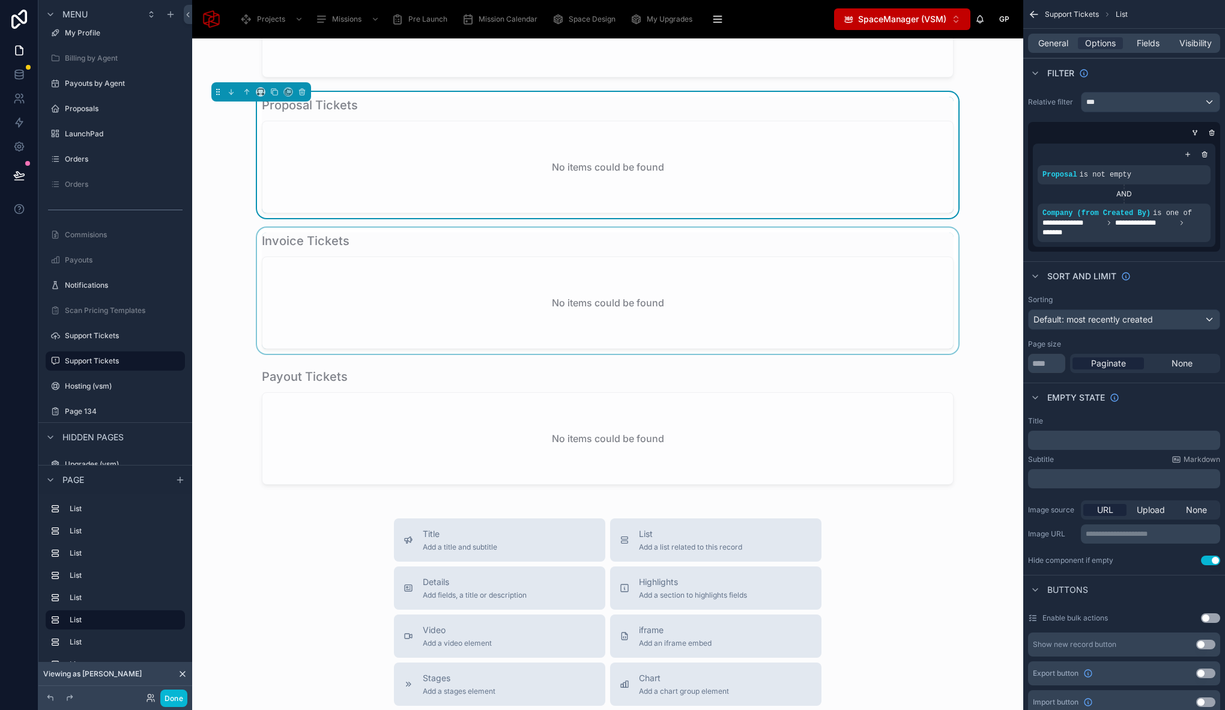
scroll to position [949, 0]
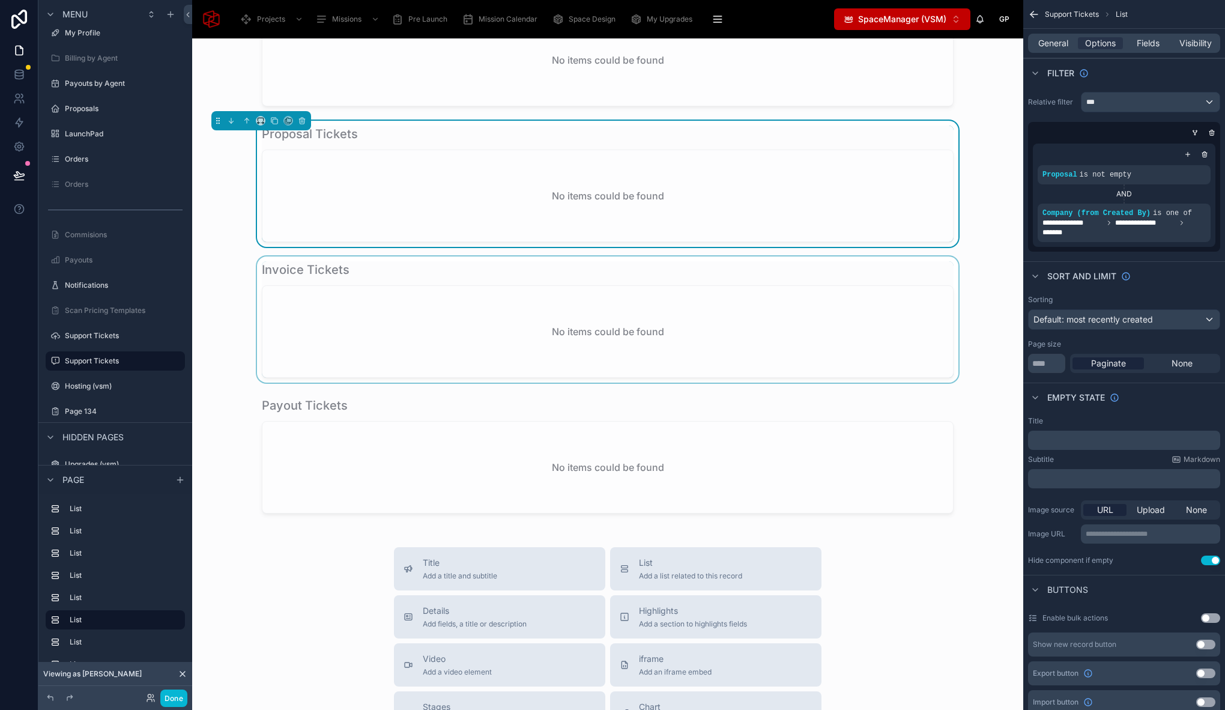
click at [343, 275] on div at bounding box center [608, 319] width 812 height 126
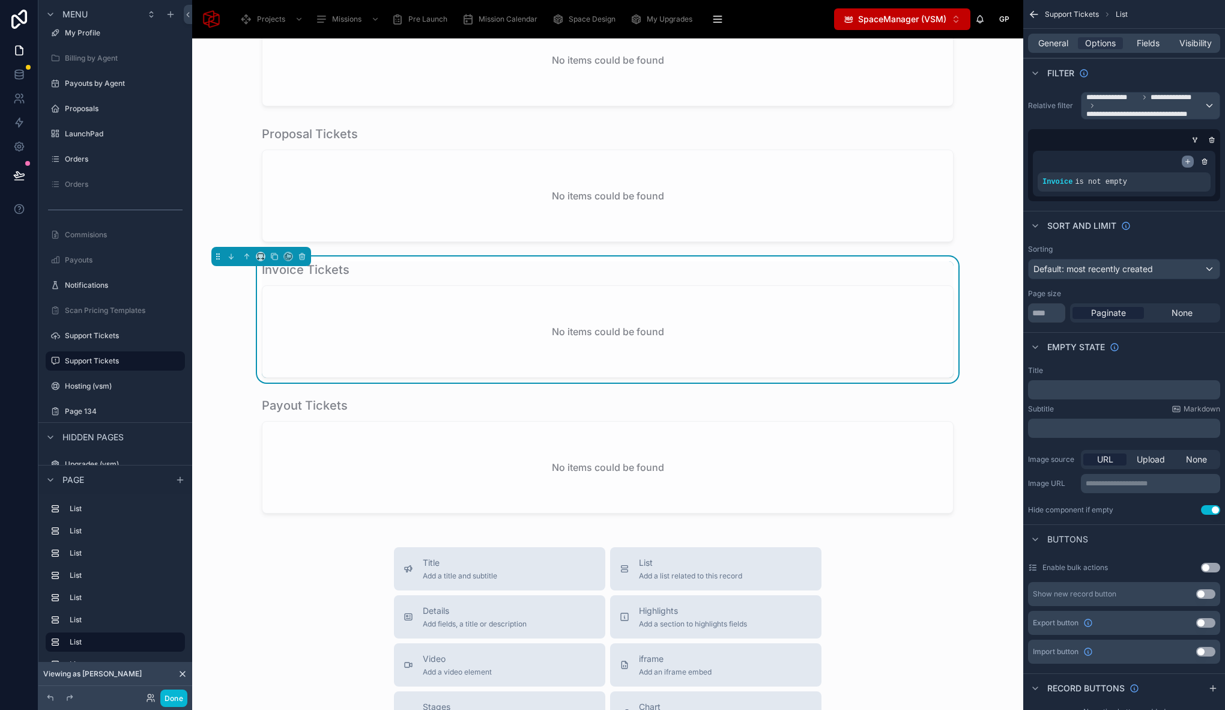
click at [1190, 161] on icon "scrollable content" at bounding box center [1187, 161] width 7 height 7
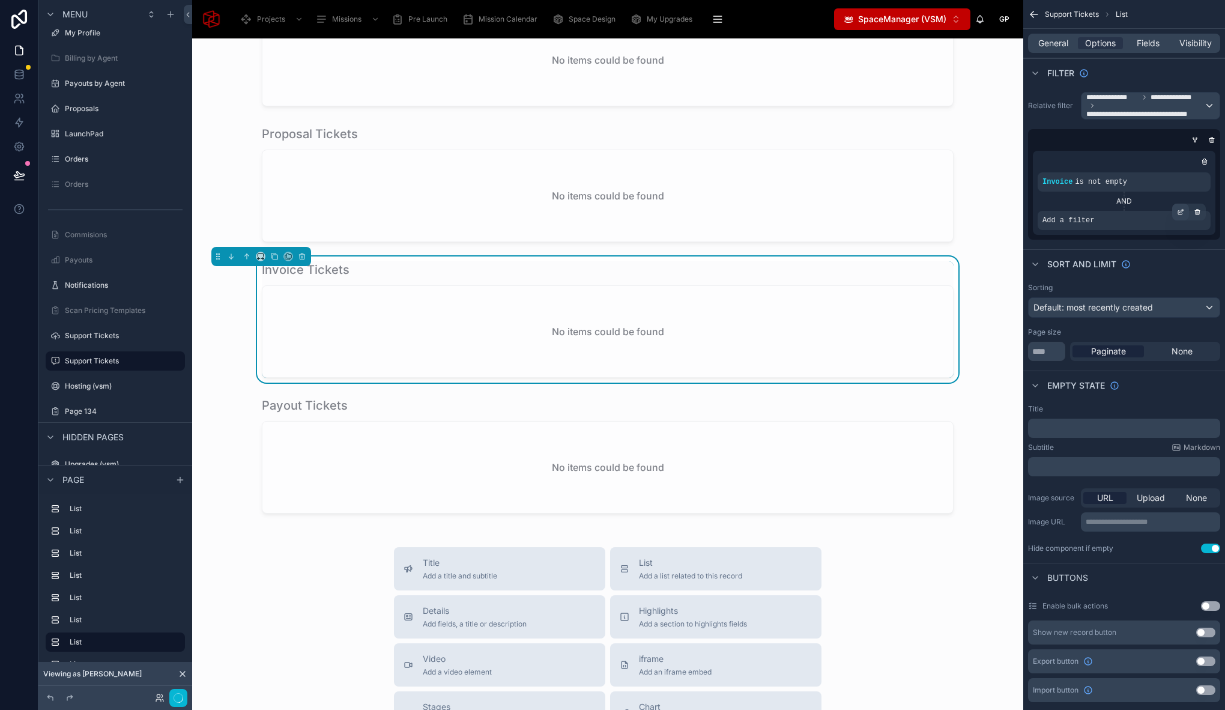
click at [1180, 211] on icon "scrollable content" at bounding box center [1182, 211] width 4 height 4
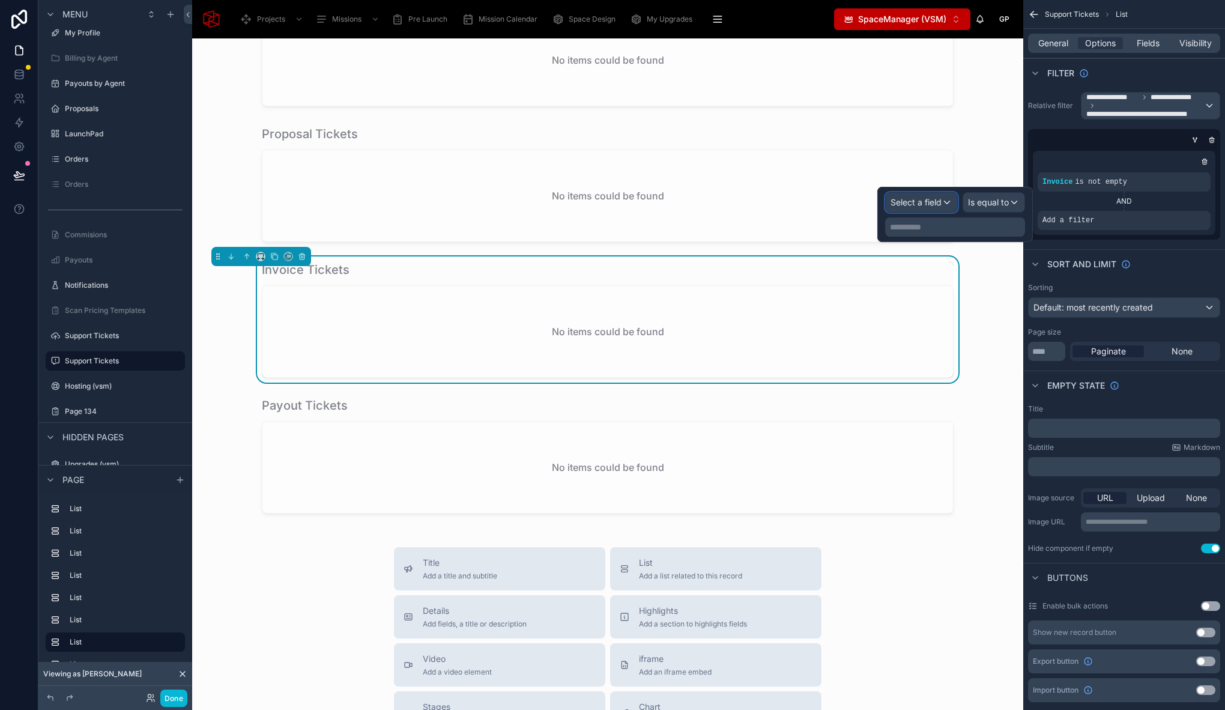
click at [935, 198] on span "Select a field" at bounding box center [915, 202] width 51 height 10
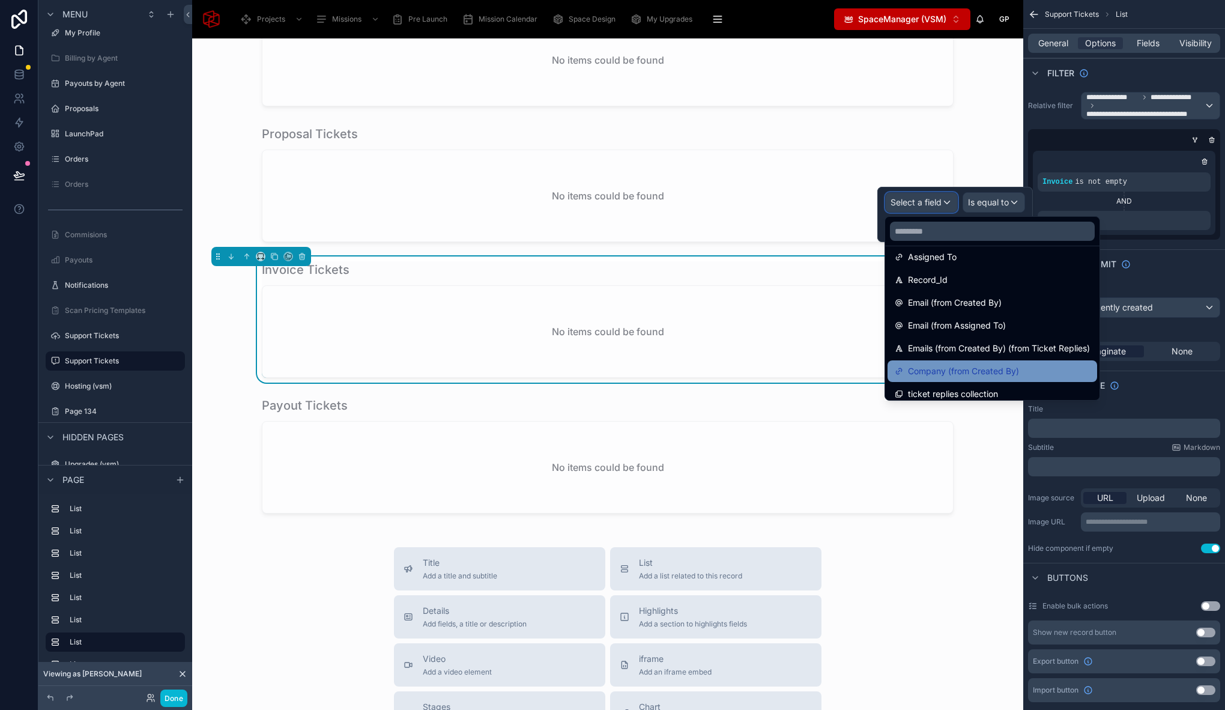
scroll to position [442, 0]
click at [965, 369] on span "Company (from Created By)" at bounding box center [963, 372] width 111 height 14
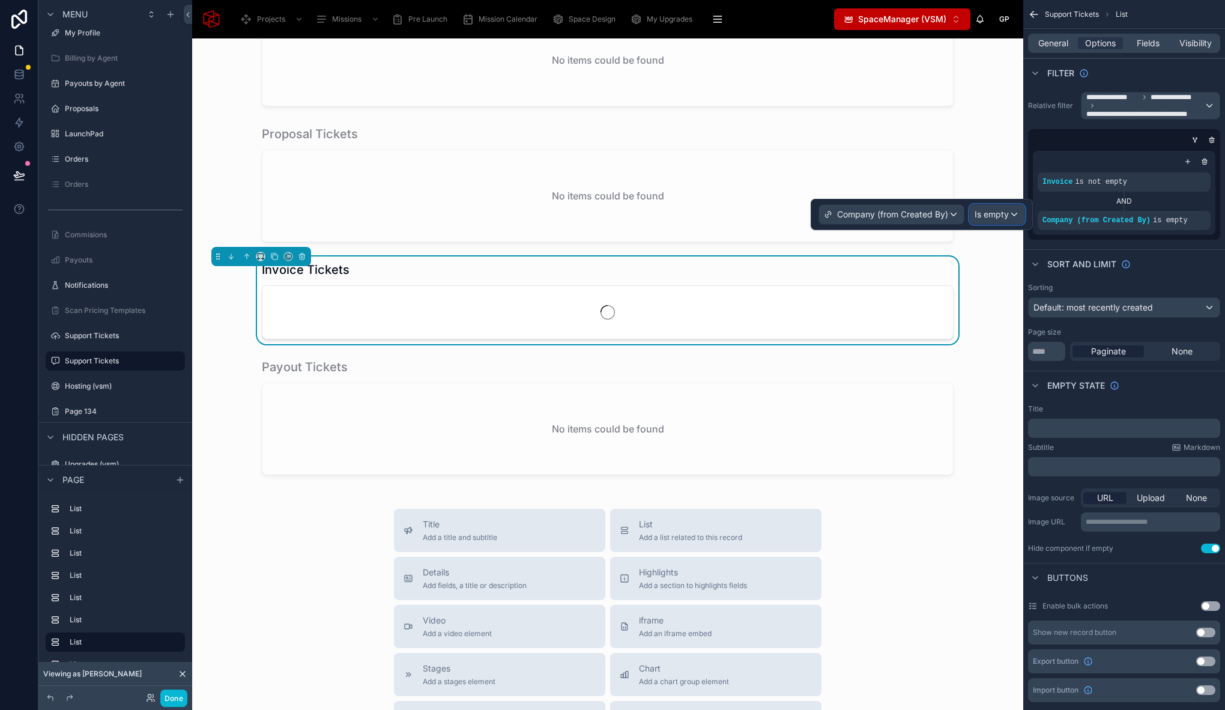
click at [989, 214] on span "Is empty" at bounding box center [991, 214] width 34 height 12
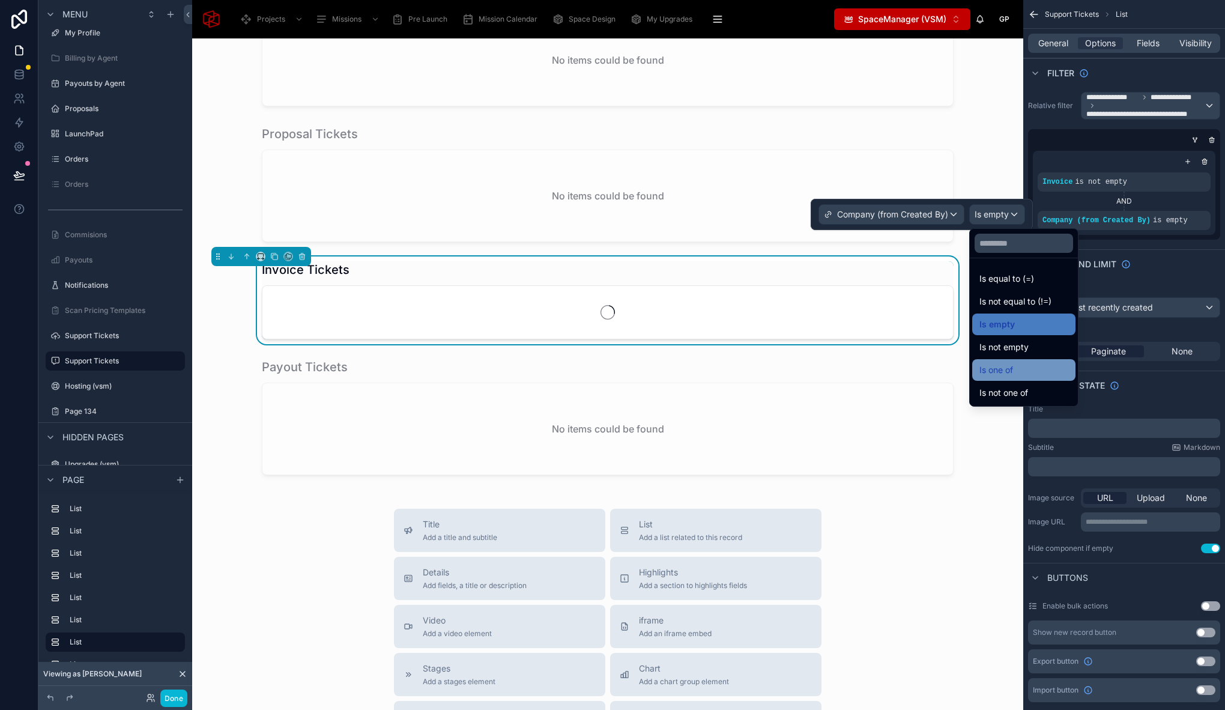
click at [1016, 363] on div "Is one of" at bounding box center [1023, 370] width 89 height 14
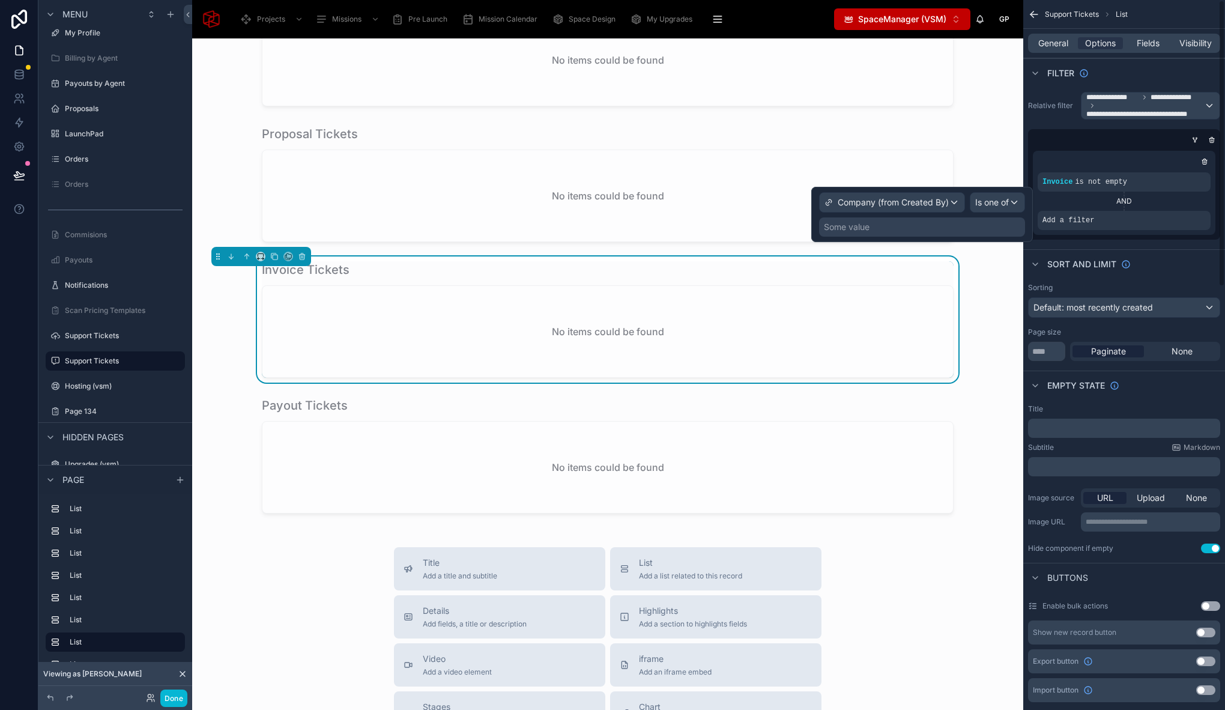
click at [889, 231] on div "Some value" at bounding box center [922, 226] width 206 height 19
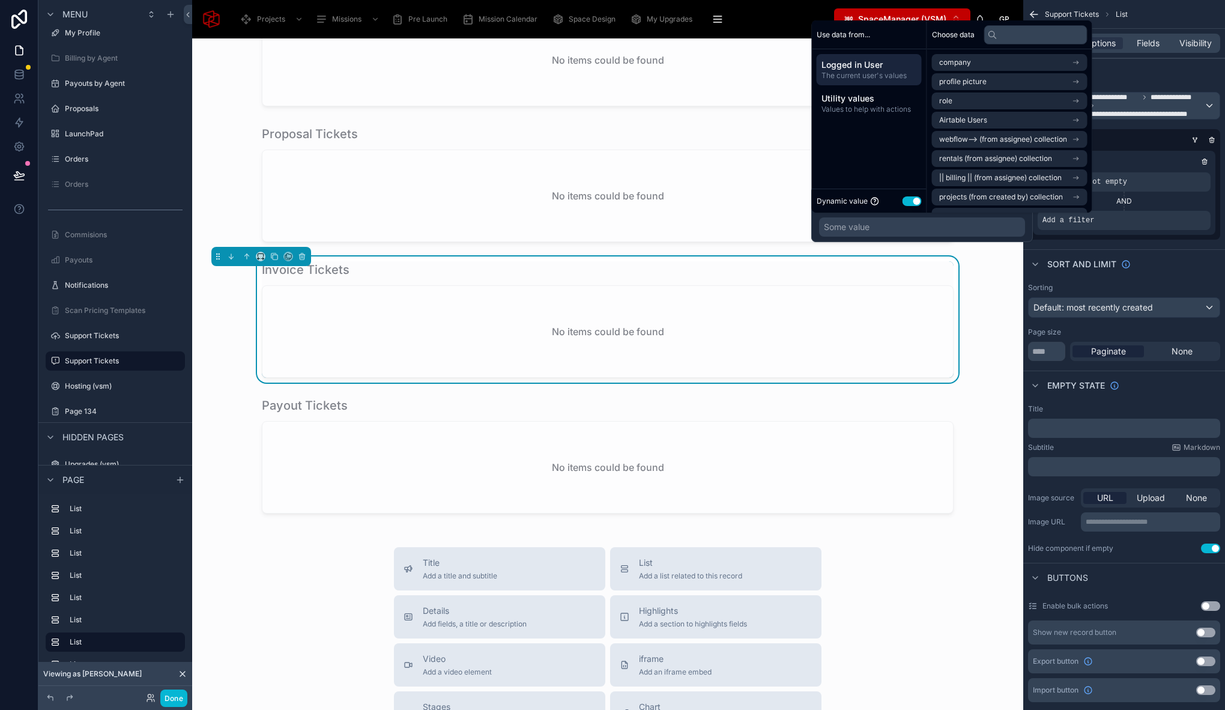
click at [877, 68] on span "Logged in User" at bounding box center [868, 65] width 95 height 12
click at [975, 117] on span "Airtable Users" at bounding box center [963, 120] width 48 height 10
click at [998, 125] on li "Company" at bounding box center [1009, 122] width 155 height 17
click at [972, 103] on li "Company" at bounding box center [1009, 103] width 155 height 17
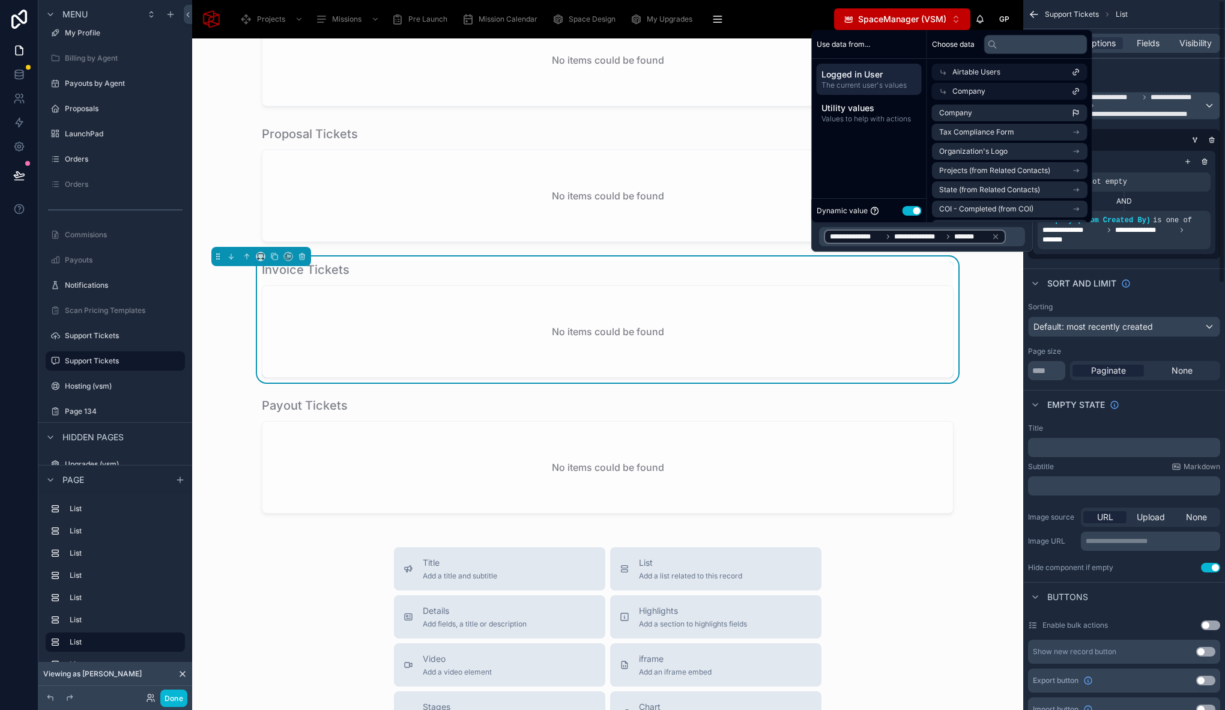
click at [1163, 273] on div "Sort And Limit" at bounding box center [1124, 282] width 202 height 29
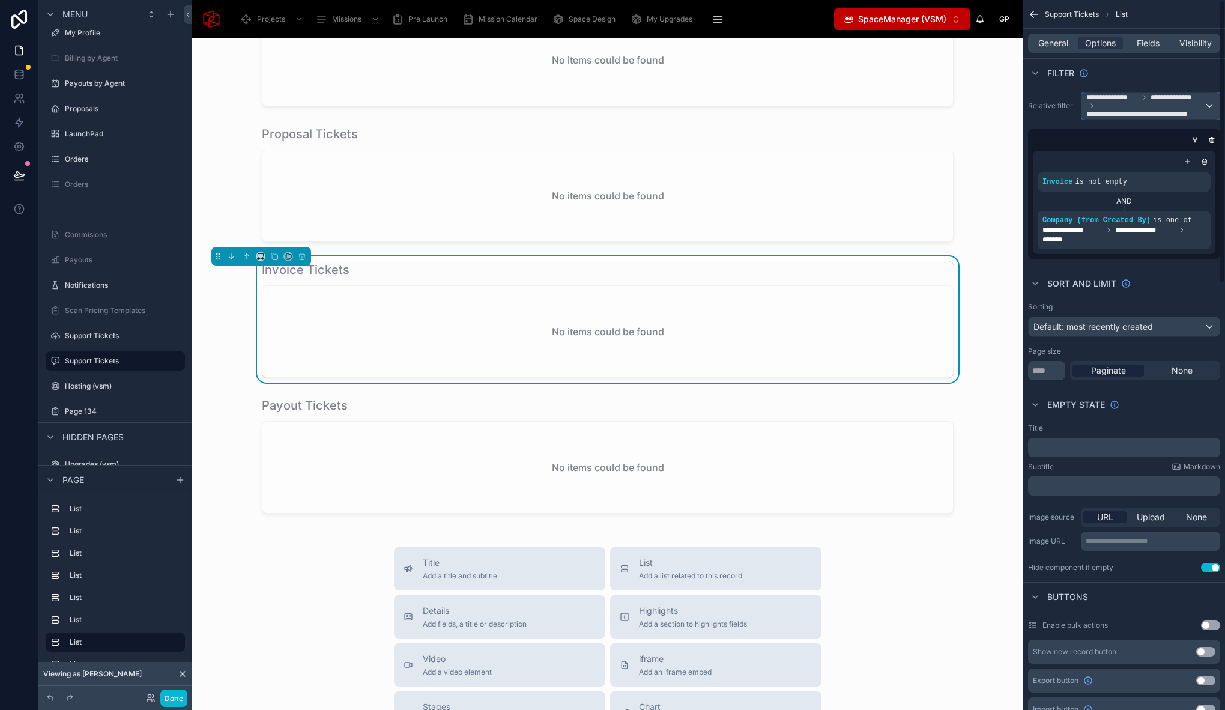
click at [1189, 109] on span "**********" at bounding box center [1142, 114] width 113 height 10
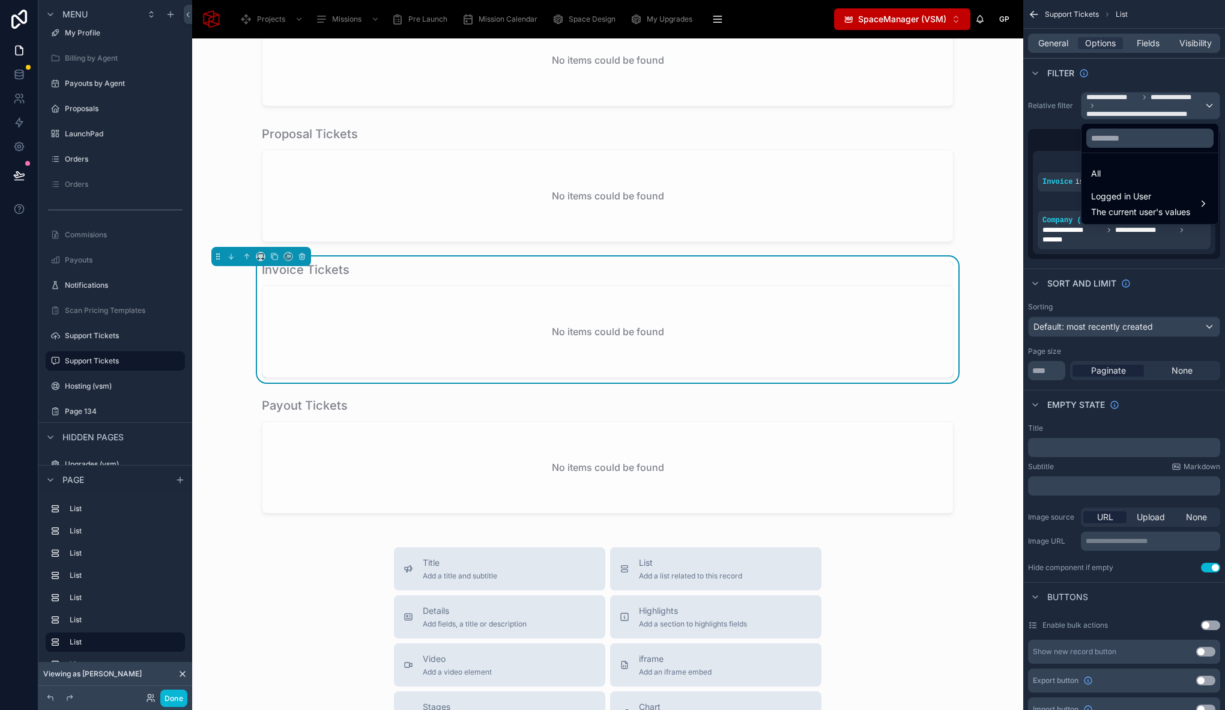
drag, startPoint x: 1117, startPoint y: 172, endPoint x: 1097, endPoint y: 155, distance: 25.6
click at [1117, 172] on div "All" at bounding box center [1150, 173] width 118 height 14
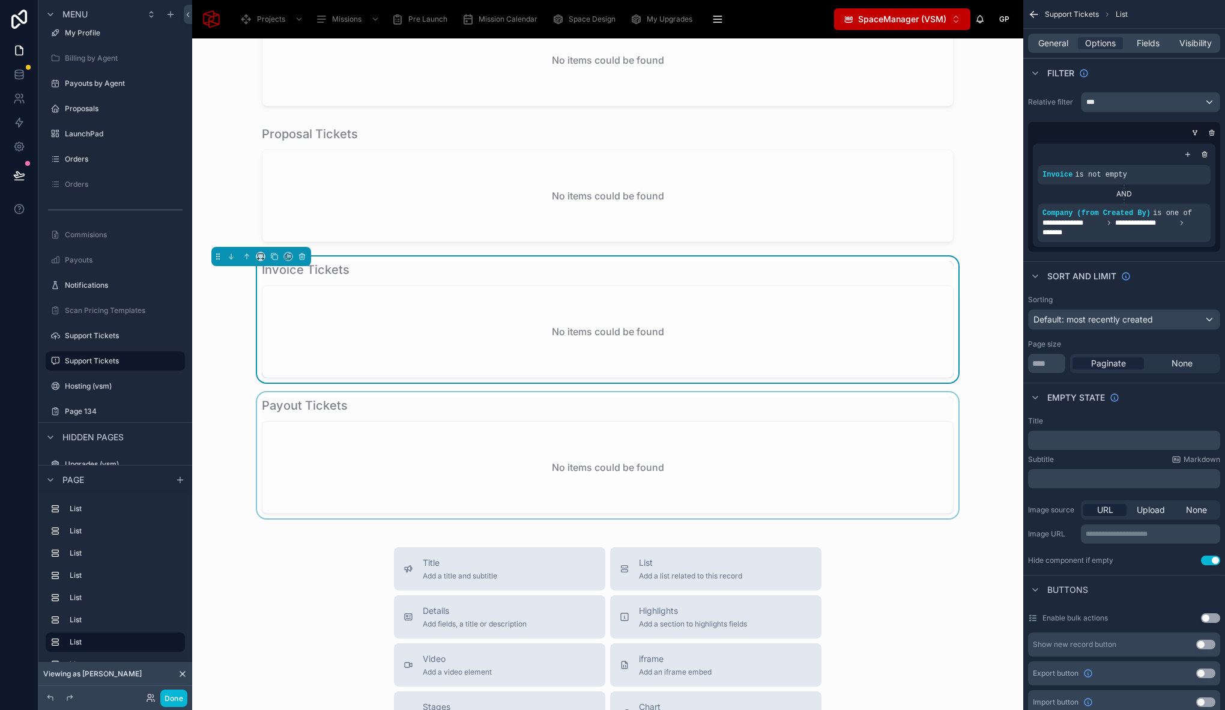
click at [363, 445] on div at bounding box center [608, 455] width 812 height 126
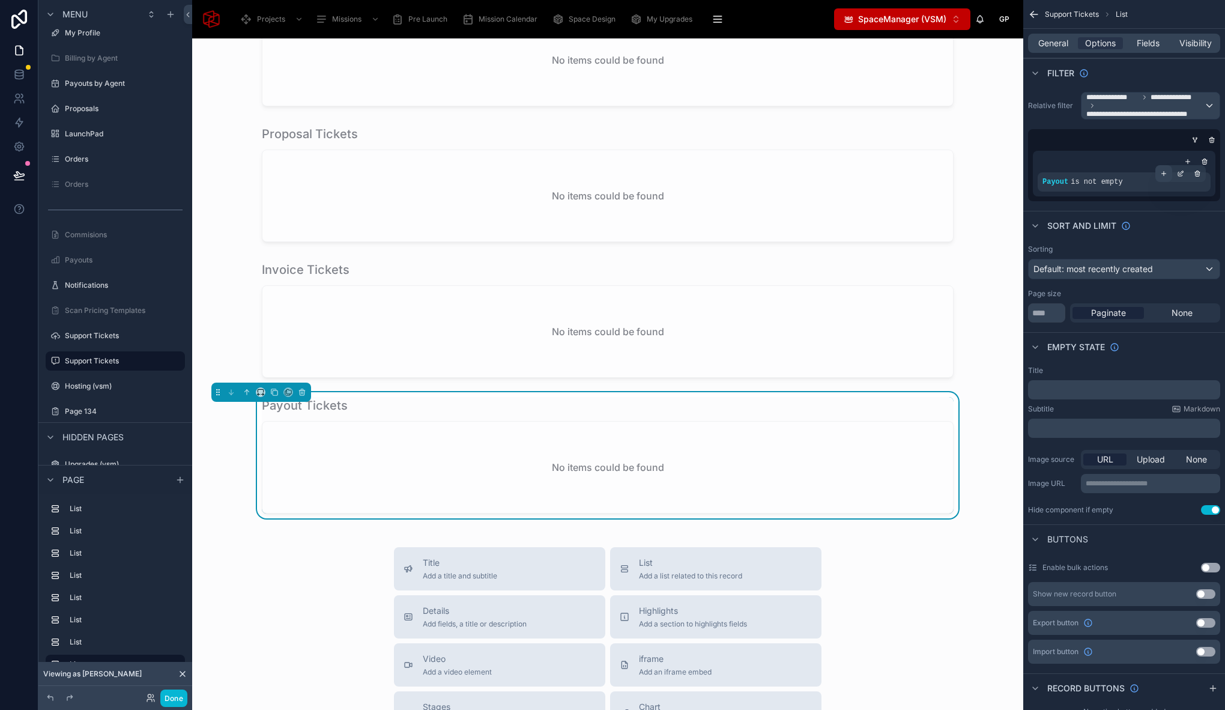
click at [1164, 174] on icon "scrollable content" at bounding box center [1163, 173] width 7 height 7
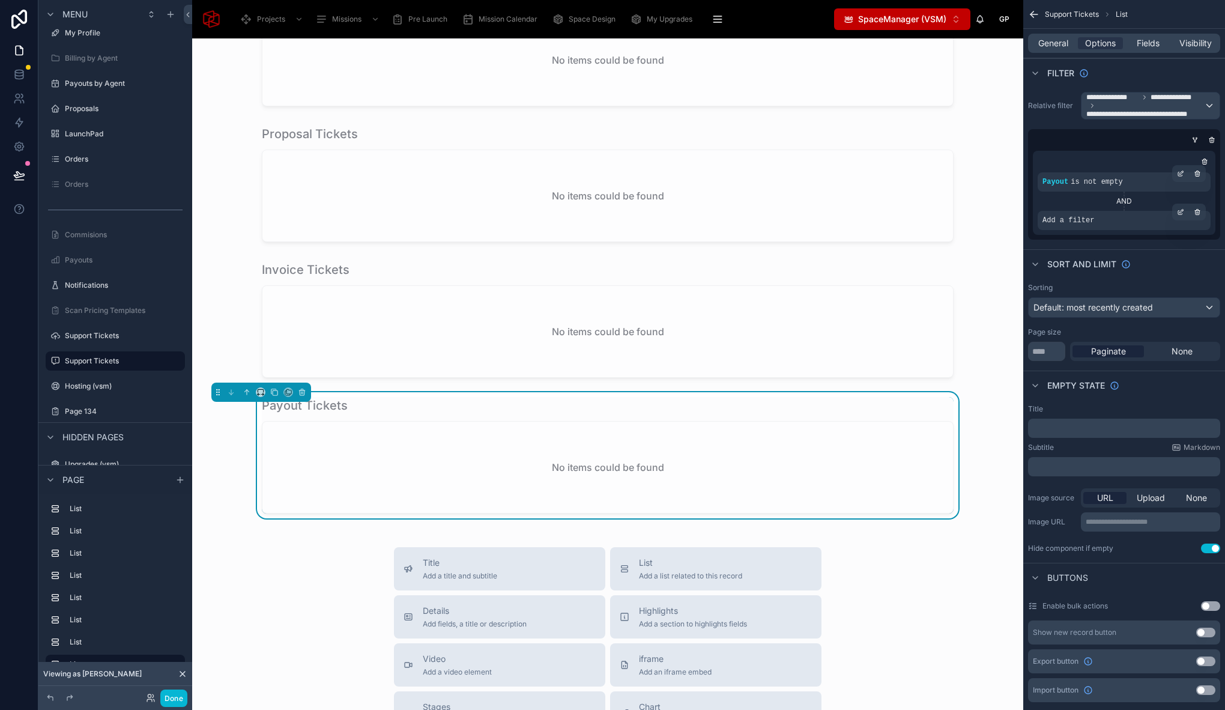
drag, startPoint x: 1180, startPoint y: 215, endPoint x: 1141, endPoint y: 222, distance: 39.7
click at [1180, 215] on icon "scrollable content" at bounding box center [1180, 211] width 7 height 7
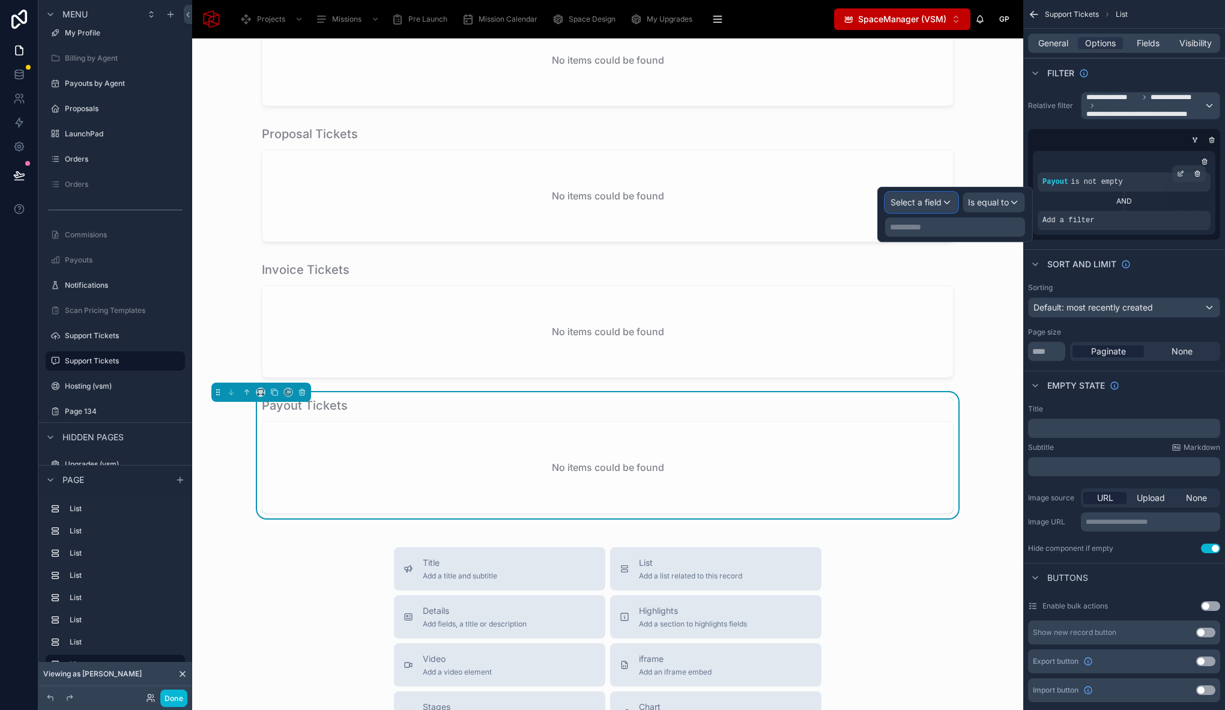
click at [918, 194] on div "Select a field" at bounding box center [920, 202] width 71 height 19
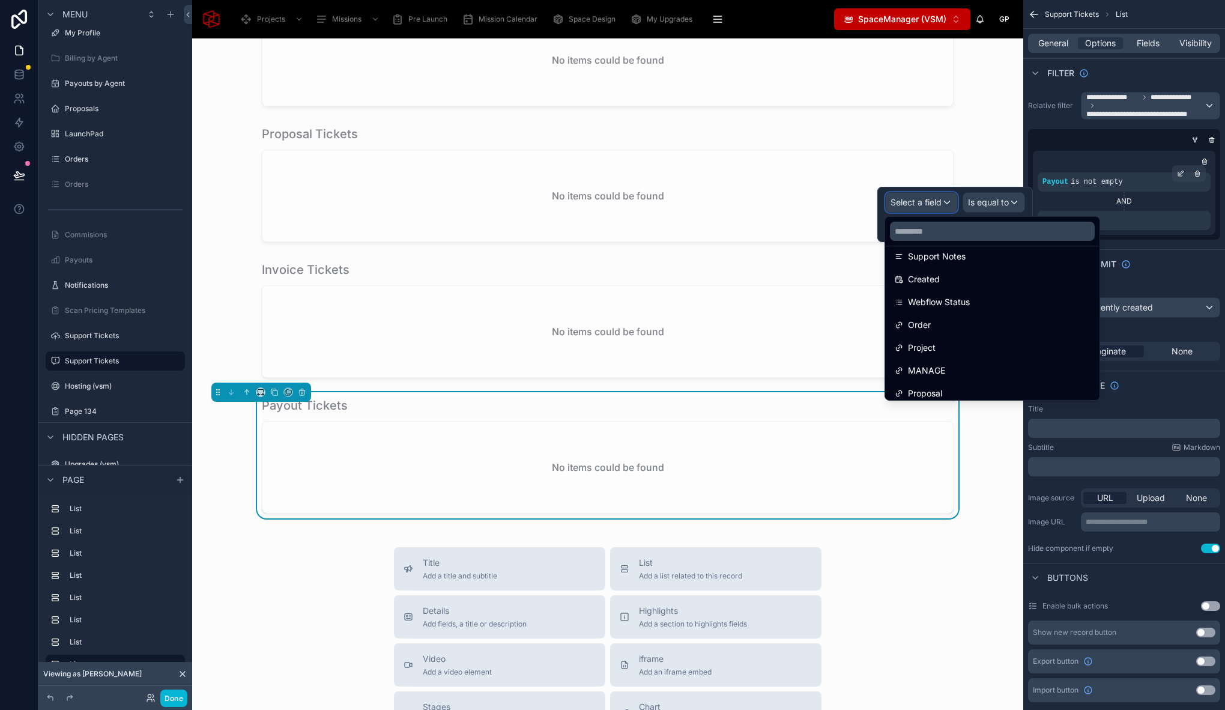
scroll to position [450, 0]
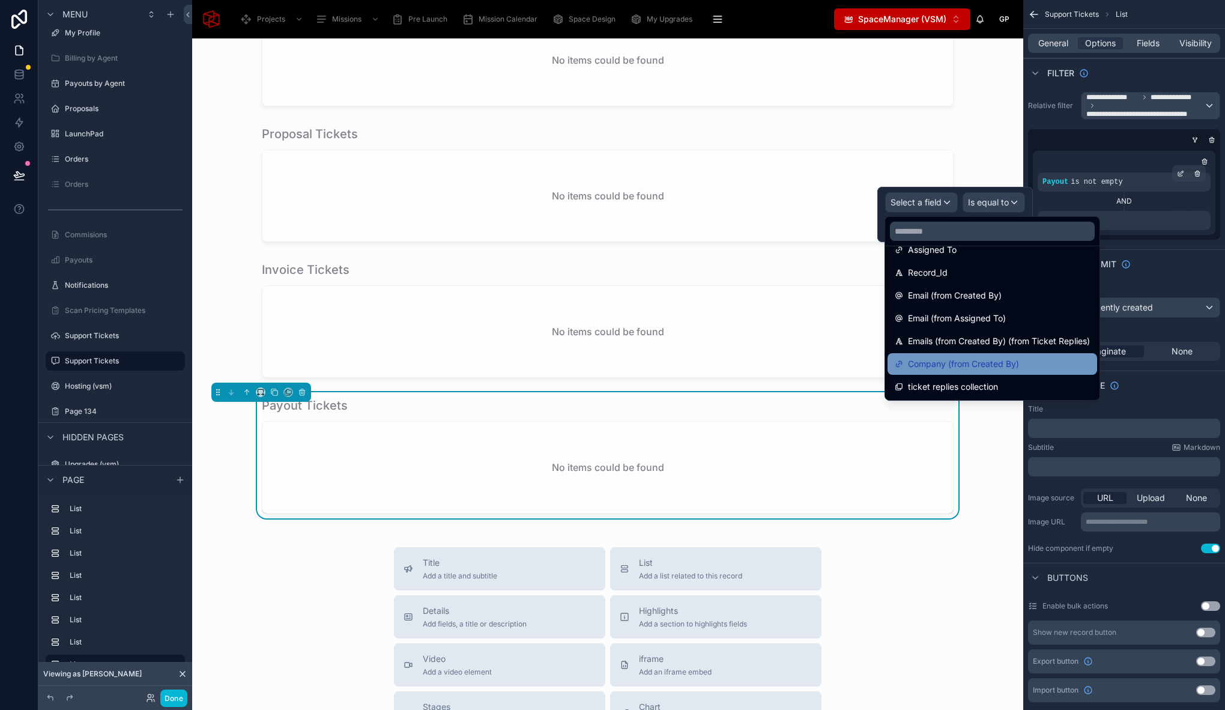
click at [966, 361] on span "Company (from Created By)" at bounding box center [963, 364] width 111 height 14
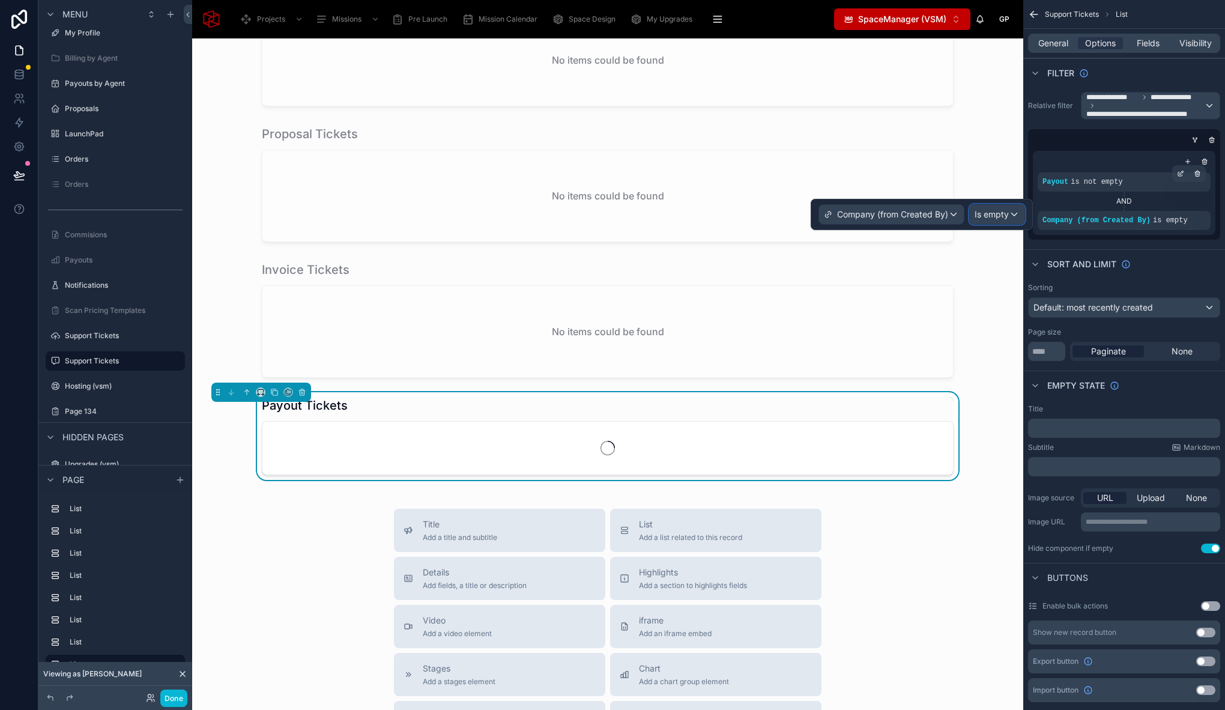
click at [996, 217] on span "Is empty" at bounding box center [991, 214] width 34 height 12
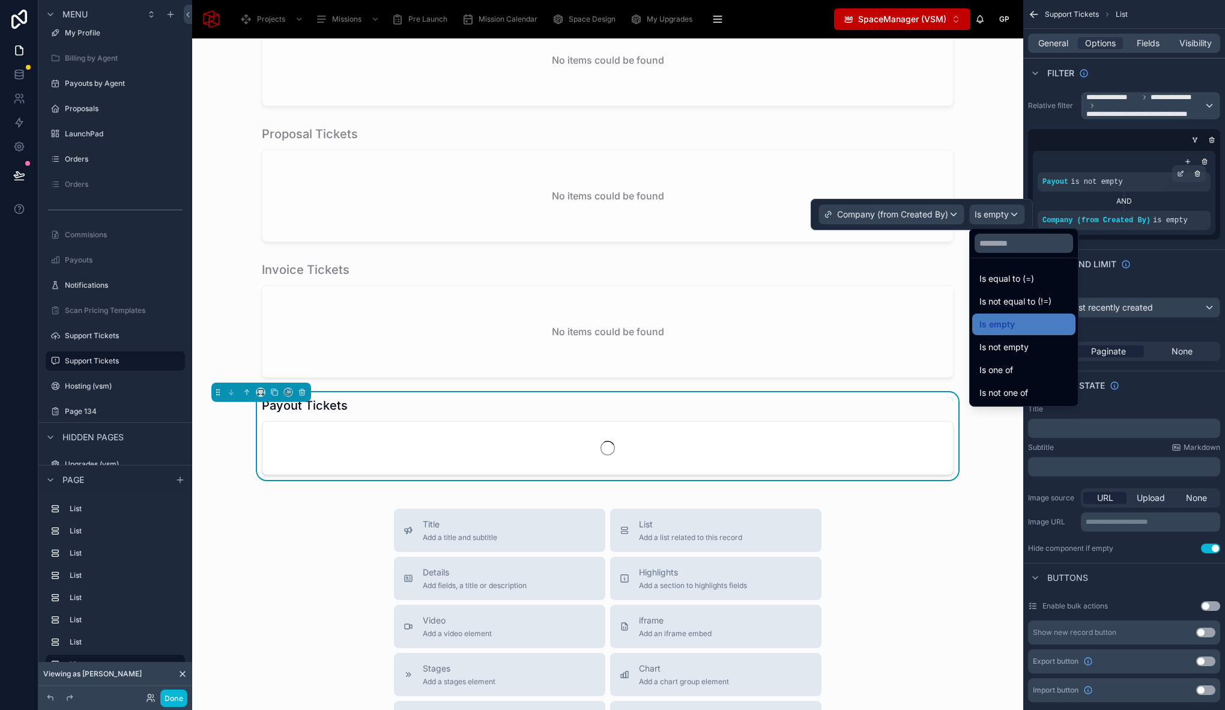
click at [1022, 363] on div "Is one of" at bounding box center [1023, 370] width 89 height 14
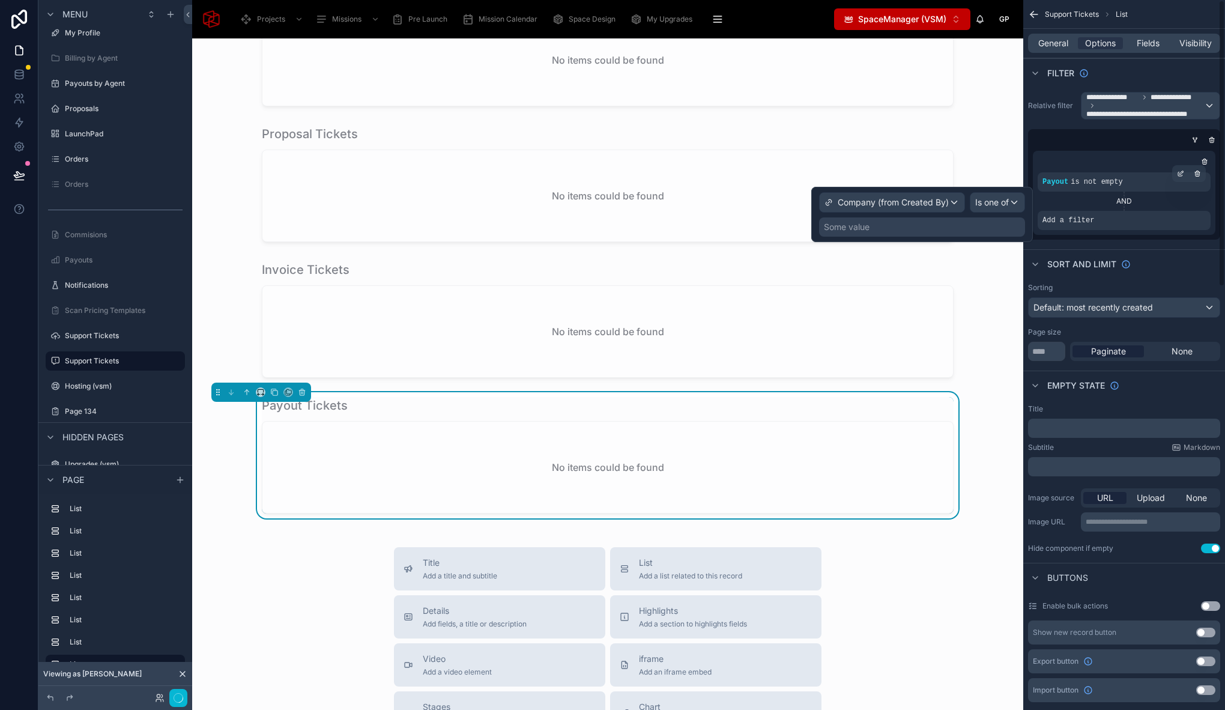
click at [971, 231] on div "Some value" at bounding box center [922, 226] width 206 height 19
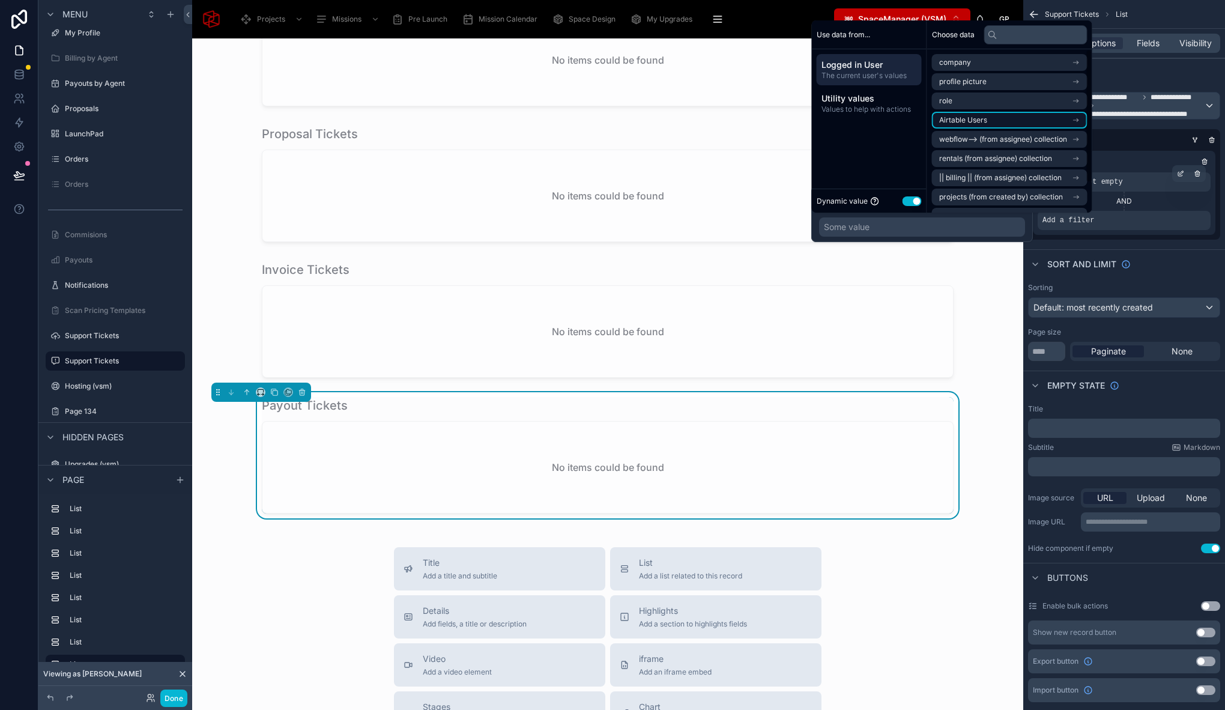
click at [991, 116] on li "Airtable Users" at bounding box center [1009, 120] width 155 height 17
click at [986, 123] on li "Company" at bounding box center [1009, 122] width 155 height 17
click at [969, 101] on span "Company" at bounding box center [955, 103] width 33 height 10
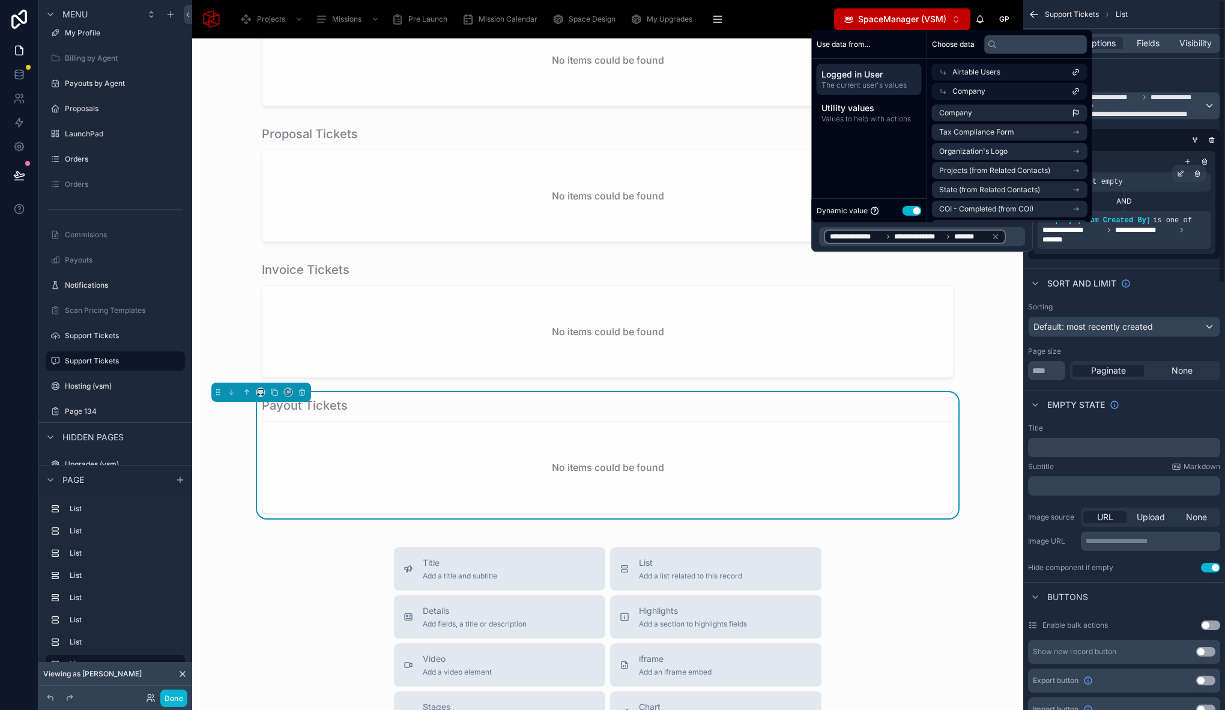
click at [1138, 269] on div "Sort And Limit" at bounding box center [1124, 282] width 202 height 29
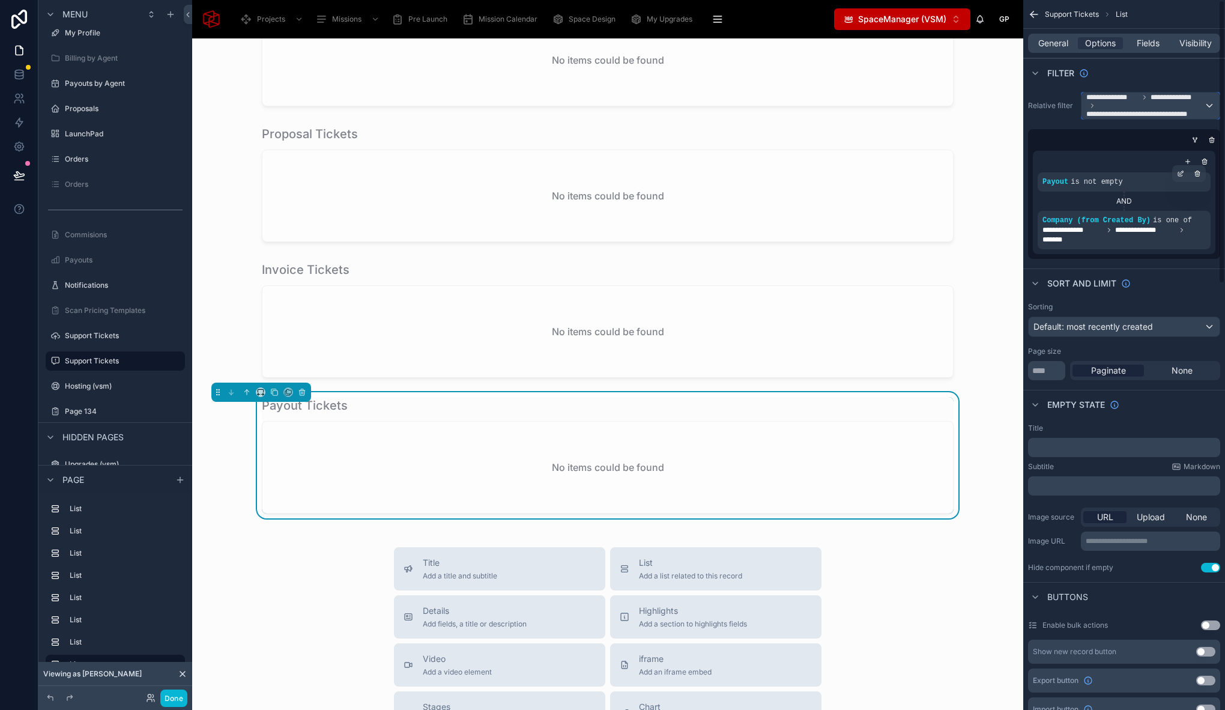
click at [1129, 105] on span "**********" at bounding box center [1145, 105] width 118 height 26
click at [1111, 175] on div "All" at bounding box center [1150, 173] width 118 height 14
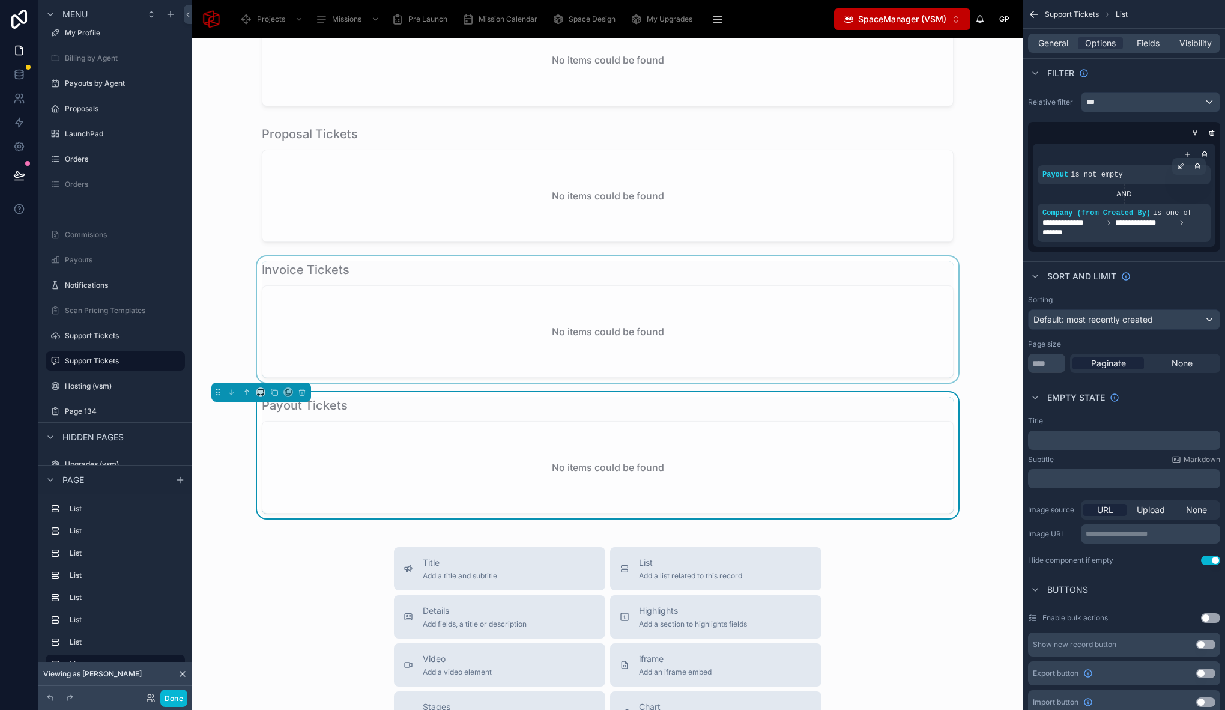
click at [548, 346] on div at bounding box center [608, 319] width 812 height 126
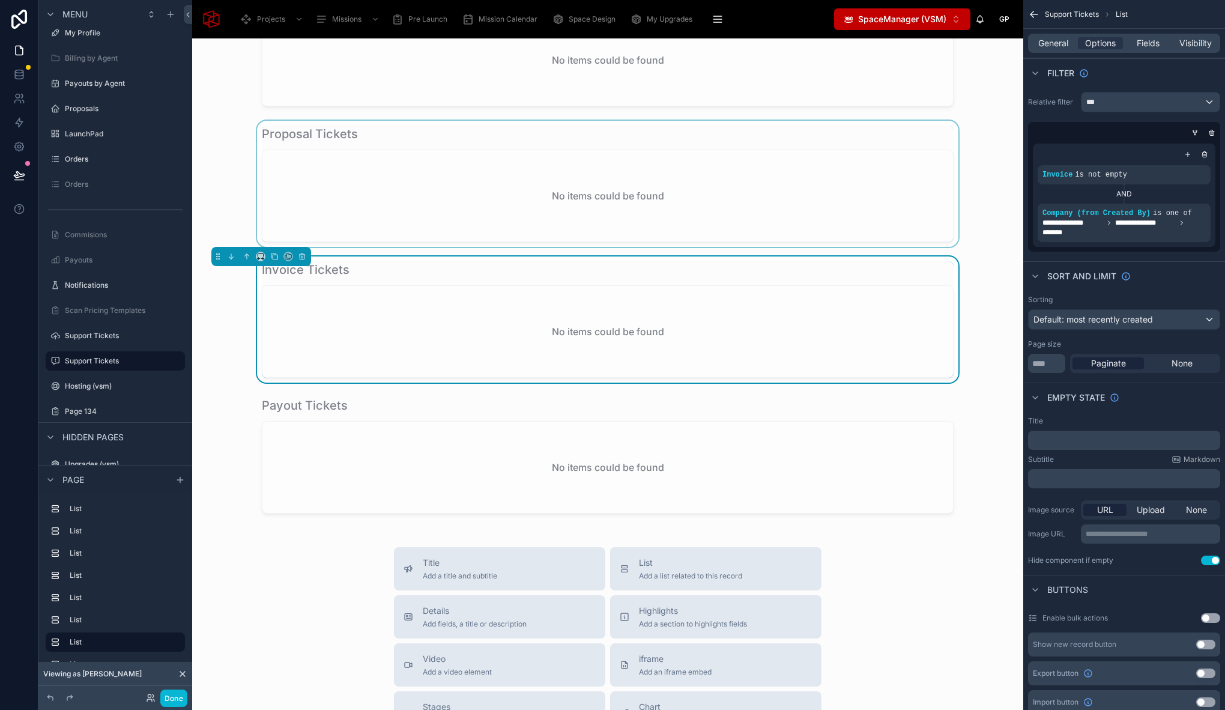
click at [550, 196] on div at bounding box center [608, 184] width 812 height 126
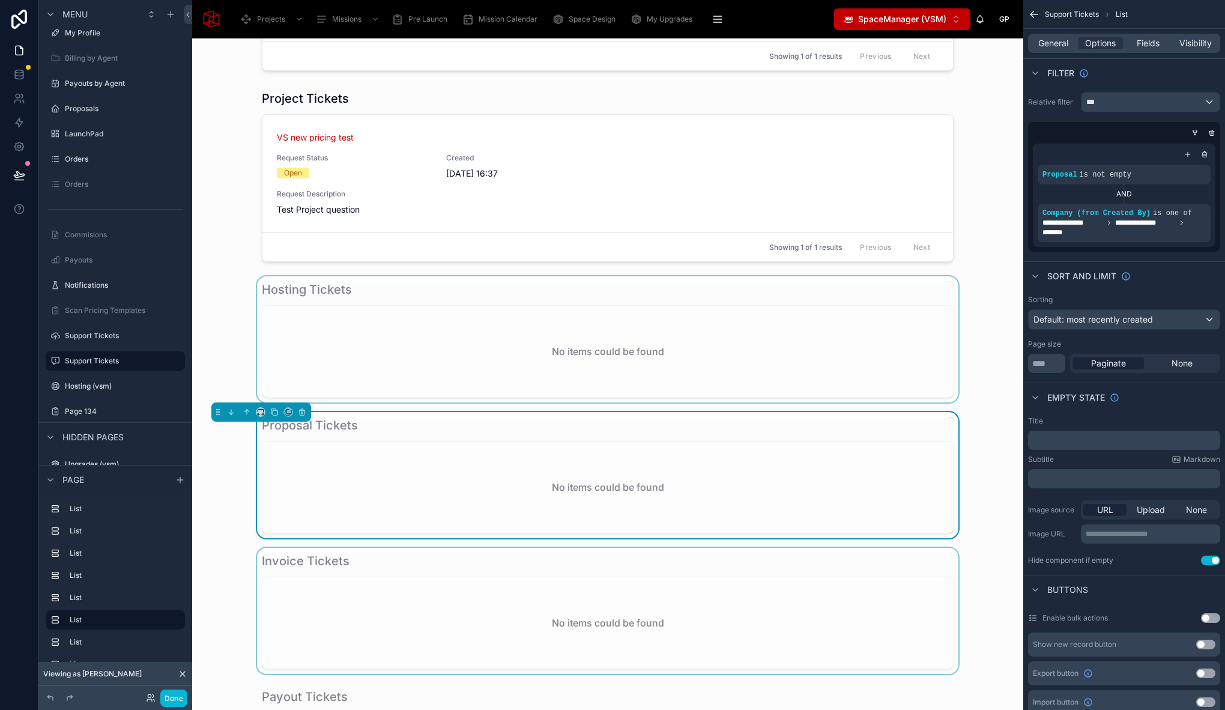
scroll to position [642, 0]
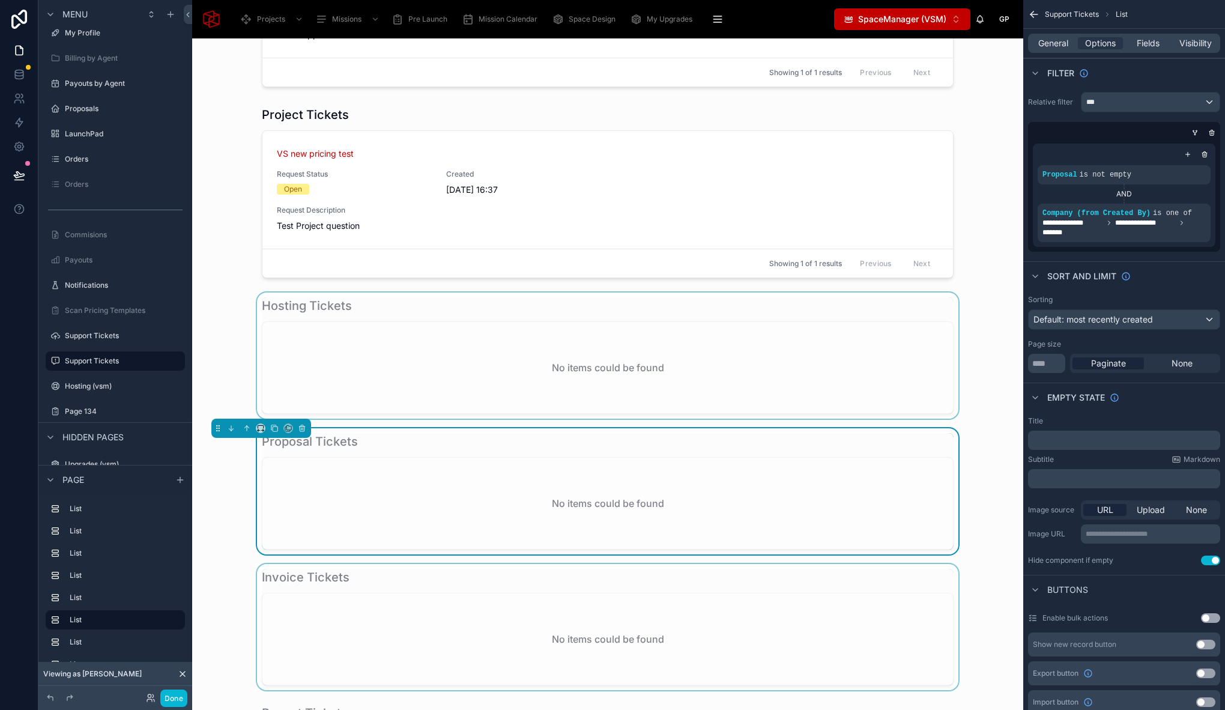
click at [486, 376] on div at bounding box center [608, 355] width 812 height 126
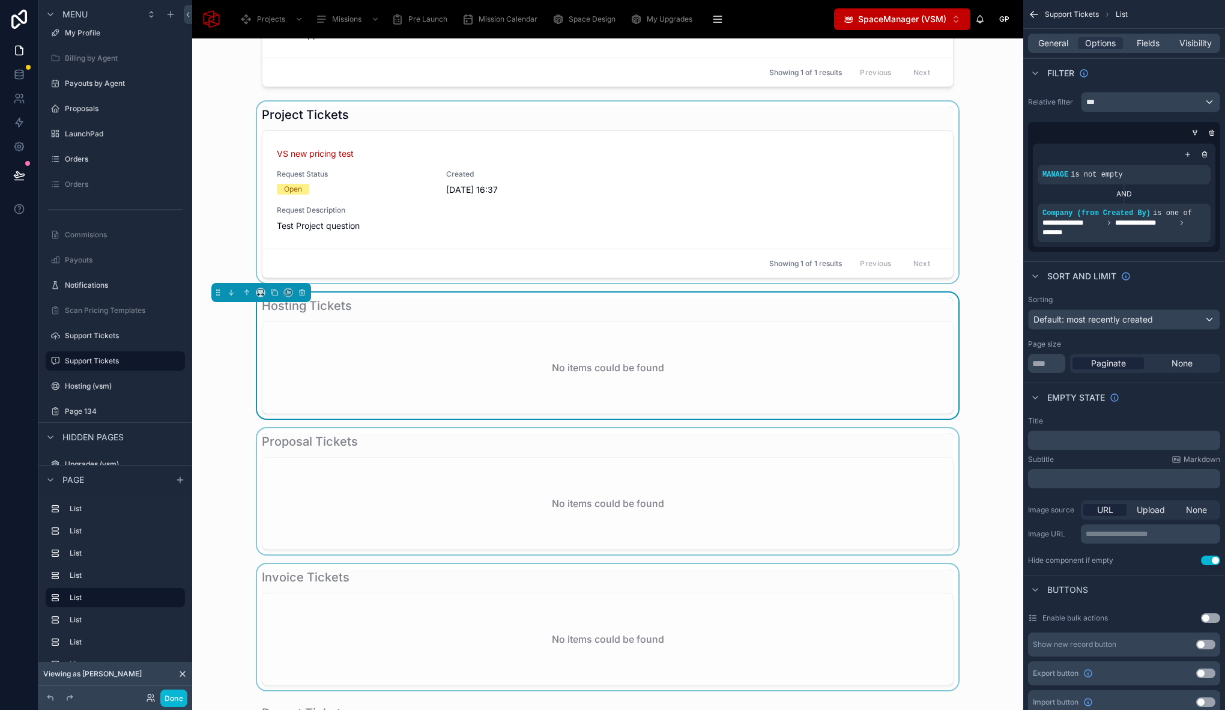
click at [505, 233] on div at bounding box center [608, 191] width 812 height 181
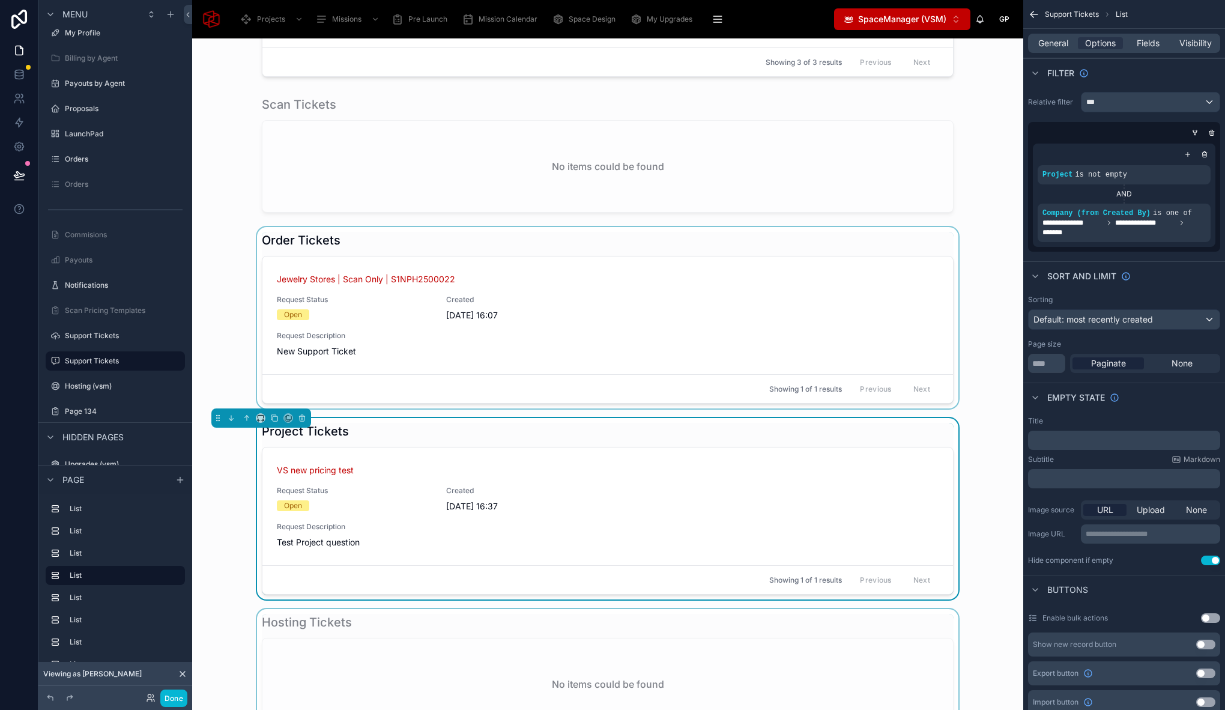
scroll to position [210, 0]
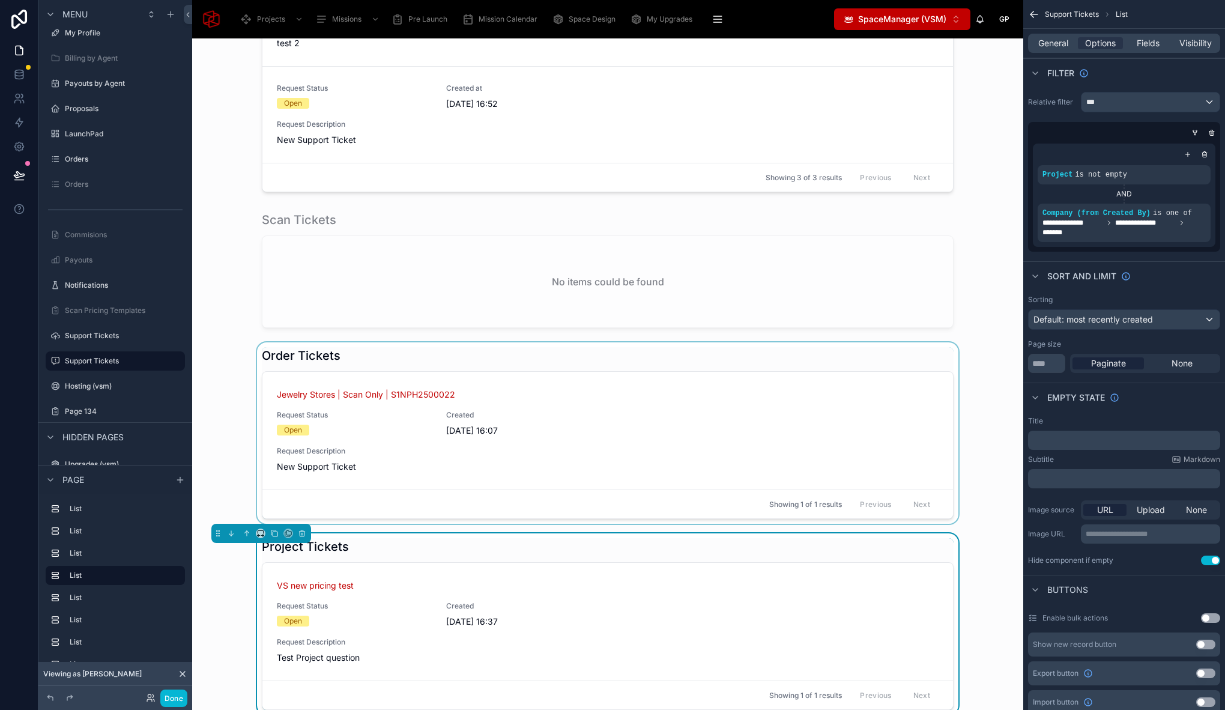
click at [576, 450] on div at bounding box center [608, 432] width 812 height 181
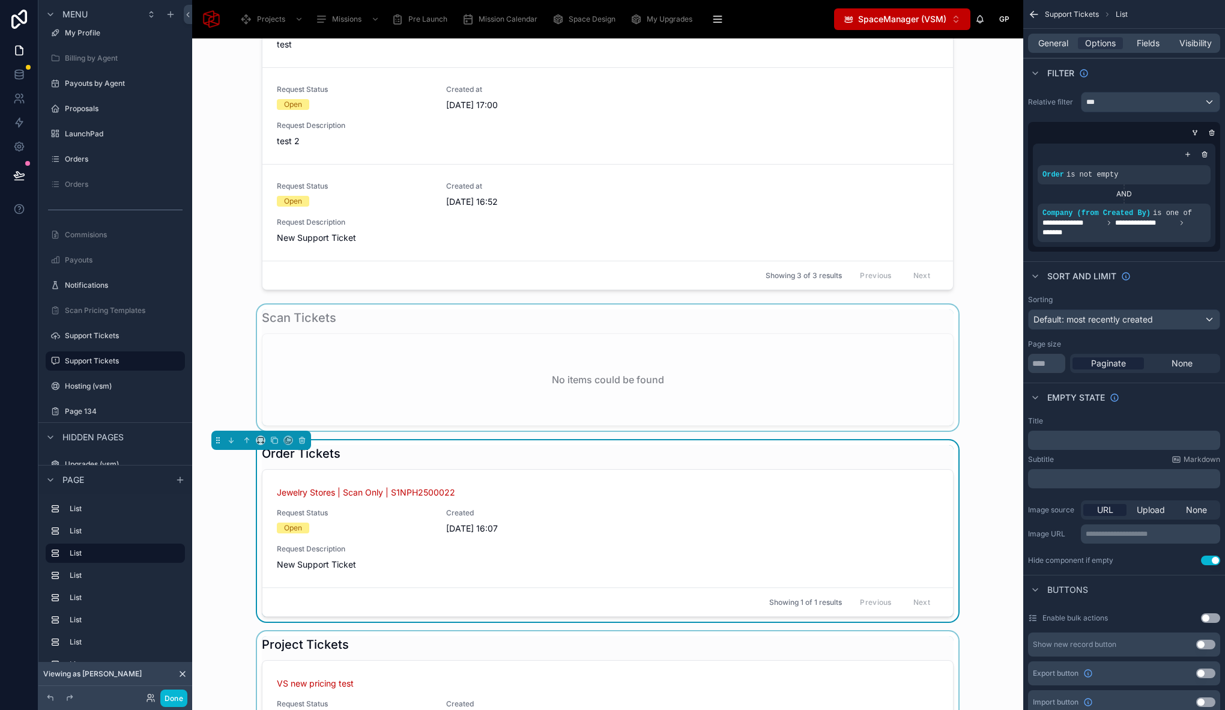
click at [462, 377] on div at bounding box center [608, 367] width 812 height 126
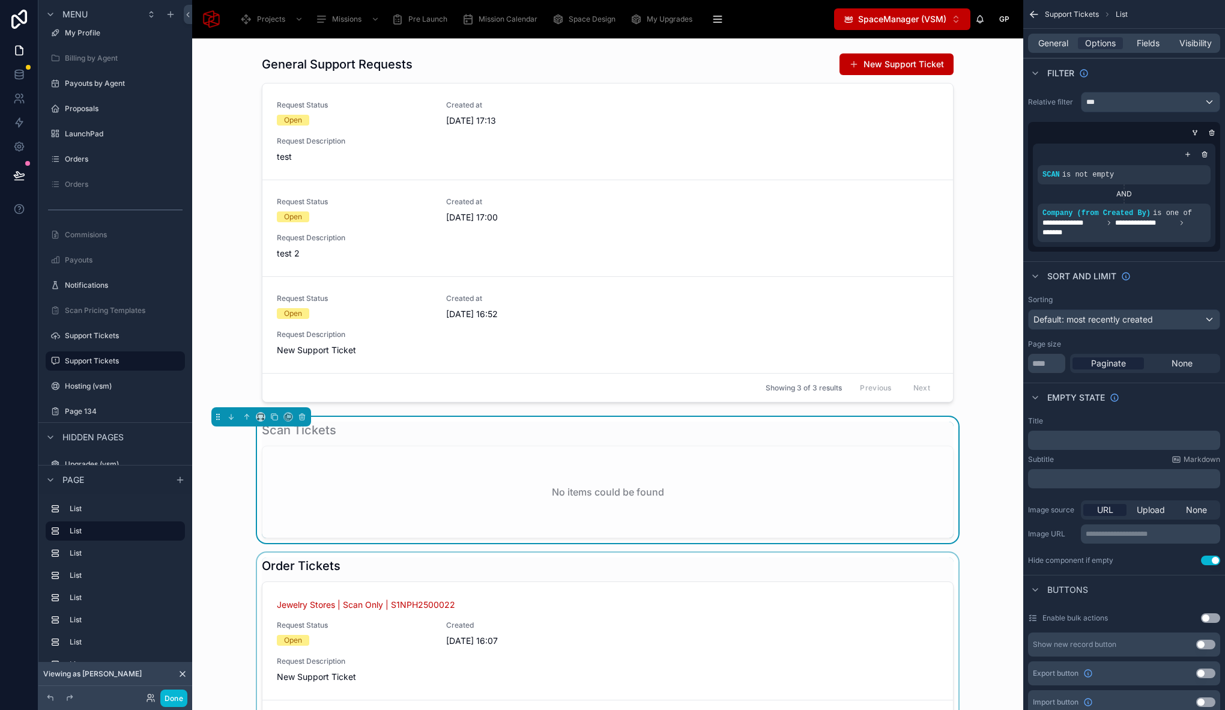
scroll to position [4, 0]
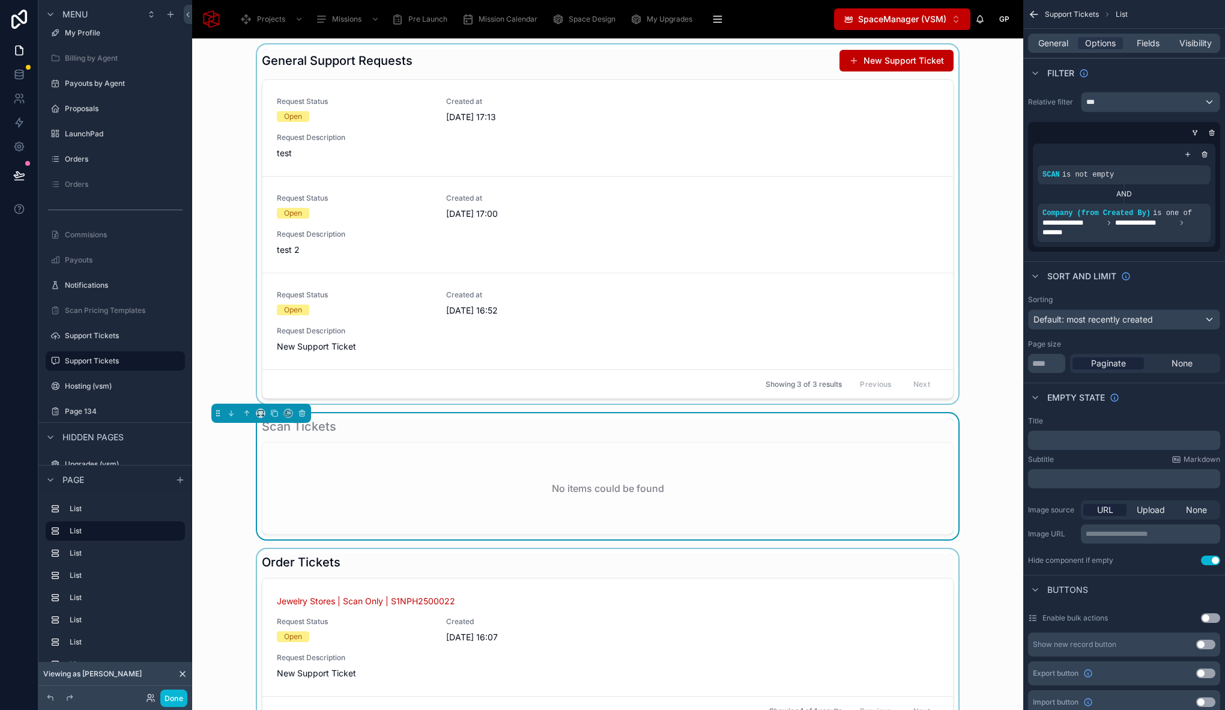
click at [459, 318] on div at bounding box center [608, 223] width 812 height 359
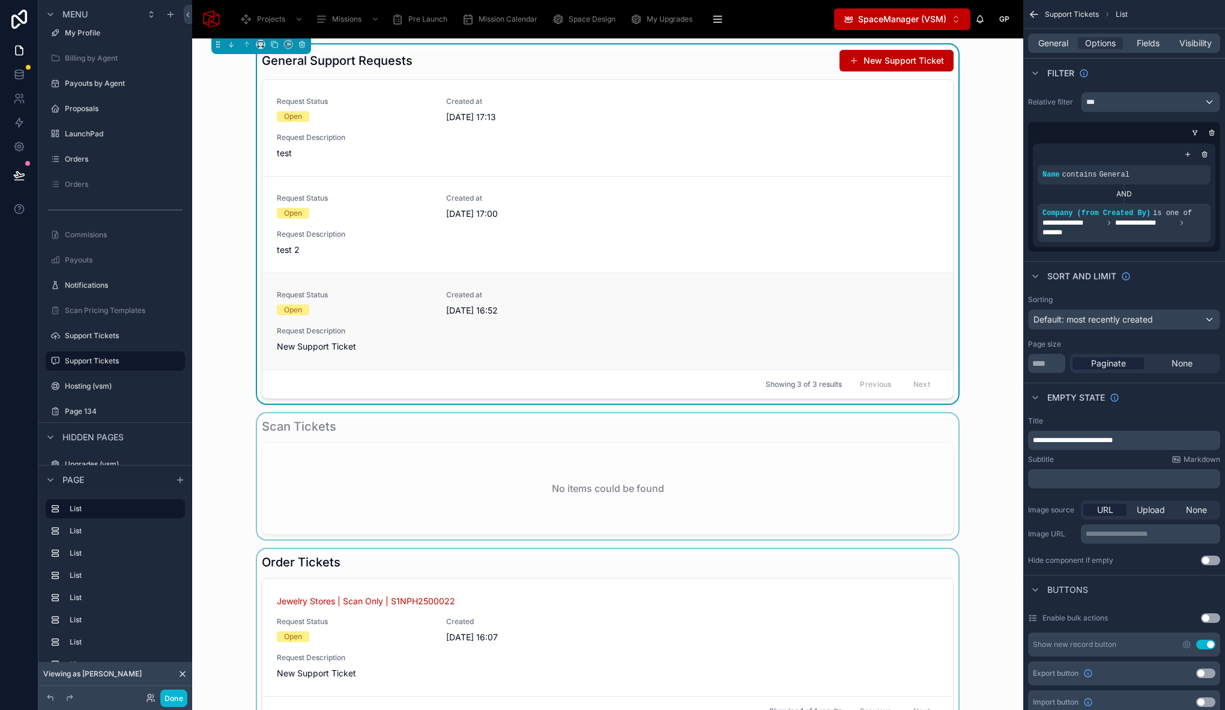
scroll to position [0, 0]
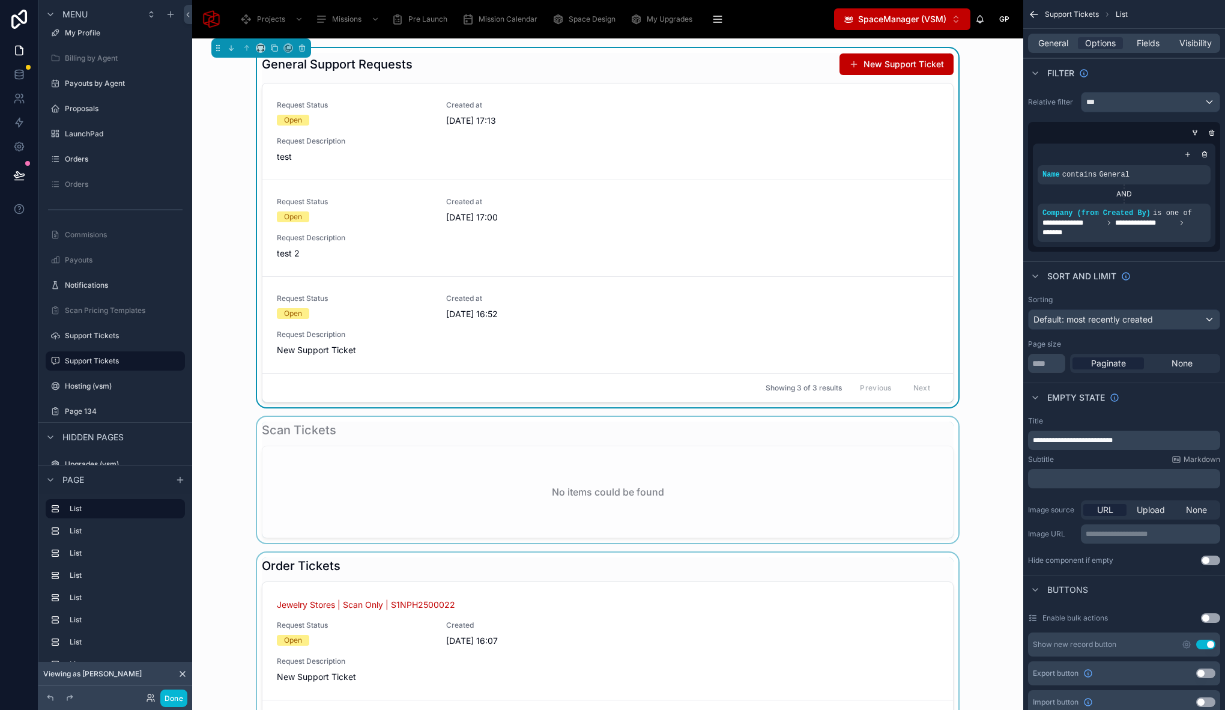
click at [439, 488] on div at bounding box center [608, 480] width 812 height 126
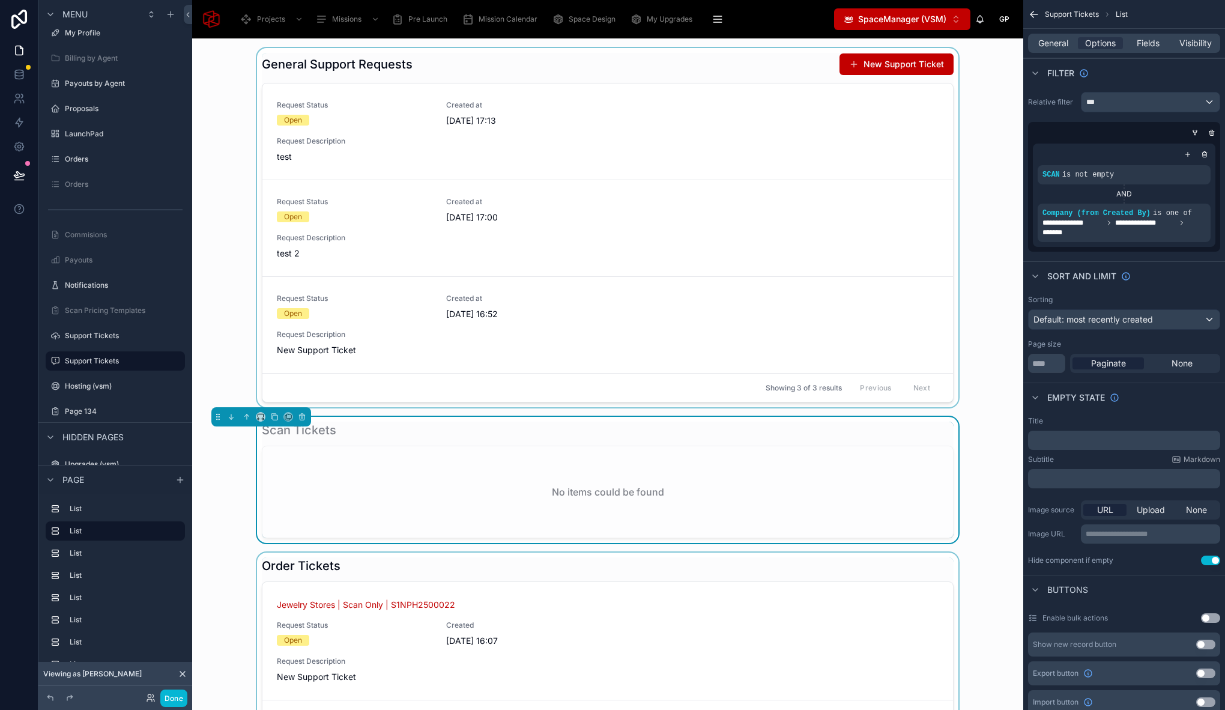
click at [451, 337] on div at bounding box center [608, 227] width 812 height 359
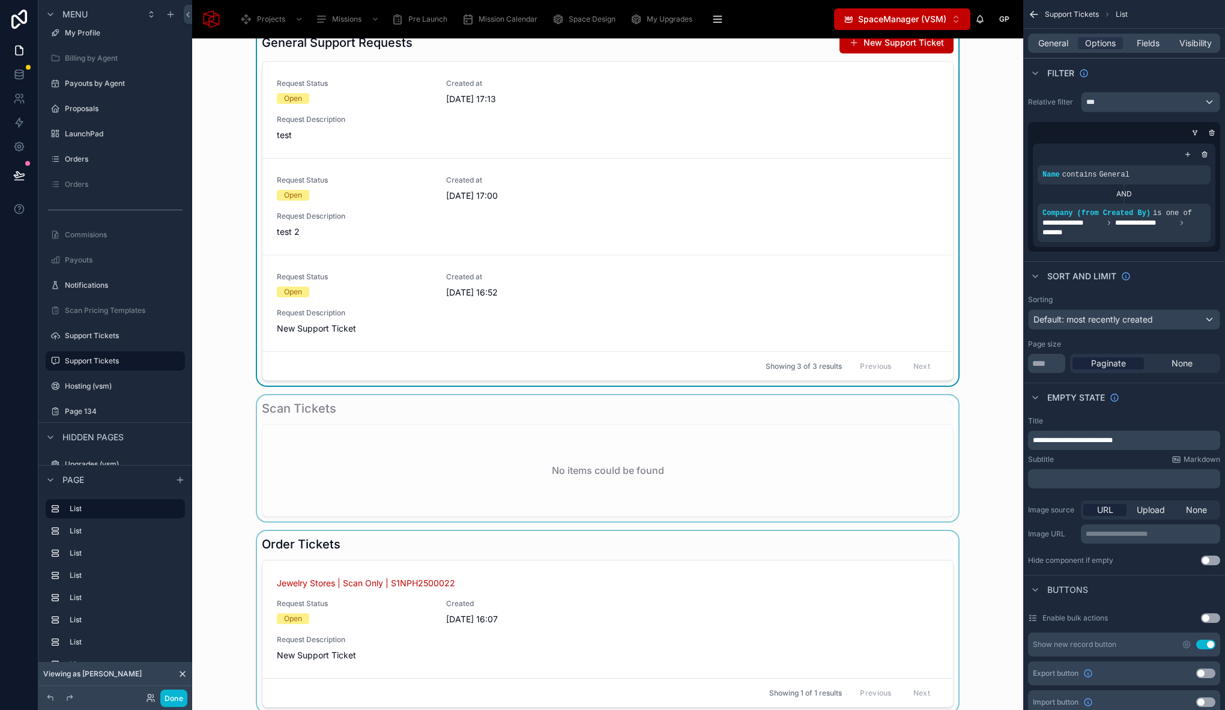
scroll to position [31, 0]
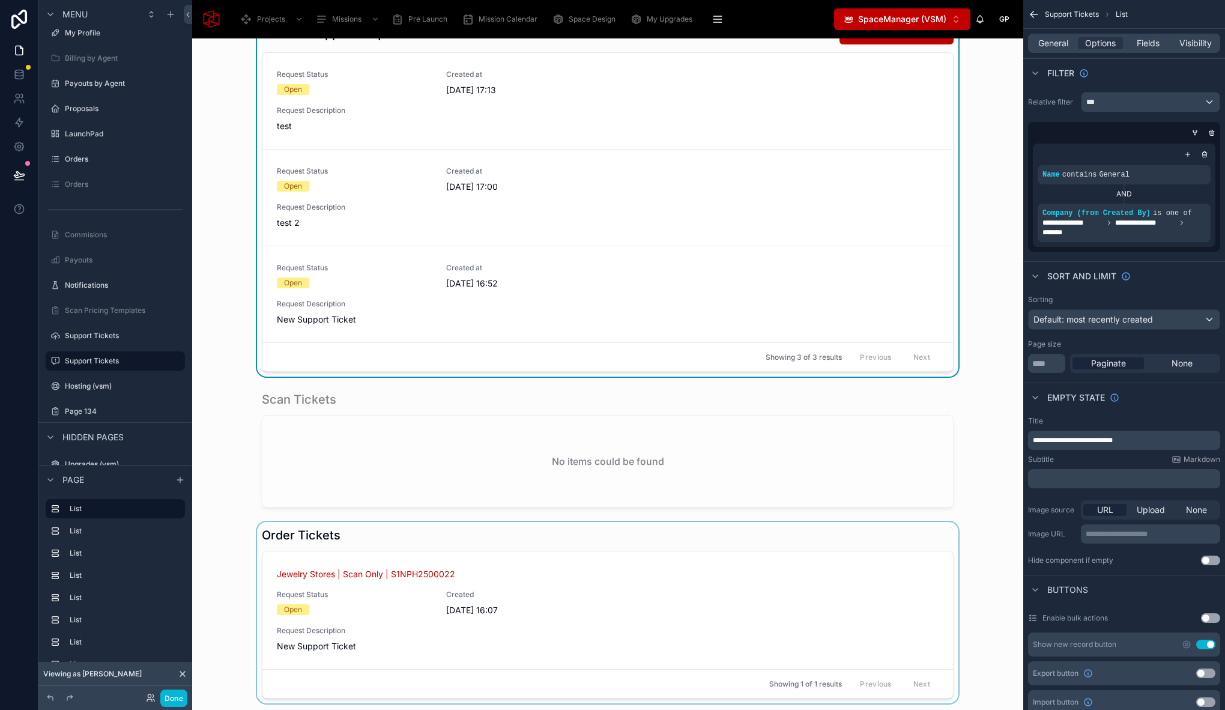
click at [433, 606] on div at bounding box center [608, 612] width 812 height 181
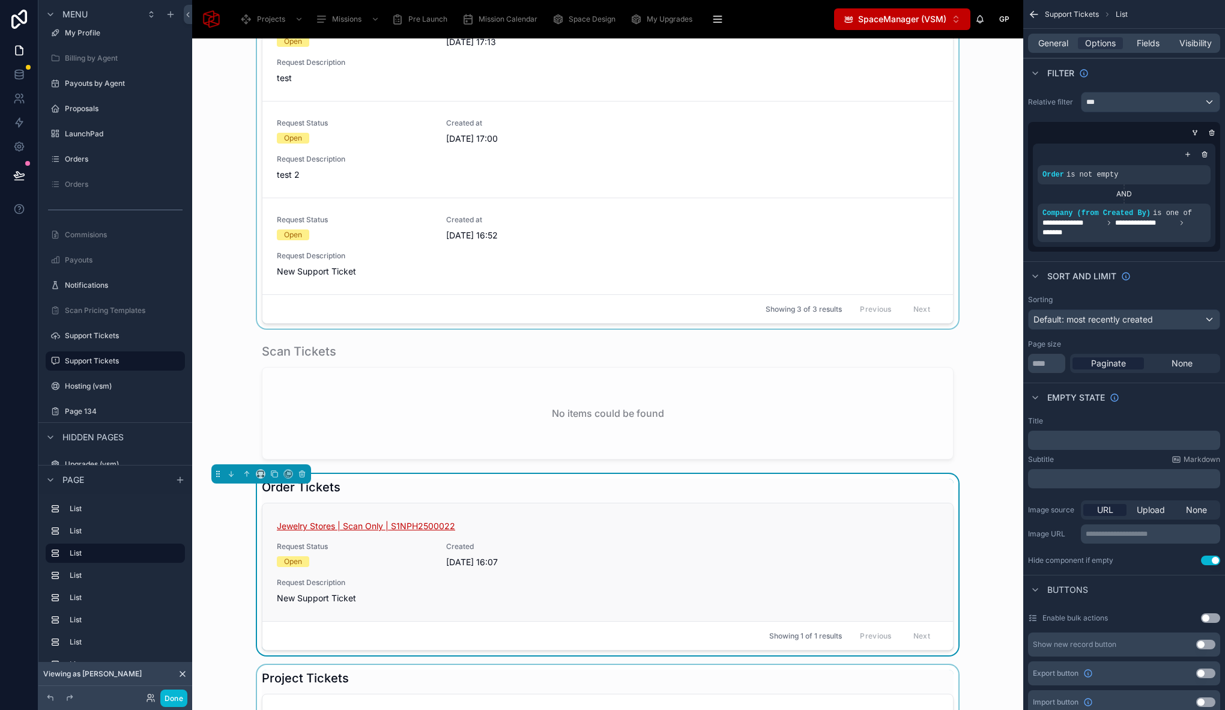
scroll to position [176, 0]
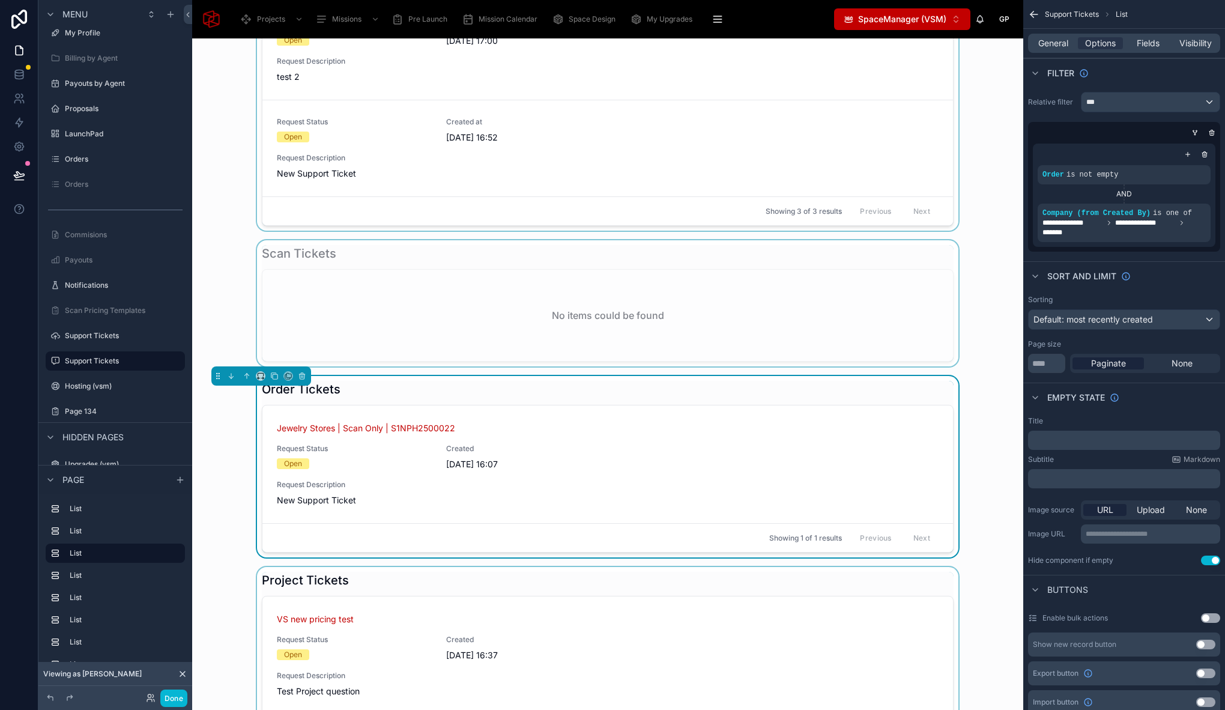
click at [412, 328] on div at bounding box center [608, 303] width 812 height 126
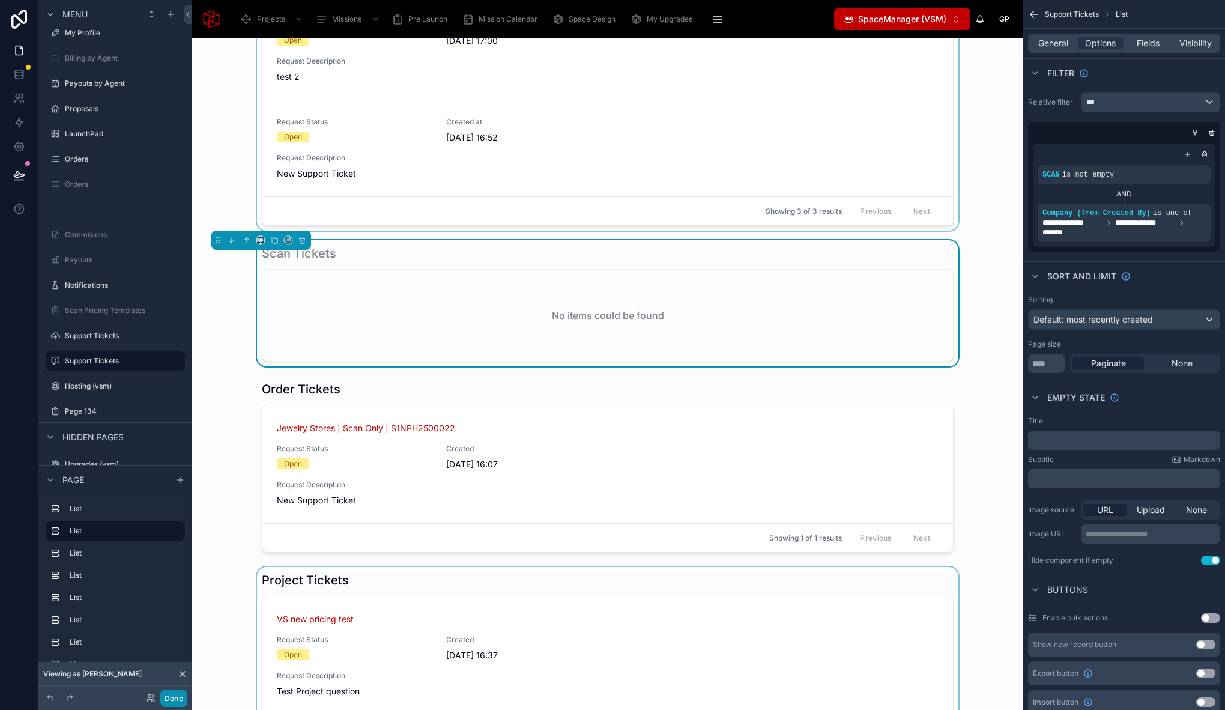
click at [185, 699] on button "Done" at bounding box center [173, 697] width 27 height 17
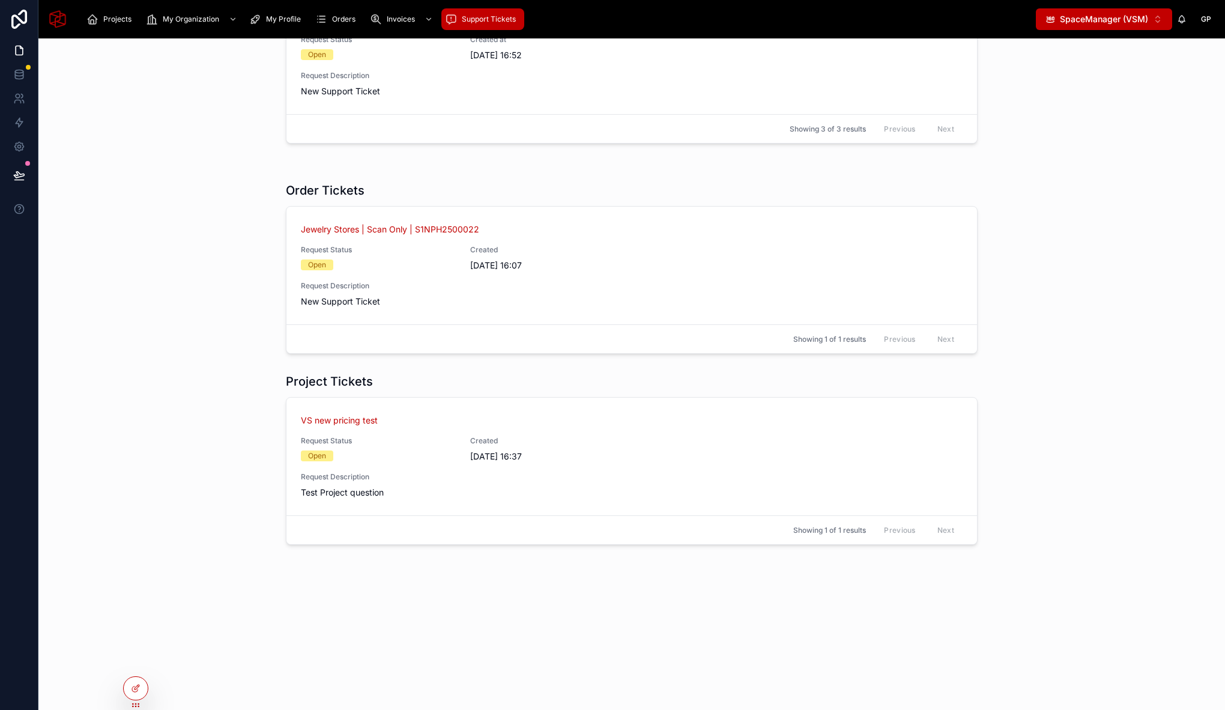
scroll to position [0, 0]
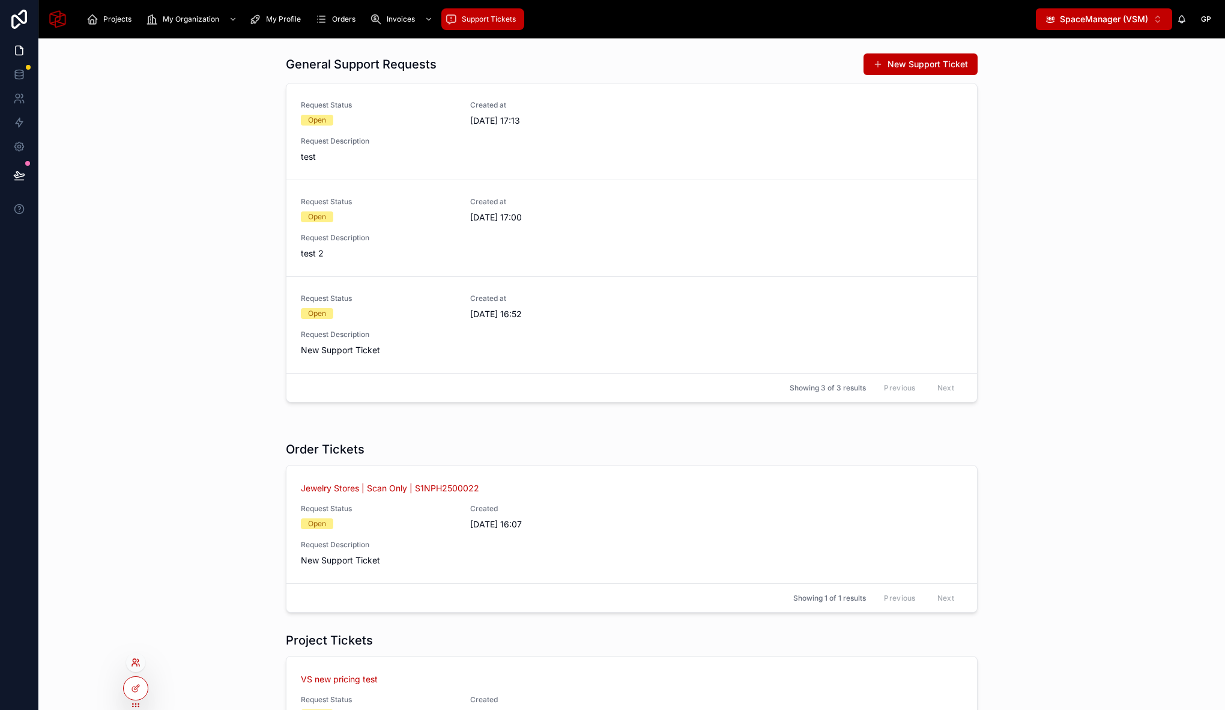
click at [137, 665] on icon at bounding box center [136, 662] width 10 height 10
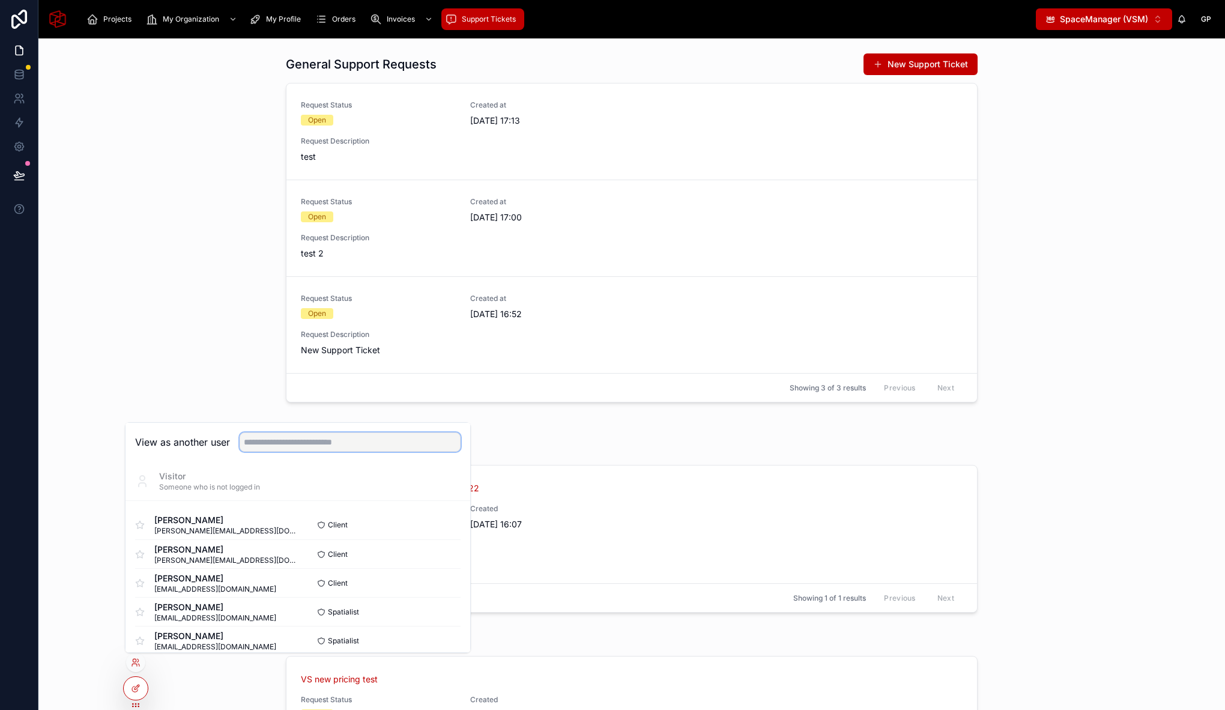
click at [306, 442] on input "text" at bounding box center [350, 441] width 221 height 19
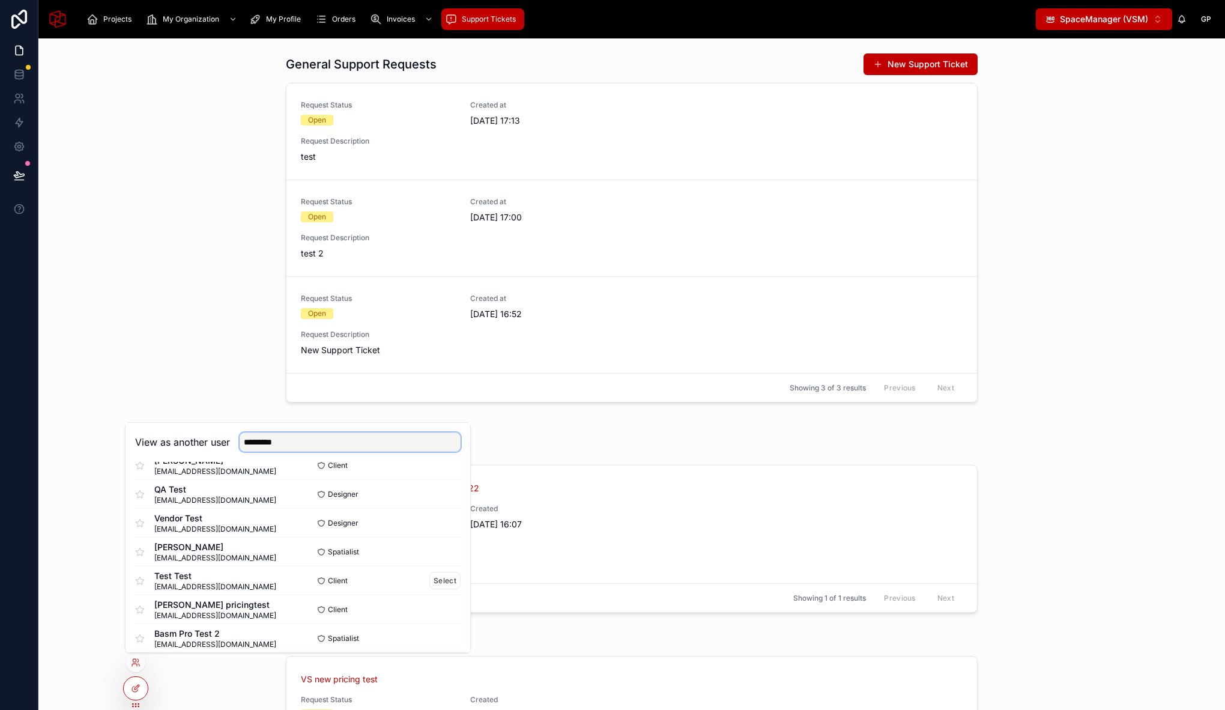
scroll to position [88, 0]
type input "*********"
click at [442, 580] on button "Select" at bounding box center [444, 580] width 31 height 17
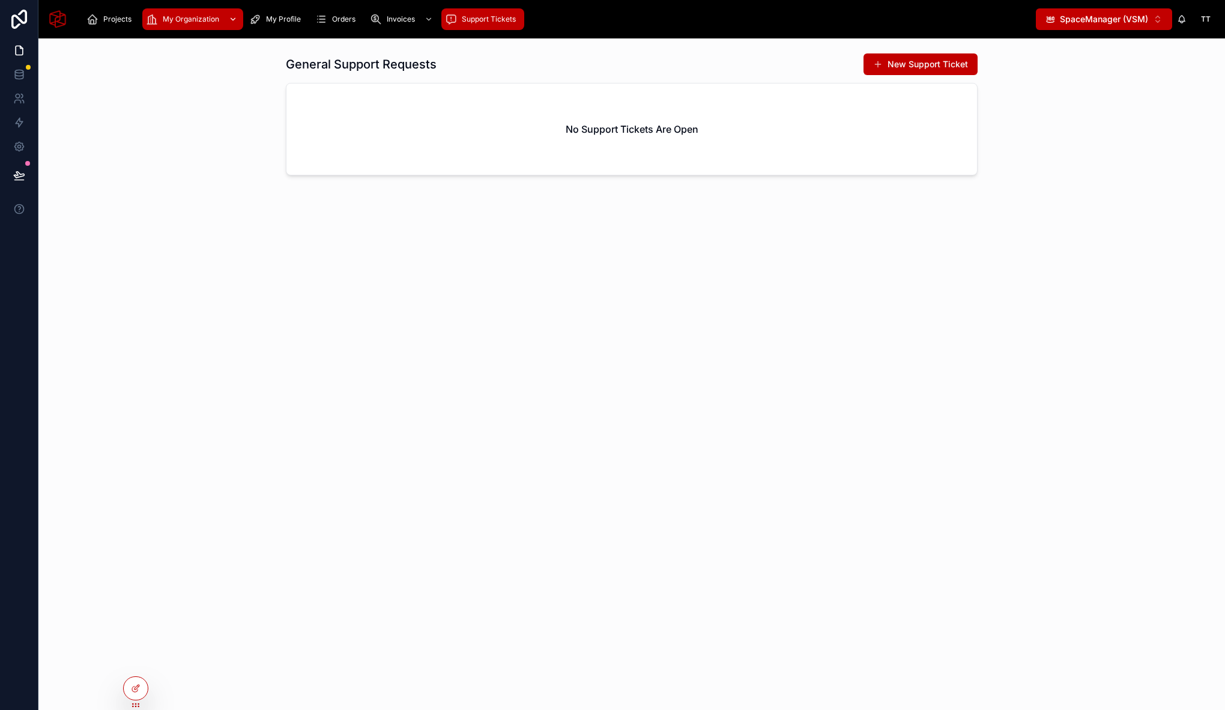
click at [194, 19] on span "My Organization" at bounding box center [191, 19] width 56 height 10
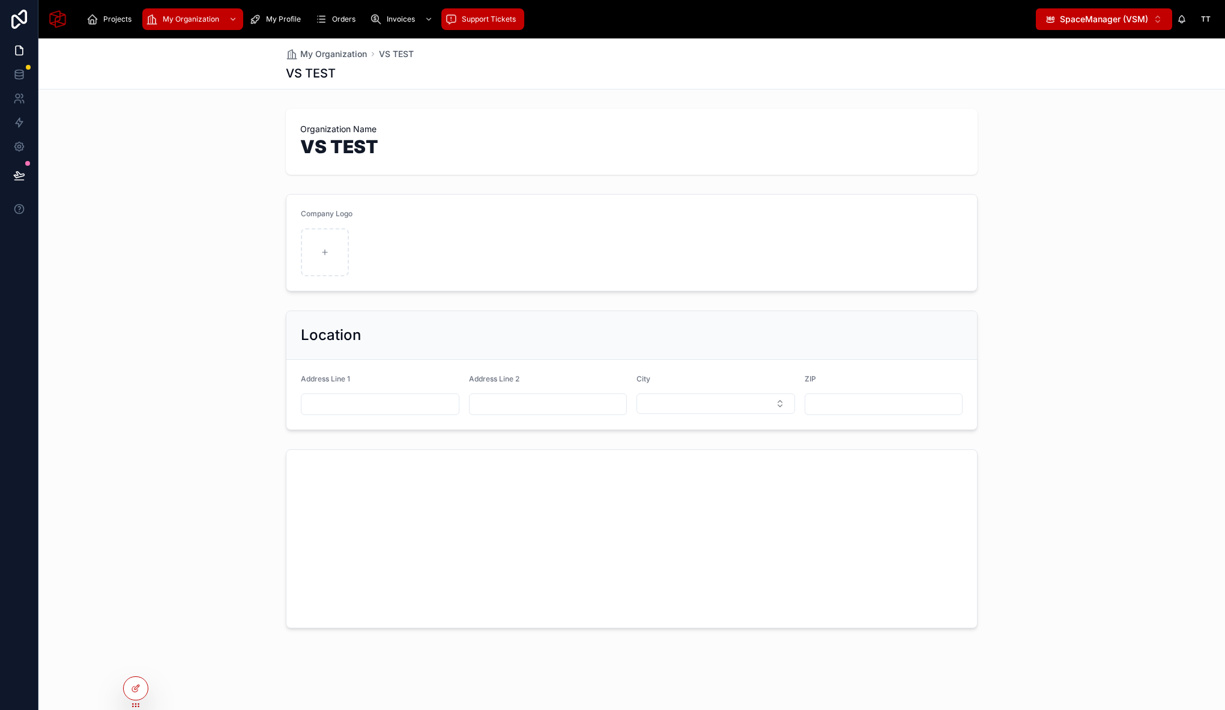
click at [480, 18] on span "Support Tickets" at bounding box center [489, 19] width 54 height 10
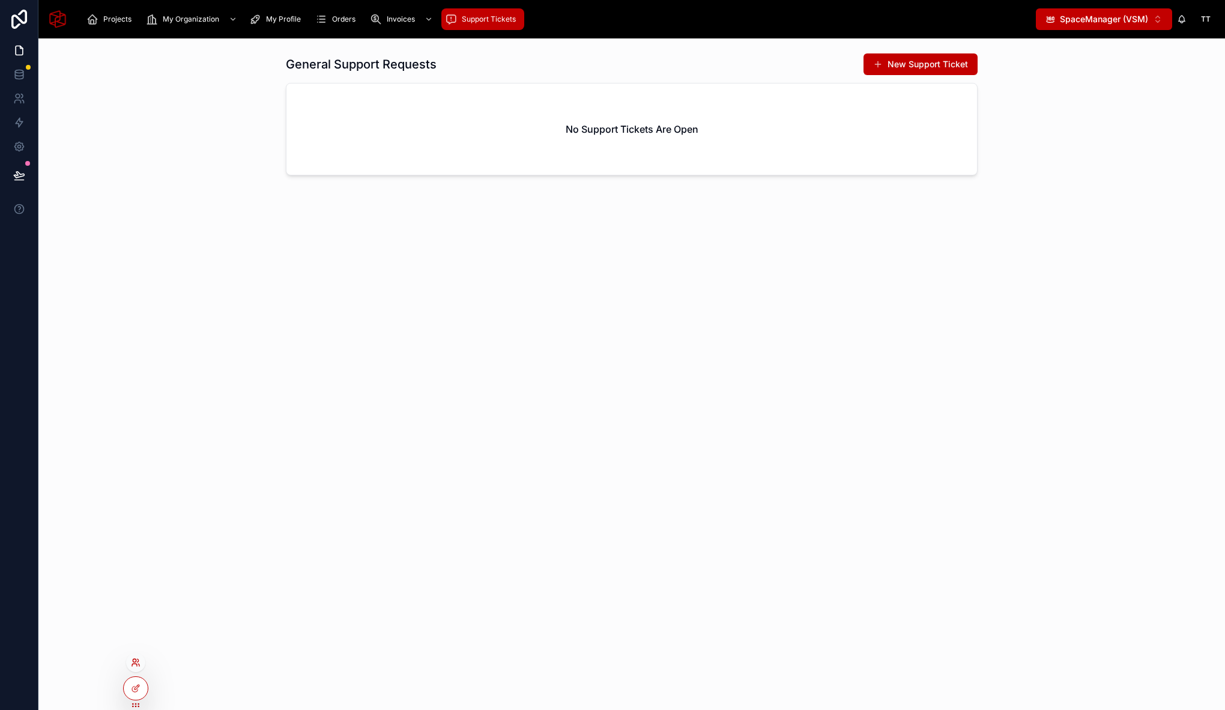
click at [137, 665] on icon at bounding box center [134, 664] width 5 height 2
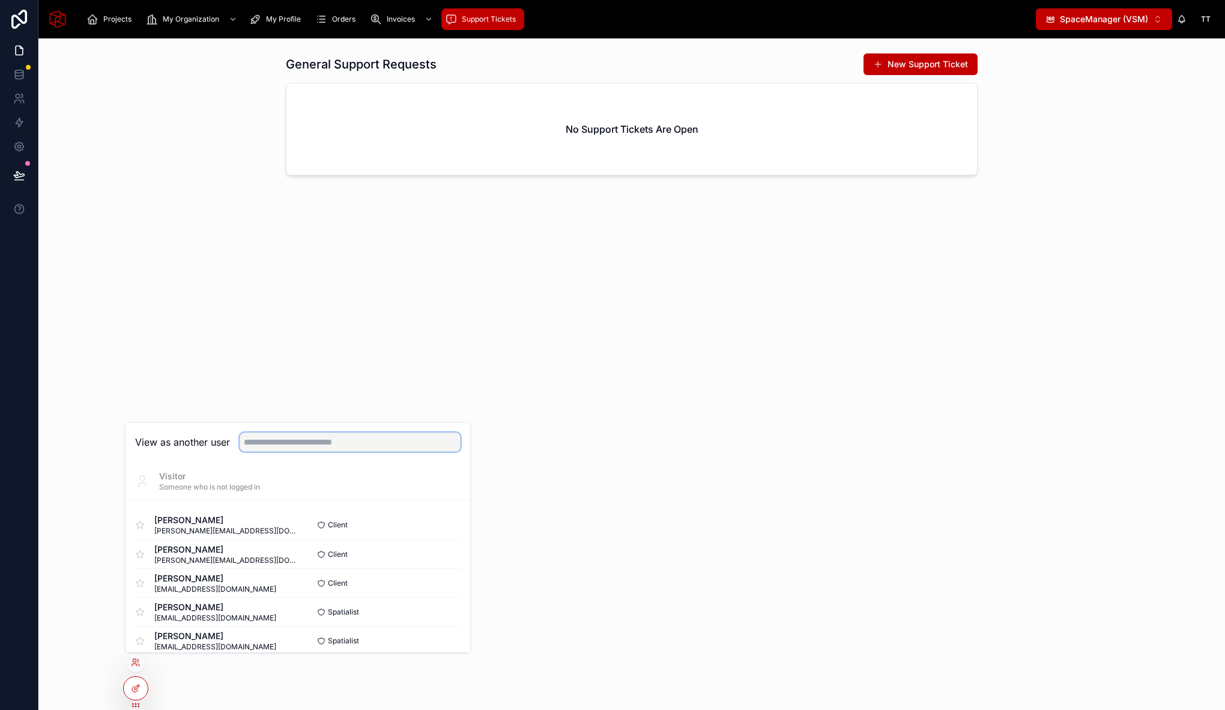
click at [303, 436] on input "text" at bounding box center [350, 441] width 221 height 19
paste input "**********"
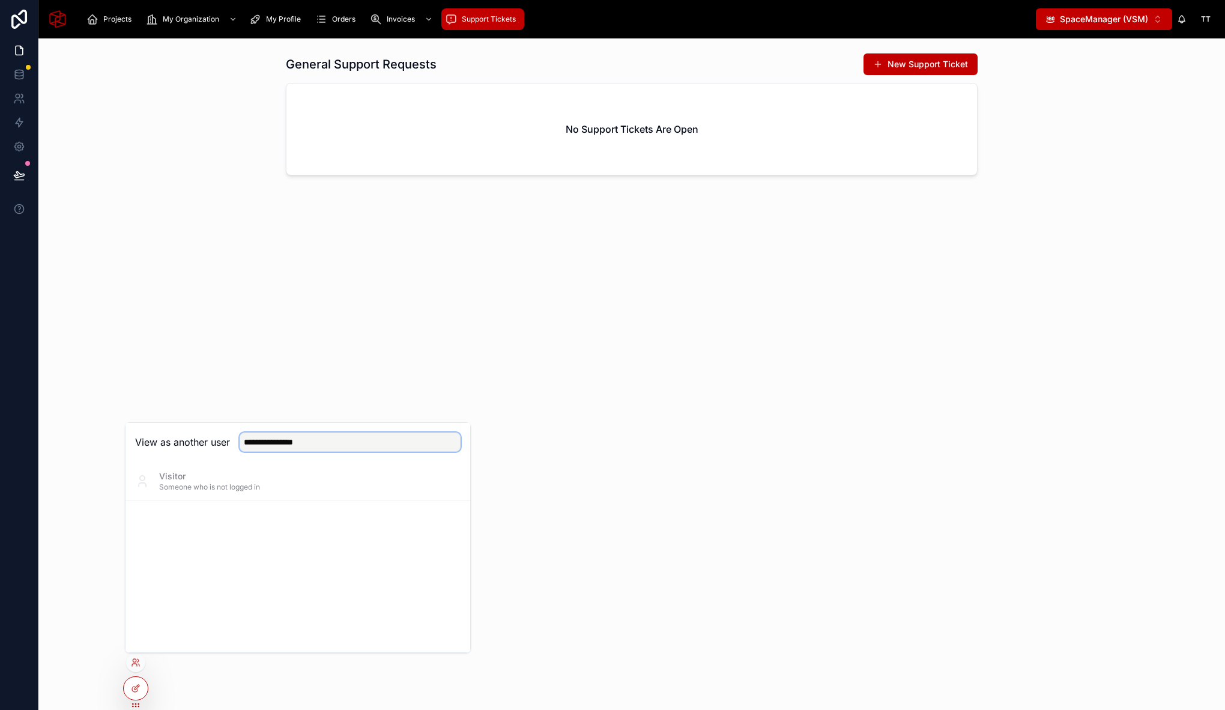
click at [343, 441] on input "**********" at bounding box center [350, 441] width 221 height 19
click at [369, 444] on input "**********" at bounding box center [350, 441] width 221 height 19
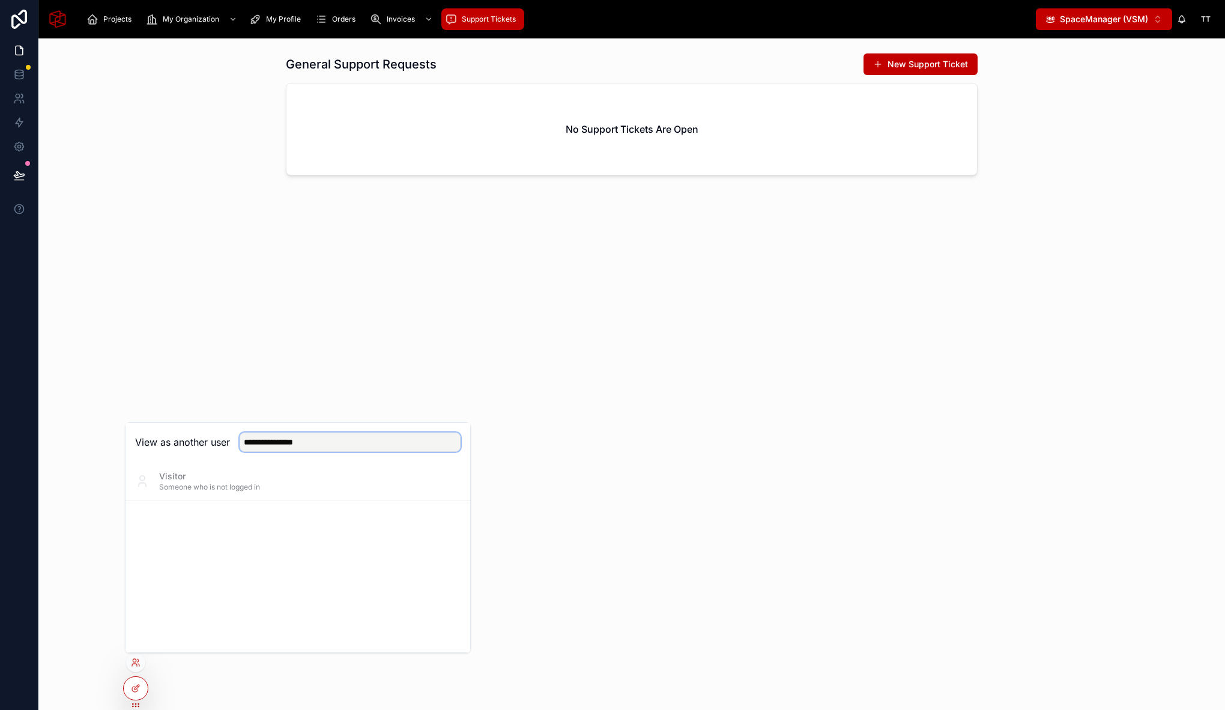
click at [369, 444] on input "**********" at bounding box center [350, 441] width 221 height 19
type input "****"
click at [432, 524] on button "Select" at bounding box center [444, 524] width 31 height 17
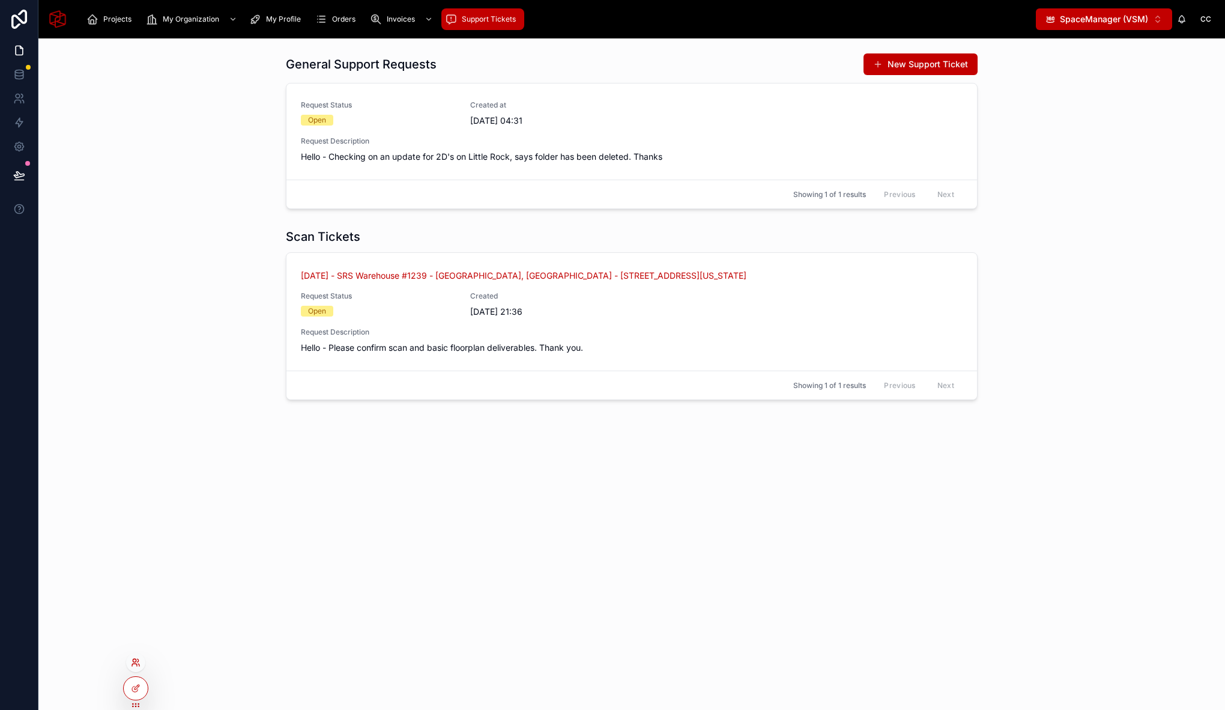
click at [133, 660] on icon at bounding box center [134, 660] width 3 height 3
click at [333, 444] on input "text" at bounding box center [350, 441] width 221 height 19
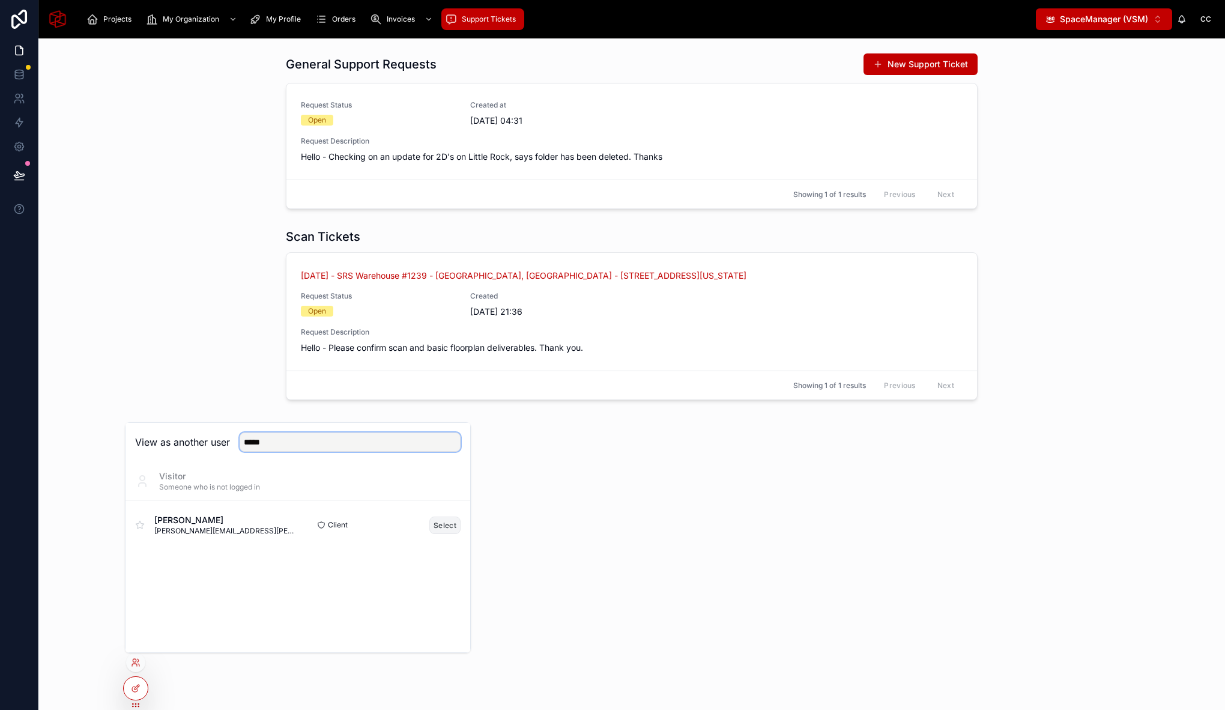
type input "*****"
click at [450, 525] on button "Select" at bounding box center [444, 524] width 31 height 17
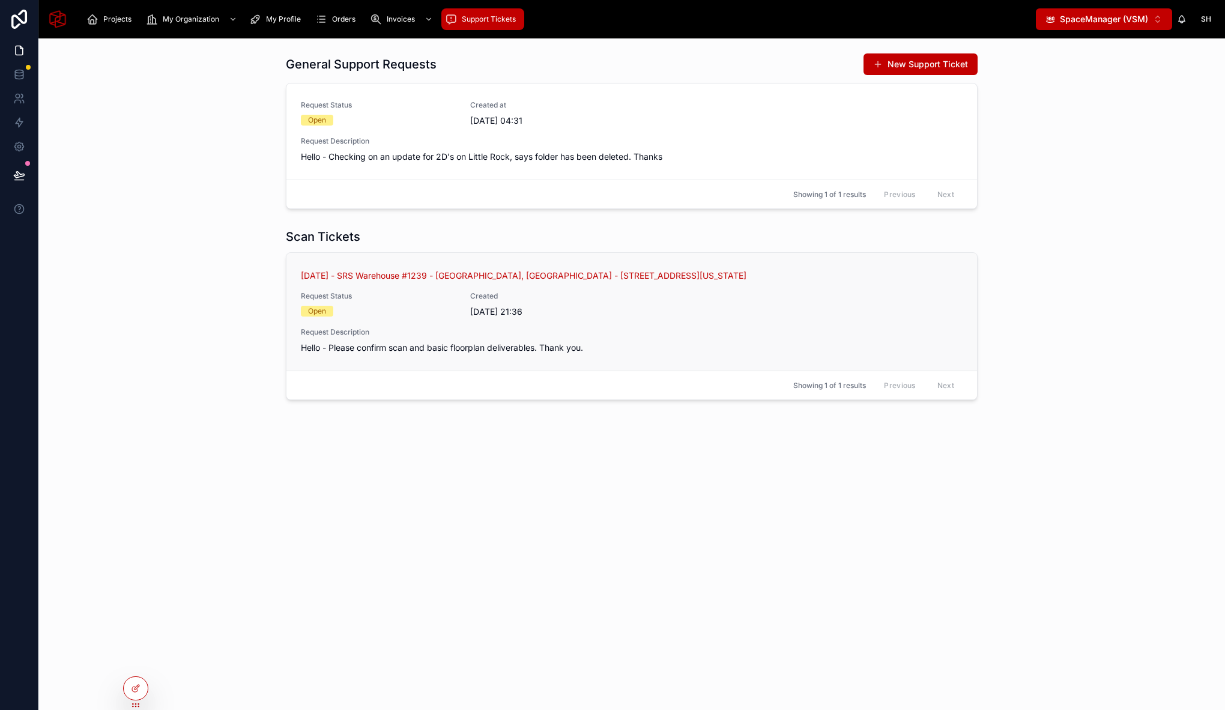
click at [790, 282] on div "[DATE] - SRS Warehouse #1239 - [GEOGRAPHIC_DATA], [GEOGRAPHIC_DATA] - [STREET_A…" at bounding box center [632, 312] width 662 height 84
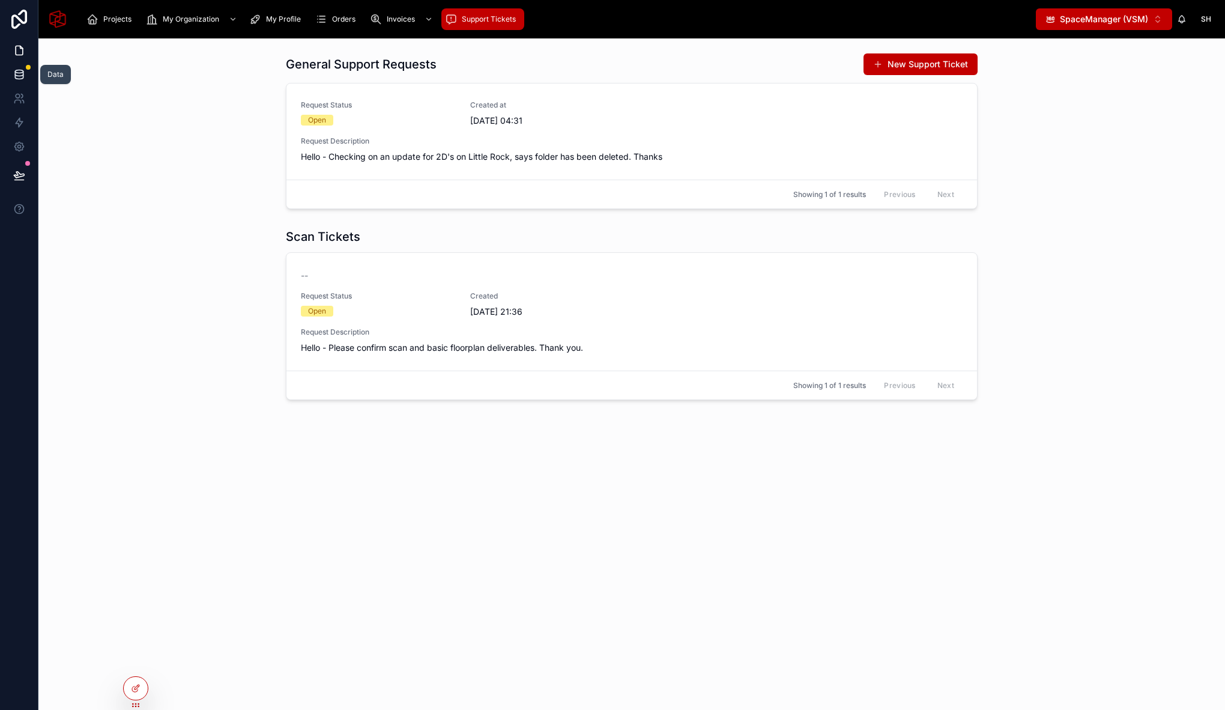
click at [24, 74] on icon at bounding box center [19, 74] width 12 height 12
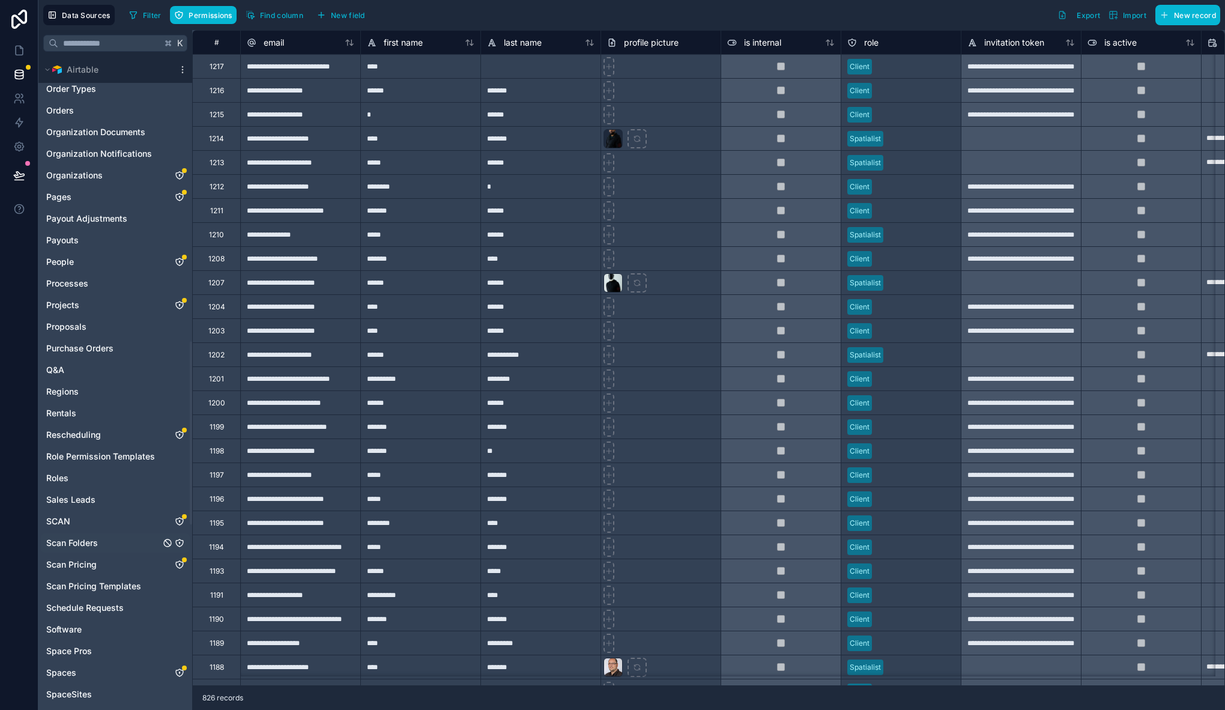
scroll to position [1011, 0]
click at [180, 523] on icon "SCAN" at bounding box center [180, 525] width 10 height 10
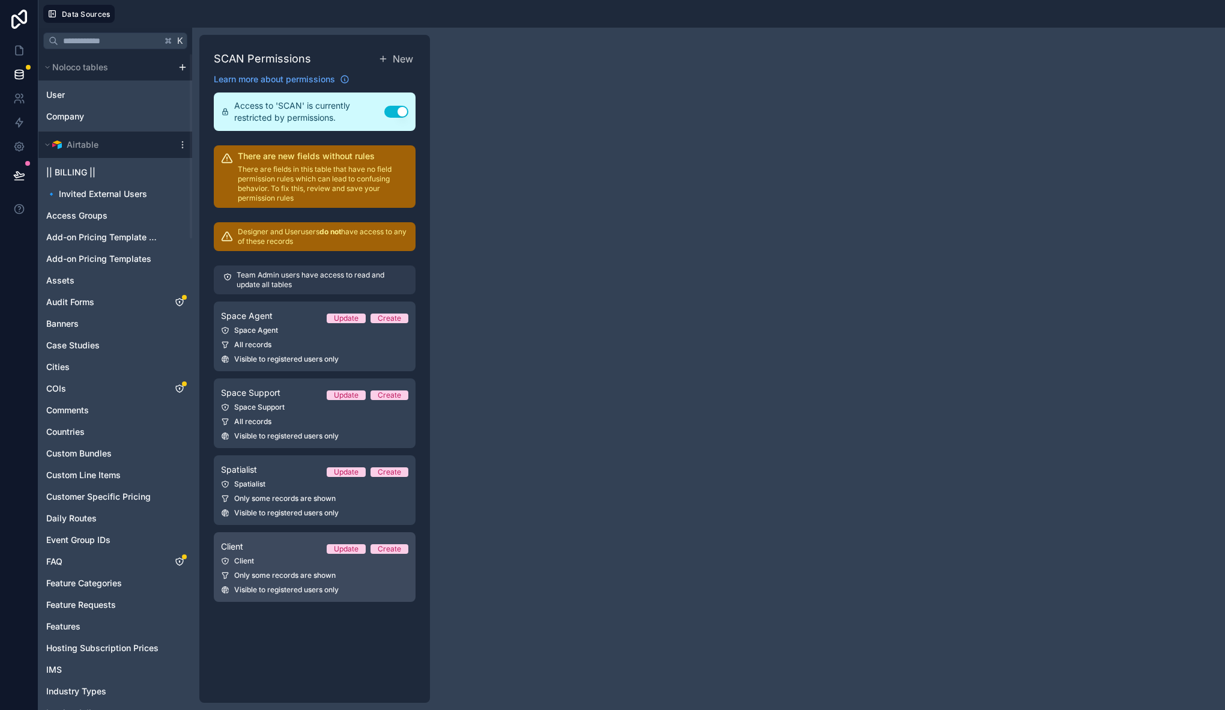
click at [276, 591] on span "Visible to registered users only" at bounding box center [286, 590] width 104 height 10
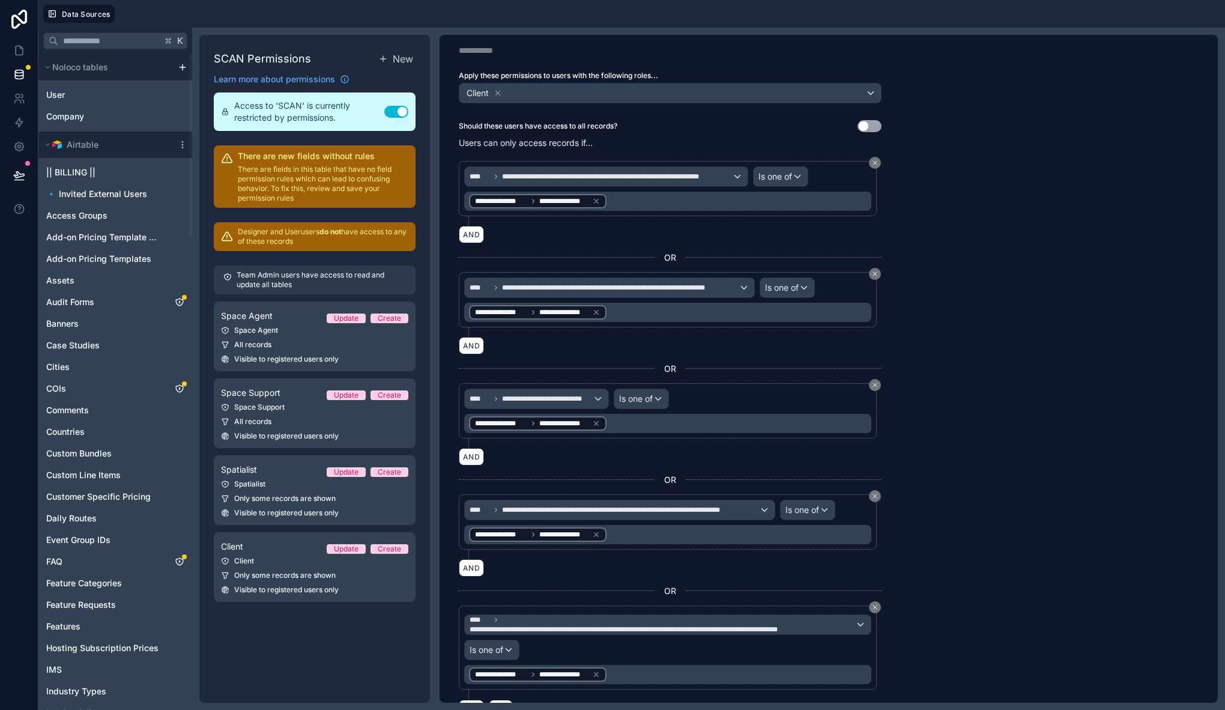
scroll to position [88, 0]
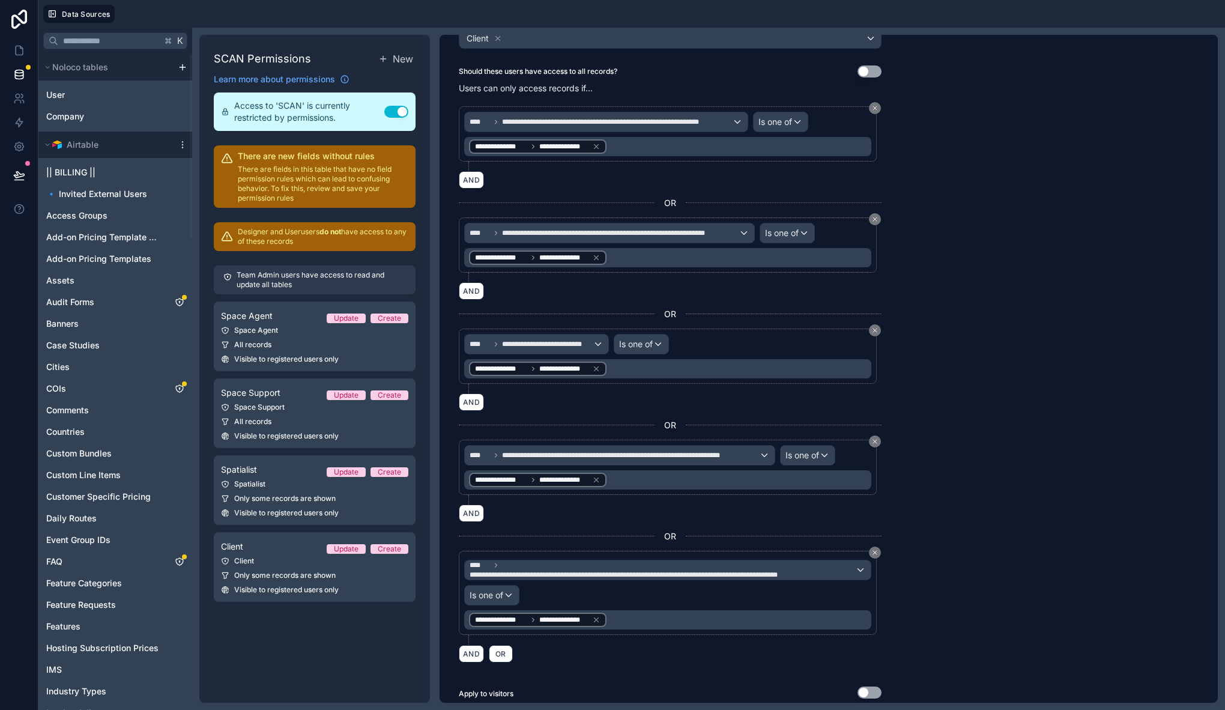
click at [997, 308] on div "**********" at bounding box center [828, 369] width 778 height 668
click at [22, 53] on icon at bounding box center [19, 50] width 7 height 9
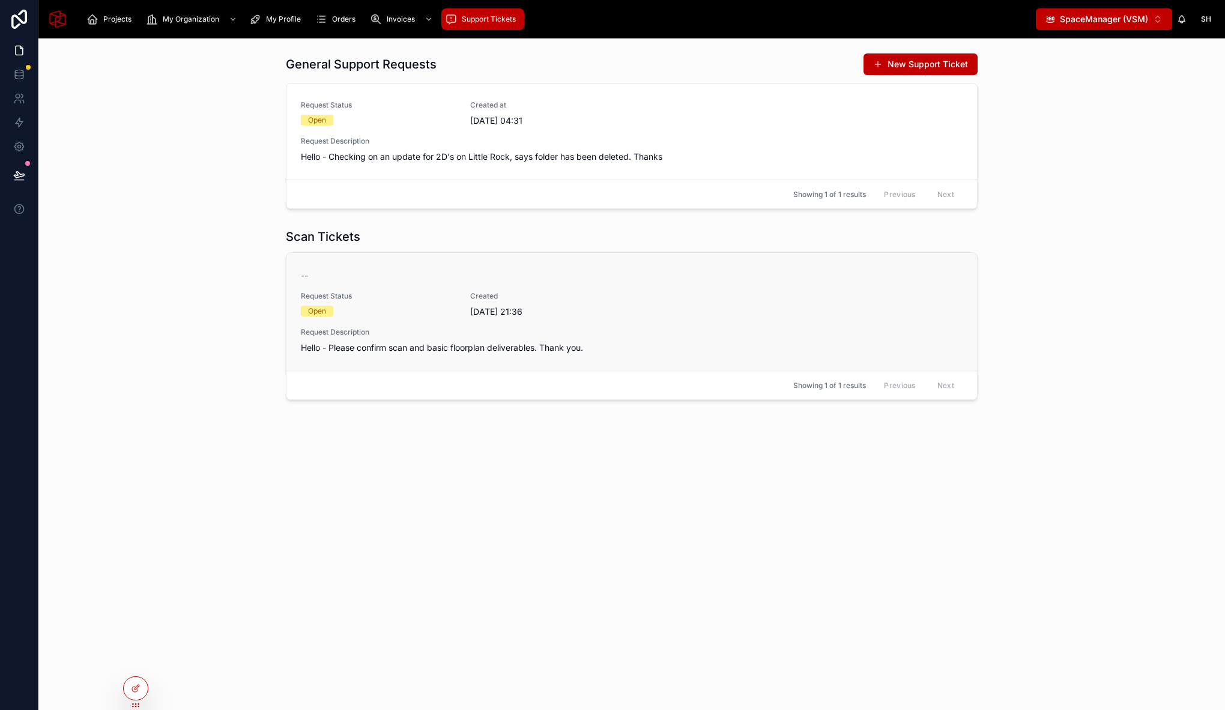
click at [387, 300] on span "Request Status" at bounding box center [378, 296] width 155 height 10
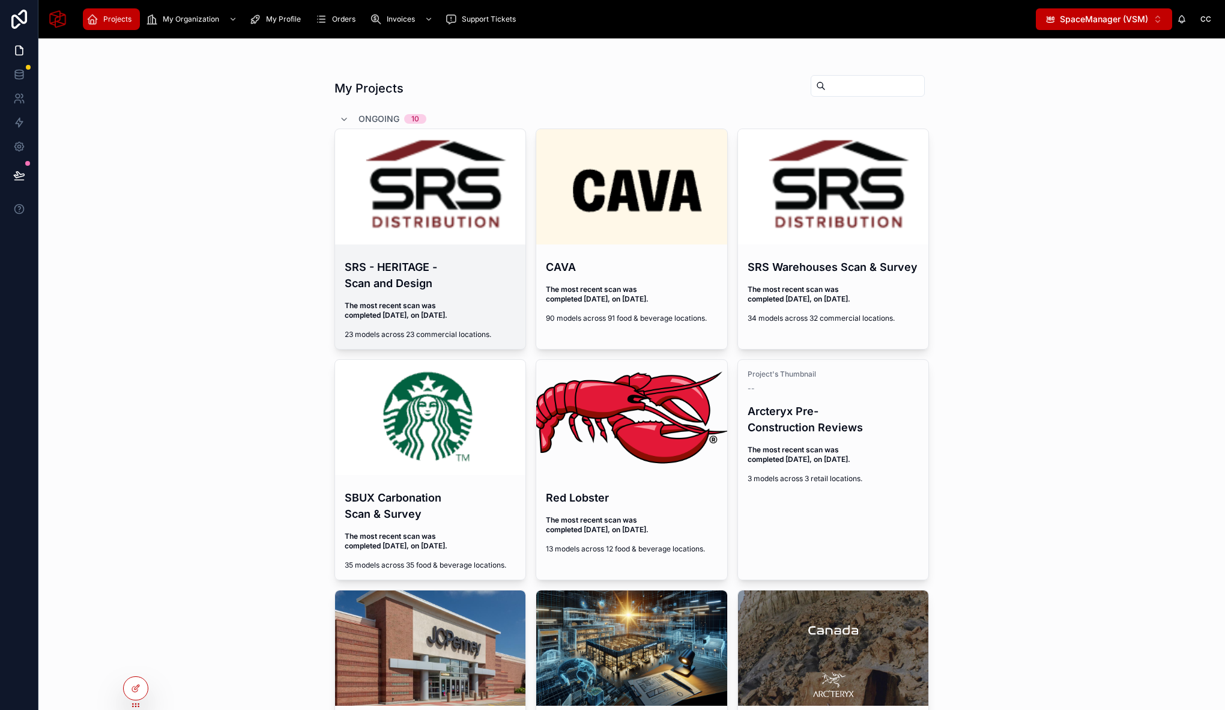
click at [433, 281] on h4 "SRS - HERITAGE - Scan and Design" at bounding box center [431, 275] width 172 height 32
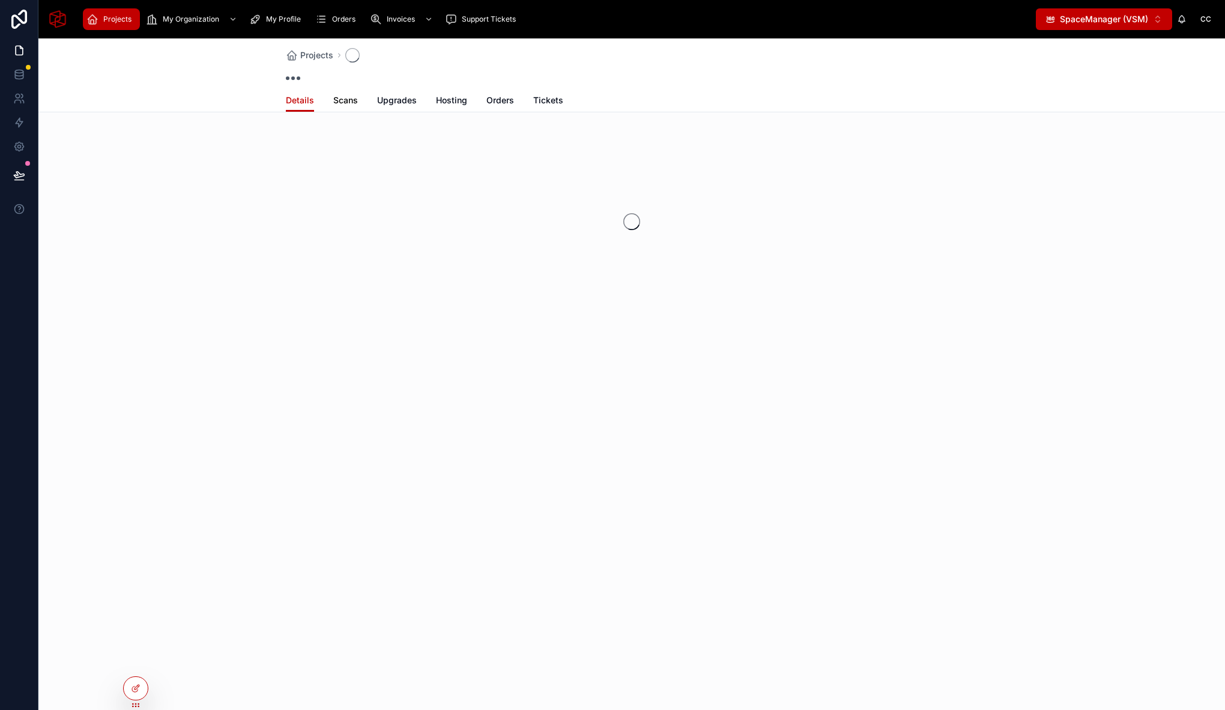
click at [347, 100] on span "Scans" at bounding box center [345, 100] width 25 height 12
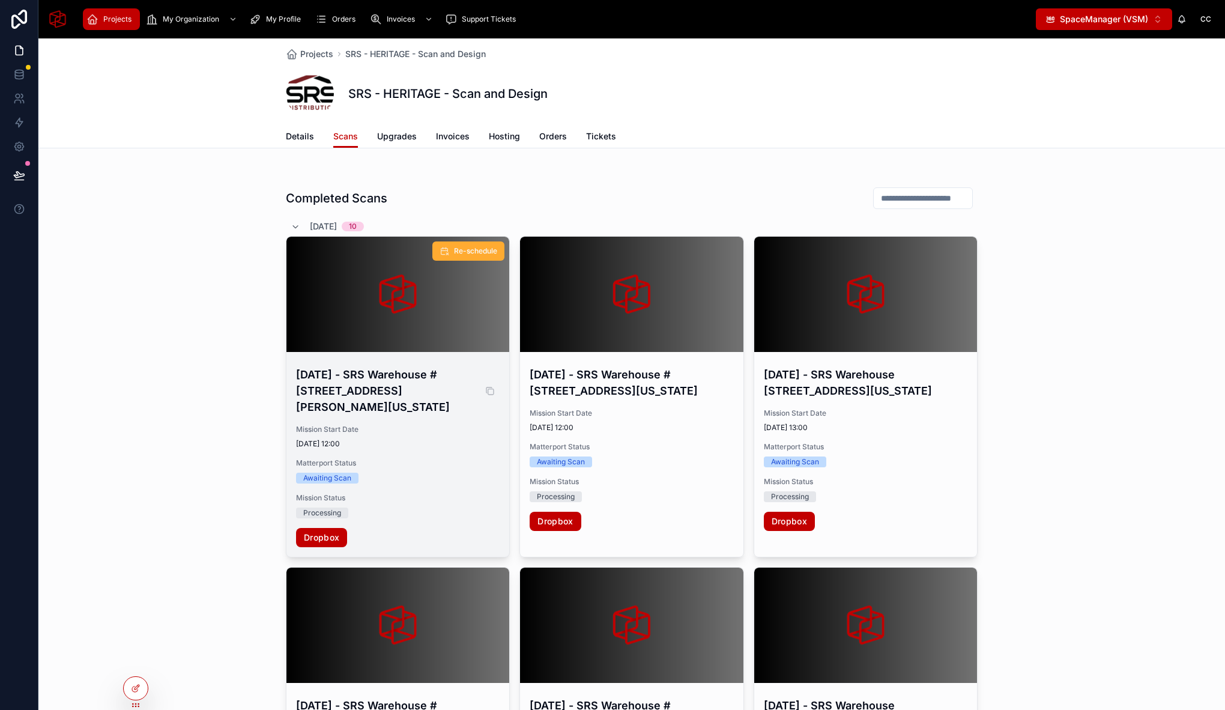
click at [387, 404] on h4 "[DATE] - SRS Warehouse #[STREET_ADDRESS][PERSON_NAME][US_STATE]" at bounding box center [398, 390] width 204 height 49
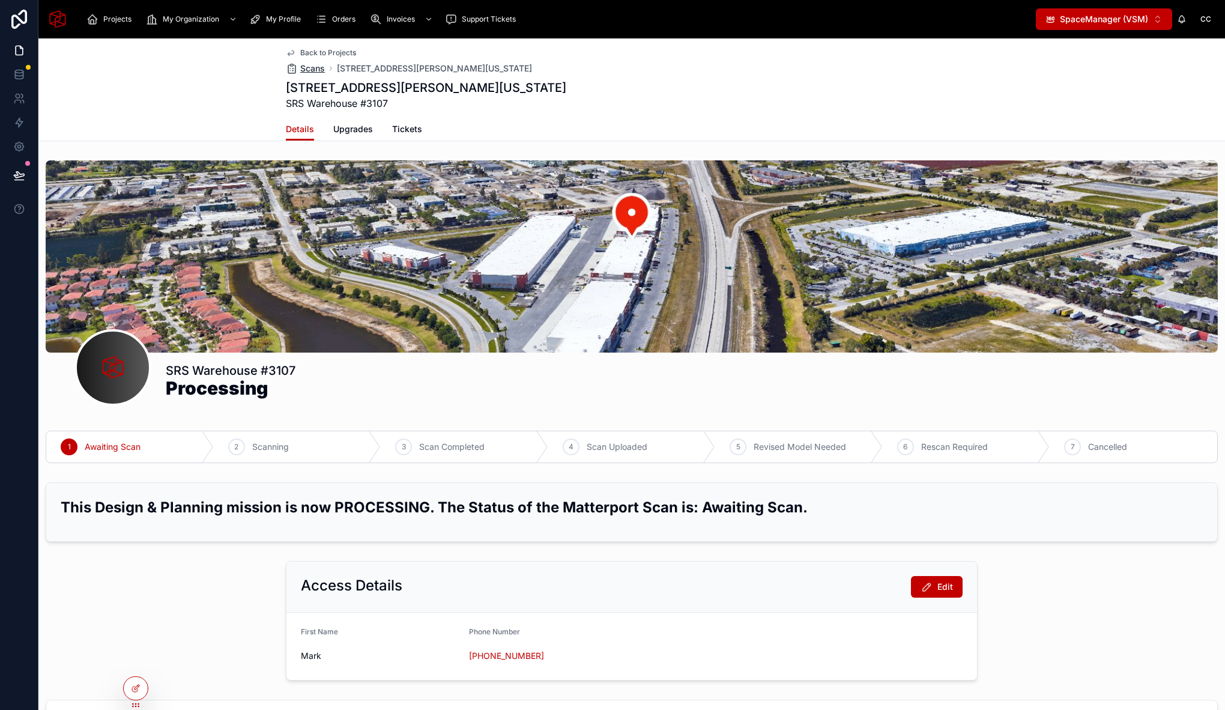
click at [306, 68] on span "Scans" at bounding box center [312, 68] width 25 height 12
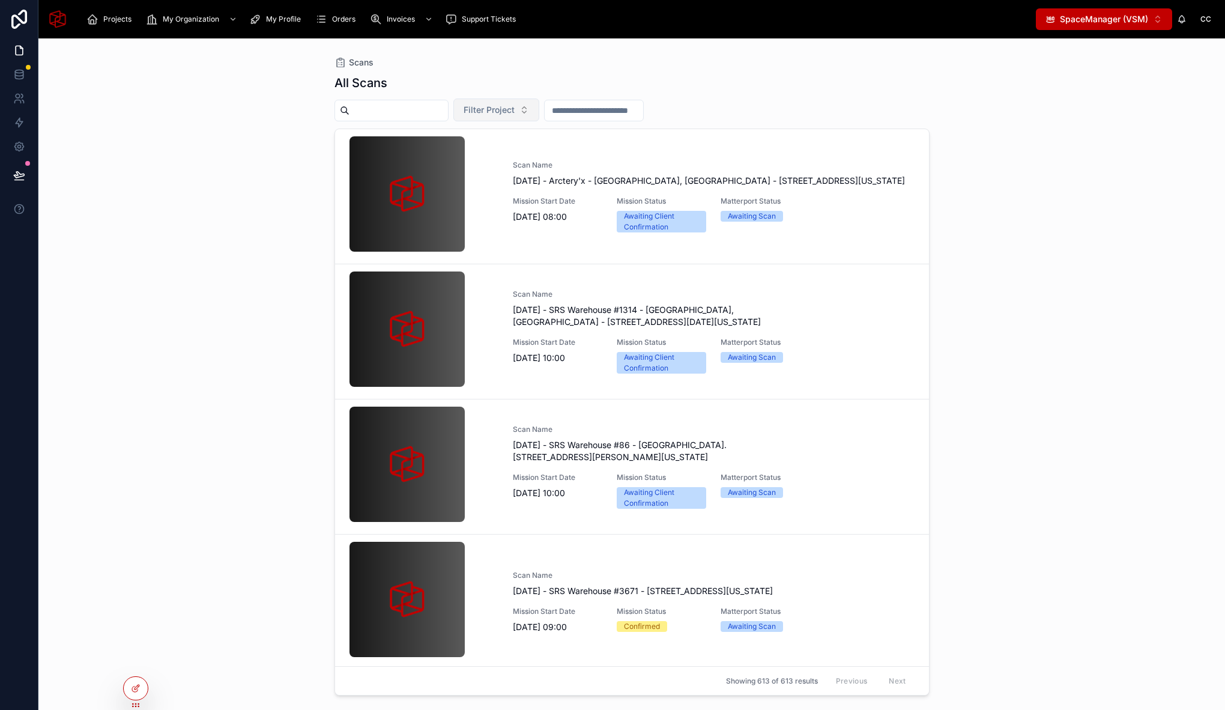
click at [485, 112] on span "Filter Project" at bounding box center [488, 110] width 51 height 12
click at [284, 198] on div "Scans All Scans Filter Project Scan Name [DATE] - [GEOGRAPHIC_DATA] - [GEOGRAPH…" at bounding box center [631, 373] width 1186 height 671
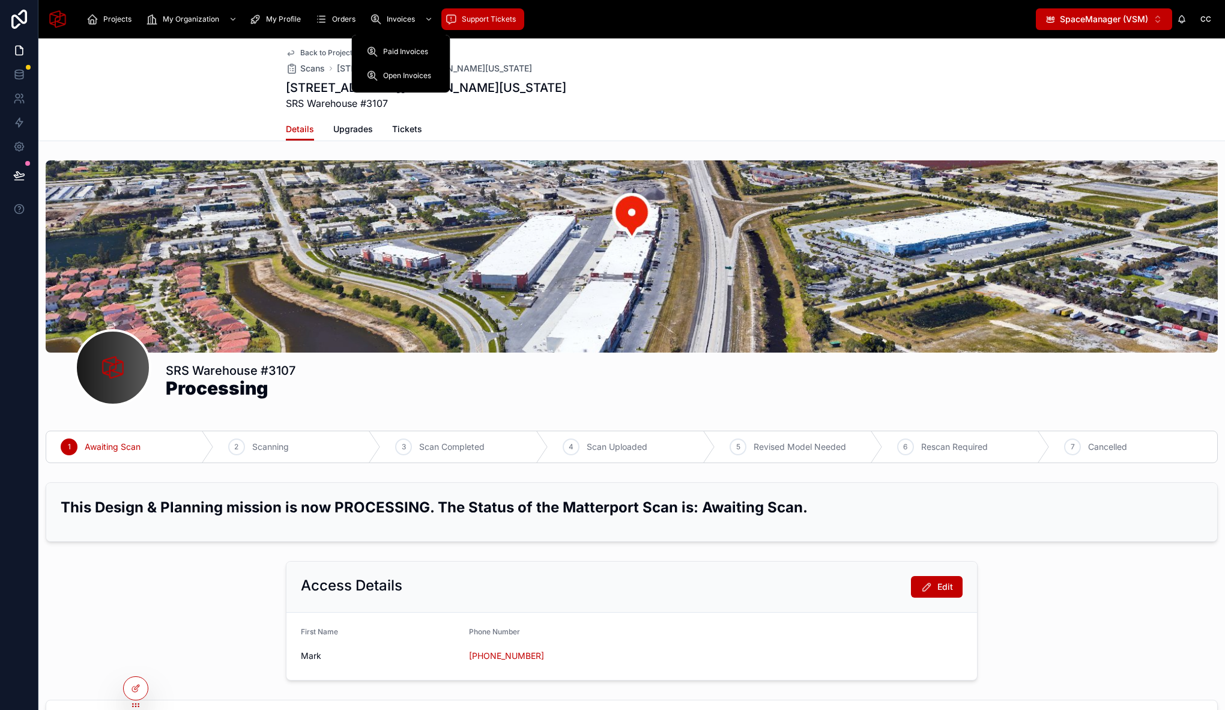
click at [478, 27] on div "Support Tickets" at bounding box center [483, 19] width 76 height 19
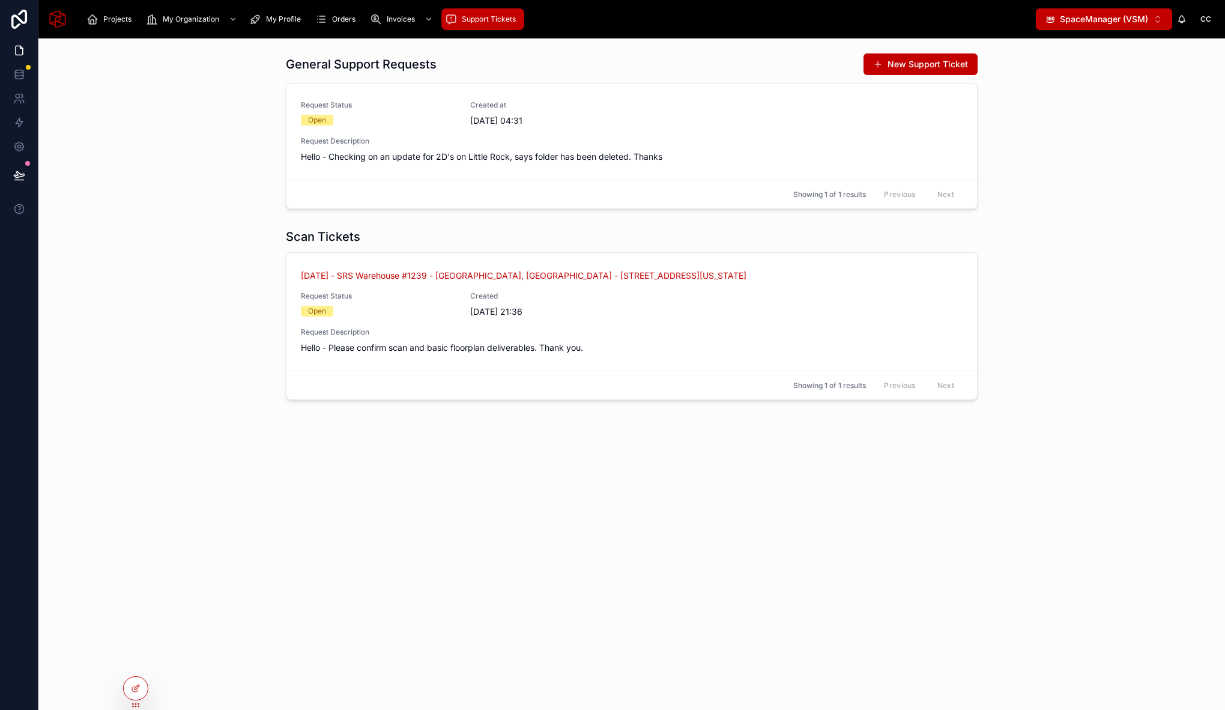
click at [207, 315] on div "Scan Tickets [DATE] - SRS Warehouse #1239 - [GEOGRAPHIC_DATA], [GEOGRAPHIC_DATA…" at bounding box center [631, 313] width 1167 height 181
click at [25, 71] on link at bounding box center [19, 74] width 38 height 24
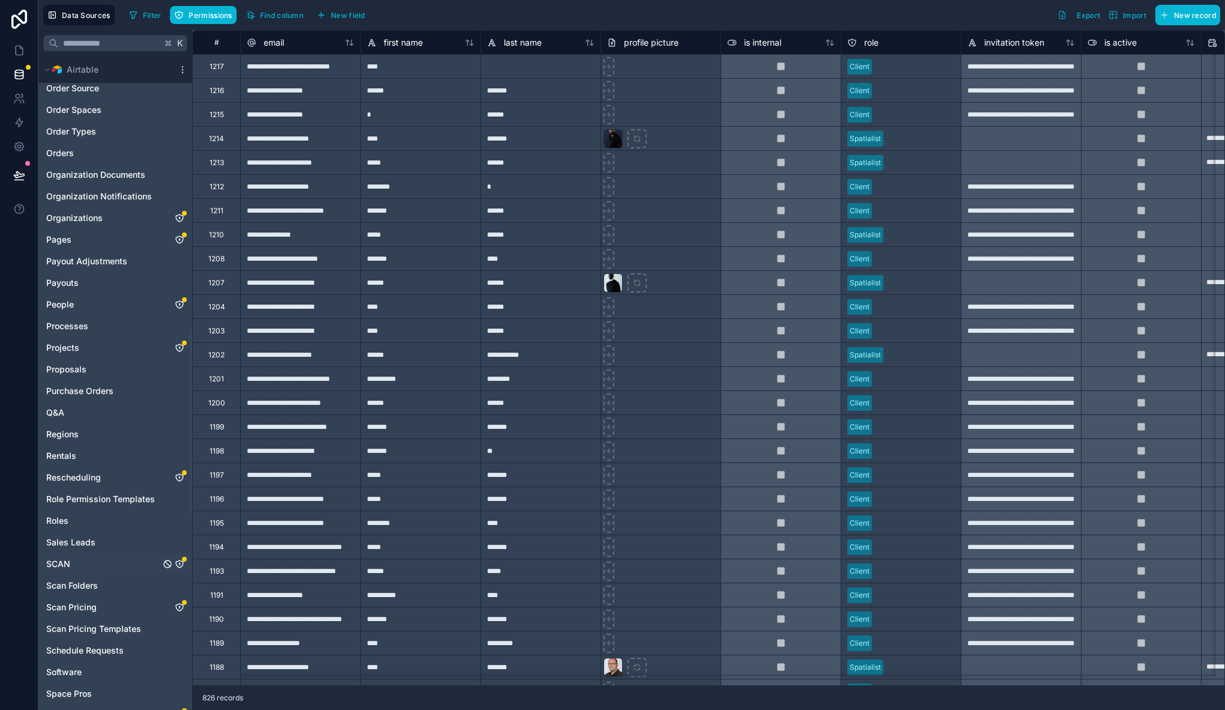
scroll to position [972, 0]
click at [101, 562] on link "SCAN" at bounding box center [103, 564] width 114 height 12
click at [181, 565] on icon "SCAN" at bounding box center [180, 564] width 10 height 10
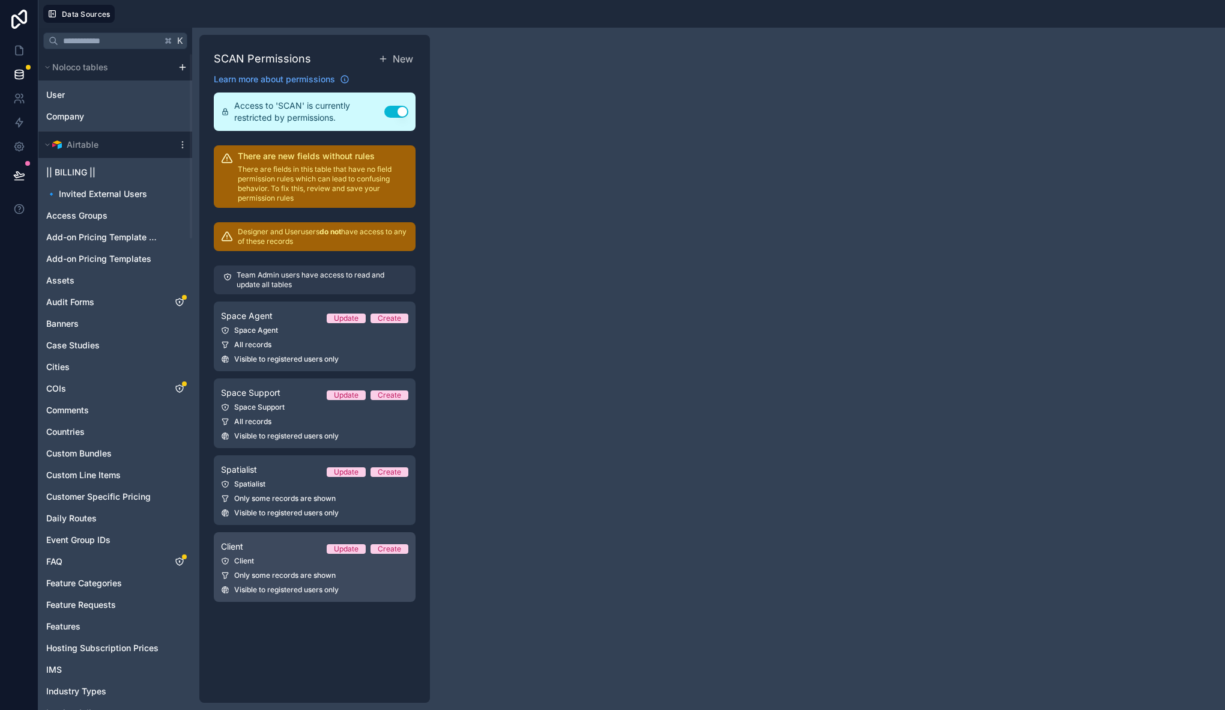
click at [274, 567] on link "Client Update Create Client Only some records are shown Visible to registered u…" at bounding box center [315, 567] width 202 height 70
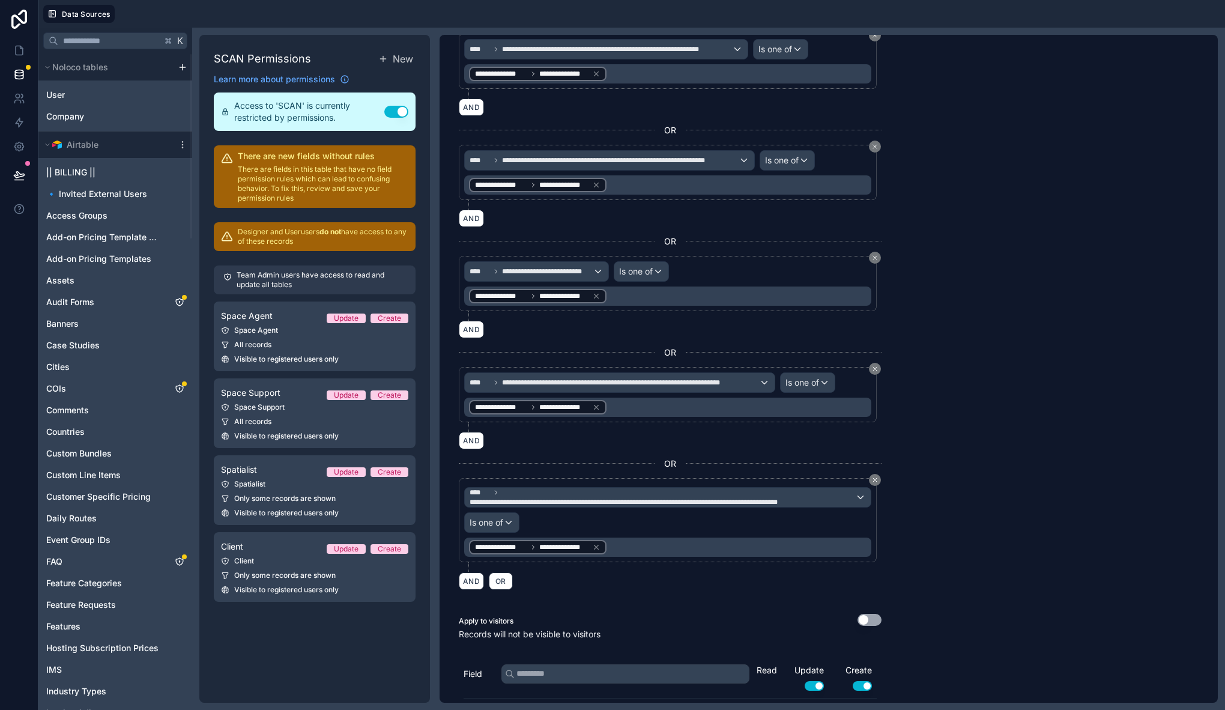
scroll to position [199, 0]
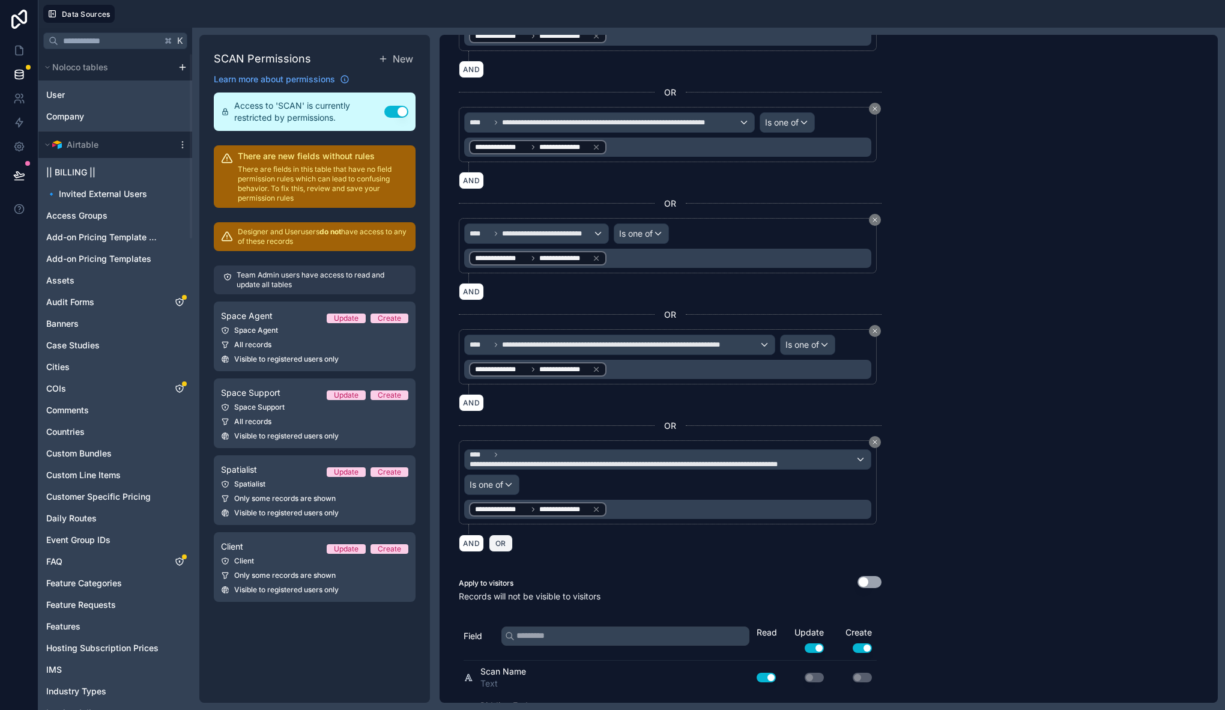
click at [500, 545] on span "OR" at bounding box center [501, 542] width 16 height 9
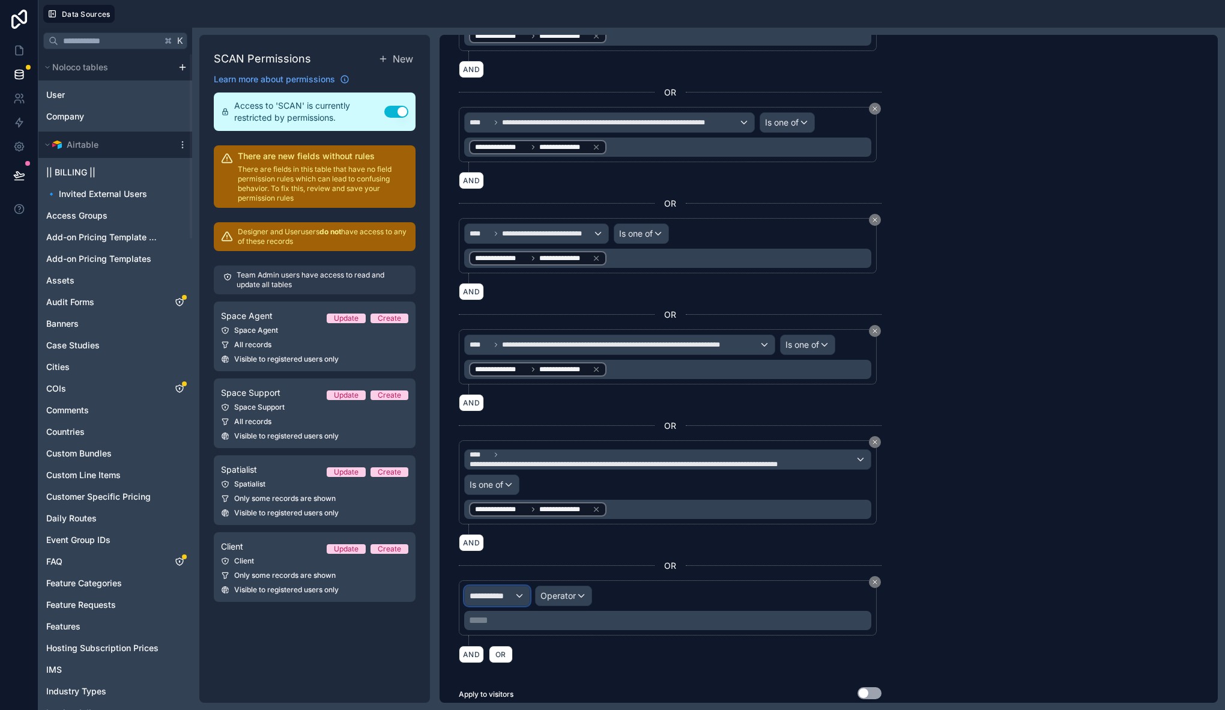
click at [510, 595] on span "**********" at bounding box center [491, 596] width 44 height 12
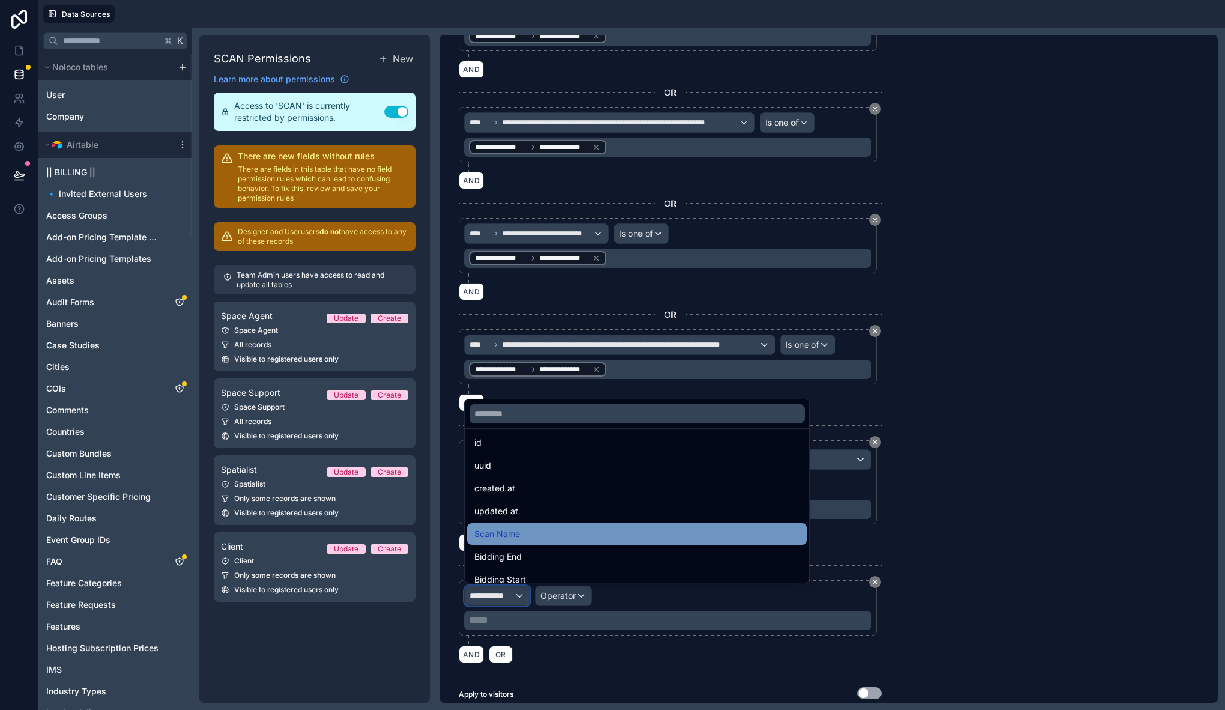
scroll to position [0, 0]
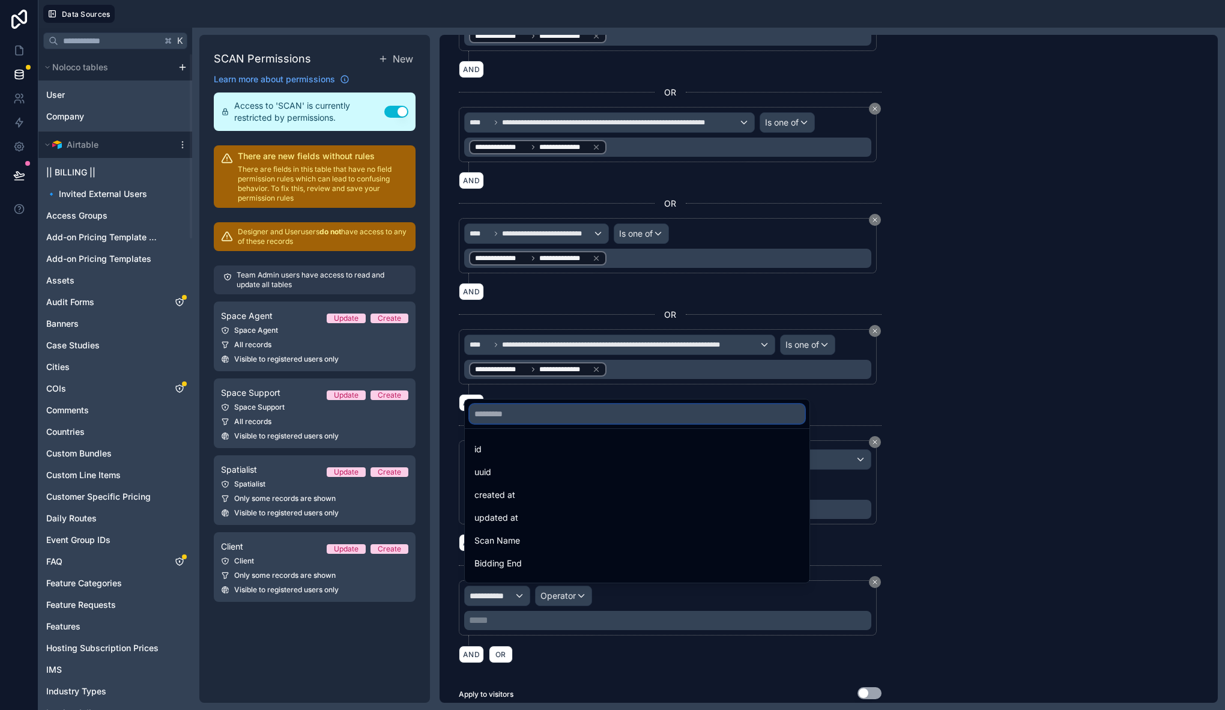
click at [566, 416] on input "text" at bounding box center [636, 413] width 335 height 19
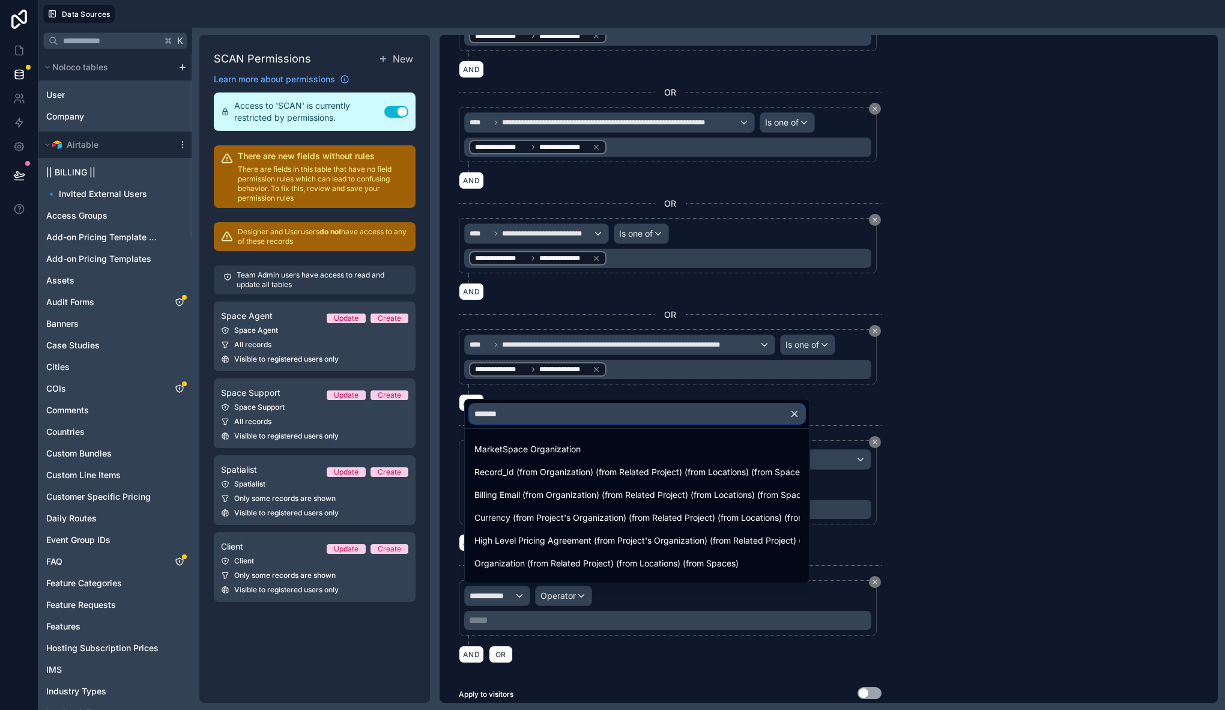
type input "********"
click at [571, 421] on input "********" at bounding box center [636, 413] width 335 height 19
drag, startPoint x: 573, startPoint y: 418, endPoint x: 460, endPoint y: 413, distance: 113.0
click at [460, 414] on div "Data Sources K Noloco tables User Company Airtable || BILLING || 🔹 Invited Exte…" at bounding box center [631, 355] width 1186 height 710
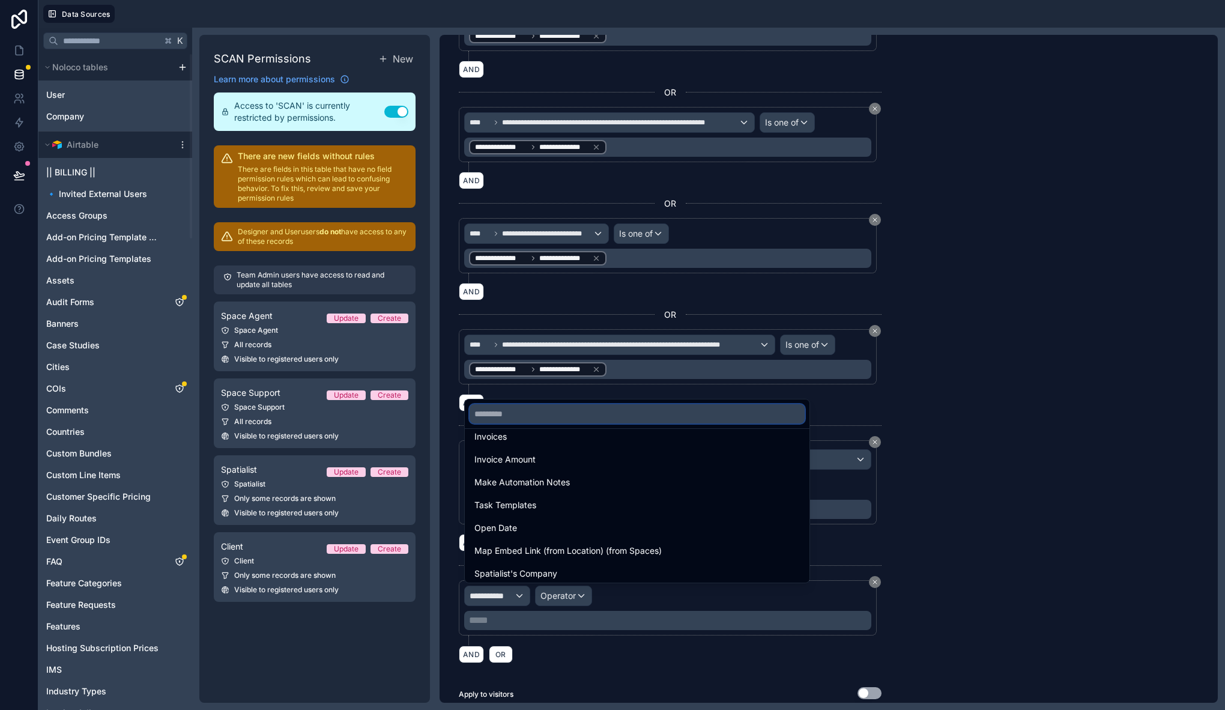
scroll to position [568, 0]
click at [592, 420] on input "text" at bounding box center [636, 413] width 335 height 19
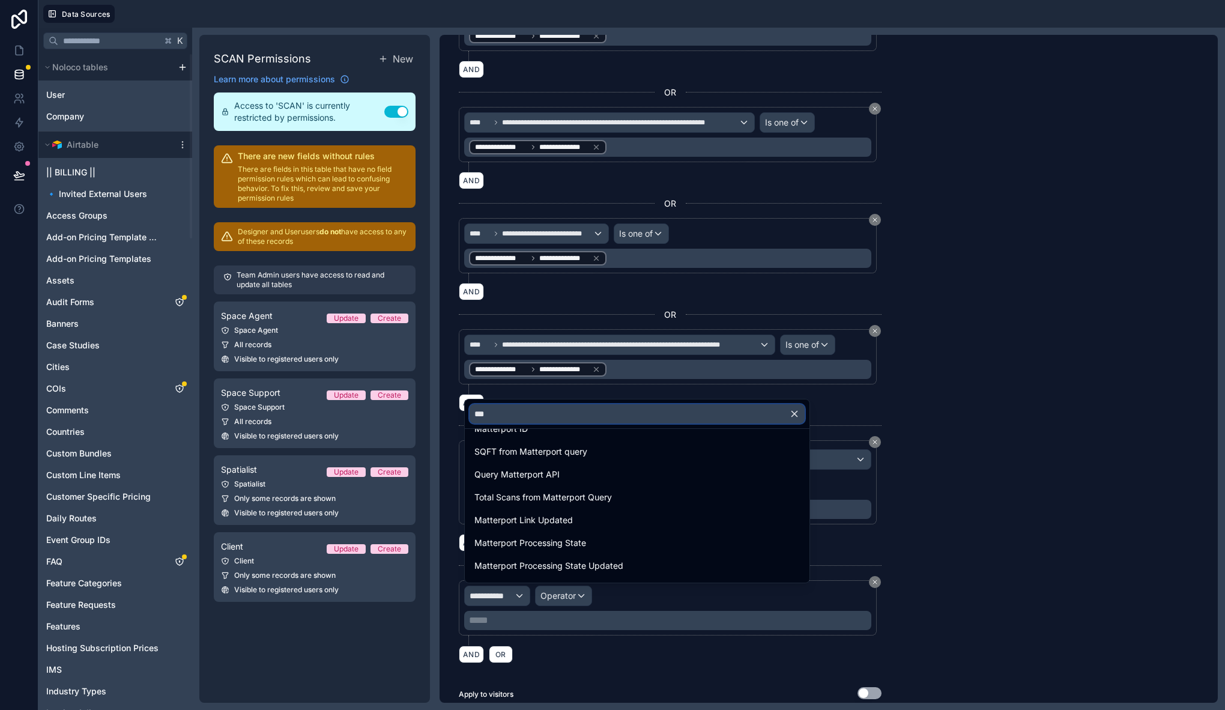
scroll to position [108, 0]
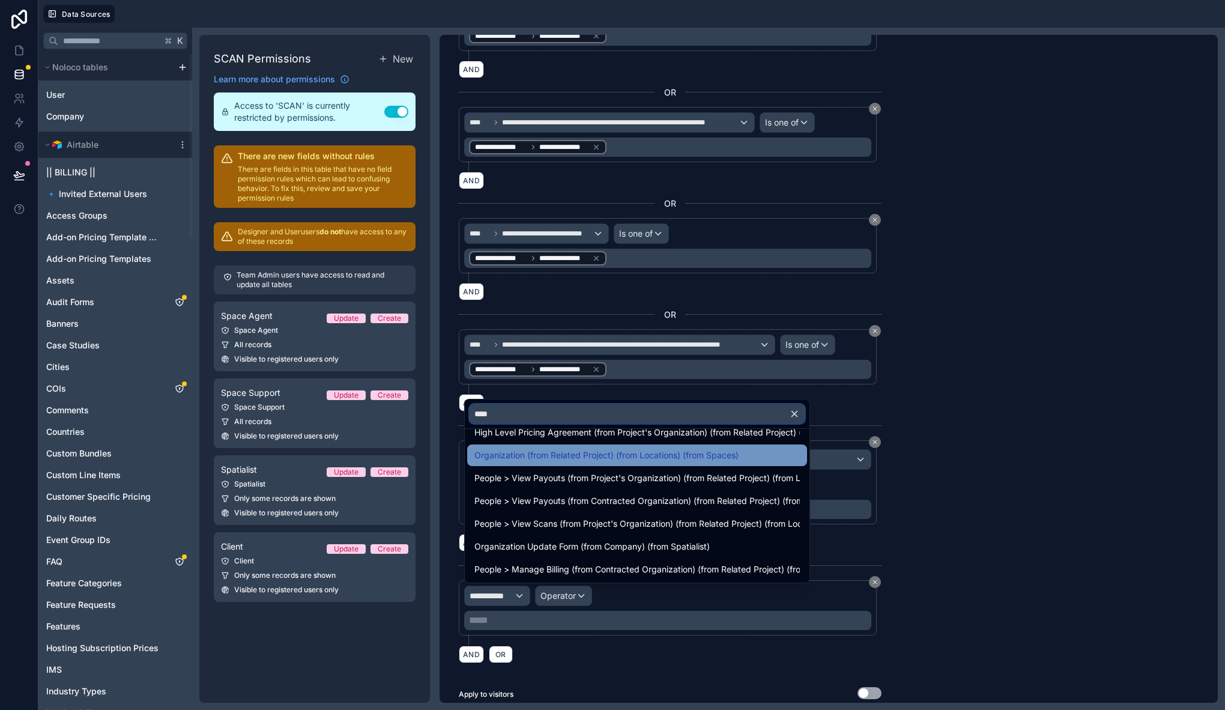
type input "****"
click at [596, 457] on span "Organization (from Related Project) (from Locations) (from Spaces)" at bounding box center [606, 455] width 264 height 14
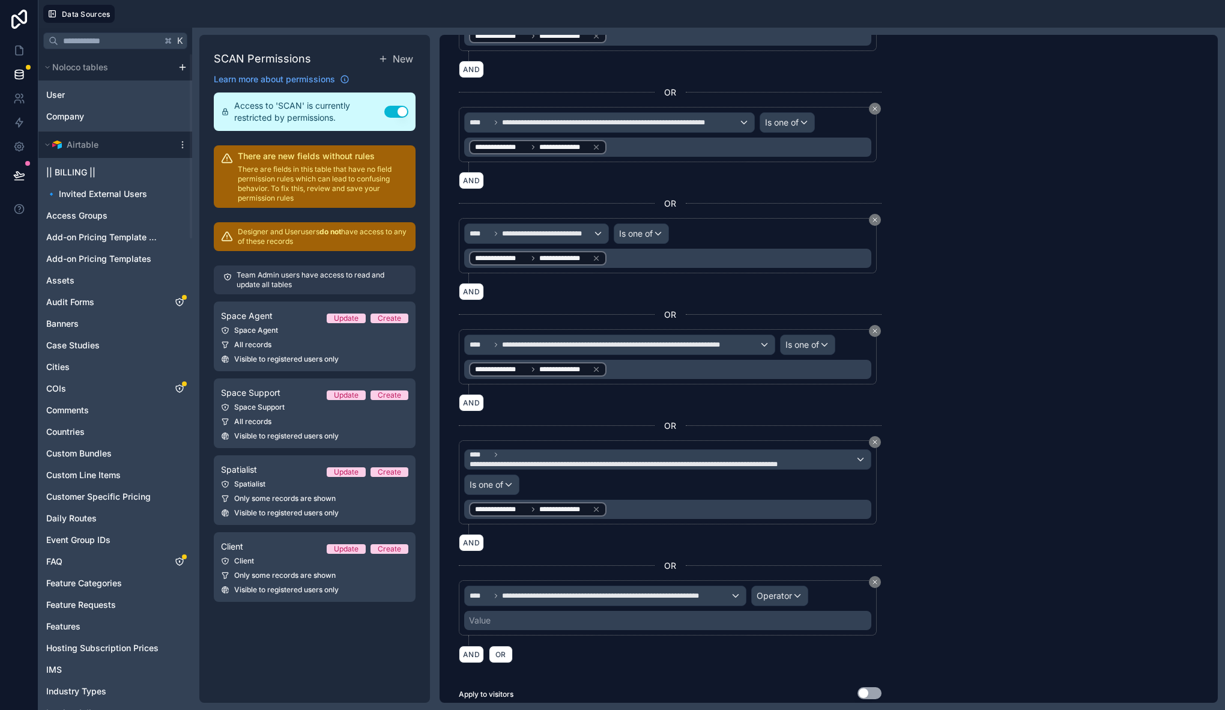
scroll to position [201, 0]
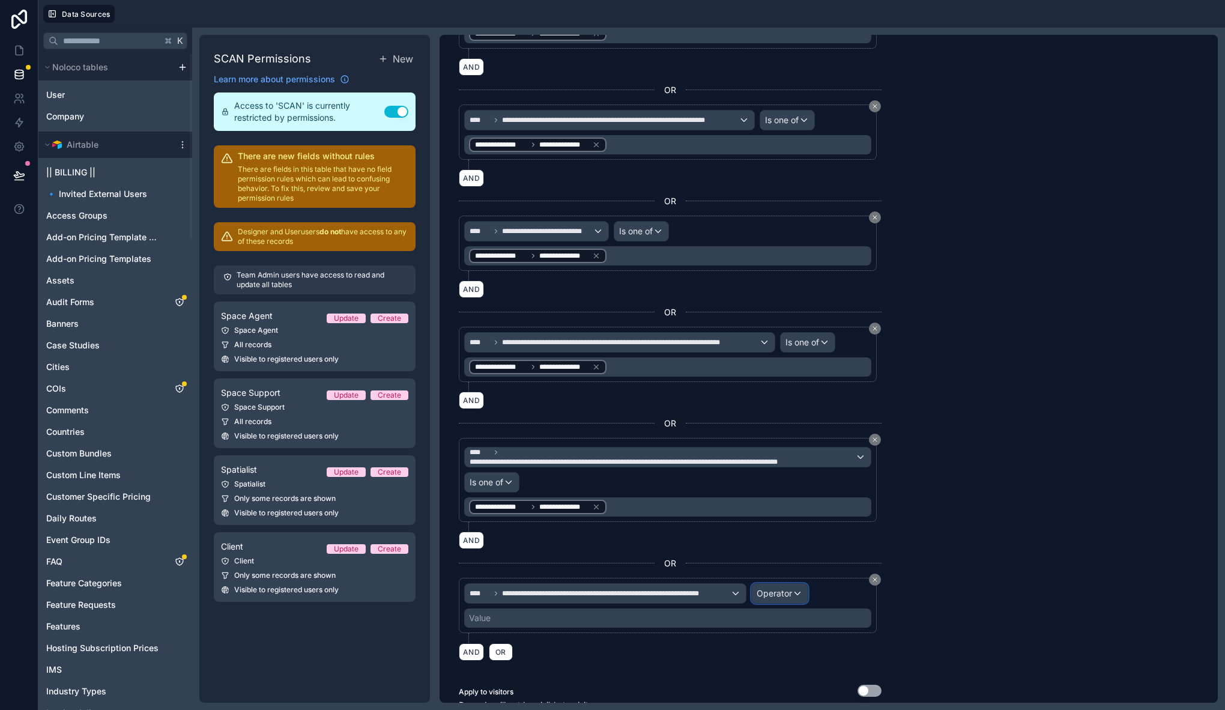
click at [787, 593] on span "Operator" at bounding box center [773, 593] width 35 height 10
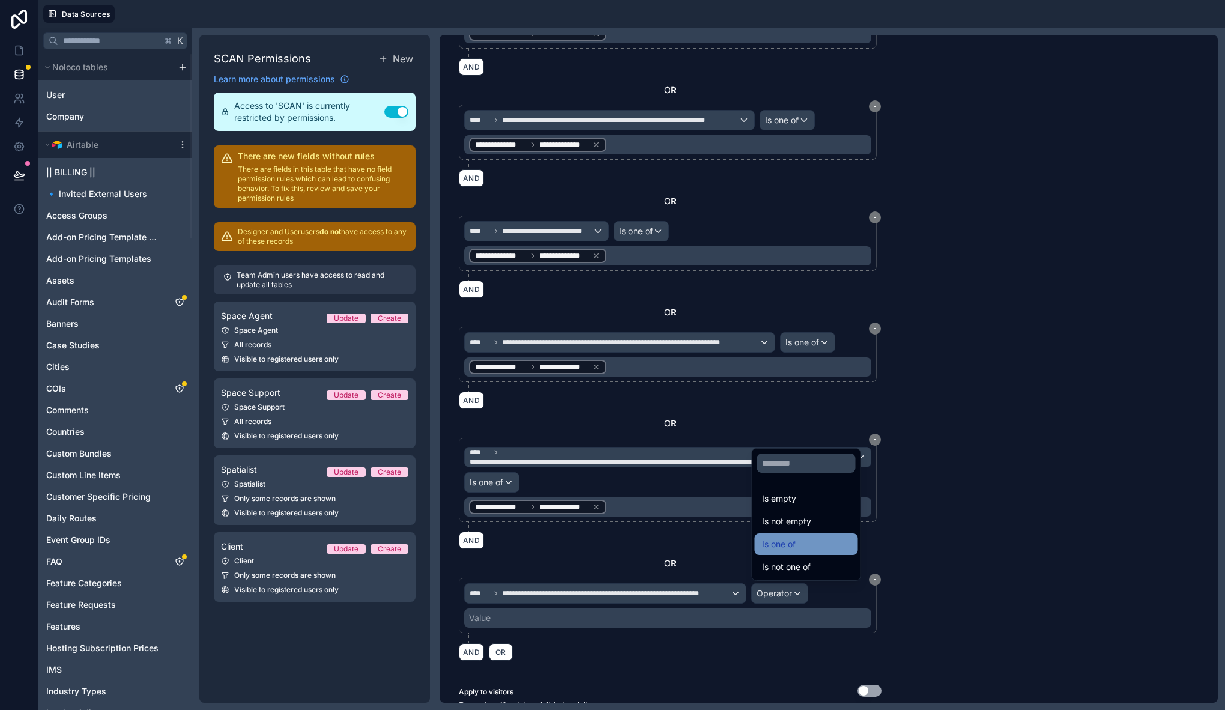
click at [795, 540] on span "Is one of" at bounding box center [779, 544] width 34 height 14
click at [602, 615] on div "Value" at bounding box center [667, 617] width 407 height 19
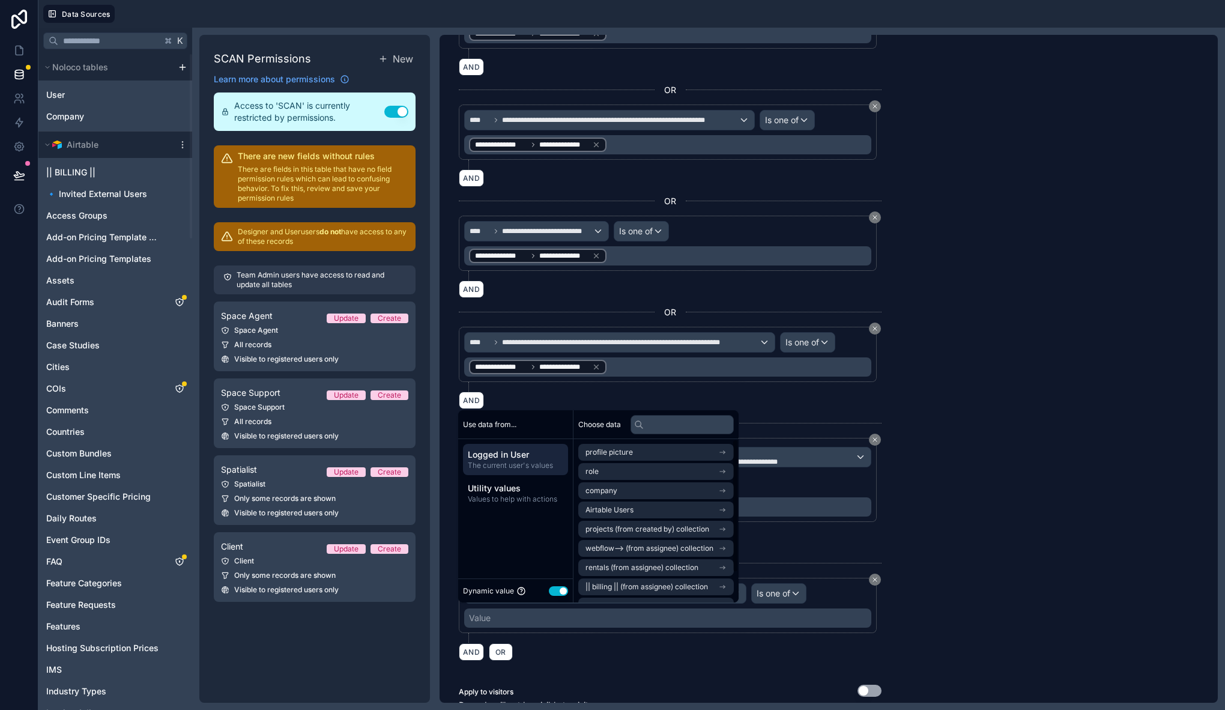
click at [534, 453] on span "Logged in User" at bounding box center [515, 454] width 95 height 12
click at [642, 512] on li "Airtable Users" at bounding box center [655, 509] width 155 height 17
click at [639, 510] on li "Company" at bounding box center [655, 512] width 155 height 17
click at [635, 490] on li "Company" at bounding box center [655, 492] width 155 height 17
click at [986, 537] on div "**********" at bounding box center [828, 369] width 778 height 668
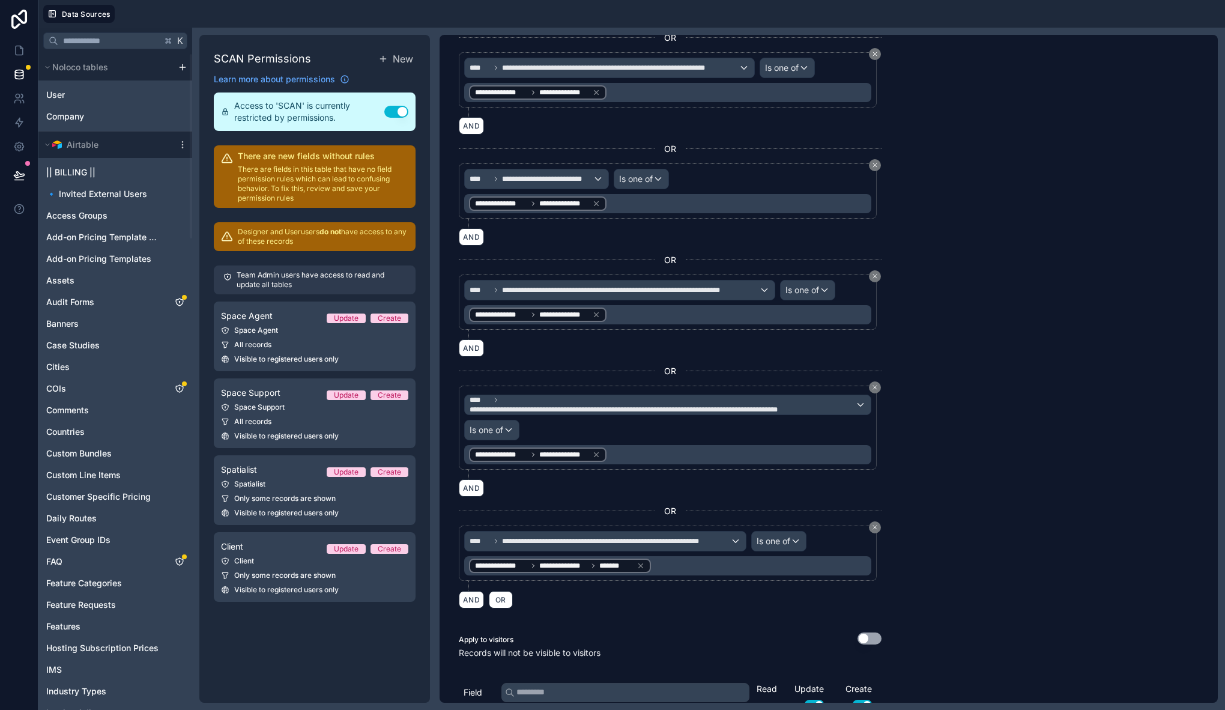
scroll to position [0, 0]
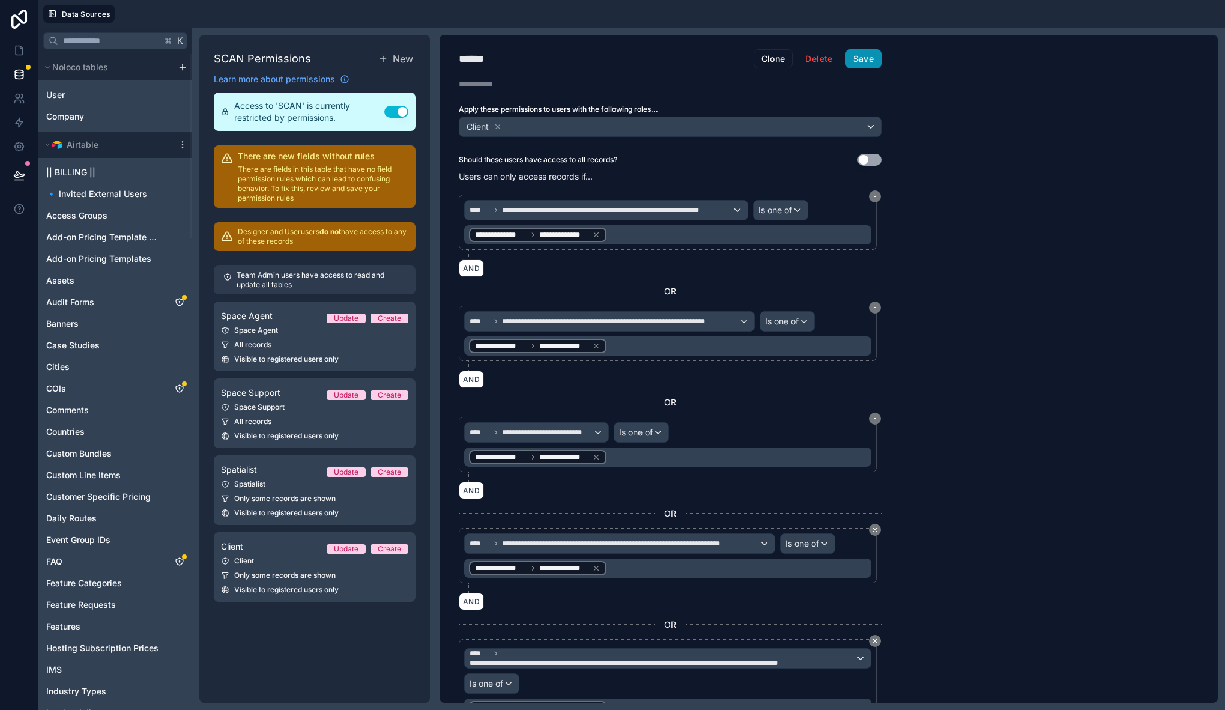
click at [866, 64] on button "Save" at bounding box center [863, 58] width 36 height 19
click at [20, 47] on icon at bounding box center [19, 50] width 12 height 12
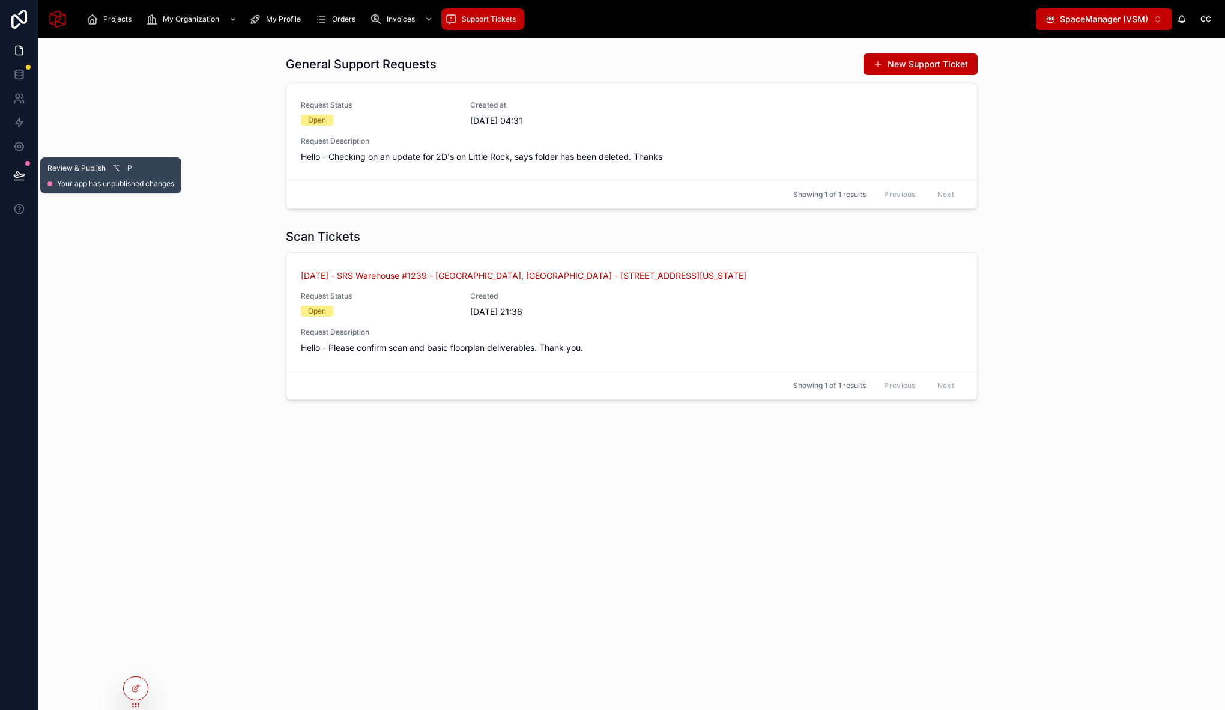
click at [25, 173] on button at bounding box center [19, 175] width 26 height 34
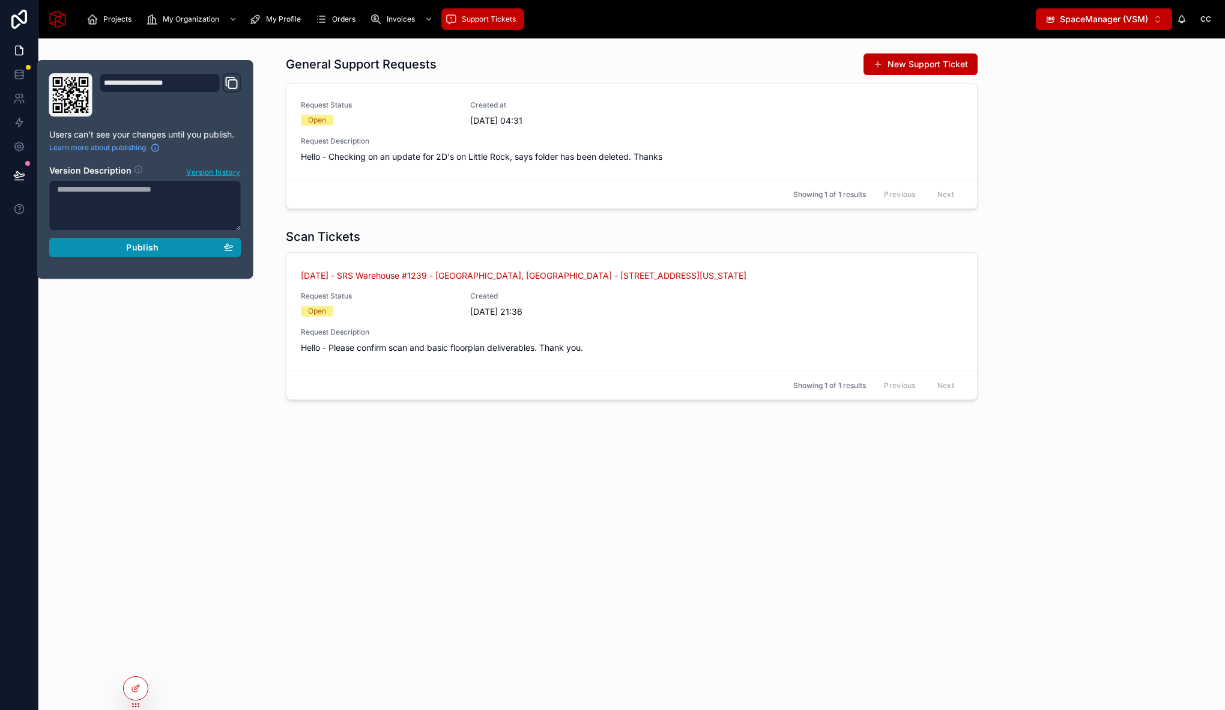
click at [128, 251] on span "Publish" at bounding box center [142, 247] width 32 height 11
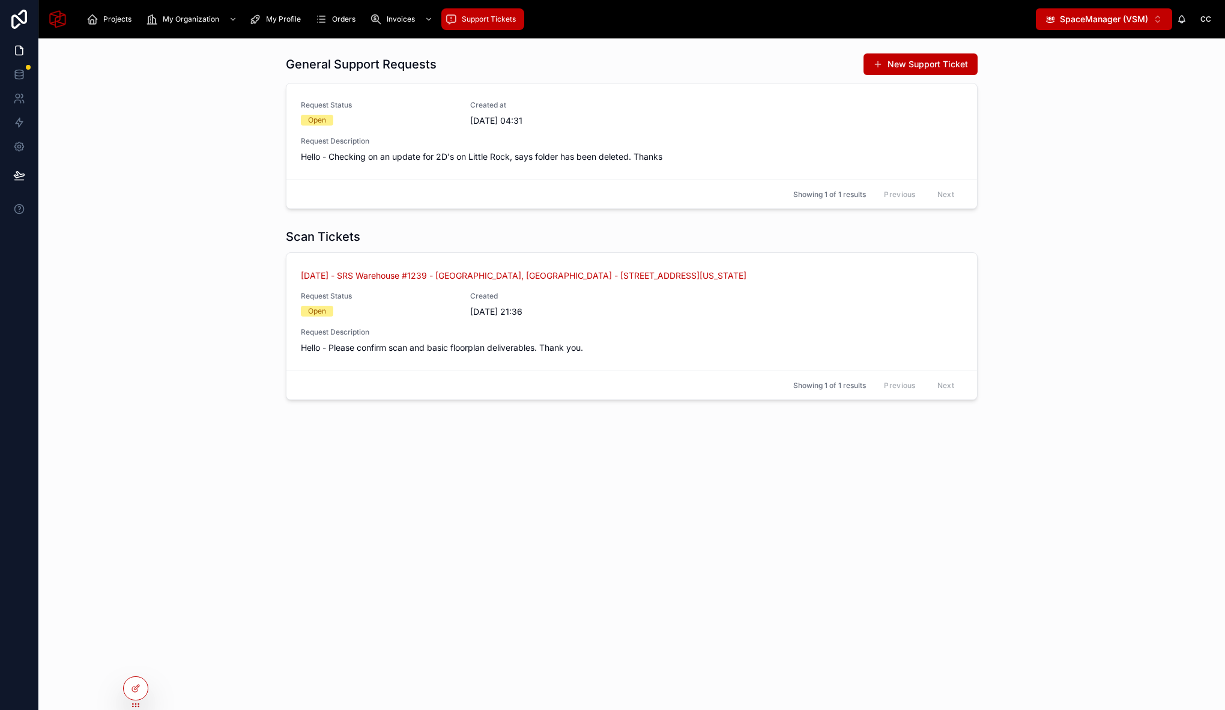
click at [132, 546] on div "General Support Requests New Support Ticket Request Status Open Created at [DAT…" at bounding box center [631, 317] width 1186 height 558
click at [140, 659] on div at bounding box center [135, 662] width 19 height 19
click at [133, 662] on icon at bounding box center [136, 662] width 10 height 10
click at [304, 440] on input "text" at bounding box center [350, 441] width 221 height 19
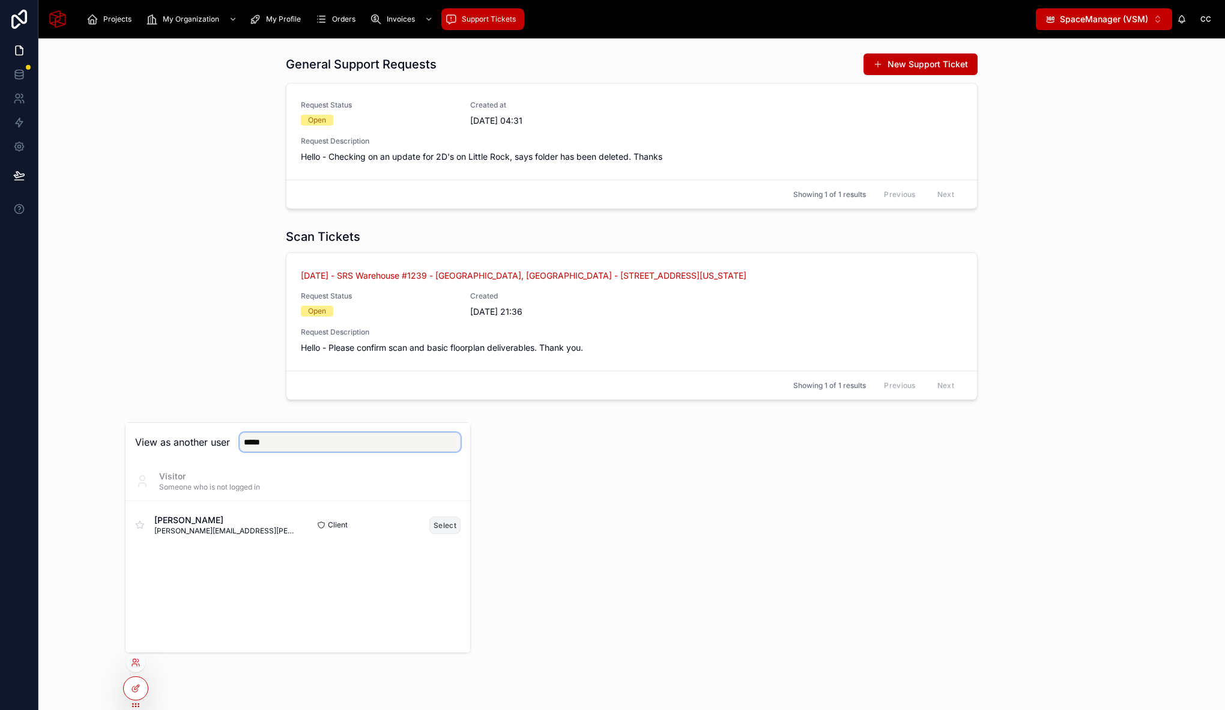
type input "*****"
click at [453, 523] on button "Select" at bounding box center [444, 524] width 31 height 17
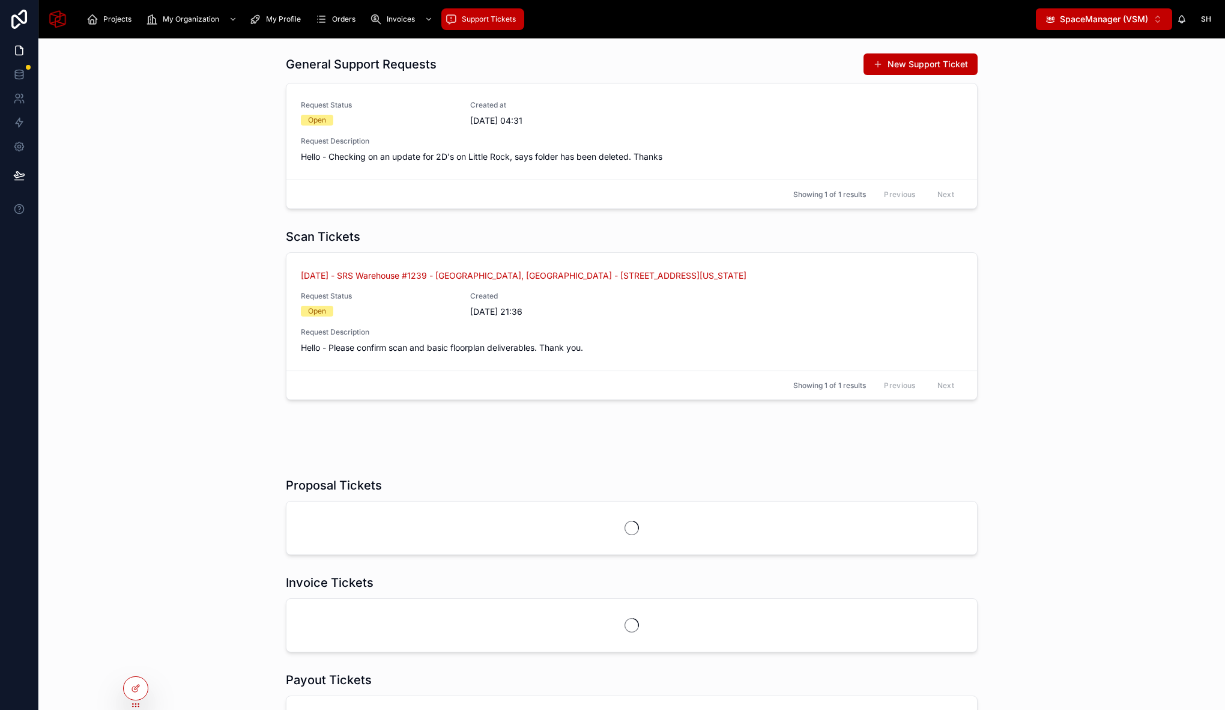
click at [210, 424] on div "General Support Requests New Support Ticket Request Status Open Created at [DAT…" at bounding box center [631, 434] width 1186 height 792
click at [138, 403] on div "Scan Tickets [DATE] - SRS Warehouse #1239 - [GEOGRAPHIC_DATA], [GEOGRAPHIC_DATA…" at bounding box center [631, 313] width 1167 height 181
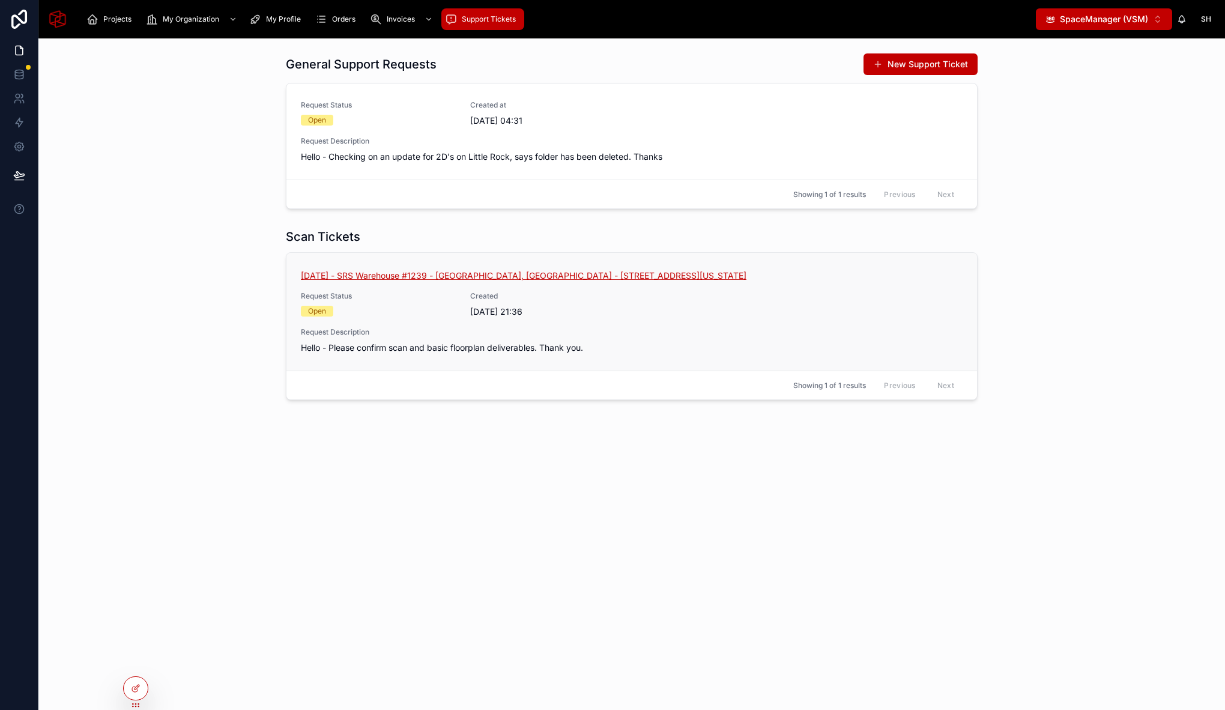
click at [459, 278] on span "[DATE] - SRS Warehouse #1239 - [GEOGRAPHIC_DATA], [GEOGRAPHIC_DATA] - [STREET_A…" at bounding box center [523, 276] width 445 height 12
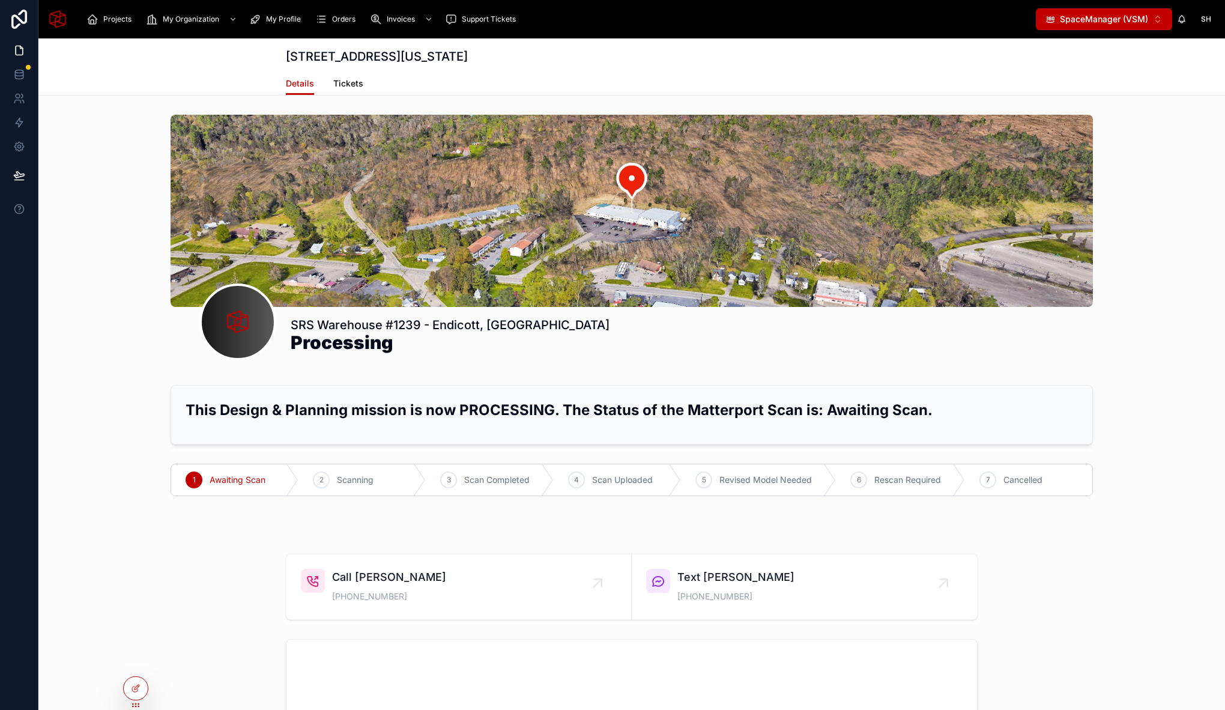
click at [339, 82] on span "Tickets" at bounding box center [348, 83] width 30 height 12
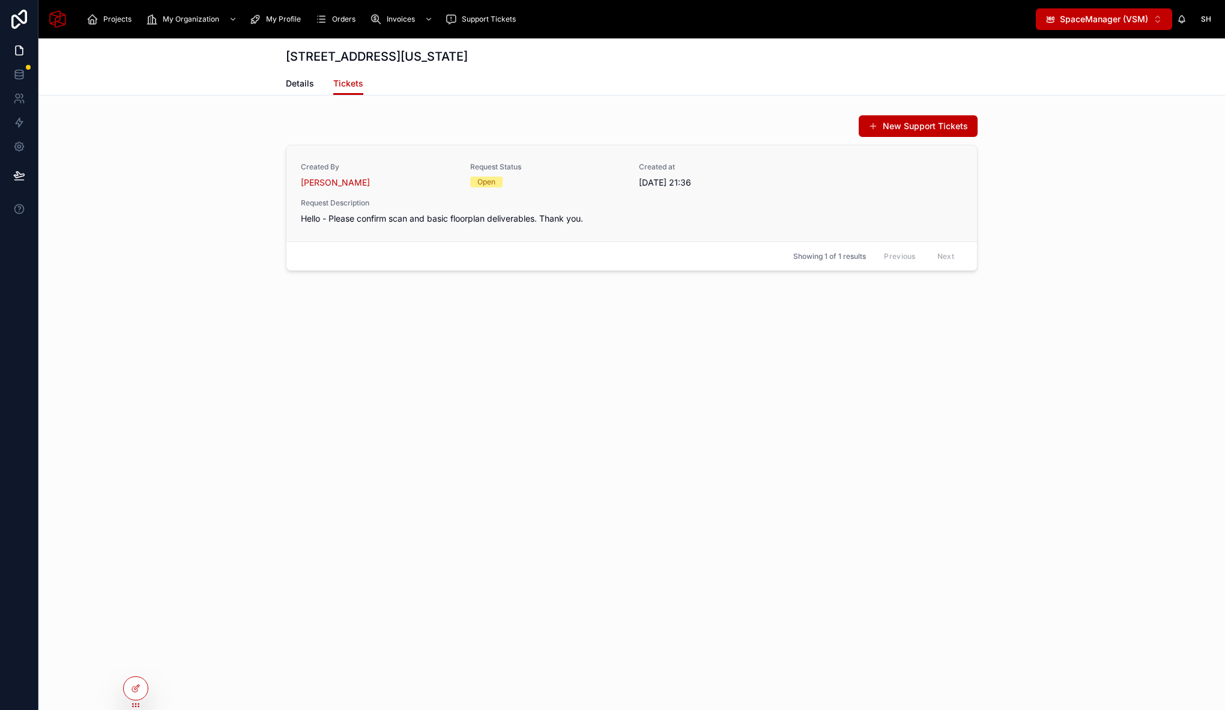
click at [568, 207] on span "Request Description" at bounding box center [632, 203] width 662 height 10
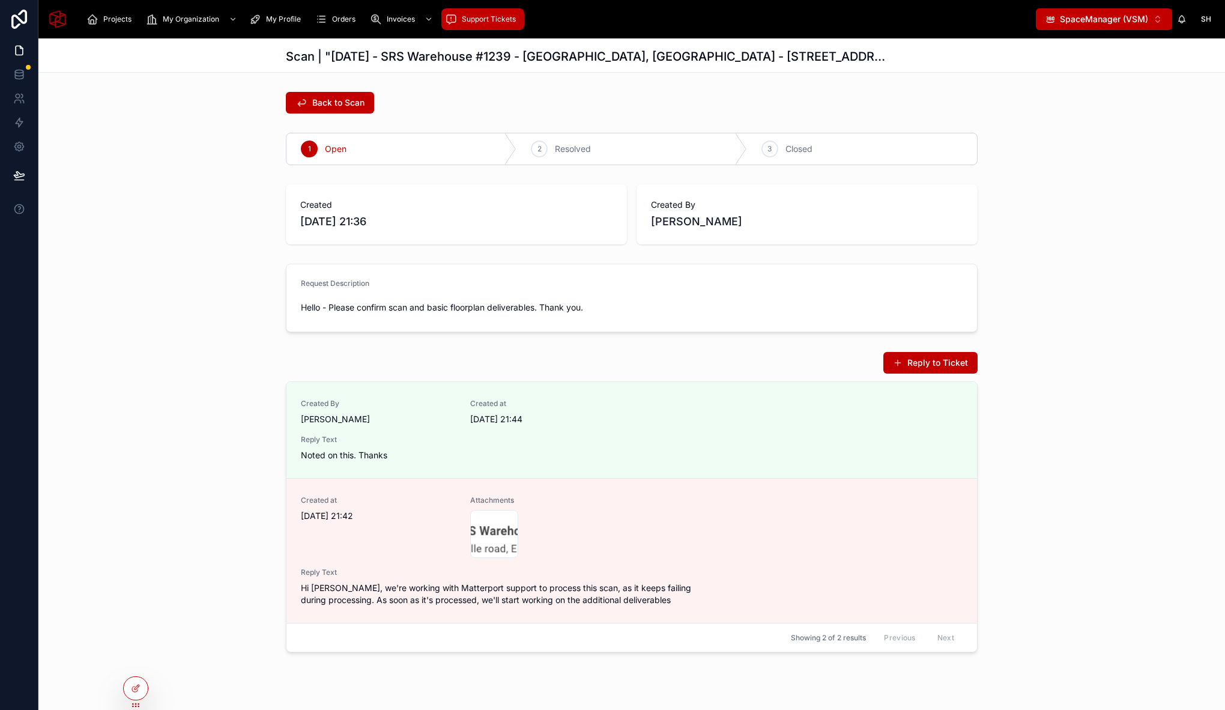
click at [466, 18] on span "Support Tickets" at bounding box center [489, 19] width 54 height 10
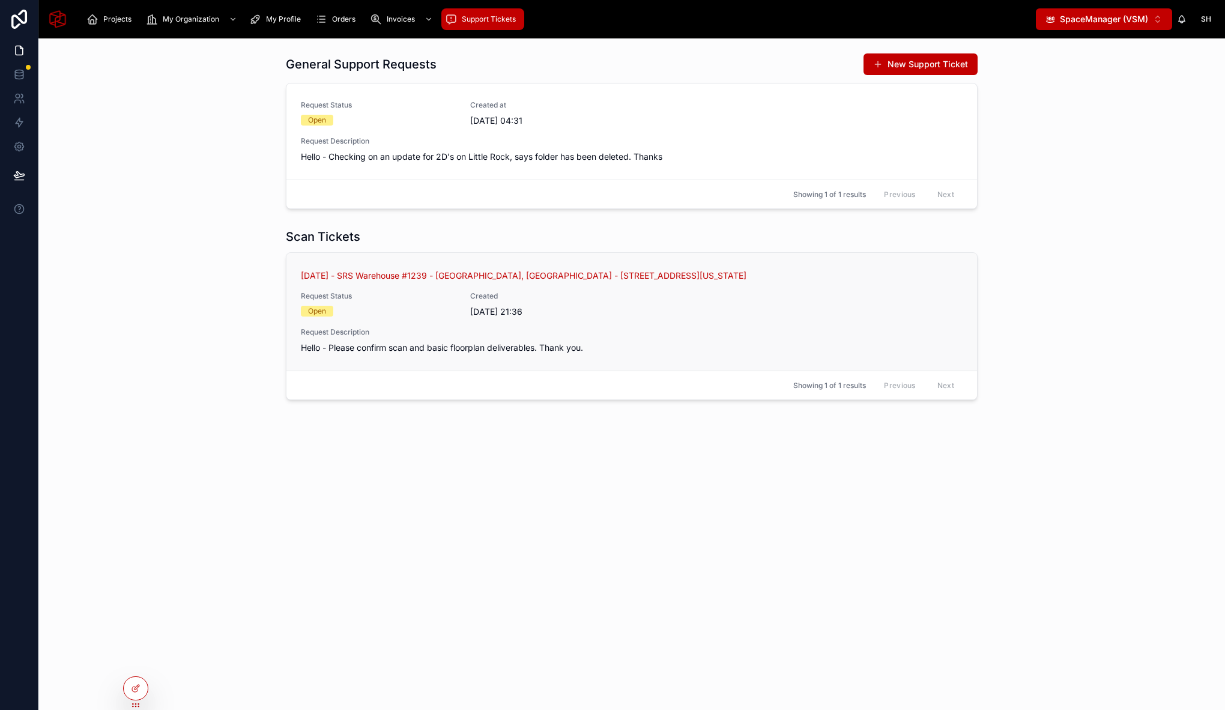
click at [420, 315] on div "Open" at bounding box center [378, 311] width 155 height 11
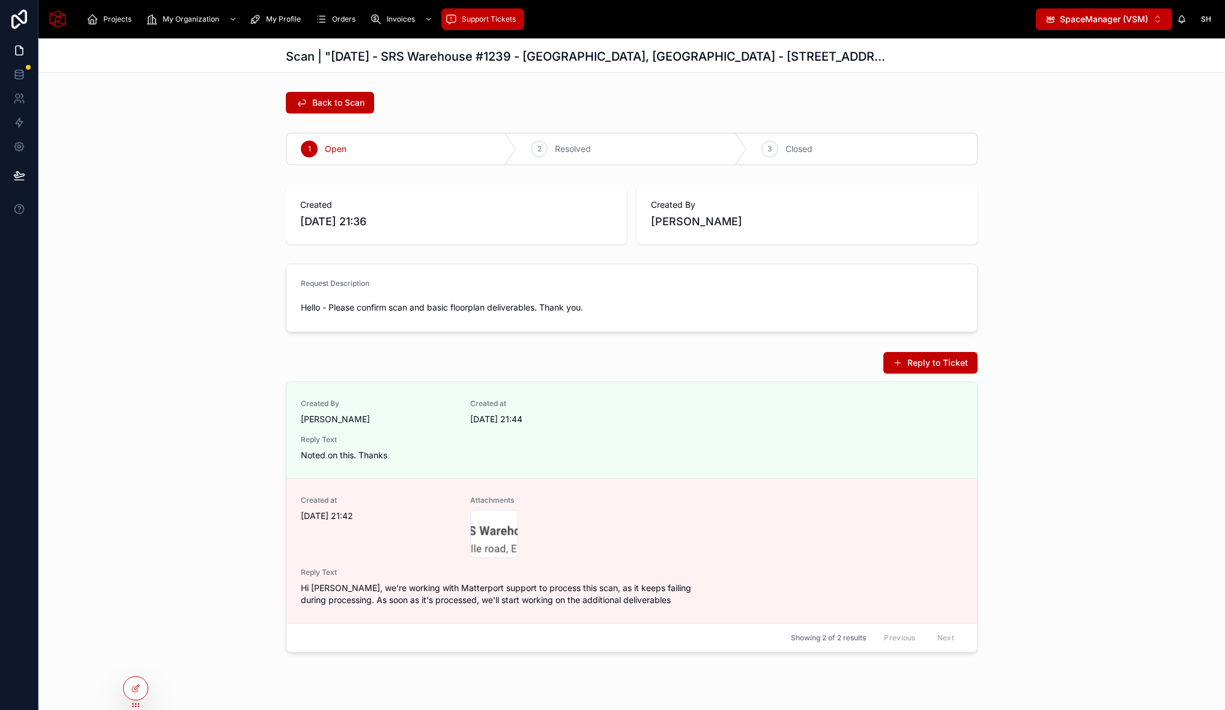
click at [479, 26] on div "Support Tickets" at bounding box center [483, 19] width 76 height 19
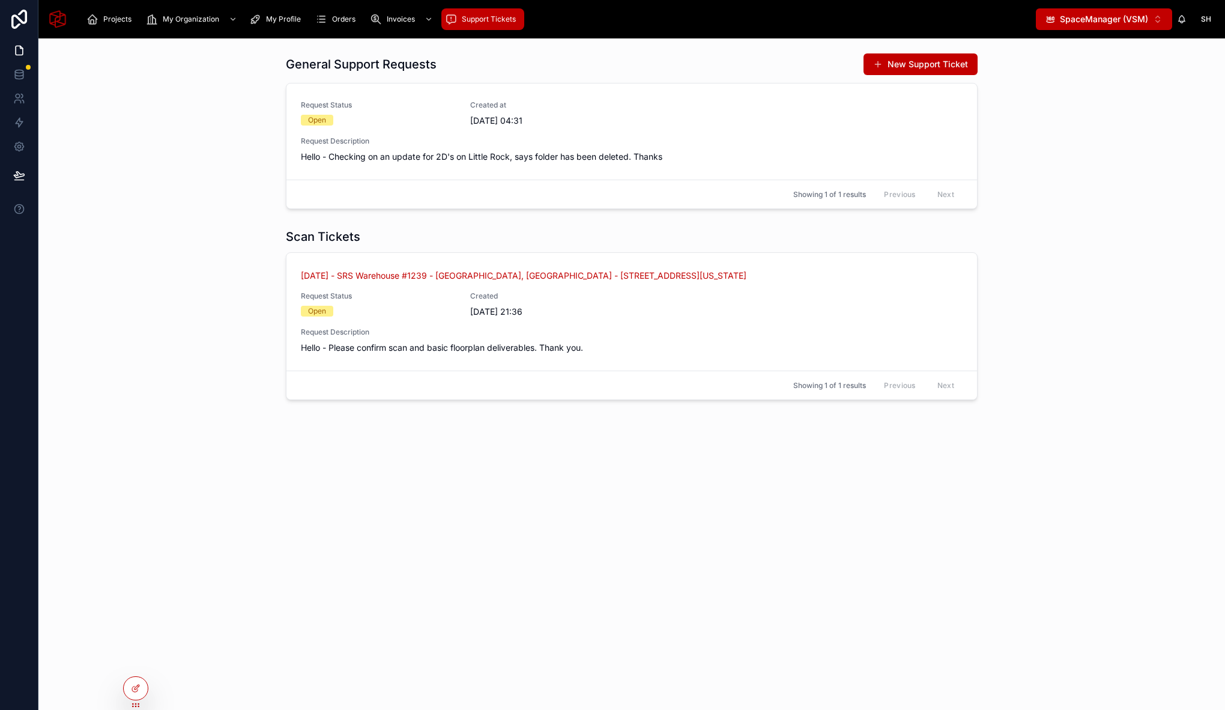
click at [692, 497] on div at bounding box center [631, 496] width 1167 height 10
click at [212, 307] on div "Scan Tickets [DATE] - SRS Warehouse #1239 - [GEOGRAPHIC_DATA], [GEOGRAPHIC_DATA…" at bounding box center [631, 313] width 1167 height 181
click at [1132, 19] on span "SpaceManager (VSM)" at bounding box center [1104, 19] width 88 height 12
click at [143, 665] on div at bounding box center [135, 662] width 19 height 19
click at [137, 661] on icon at bounding box center [137, 660] width 1 height 3
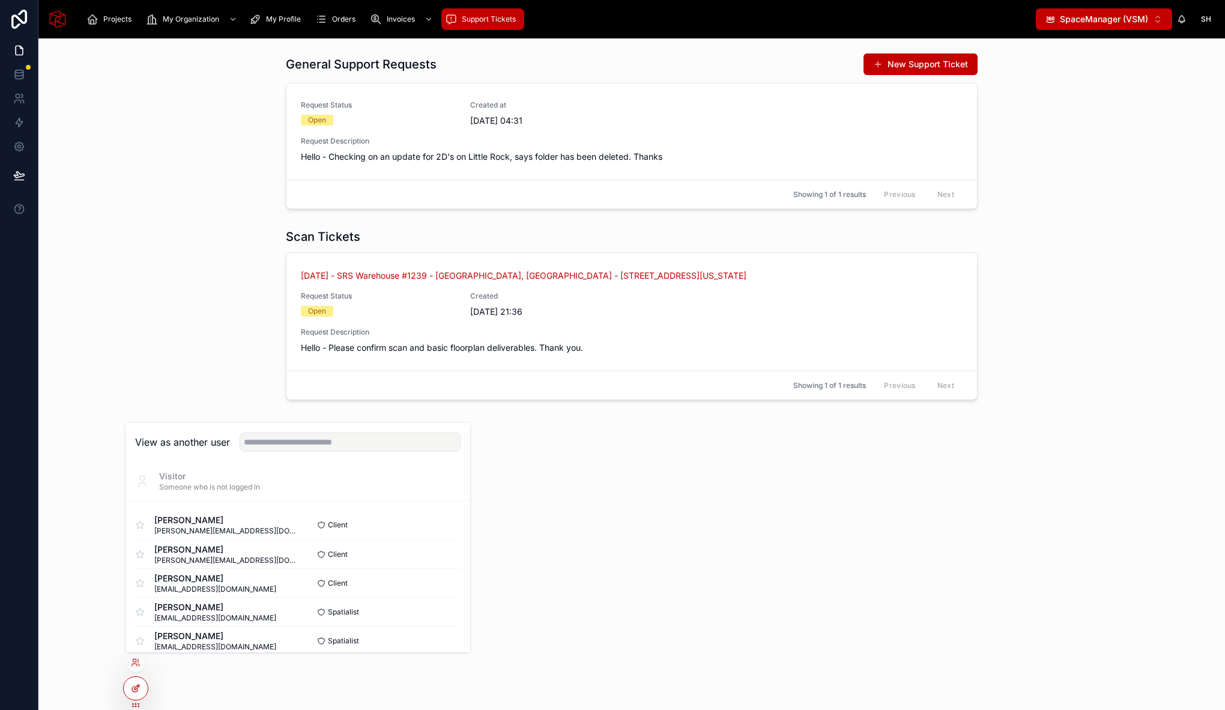
click at [133, 690] on icon at bounding box center [136, 688] width 10 height 10
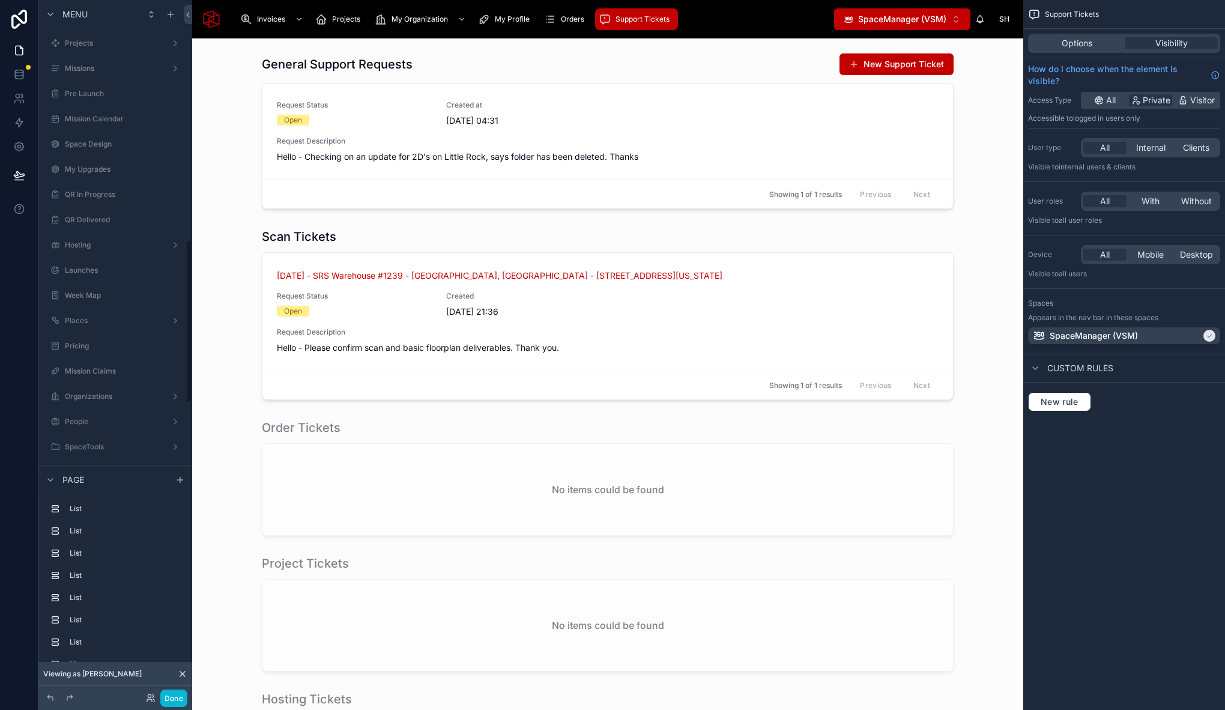
scroll to position [1019, 0]
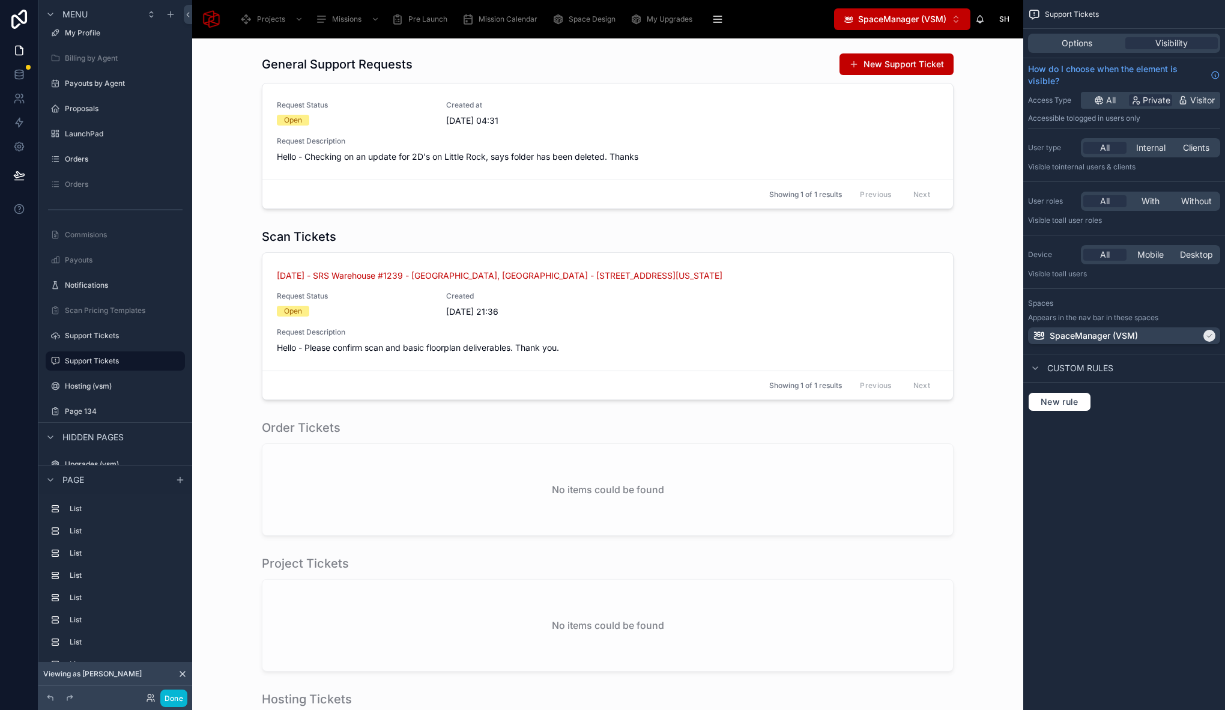
click at [183, 672] on icon at bounding box center [182, 673] width 5 height 5
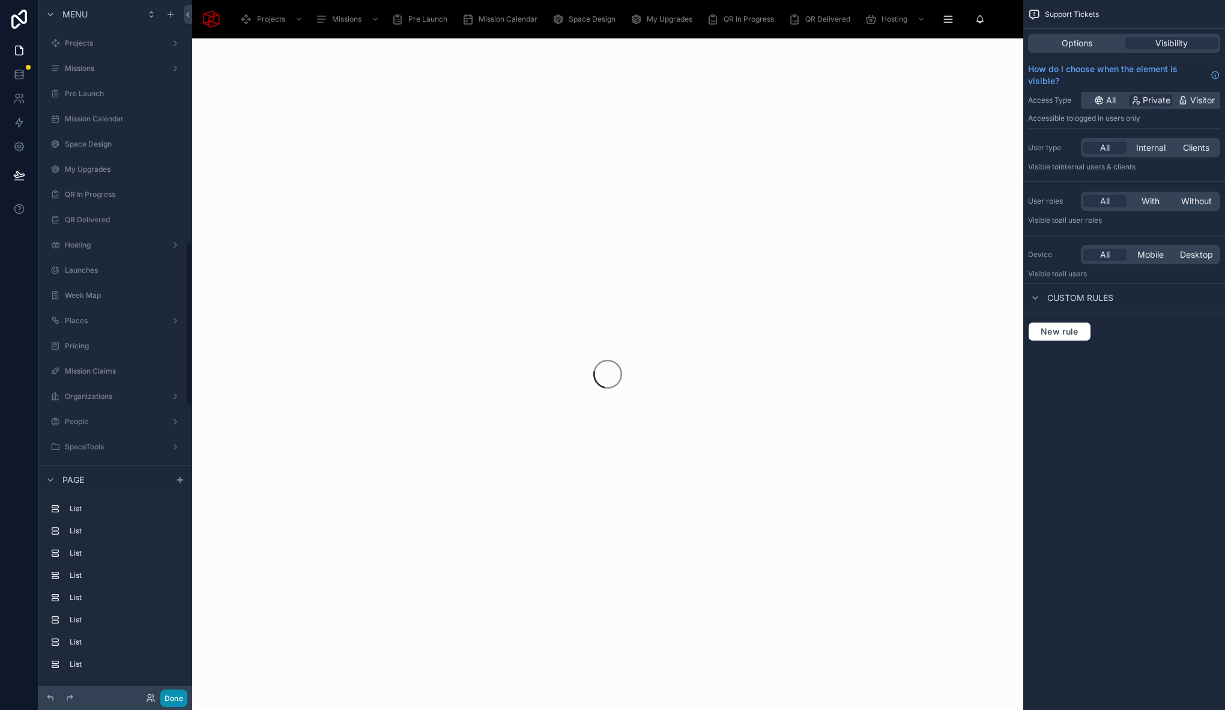
scroll to position [1019, 0]
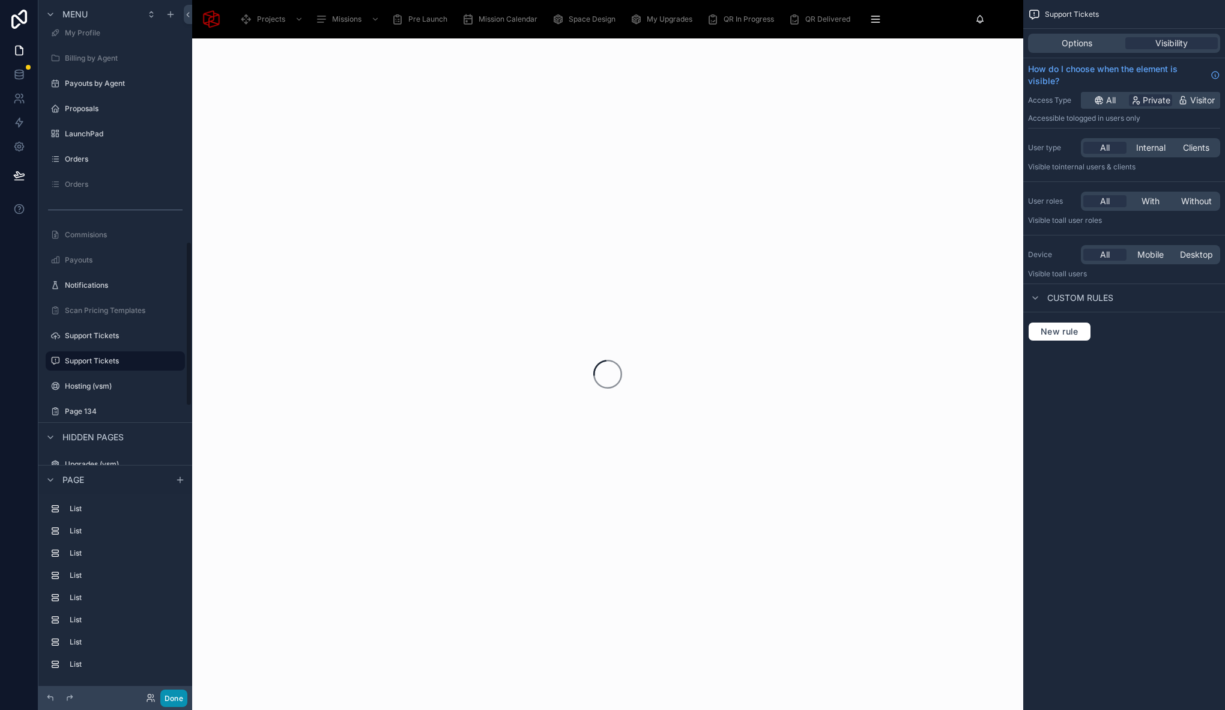
click at [178, 700] on button "Done" at bounding box center [173, 697] width 27 height 17
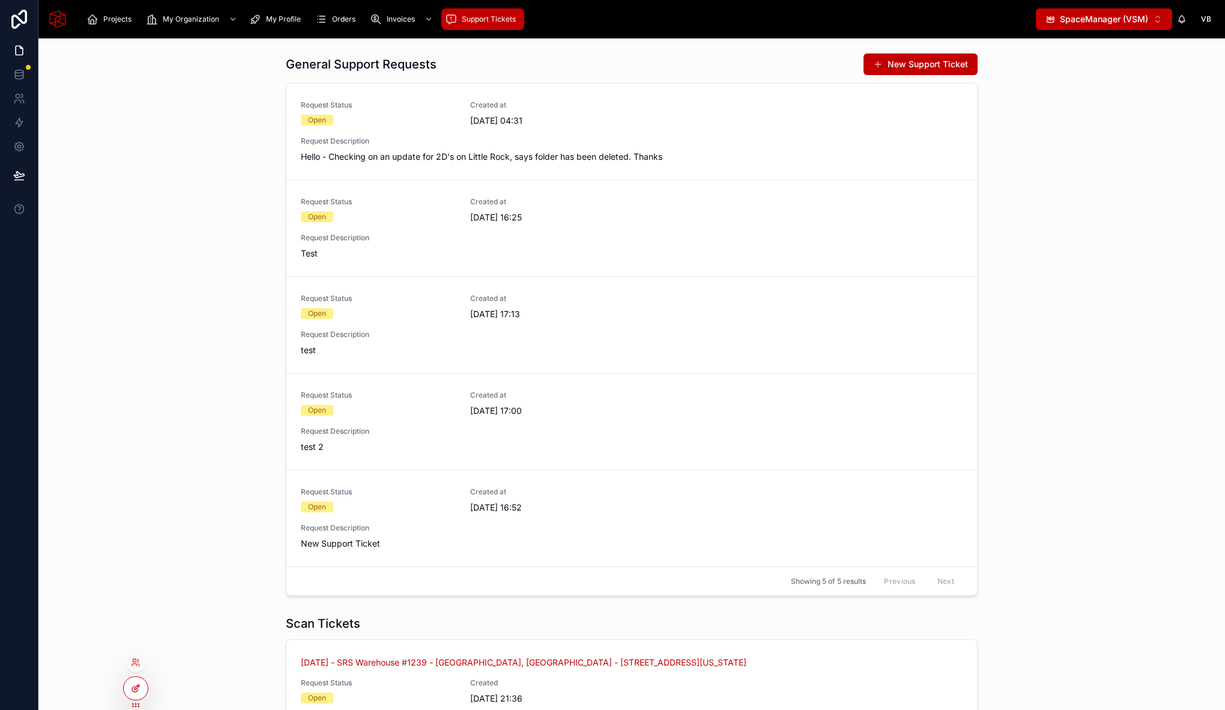
click at [138, 681] on div at bounding box center [136, 688] width 24 height 23
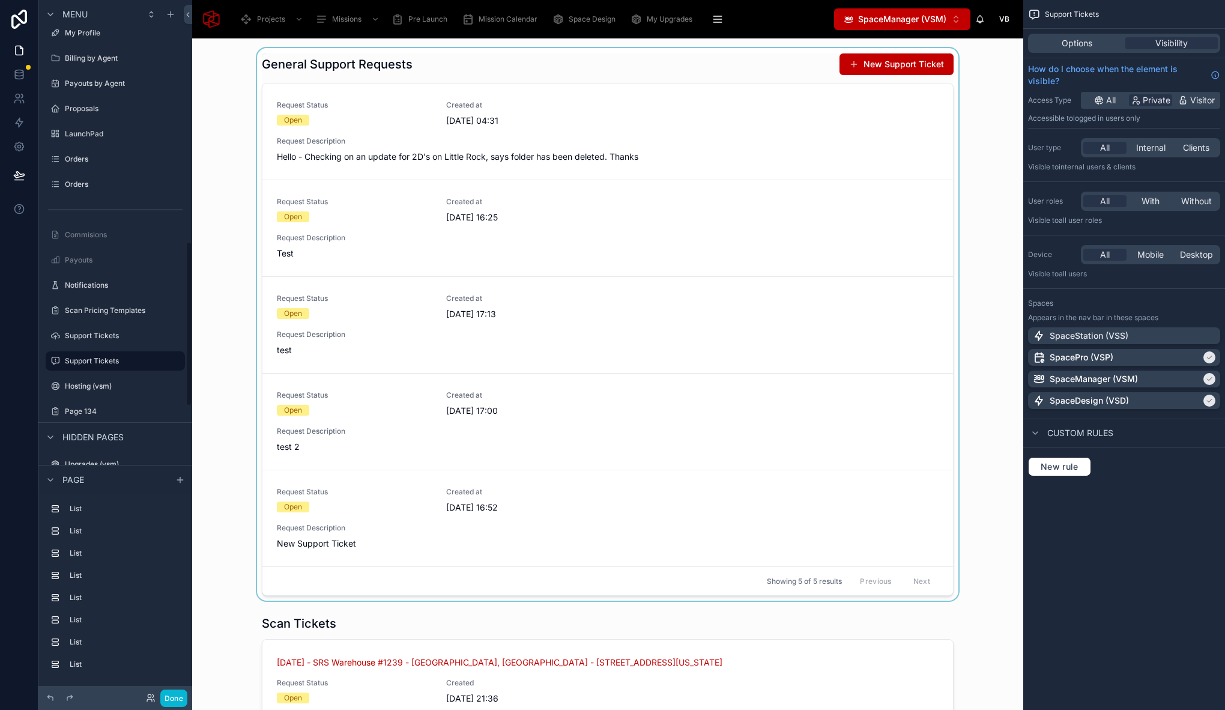
click at [791, 60] on div at bounding box center [608, 324] width 812 height 552
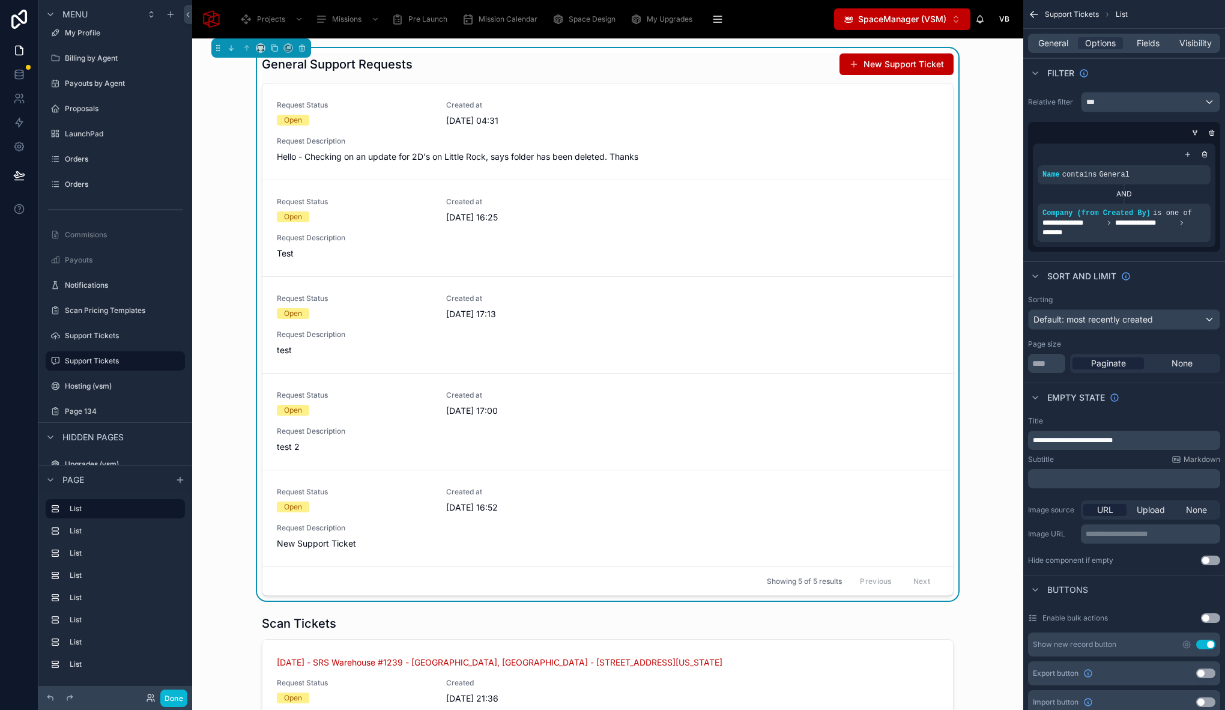
scroll to position [107, 0]
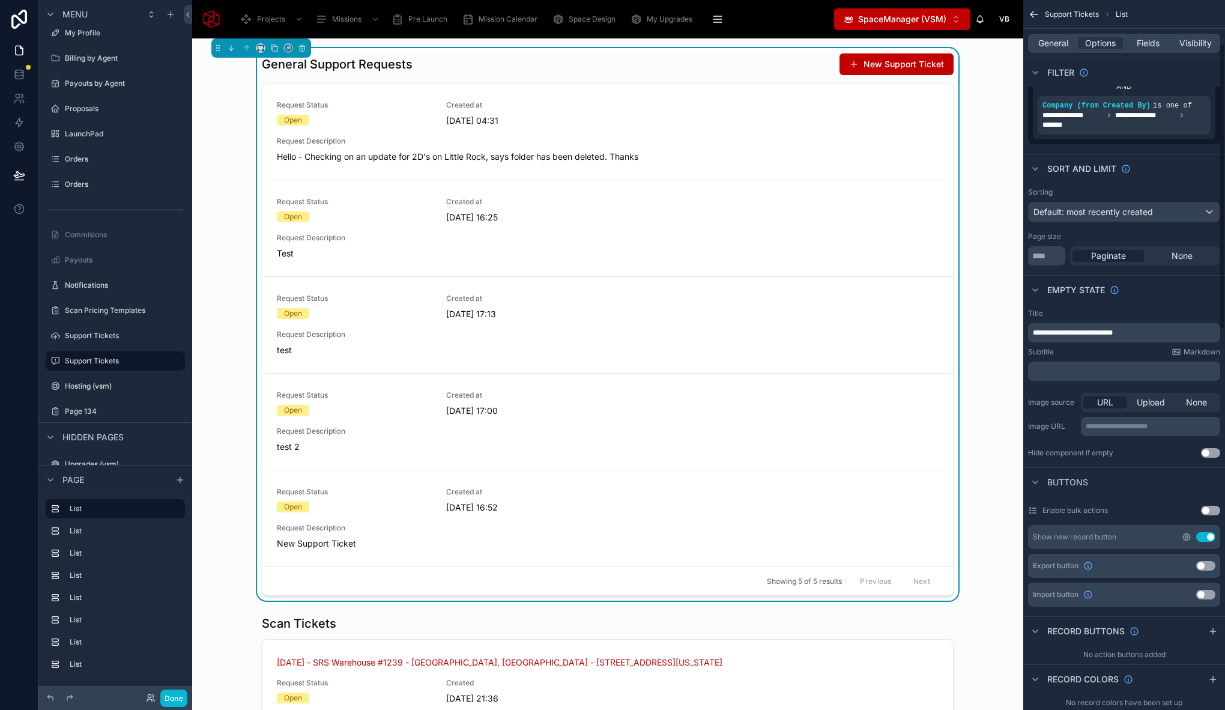
click at [1186, 537] on icon "scrollable content" at bounding box center [1186, 537] width 10 height 10
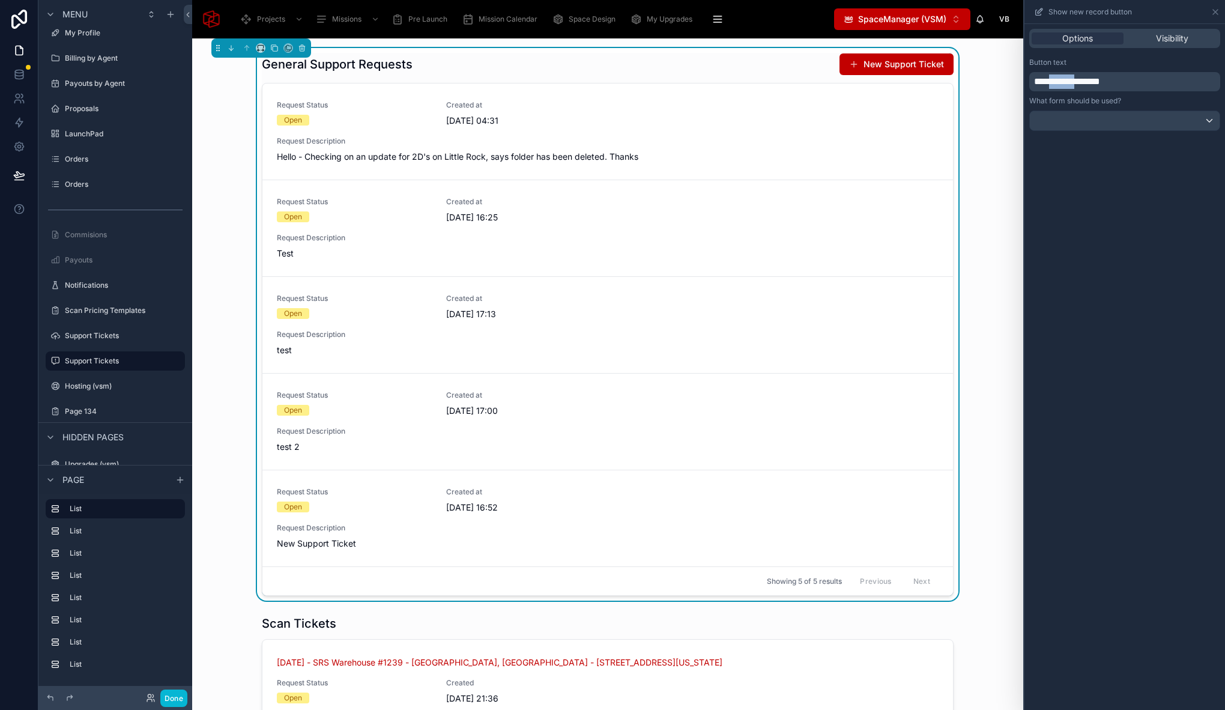
drag, startPoint x: 1058, startPoint y: 82, endPoint x: 1094, endPoint y: 82, distance: 35.4
click at [1094, 82] on span "**********" at bounding box center [1067, 81] width 66 height 9
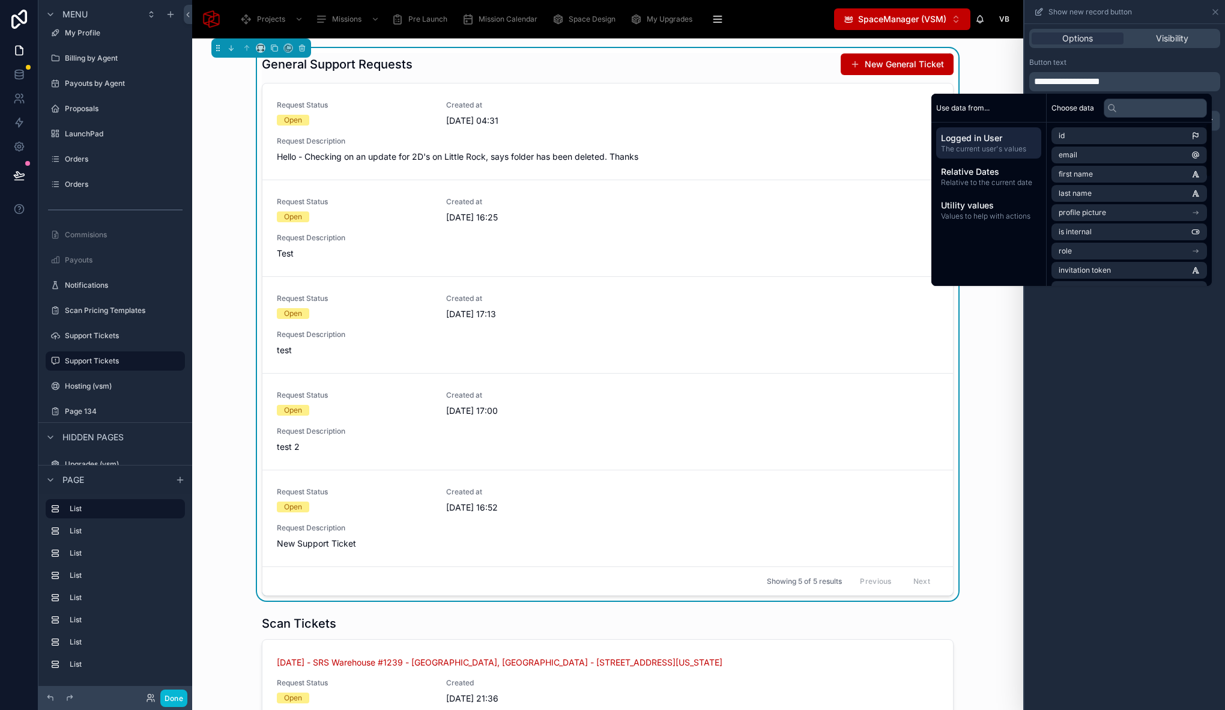
click at [1149, 367] on div "**********" at bounding box center [1124, 367] width 201 height 686
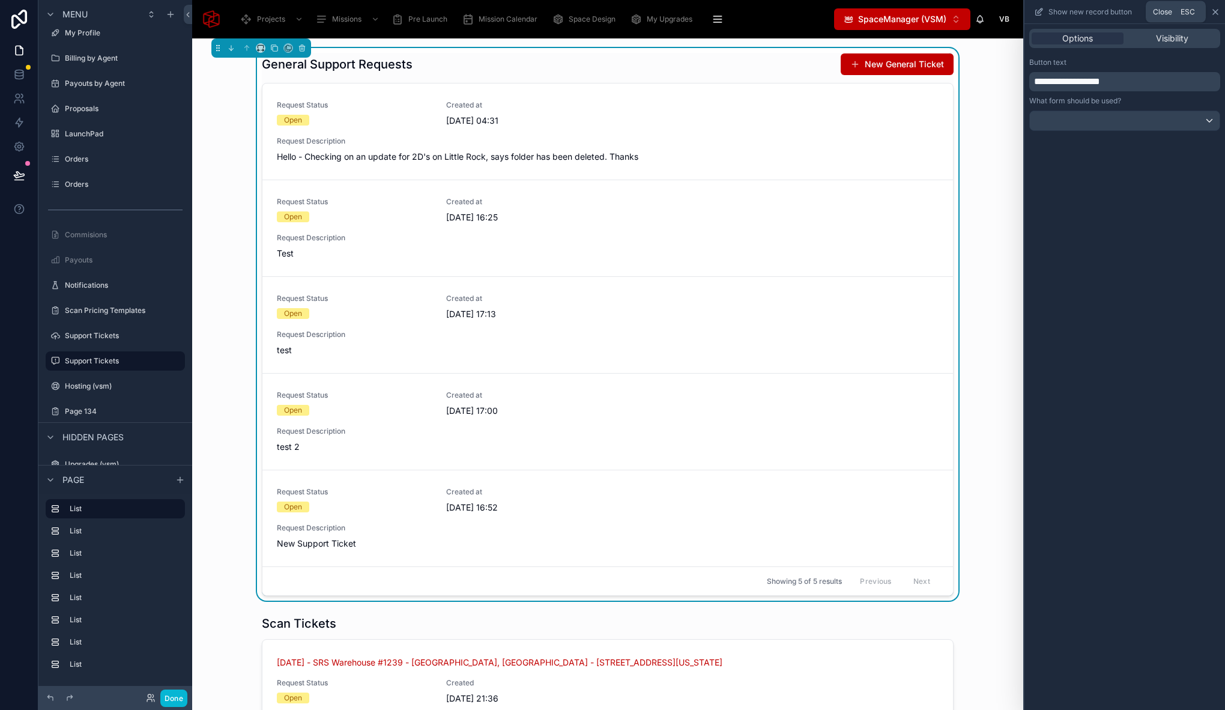
click at [1217, 12] on icon at bounding box center [1215, 12] width 10 height 10
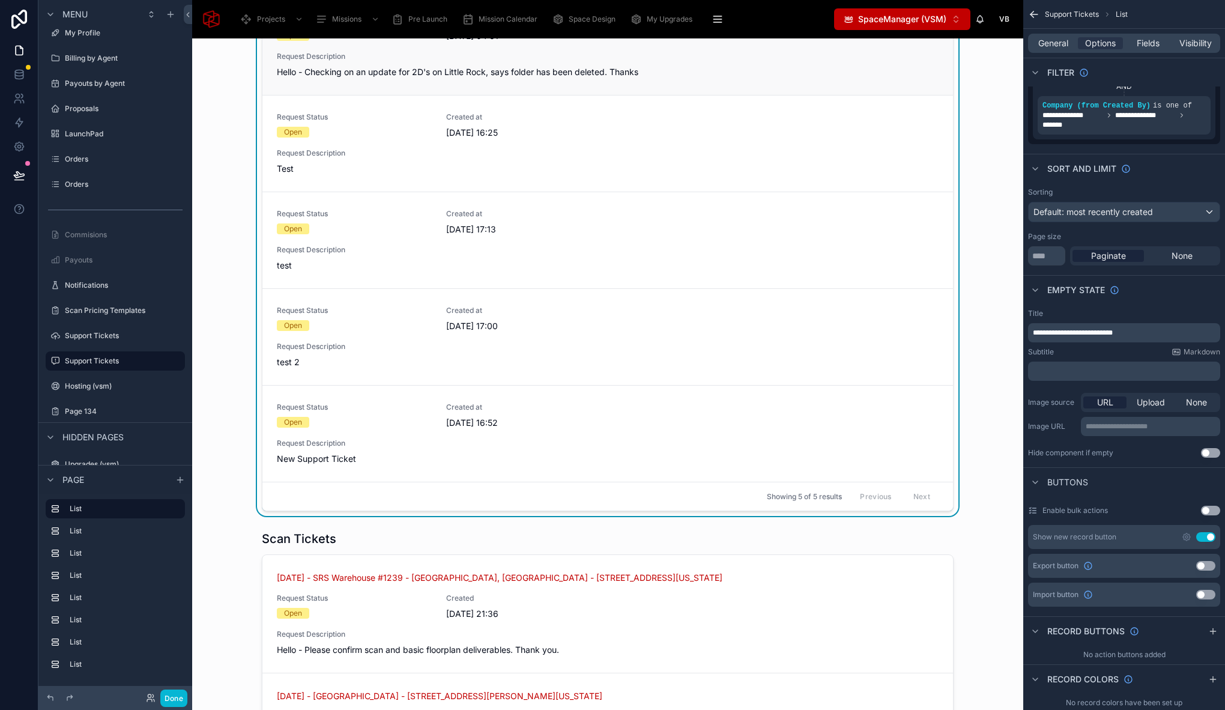
scroll to position [0, 0]
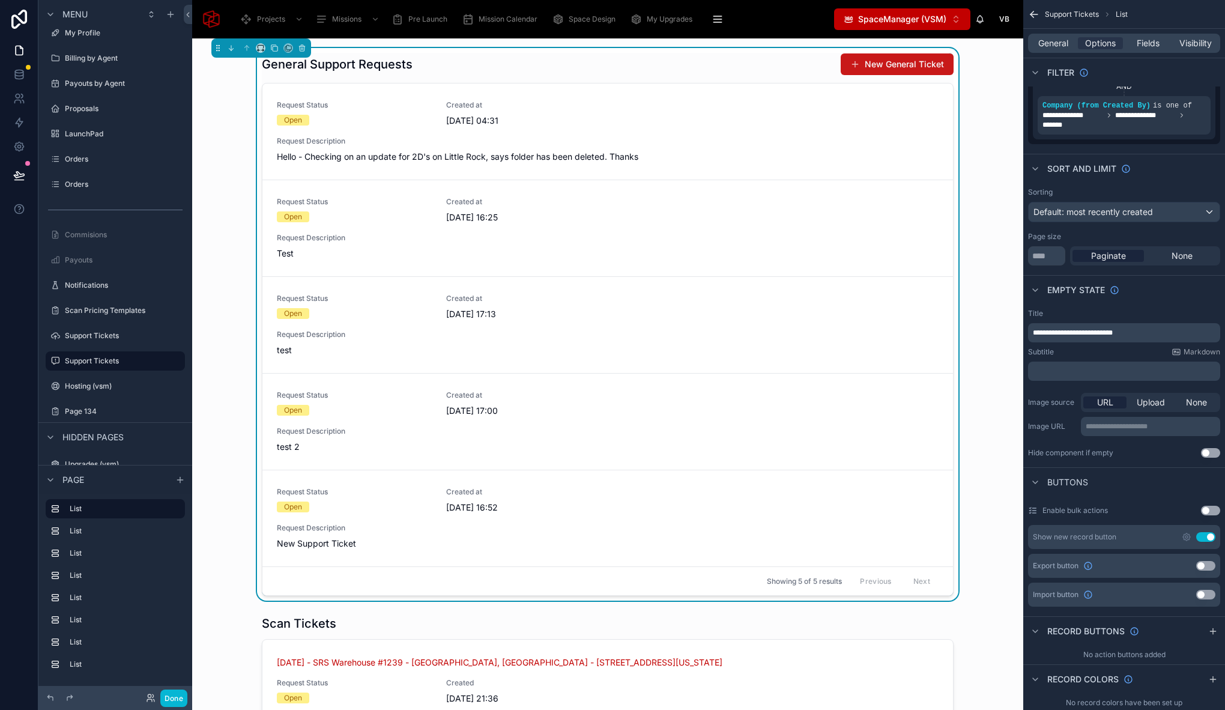
click at [925, 58] on button "New General Ticket" at bounding box center [896, 64] width 113 height 22
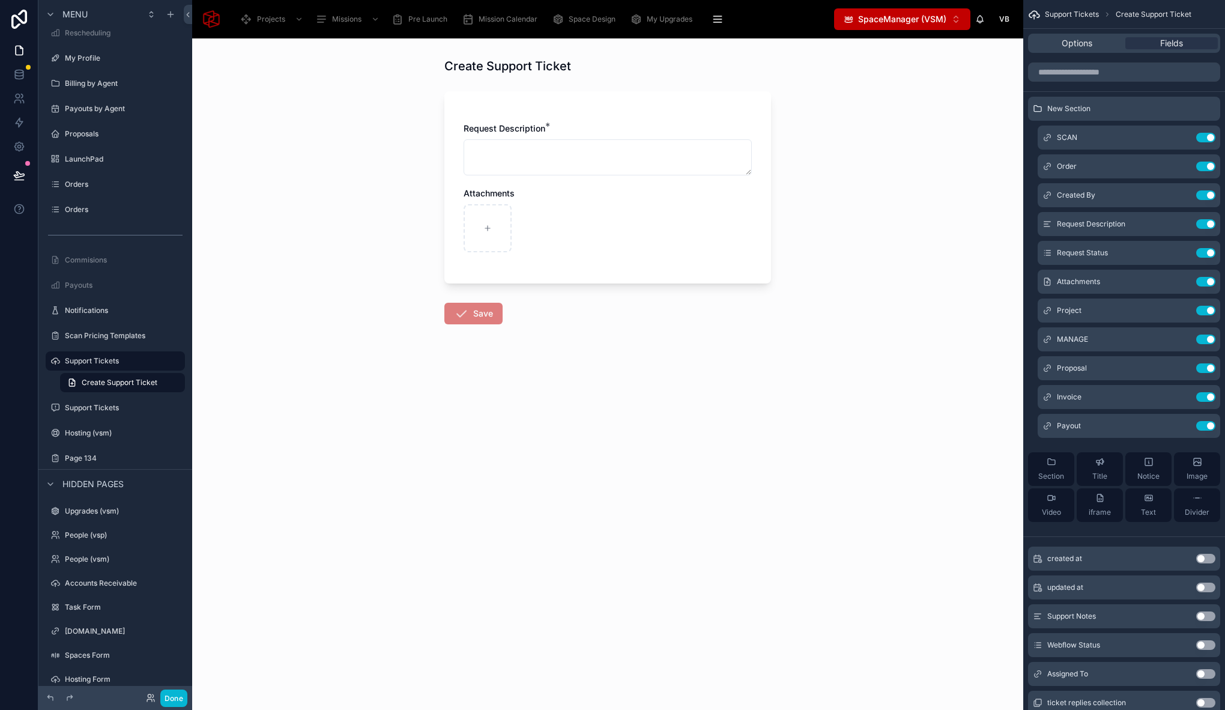
click at [1057, 52] on div "Options Fields" at bounding box center [1124, 43] width 192 height 19
click at [1059, 48] on div "Options" at bounding box center [1076, 43] width 92 height 12
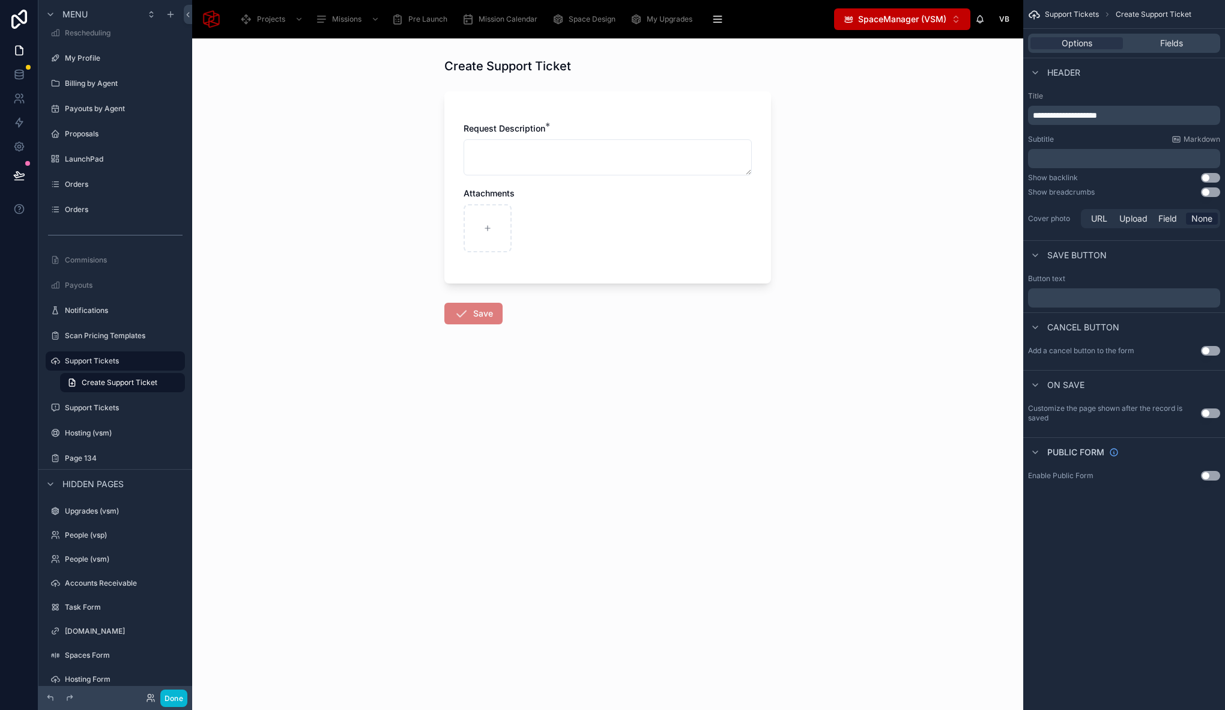
click at [1076, 111] on span "**********" at bounding box center [1065, 115] width 64 height 8
drag, startPoint x: 1095, startPoint y: 114, endPoint x: 1085, endPoint y: 114, distance: 9.6
click at [1085, 114] on span "**********" at bounding box center [1065, 115] width 64 height 8
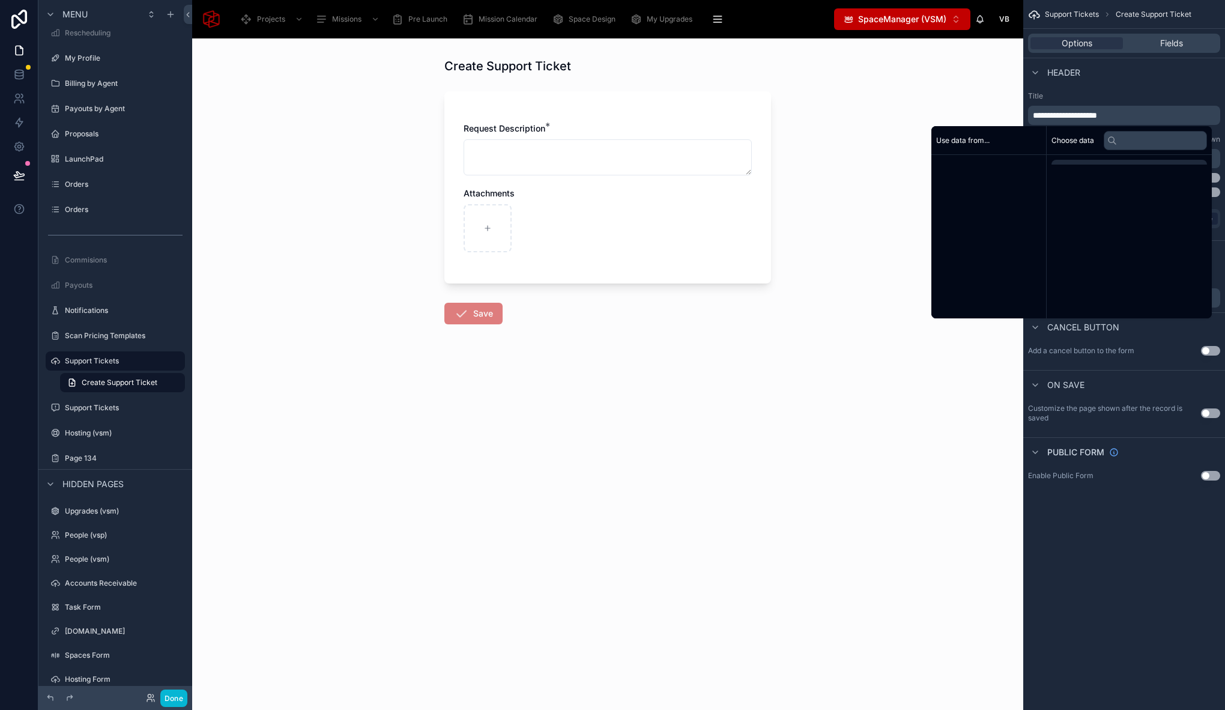
click at [1073, 115] on span "**********" at bounding box center [1065, 115] width 64 height 8
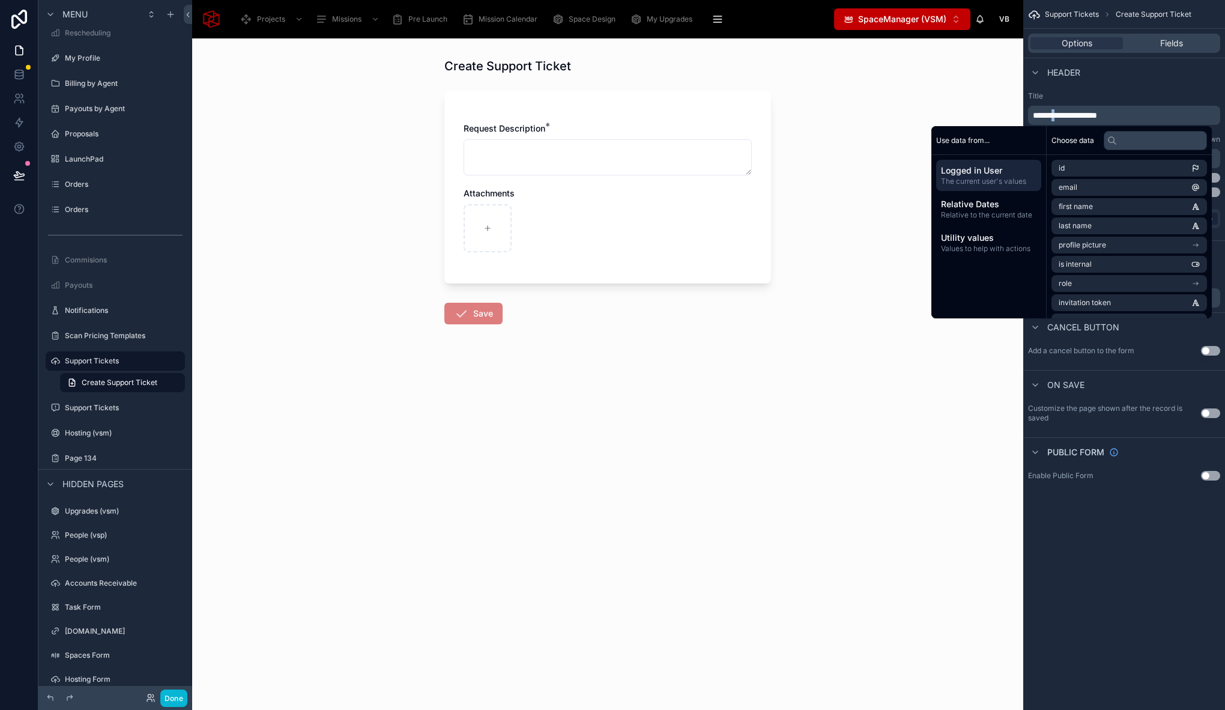
click at [1060, 113] on span "**********" at bounding box center [1065, 115] width 64 height 8
drag, startPoint x: 798, startPoint y: 125, endPoint x: 1025, endPoint y: 109, distance: 227.5
click at [798, 125] on div "Create General Support Ticket Request Description * Attachments Save" at bounding box center [607, 373] width 831 height 671
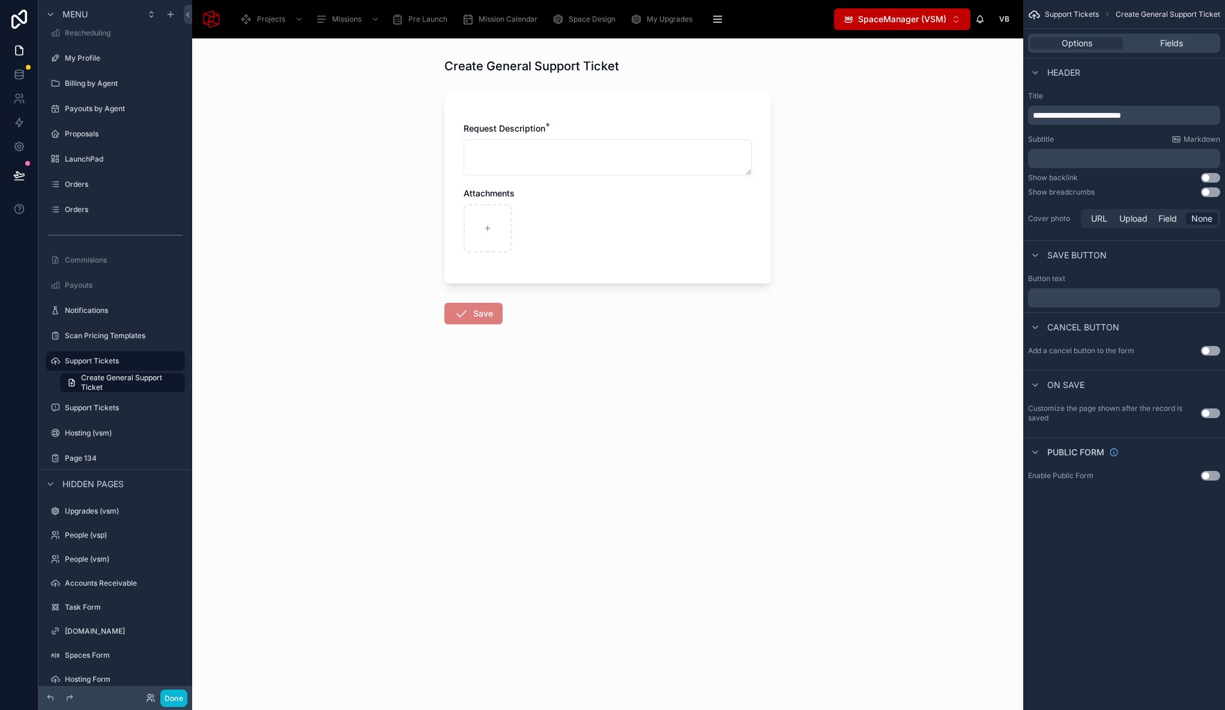
click at [1040, 154] on p "﻿" at bounding box center [1125, 158] width 185 height 12
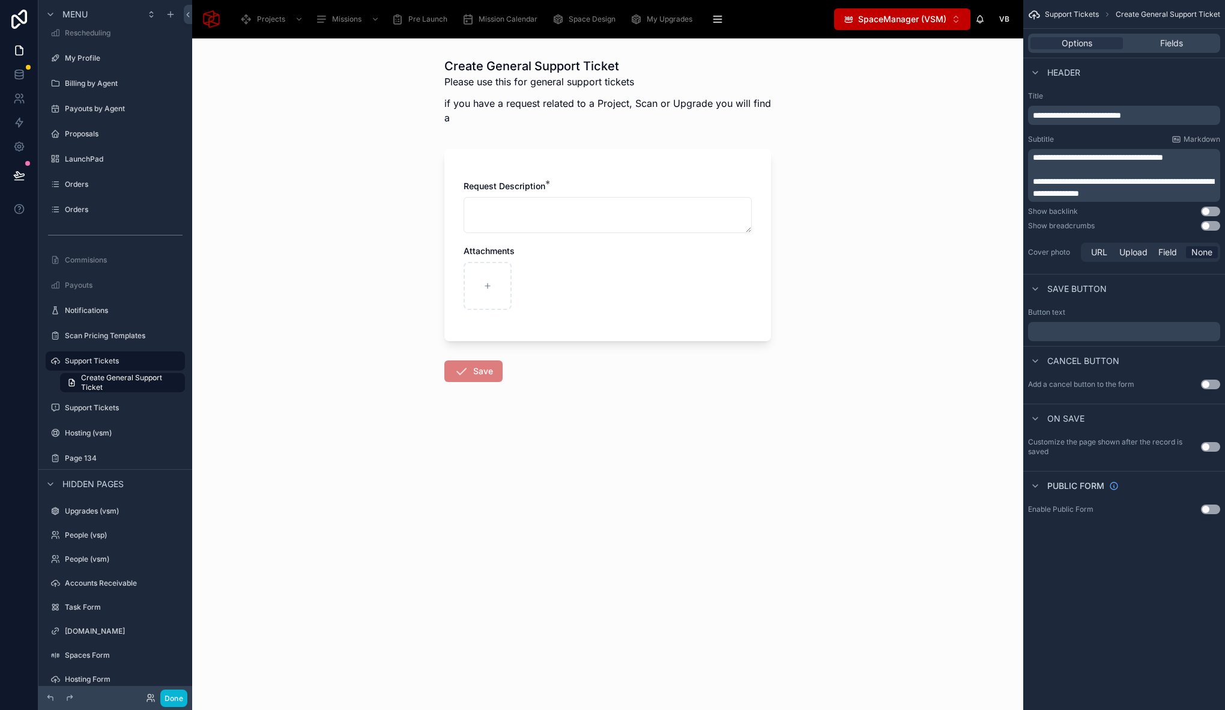
click at [1035, 181] on span "**********" at bounding box center [1123, 187] width 181 height 20
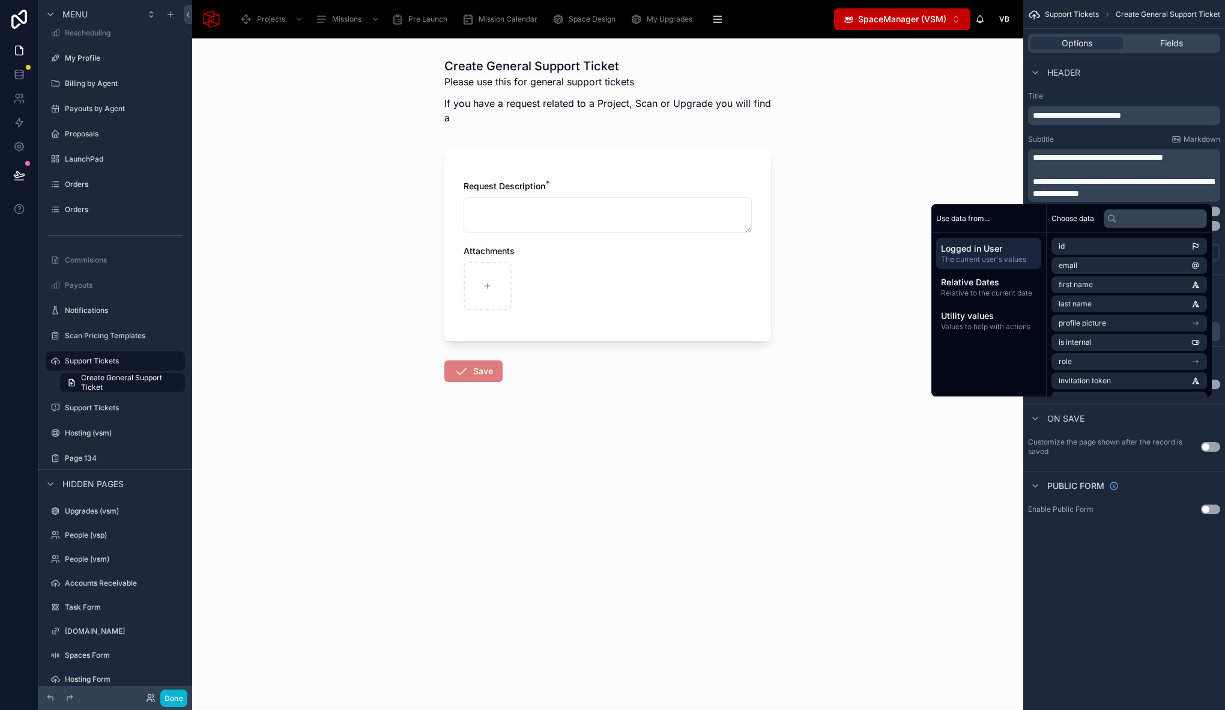
click at [1139, 178] on span "**********" at bounding box center [1123, 187] width 181 height 20
click at [1166, 188] on p "**********" at bounding box center [1125, 187] width 185 height 24
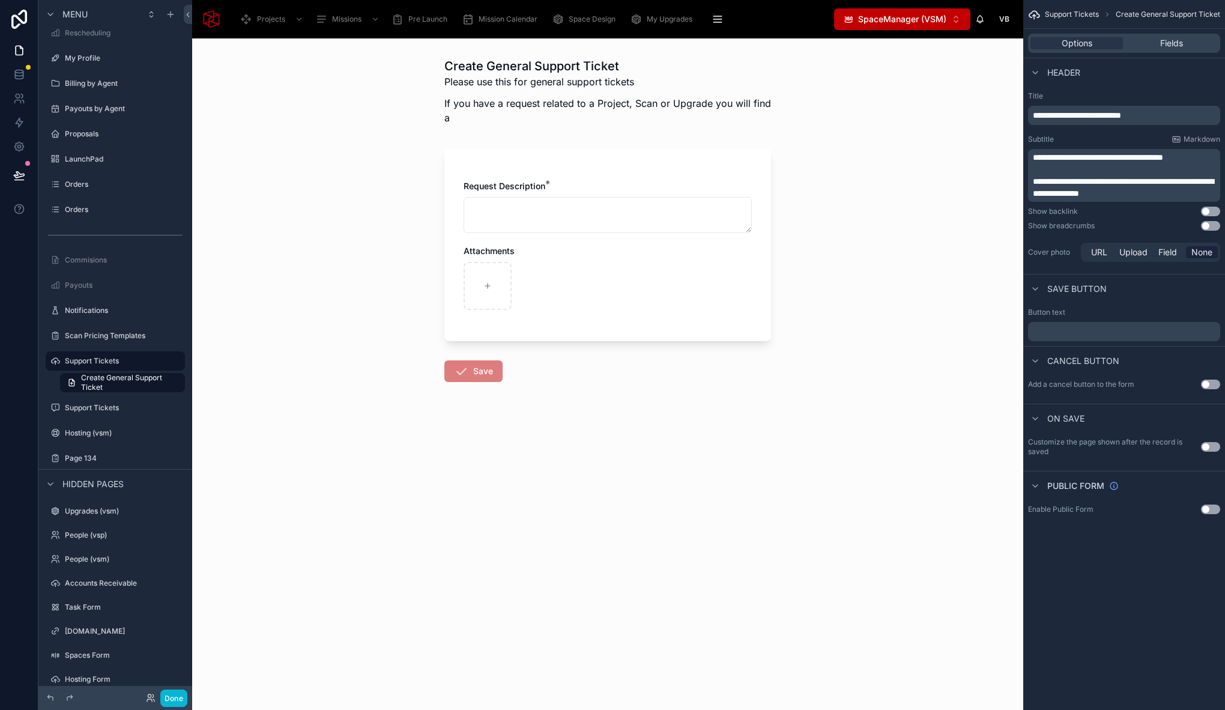
click at [1183, 190] on p "**********" at bounding box center [1125, 187] width 185 height 24
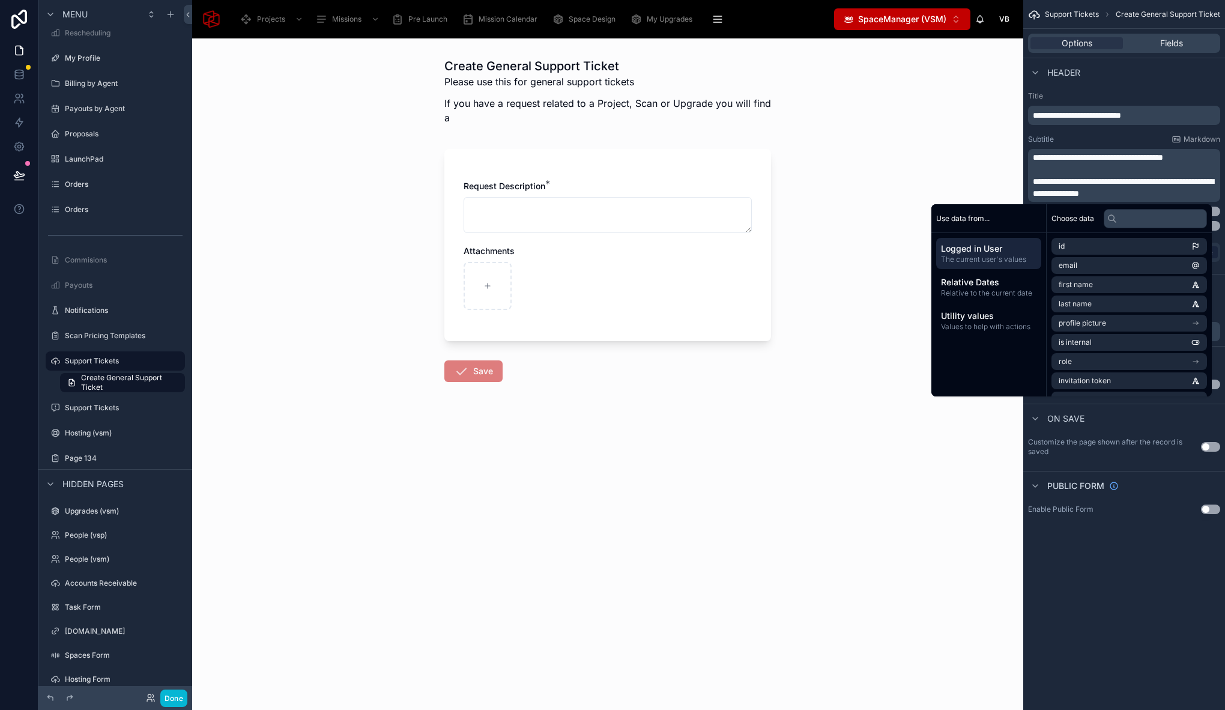
click at [1184, 194] on p "**********" at bounding box center [1125, 187] width 185 height 24
click at [1171, 187] on p "**********" at bounding box center [1125, 187] width 185 height 24
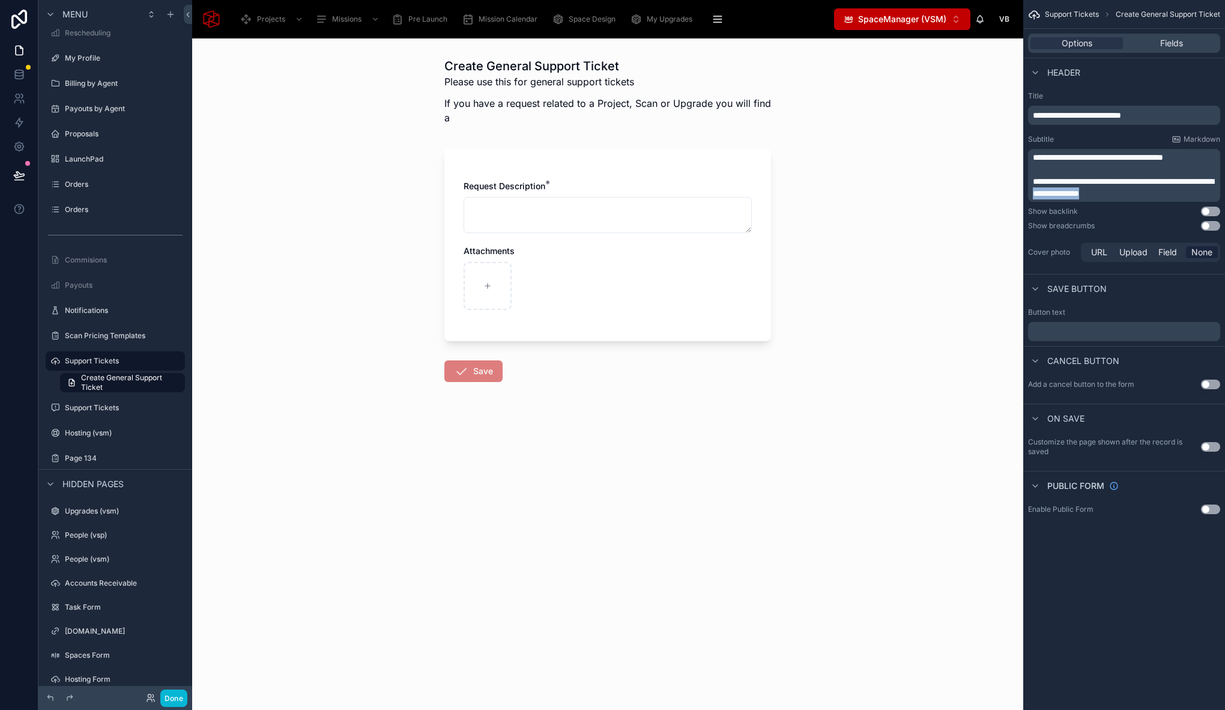
drag, startPoint x: 1172, startPoint y: 190, endPoint x: 1102, endPoint y: 193, distance: 70.3
click at [1102, 193] on p "**********" at bounding box center [1125, 187] width 185 height 24
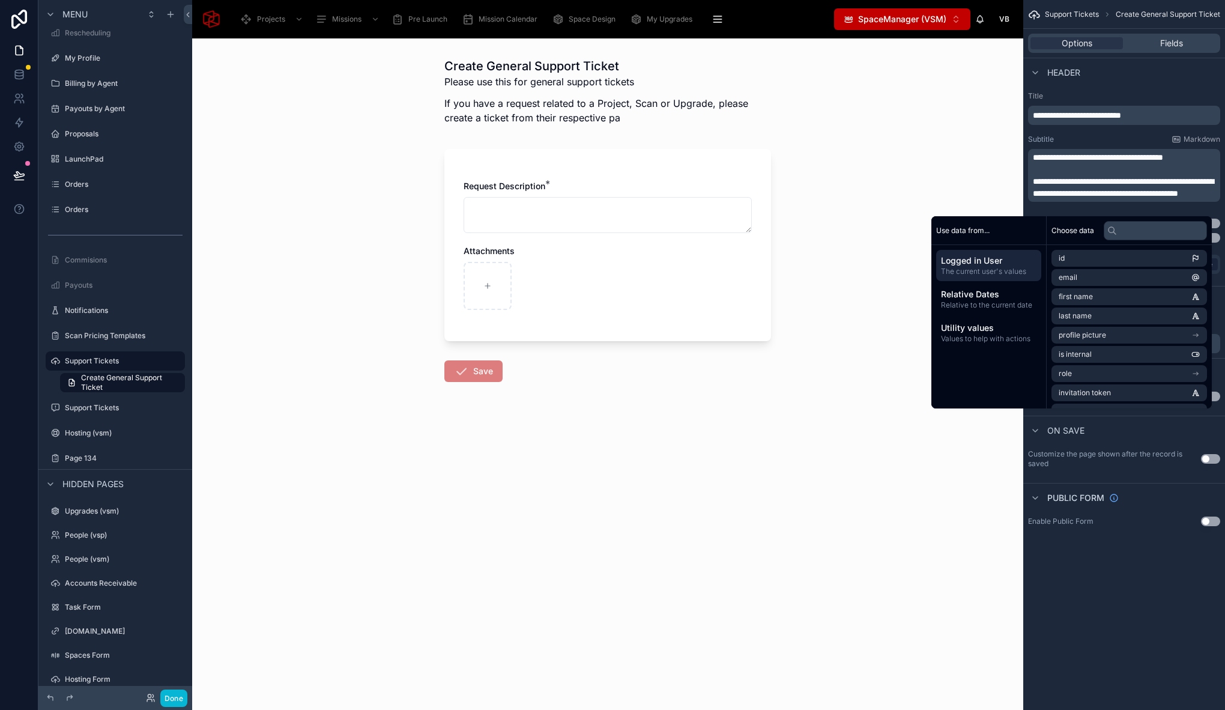
click at [1110, 199] on p "**********" at bounding box center [1125, 187] width 185 height 24
click at [1165, 199] on p "**********" at bounding box center [1125, 187] width 185 height 24
click at [1102, 196] on span "**********" at bounding box center [1123, 187] width 181 height 20
click at [1146, 199] on p "**********" at bounding box center [1125, 187] width 185 height 24
click at [876, 167] on div "Create General Support Ticket Please use this for general support tickets If yo…" at bounding box center [607, 373] width 831 height 671
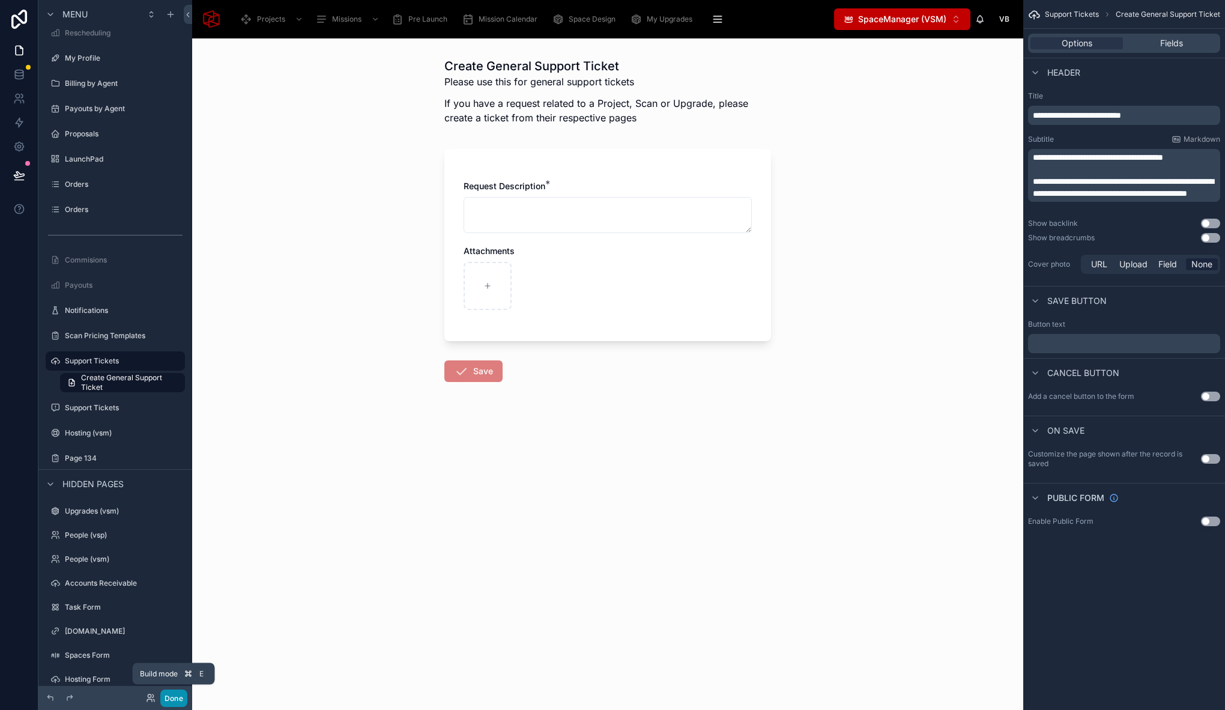
click at [182, 696] on button "Done" at bounding box center [173, 697] width 27 height 17
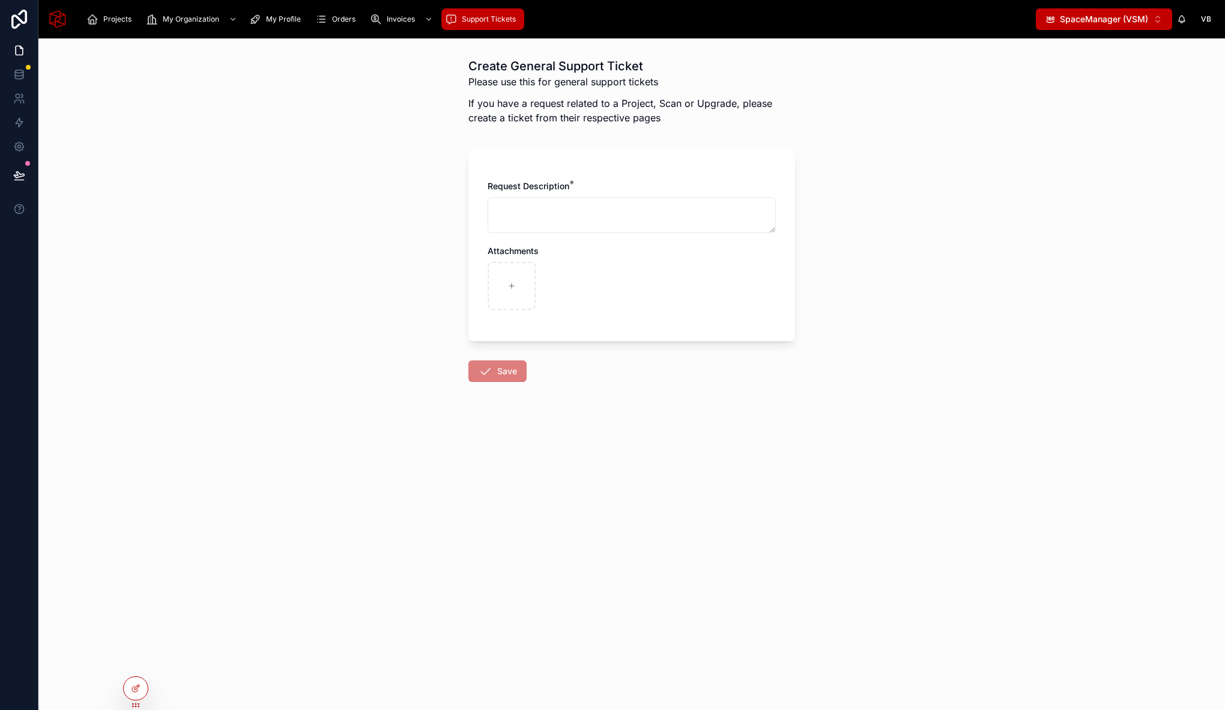
click at [475, 19] on span "Support Tickets" at bounding box center [489, 19] width 54 height 10
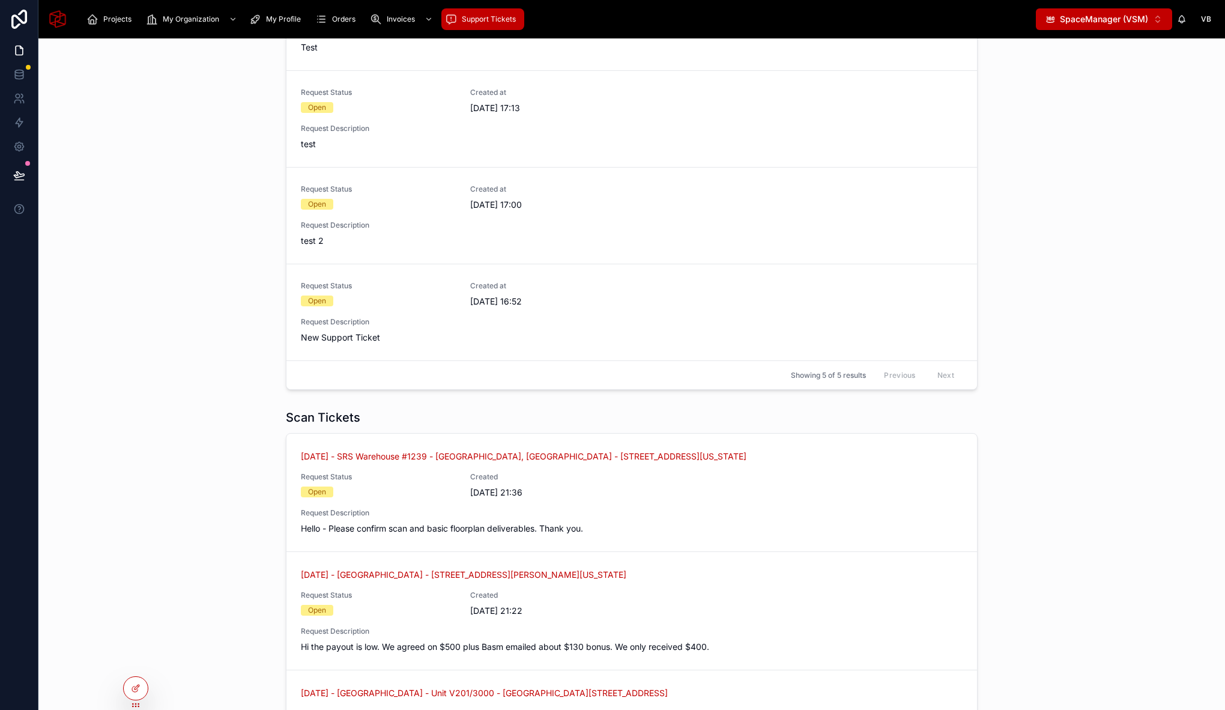
scroll to position [288, 0]
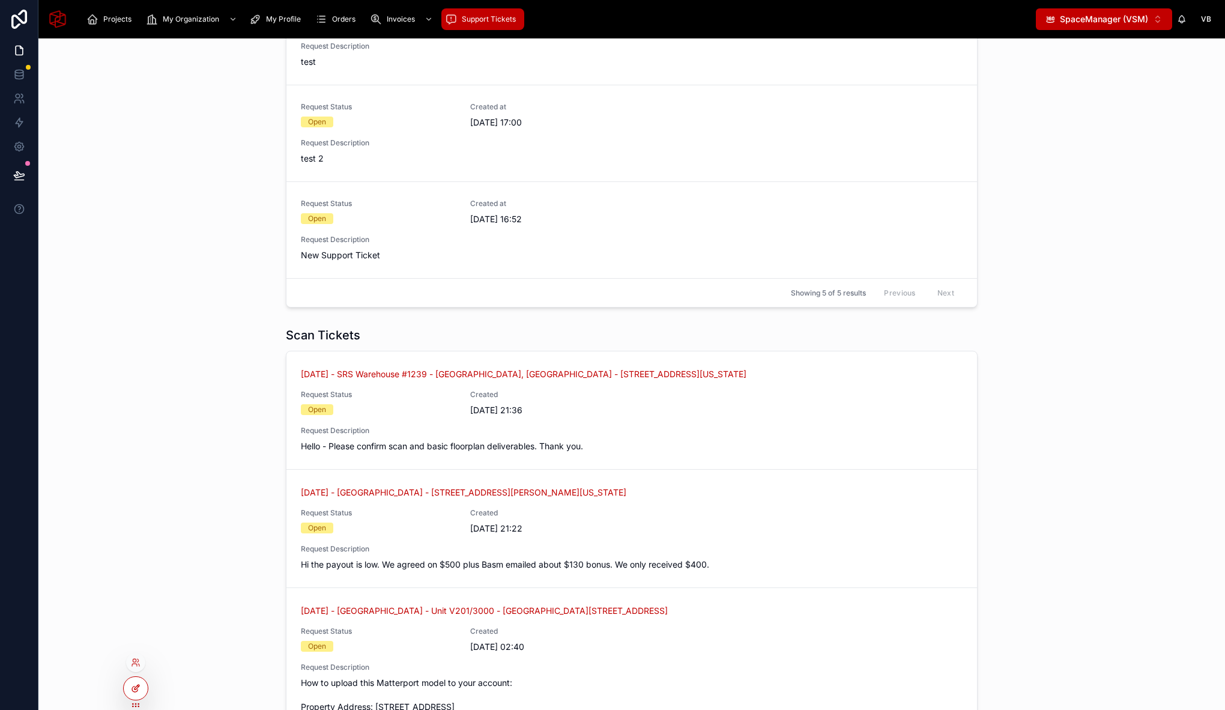
click at [137, 689] on icon at bounding box center [134, 688] width 5 height 5
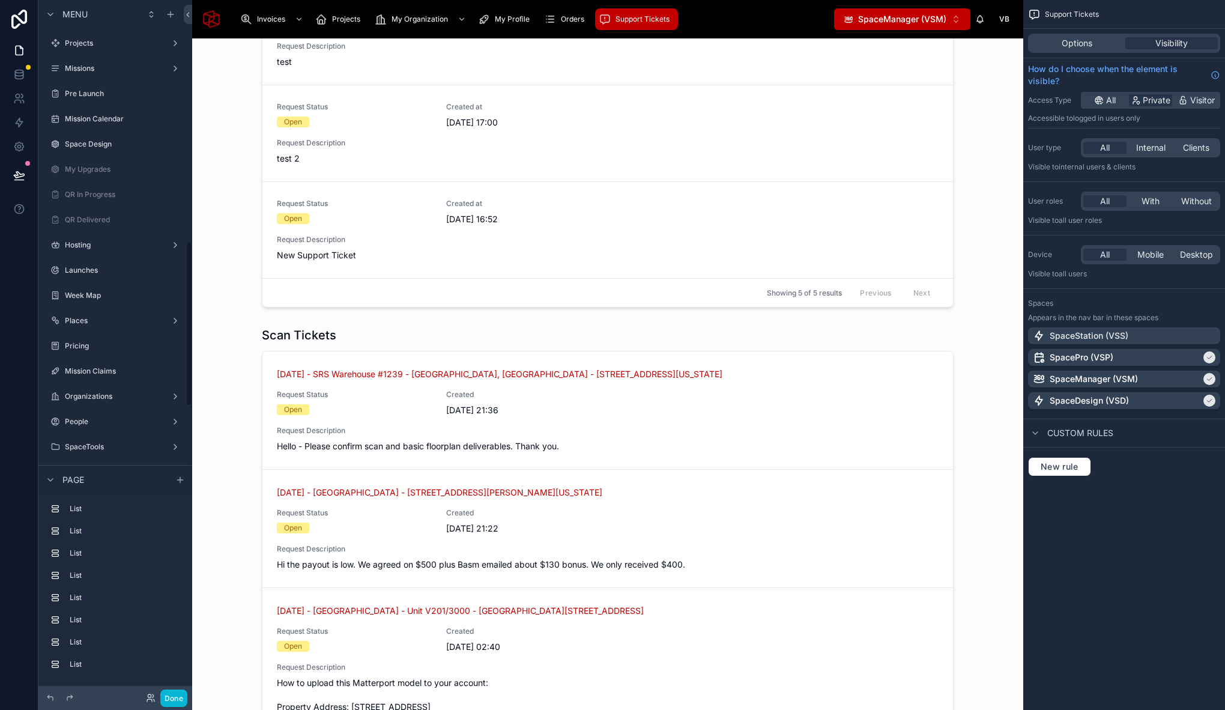
scroll to position [1019, 0]
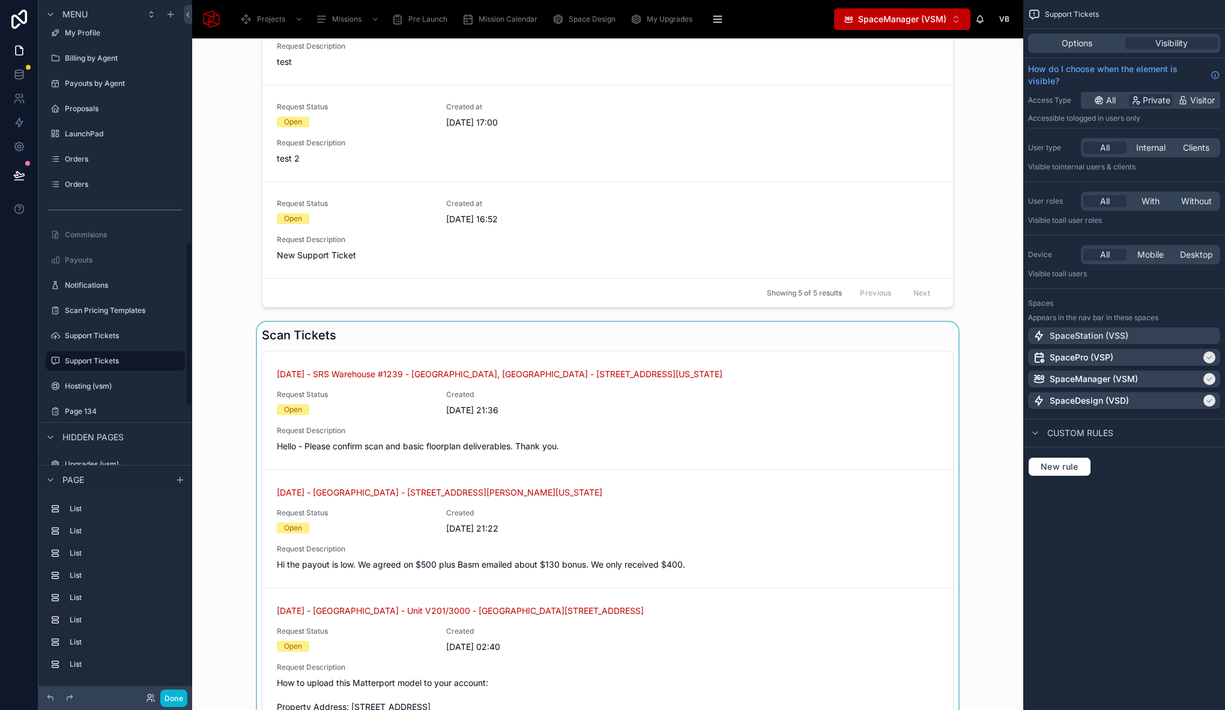
click at [339, 339] on div at bounding box center [608, 585] width 812 height 526
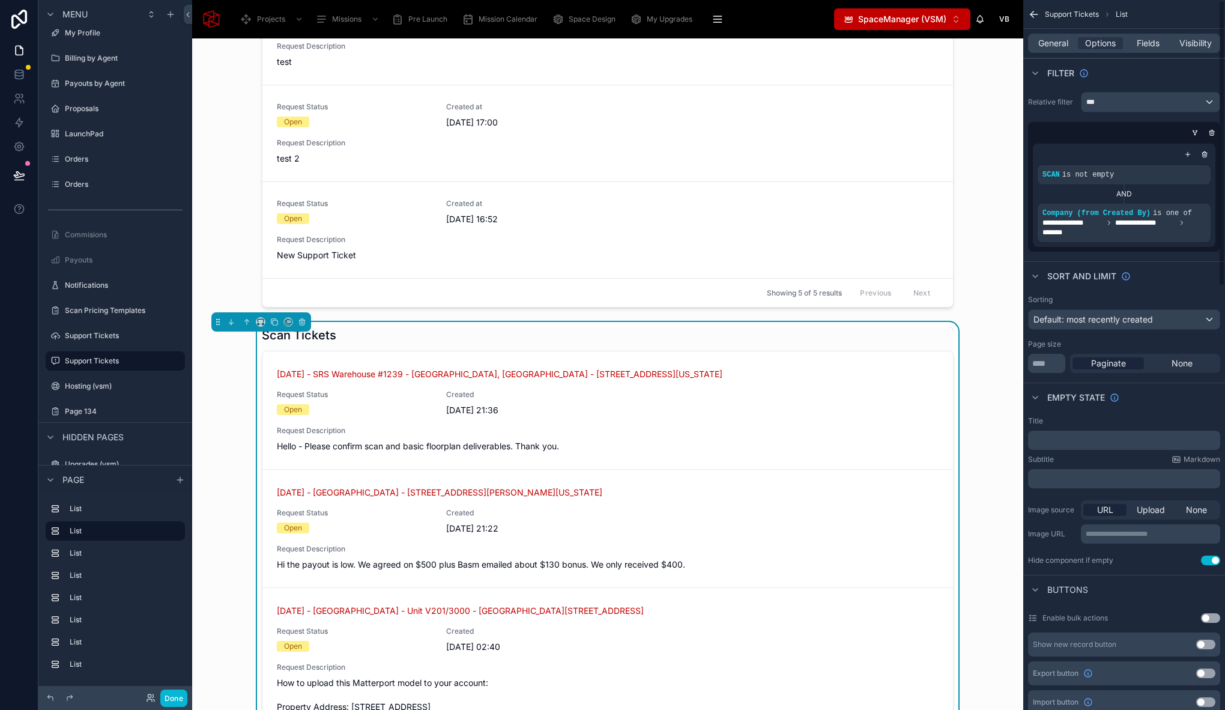
click at [1057, 55] on div "General Options Fields Visibility" at bounding box center [1124, 43] width 202 height 29
click at [1056, 44] on span "General" at bounding box center [1053, 43] width 30 height 12
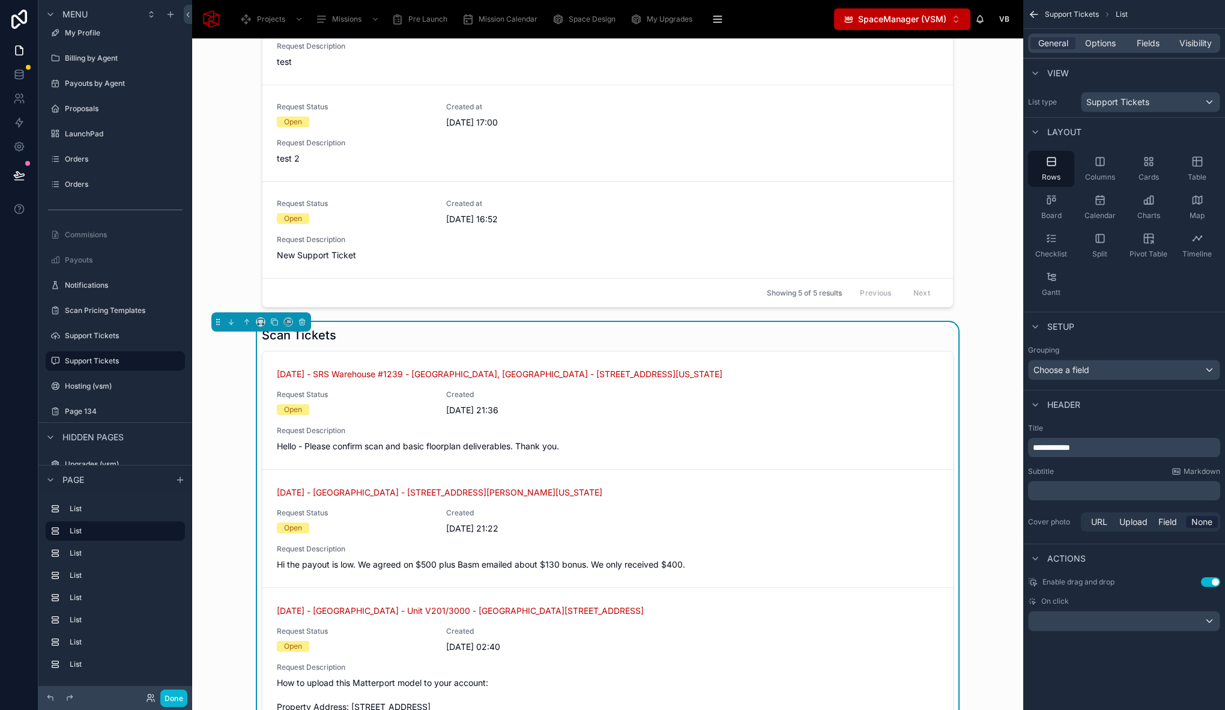
click at [990, 340] on div "Scan Tickets [DATE] - SRS Warehouse #1239 - [GEOGRAPHIC_DATA], [GEOGRAPHIC_DATA…" at bounding box center [608, 585] width 812 height 526
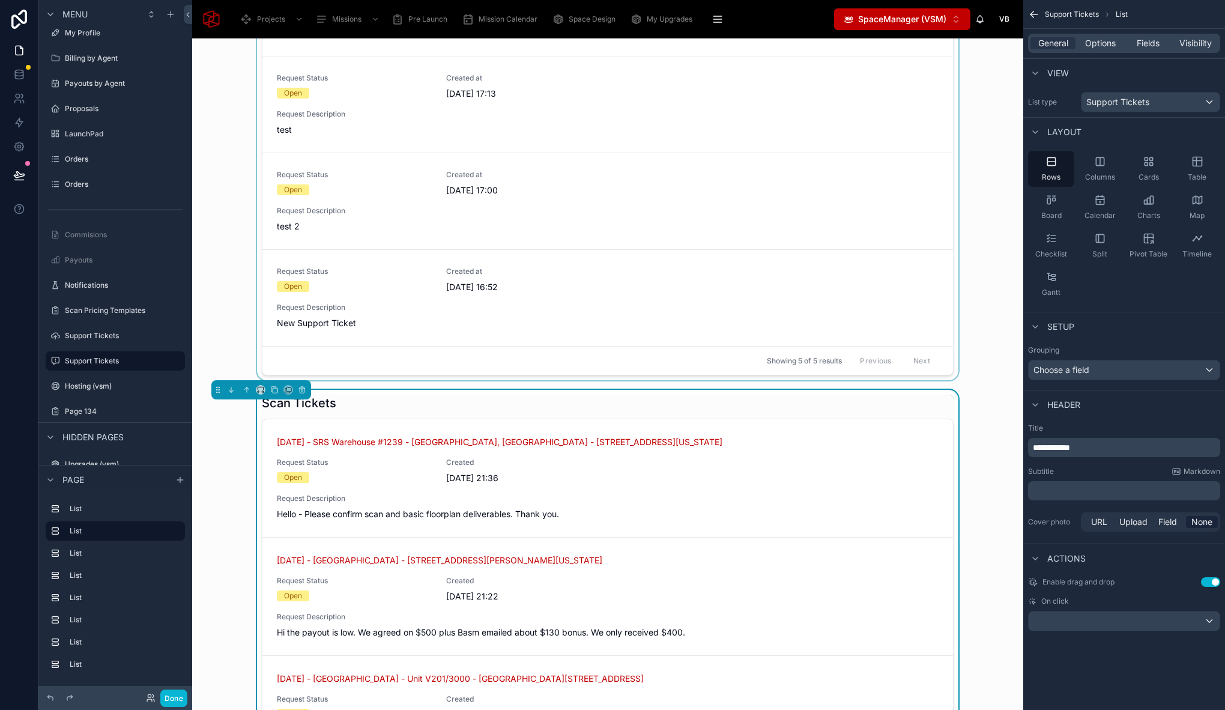
click at [210, 356] on div at bounding box center [608, 104] width 812 height 552
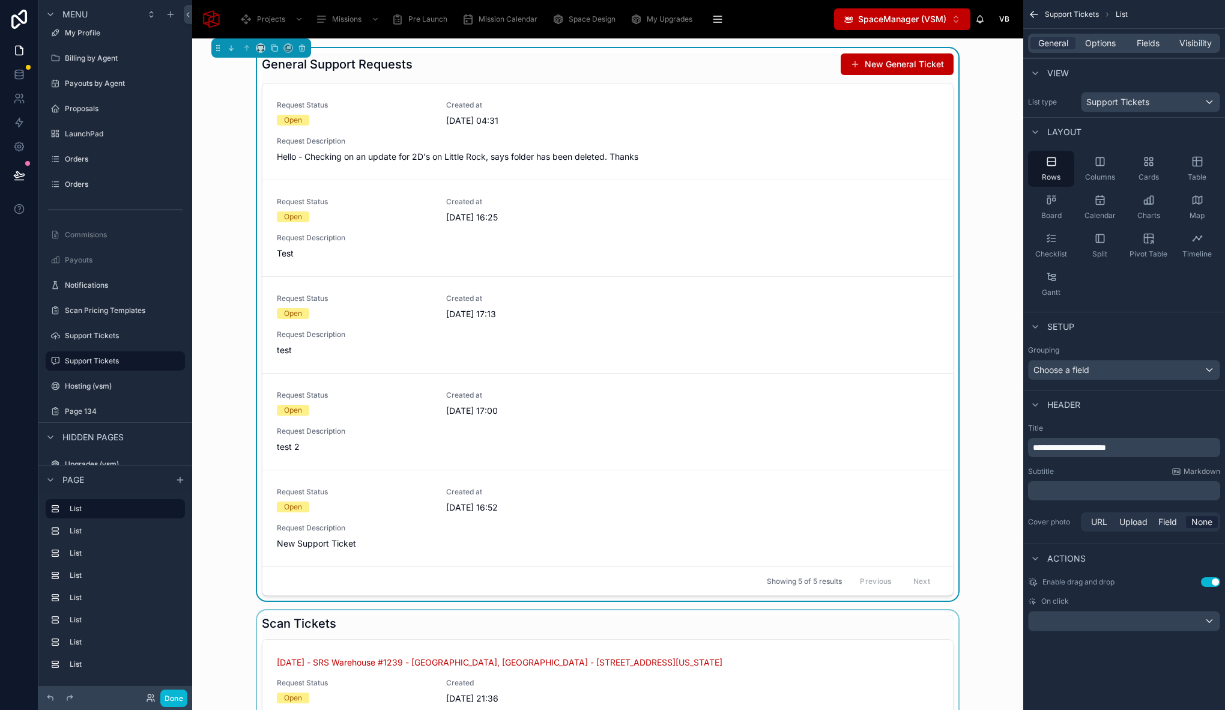
scroll to position [4, 0]
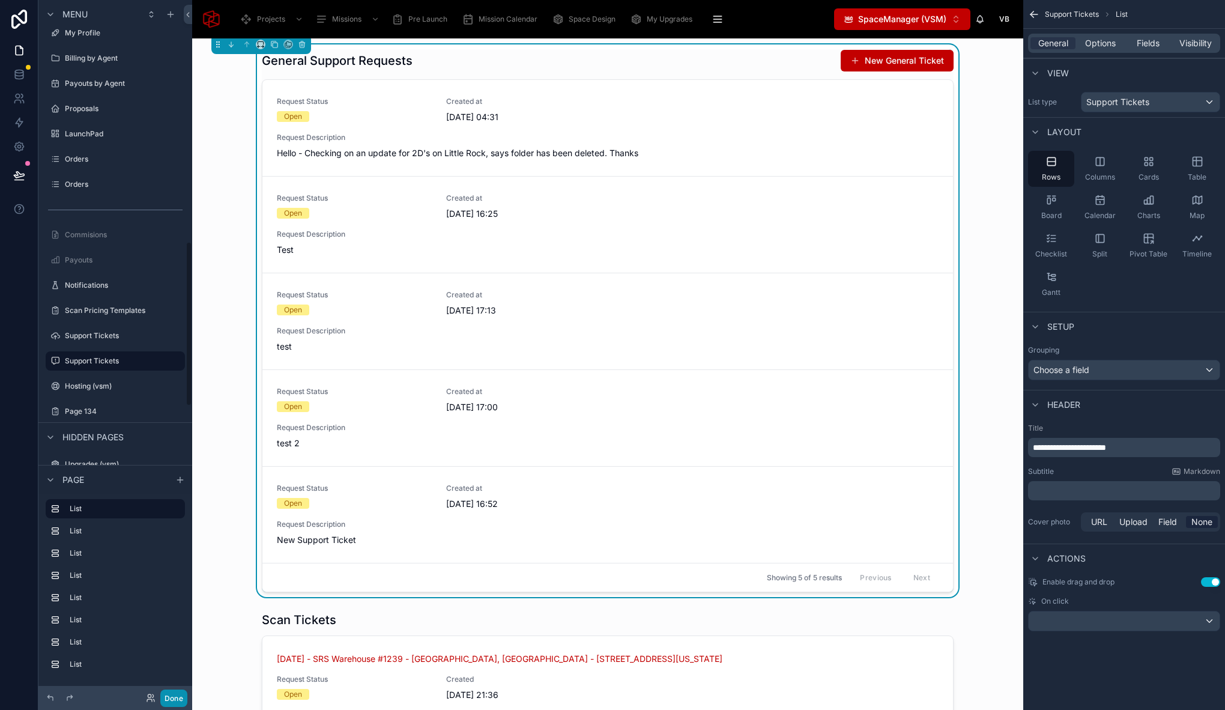
click at [178, 696] on button "Done" at bounding box center [173, 697] width 27 height 17
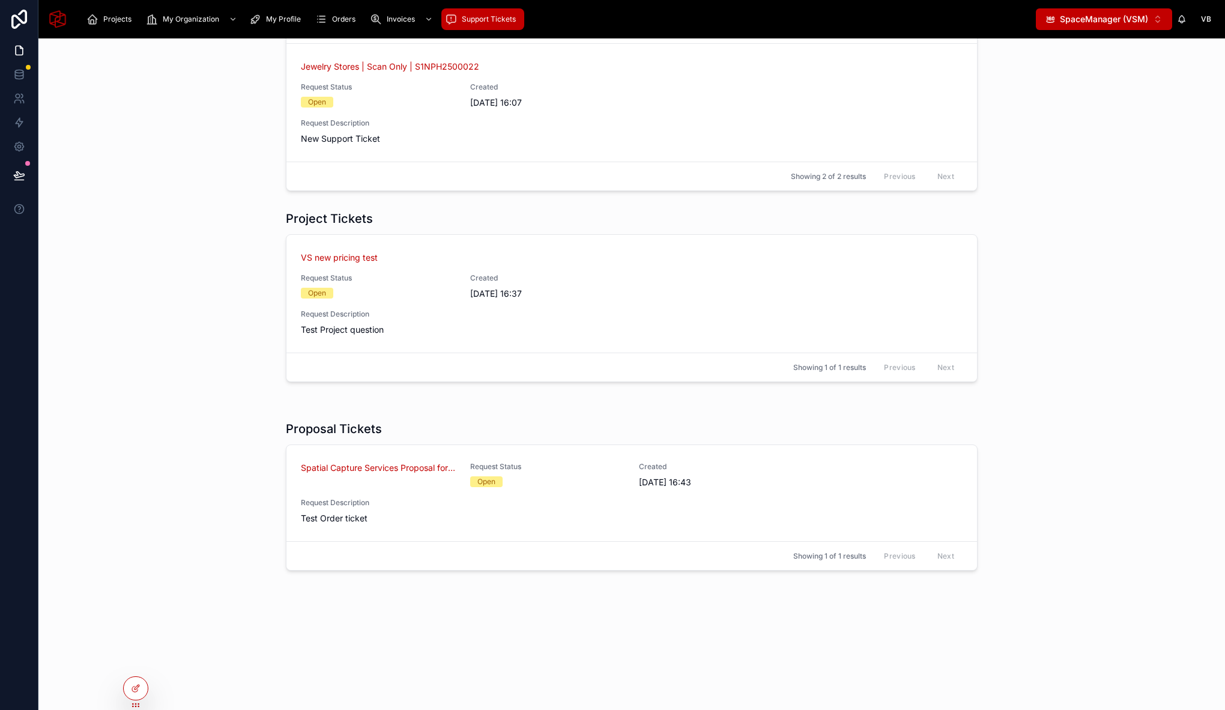
scroll to position [0, 0]
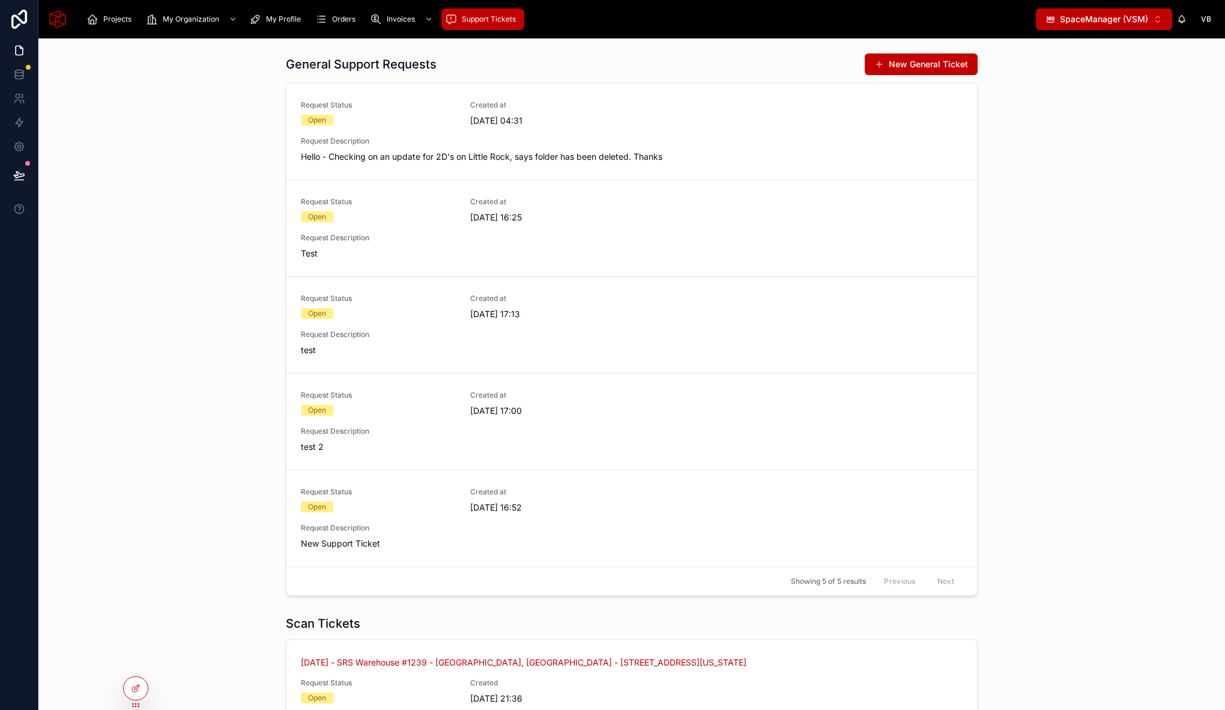
click at [1106, 17] on span "SpaceManager (VSM)" at bounding box center [1104, 19] width 88 height 12
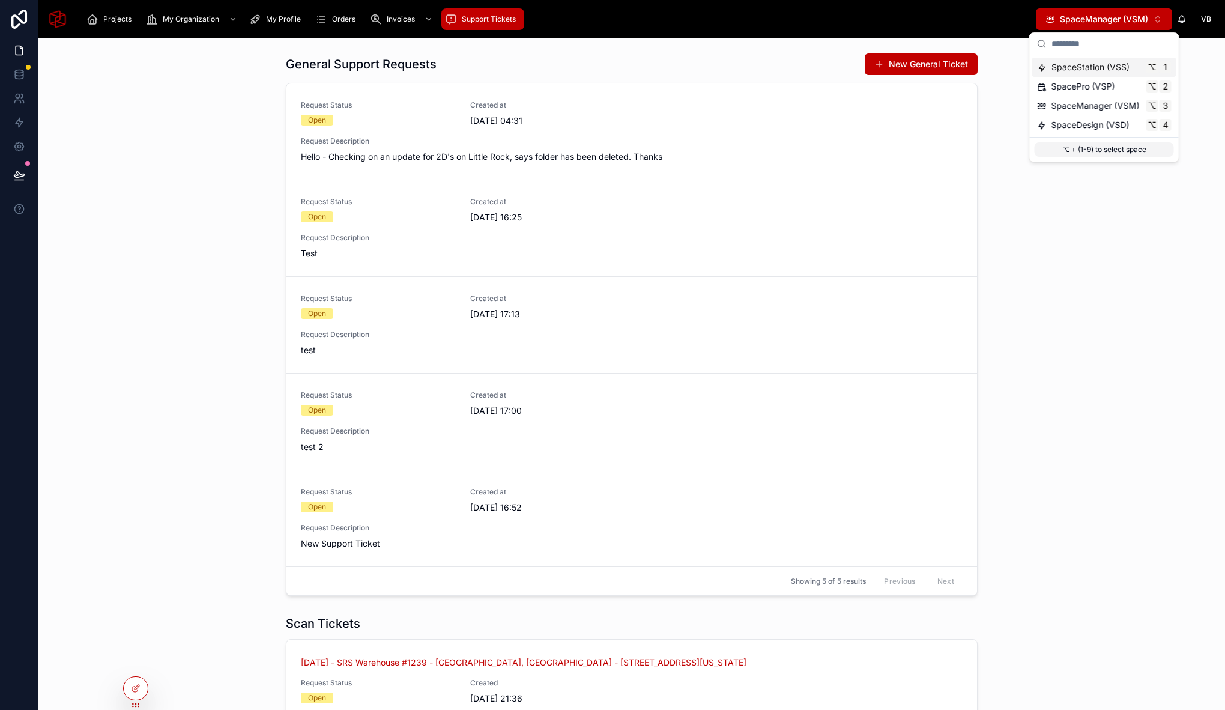
click at [1087, 70] on span "SpaceStation (VSS)" at bounding box center [1090, 67] width 78 height 12
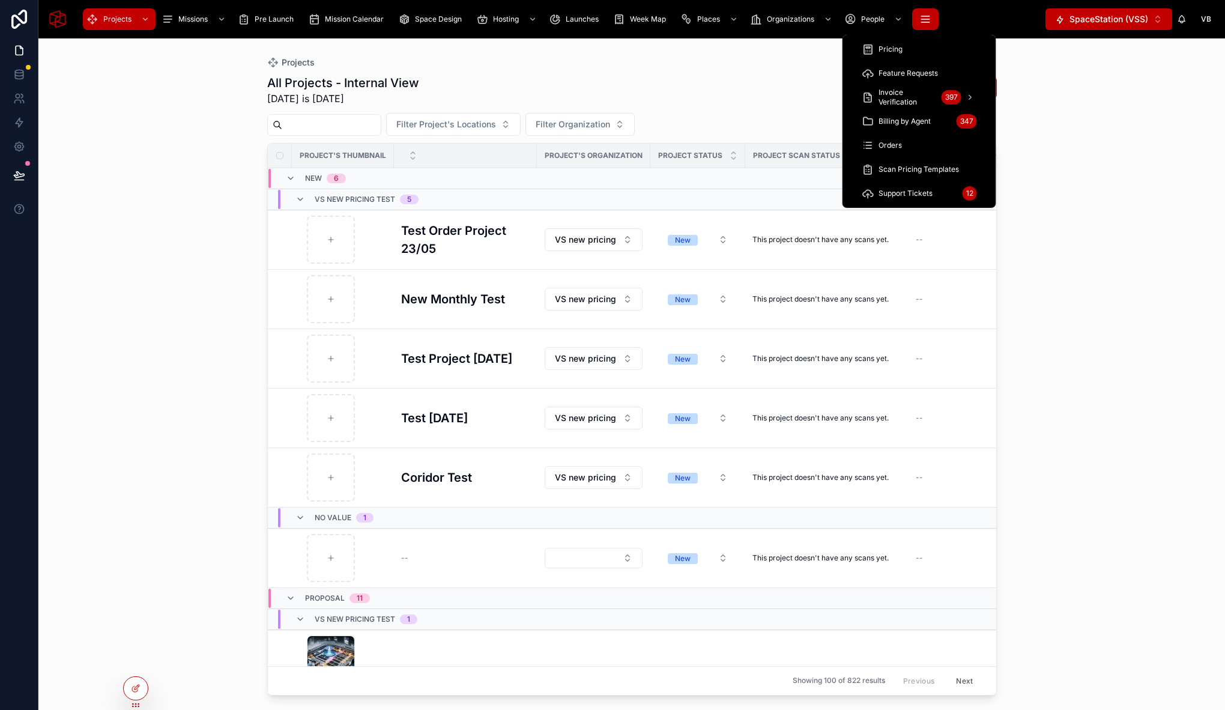
click at [923, 23] on icon "scrollable content" at bounding box center [925, 19] width 12 height 12
click at [917, 185] on div "Support Tickets 12" at bounding box center [918, 193] width 115 height 19
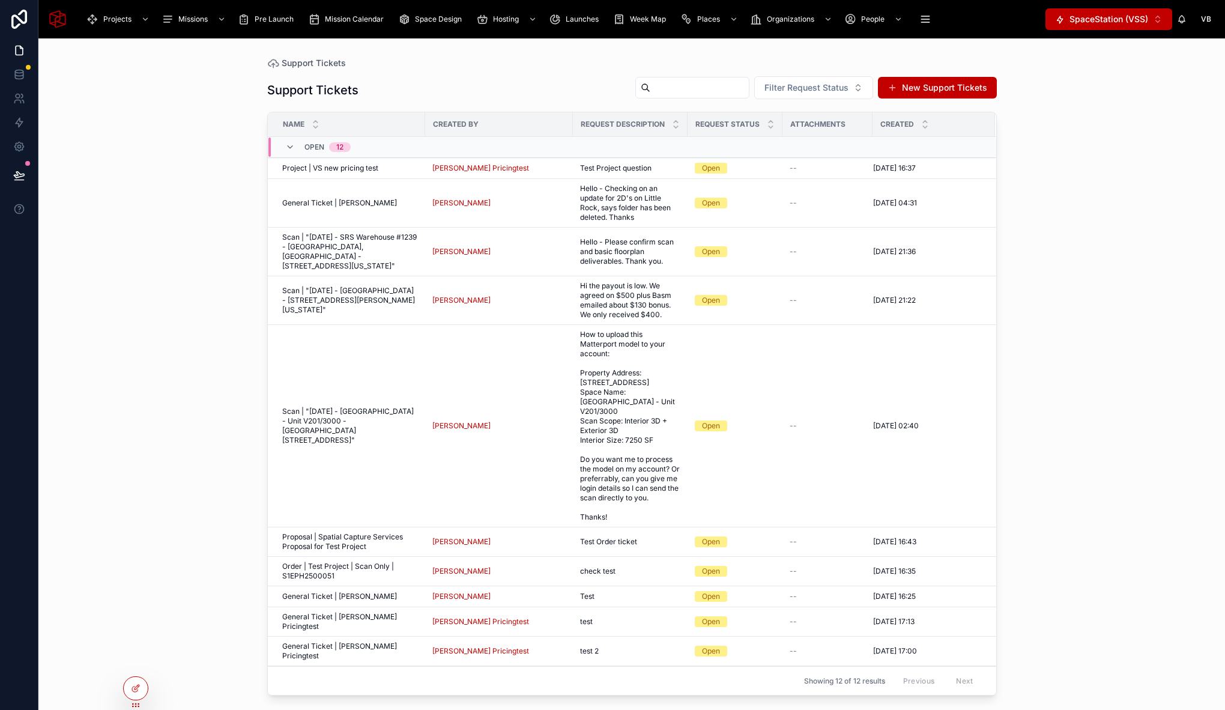
click at [1103, 262] on div "Support Tickets Support Tickets Filter Request Status New Support Tickets Name …" at bounding box center [631, 373] width 1186 height 671
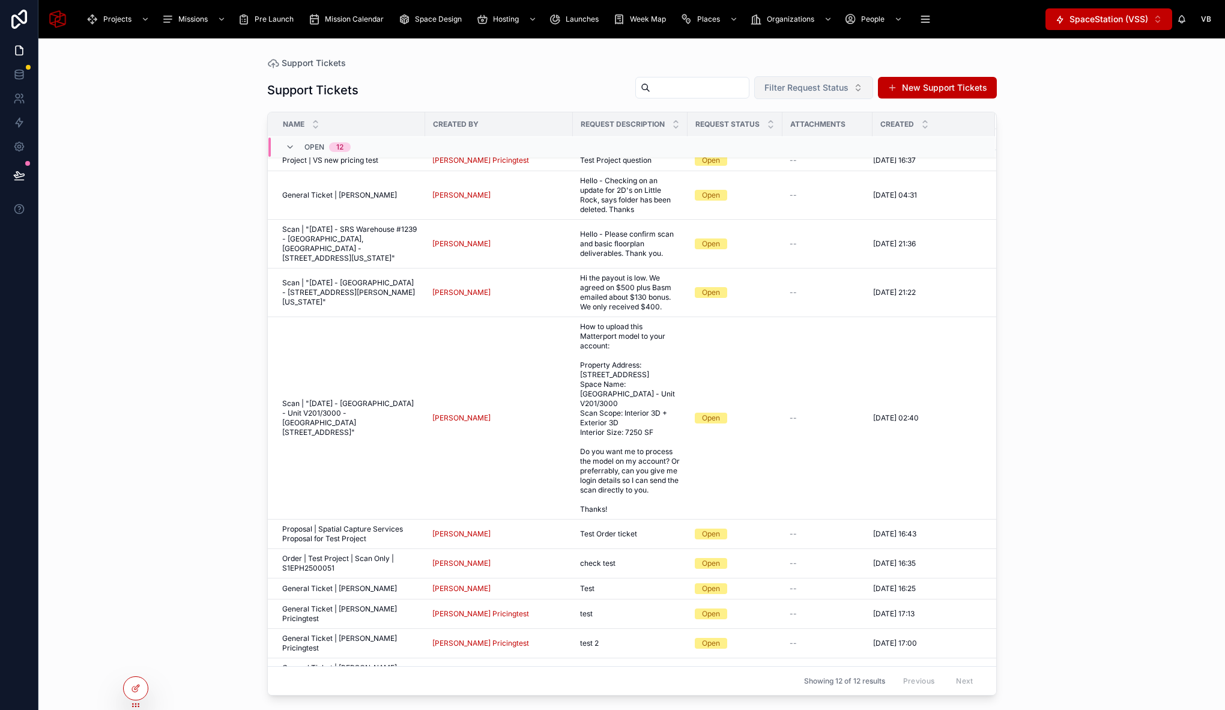
click at [810, 82] on span "Filter Request Status" at bounding box center [806, 88] width 84 height 12
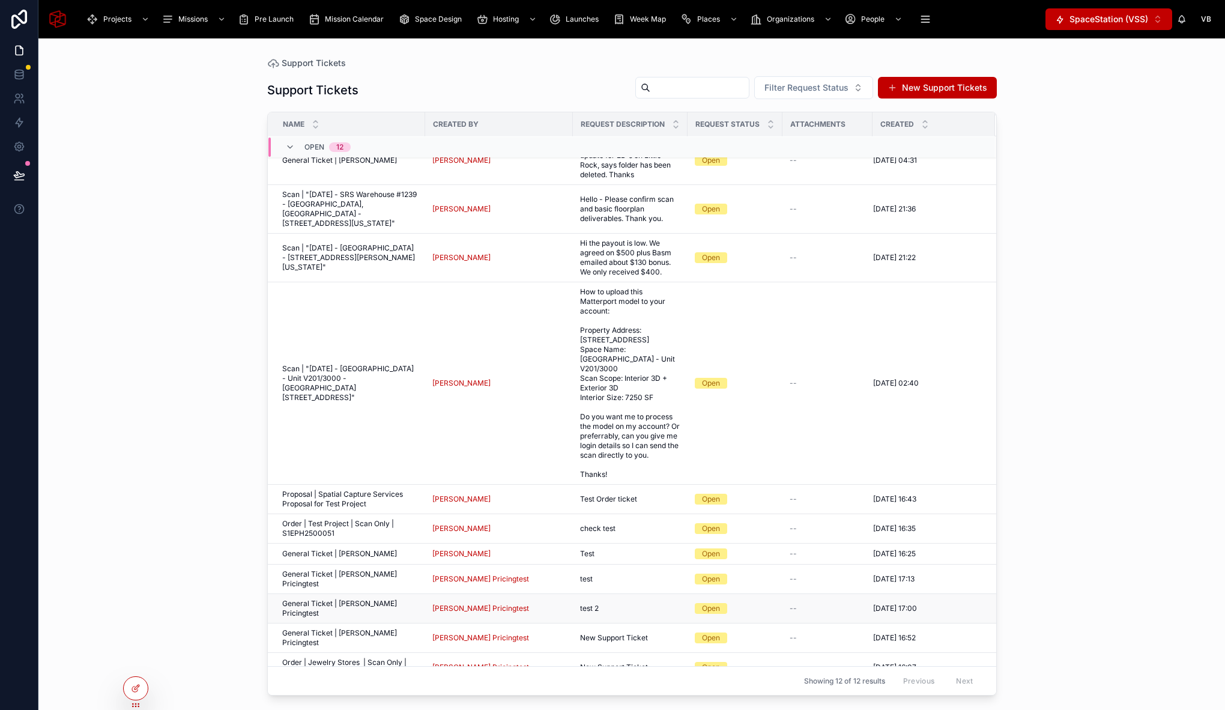
scroll to position [0, 0]
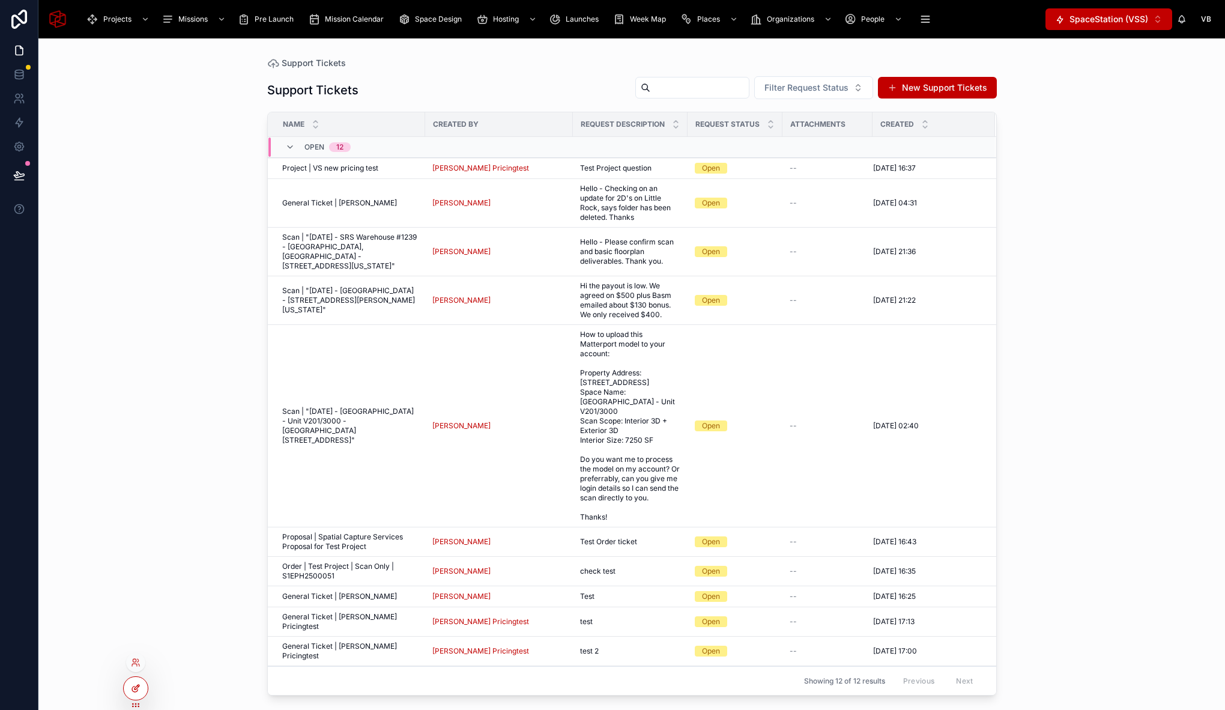
click at [138, 681] on div at bounding box center [136, 688] width 24 height 23
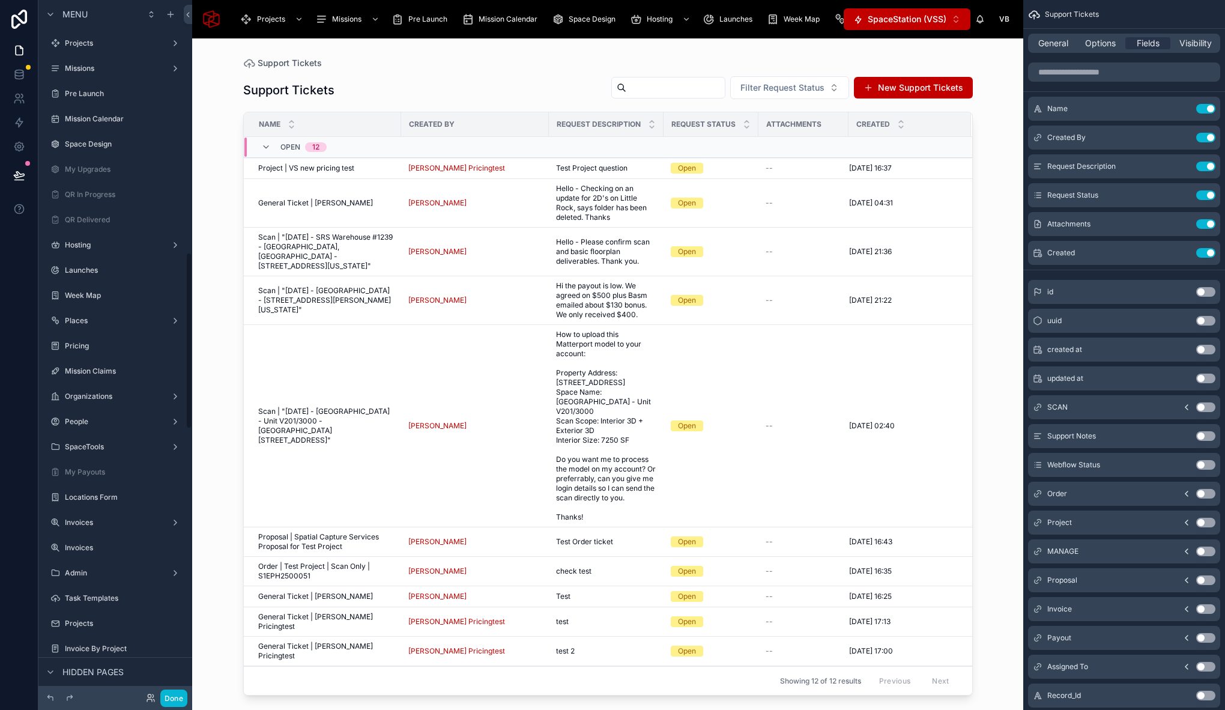
scroll to position [994, 0]
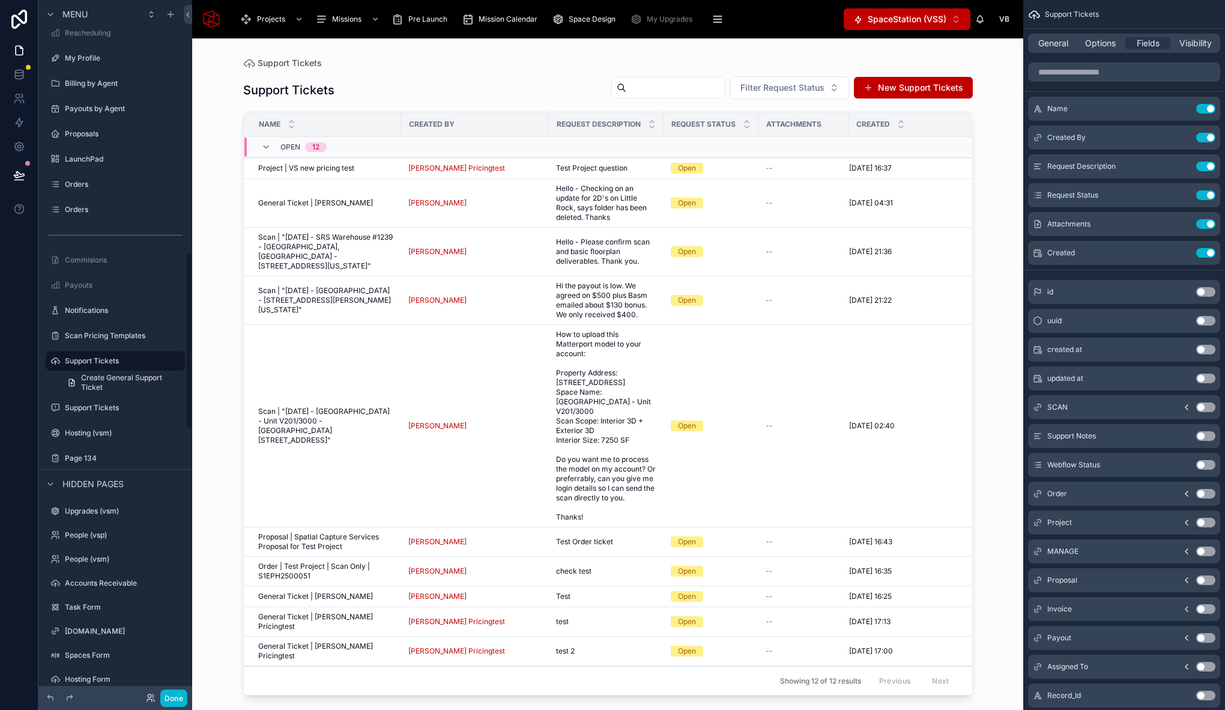
click at [469, 95] on div at bounding box center [608, 366] width 768 height 657
click at [261, 149] on icon at bounding box center [266, 147] width 10 height 10
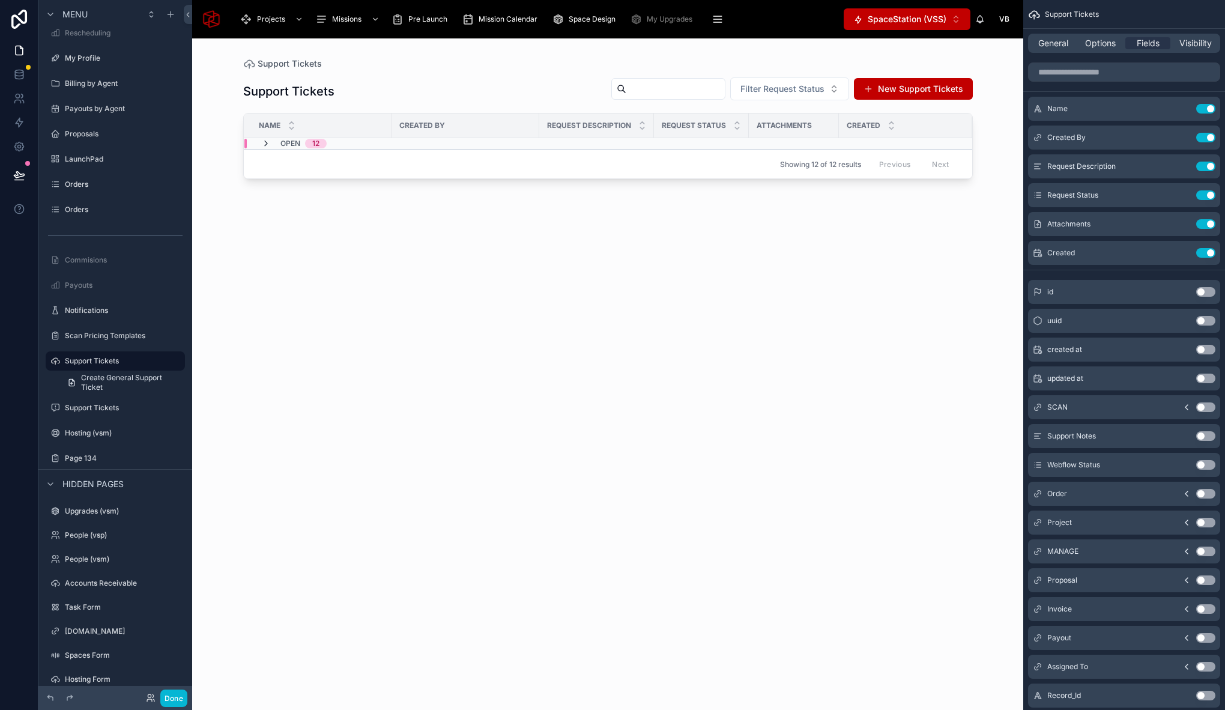
click at [268, 144] on icon at bounding box center [266, 144] width 10 height 10
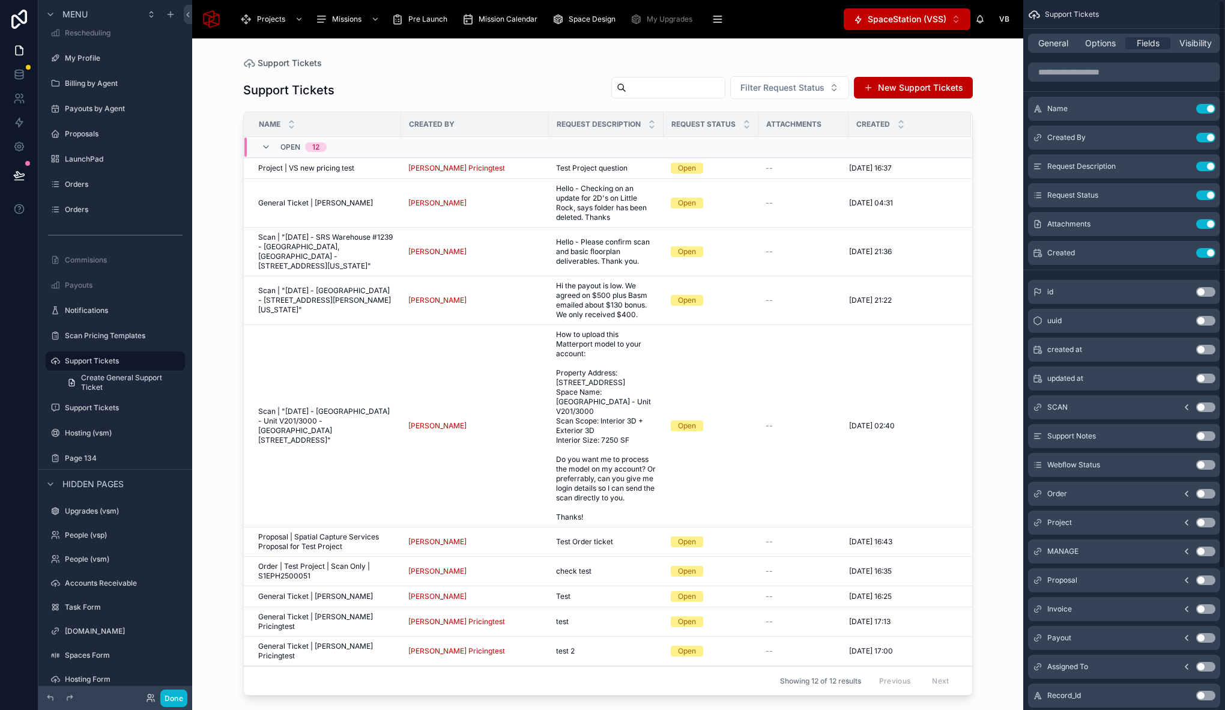
click at [443, 88] on div "Support Tickets Filter Request Status New Support Tickets" at bounding box center [607, 90] width 729 height 29
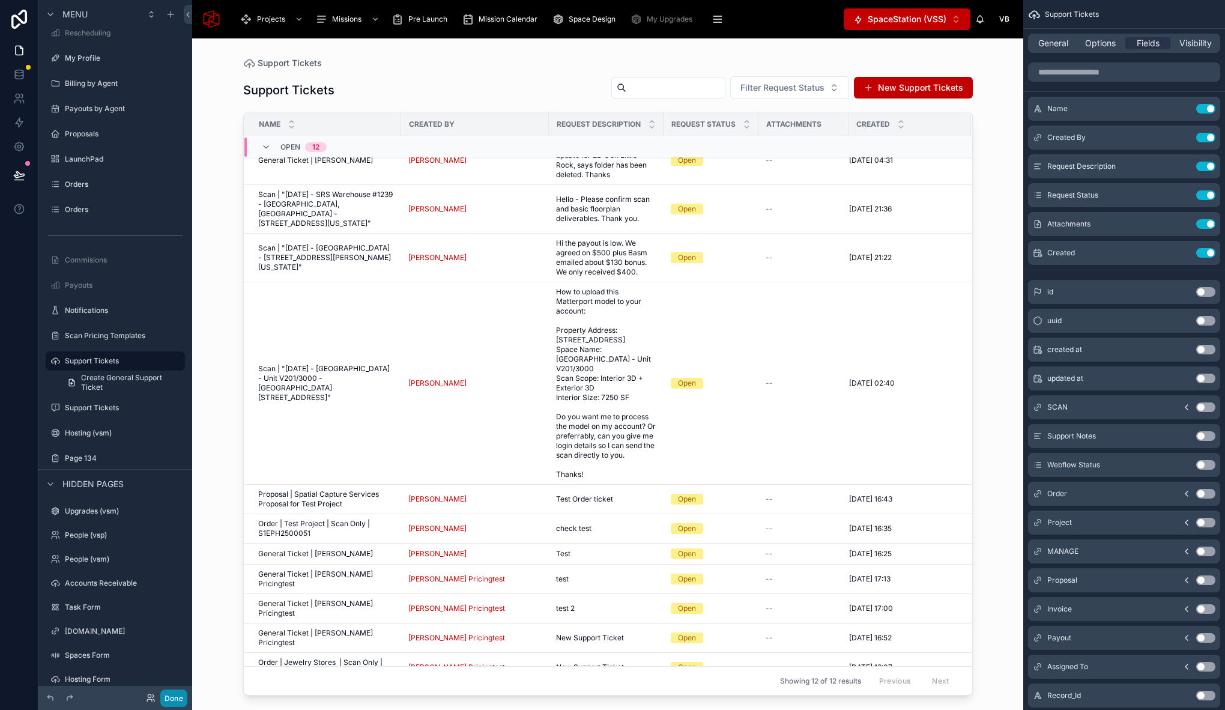
click at [184, 696] on button "Done" at bounding box center [173, 697] width 27 height 17
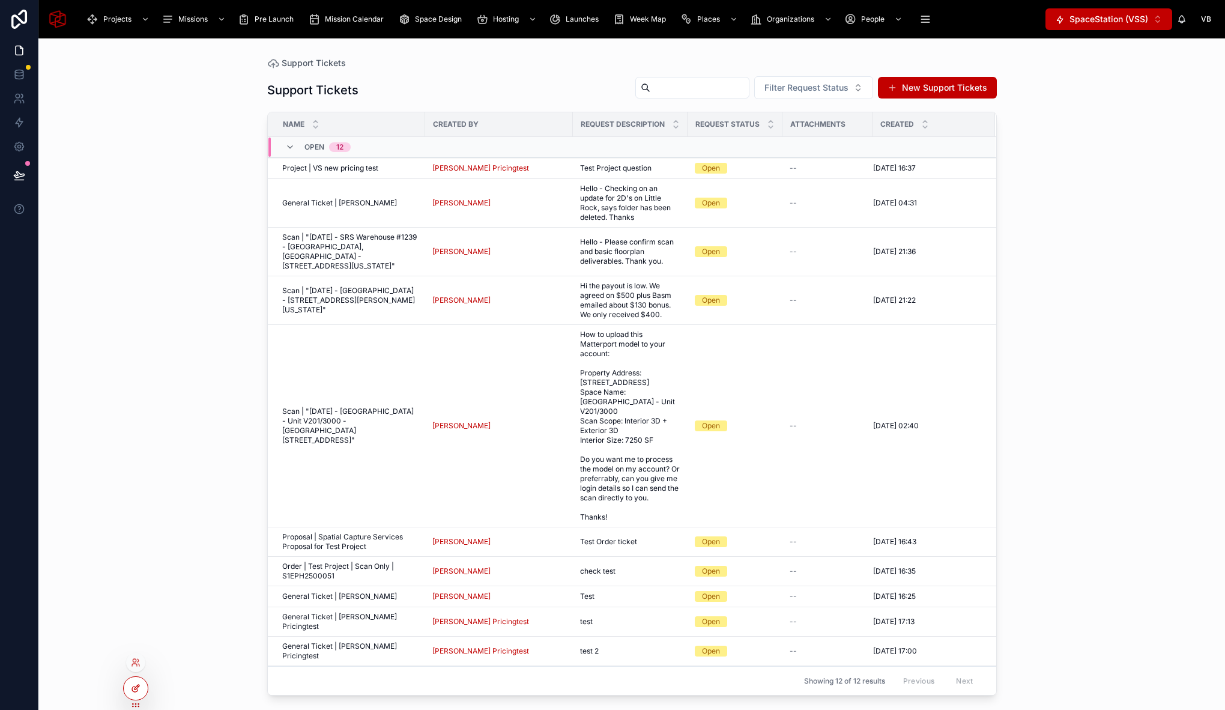
click at [128, 689] on div at bounding box center [136, 688] width 24 height 23
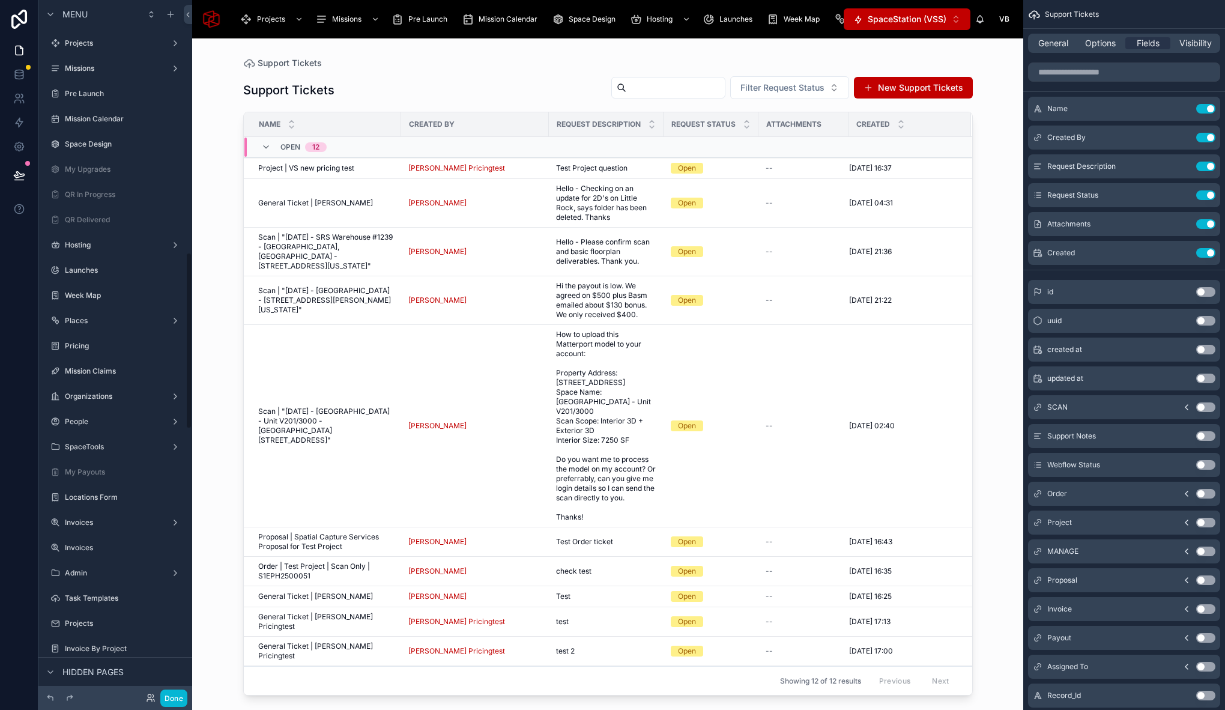
scroll to position [994, 0]
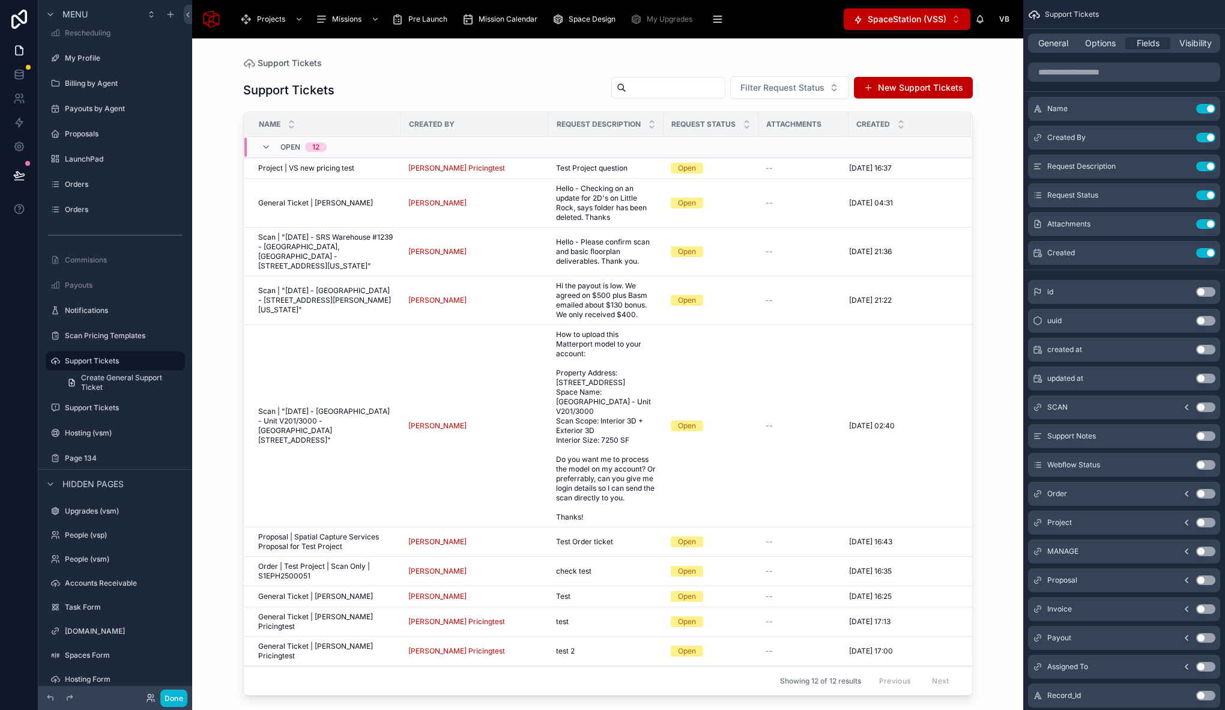
click at [502, 86] on div at bounding box center [608, 366] width 768 height 657
click at [1183, 194] on icon "scrollable content" at bounding box center [1182, 193] width 5 height 5
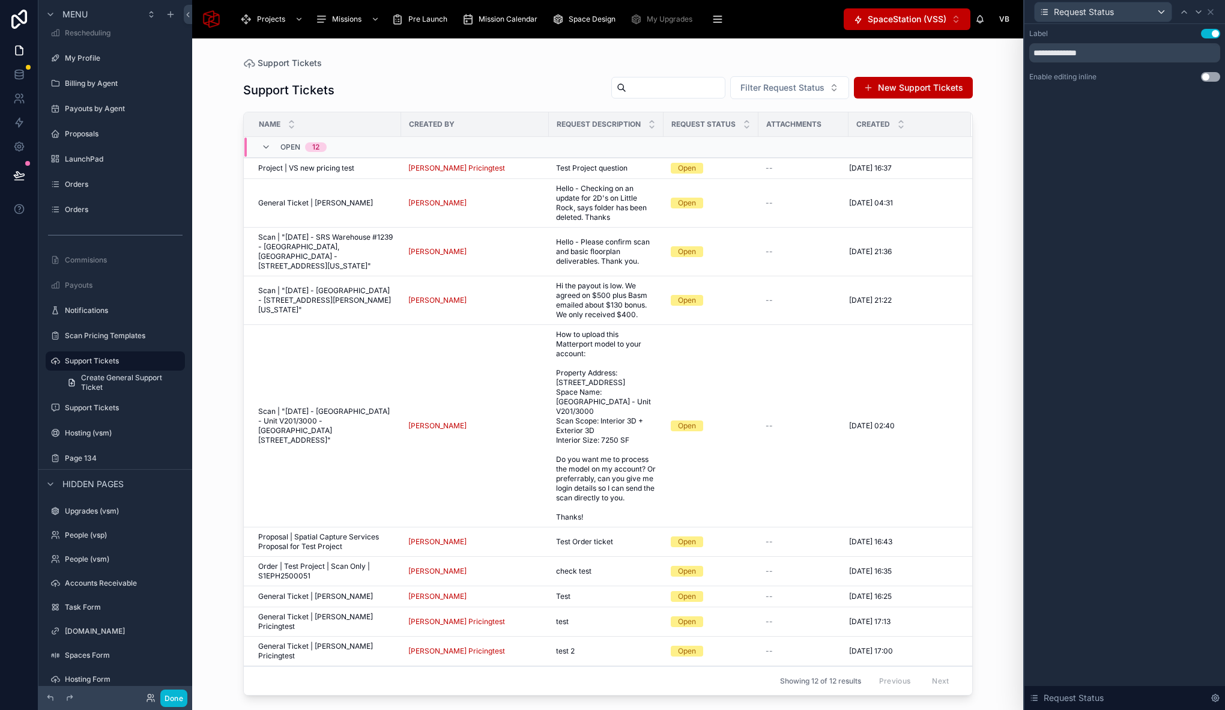
click at [1208, 77] on button "Use setting" at bounding box center [1210, 77] width 19 height 10
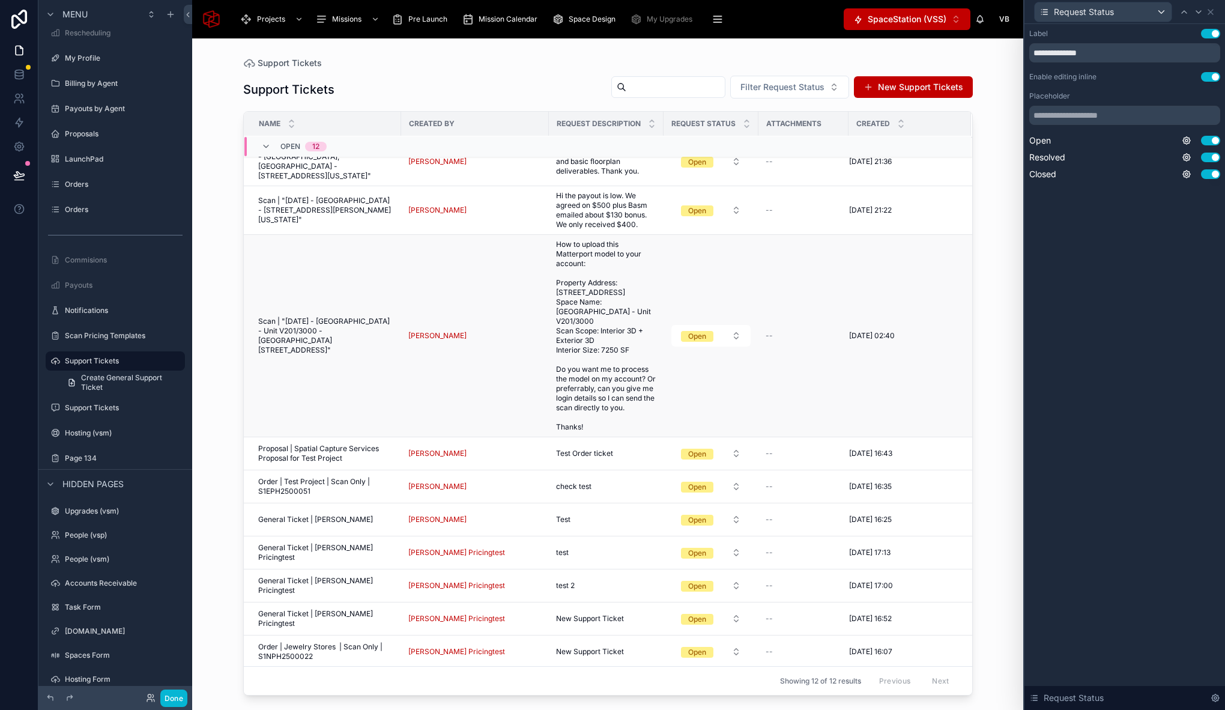
scroll to position [0, 0]
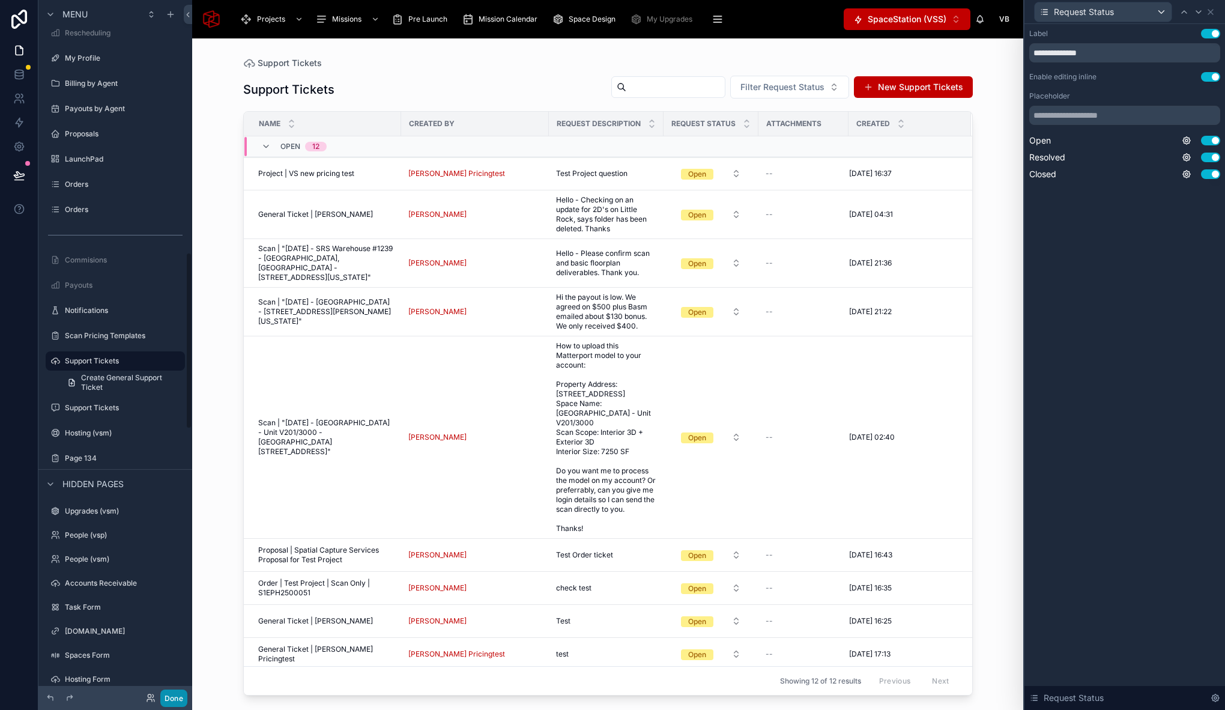
click at [179, 695] on button "Done" at bounding box center [173, 697] width 27 height 17
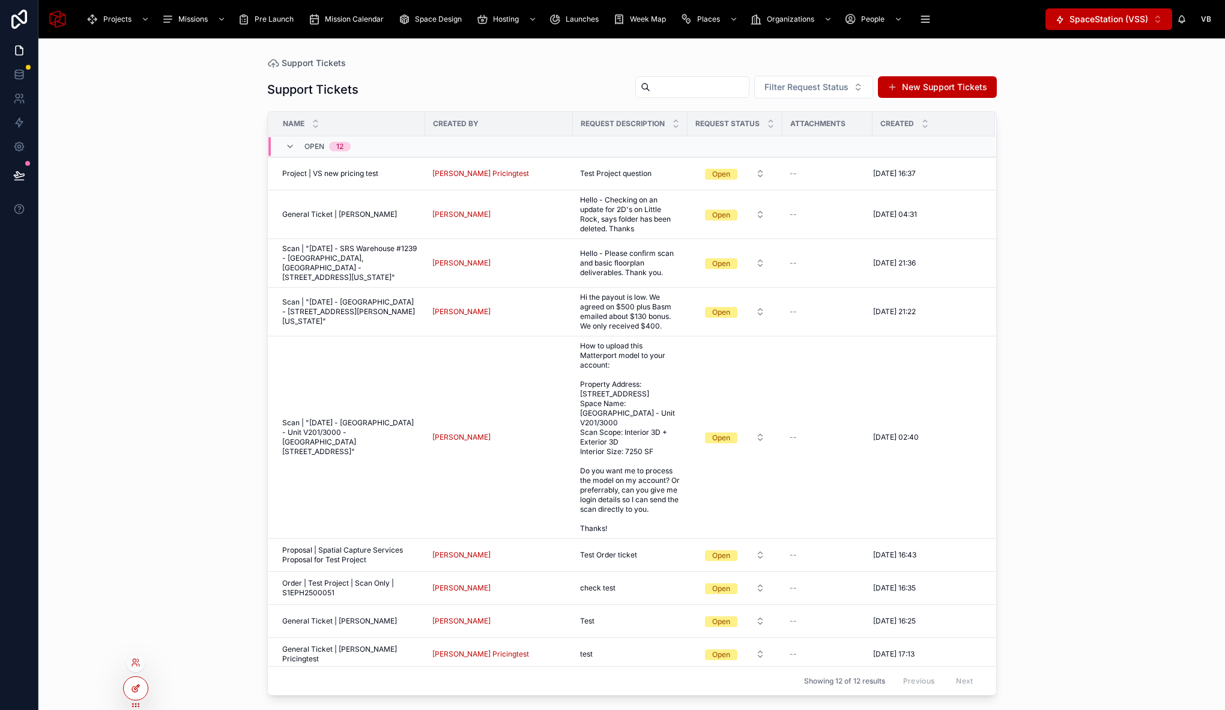
click at [134, 690] on icon at bounding box center [136, 688] width 10 height 10
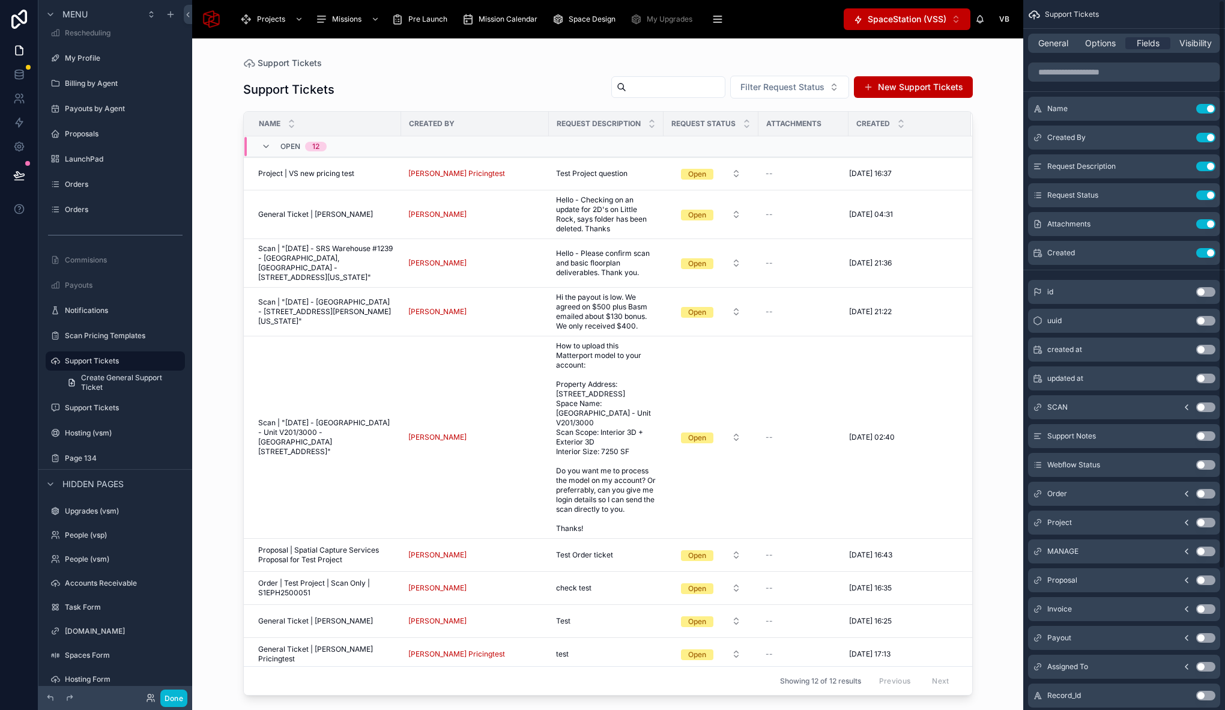
scroll to position [175, 0]
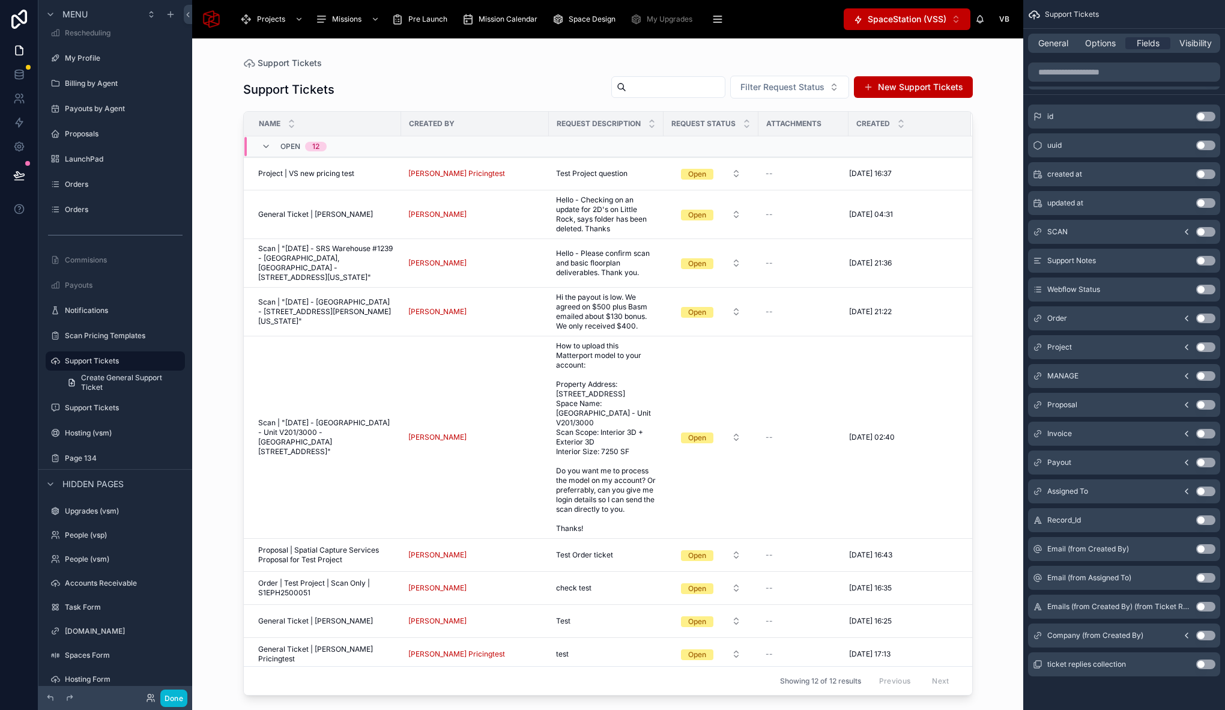
click at [1204, 666] on button "Use setting" at bounding box center [1205, 664] width 19 height 10
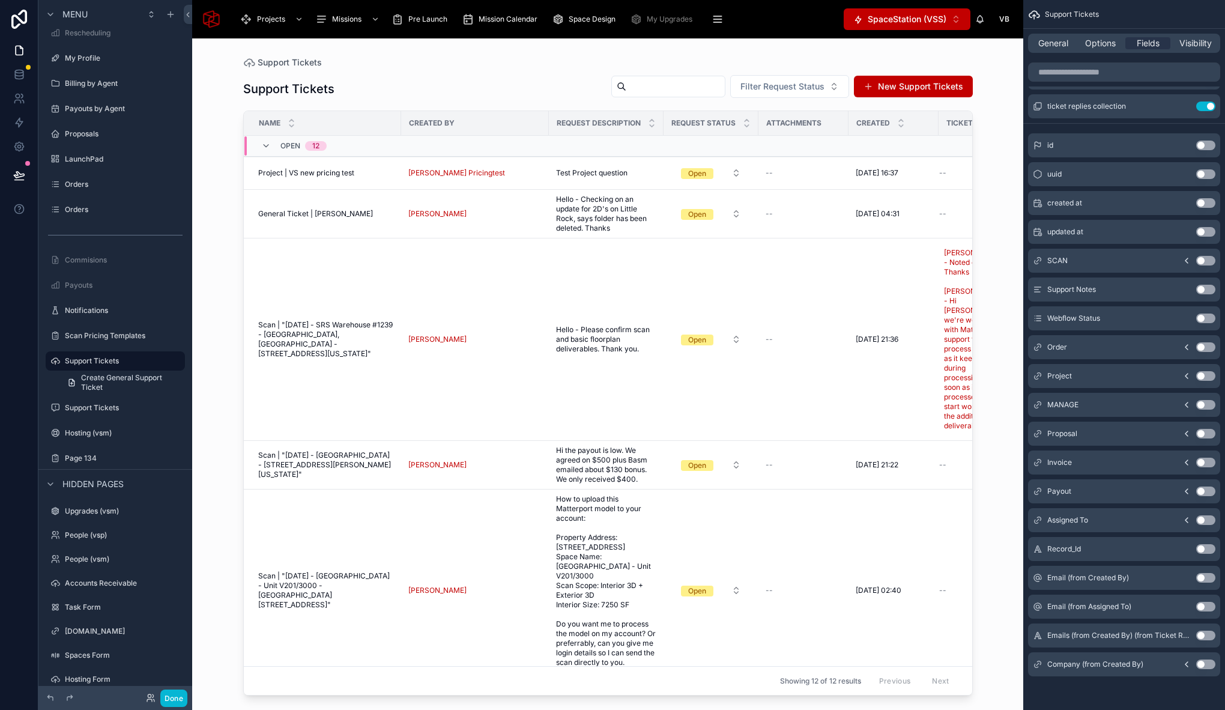
drag, startPoint x: 826, startPoint y: 690, endPoint x: 915, endPoint y: 687, distance: 89.5
click at [915, 687] on div at bounding box center [608, 366] width 768 height 657
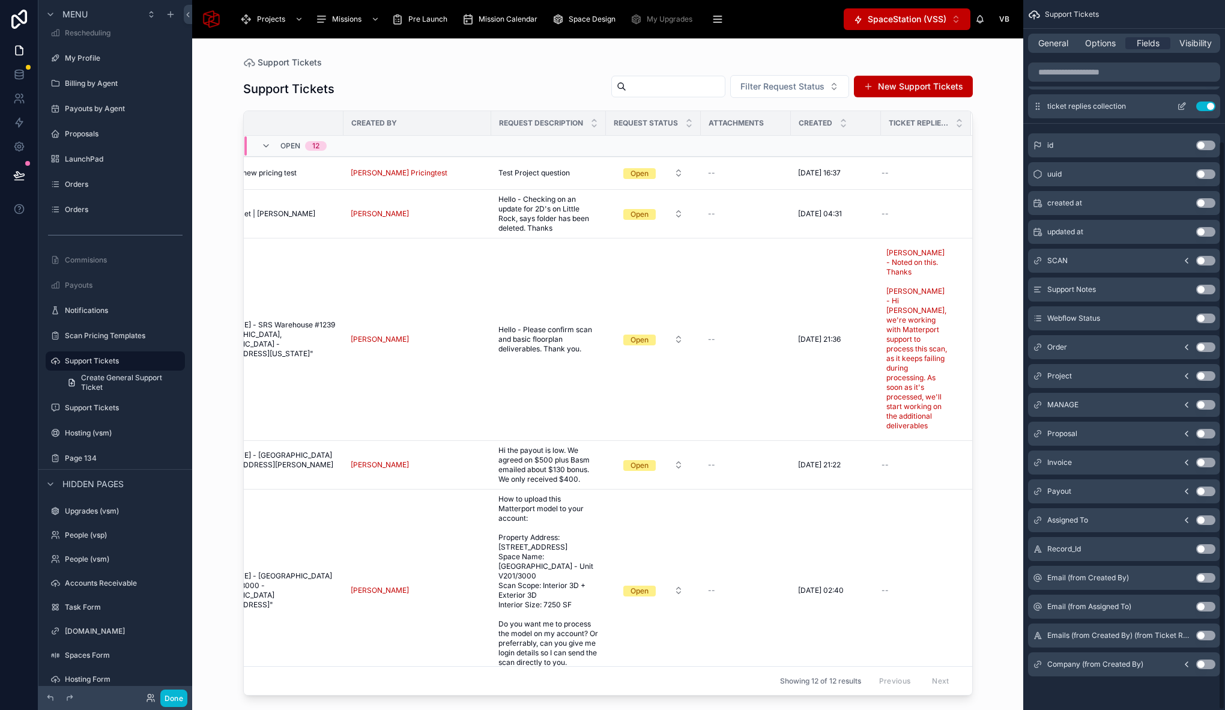
click at [1183, 106] on icon "scrollable content" at bounding box center [1182, 105] width 5 height 5
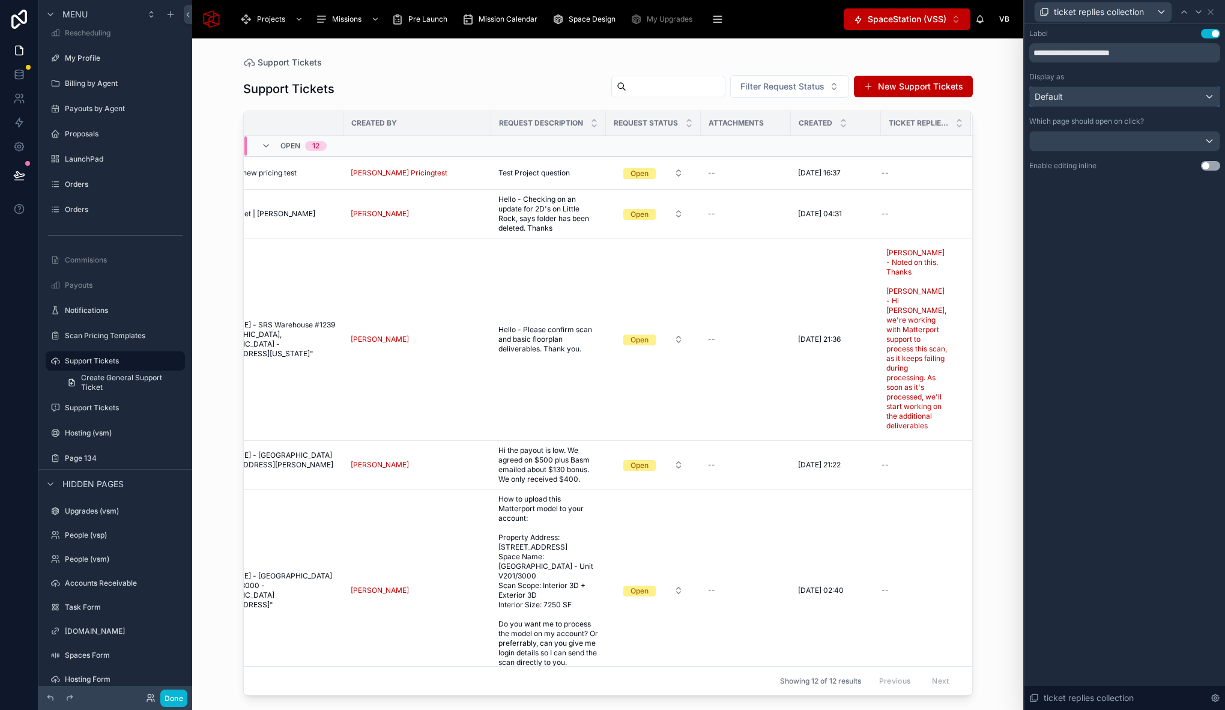
click at [1150, 88] on div "Default" at bounding box center [1125, 96] width 190 height 19
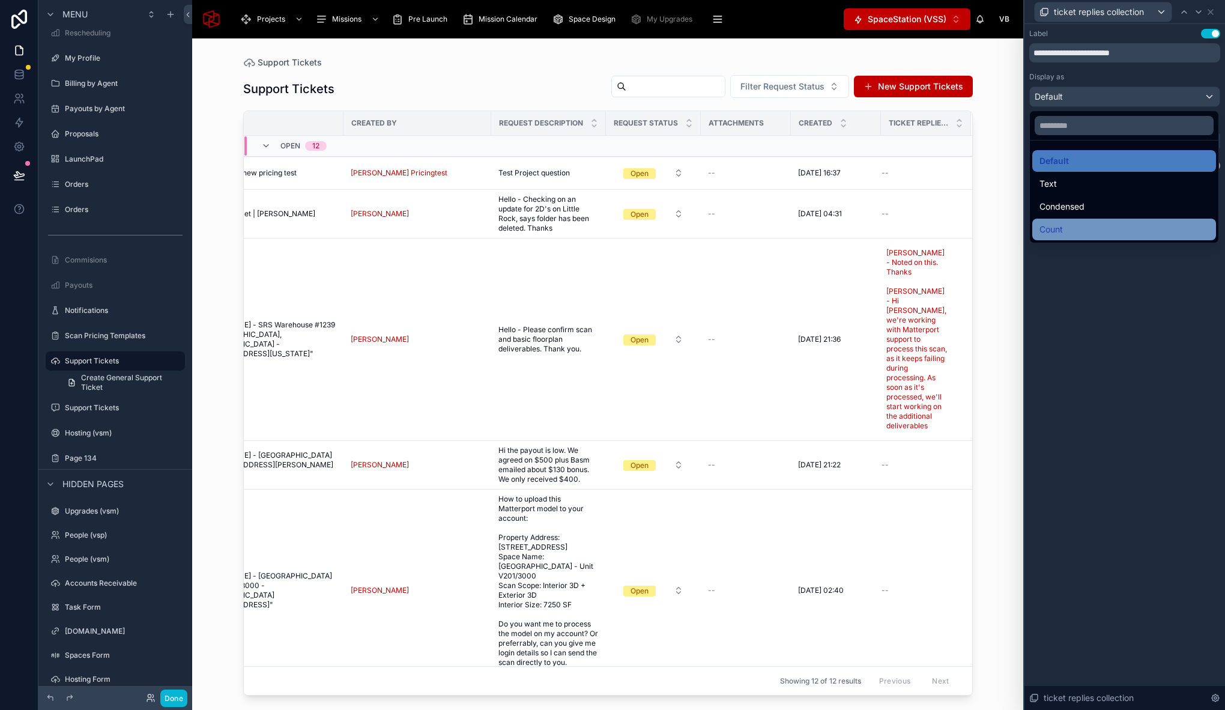
click at [1098, 236] on div "Count" at bounding box center [1123, 229] width 169 height 14
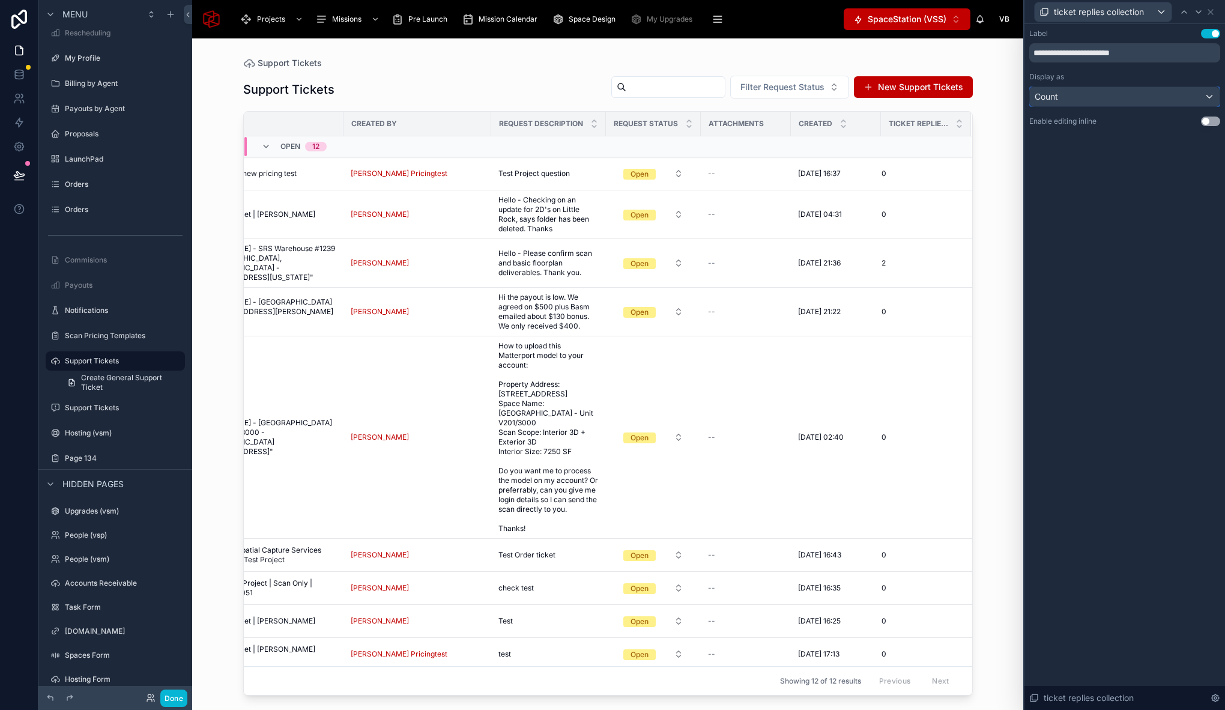
click at [1087, 91] on div "Count" at bounding box center [1125, 96] width 190 height 19
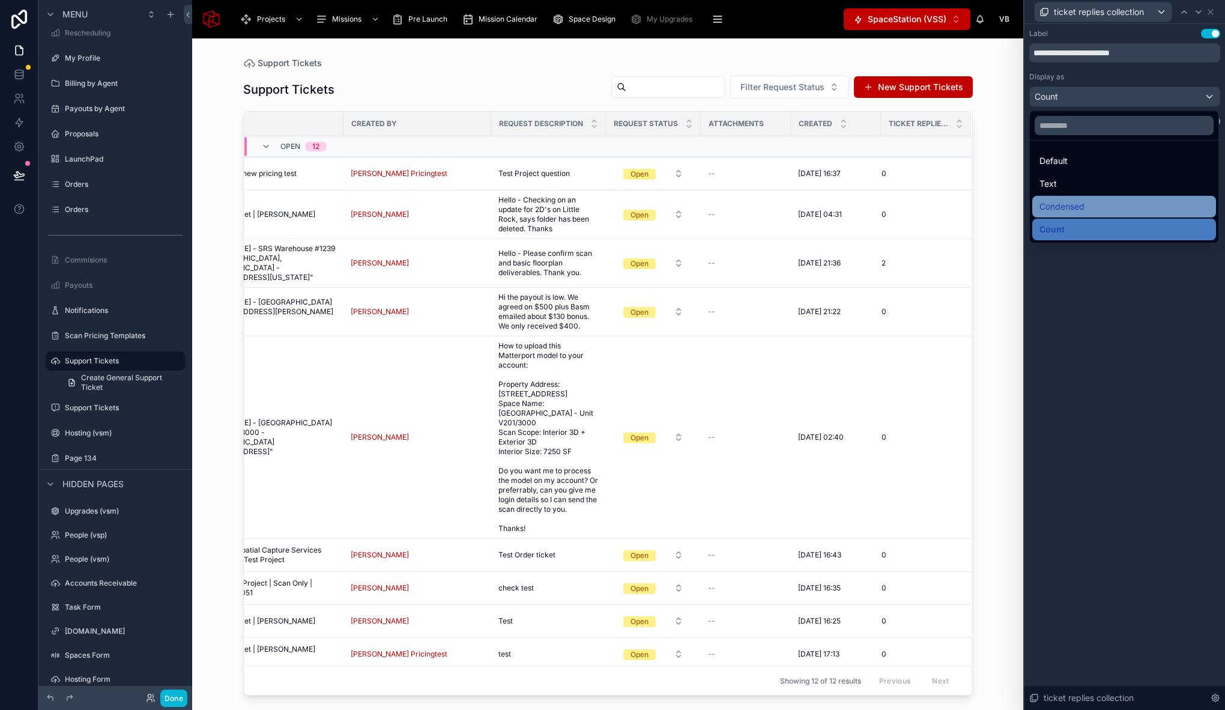
click at [1075, 205] on span "Condensed" at bounding box center [1061, 206] width 45 height 14
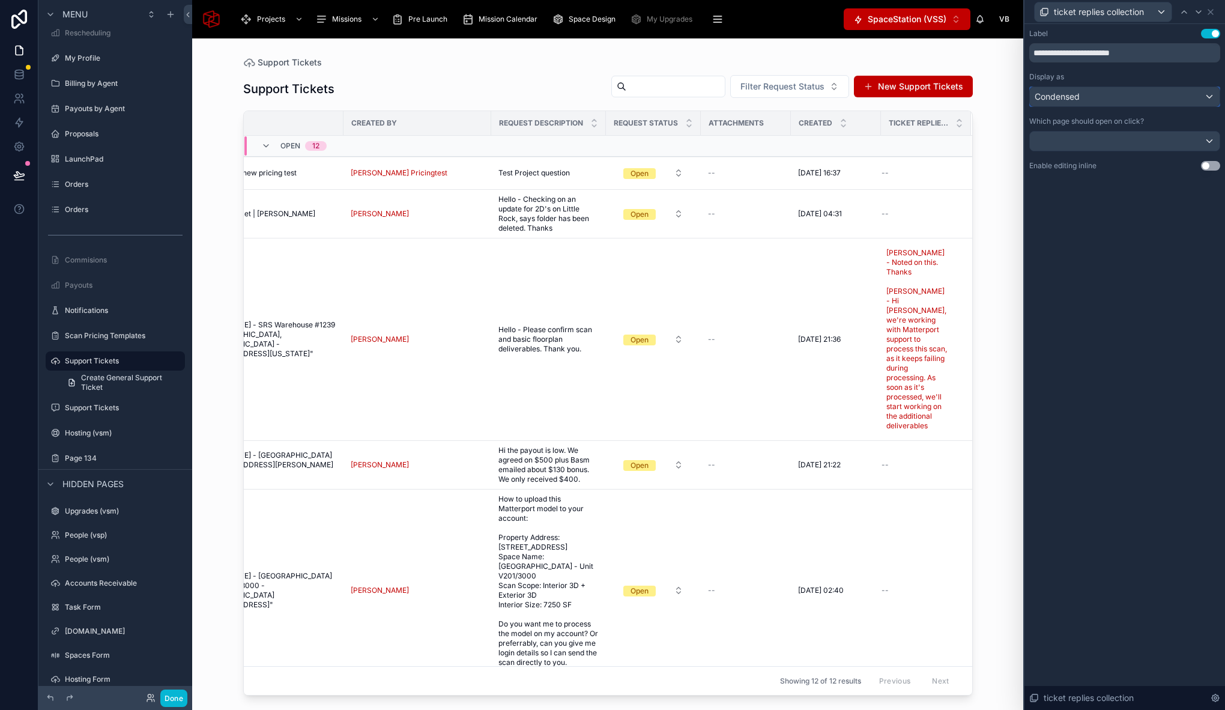
click at [1122, 96] on div "Condensed" at bounding box center [1125, 96] width 190 height 19
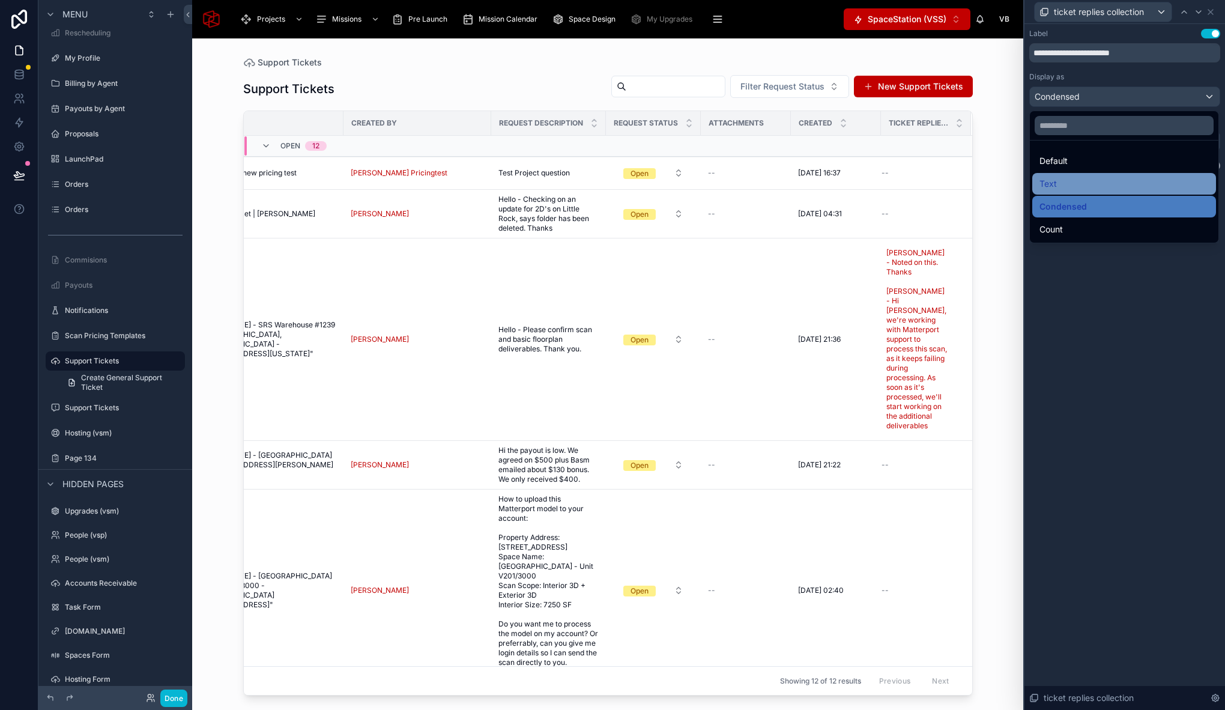
click at [1064, 191] on div "Text" at bounding box center [1124, 184] width 184 height 22
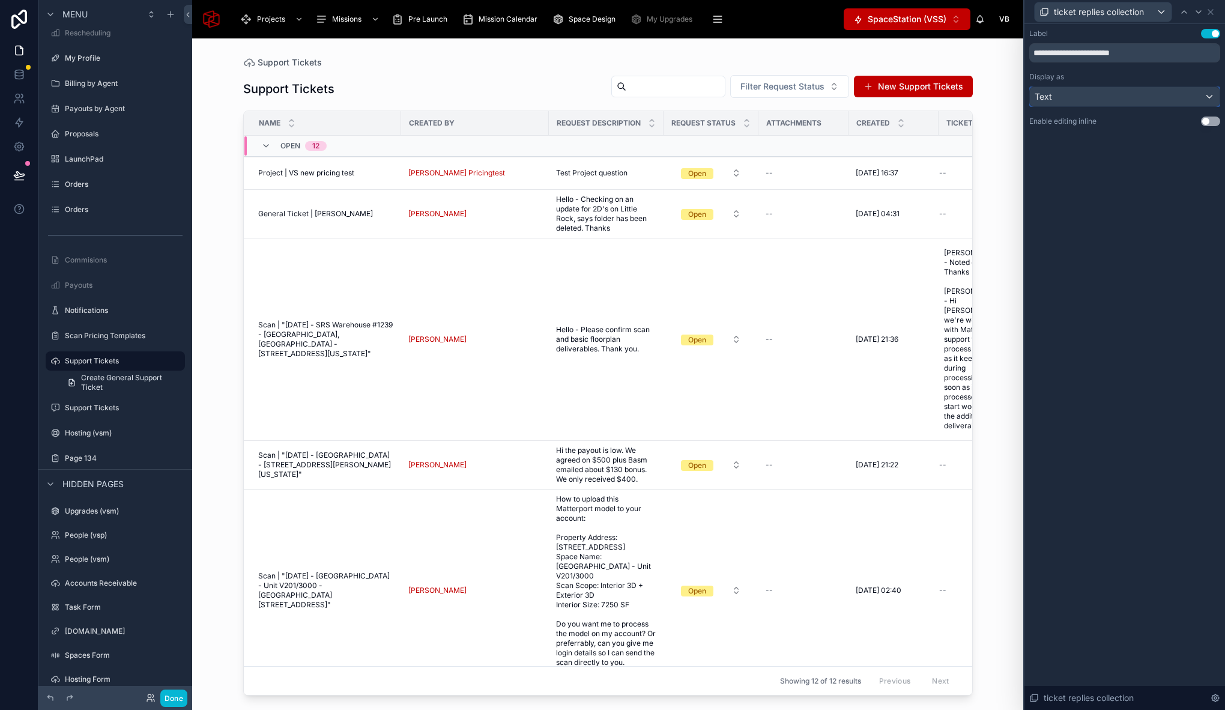
click at [1106, 93] on div "Text" at bounding box center [1125, 96] width 190 height 19
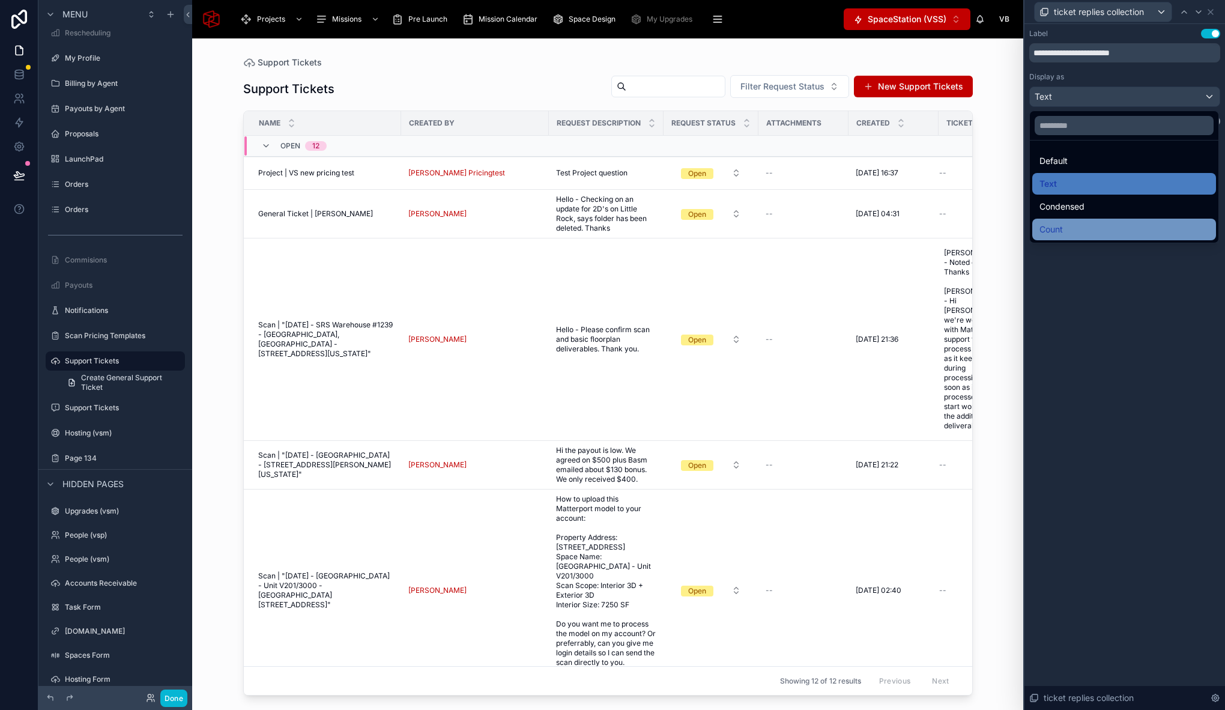
click at [1096, 228] on div "Count" at bounding box center [1123, 229] width 169 height 14
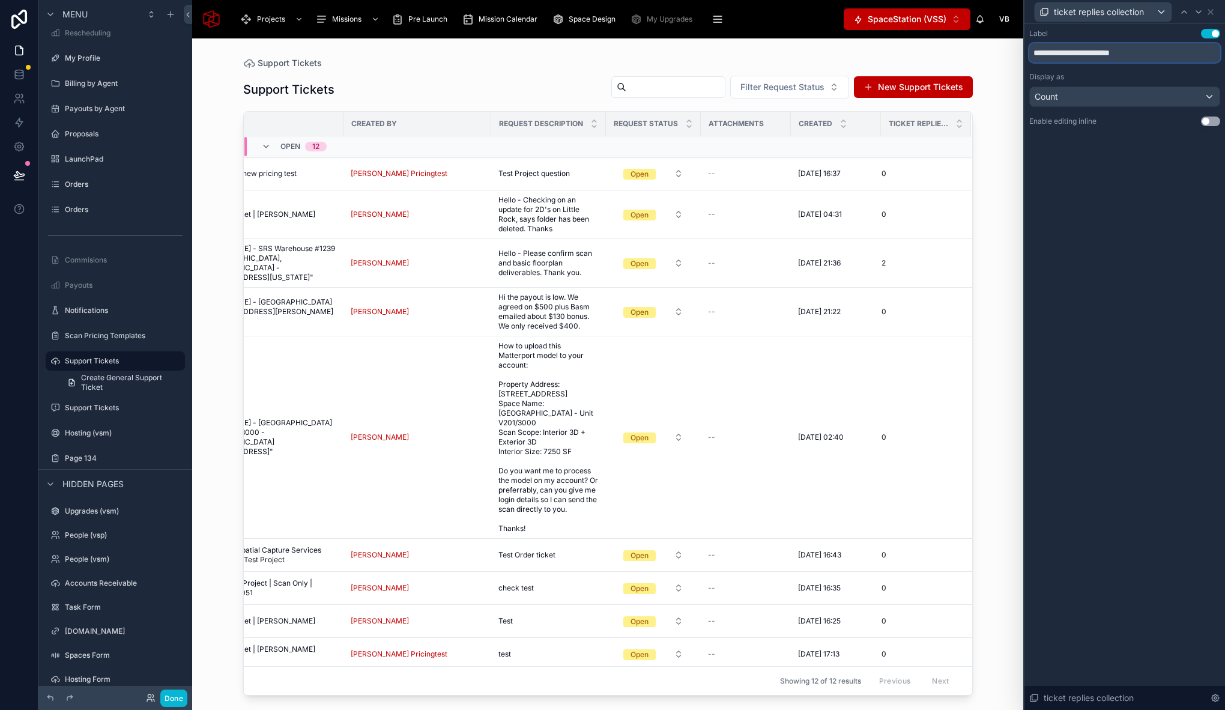
click at [1129, 53] on input "**********" at bounding box center [1124, 52] width 191 height 19
drag, startPoint x: 1090, startPoint y: 53, endPoint x: 1143, endPoint y: 53, distance: 53.4
click at [1143, 53] on input "**********" at bounding box center [1124, 52] width 191 height 19
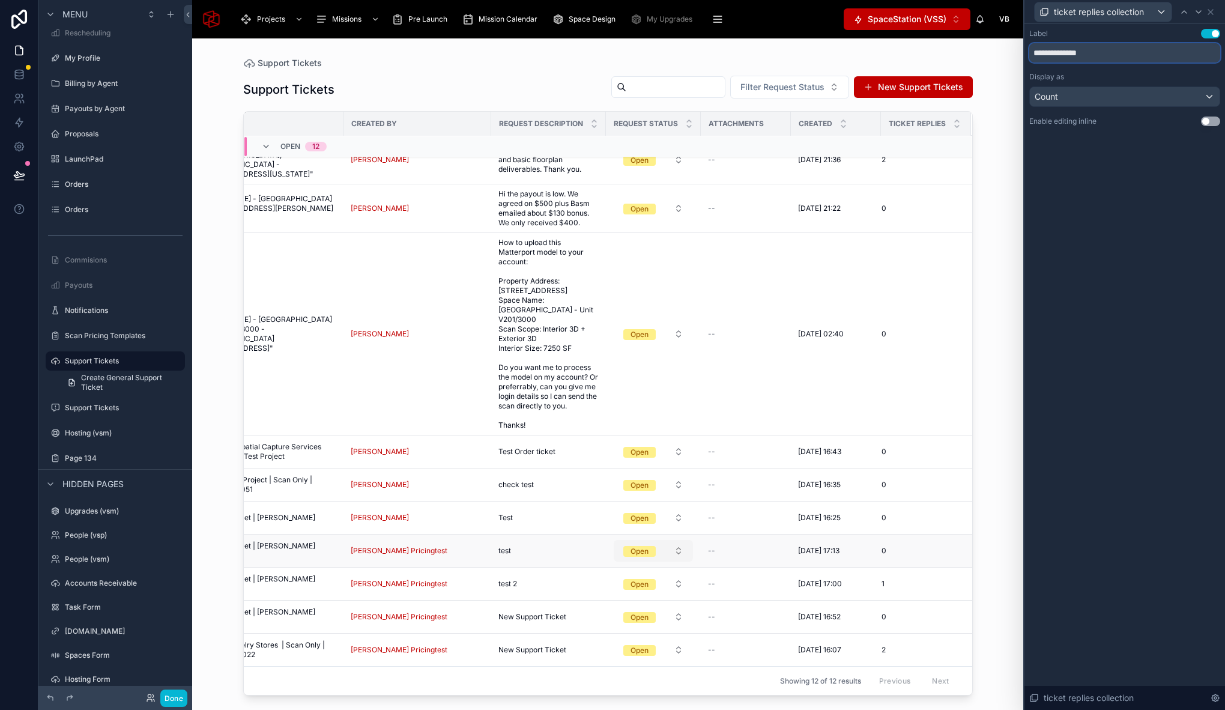
scroll to position [121, 0]
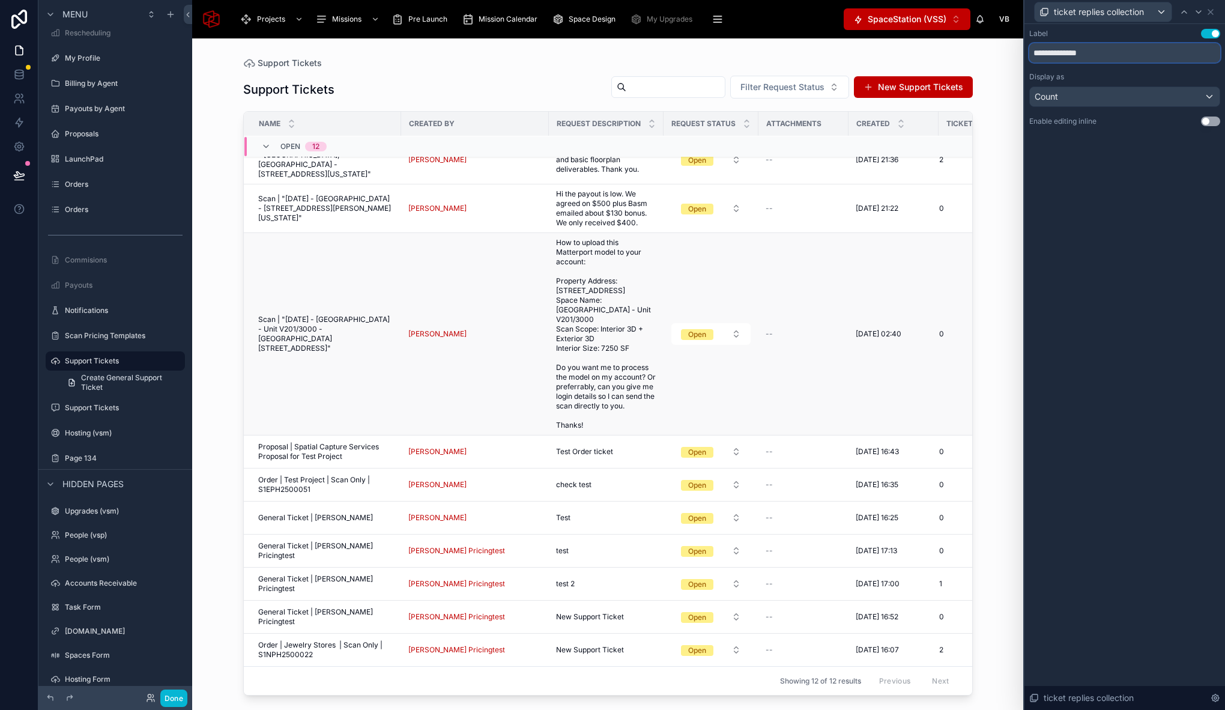
type input "**********"
click at [584, 321] on span "How to upload this Matterport model to your account: Property Address: [STREET_…" at bounding box center [606, 334] width 100 height 192
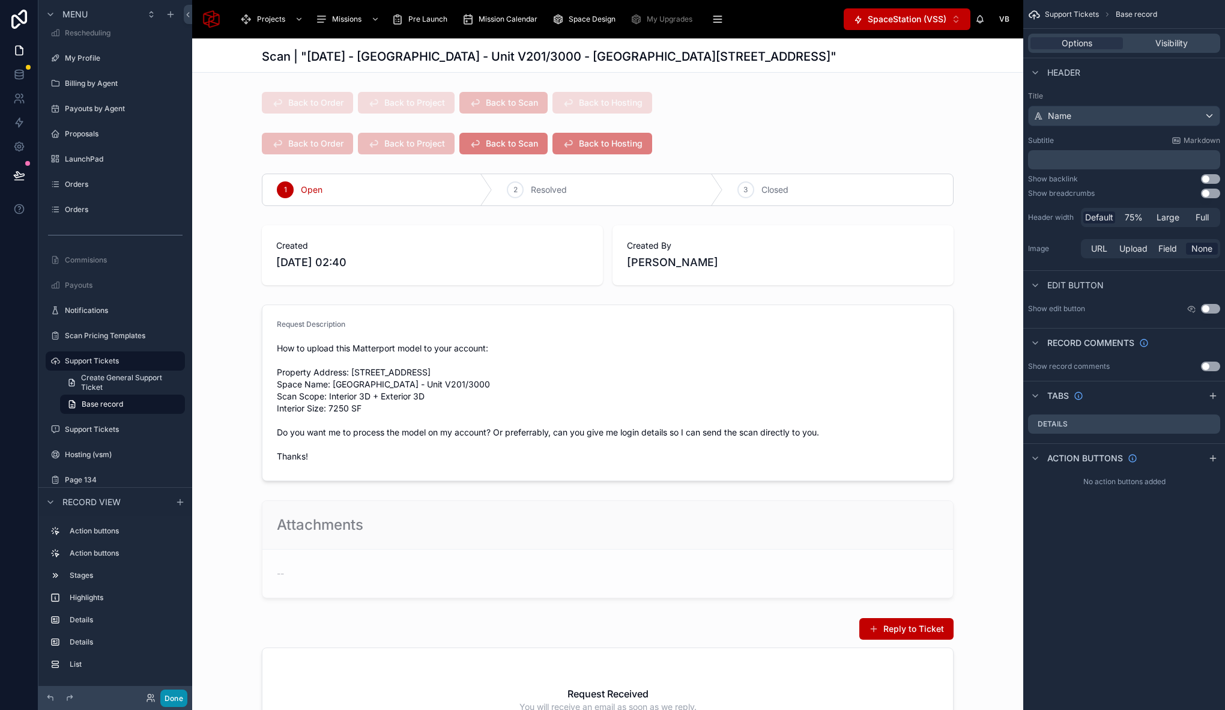
click at [180, 701] on button "Done" at bounding box center [173, 697] width 27 height 17
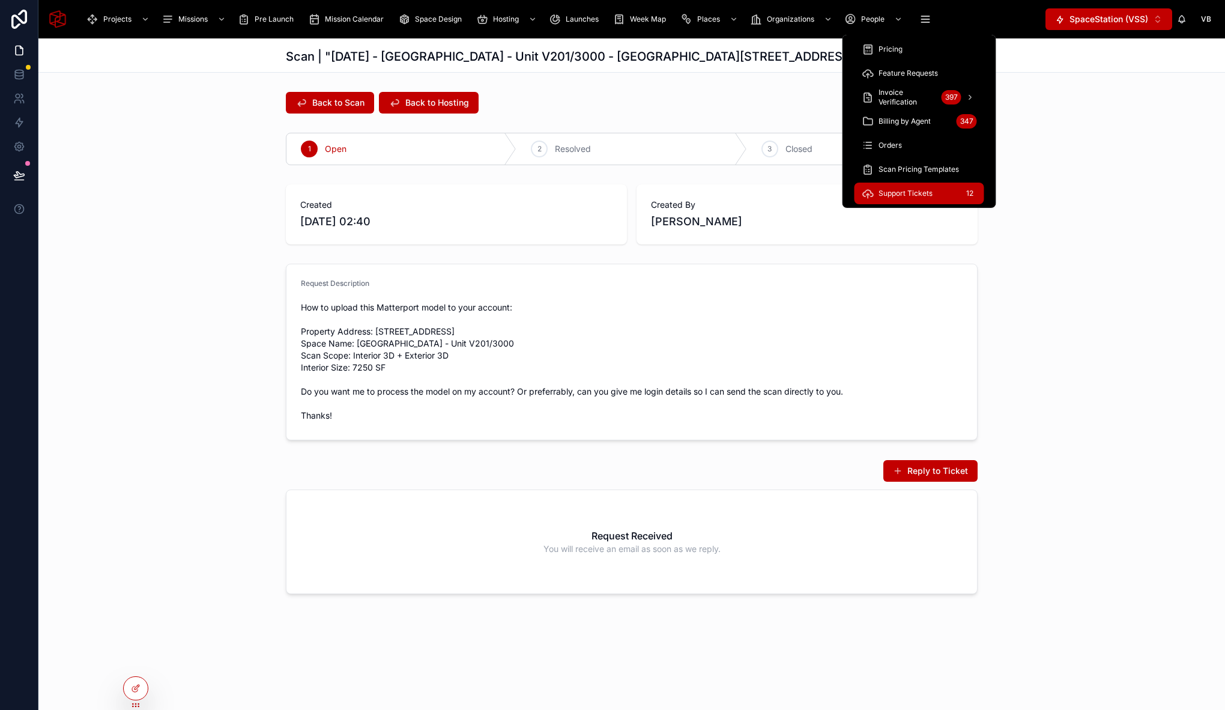
click at [900, 197] on span "Support Tickets" at bounding box center [905, 193] width 54 height 10
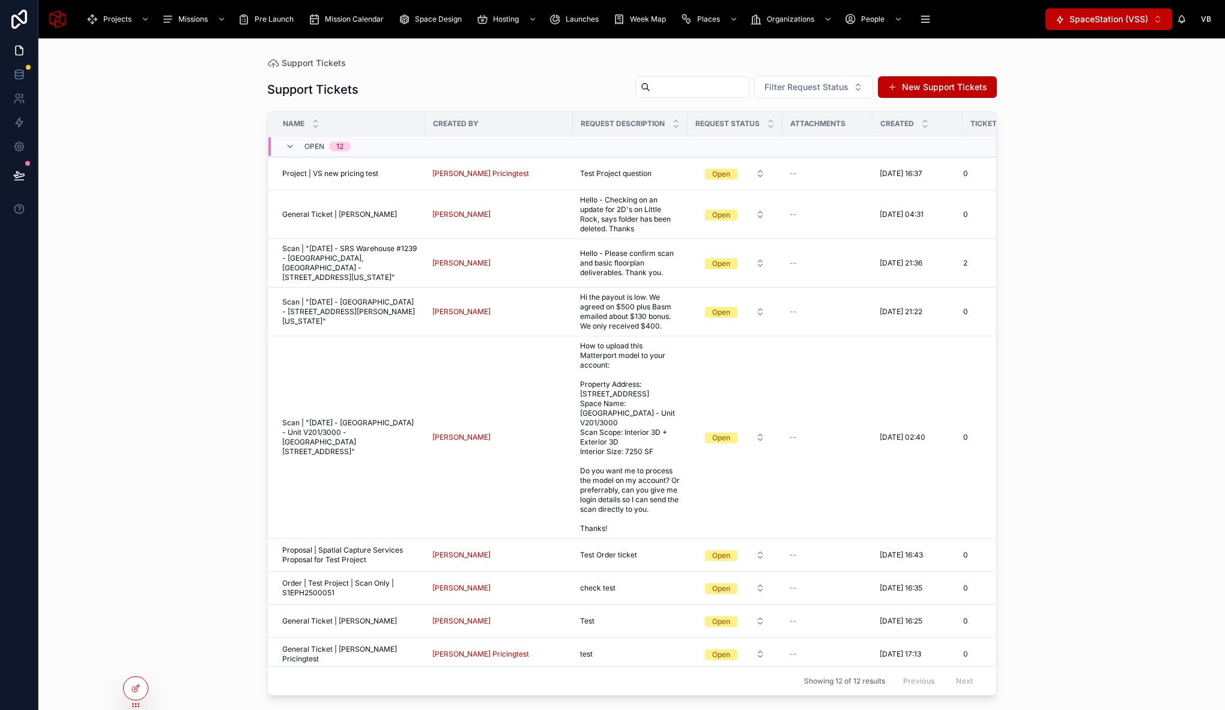
click at [130, 273] on div "Support Tickets Support Tickets Filter Request Status New Support Tickets Name …" at bounding box center [631, 373] width 1186 height 671
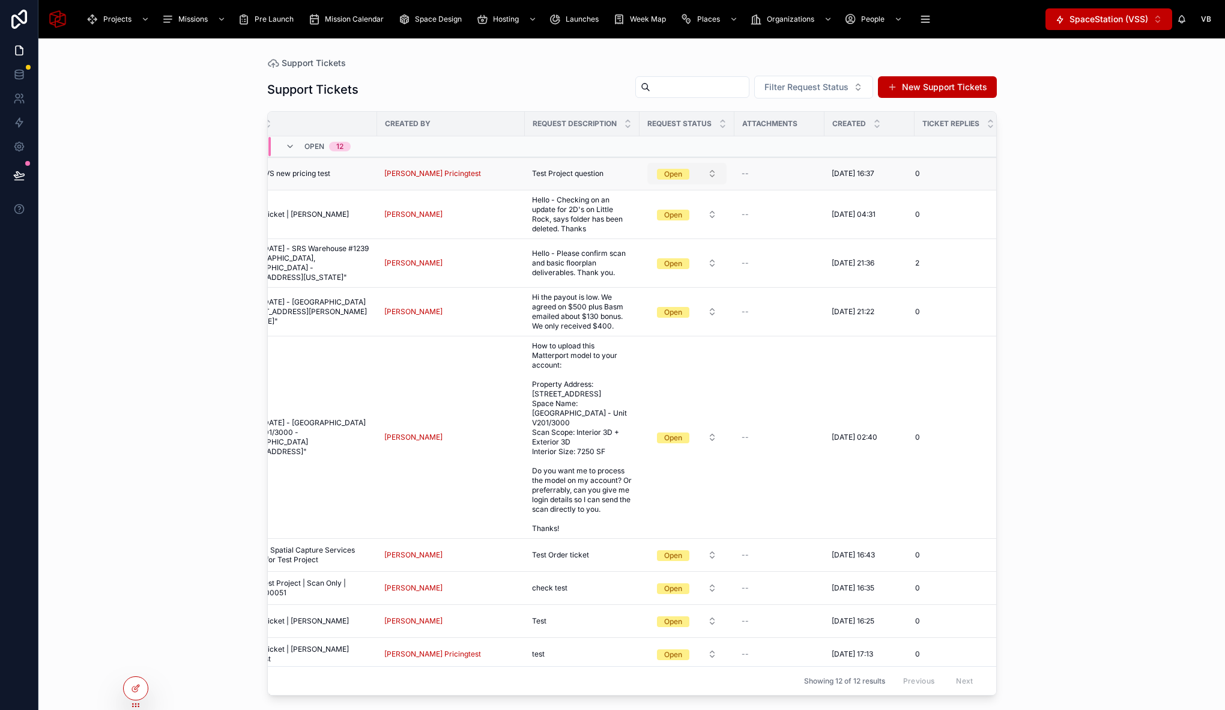
scroll to position [0, 63]
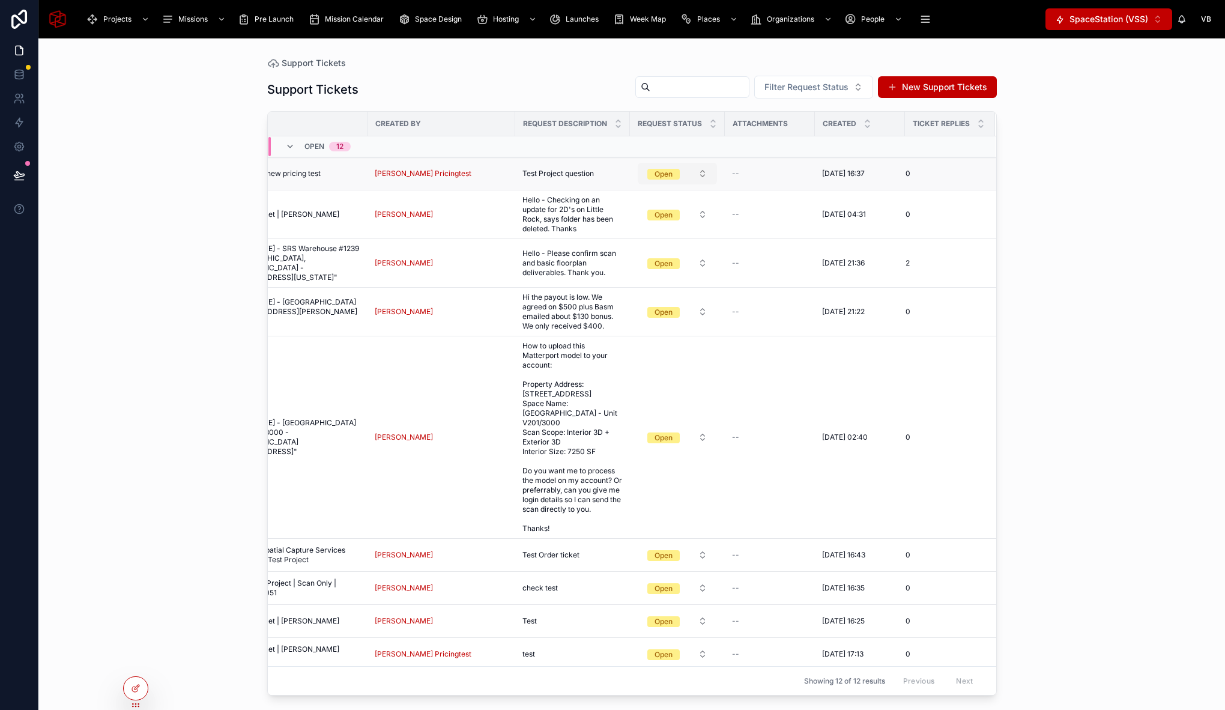
click at [680, 176] on button "Open" at bounding box center [677, 174] width 79 height 22
click at [651, 259] on div "Resolved" at bounding box center [672, 257] width 144 height 18
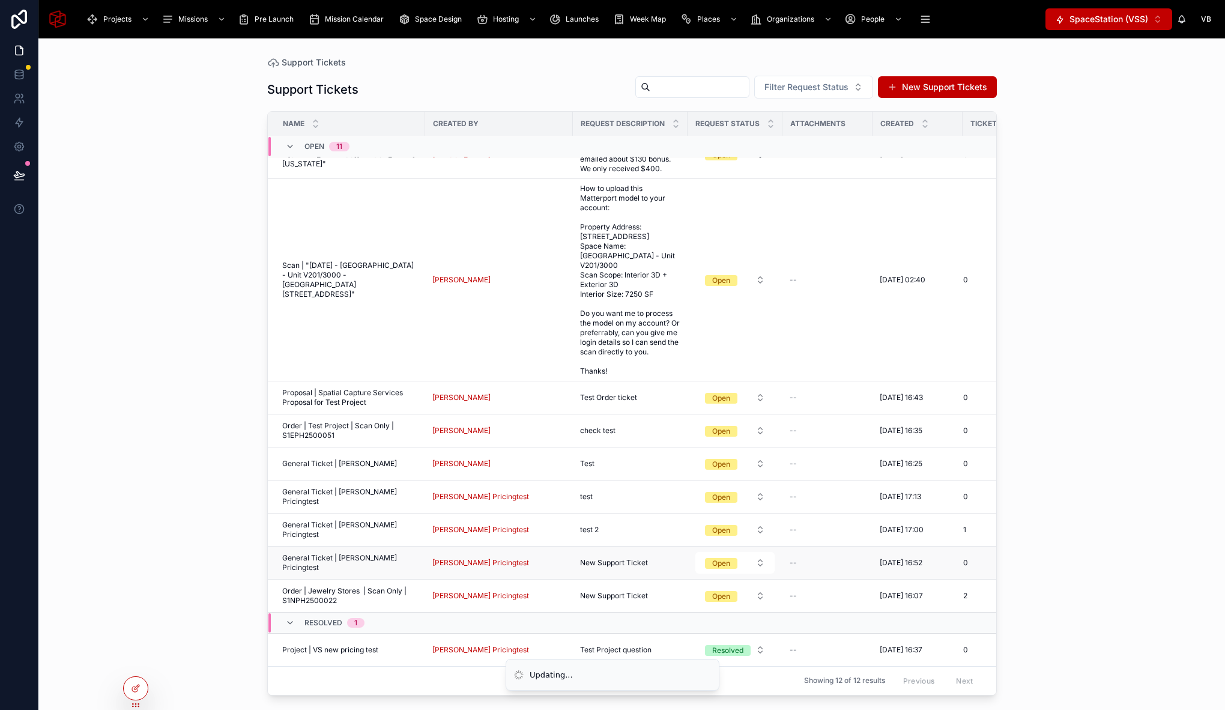
scroll to position [109, 0]
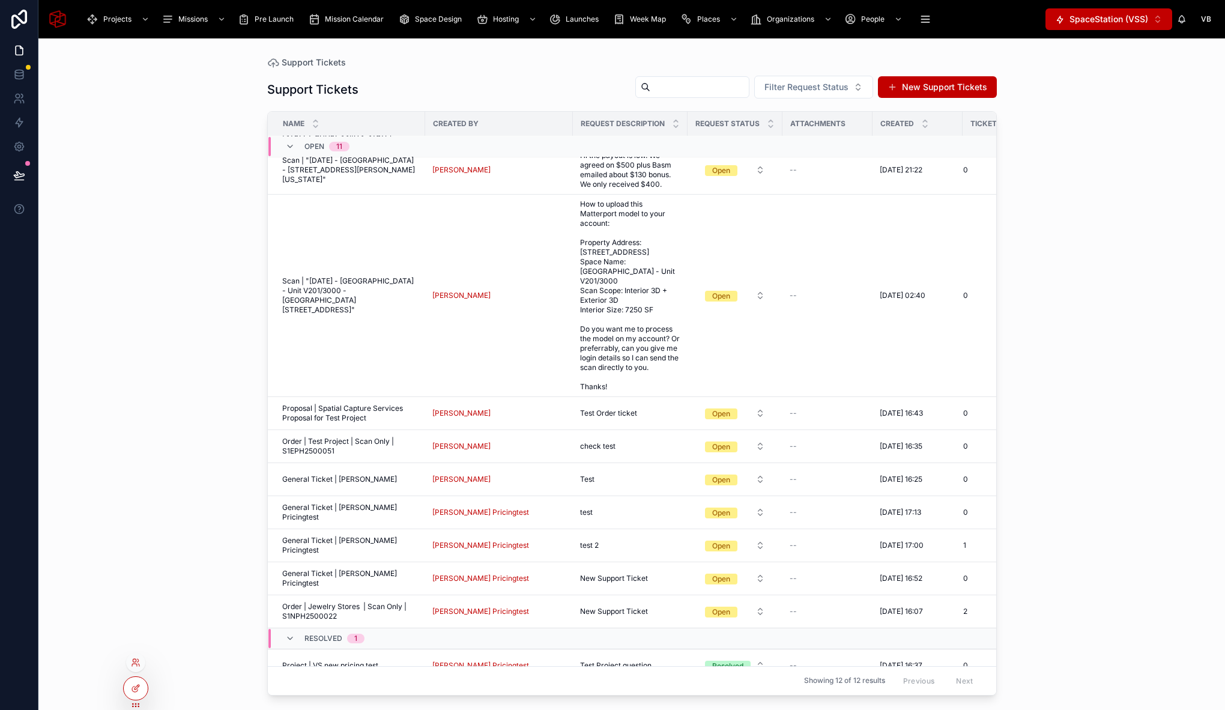
click at [136, 668] on div at bounding box center [135, 662] width 19 height 19
click at [137, 664] on icon at bounding box center [134, 664] width 5 height 2
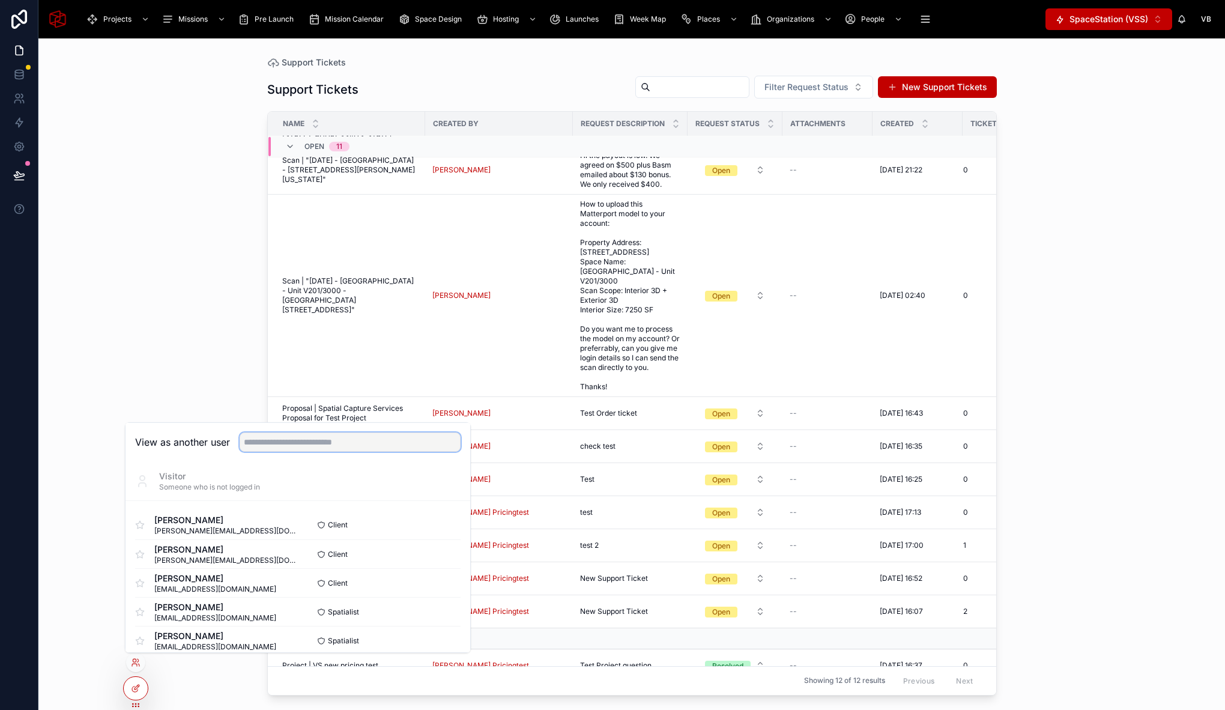
click at [340, 434] on input "text" at bounding box center [350, 441] width 221 height 19
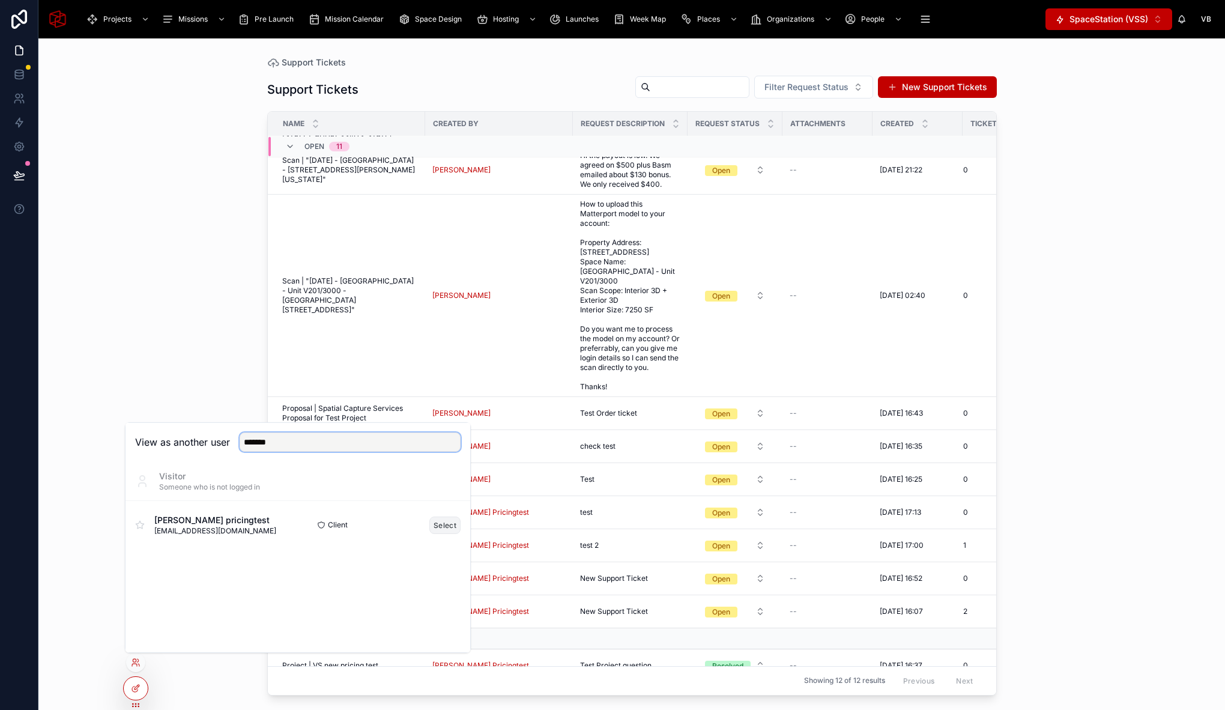
type input "*******"
click at [443, 525] on button "Select" at bounding box center [444, 524] width 31 height 17
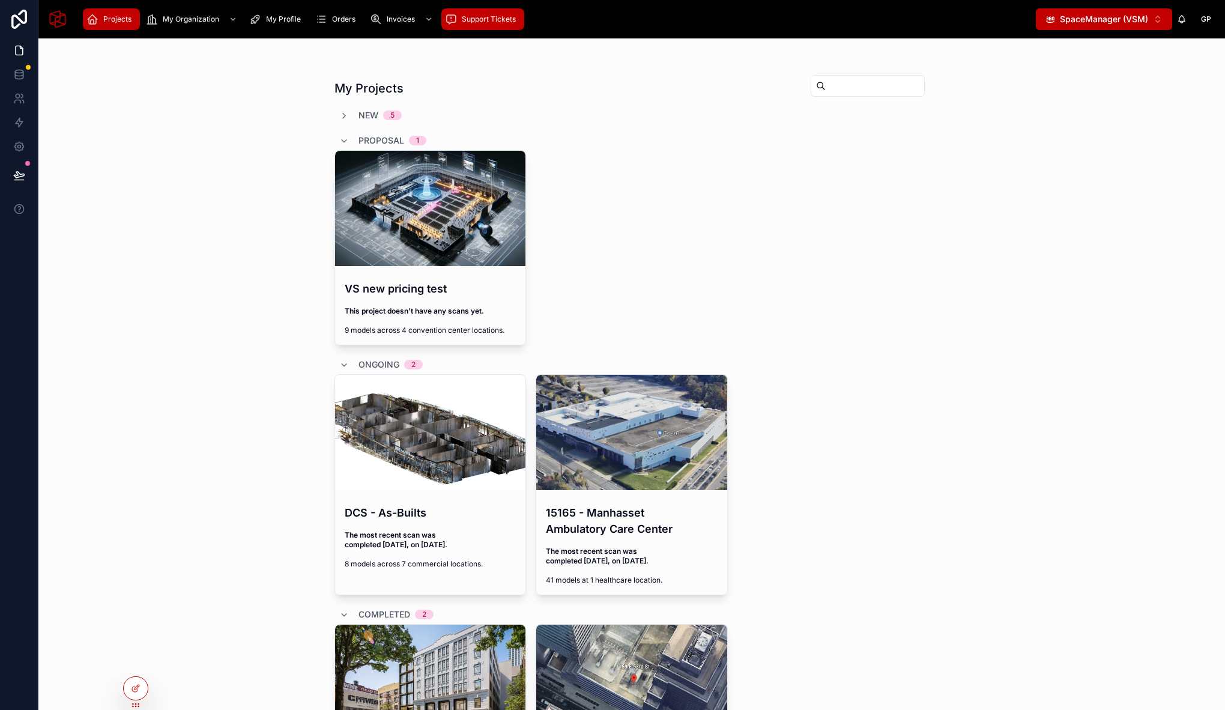
click at [511, 19] on span "Support Tickets" at bounding box center [489, 19] width 54 height 10
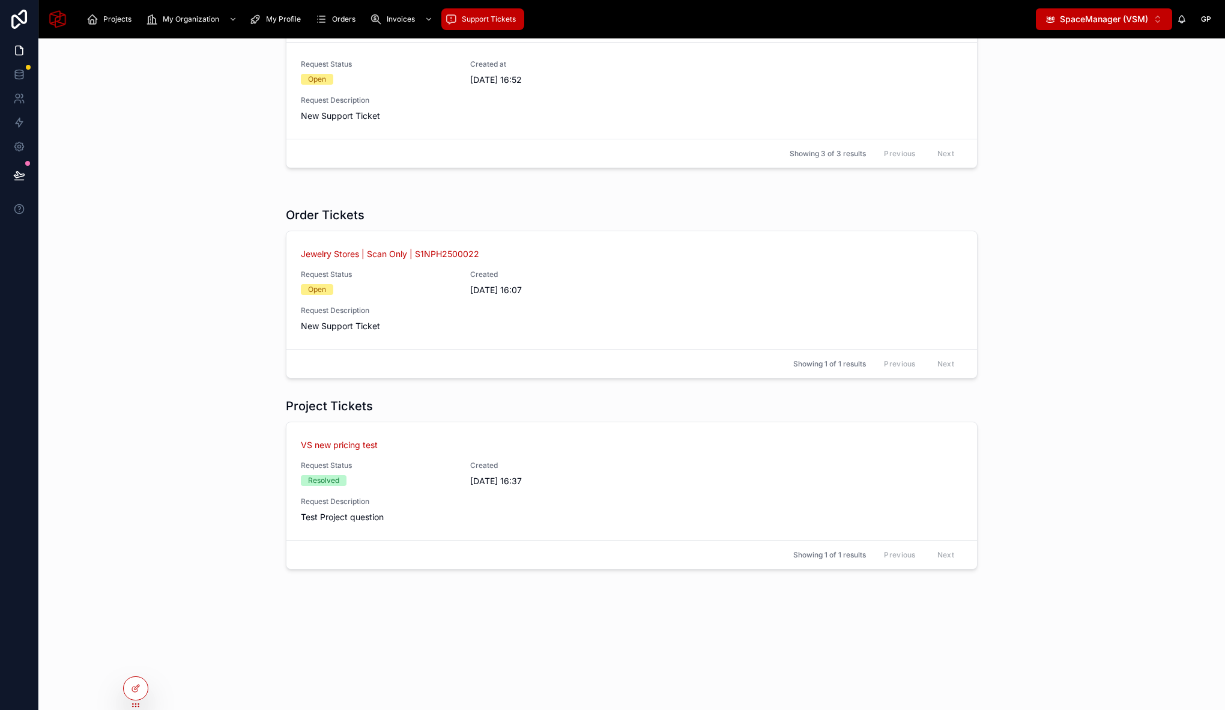
scroll to position [271, 0]
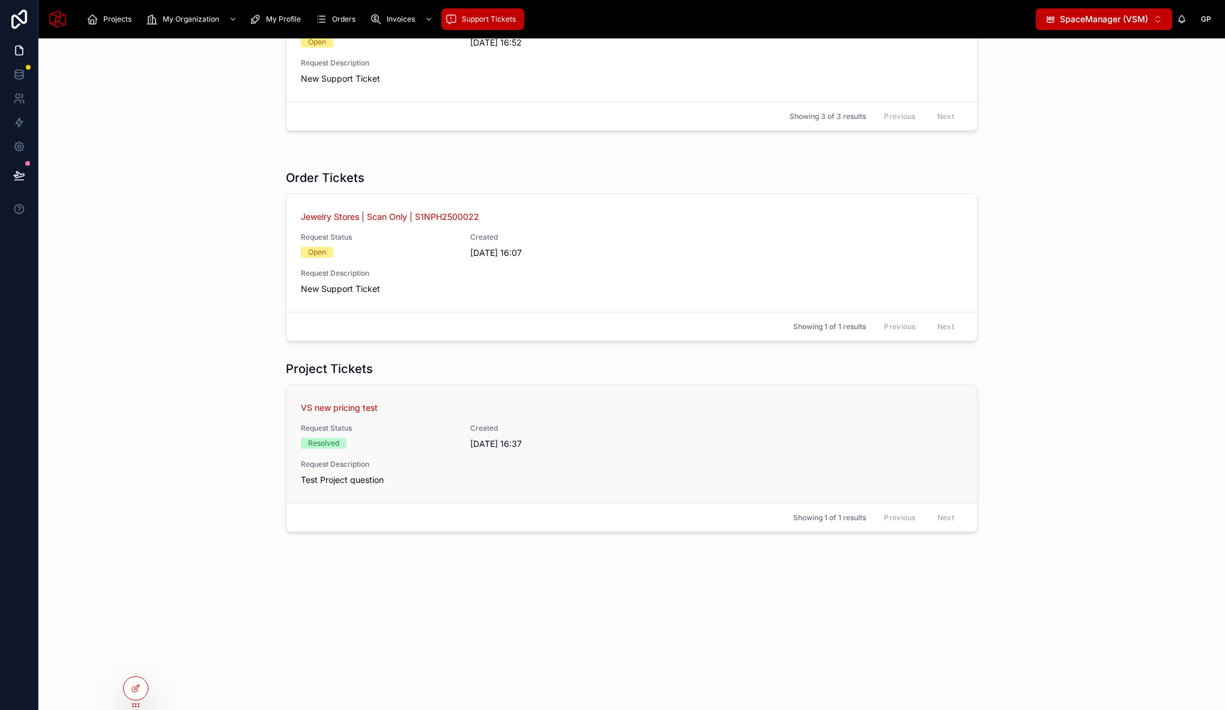
click at [647, 451] on div "VS new pricing test Request Status Resolved Created [DATE] 16:37 Request Descri…" at bounding box center [632, 444] width 662 height 84
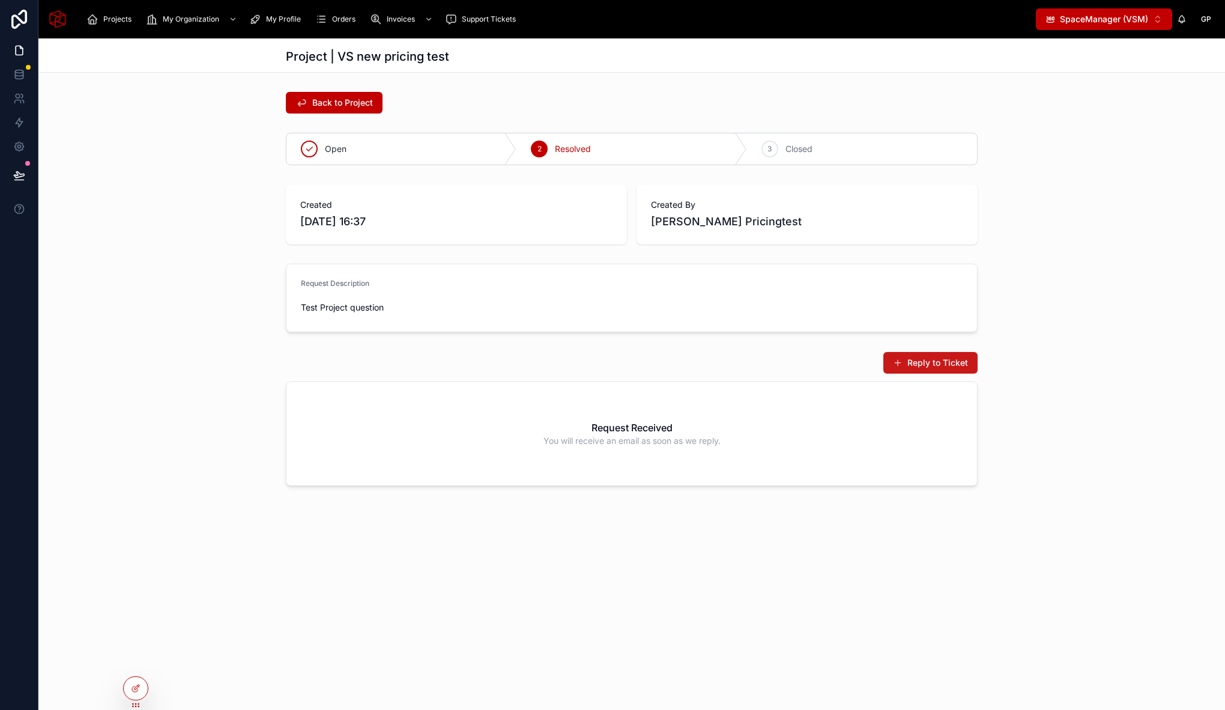
click at [919, 367] on button "Reply to Ticket" at bounding box center [930, 363] width 94 height 22
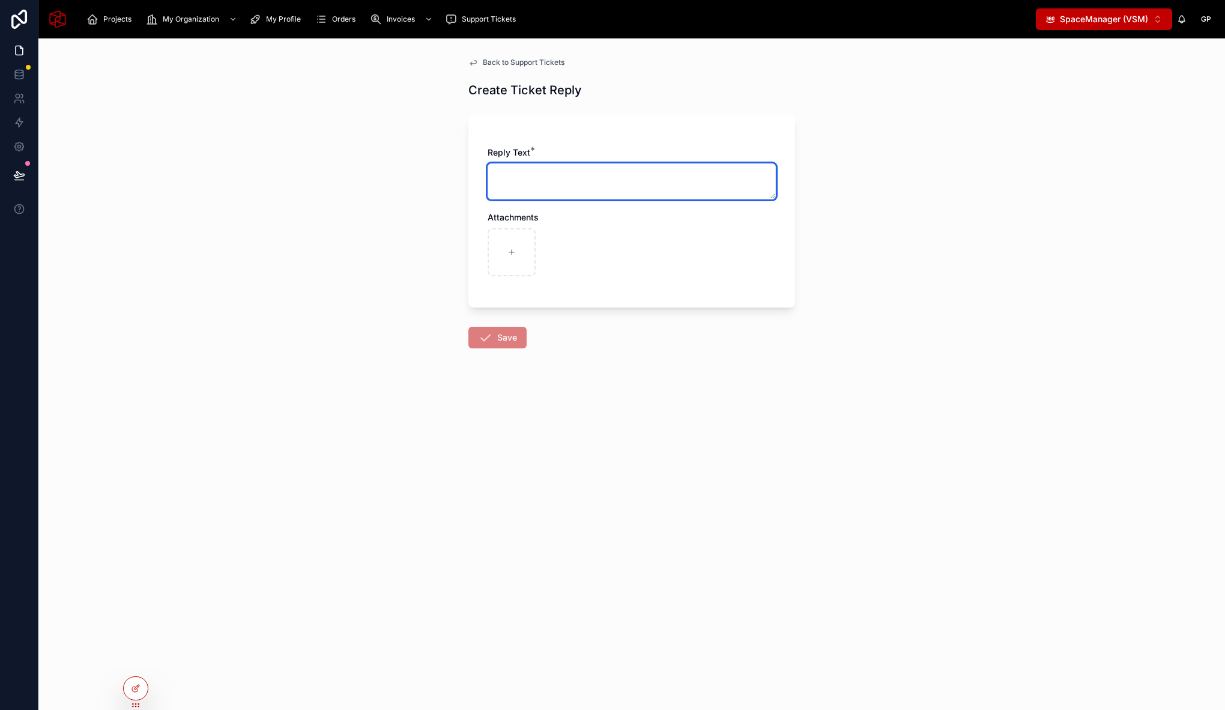
click at [625, 173] on textarea at bounding box center [631, 181] width 288 height 36
type textarea "**********"
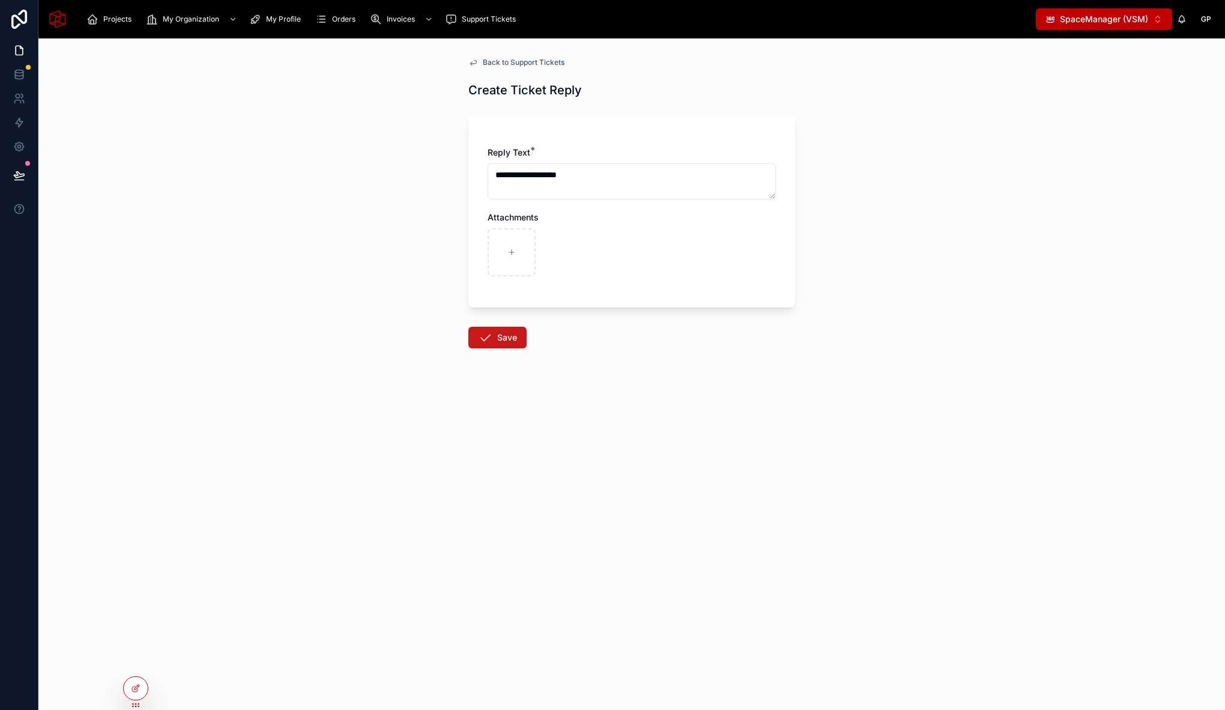
click at [515, 338] on button "Save" at bounding box center [497, 338] width 58 height 22
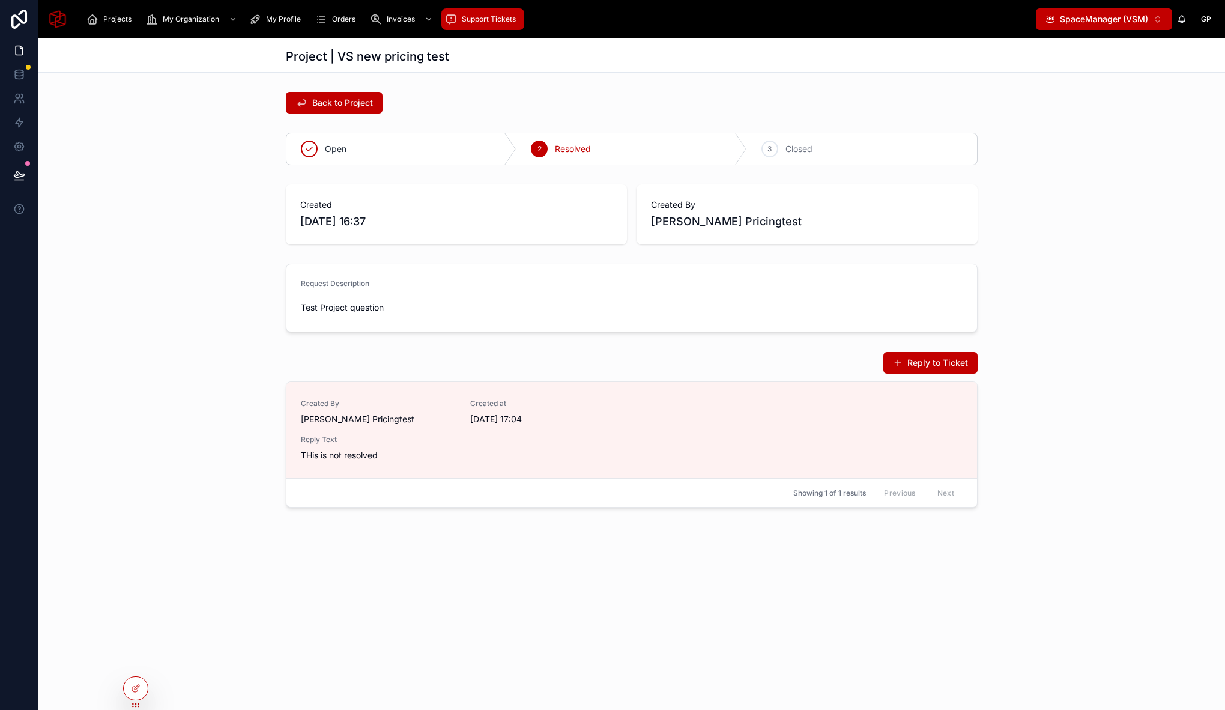
click at [472, 19] on span "Support Tickets" at bounding box center [489, 19] width 54 height 10
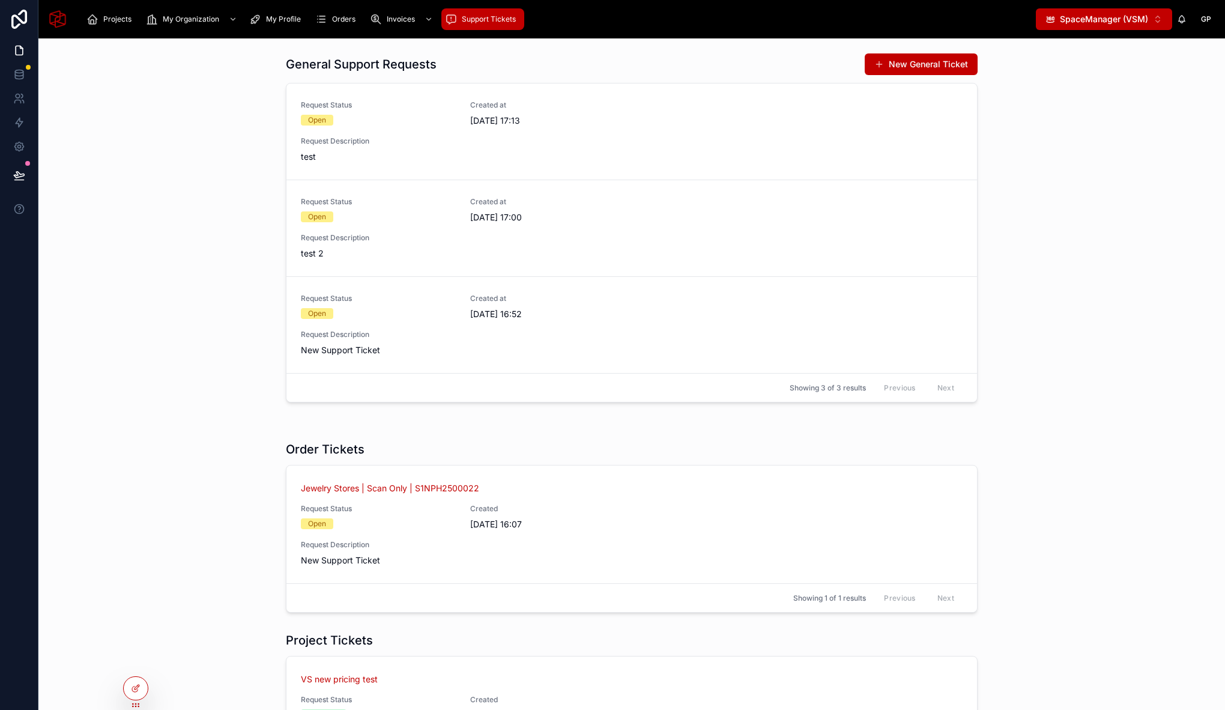
click at [1093, 21] on span "SpaceManager (VSM)" at bounding box center [1104, 19] width 88 height 12
click at [136, 671] on div at bounding box center [135, 662] width 19 height 19
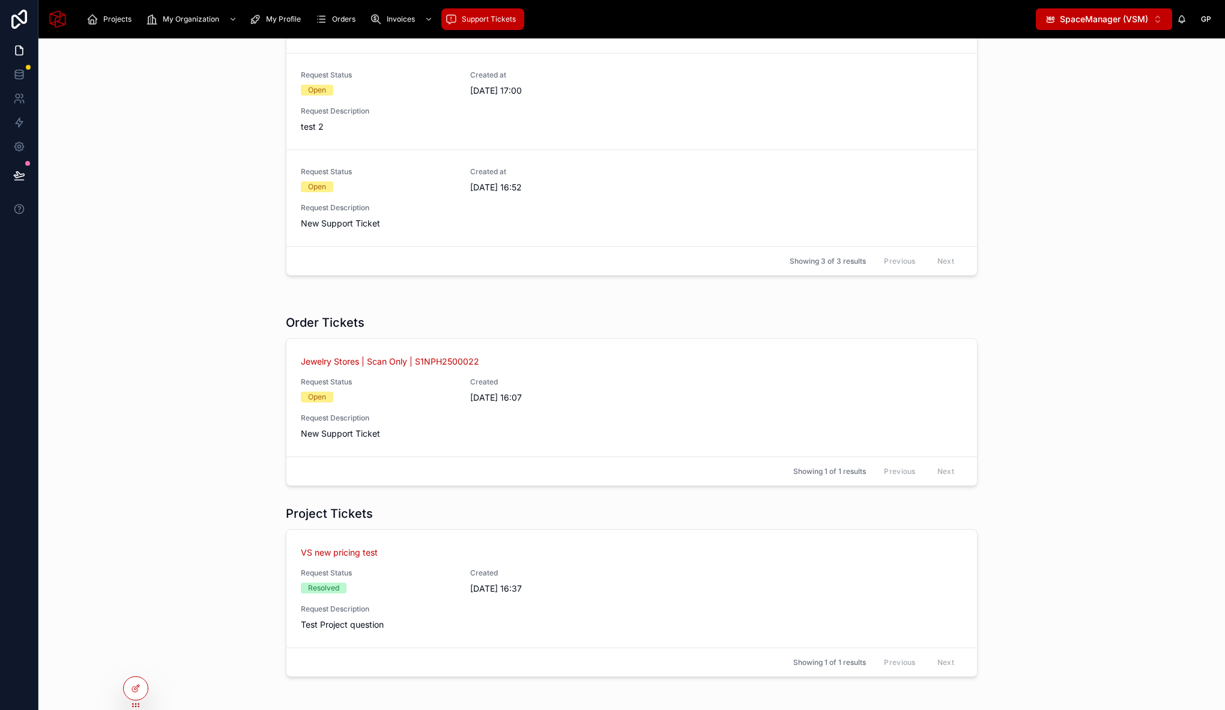
scroll to position [123, 0]
click at [134, 695] on div at bounding box center [136, 688] width 24 height 23
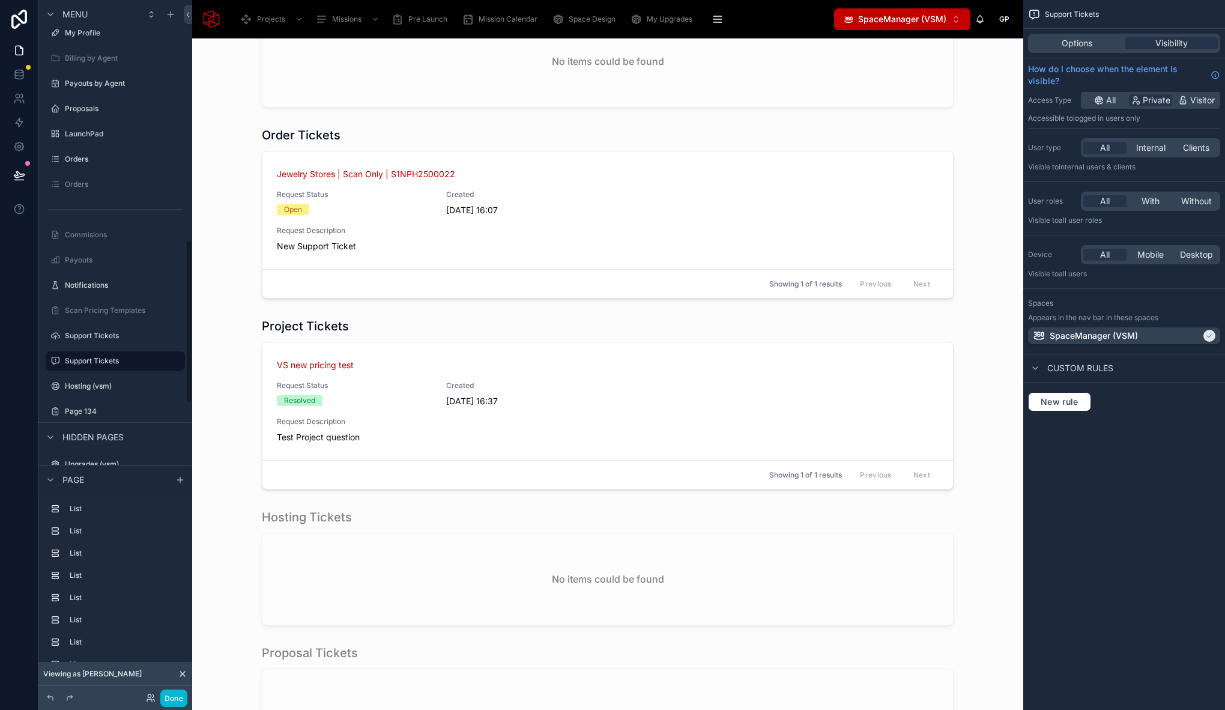
scroll to position [471, 0]
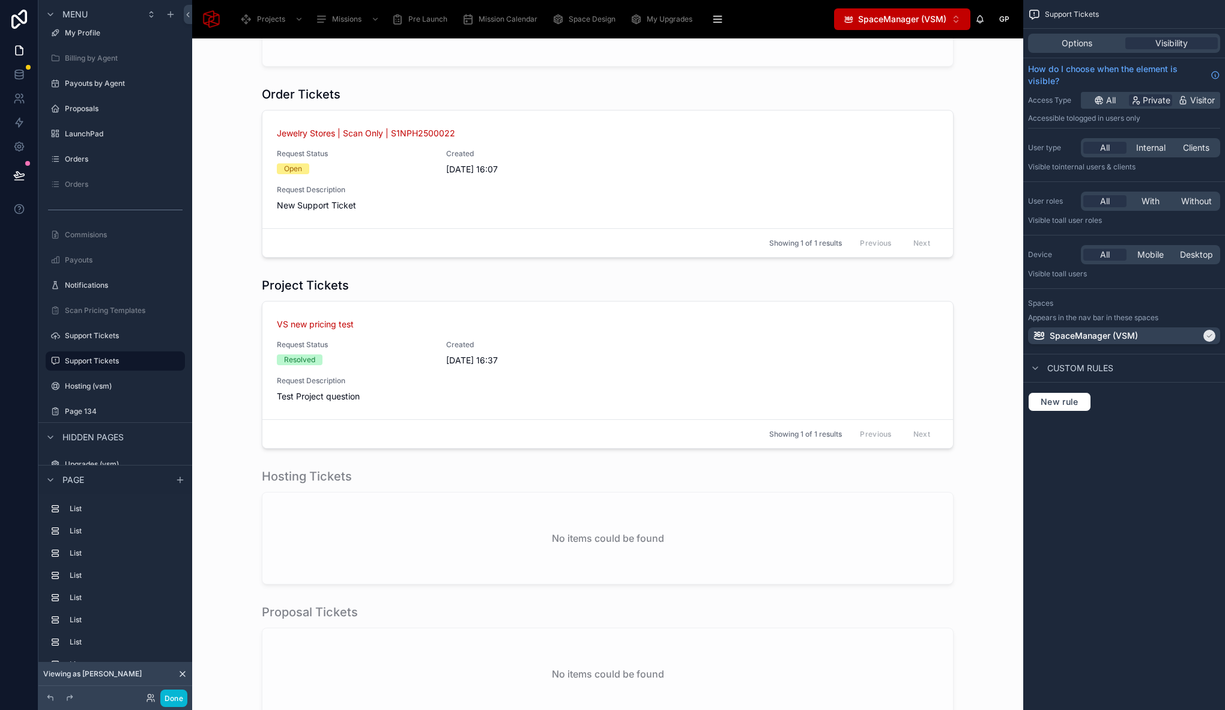
click at [185, 675] on icon at bounding box center [183, 674] width 10 height 10
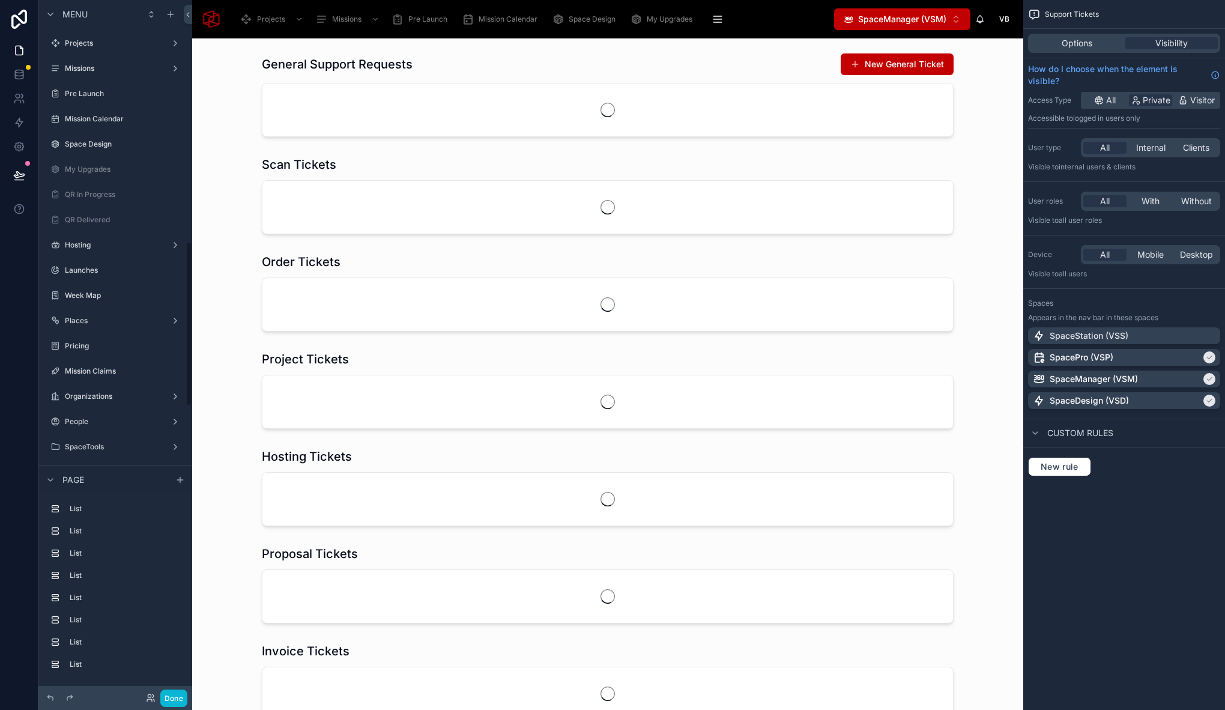
scroll to position [1019, 0]
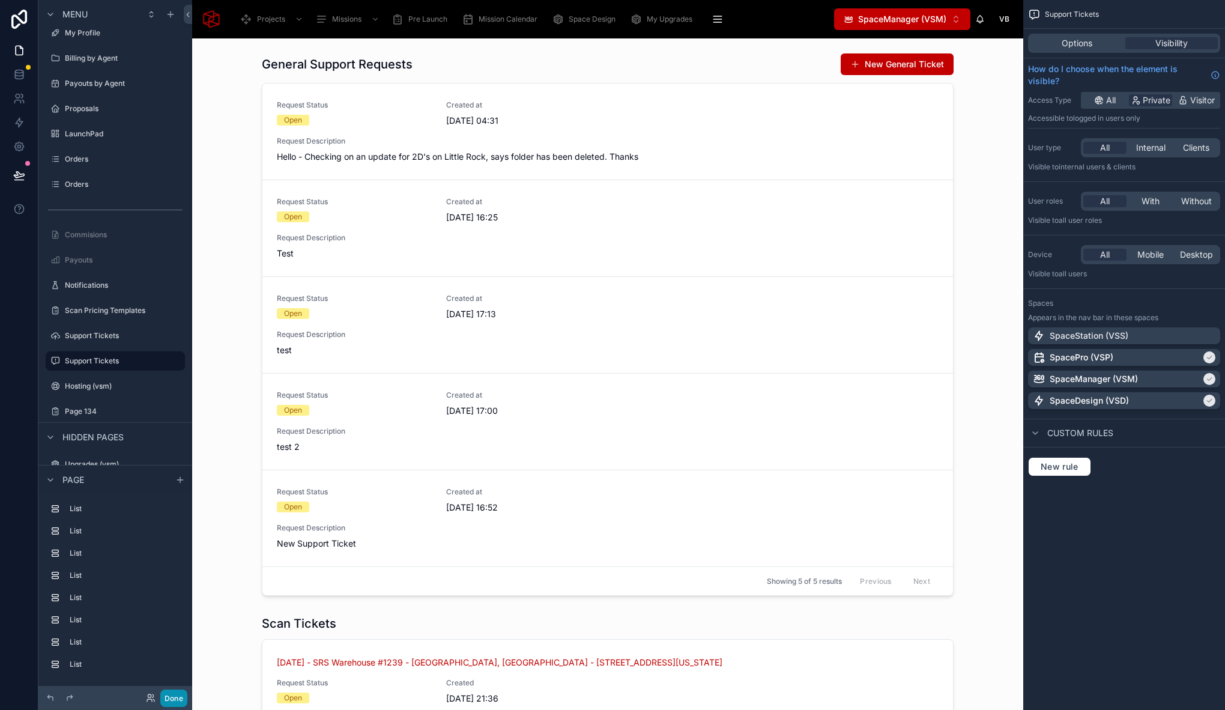
click at [178, 698] on button "Done" at bounding box center [173, 697] width 27 height 17
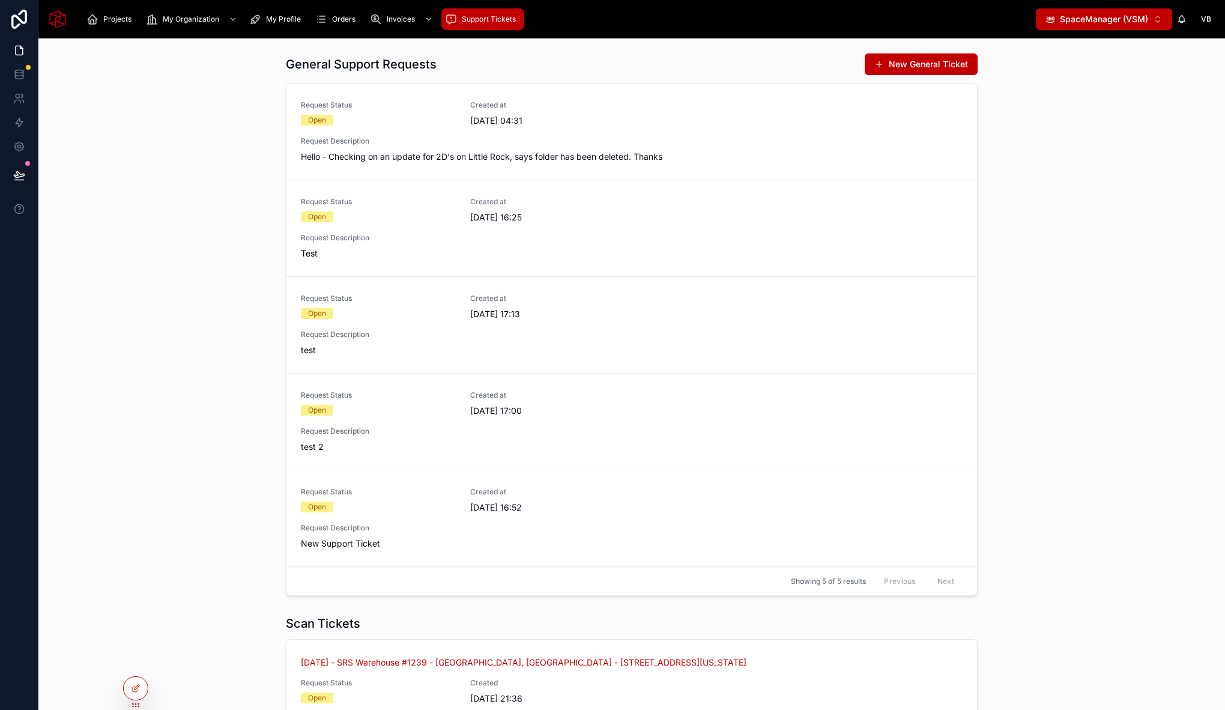
click at [1092, 15] on span "SpaceManager (VSM)" at bounding box center [1104, 19] width 88 height 12
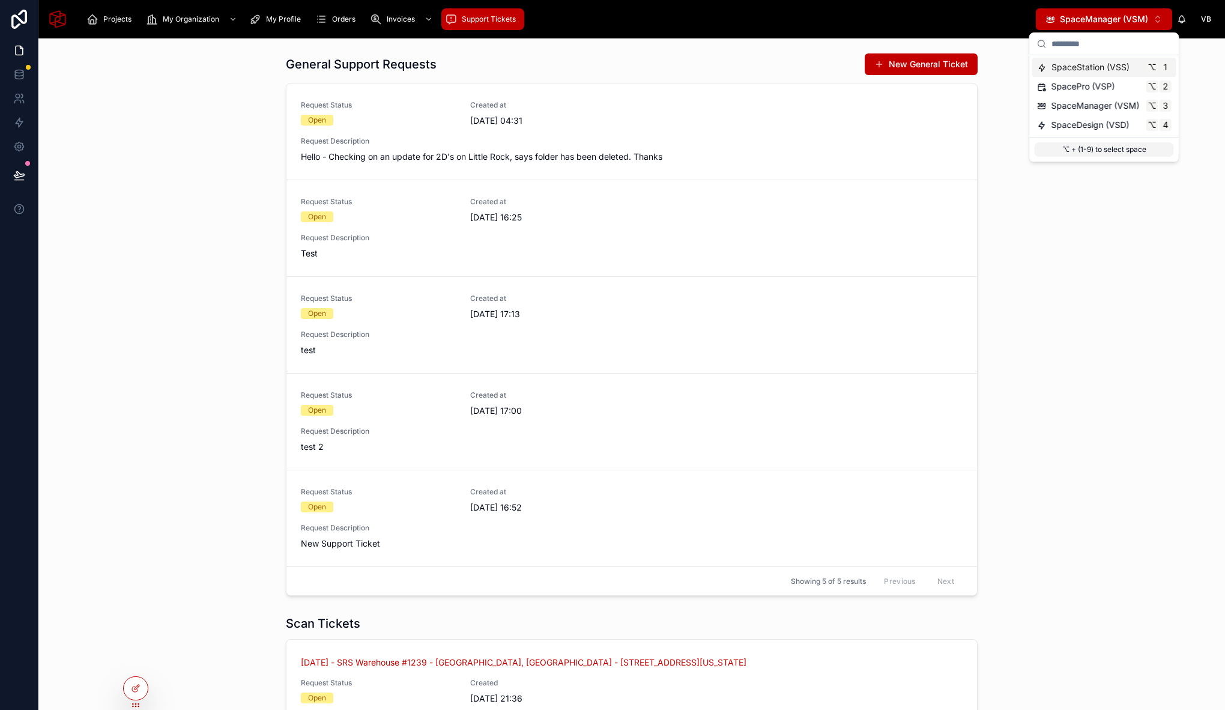
click at [1103, 67] on span "SpaceStation (VSS)" at bounding box center [1090, 67] width 78 height 12
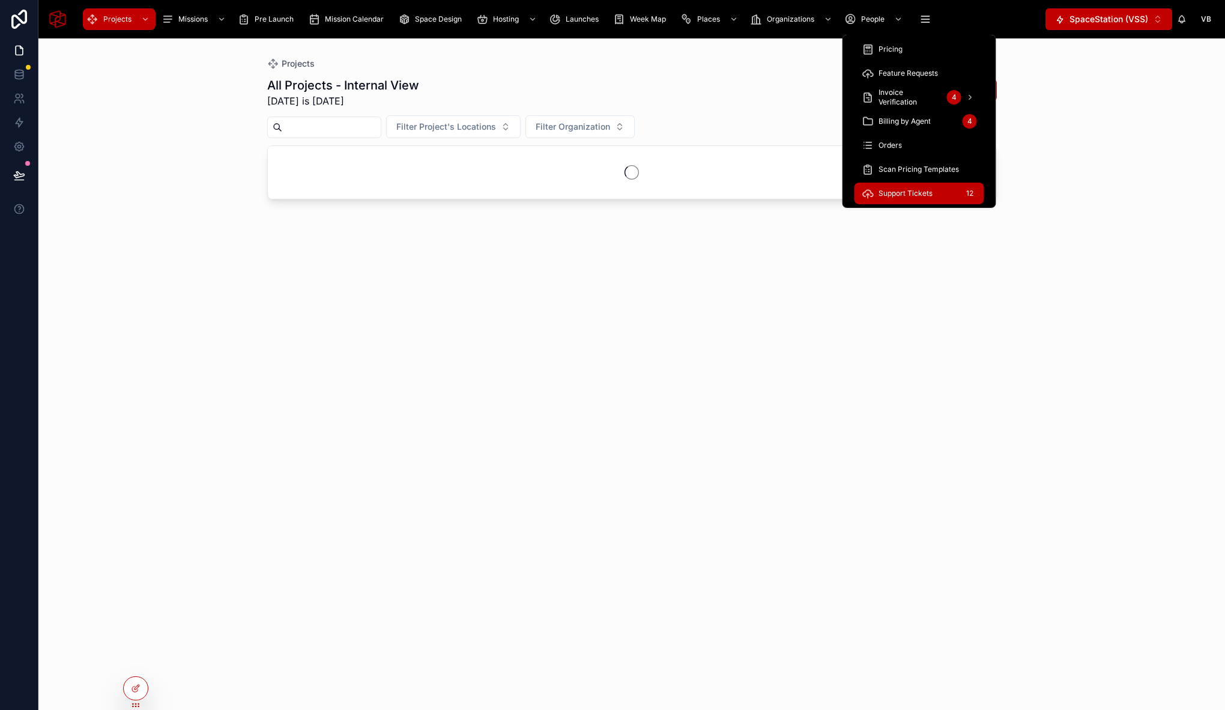
click at [912, 186] on div "Support Tickets 12" at bounding box center [918, 193] width 115 height 19
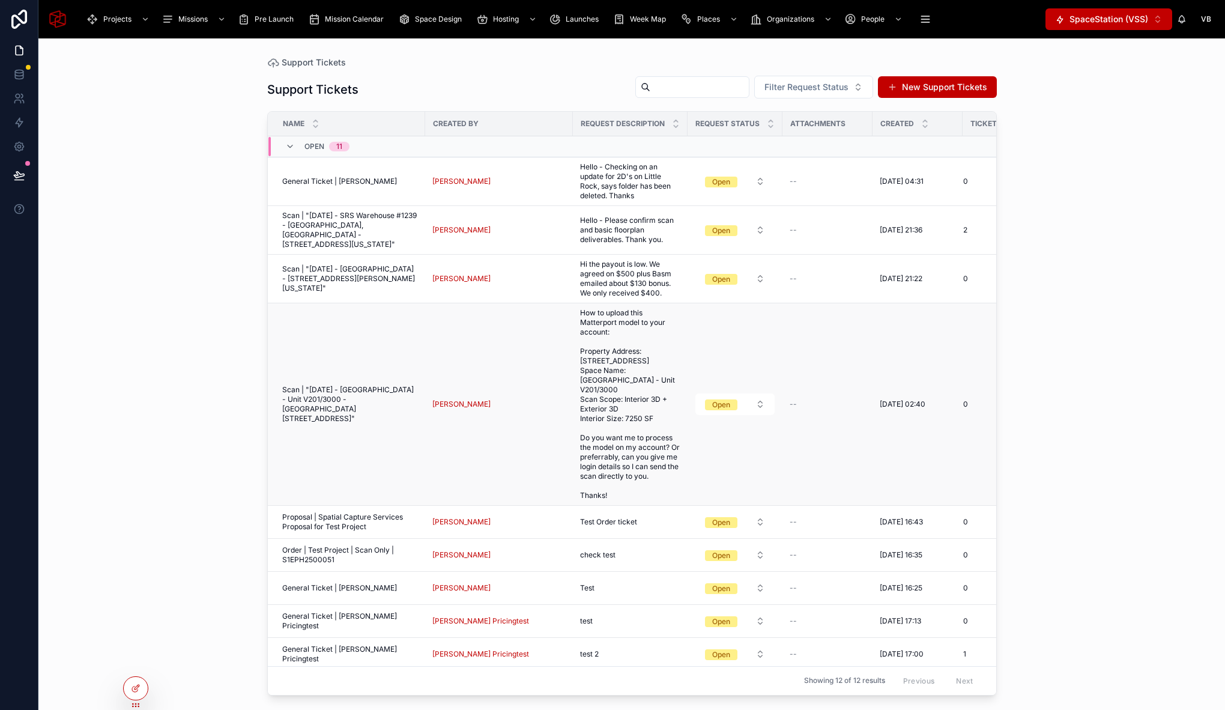
scroll to position [142, 0]
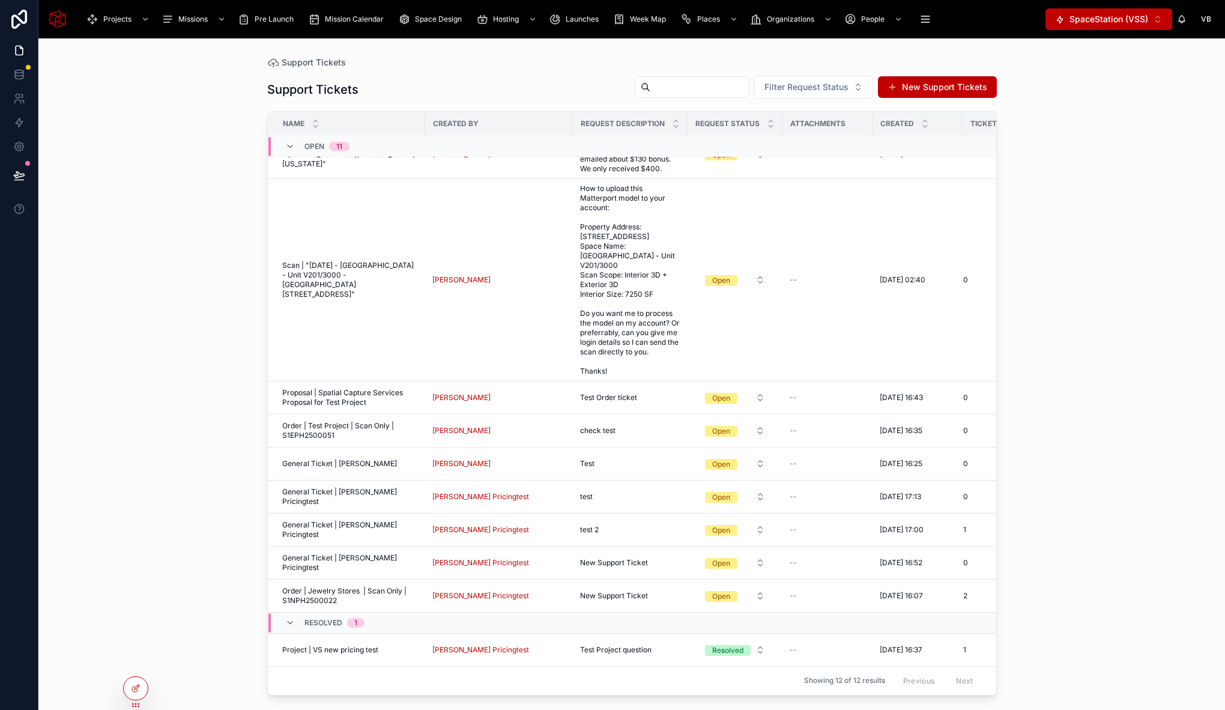
click at [207, 535] on div "Support Tickets Support Tickets Filter Request Status New Support Tickets Name …" at bounding box center [631, 373] width 1186 height 671
click at [1065, 562] on div "Support Tickets Support Tickets Filter Request Status New Support Tickets Name …" at bounding box center [631, 373] width 1186 height 671
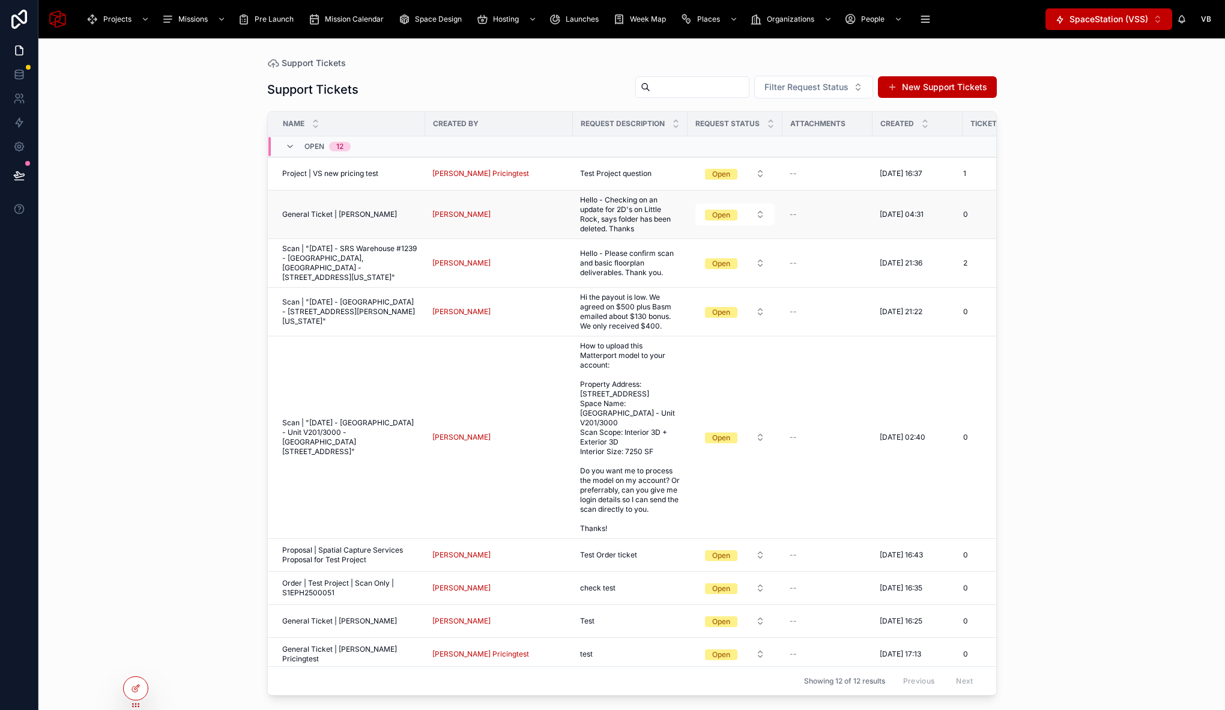
scroll to position [0, 67]
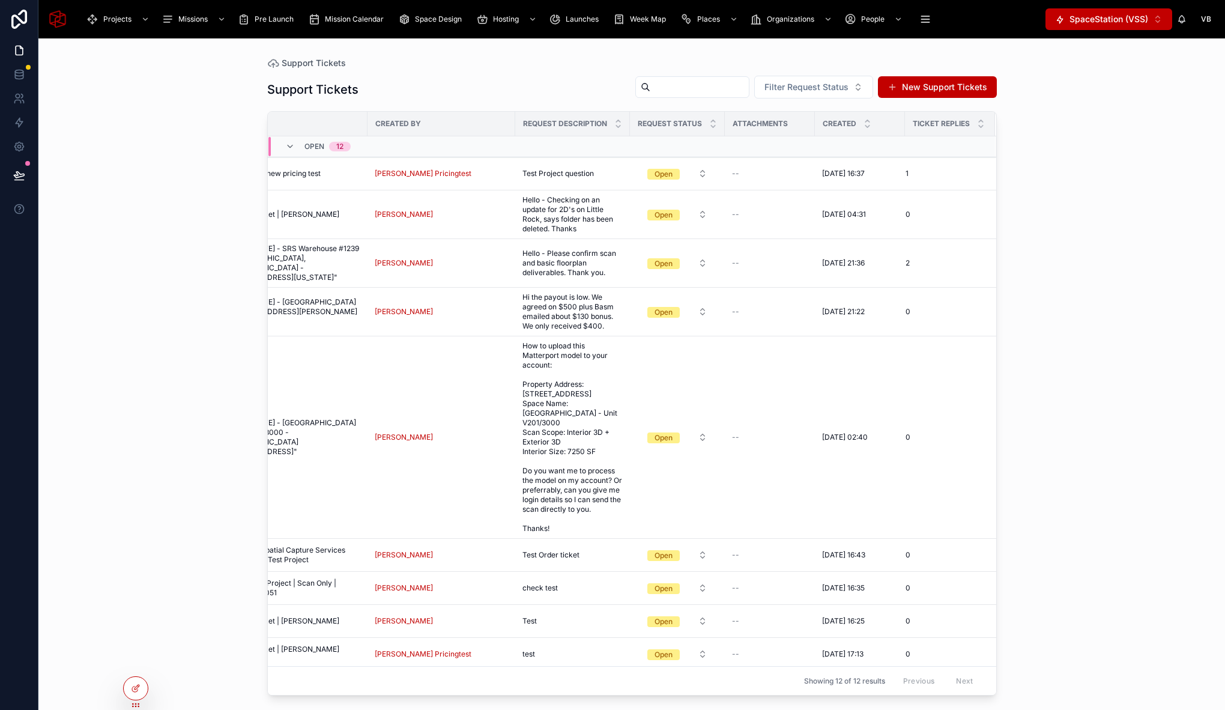
click at [166, 237] on div "Support Tickets Support Tickets Filter Request Status New Support Tickets Name …" at bounding box center [631, 373] width 1186 height 671
drag, startPoint x: 26, startPoint y: 173, endPoint x: 39, endPoint y: 182, distance: 15.8
click at [27, 173] on button at bounding box center [19, 175] width 26 height 34
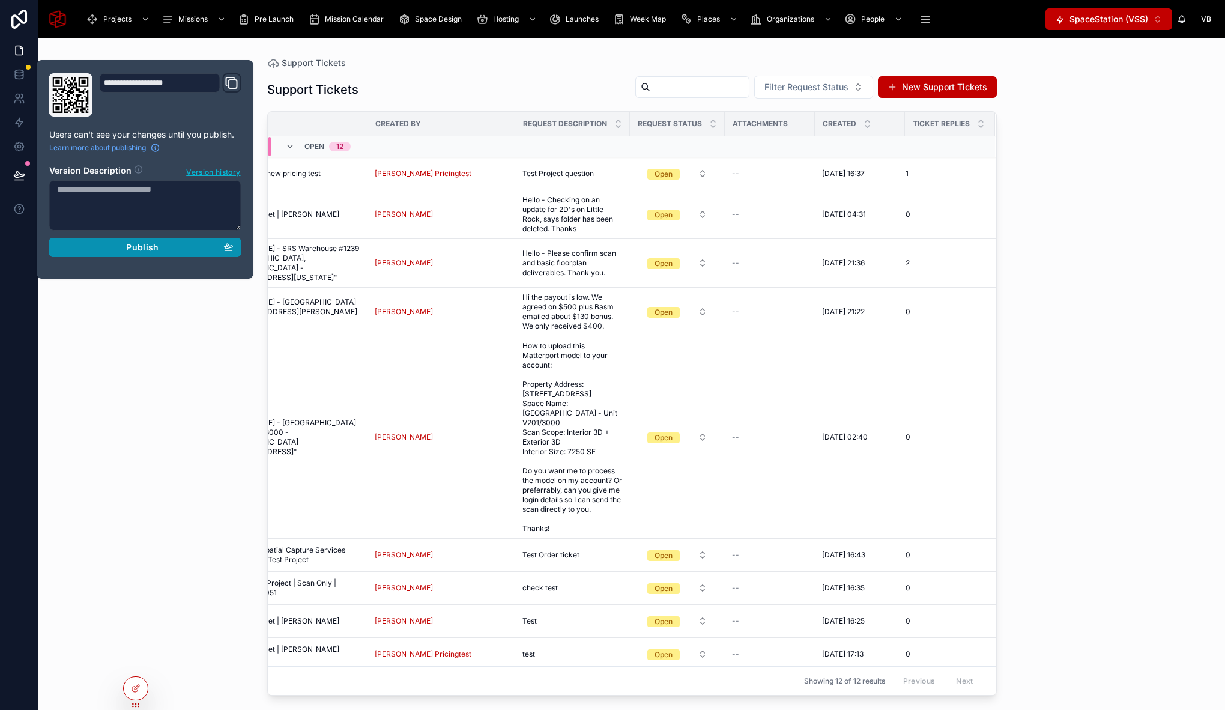
click at [141, 254] on button "Publish" at bounding box center [145, 247] width 192 height 19
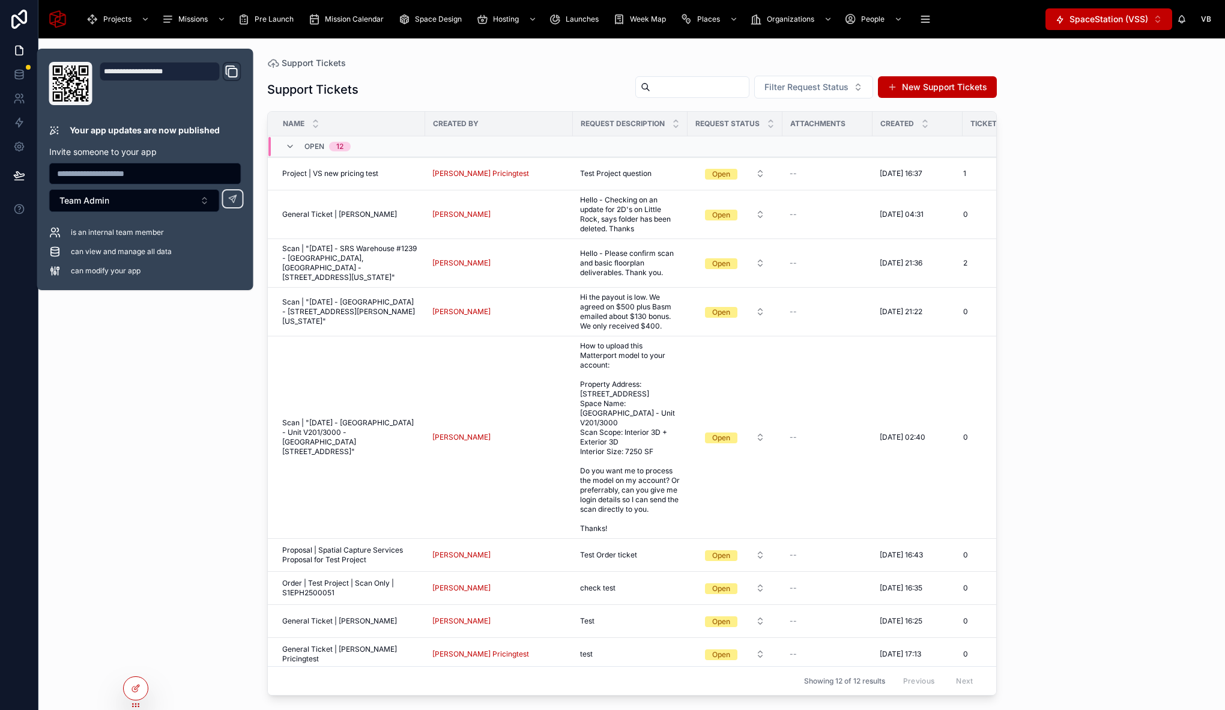
click at [158, 401] on div "Support Tickets Support Tickets Filter Request Status New Support Tickets Name …" at bounding box center [631, 373] width 1186 height 671
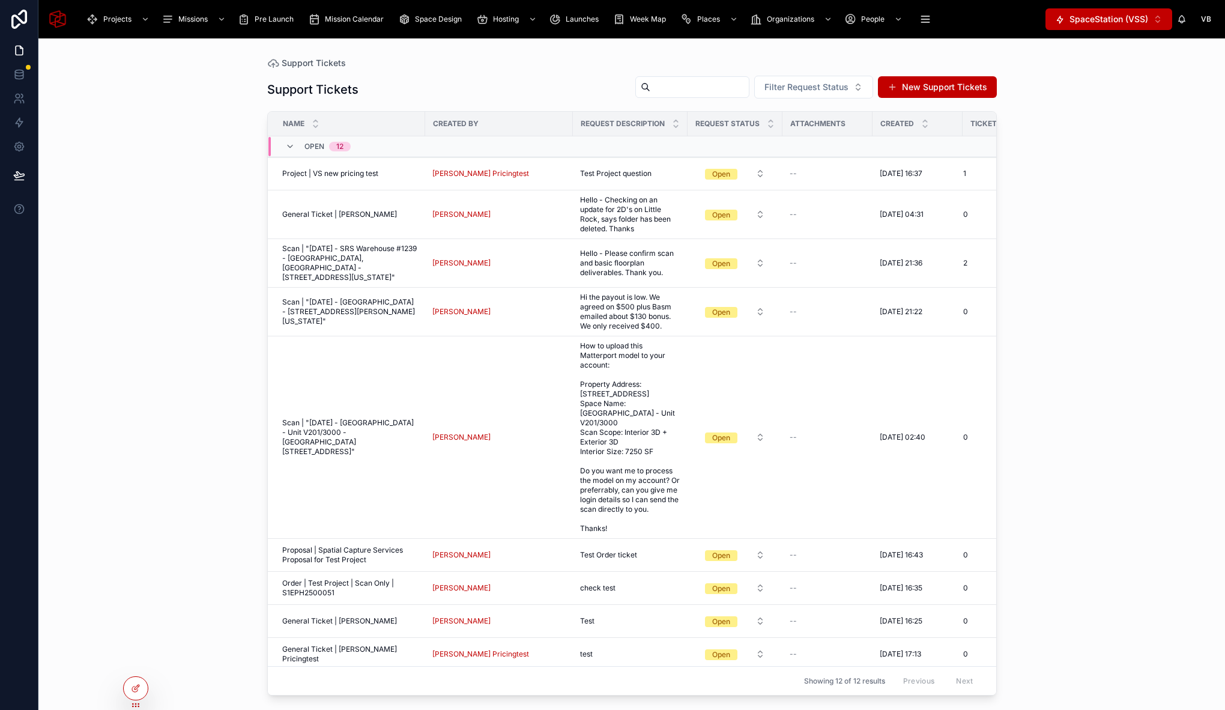
click at [178, 242] on div "Support Tickets Support Tickets Filter Request Status New Support Tickets Name …" at bounding box center [631, 373] width 1186 height 671
click at [21, 76] on icon at bounding box center [19, 73] width 8 height 5
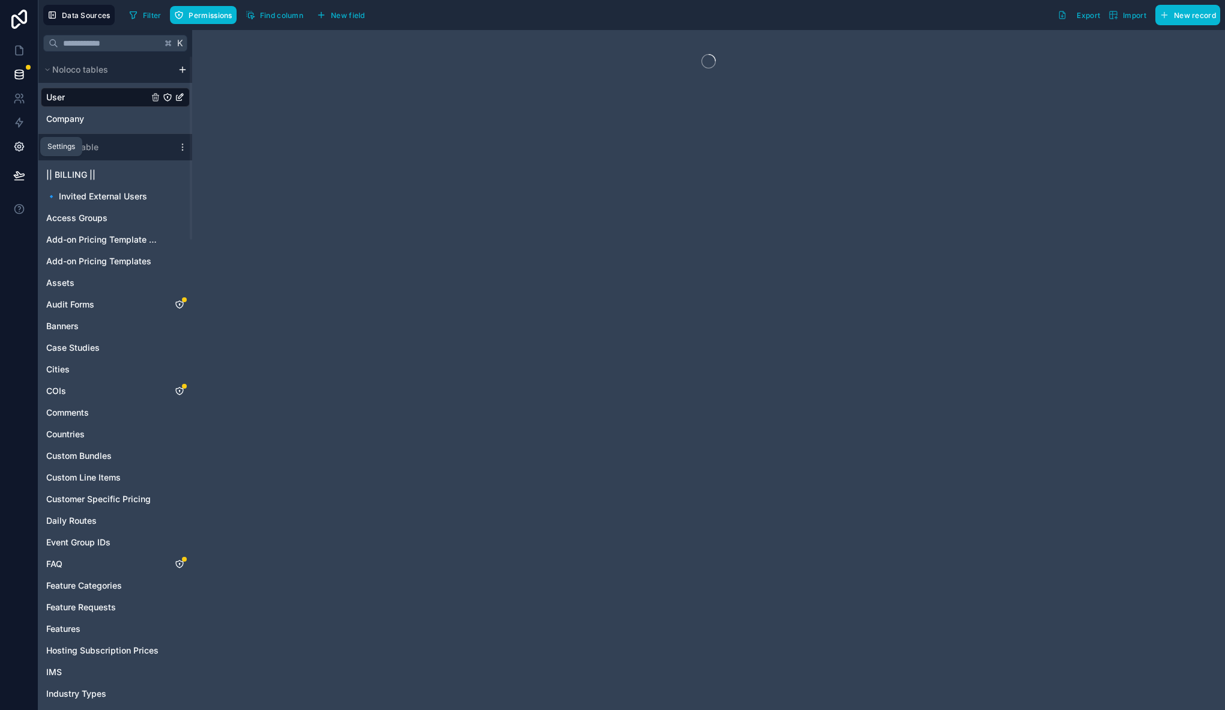
click at [24, 141] on icon at bounding box center [19, 146] width 12 height 12
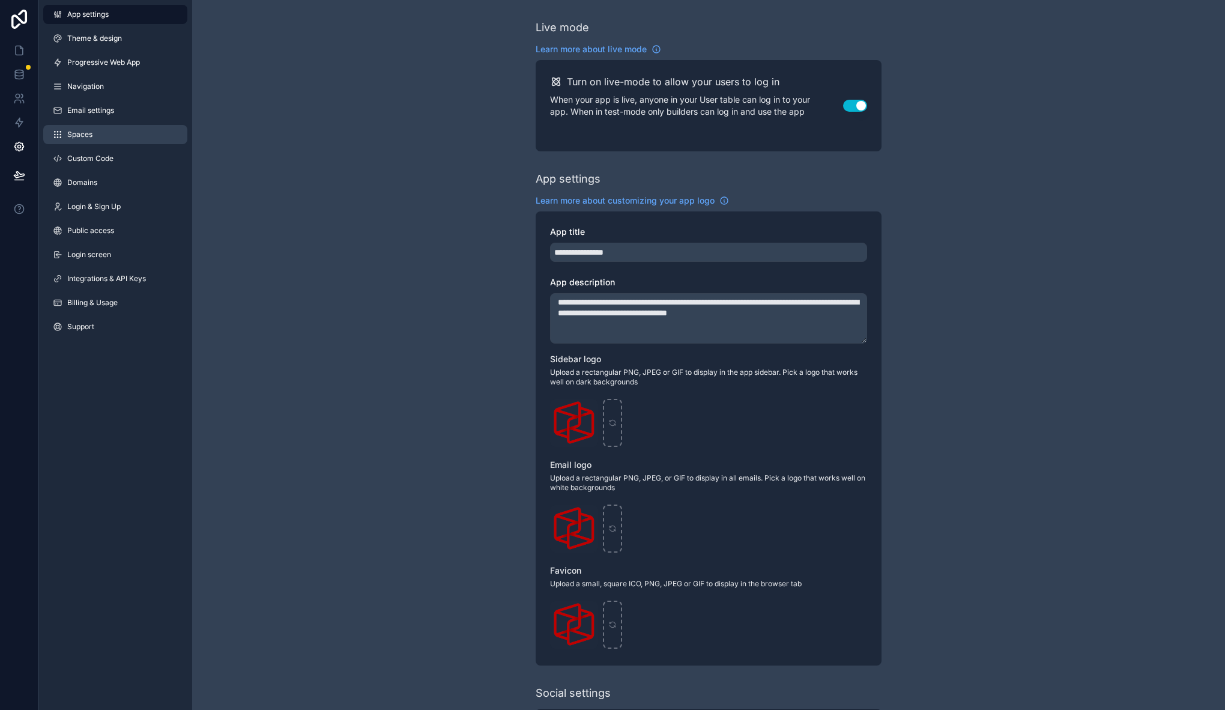
click at [110, 138] on link "Spaces" at bounding box center [115, 134] width 144 height 19
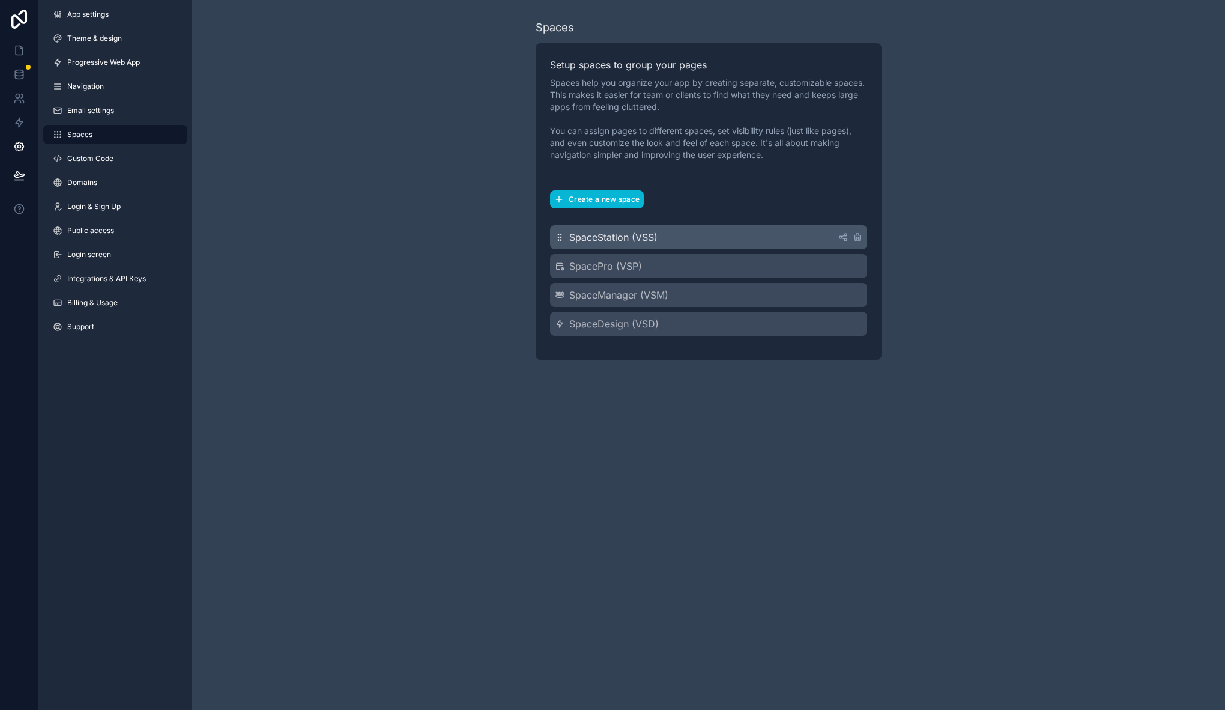
click at [719, 231] on div "SpaceStation (VSS)" at bounding box center [708, 237] width 317 height 24
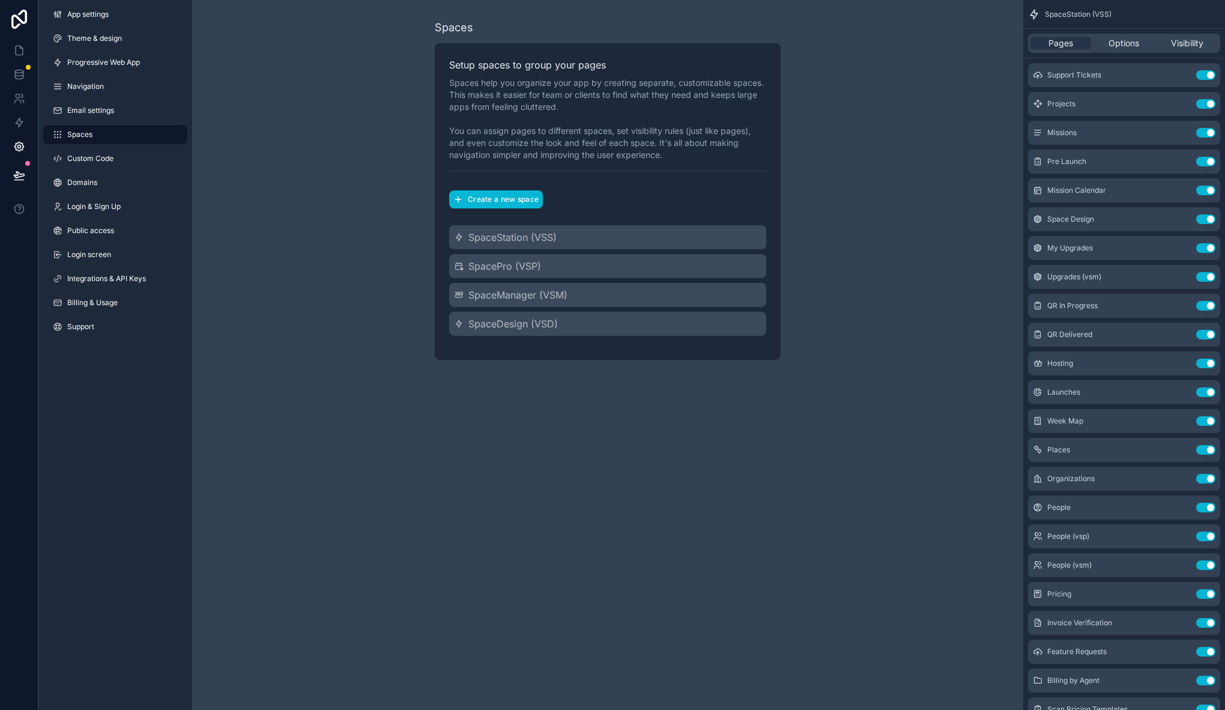
click at [881, 303] on div "Spaces Setup spaces to group your pages Spaces help you organize your app by cr…" at bounding box center [607, 189] width 831 height 379
click at [20, 176] on icon at bounding box center [19, 175] width 12 height 12
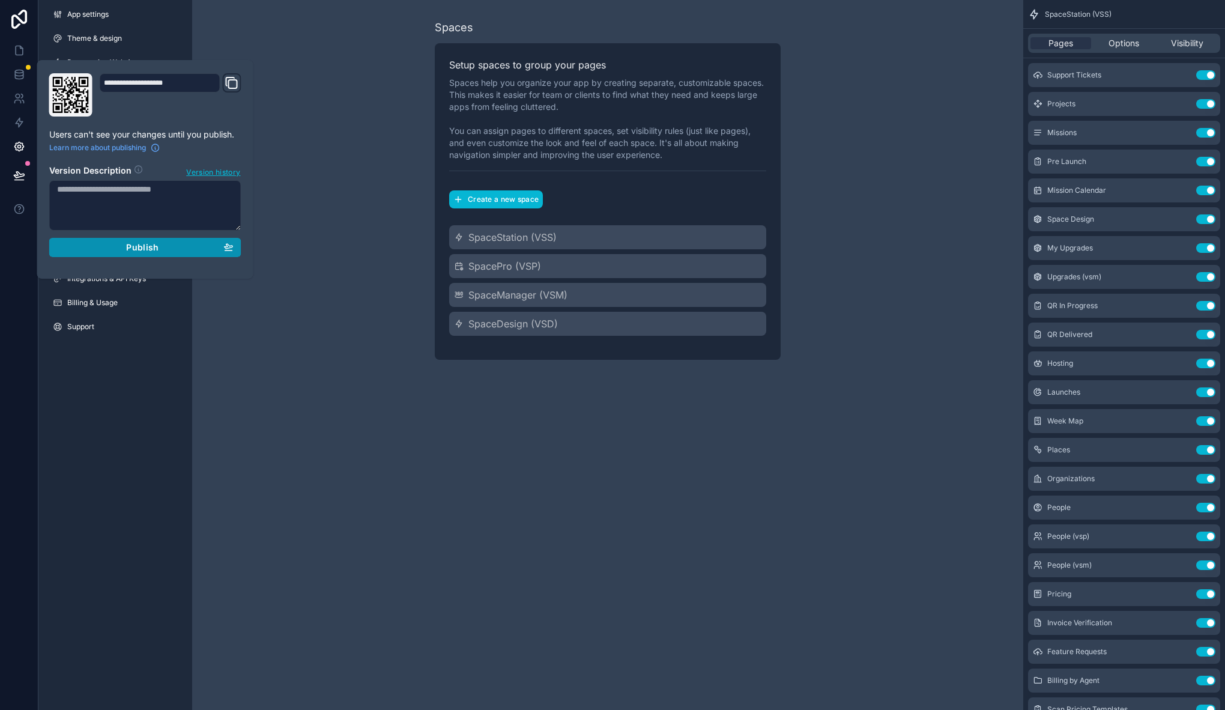
click at [117, 244] on div "Publish" at bounding box center [145, 247] width 176 height 11
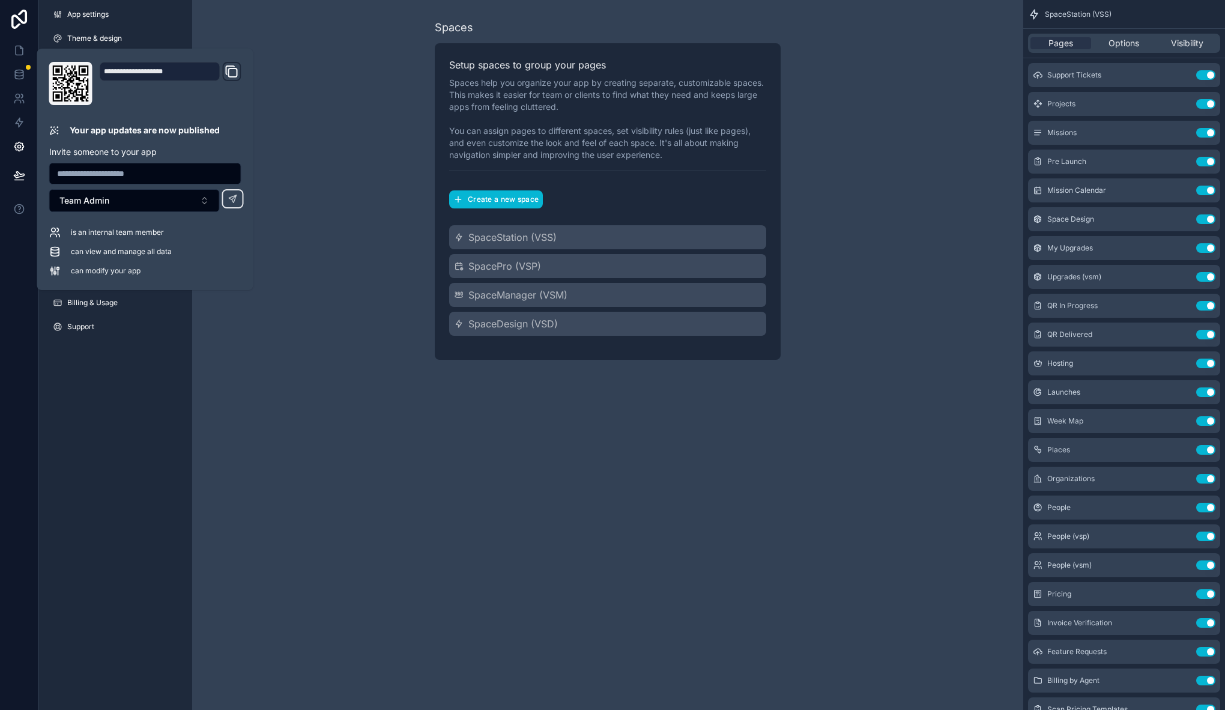
click at [358, 202] on div "Spaces Setup spaces to group your pages Spaces help you organize your app by cr…" at bounding box center [607, 189] width 831 height 379
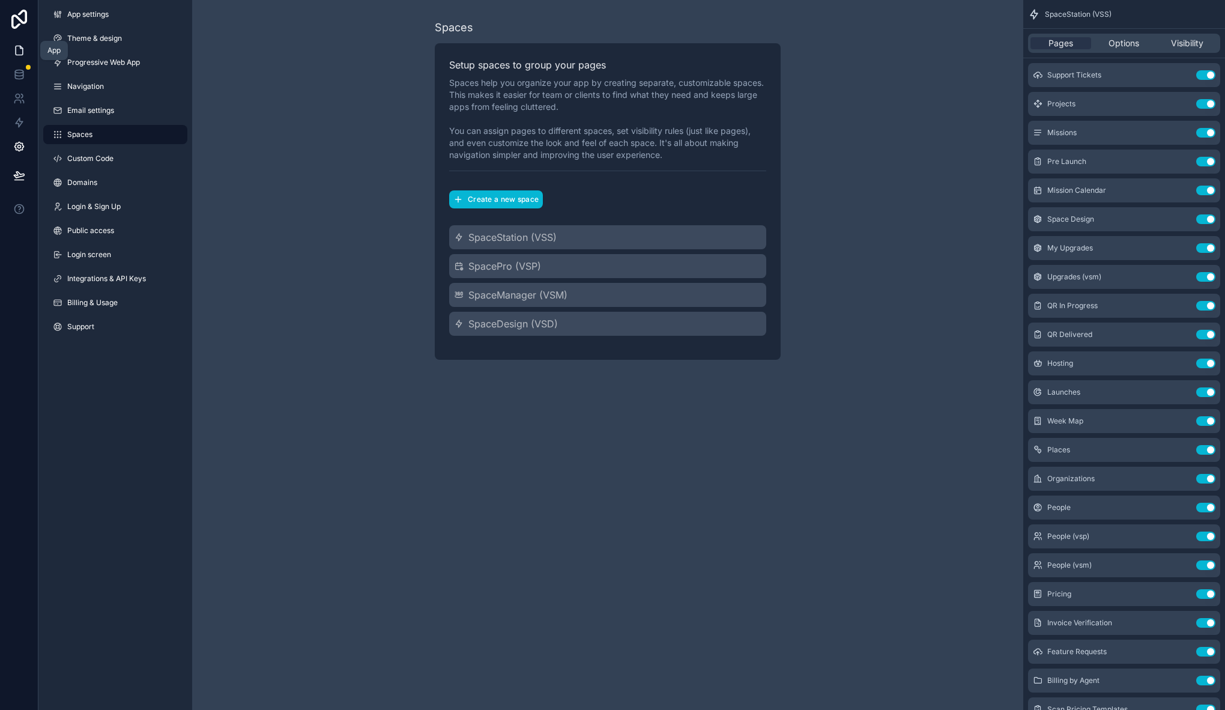
click at [26, 49] on link at bounding box center [19, 50] width 38 height 24
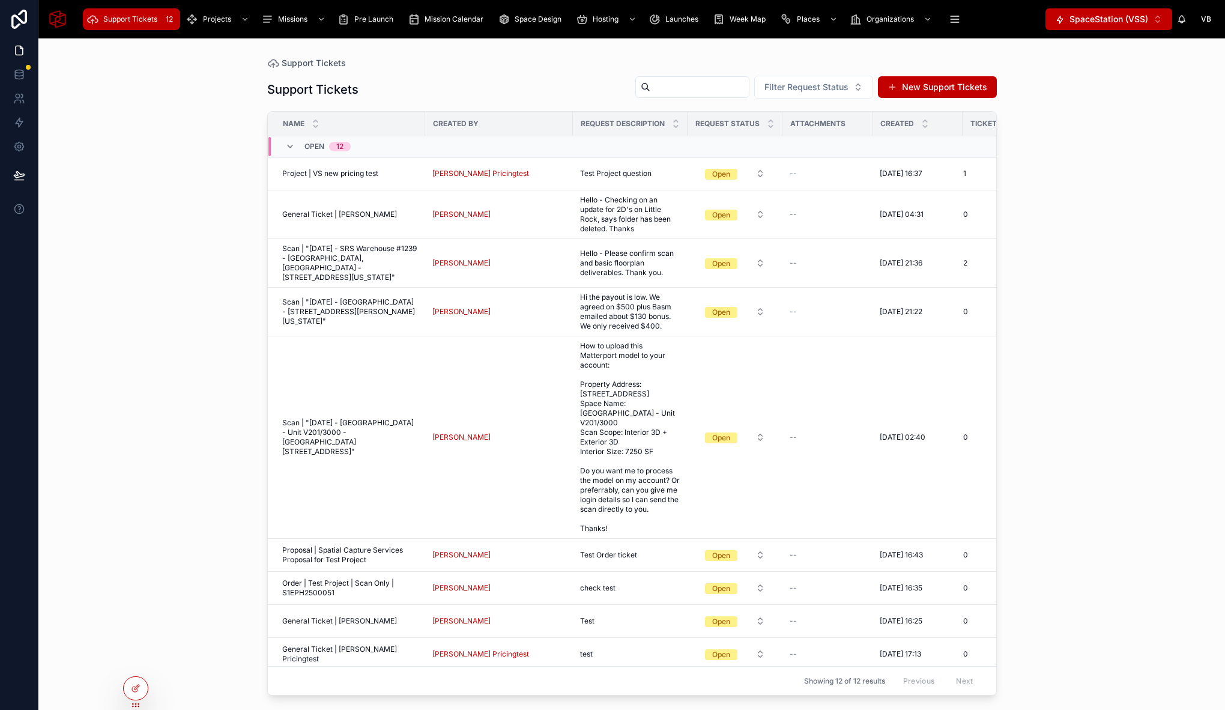
click at [161, 184] on div "Support Tickets Support Tickets Filter Request Status New Support Tickets Name …" at bounding box center [631, 373] width 1186 height 671
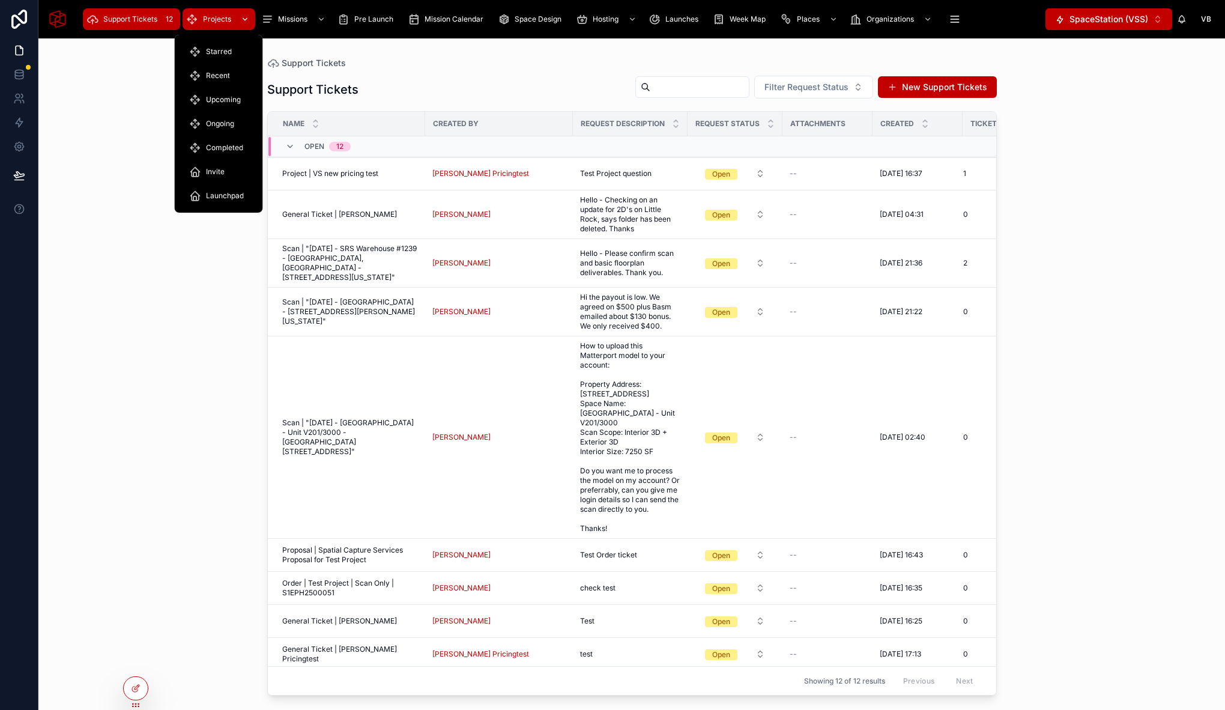
click at [205, 24] on div "Projects" at bounding box center [218, 19] width 65 height 19
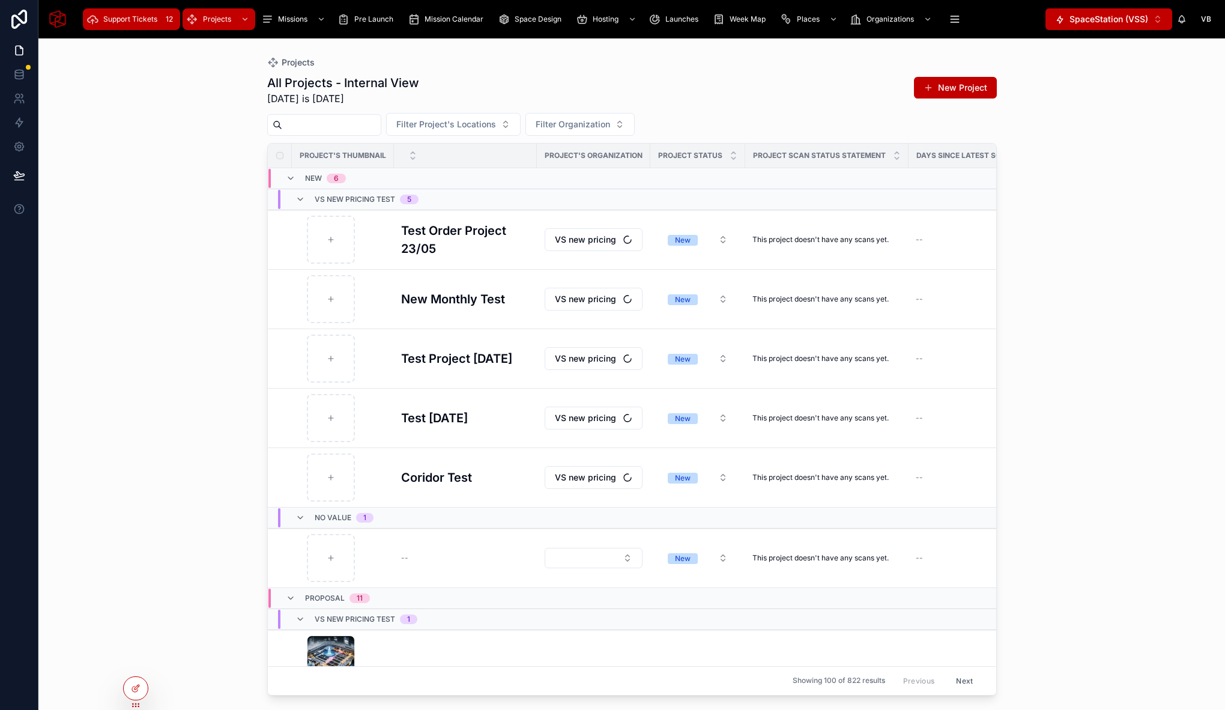
click at [136, 23] on span "Support Tickets" at bounding box center [130, 19] width 54 height 10
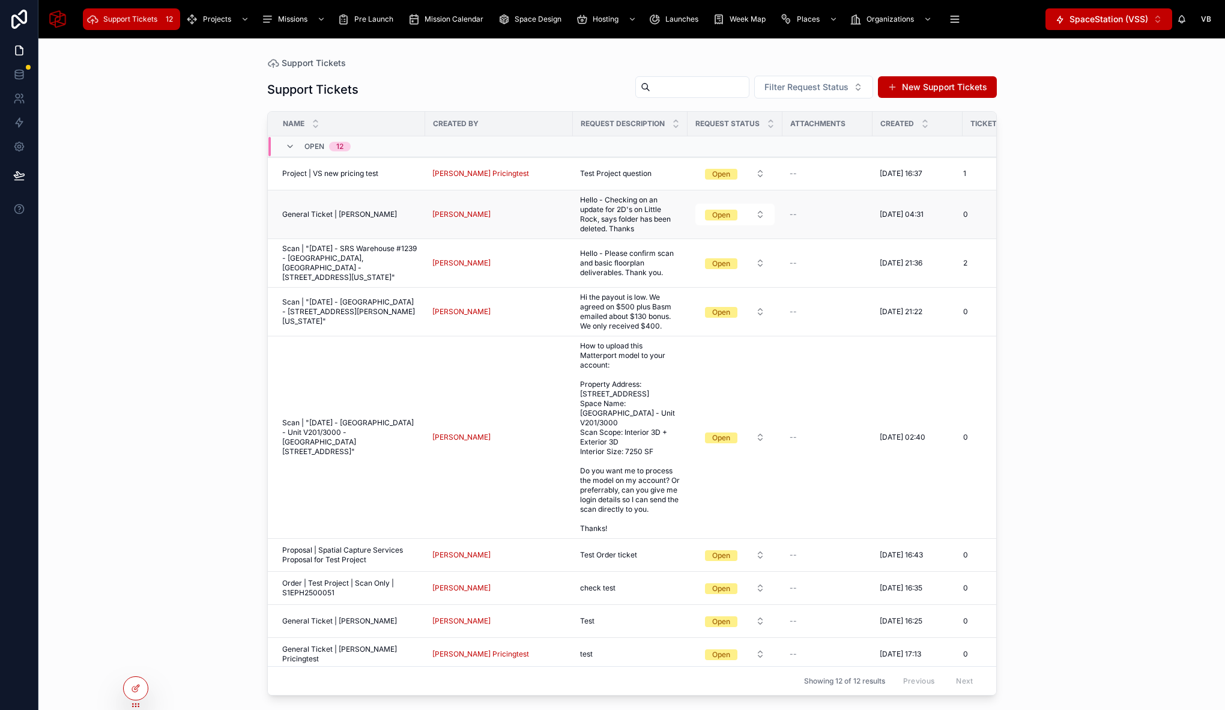
scroll to position [0, 47]
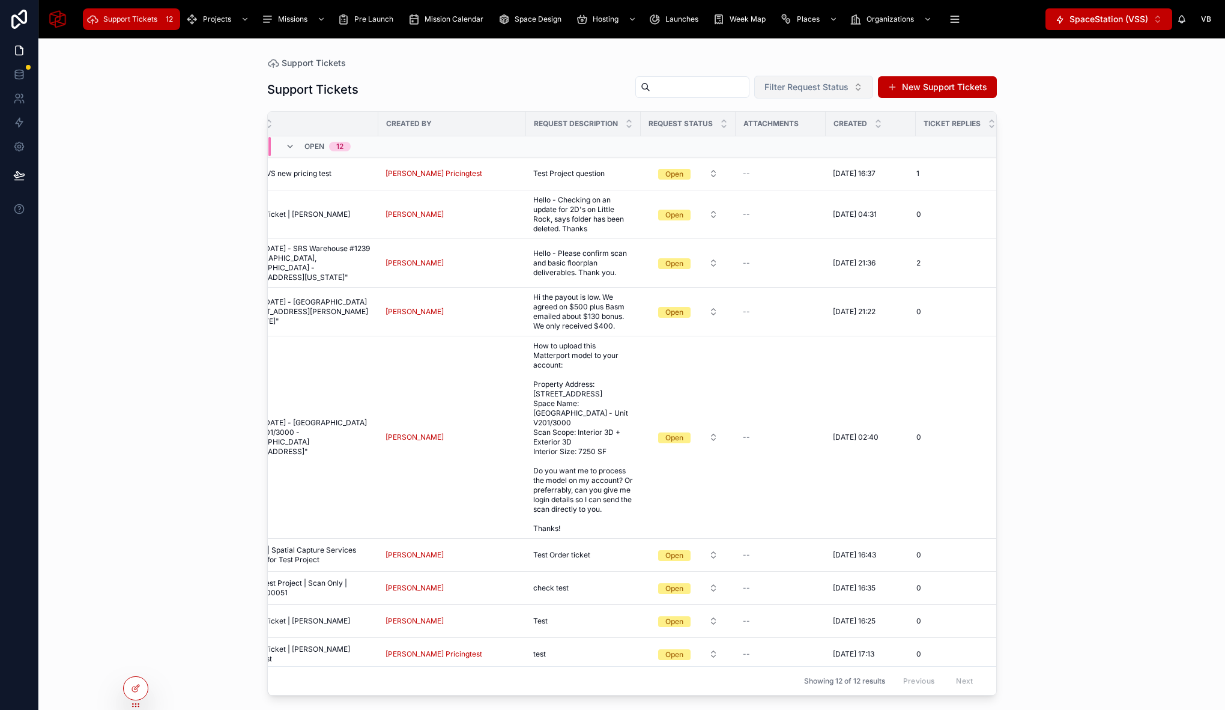
click at [806, 83] on span "Filter Request Status" at bounding box center [806, 87] width 84 height 12
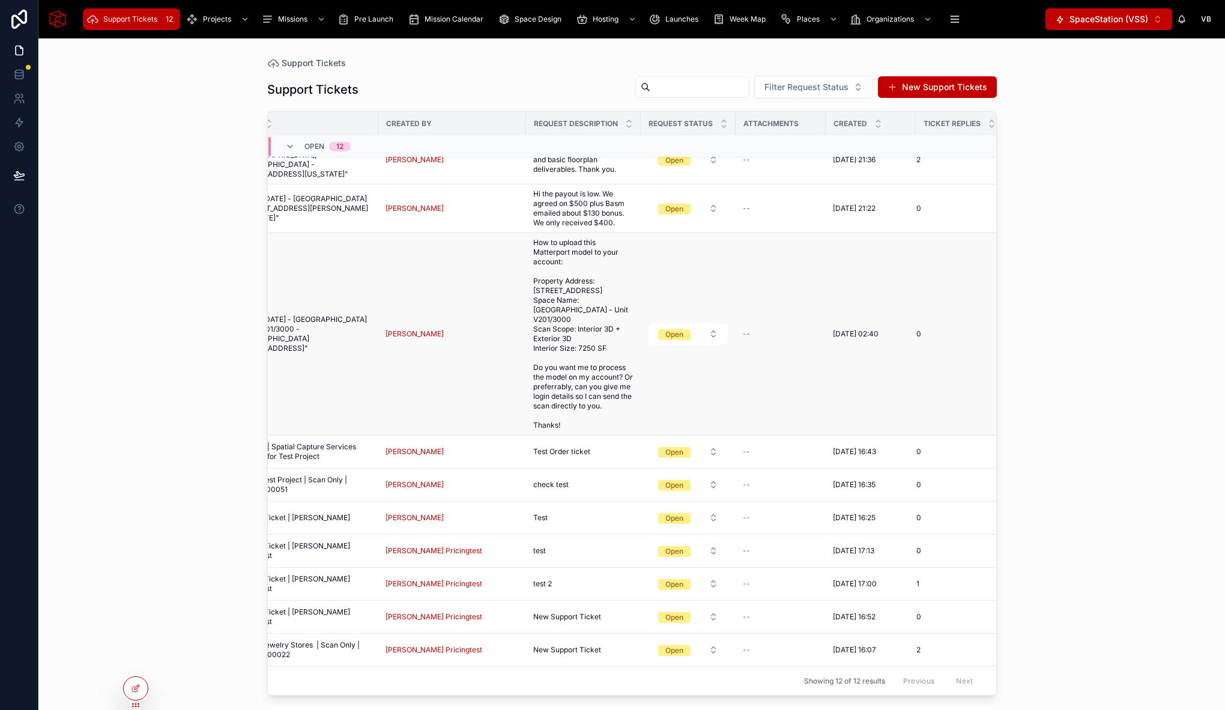
scroll to position [121, 0]
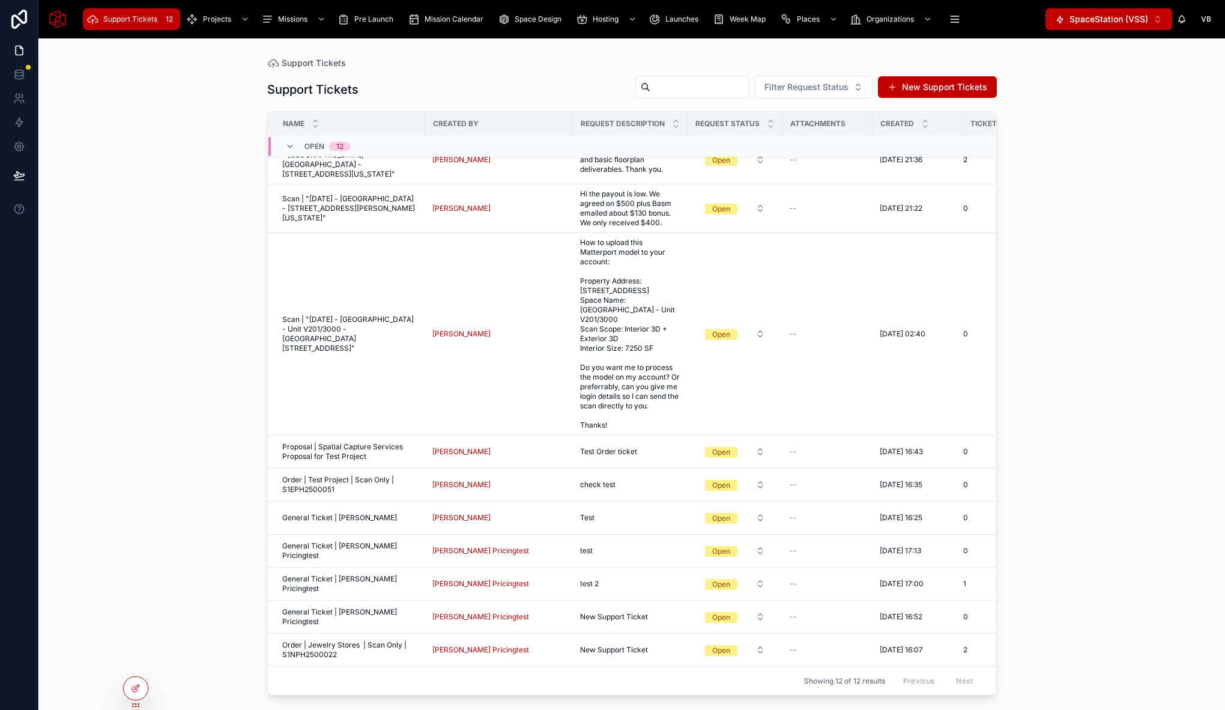
click at [182, 399] on div "Support Tickets Support Tickets Filter Request Status New Support Tickets Name …" at bounding box center [631, 373] width 1186 height 671
click at [1106, 194] on div "Support Tickets Support Tickets Filter Request Status New Support Tickets Name …" at bounding box center [631, 373] width 1186 height 671
click at [206, 155] on div "Support Tickets Support Tickets Filter Request Status New Support Tickets Name …" at bounding box center [631, 373] width 1186 height 671
click at [148, 130] on div "Support Tickets Support Tickets Filter Request Status New Support Tickets Name …" at bounding box center [631, 373] width 1186 height 671
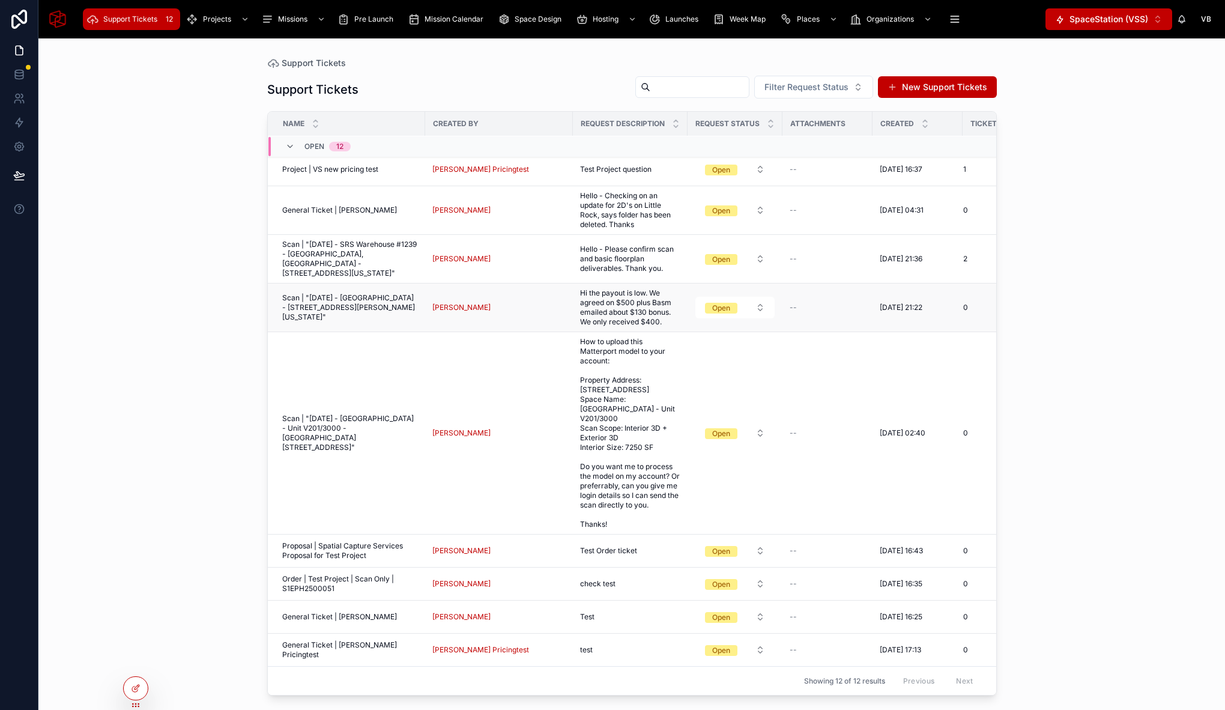
scroll to position [0, 0]
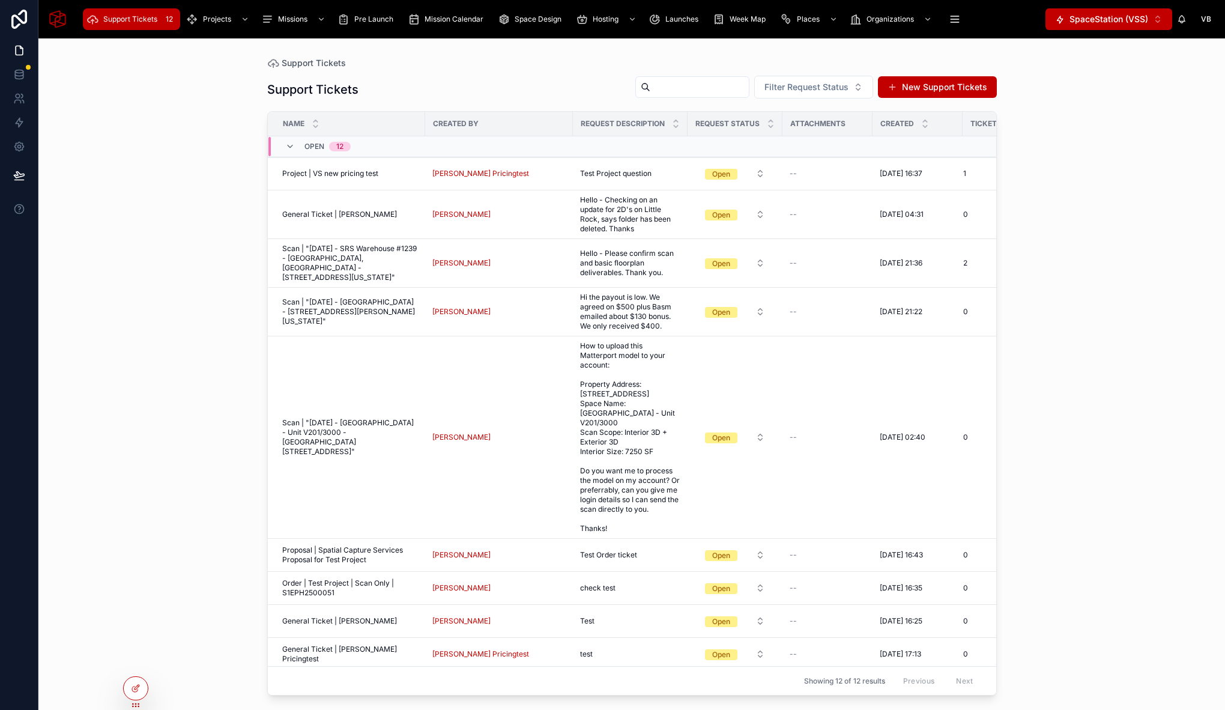
click at [173, 126] on div "Support Tickets Support Tickets Filter Request Status New Support Tickets Name …" at bounding box center [631, 373] width 1186 height 671
click at [1121, 18] on span "SpaceStation (VSS)" at bounding box center [1108, 19] width 79 height 12
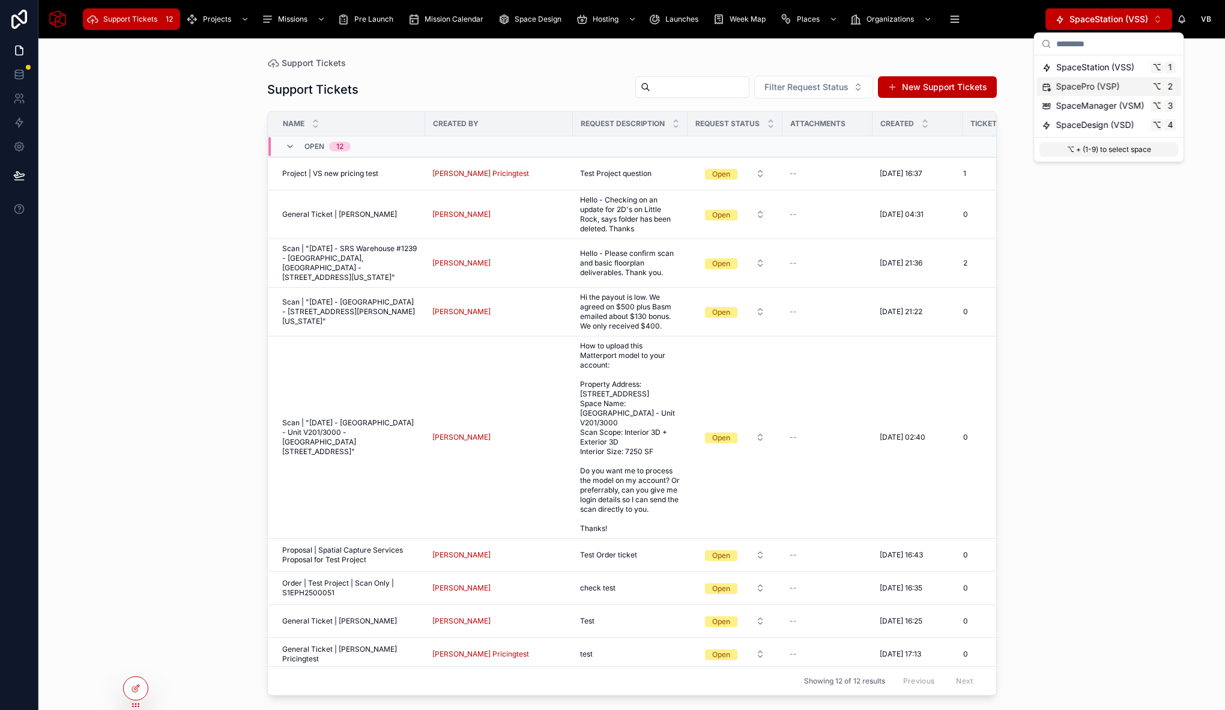
click at [1105, 85] on span "SpacePro (VSP)" at bounding box center [1088, 86] width 64 height 12
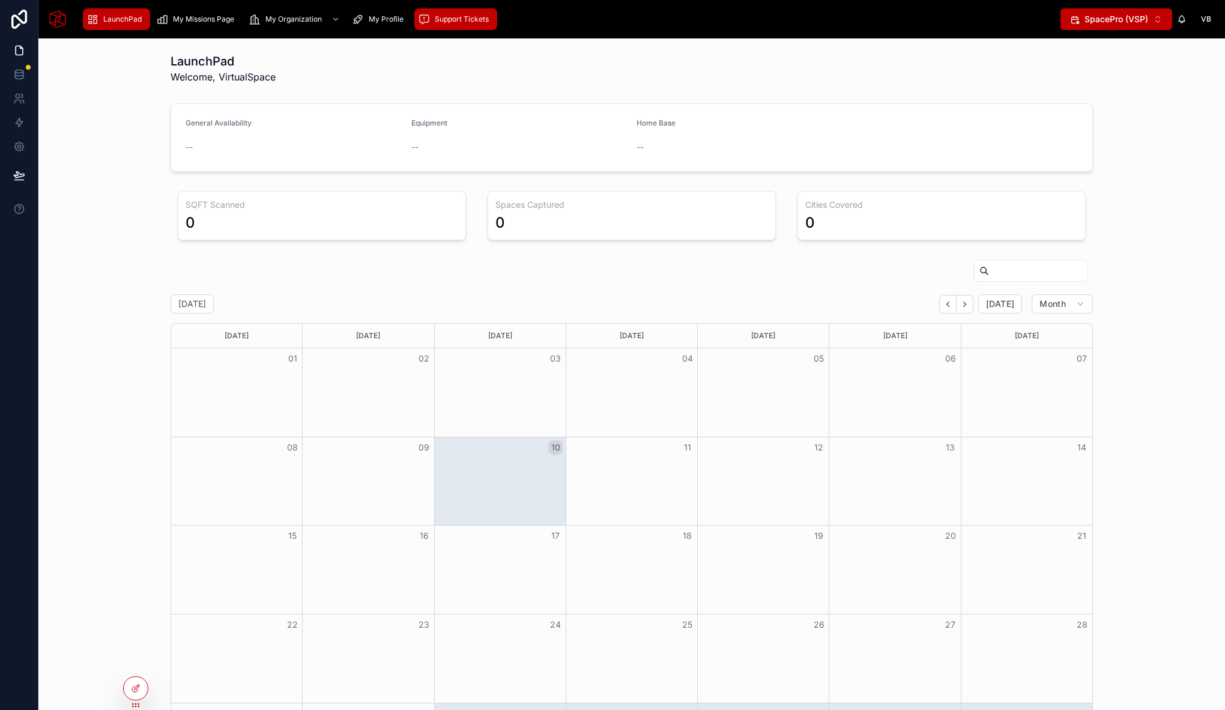
click at [475, 22] on span "Support Tickets" at bounding box center [462, 19] width 54 height 10
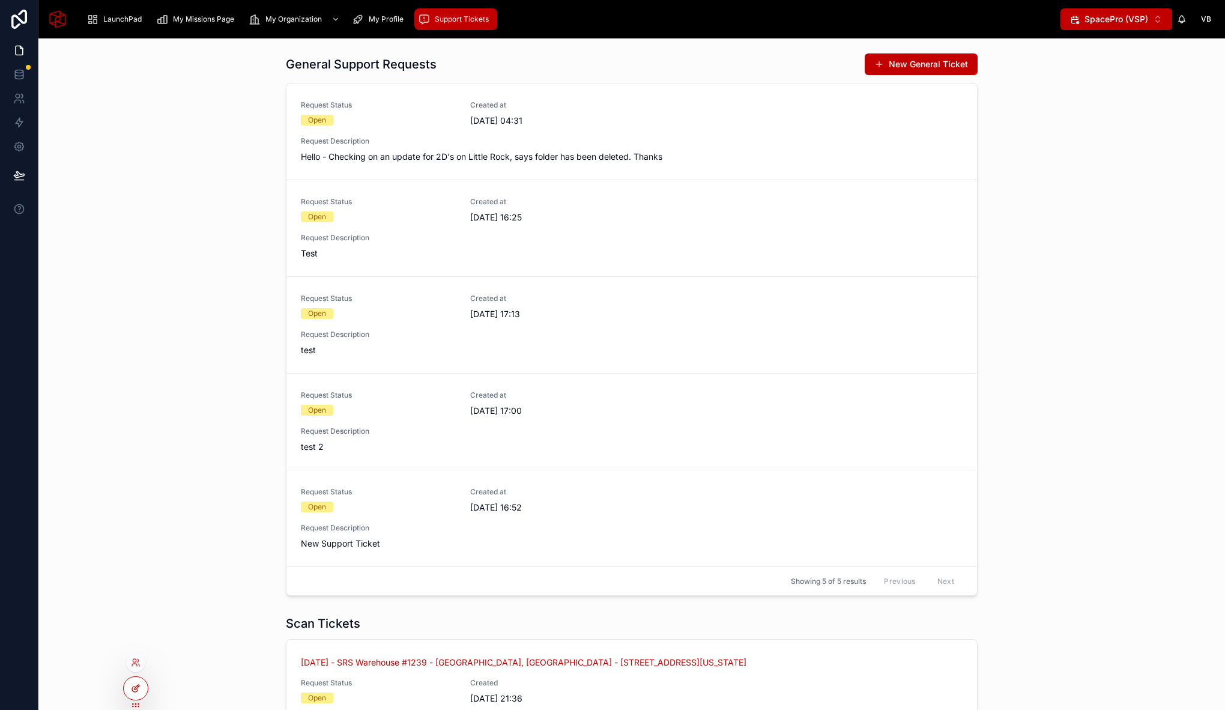
click at [142, 689] on div at bounding box center [136, 688] width 24 height 23
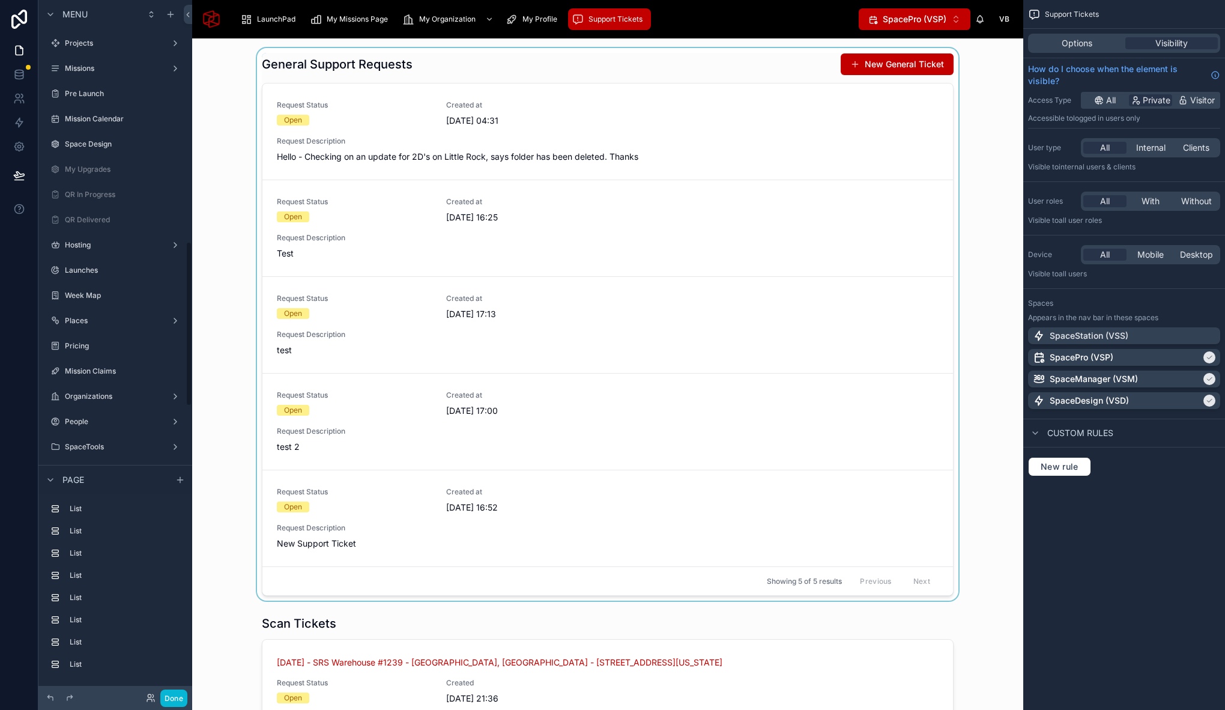
scroll to position [1019, 0]
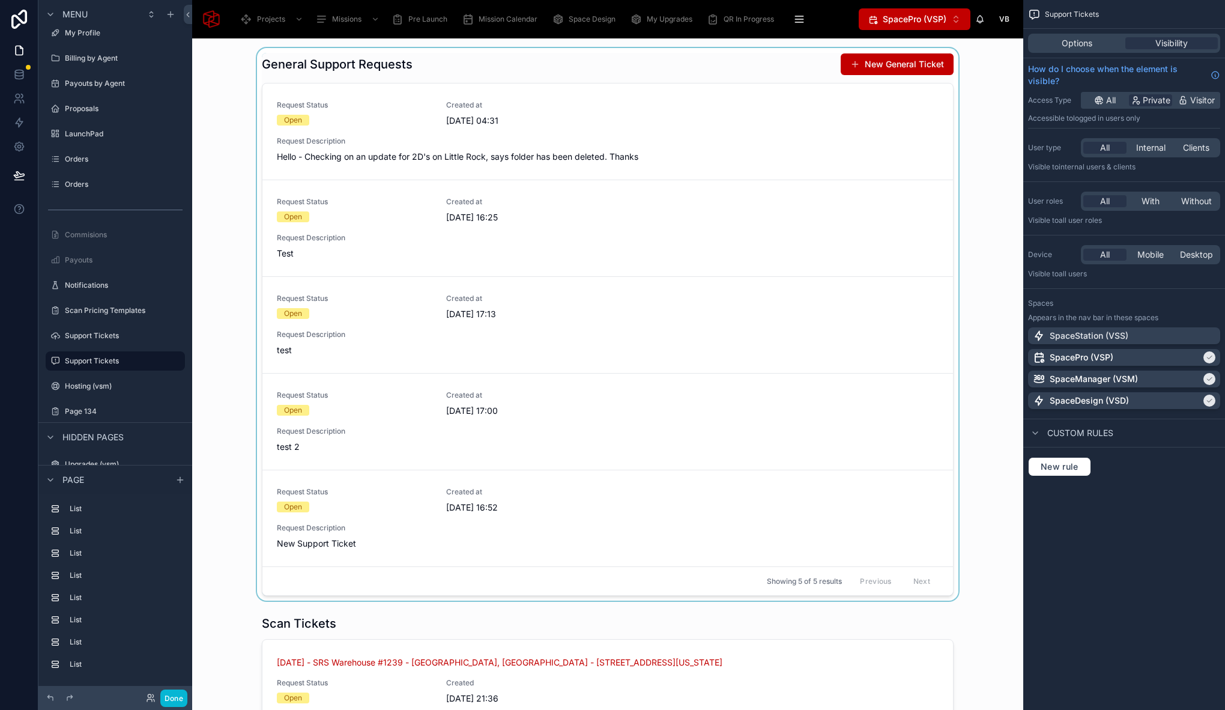
click at [468, 70] on div at bounding box center [608, 324] width 812 height 552
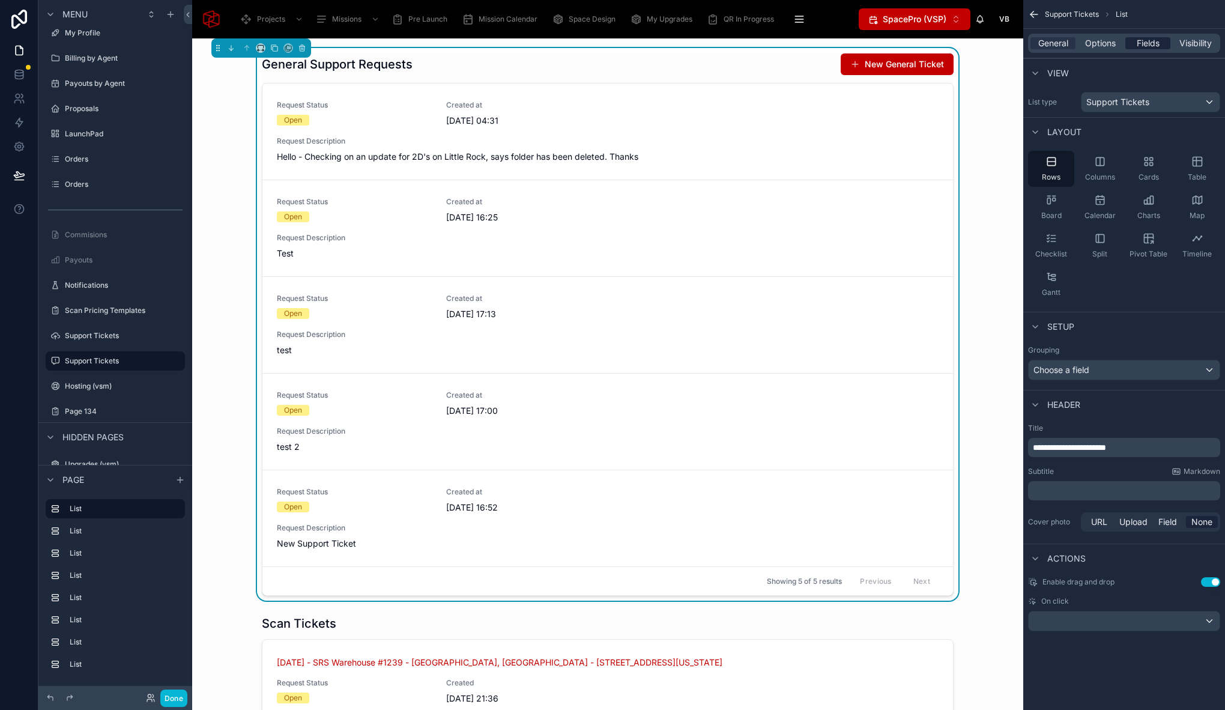
click at [1162, 47] on div "Fields" at bounding box center [1147, 43] width 45 height 12
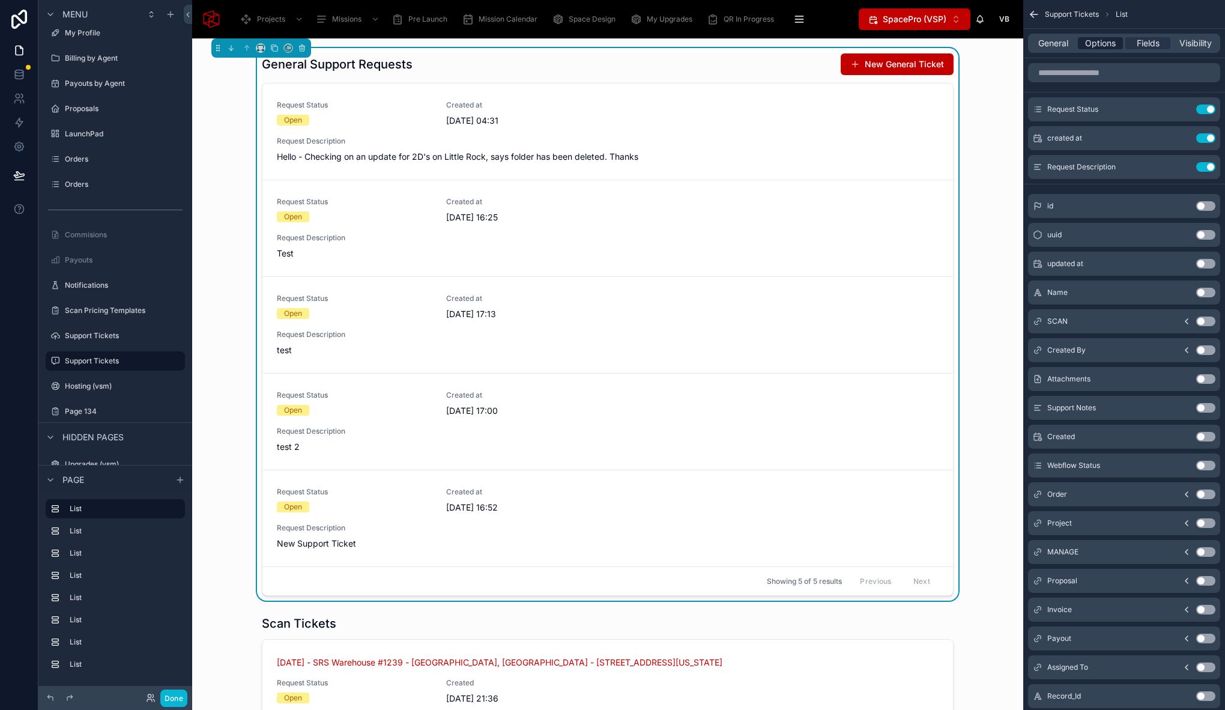
click at [1103, 41] on span "Options" at bounding box center [1100, 43] width 31 height 12
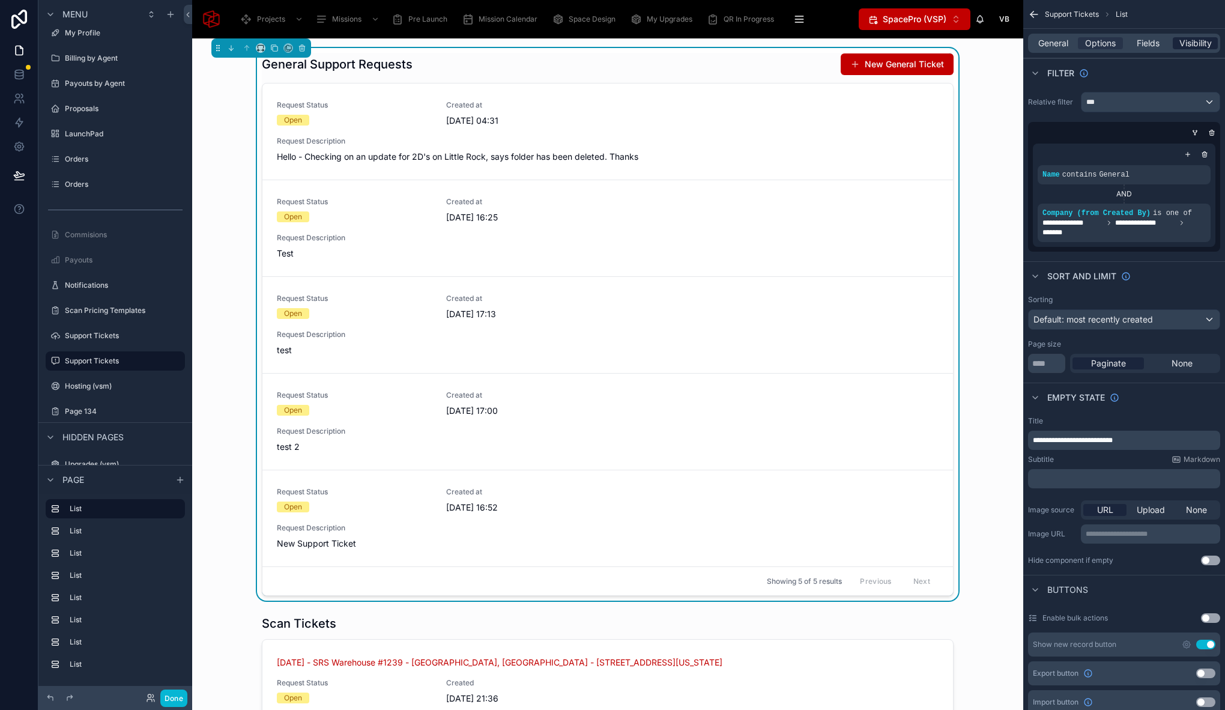
click at [1193, 39] on span "Visibility" at bounding box center [1195, 43] width 32 height 12
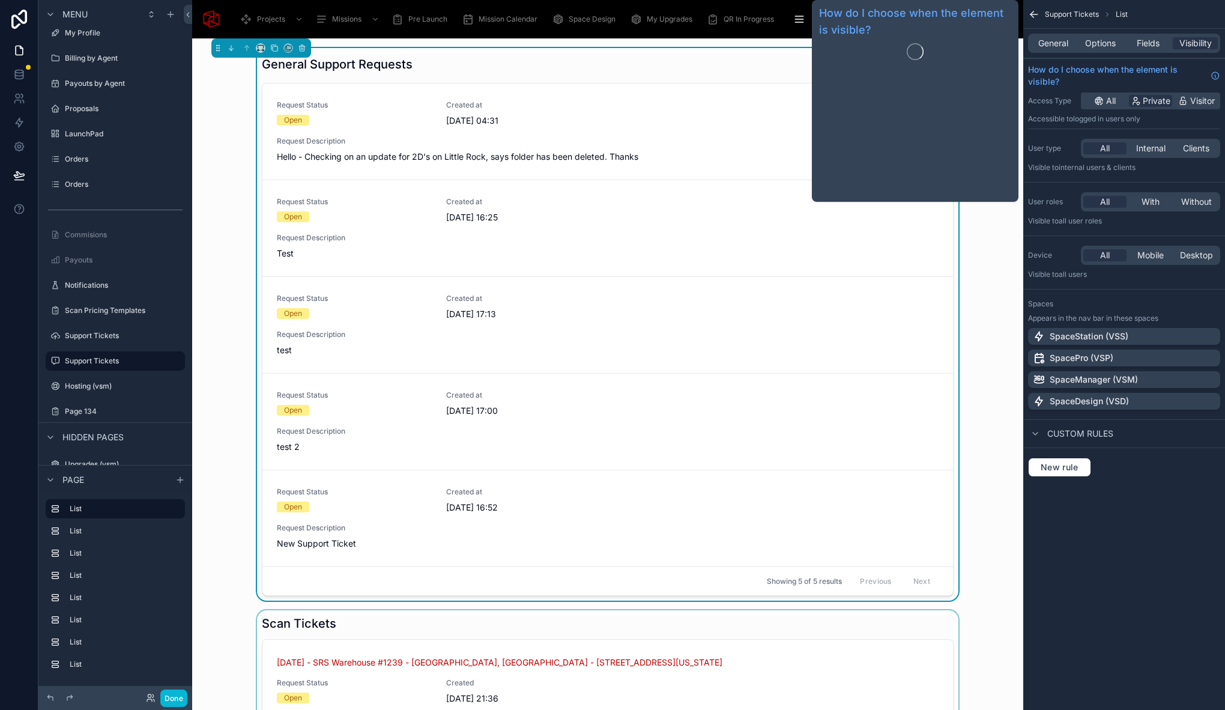
scroll to position [373, 0]
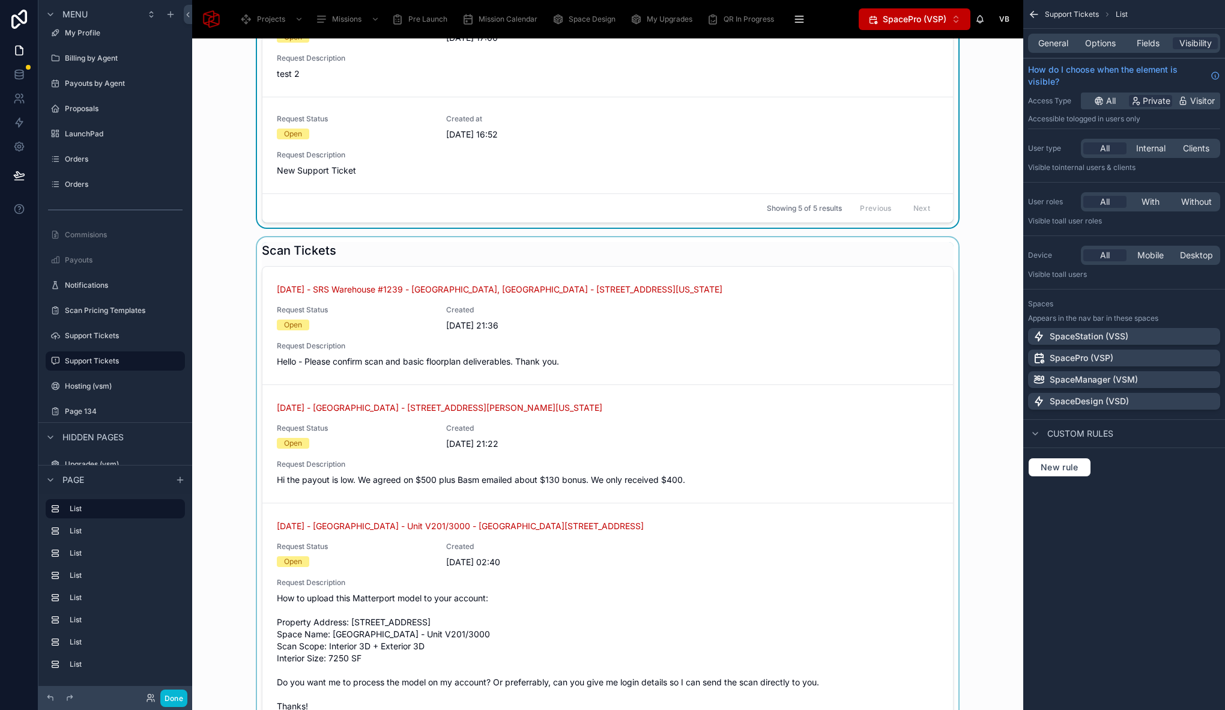
click at [467, 259] on div at bounding box center [608, 500] width 812 height 526
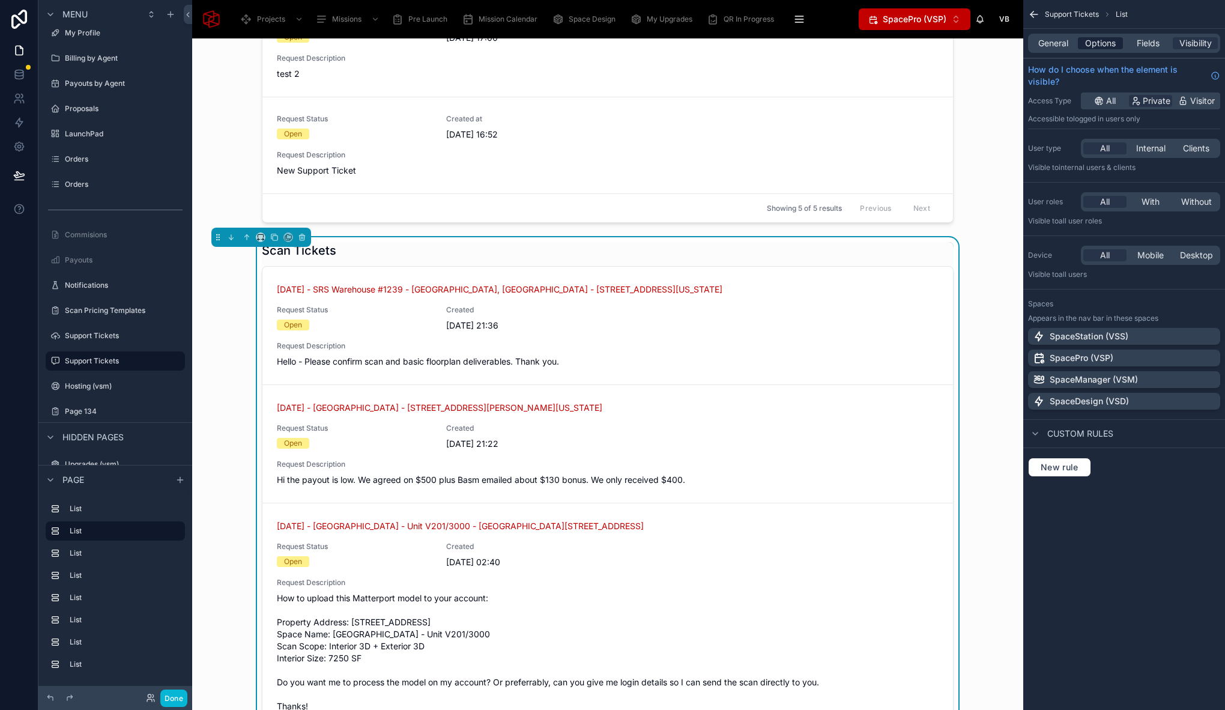
click at [1114, 46] on span "Options" at bounding box center [1100, 43] width 31 height 12
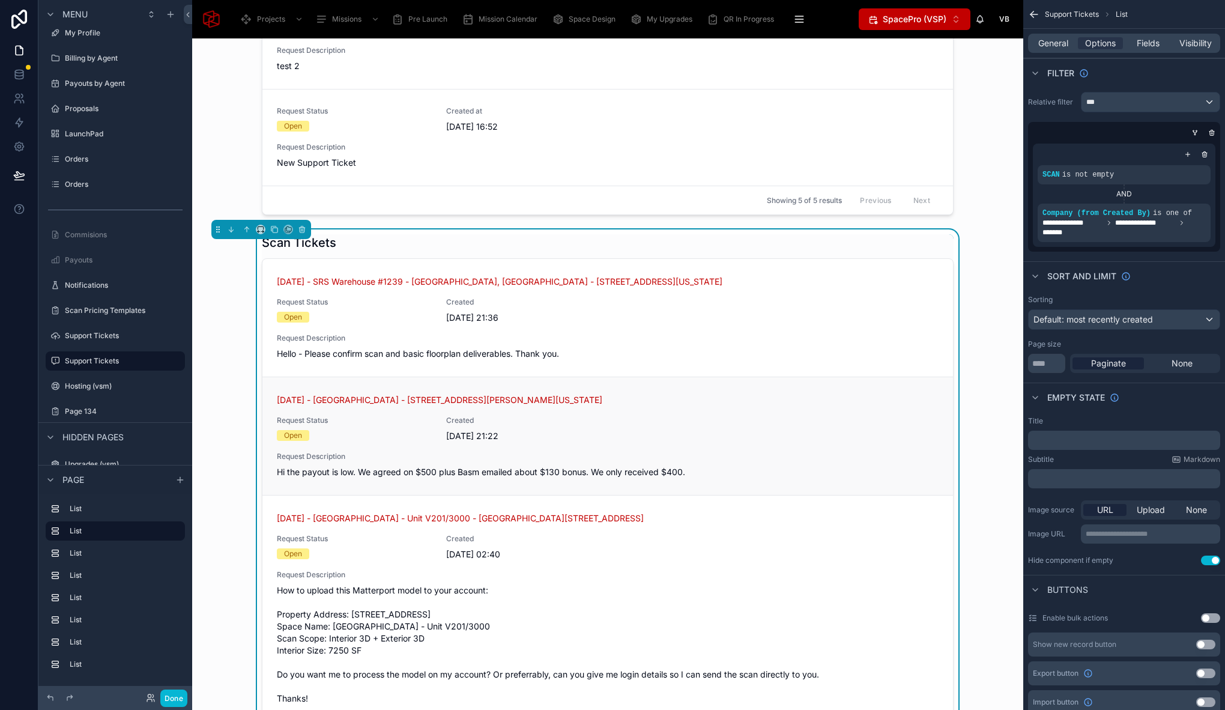
scroll to position [459, 0]
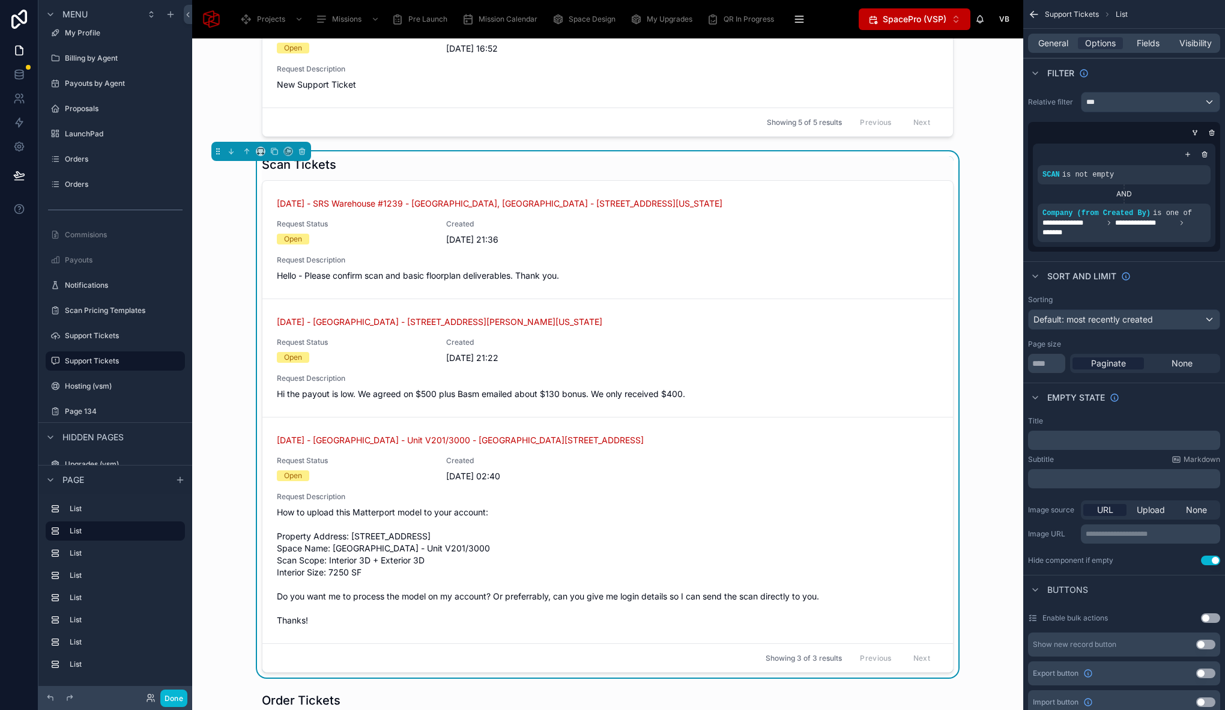
click at [246, 415] on div "Scan Tickets September 2, 2025 - SRS Warehouse #1239 - Endicott, NY - 1239 Camp…" at bounding box center [608, 414] width 812 height 526
click at [239, 415] on div "Scan Tickets September 2, 2025 - SRS Warehouse #1239 - Endicott, NY - 1239 Camp…" at bounding box center [608, 414] width 812 height 526
click at [237, 408] on div "Scan Tickets September 2, 2025 - SRS Warehouse #1239 - Endicott, NY - 1239 Camp…" at bounding box center [608, 414] width 812 height 526
click at [236, 346] on div "Scan Tickets September 2, 2025 - SRS Warehouse #1239 - Endicott, NY - 1239 Camp…" at bounding box center [608, 414] width 812 height 526
click at [984, 325] on div "Scan Tickets September 2, 2025 - SRS Warehouse #1239 - Endicott, NY - 1239 Camp…" at bounding box center [608, 414] width 812 height 526
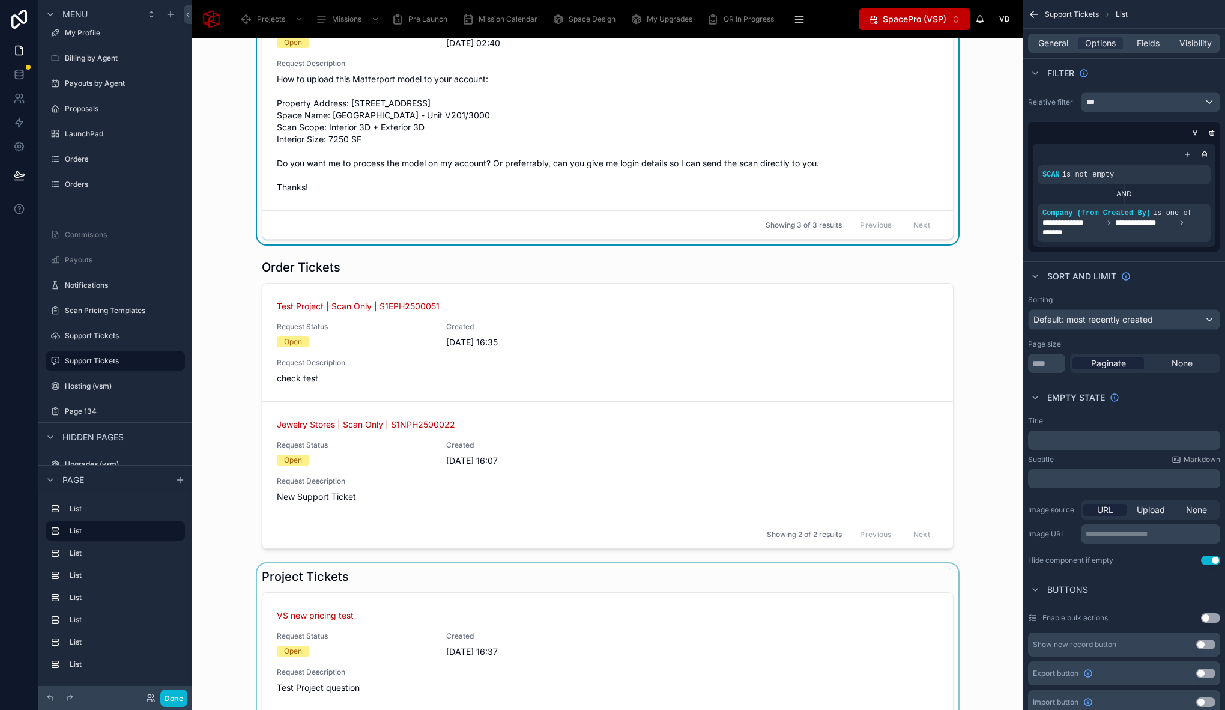
scroll to position [0, 0]
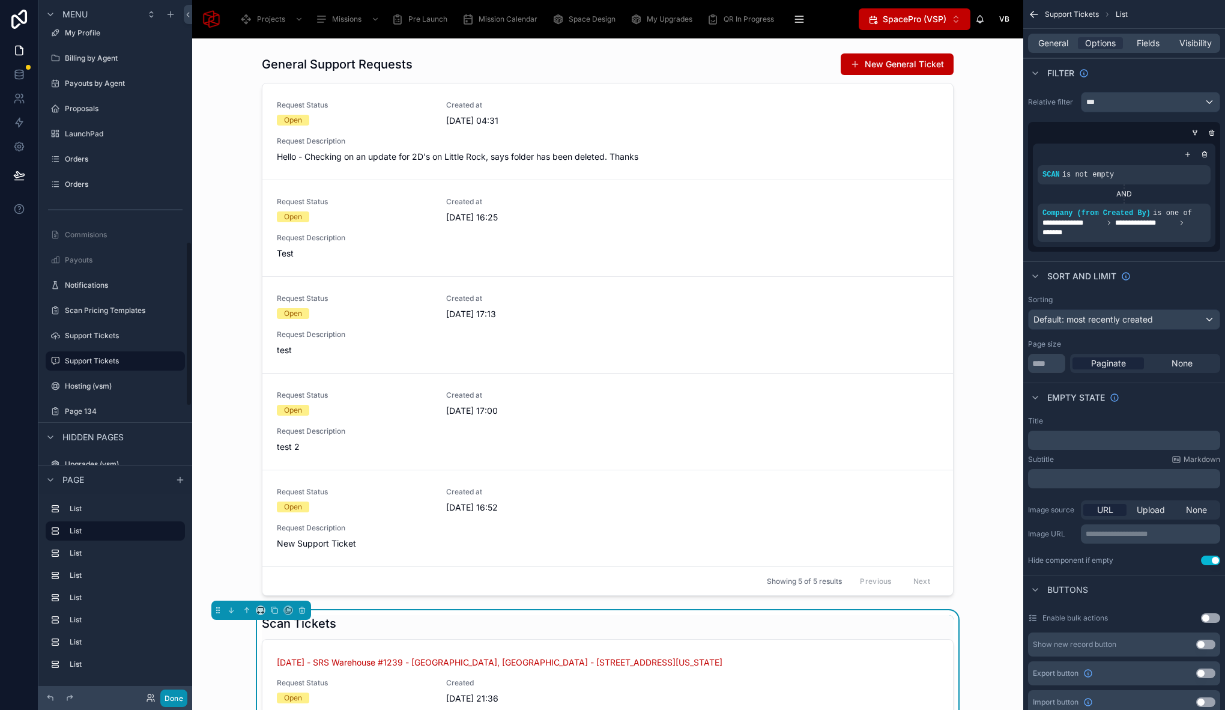
click at [171, 700] on button "Done" at bounding box center [173, 697] width 27 height 17
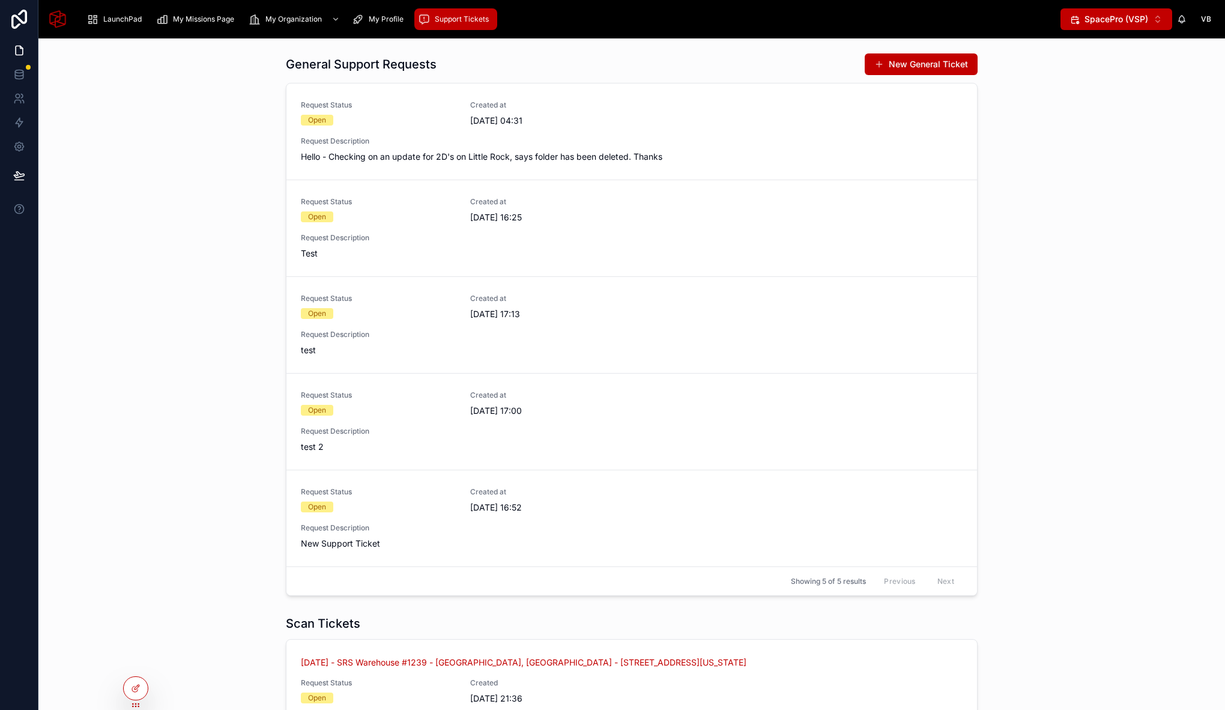
click at [196, 367] on div "General Support Requests New General Ticket Request Status Open Created at 10/0…" at bounding box center [631, 324] width 1167 height 552
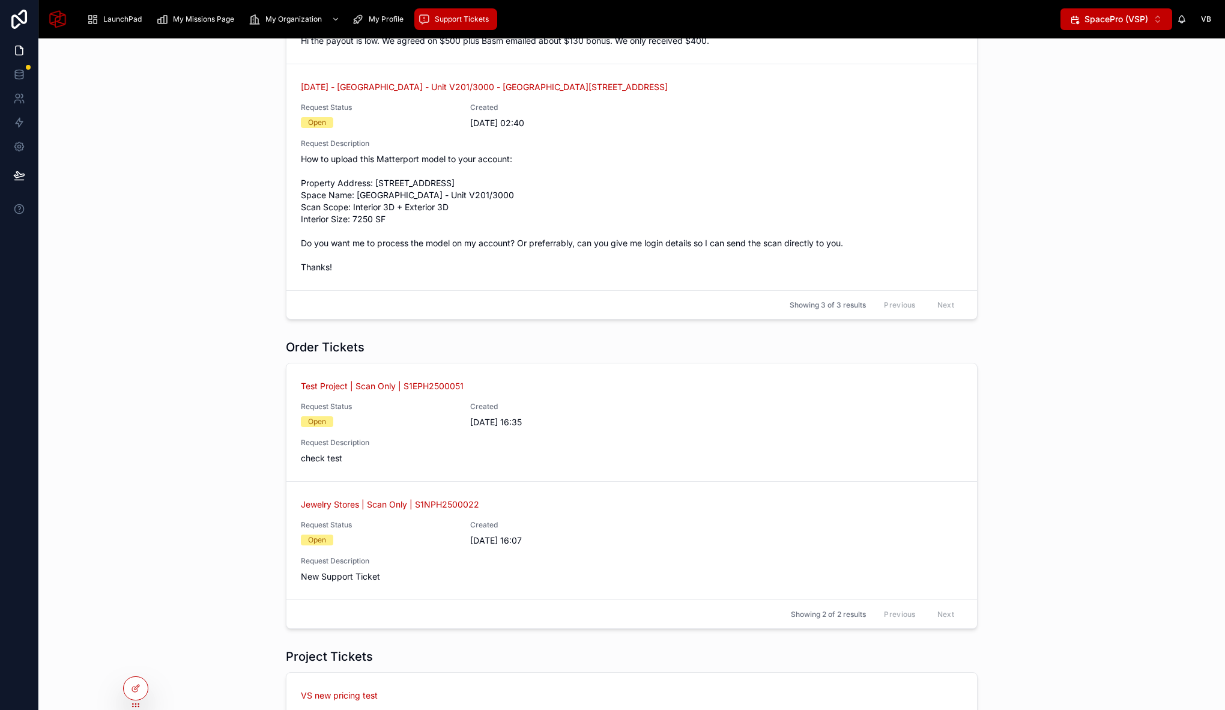
scroll to position [902, 0]
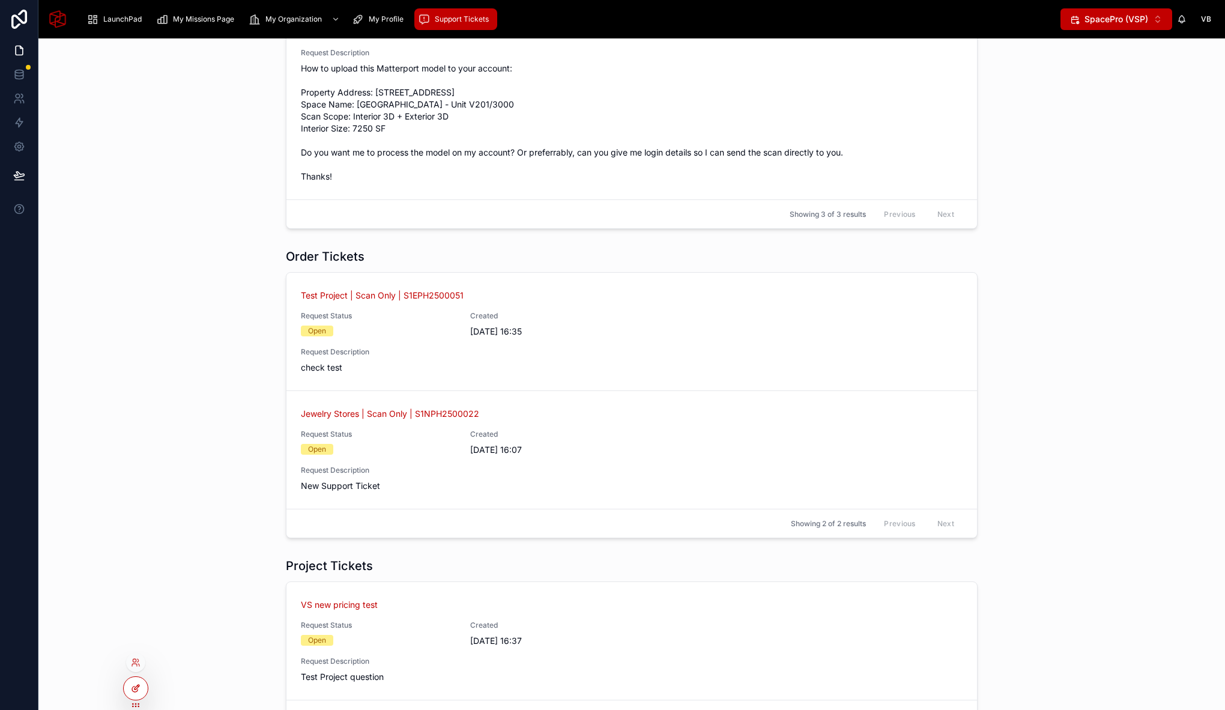
click at [133, 692] on icon at bounding box center [136, 688] width 10 height 10
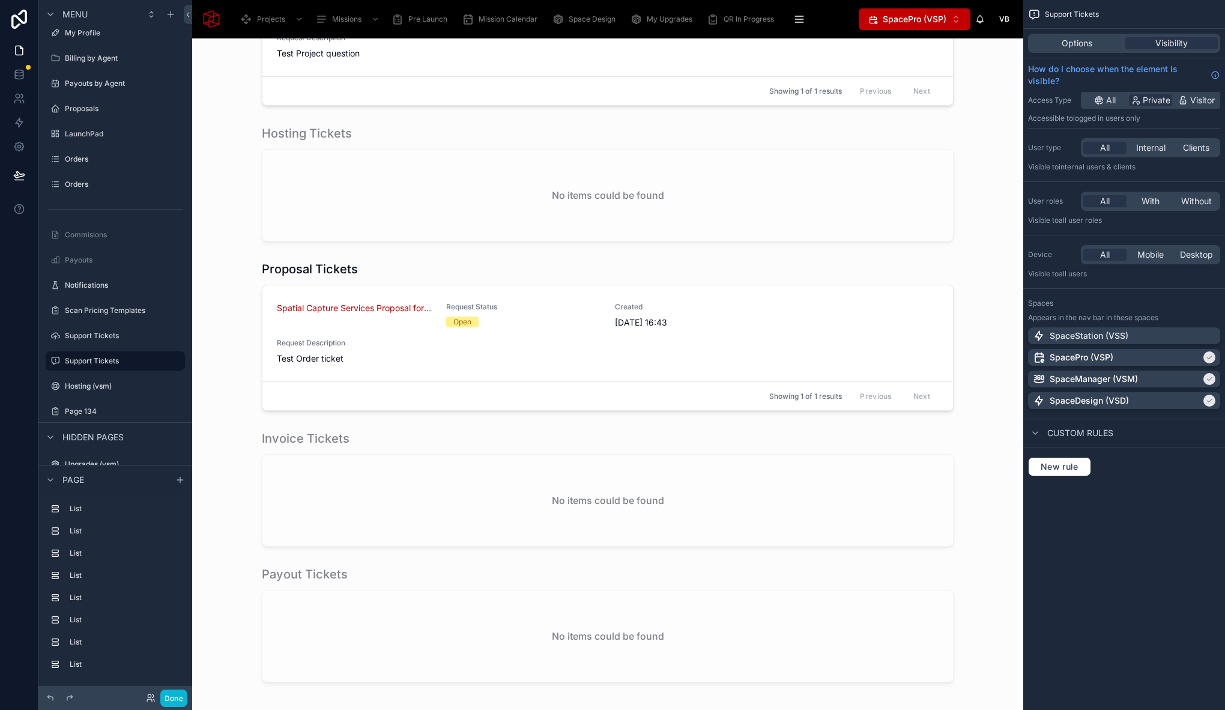
scroll to position [1660, 0]
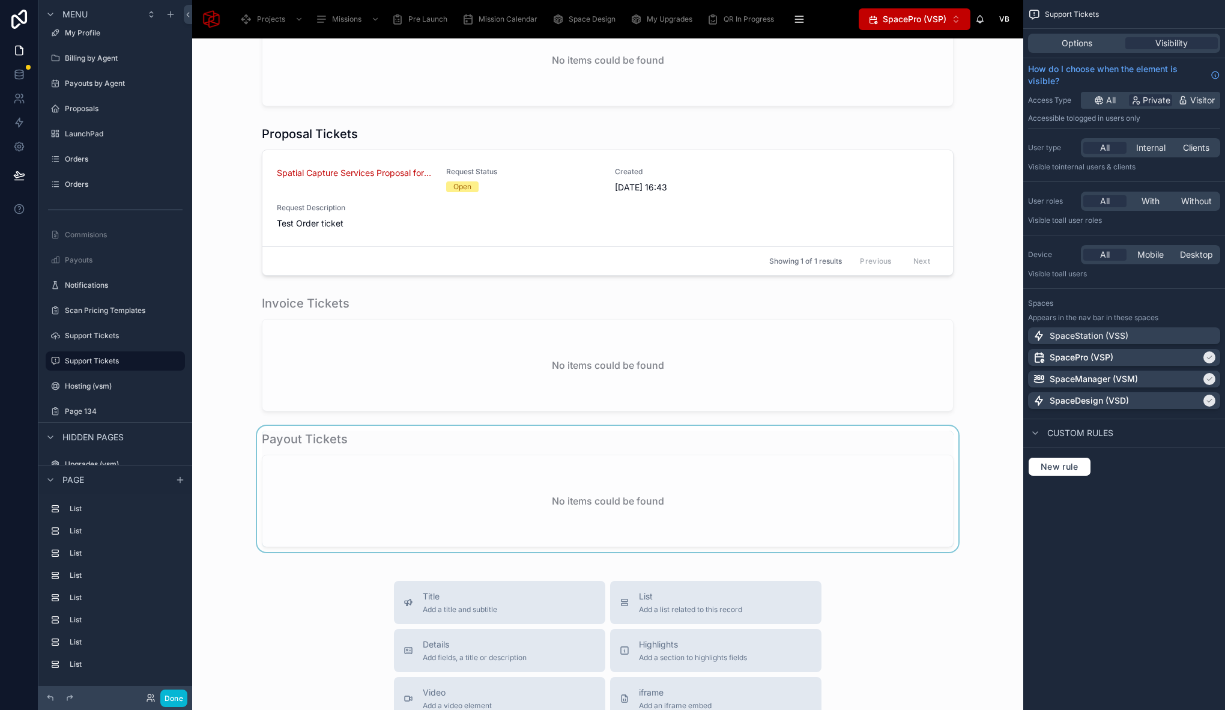
click at [397, 439] on div at bounding box center [608, 489] width 812 height 126
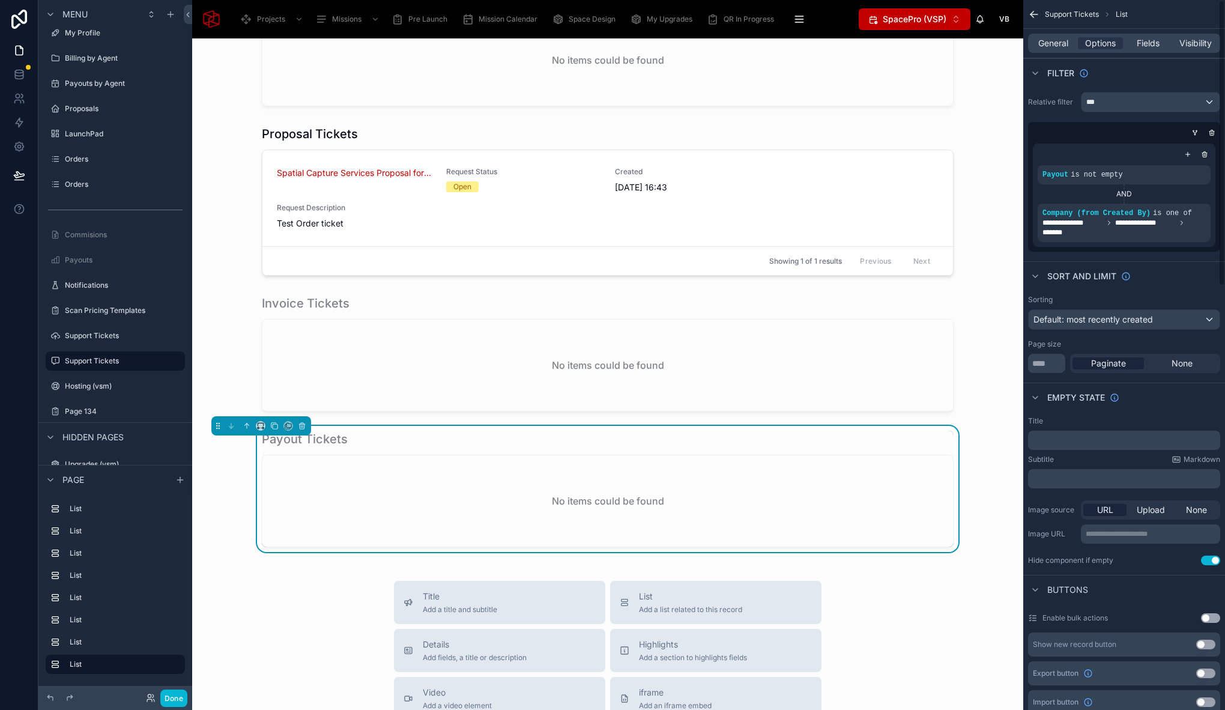
scroll to position [1854, 0]
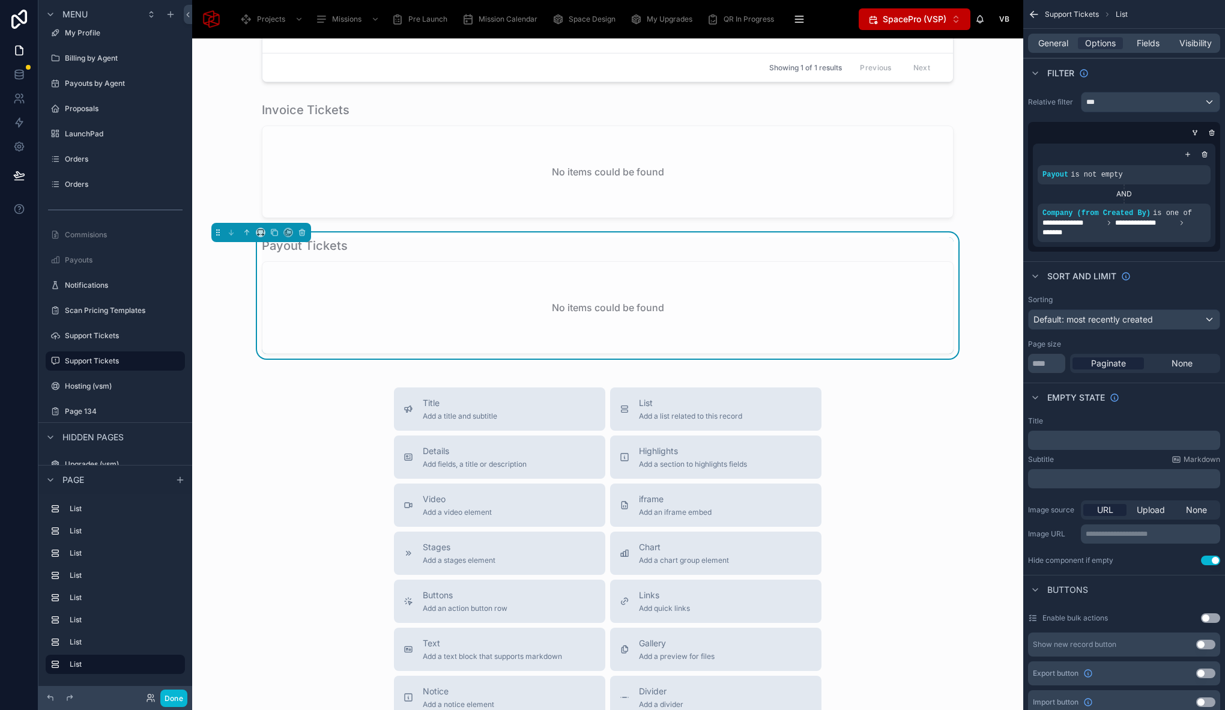
click at [274, 454] on div "Title Add a title and subtitle List Add a list related to this record Details A…" at bounding box center [608, 600] width 812 height 427
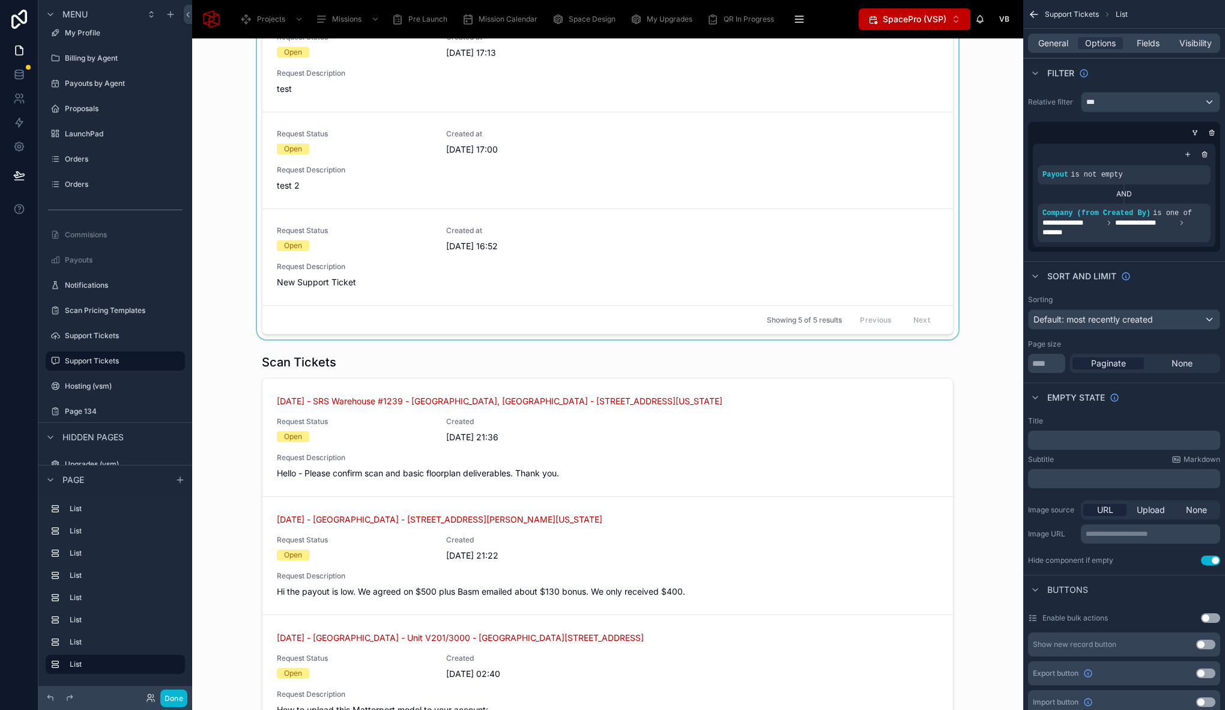
scroll to position [0, 0]
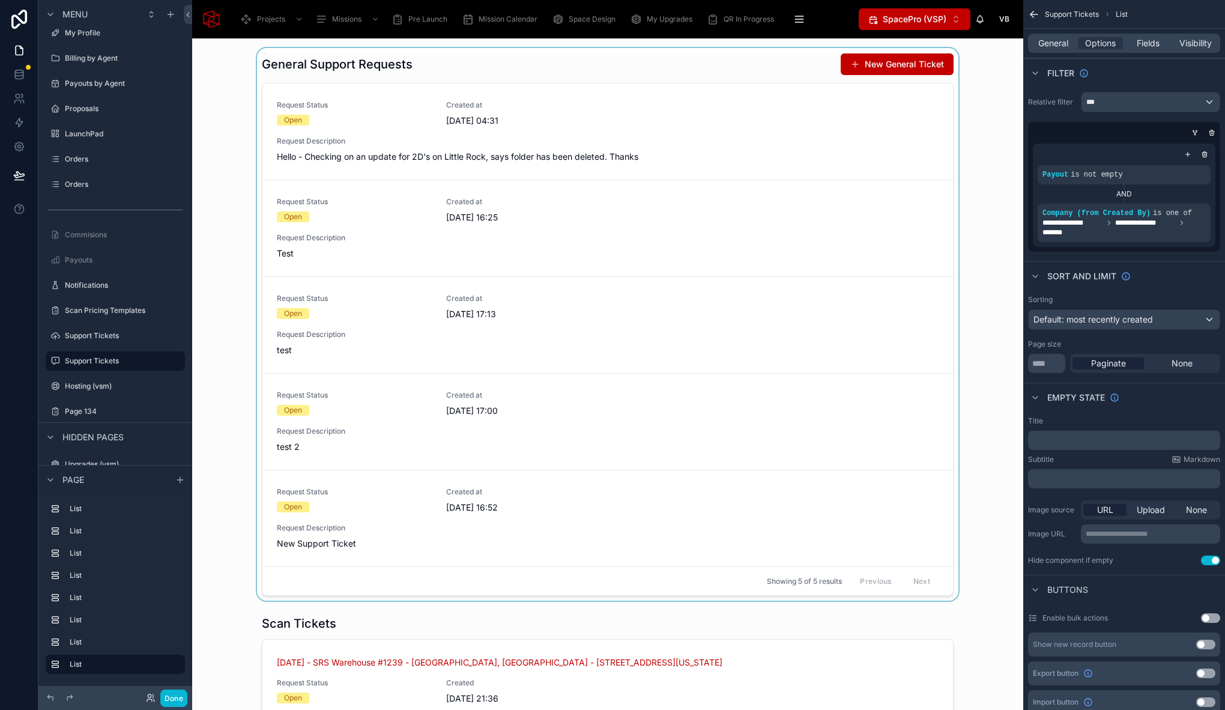
click at [237, 243] on div at bounding box center [608, 324] width 812 height 552
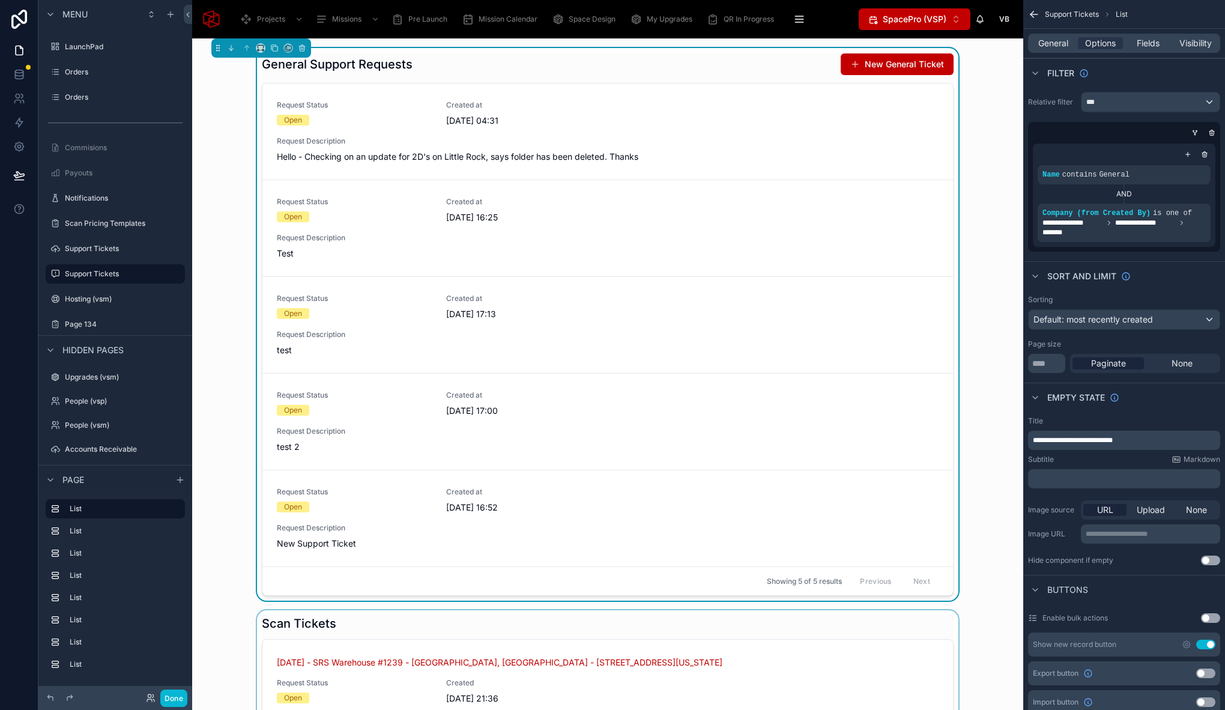
scroll to position [4, 0]
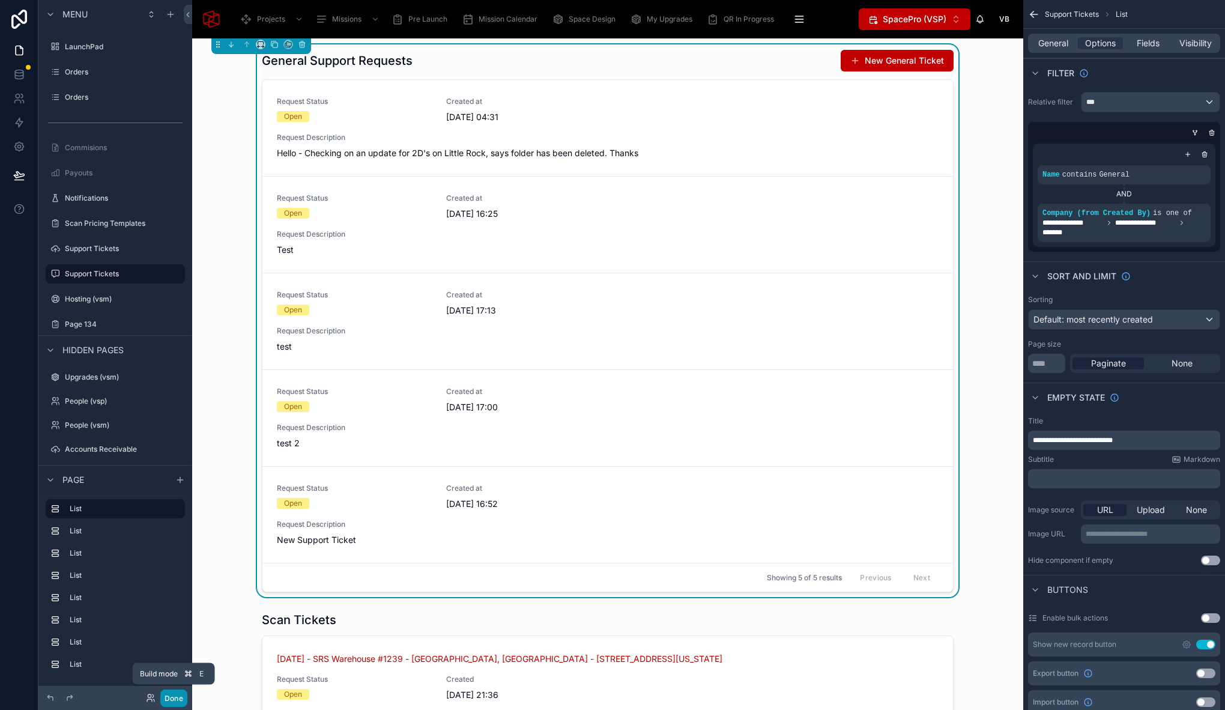
click at [180, 696] on button "Done" at bounding box center [173, 697] width 27 height 17
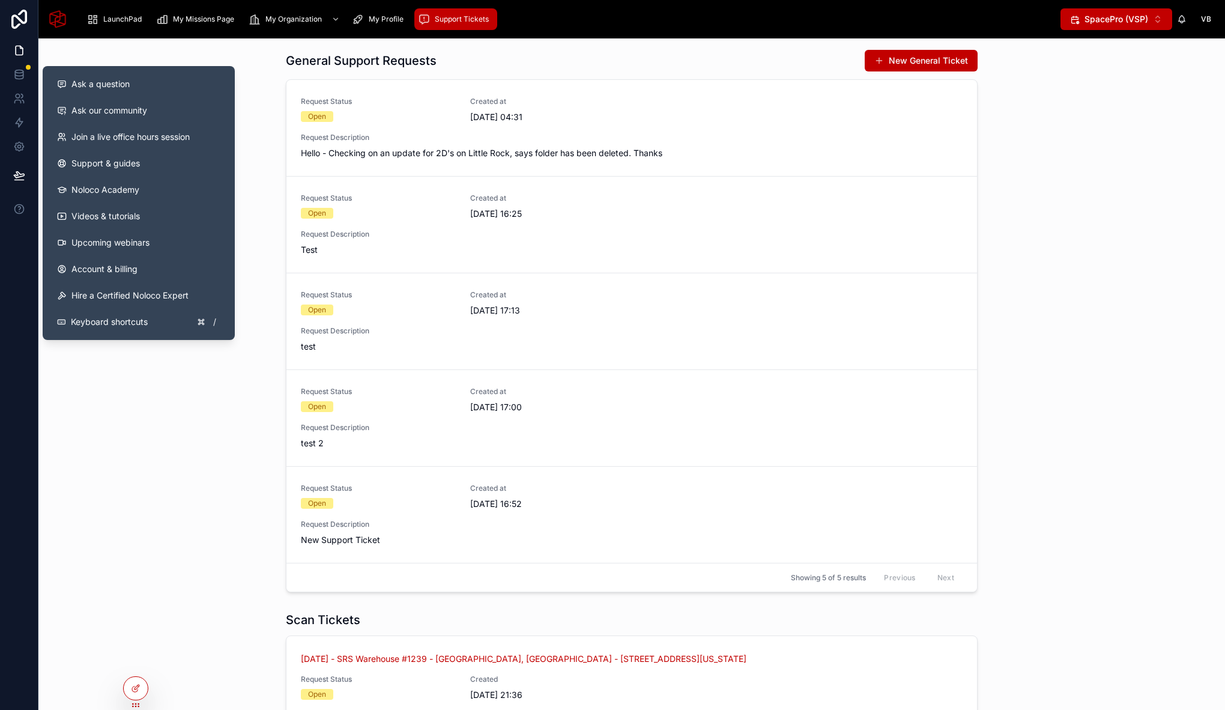
click at [195, 512] on div "General Support Requests New General Ticket Request Status Open Created at 10/0…" at bounding box center [631, 320] width 1167 height 552
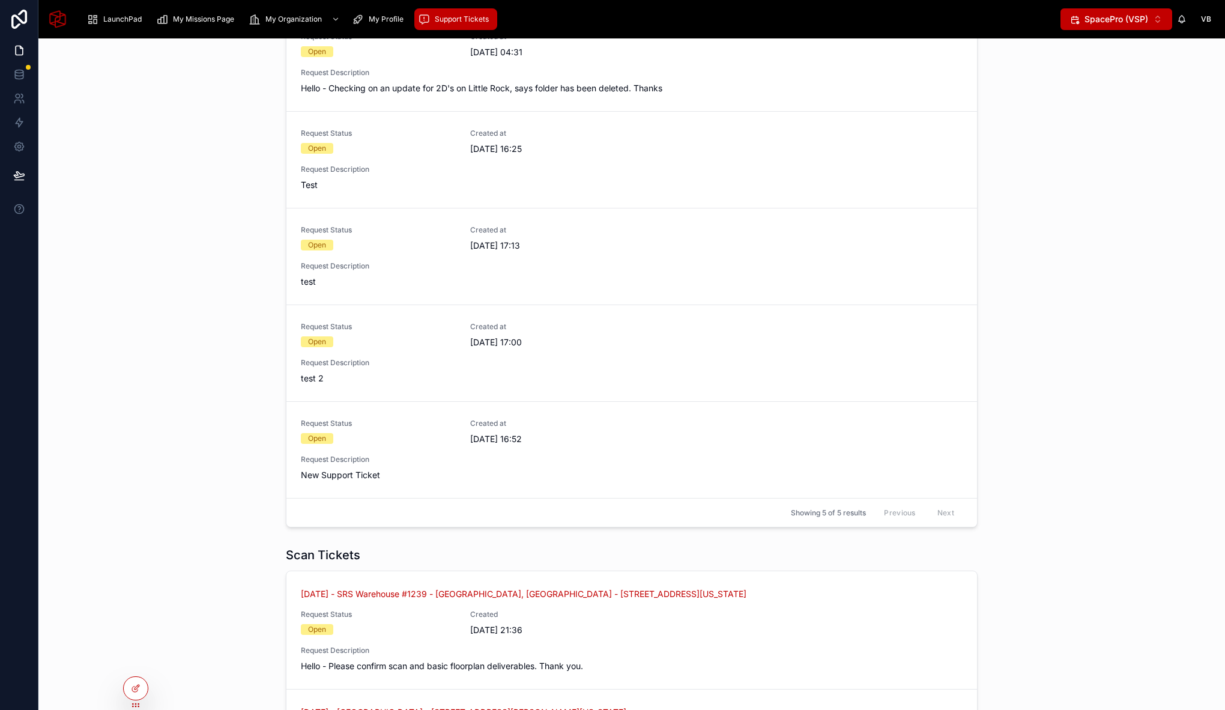
scroll to position [0, 0]
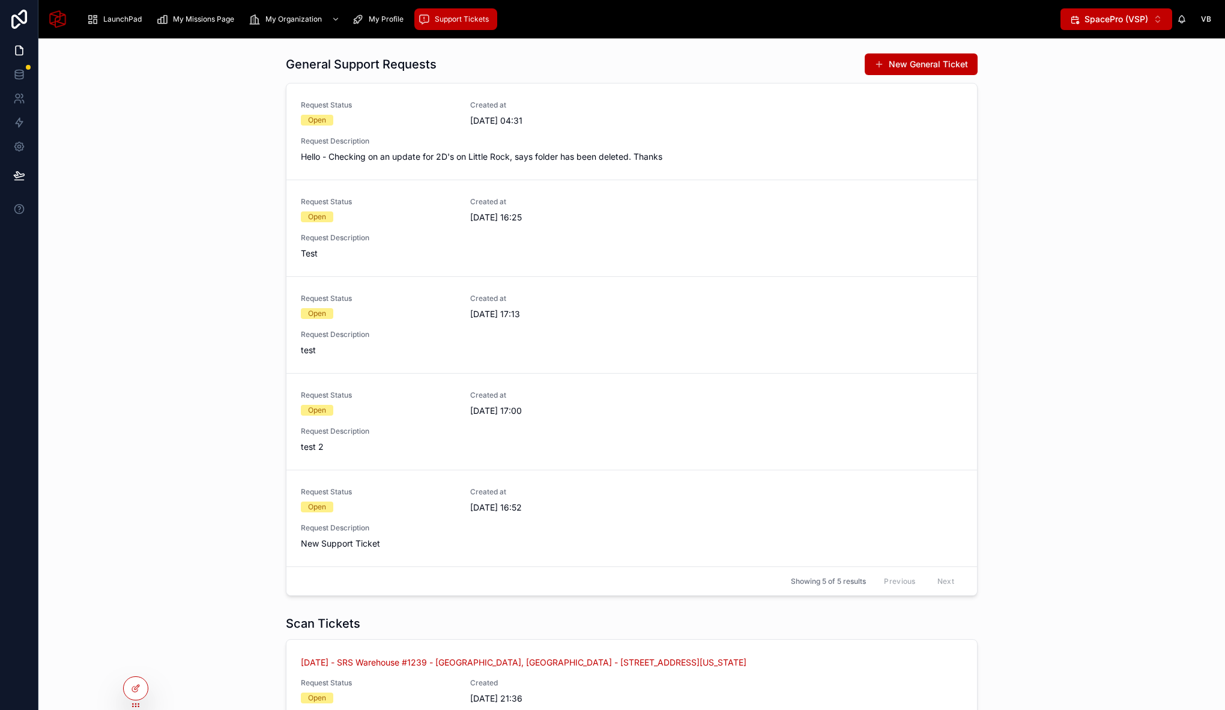
click at [193, 333] on div "General Support Requests New General Ticket Request Status Open Created at 10/0…" at bounding box center [631, 324] width 1167 height 552
click at [204, 21] on span "My Missions Page" at bounding box center [203, 19] width 61 height 10
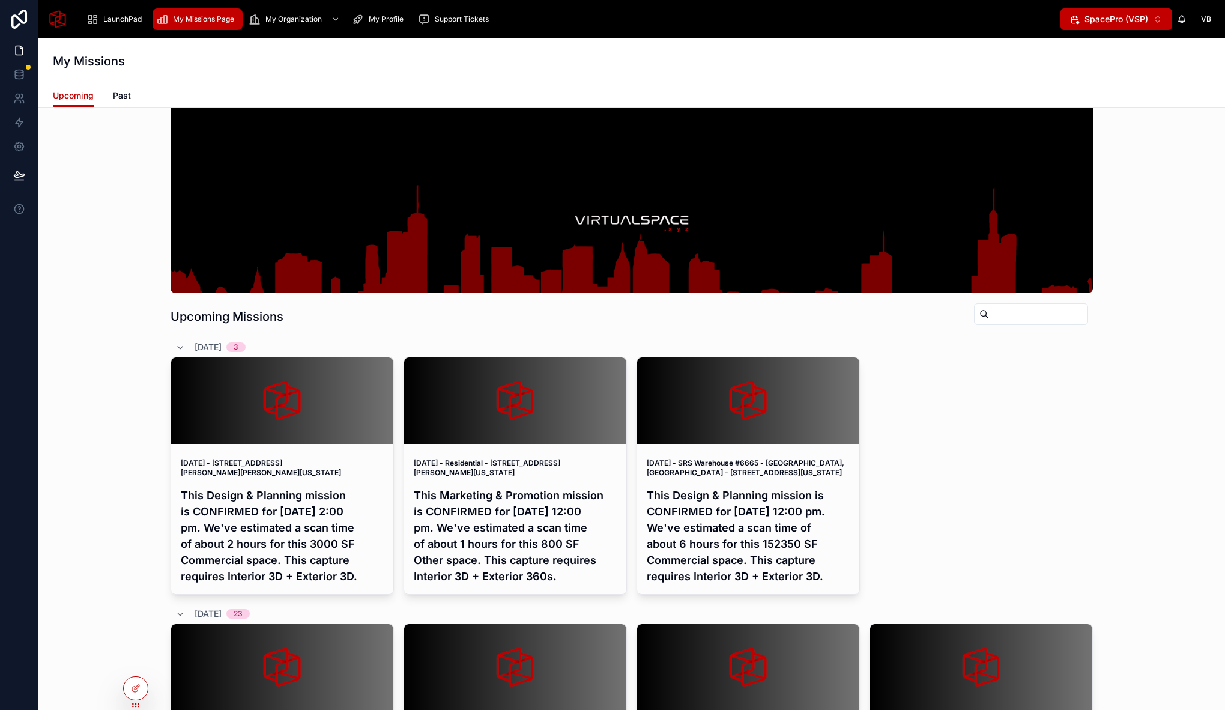
scroll to position [88, 0]
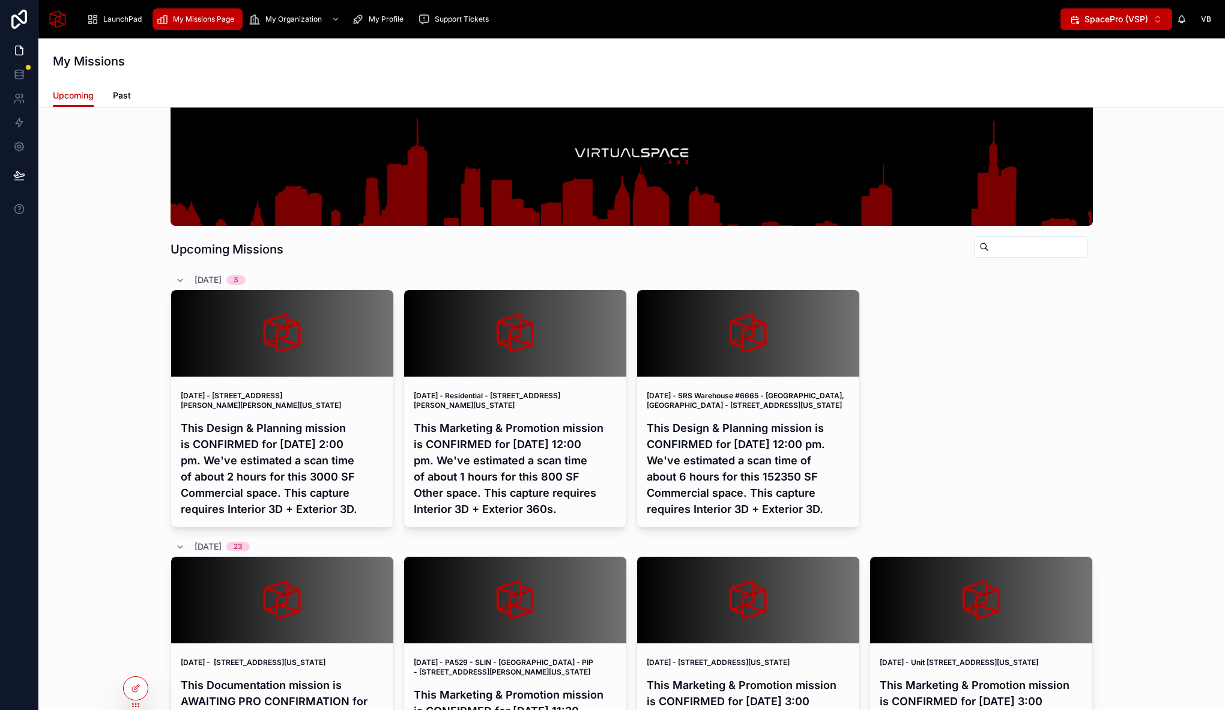
click at [119, 102] on link "Past" at bounding box center [122, 97] width 18 height 24
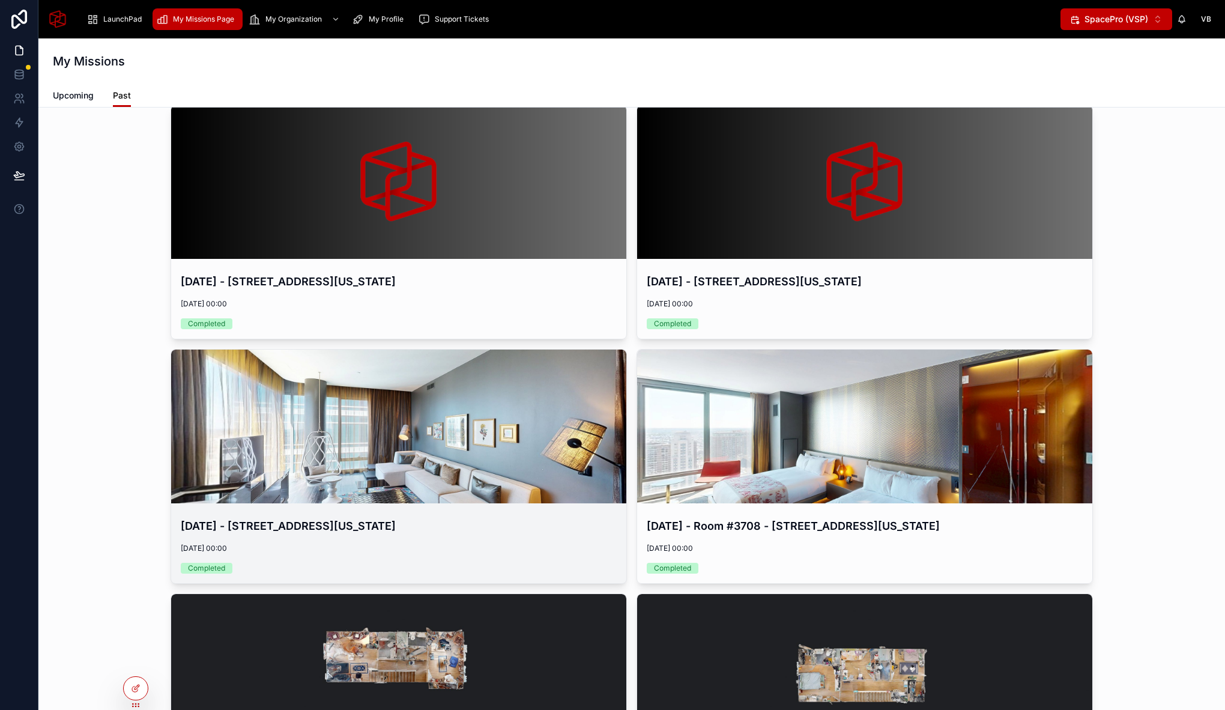
scroll to position [322, 0]
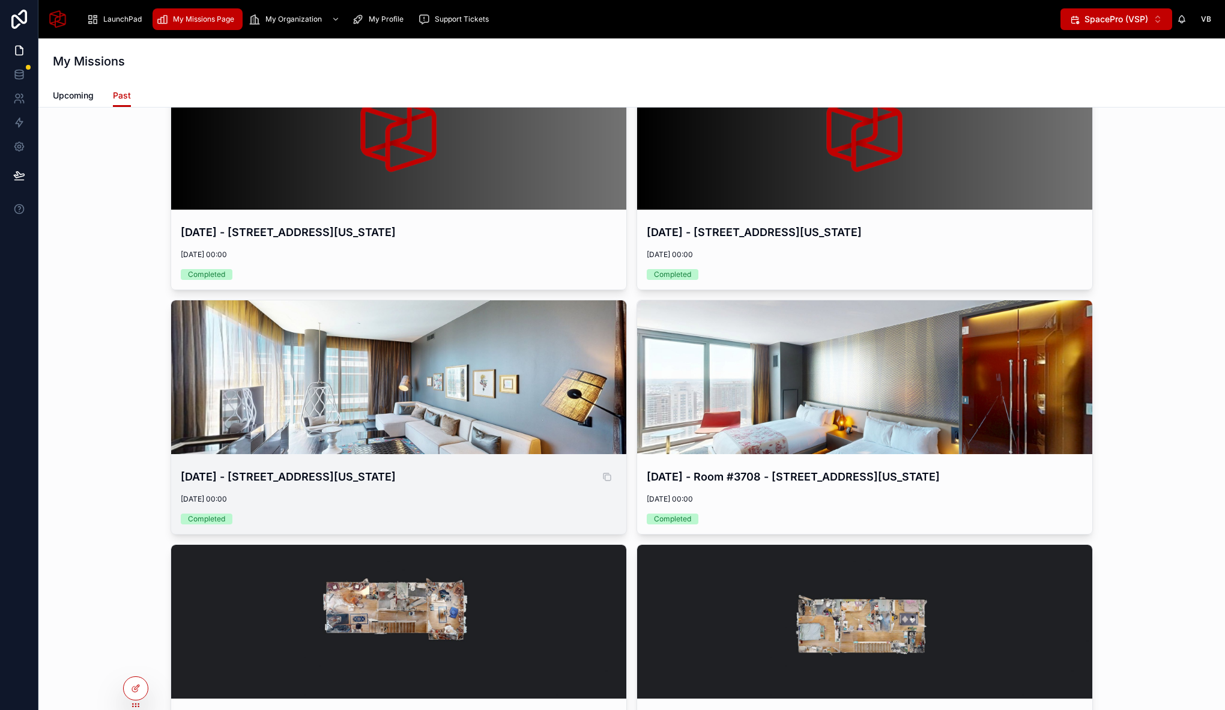
click at [421, 484] on h4 "September 8, 2025 - Suite #4401 - 1439 Chestnut Street, Philadelphia, Pennsylva…" at bounding box center [399, 476] width 436 height 16
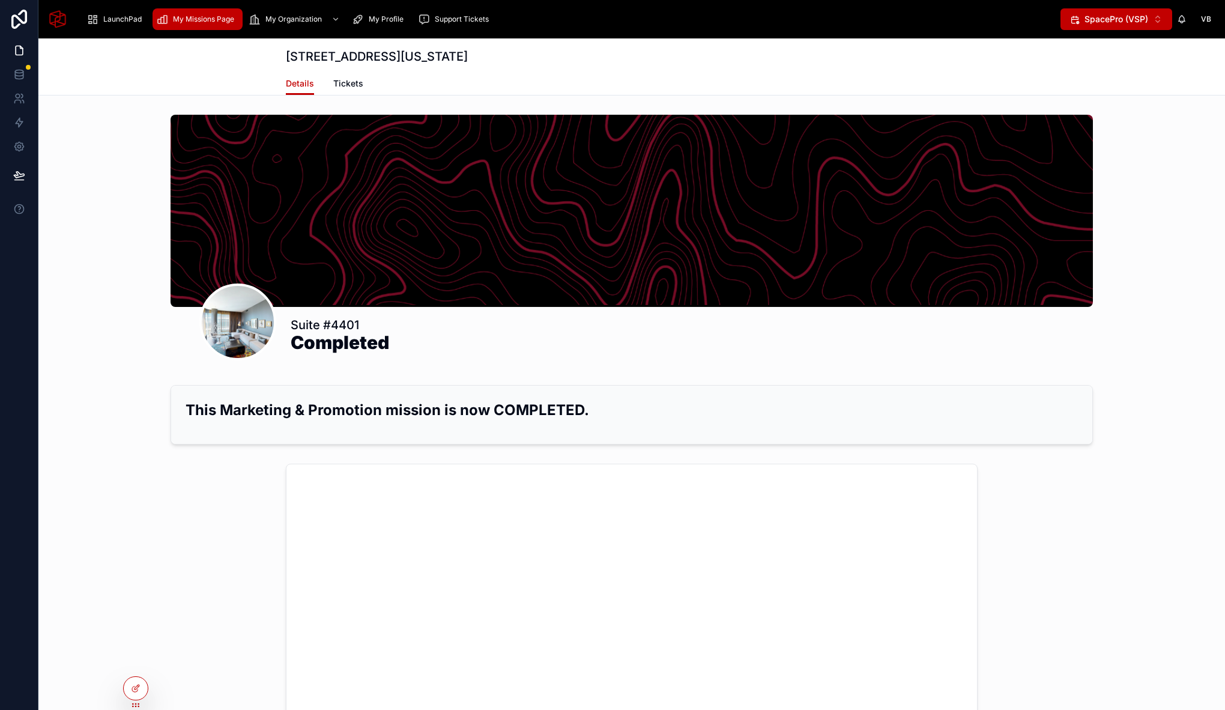
click at [182, 15] on span "My Missions Page" at bounding box center [203, 19] width 61 height 10
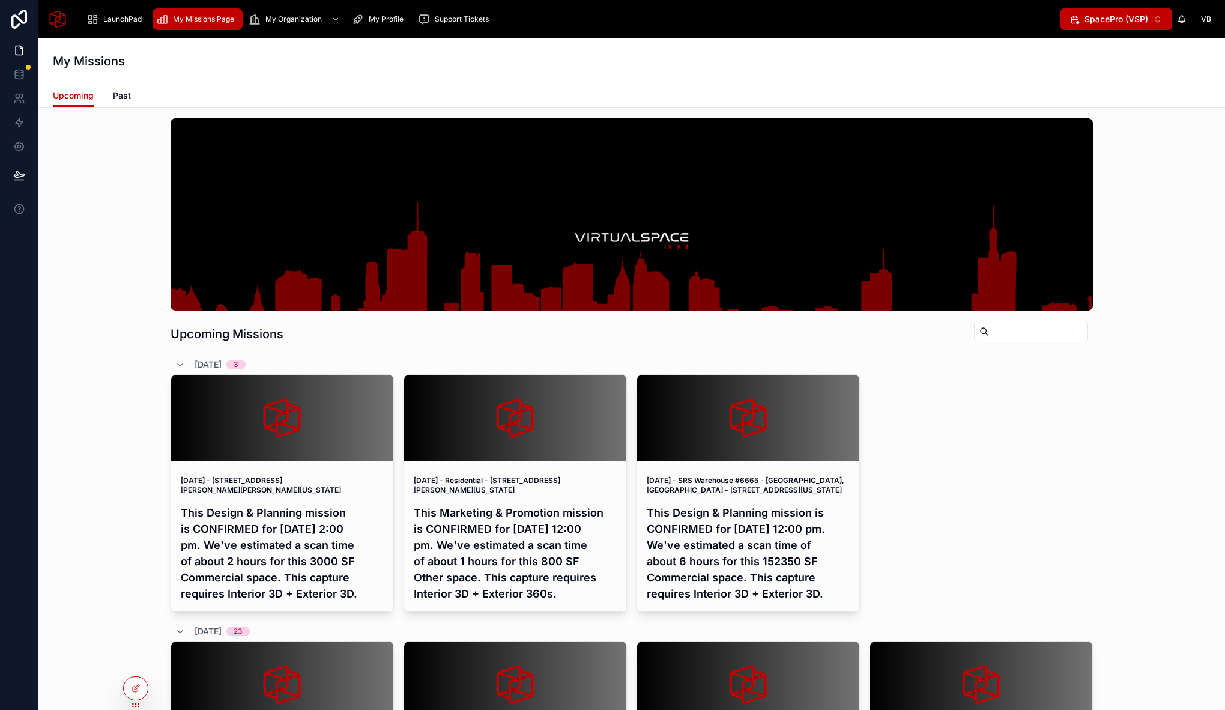
scroll to position [7, 0]
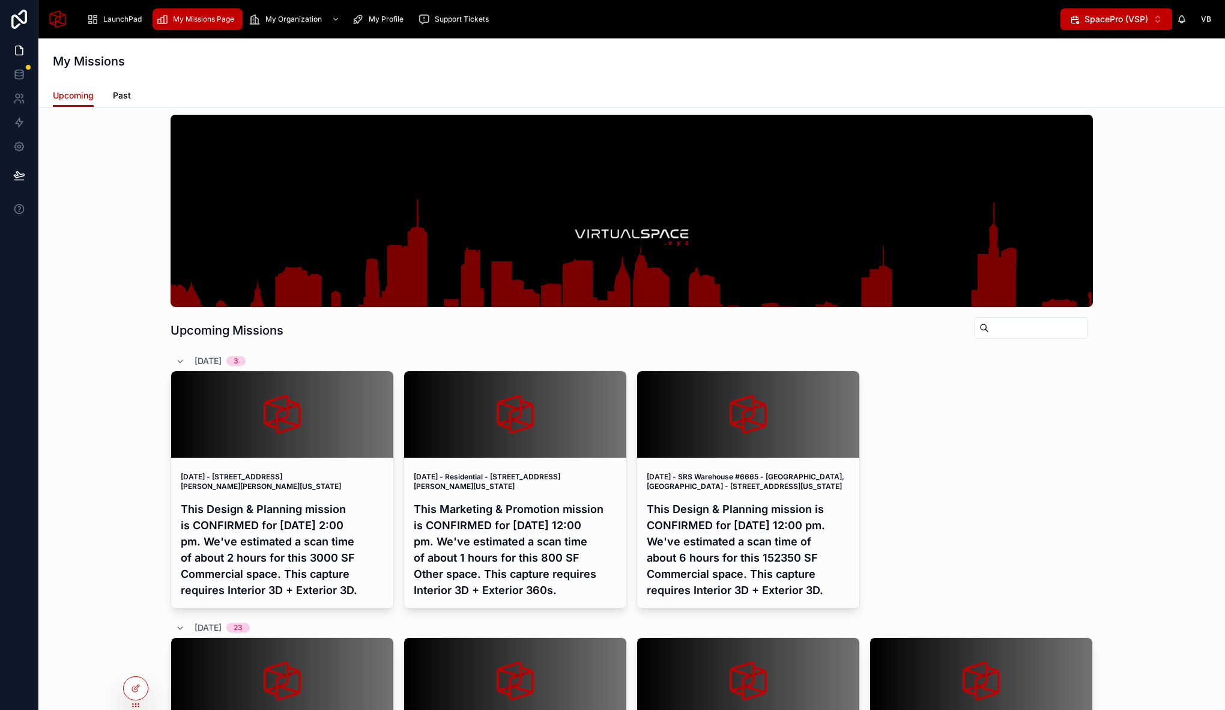
click at [118, 94] on span "Past" at bounding box center [122, 95] width 18 height 12
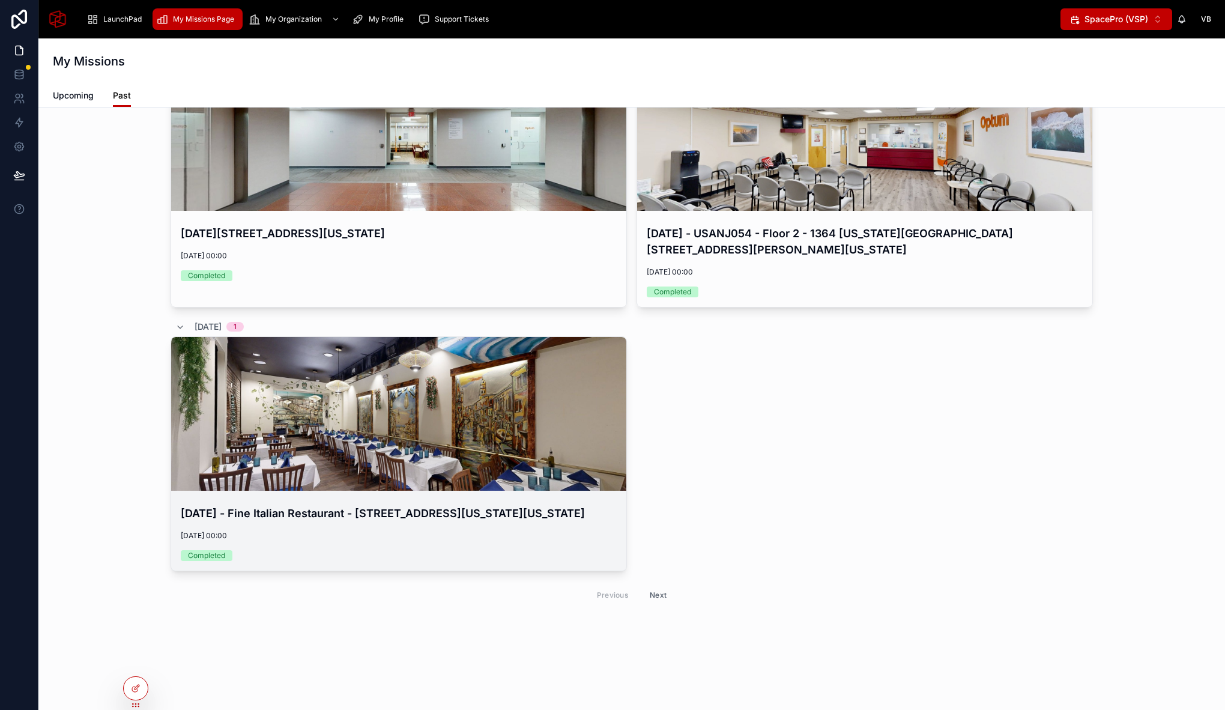
scroll to position [6599, 0]
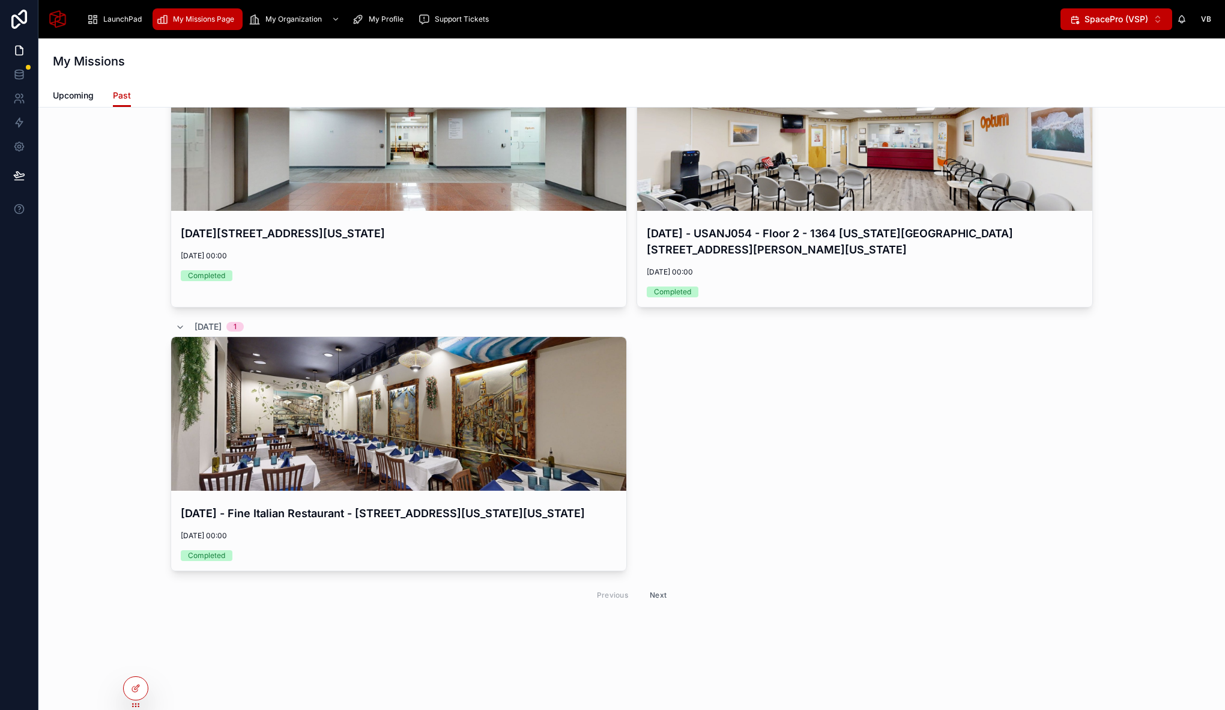
click at [647, 599] on button "Next" at bounding box center [658, 594] width 34 height 19
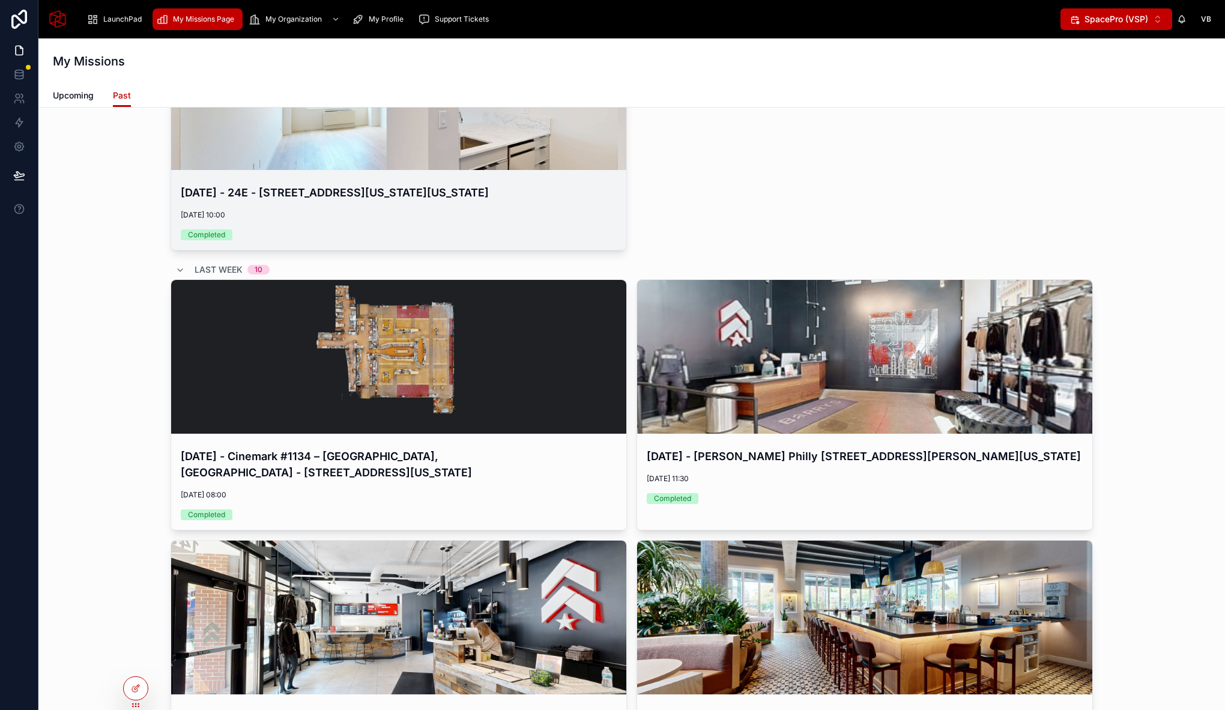
scroll to position [374, 0]
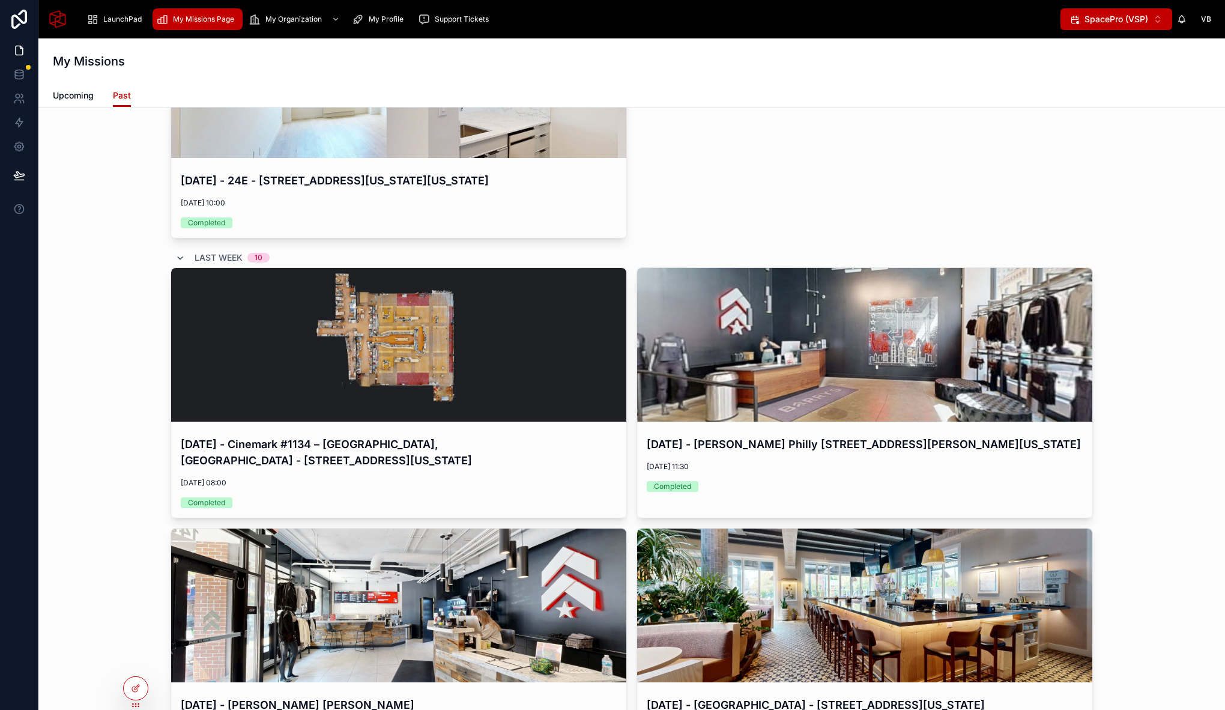
click at [175, 257] on icon at bounding box center [180, 258] width 10 height 10
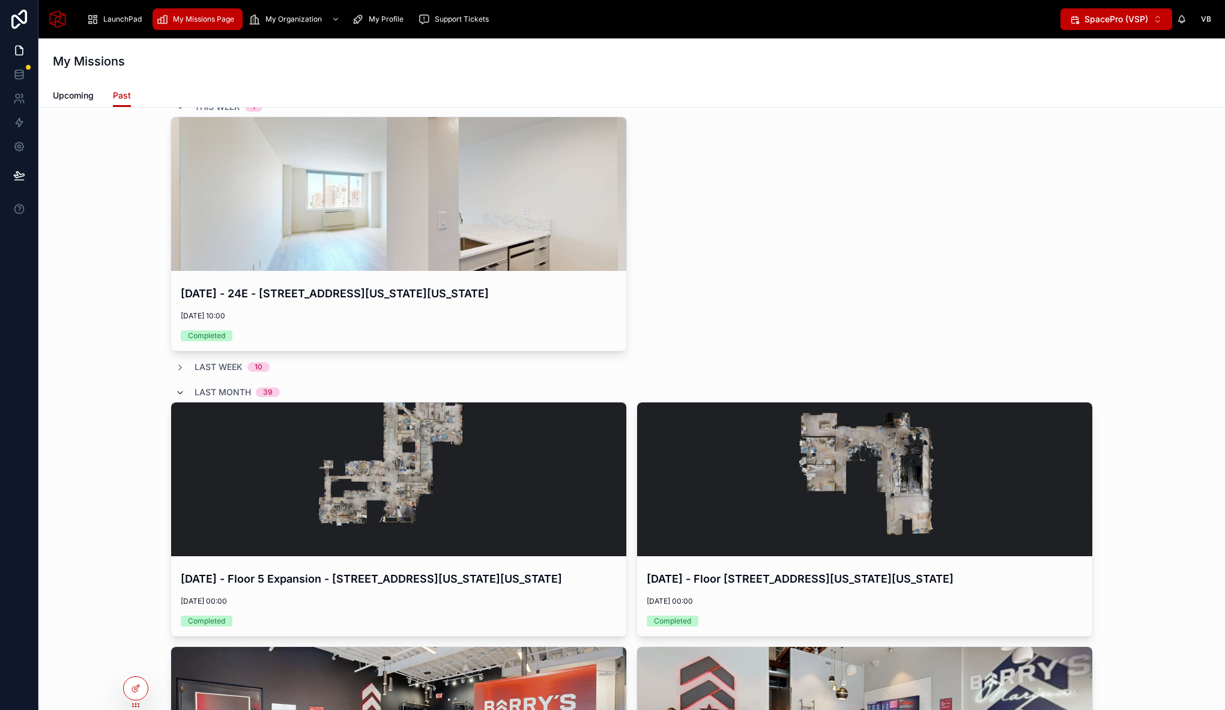
click at [179, 393] on icon at bounding box center [180, 393] width 10 height 10
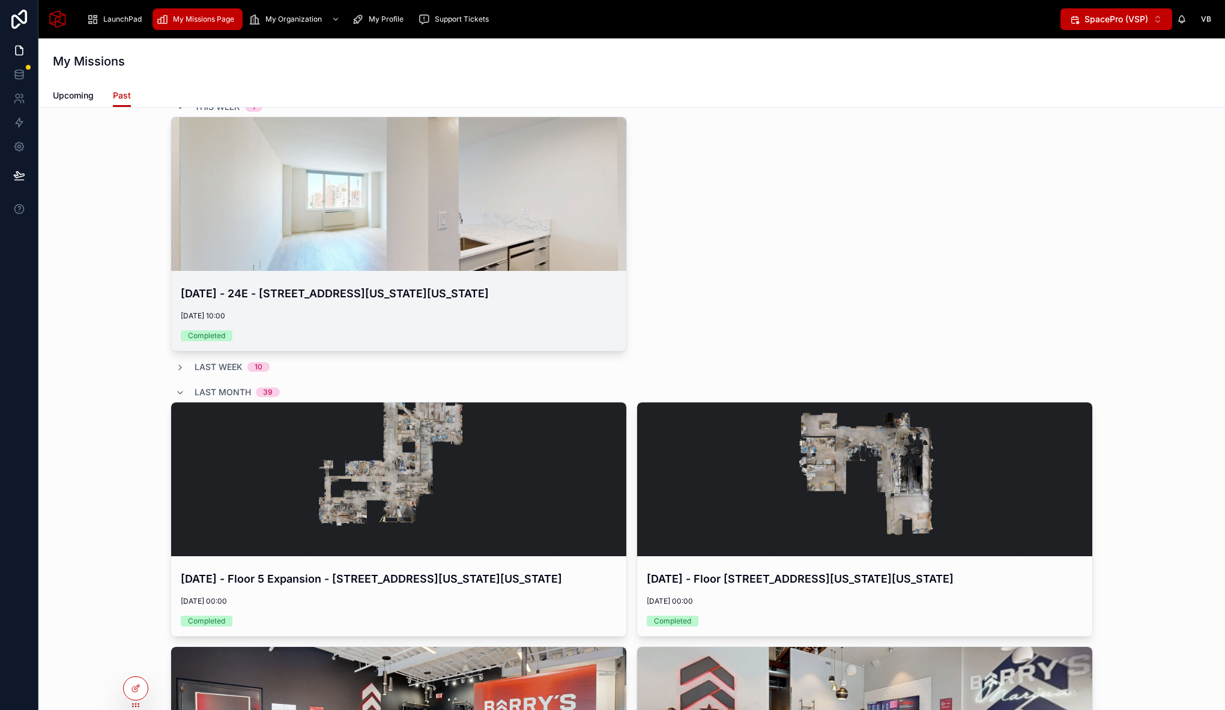
scroll to position [85, 0]
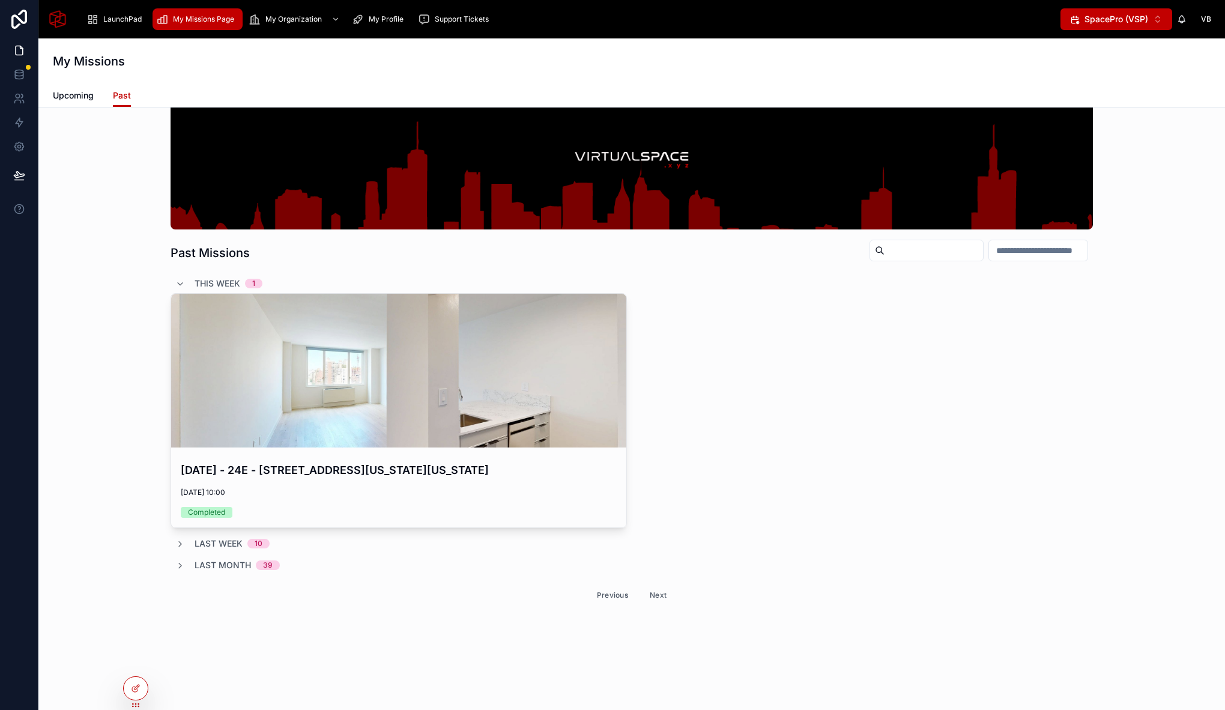
drag, startPoint x: 180, startPoint y: 568, endPoint x: 207, endPoint y: 557, distance: 28.5
click at [179, 567] on div "Last Month 39" at bounding box center [227, 565] width 104 height 12
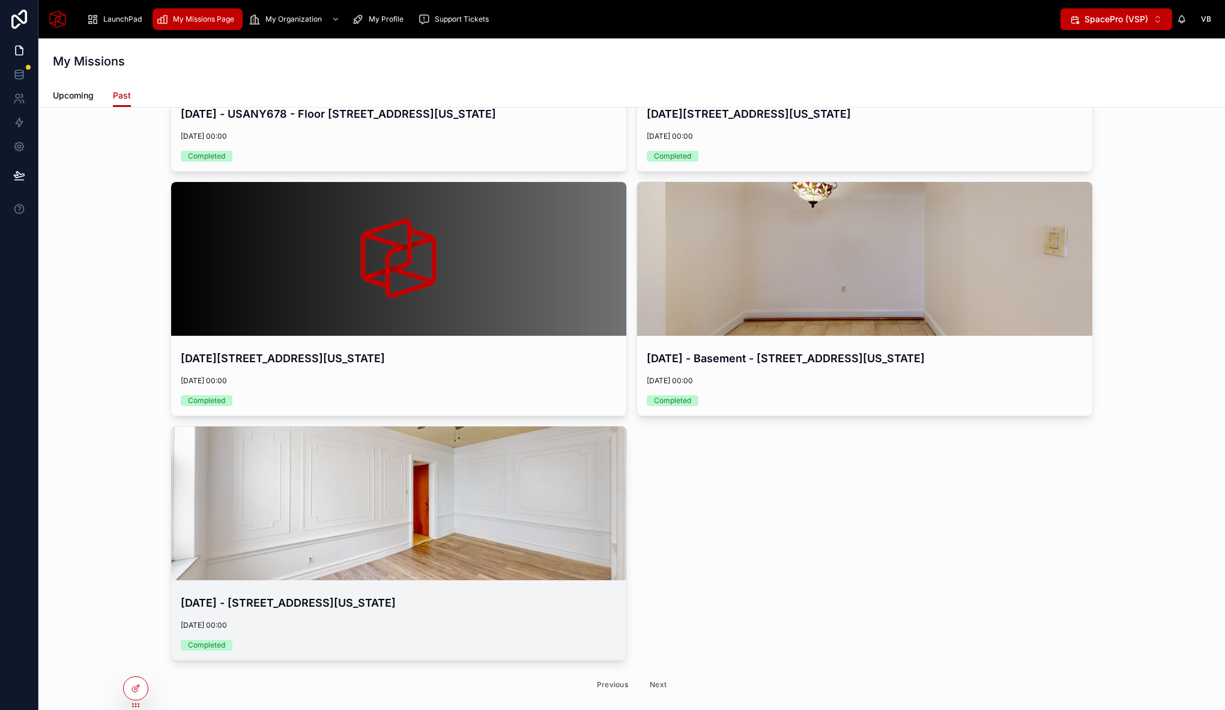
scroll to position [5244, 0]
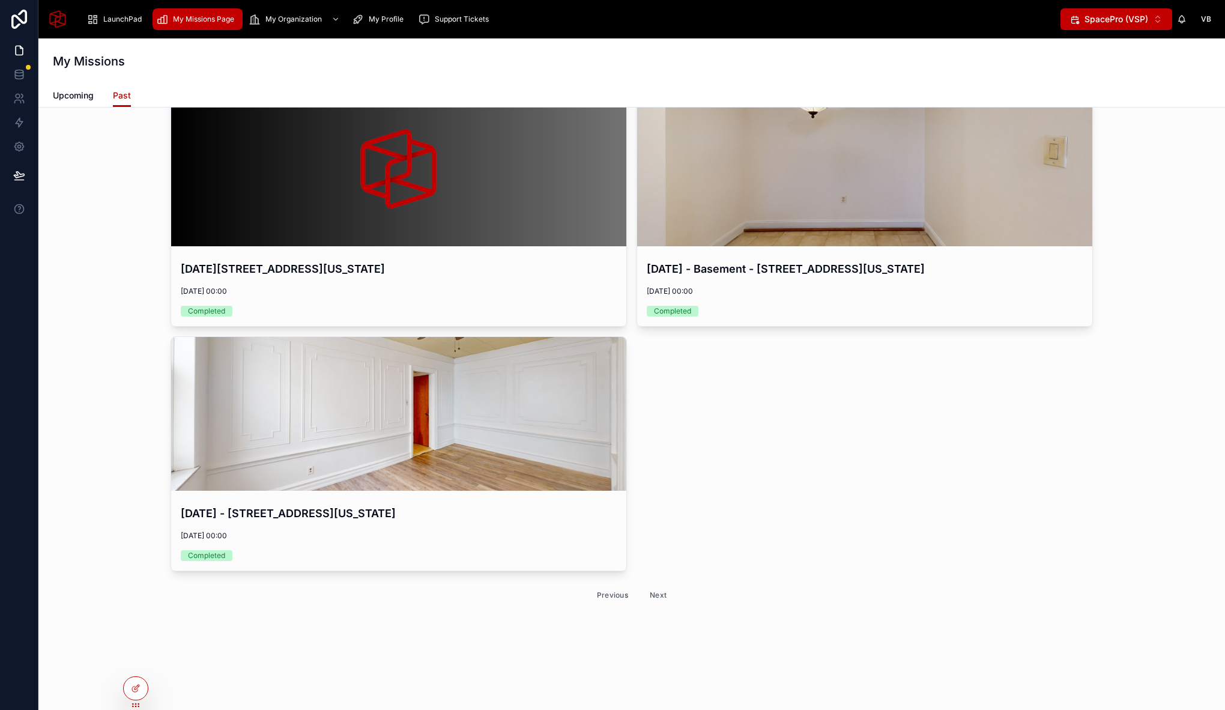
click at [653, 596] on button "Next" at bounding box center [658, 594] width 34 height 19
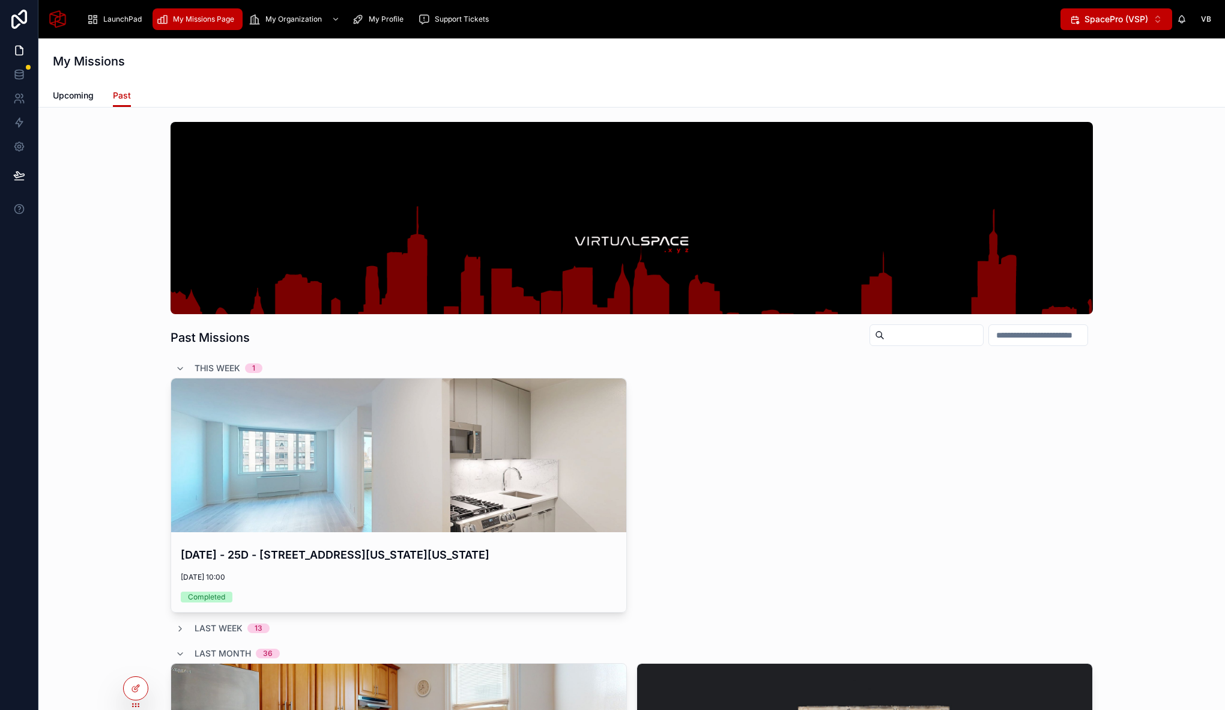
click at [1205, 16] on span "VB" at bounding box center [1206, 19] width 10 height 10
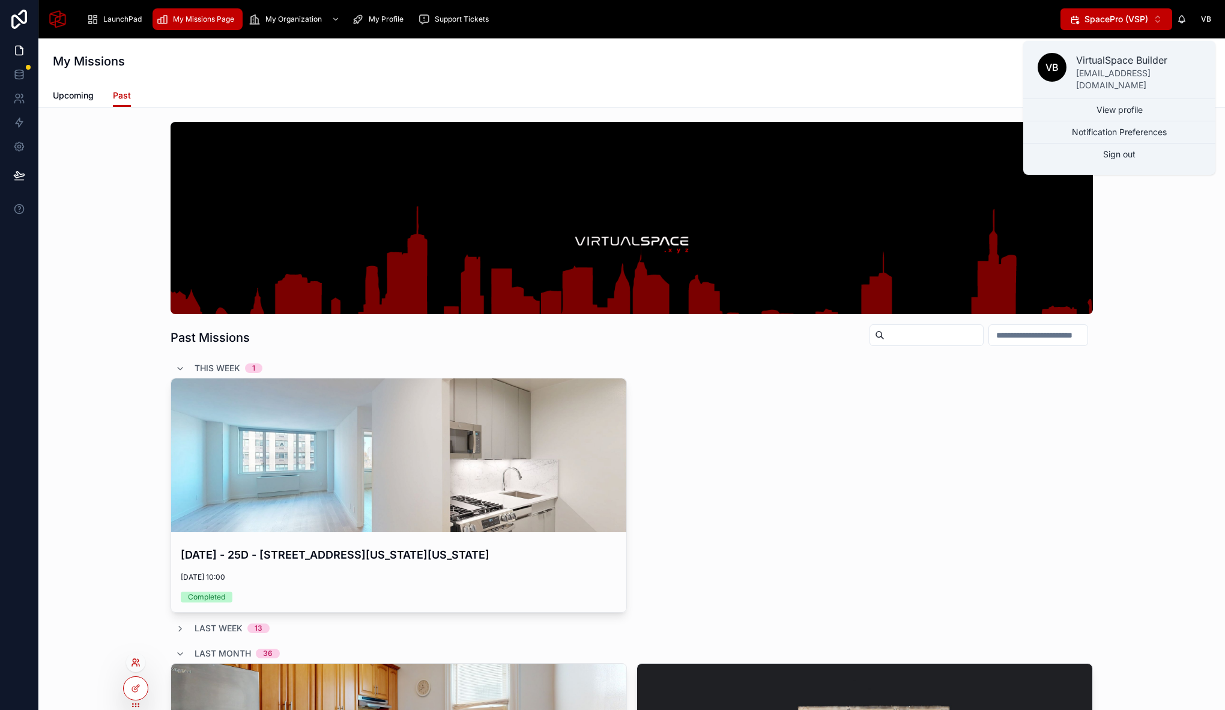
click at [137, 660] on icon at bounding box center [137, 660] width 1 height 3
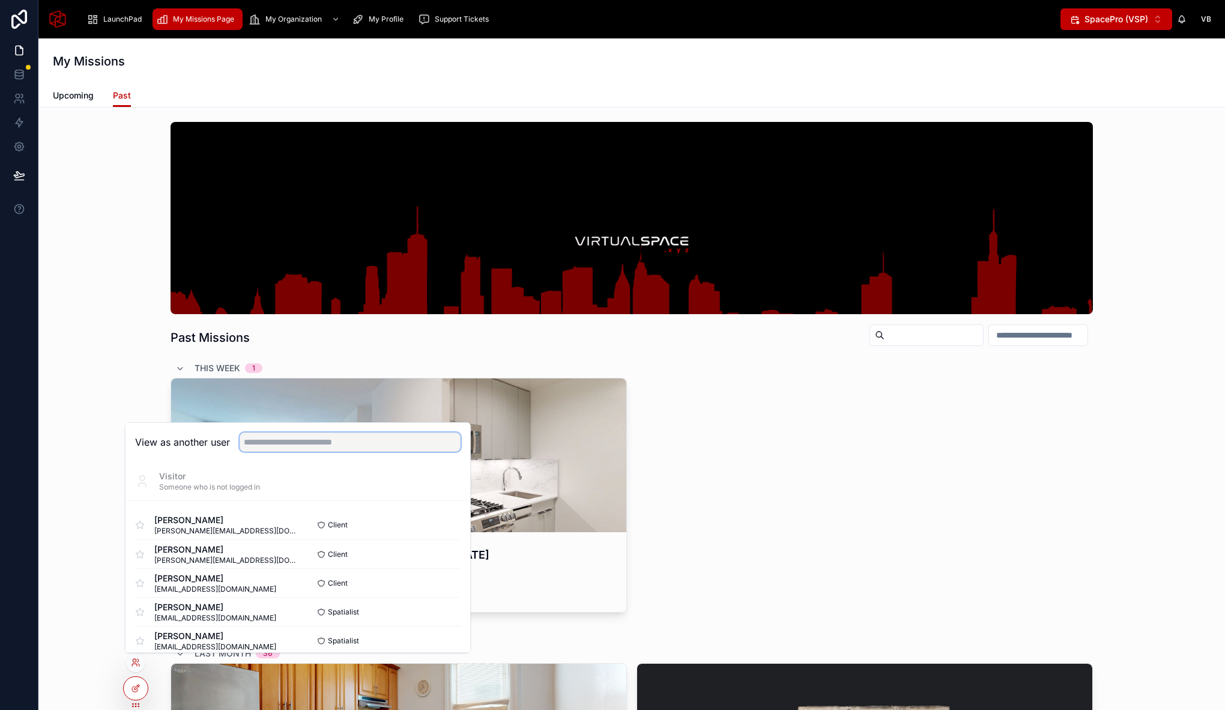
click at [337, 441] on input "text" at bounding box center [350, 441] width 221 height 19
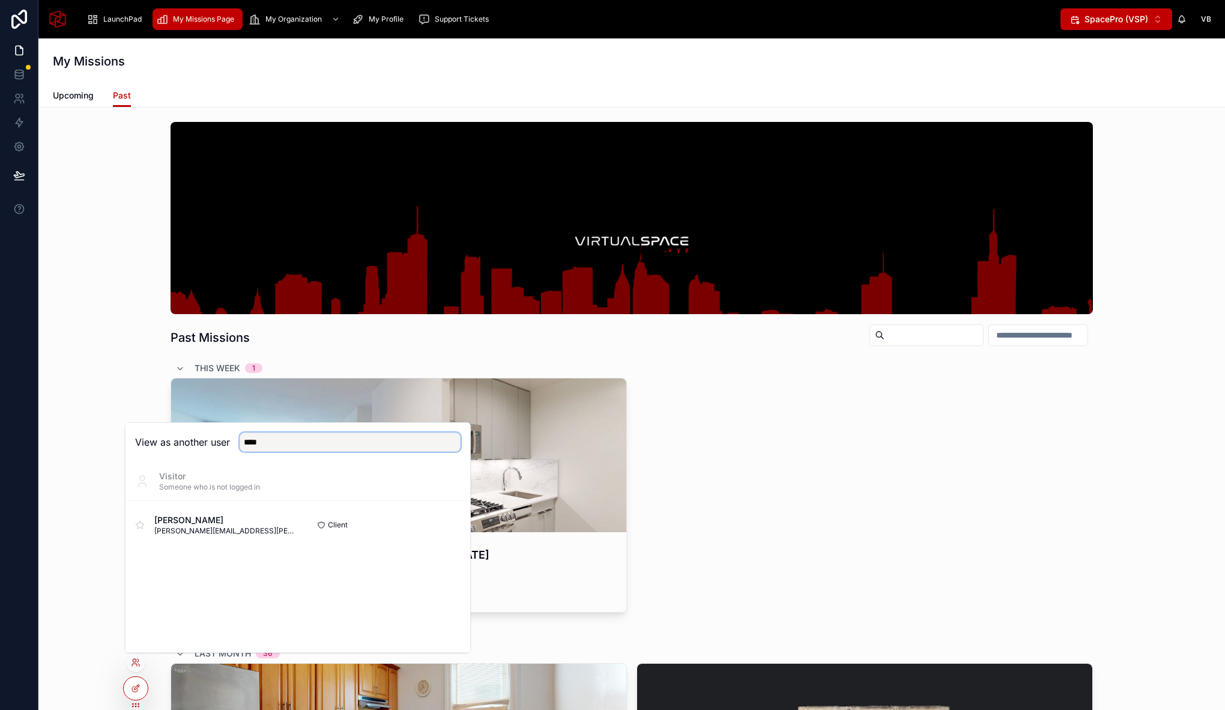
drag, startPoint x: 327, startPoint y: 437, endPoint x: 201, endPoint y: 448, distance: 126.0
click at [201, 448] on div "View as another user ****" at bounding box center [297, 441] width 325 height 19
drag, startPoint x: 278, startPoint y: 442, endPoint x: 178, endPoint y: 445, distance: 99.7
click at [178, 445] on div "View as another user ****" at bounding box center [297, 441] width 325 height 19
type input "*****"
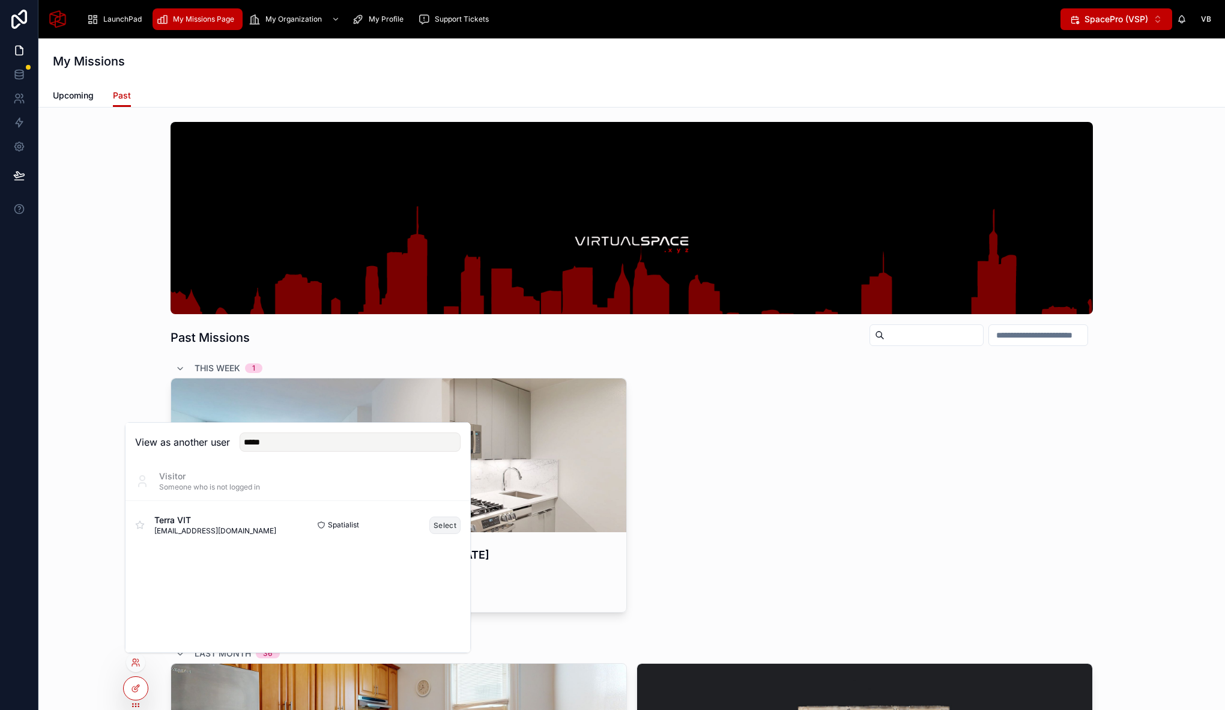
click at [443, 526] on button "Select" at bounding box center [444, 524] width 31 height 17
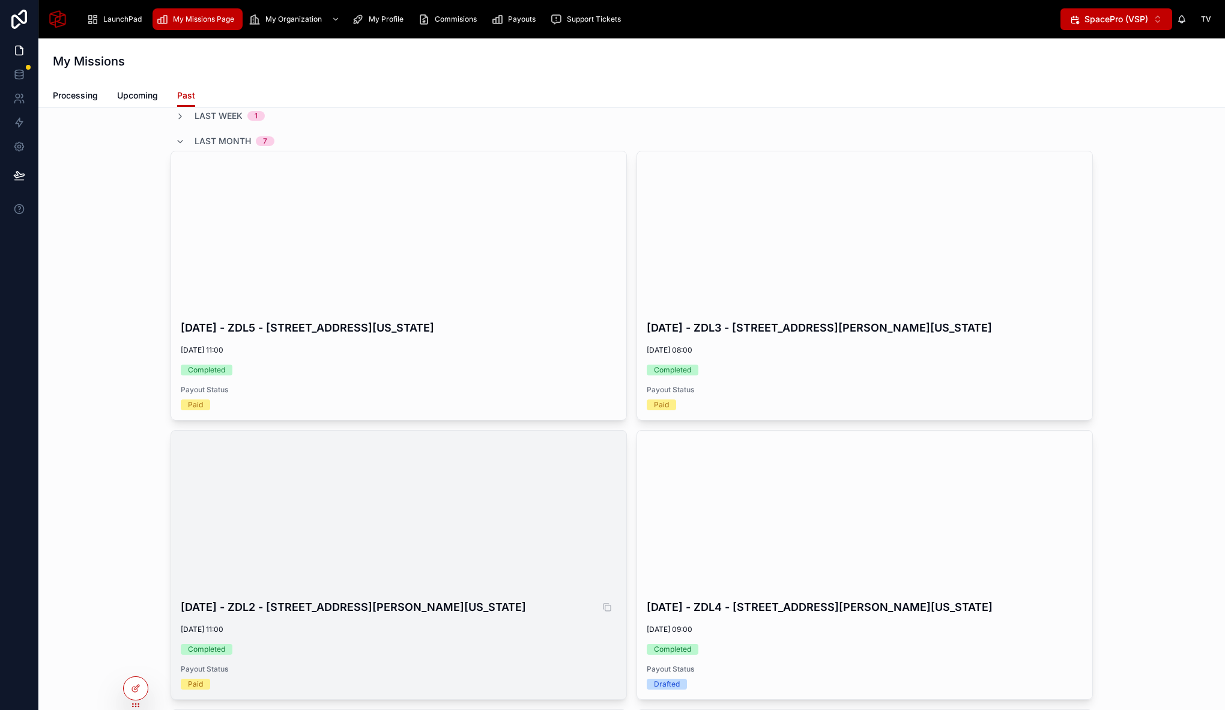
scroll to position [322, 0]
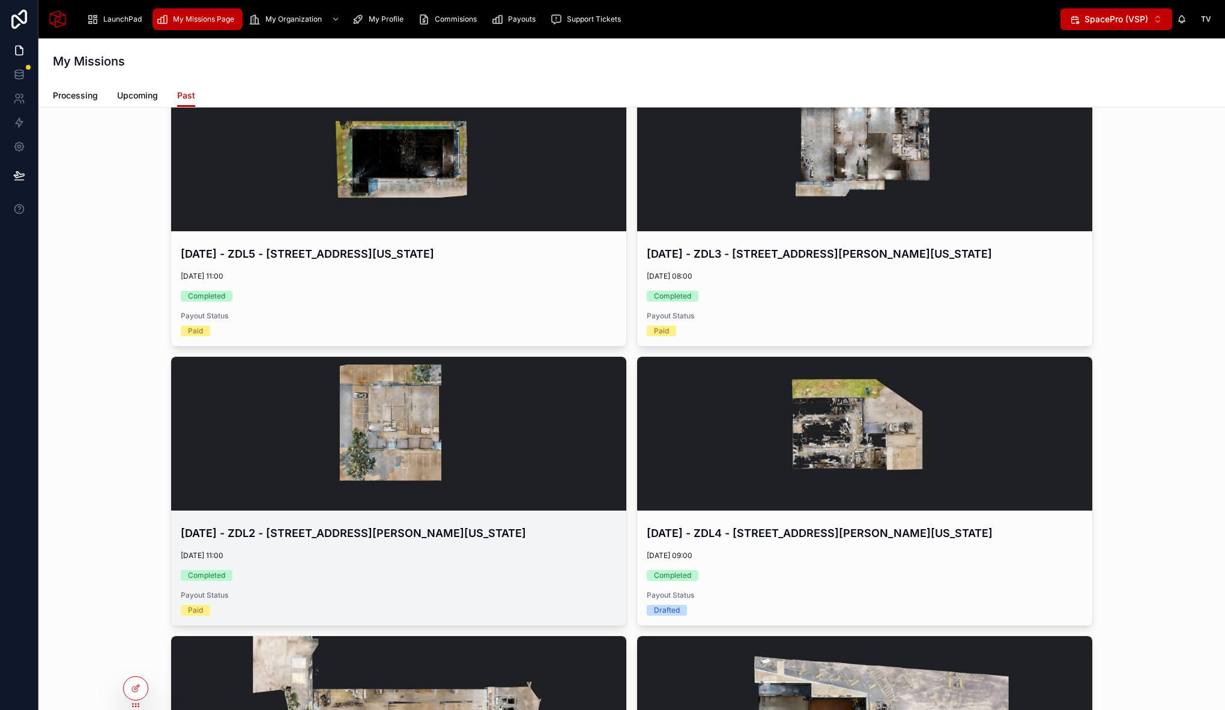
click at [332, 580] on div "Completed" at bounding box center [399, 575] width 436 height 11
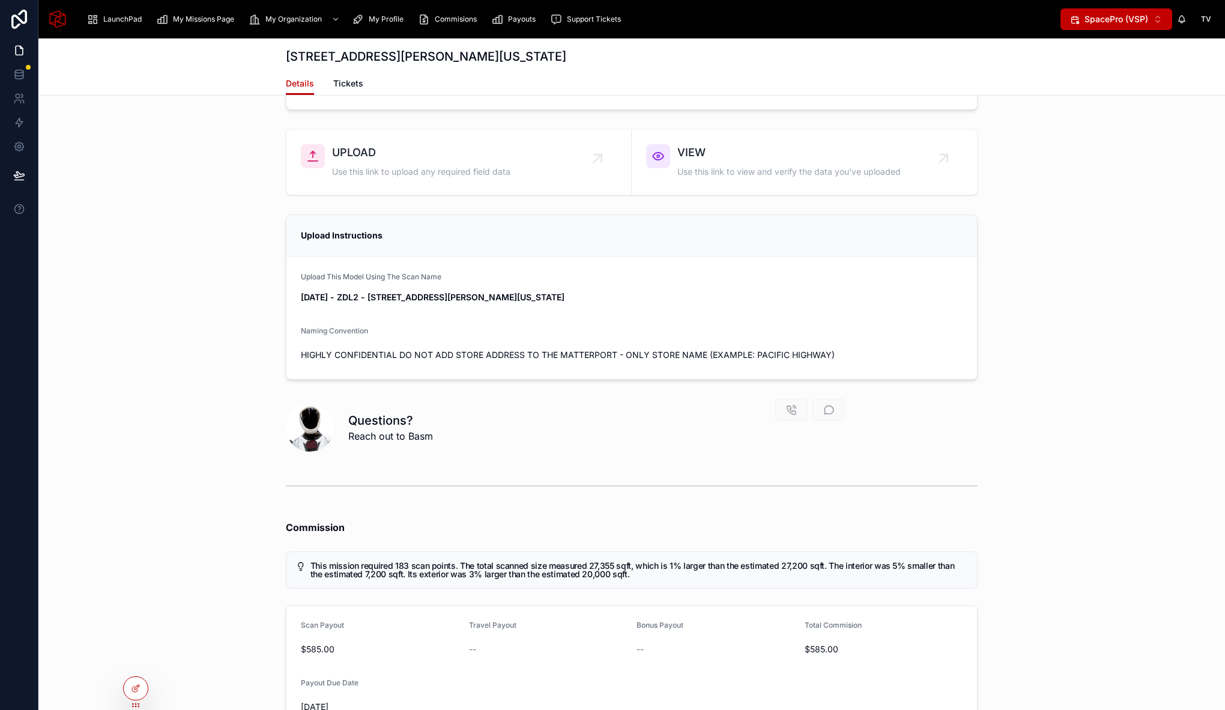
scroll to position [5414, 0]
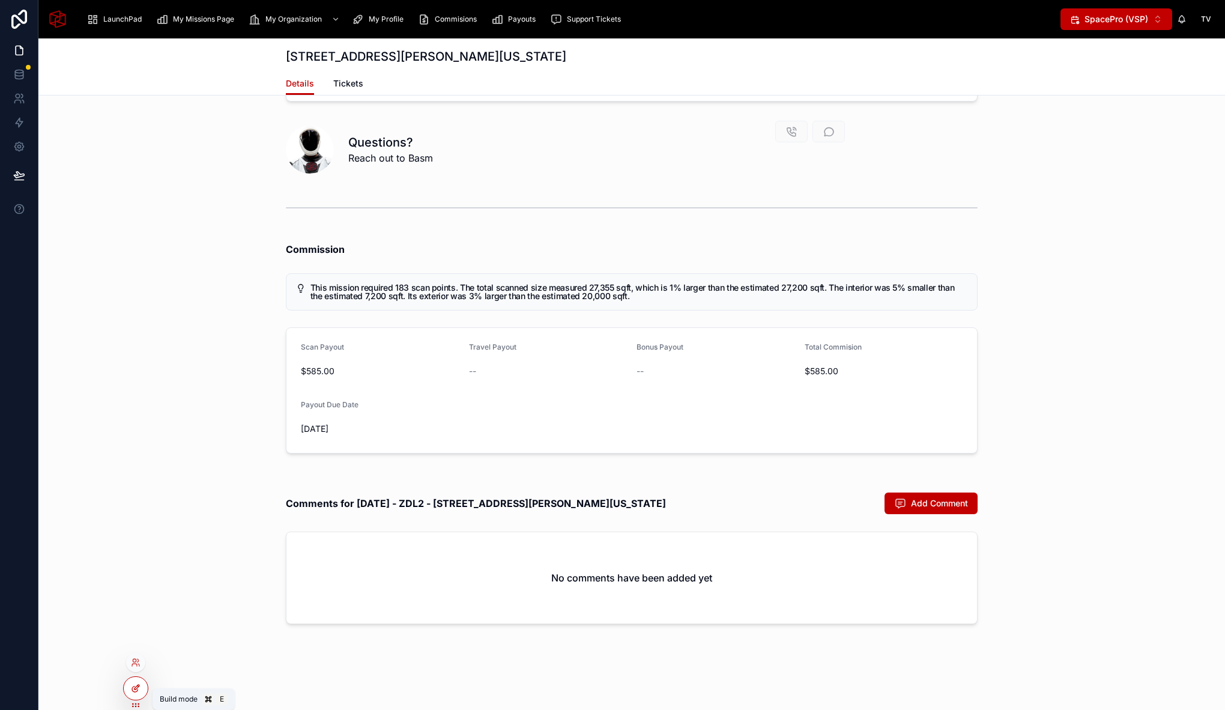
click at [145, 688] on div at bounding box center [136, 688] width 24 height 23
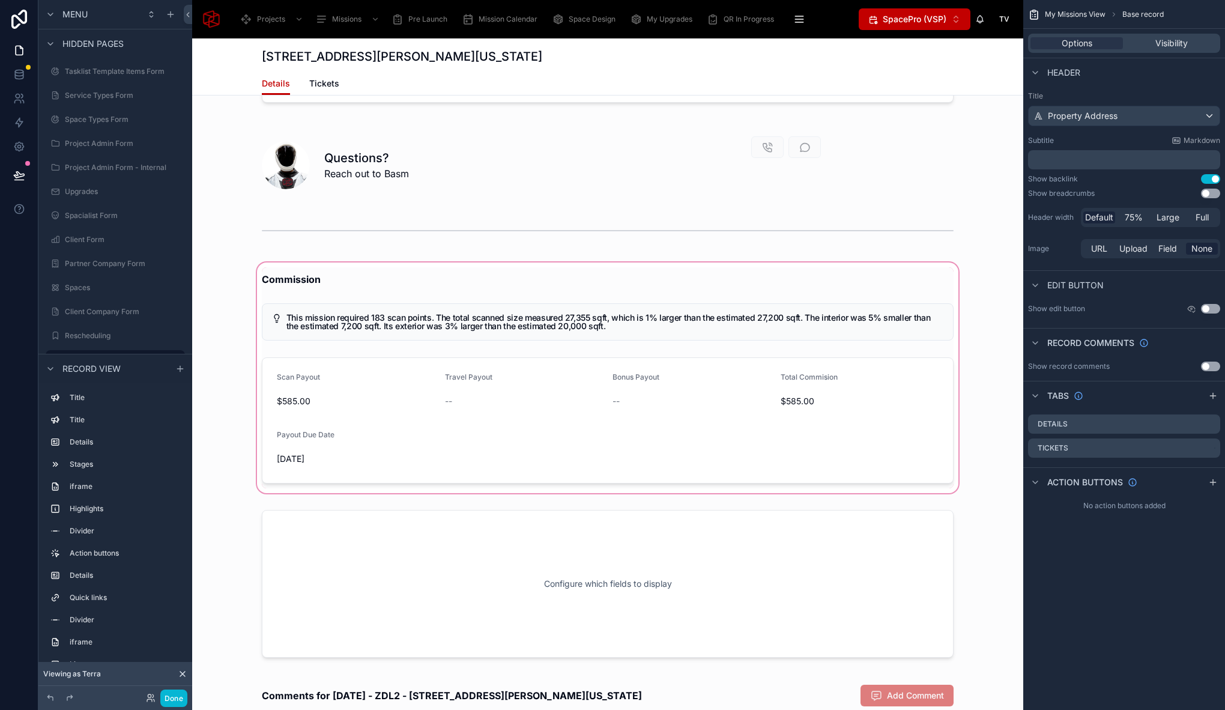
scroll to position [6238, 0]
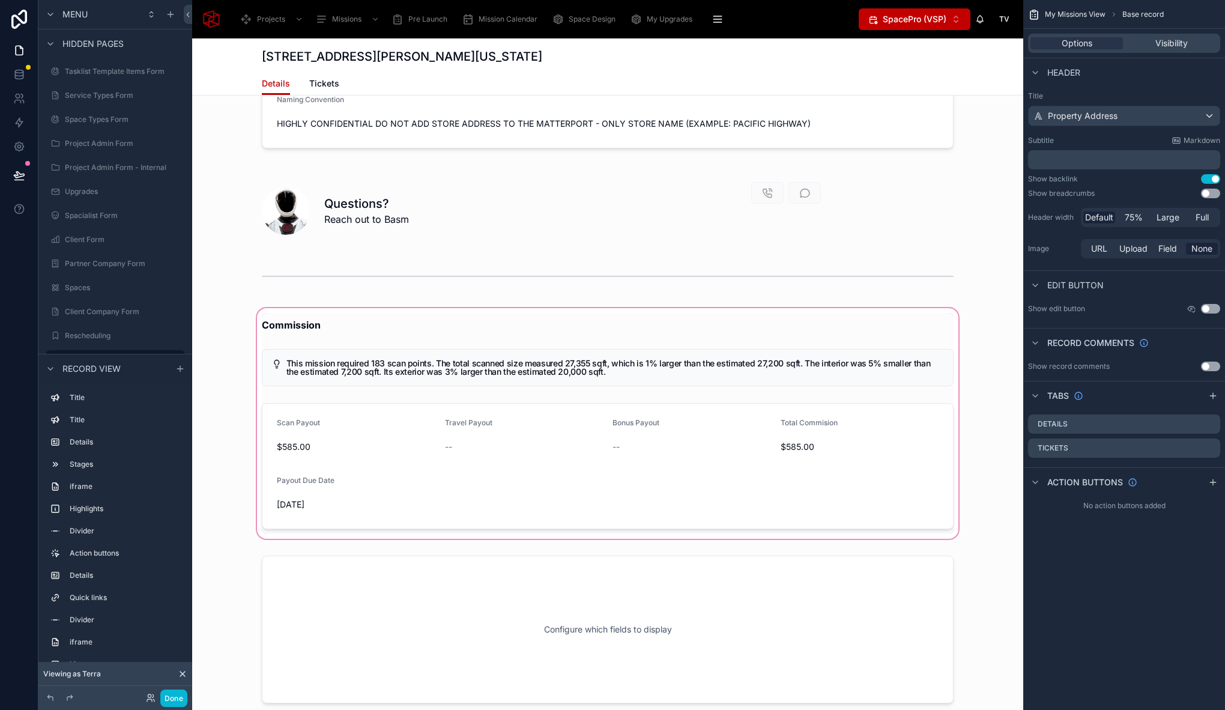
click at [309, 324] on div at bounding box center [607, 423] width 831 height 235
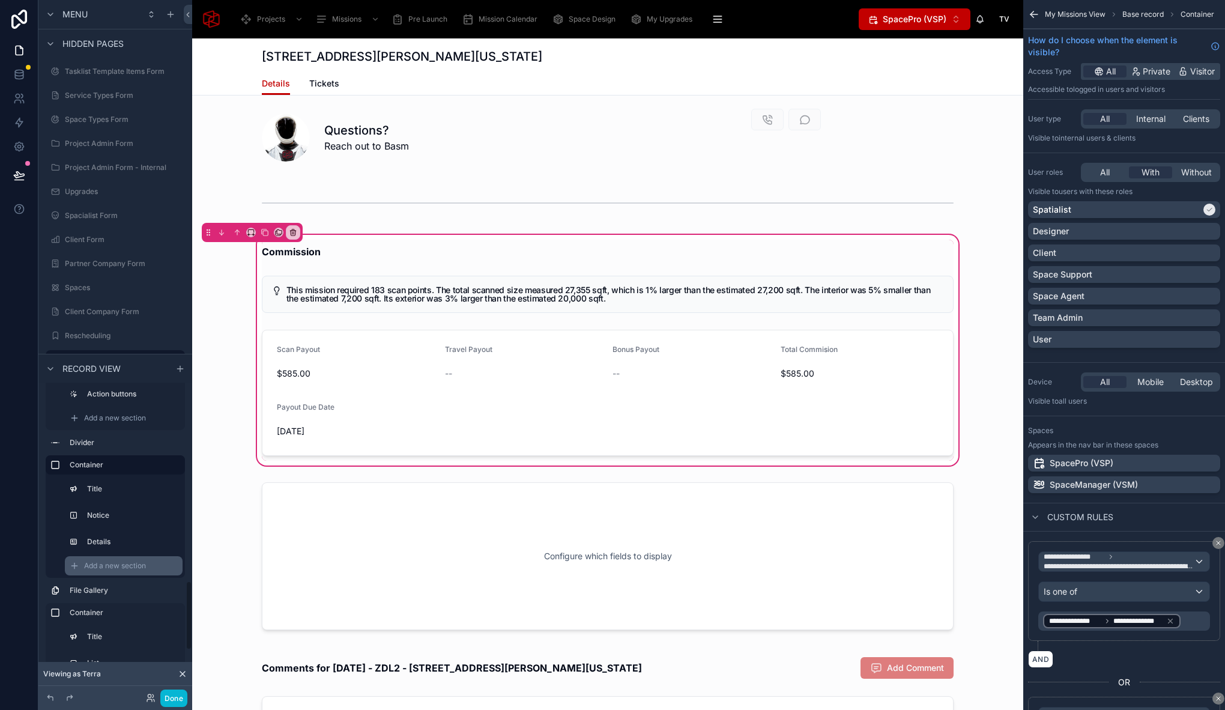
scroll to position [849, 0]
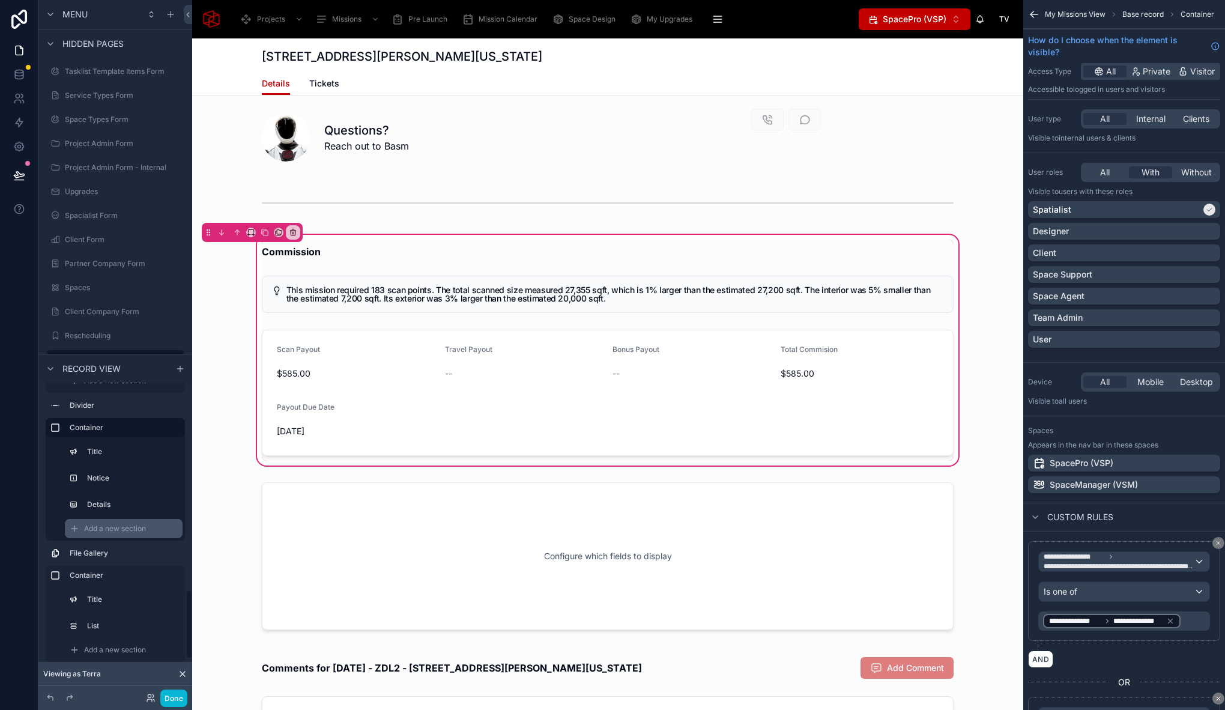
click at [129, 528] on span "Add a new section" at bounding box center [115, 528] width 62 height 10
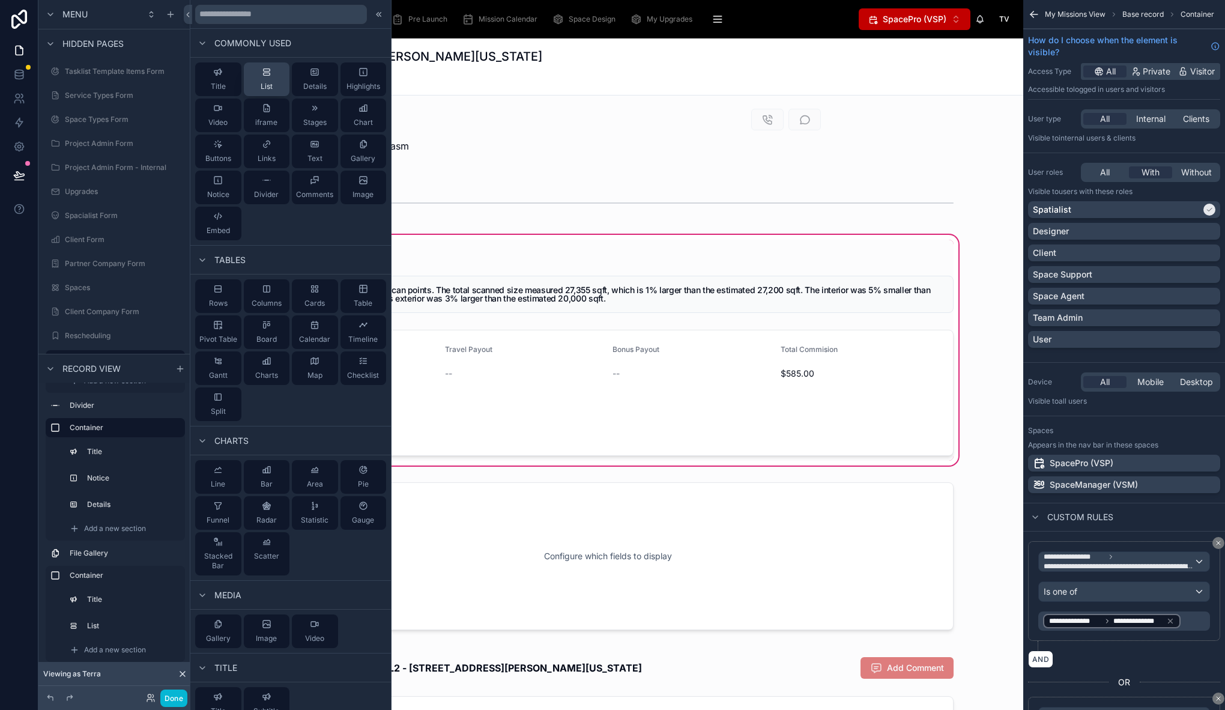
click at [274, 79] on button "List" at bounding box center [267, 79] width 46 height 34
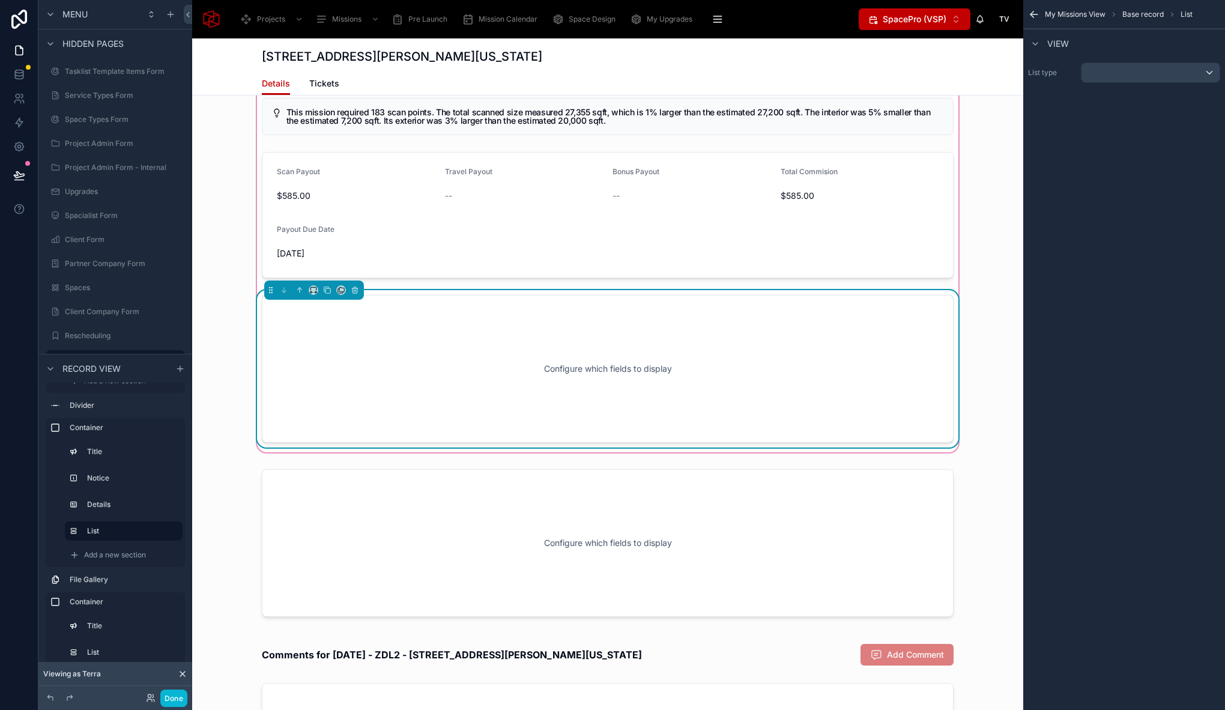
scroll to position [6492, 0]
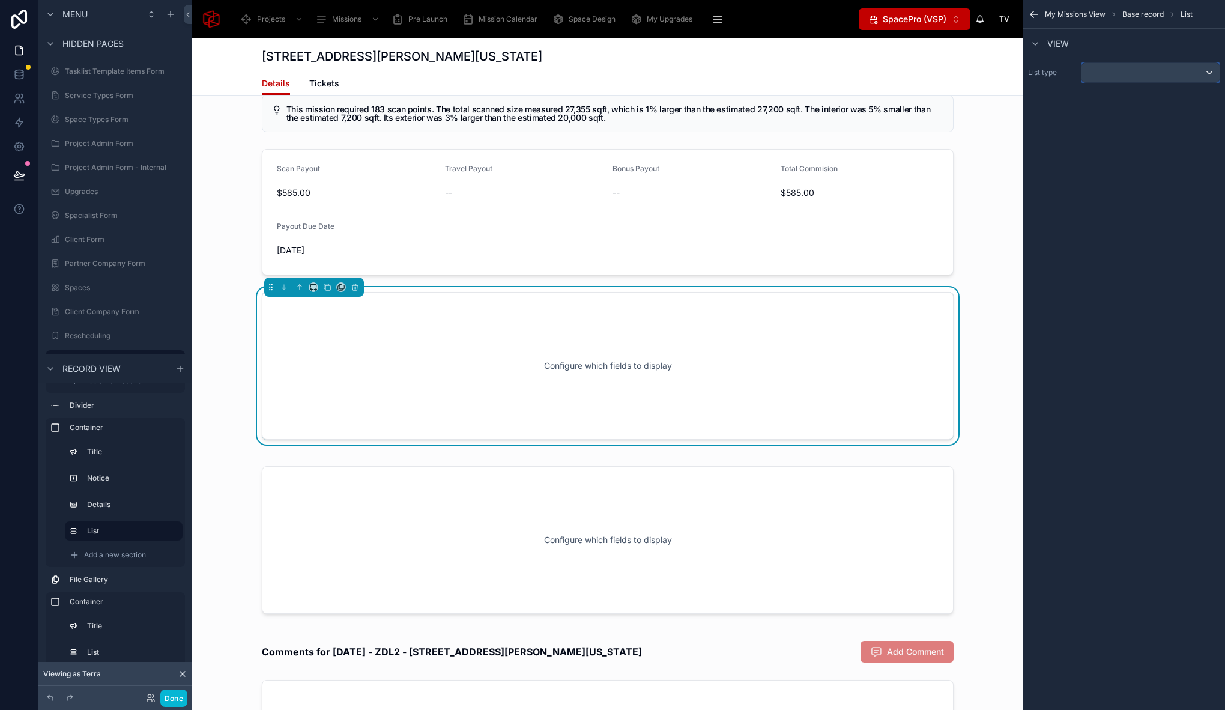
click at [1142, 70] on div "scrollable content" at bounding box center [1150, 72] width 138 height 19
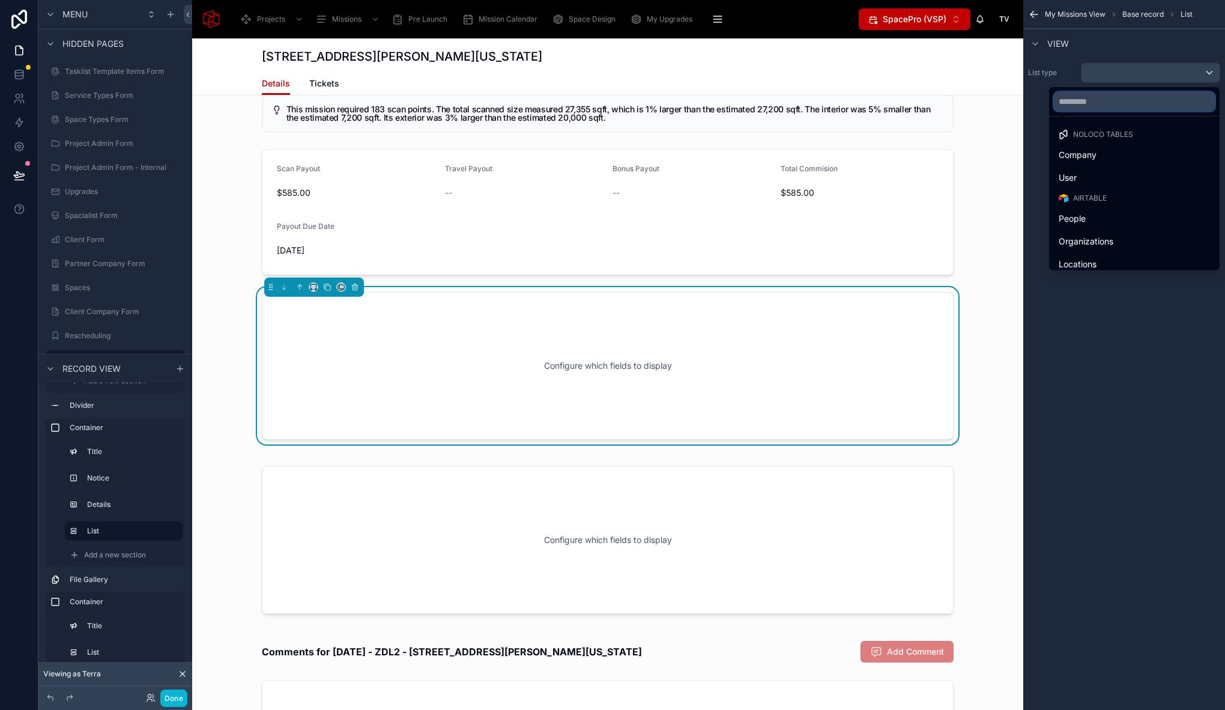
click at [1108, 102] on input "text" at bounding box center [1134, 101] width 161 height 19
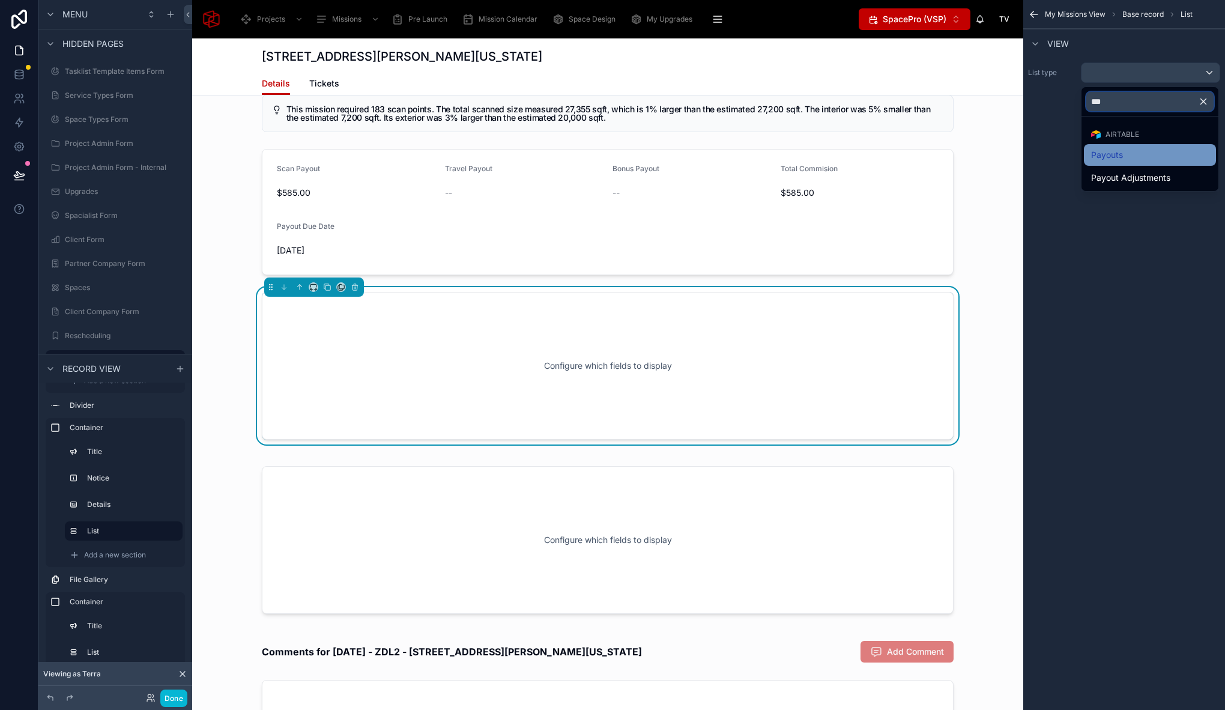
type input "***"
click at [1092, 147] on div "Payouts" at bounding box center [1150, 155] width 132 height 22
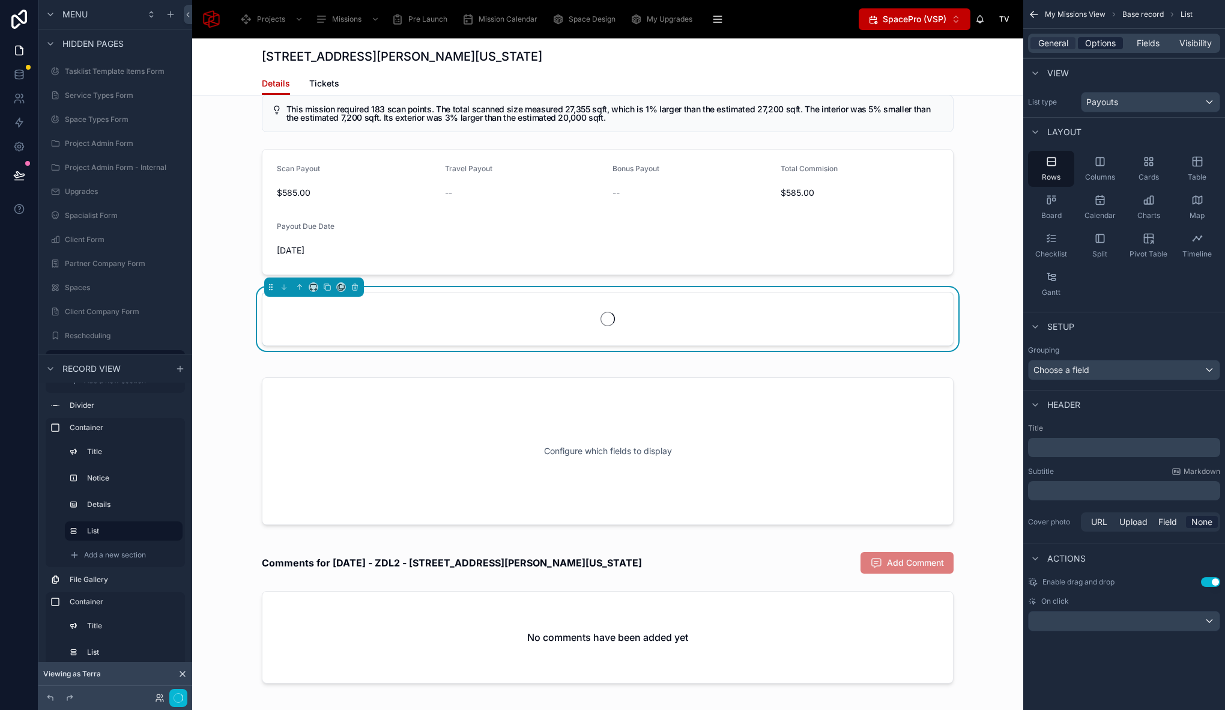
click at [1107, 41] on span "Options" at bounding box center [1100, 43] width 31 height 12
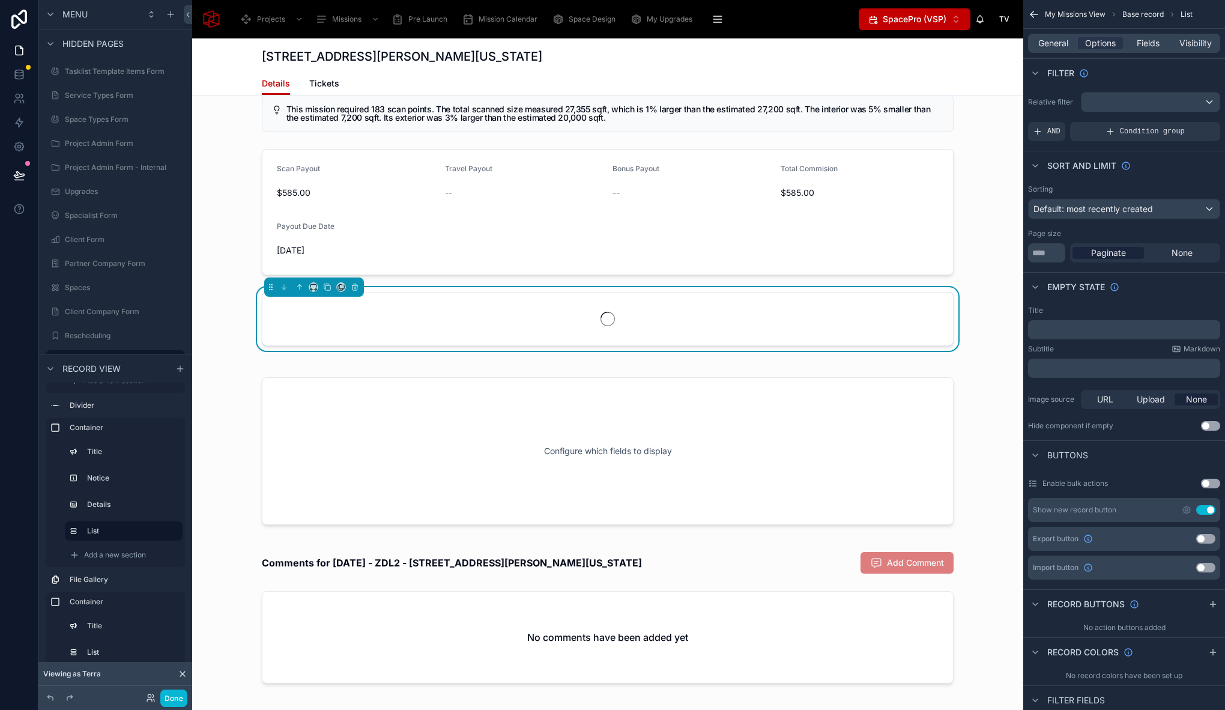
click at [1130, 91] on div "Relative filter AND Condition group" at bounding box center [1124, 116] width 202 height 59
click at [1134, 103] on div "scrollable content" at bounding box center [1150, 101] width 138 height 19
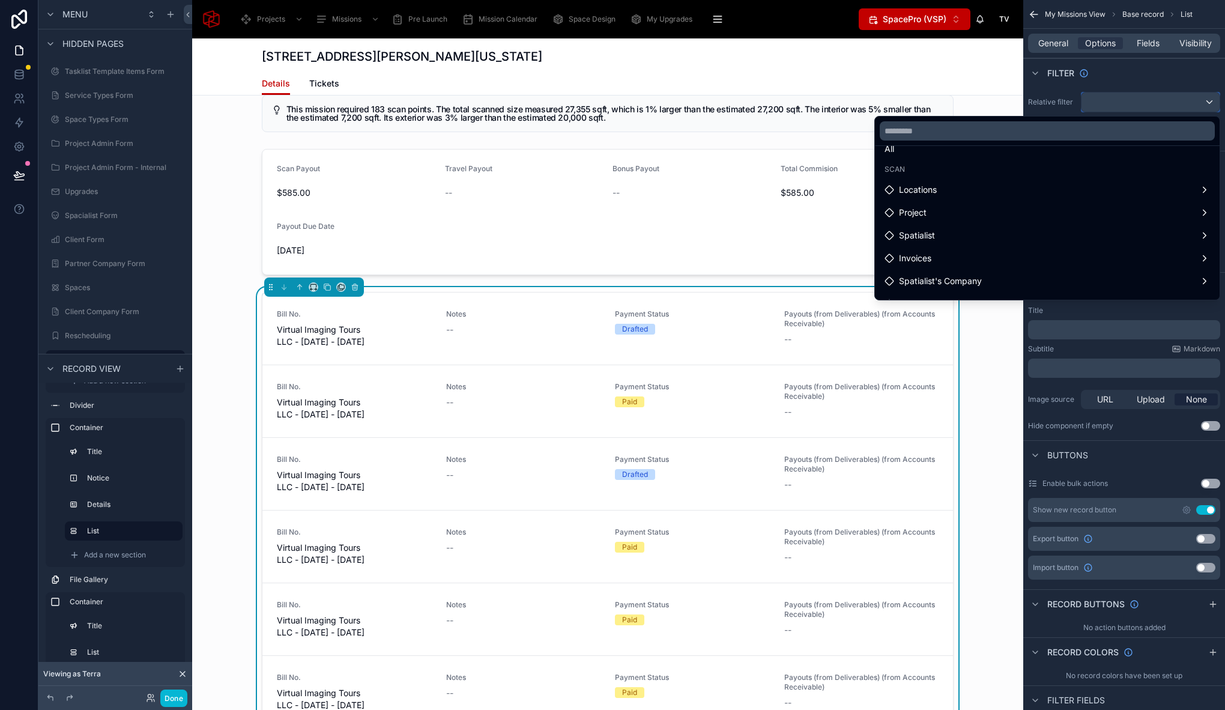
scroll to position [19, 0]
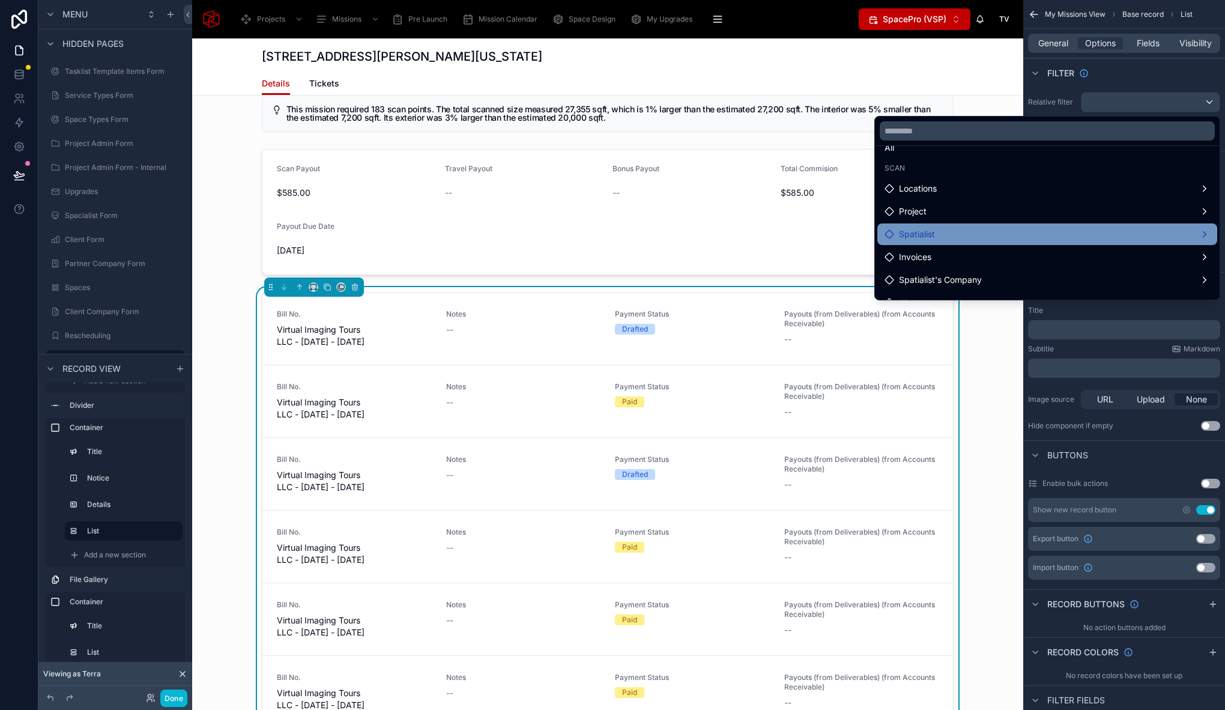
click at [972, 234] on div "Spatialist" at bounding box center [1046, 234] width 325 height 14
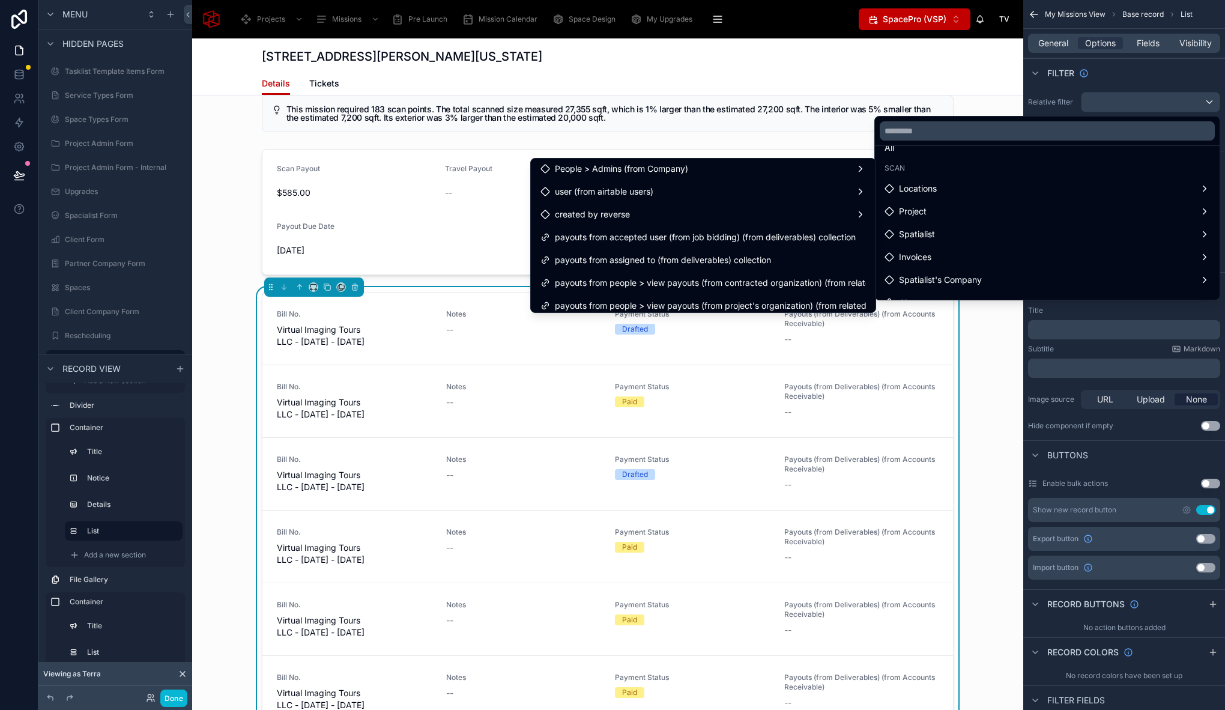
scroll to position [139, 0]
click at [1153, 86] on div "scrollable content" at bounding box center [612, 355] width 1225 height 710
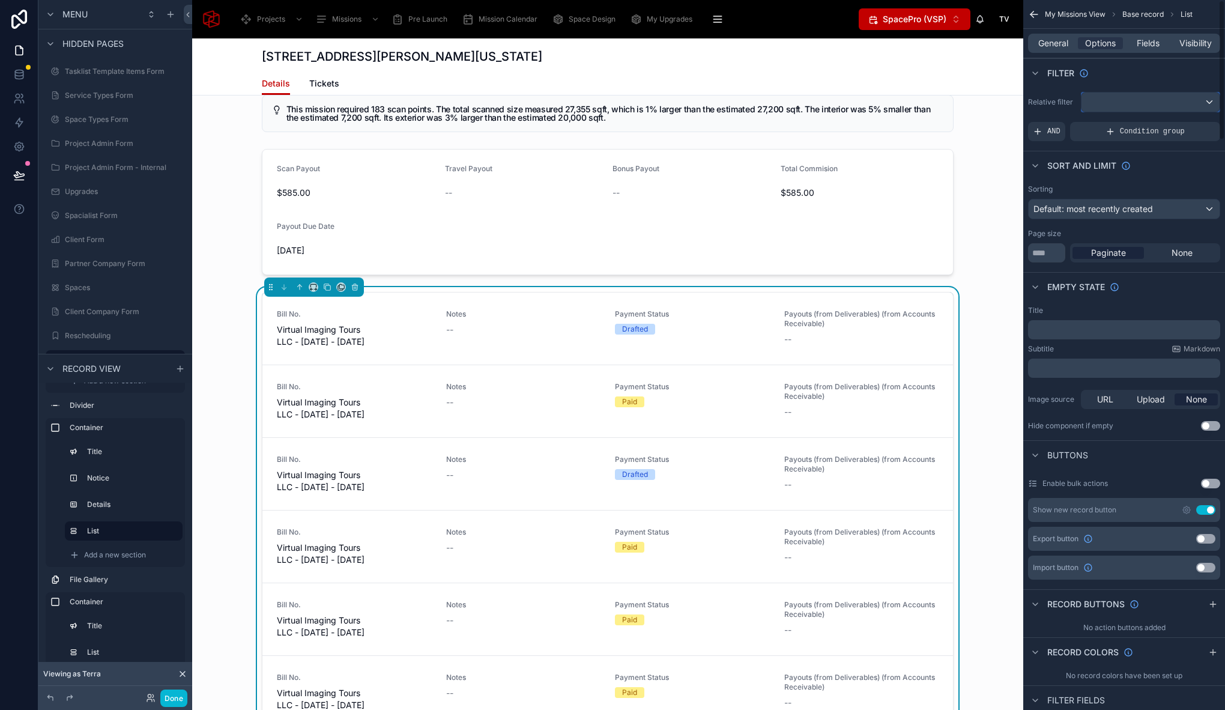
click at [1115, 99] on div "scrollable content" at bounding box center [1150, 101] width 138 height 19
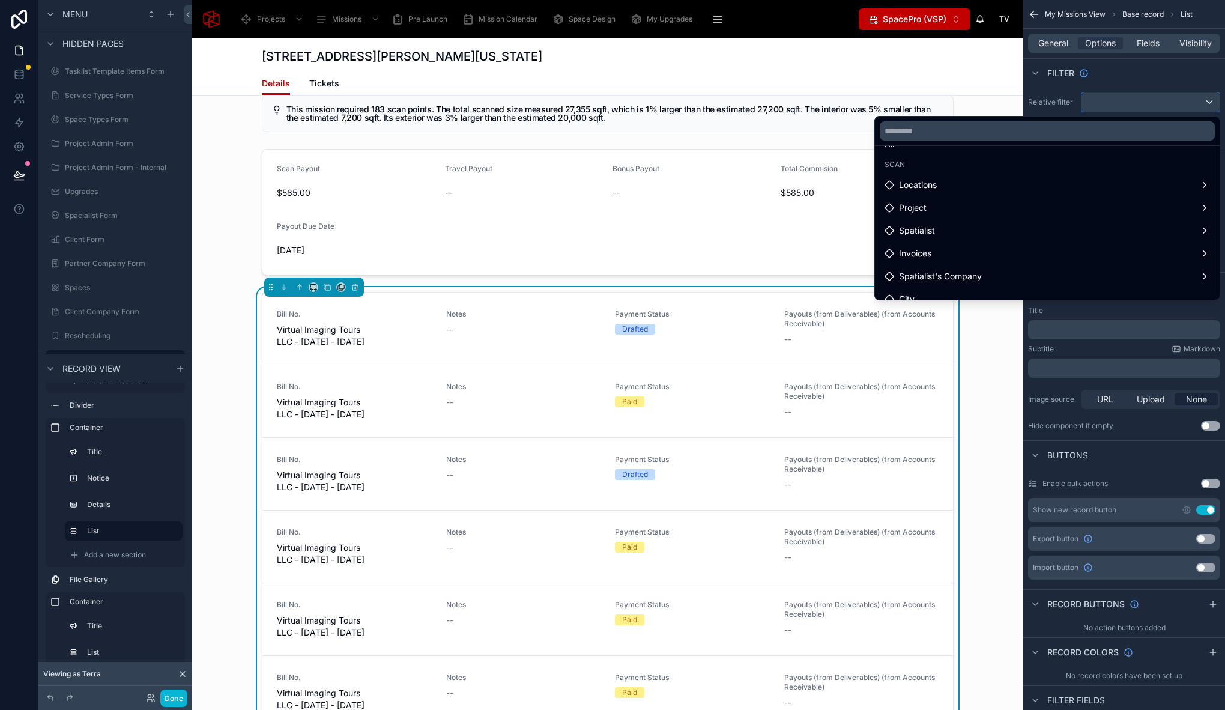
scroll to position [5, 0]
click at [1117, 85] on div "scrollable content" at bounding box center [612, 355] width 1225 height 710
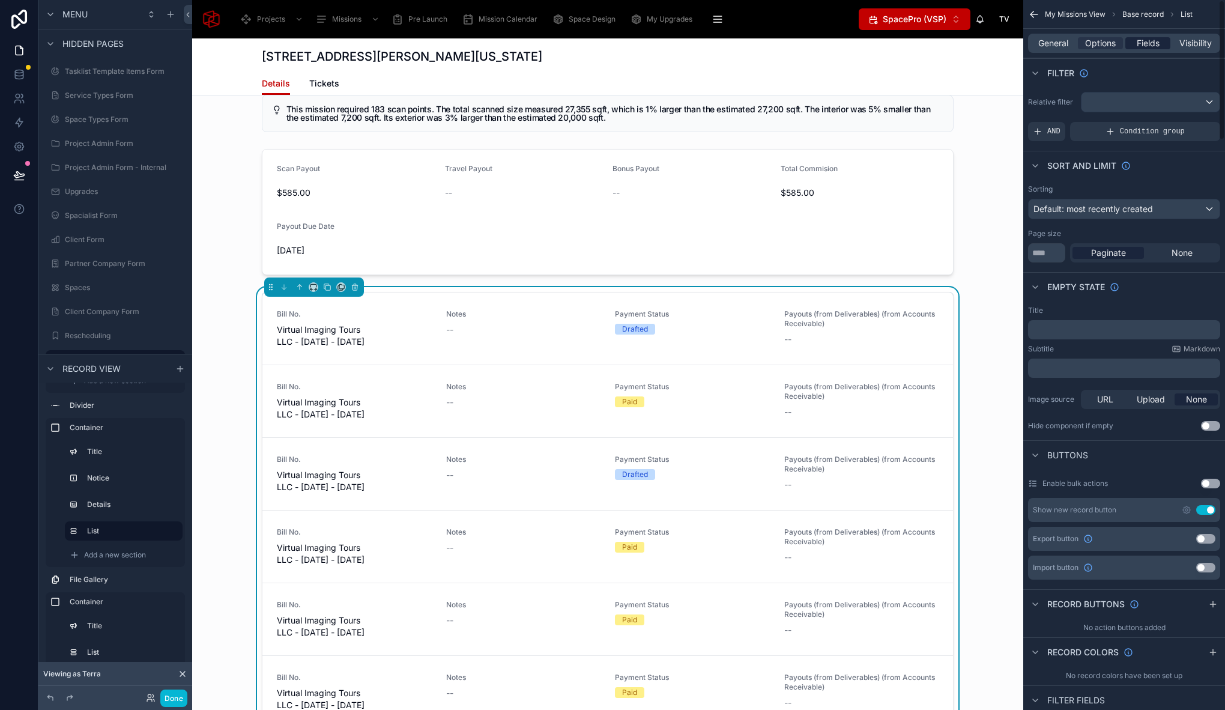
click at [1165, 41] on div "Fields" at bounding box center [1147, 43] width 45 height 12
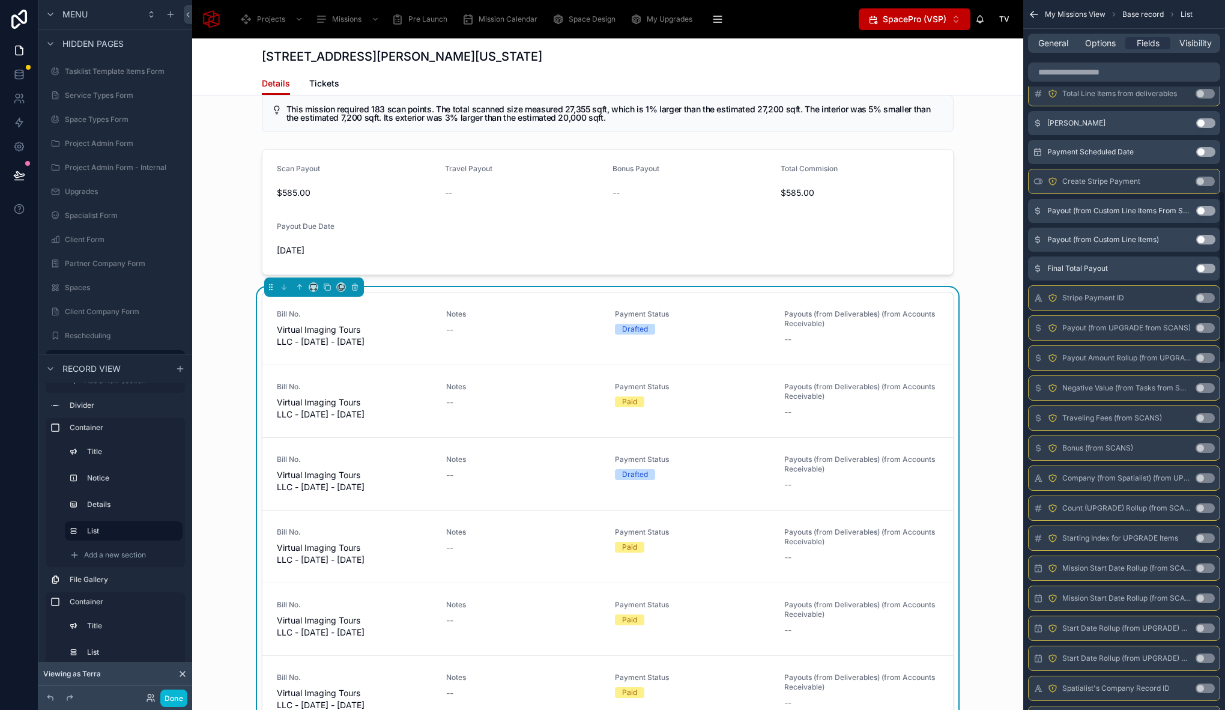
scroll to position [0, 0]
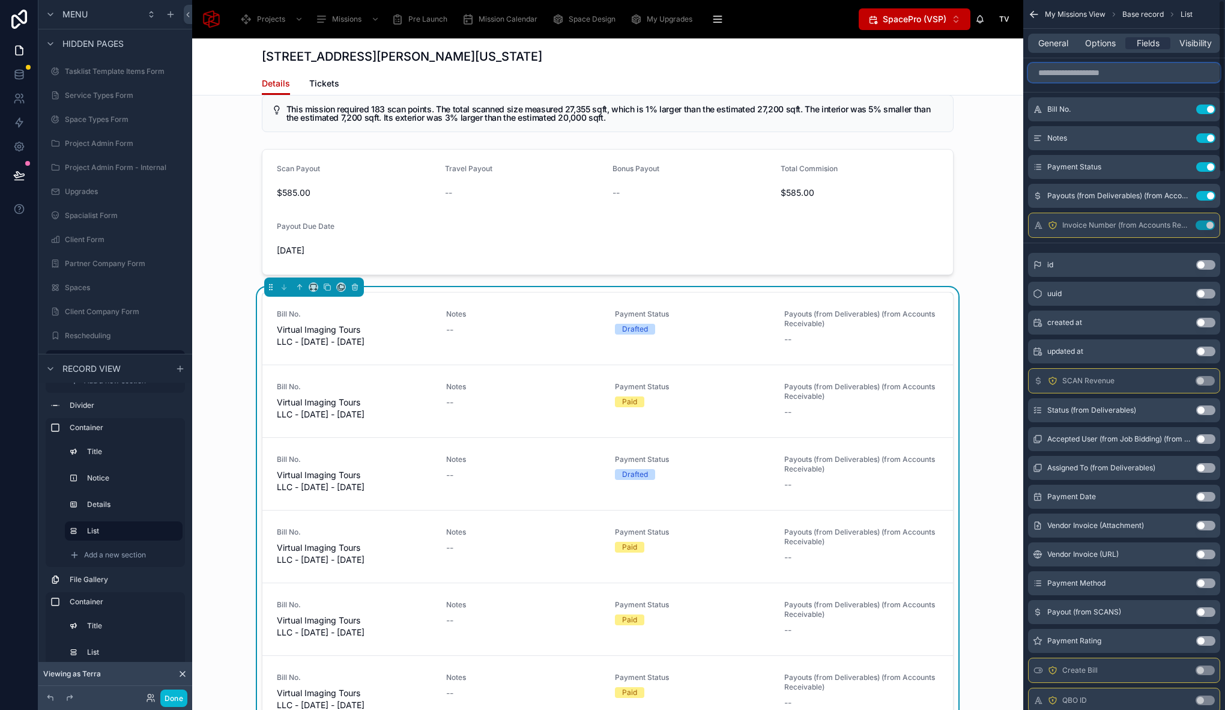
click at [1093, 79] on input "scrollable content" at bounding box center [1124, 72] width 192 height 19
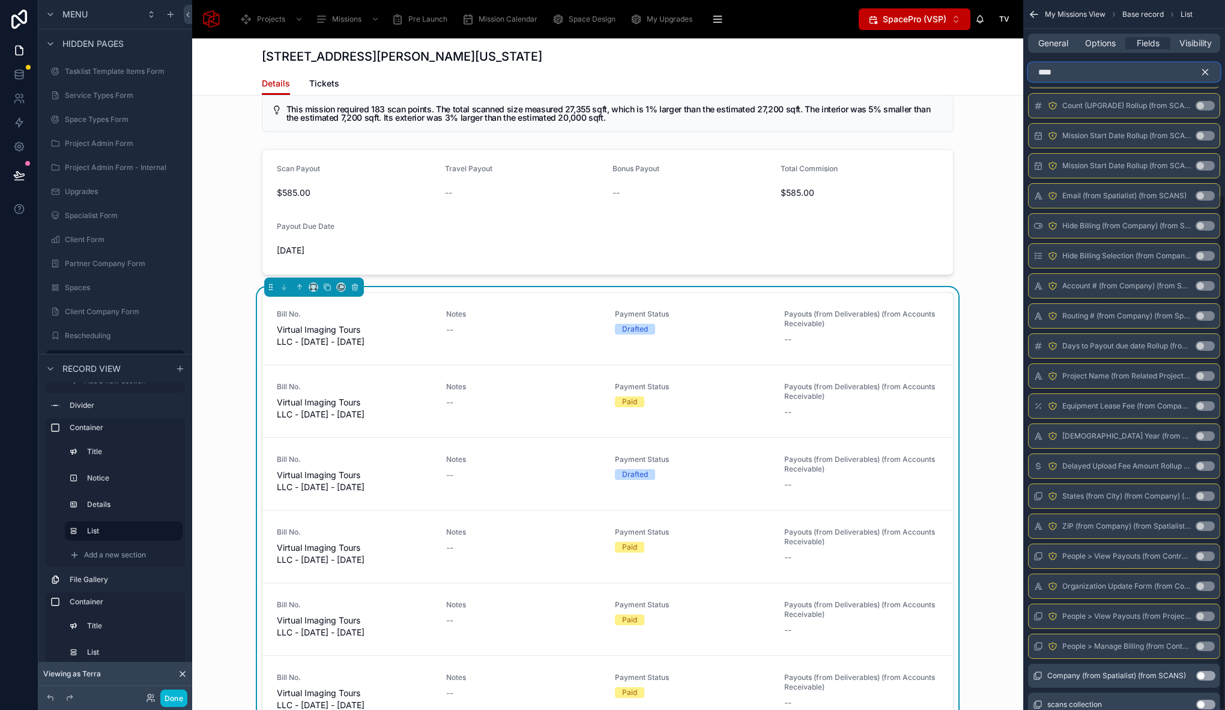
scroll to position [267, 0]
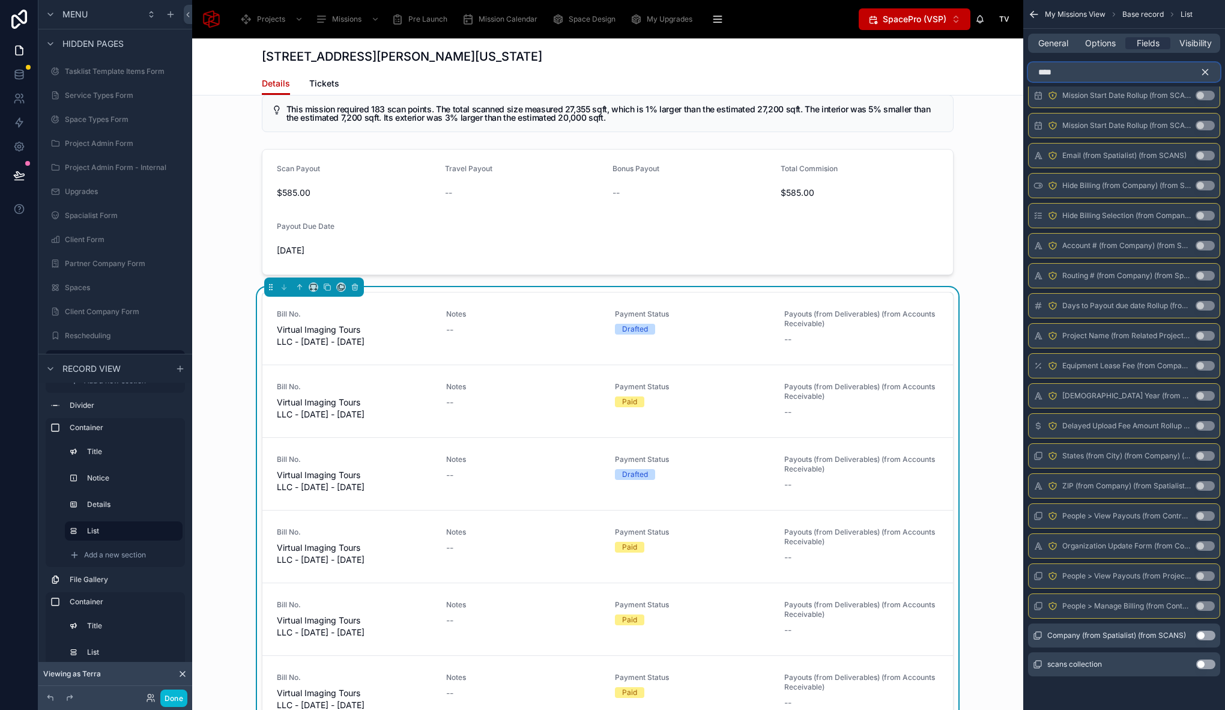
type input "****"
click at [1204, 668] on button "Use setting" at bounding box center [1205, 664] width 19 height 10
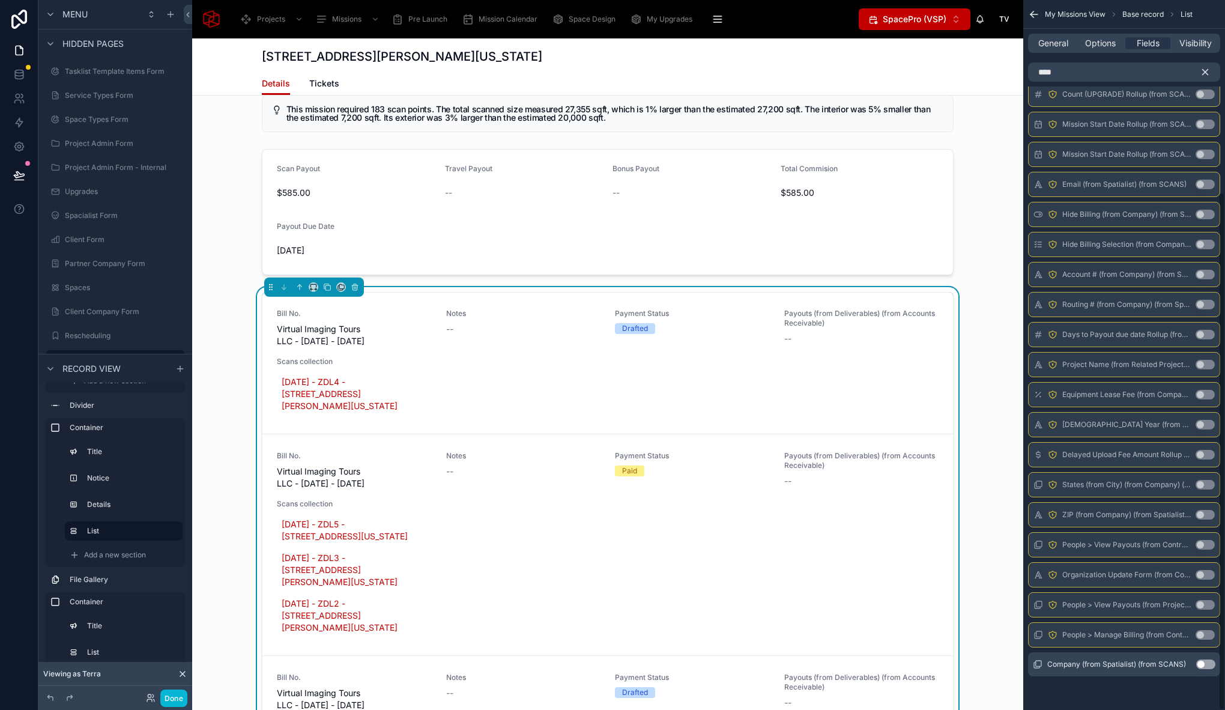
scroll to position [0, 0]
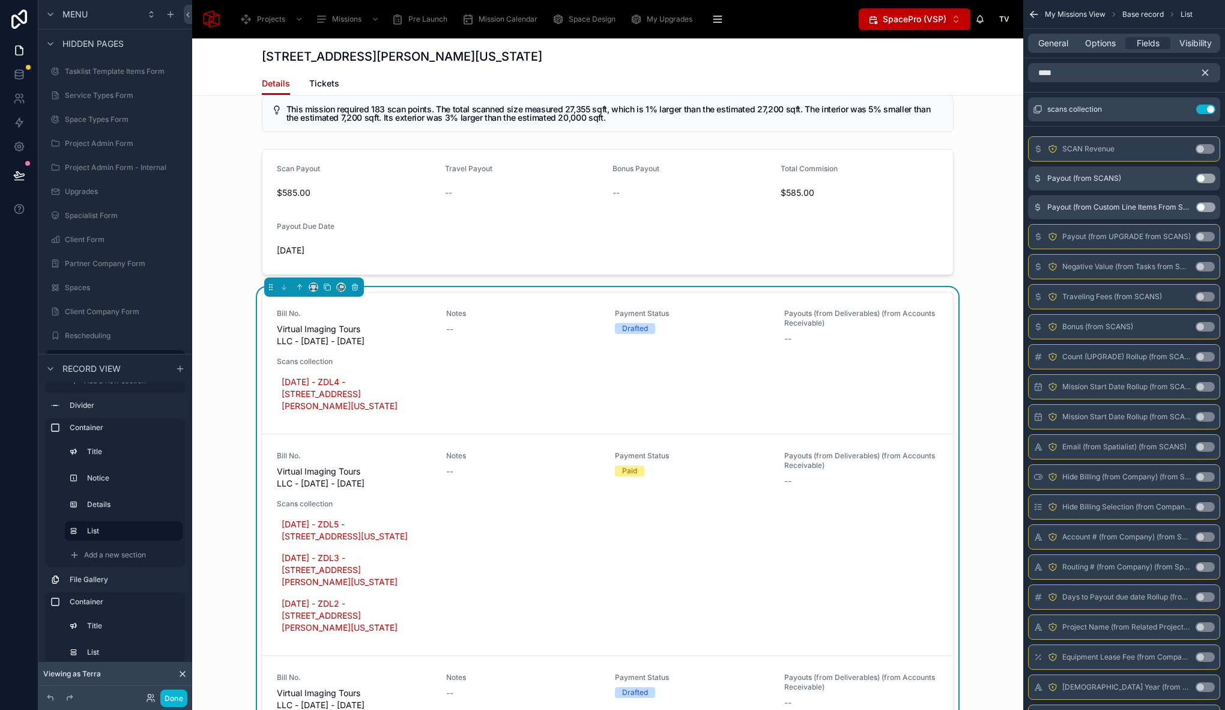
click at [1204, 73] on icon "scrollable content" at bounding box center [1204, 72] width 5 height 5
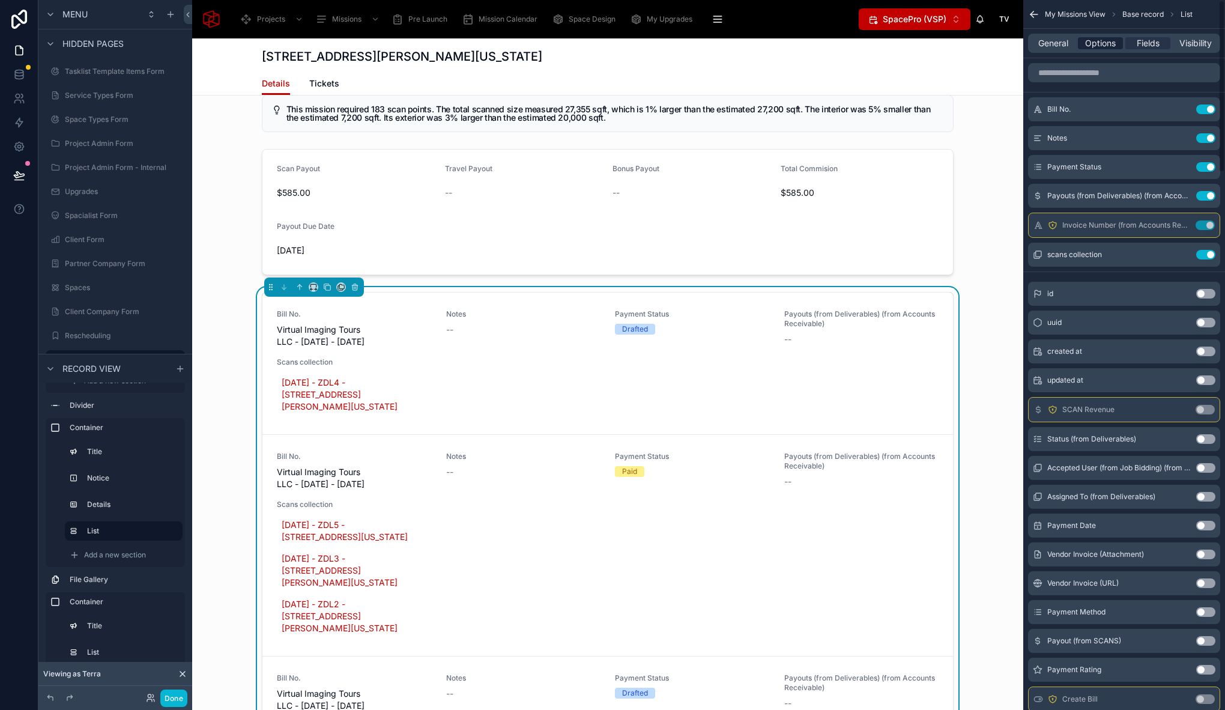
click at [1102, 48] on span "Options" at bounding box center [1100, 43] width 31 height 12
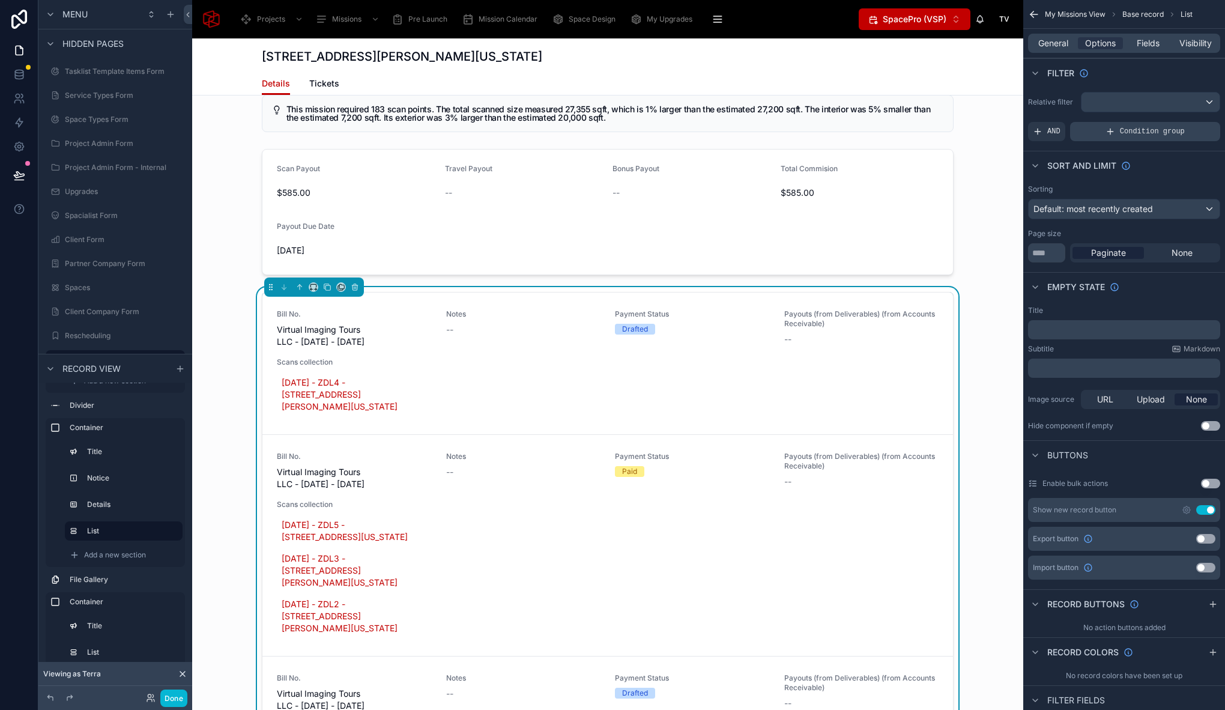
click at [1117, 131] on div "Condition group" at bounding box center [1145, 131] width 150 height 19
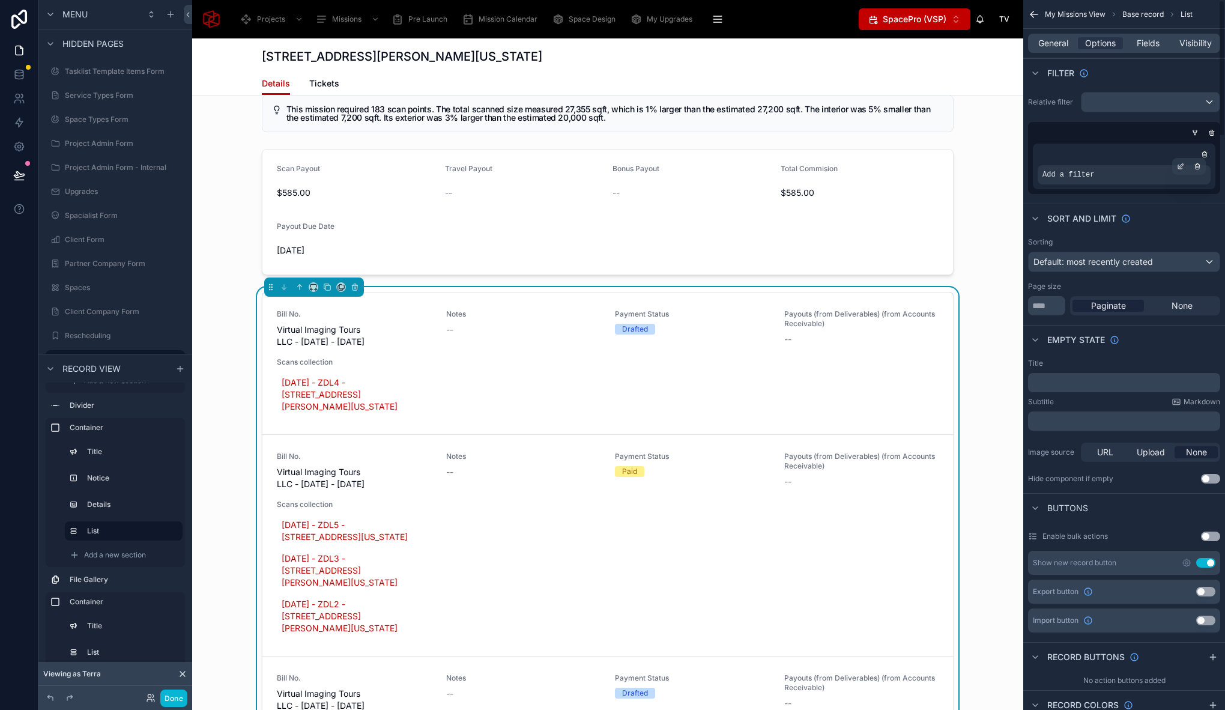
click at [1110, 172] on div "Add a filter" at bounding box center [1123, 174] width 173 height 19
click at [1180, 166] on icon "scrollable content" at bounding box center [1180, 166] width 7 height 7
click at [909, 160] on span "Select a field" at bounding box center [915, 156] width 51 height 10
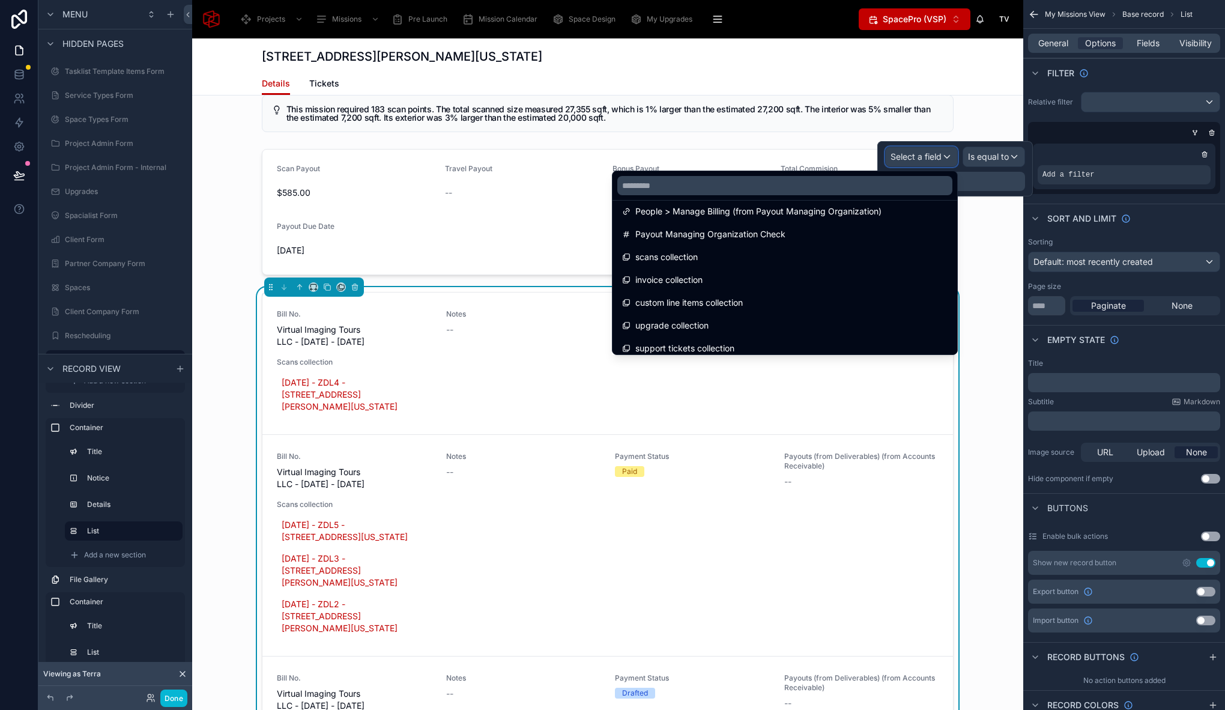
scroll to position [1974, 0]
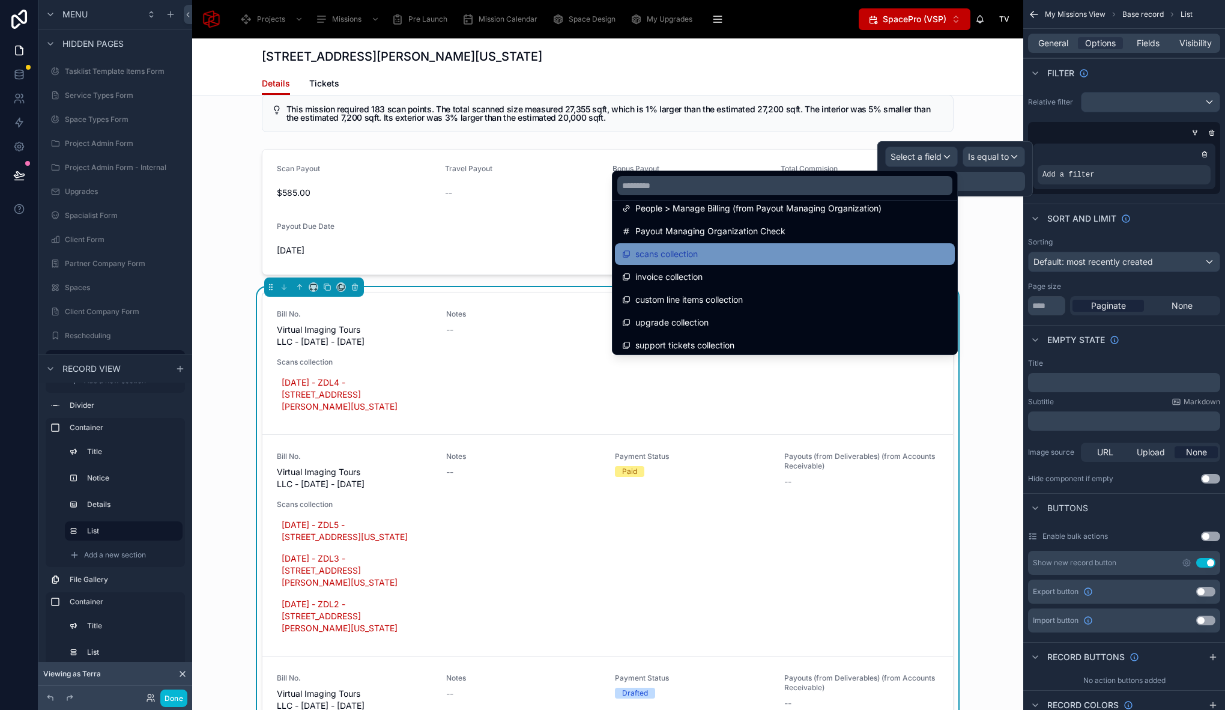
click at [710, 262] on div "scans collection" at bounding box center [785, 254] width 340 height 22
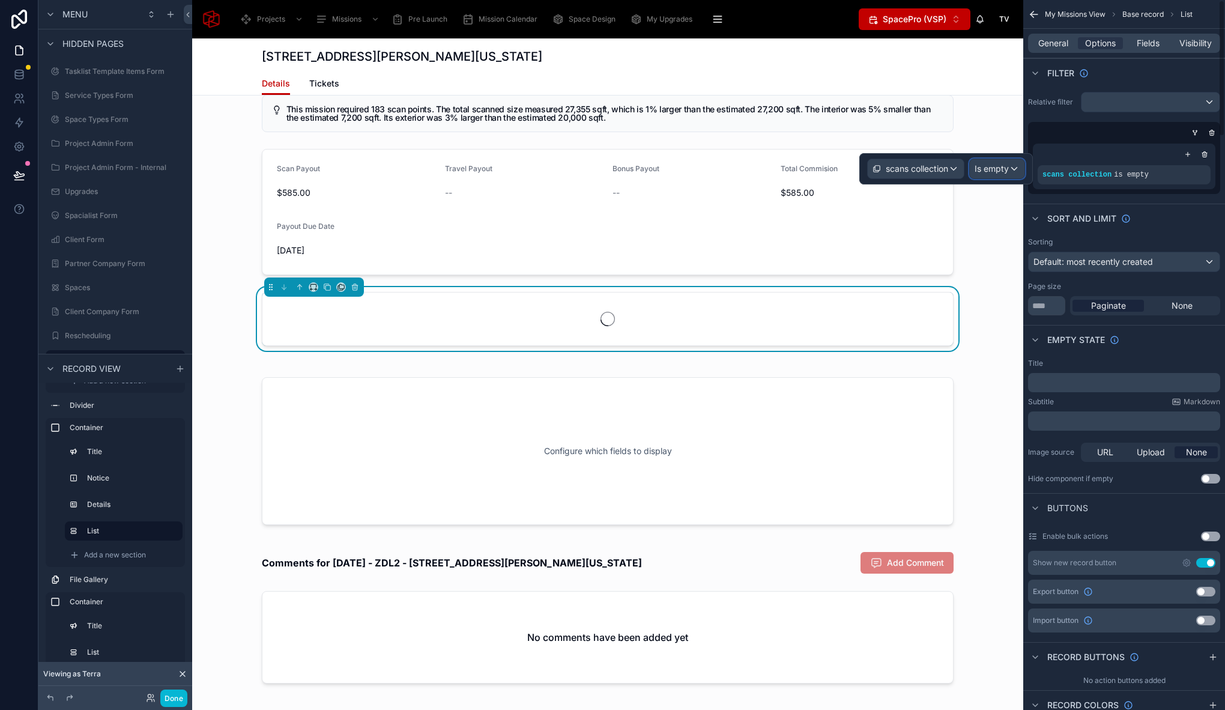
click at [1009, 174] on div "Is empty" at bounding box center [996, 168] width 55 height 19
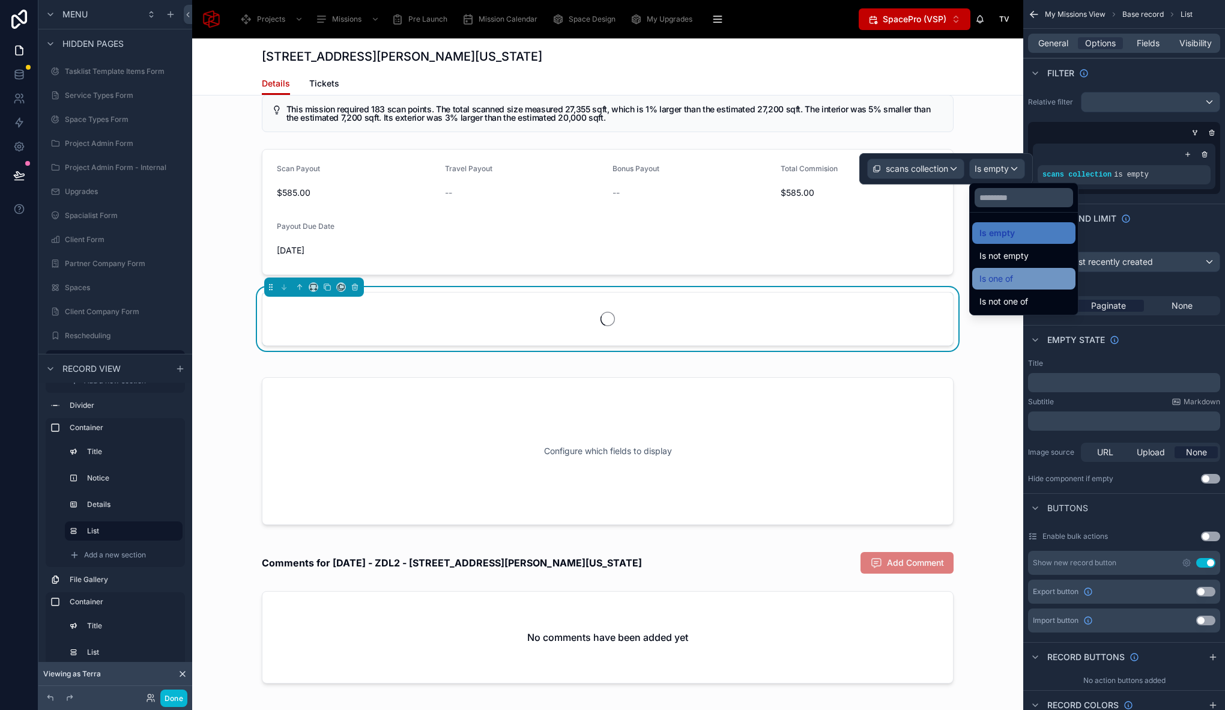
click at [1015, 283] on div "Is one of" at bounding box center [1023, 278] width 89 height 14
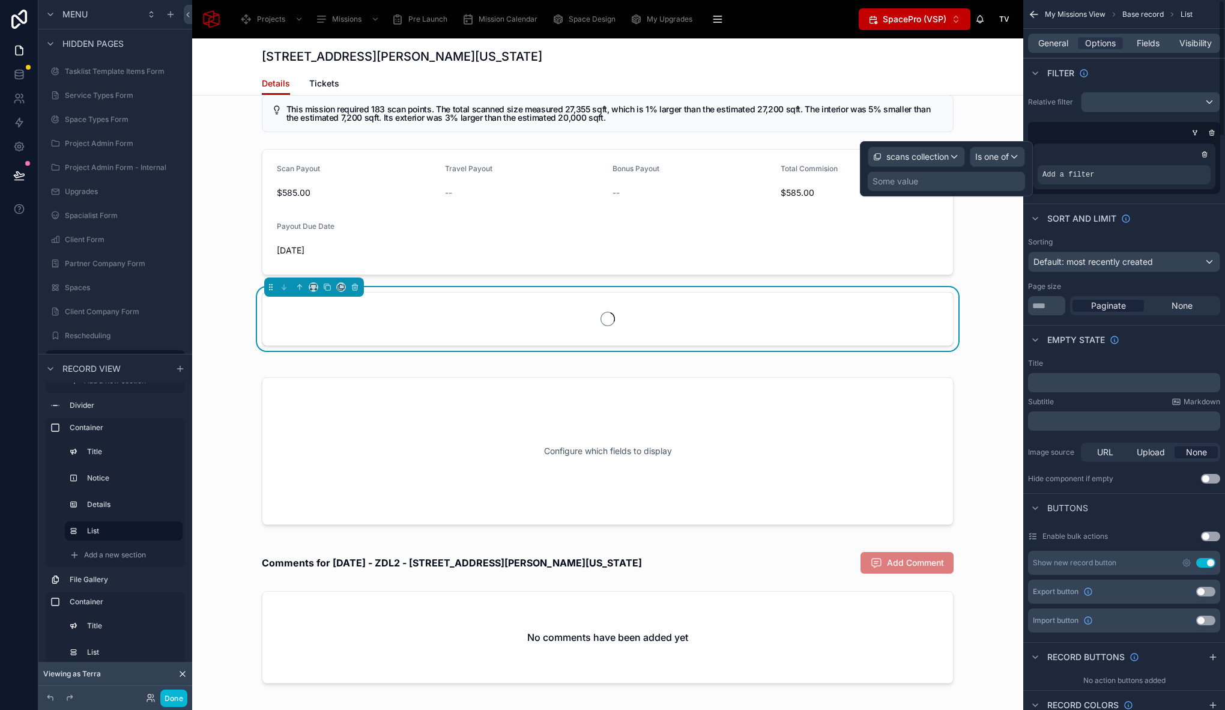
click at [945, 185] on div "Some value" at bounding box center [945, 181] width 157 height 19
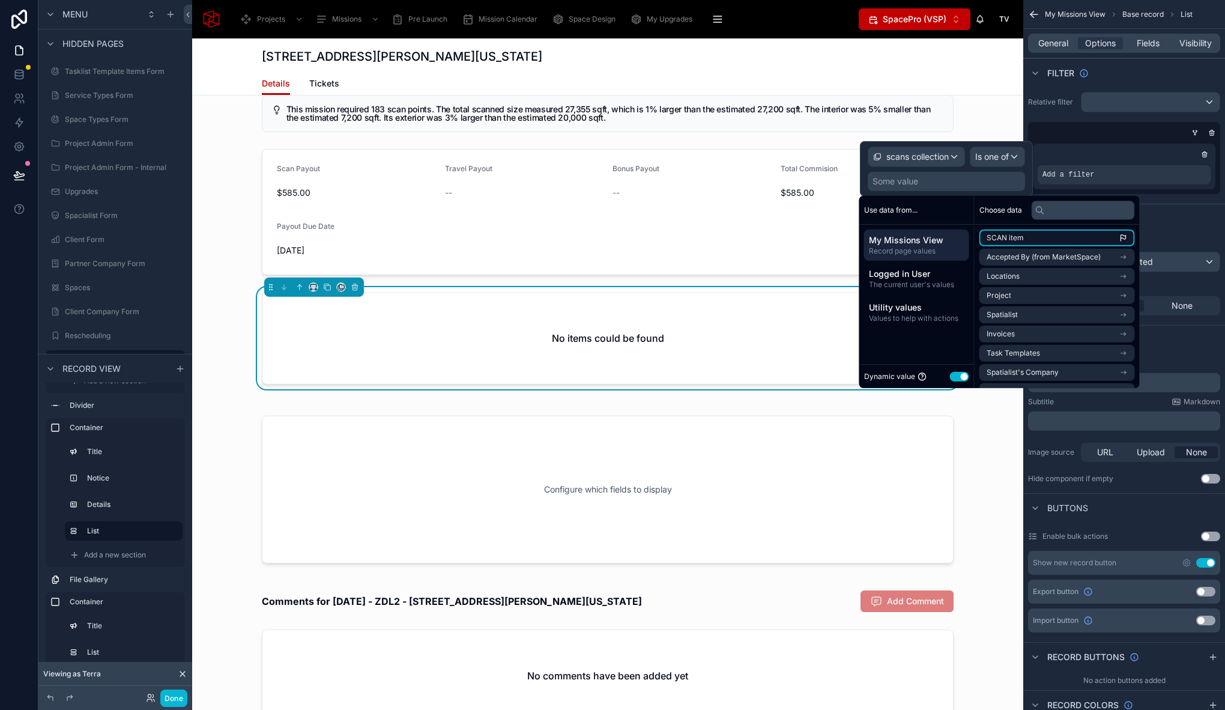
click at [1014, 238] on span "SCAN item" at bounding box center [1004, 238] width 37 height 10
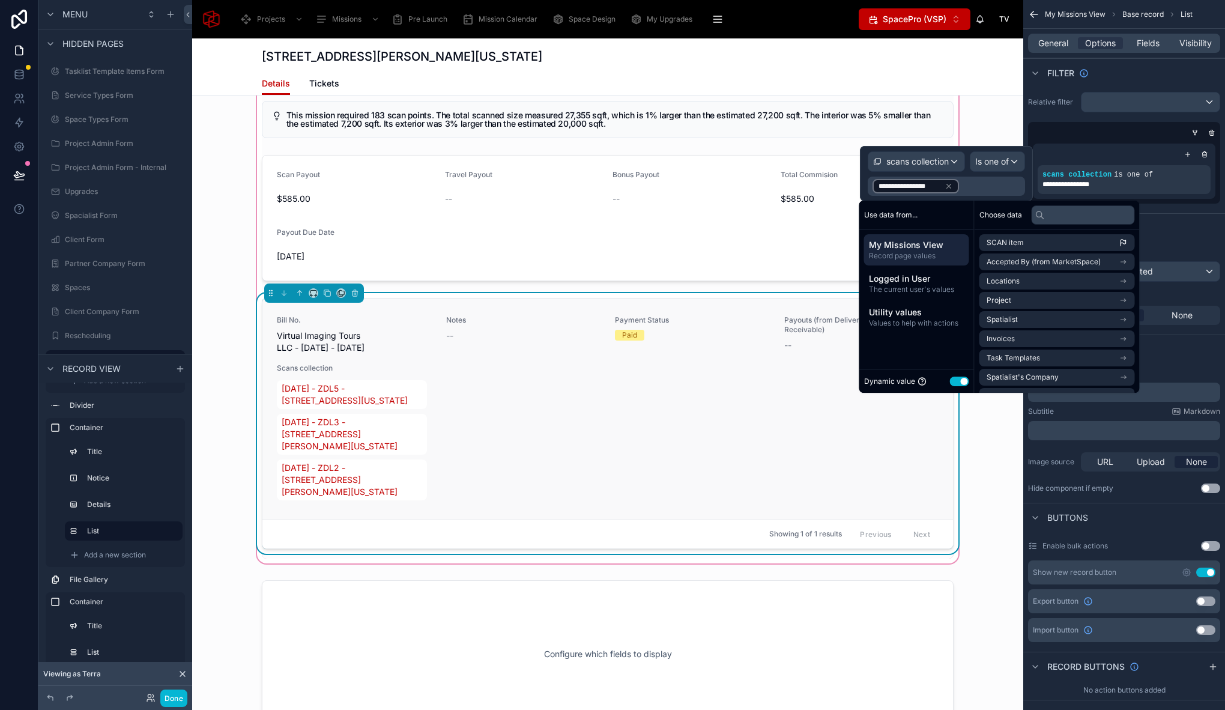
scroll to position [6486, 0]
click at [700, 379] on div "Bill No. Virtual Imaging Tours LLC - 08/08/2025 - 08/08/2025 Notes -- Payment S…" at bounding box center [608, 409] width 662 height 187
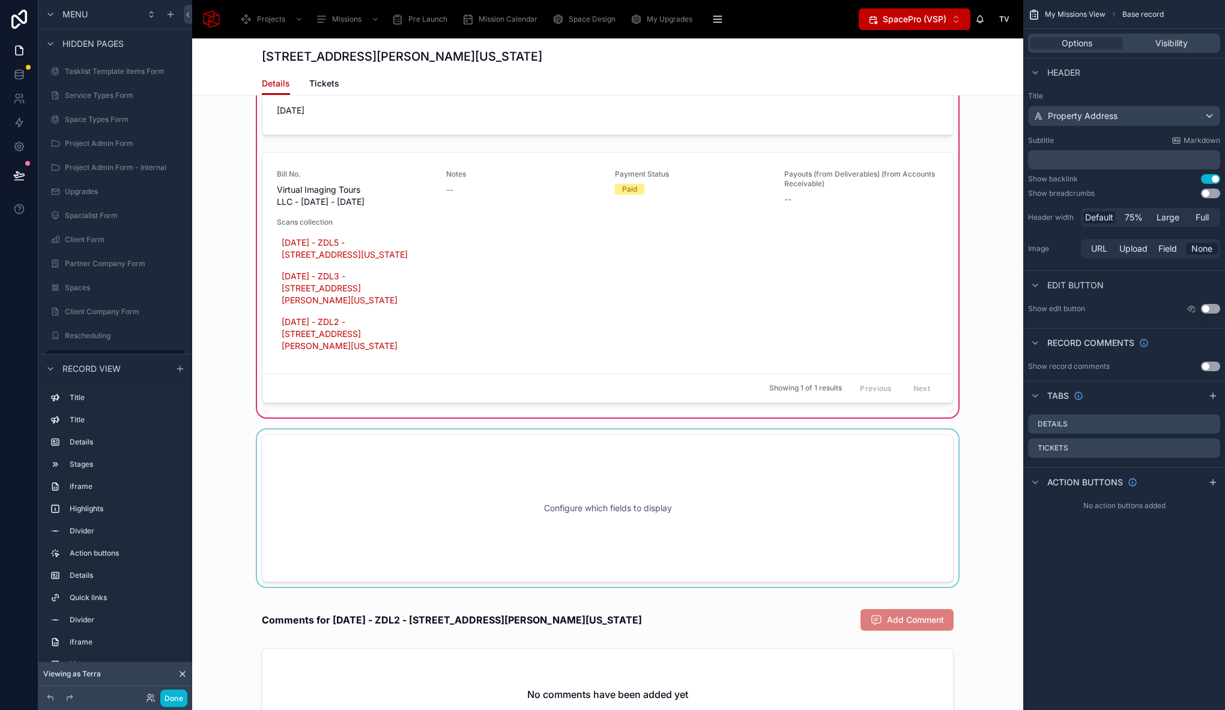
scroll to position [6498, 0]
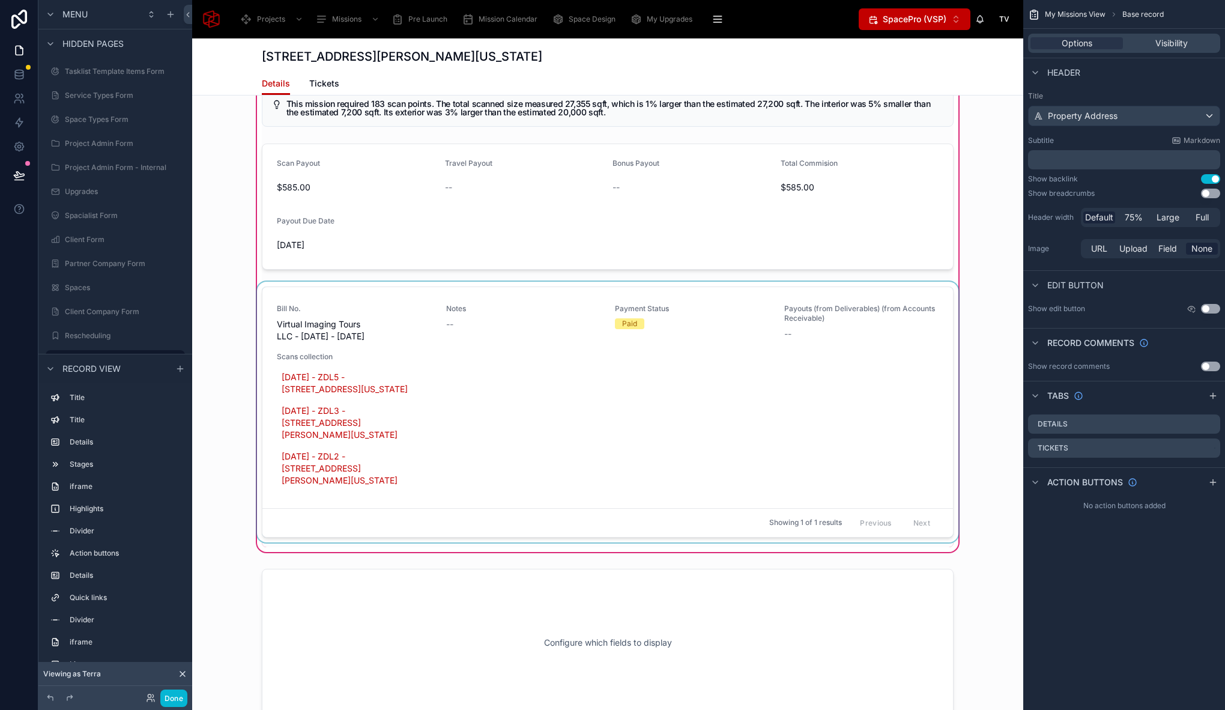
click at [838, 292] on div at bounding box center [608, 414] width 706 height 265
click at [896, 274] on div at bounding box center [608, 207] width 706 height 136
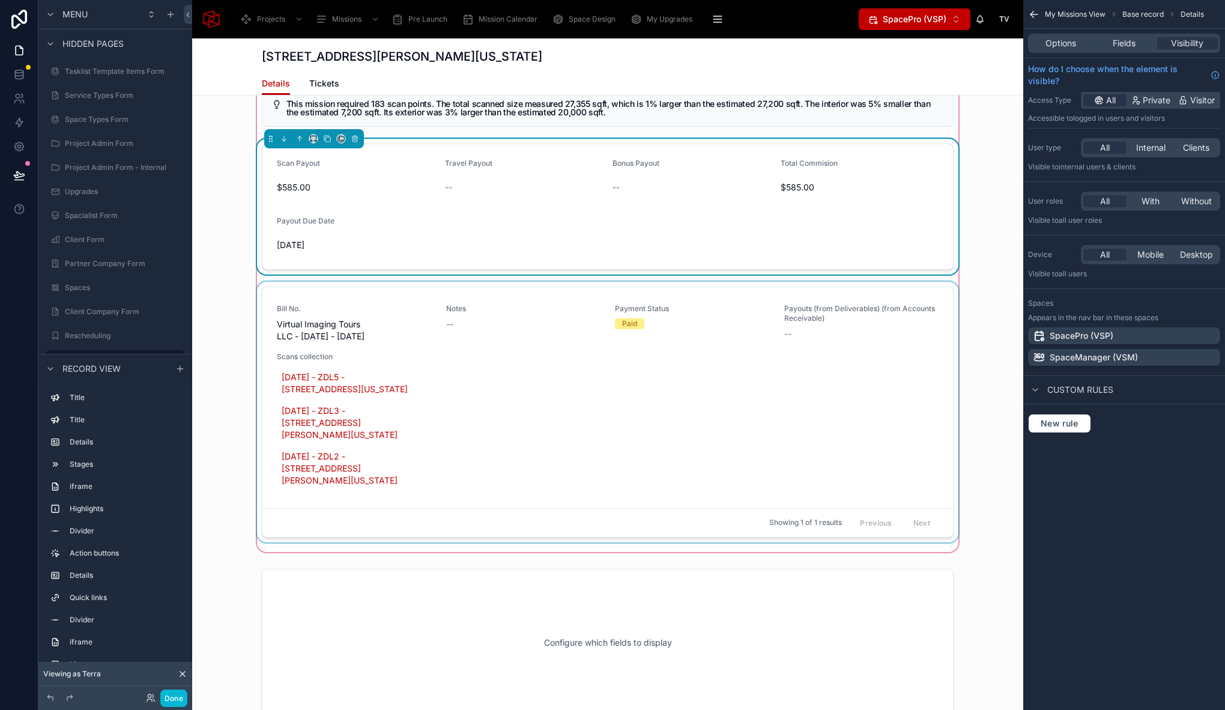
click at [915, 297] on div at bounding box center [608, 414] width 706 height 265
click at [865, 375] on div at bounding box center [608, 414] width 706 height 265
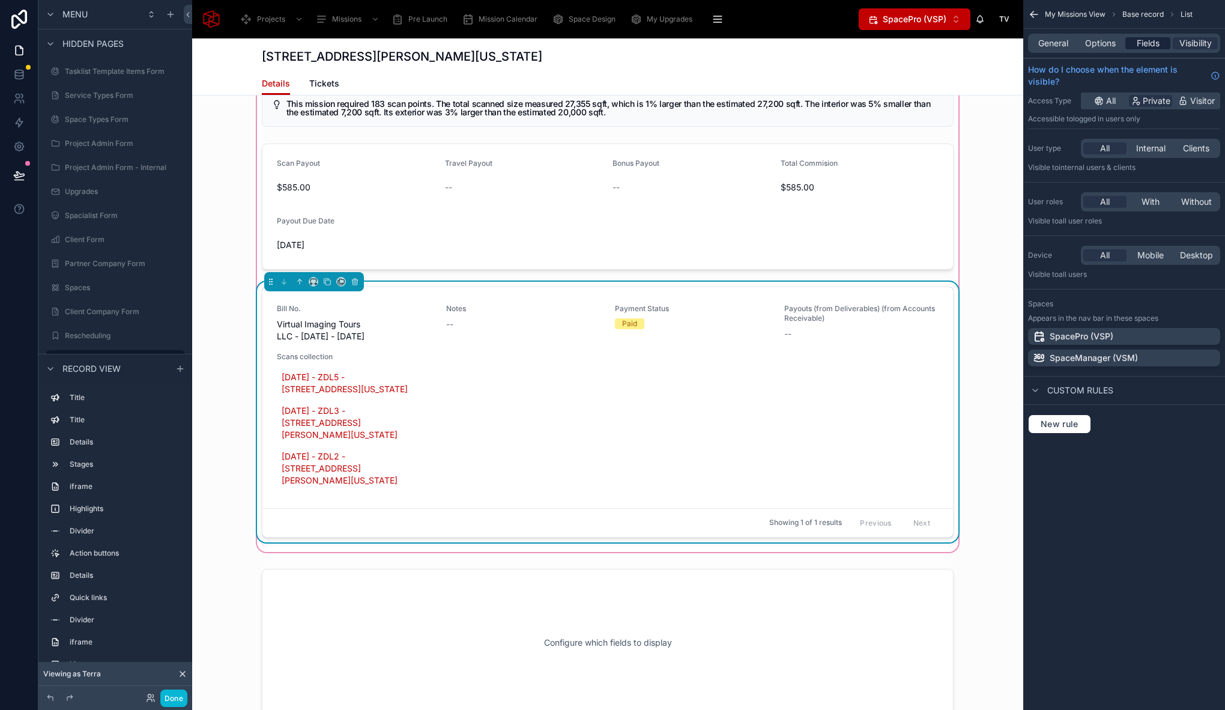
click at [1148, 39] on span "Fields" at bounding box center [1147, 43] width 23 height 12
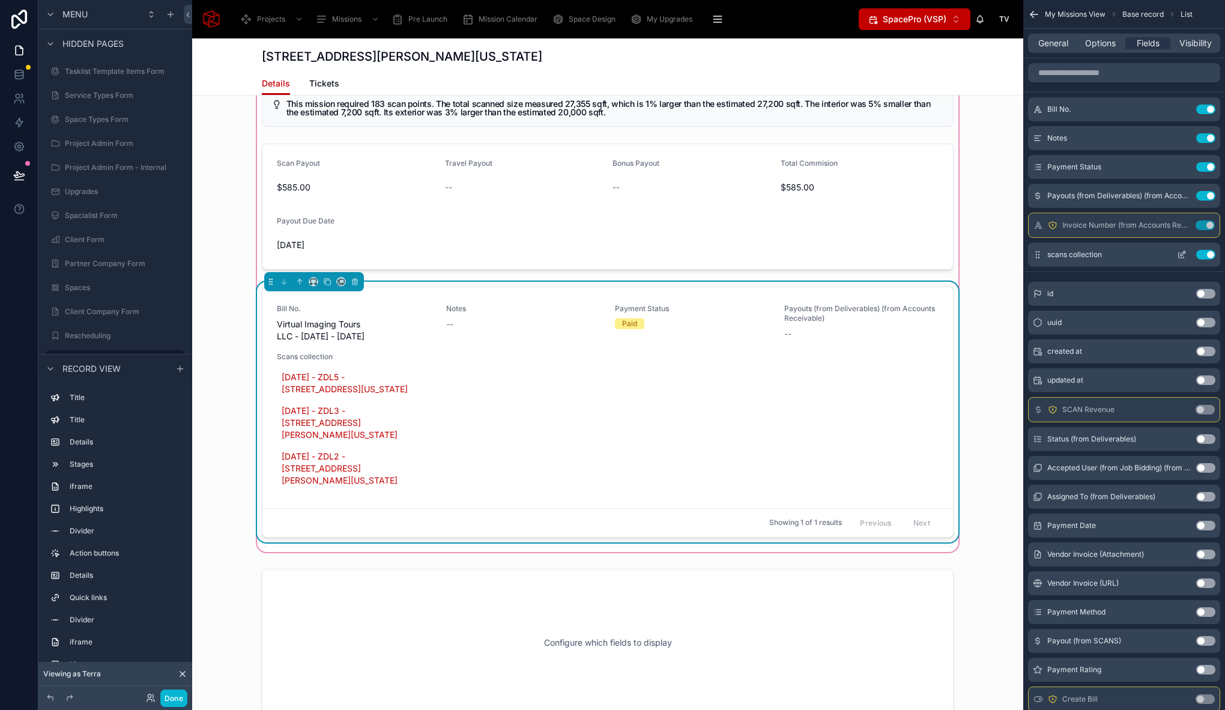
click at [1203, 250] on button "Use setting" at bounding box center [1205, 255] width 19 height 10
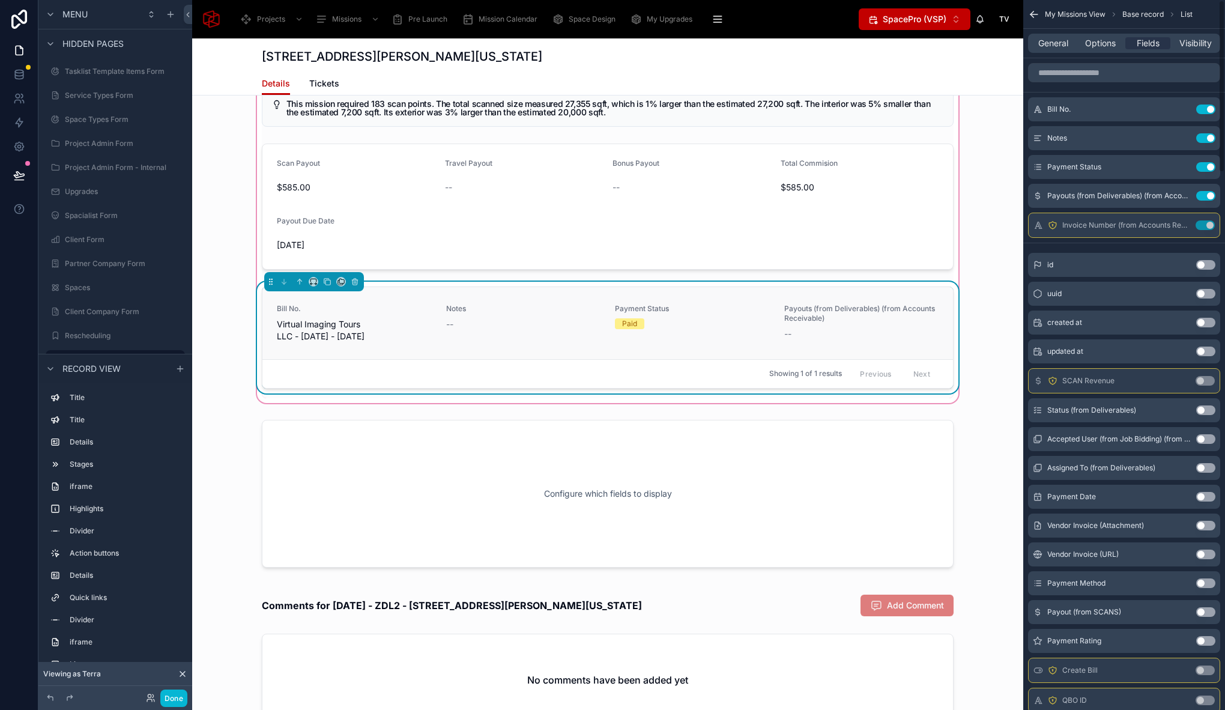
scroll to position [6450, 0]
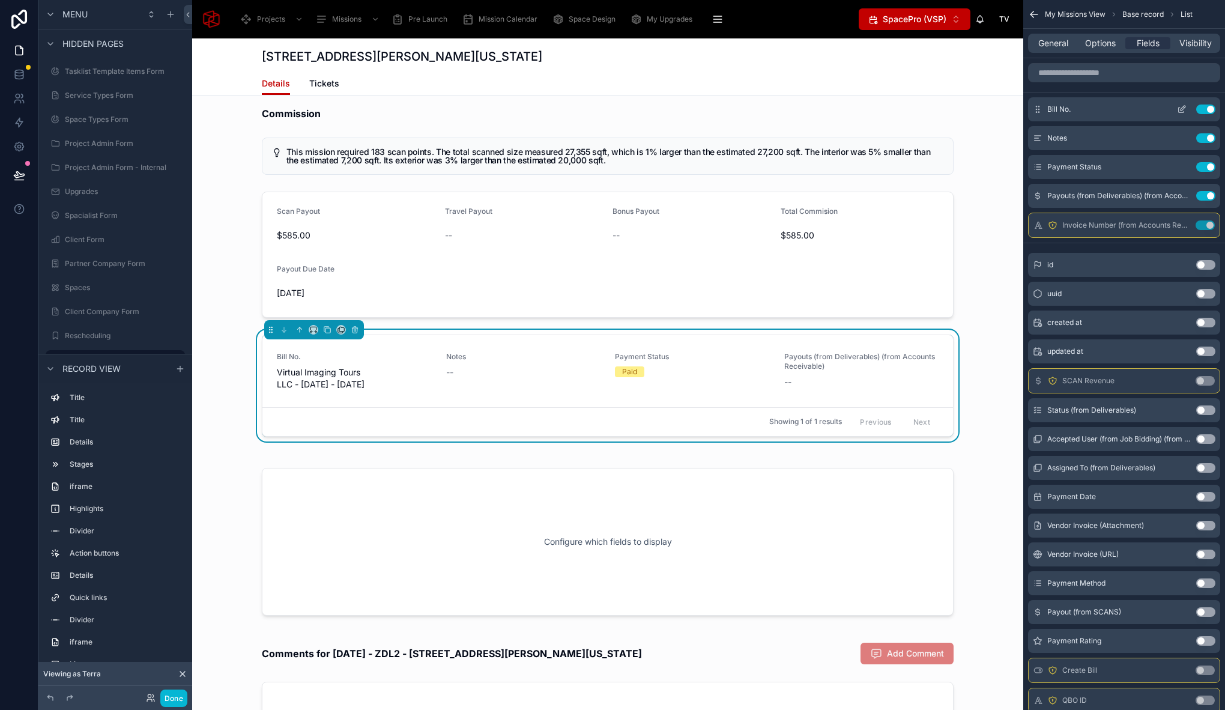
click at [1182, 109] on icon "scrollable content" at bounding box center [1182, 109] width 10 height 10
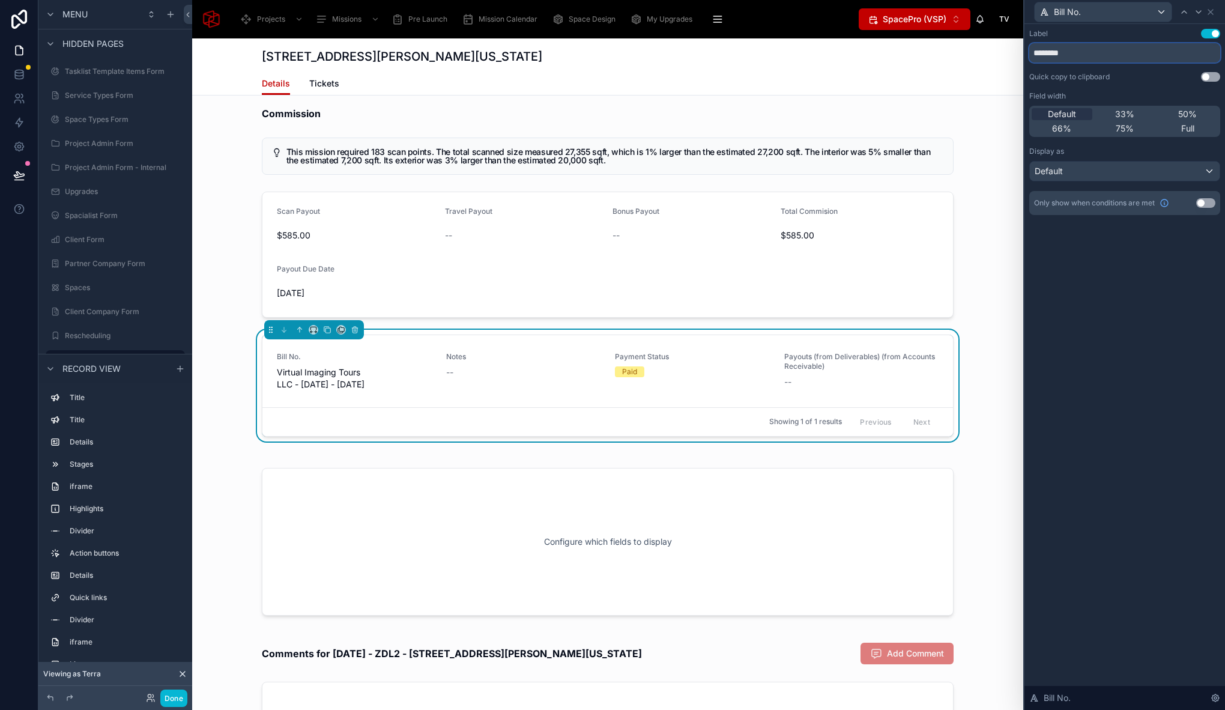
click at [1087, 50] on input "********" at bounding box center [1124, 52] width 191 height 19
type input "**********"
click at [1190, 266] on div "**********" at bounding box center [1124, 367] width 201 height 686
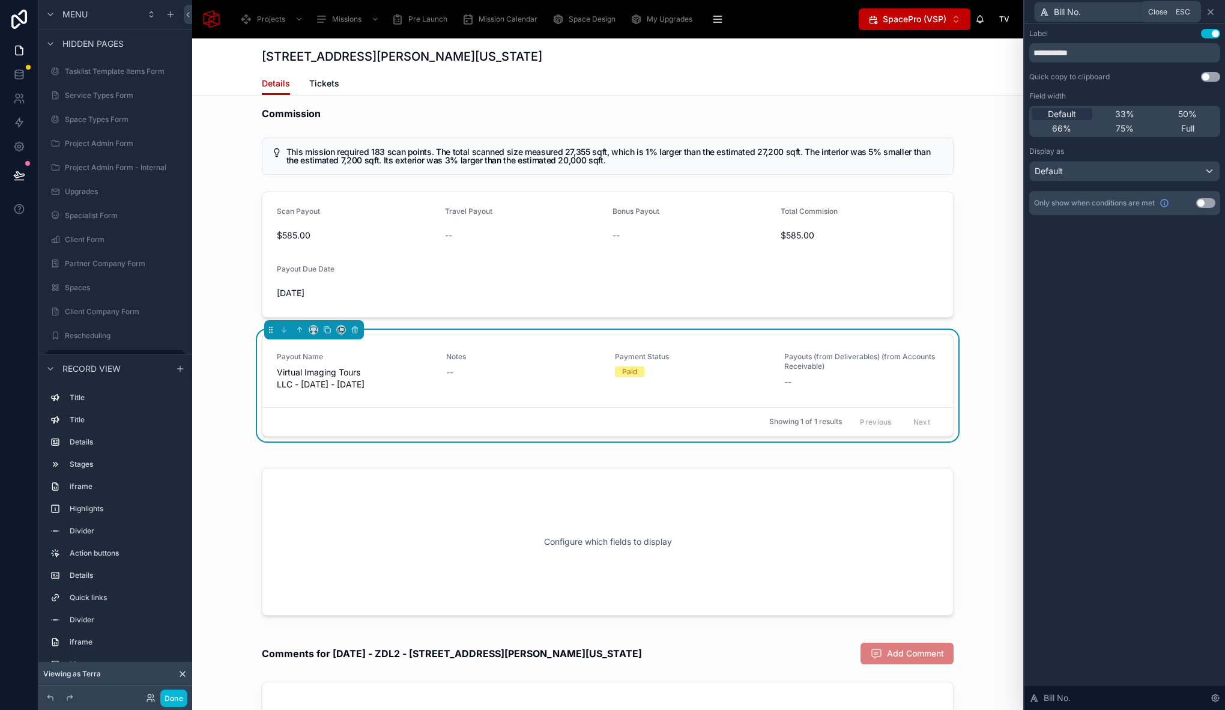
click at [1213, 12] on icon at bounding box center [1210, 12] width 10 height 10
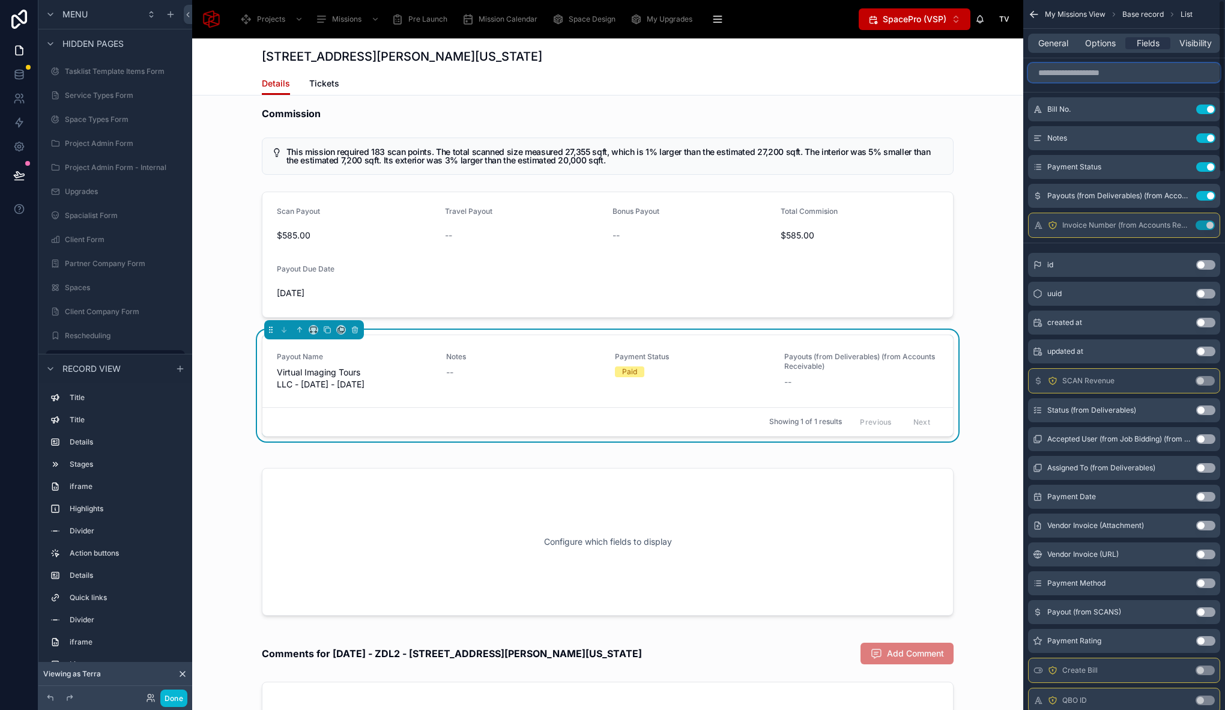
click at [1121, 76] on input "scrollable content" at bounding box center [1124, 72] width 192 height 19
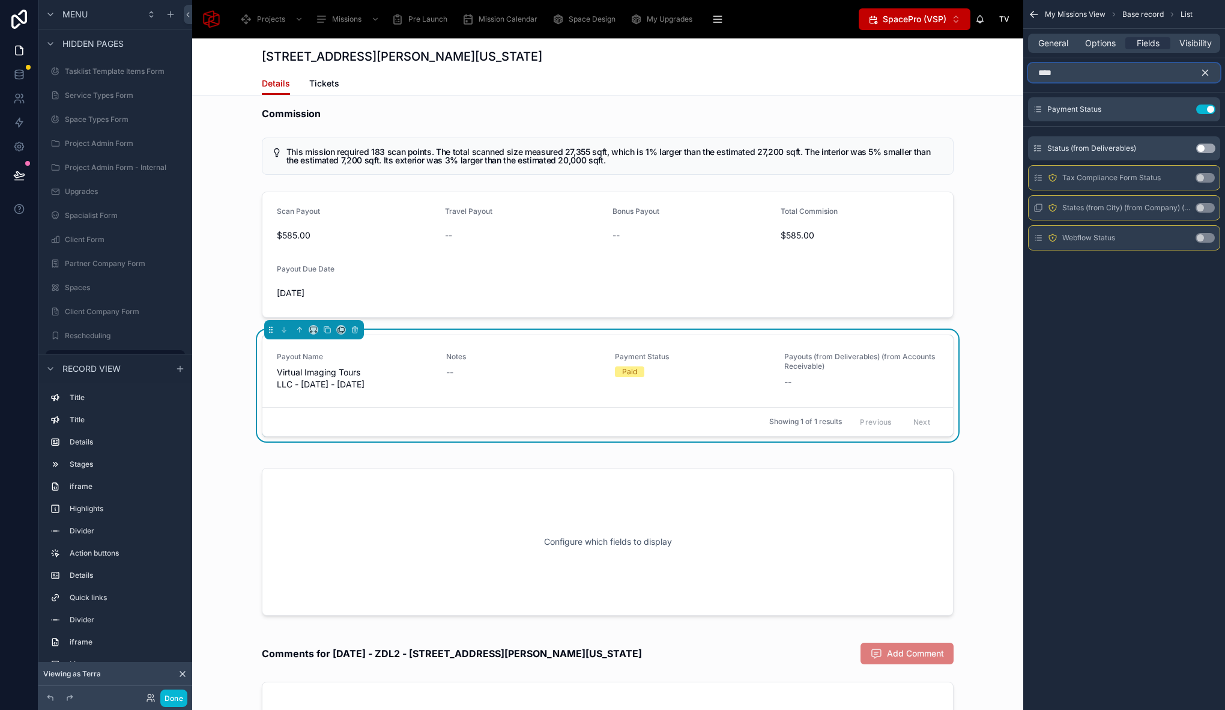
type input "****"
click at [1203, 74] on icon "scrollable content" at bounding box center [1204, 72] width 5 height 5
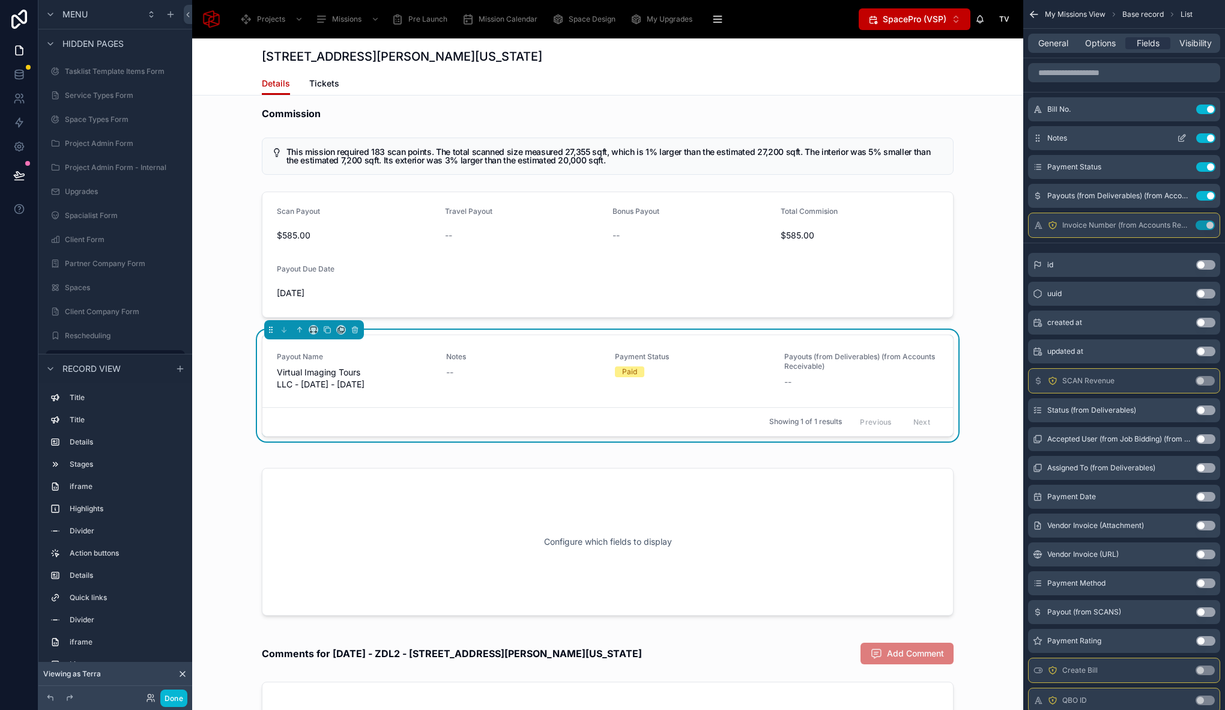
drag, startPoint x: 1041, startPoint y: 170, endPoint x: 1041, endPoint y: 131, distance: 38.4
click at [1041, 131] on div "Bill No. Use setting Notes Use setting Payment Status Use setting Payouts (from…" at bounding box center [1124, 167] width 202 height 140
click at [1206, 167] on button "Use setting" at bounding box center [1205, 167] width 19 height 10
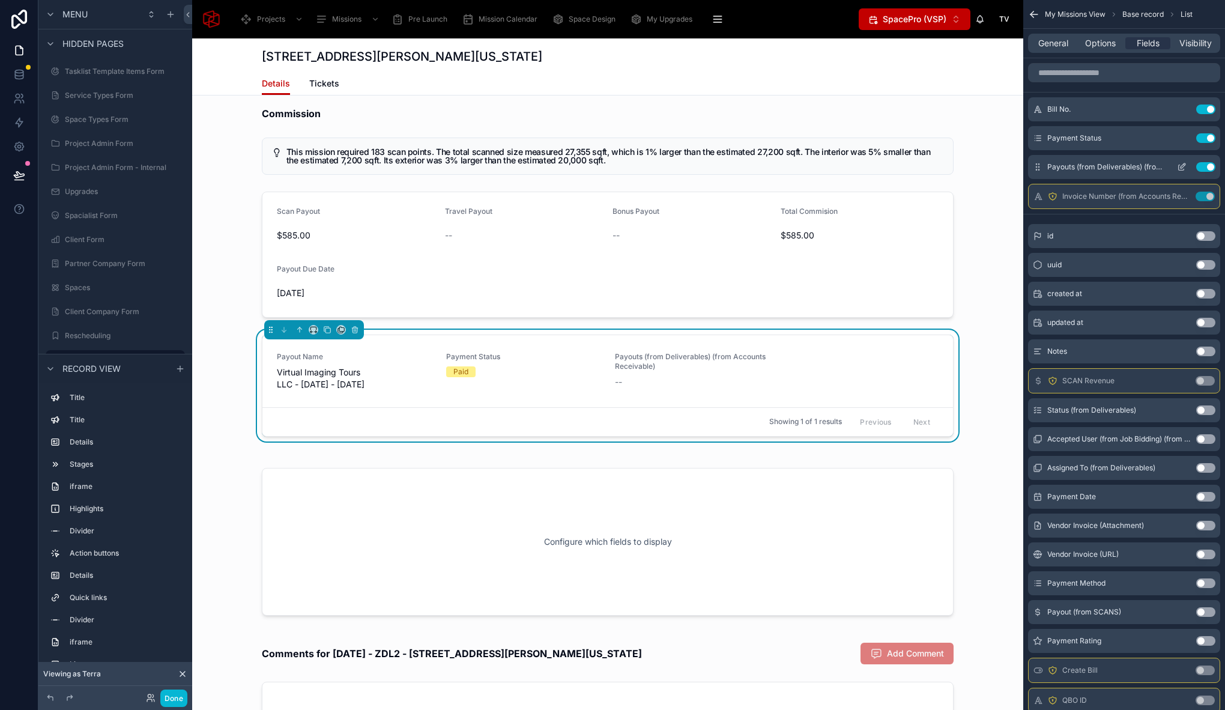
click at [1207, 166] on button "Use setting" at bounding box center [1205, 167] width 19 height 10
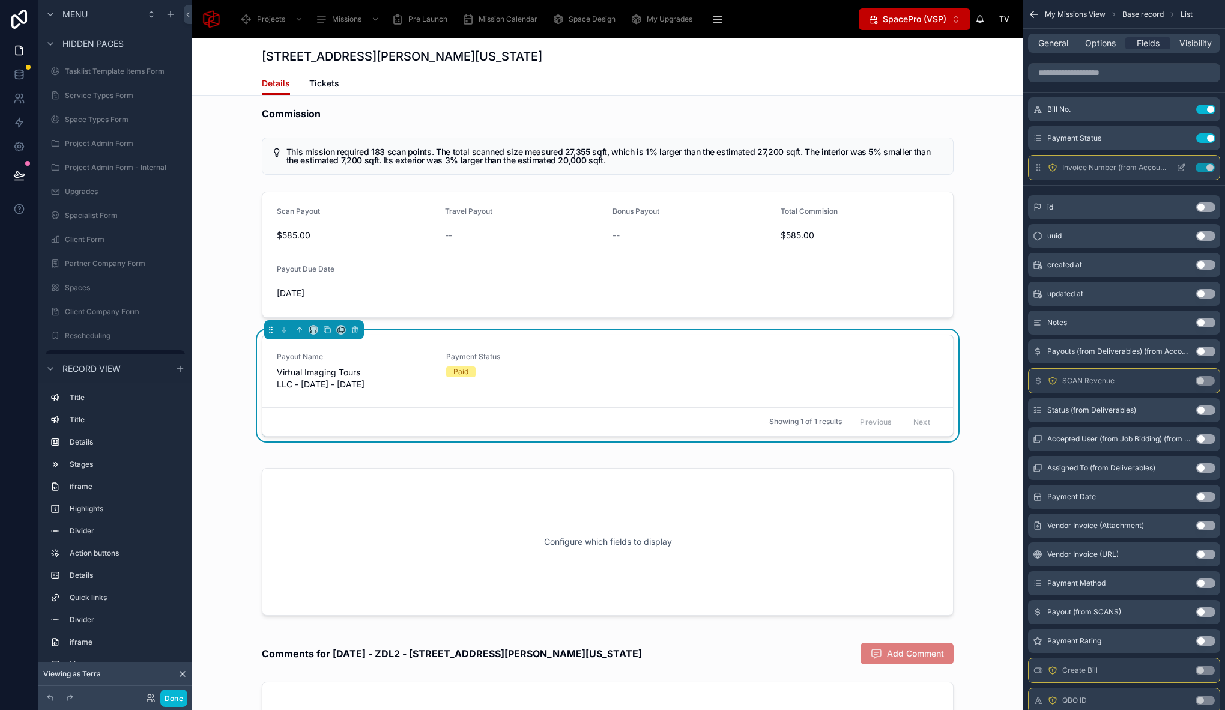
click at [1203, 165] on button "Use setting" at bounding box center [1204, 168] width 19 height 10
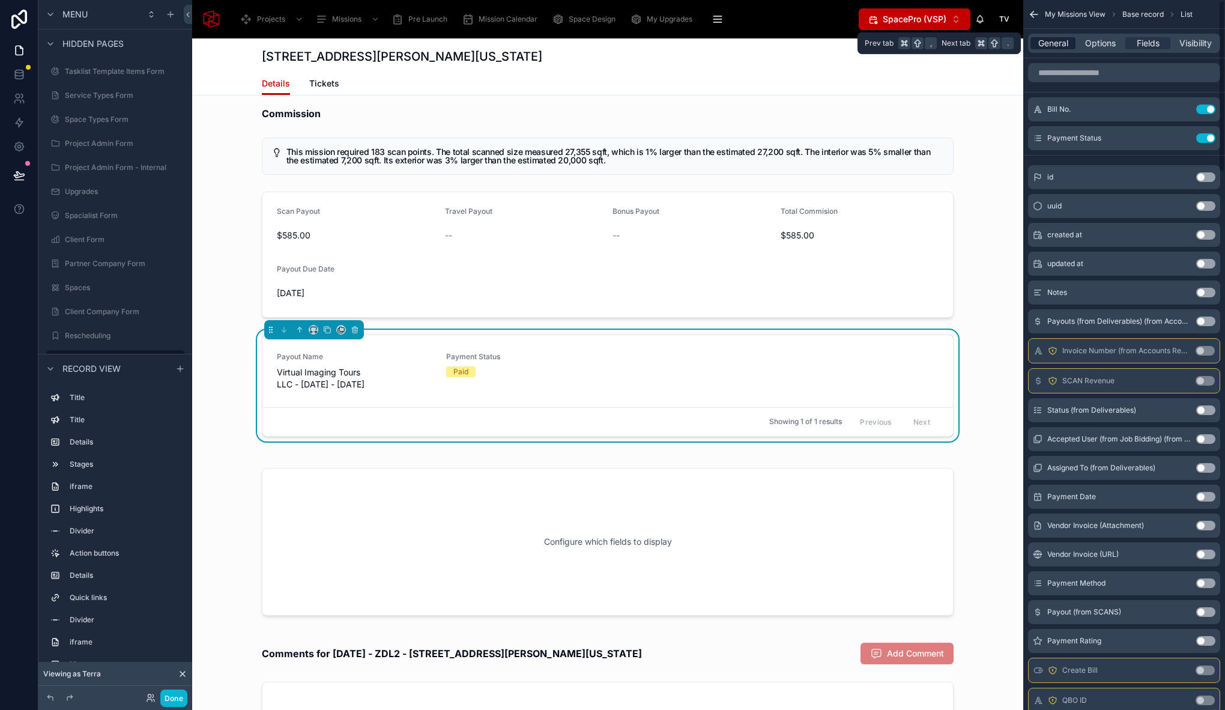
click at [1042, 44] on span "General" at bounding box center [1053, 43] width 30 height 12
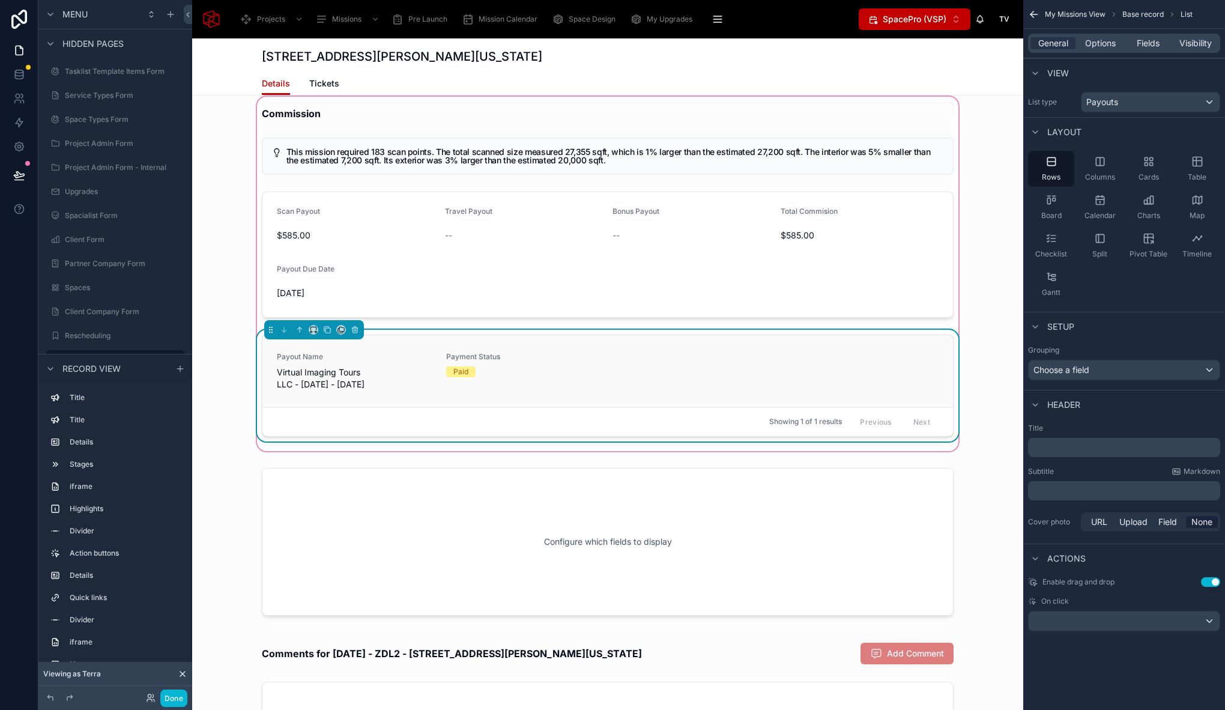
click at [553, 360] on link "Payout Name Virtual Imaging Tours LLC - 08/08/2025 - 08/08/2025 Payment Status …" at bounding box center [607, 371] width 690 height 72
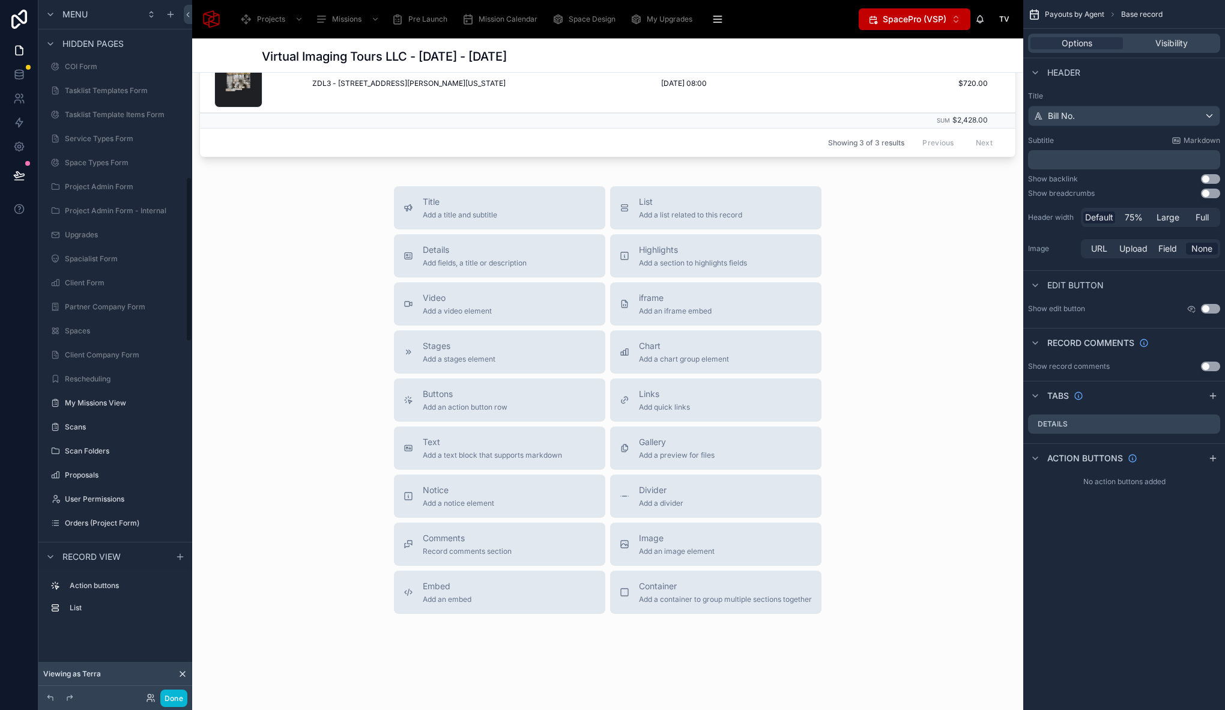
scroll to position [249, 0]
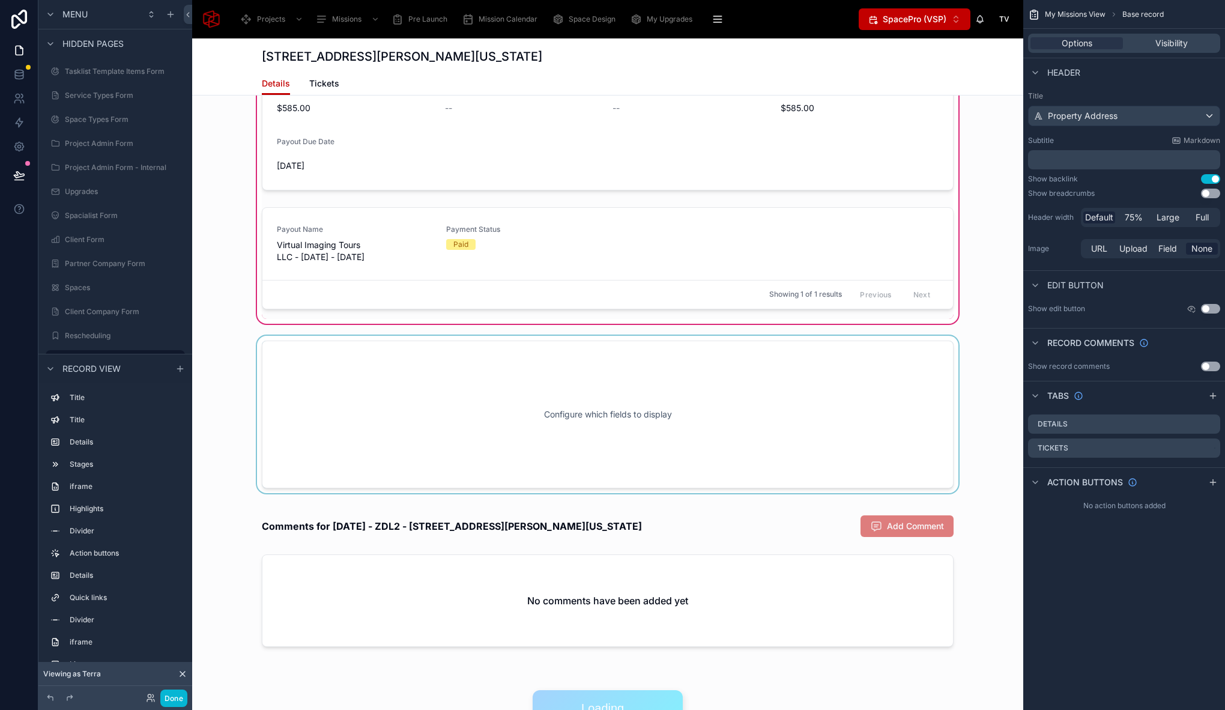
scroll to position [6511, 0]
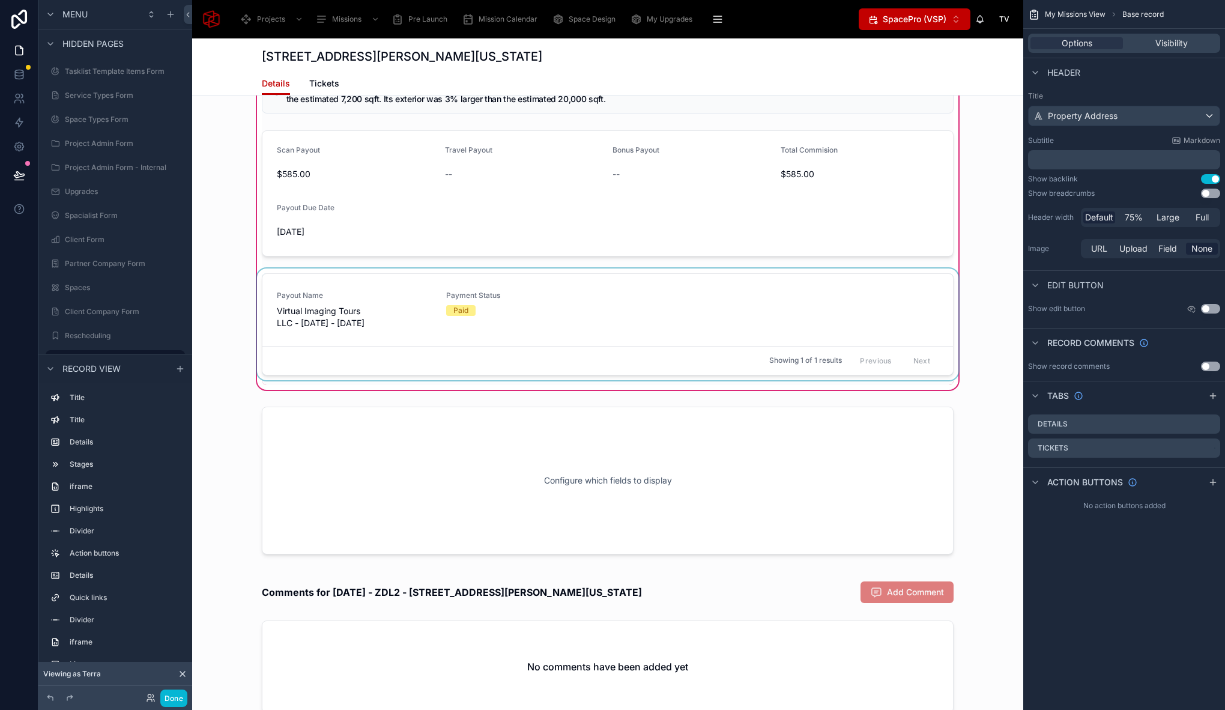
click at [406, 281] on div at bounding box center [608, 326] width 706 height 116
click at [644, 282] on div at bounding box center [608, 326] width 706 height 116
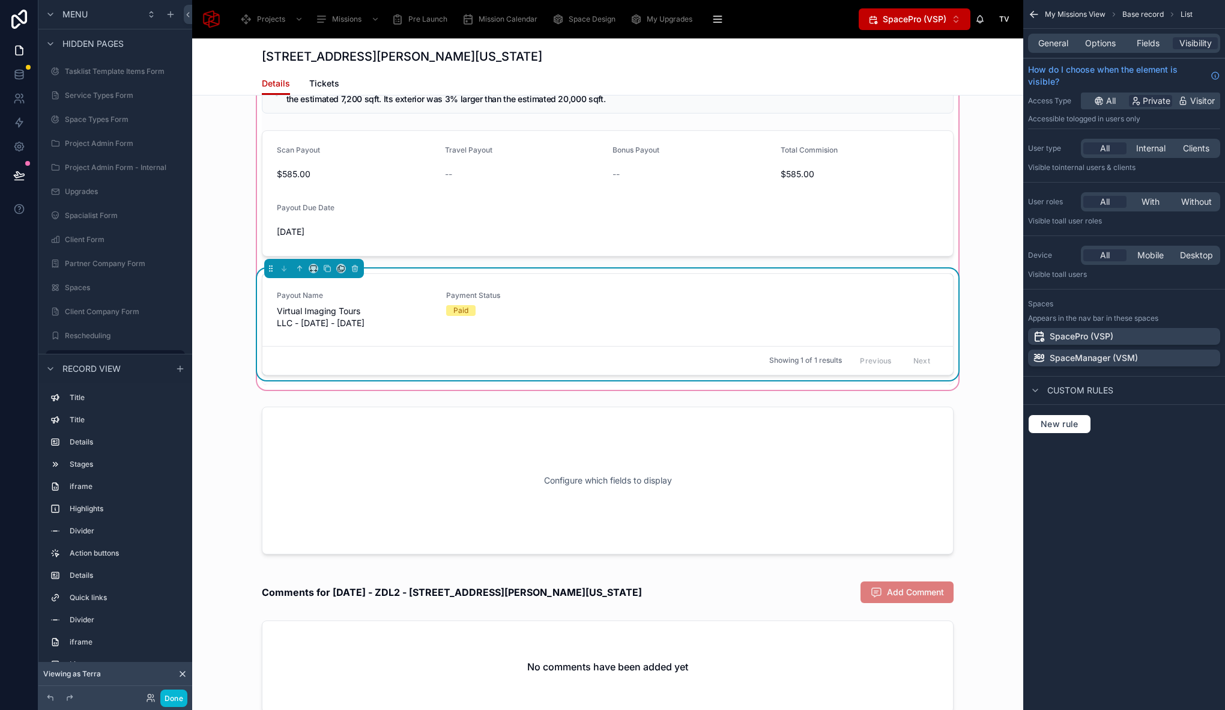
click at [657, 278] on div "Payout Name Virtual Imaging Tours LLC - 08/08/2025 - 08/08/2025 Payment Status …" at bounding box center [608, 326] width 706 height 116
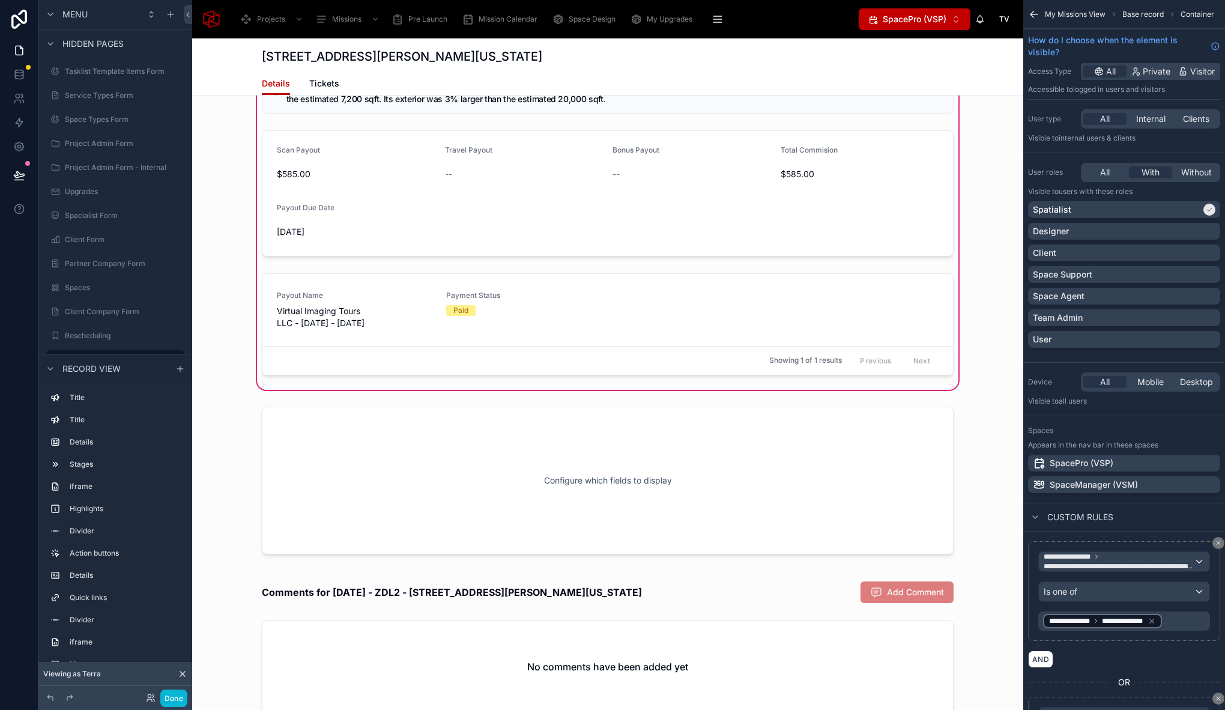
click at [867, 277] on div at bounding box center [608, 326] width 706 height 116
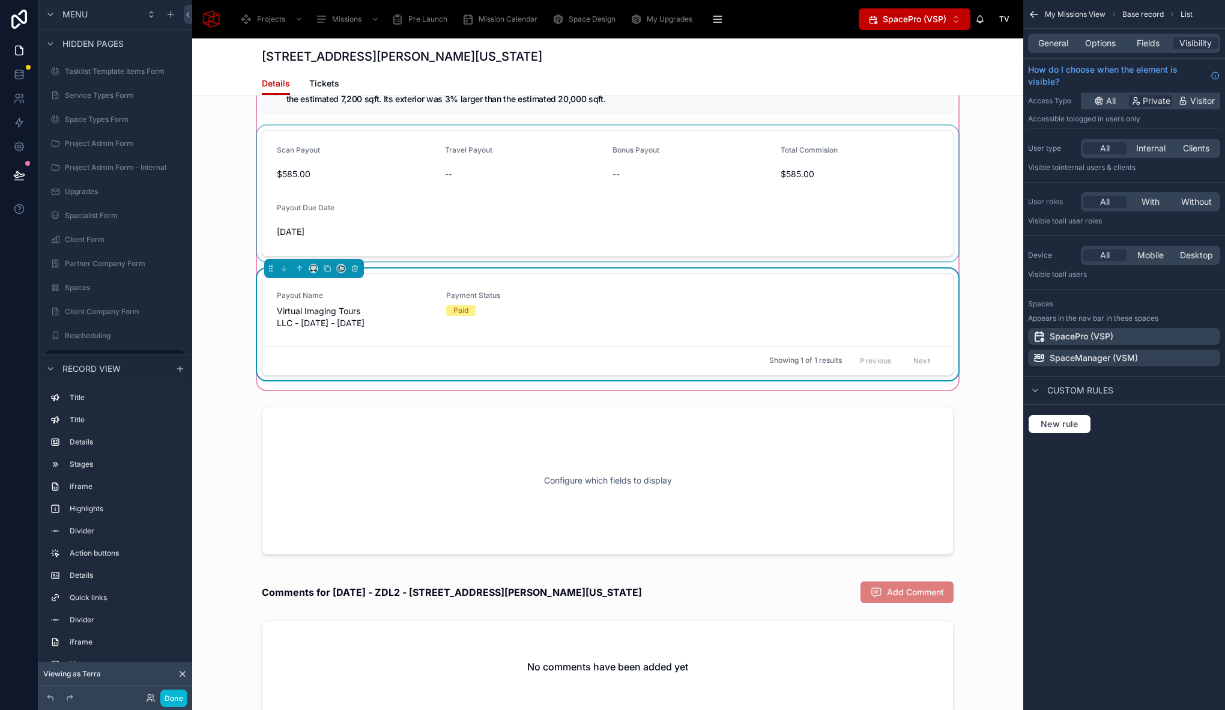
click at [807, 241] on div at bounding box center [608, 193] width 706 height 136
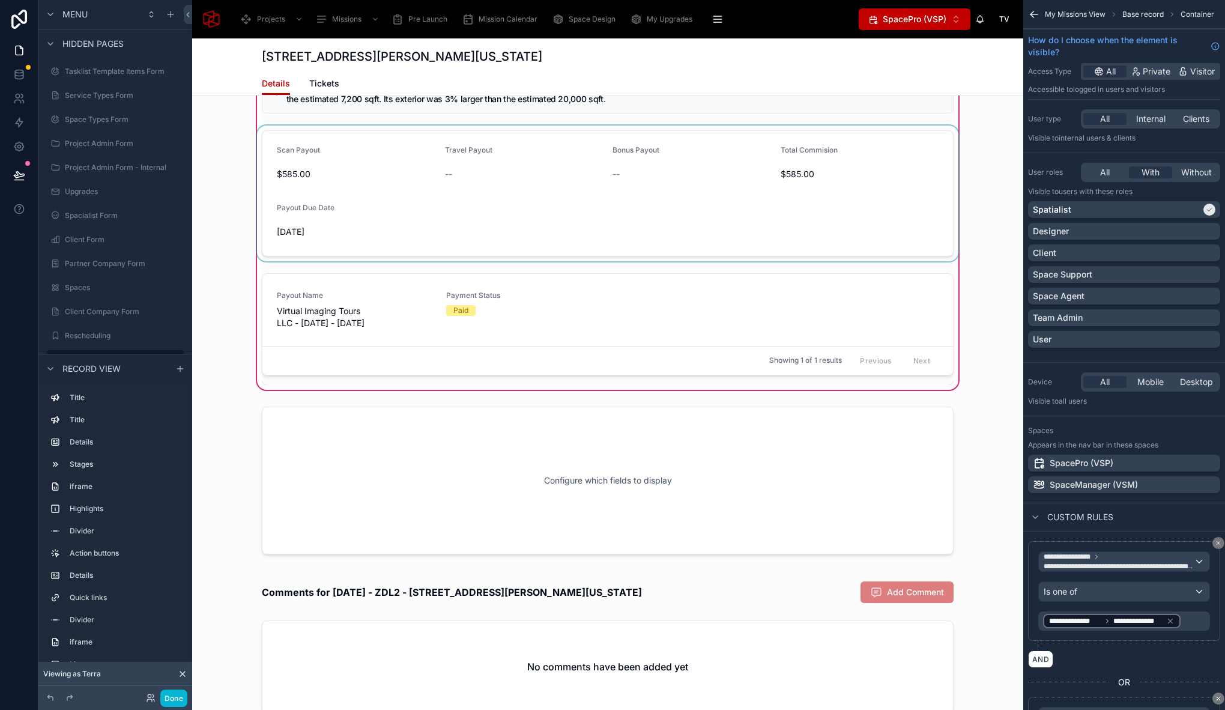
click at [839, 342] on div at bounding box center [608, 326] width 706 height 116
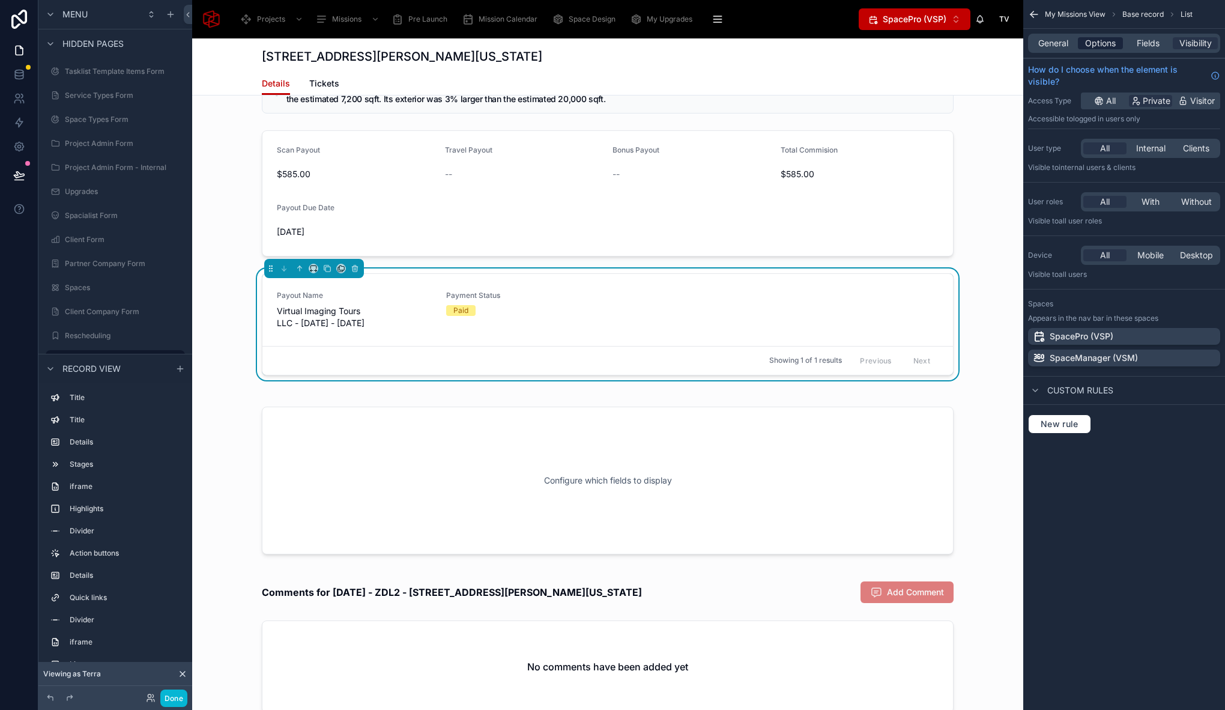
click at [1105, 46] on span "Options" at bounding box center [1100, 43] width 31 height 12
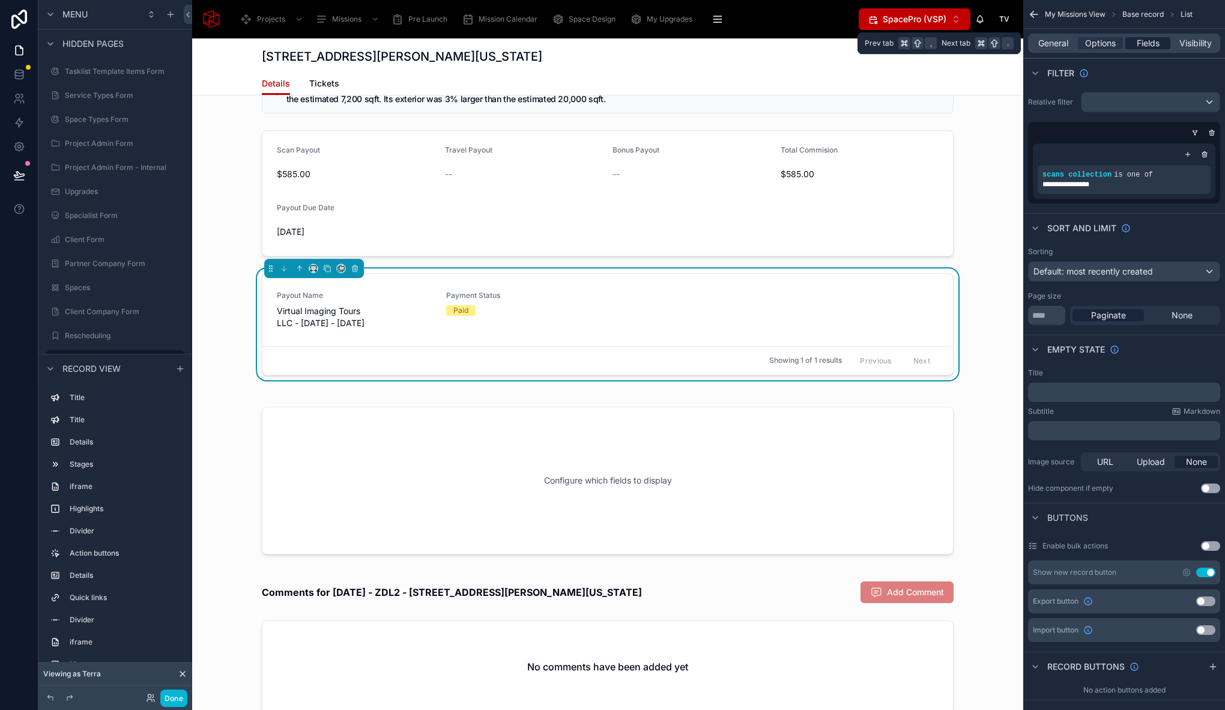
click at [1148, 44] on span "Fields" at bounding box center [1147, 43] width 23 height 12
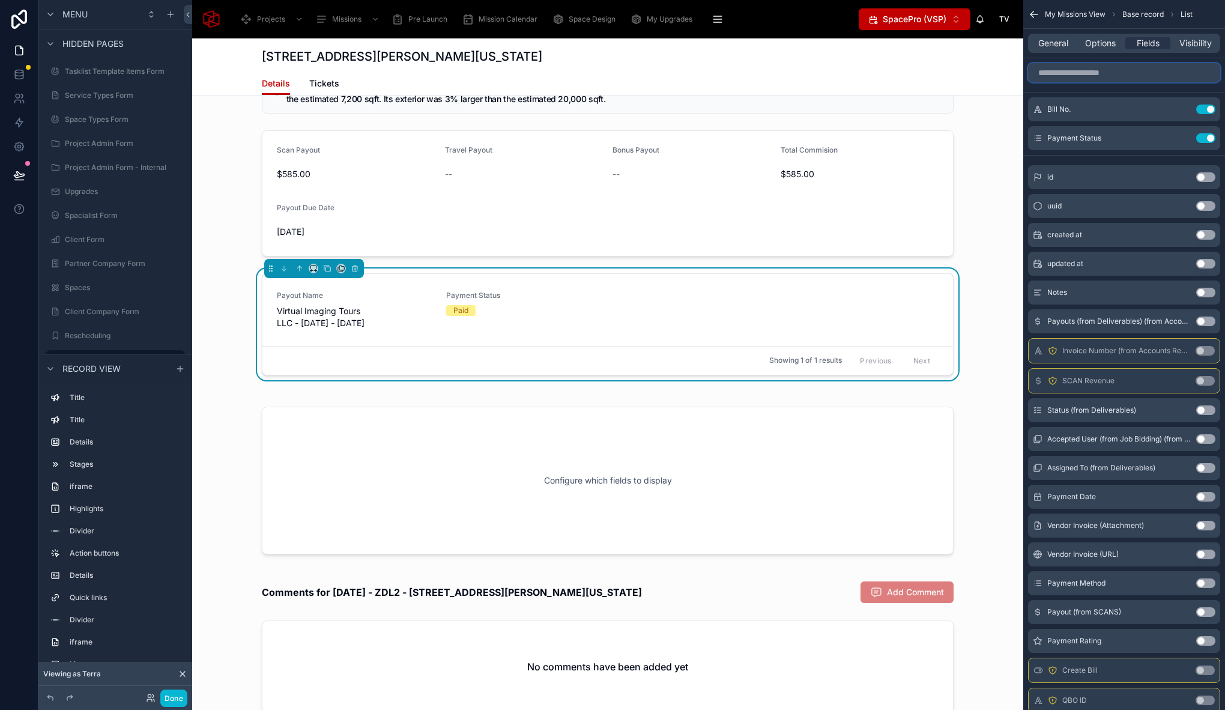
click at [1108, 74] on input "scrollable content" at bounding box center [1124, 72] width 192 height 19
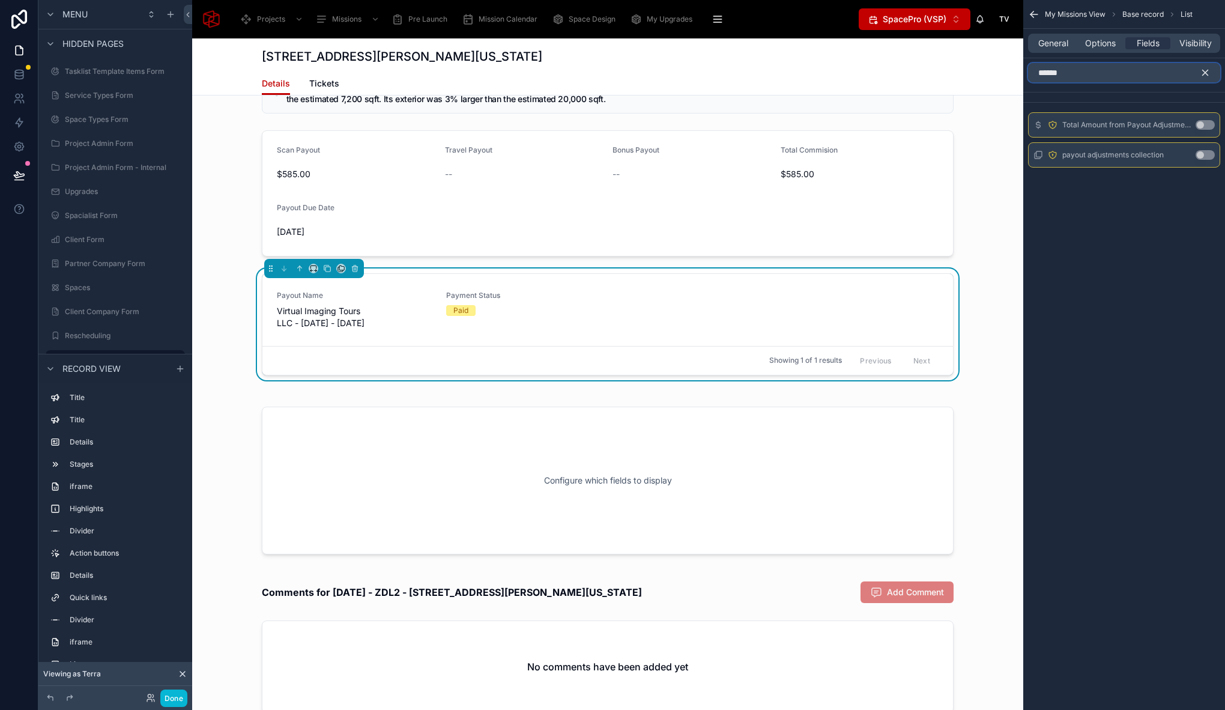
type input "******"
click at [1210, 126] on button "Use setting" at bounding box center [1204, 125] width 19 height 10
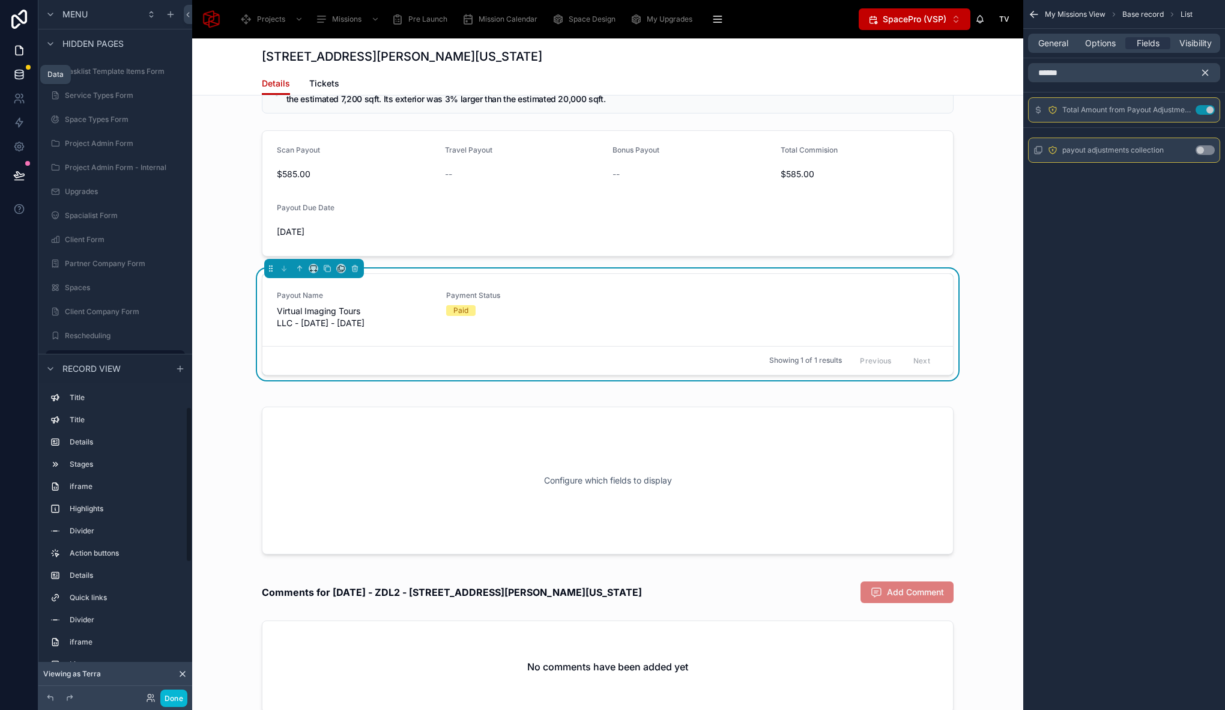
click at [21, 74] on icon at bounding box center [19, 74] width 12 height 12
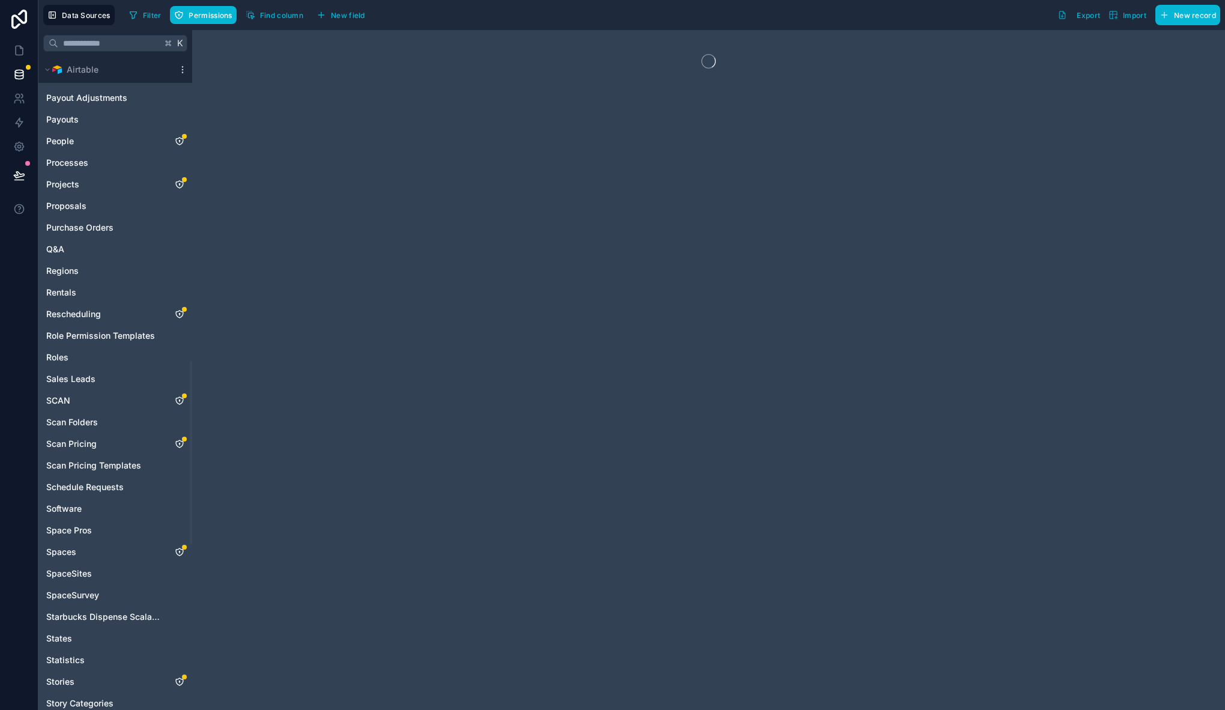
scroll to position [1086, 0]
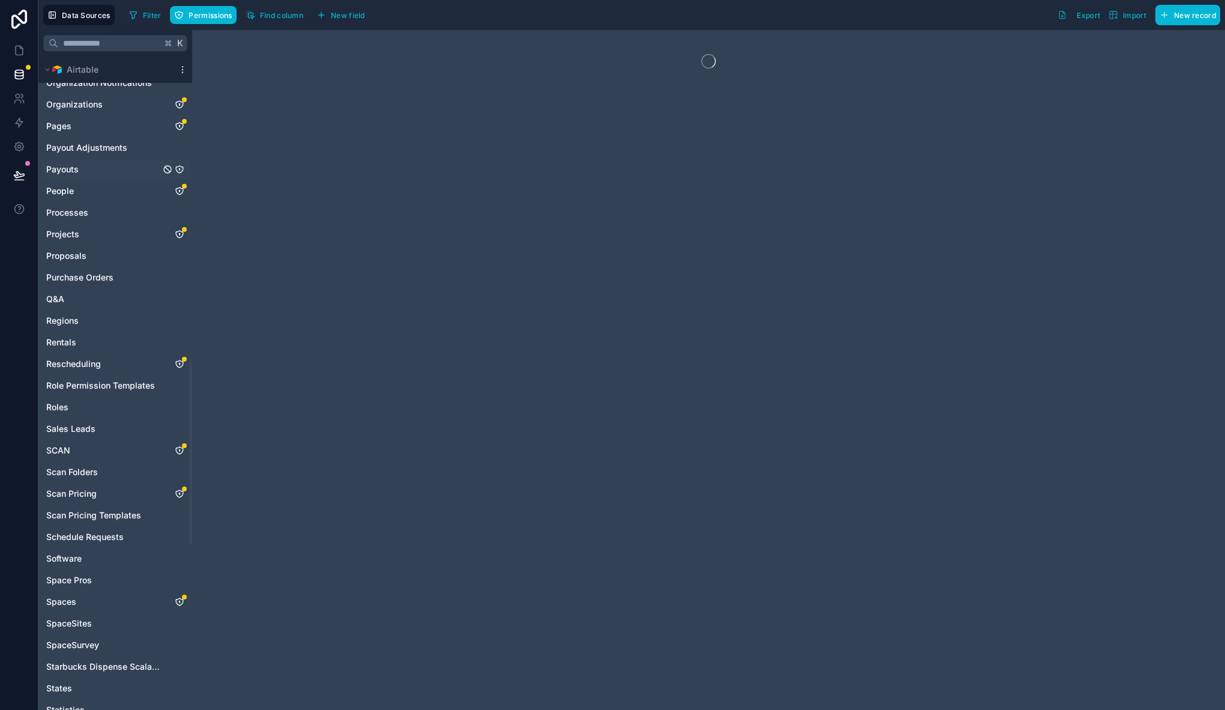
click at [179, 170] on icon "Payouts" at bounding box center [180, 169] width 10 height 10
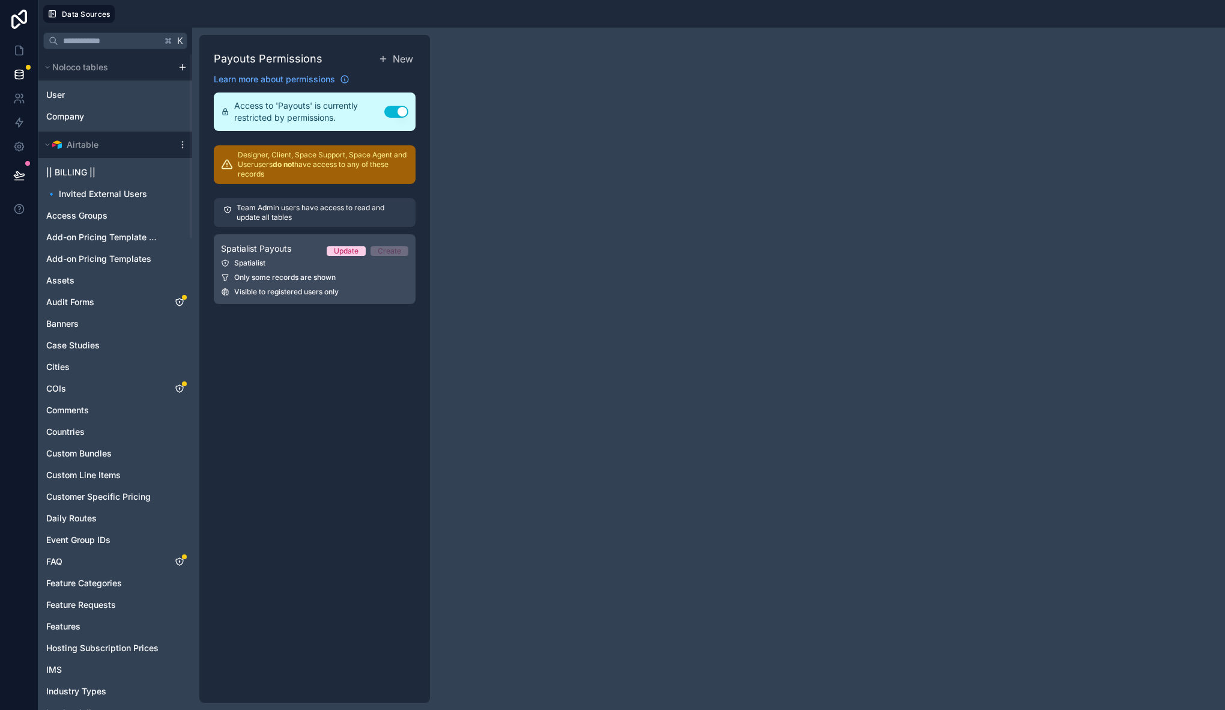
click at [269, 287] on span "Visible to registered users only" at bounding box center [286, 292] width 104 height 10
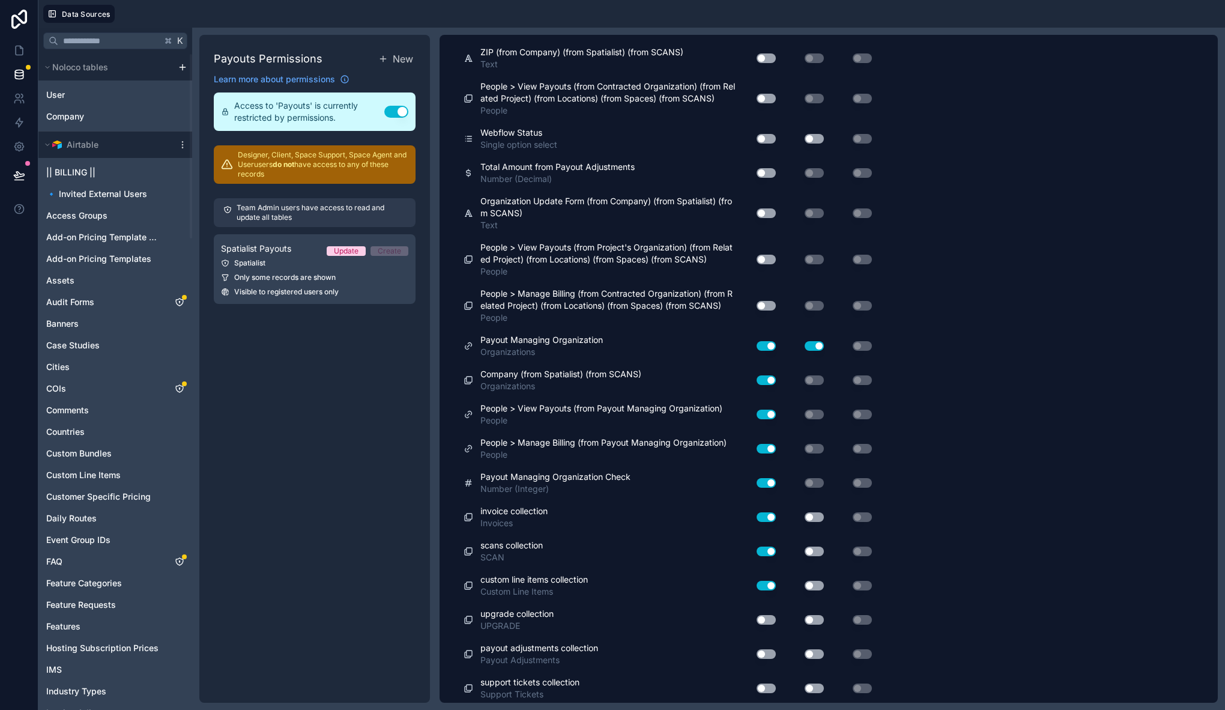
scroll to position [8, 0]
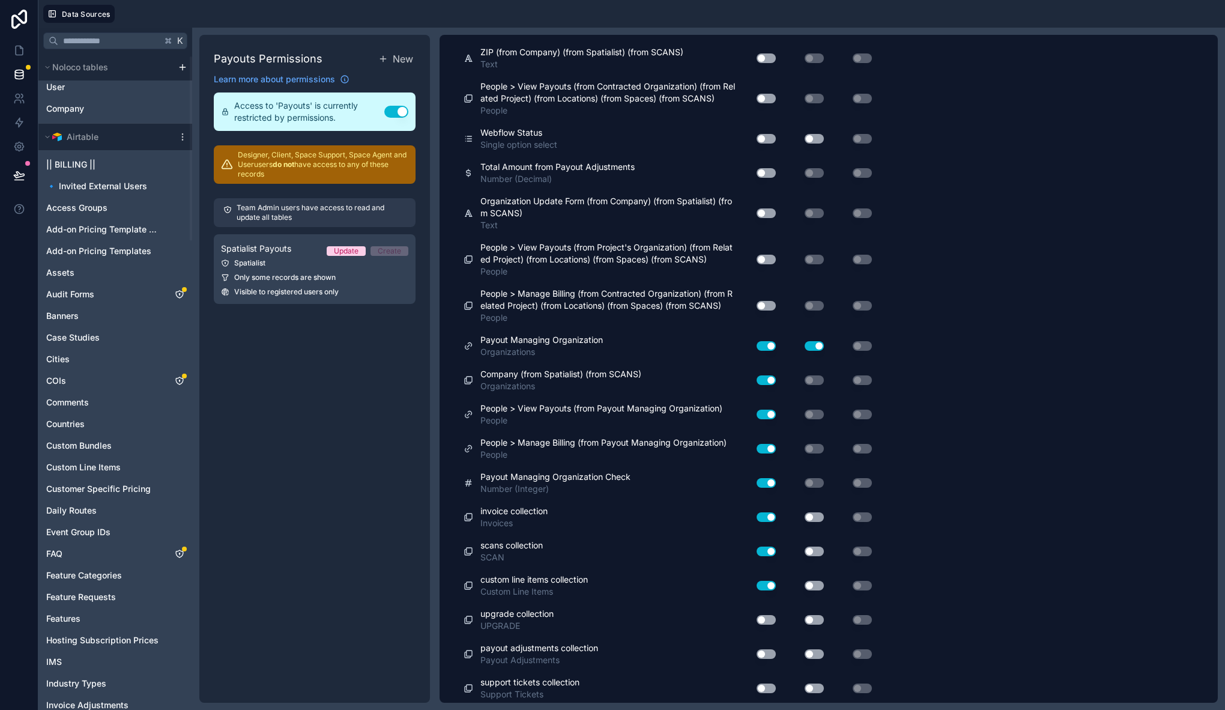
click at [770, 656] on button "Use setting" at bounding box center [765, 654] width 19 height 10
click at [812, 654] on button "Use setting" at bounding box center [813, 654] width 19 height 10
click at [771, 173] on button "Use setting" at bounding box center [765, 174] width 19 height 10
click at [766, 622] on button "Use setting" at bounding box center [765, 620] width 19 height 10
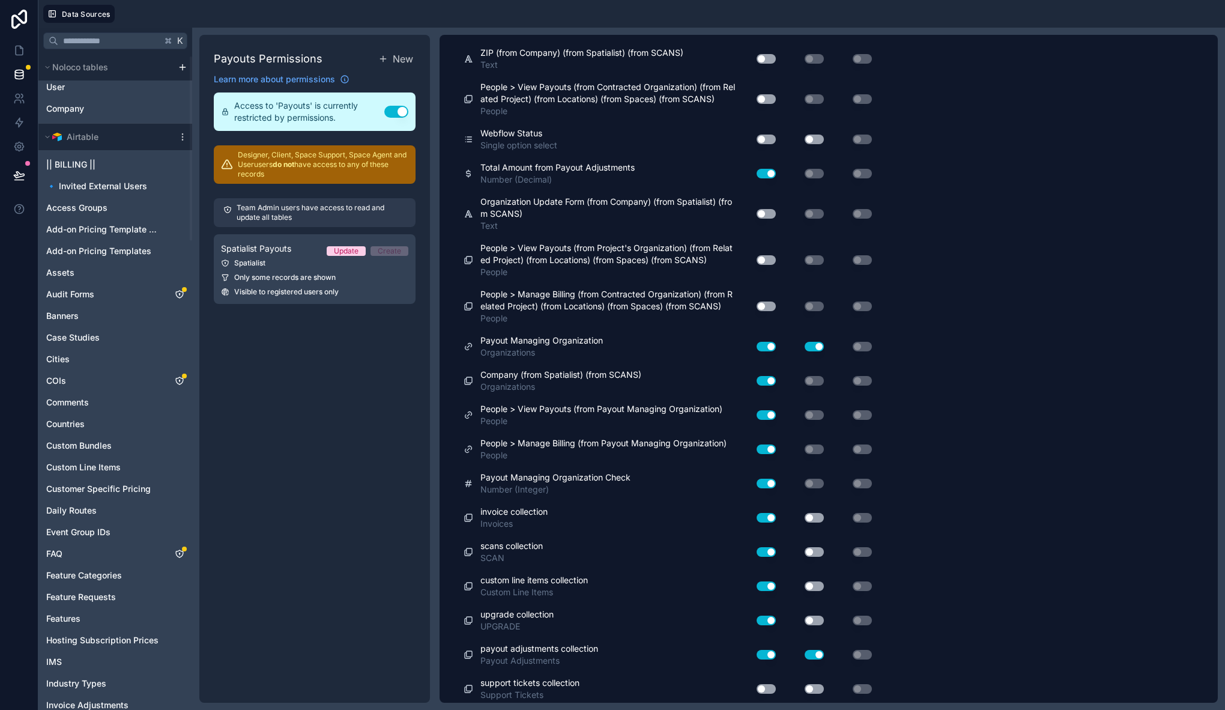
click at [816, 625] on div "Use setting" at bounding box center [804, 620] width 48 height 19
drag, startPoint x: 761, startPoint y: 687, endPoint x: 782, endPoint y: 692, distance: 21.4
click at [761, 687] on button "Use setting" at bounding box center [765, 689] width 19 height 10
click at [818, 689] on button "Use setting" at bounding box center [813, 689] width 19 height 10
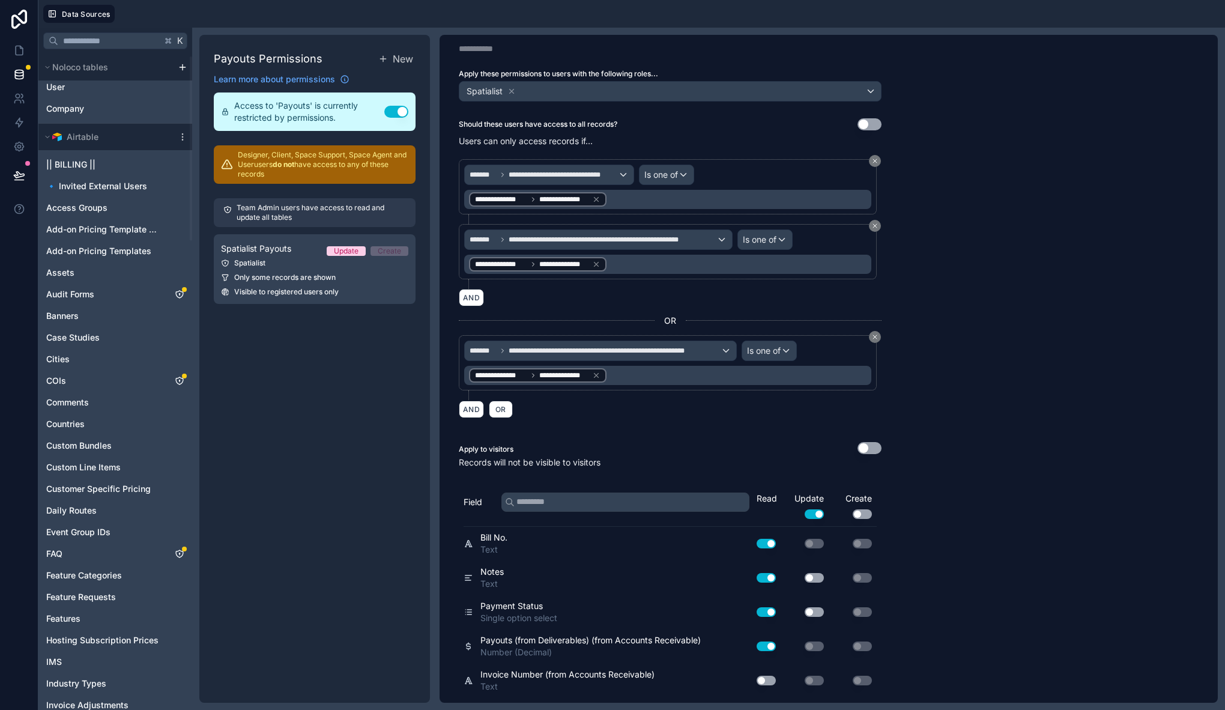
scroll to position [0, 0]
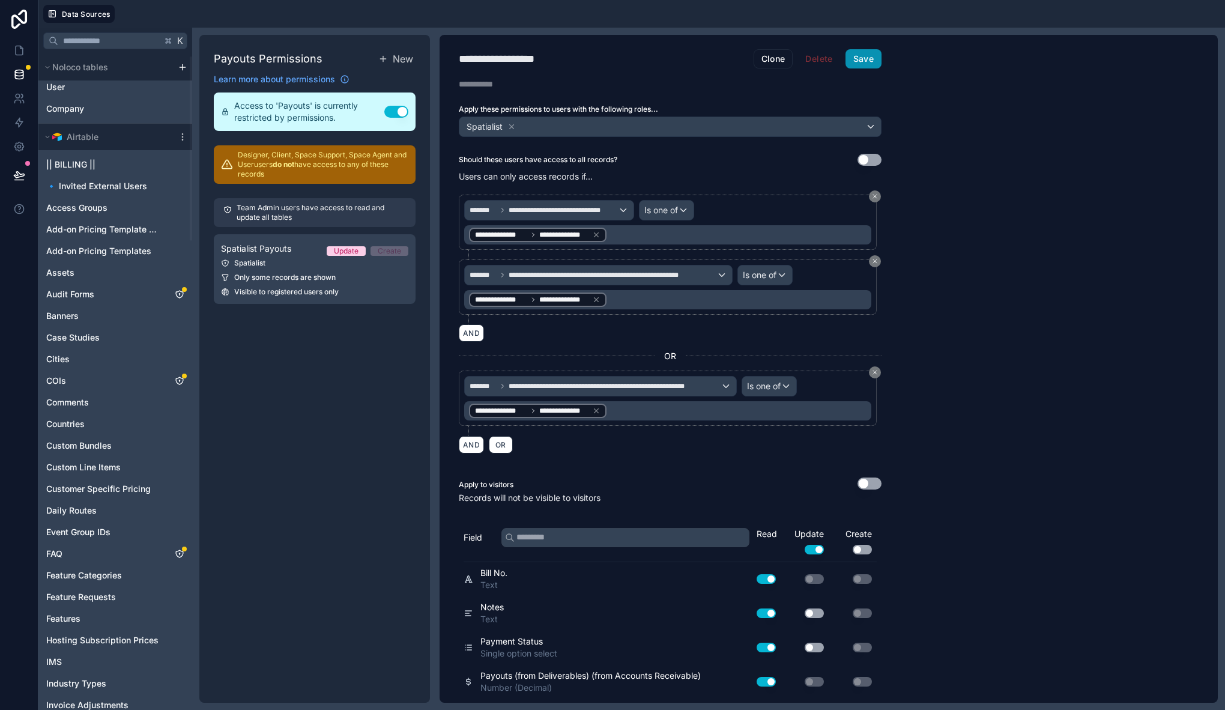
click at [876, 54] on button "Save" at bounding box center [863, 58] width 36 height 19
click at [16, 46] on icon at bounding box center [19, 50] width 7 height 9
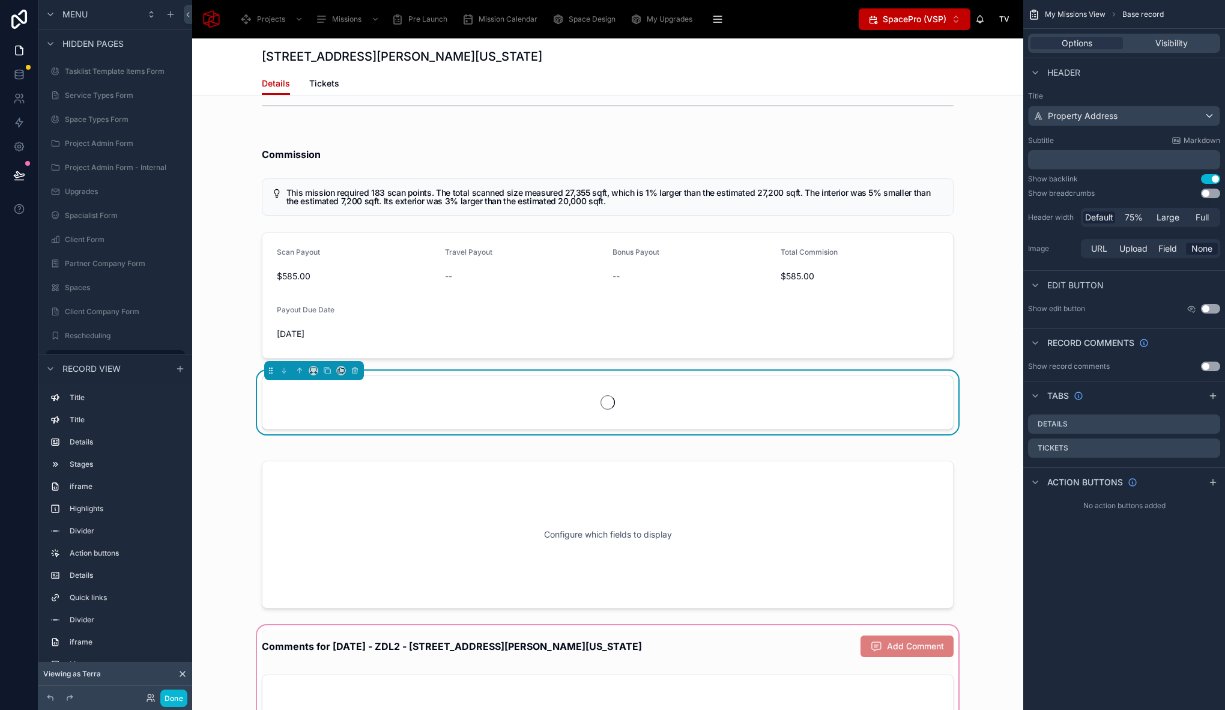
scroll to position [6412, 0]
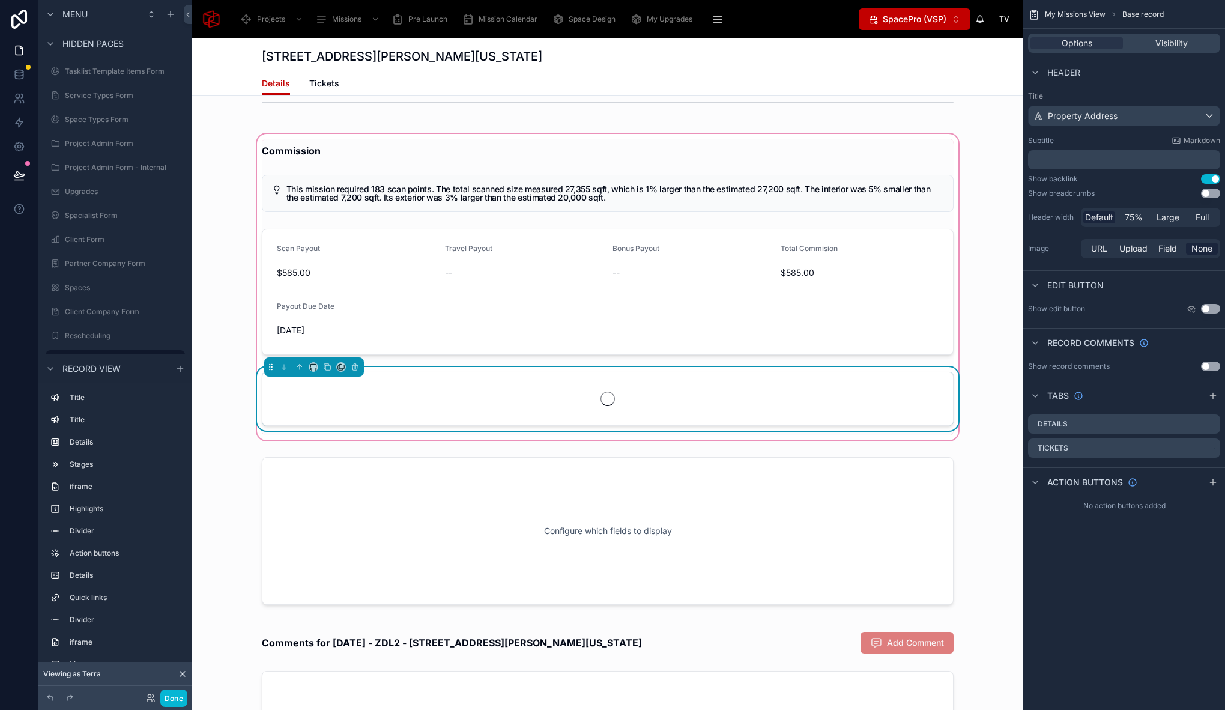
click at [794, 377] on div at bounding box center [608, 401] width 706 height 68
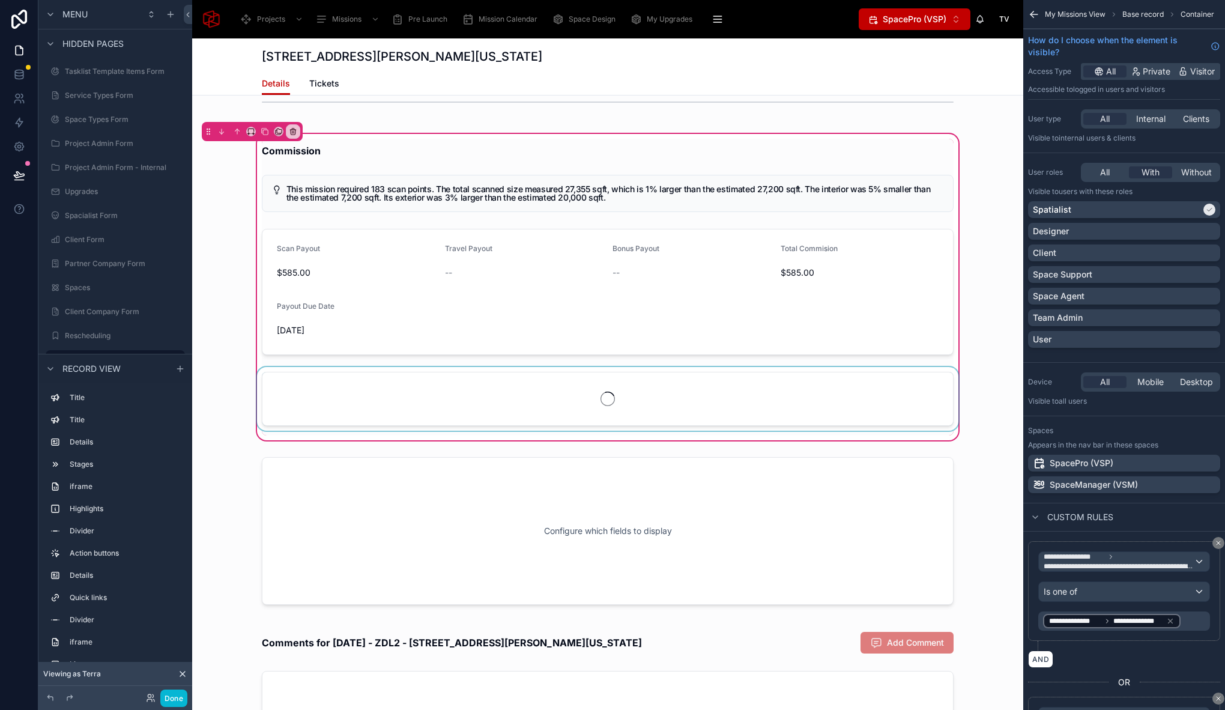
click at [870, 382] on div at bounding box center [608, 401] width 706 height 68
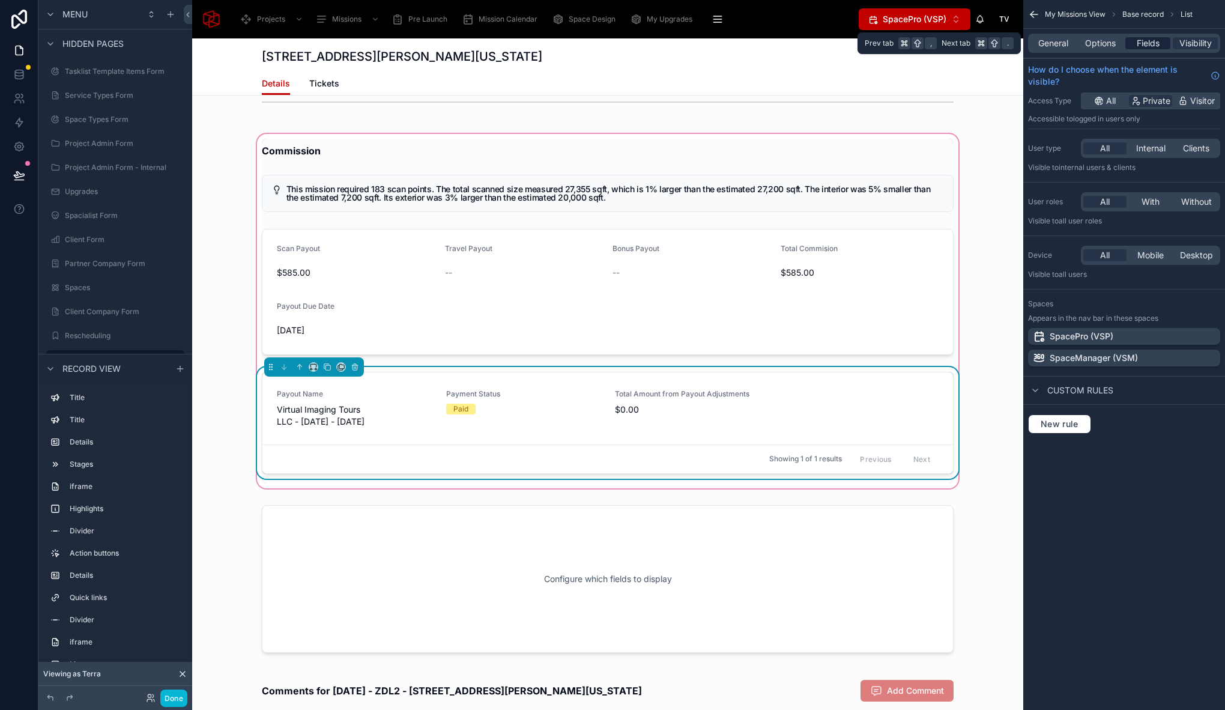
click at [1144, 46] on span "Fields" at bounding box center [1147, 43] width 23 height 12
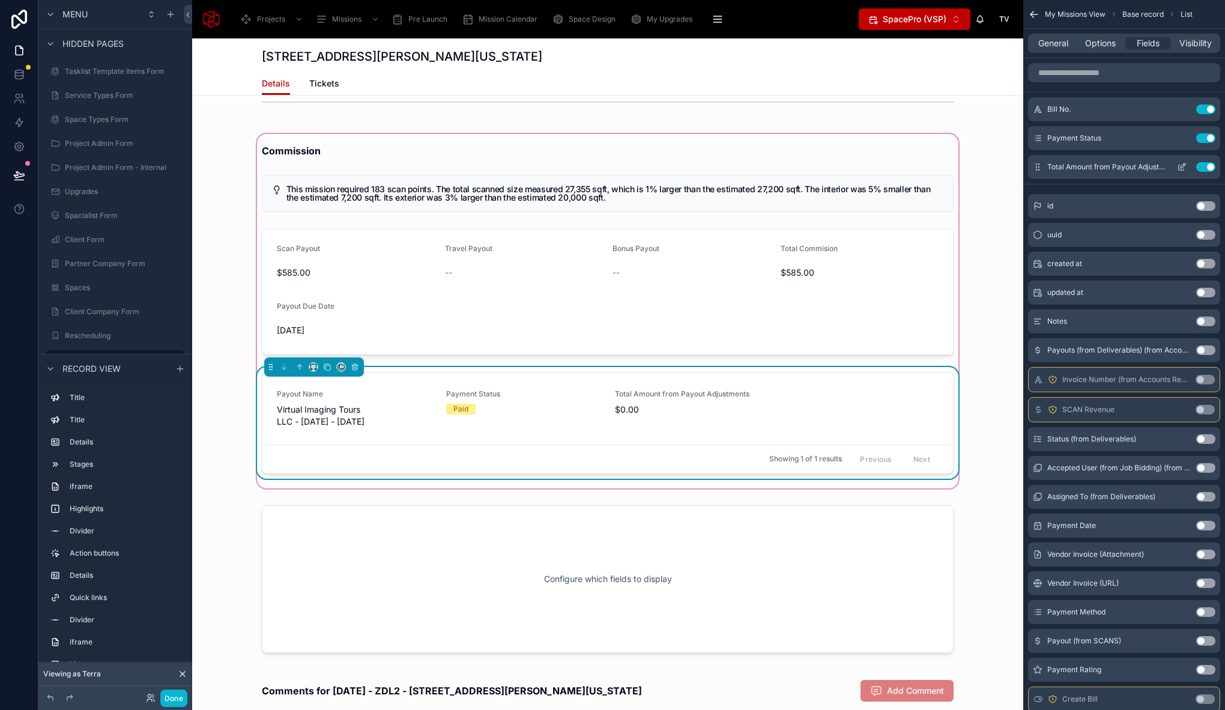
click at [1181, 164] on icon "scrollable content" at bounding box center [1182, 165] width 5 height 5
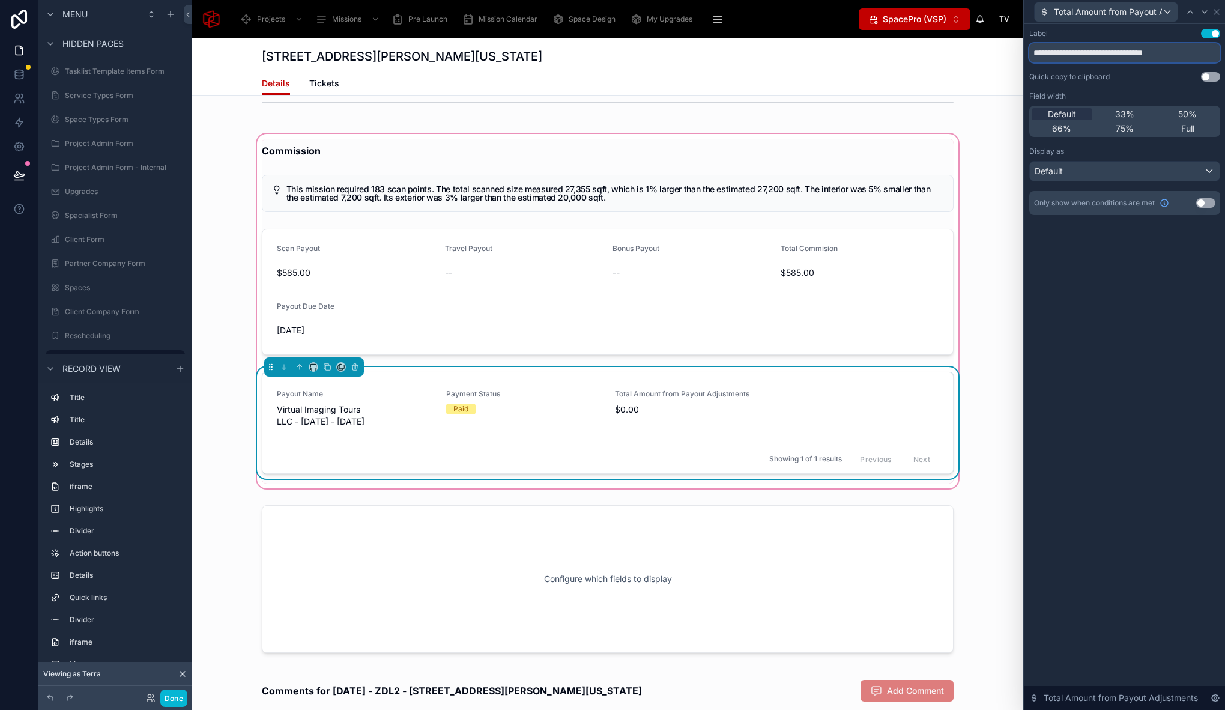
click at [1103, 53] on input "**********" at bounding box center [1124, 52] width 191 height 19
drag, startPoint x: 1109, startPoint y: 50, endPoint x: 1004, endPoint y: 51, distance: 105.1
click at [1004, 51] on div "**********" at bounding box center [612, 355] width 1225 height 710
type input "**********"
click at [1208, 199] on button "Use setting" at bounding box center [1205, 203] width 19 height 10
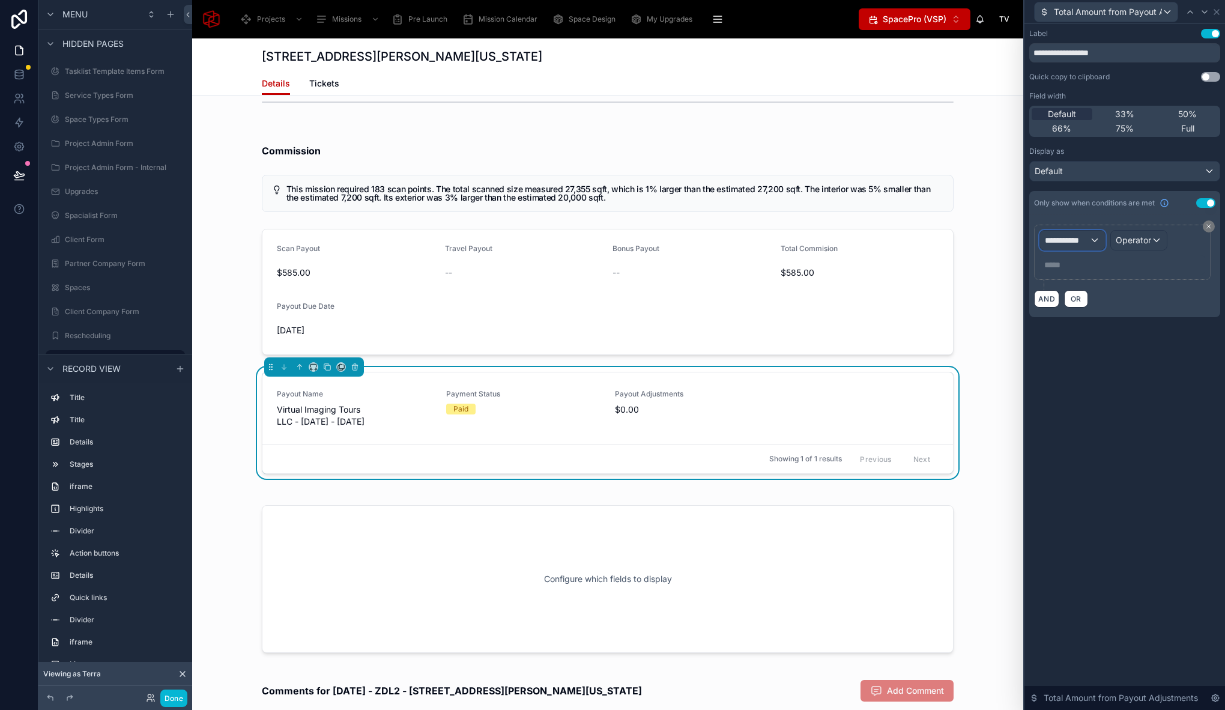
click at [1075, 238] on span "**********" at bounding box center [1067, 240] width 44 height 12
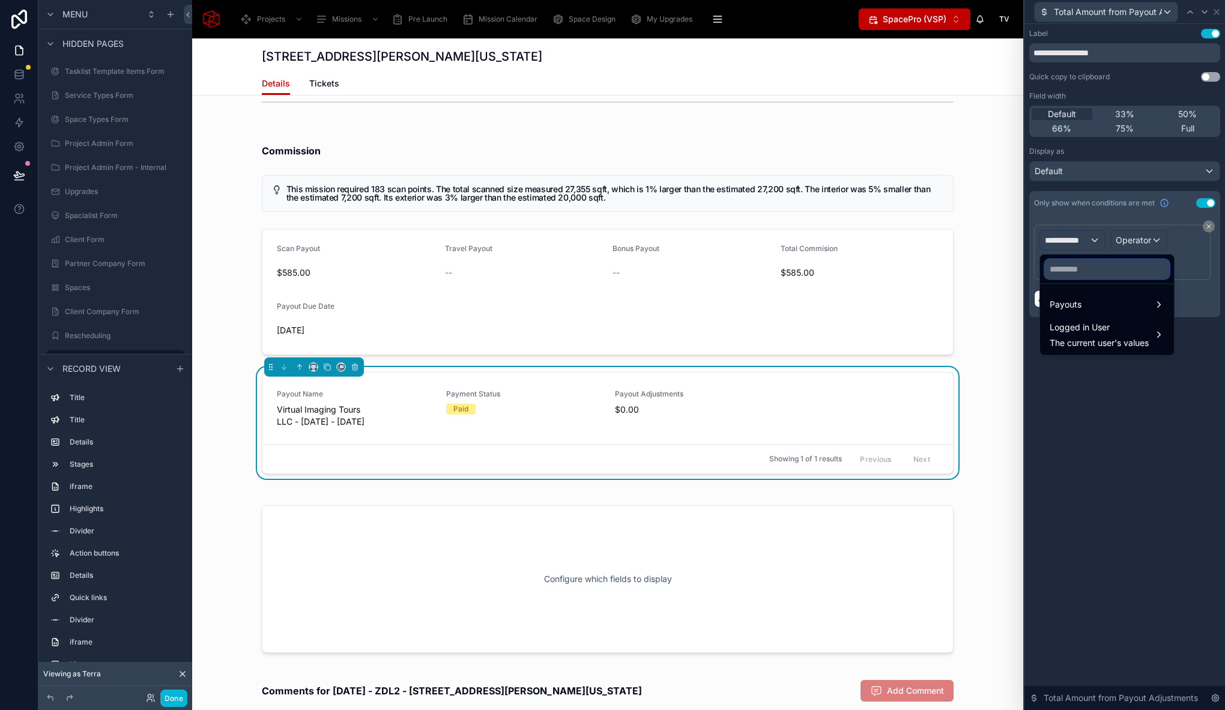
click at [1067, 276] on input "text" at bounding box center [1107, 268] width 124 height 19
click at [1073, 300] on span "Payouts" at bounding box center [1065, 304] width 32 height 14
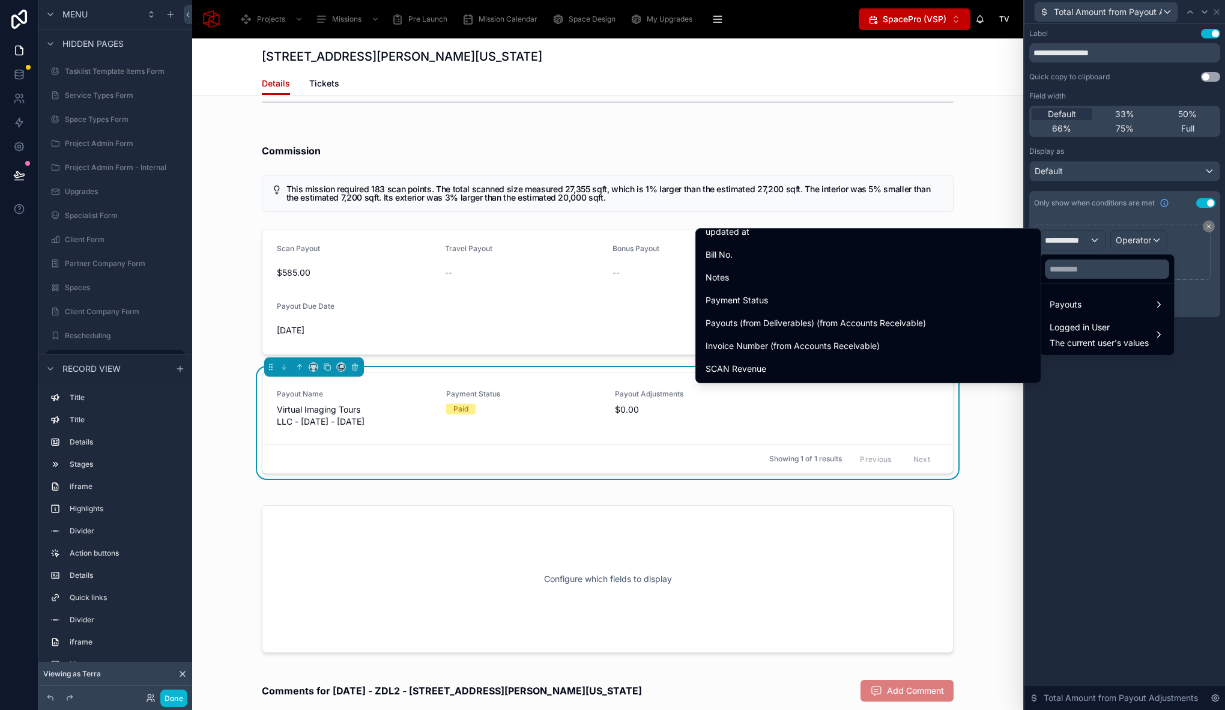
scroll to position [1738, 0]
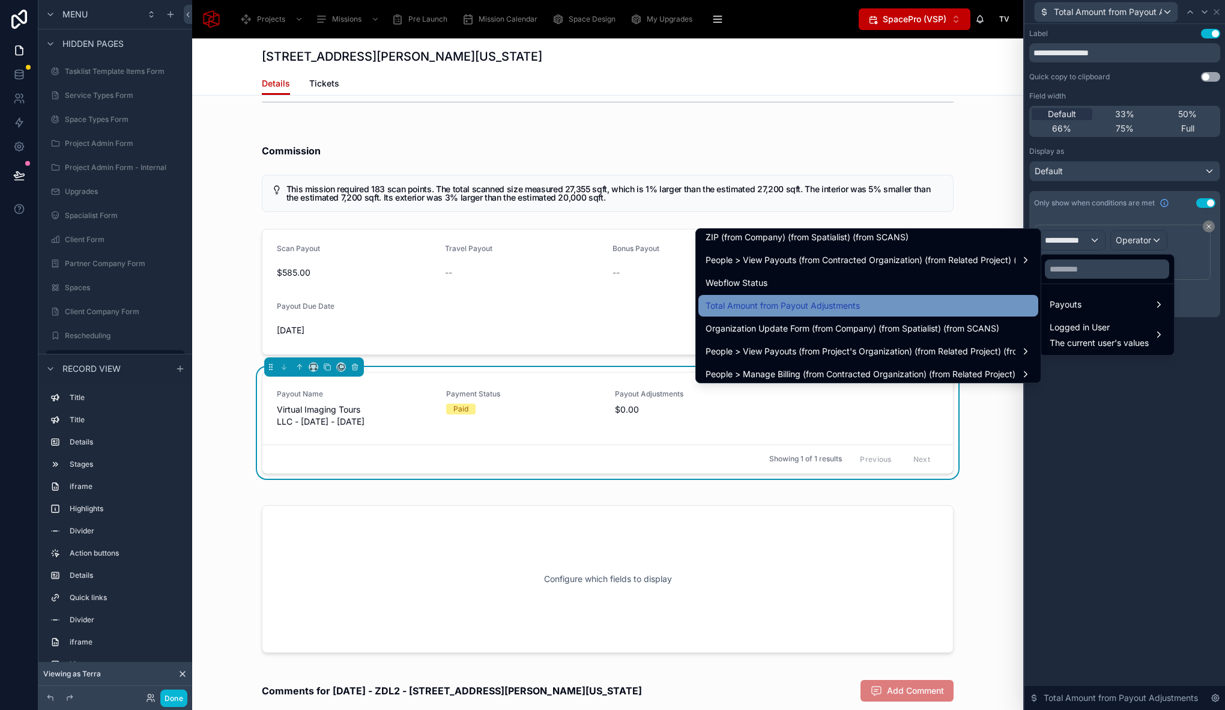
click at [849, 303] on span "Total Amount from Payout Adjustments" at bounding box center [782, 305] width 154 height 14
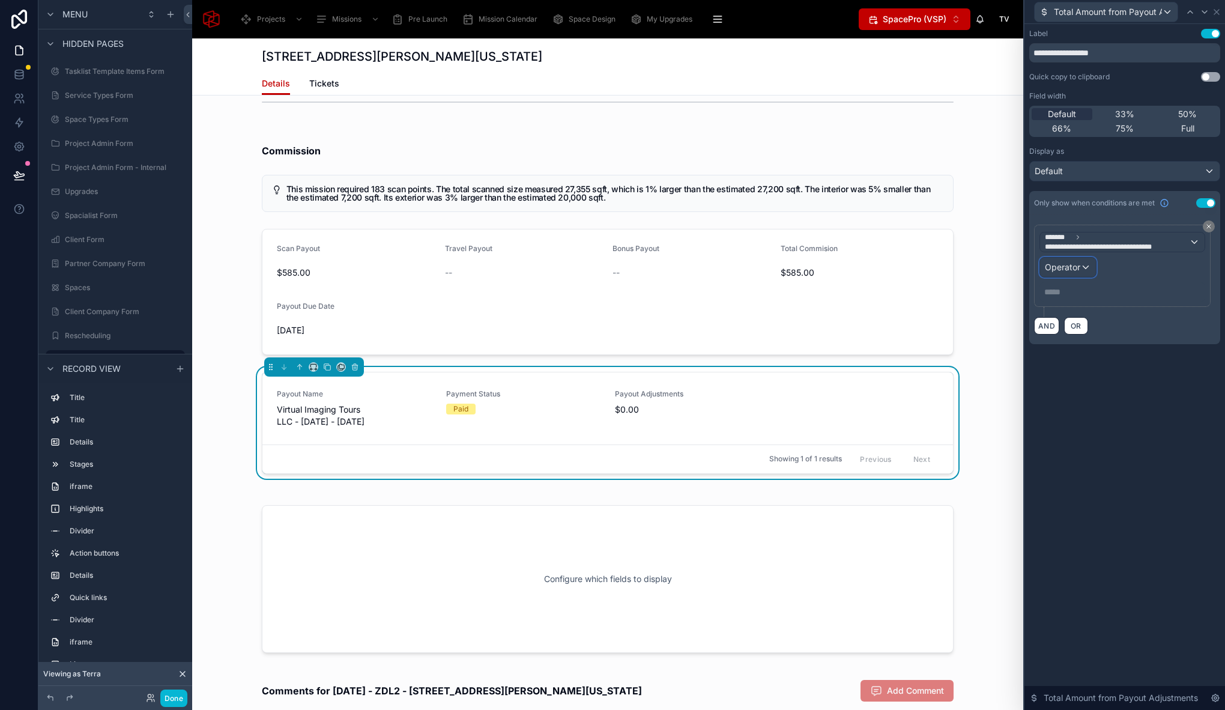
click at [1069, 268] on span "Operator" at bounding box center [1062, 267] width 35 height 10
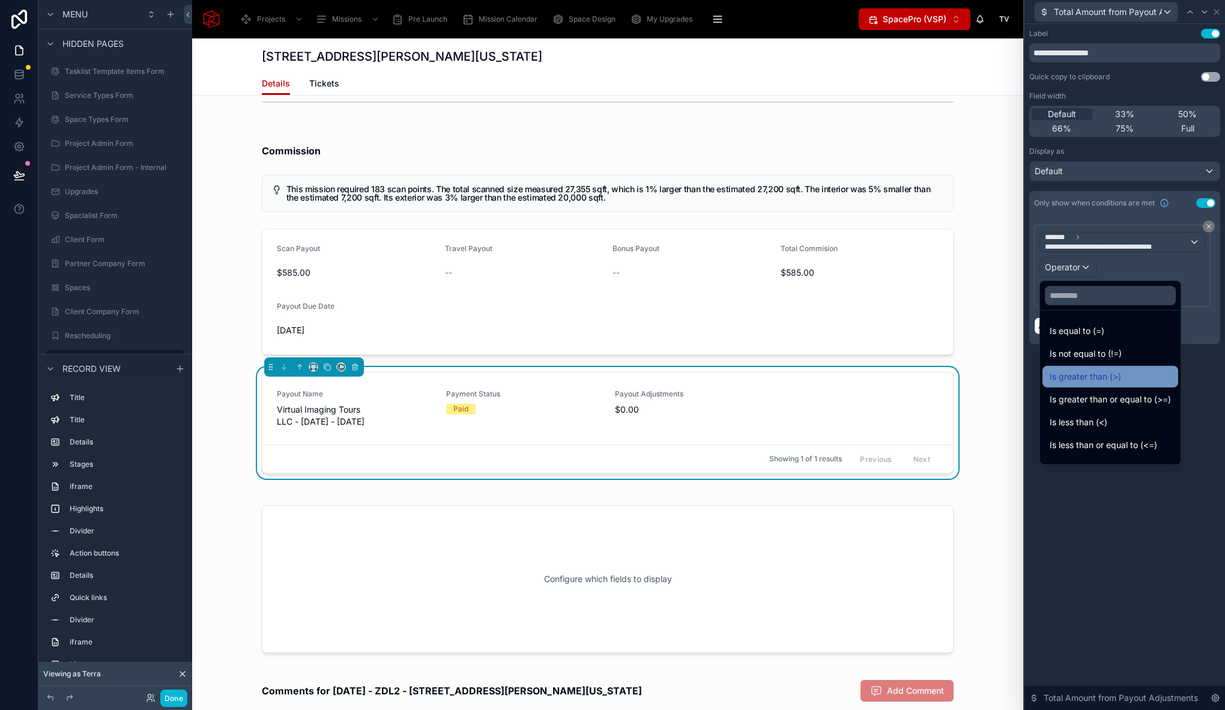
click at [1111, 380] on span "Is greater than (>)" at bounding box center [1084, 376] width 71 height 14
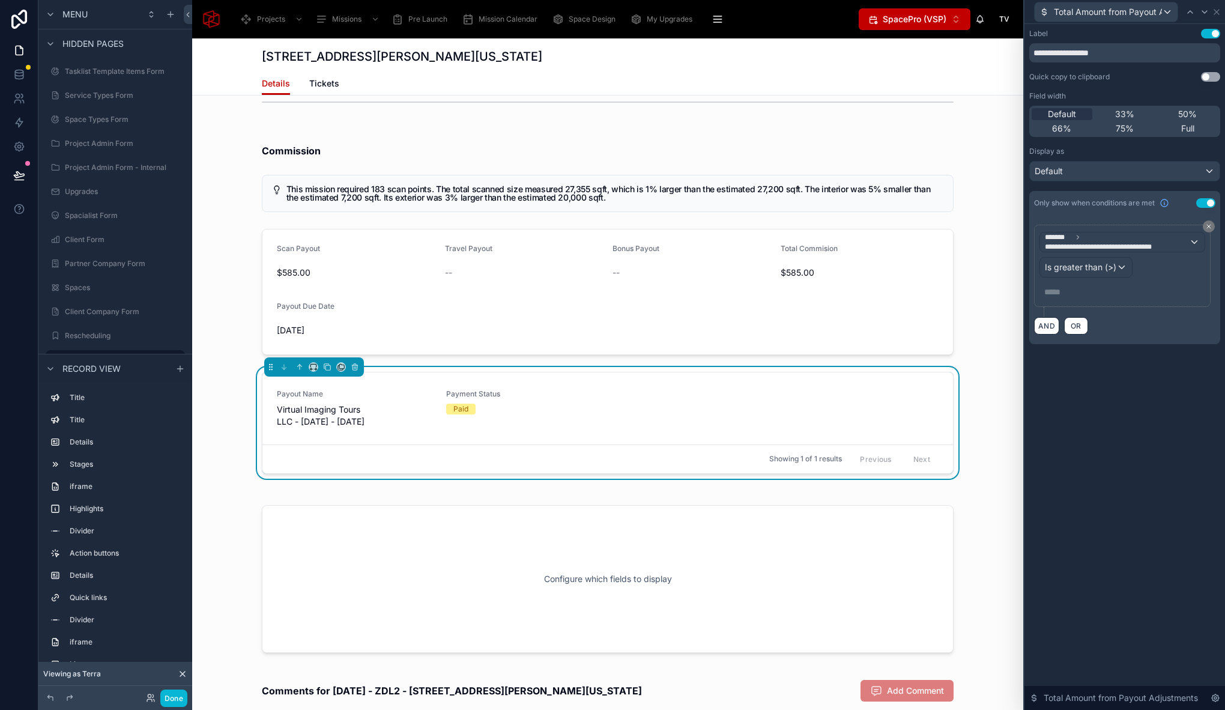
click at [1067, 288] on p "***** ﻿" at bounding box center [1123, 292] width 158 height 12
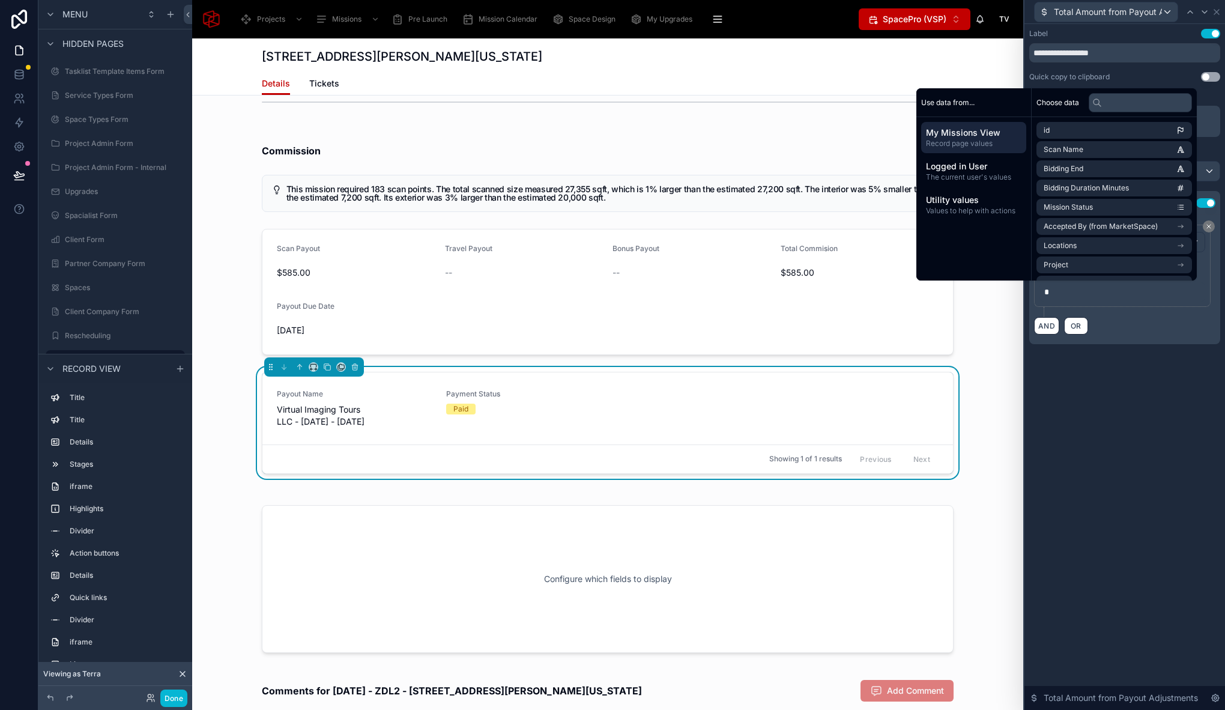
click at [1108, 428] on div "**********" at bounding box center [1124, 367] width 201 height 686
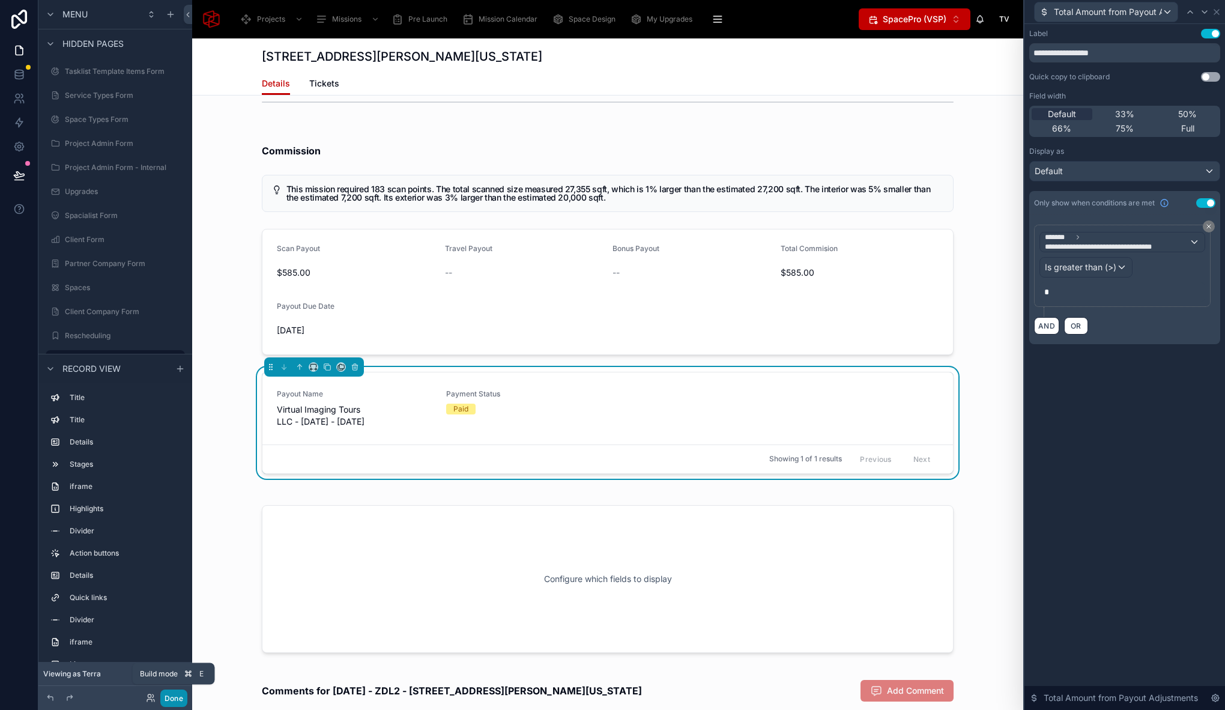
click at [178, 698] on button "Done" at bounding box center [173, 697] width 27 height 17
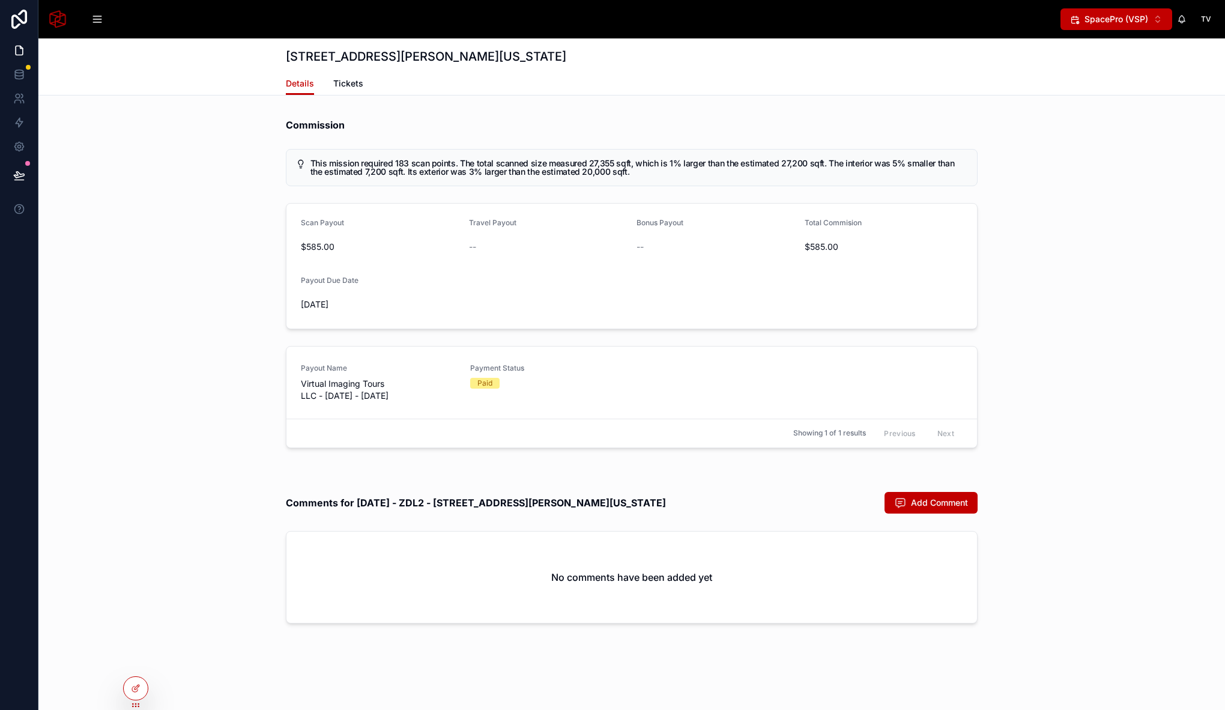
scroll to position [5537, 0]
click at [137, 662] on icon at bounding box center [136, 662] width 10 height 10
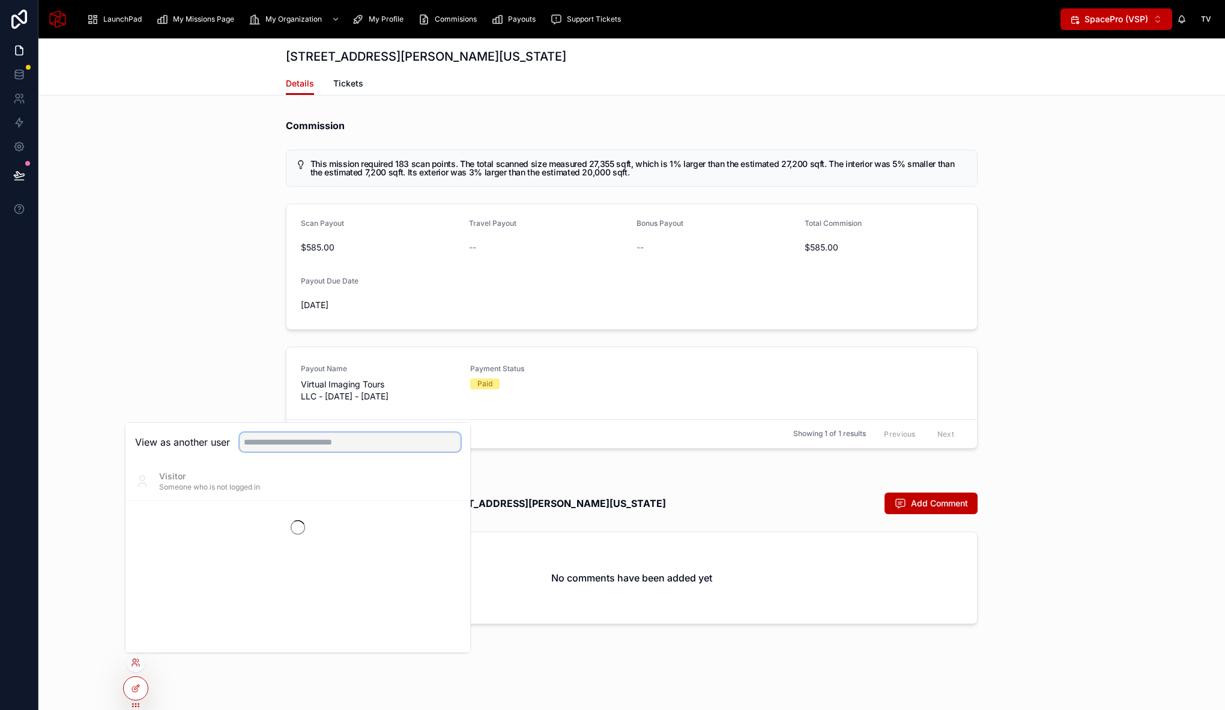
click at [327, 441] on input "text" at bounding box center [350, 441] width 221 height 19
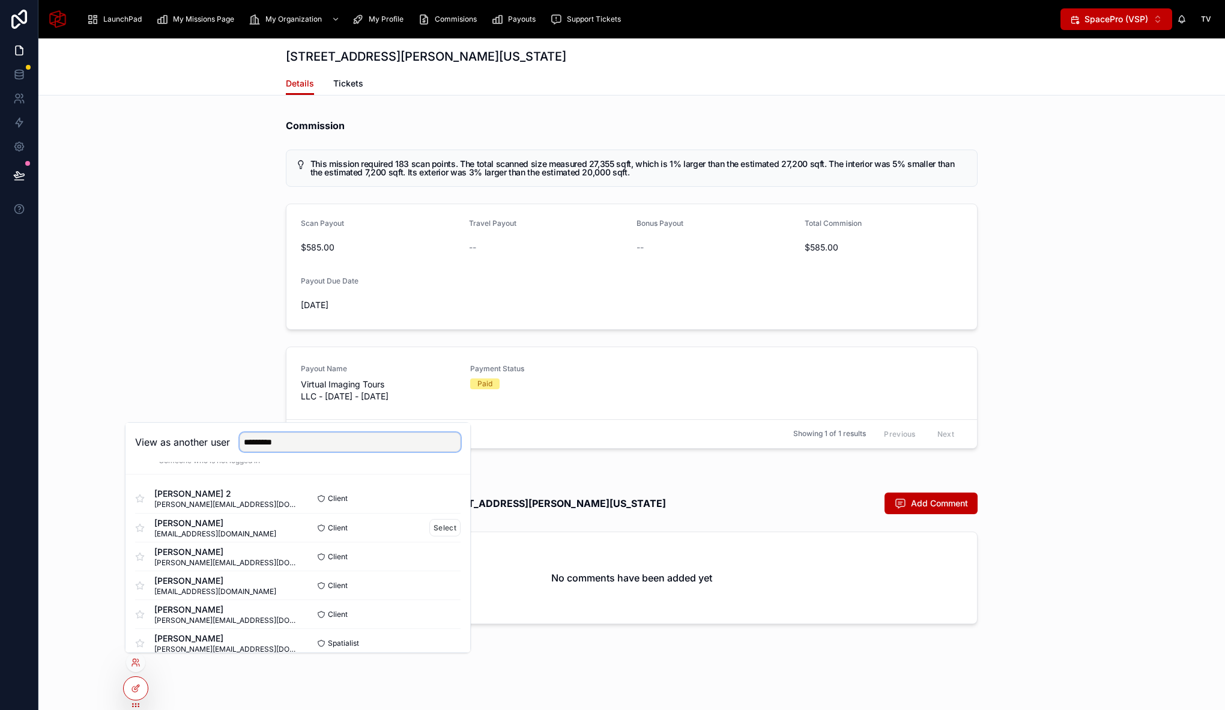
scroll to position [39, 0]
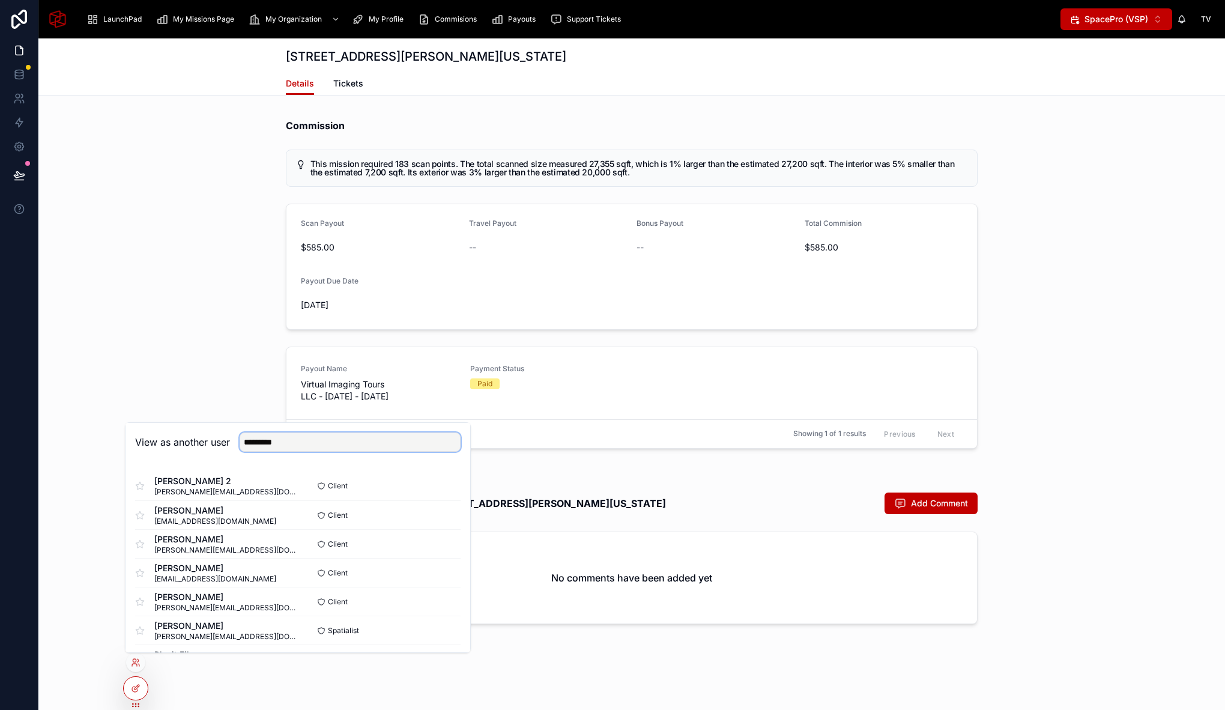
click at [360, 441] on input "*********" at bounding box center [350, 441] width 221 height 19
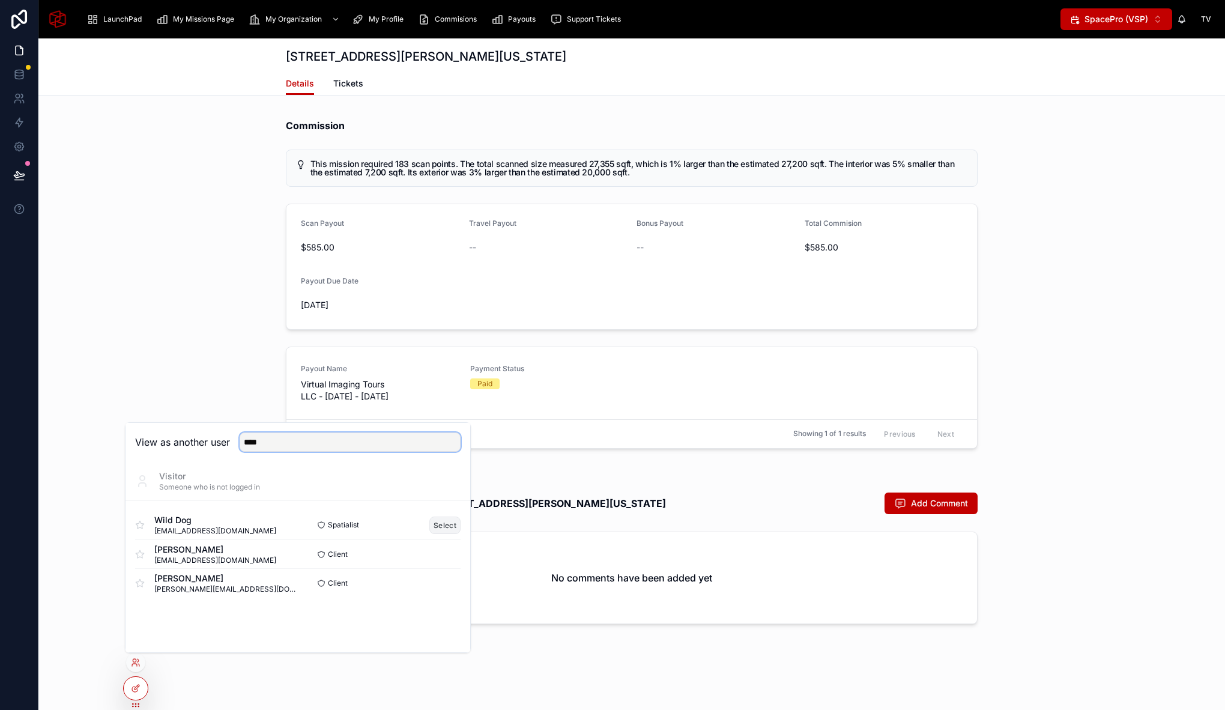
type input "****"
click at [443, 520] on button "Select" at bounding box center [444, 524] width 31 height 17
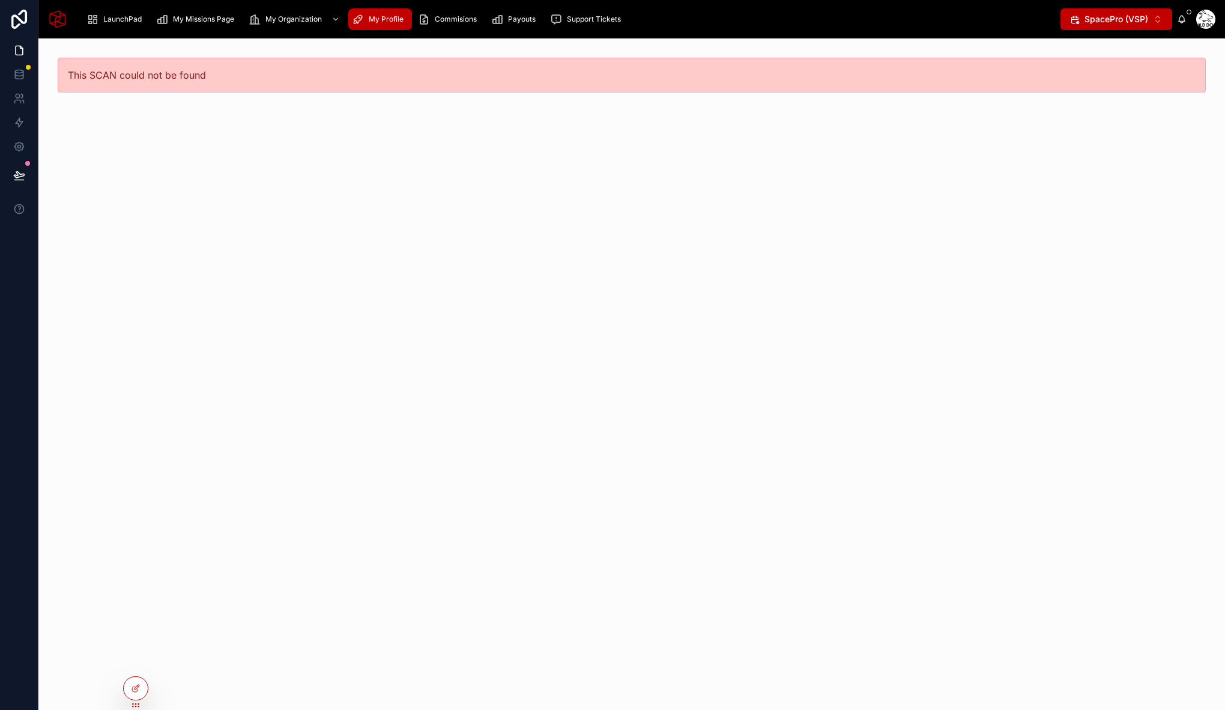
click at [377, 17] on span "My Profile" at bounding box center [386, 19] width 35 height 10
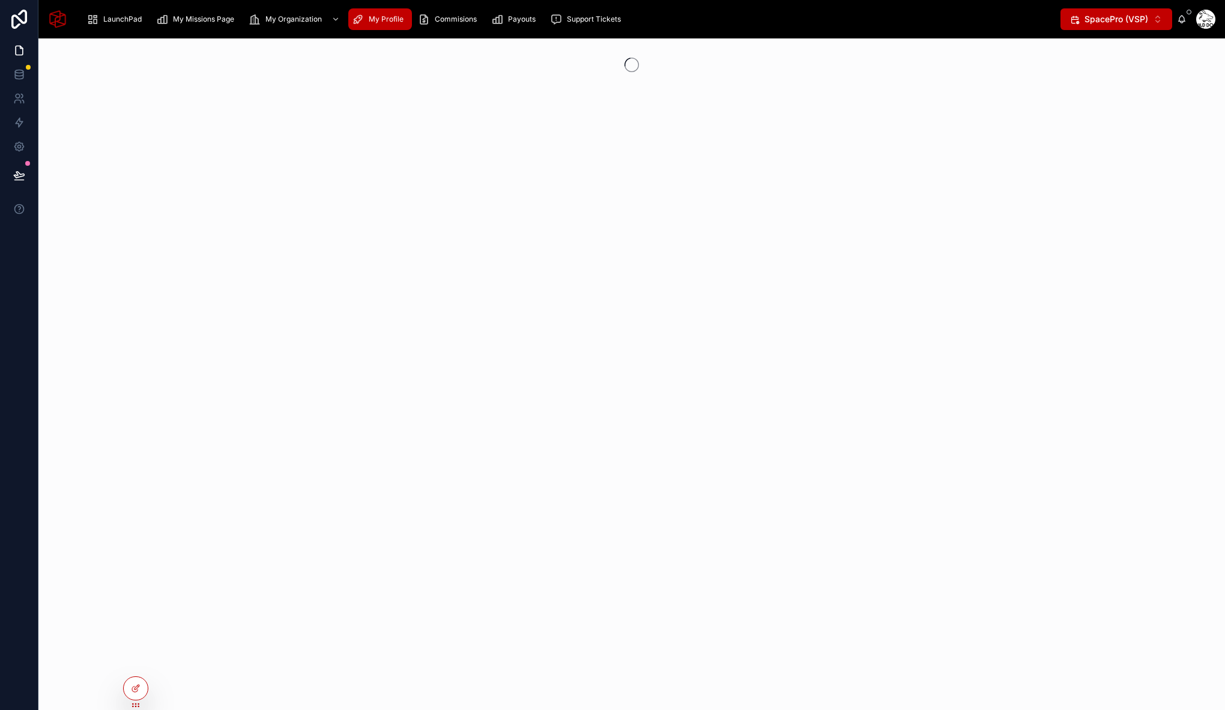
click at [213, 13] on div "My Missions Page" at bounding box center [197, 19] width 83 height 19
click at [598, 16] on span "Support Tickets" at bounding box center [594, 19] width 54 height 10
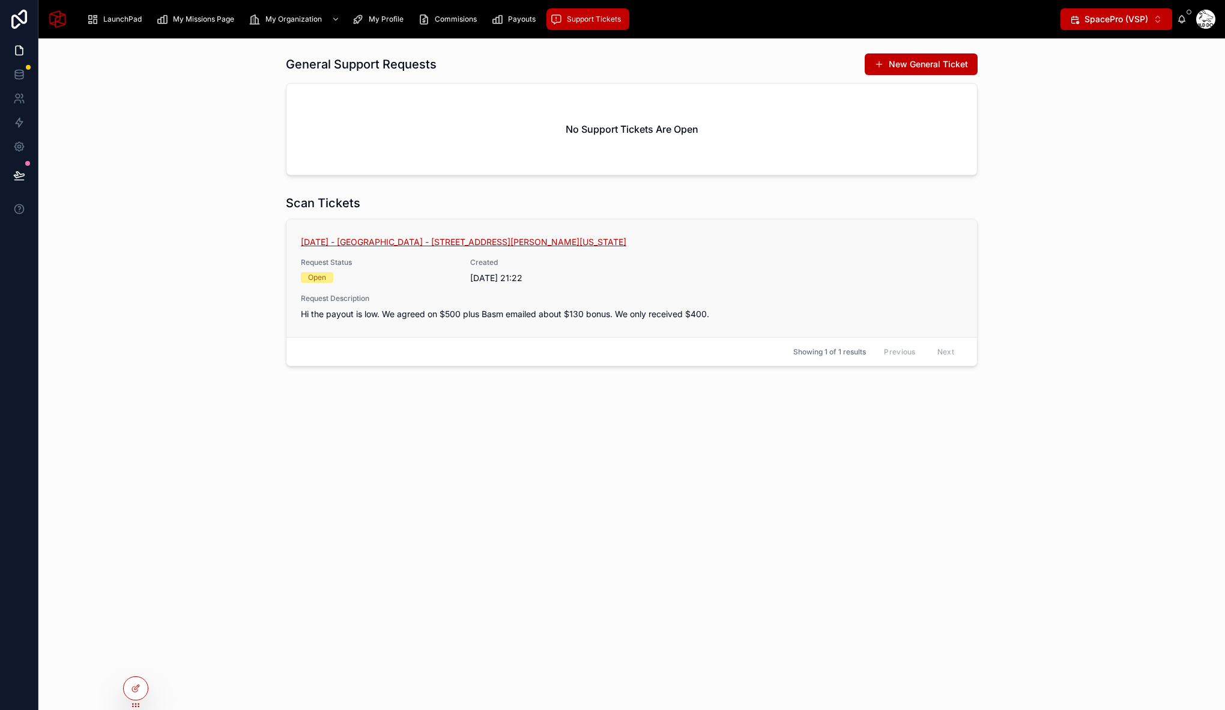
click at [391, 240] on span "[DATE] - [GEOGRAPHIC_DATA] - [STREET_ADDRESS][PERSON_NAME][US_STATE]" at bounding box center [463, 242] width 325 height 12
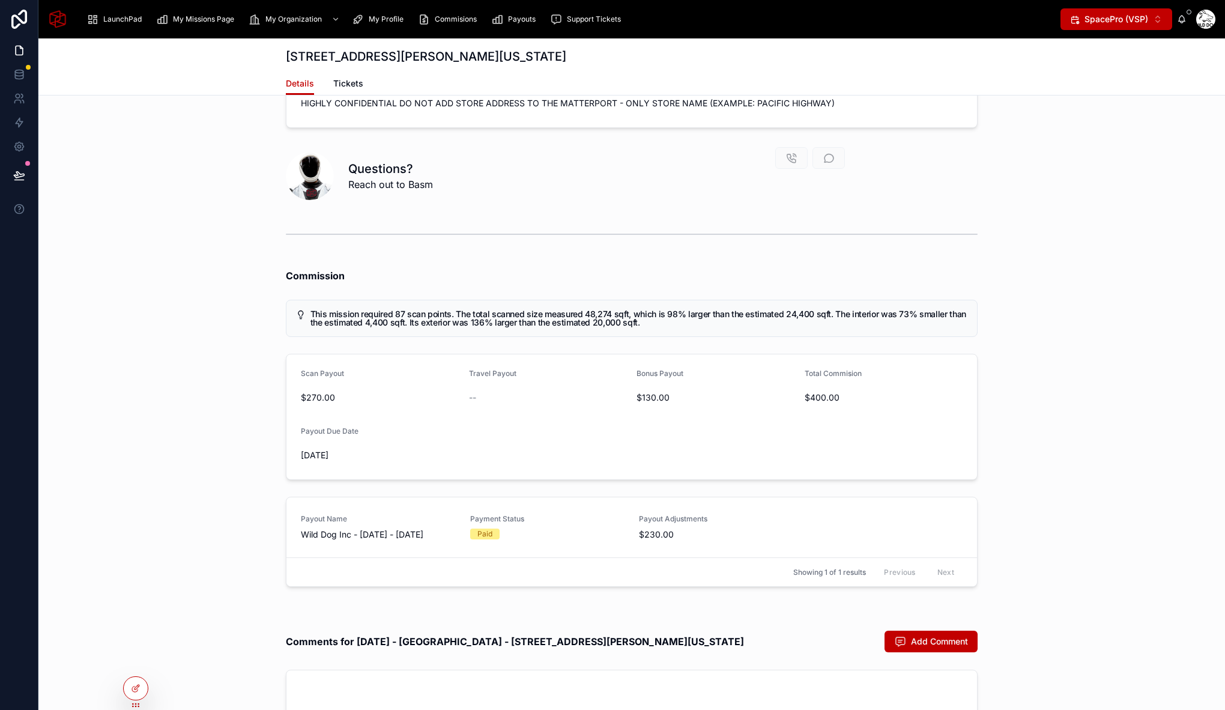
scroll to position [6026, 0]
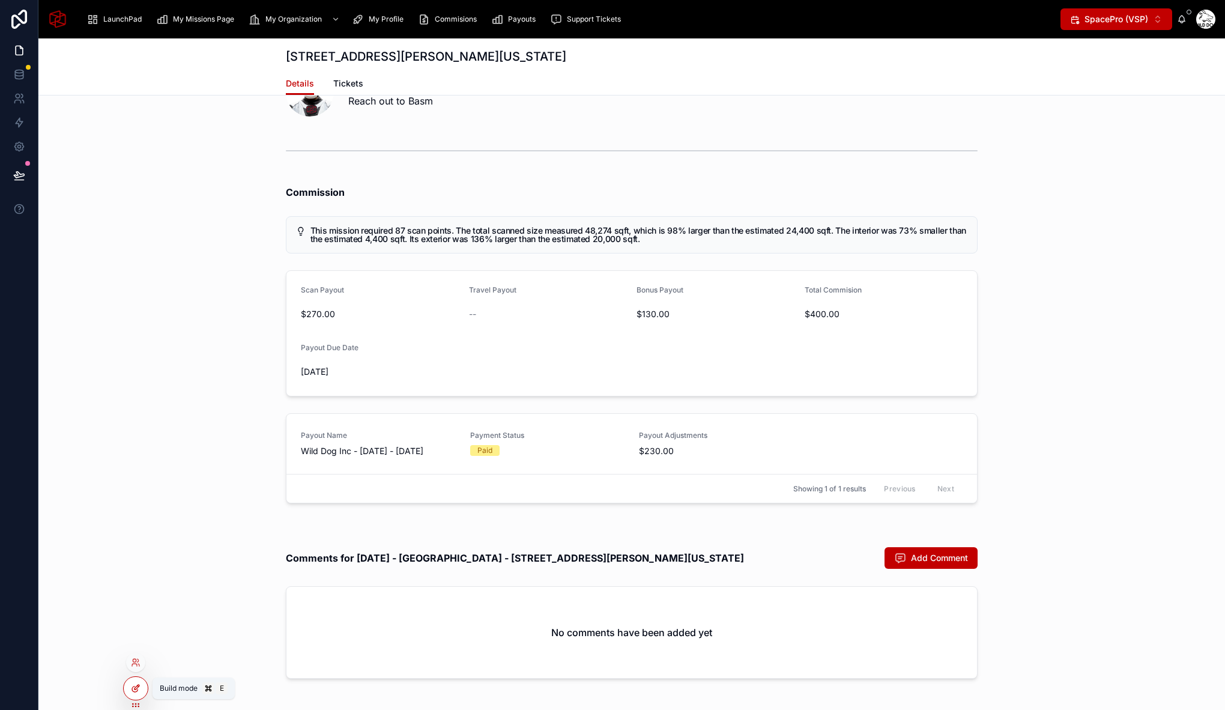
click at [139, 683] on div at bounding box center [136, 688] width 24 height 23
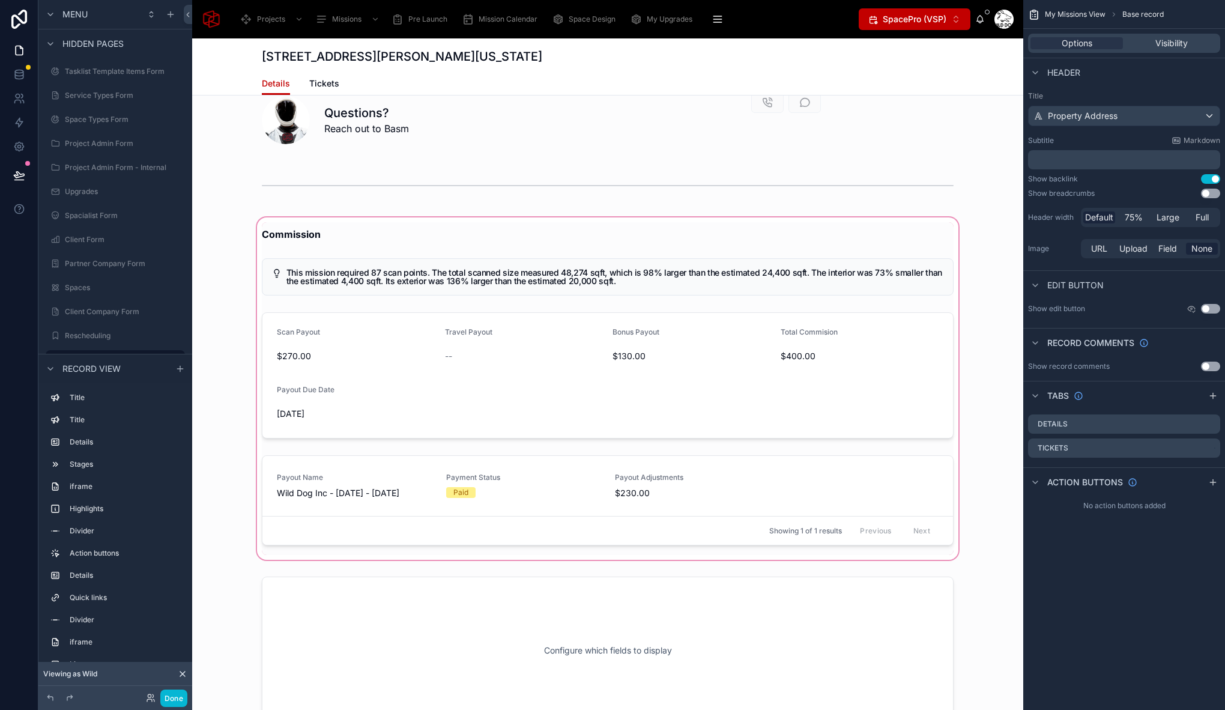
scroll to position [6926, 0]
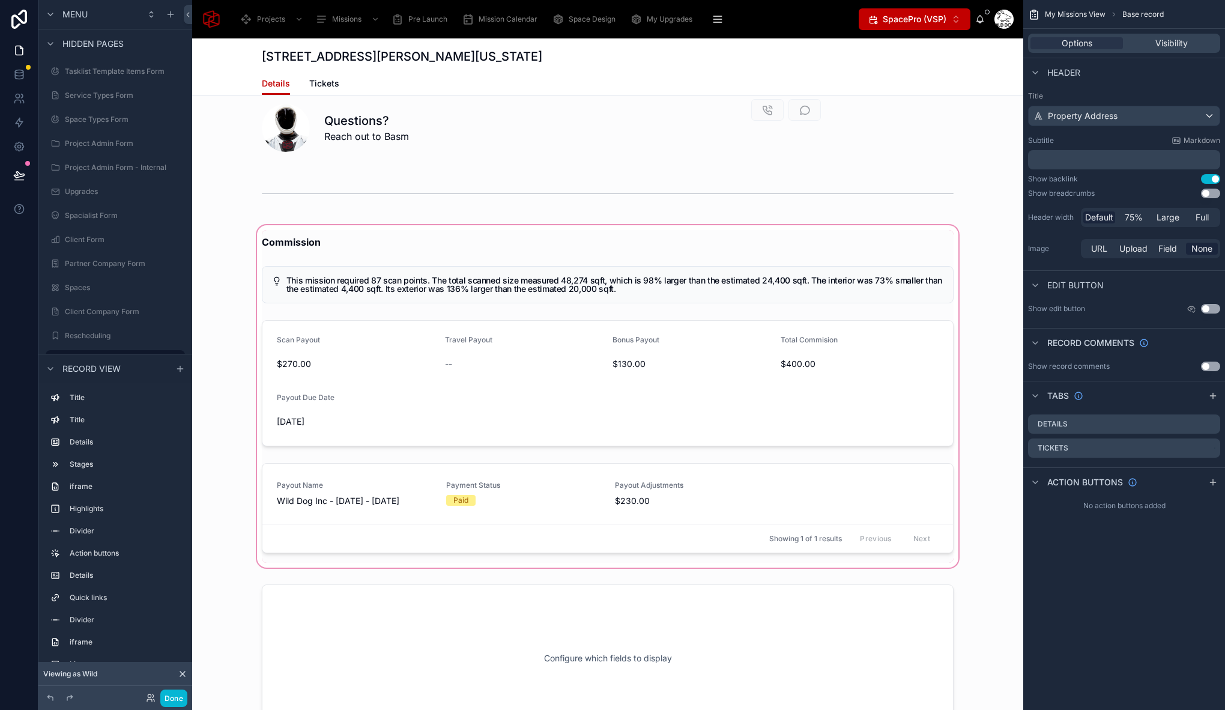
click at [605, 465] on div at bounding box center [607, 396] width 831 height 347
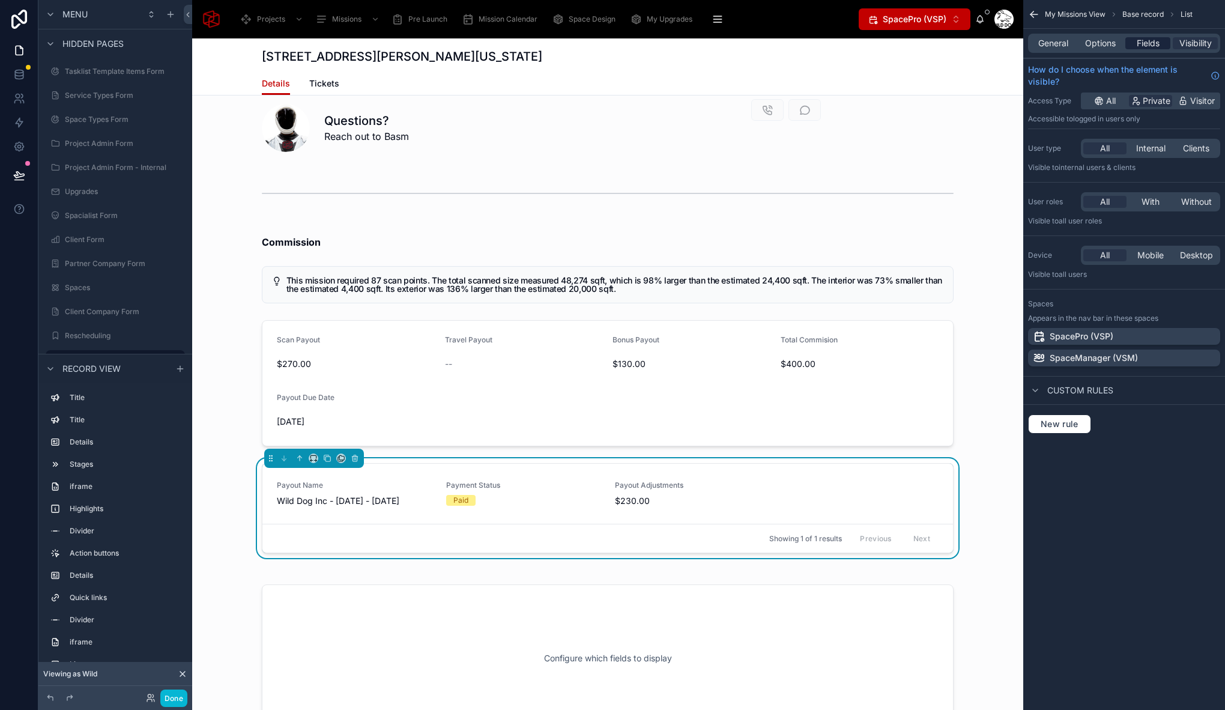
drag, startPoint x: 1114, startPoint y: 38, endPoint x: 1138, endPoint y: 41, distance: 24.1
click at [1113, 38] on span "Options" at bounding box center [1100, 43] width 31 height 12
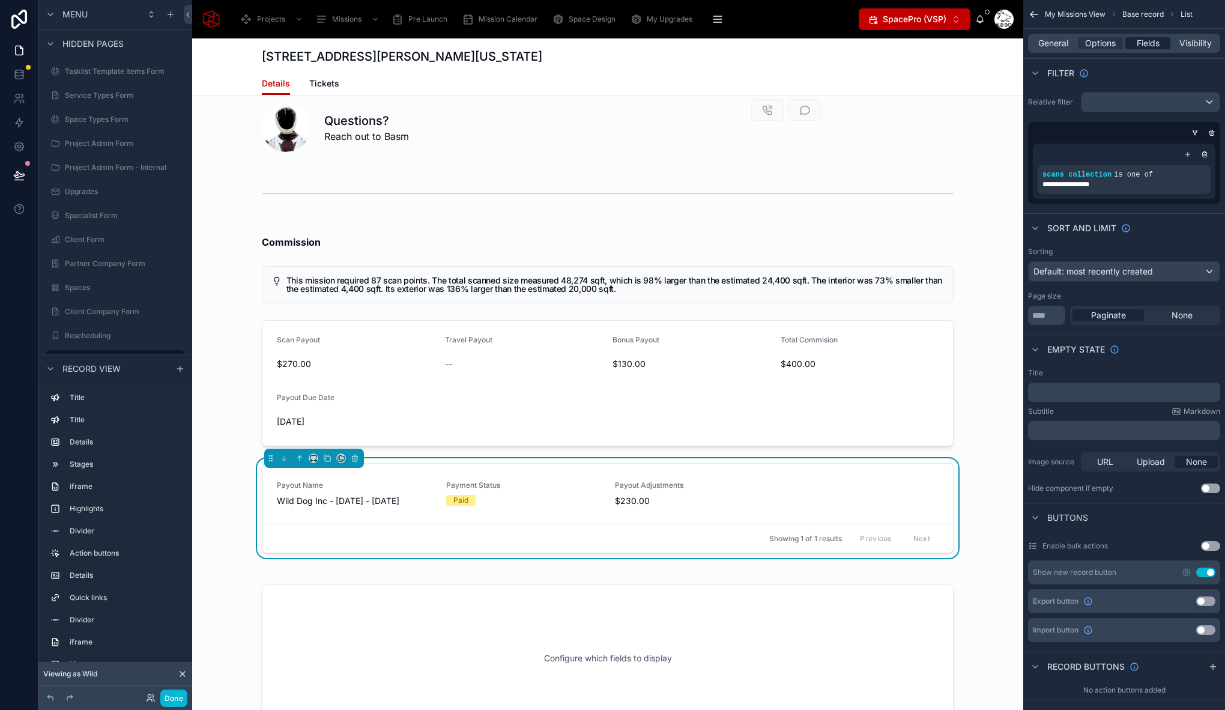
click at [1150, 41] on span "Fields" at bounding box center [1147, 43] width 23 height 12
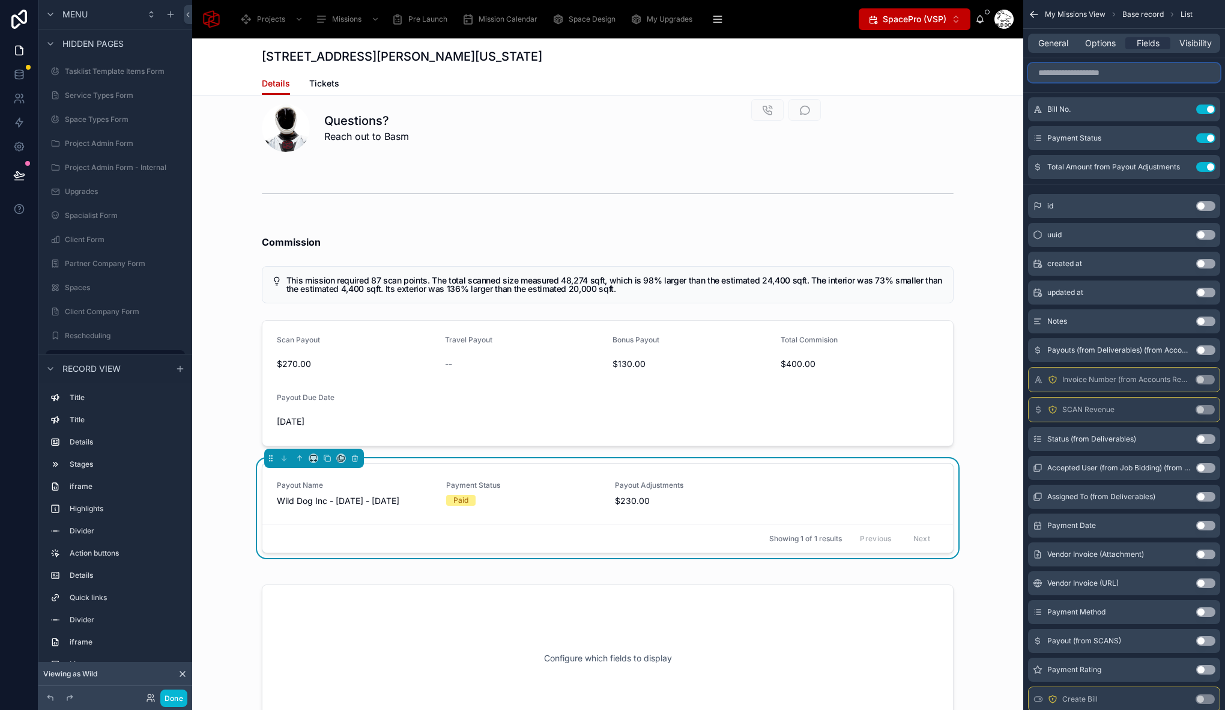
click at [1105, 67] on input "scrollable content" at bounding box center [1124, 72] width 192 height 19
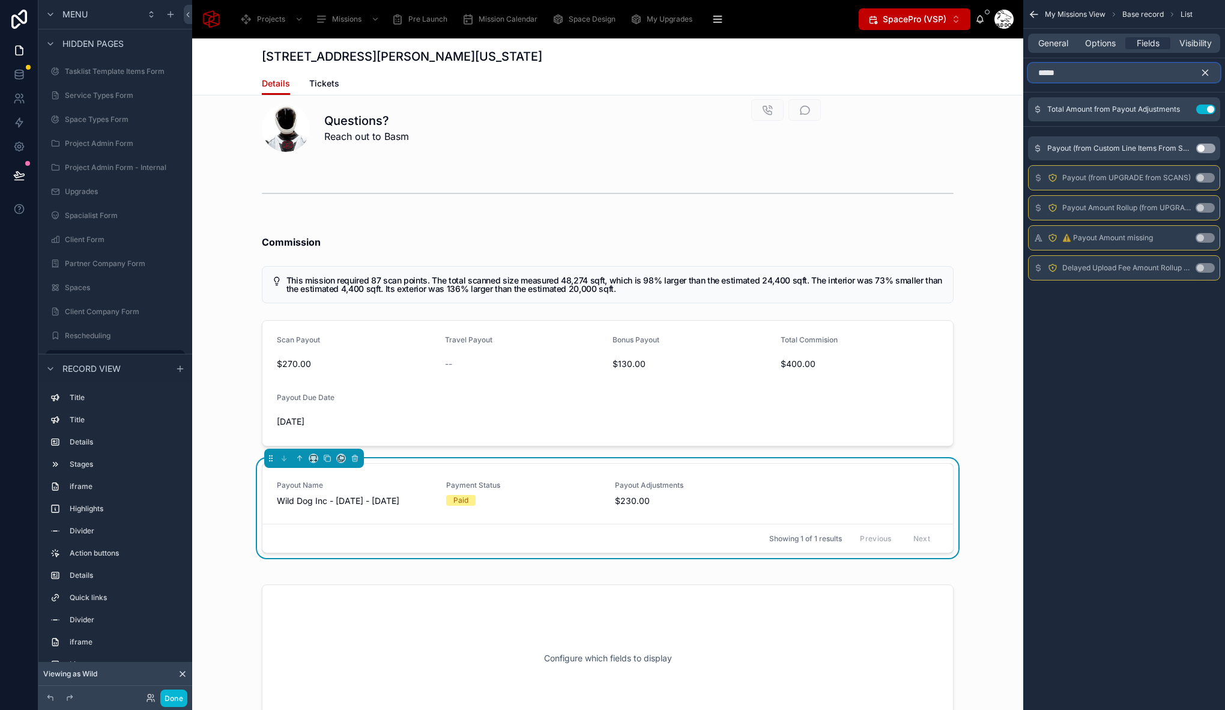
click at [1102, 77] on input "*****" at bounding box center [1124, 72] width 192 height 19
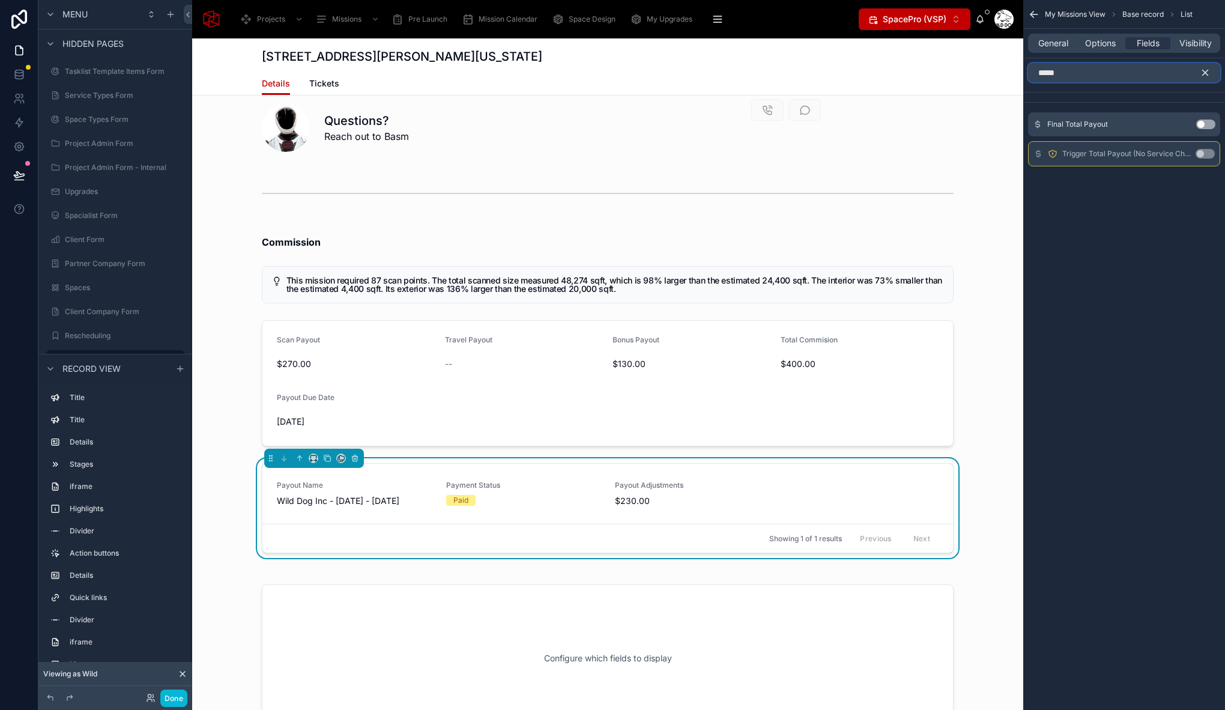
type input "*****"
click at [1202, 122] on button "Use setting" at bounding box center [1205, 124] width 19 height 10
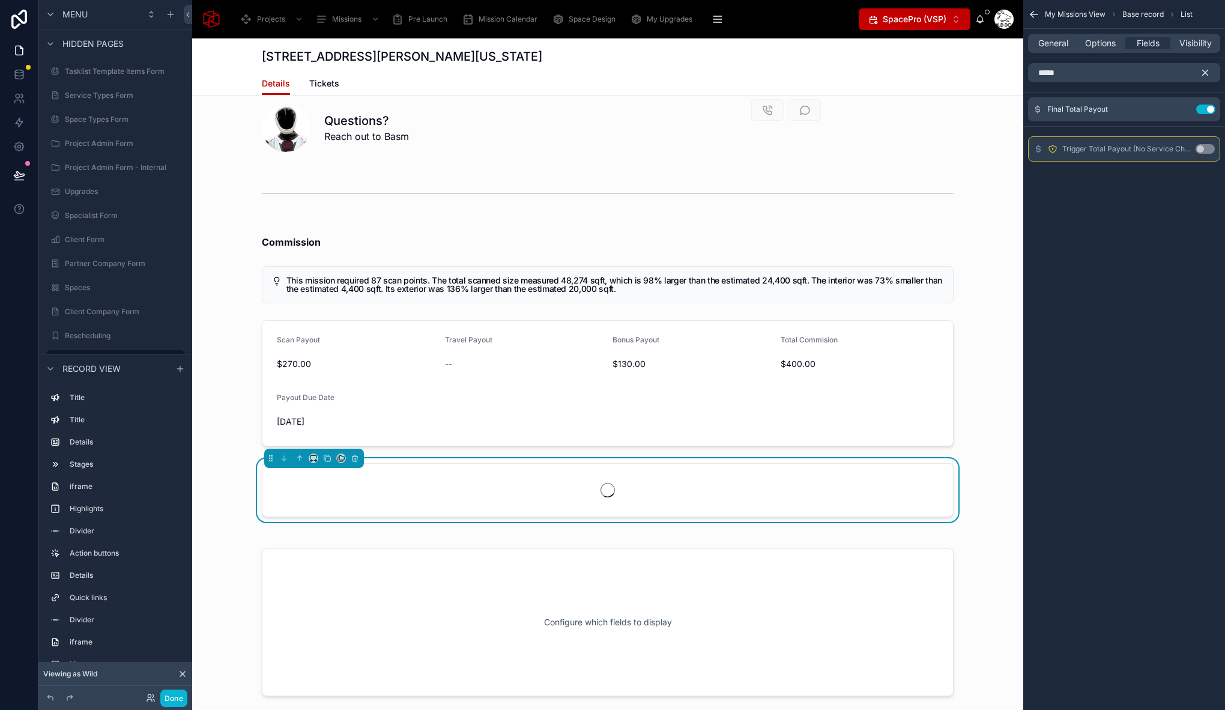
click at [1205, 73] on icon "scrollable content" at bounding box center [1204, 72] width 5 height 5
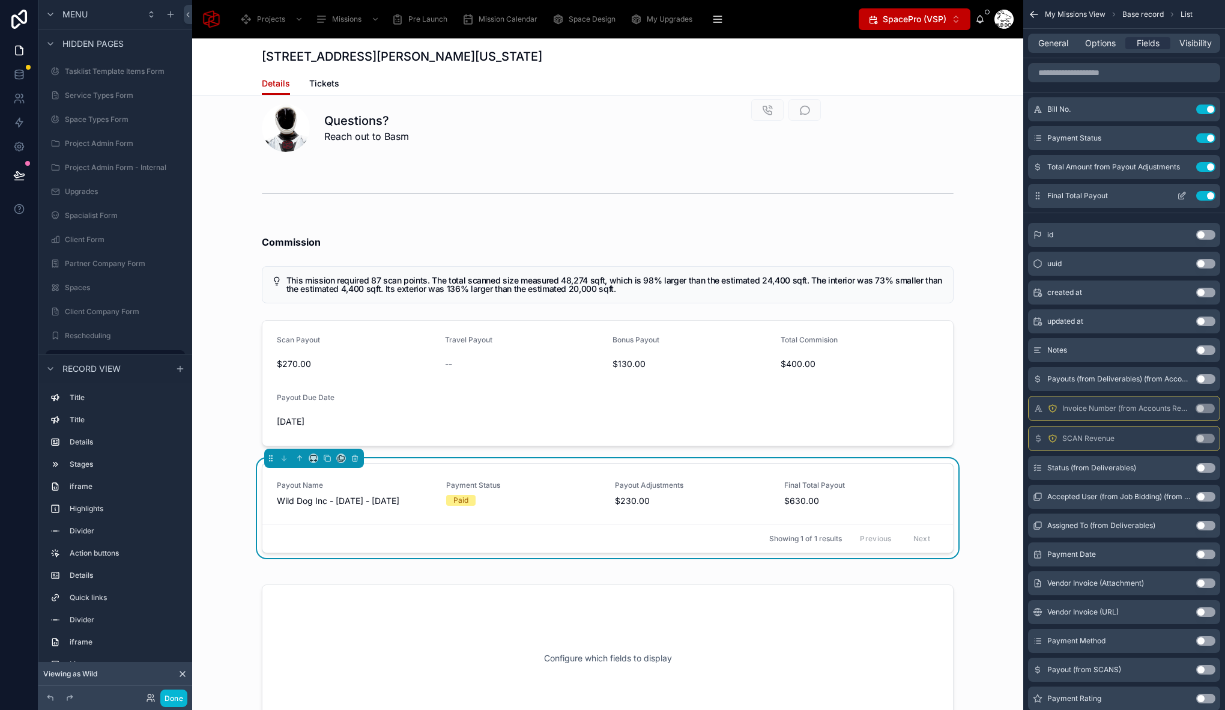
click at [1179, 195] on icon "scrollable content" at bounding box center [1182, 196] width 10 height 10
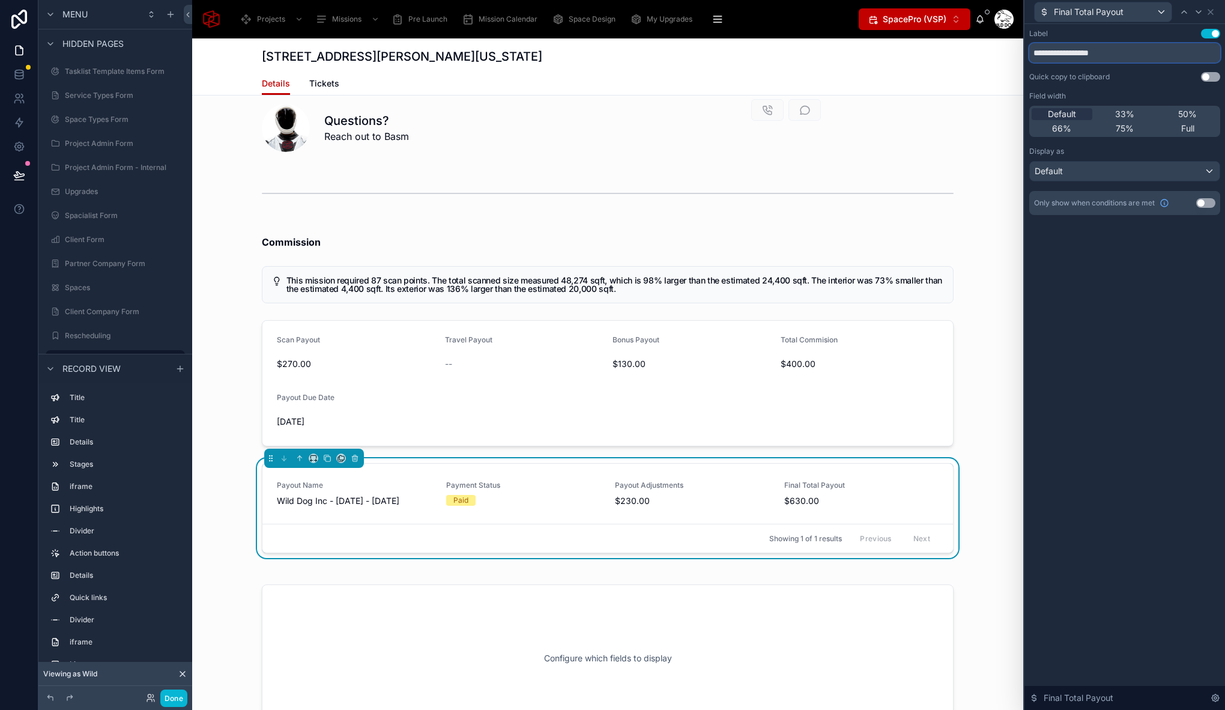
drag, startPoint x: 1054, startPoint y: 52, endPoint x: 978, endPoint y: 56, distance: 75.8
click at [978, 56] on div "**********" at bounding box center [612, 355] width 1225 height 710
type input "**********"
click at [1153, 334] on div "**********" at bounding box center [1124, 367] width 201 height 686
click at [1006, 468] on div "Commission This mission required 87 scan points. The total scanned size measure…" at bounding box center [607, 396] width 831 height 347
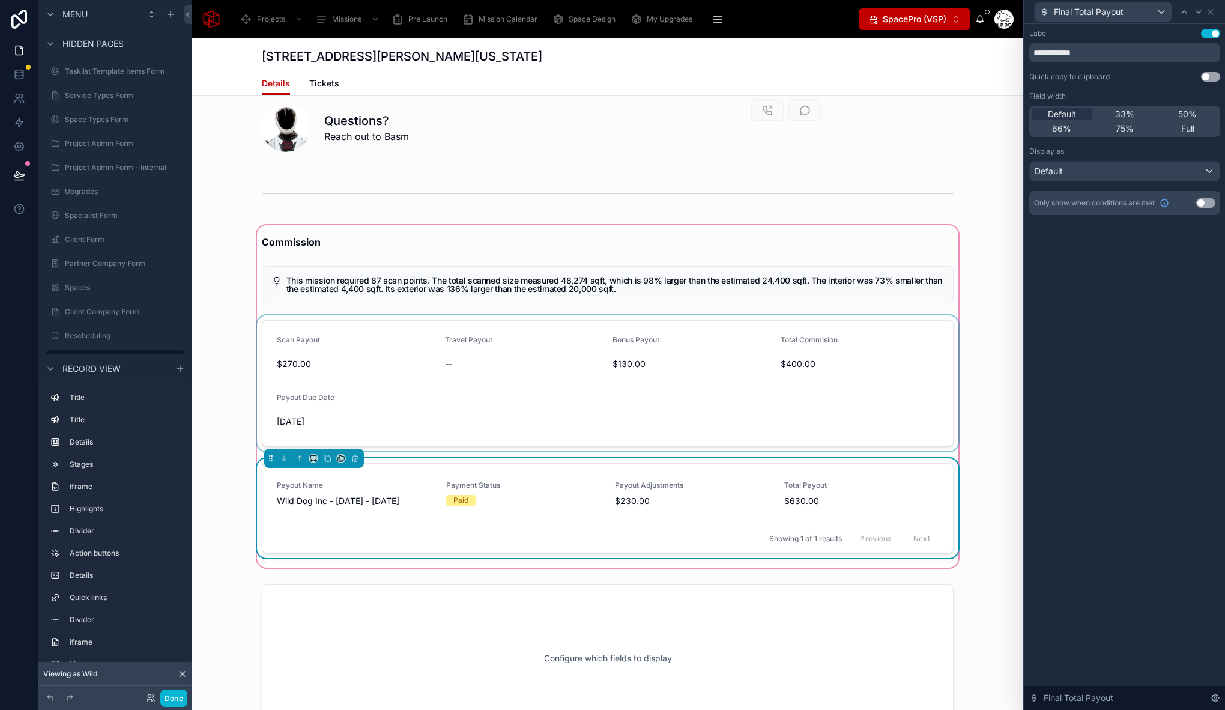
click at [1003, 496] on div "Commission This mission required 87 scan points. The total scanned size measure…" at bounding box center [607, 396] width 831 height 347
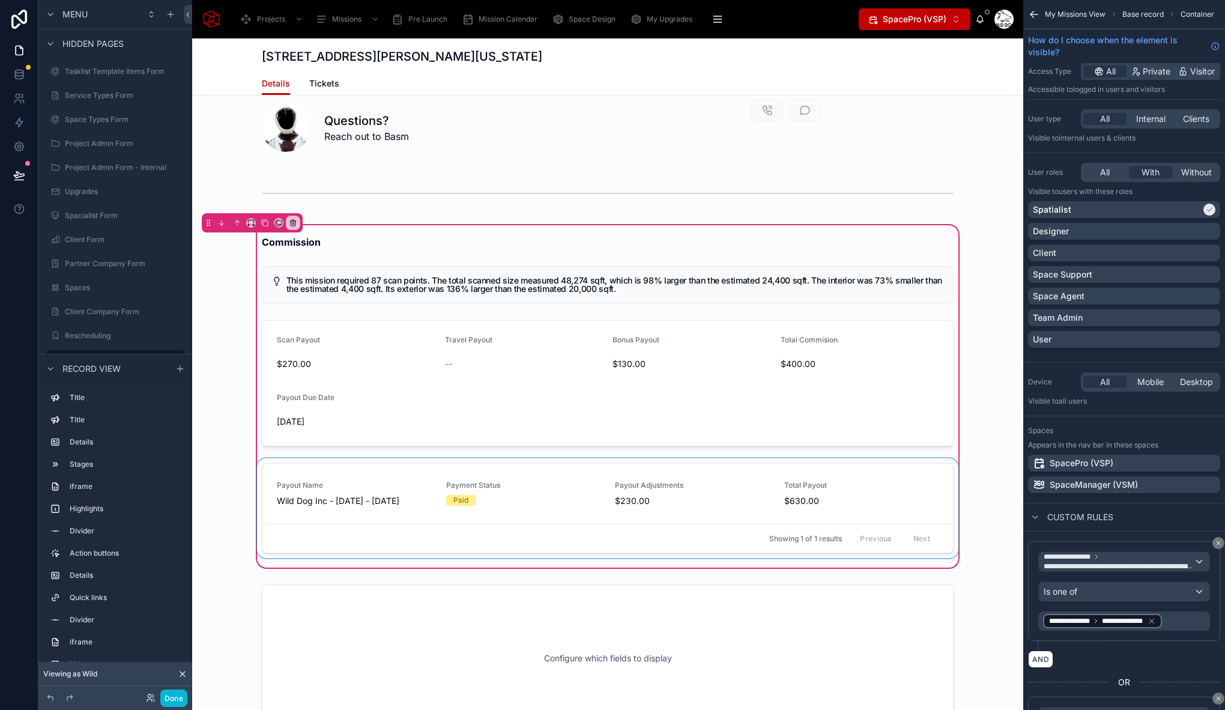
click at [875, 471] on div at bounding box center [608, 510] width 706 height 104
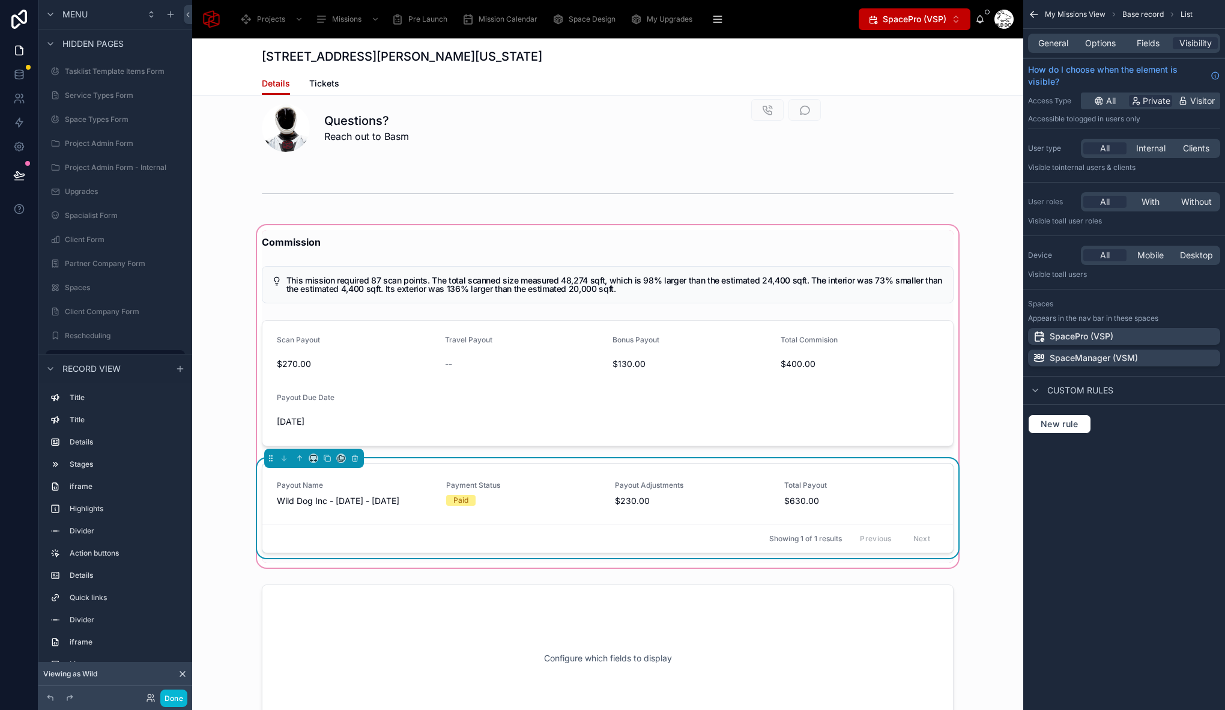
click at [968, 479] on div "Commission This mission required 87 scan points. The total scanned size measure…" at bounding box center [607, 396] width 831 height 347
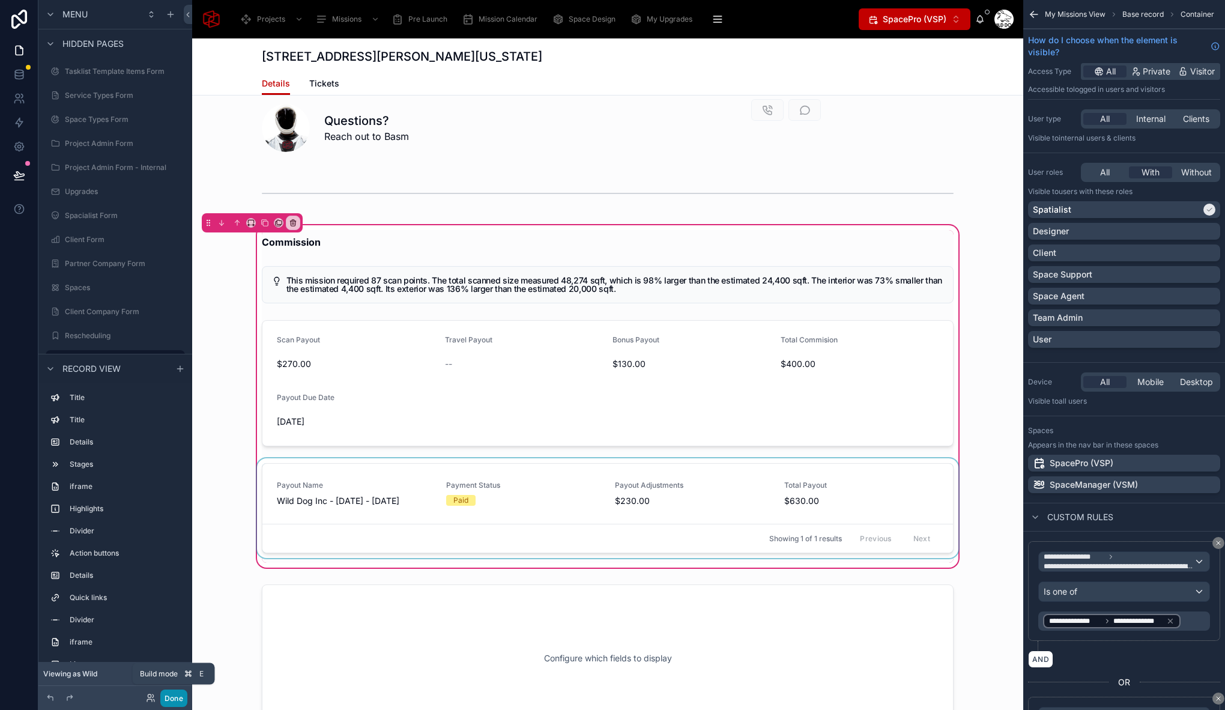
click at [178, 700] on button "Done" at bounding box center [173, 697] width 27 height 17
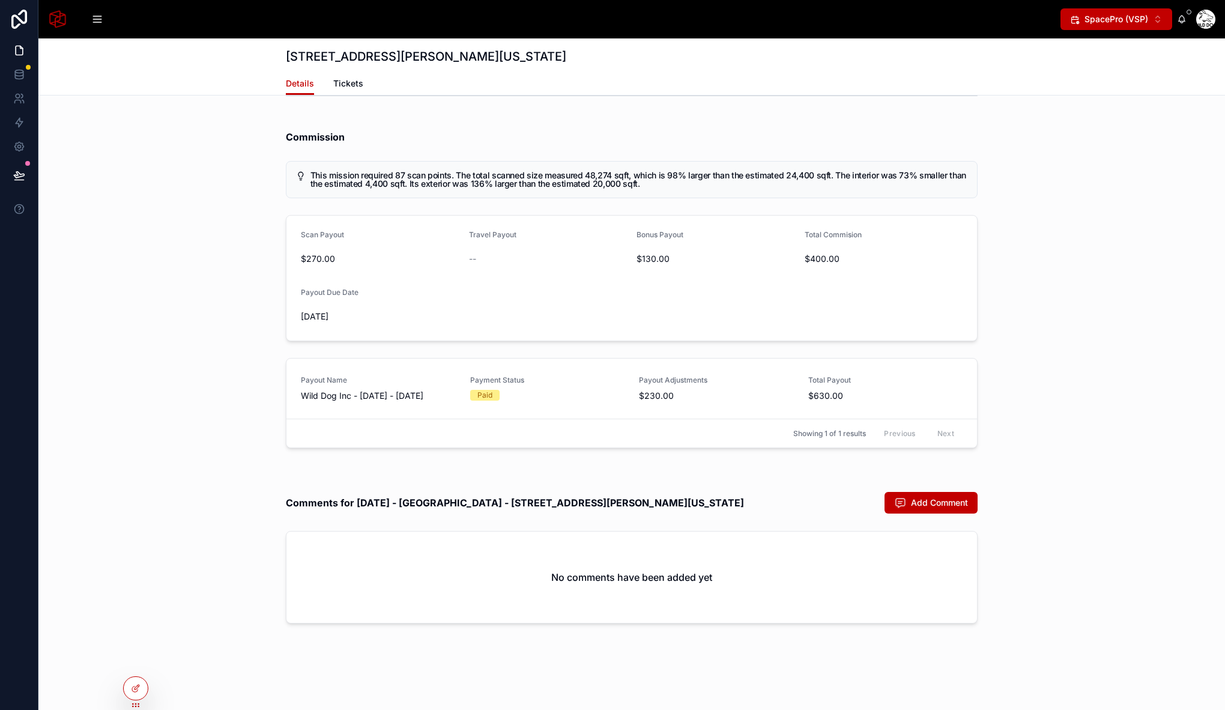
scroll to position [6094, 0]
click at [406, 390] on span "Wild Dog Inc - 08/07/2025 - 08/07/2025" at bounding box center [378, 396] width 155 height 12
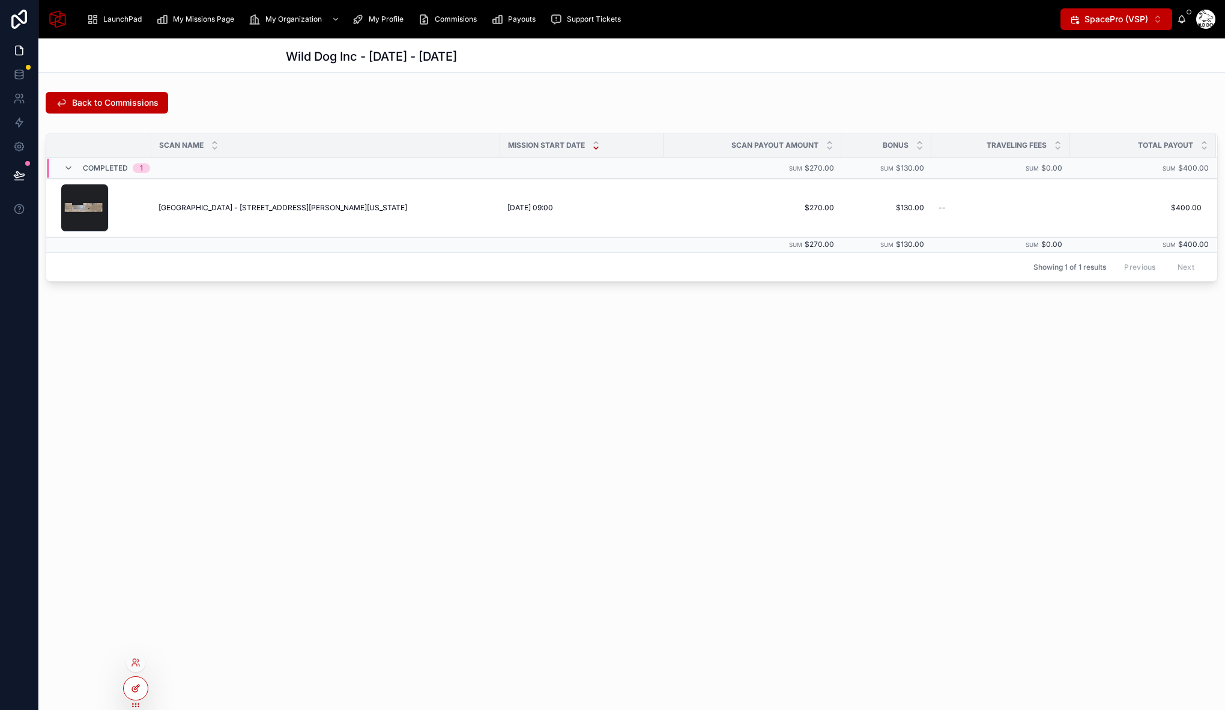
click at [136, 692] on icon at bounding box center [136, 688] width 10 height 10
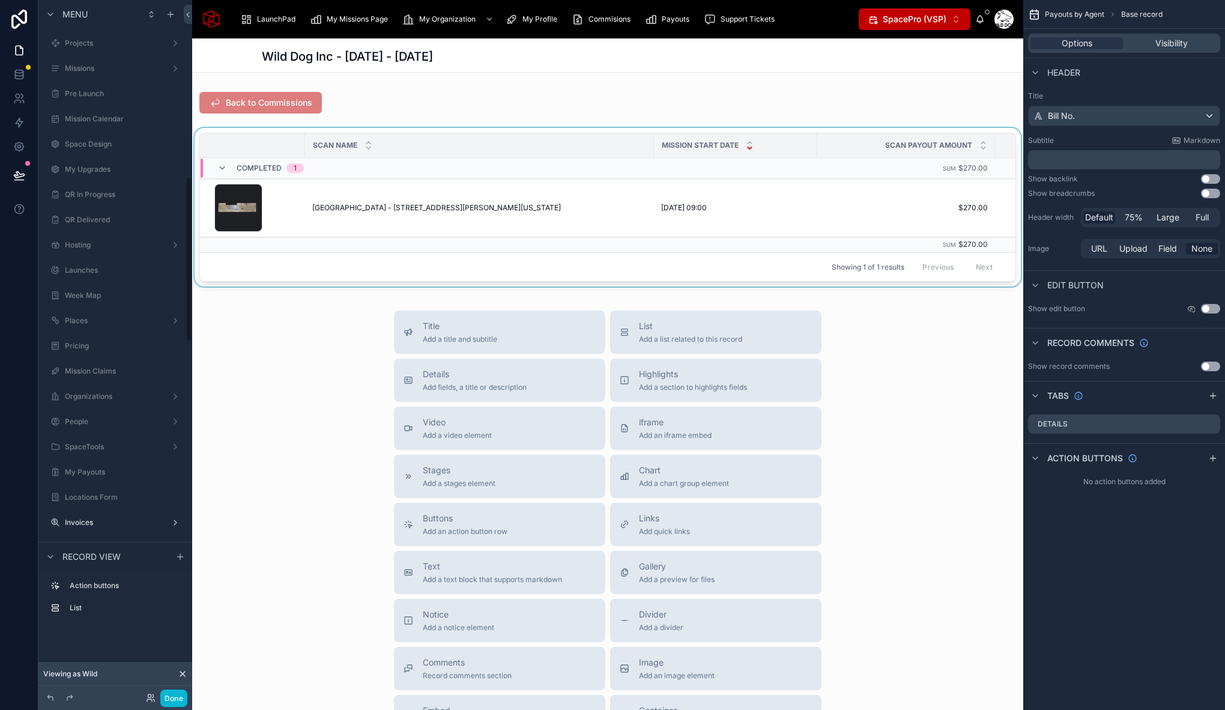
scroll to position [741, 0]
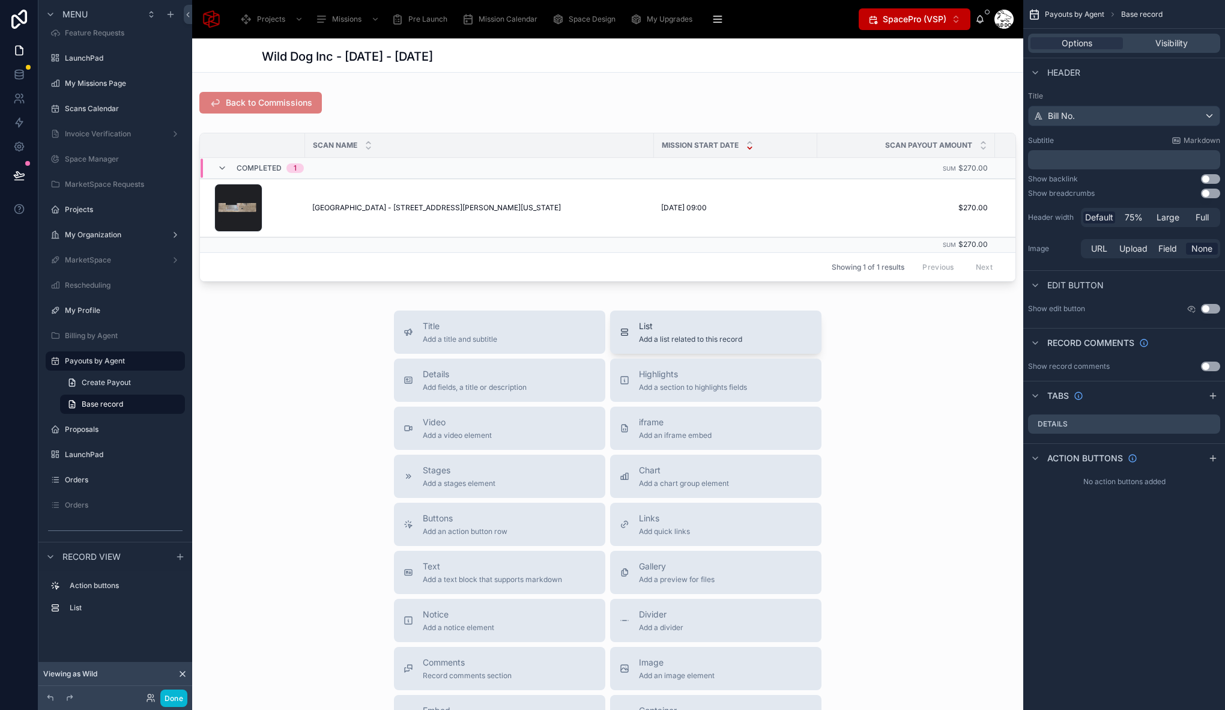
click at [641, 332] on span "List" at bounding box center [690, 326] width 103 height 12
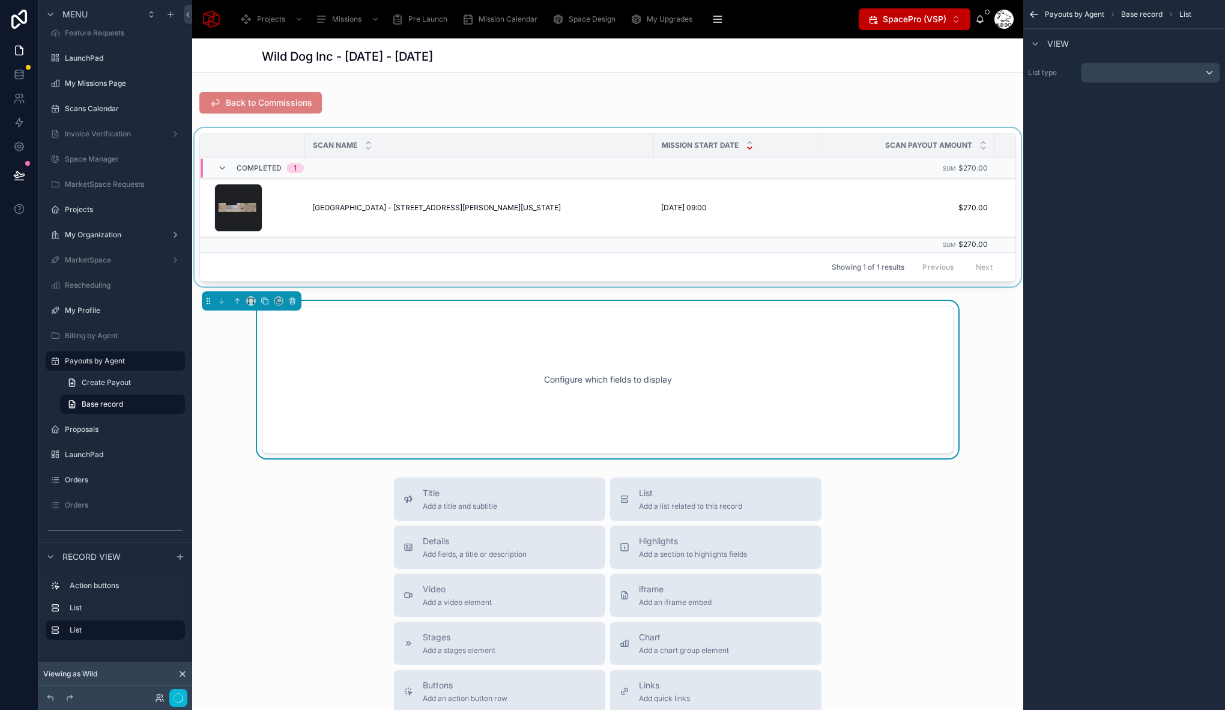
scroll to position [14, 0]
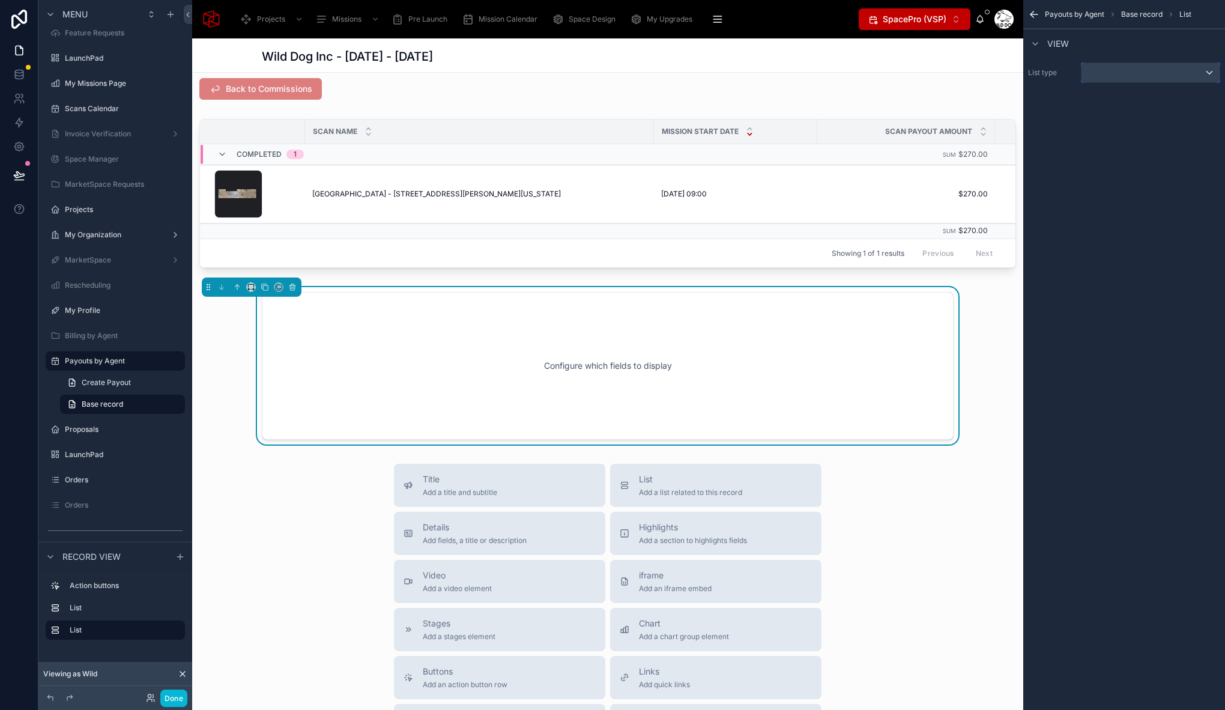
click at [1142, 74] on div "scrollable content" at bounding box center [1150, 72] width 138 height 19
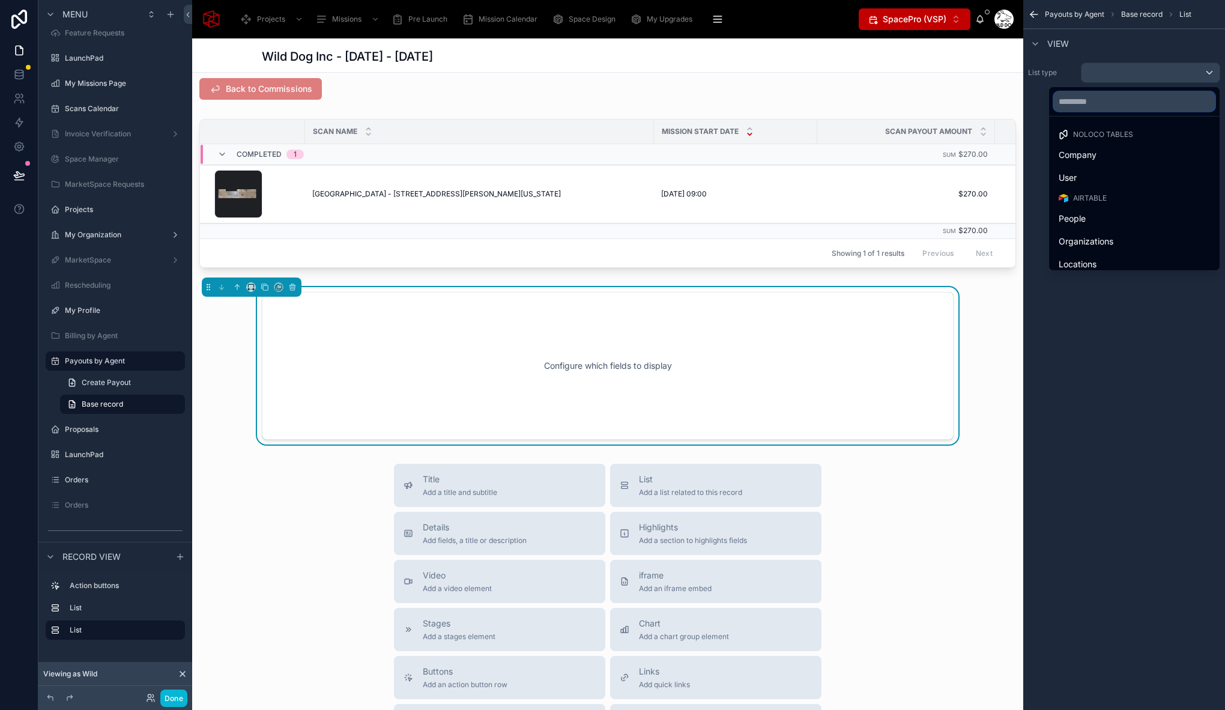
click at [1103, 104] on input "text" at bounding box center [1134, 101] width 161 height 19
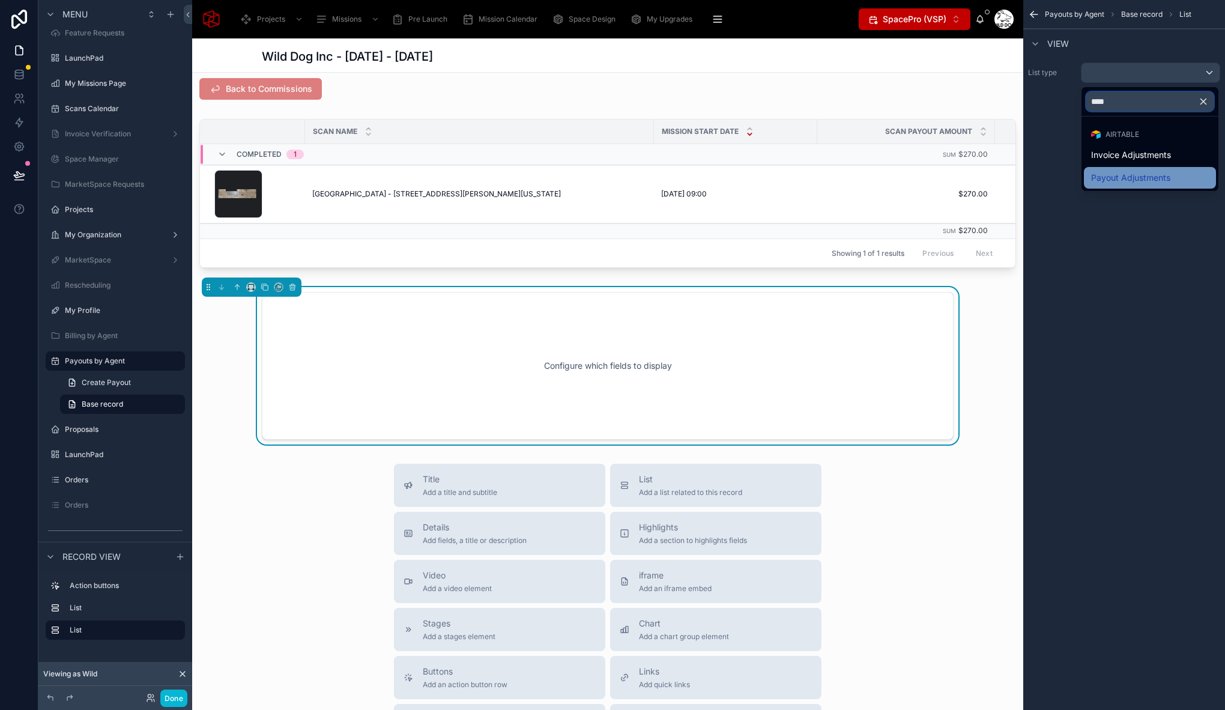
type input "****"
click at [1113, 169] on div "Payout Adjustments" at bounding box center [1150, 178] width 132 height 22
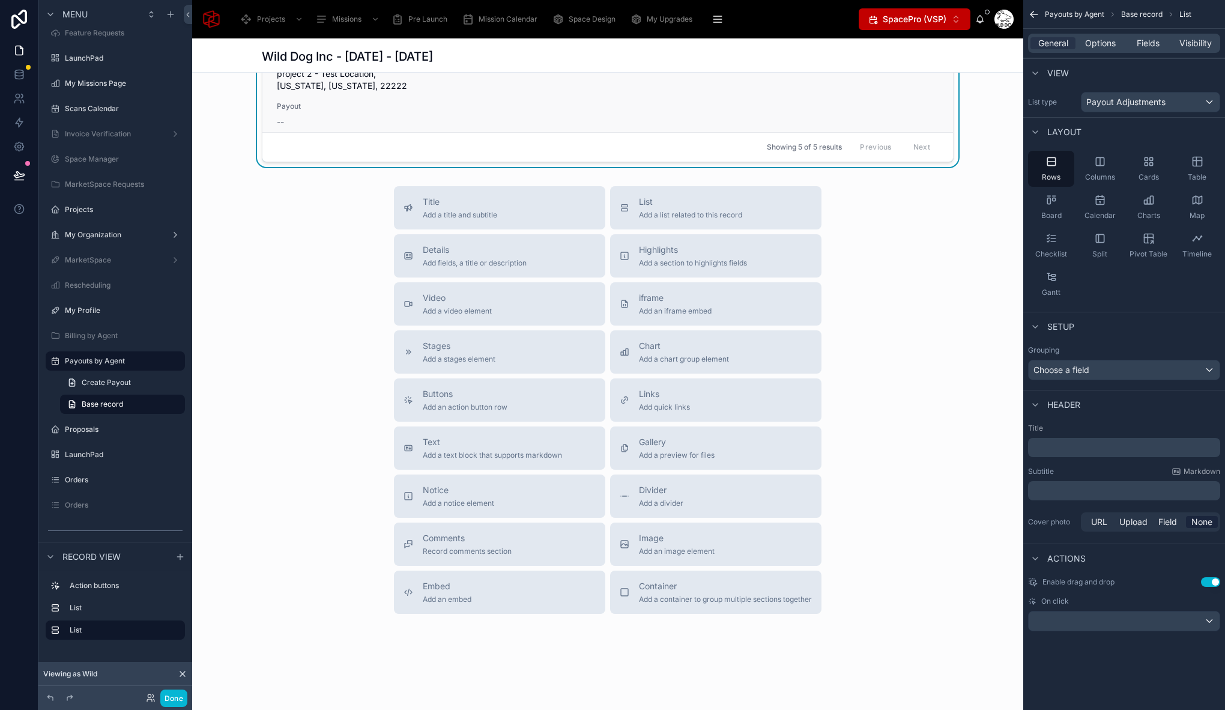
scroll to position [462, 0]
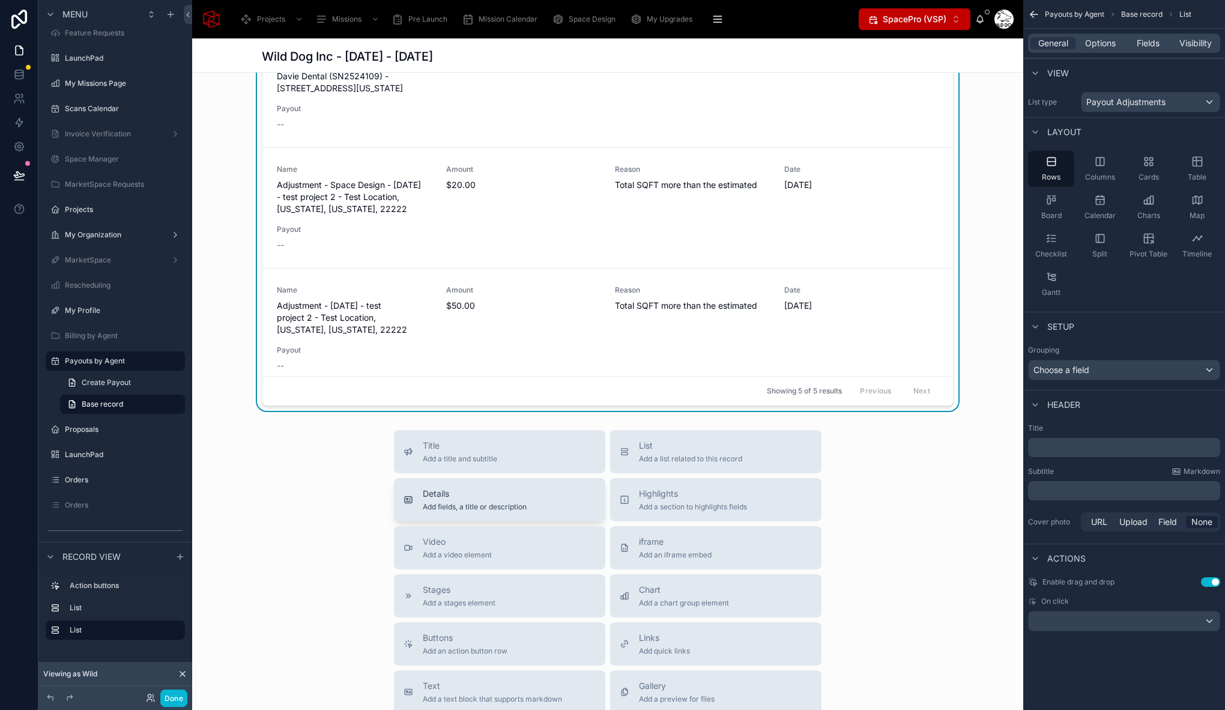
click at [488, 499] on span "Details" at bounding box center [475, 493] width 104 height 12
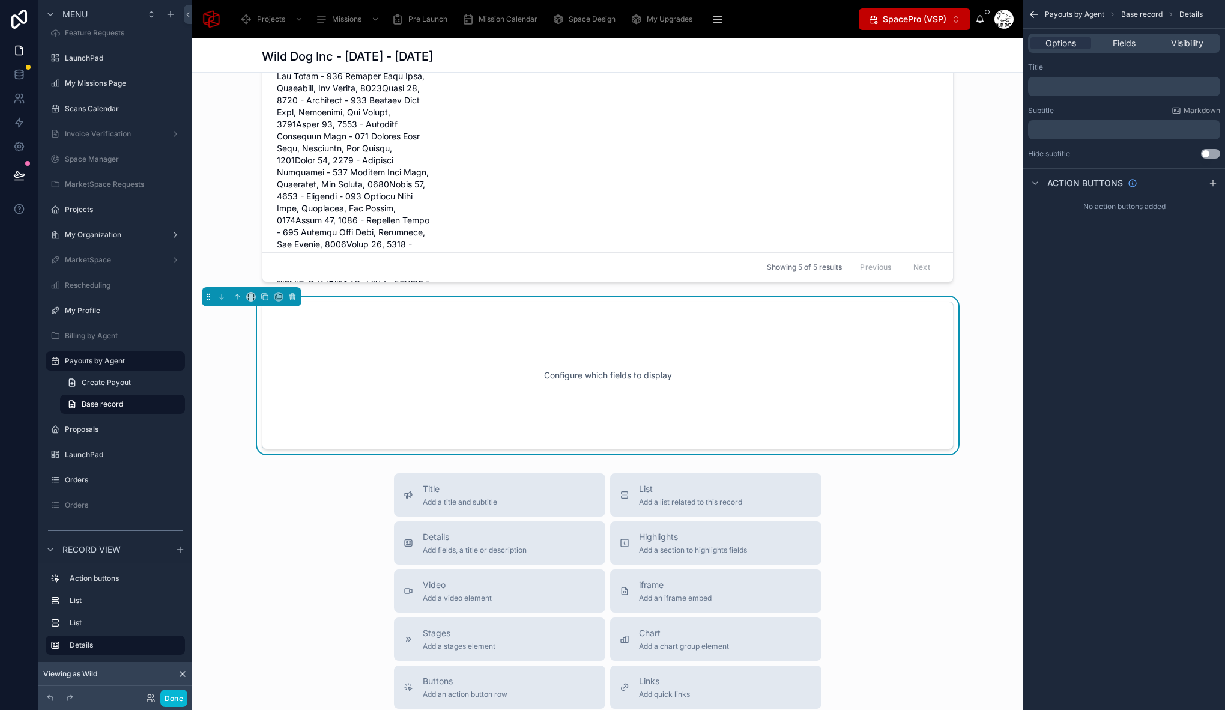
scroll to position [596, 0]
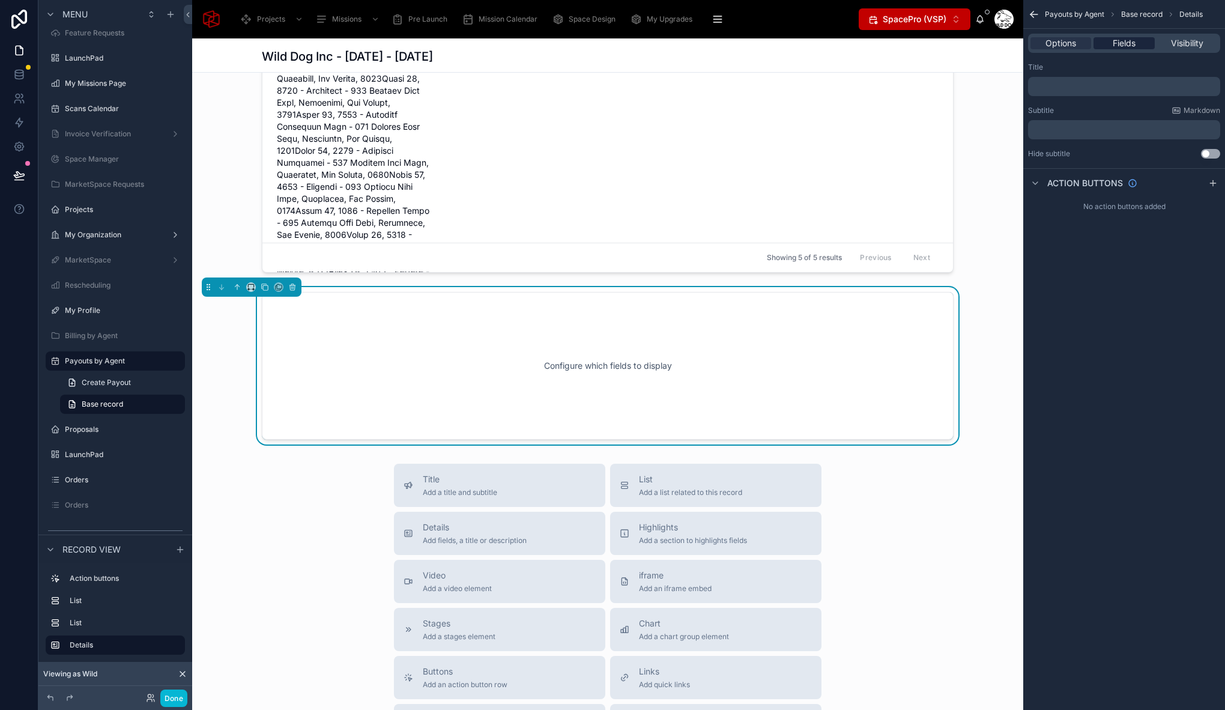
click at [1118, 48] on span "Fields" at bounding box center [1123, 43] width 23 height 12
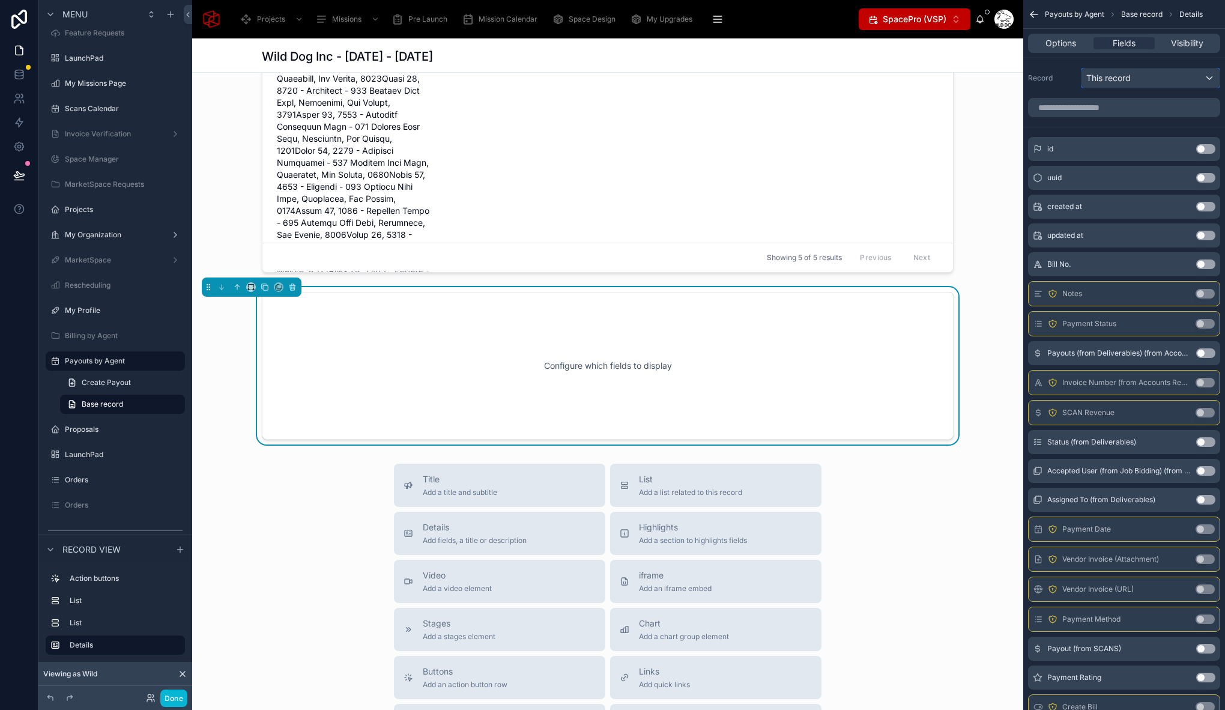
click at [1157, 74] on div "This record" at bounding box center [1150, 77] width 138 height 19
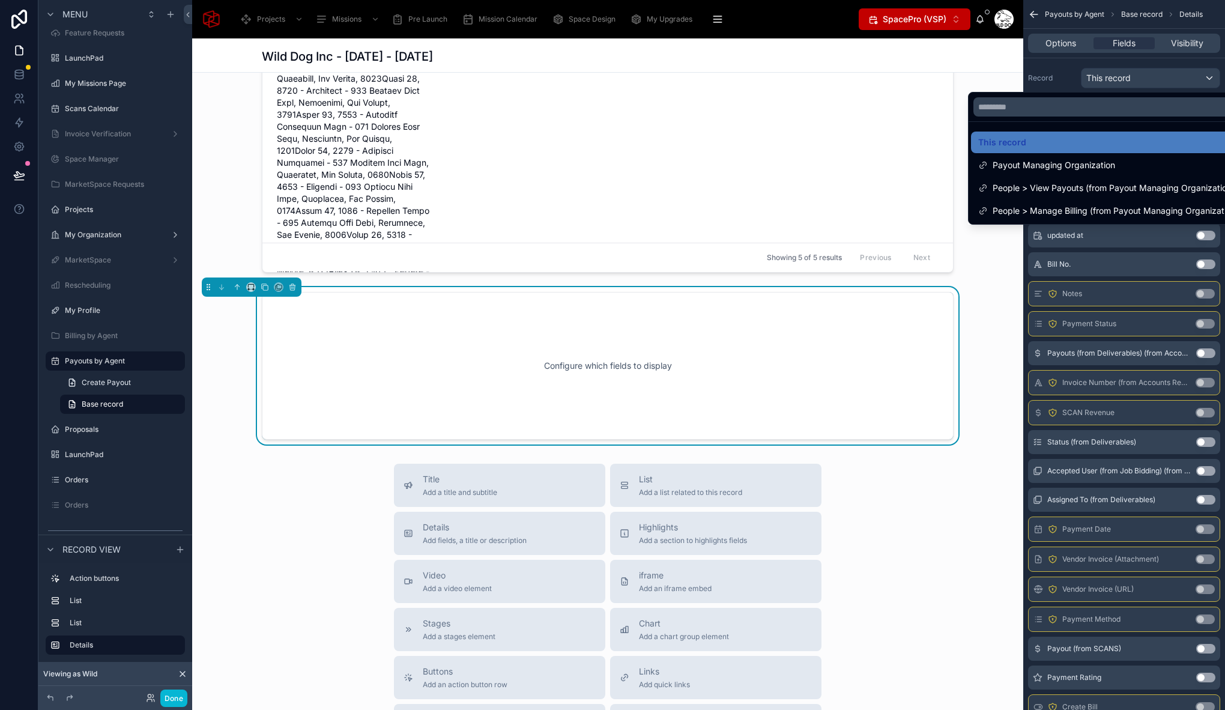
click at [348, 509] on div "Title Add a title and subtitle List Add a list related to this record Details A…" at bounding box center [607, 676] width 831 height 427
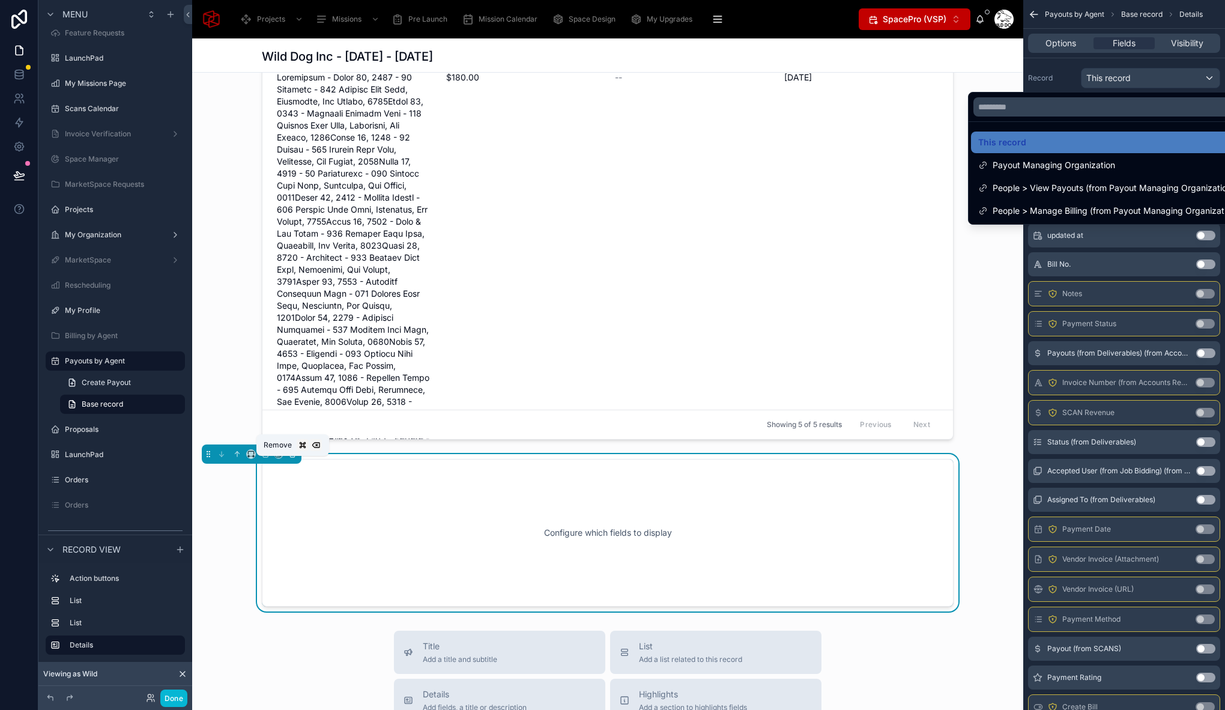
click at [294, 457] on icon at bounding box center [292, 454] width 5 height 5
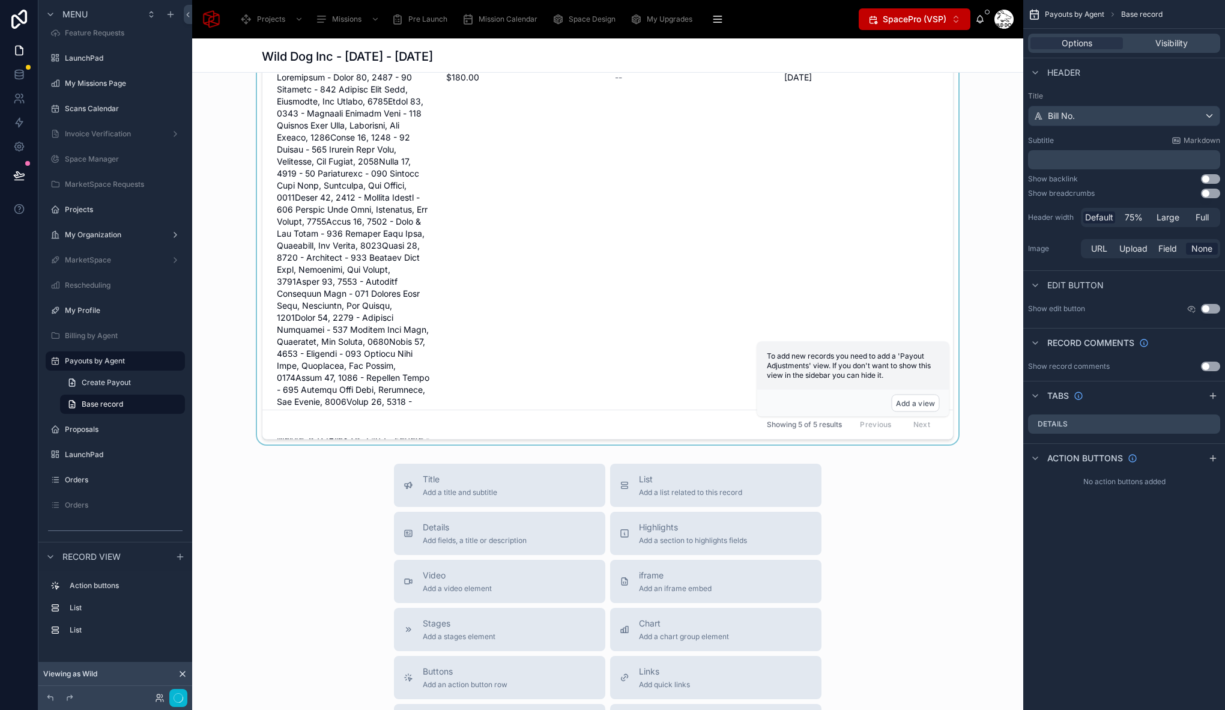
scroll to position [0, 0]
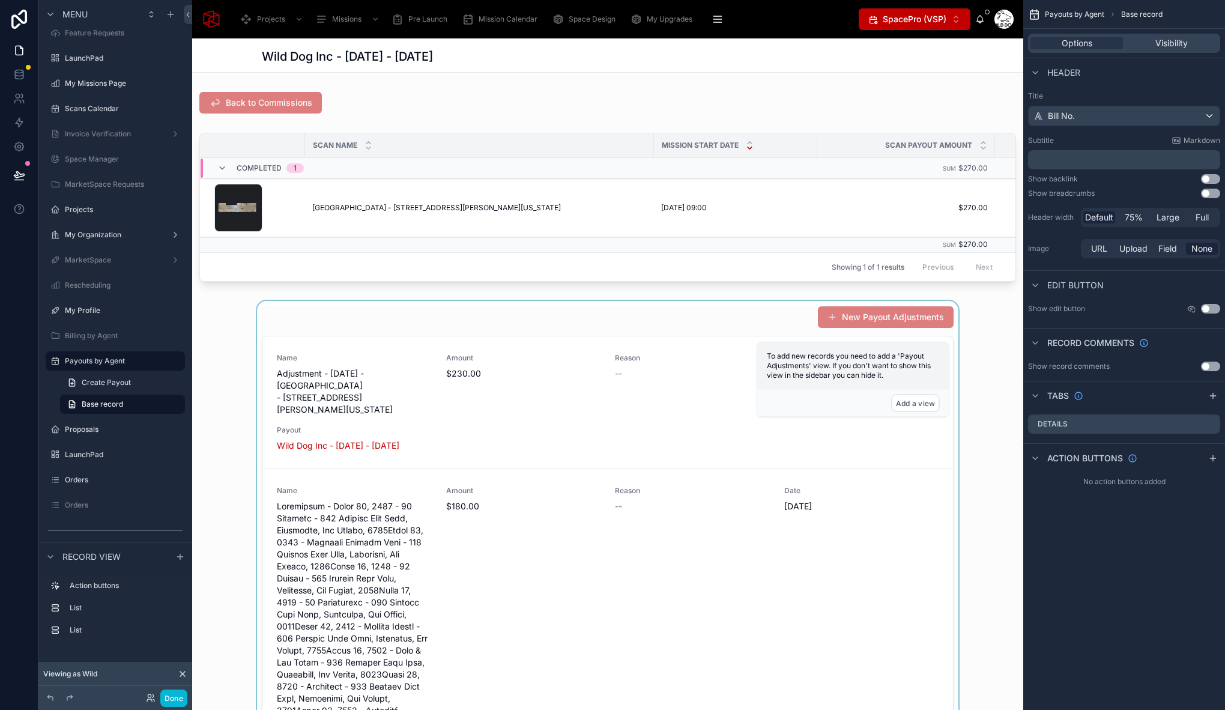
click at [486, 316] on div at bounding box center [607, 587] width 831 height 572
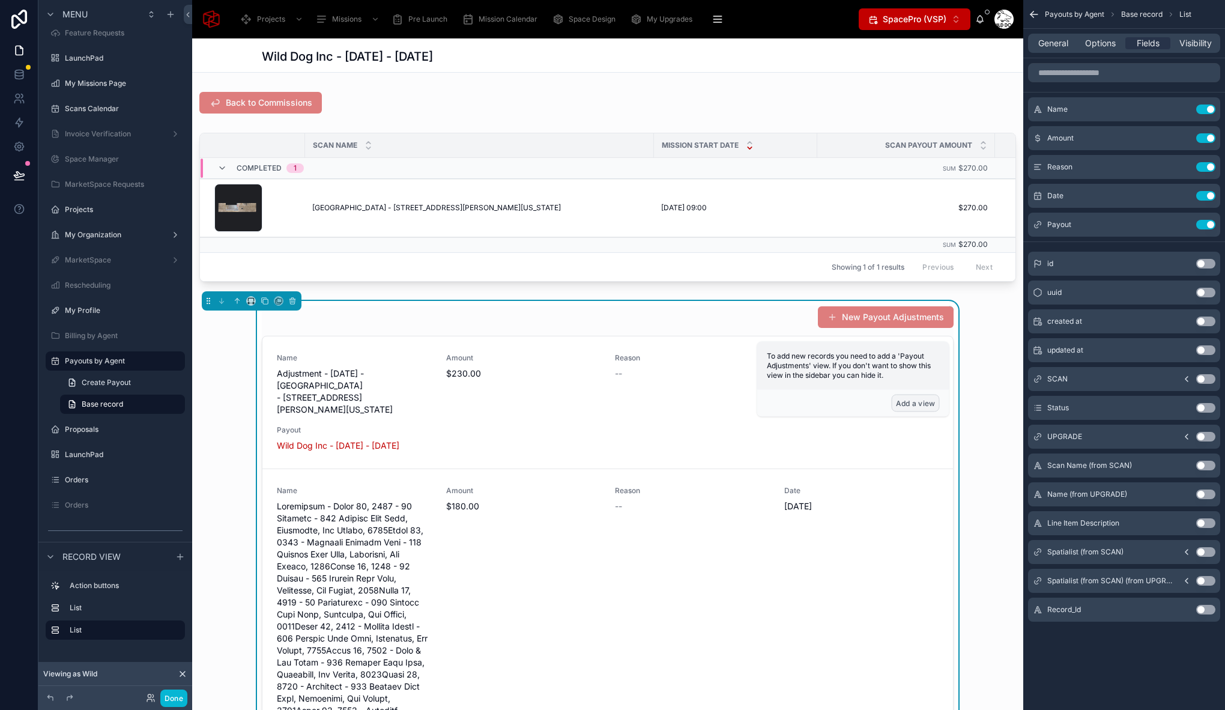
click at [920, 400] on button "Add a view" at bounding box center [915, 402] width 48 height 17
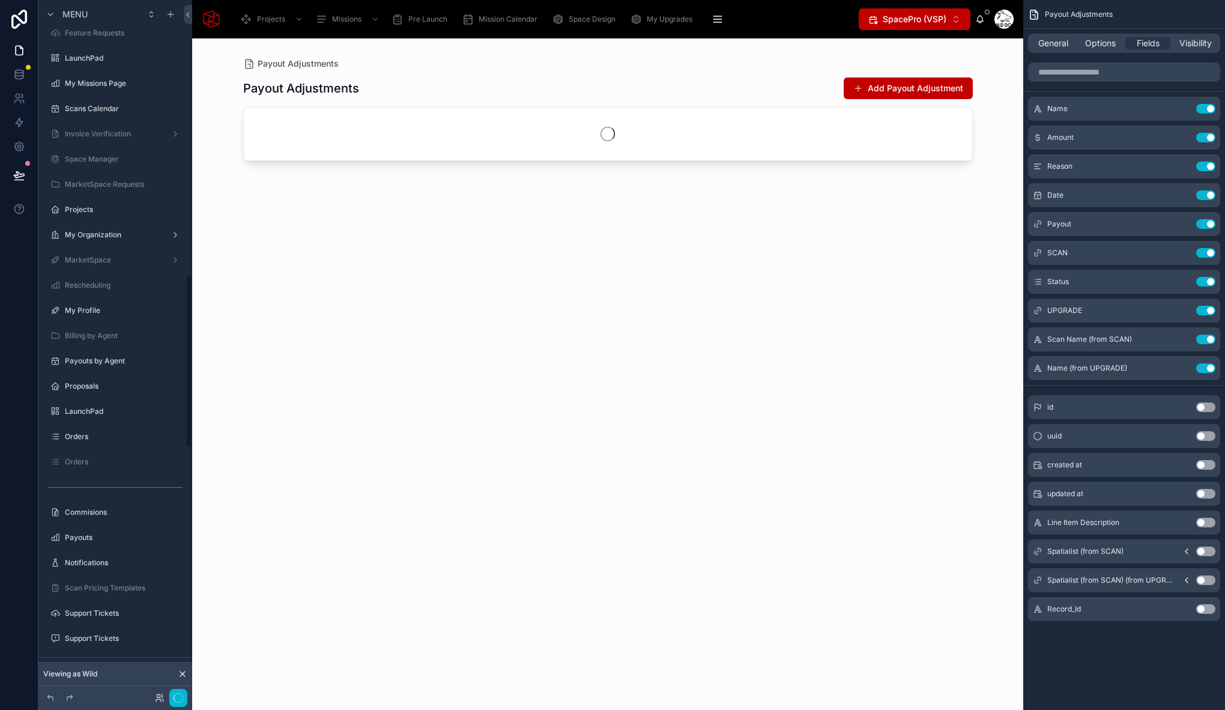
scroll to position [1094, 0]
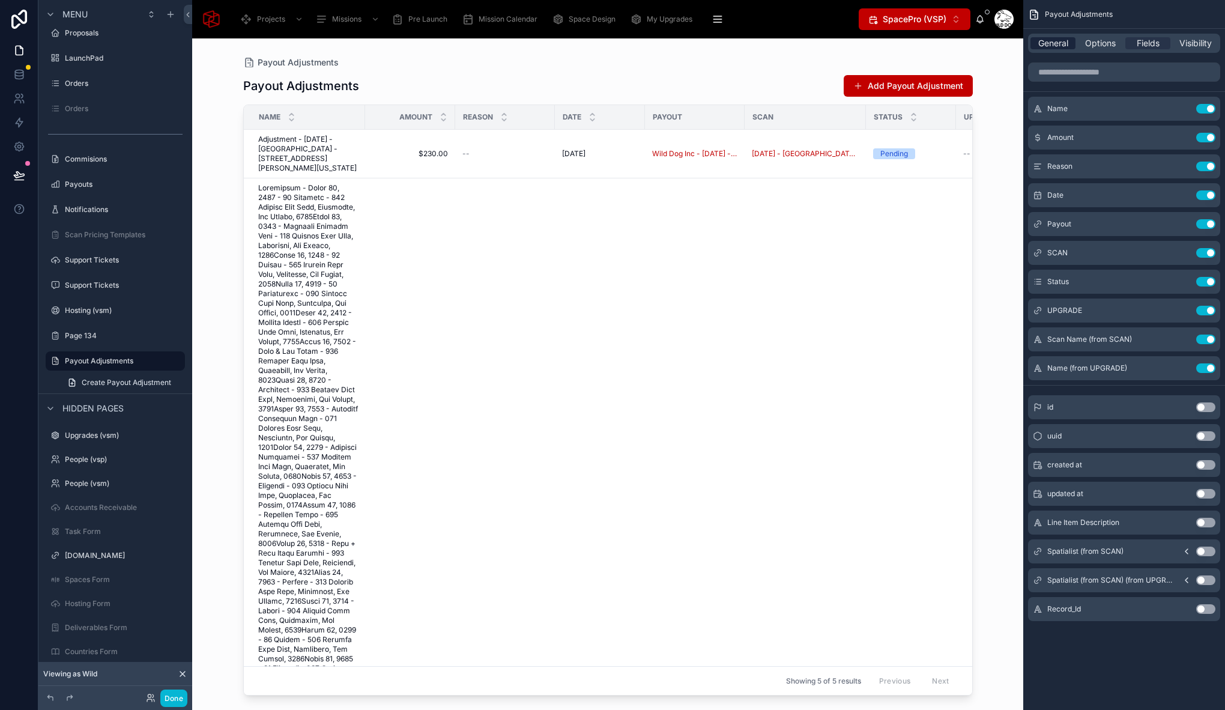
click at [1049, 41] on span "General" at bounding box center [1053, 43] width 30 height 12
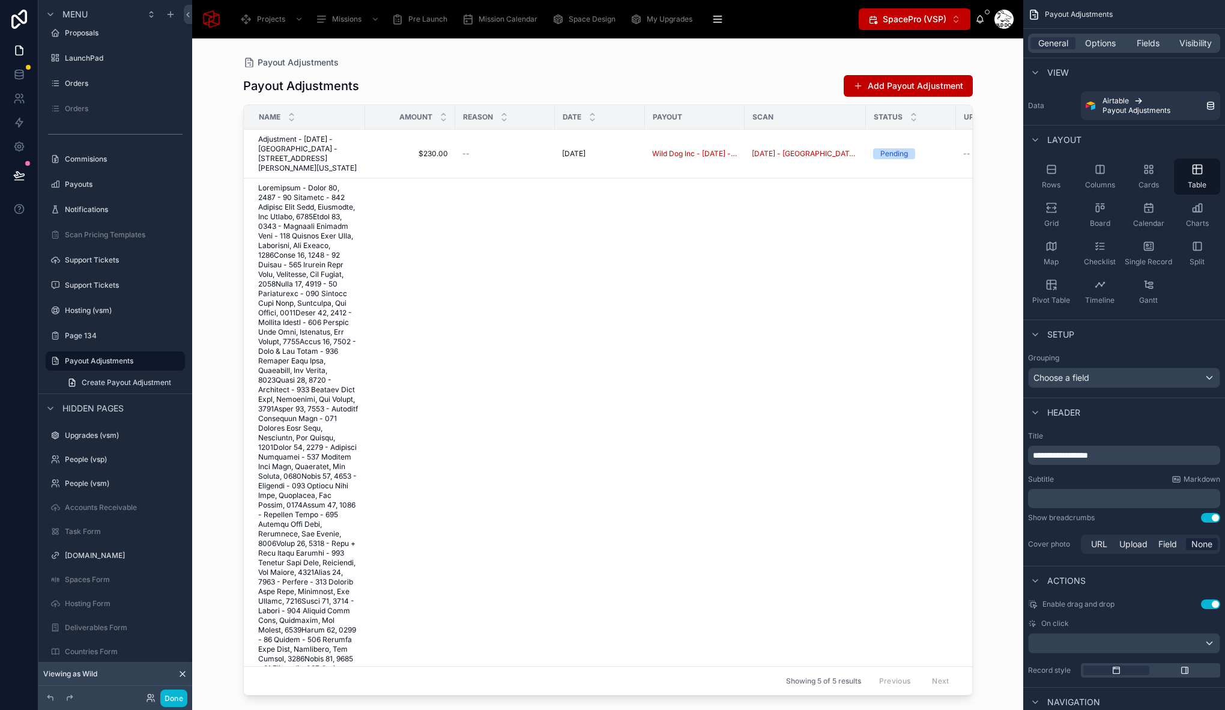
scroll to position [166, 0]
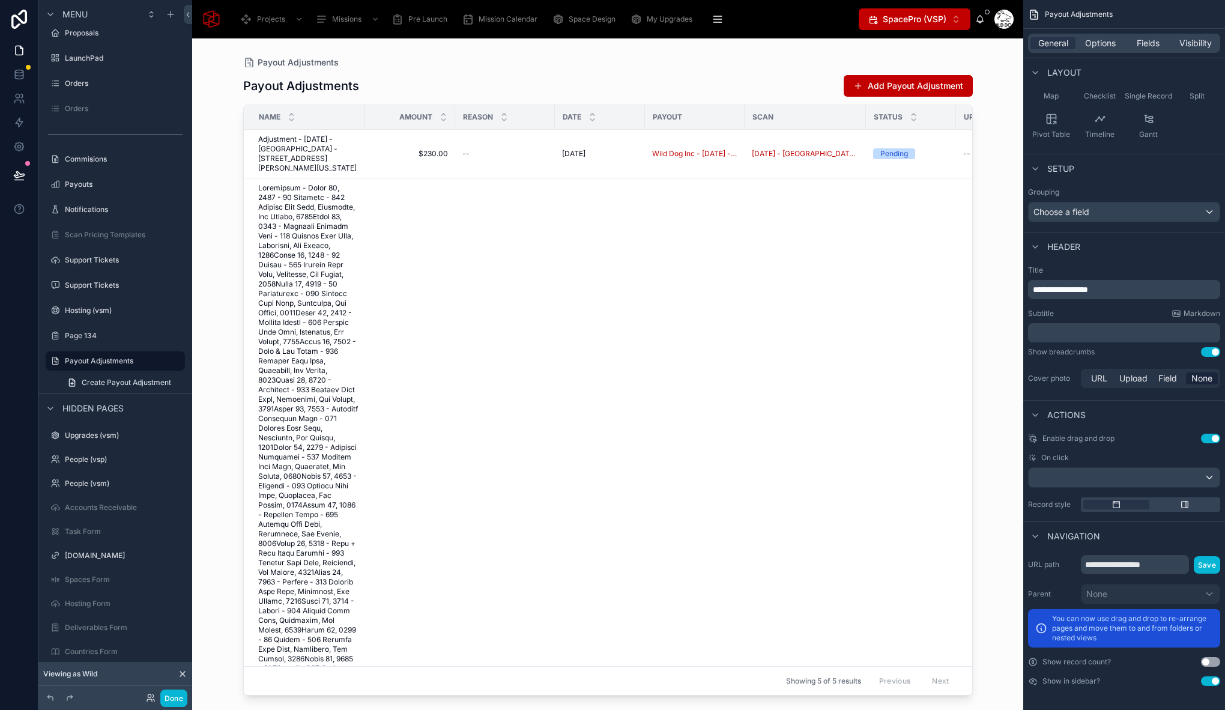
click at [1206, 679] on button "Use setting" at bounding box center [1210, 681] width 19 height 10
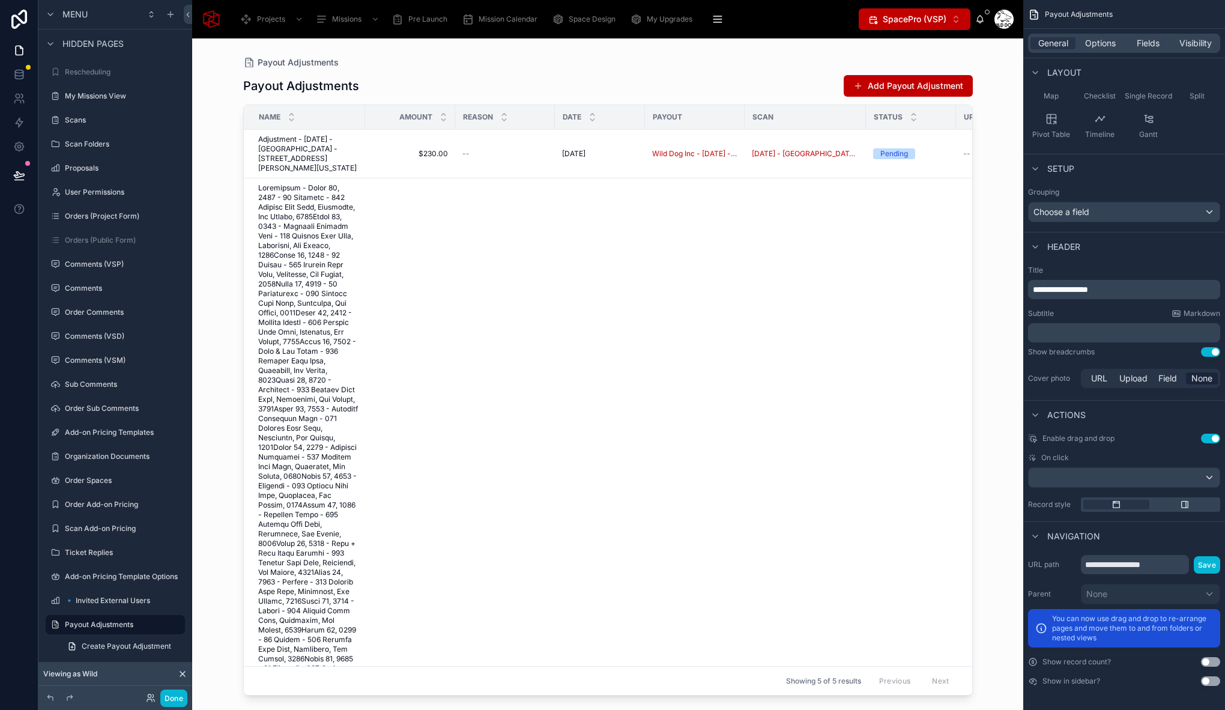
click at [376, 408] on div at bounding box center [608, 366] width 768 height 657
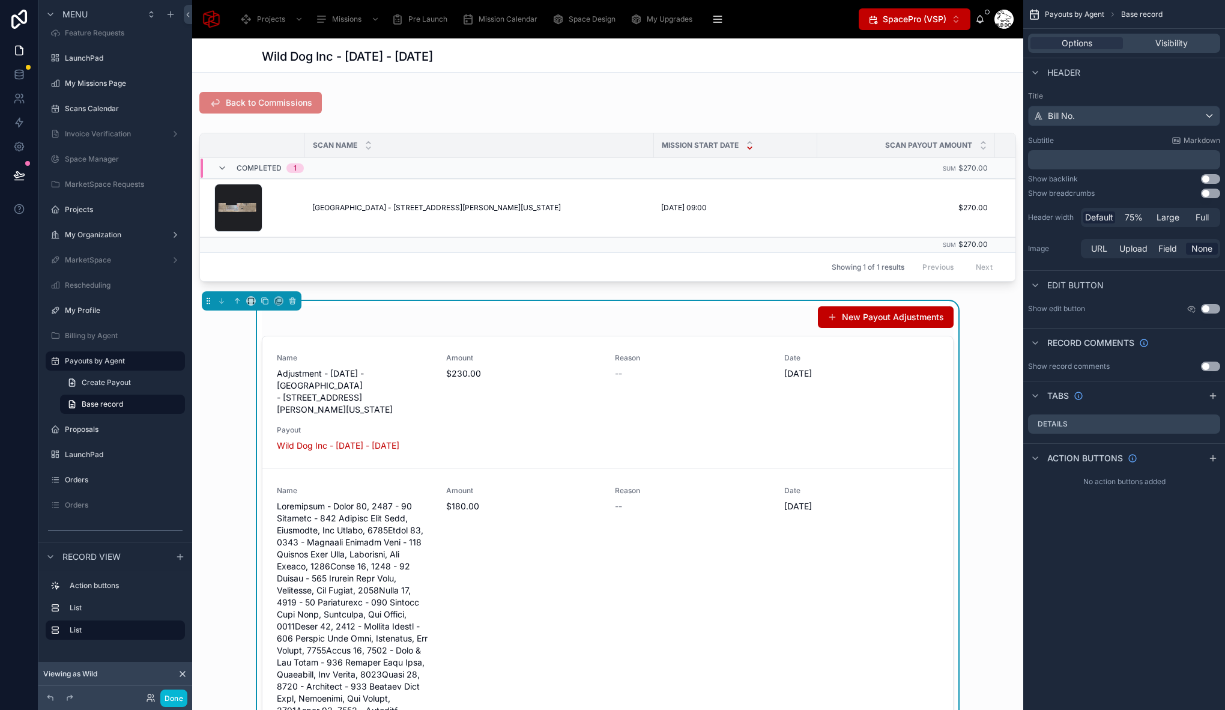
click at [794, 71] on div "Wild Dog Inc - 08/07/2025 - 08/07/2025" at bounding box center [608, 55] width 692 height 34
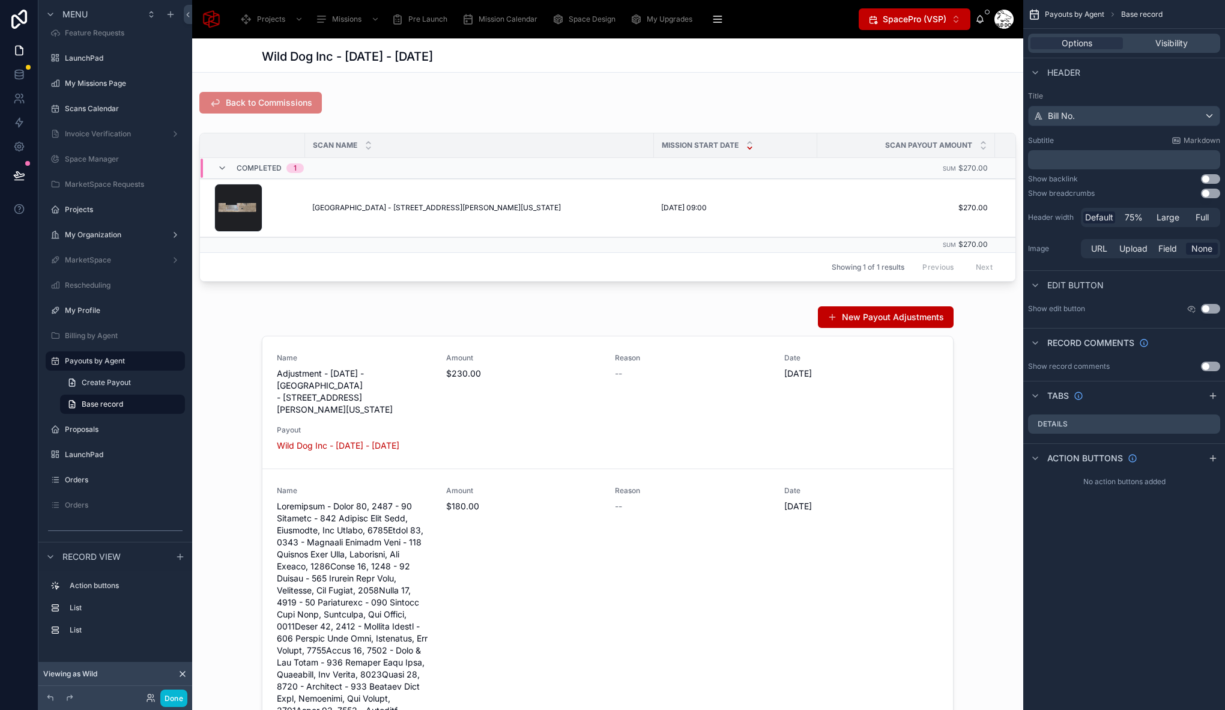
click at [1211, 396] on icon "scrollable content" at bounding box center [1212, 396] width 5 height 0
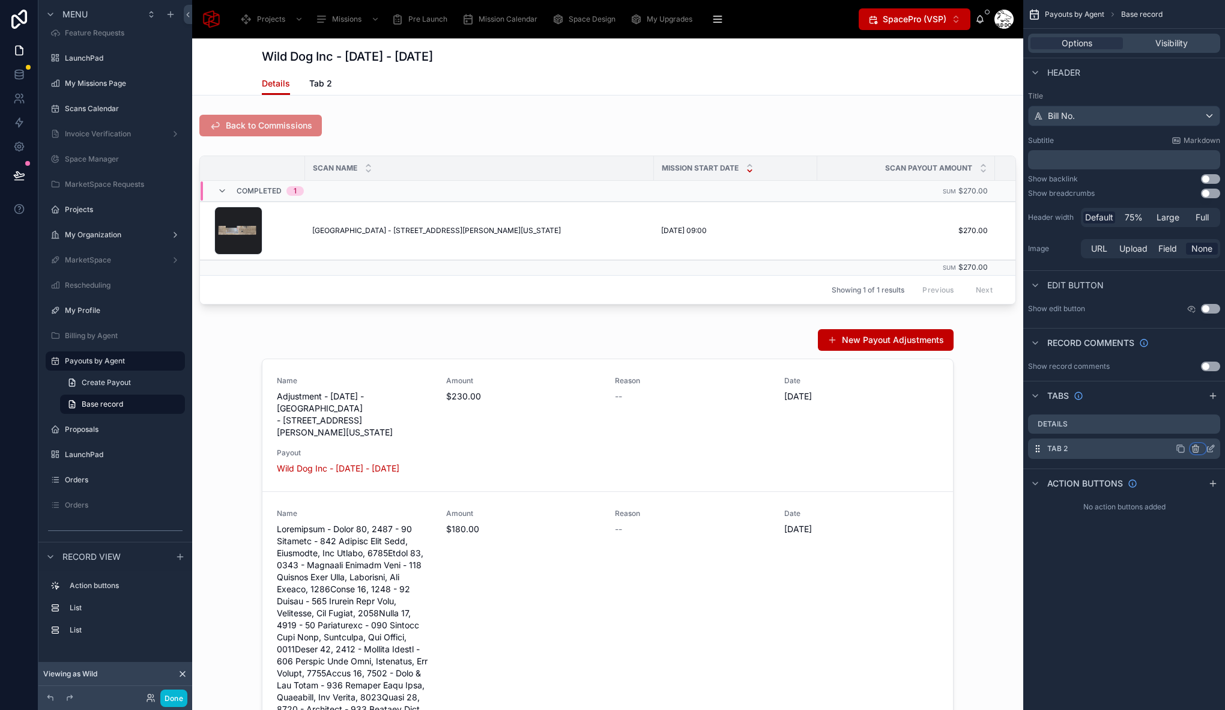
click at [1198, 449] on icon "scrollable content" at bounding box center [1195, 449] width 10 height 10
click at [1145, 477] on span "Remove tab and contents" at bounding box center [1144, 471] width 101 height 14
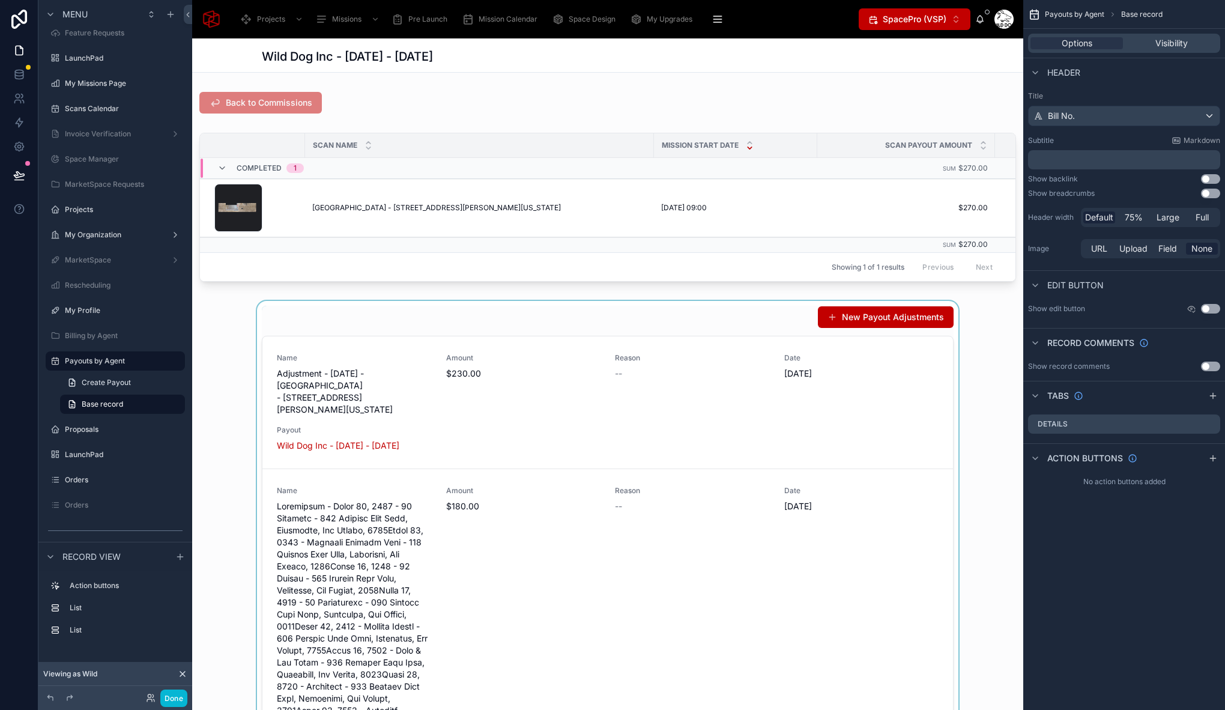
click at [435, 331] on div at bounding box center [607, 587] width 831 height 572
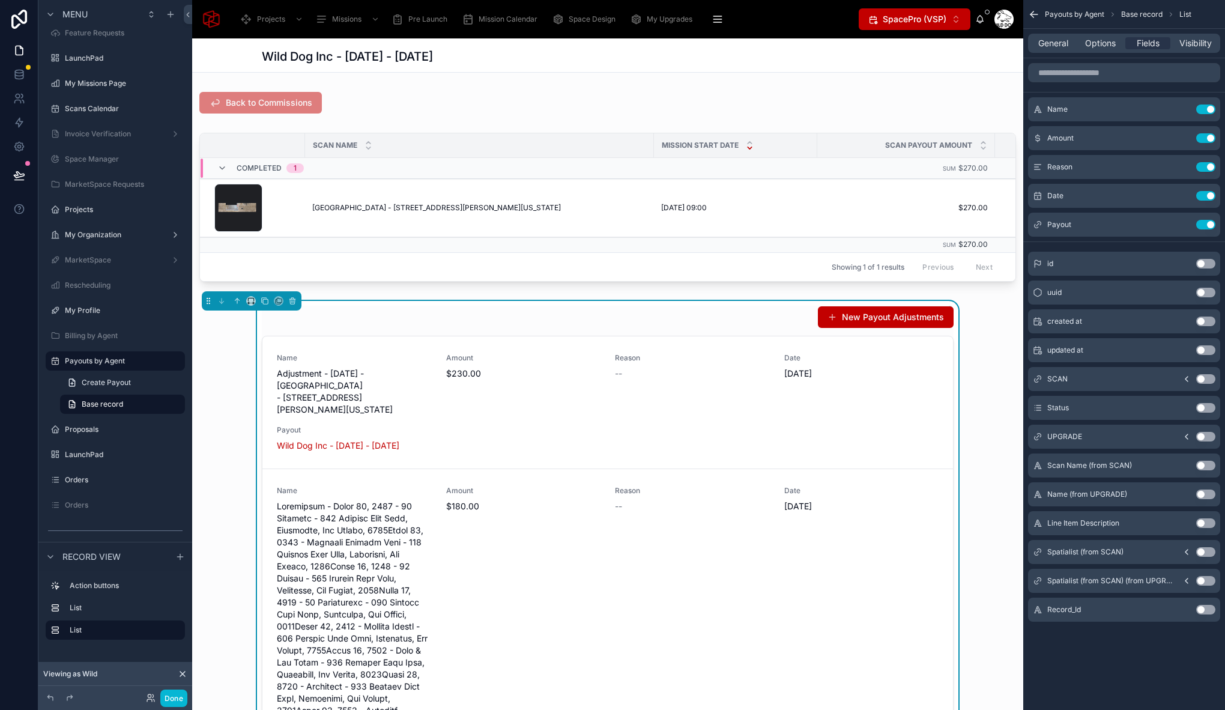
click at [219, 375] on div "New Payout Adjustments Name Adjustment - August 7, 2025 - Highland Hills - 536 …" at bounding box center [607, 587] width 831 height 572
click at [1100, 46] on span "Options" at bounding box center [1100, 43] width 31 height 12
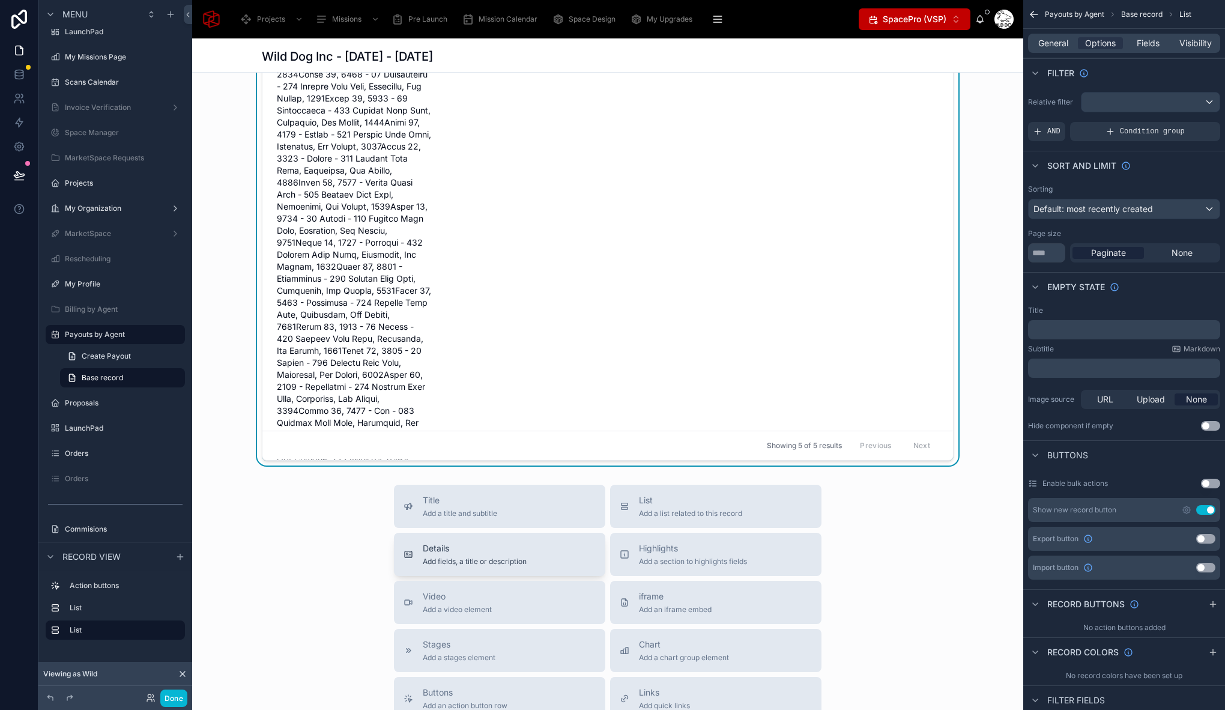
scroll to position [409, 0]
click at [489, 553] on span "Details" at bounding box center [475, 547] width 104 height 12
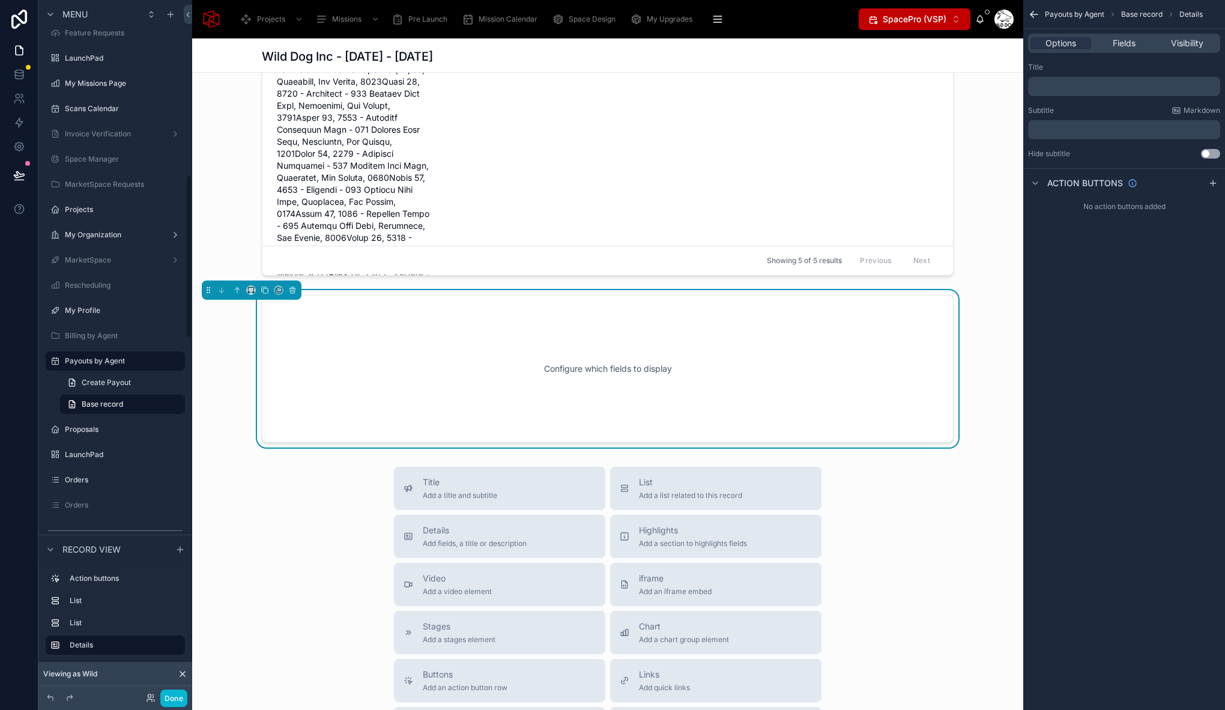
scroll to position [596, 0]
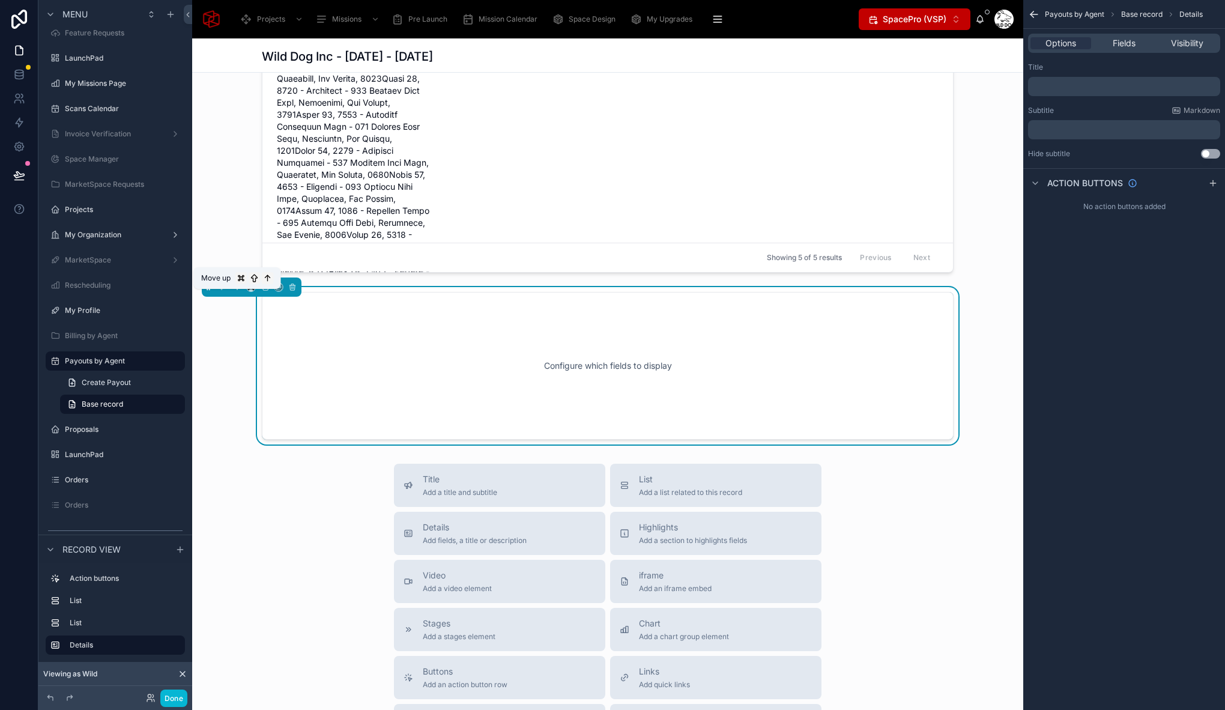
click at [237, 289] on icon at bounding box center [237, 286] width 0 height 5
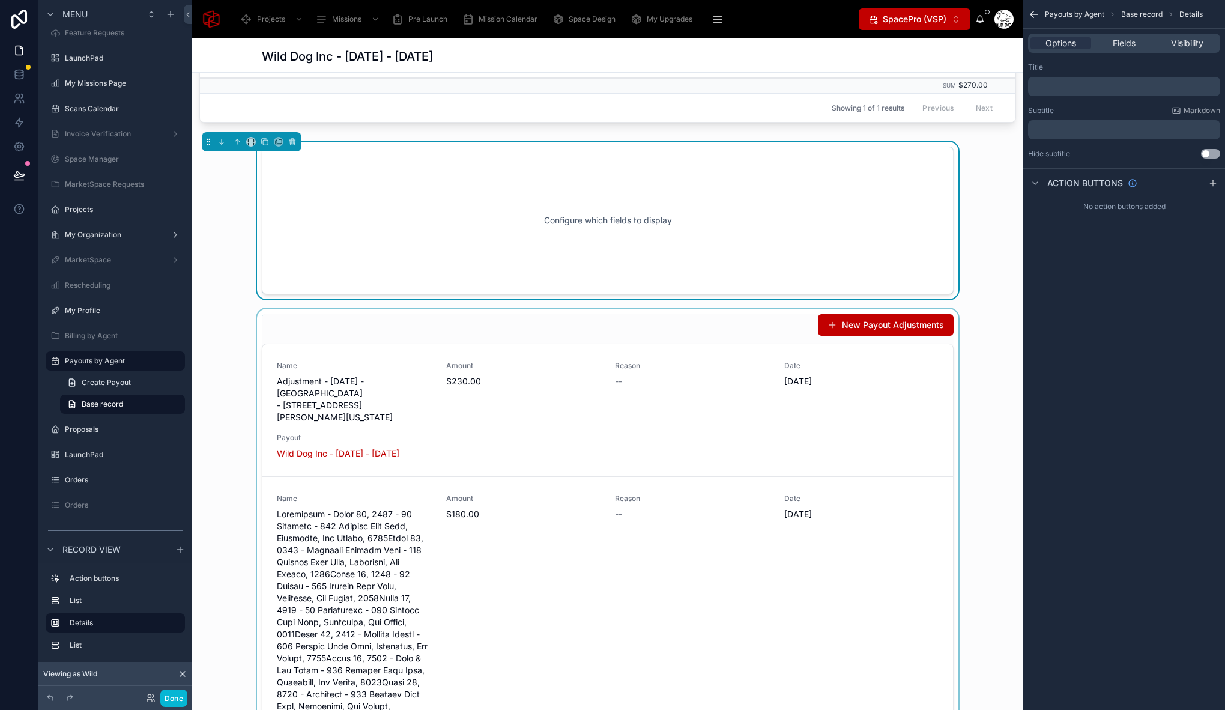
scroll to position [0, 0]
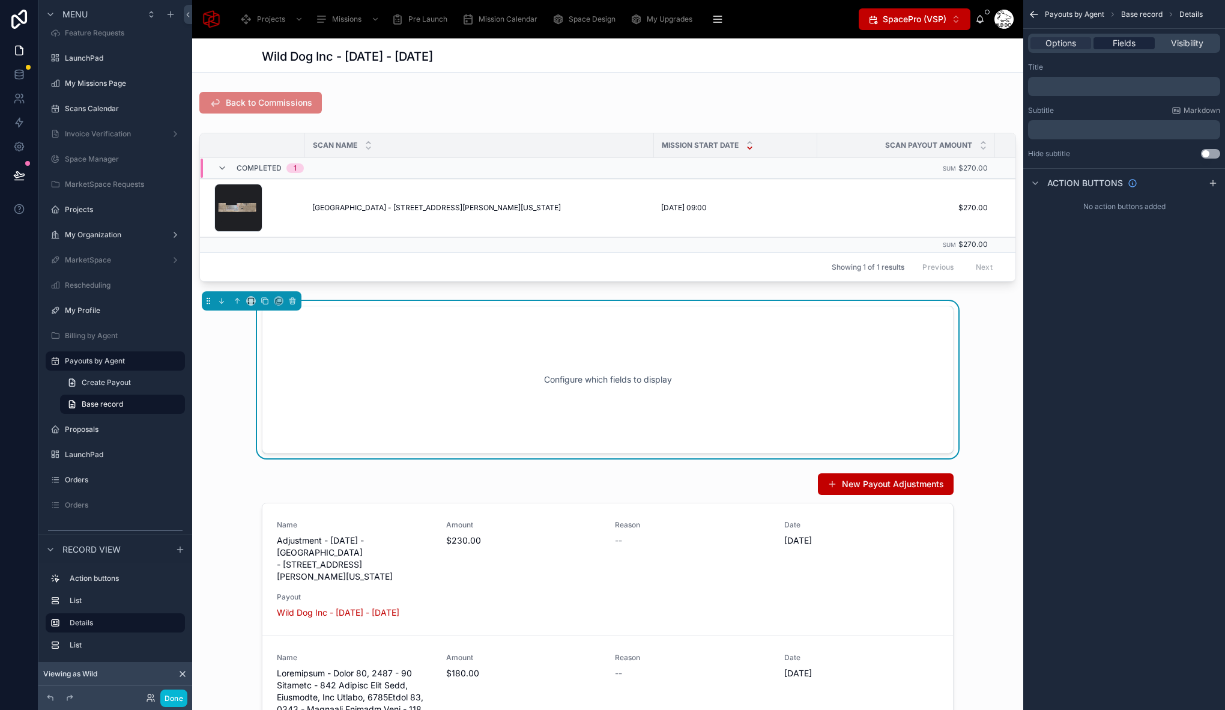
click at [1128, 43] on span "Fields" at bounding box center [1123, 43] width 23 height 12
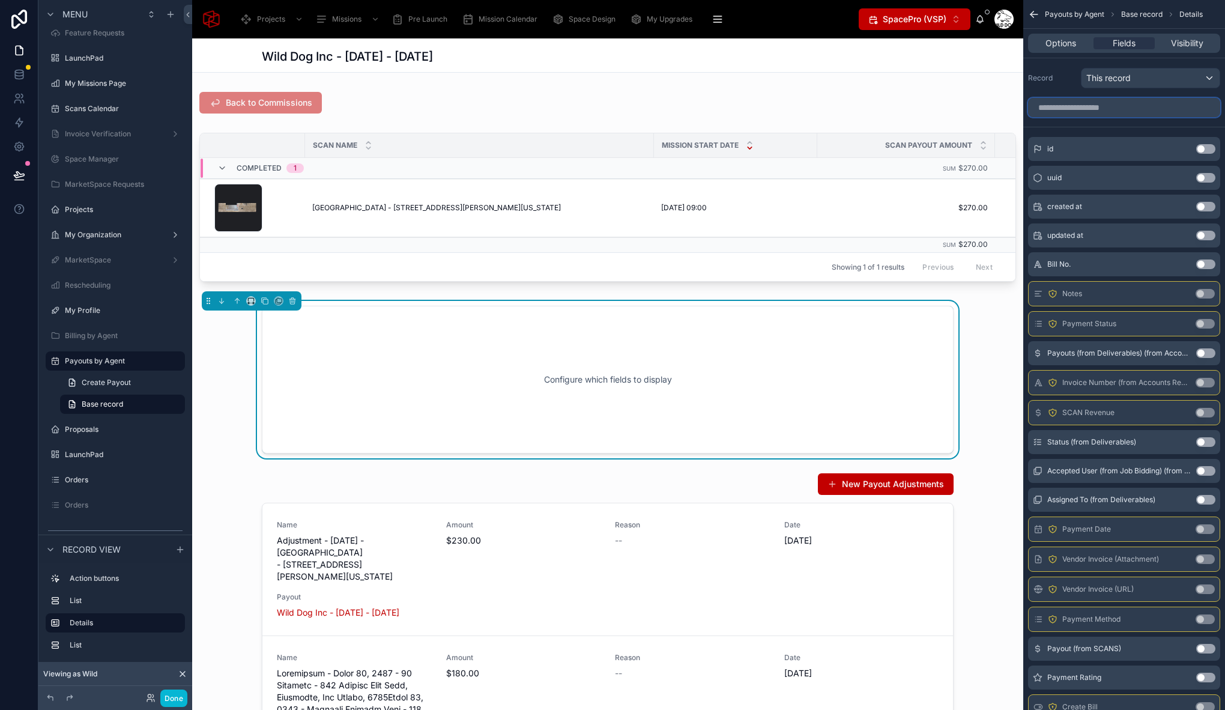
click at [1118, 105] on input "scrollable content" at bounding box center [1124, 107] width 192 height 19
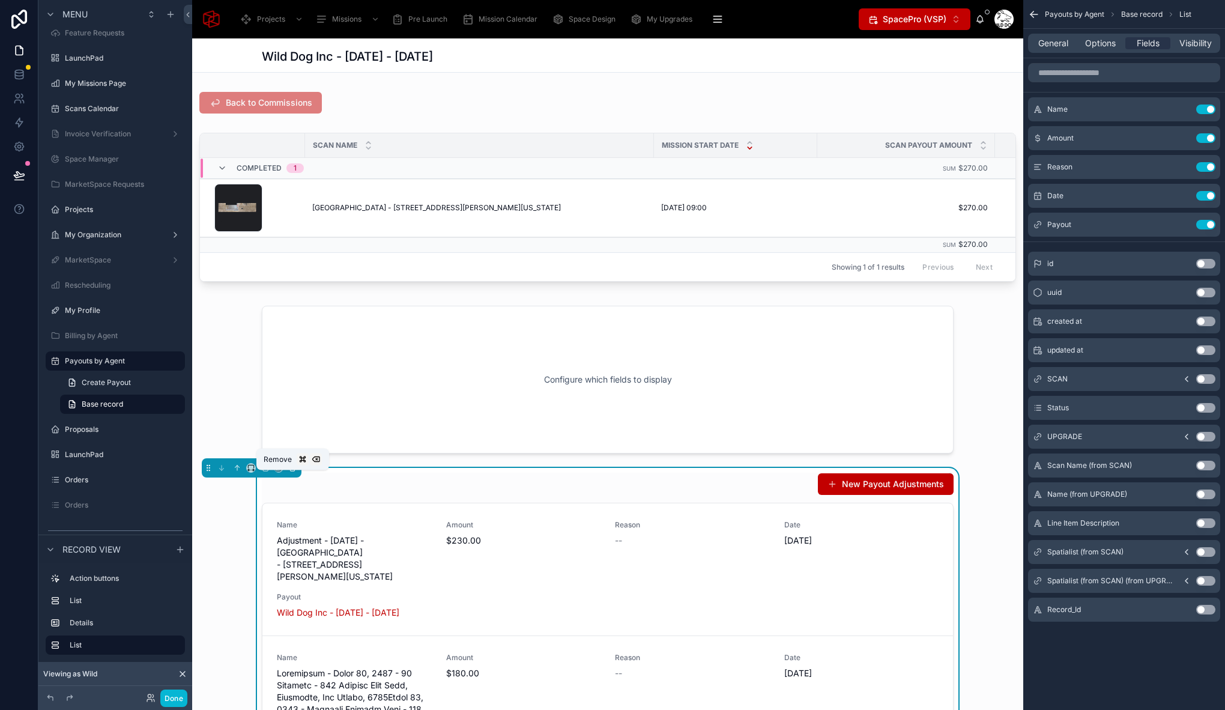
click at [293, 466] on icon at bounding box center [292, 465] width 2 height 1
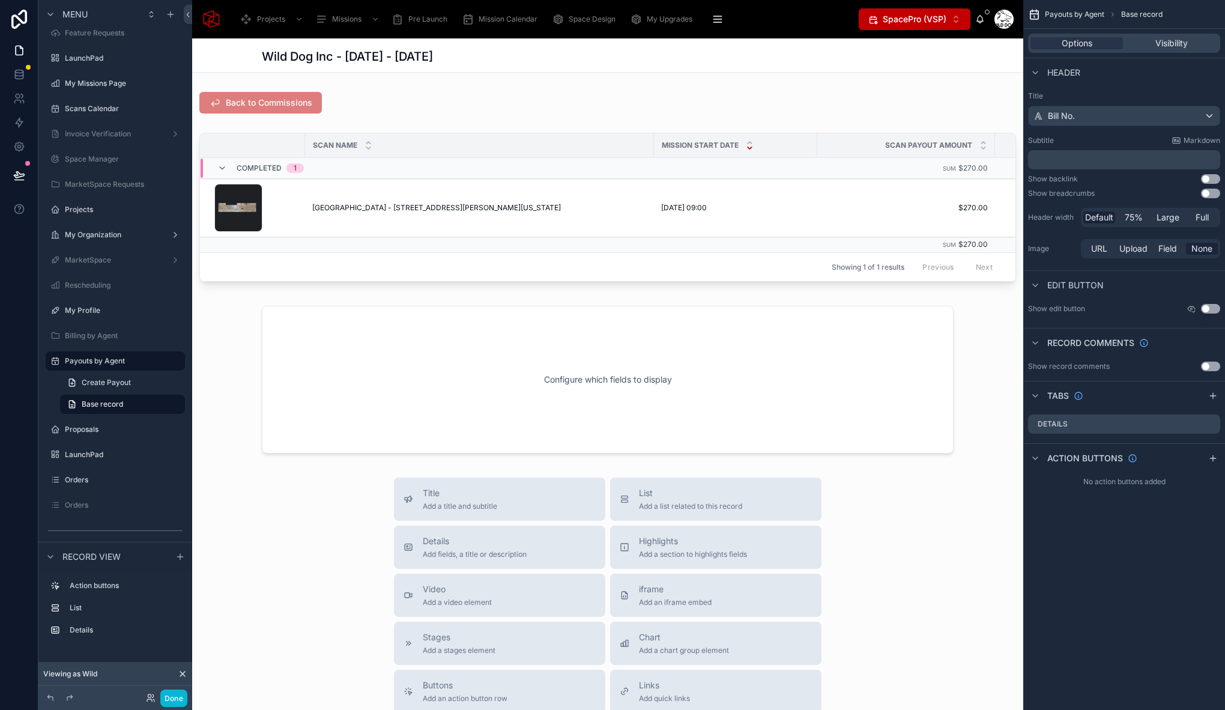
click at [448, 387] on div at bounding box center [607, 379] width 831 height 157
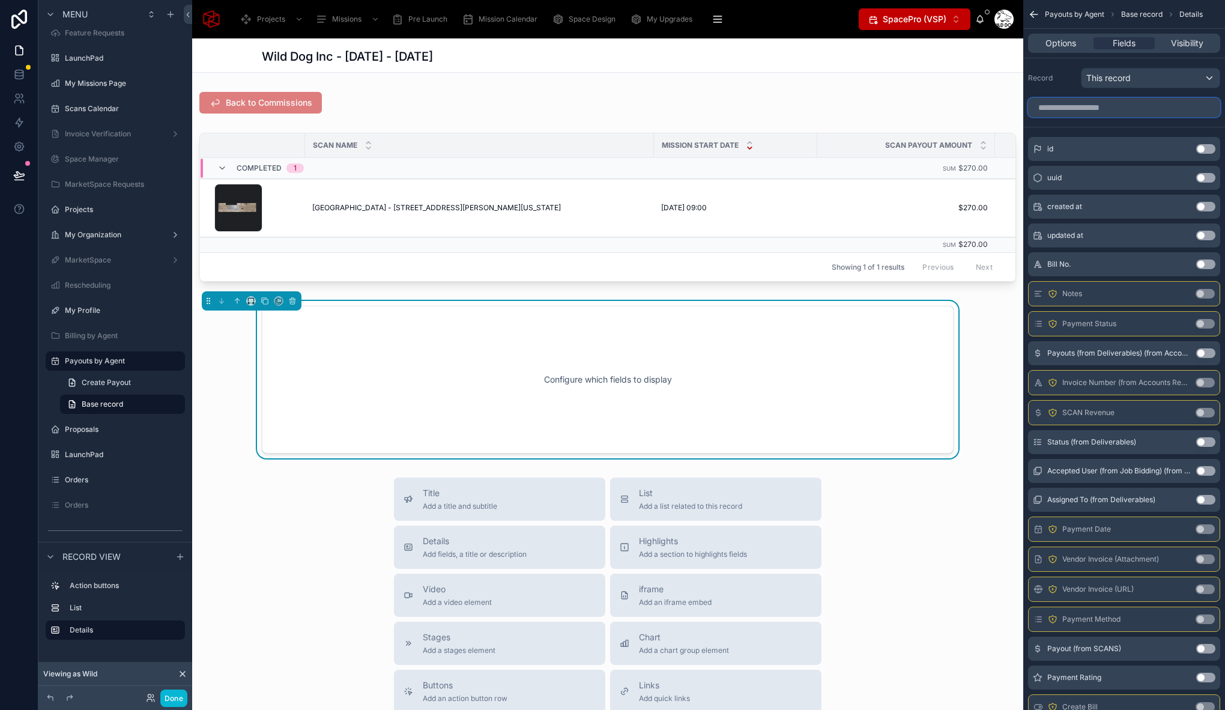
click at [1107, 106] on input "scrollable content" at bounding box center [1124, 107] width 192 height 19
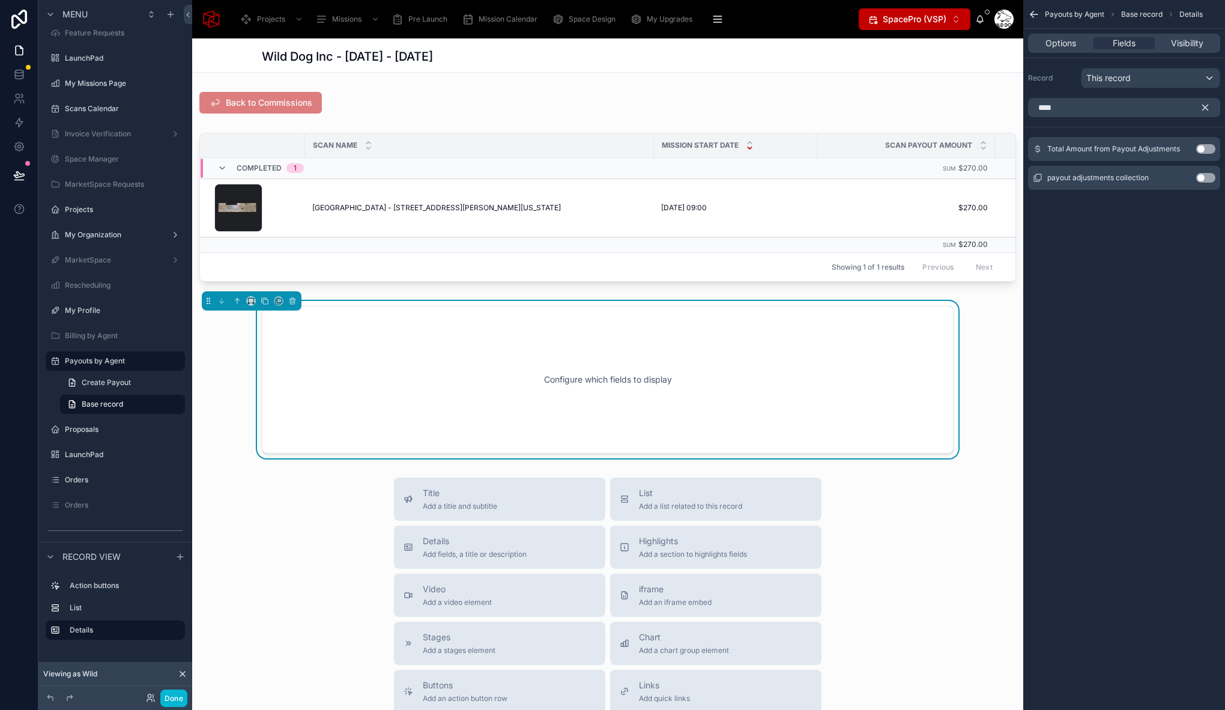
click at [1204, 151] on button "Use setting" at bounding box center [1205, 149] width 19 height 10
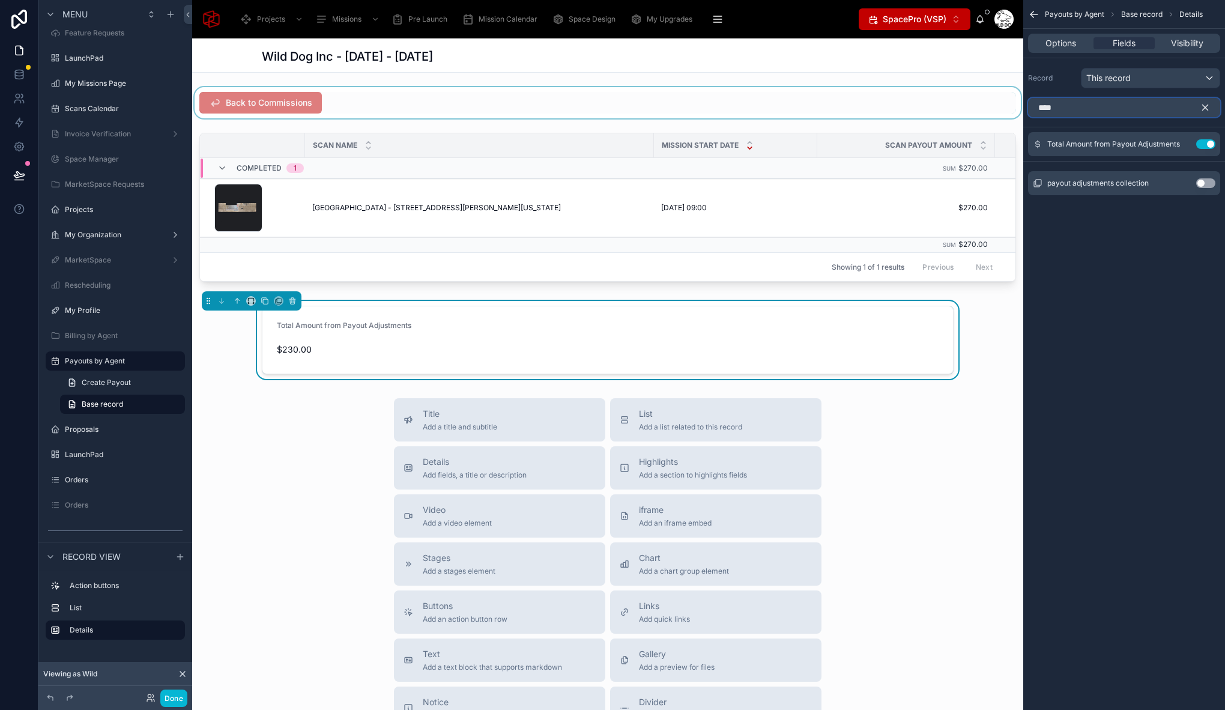
drag, startPoint x: 1087, startPoint y: 106, endPoint x: 988, endPoint y: 98, distance: 98.8
click at [988, 98] on div "Projects Missions Pre Launch Mission Calendar Space Design My Upgrades QR In Pr…" at bounding box center [708, 355] width 1033 height 710
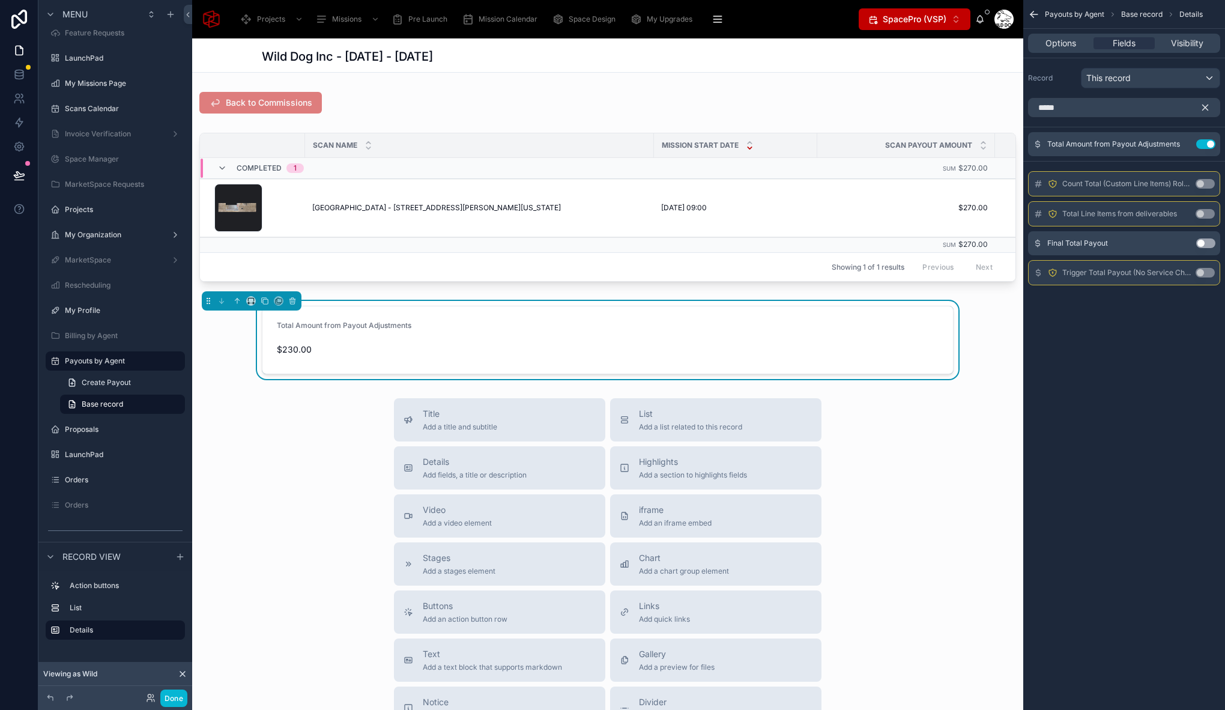
click at [1204, 245] on button "Use setting" at bounding box center [1205, 243] width 19 height 10
drag, startPoint x: 1076, startPoint y: 112, endPoint x: 975, endPoint y: 111, distance: 100.9
click at [975, 111] on div "Projects Missions Pre Launch Mission Calendar Space Design My Upgrades QR In Pr…" at bounding box center [708, 355] width 1033 height 710
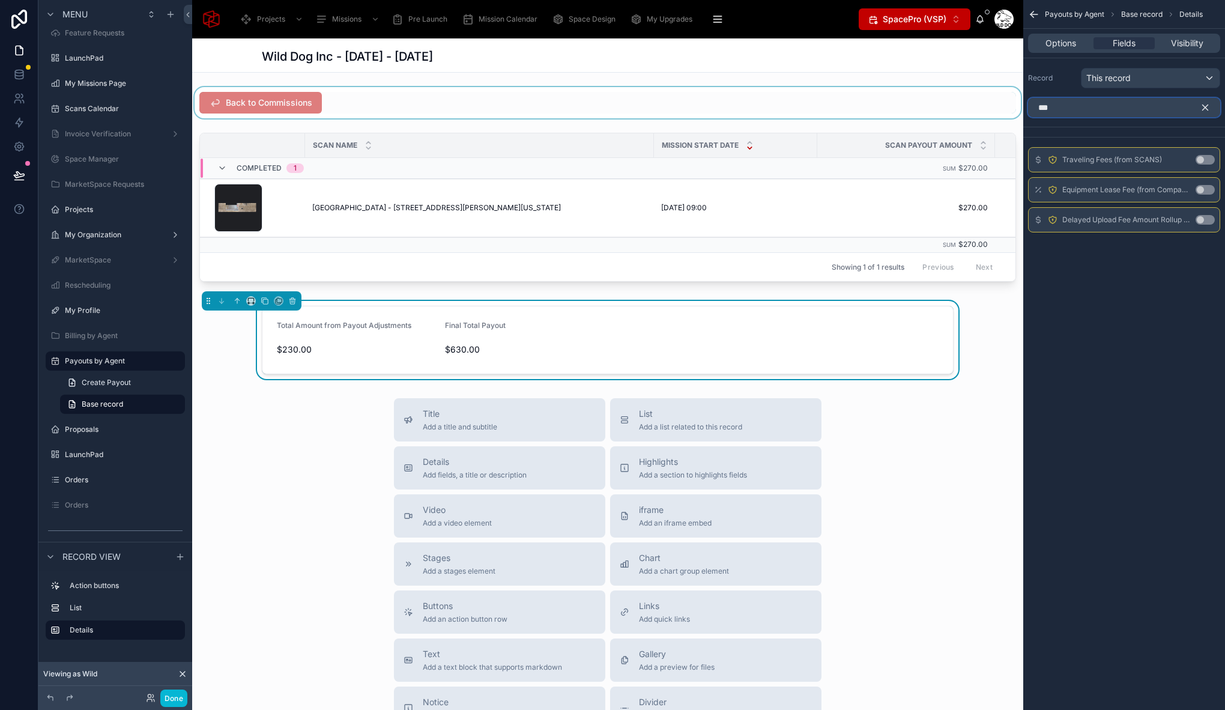
drag, startPoint x: 1080, startPoint y: 108, endPoint x: 1002, endPoint y: 107, distance: 78.0
click at [1003, 107] on div "Projects Missions Pre Launch Mission Calendar Space Design My Upgrades QR In Pr…" at bounding box center [708, 355] width 1033 height 710
click at [1204, 191] on button "Use setting" at bounding box center [1204, 190] width 19 height 10
drag, startPoint x: 1047, startPoint y: 106, endPoint x: 1002, endPoint y: 107, distance: 45.0
click at [1002, 107] on div "Projects Missions Pre Launch Mission Calendar Space Design My Upgrades QR In Pr…" at bounding box center [708, 355] width 1033 height 710
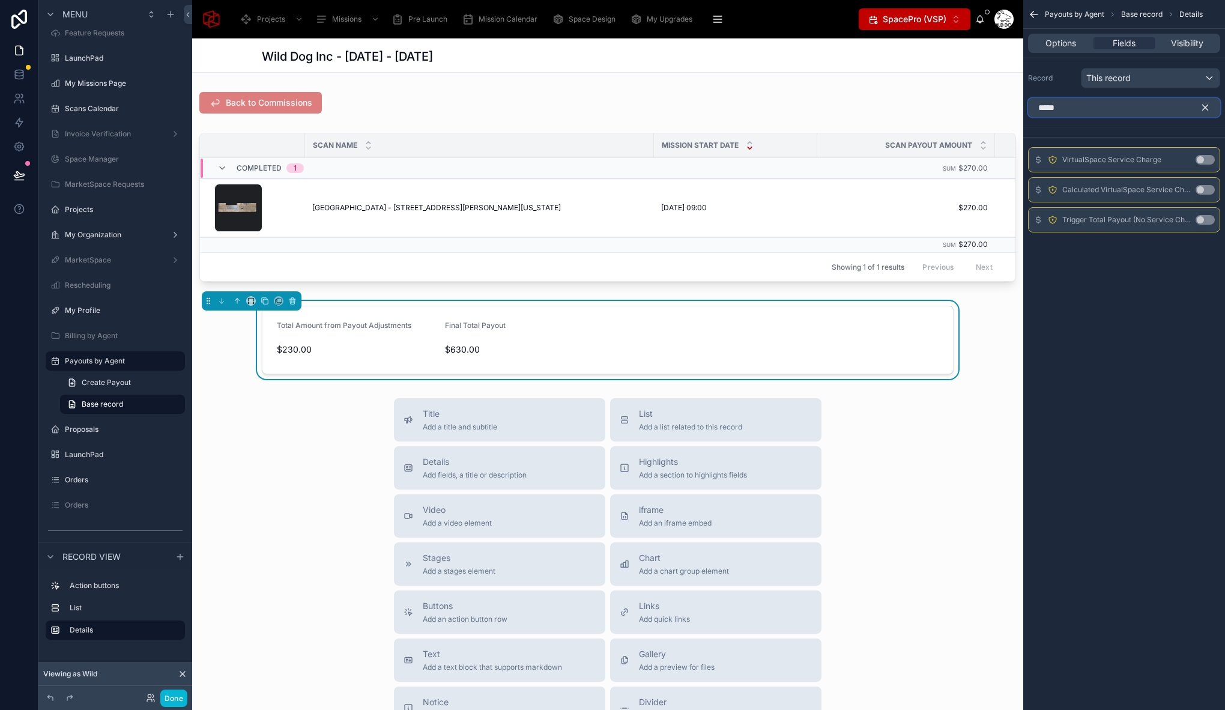
type input "*****"
click at [1199, 160] on button "Use setting" at bounding box center [1204, 160] width 19 height 10
click at [1211, 106] on button "scrollable content" at bounding box center [1209, 107] width 20 height 19
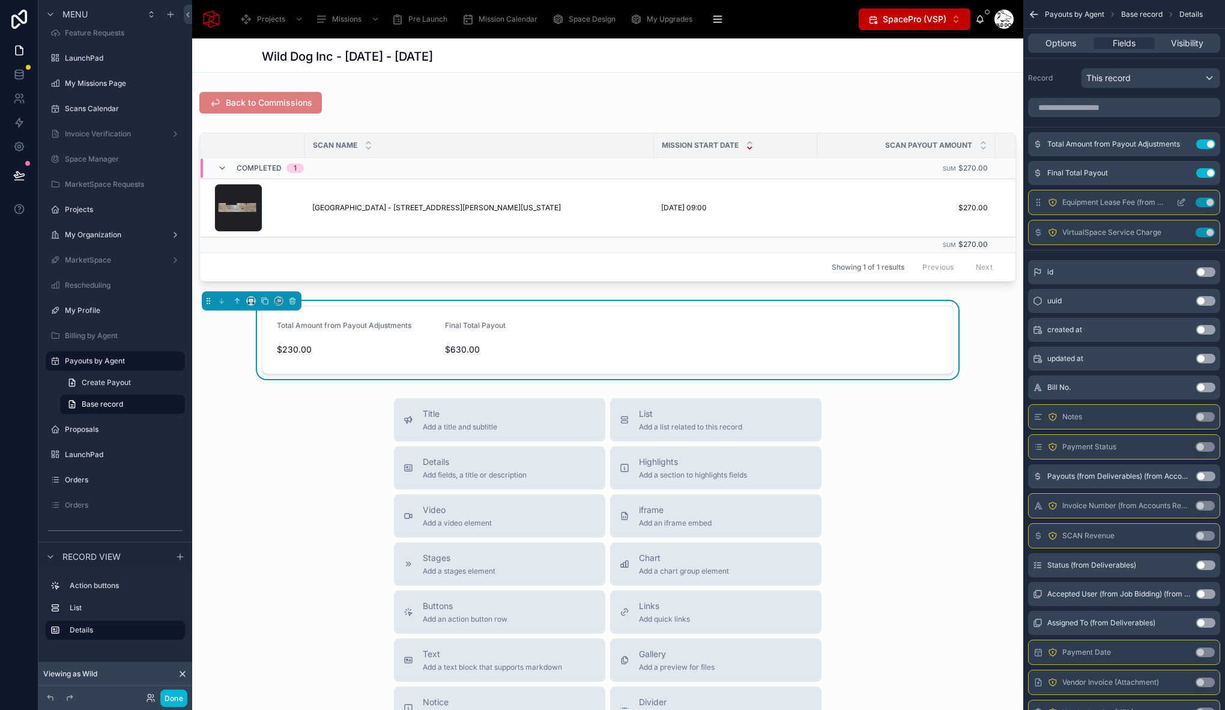
click at [1204, 203] on button "Use setting" at bounding box center [1204, 203] width 19 height 10
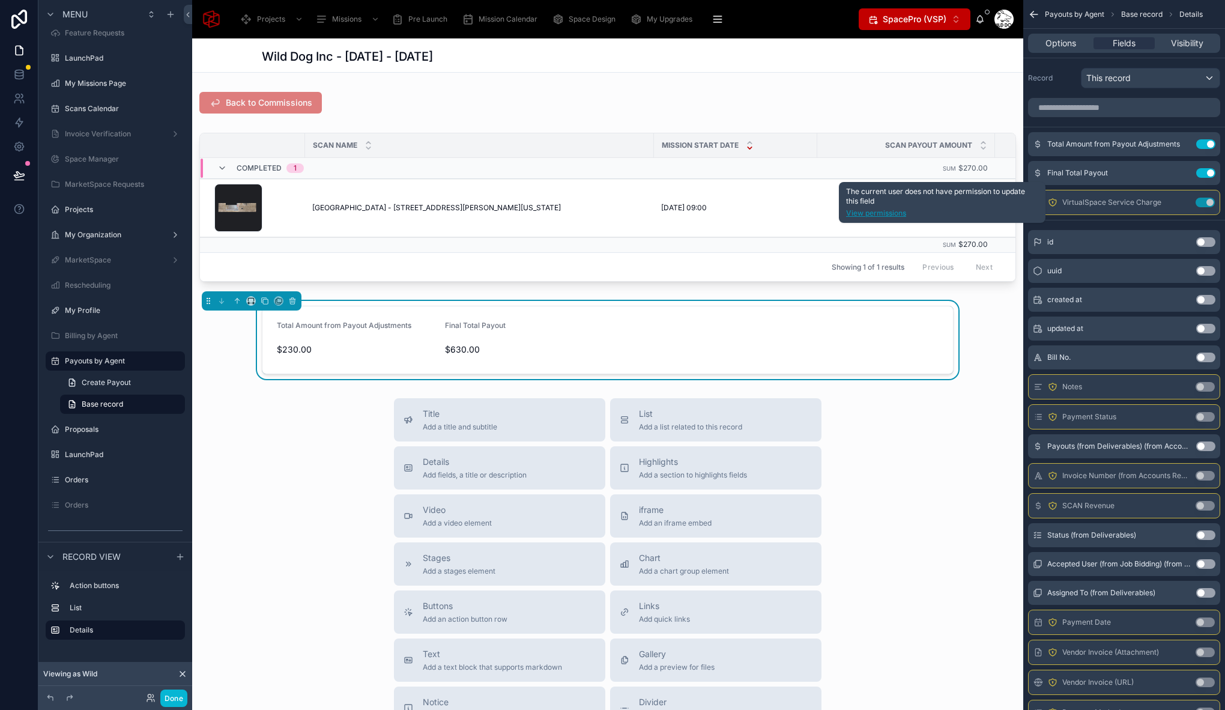
click at [891, 215] on link "View permissions" at bounding box center [942, 213] width 192 height 10
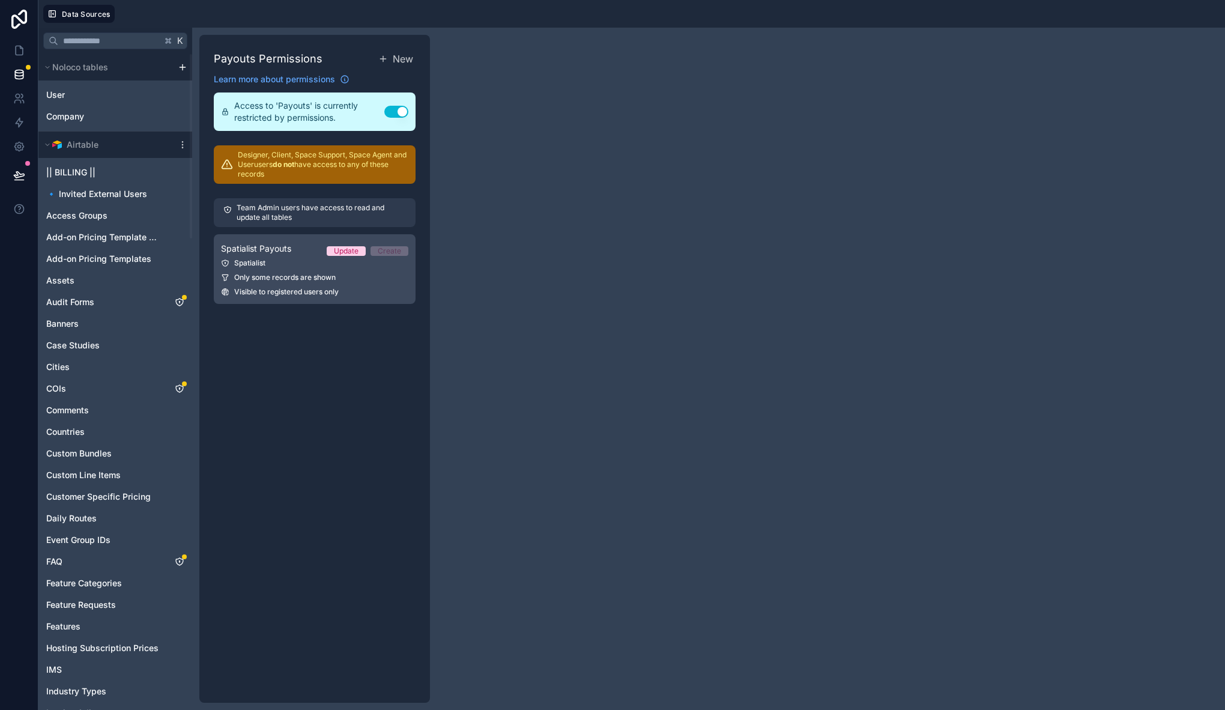
click at [293, 276] on span "Only some records are shown" at bounding box center [284, 278] width 101 height 10
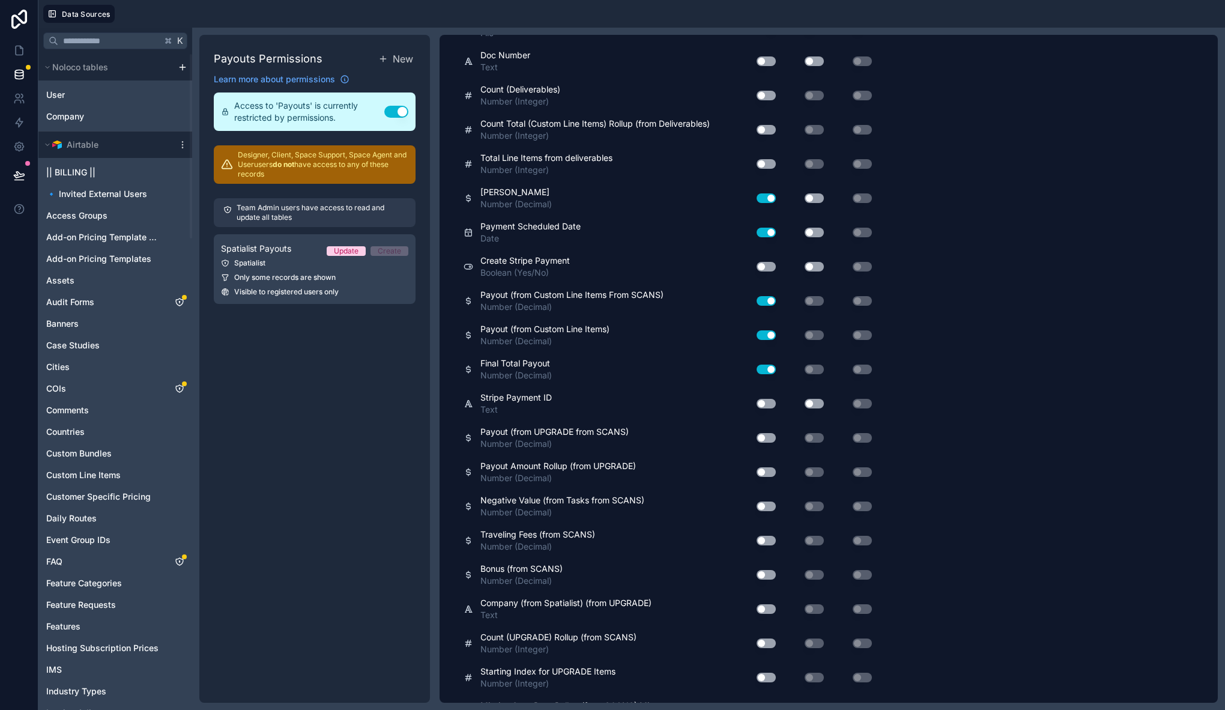
scroll to position [2213, 0]
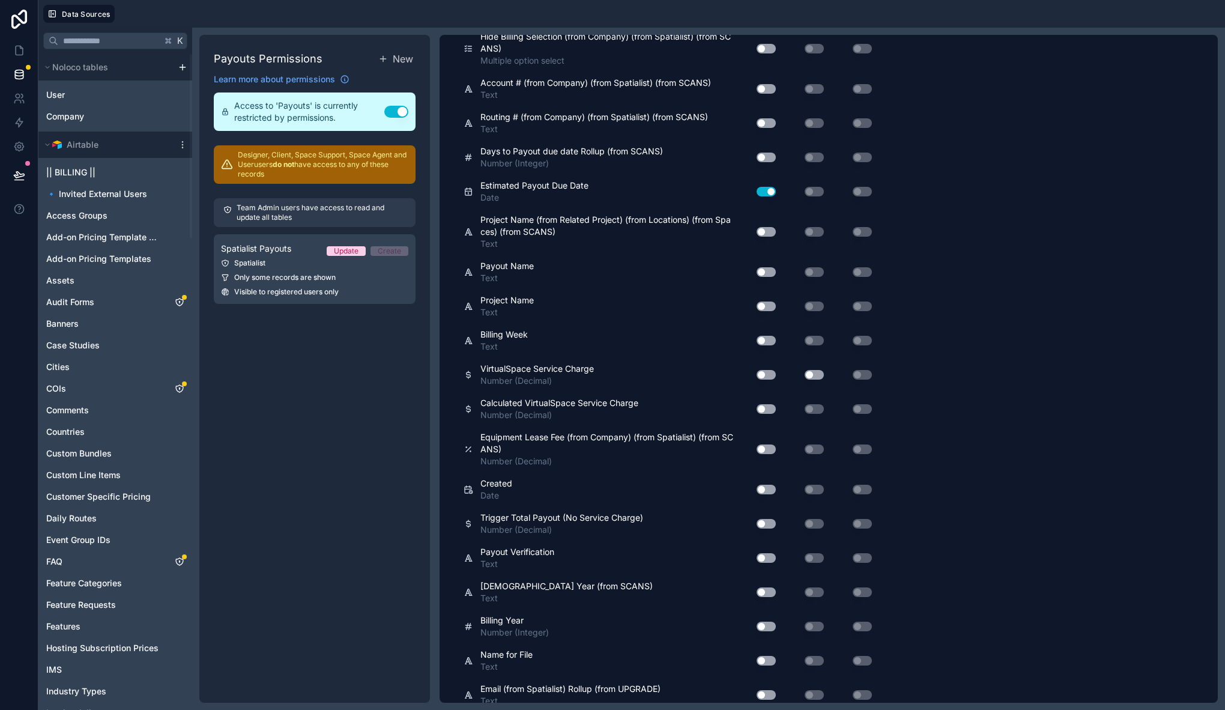
click at [765, 374] on button "Use setting" at bounding box center [765, 375] width 19 height 10
click at [769, 444] on div "Use setting" at bounding box center [761, 448] width 38 height 19
drag, startPoint x: 769, startPoint y: 447, endPoint x: 770, endPoint y: 454, distance: 7.9
click at [769, 447] on button "Use setting" at bounding box center [765, 449] width 19 height 10
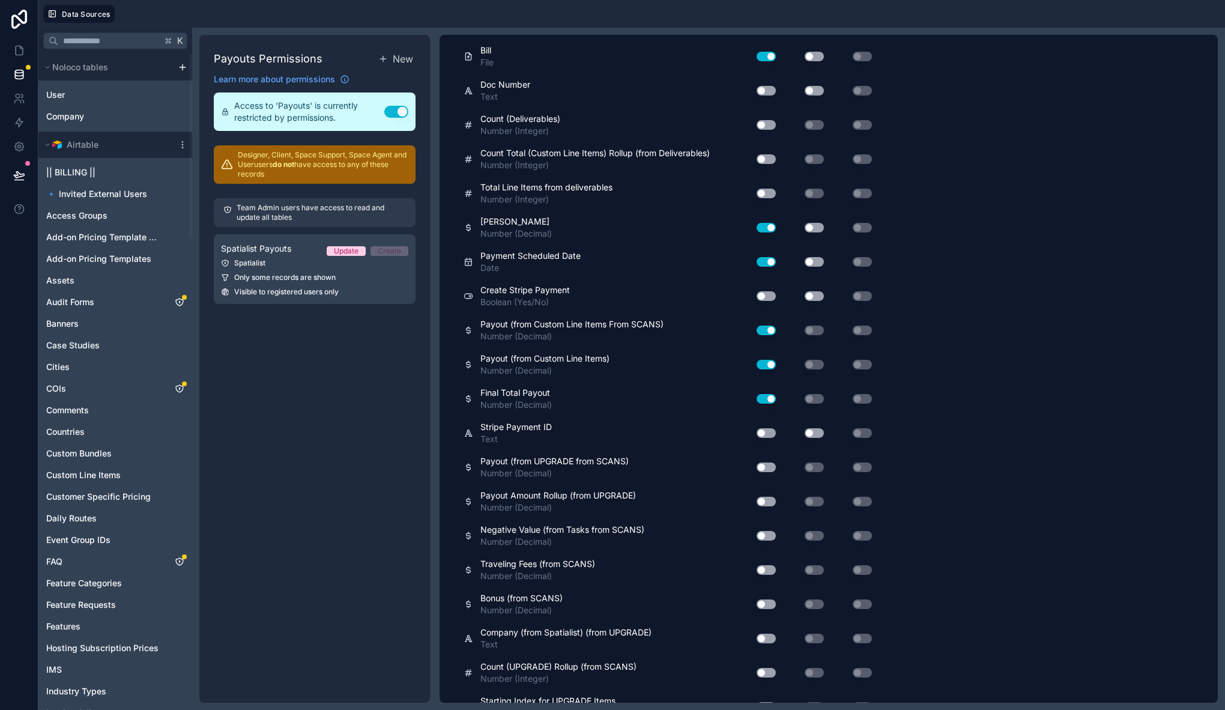
scroll to position [0, 0]
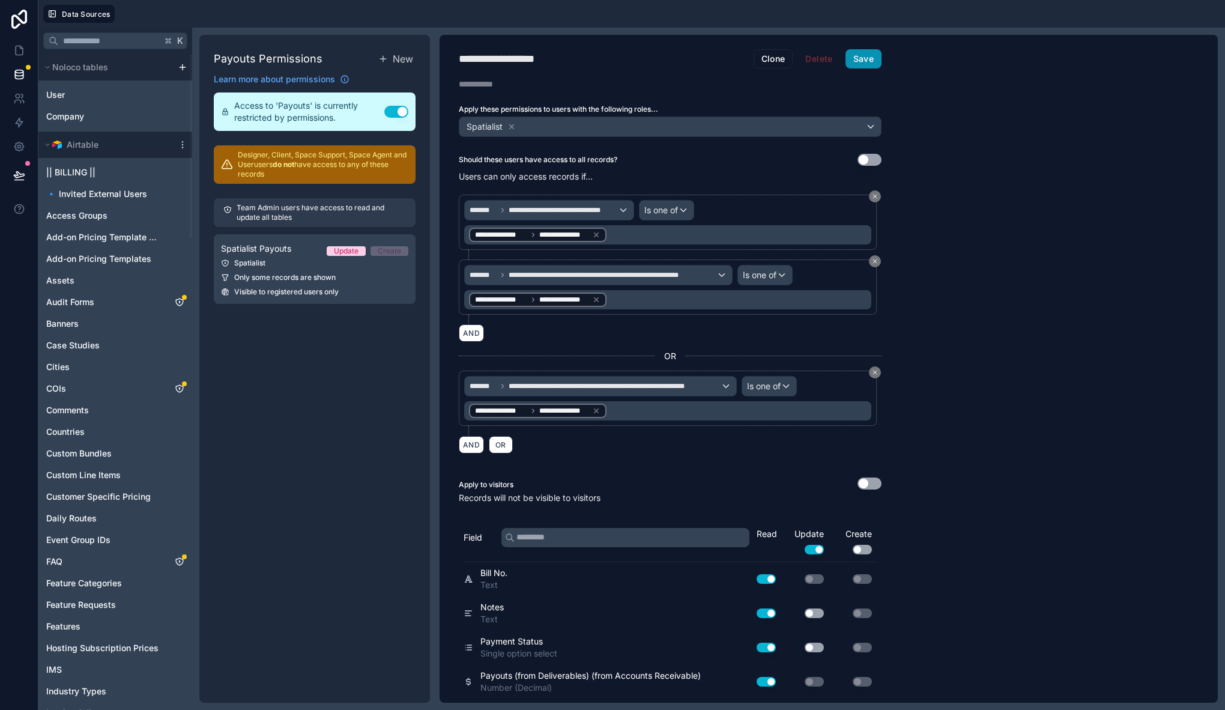
click at [864, 57] on button "Save" at bounding box center [863, 58] width 36 height 19
click at [21, 49] on icon at bounding box center [21, 47] width 2 height 2
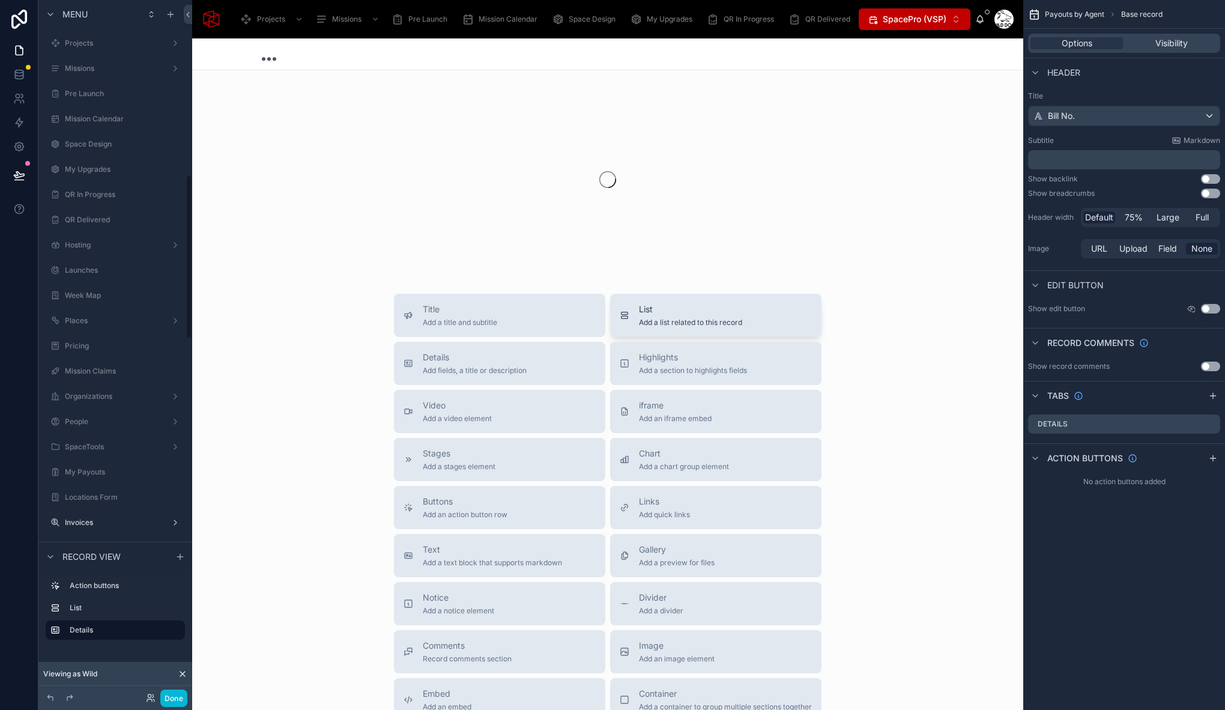
scroll to position [741, 0]
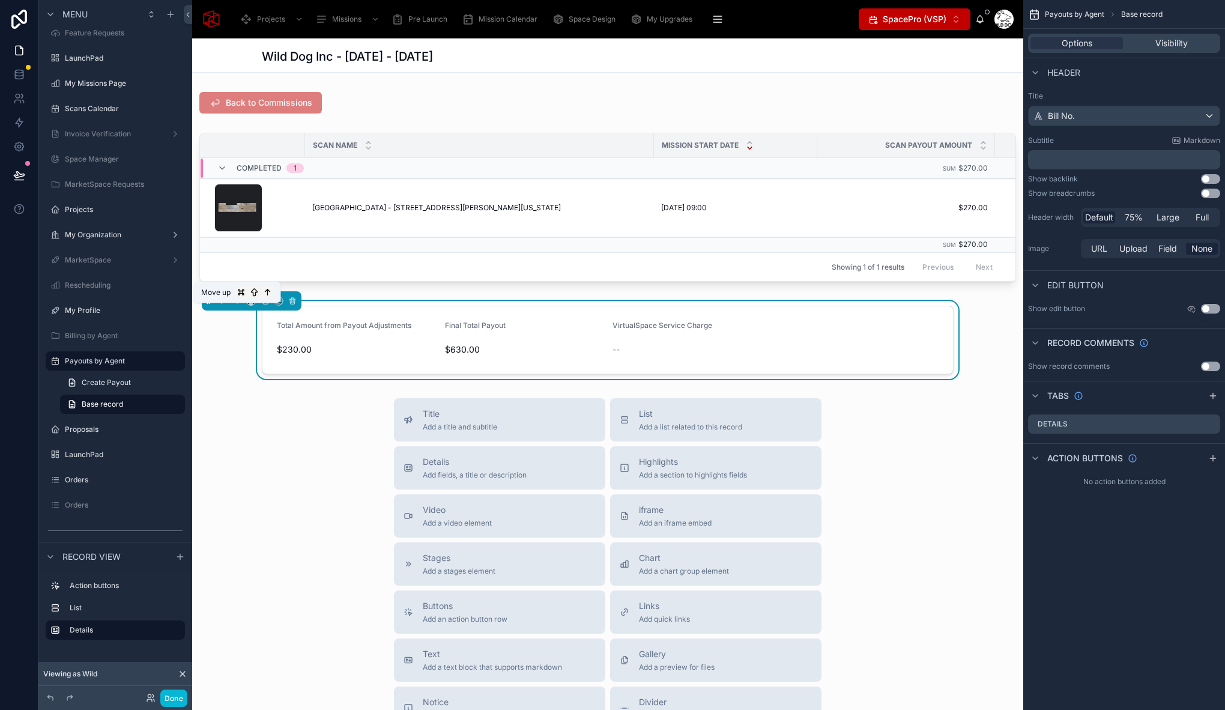
click at [234, 305] on icon at bounding box center [237, 301] width 8 height 8
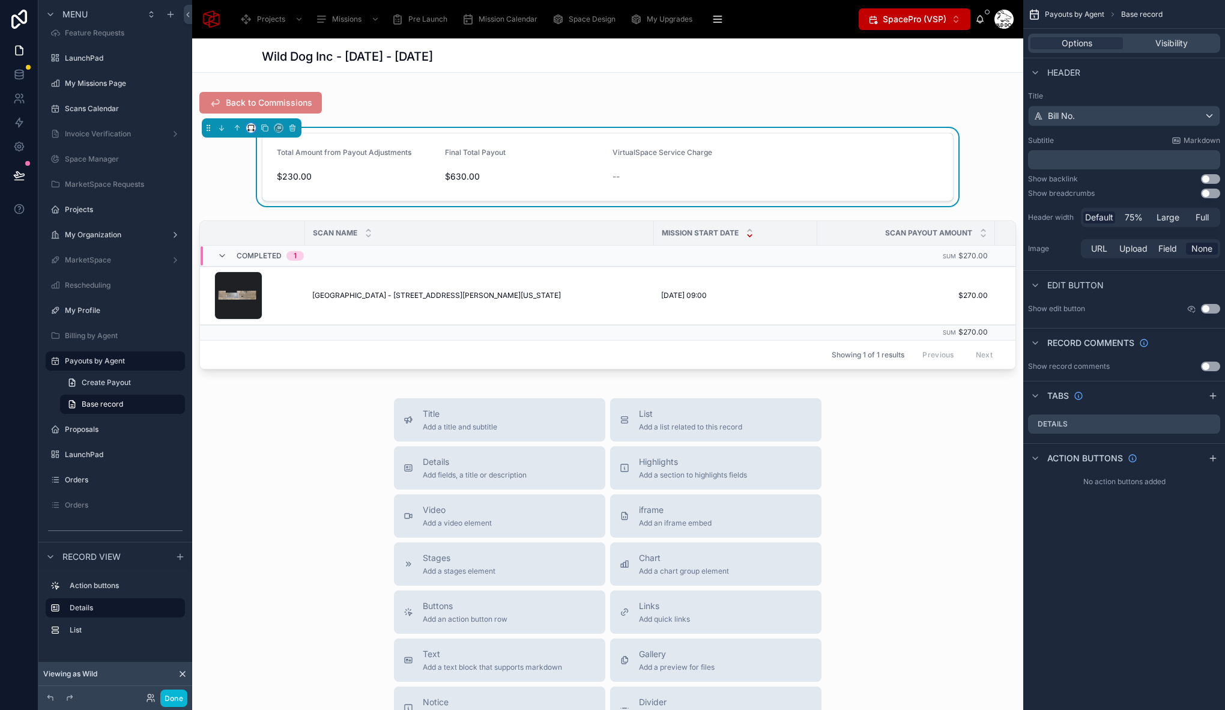
click at [248, 128] on icon at bounding box center [251, 128] width 8 height 8
click at [277, 276] on span "Large" at bounding box center [267, 277] width 23 height 14
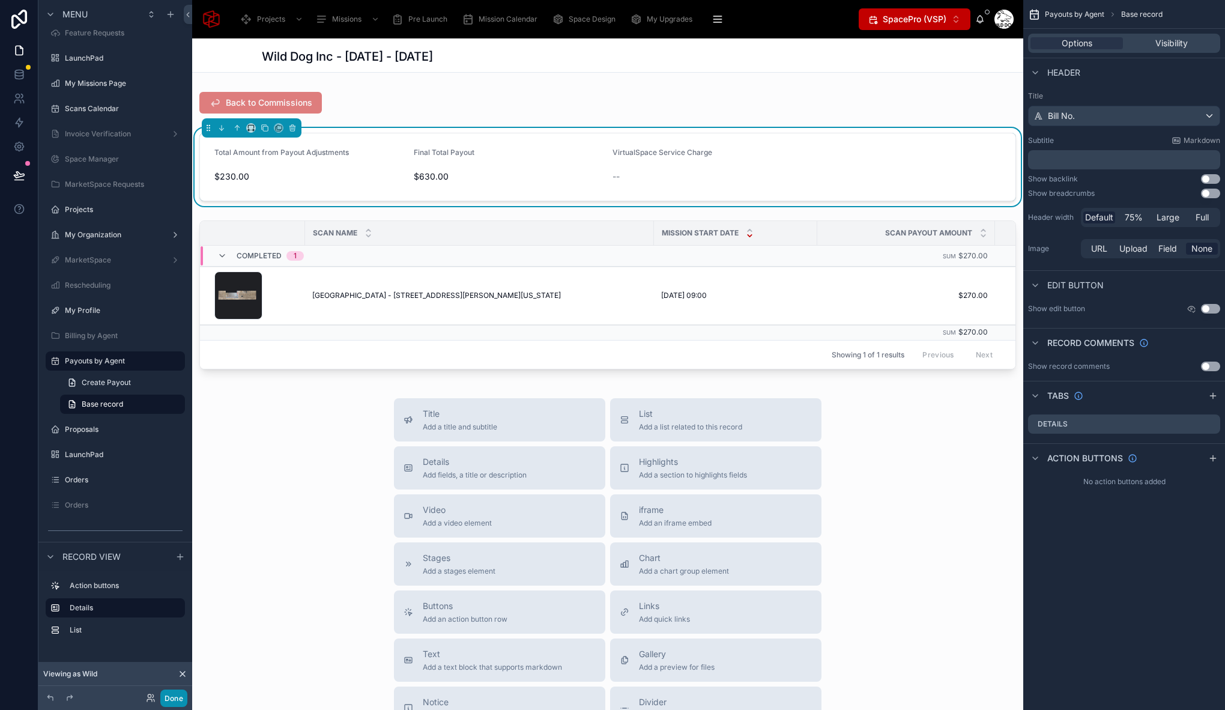
click at [179, 699] on button "Done" at bounding box center [173, 697] width 27 height 17
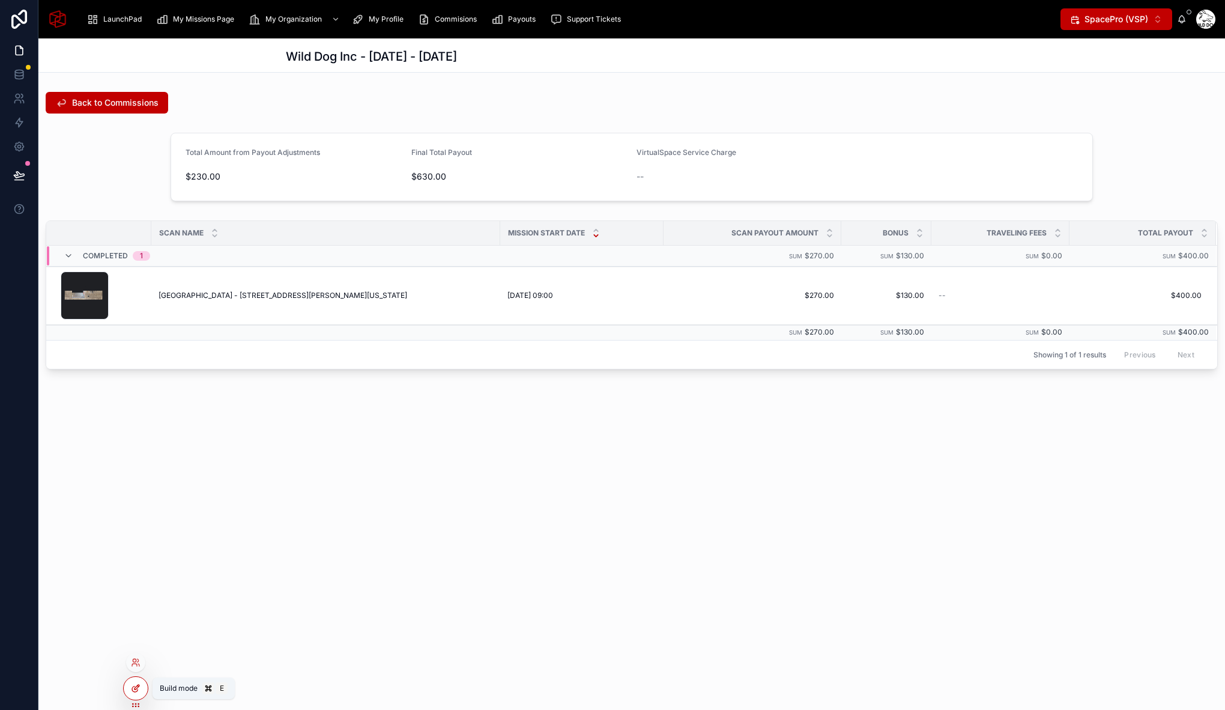
click at [136, 696] on div at bounding box center [136, 688] width 24 height 23
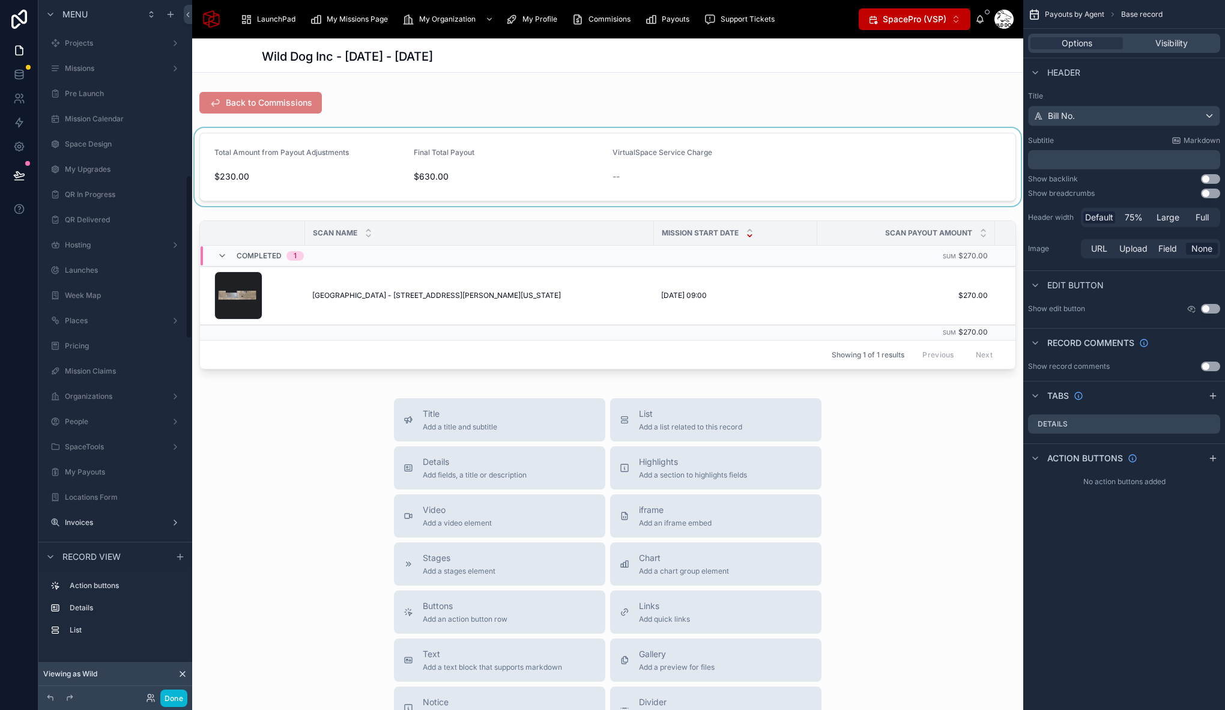
scroll to position [741, 0]
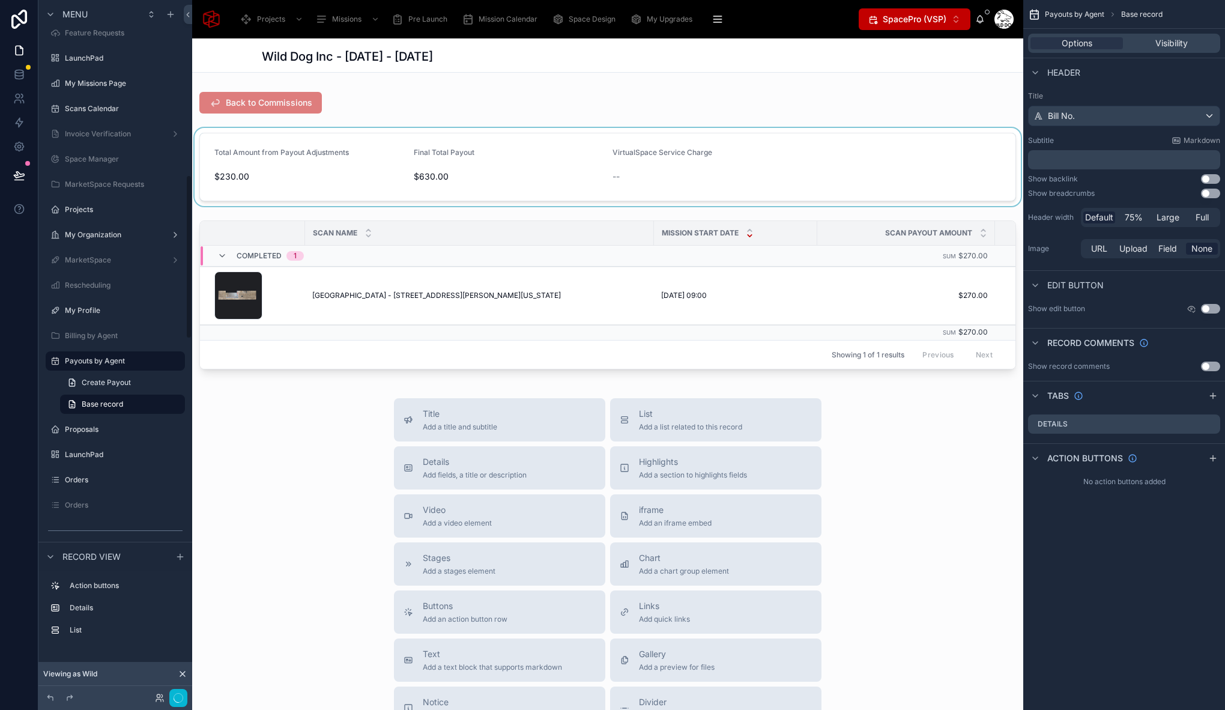
click at [627, 149] on div at bounding box center [607, 167] width 831 height 78
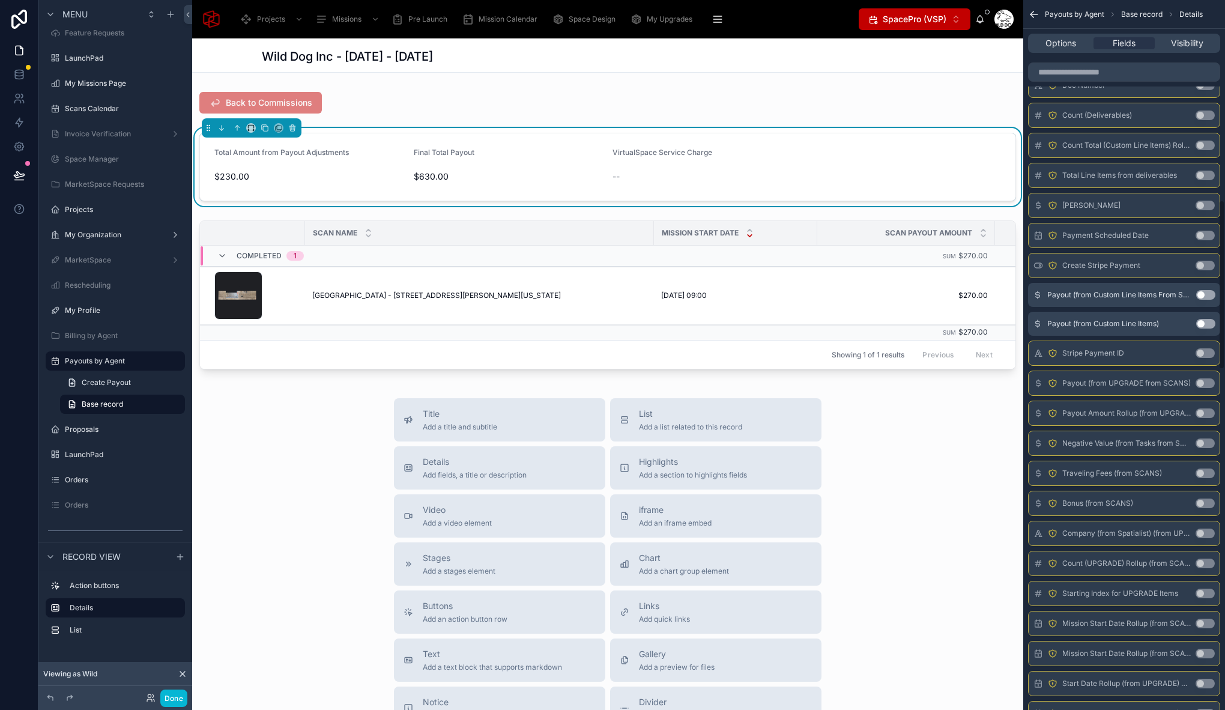
scroll to position [0, 0]
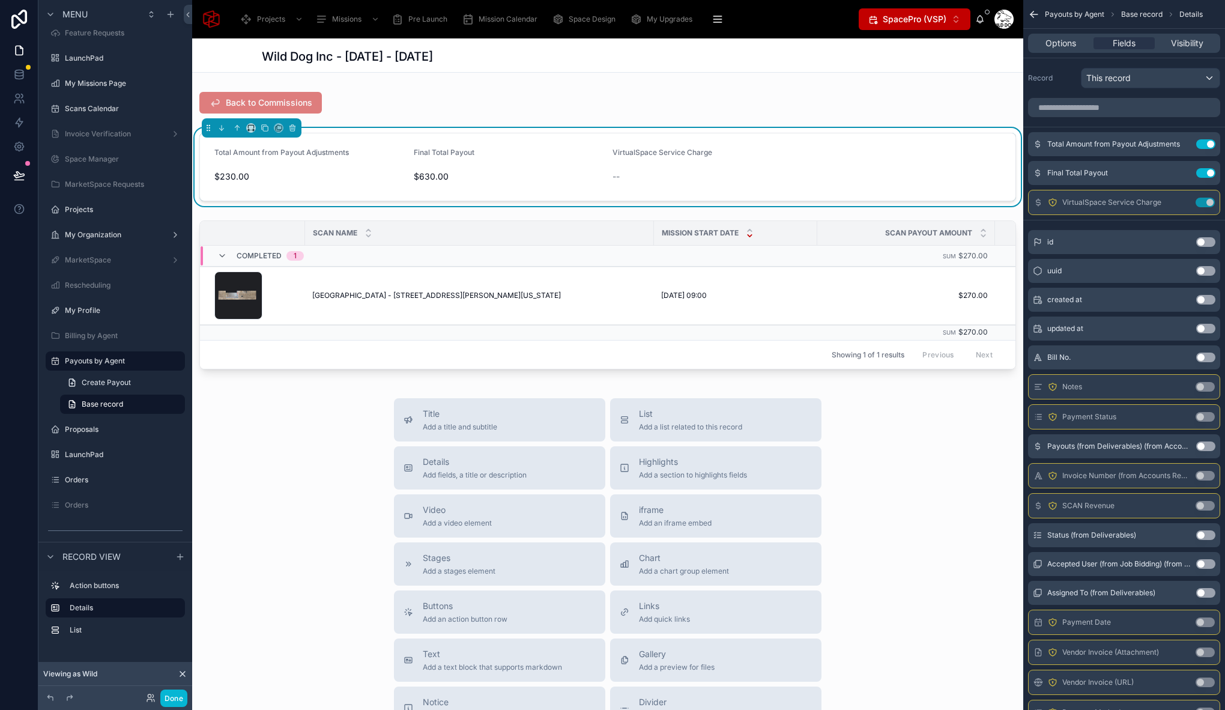
click at [277, 476] on div "Title Add a title and subtitle List Add a list related to this record Details A…" at bounding box center [607, 611] width 831 height 427
click at [1184, 172] on icon "scrollable content" at bounding box center [1181, 174] width 10 height 10
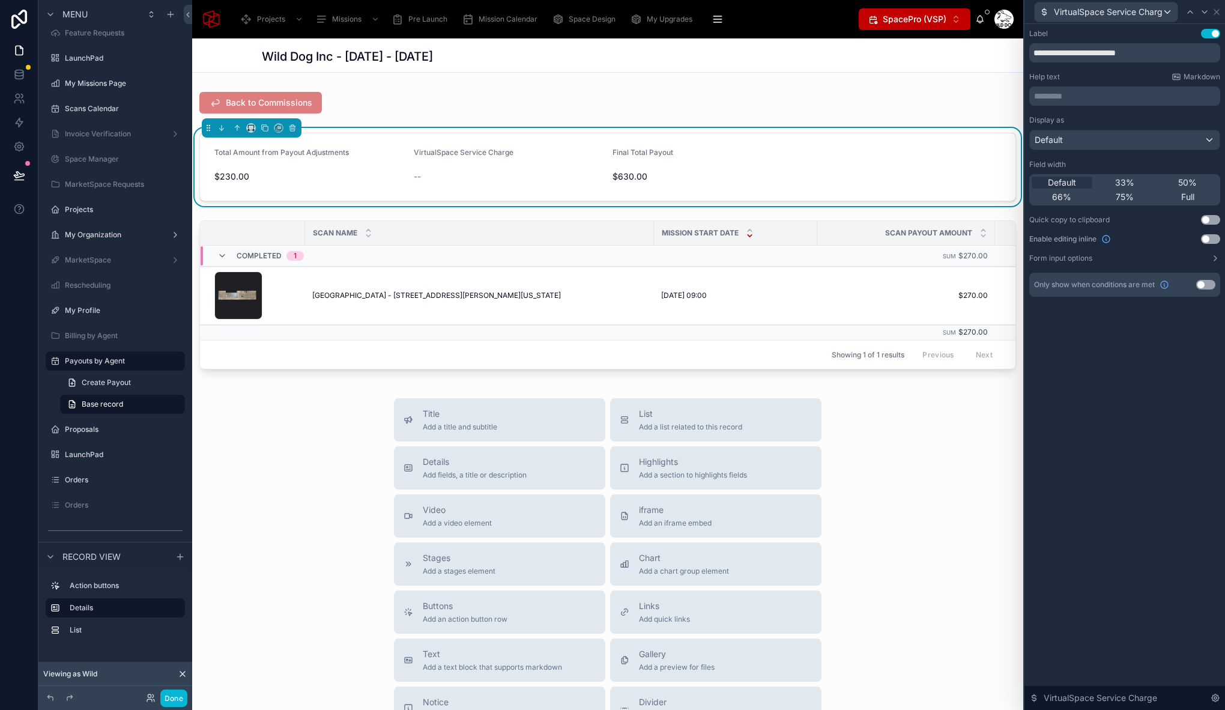
click at [1211, 284] on button "Use setting" at bounding box center [1205, 285] width 19 height 10
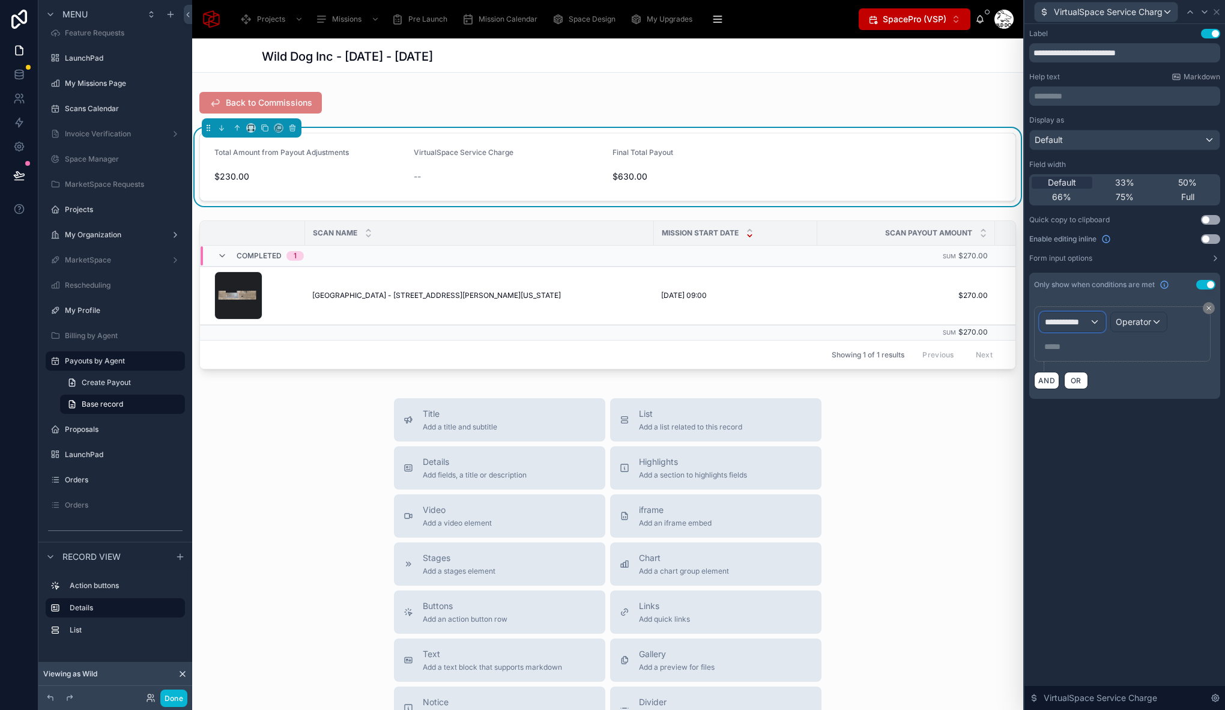
click at [1082, 324] on span "**********" at bounding box center [1067, 322] width 44 height 12
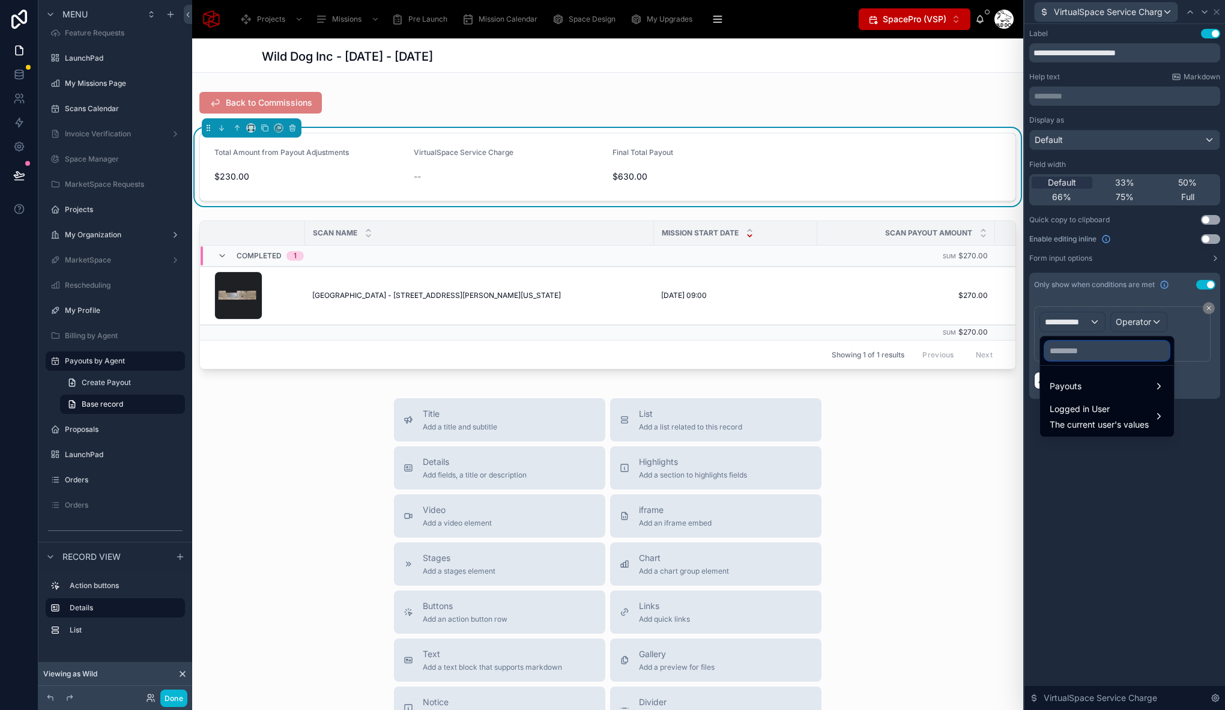
click at [1079, 357] on input "text" at bounding box center [1107, 350] width 124 height 19
click at [1085, 380] on div "Payouts" at bounding box center [1106, 386] width 115 height 14
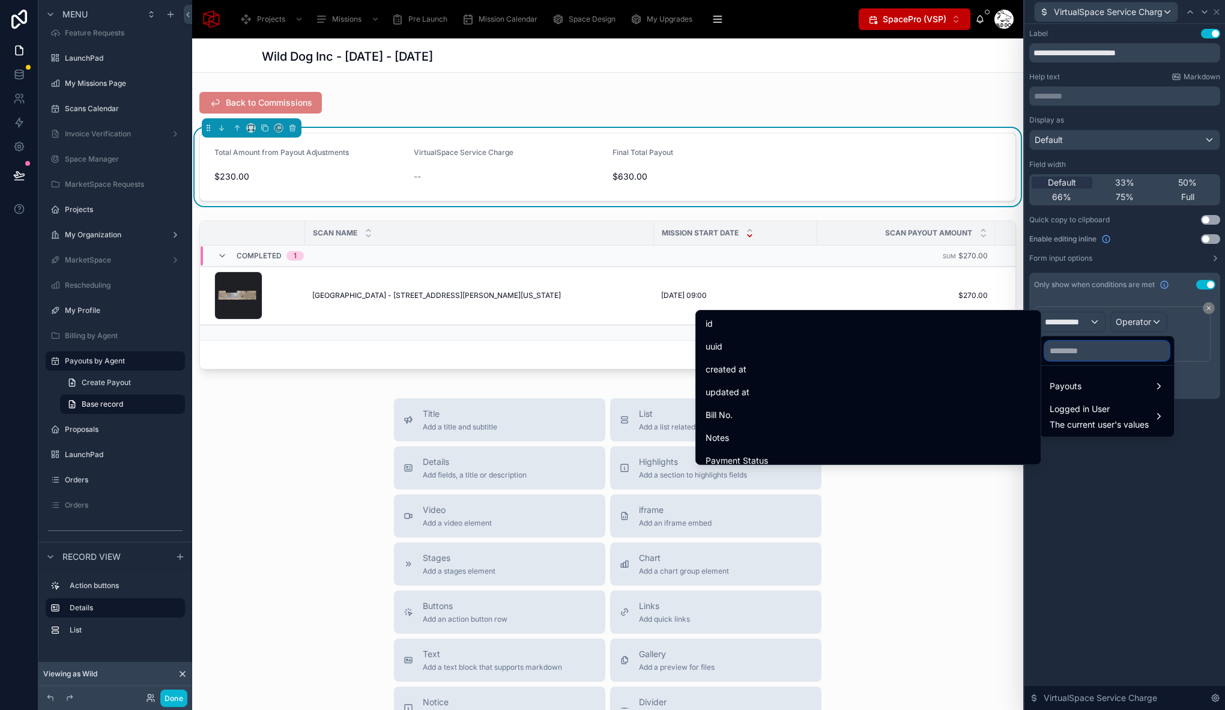
click at [1093, 348] on input "text" at bounding box center [1107, 350] width 124 height 19
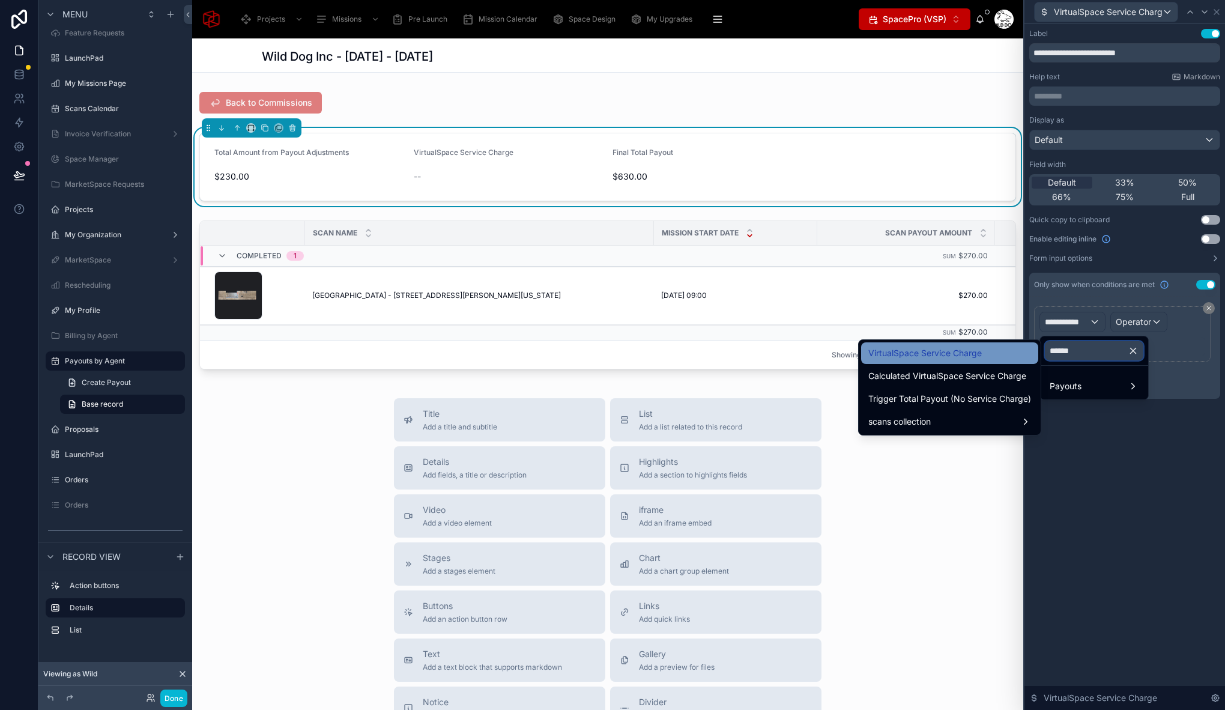
type input "******"
click at [984, 355] on div "VirtualSpace Service Charge" at bounding box center [949, 353] width 163 height 14
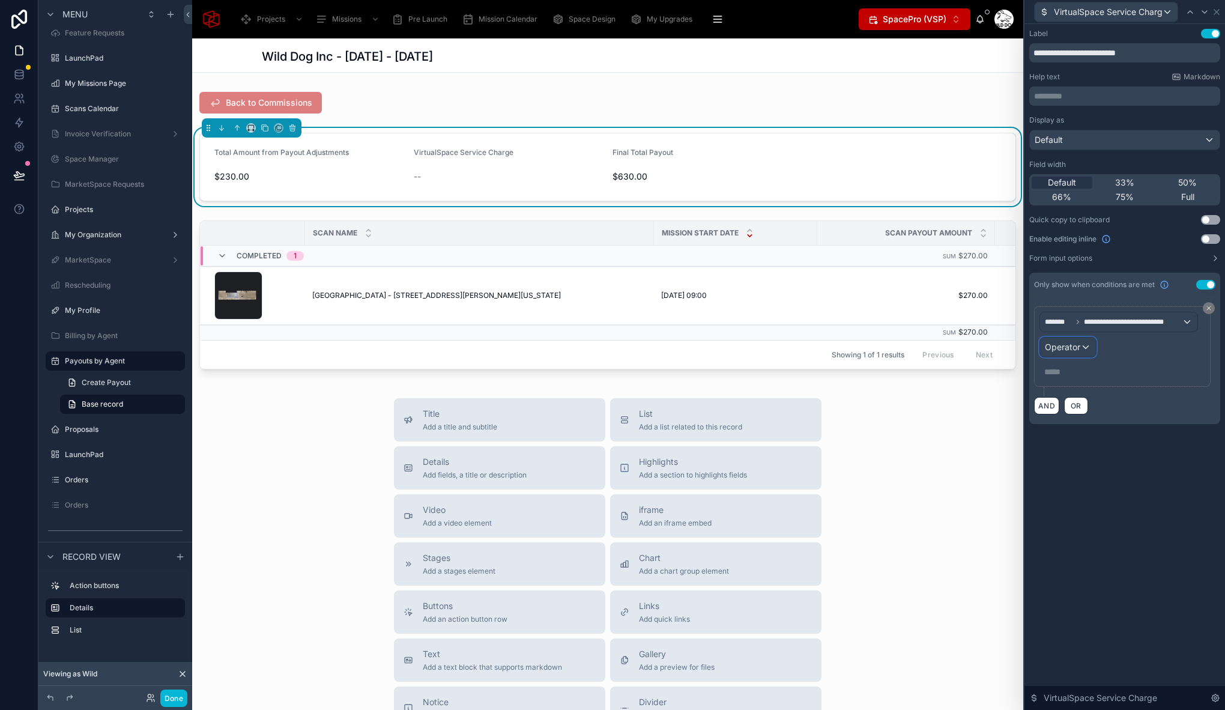
click at [1076, 350] on span "Operator" at bounding box center [1062, 347] width 35 height 10
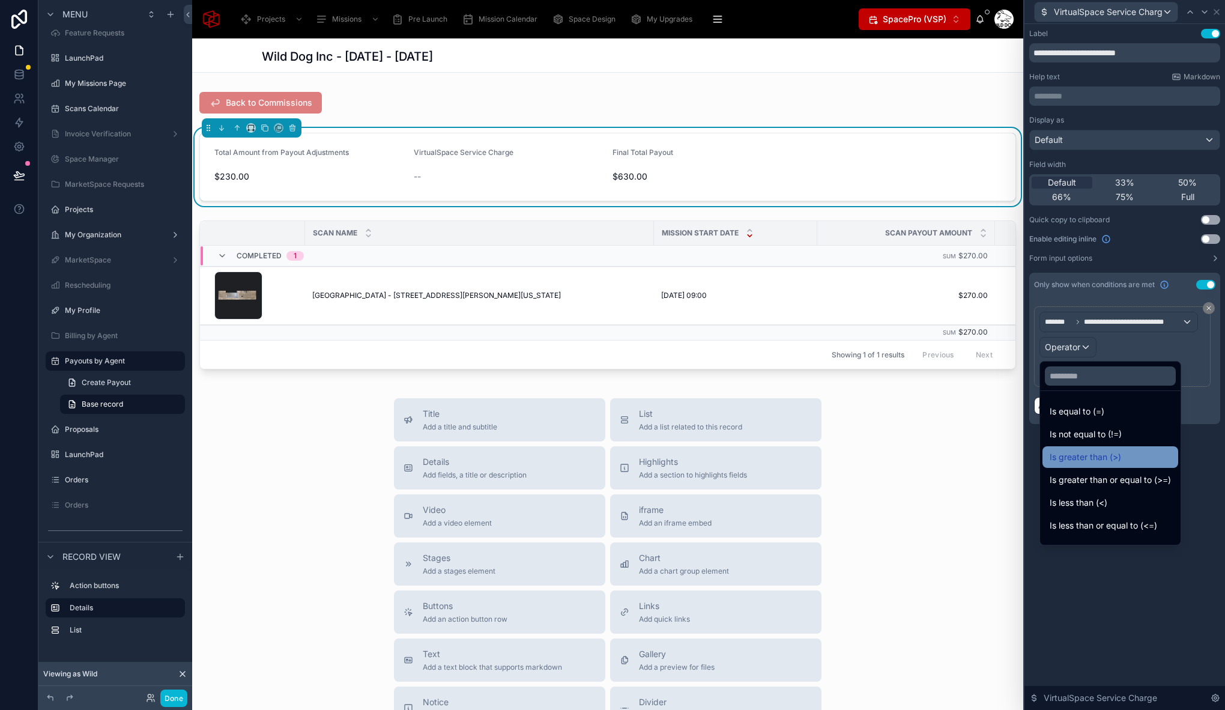
click at [1116, 456] on span "Is greater than (>)" at bounding box center [1084, 457] width 71 height 14
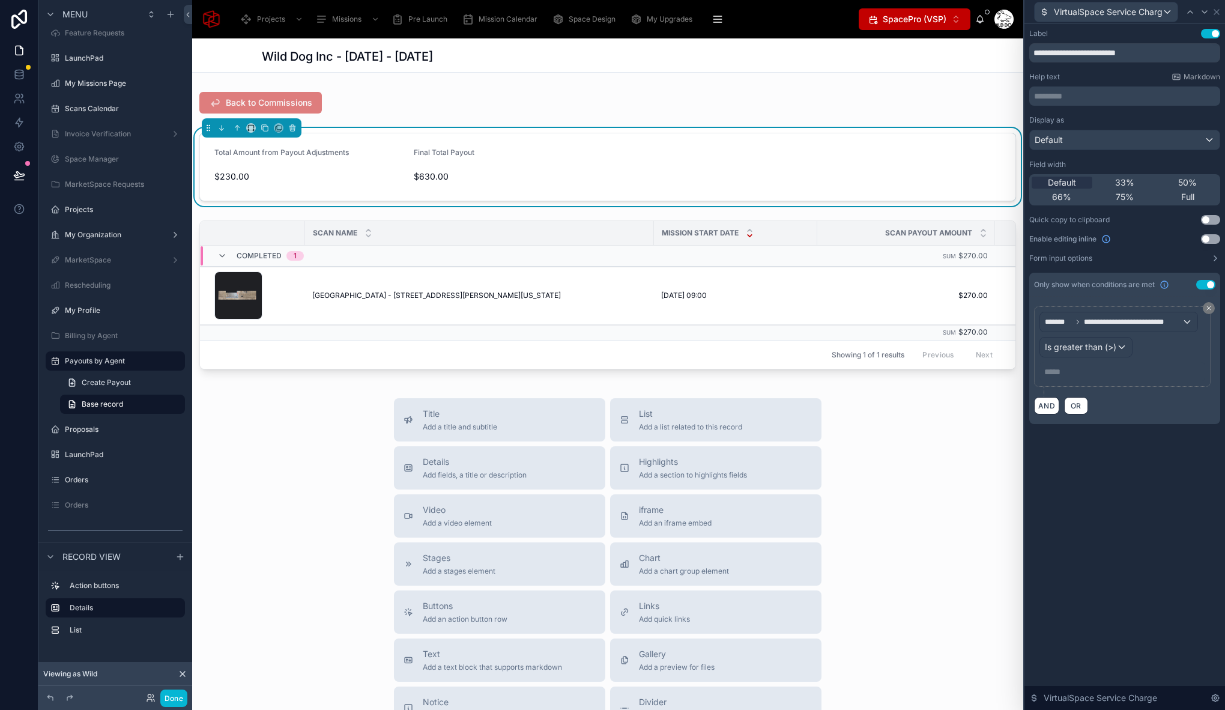
click at [1063, 371] on p "***** ﻿" at bounding box center [1123, 372] width 158 height 12
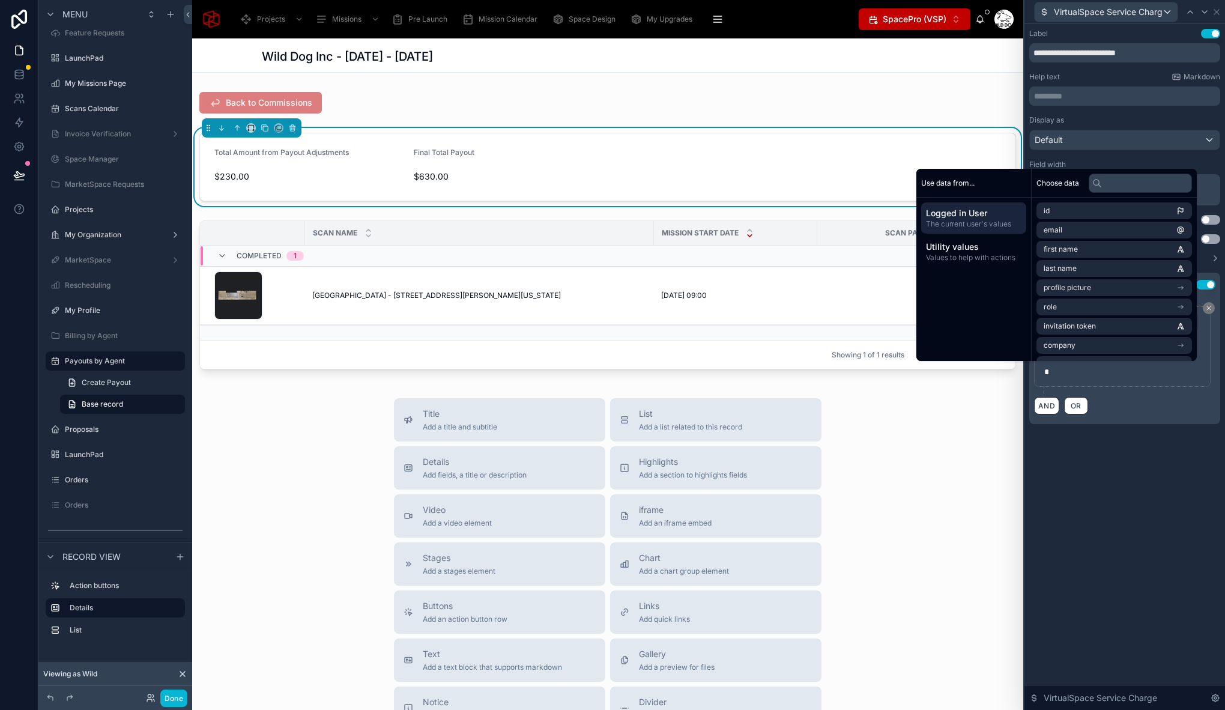
click at [1130, 493] on div "**********" at bounding box center [1124, 367] width 201 height 686
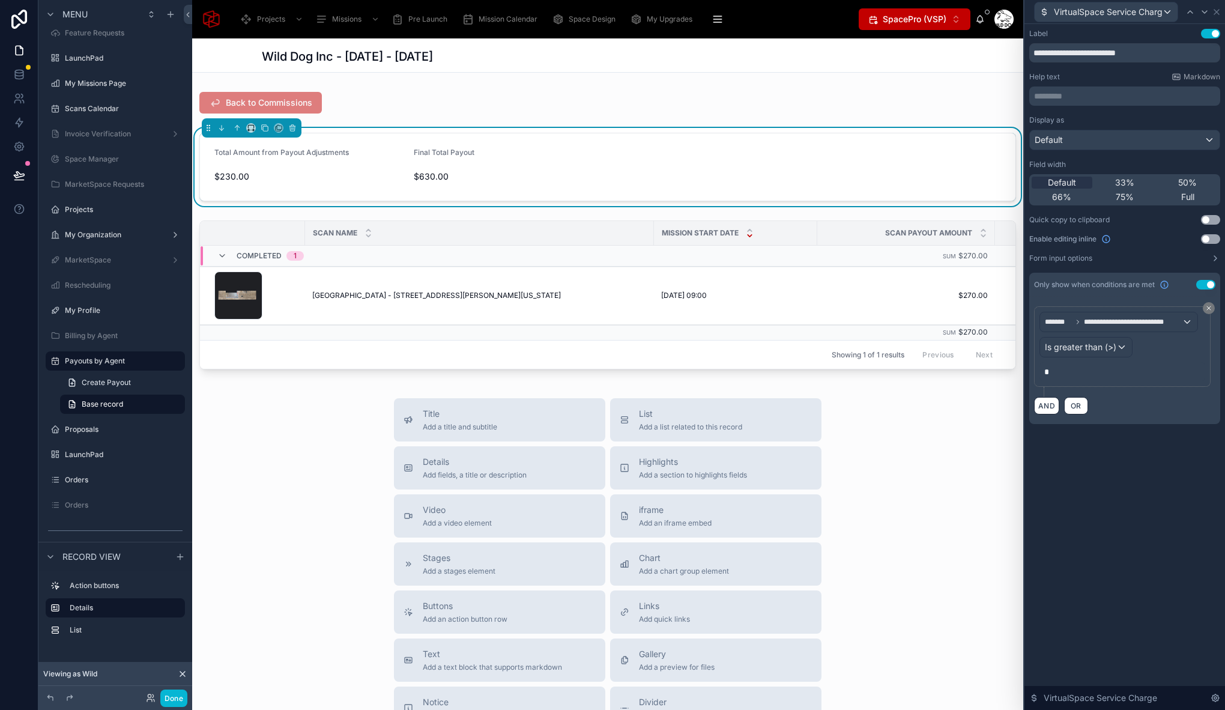
click at [294, 646] on div "Title Add a title and subtitle List Add a list related to this record Details A…" at bounding box center [607, 611] width 831 height 427
click at [182, 695] on button "Done" at bounding box center [173, 697] width 27 height 17
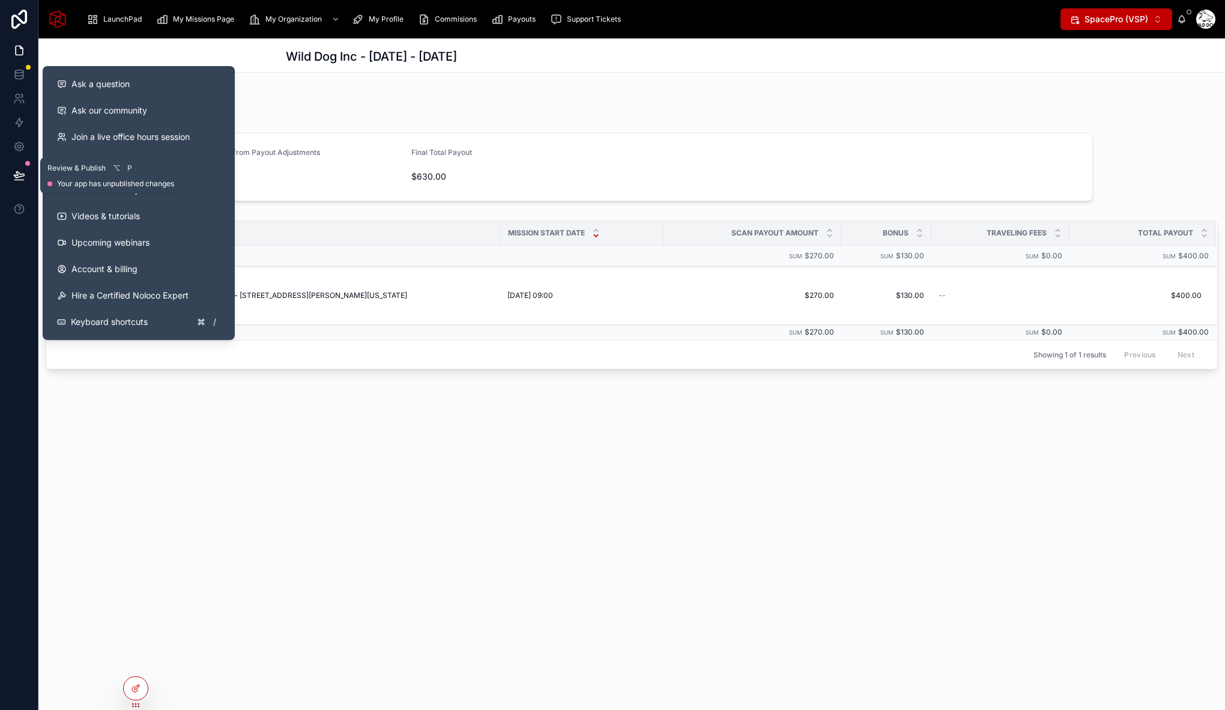
click at [20, 169] on icon at bounding box center [19, 175] width 12 height 12
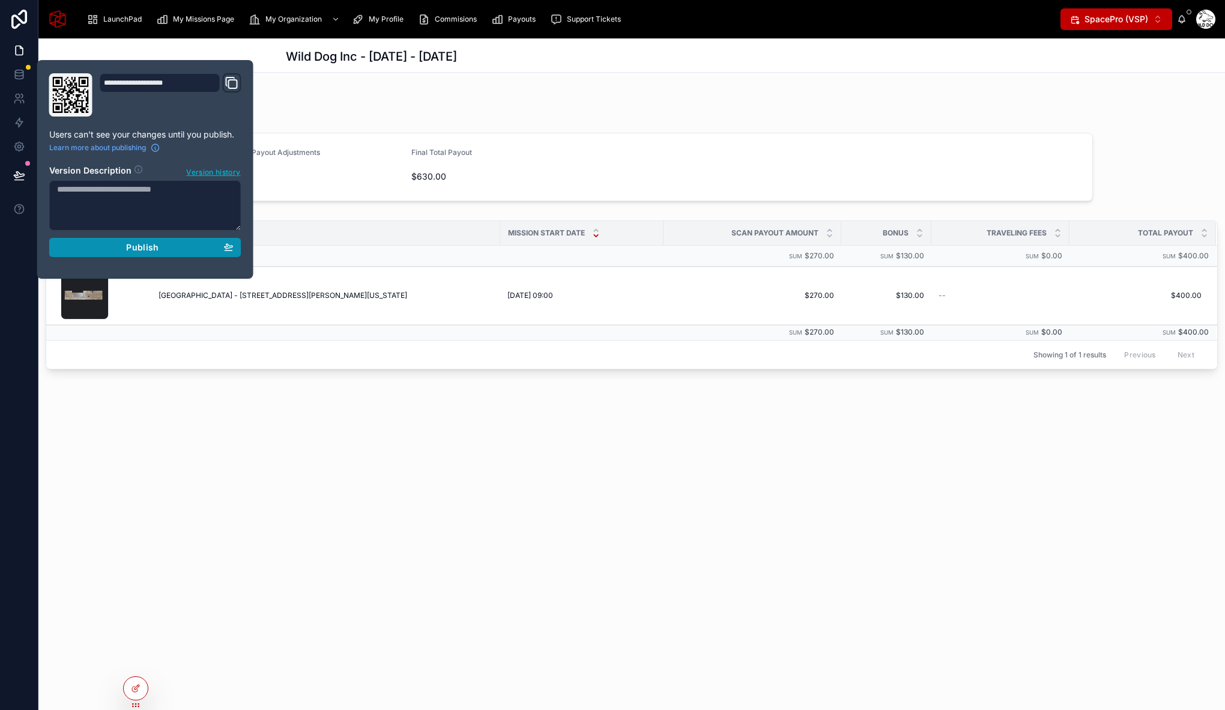
click at [124, 249] on div "Publish" at bounding box center [145, 247] width 176 height 11
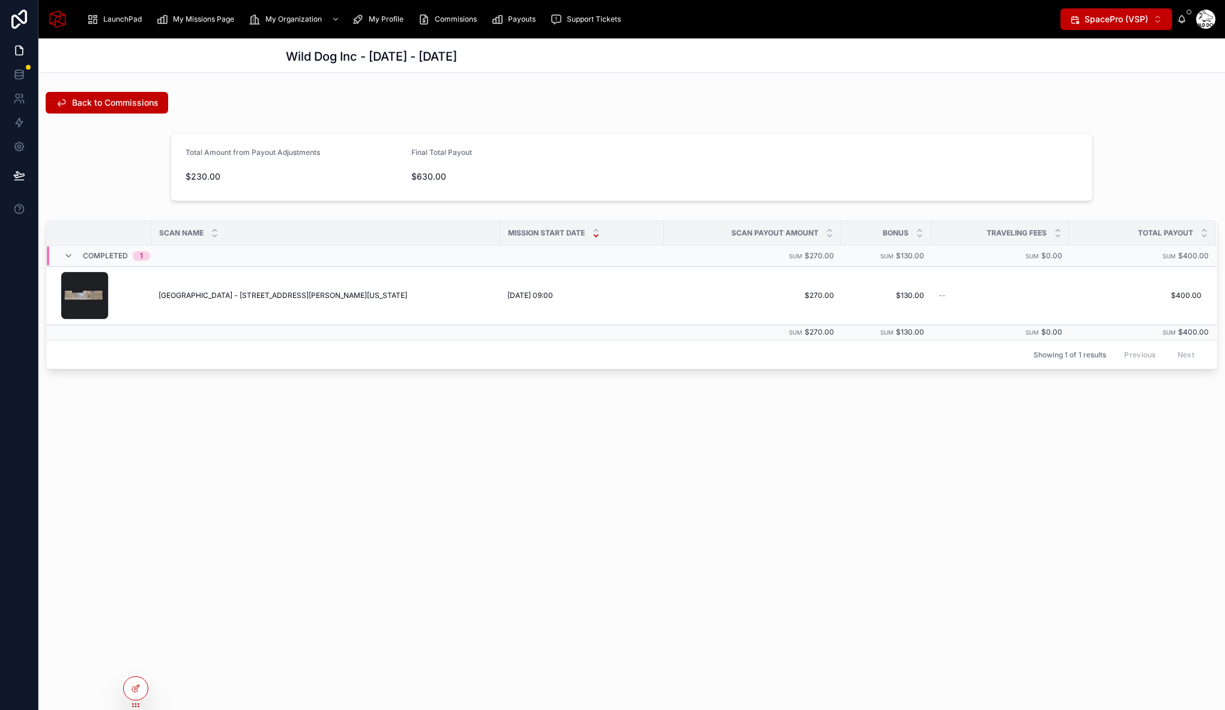
click at [841, 489] on div "Wild Dog Inc - 08/07/2025 - 08/07/2025 Back to Commissions Total Amount from Pa…" at bounding box center [631, 373] width 1186 height 671
click at [445, 399] on div "Wild Dog Inc - 08/07/2025 - 08/07/2025 Back to Commissions Total Amount from Pa…" at bounding box center [631, 246] width 1186 height 417
click at [104, 158] on div "Total Amount from Payout Adjustments $230.00 Final Total Payout $630.00" at bounding box center [631, 167] width 1186 height 78
click at [136, 690] on icon at bounding box center [136, 688] width 10 height 10
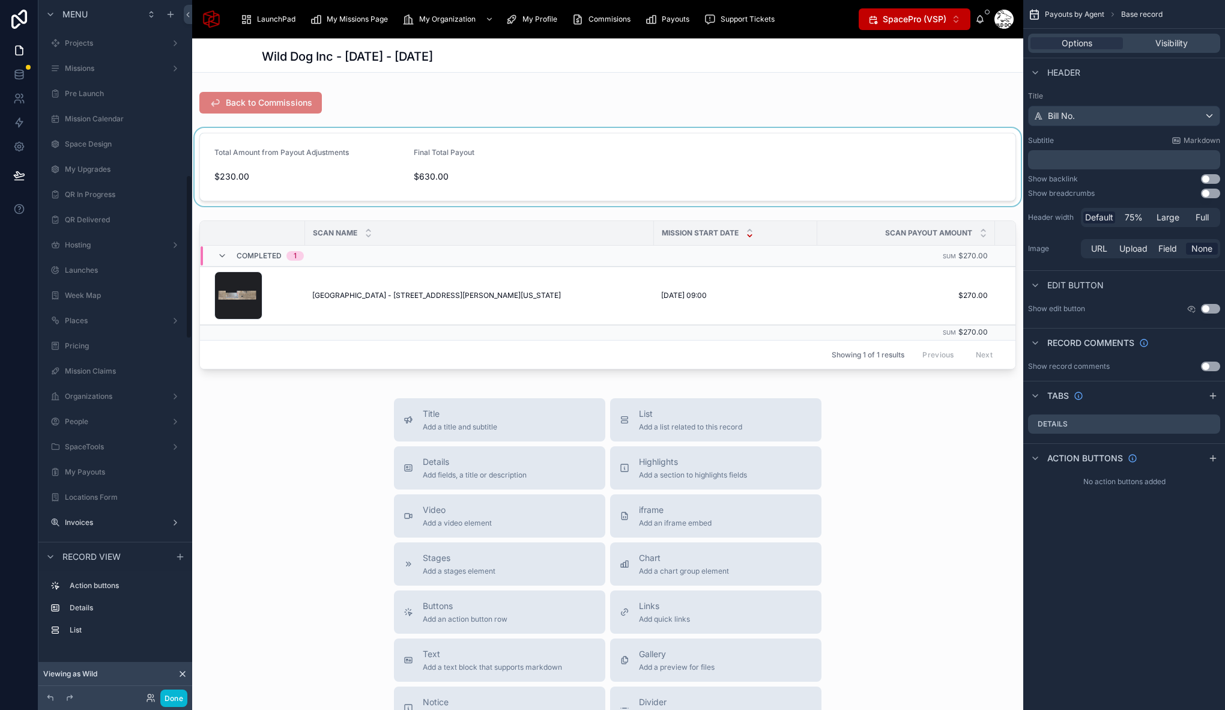
scroll to position [741, 0]
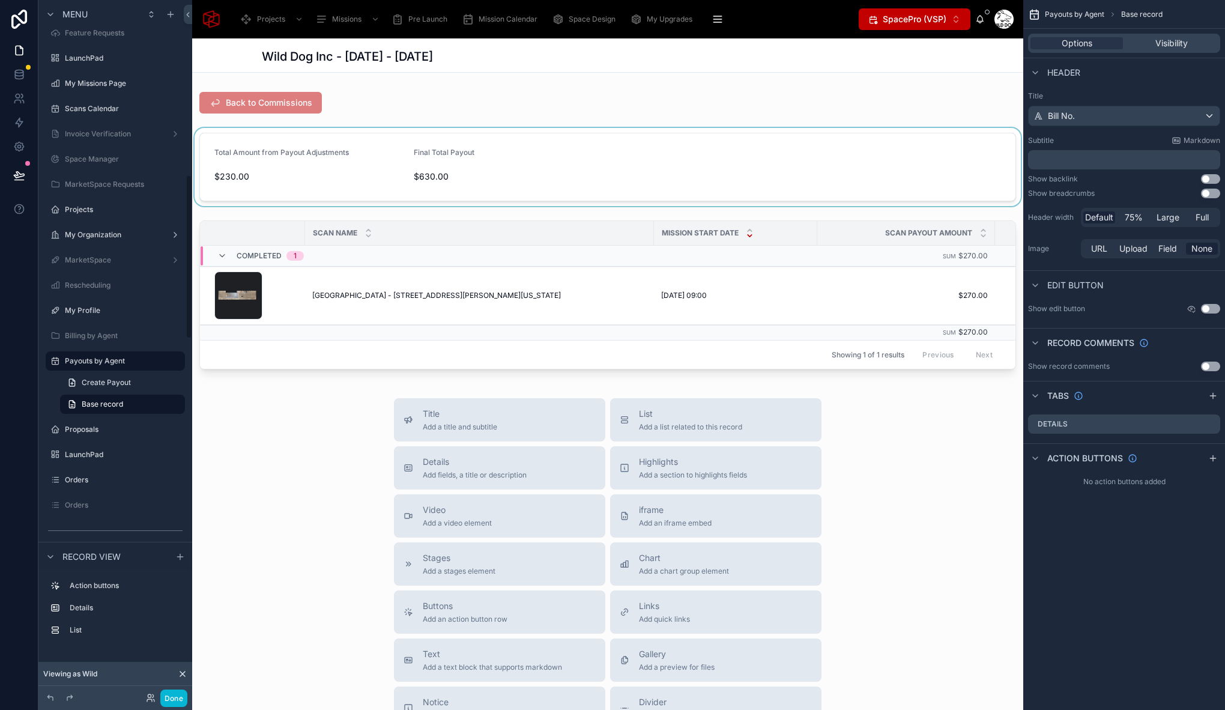
click at [355, 136] on div at bounding box center [607, 167] width 831 height 78
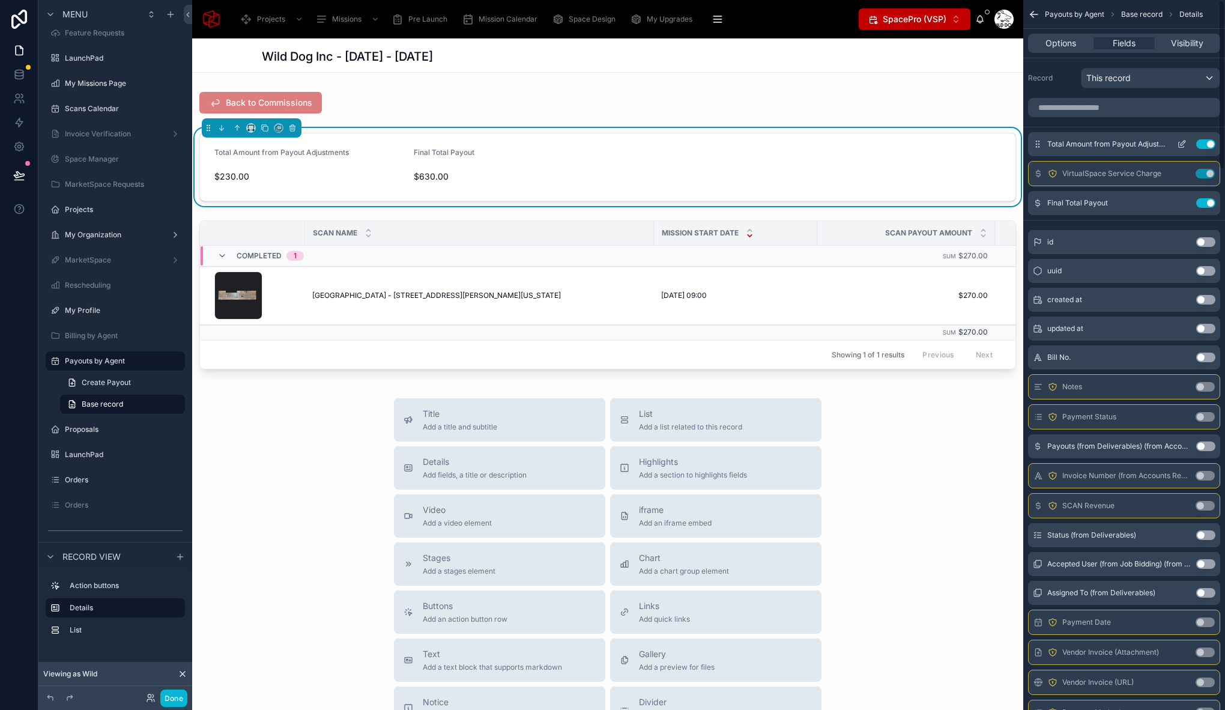
click at [1180, 145] on icon "scrollable content" at bounding box center [1182, 142] width 5 height 5
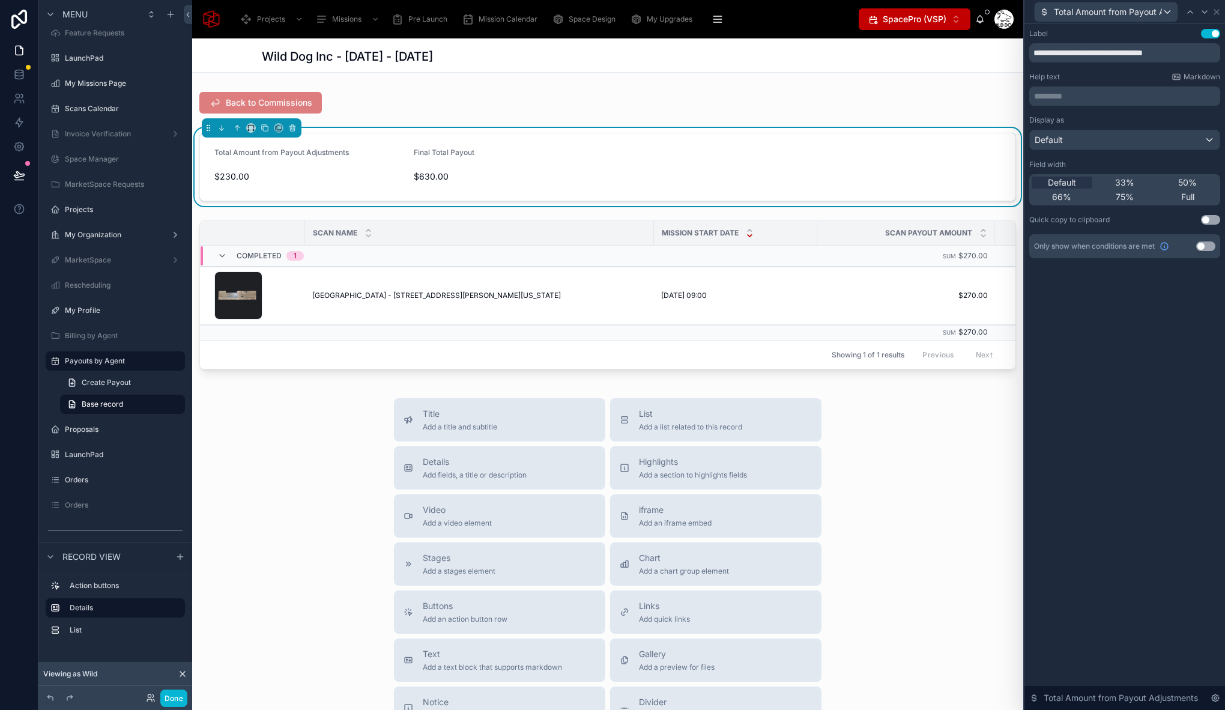
click at [1202, 247] on button "Use setting" at bounding box center [1205, 246] width 19 height 10
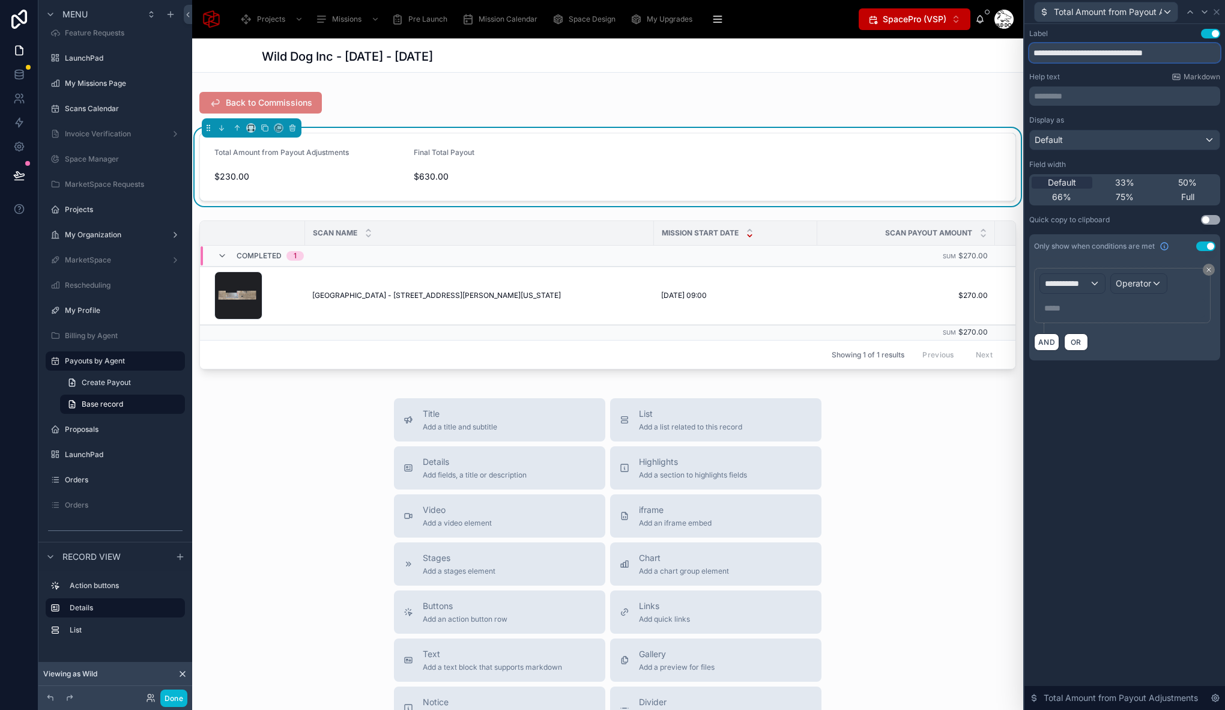
click at [1097, 50] on input "**********" at bounding box center [1124, 52] width 191 height 19
drag, startPoint x: 1109, startPoint y: 53, endPoint x: 952, endPoint y: 51, distance: 156.7
click at [952, 51] on div "**********" at bounding box center [612, 355] width 1225 height 710
click at [1126, 50] on input "**********" at bounding box center [1124, 52] width 191 height 19
type input "**********"
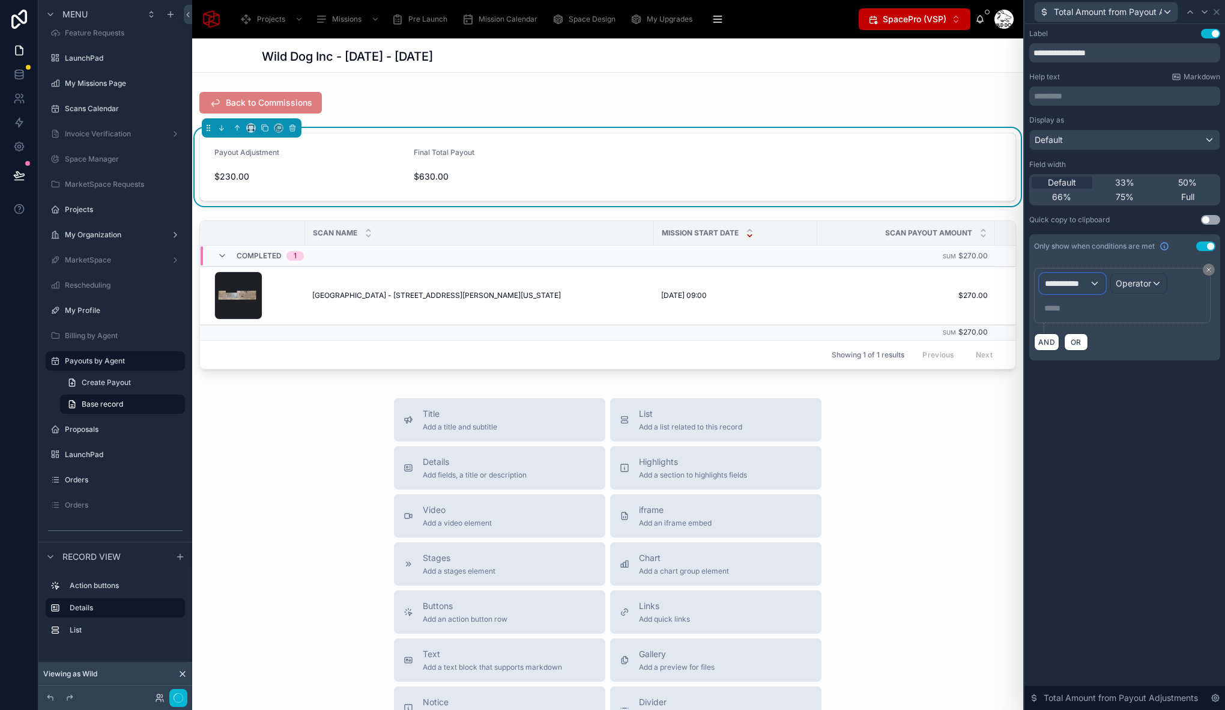
click at [1081, 278] on span "**********" at bounding box center [1067, 283] width 44 height 12
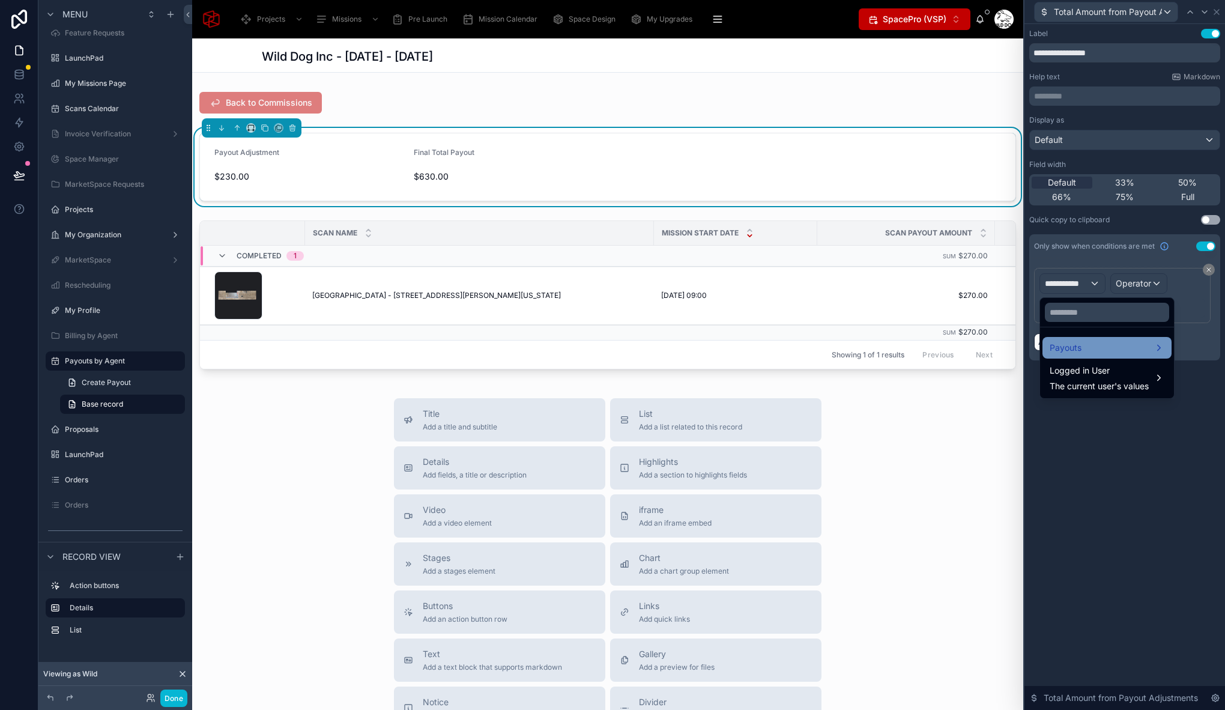
click at [1078, 343] on span "Payouts" at bounding box center [1065, 347] width 32 height 14
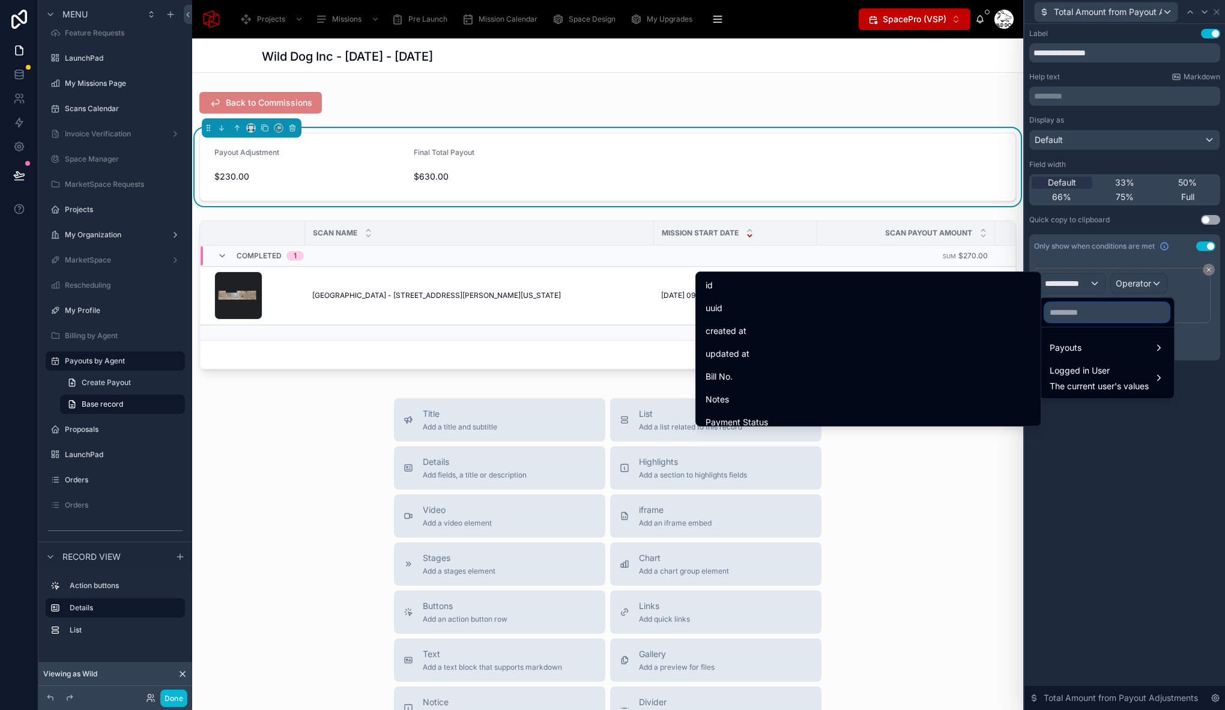
click at [1109, 309] on input "text" at bounding box center [1107, 312] width 124 height 19
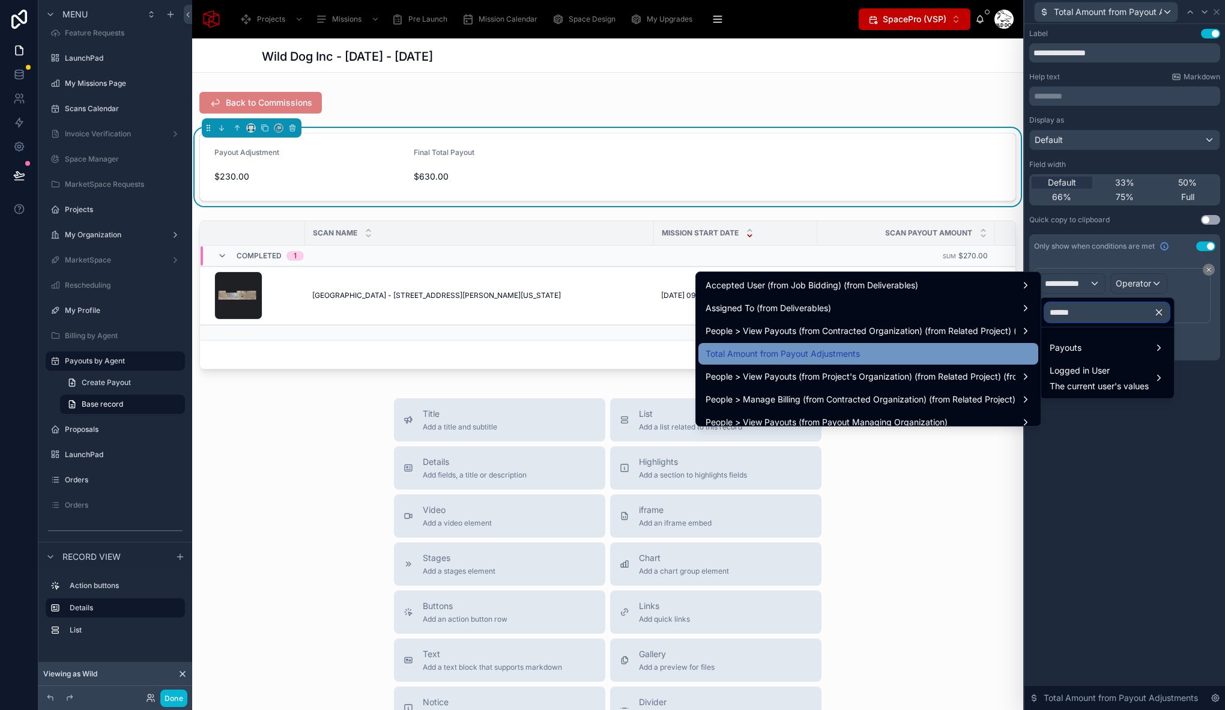
type input "******"
click at [935, 357] on div "Total Amount from Payout Adjustments" at bounding box center [867, 353] width 325 height 14
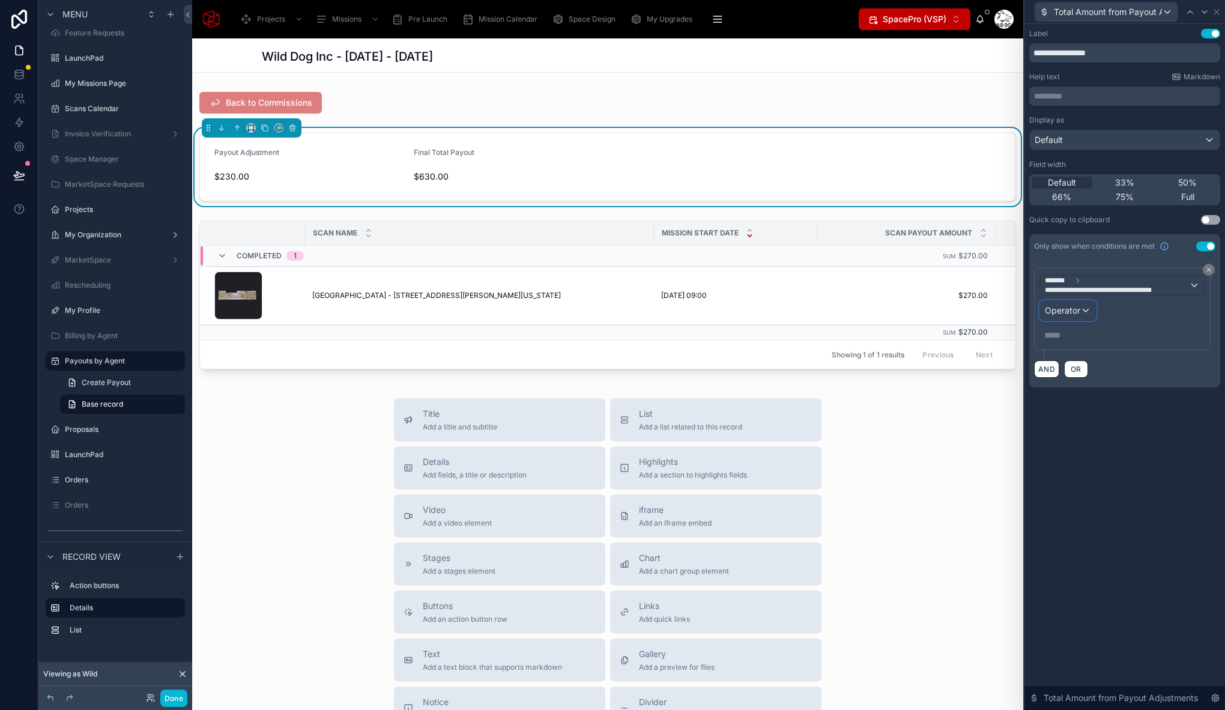
click at [1084, 311] on div "Operator" at bounding box center [1068, 310] width 56 height 19
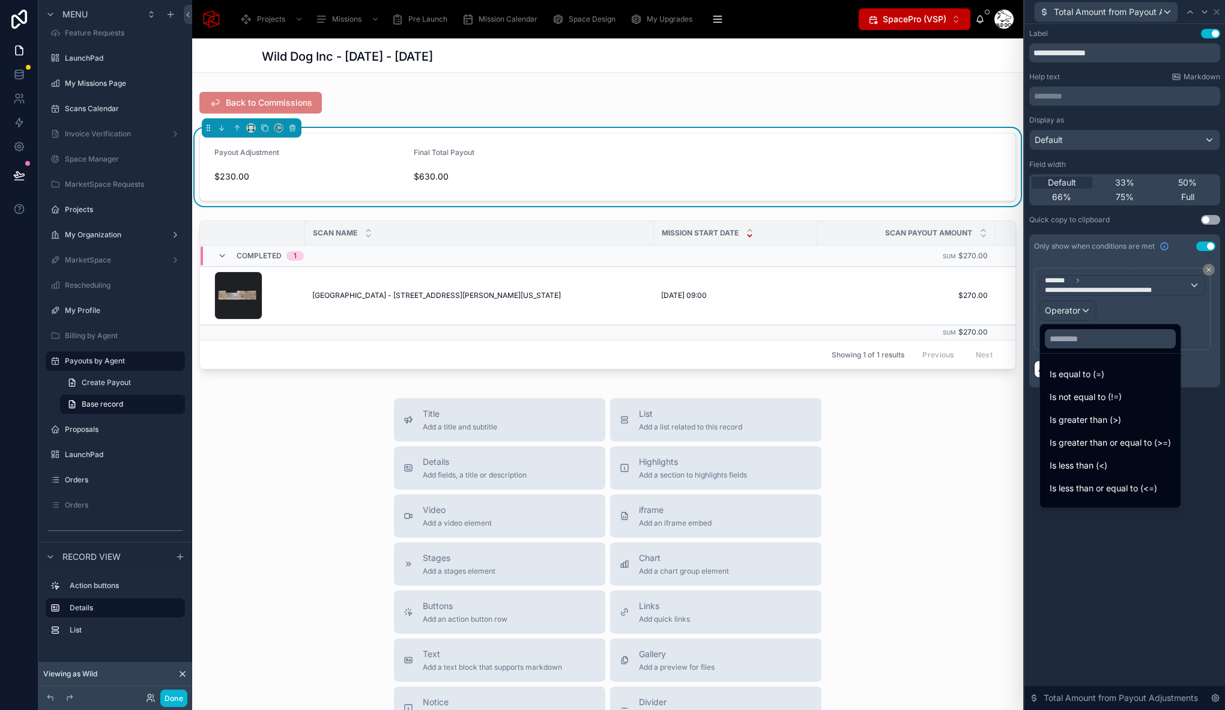
click at [1104, 420] on span "Is greater than (>)" at bounding box center [1084, 419] width 71 height 14
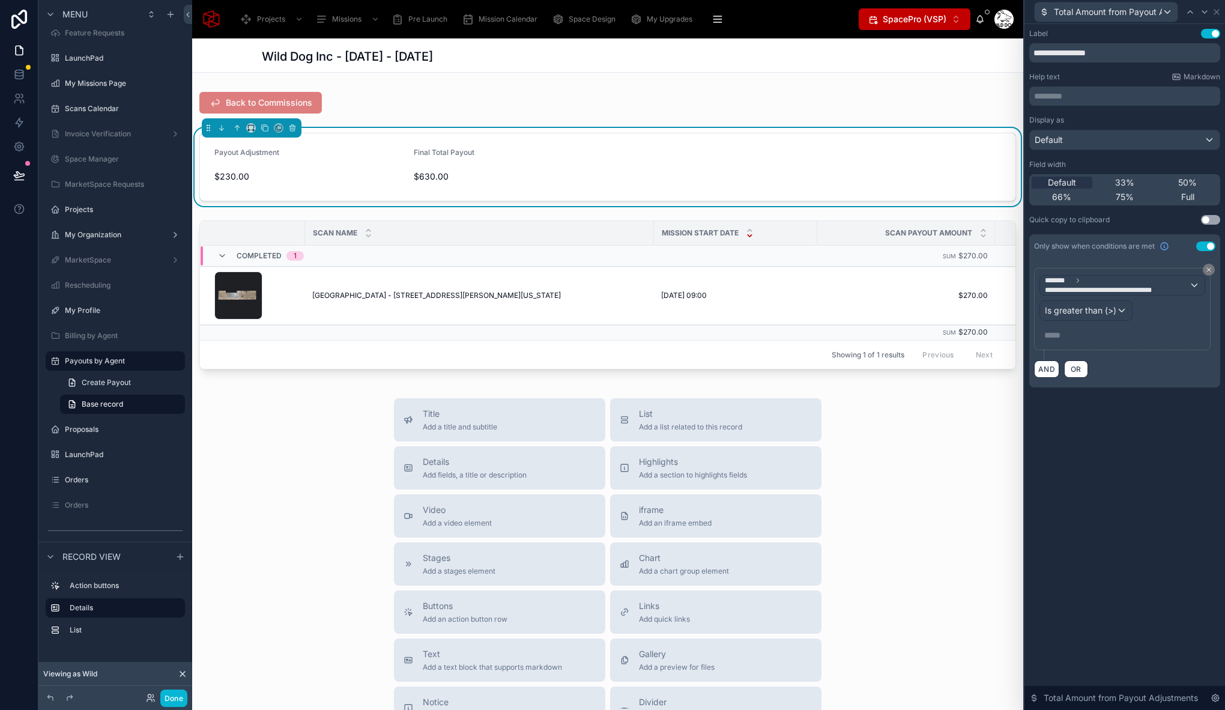
click at [1063, 337] on p "***** ﻿" at bounding box center [1123, 335] width 158 height 12
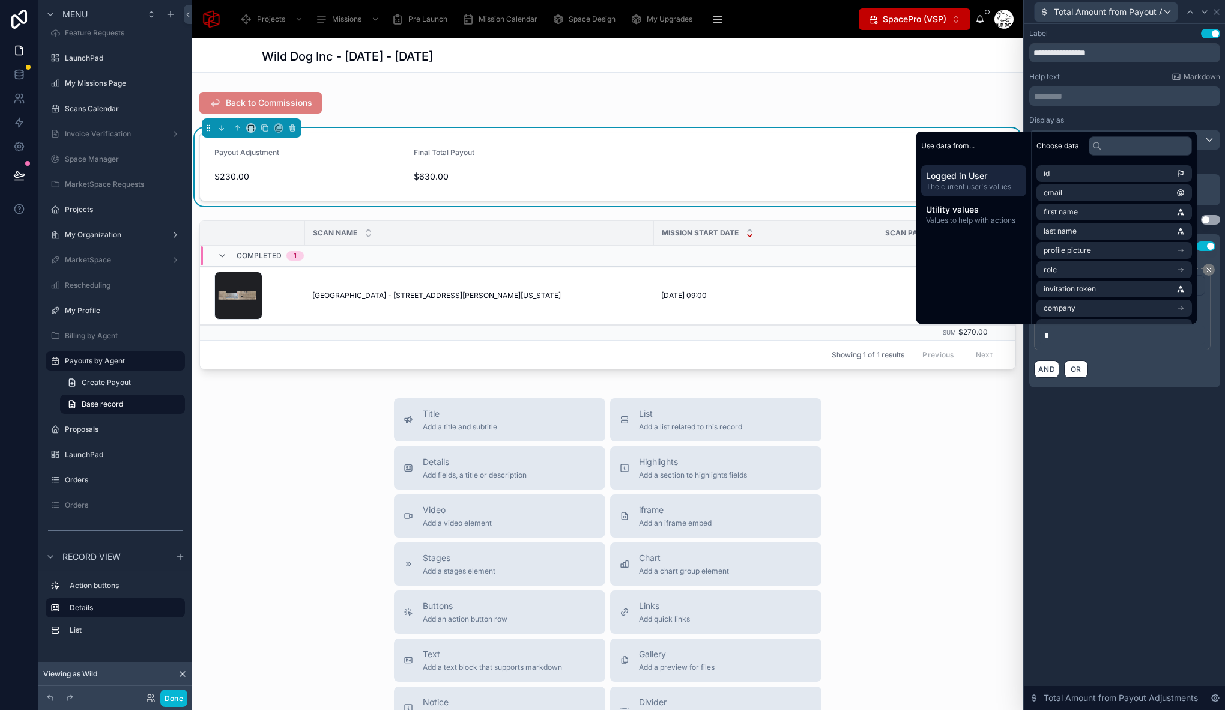
click at [1115, 454] on div "**********" at bounding box center [1124, 367] width 201 height 686
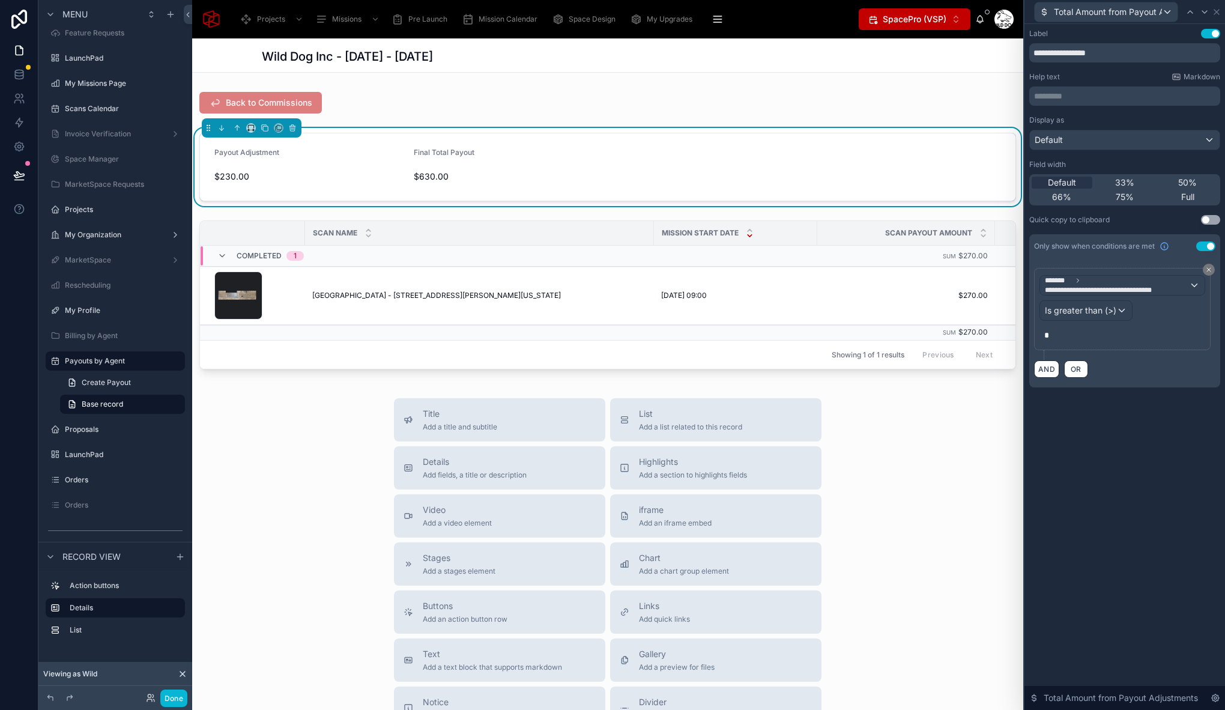
click at [277, 528] on div "Title Add a title and subtitle List Add a list related to this record Details A…" at bounding box center [607, 611] width 831 height 427
click at [180, 703] on button "Done" at bounding box center [173, 697] width 27 height 17
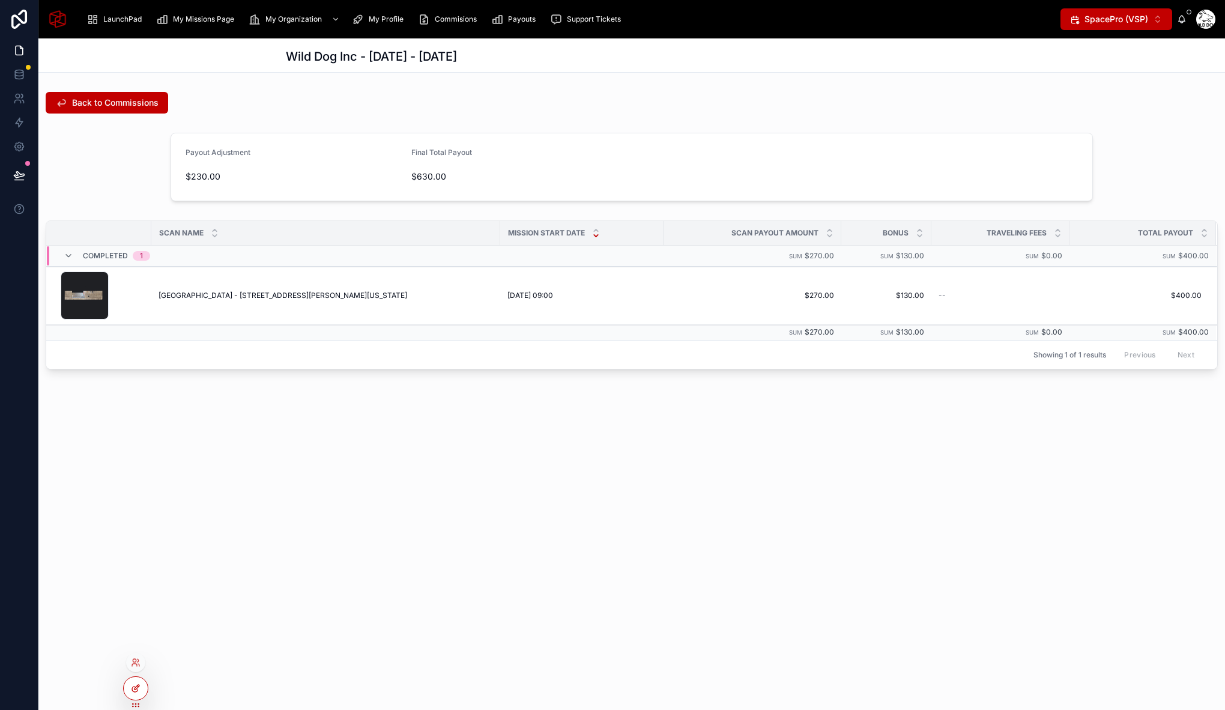
click at [140, 690] on div at bounding box center [136, 688] width 24 height 23
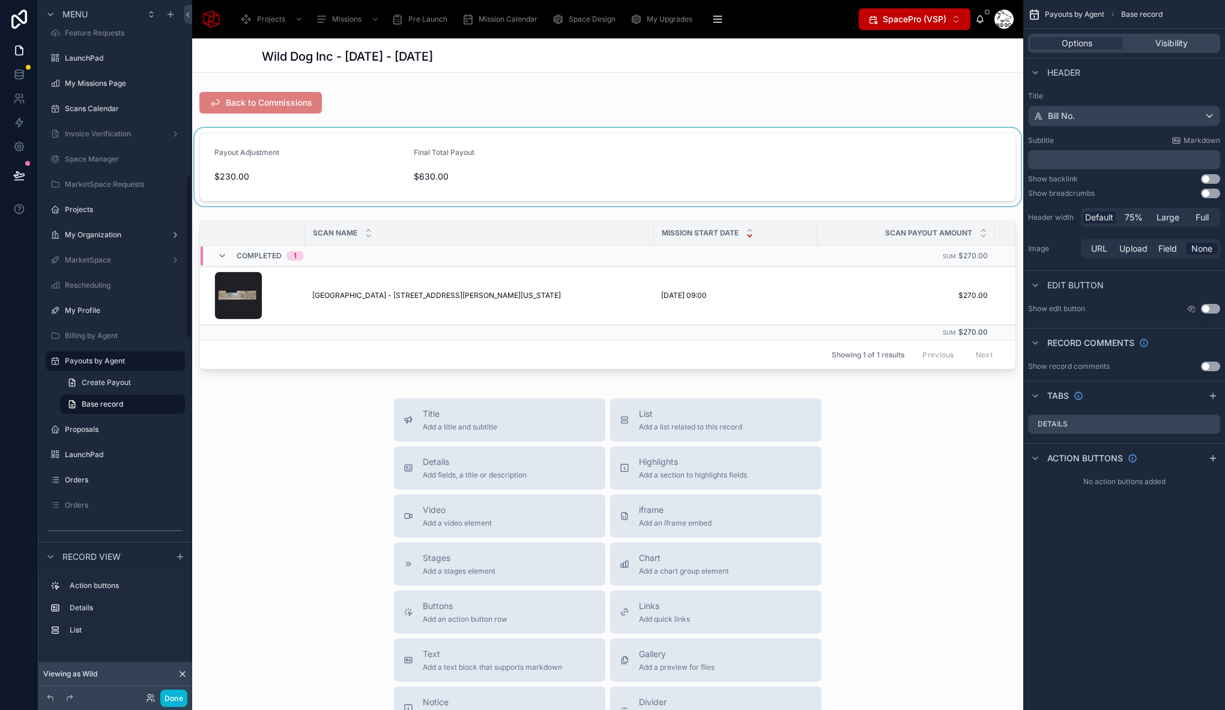
click at [588, 139] on div at bounding box center [607, 167] width 831 height 78
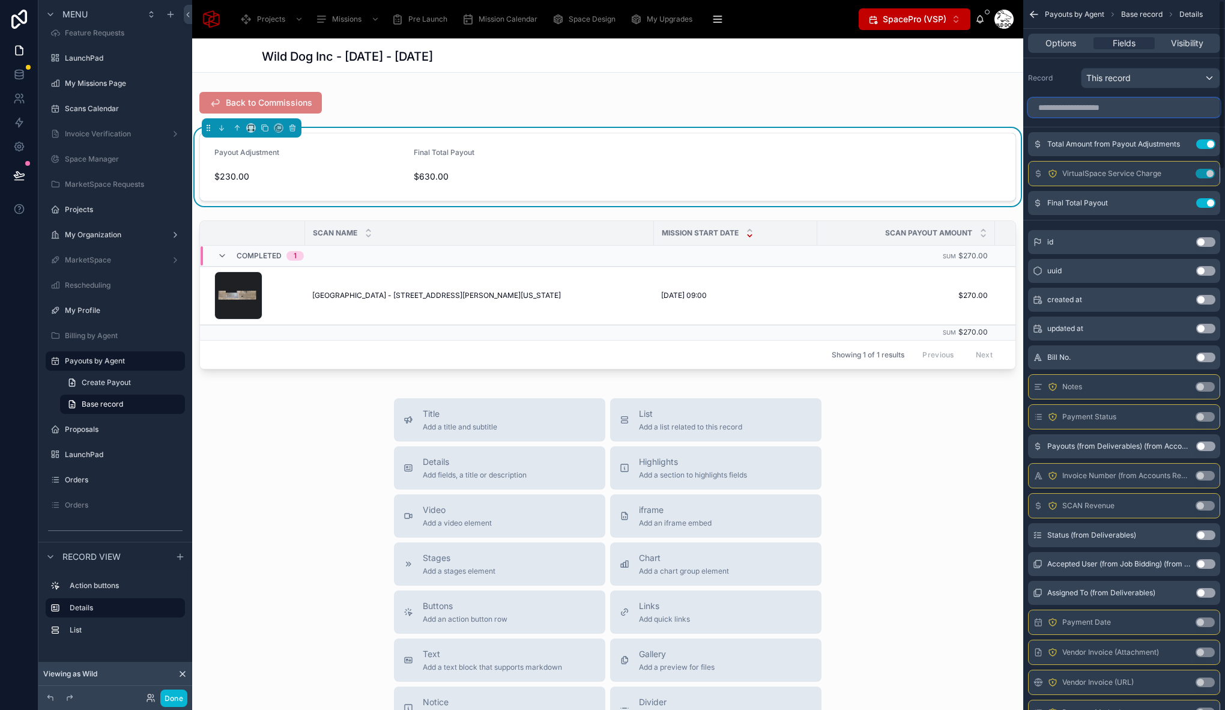
click at [1123, 110] on input "scrollable content" at bounding box center [1124, 107] width 192 height 19
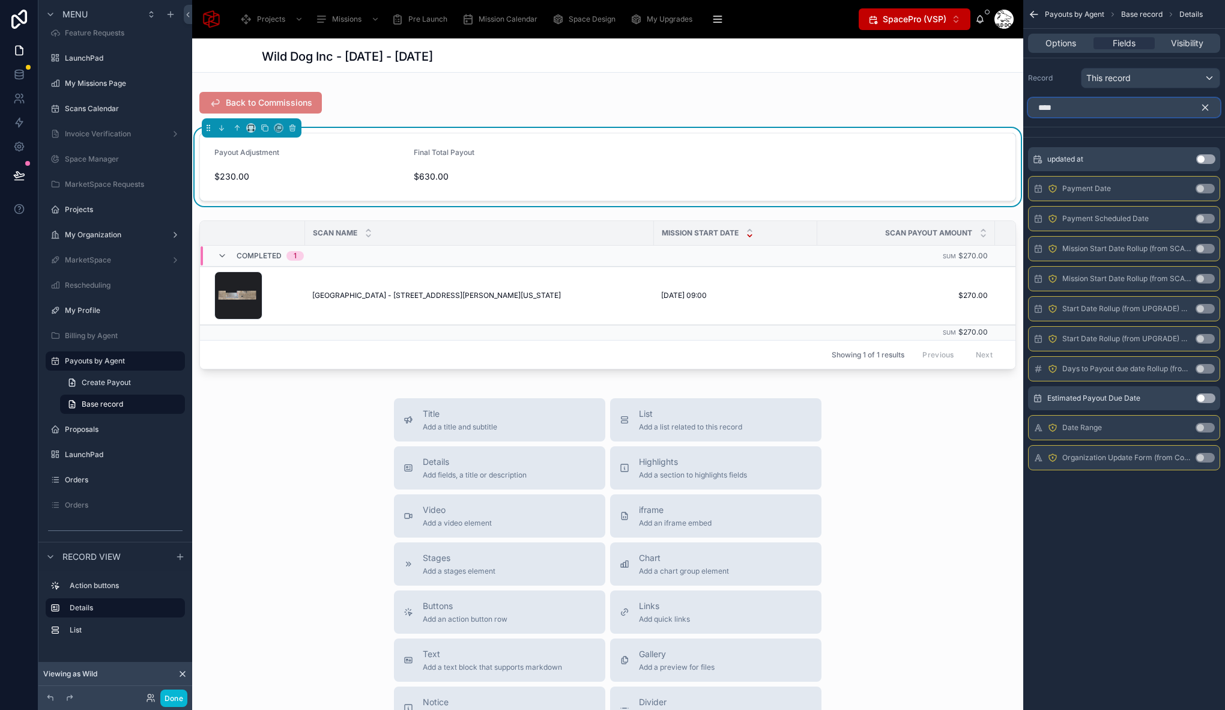
type input "****"
click at [1206, 397] on button "Use setting" at bounding box center [1205, 398] width 19 height 10
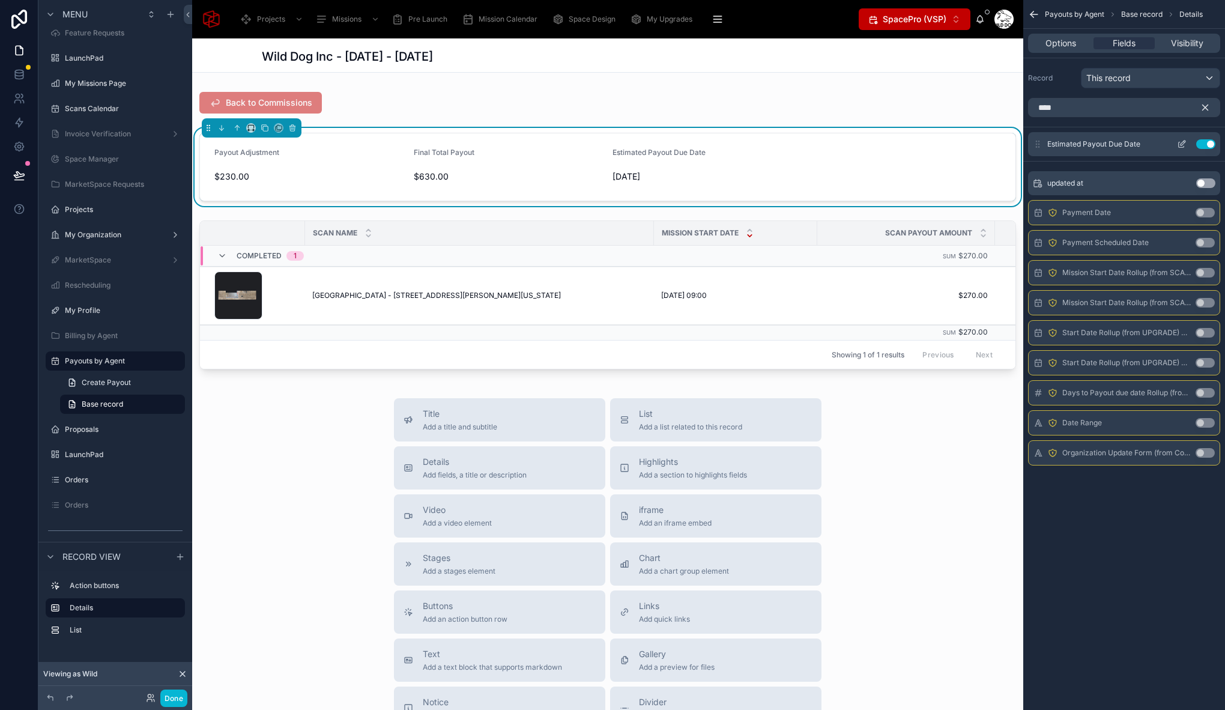
click at [1184, 143] on icon "scrollable content" at bounding box center [1182, 142] width 5 height 5
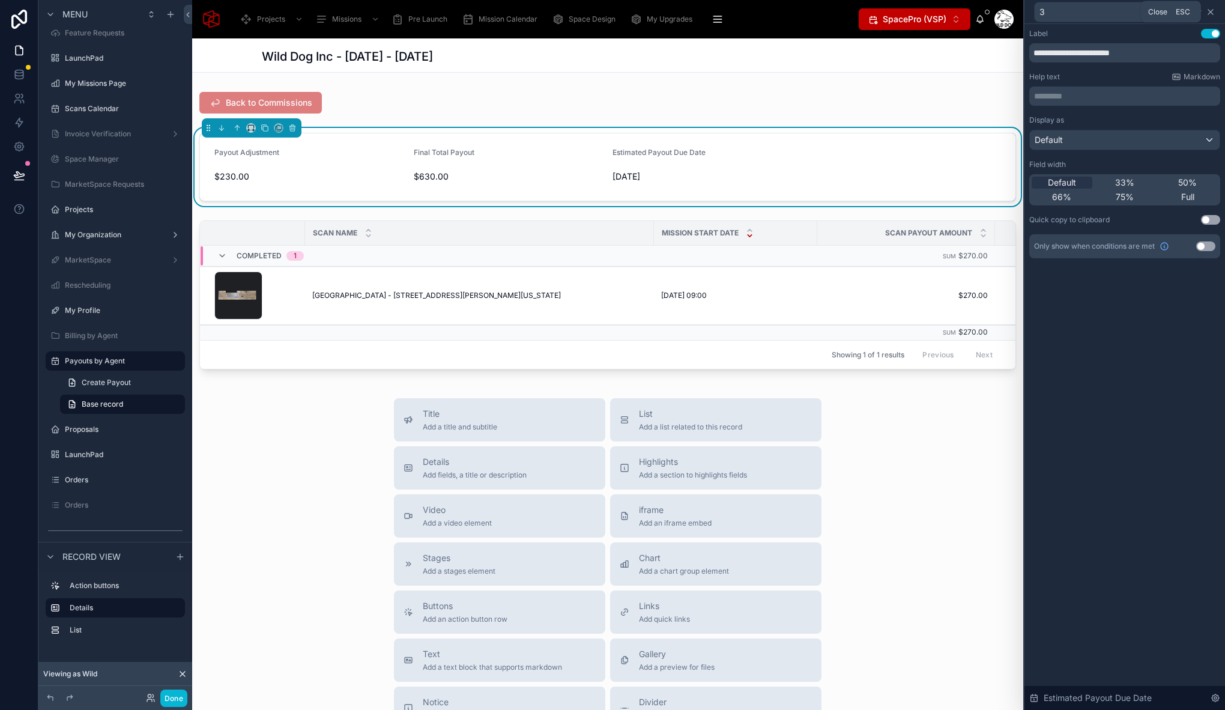
click at [1208, 11] on icon at bounding box center [1210, 12] width 10 height 10
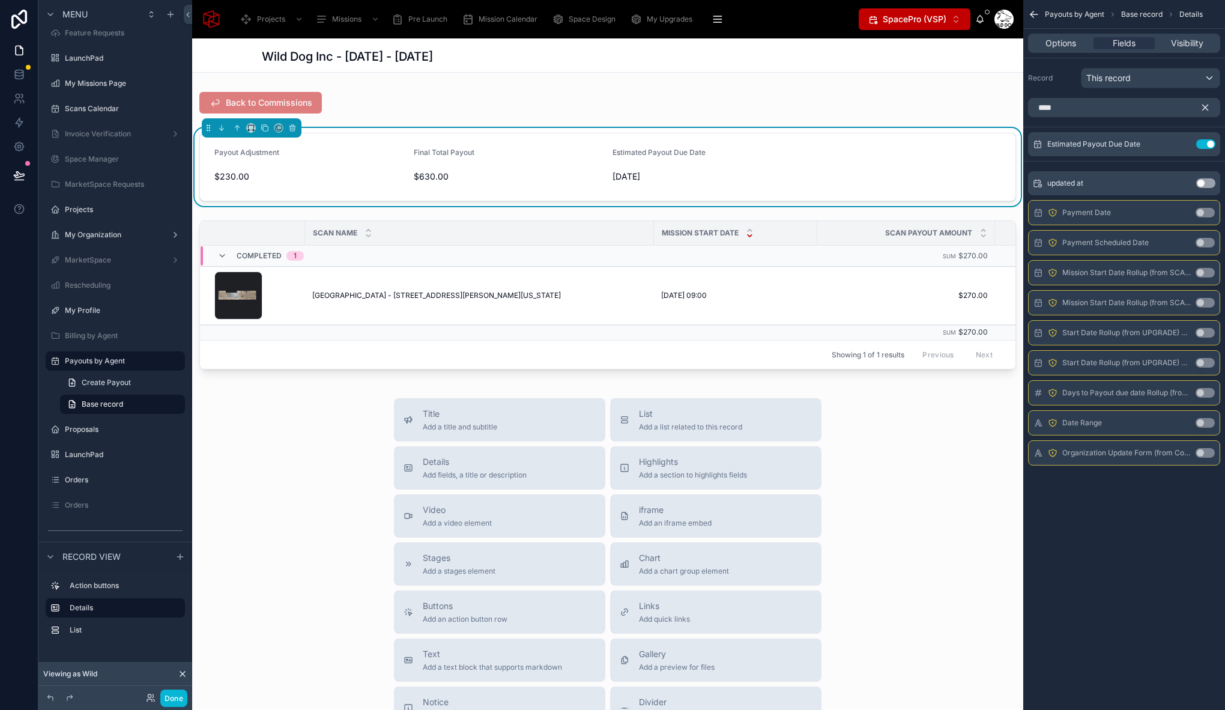
click at [1208, 106] on icon "scrollable content" at bounding box center [1204, 107] width 11 height 11
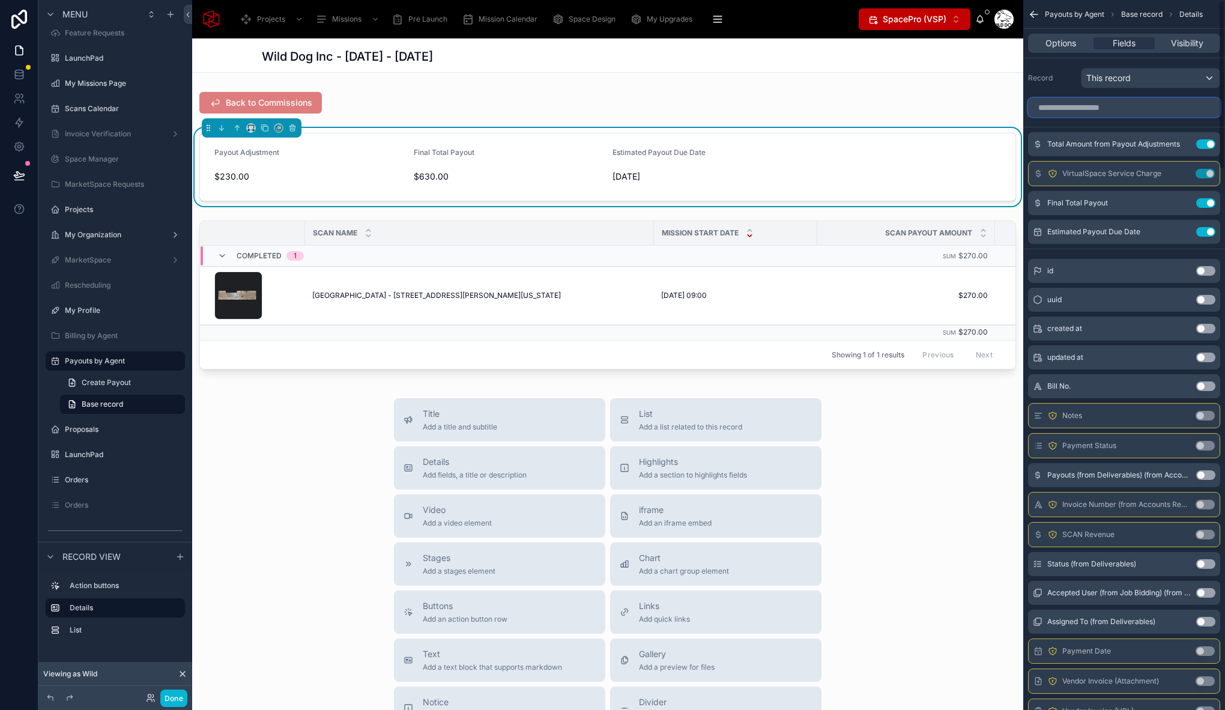
click at [1090, 108] on input "scrollable content" at bounding box center [1124, 107] width 192 height 19
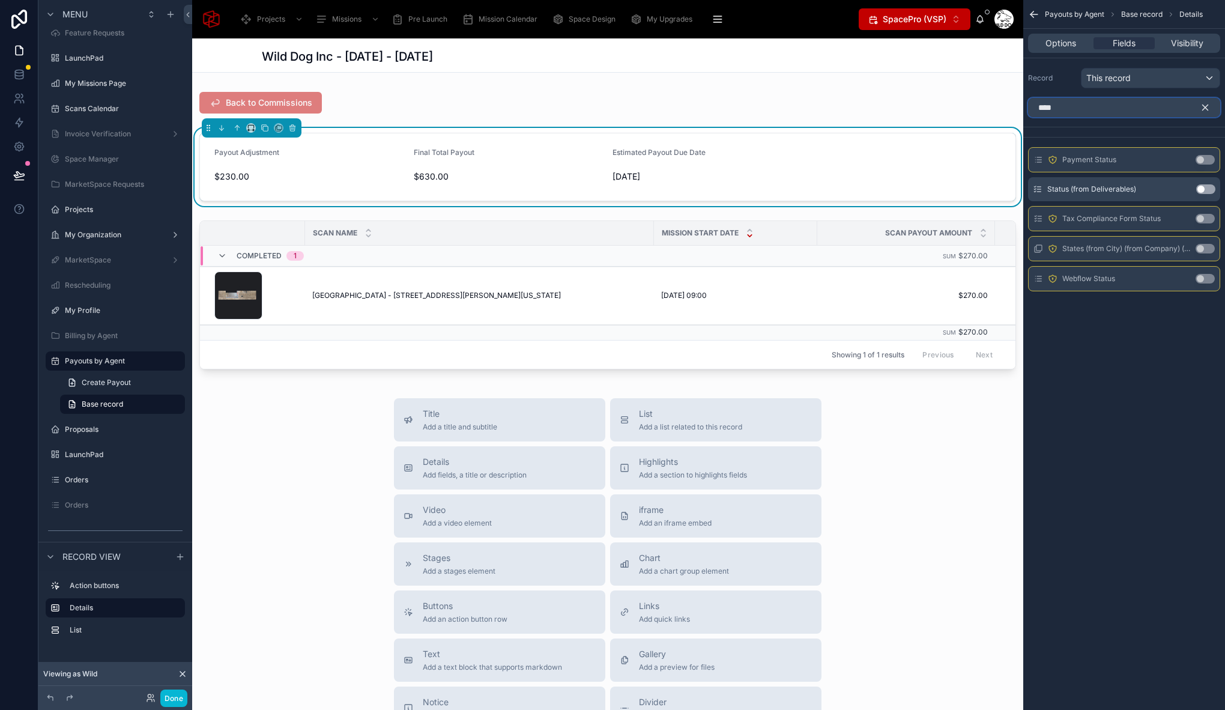
type input "****"
click at [1202, 161] on button "Use setting" at bounding box center [1204, 160] width 19 height 10
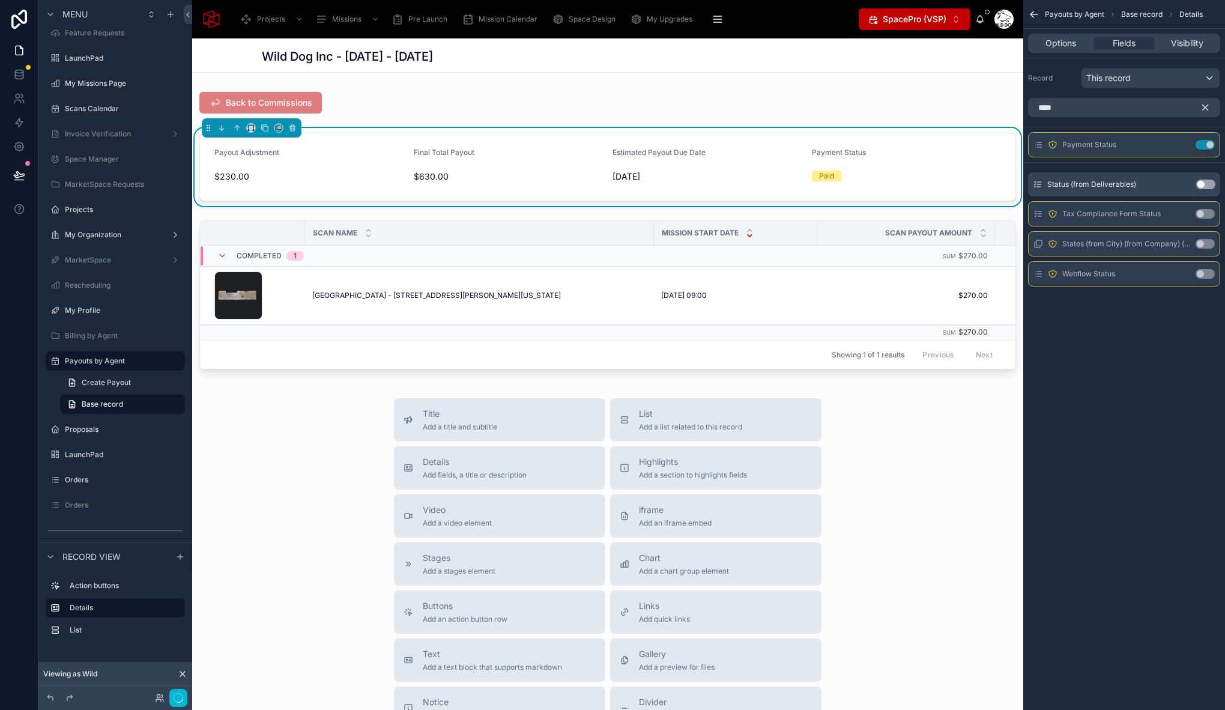
click at [1198, 328] on div "Payouts by Agent Base record Details Options Fields Visibility Record This reco…" at bounding box center [1124, 355] width 202 height 710
click at [167, 701] on button "Done" at bounding box center [173, 697] width 27 height 17
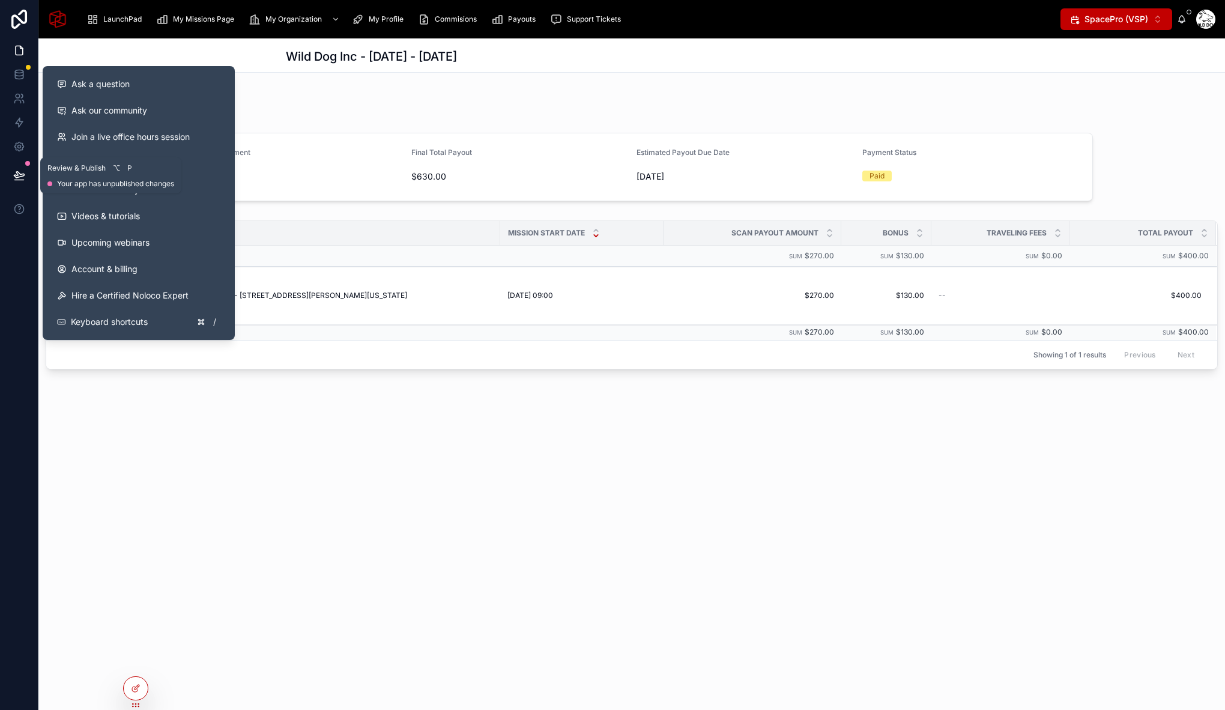
click at [19, 172] on icon at bounding box center [19, 175] width 10 height 6
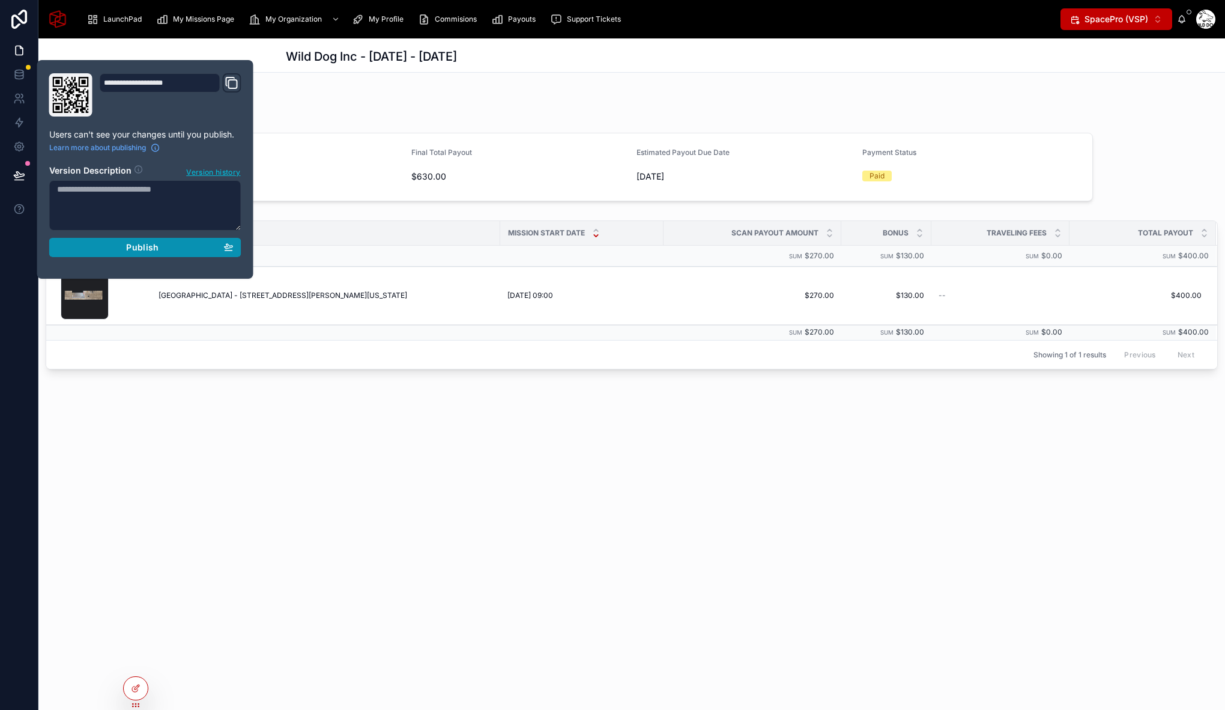
click at [140, 254] on button "Publish" at bounding box center [145, 247] width 192 height 19
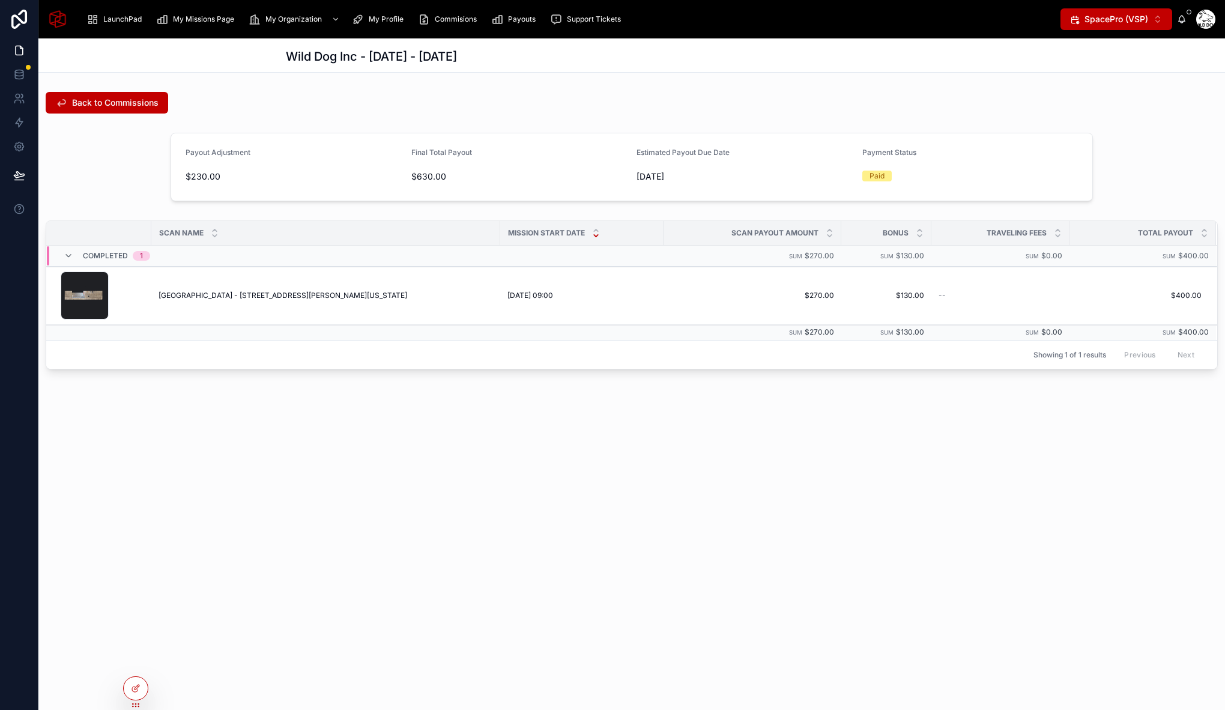
click at [379, 466] on div "Wild Dog Inc - 08/07/2025 - 08/07/2025 Back to Commissions Payout Adjustment $2…" at bounding box center [631, 373] width 1186 height 671
click at [21, 72] on icon at bounding box center [19, 74] width 12 height 12
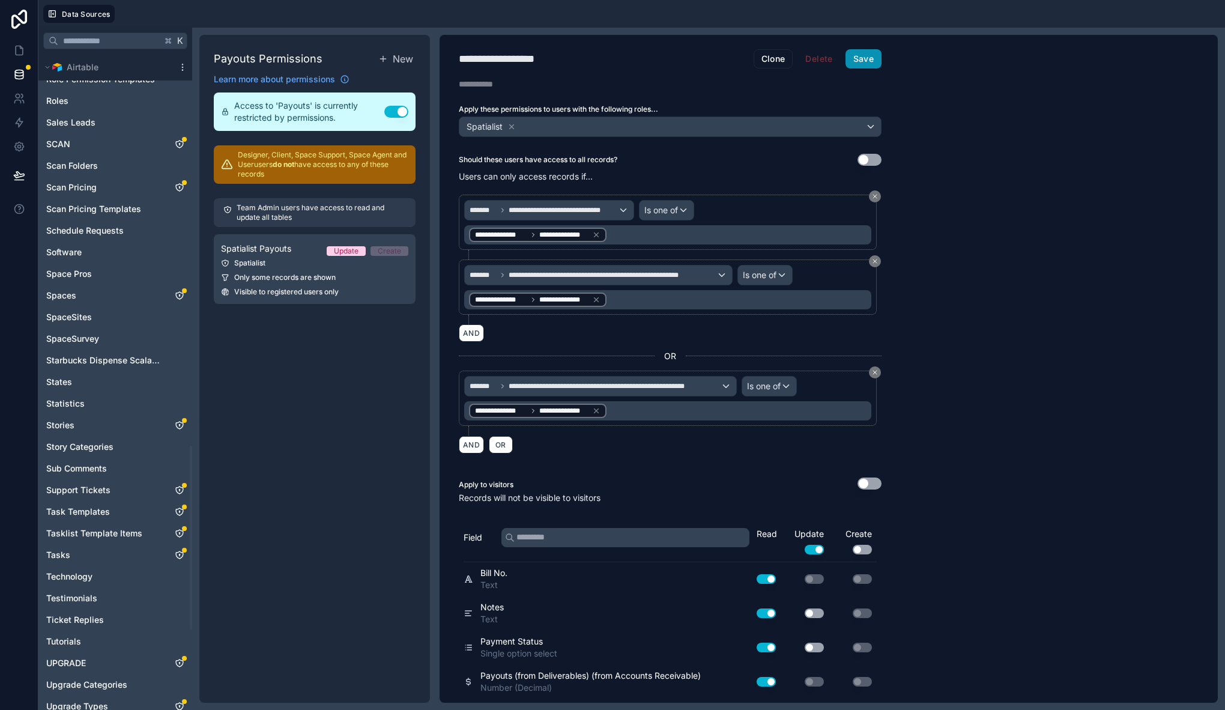
click at [873, 55] on button "Save" at bounding box center [863, 58] width 36 height 19
click at [18, 53] on icon at bounding box center [19, 50] width 12 height 12
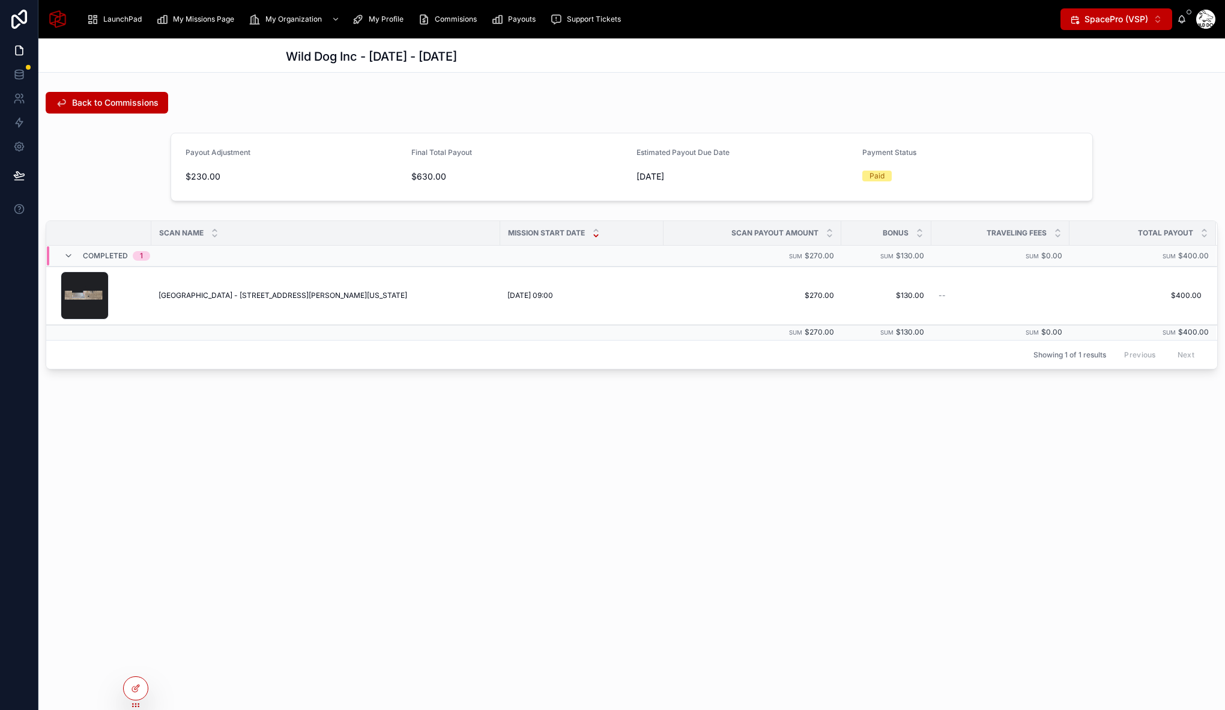
click at [592, 450] on div "Wild Dog Inc - 08/07/2025 - 08/07/2025 Back to Commissions Payout Adjustment $2…" at bounding box center [631, 246] width 1186 height 417
click at [142, 682] on div at bounding box center [136, 688] width 24 height 23
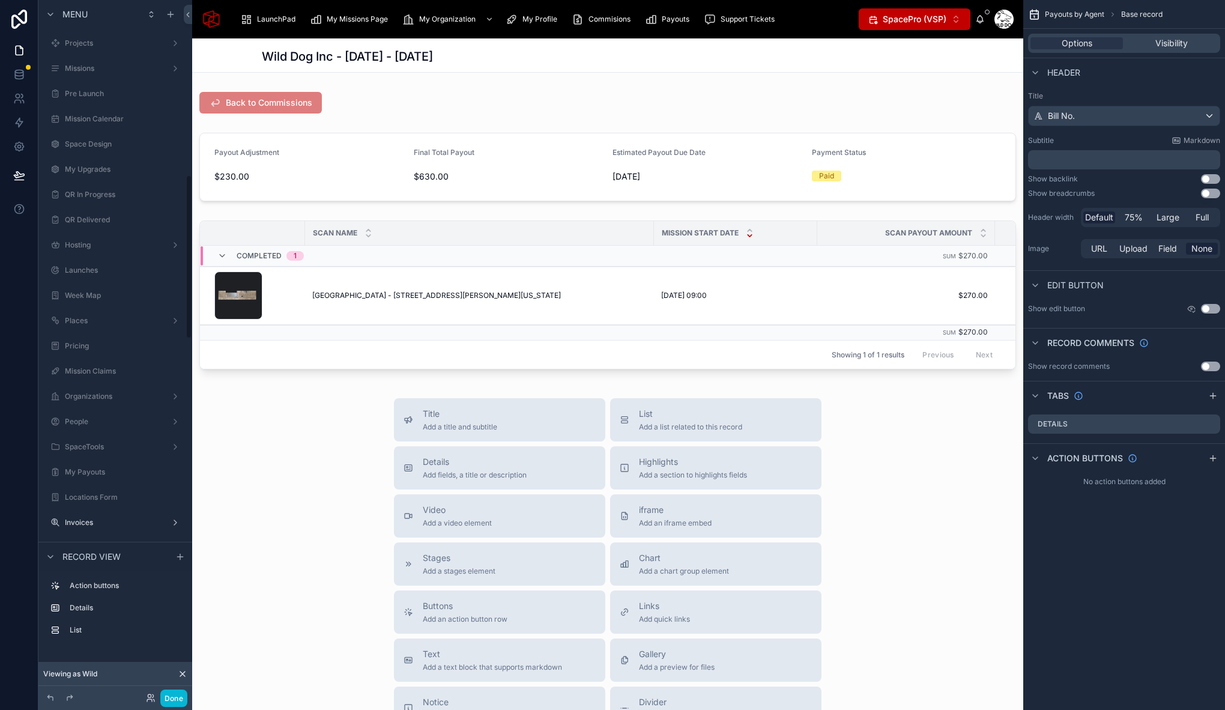
scroll to position [741, 0]
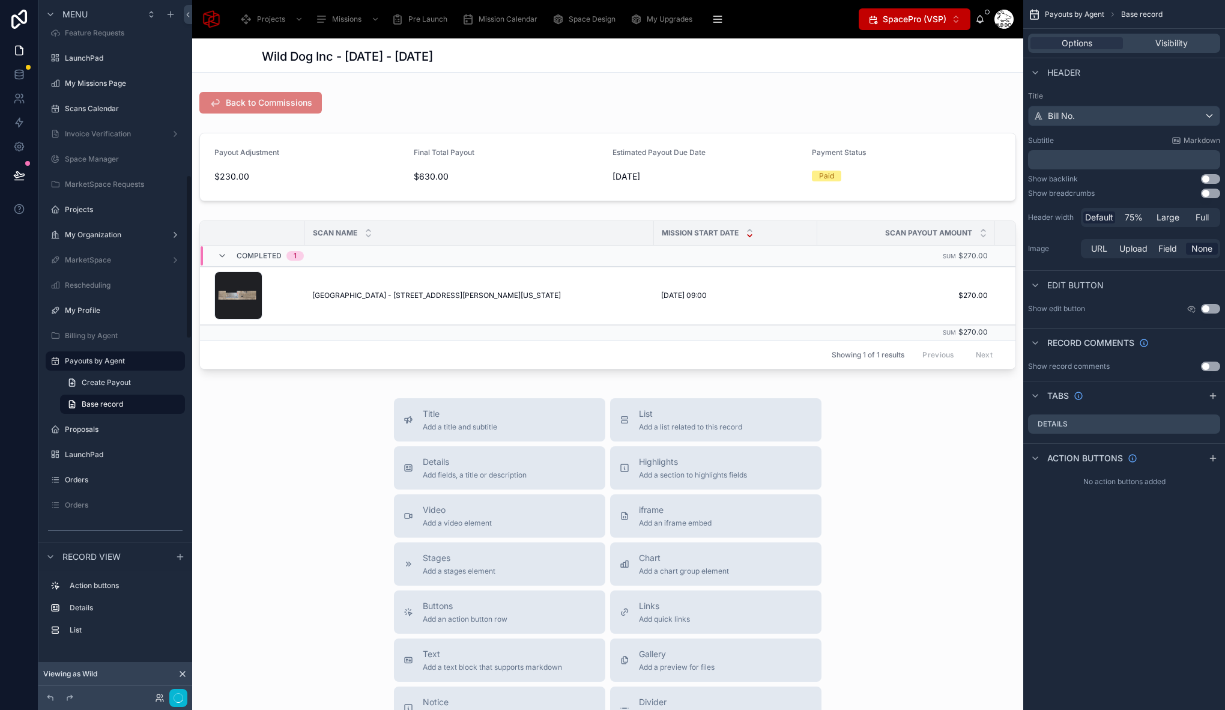
click at [329, 167] on div at bounding box center [607, 167] width 831 height 78
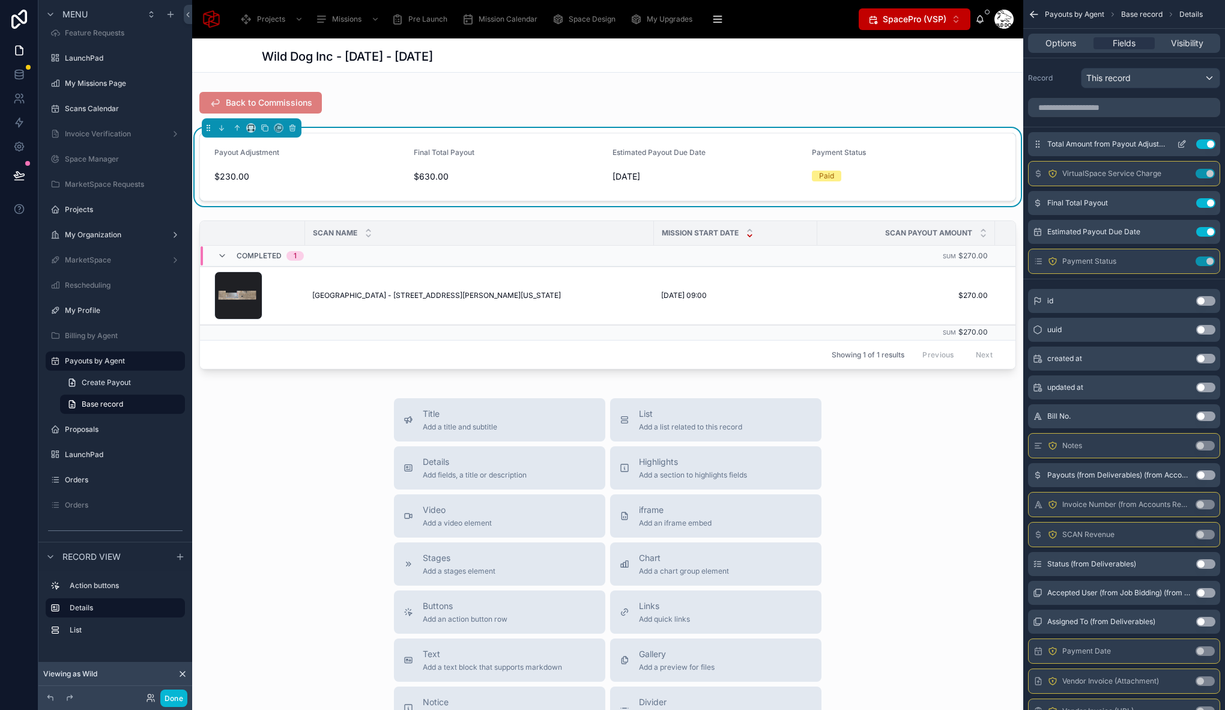
click at [1181, 143] on icon "scrollable content" at bounding box center [1182, 144] width 10 height 10
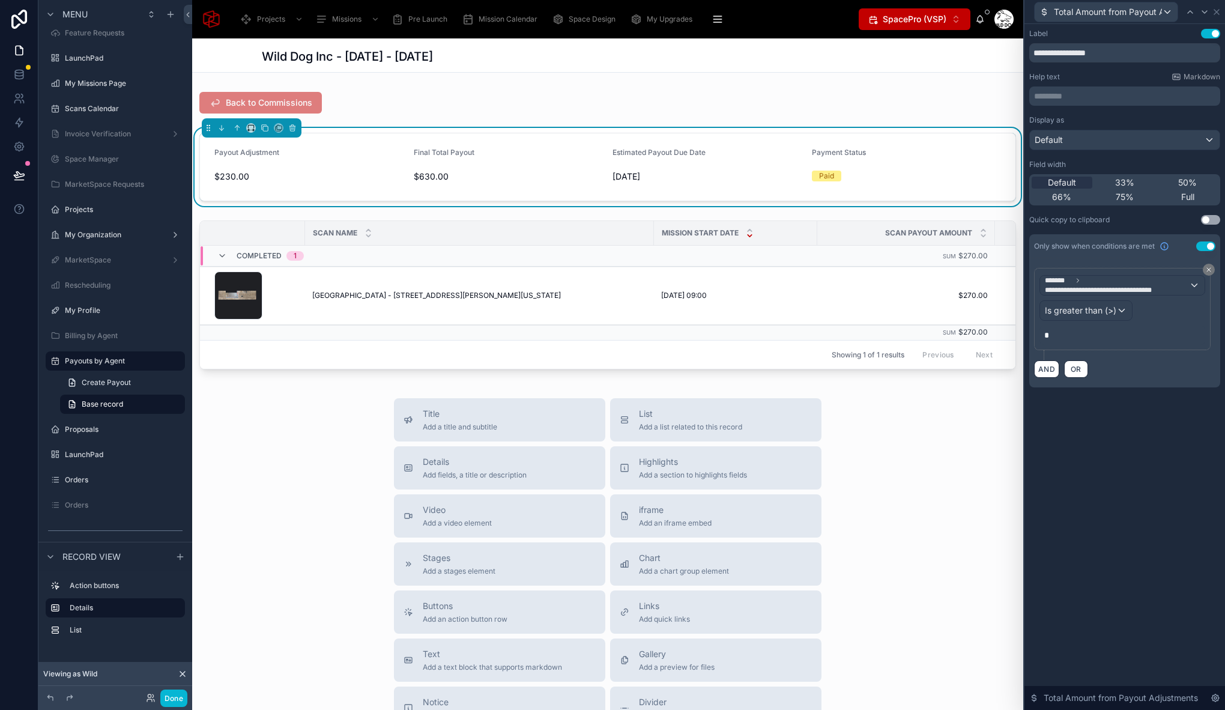
click at [384, 462] on div "Title Add a title and subtitle List Add a list related to this record Details A…" at bounding box center [607, 611] width 447 height 427
click at [1103, 132] on div "Default" at bounding box center [1125, 139] width 190 height 19
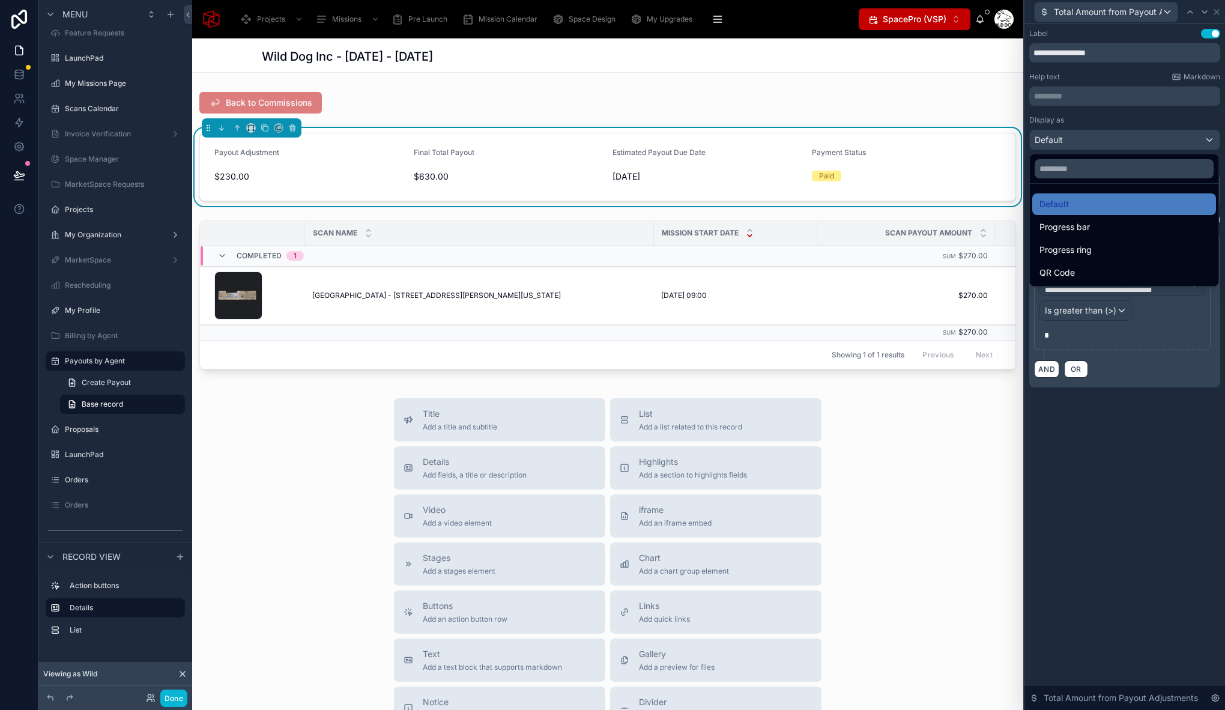
click at [1103, 133] on div at bounding box center [1124, 355] width 201 height 710
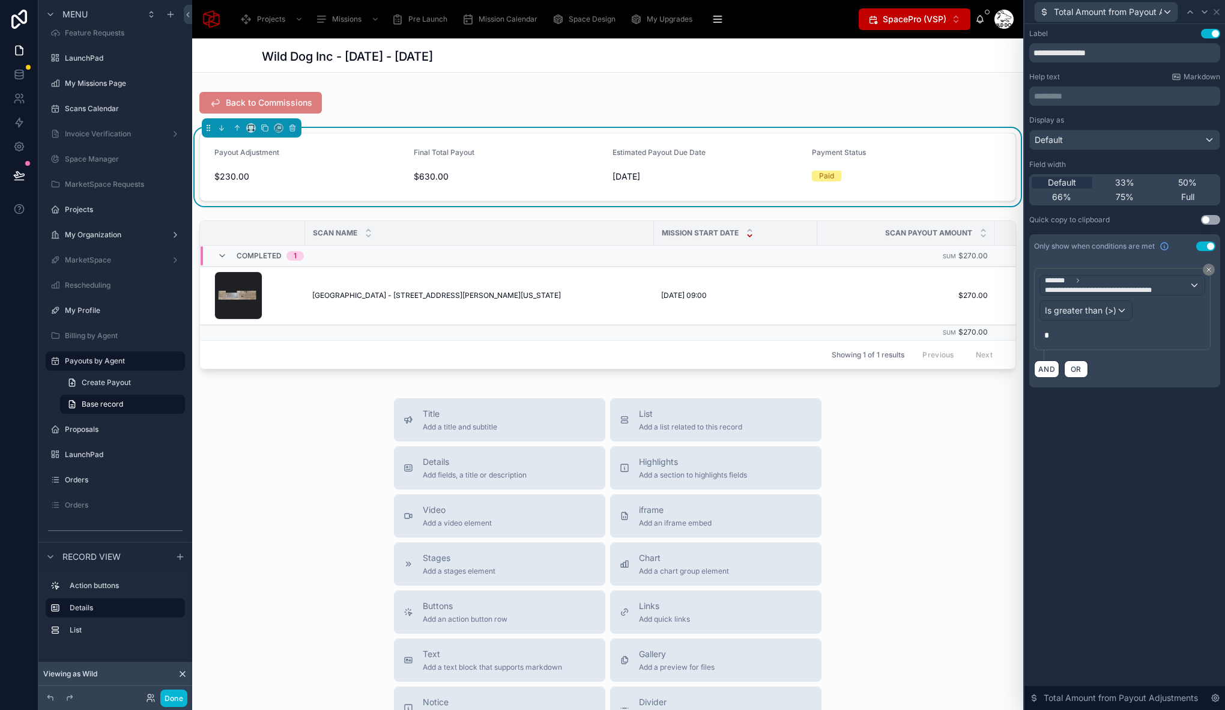
click at [325, 447] on div "Title Add a title and subtitle List Add a list related to this record Details A…" at bounding box center [607, 611] width 831 height 427
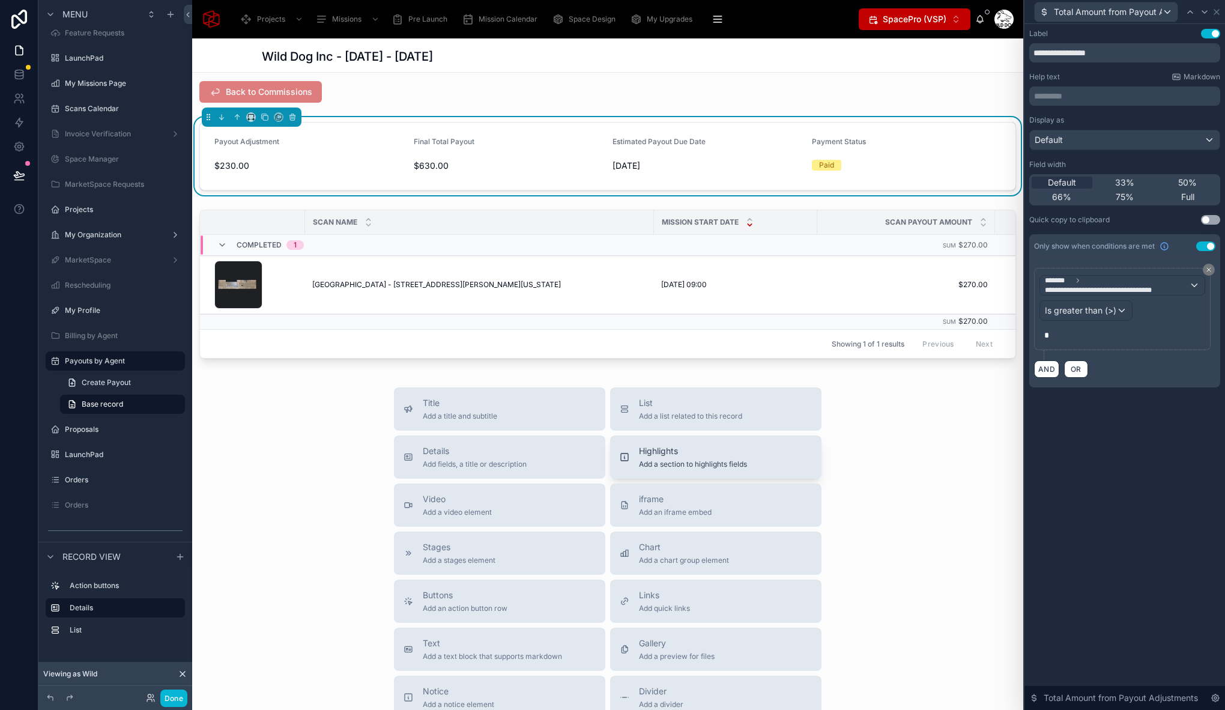
click at [687, 457] on span "Highlights" at bounding box center [693, 451] width 108 height 12
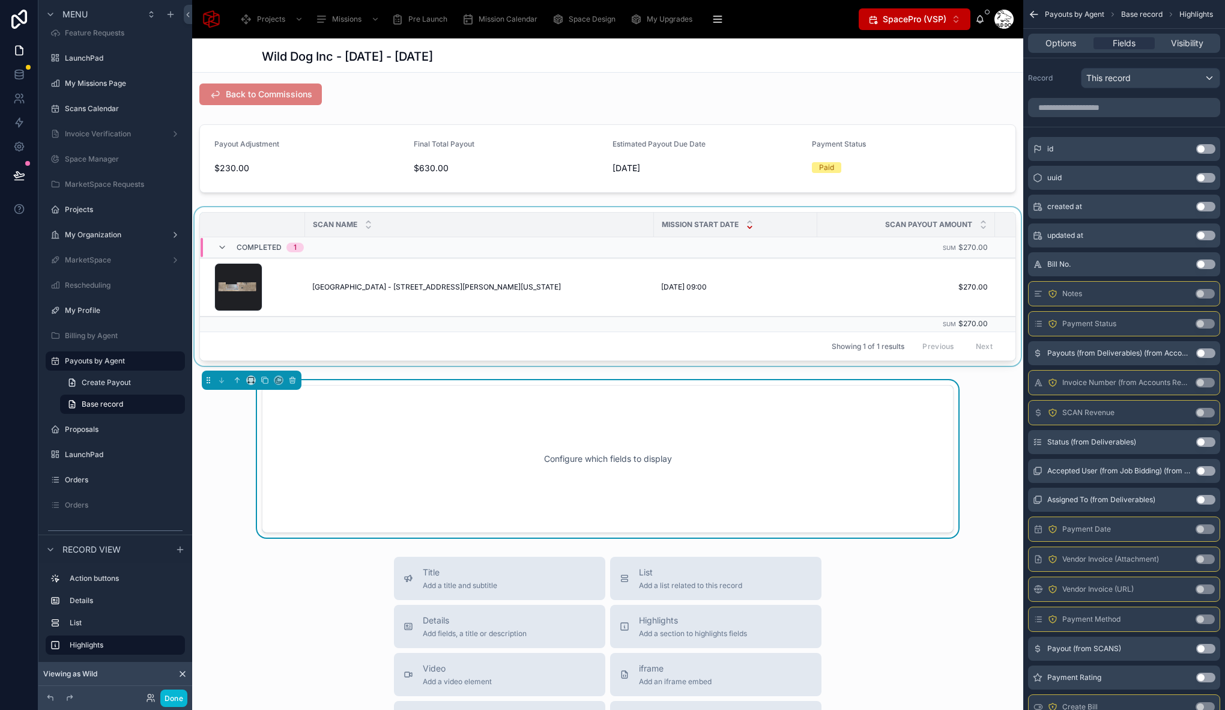
scroll to position [12, 0]
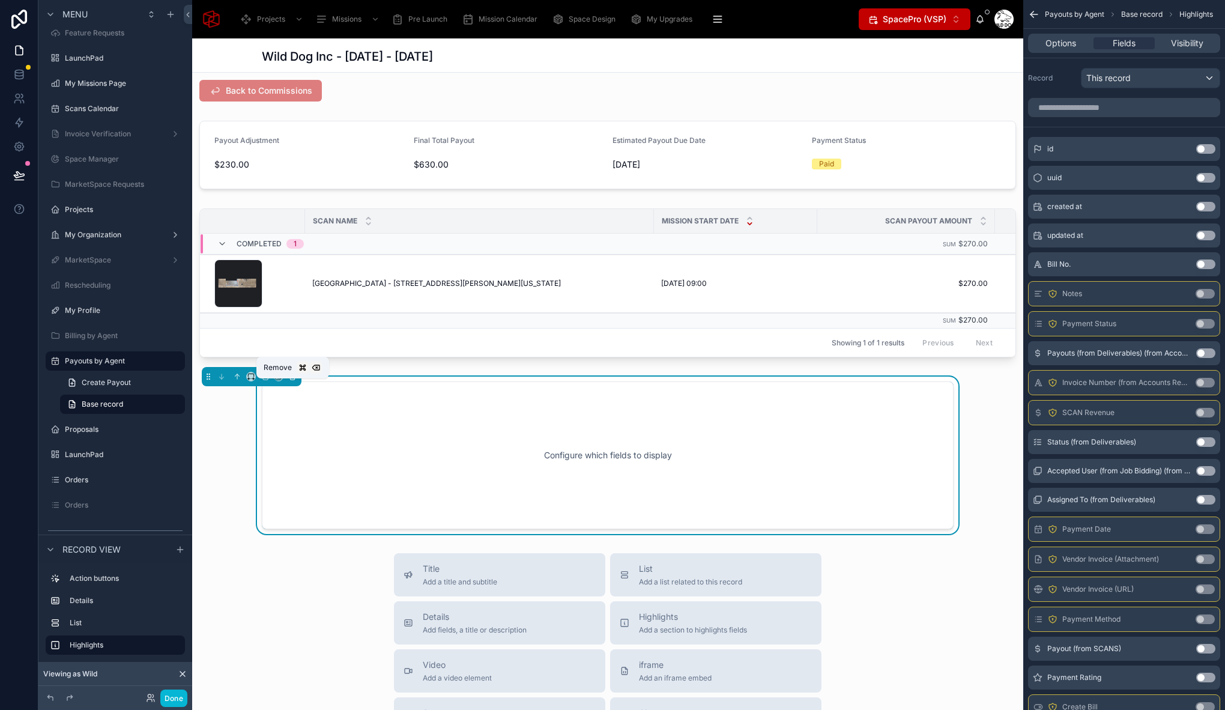
click at [293, 375] on icon at bounding box center [292, 373] width 2 height 1
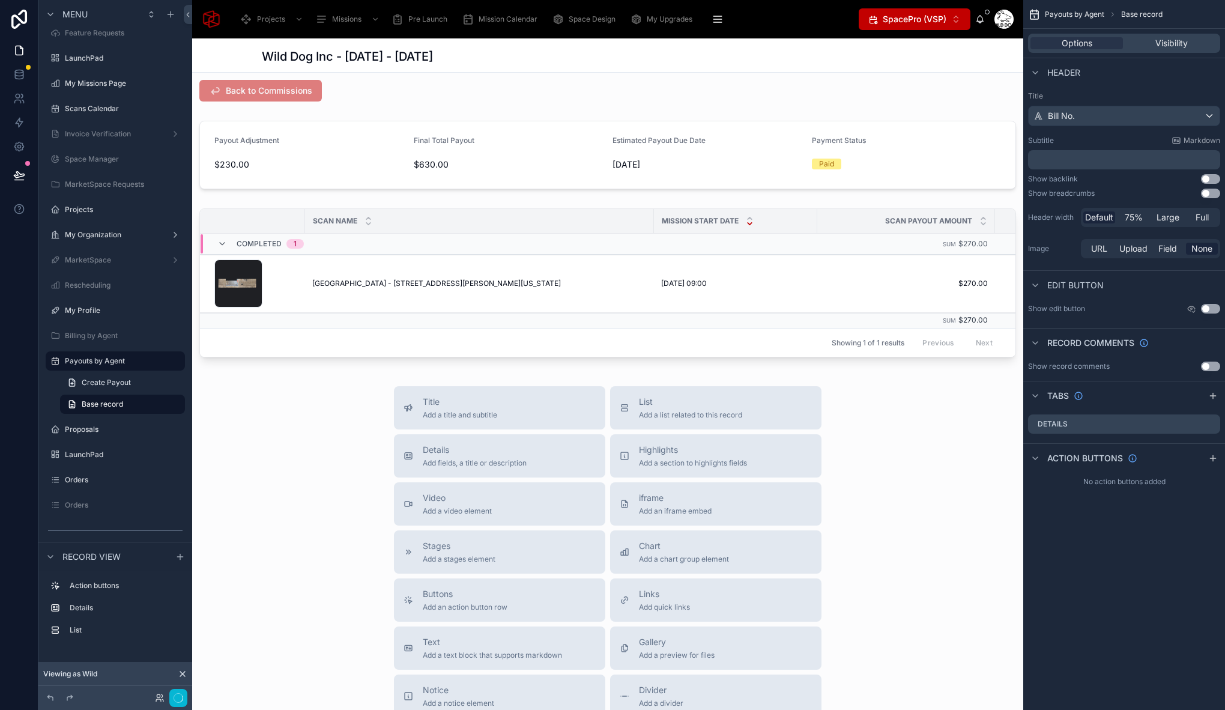
scroll to position [0, 0]
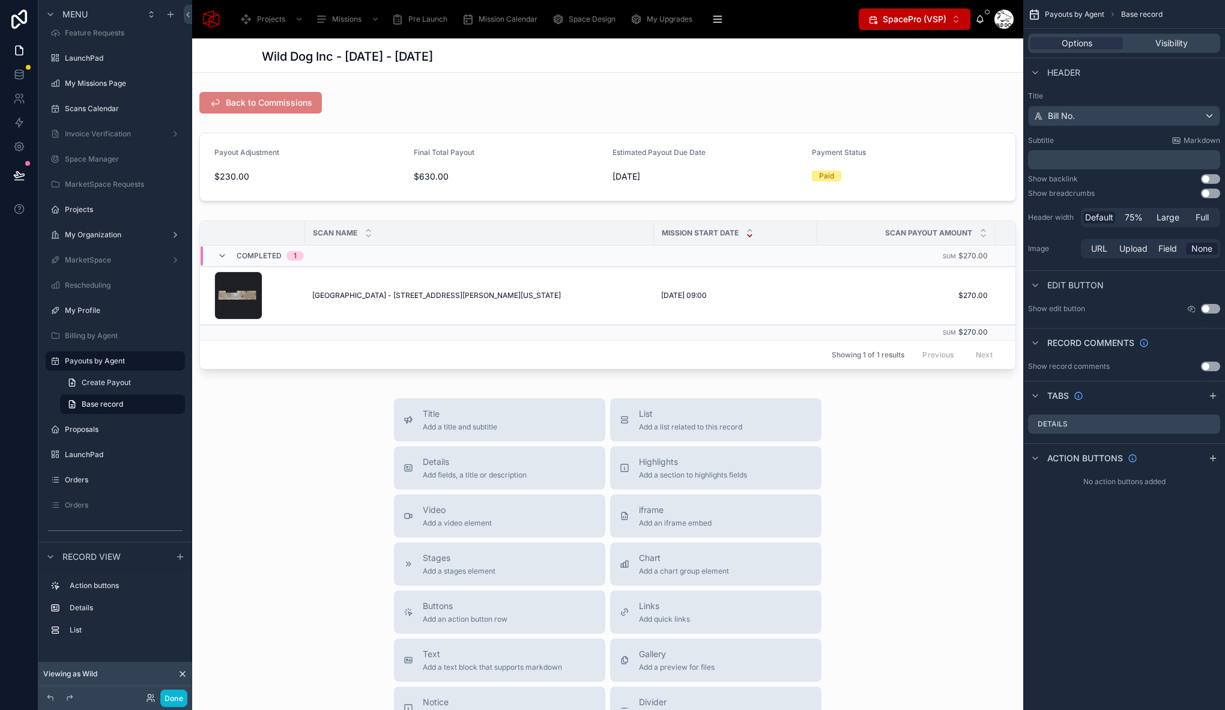
click at [308, 452] on div "Title Add a title and subtitle List Add a list related to this record Details A…" at bounding box center [607, 611] width 831 height 427
click at [540, 157] on div at bounding box center [607, 167] width 831 height 78
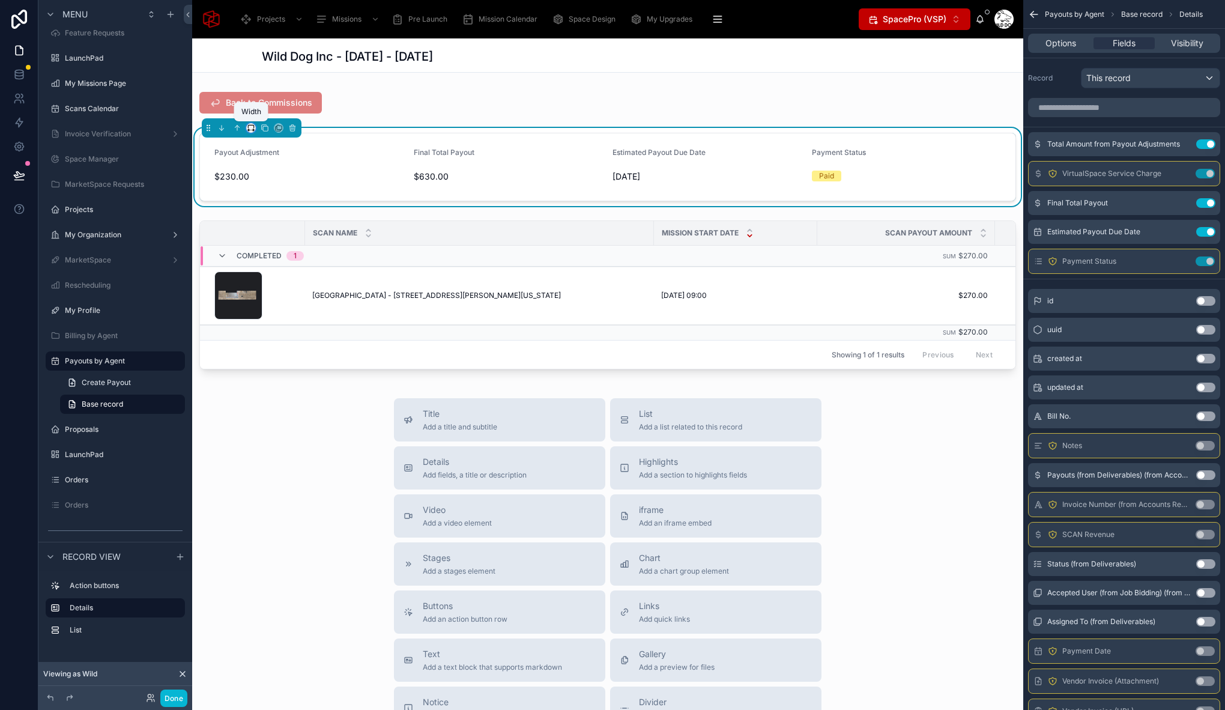
click at [251, 128] on icon at bounding box center [251, 128] width 8 height 8
click at [269, 289] on span "Full width" at bounding box center [274, 287] width 37 height 14
click at [173, 707] on div "Done" at bounding box center [115, 698] width 154 height 24
click at [176, 701] on button "Done" at bounding box center [173, 697] width 27 height 17
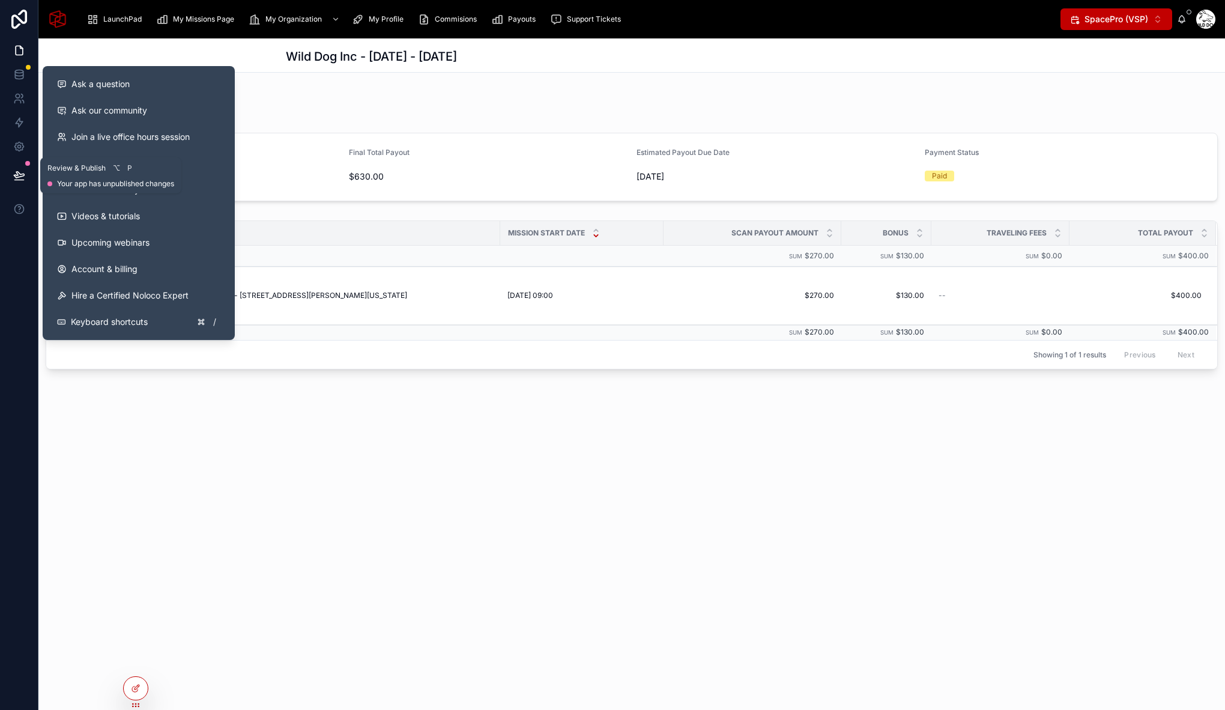
click at [17, 178] on icon at bounding box center [19, 175] width 12 height 12
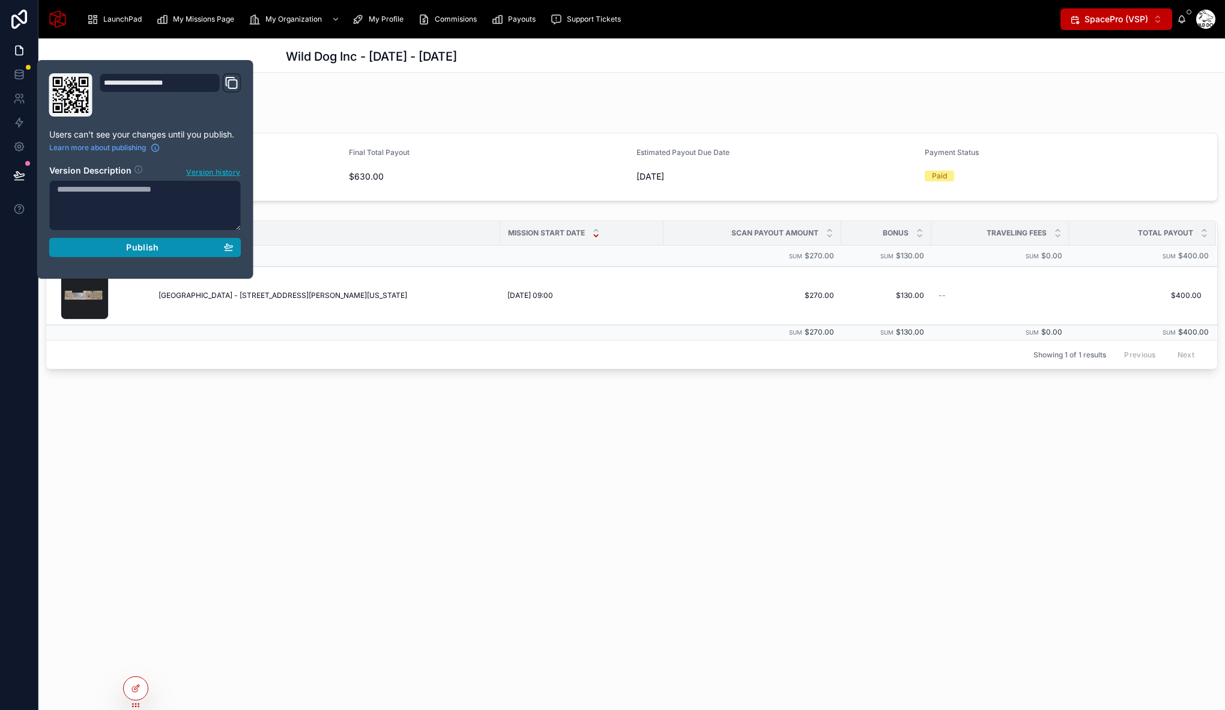
click at [160, 246] on div "Publish" at bounding box center [145, 247] width 176 height 11
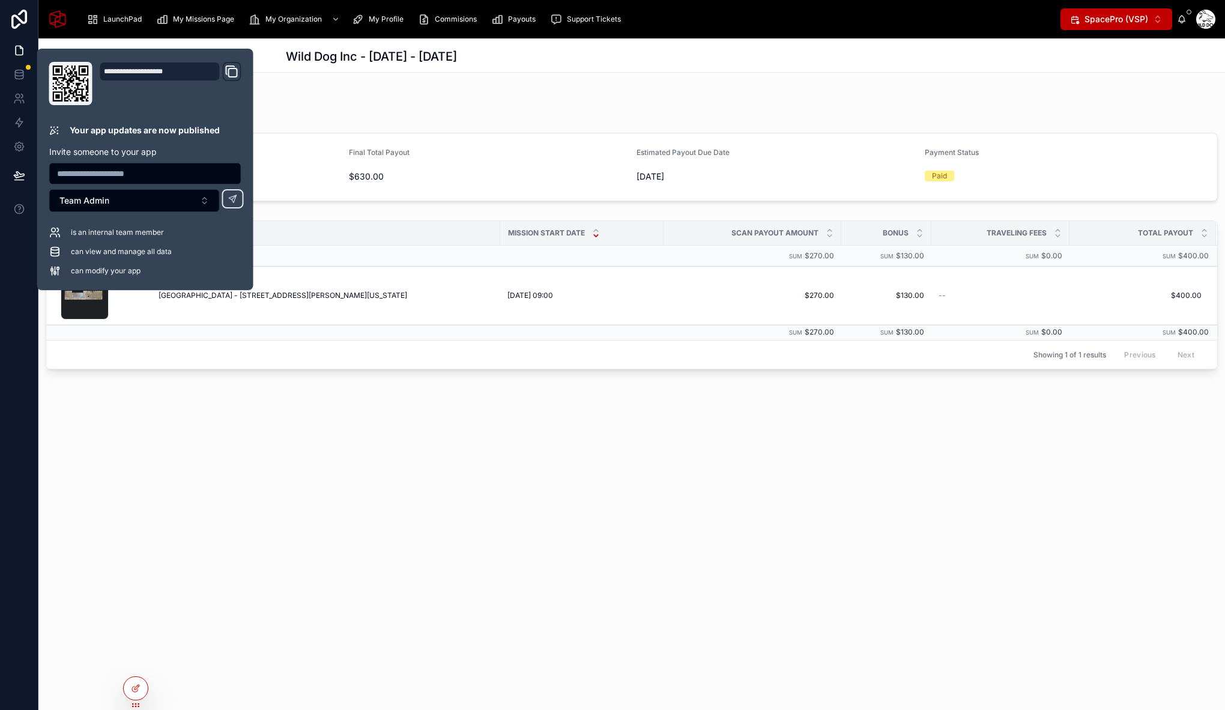
click at [631, 442] on div "Wild Dog Inc - 08/07/2025 - 08/07/2025 Back to Commissions Payout Adjustment $2…" at bounding box center [631, 246] width 1186 height 417
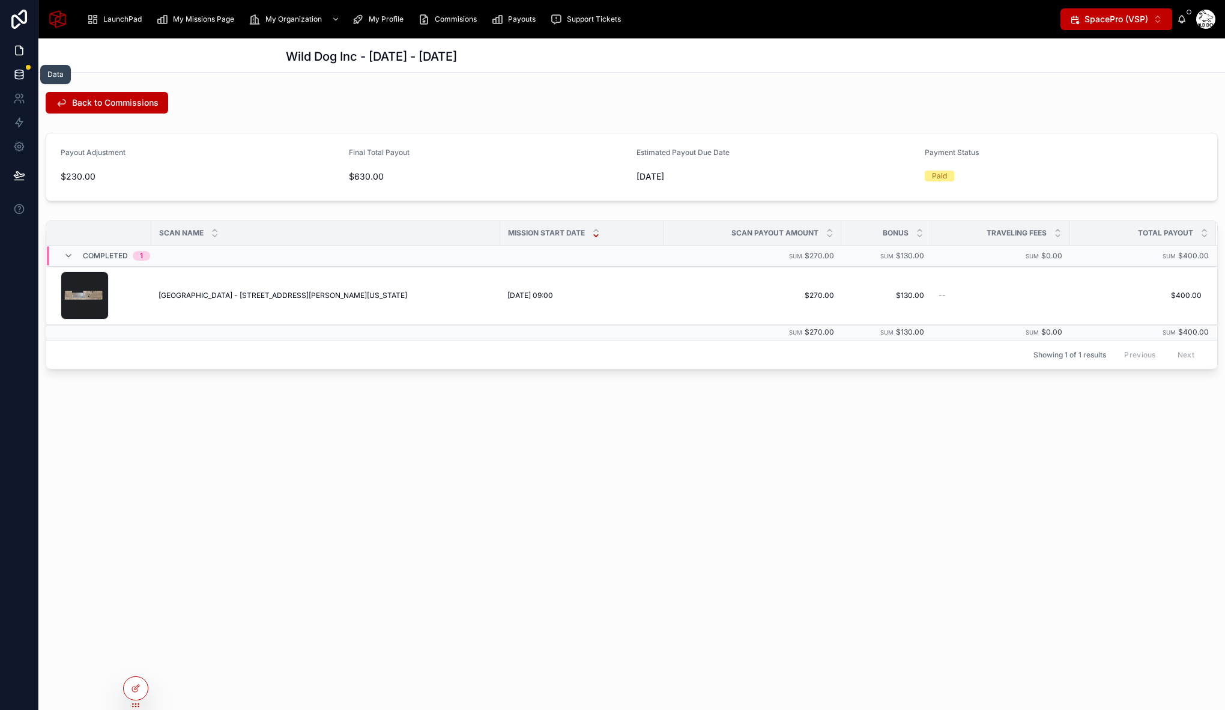
click at [23, 74] on icon at bounding box center [19, 74] width 12 height 12
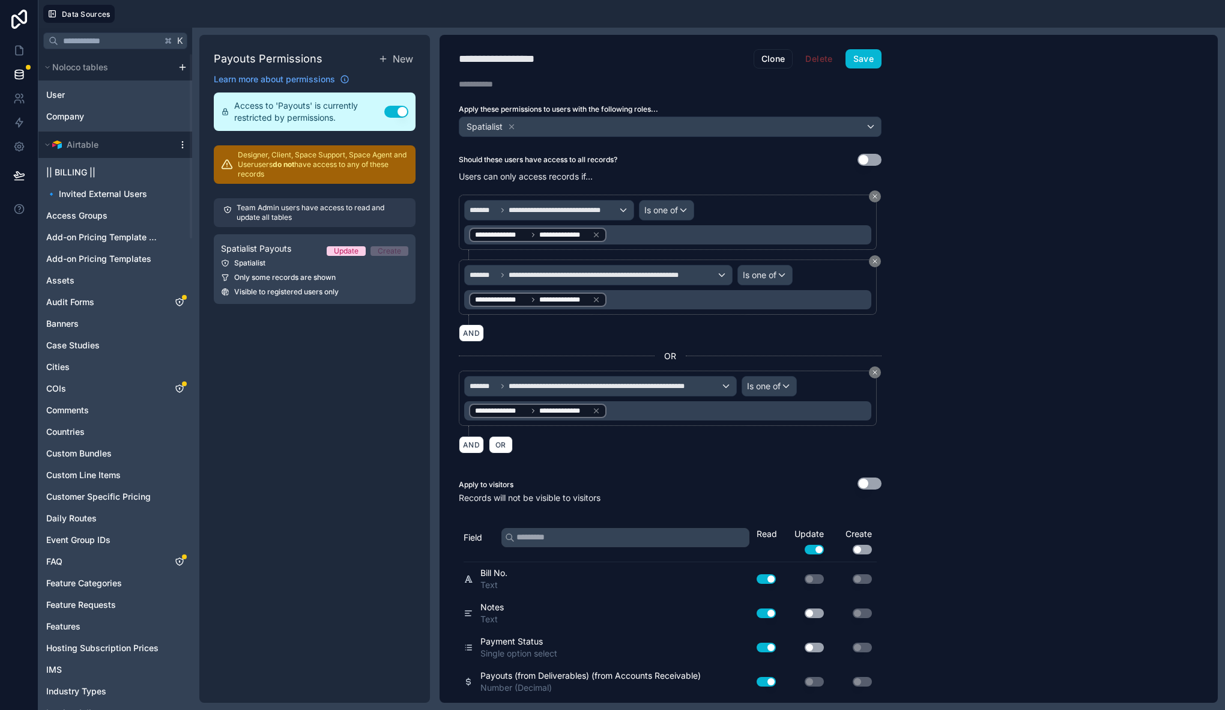
click at [181, 144] on icon at bounding box center [183, 145] width 10 height 10
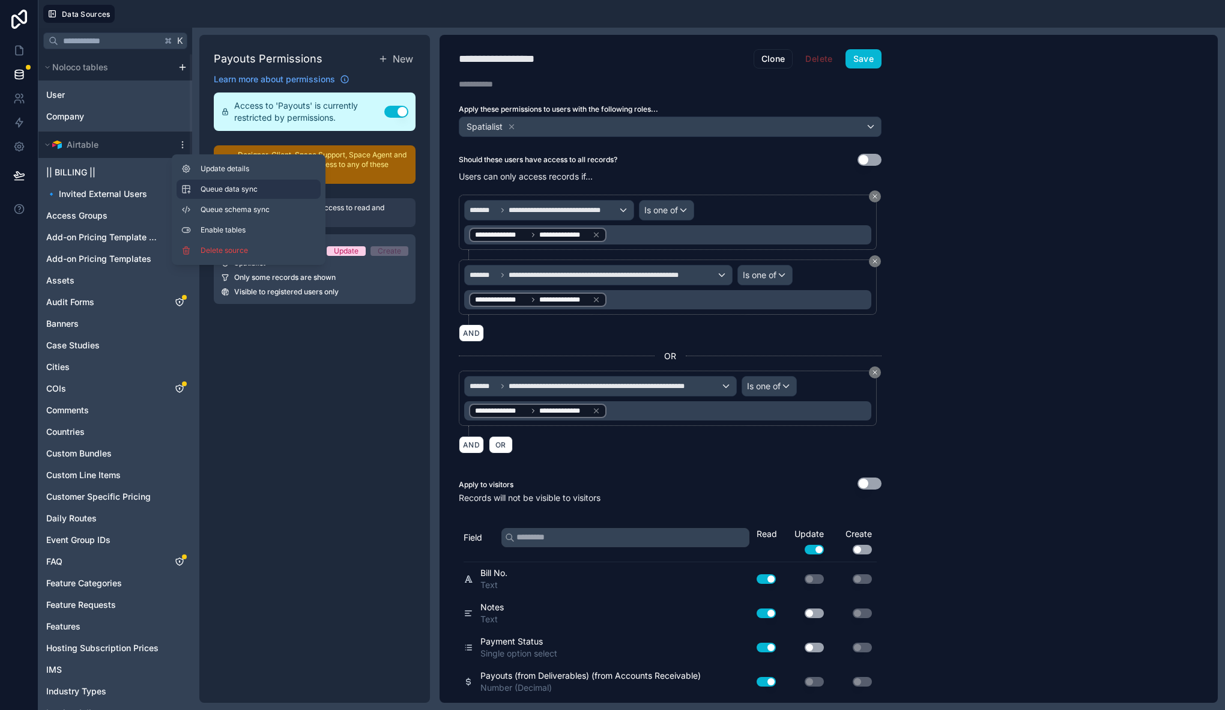
click at [232, 191] on span "Queue data sync" at bounding box center [244, 189] width 86 height 10
click at [232, 207] on span "Queue schema sync" at bounding box center [244, 210] width 86 height 10
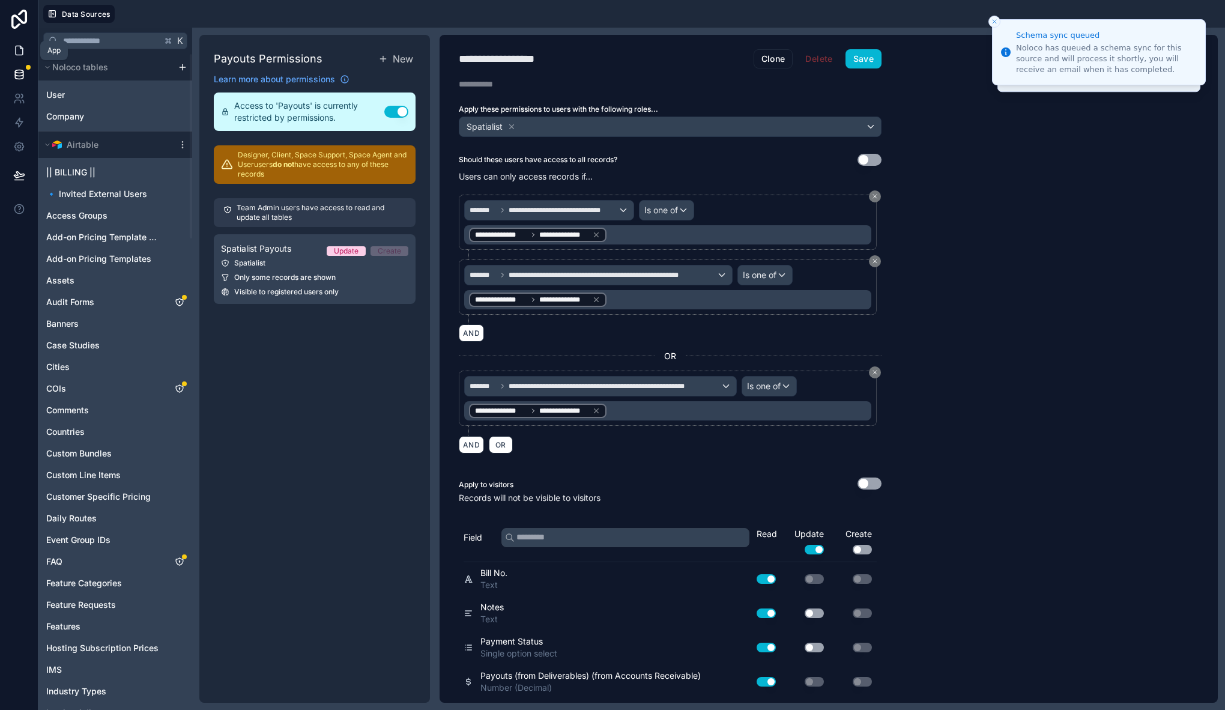
click at [20, 47] on icon at bounding box center [19, 50] width 12 height 12
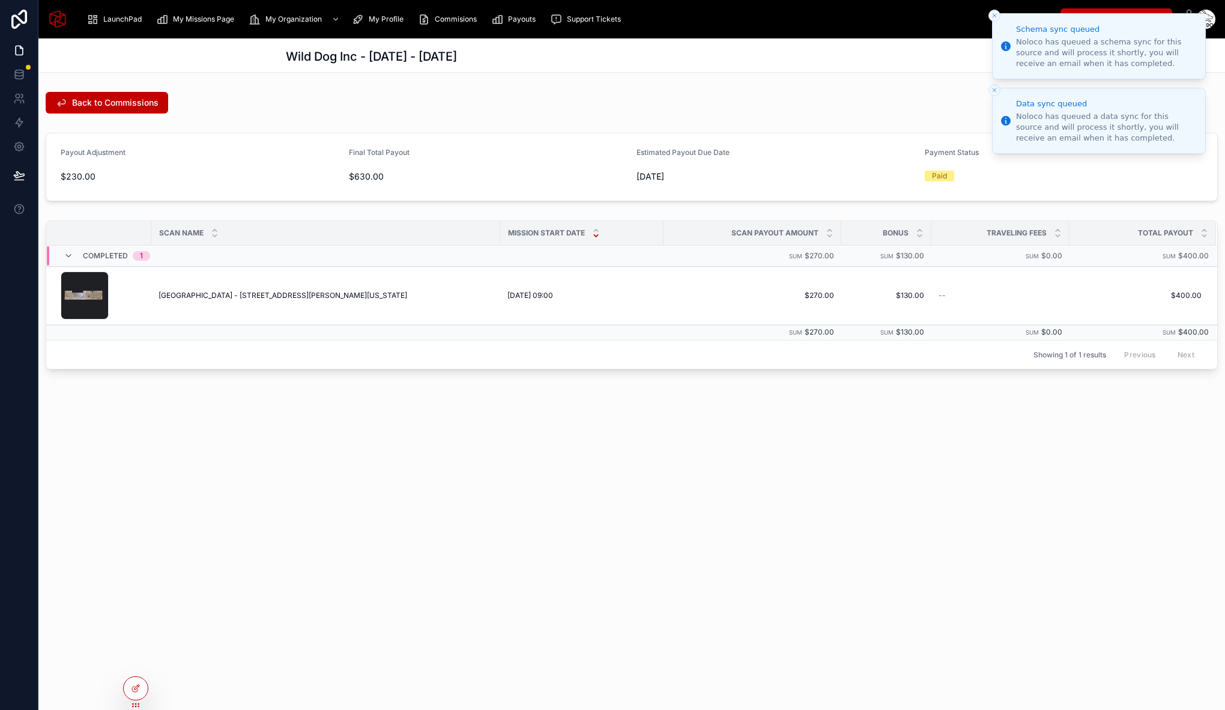
click at [994, 20] on button "Close toast" at bounding box center [994, 16] width 12 height 12
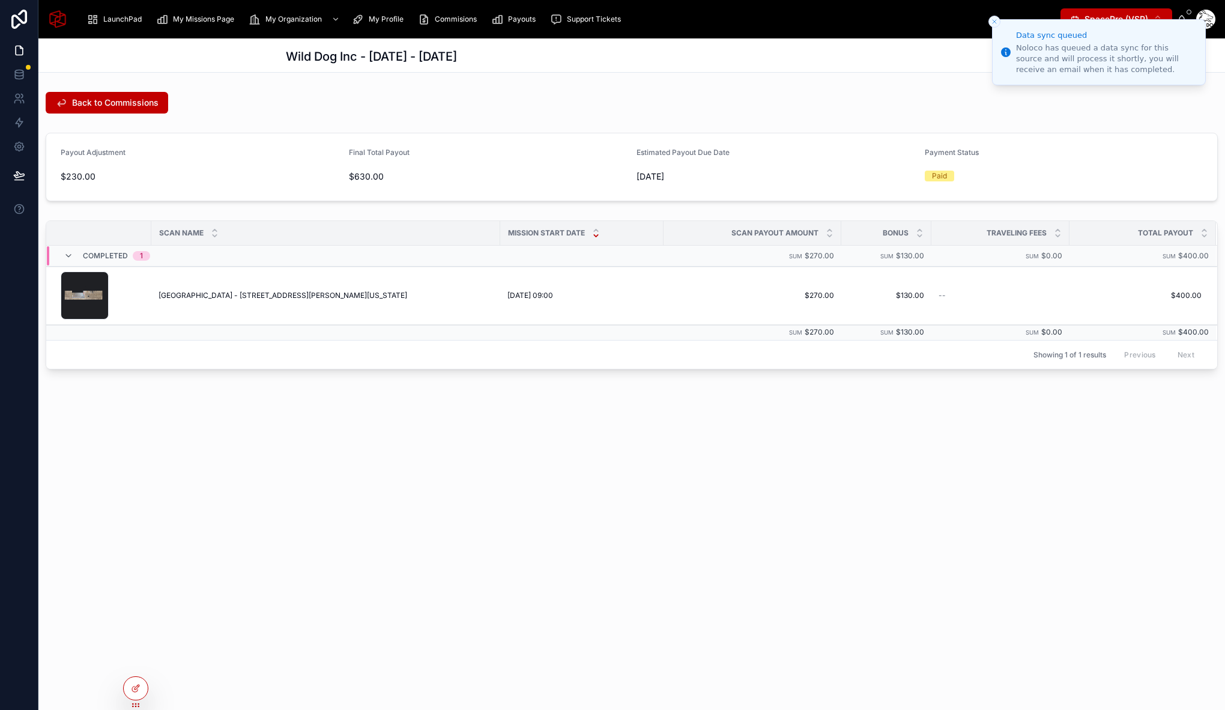
click at [995, 19] on icon "Close toast" at bounding box center [994, 21] width 7 height 7
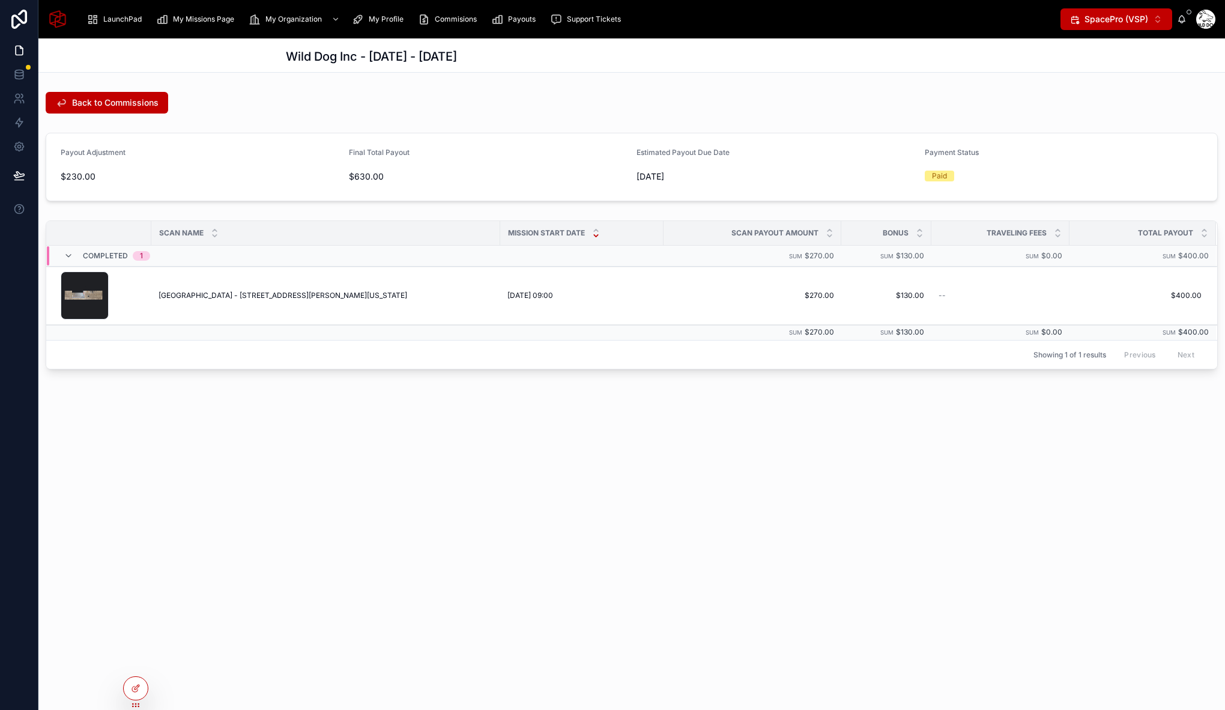
click at [563, 513] on div "Wild Dog Inc - 08/07/2025 - 08/07/2025 Back to Commissions Payout Adjustment $2…" at bounding box center [631, 373] width 1186 height 671
drag, startPoint x: 466, startPoint y: 415, endPoint x: 552, endPoint y: 421, distance: 86.1
click at [481, 414] on div "Wild Dog Inc - 08/07/2025 - 08/07/2025 Back to Commissions Payout Adjustment $2…" at bounding box center [631, 246] width 1186 height 417
click at [369, 426] on div "Wild Dog Inc - 08/07/2025 - 08/07/2025 Back to Commissions Payout Adjustment $2…" at bounding box center [631, 246] width 1186 height 417
click at [633, 105] on div "Back to Commissions" at bounding box center [632, 103] width 1172 height 22
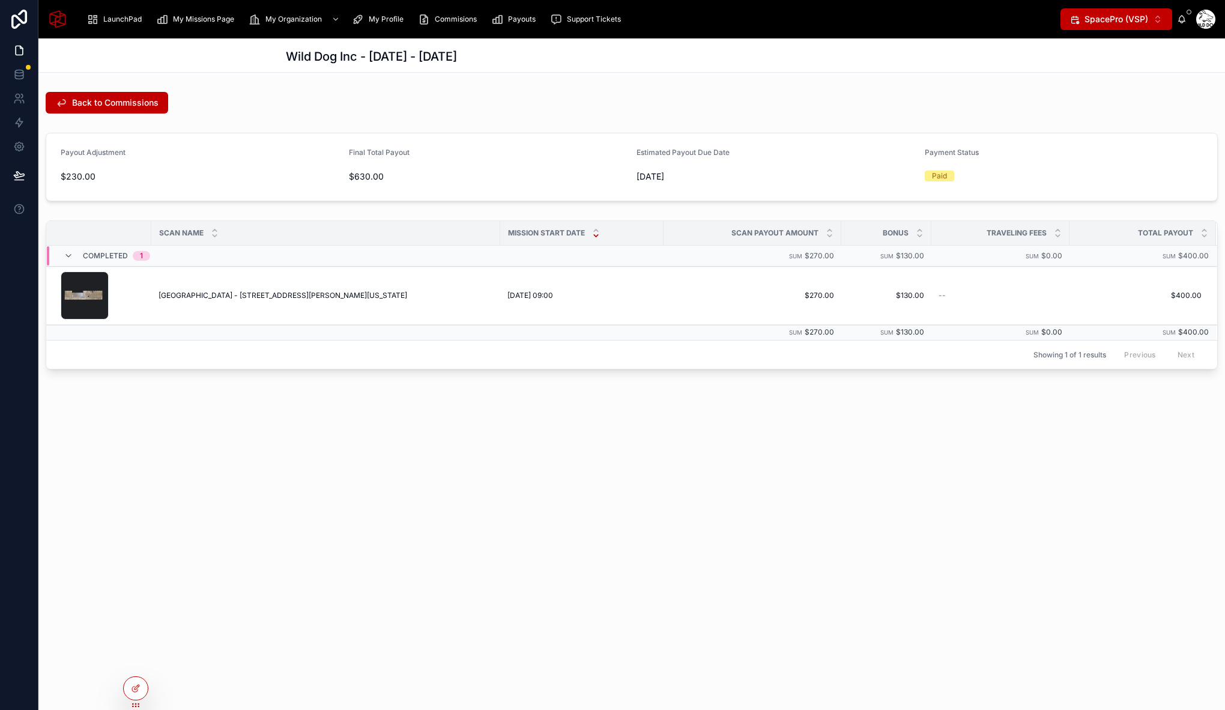
click at [1203, 20] on div at bounding box center [1205, 19] width 19 height 19
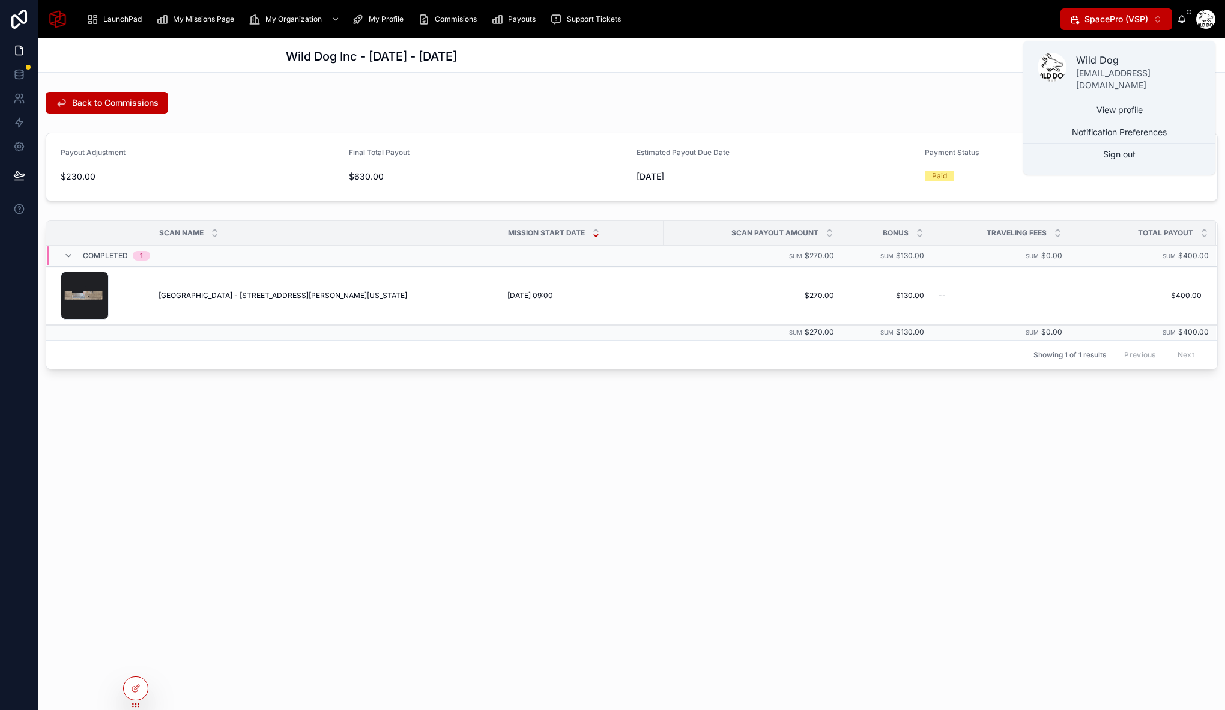
click at [410, 525] on div "Wild Dog Inc - 08/07/2025 - 08/07/2025 Back to Commissions Payout Adjustment $2…" at bounding box center [631, 373] width 1186 height 671
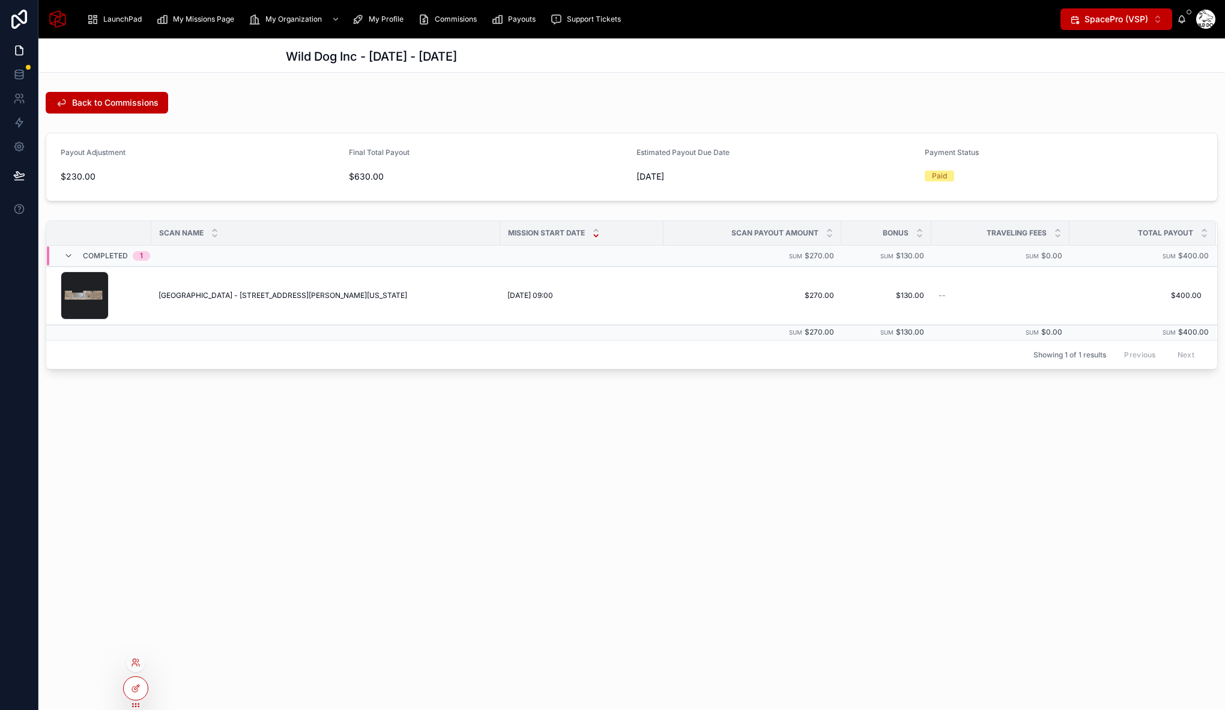
click at [136, 657] on div at bounding box center [135, 662] width 19 height 19
click at [135, 662] on icon at bounding box center [136, 662] width 10 height 10
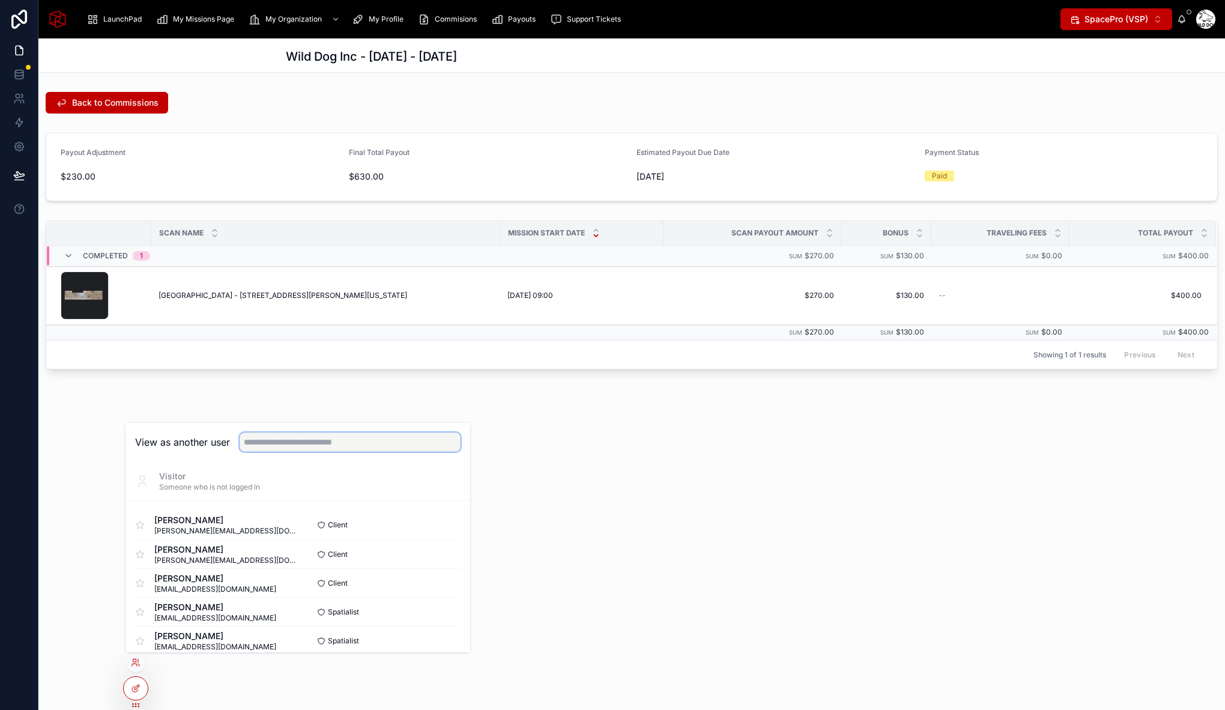
click at [335, 444] on input "text" at bounding box center [350, 441] width 221 height 19
type input "*********"
click at [440, 523] on button "Select" at bounding box center [444, 524] width 31 height 17
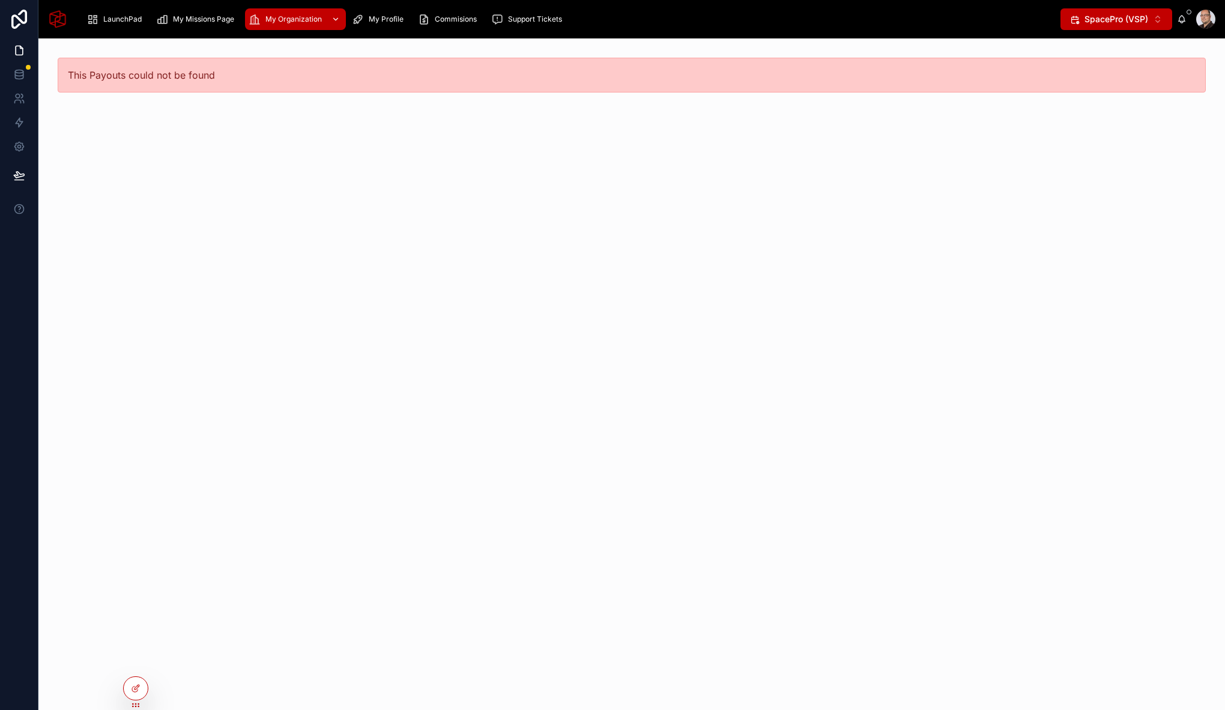
click at [267, 26] on div "My Organization" at bounding box center [296, 19] width 94 height 19
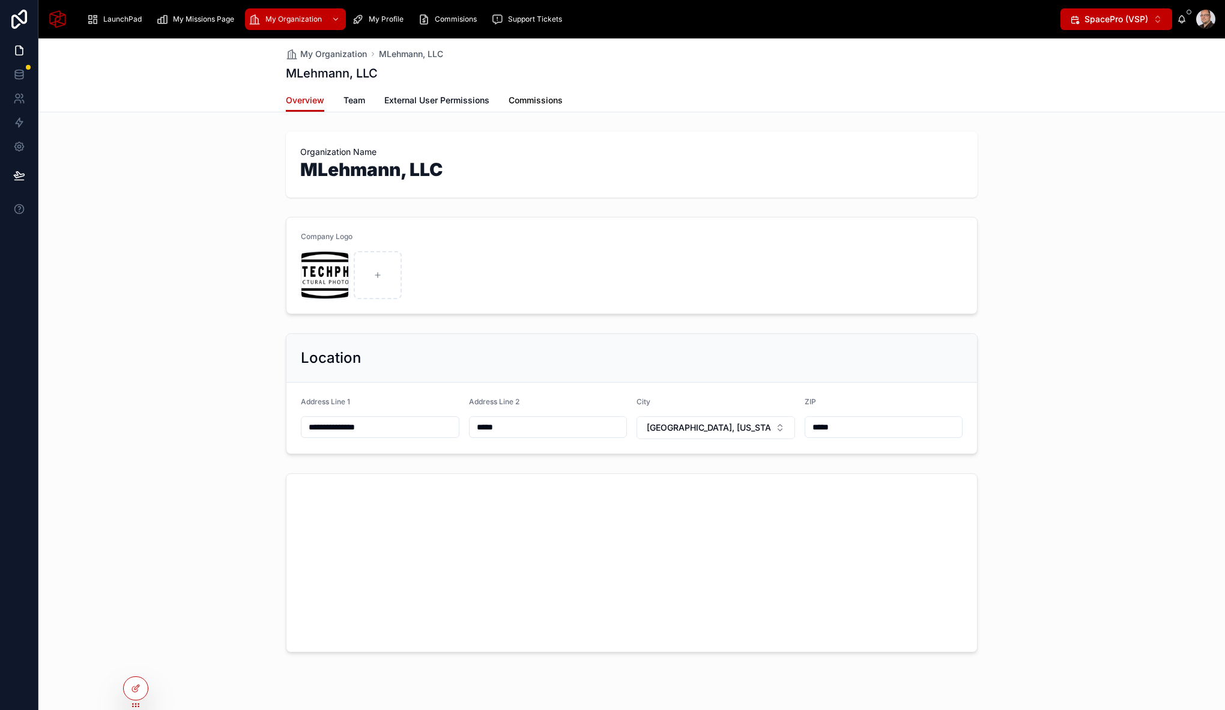
click at [526, 98] on span "Commissions" at bounding box center [535, 100] width 54 height 12
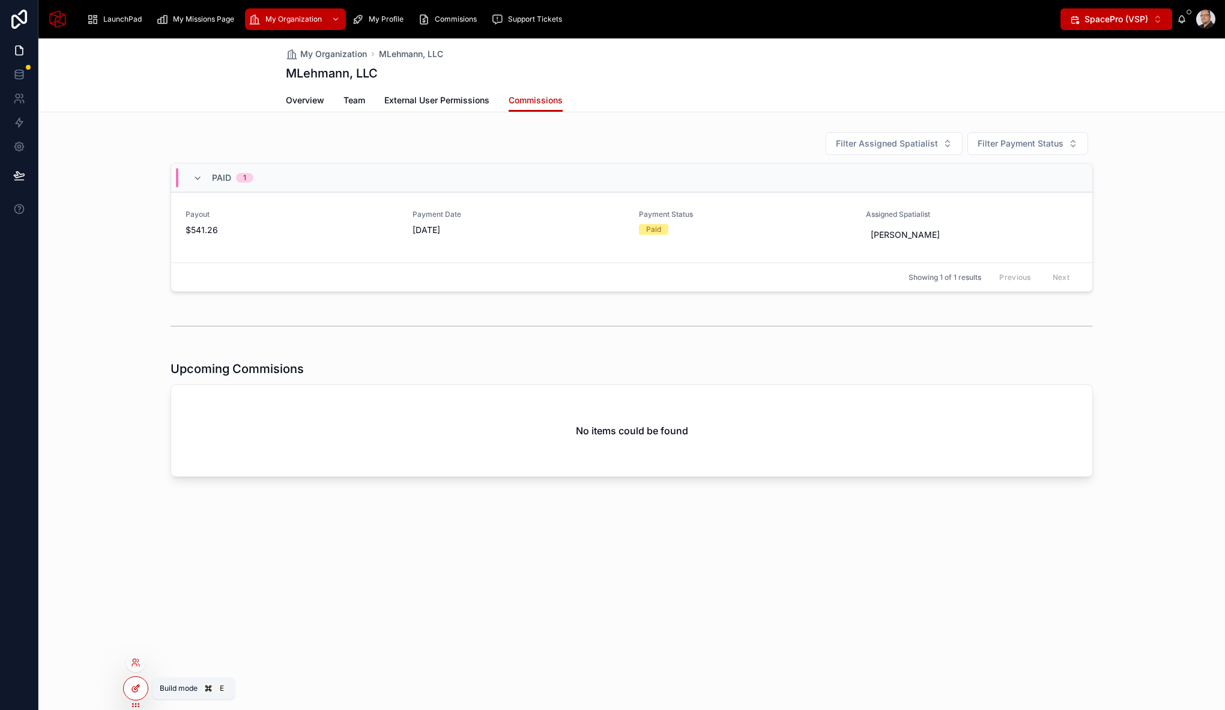
click at [139, 694] on div at bounding box center [136, 688] width 24 height 23
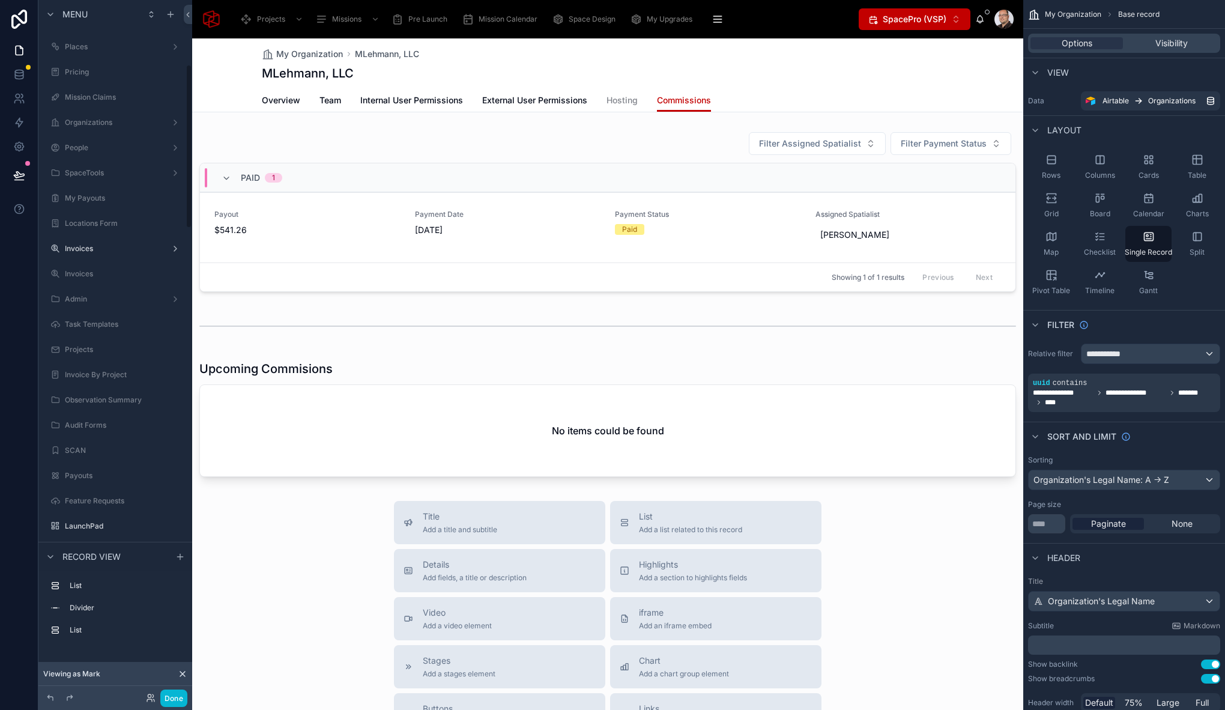
scroll to position [286, 0]
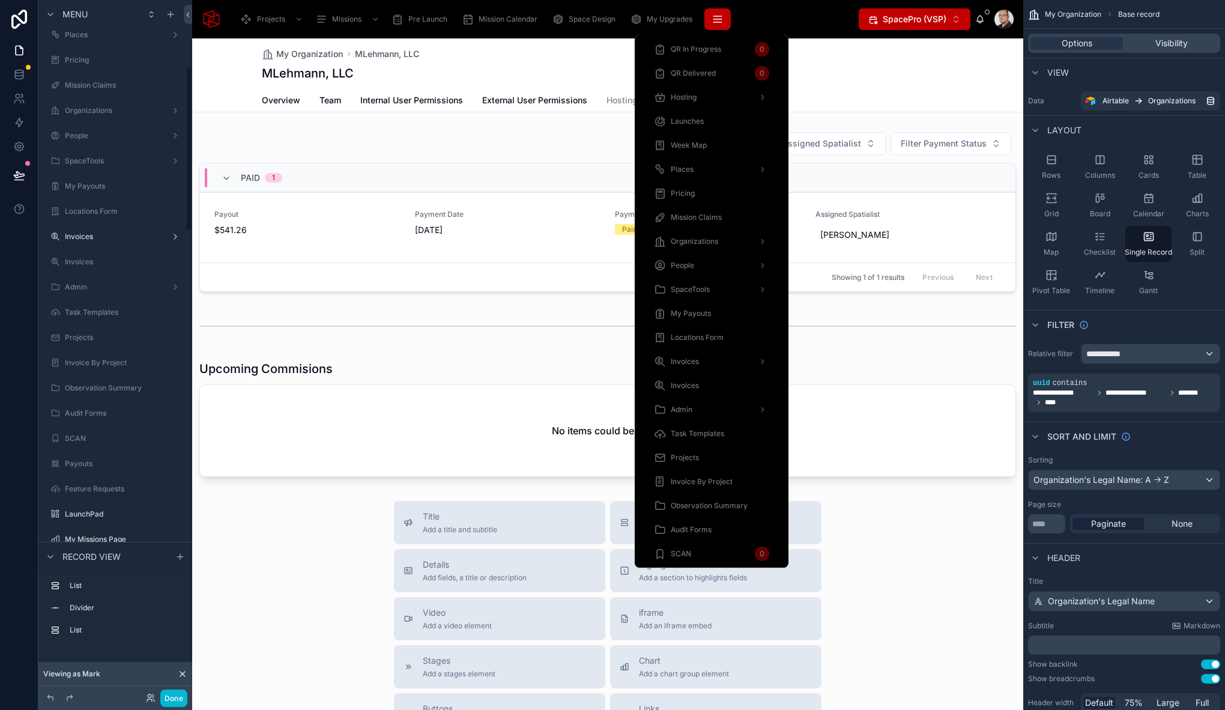
click at [712, 14] on icon "scrollable content" at bounding box center [717, 19] width 12 height 12
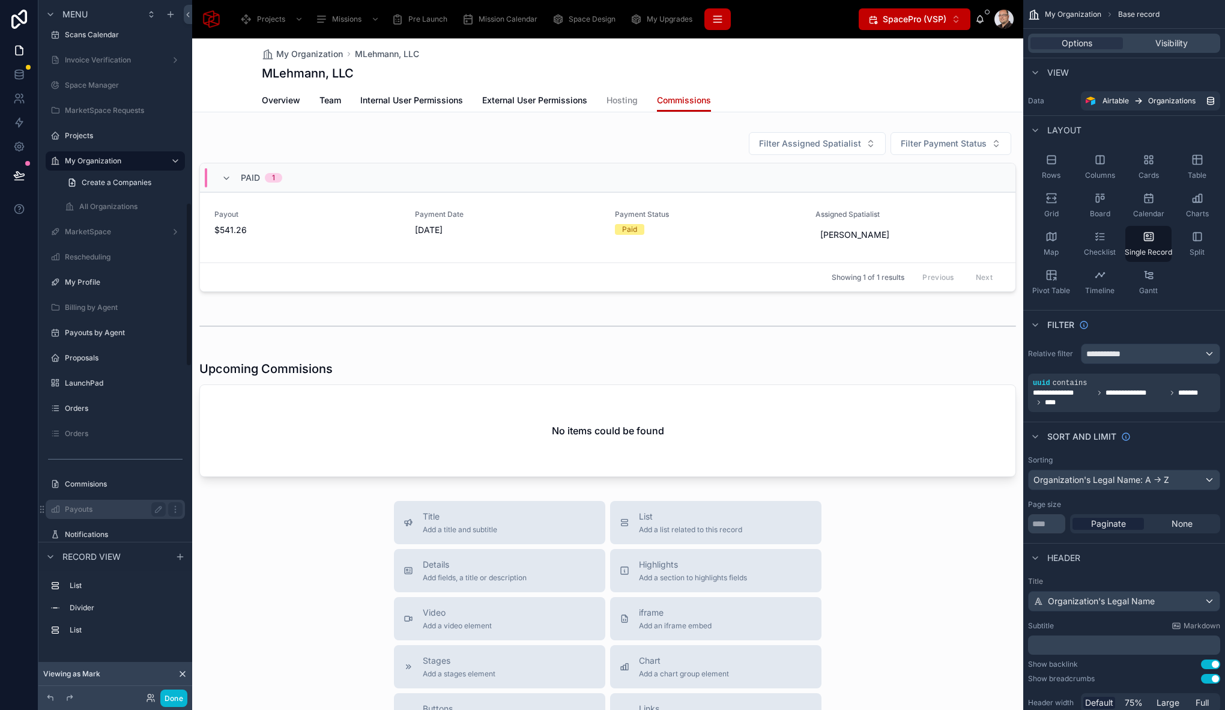
scroll to position [859, 0]
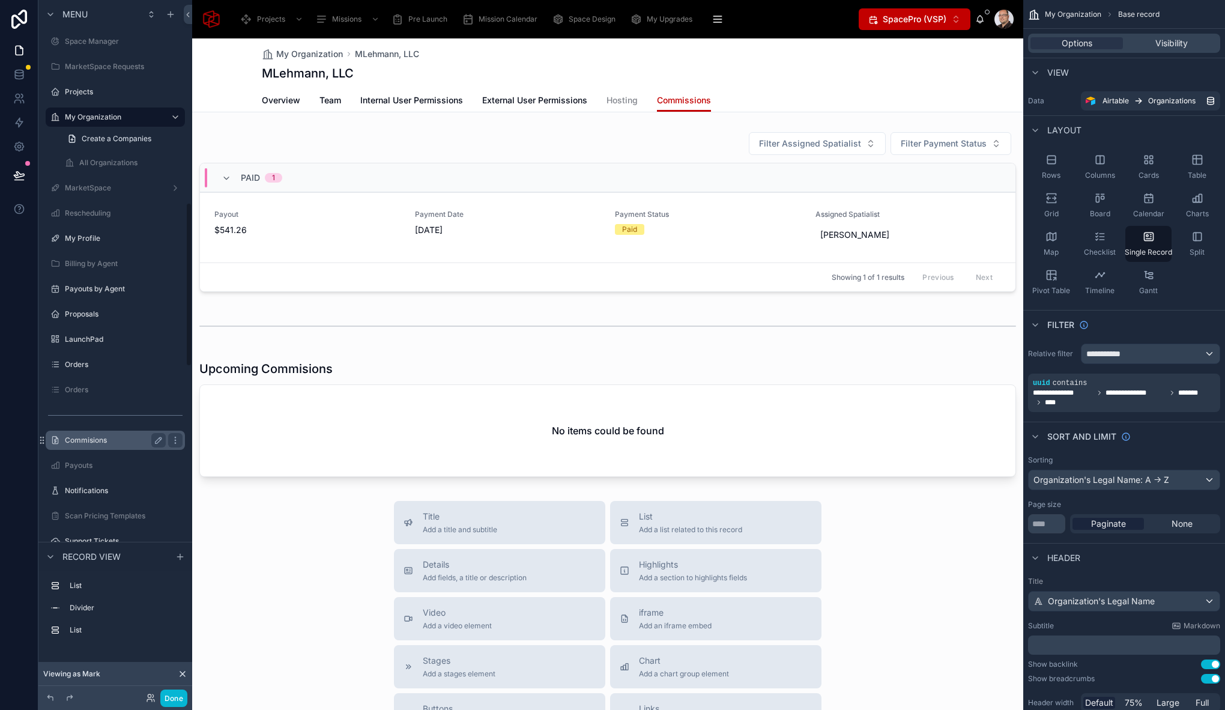
click at [119, 438] on label "Commisions" at bounding box center [113, 440] width 96 height 10
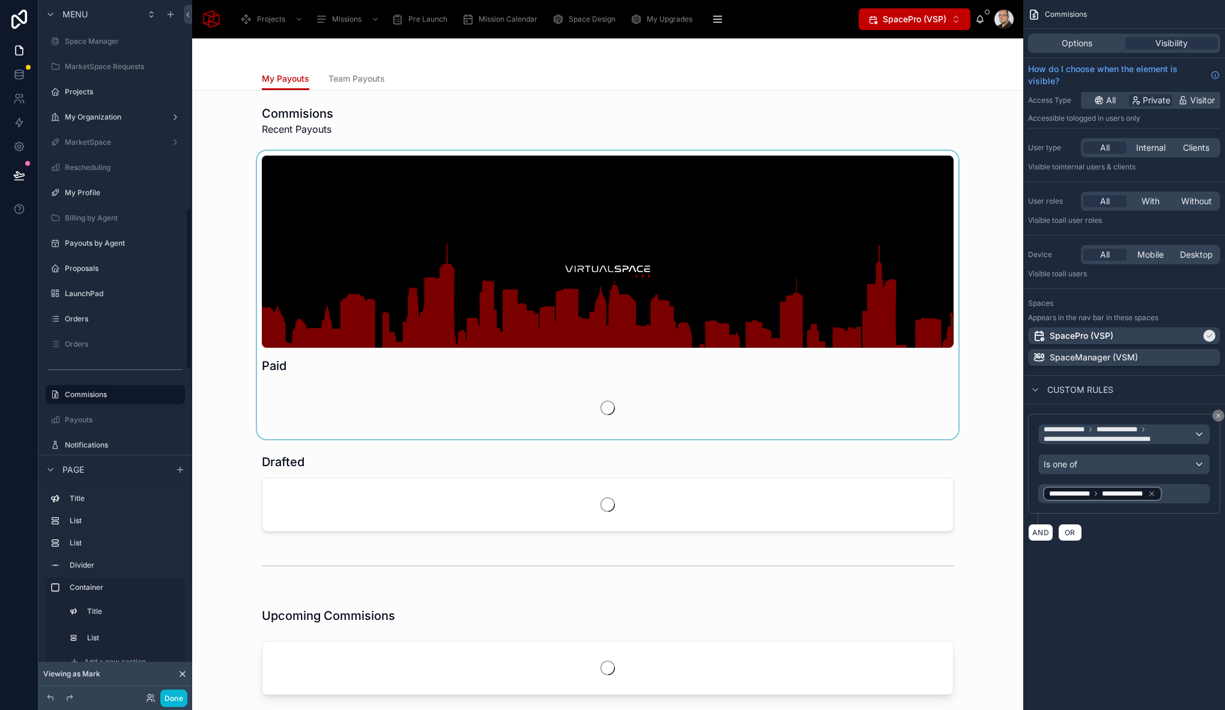
scroll to position [893, 0]
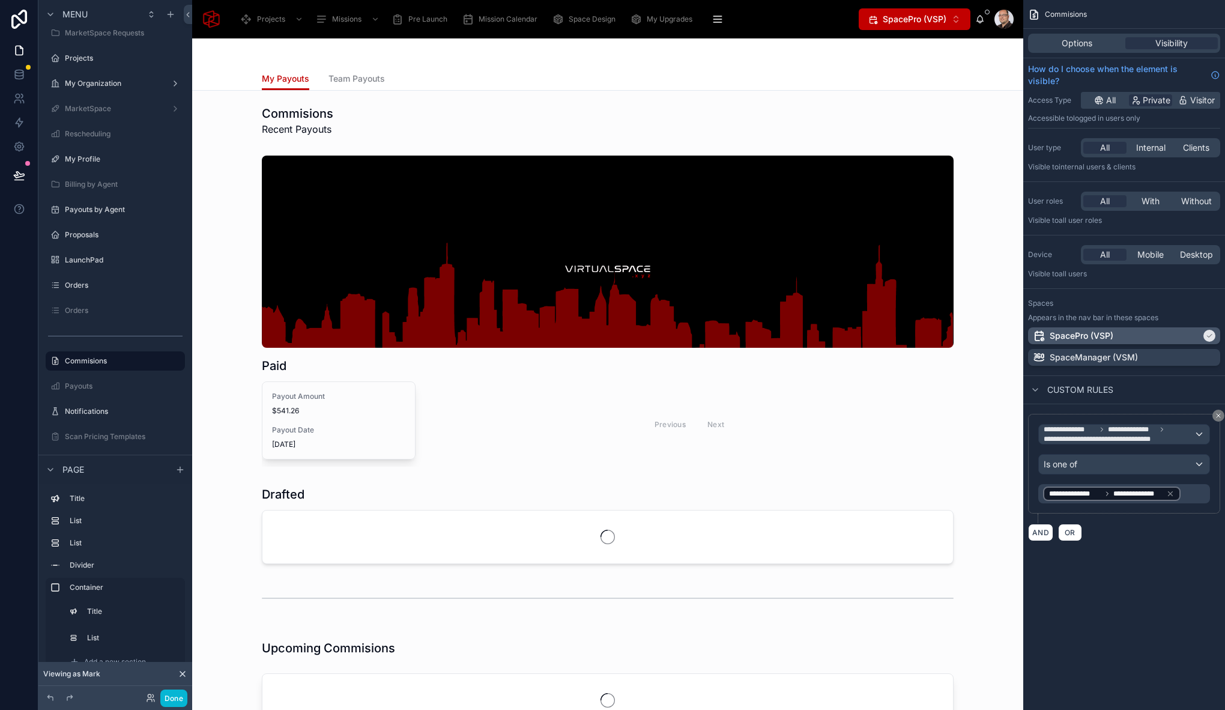
click at [1209, 333] on icon "scrollable content" at bounding box center [1208, 335] width 7 height 7
click at [181, 695] on button "Done" at bounding box center [173, 697] width 27 height 17
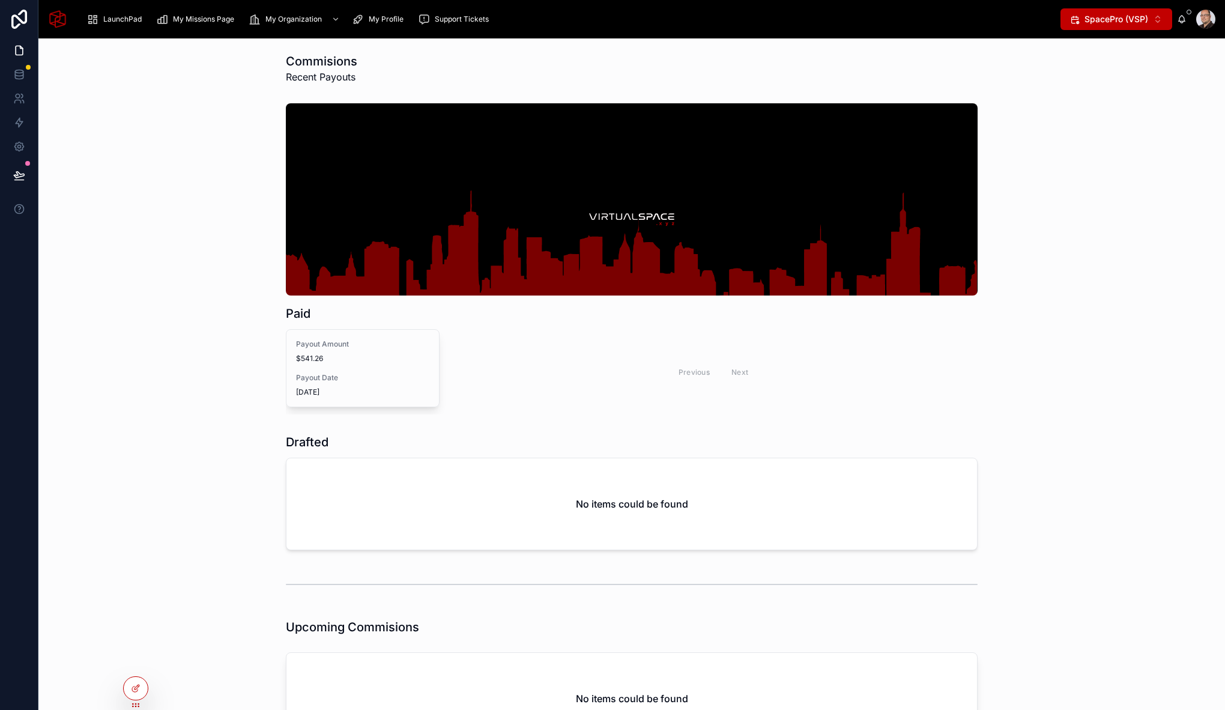
click at [194, 128] on div "Paid Payout Amount $541.26 Payout Date [DATE] Previous Next" at bounding box center [631, 258] width 1167 height 321
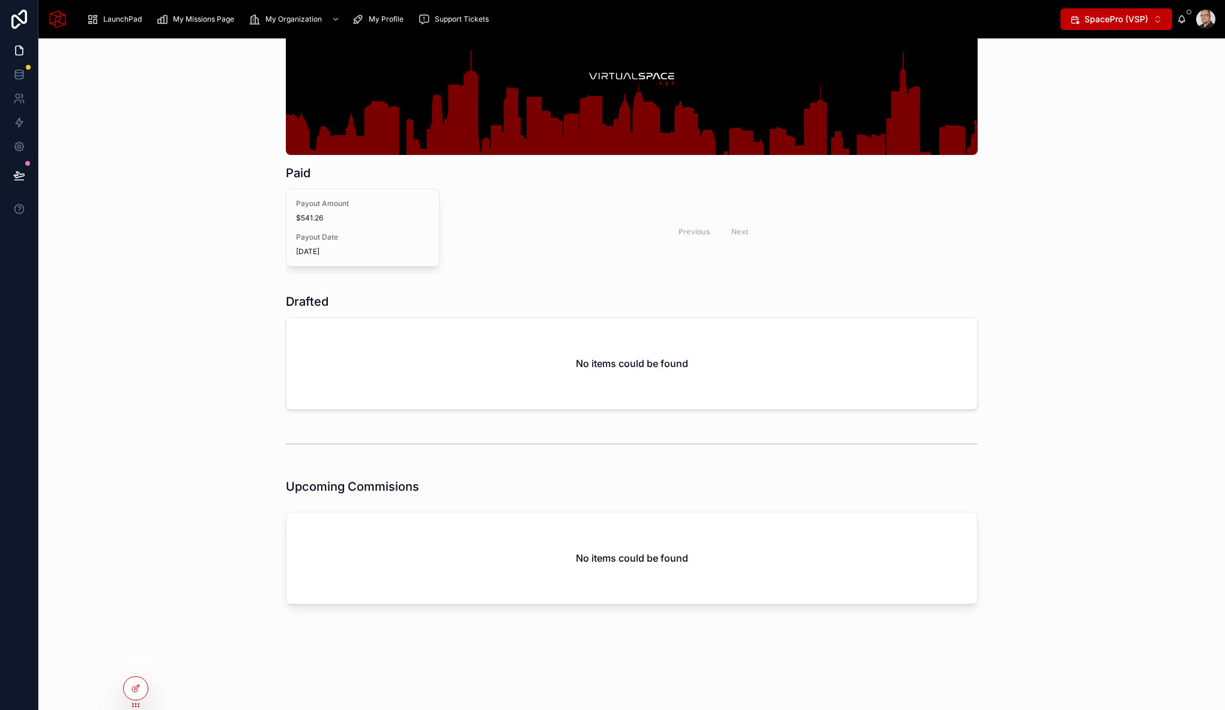
scroll to position [0, 0]
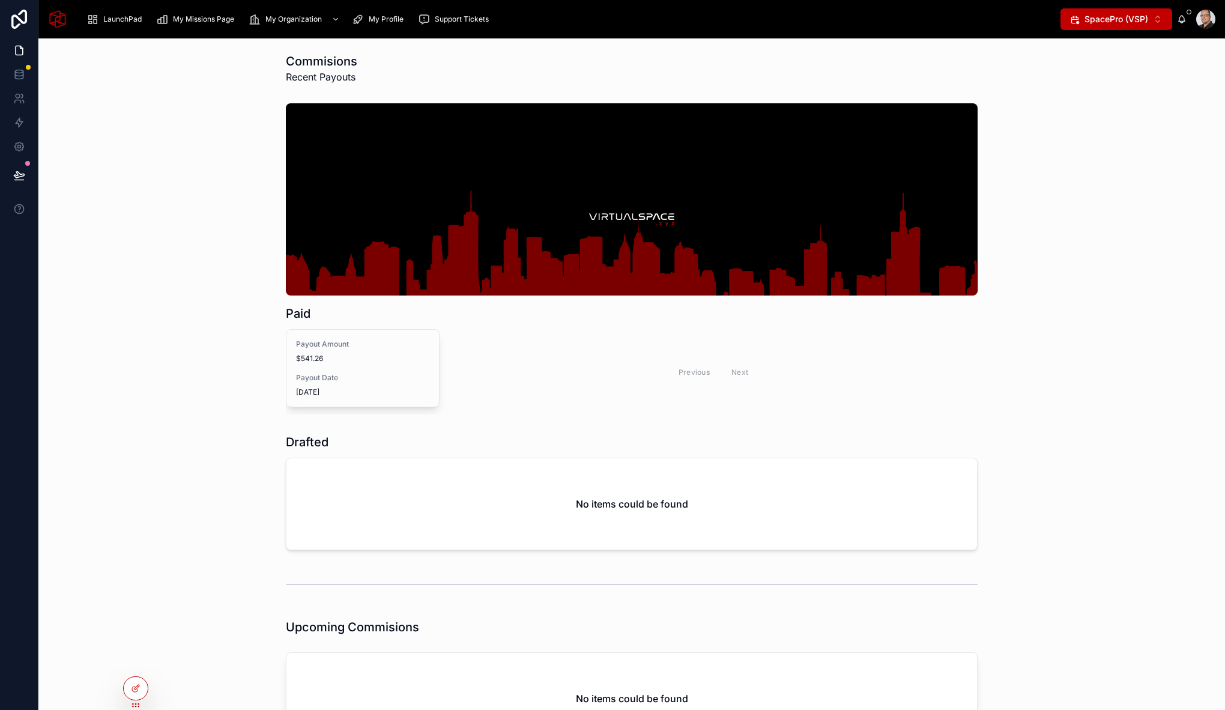
click at [210, 210] on div "Paid Payout Amount $541.26 Payout Date [DATE] Previous Next" at bounding box center [631, 258] width 1167 height 321
click at [270, 10] on div "My Organization" at bounding box center [296, 19] width 94 height 19
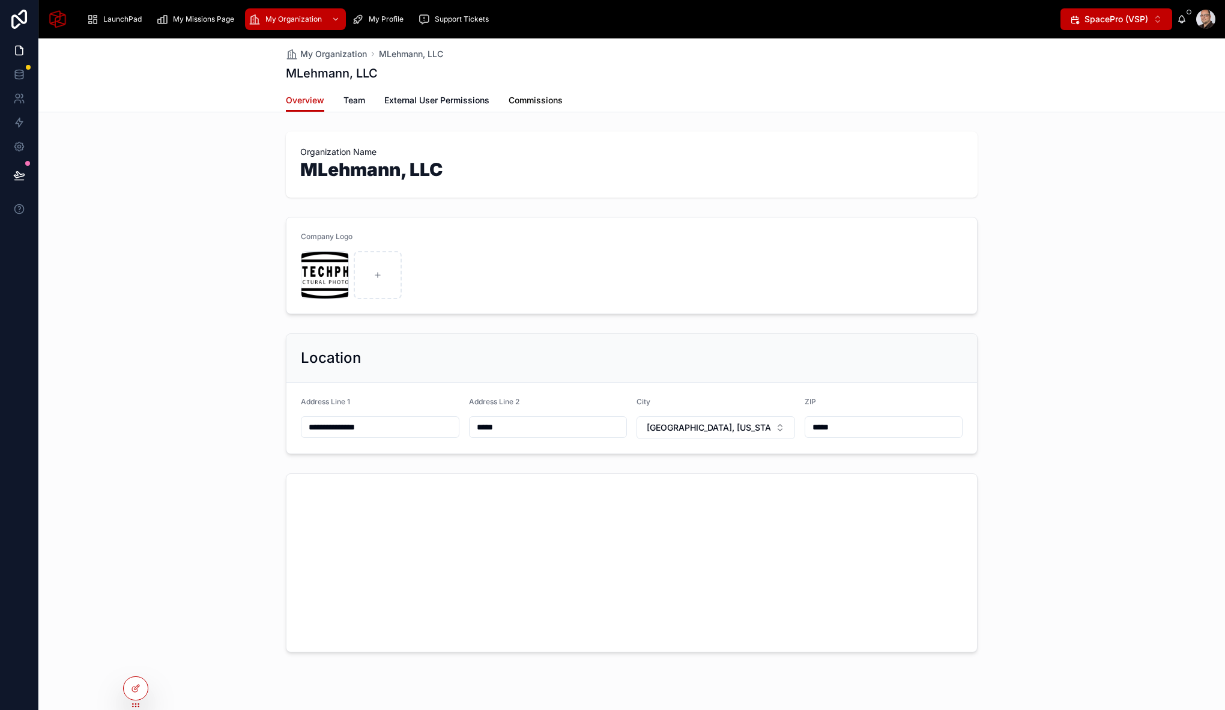
click at [531, 107] on link "Commissions" at bounding box center [535, 101] width 54 height 24
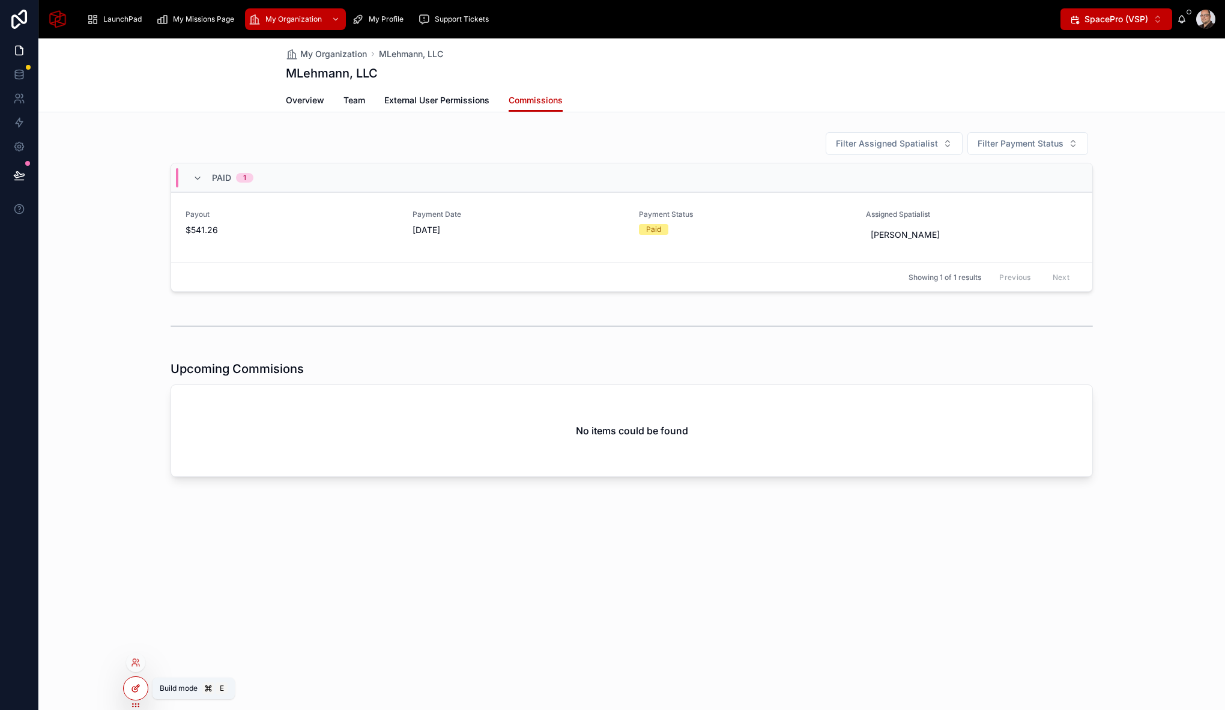
click at [140, 685] on div at bounding box center [136, 688] width 24 height 23
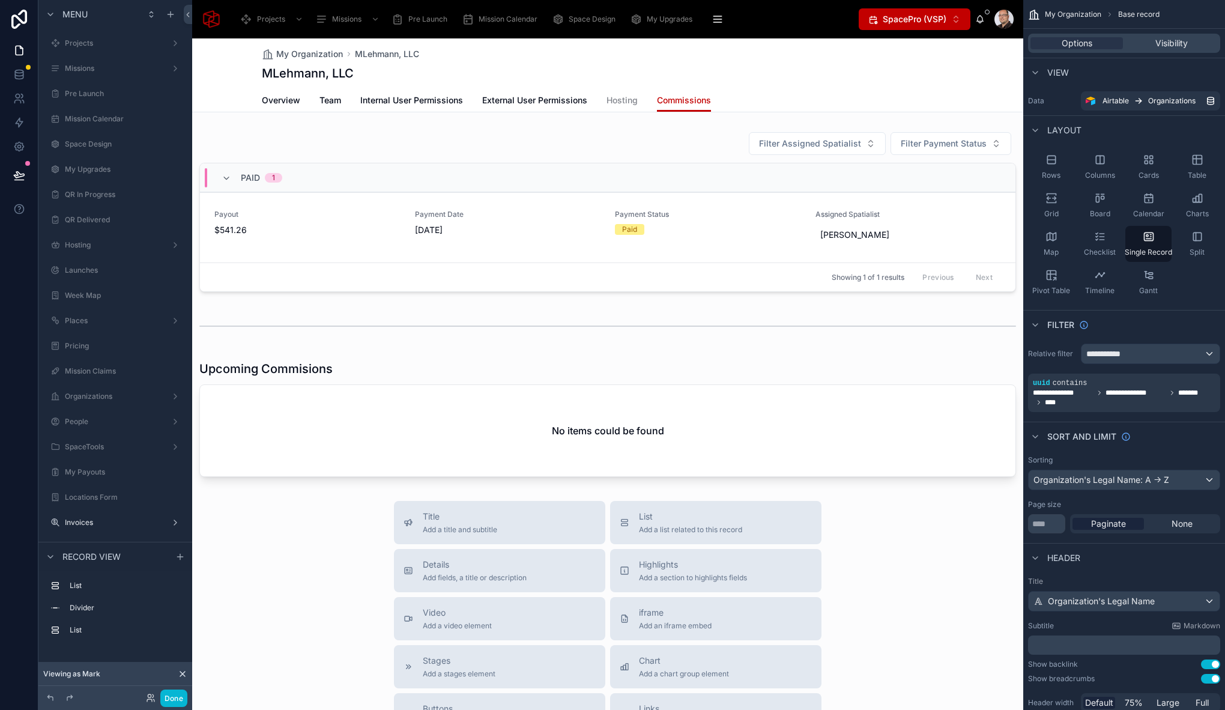
click at [514, 130] on div at bounding box center [607, 531] width 831 height 986
click at [489, 221] on div at bounding box center [607, 212] width 831 height 170
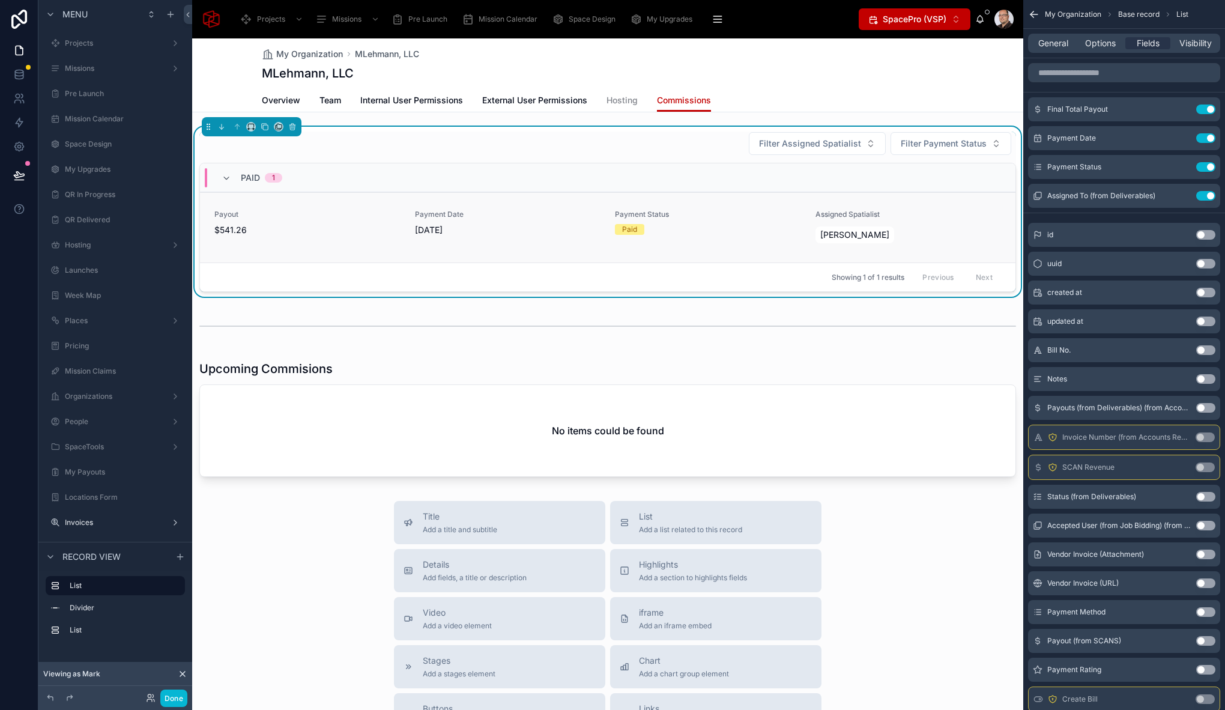
click at [490, 224] on span "[DATE]" at bounding box center [508, 230] width 186 height 12
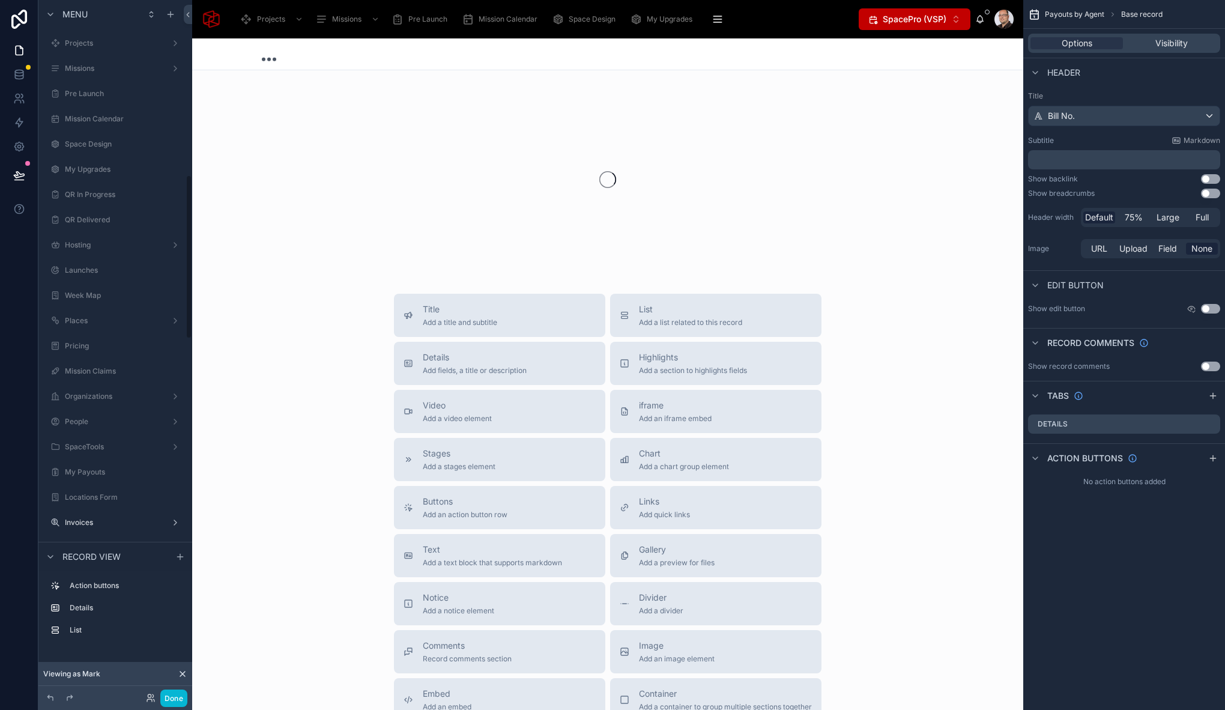
scroll to position [741, 0]
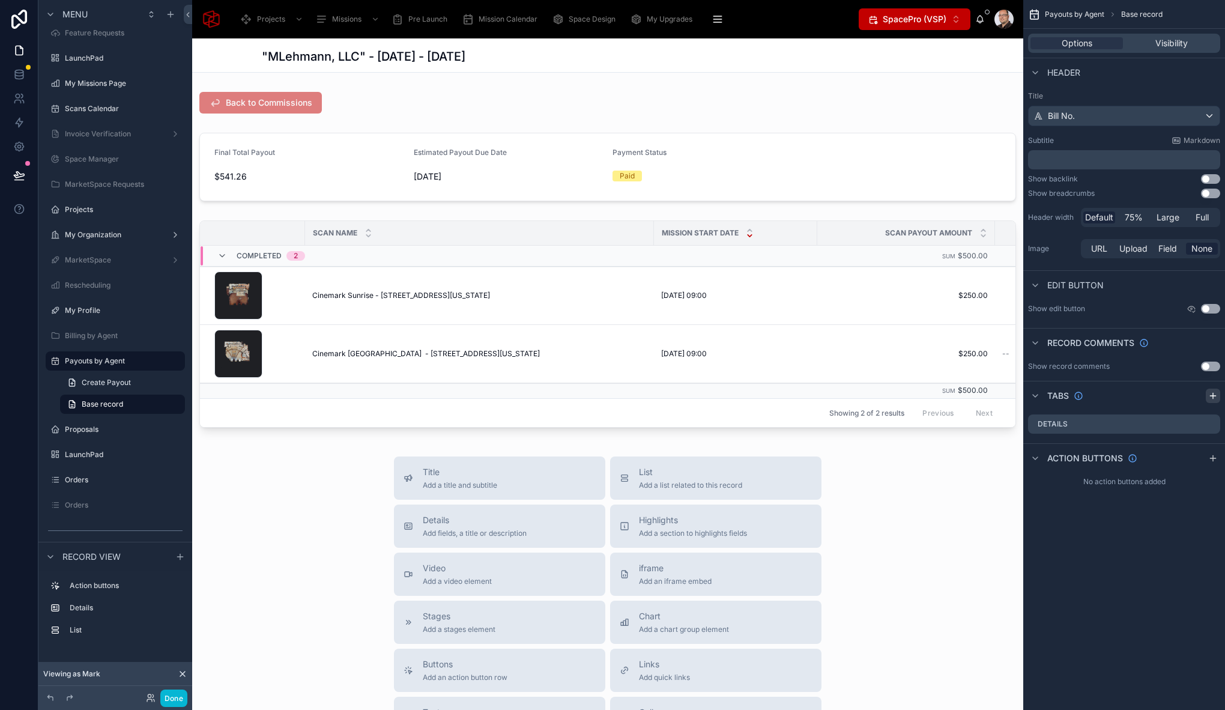
click at [1211, 396] on icon "scrollable content" at bounding box center [1213, 396] width 10 height 10
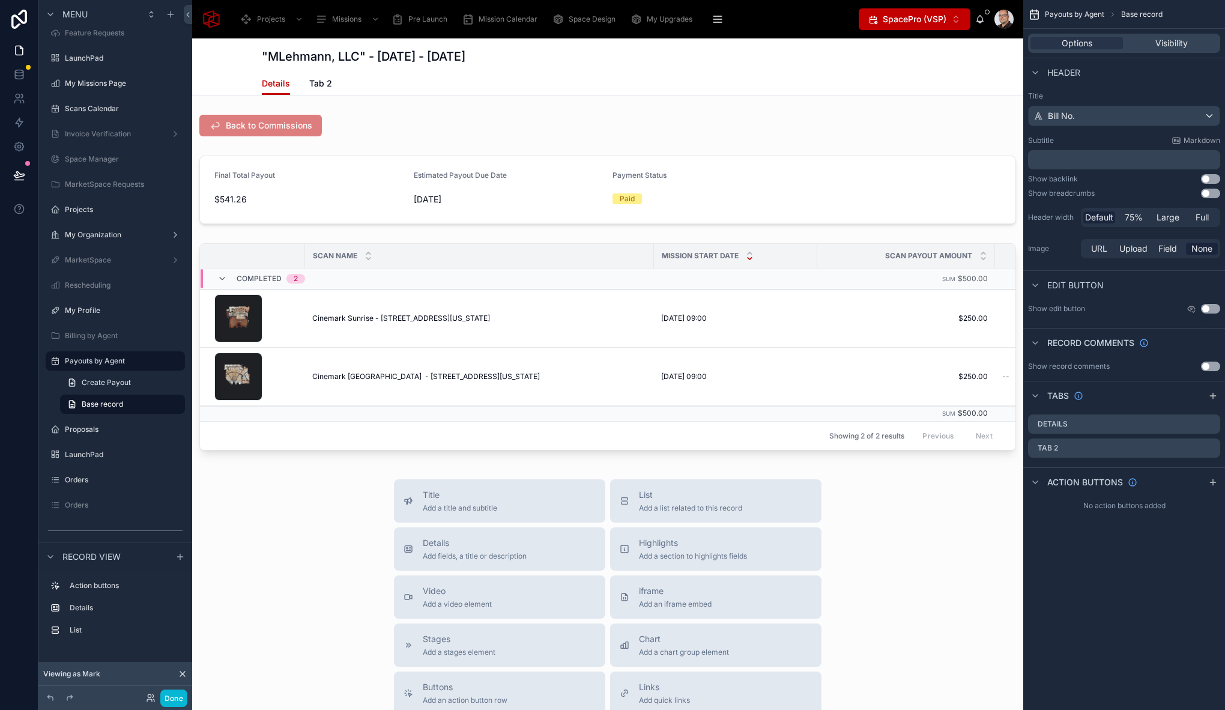
click at [289, 542] on div "Title Add a title and subtitle List Add a list related to this record Details A…" at bounding box center [607, 692] width 831 height 427
click at [1198, 447] on icon "scrollable content" at bounding box center [1195, 449] width 10 height 10
click at [1141, 464] on span "Remove tab and contents" at bounding box center [1144, 471] width 101 height 14
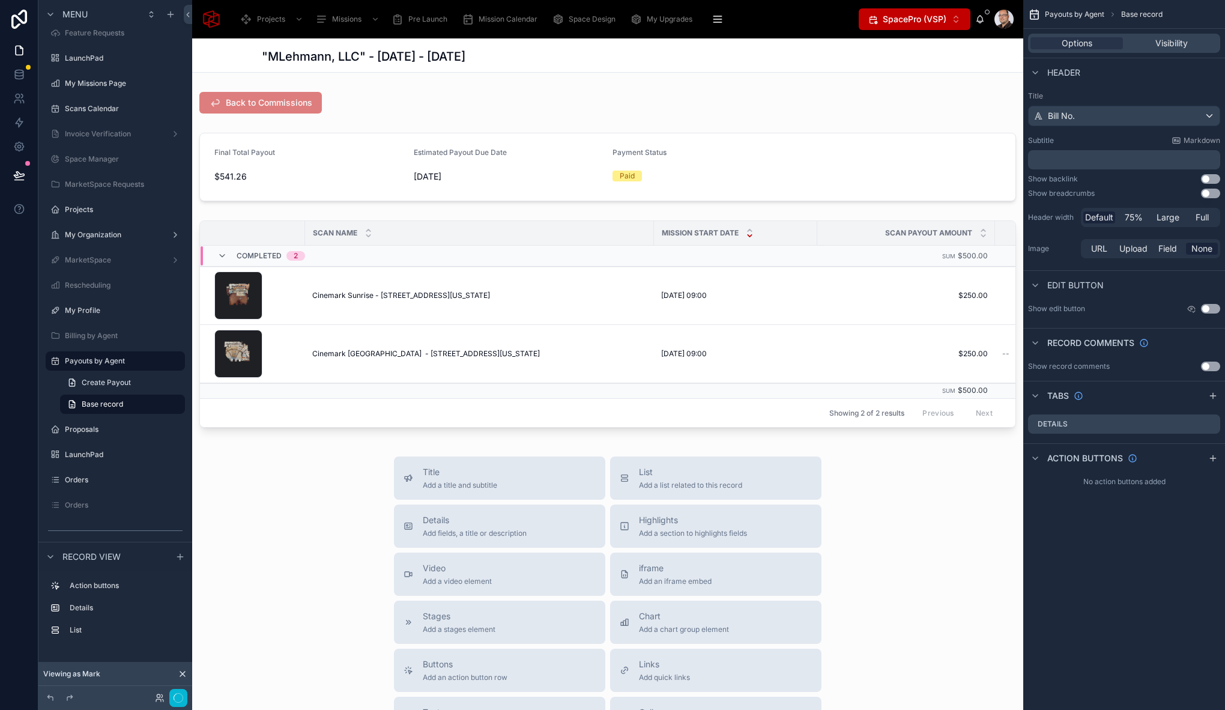
click at [280, 537] on div "Title Add a title and subtitle List Add a list related to this record Details A…" at bounding box center [607, 669] width 831 height 427
click at [176, 703] on button "Done" at bounding box center [173, 697] width 27 height 17
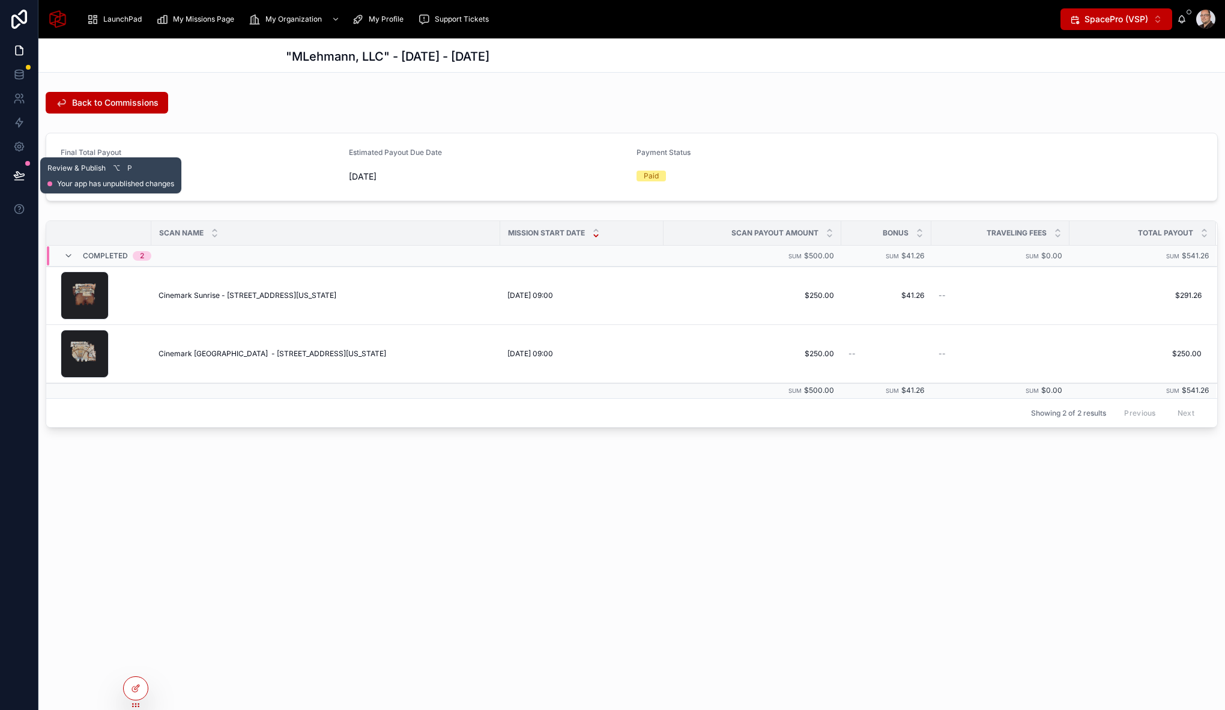
click at [16, 174] on icon at bounding box center [19, 175] width 12 height 12
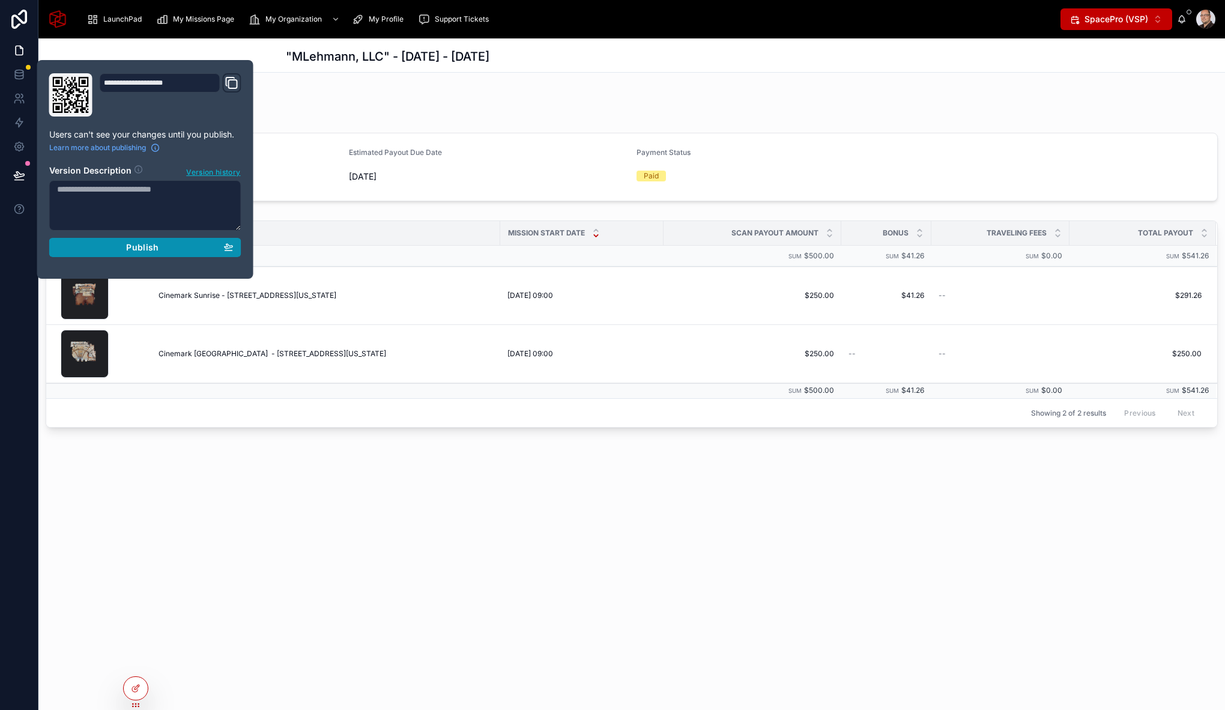
drag, startPoint x: 133, startPoint y: 249, endPoint x: 142, endPoint y: 271, distance: 24.8
click at [133, 249] on span "Publish" at bounding box center [142, 247] width 32 height 11
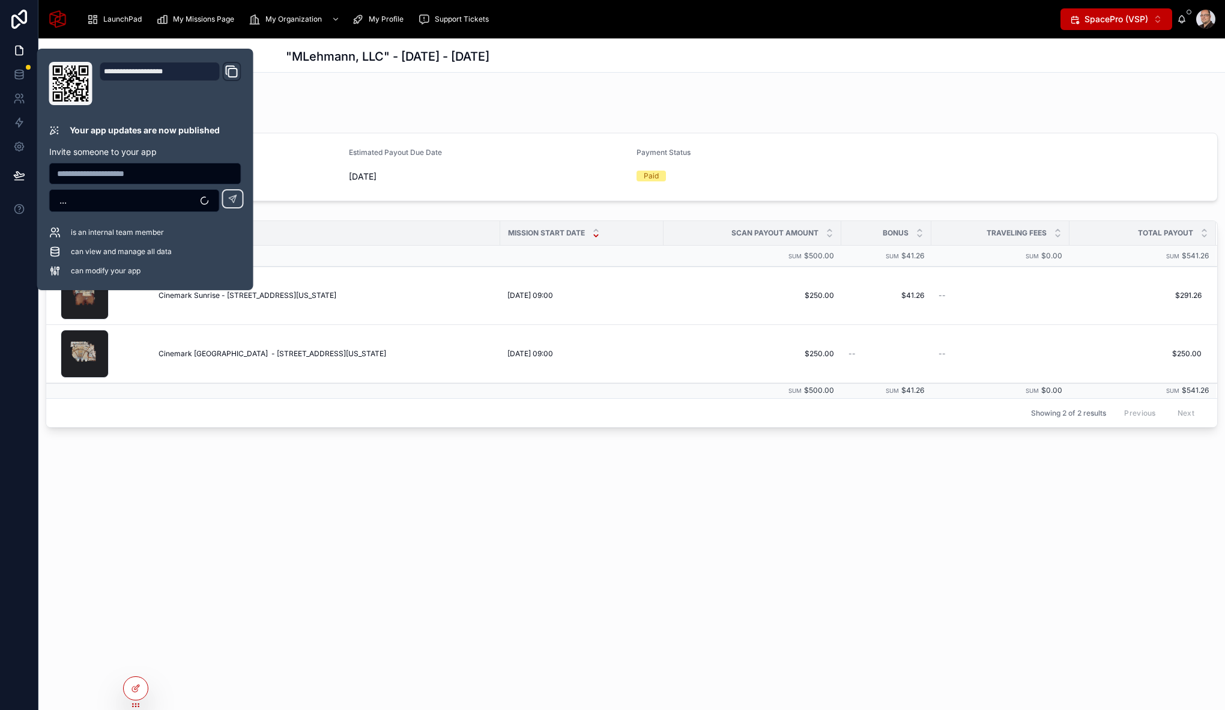
click at [786, 106] on div "Back to Commissions" at bounding box center [632, 103] width 1172 height 22
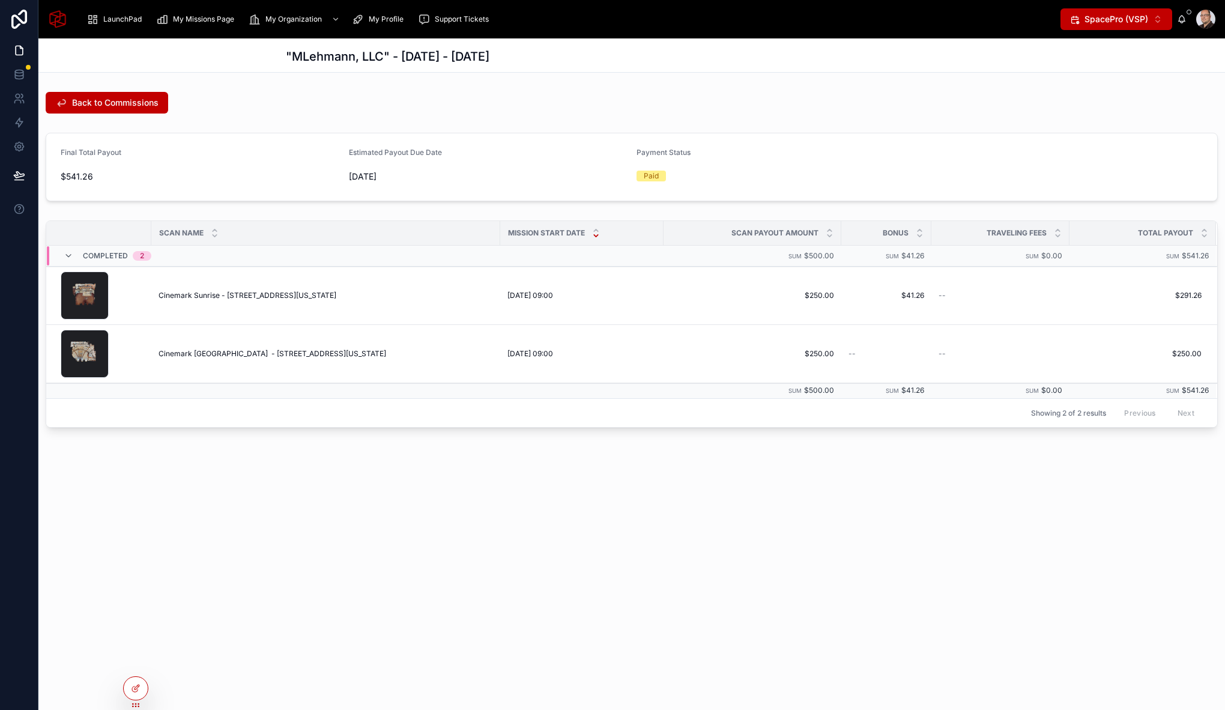
click at [1135, 23] on span "SpacePro (VSP)" at bounding box center [1116, 19] width 64 height 12
click at [1100, 67] on span "SpacePro (VSP)" at bounding box center [1095, 67] width 64 height 12
click at [137, 699] on div at bounding box center [135, 688] width 25 height 24
click at [137, 695] on div at bounding box center [136, 688] width 24 height 23
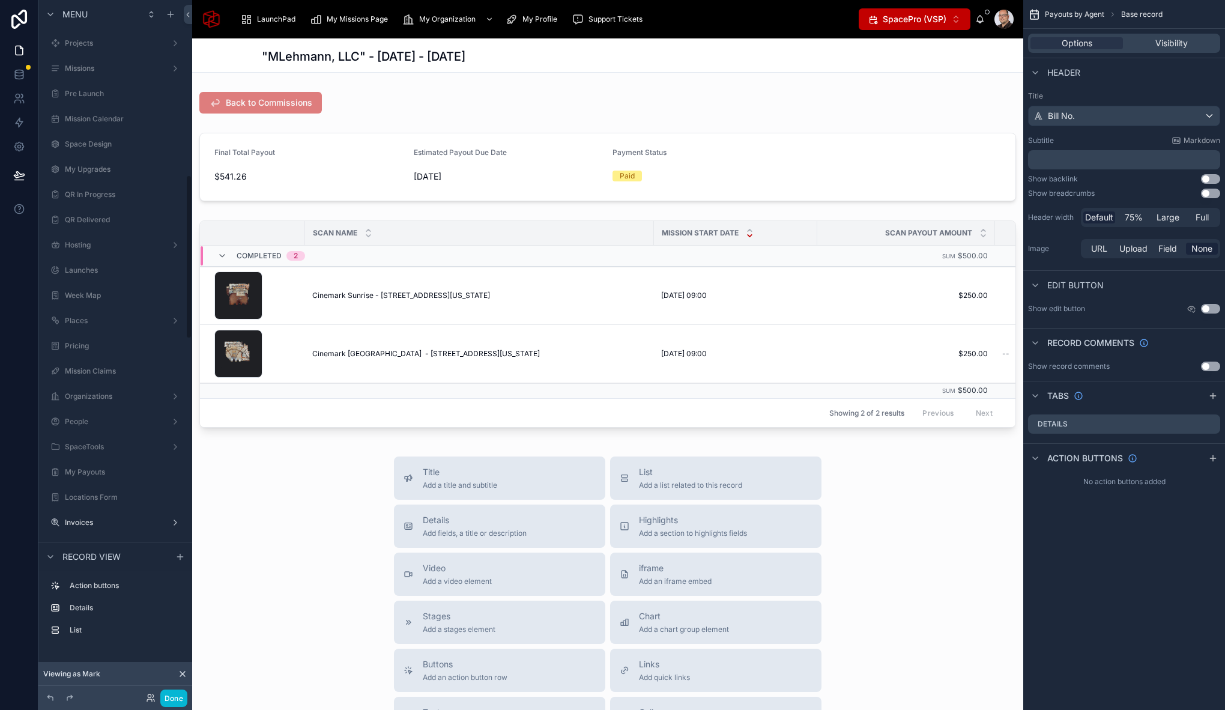
scroll to position [741, 0]
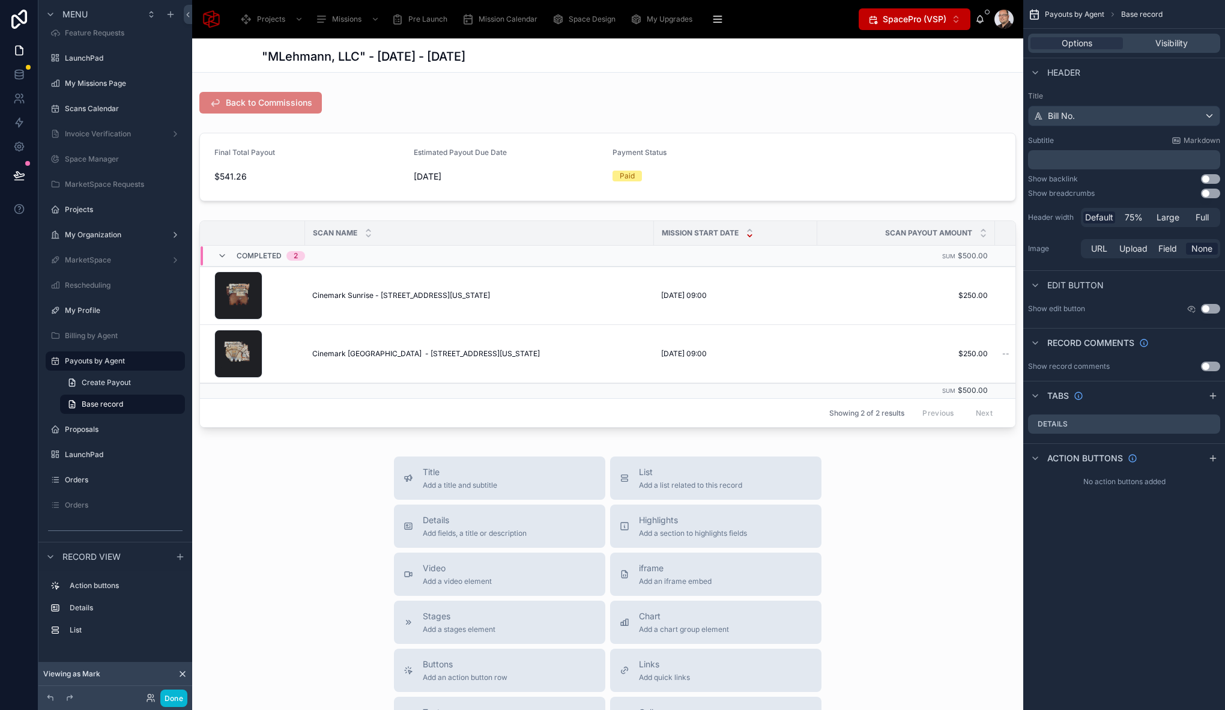
click at [182, 675] on icon at bounding box center [183, 674] width 10 height 10
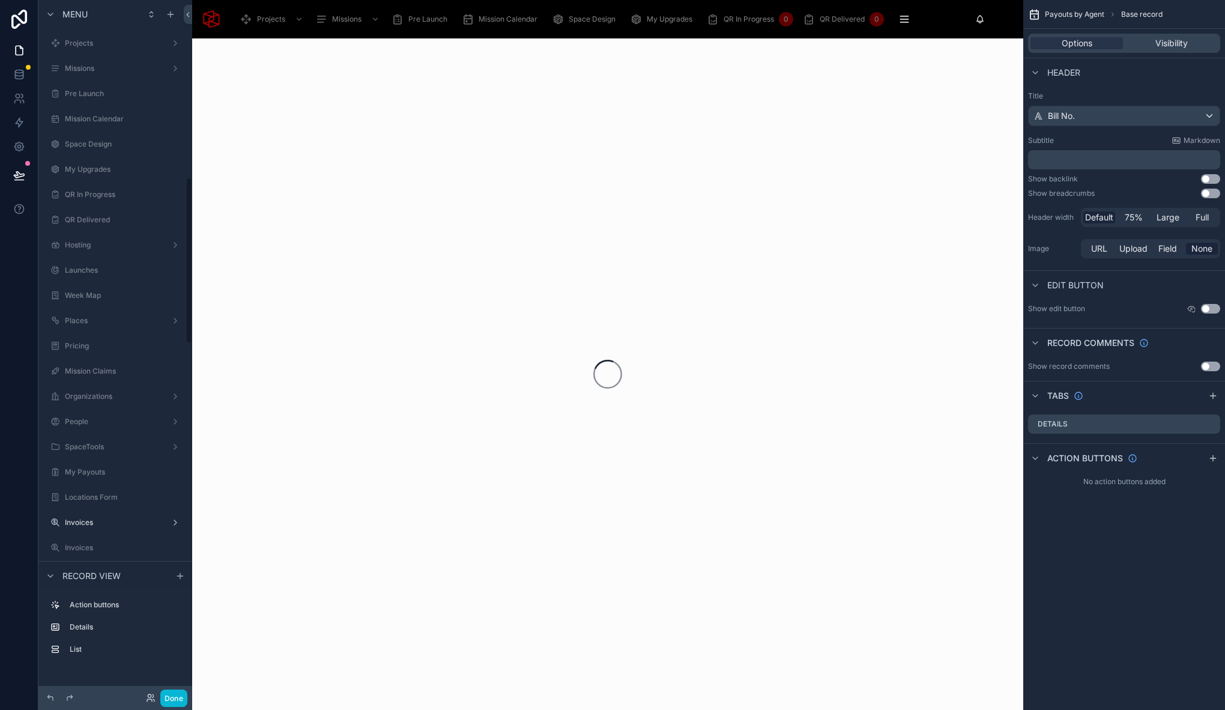
scroll to position [741, 0]
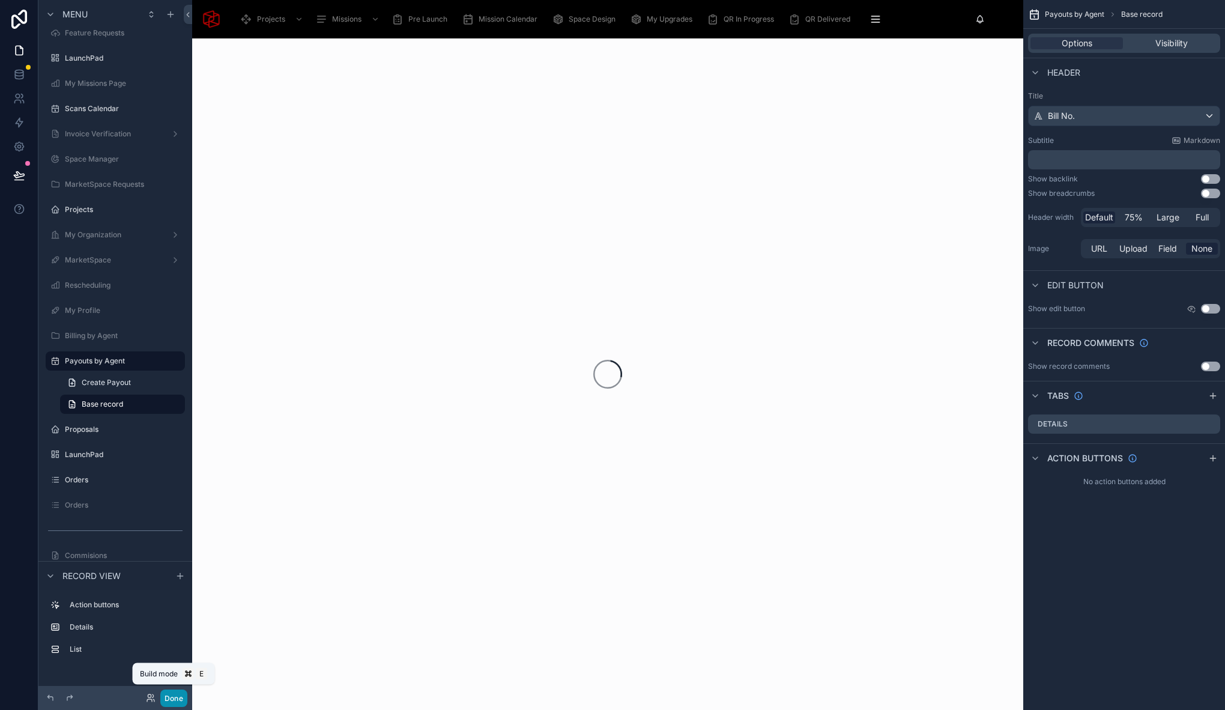
click at [169, 698] on button "Done" at bounding box center [173, 697] width 27 height 17
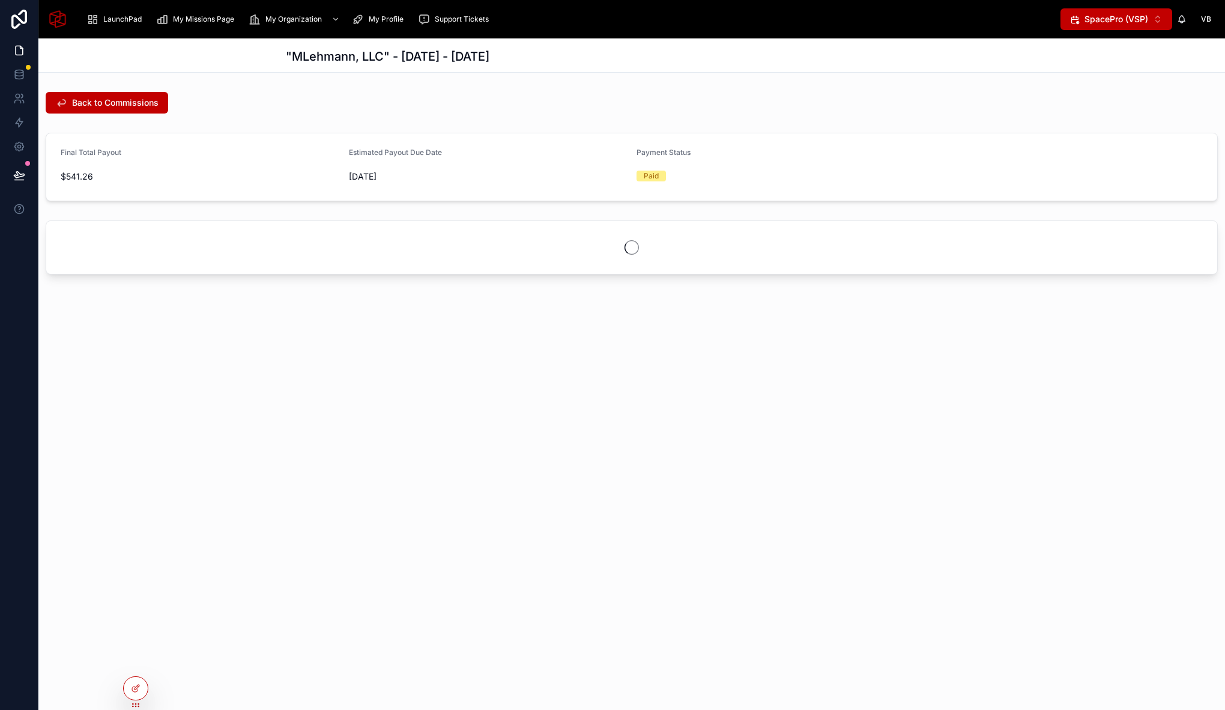
click at [1111, 22] on span "SpacePro (VSP)" at bounding box center [1116, 19] width 64 height 12
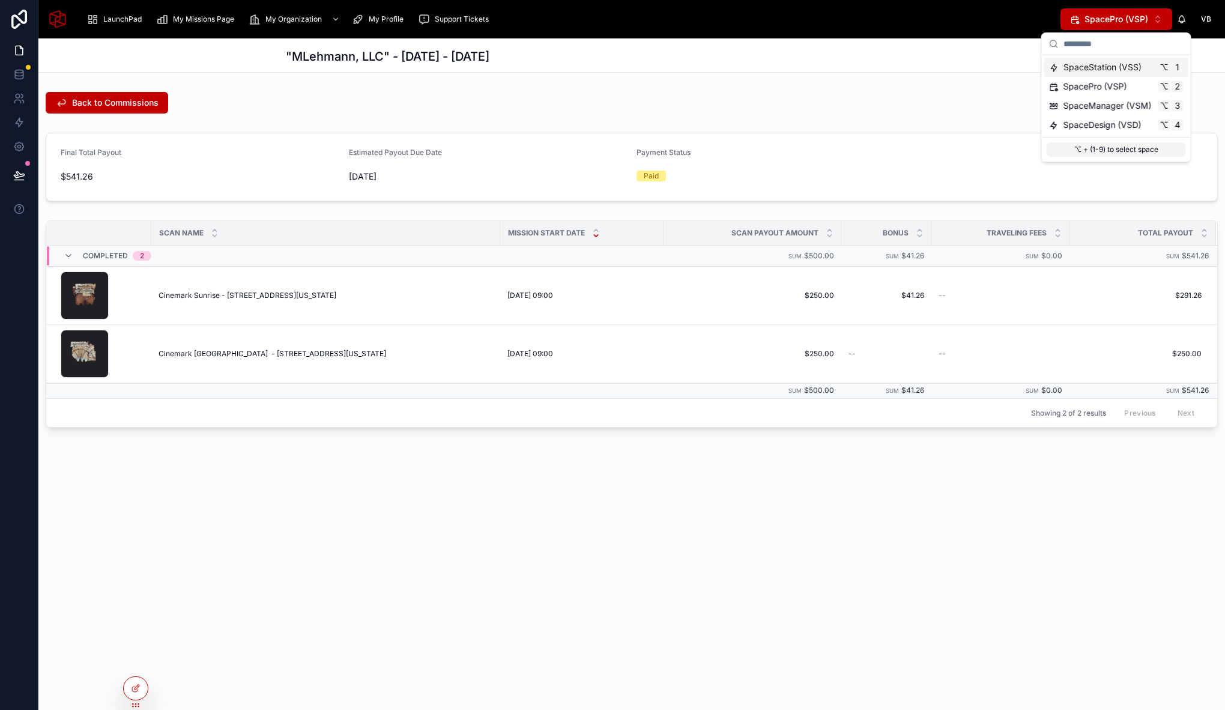
click at [1099, 64] on span "SpaceStation (VSS)" at bounding box center [1102, 67] width 78 height 12
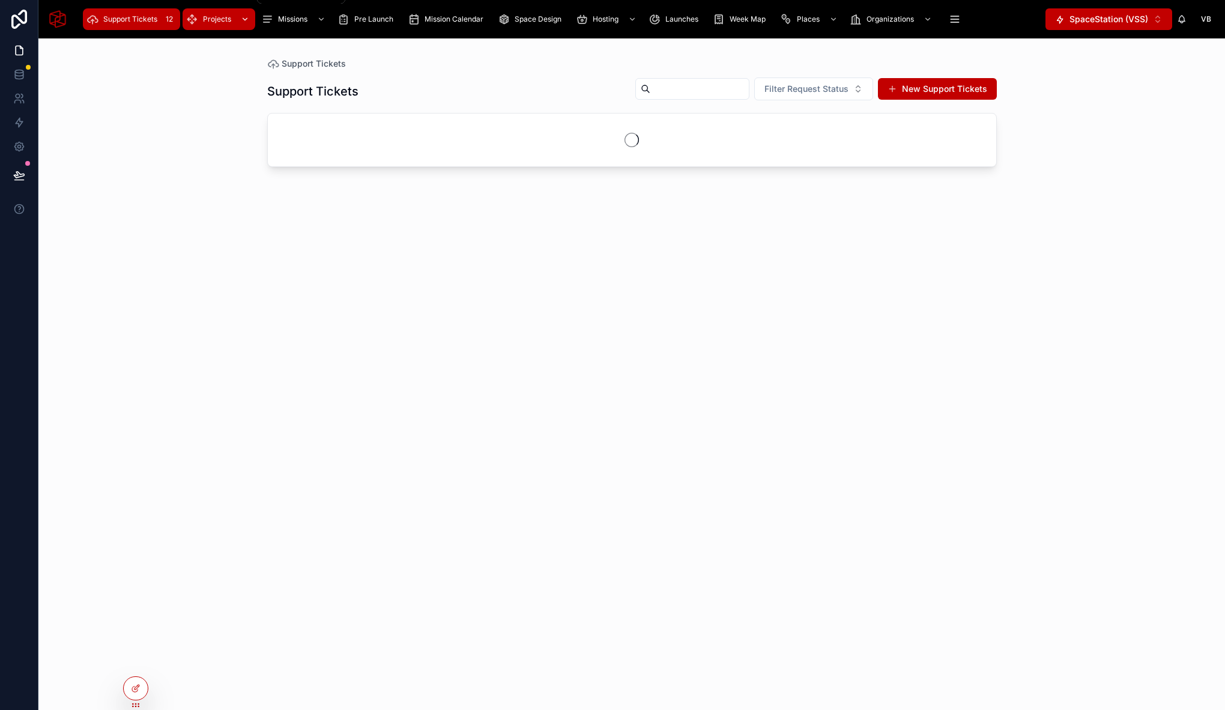
click at [207, 16] on span "Projects" at bounding box center [217, 19] width 28 height 10
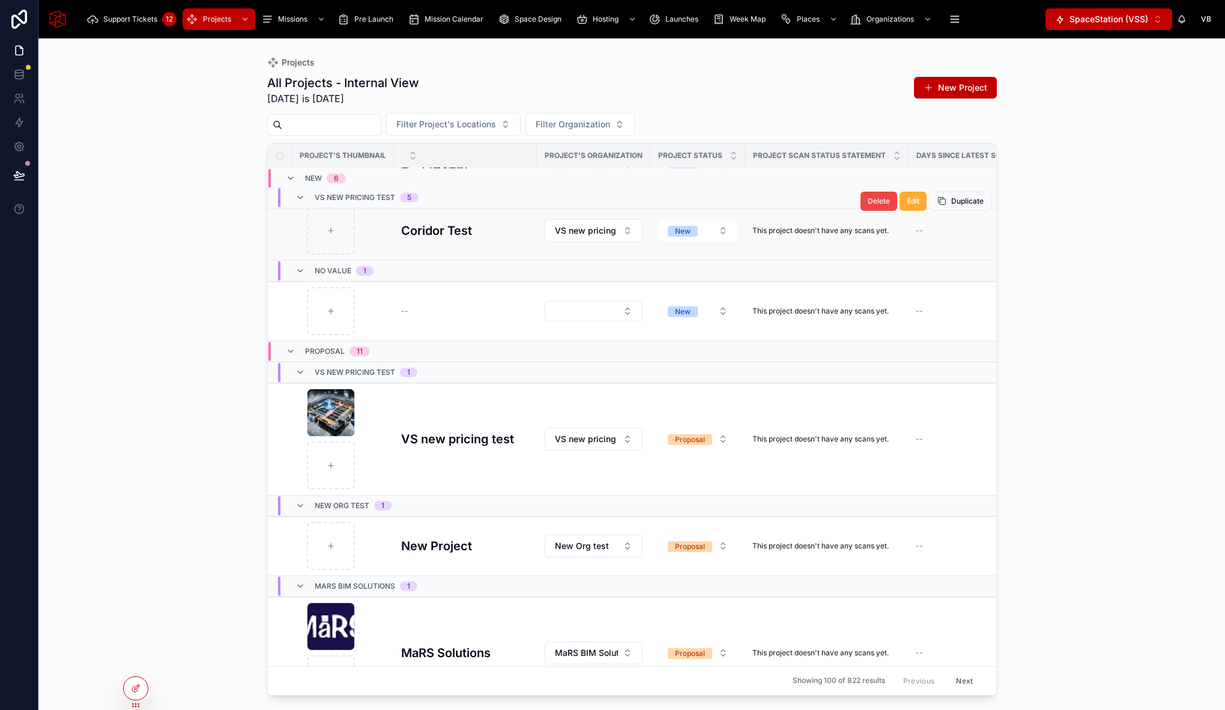
scroll to position [267, 0]
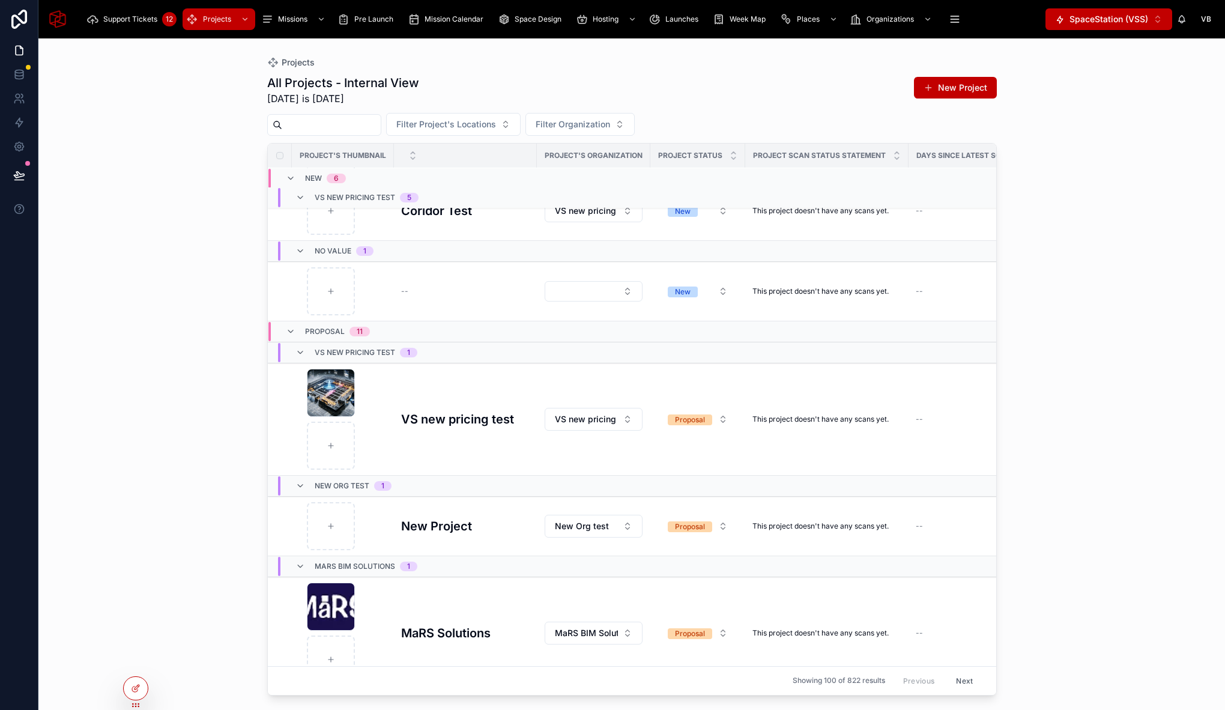
click at [119, 211] on div "Projects All Projects - Internal View [DATE] is [DATE] New Project Filter Proje…" at bounding box center [631, 373] width 1186 height 671
click at [139, 662] on icon at bounding box center [136, 662] width 10 height 10
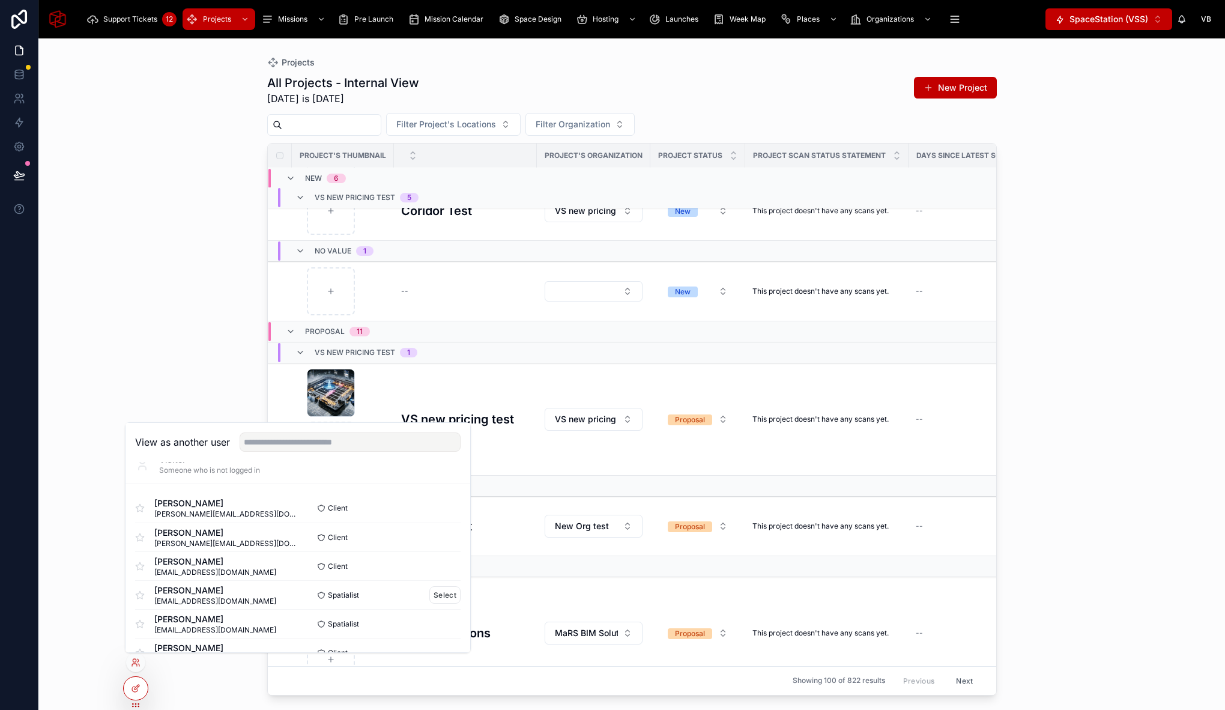
scroll to position [18, 0]
click at [302, 444] on input "text" at bounding box center [350, 441] width 221 height 19
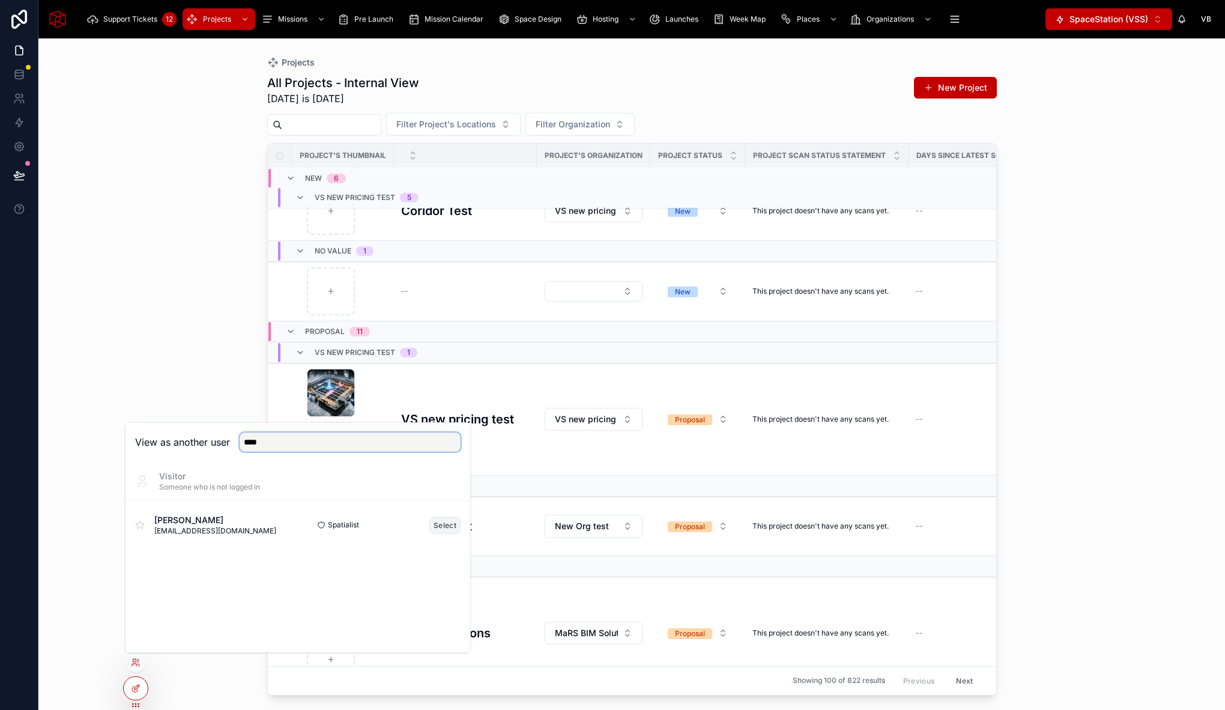
type input "****"
click at [435, 524] on button "Select" at bounding box center [444, 524] width 31 height 17
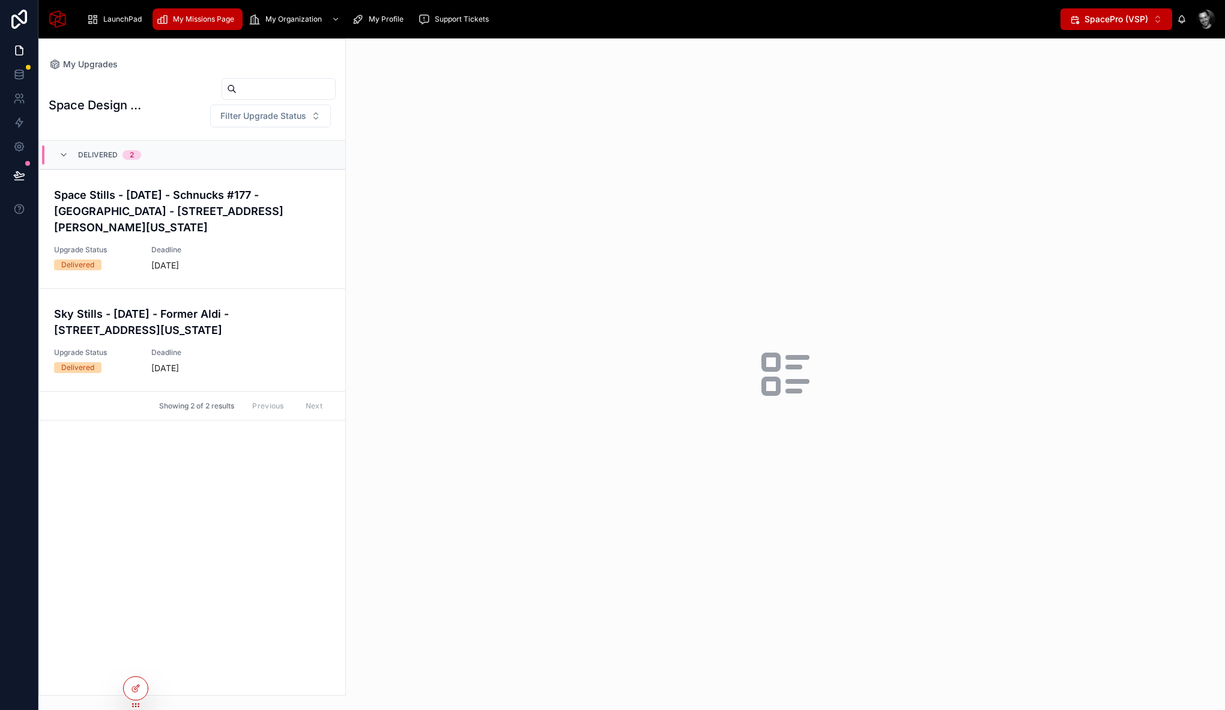
click at [207, 17] on span "My Missions Page" at bounding box center [203, 19] width 61 height 10
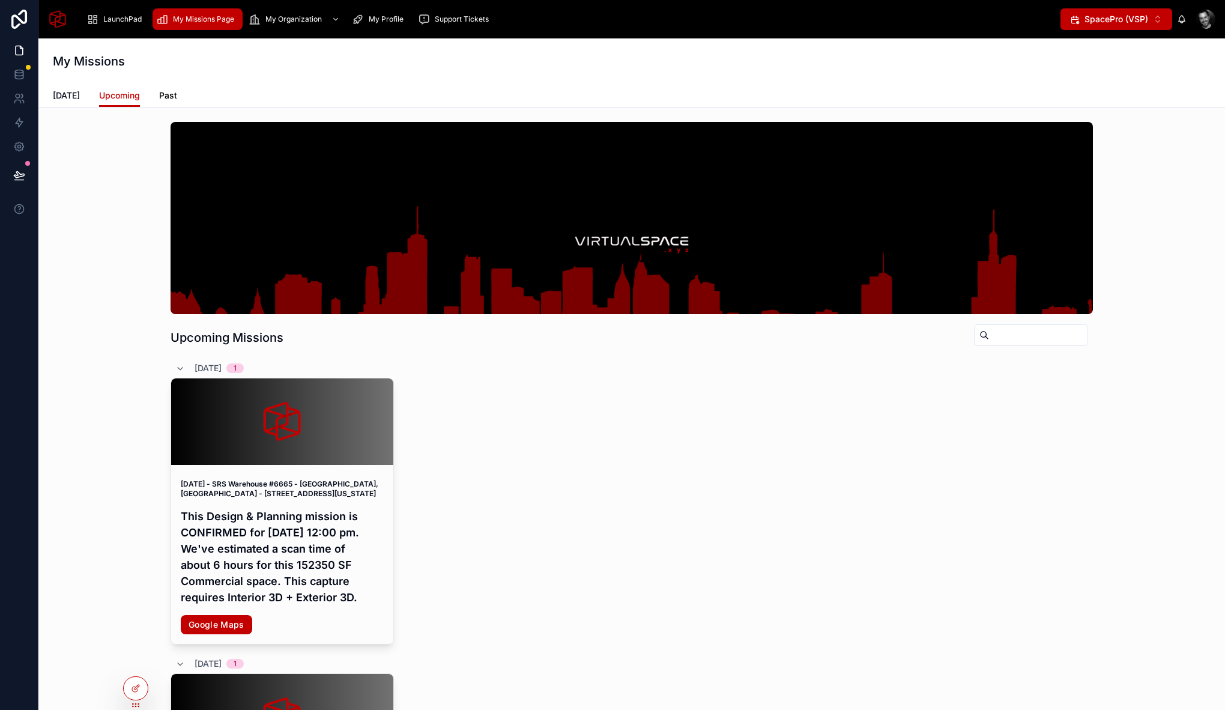
click at [168, 95] on span "Past" at bounding box center [168, 95] width 18 height 12
